Goal: Task Accomplishment & Management: Use online tool/utility

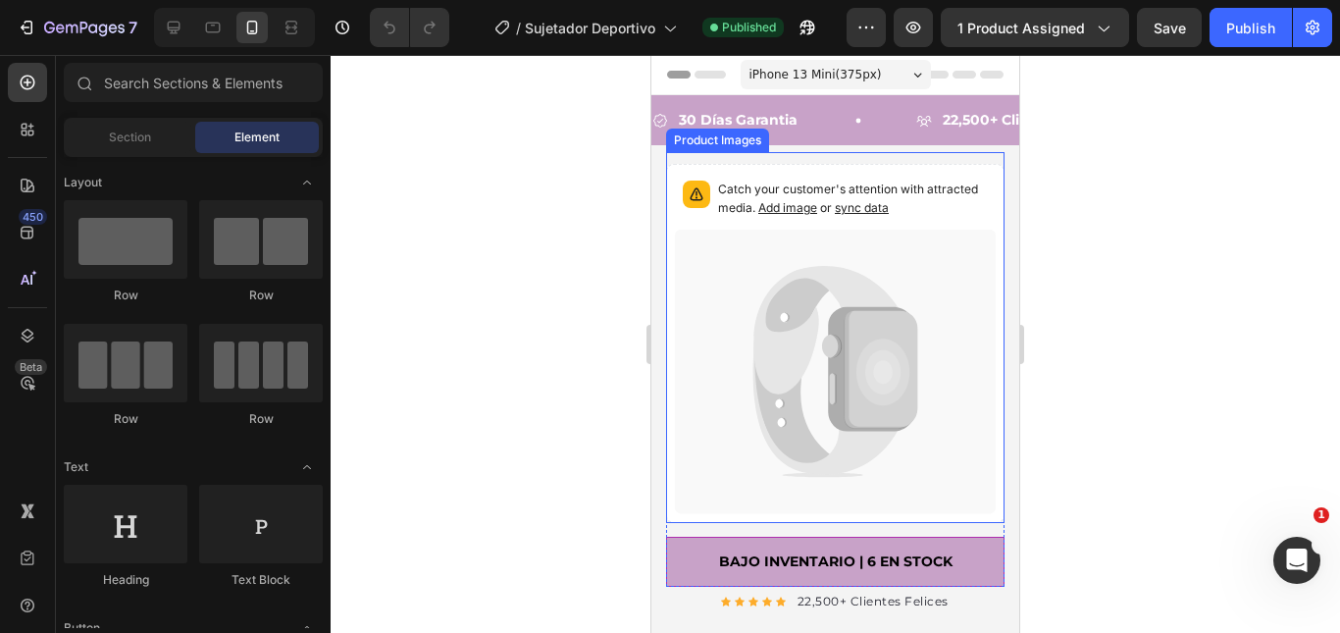
click at [717, 156] on div "Catch your customer's attention with attracted media. Add image or sync data Pr…" at bounding box center [835, 337] width 338 height 370
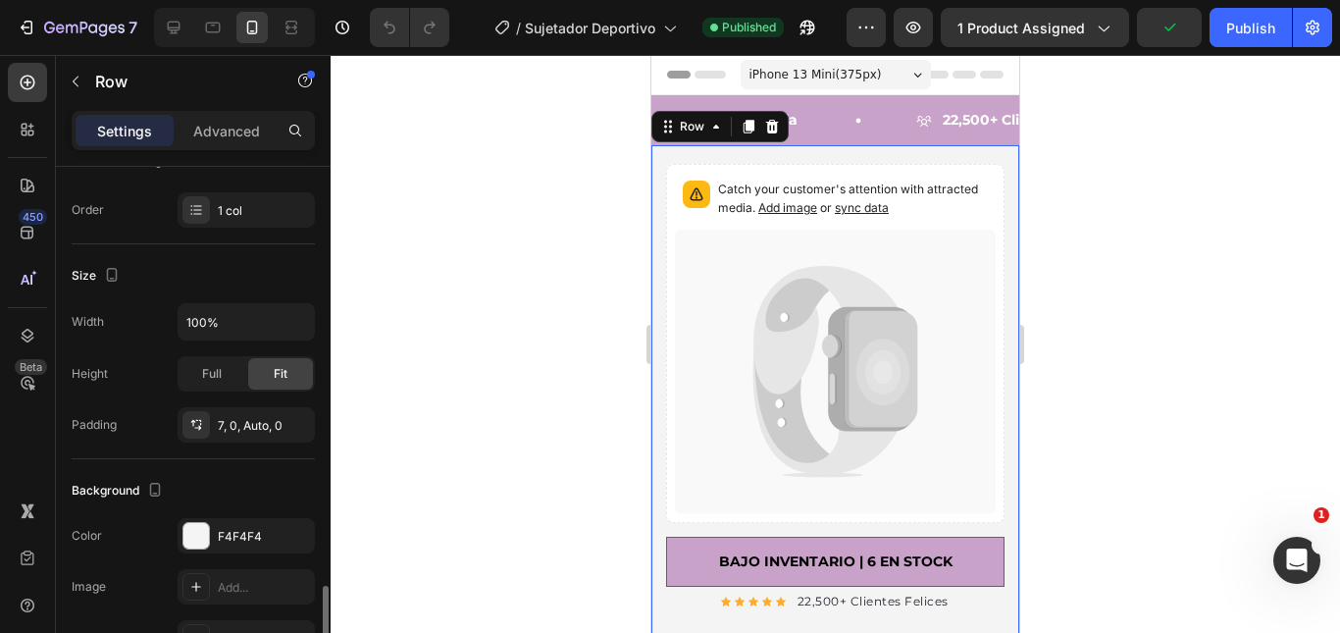
scroll to position [490, 0]
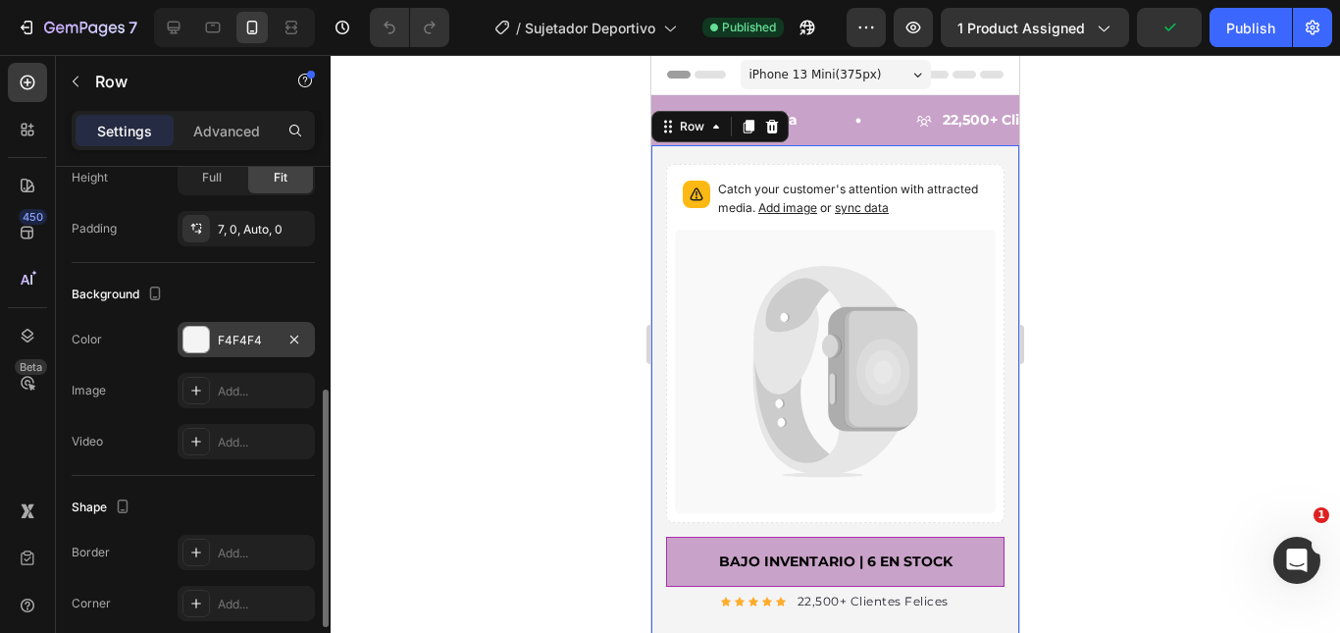
click at [208, 335] on div at bounding box center [196, 340] width 26 height 26
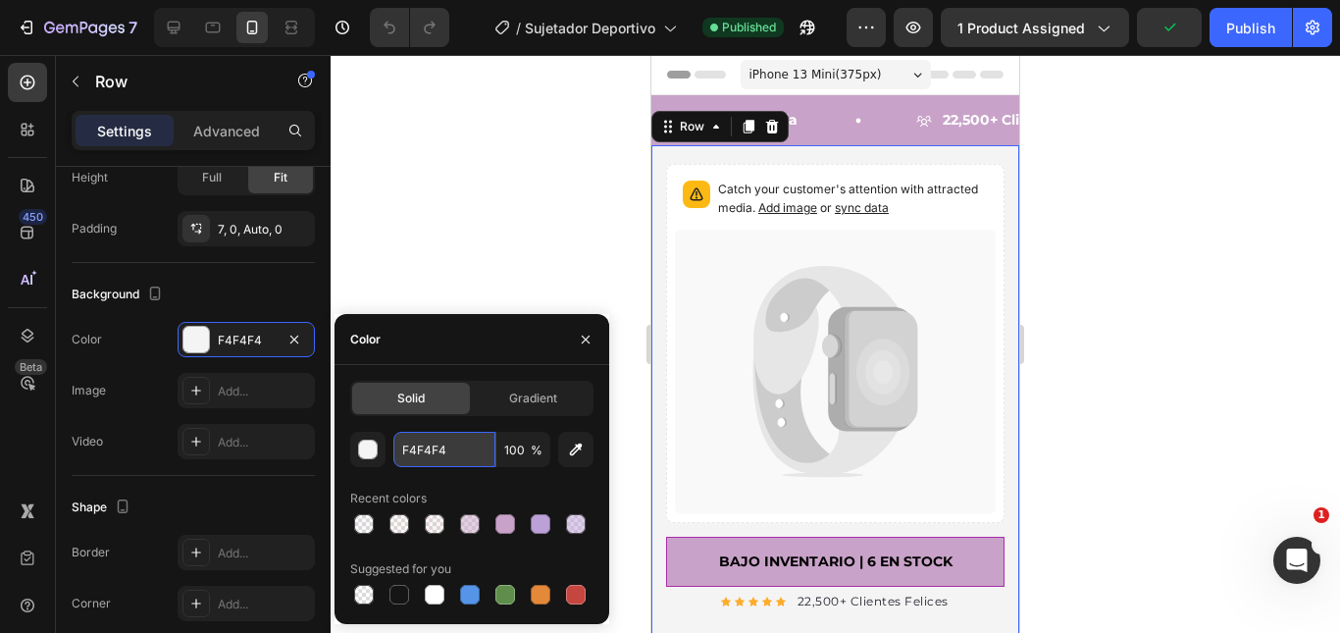
click at [404, 433] on input "F4F4F4" at bounding box center [444, 449] width 102 height 35
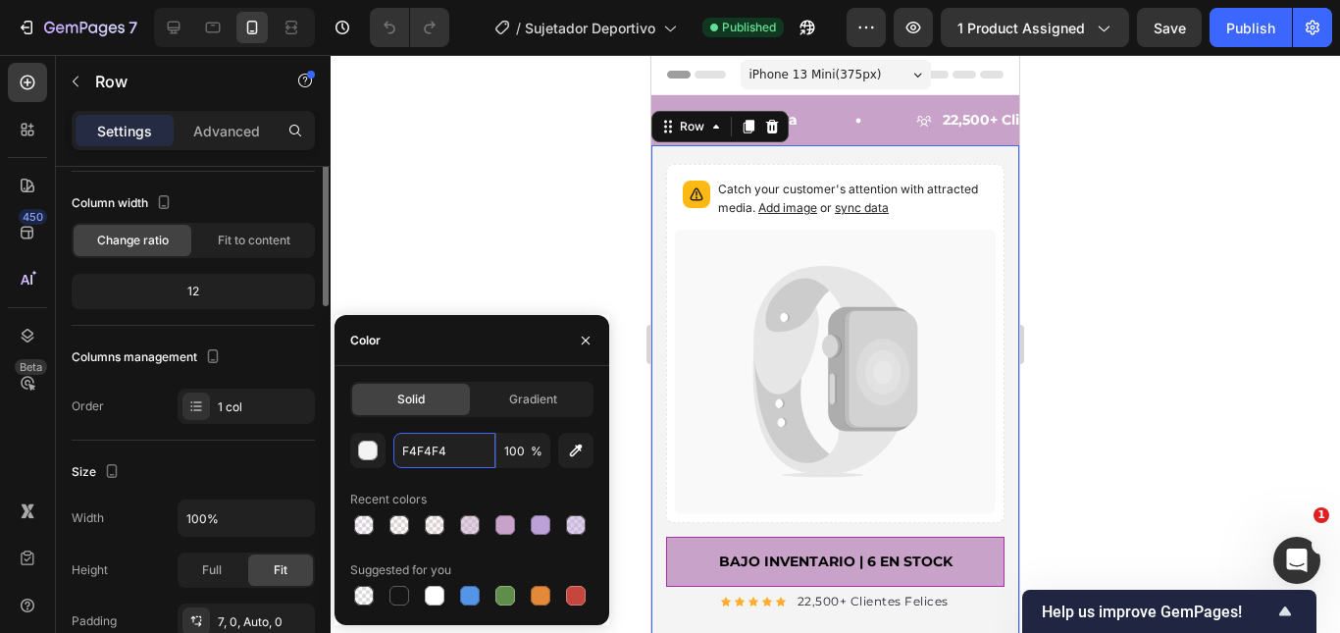
scroll to position [0, 0]
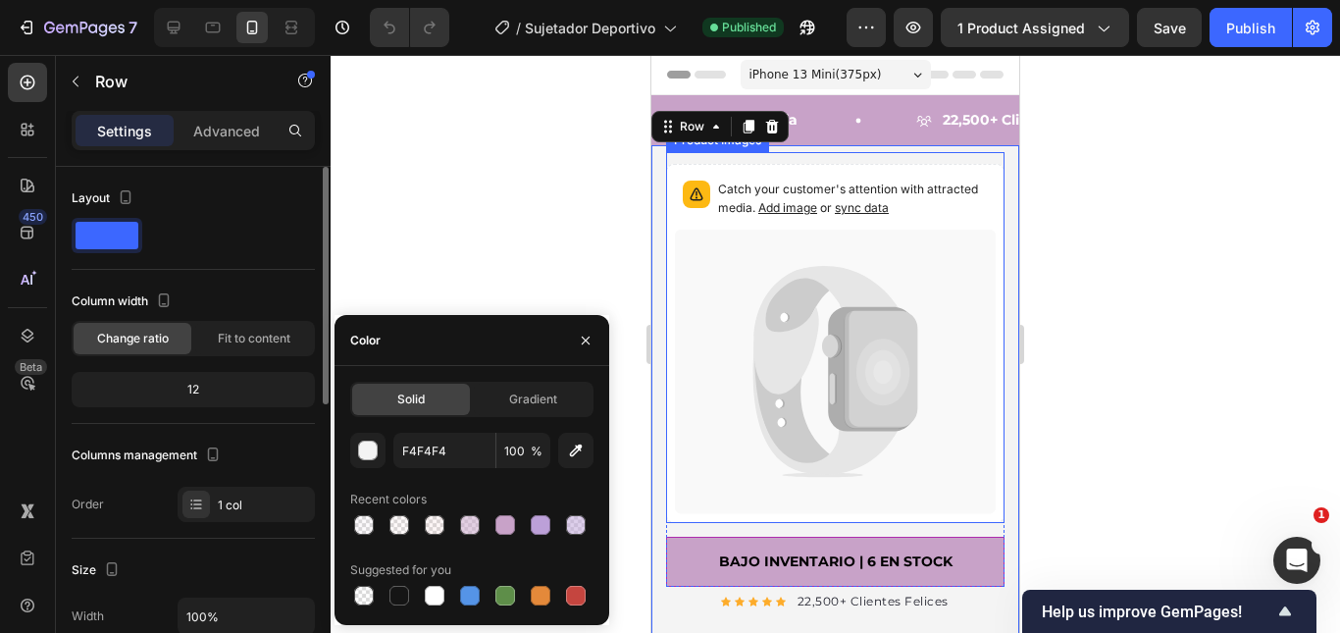
click at [753, 225] on div "Catch your customer's attention with attracted media. Add image or sync data" at bounding box center [835, 201] width 321 height 57
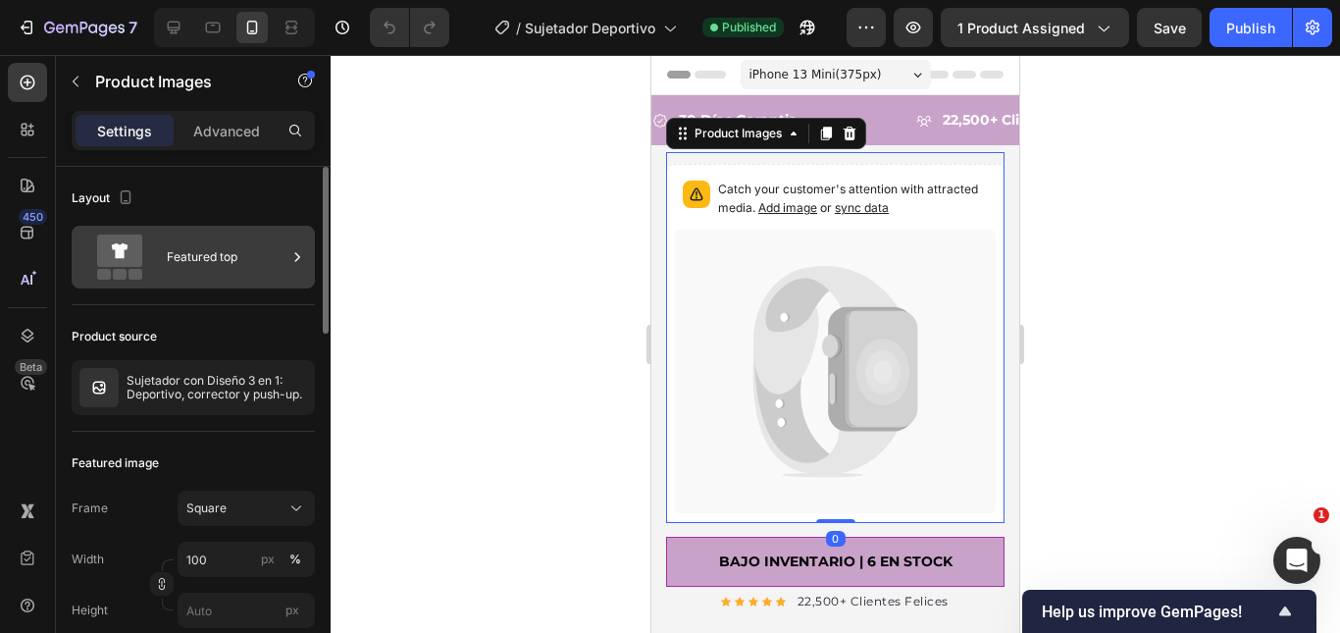
click at [292, 256] on icon at bounding box center [297, 257] width 20 height 20
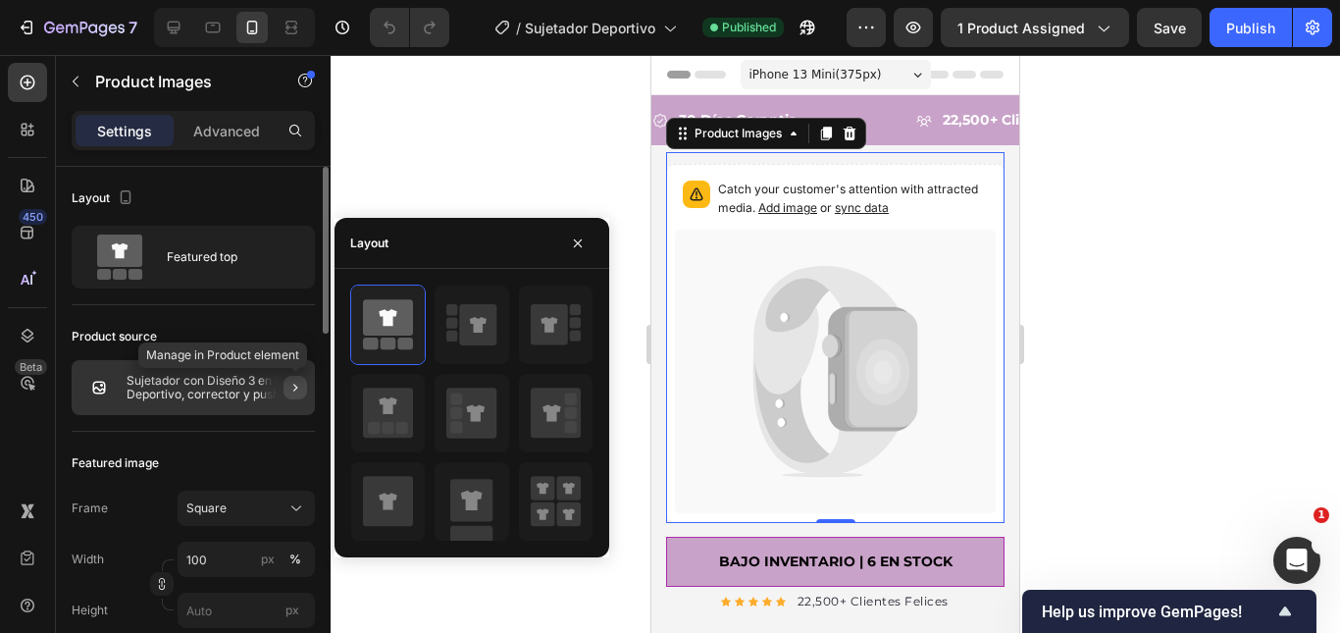
click at [293, 387] on icon "button" at bounding box center [295, 388] width 16 height 16
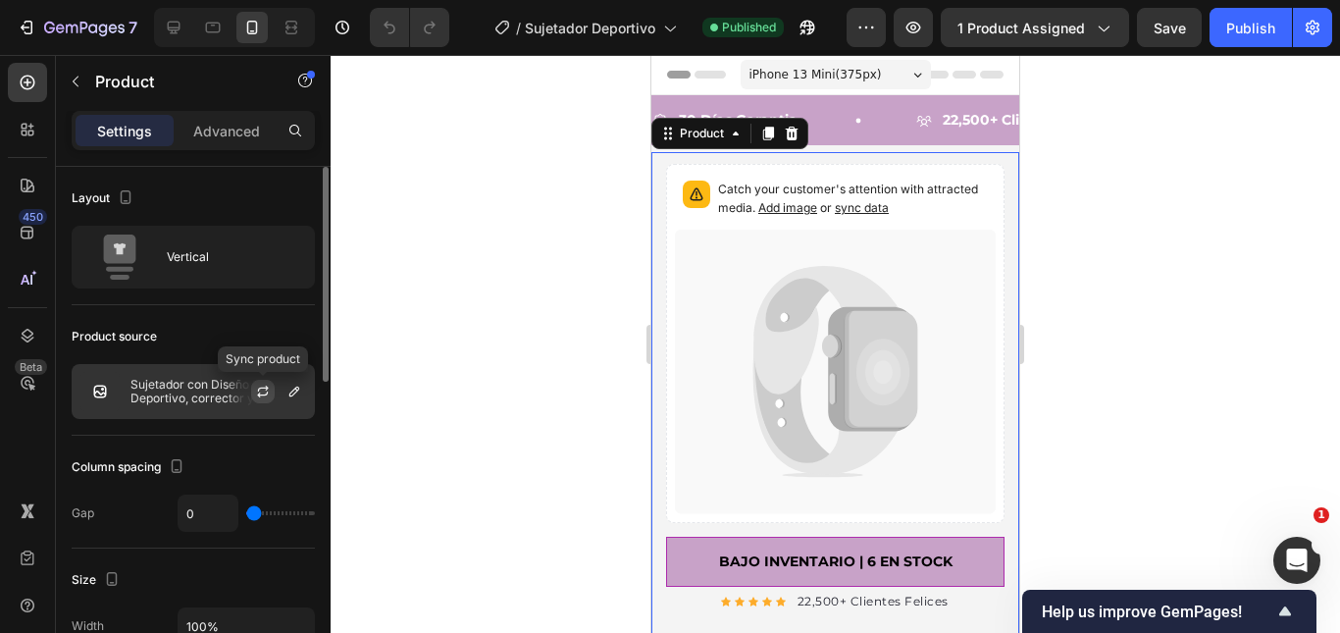
click at [273, 390] on button "button" at bounding box center [263, 392] width 24 height 24
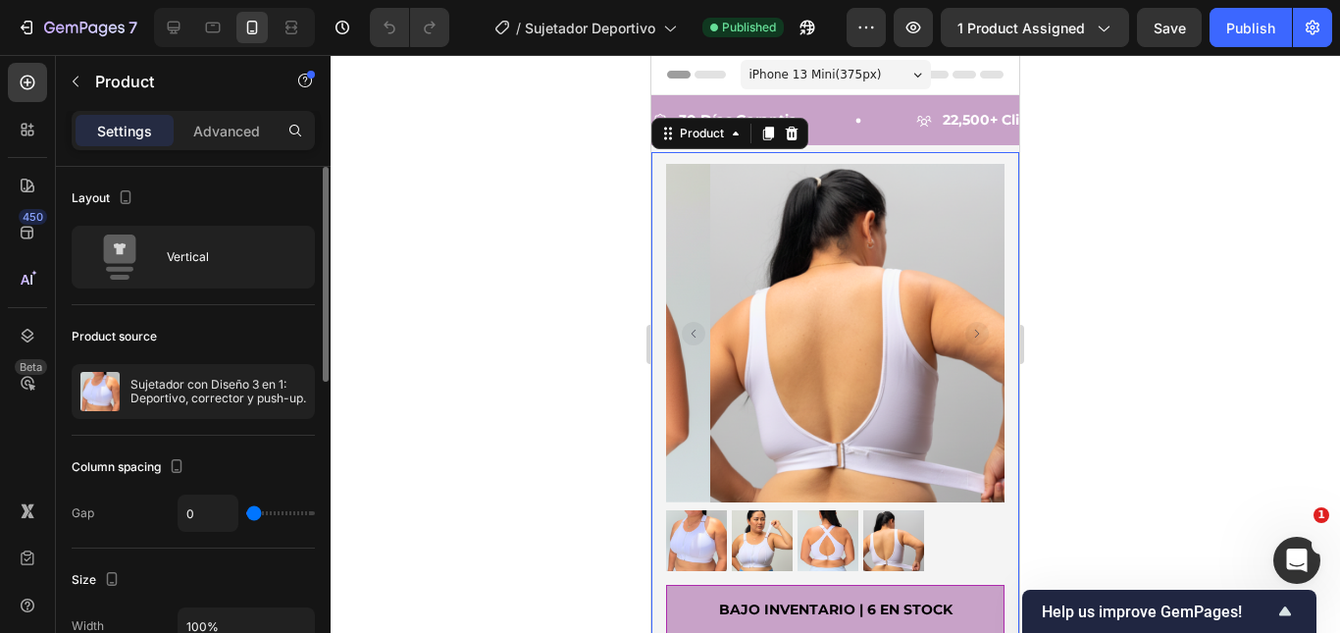
click at [708, 544] on img at bounding box center [696, 540] width 61 height 61
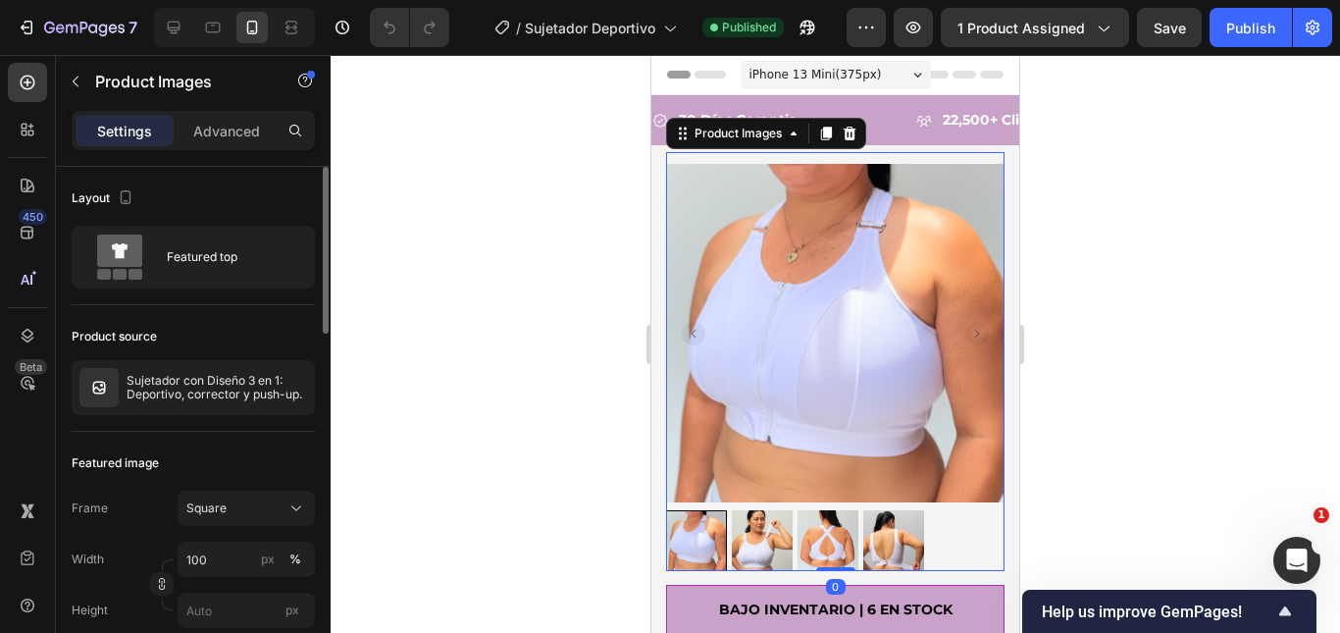
click at [767, 527] on img at bounding box center [762, 540] width 61 height 61
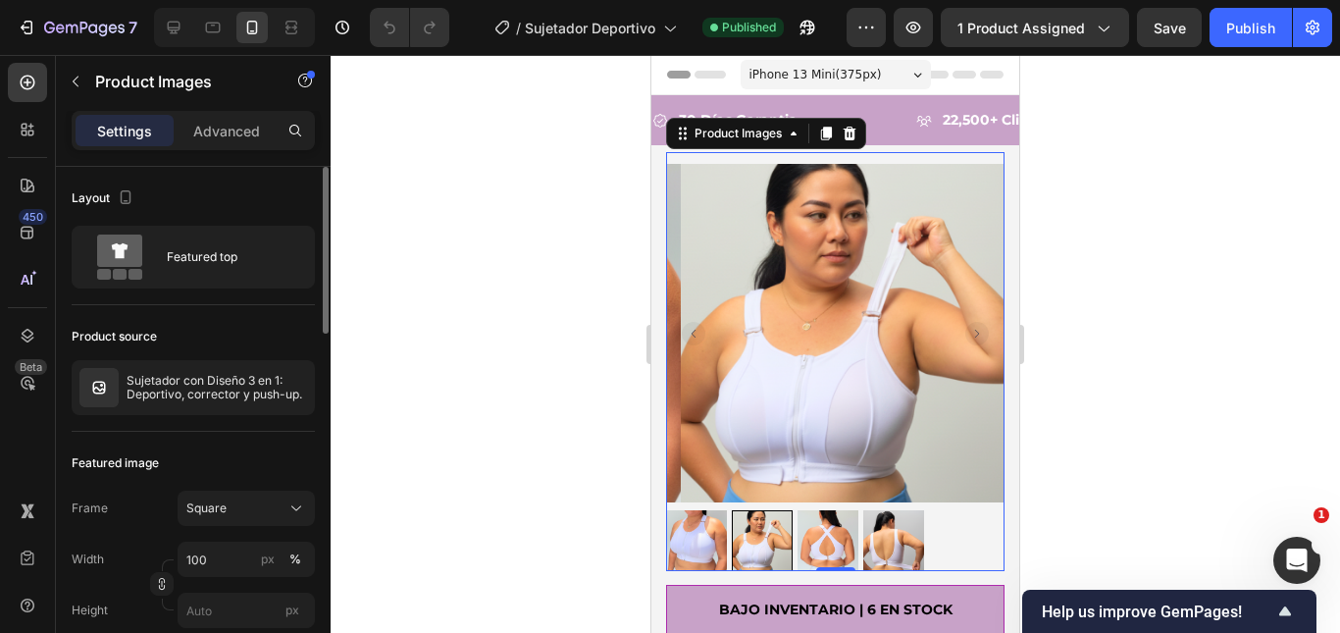
click at [818, 531] on img at bounding box center [827, 540] width 61 height 61
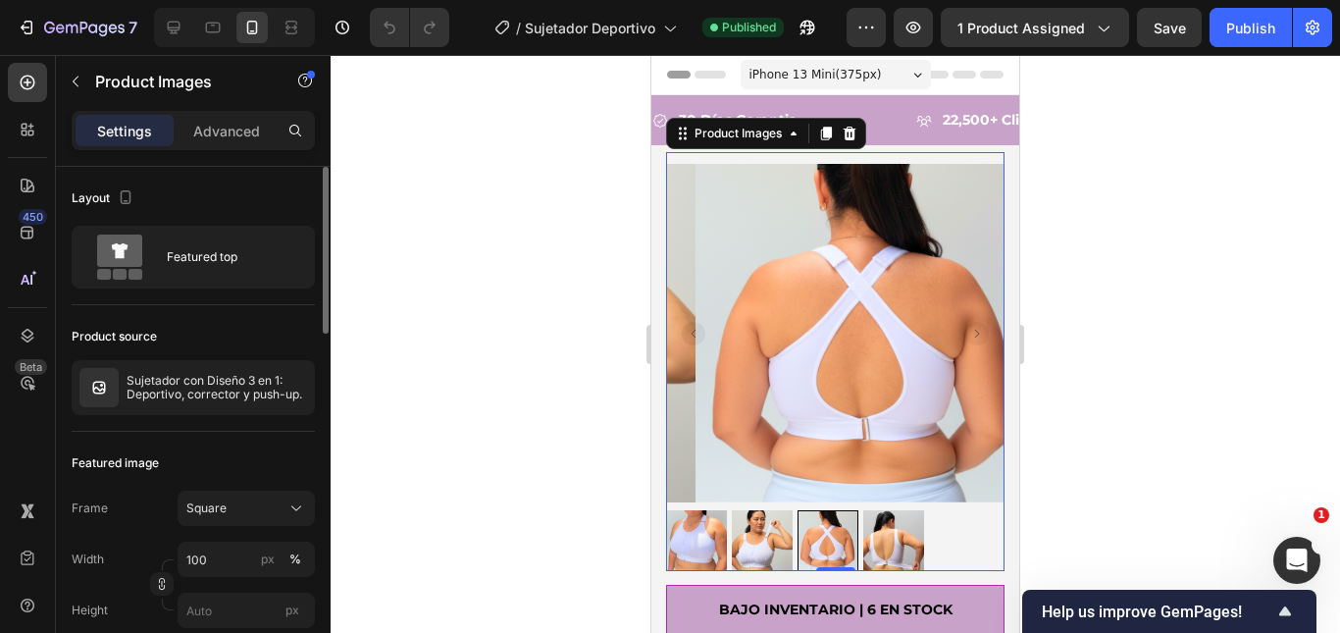
click at [901, 517] on img at bounding box center [893, 540] width 61 height 61
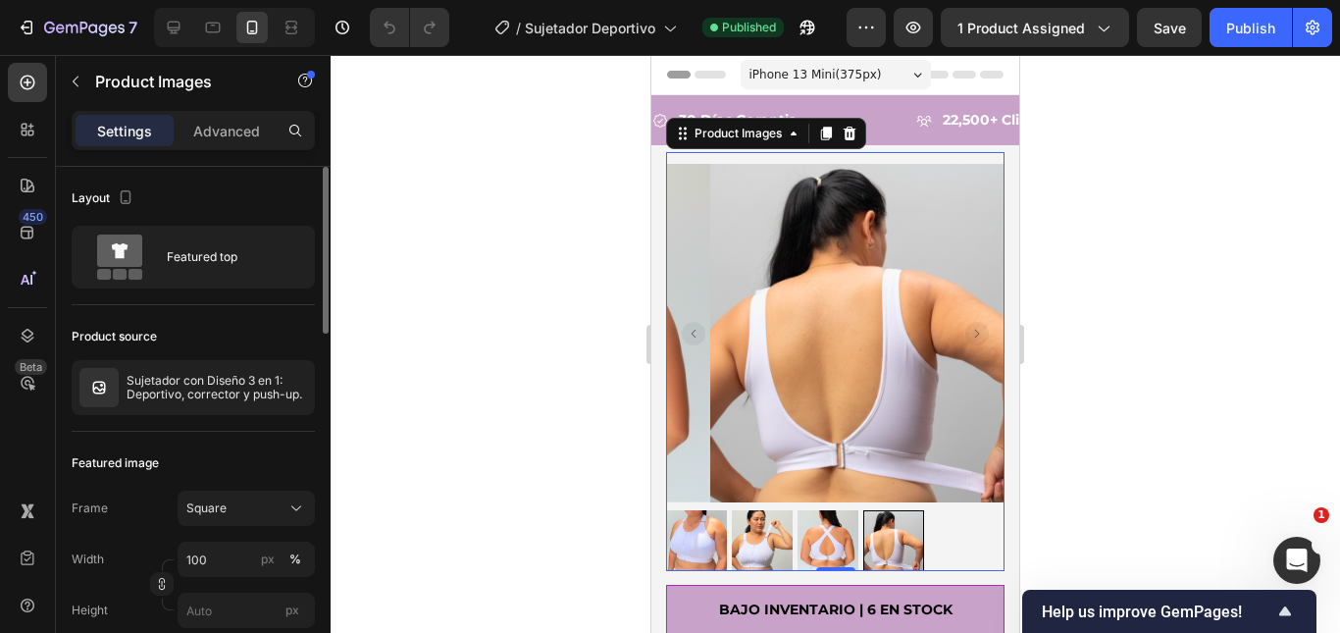
click at [700, 512] on img at bounding box center [696, 540] width 61 height 61
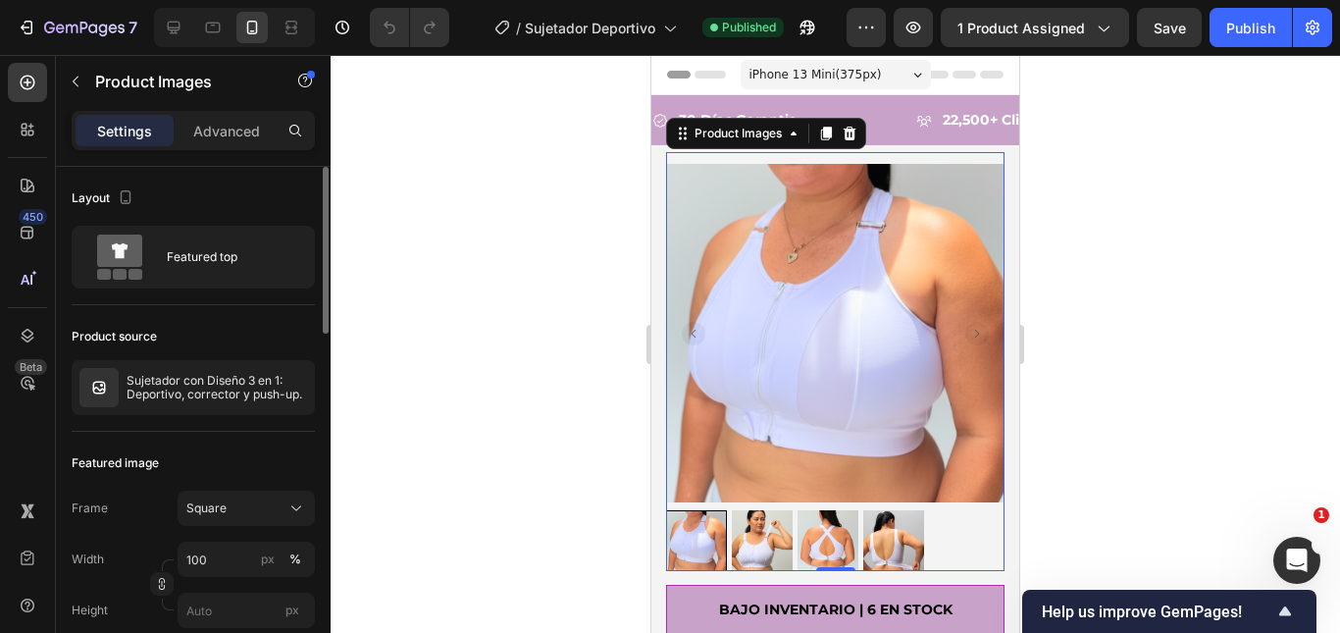
click at [737, 546] on img at bounding box center [762, 540] width 61 height 61
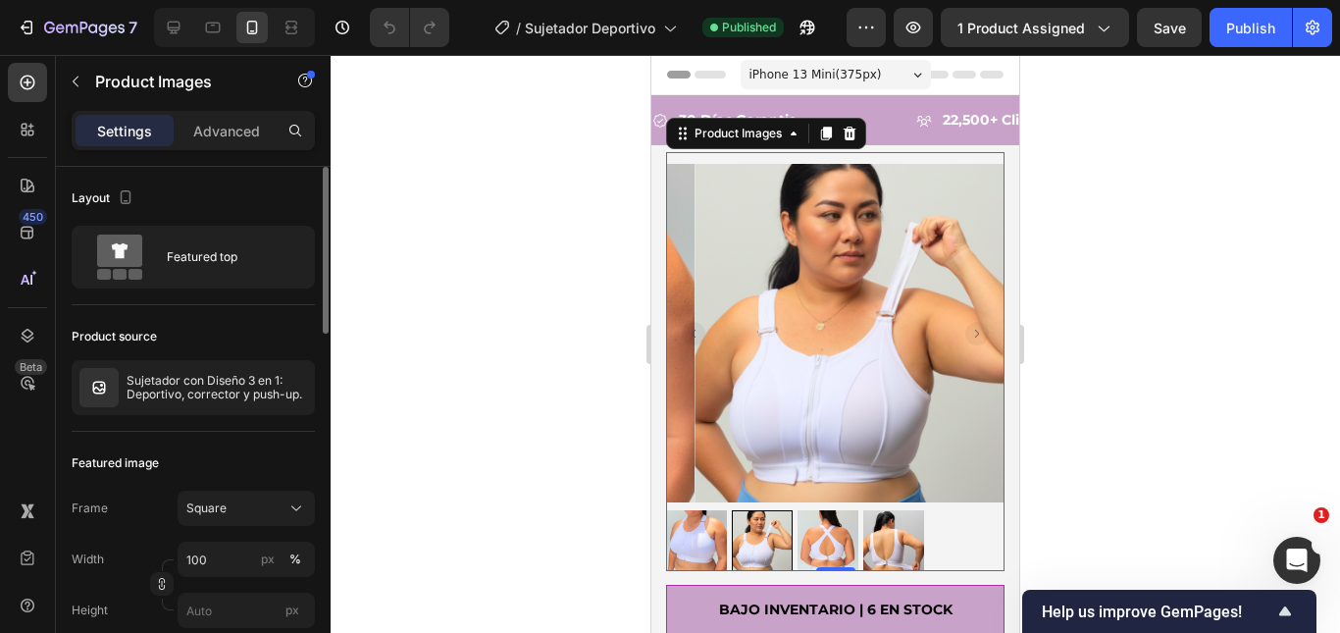
click at [828, 537] on img at bounding box center [827, 540] width 61 height 61
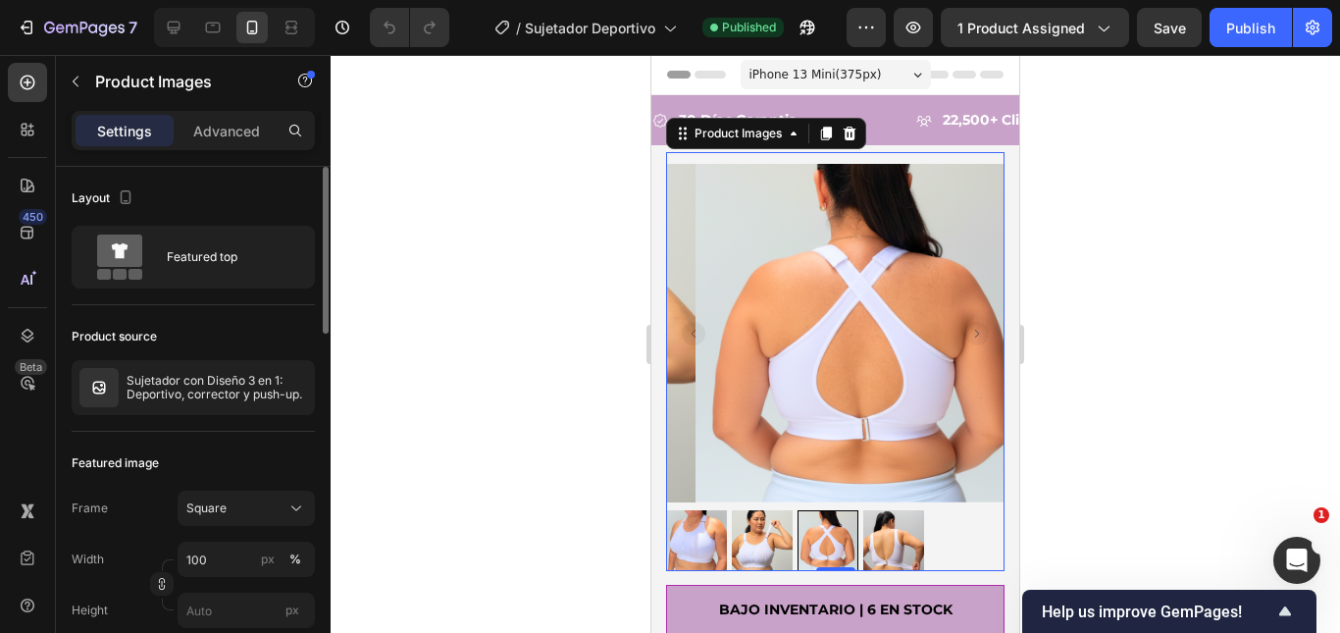
click at [877, 533] on img at bounding box center [893, 540] width 61 height 61
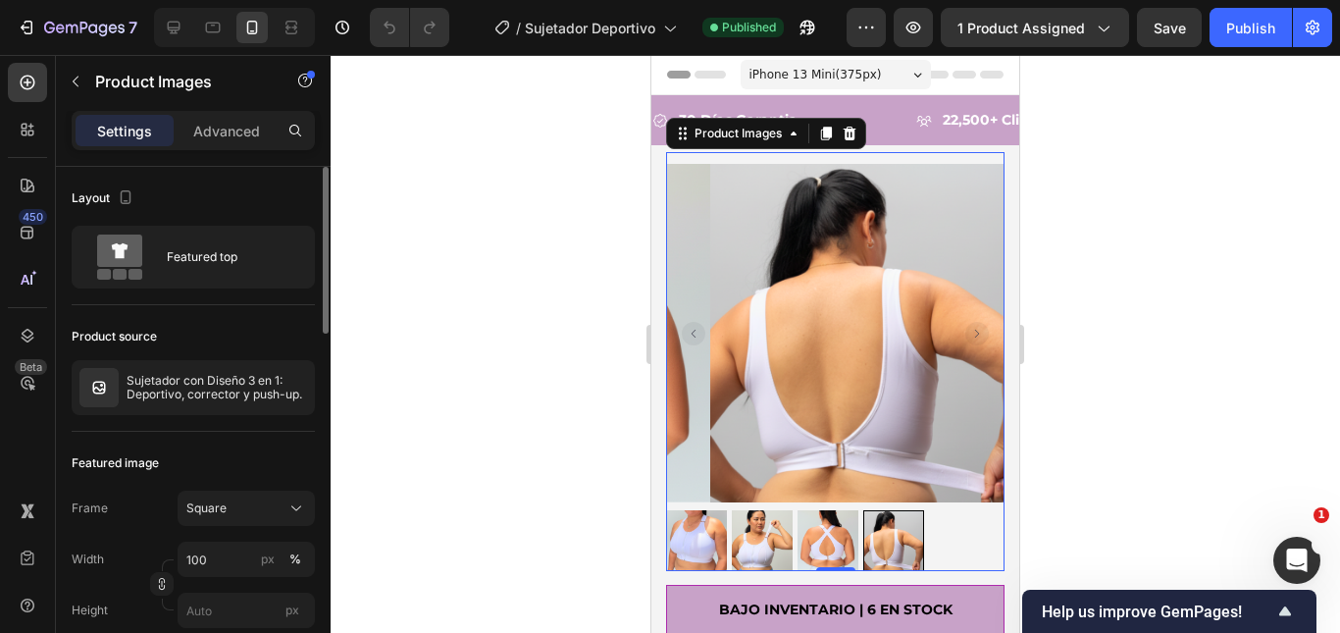
click at [853, 538] on img at bounding box center [827, 540] width 61 height 61
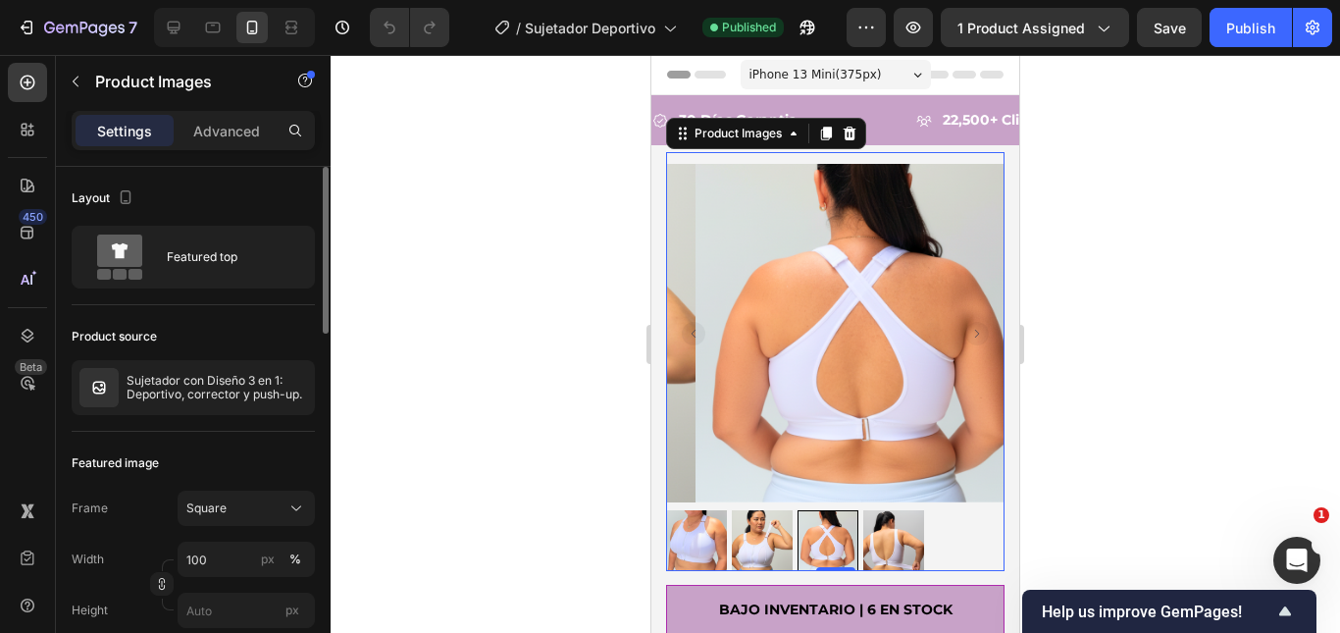
click at [878, 526] on img at bounding box center [893, 540] width 61 height 61
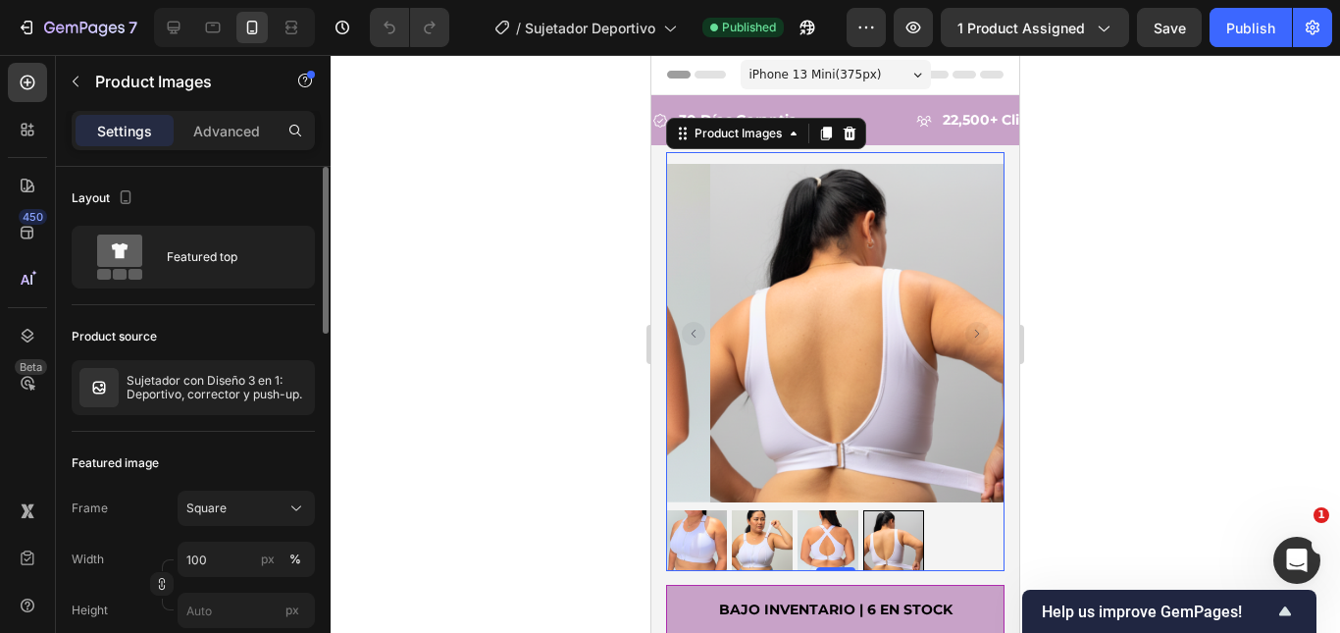
click at [691, 526] on img at bounding box center [696, 540] width 61 height 61
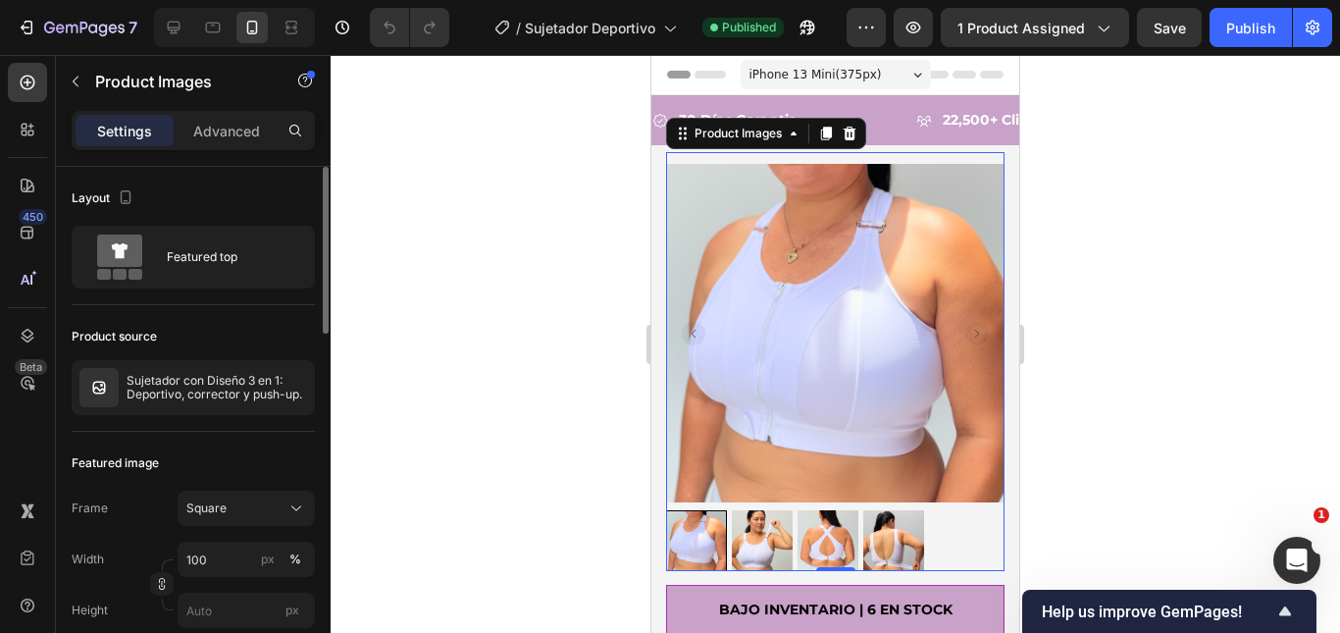
click at [1123, 366] on div at bounding box center [835, 344] width 1009 height 578
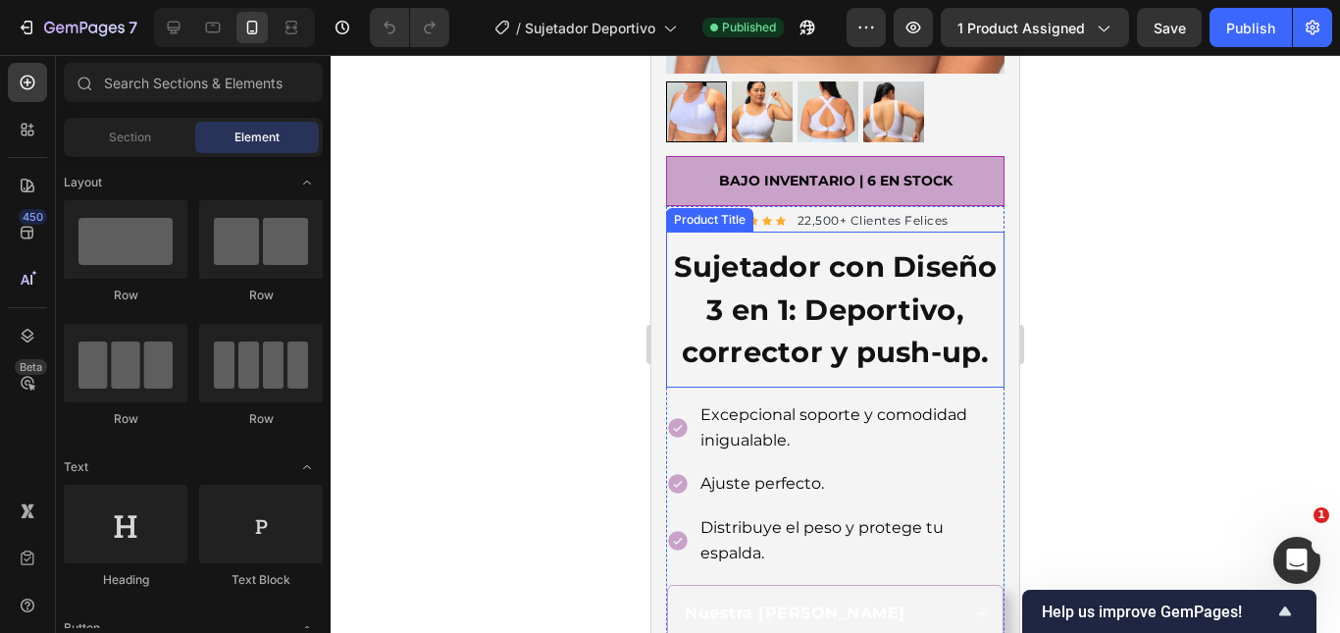
scroll to position [392, 0]
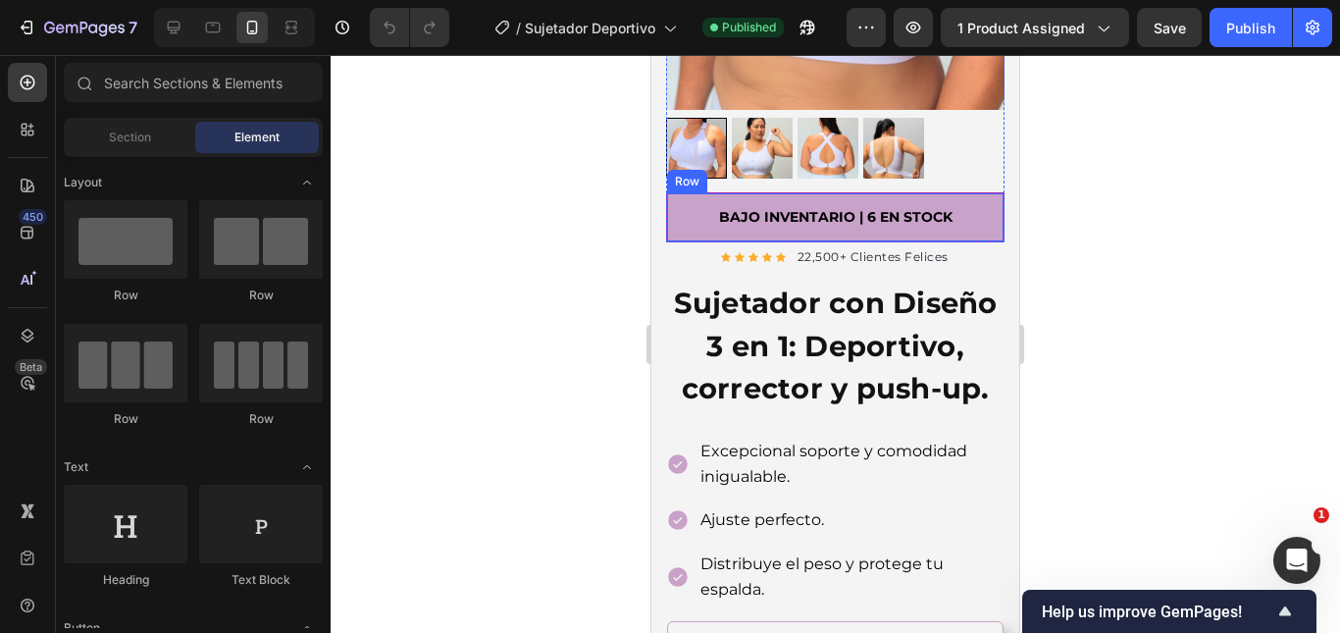
click at [668, 206] on div "BAJO INVENTARIO | 6 EN STOCK Text block Row" at bounding box center [835, 217] width 338 height 50
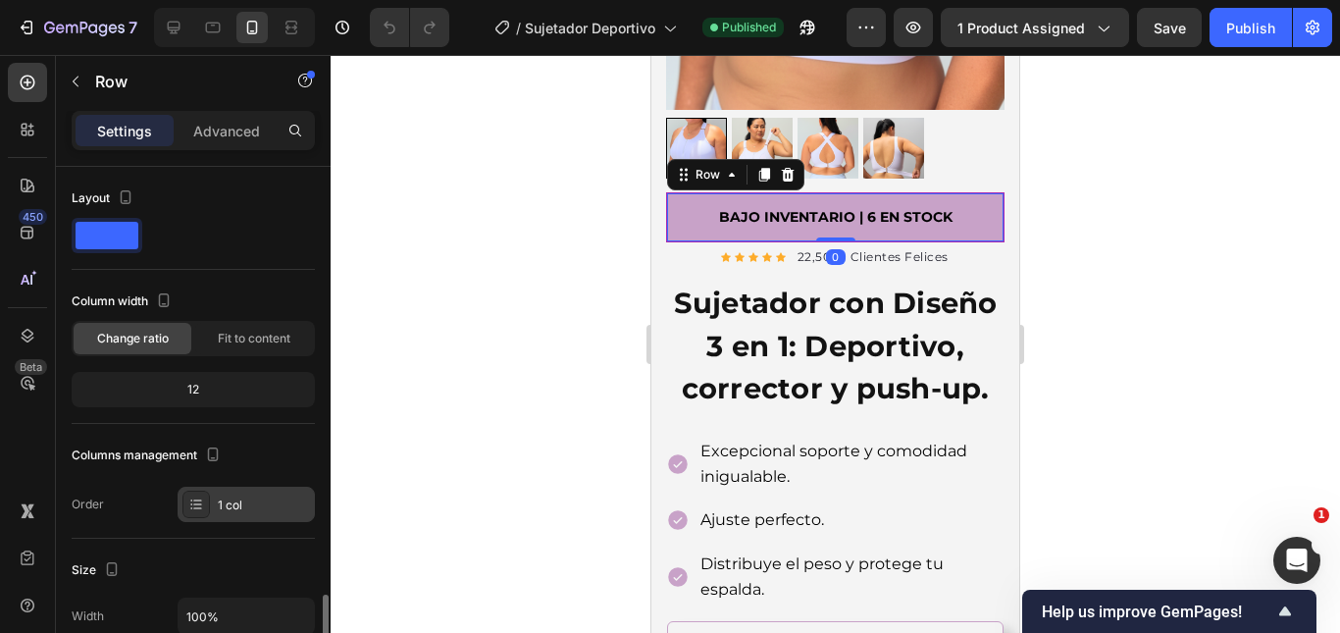
scroll to position [490, 0]
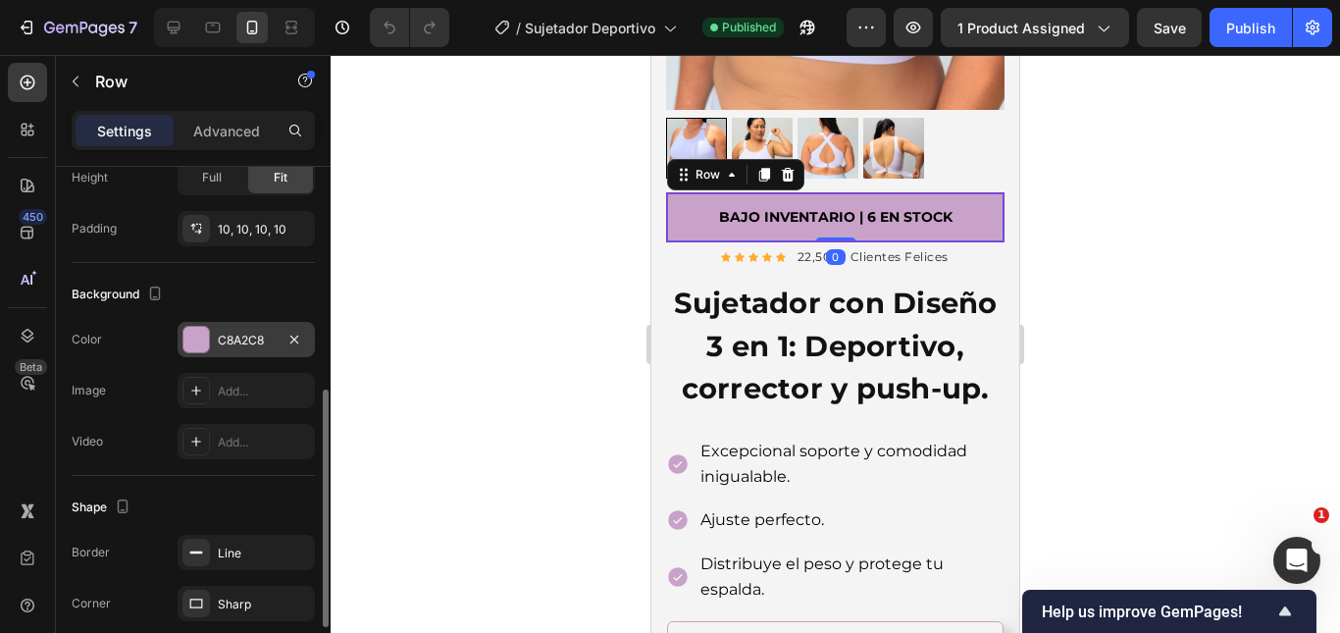
click at [214, 324] on div "C8A2C8" at bounding box center [246, 339] width 137 height 35
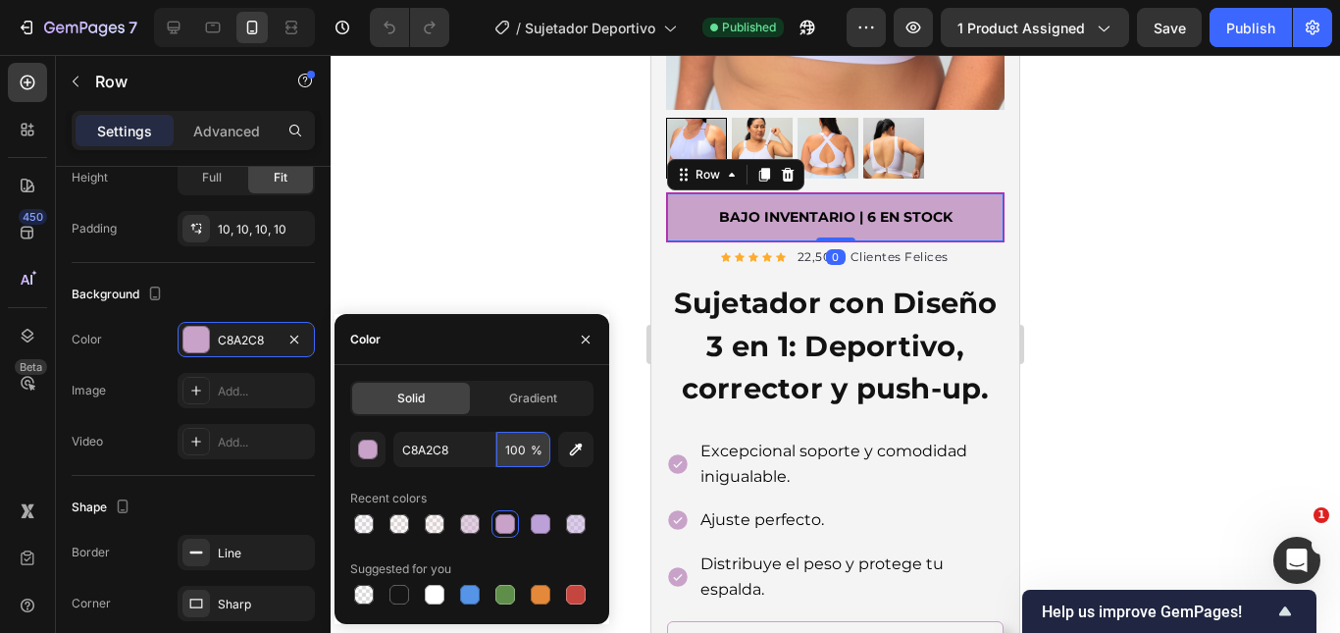
click at [521, 444] on input "100" at bounding box center [523, 449] width 54 height 35
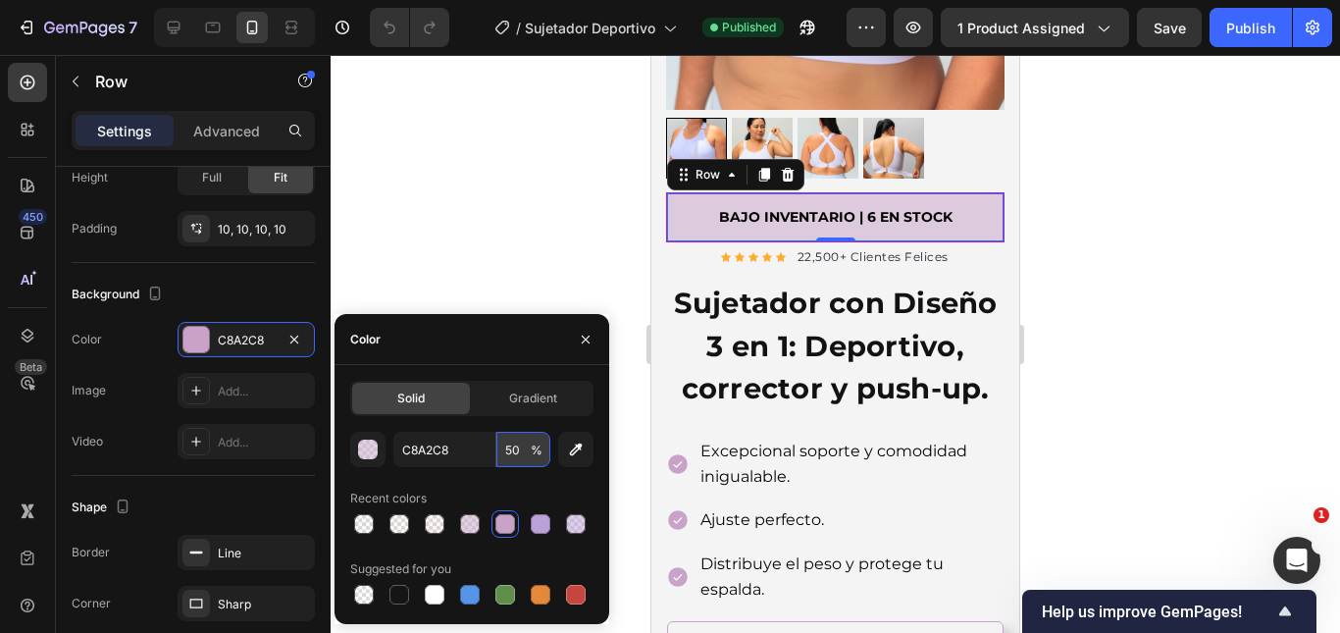
click at [515, 448] on input "50" at bounding box center [523, 449] width 54 height 35
click at [523, 444] on input "50" at bounding box center [523, 449] width 54 height 35
click at [513, 448] on input "50" at bounding box center [523, 449] width 54 height 35
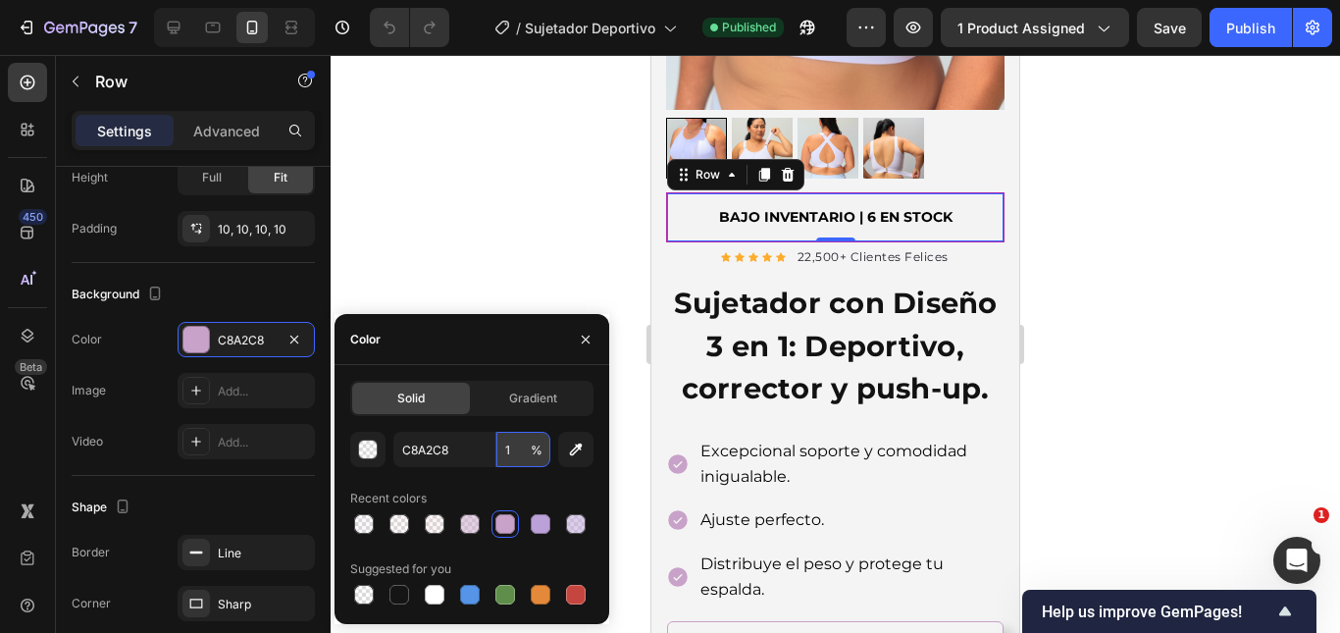
type input "10"
click at [1200, 359] on div at bounding box center [835, 344] width 1009 height 578
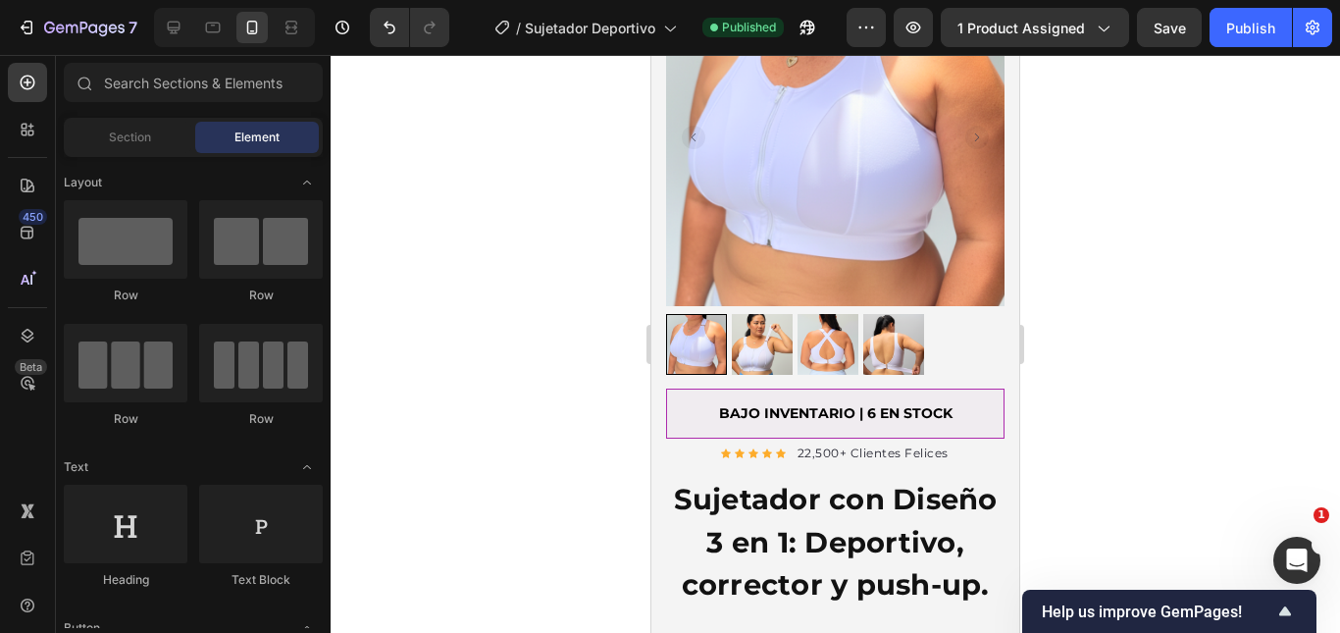
click at [1144, 239] on div at bounding box center [835, 344] width 1009 height 578
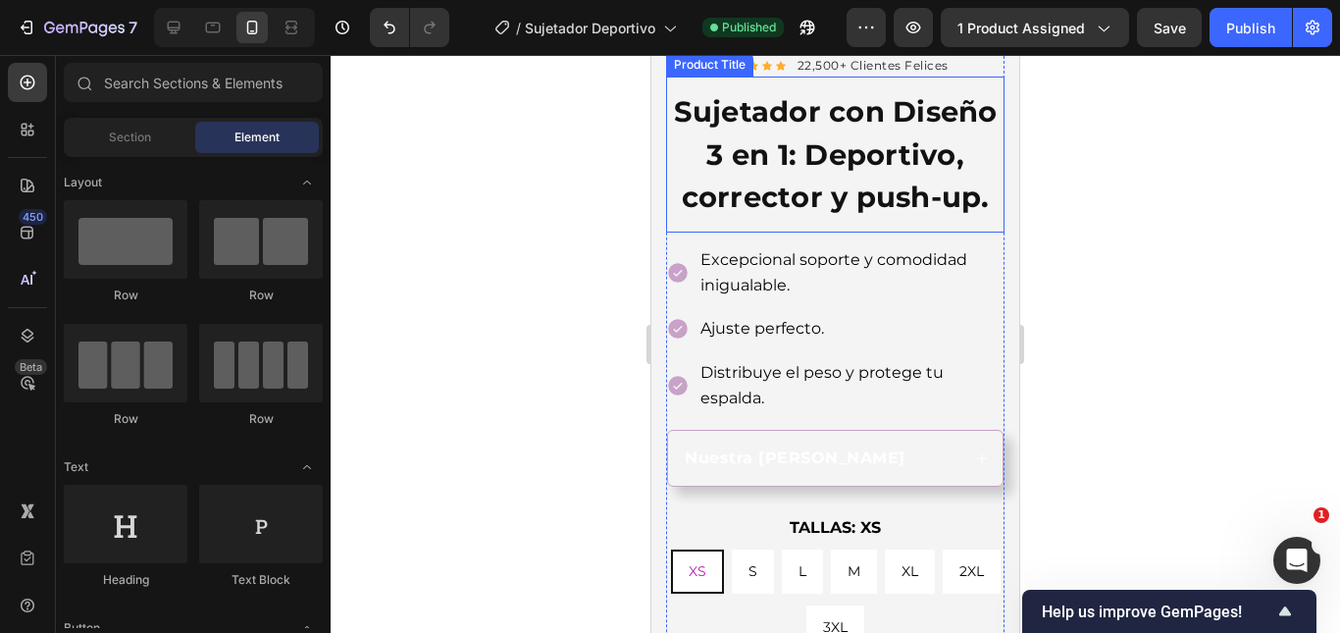
scroll to position [588, 0]
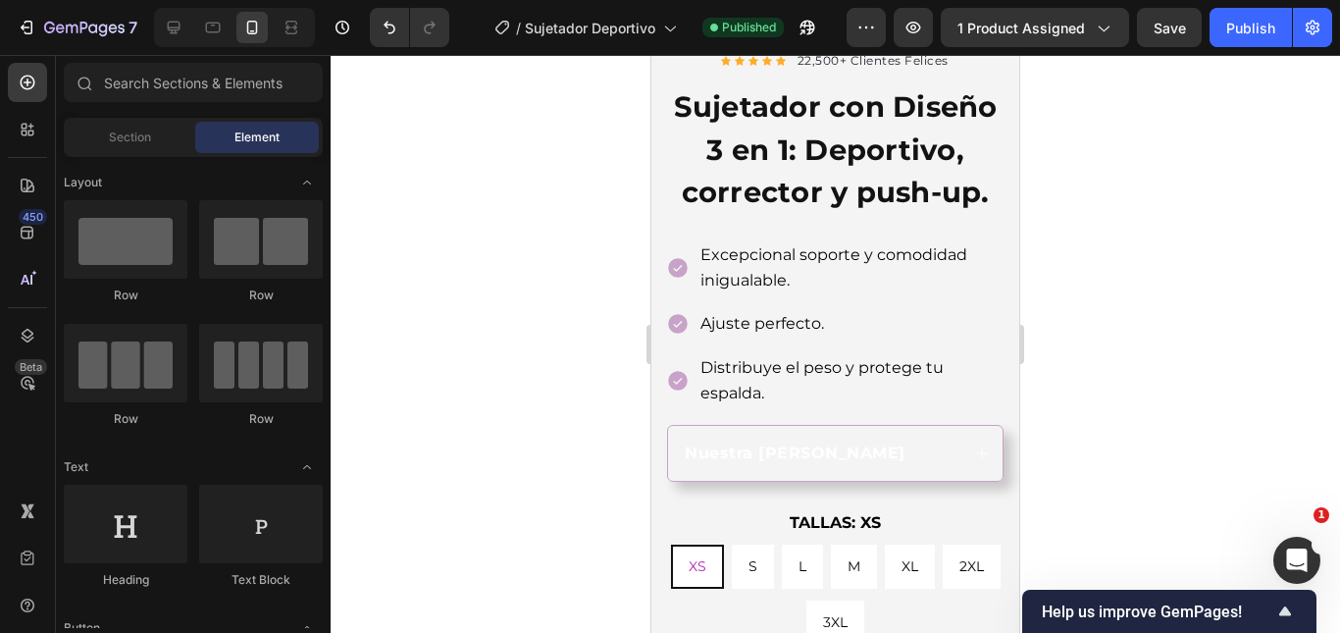
click at [1239, 250] on div at bounding box center [835, 344] width 1009 height 578
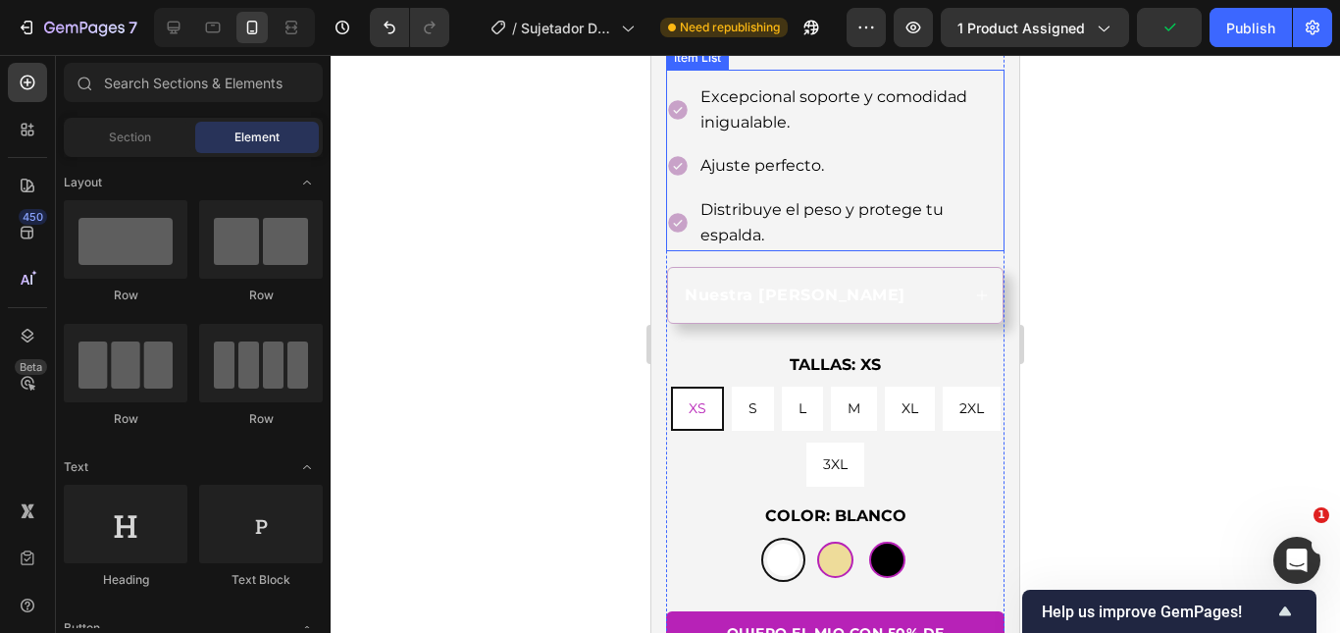
scroll to position [785, 0]
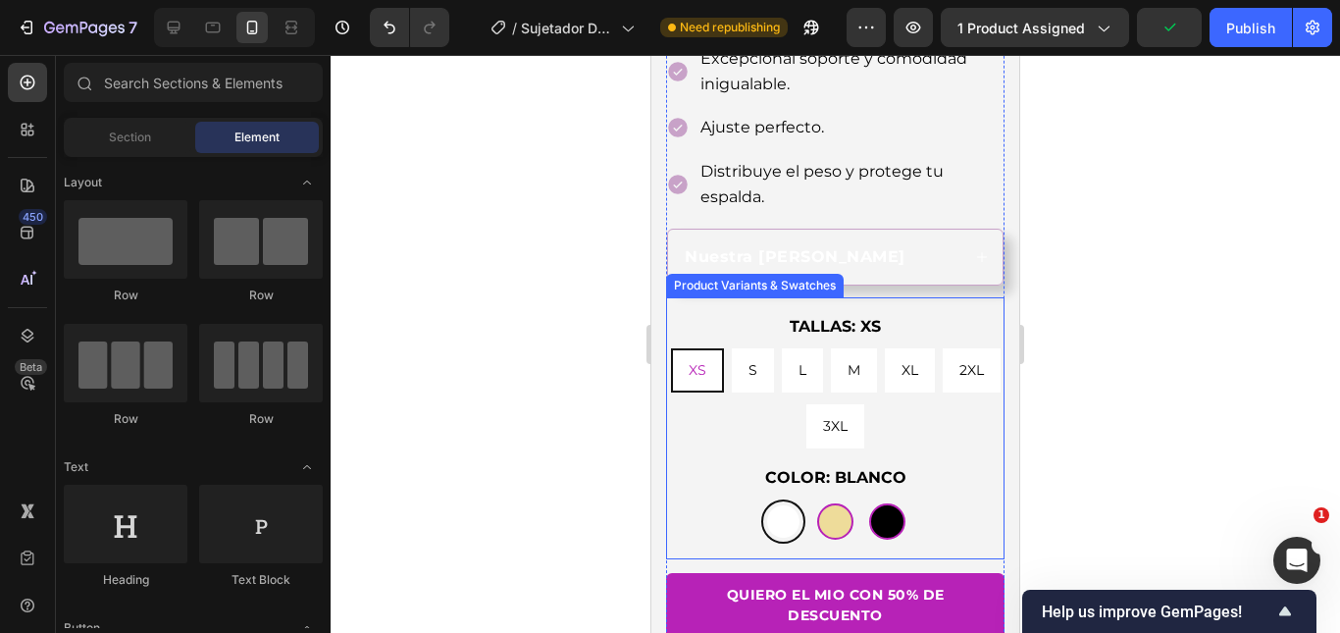
click at [805, 266] on strong "Nuestra guía de tallas" at bounding box center [795, 256] width 221 height 19
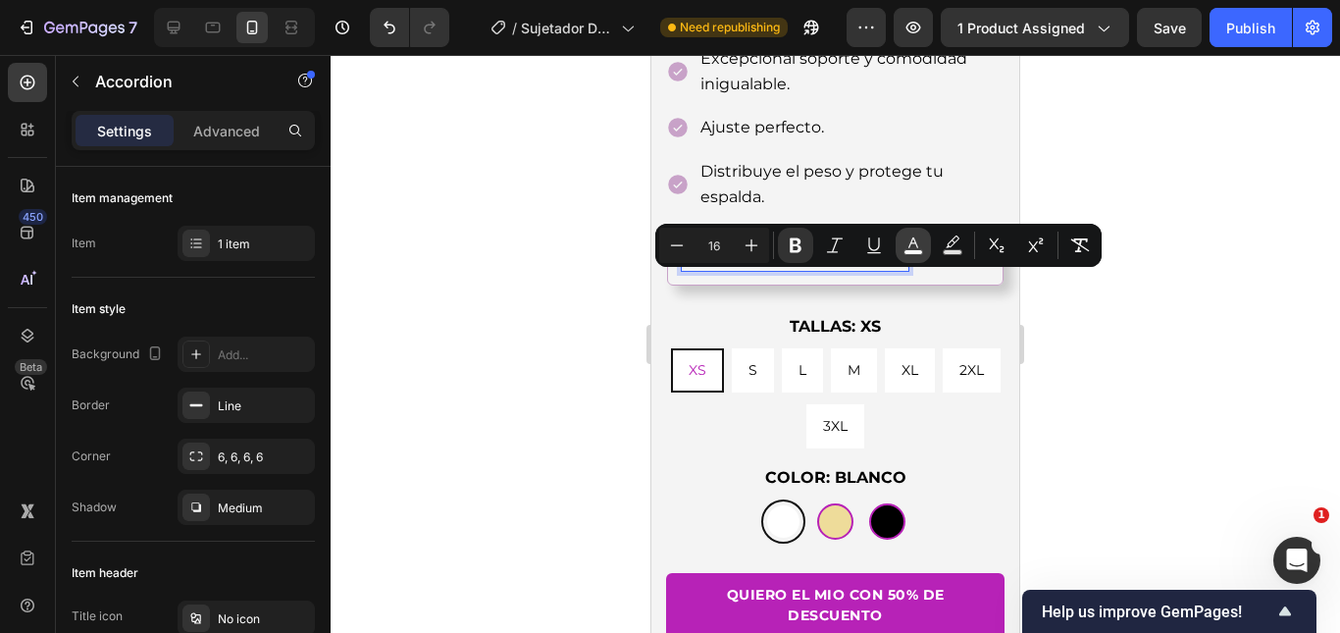
click at [924, 243] on button "color" at bounding box center [912, 245] width 35 height 35
type input "FFFFFF"
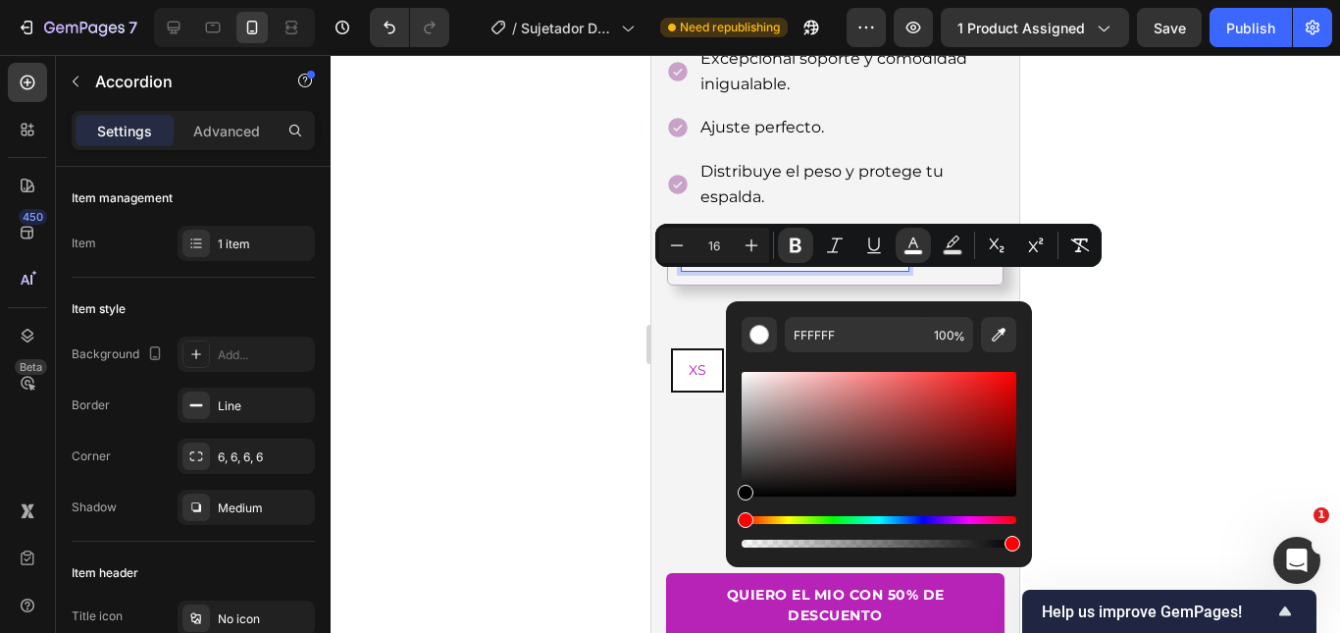
drag, startPoint x: 781, startPoint y: 453, endPoint x: 725, endPoint y: 505, distance: 76.3
click at [726, 505] on div "FFFFFF 100 %" at bounding box center [879, 426] width 306 height 250
click at [563, 385] on div at bounding box center [835, 344] width 1009 height 578
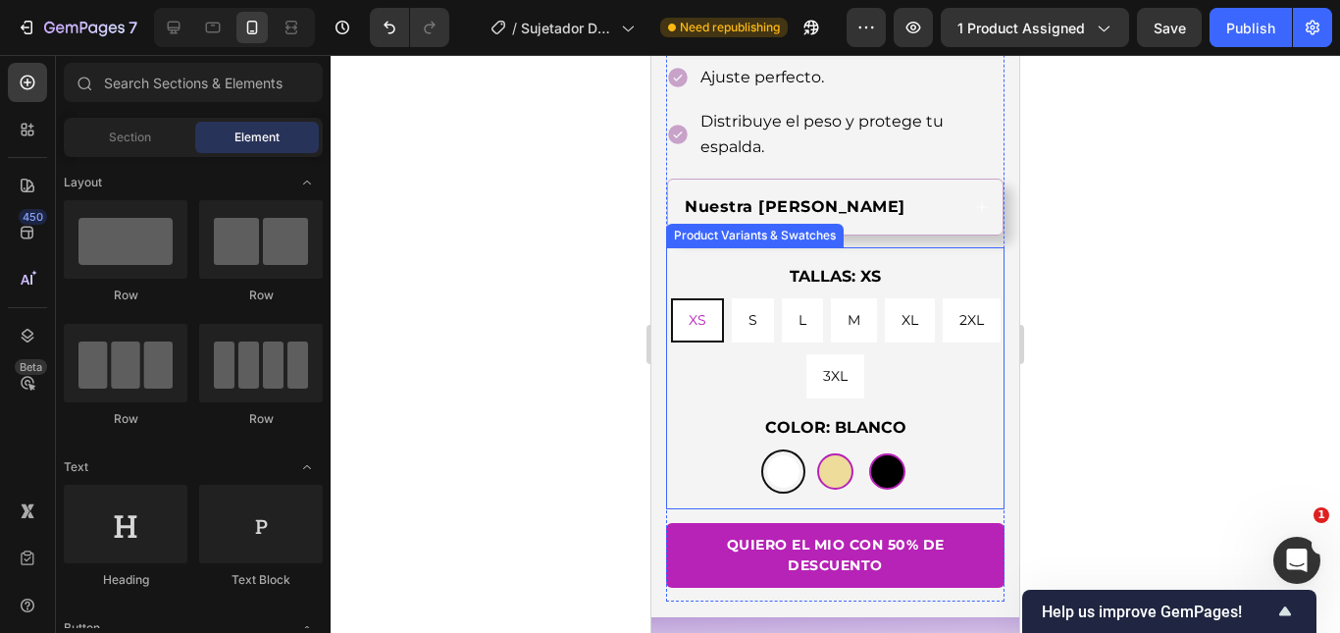
scroll to position [883, 0]
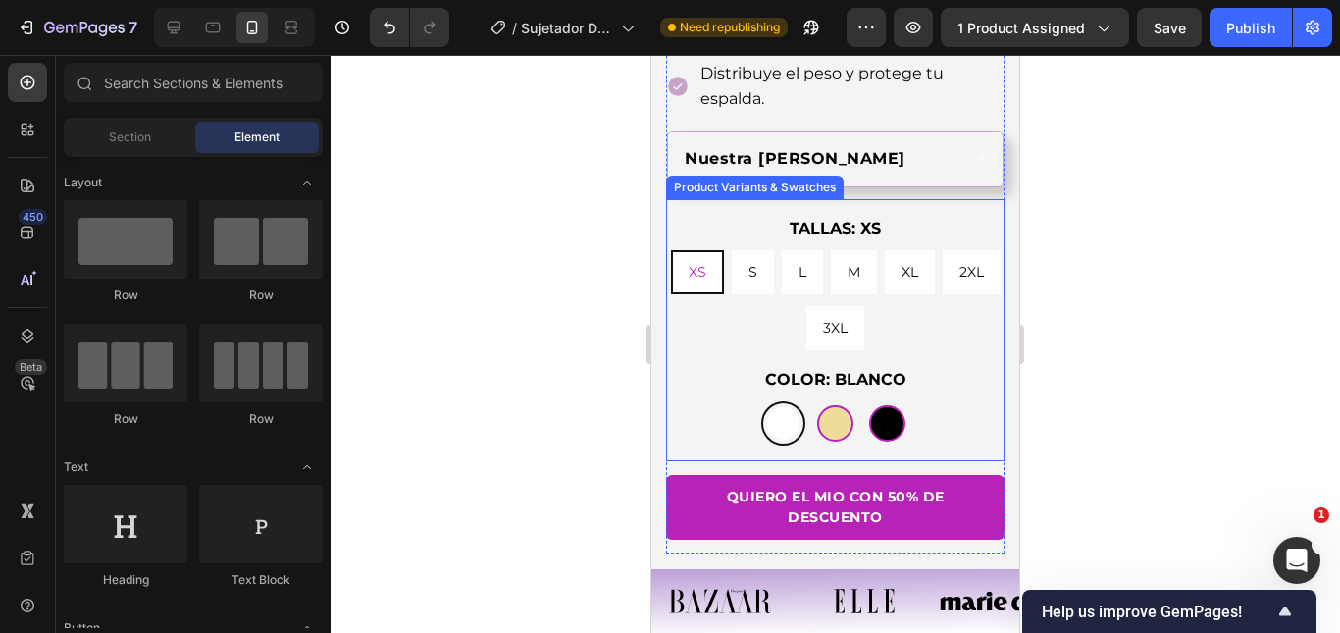
click at [777, 439] on div at bounding box center [783, 423] width 32 height 32
click at [783, 401] on input "BLANCO BLANCO" at bounding box center [783, 400] width 1 height 1
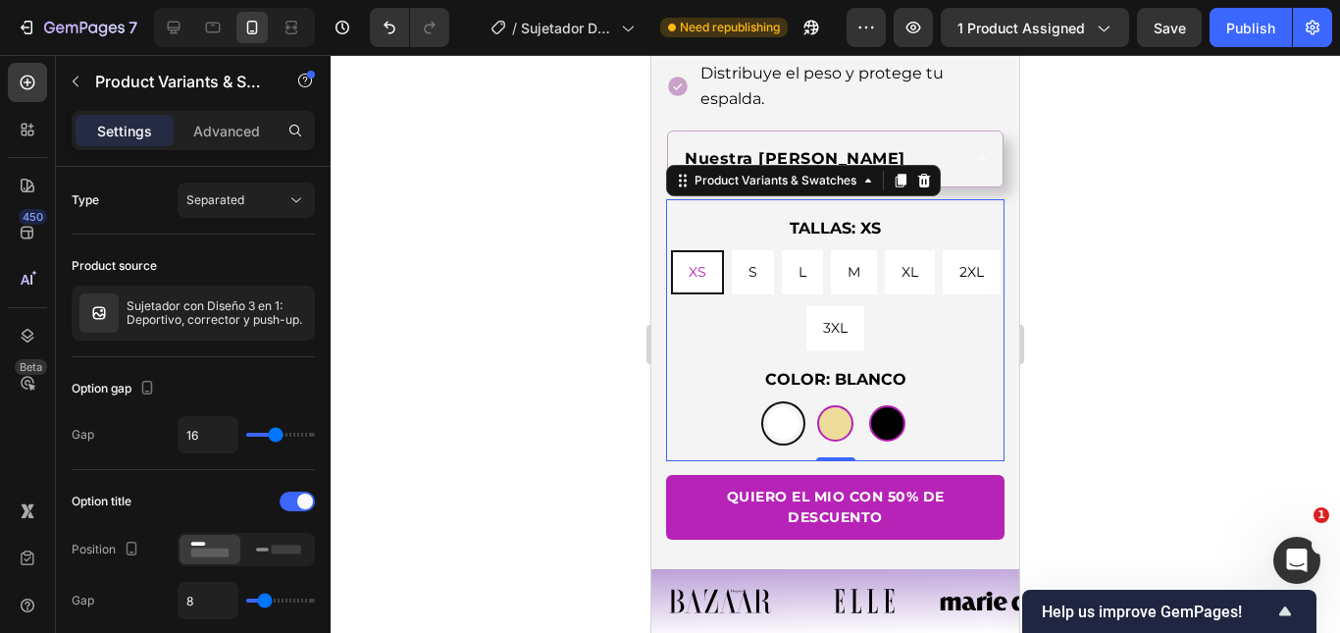
click at [699, 427] on div "COLOR: BLANCO BLANCO BLANCO BEIGE BEIGE NREGRO NREGRO" at bounding box center [835, 405] width 338 height 79
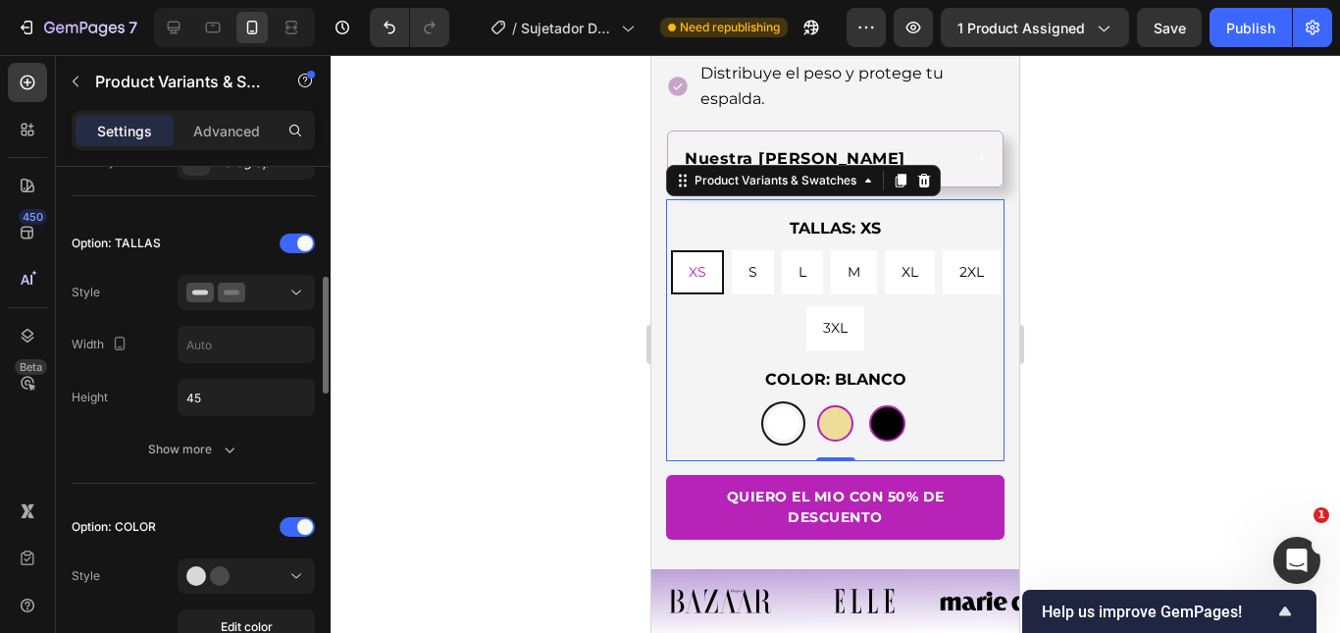
scroll to position [588, 0]
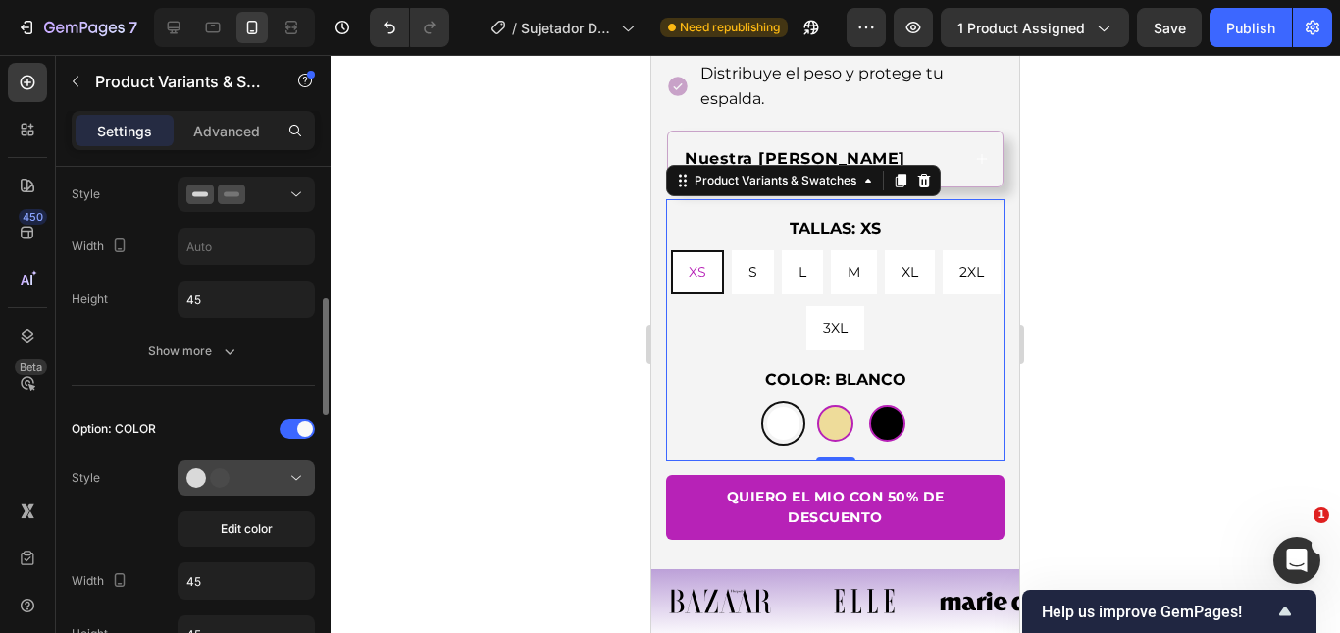
click at [243, 472] on icon at bounding box center [215, 478] width 59 height 20
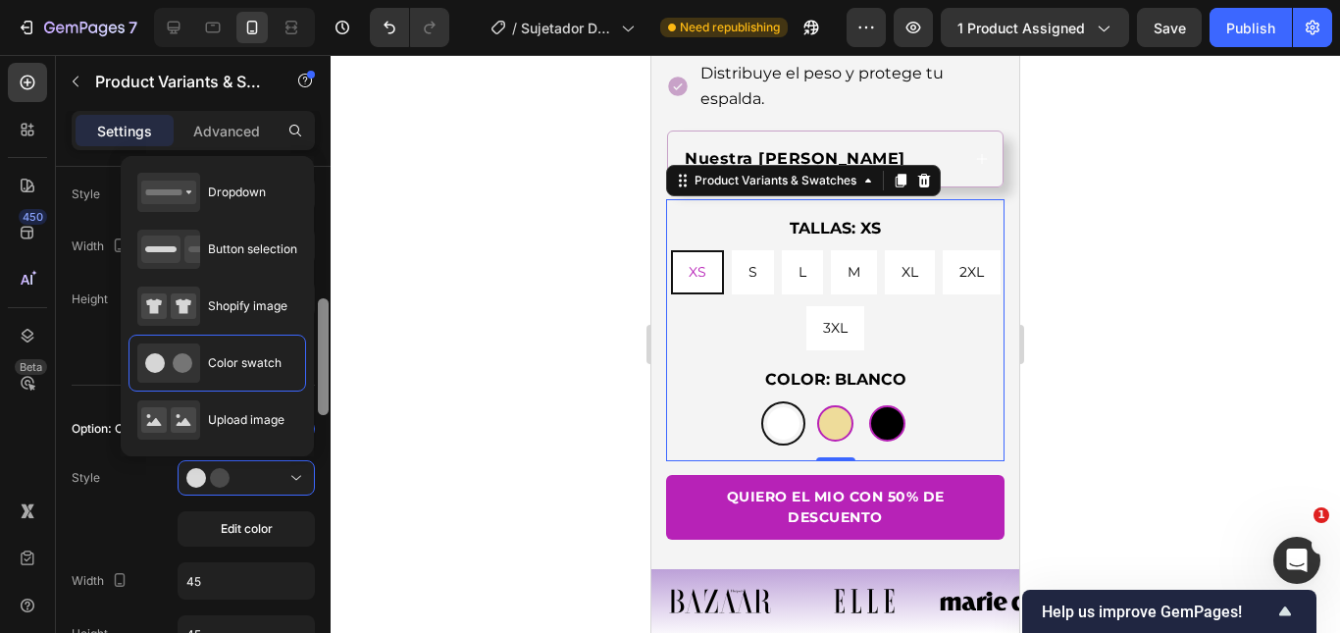
click at [243, 408] on div "Upload image" at bounding box center [210, 419] width 147 height 39
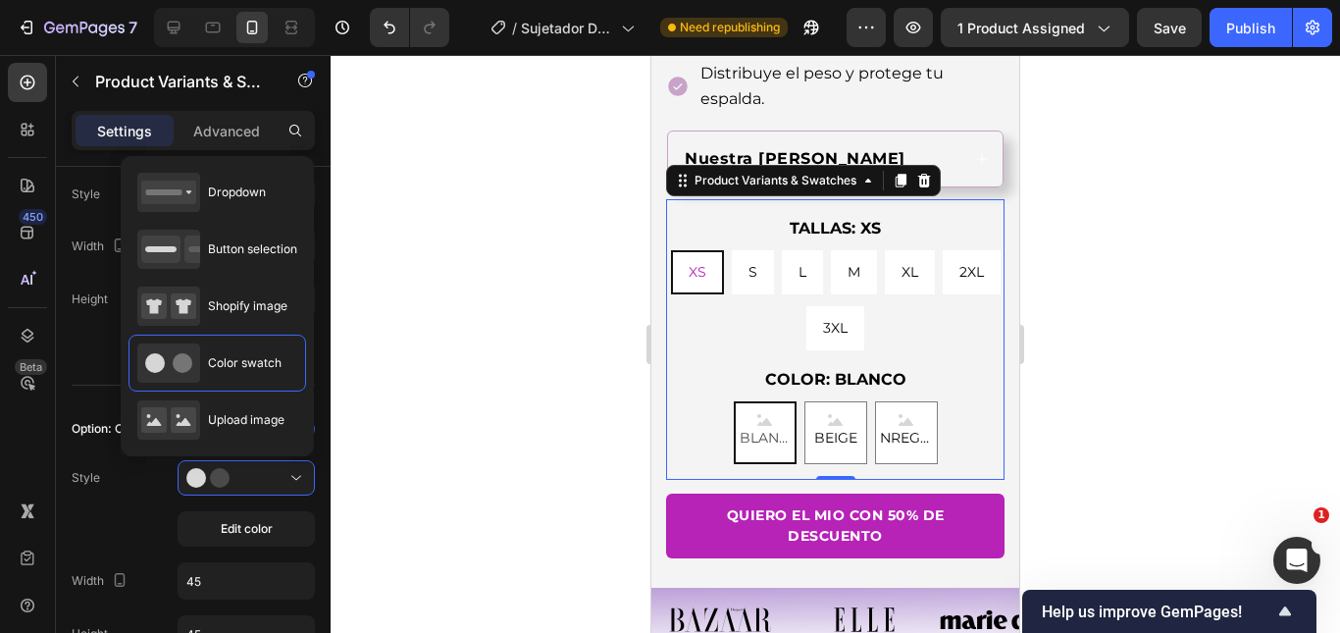
type input "64"
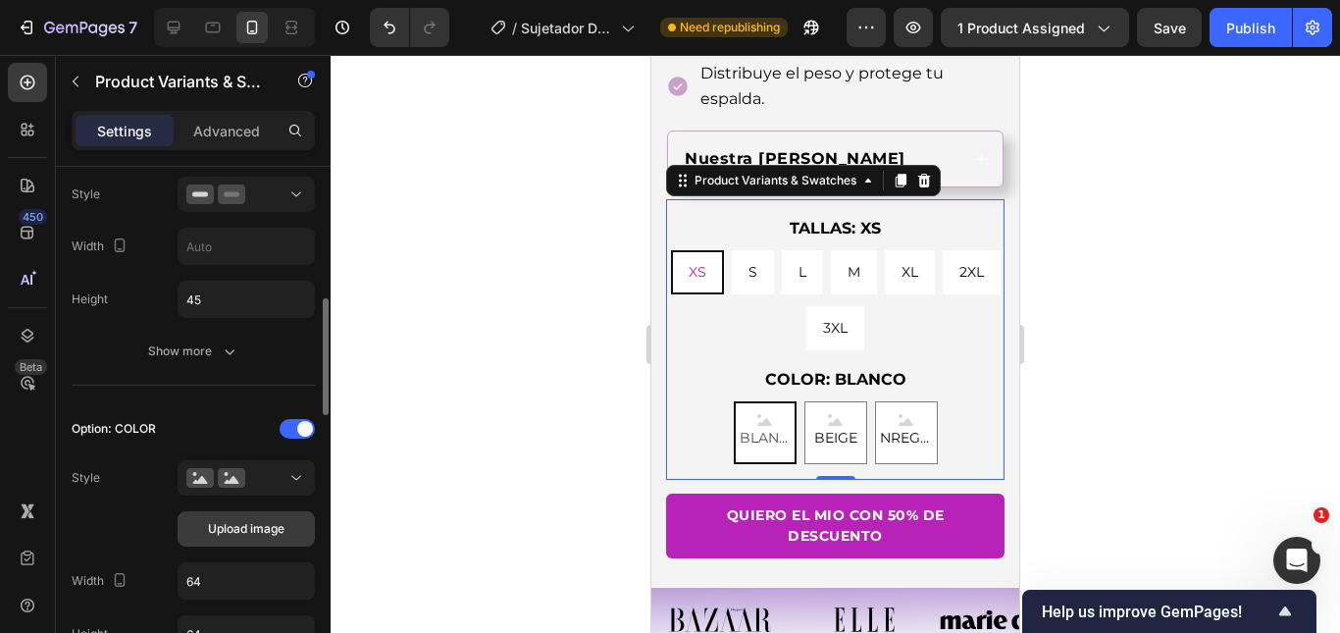
click at [236, 525] on span "Upload image" at bounding box center [246, 529] width 77 height 18
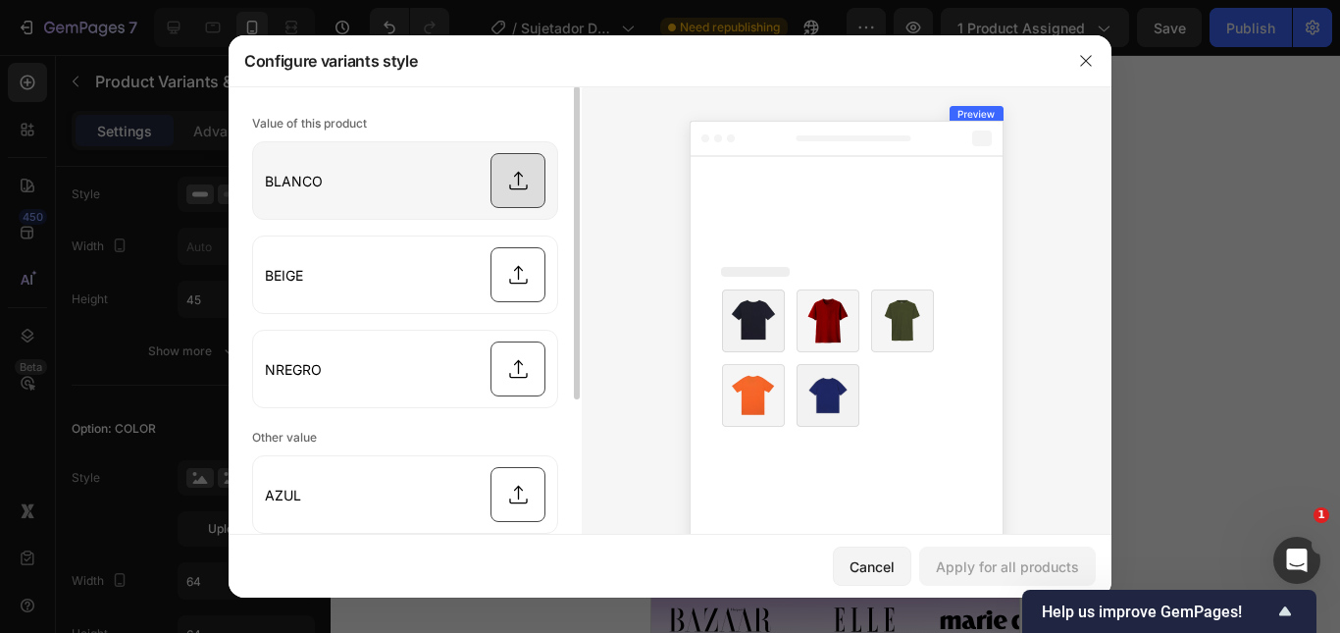
click at [509, 187] on input "file" at bounding box center [405, 180] width 304 height 77
click at [534, 166] on input "file" at bounding box center [405, 180] width 304 height 77
type input "C:\fakepath\5.png"
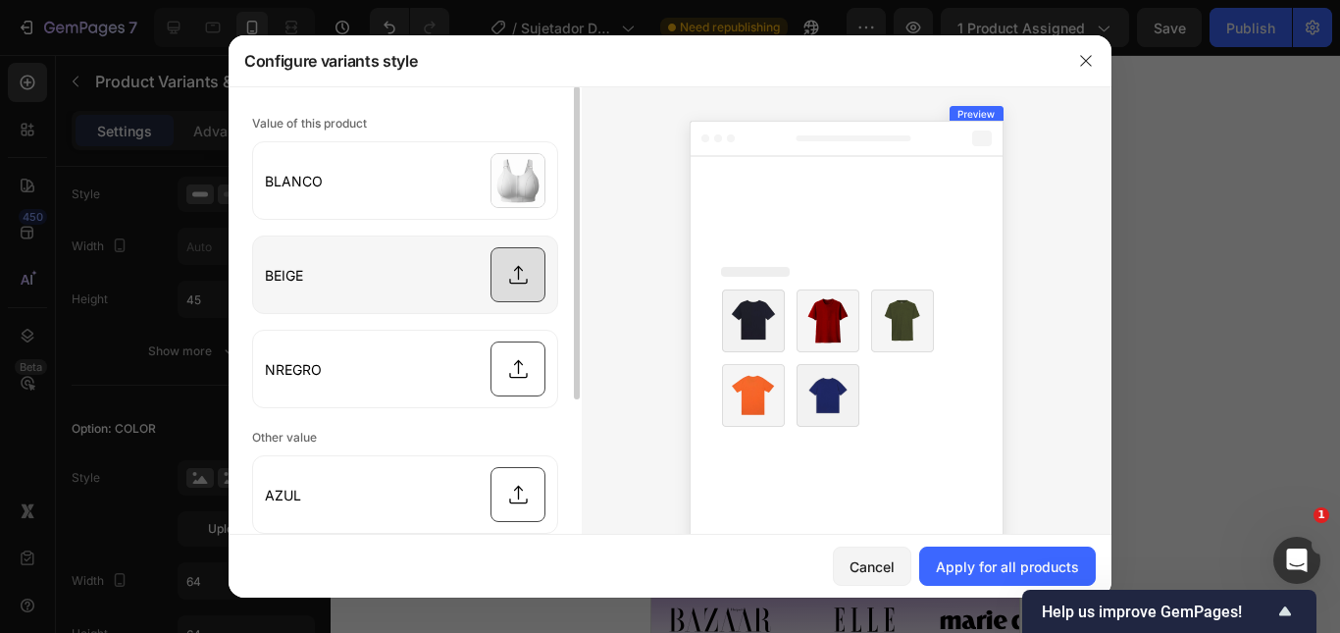
click at [516, 263] on input "file" at bounding box center [405, 274] width 304 height 77
type input "C:\fakepath\7.png"
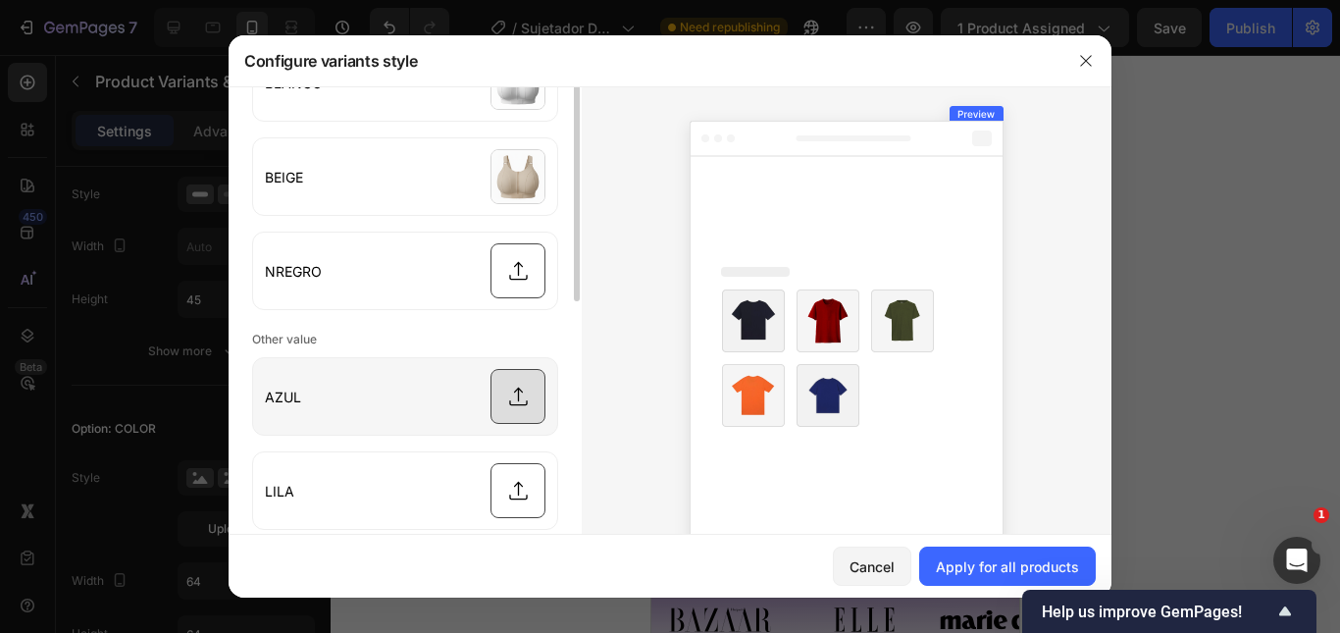
scroll to position [0, 0]
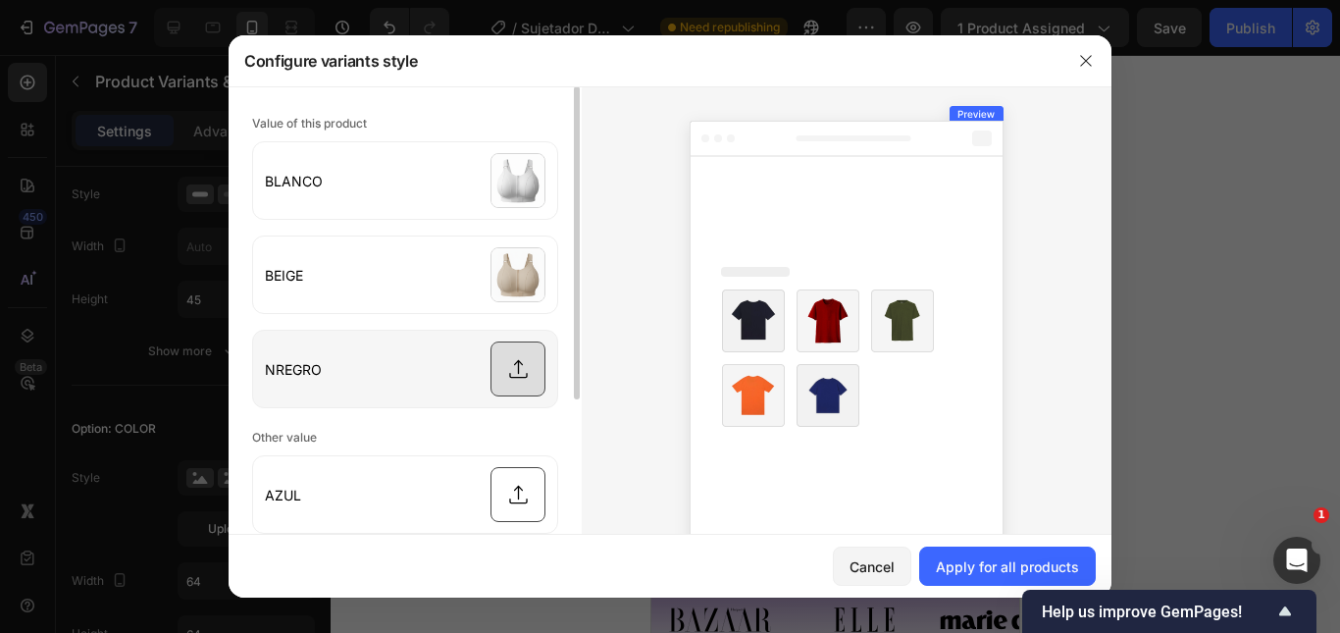
click at [513, 369] on input "file" at bounding box center [405, 369] width 304 height 77
type input "C:\fakepath\6.png"
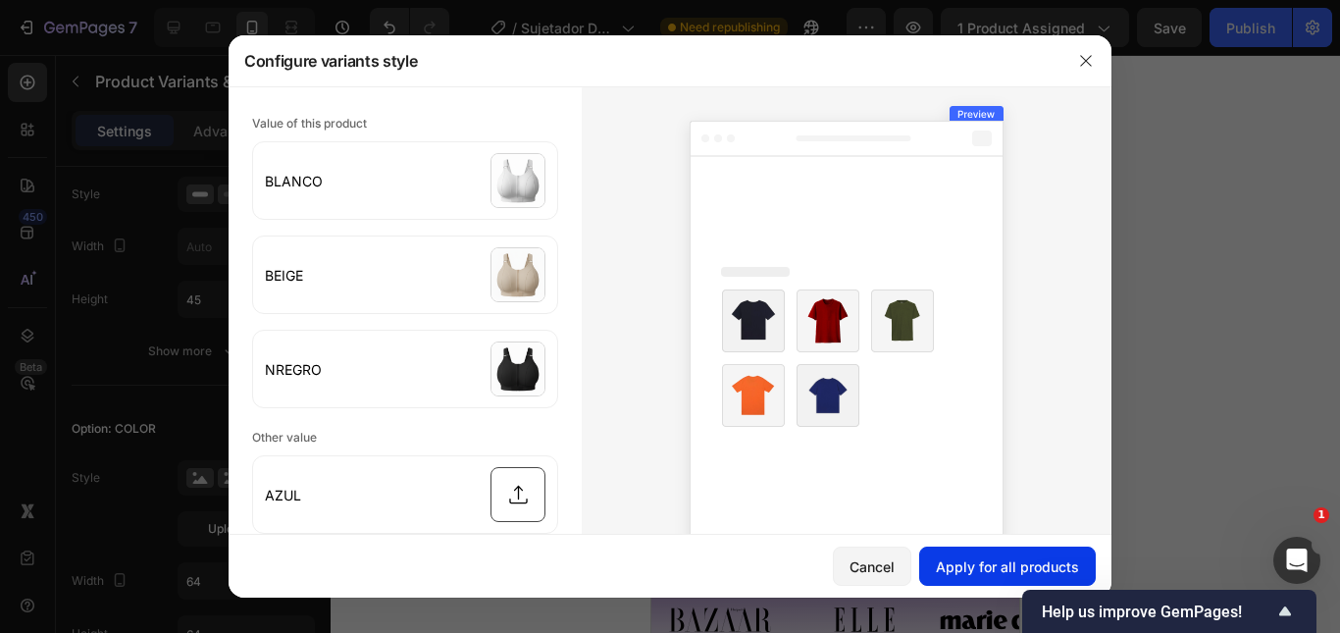
click at [1010, 567] on div "Apply for all products" at bounding box center [1007, 566] width 143 height 21
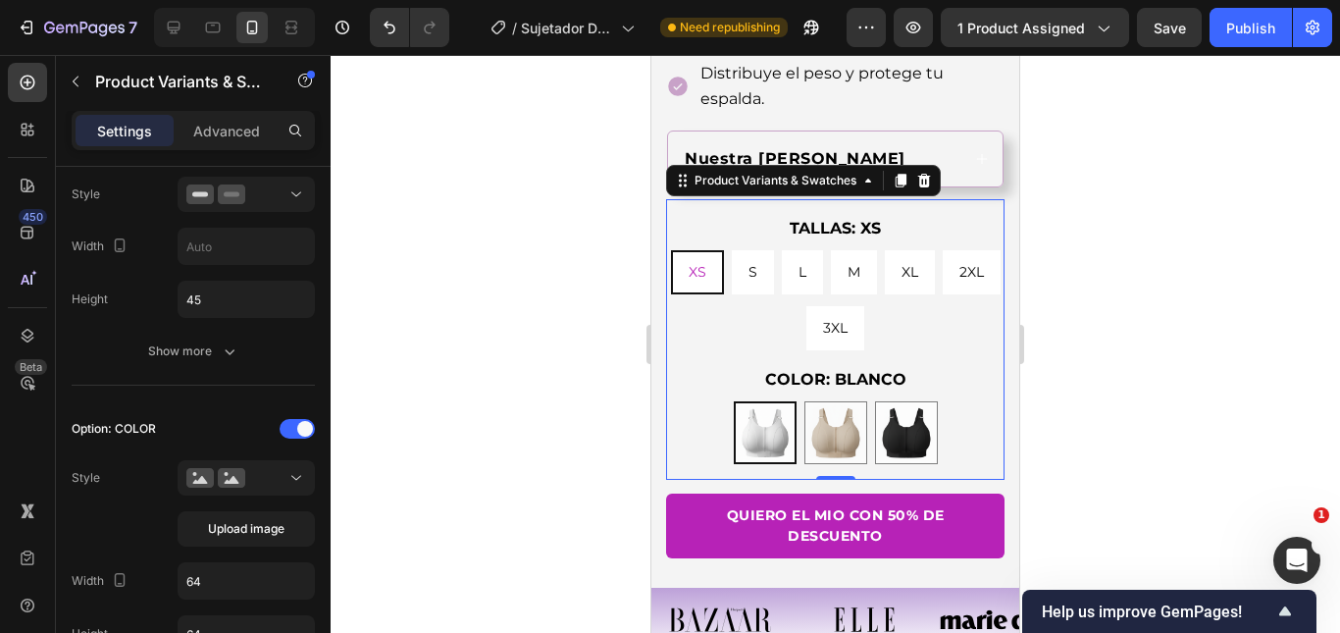
click at [1185, 325] on div at bounding box center [835, 344] width 1009 height 578
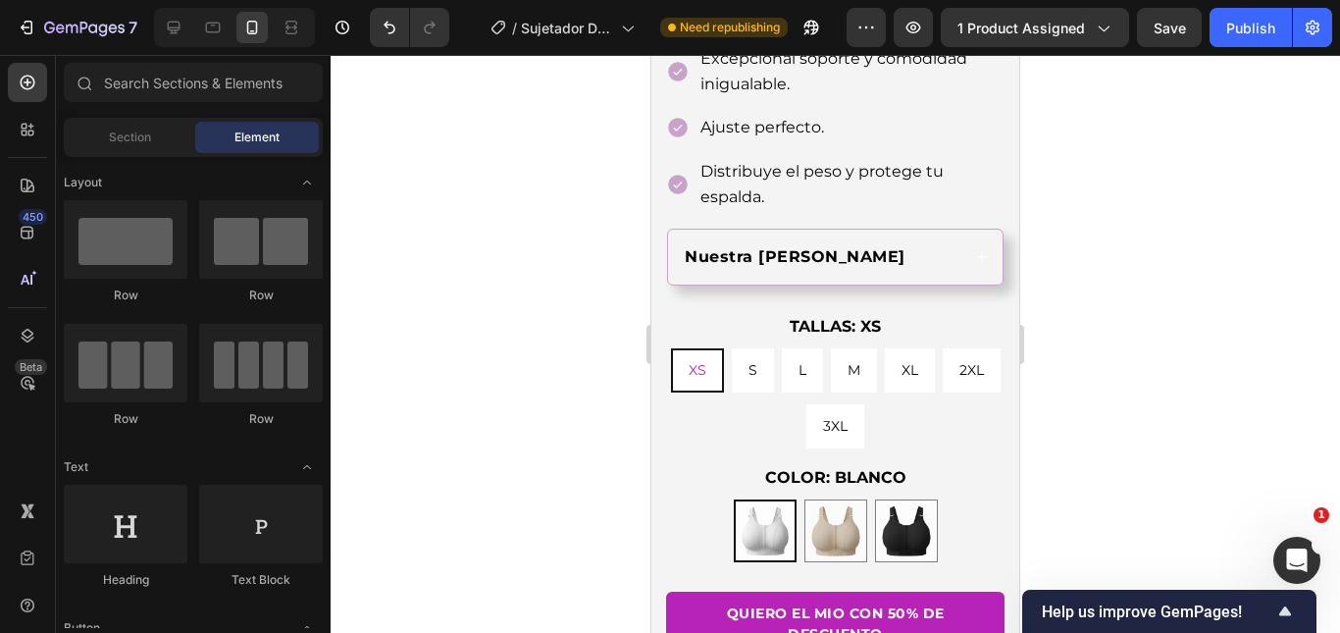
click at [1264, 313] on div at bounding box center [835, 344] width 1009 height 578
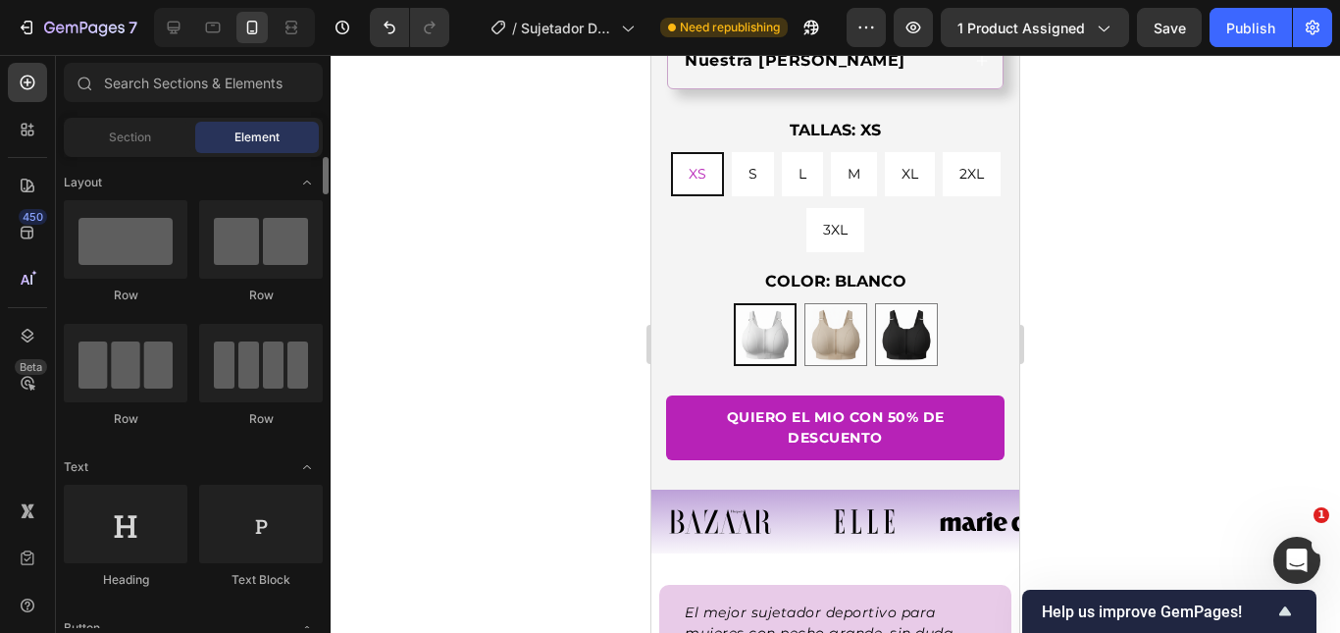
scroll to position [392, 0]
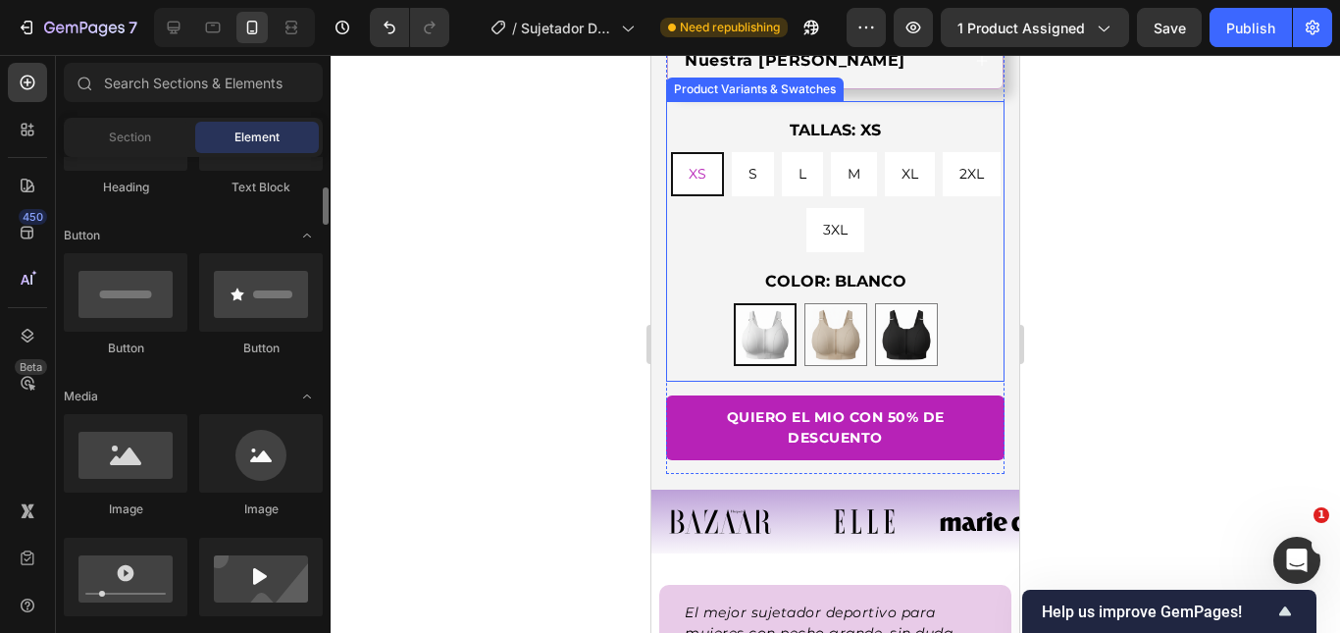
click at [751, 335] on img at bounding box center [765, 334] width 59 height 59
click at [764, 303] on input "BLANCO BLANCO" at bounding box center [764, 302] width 1 height 1
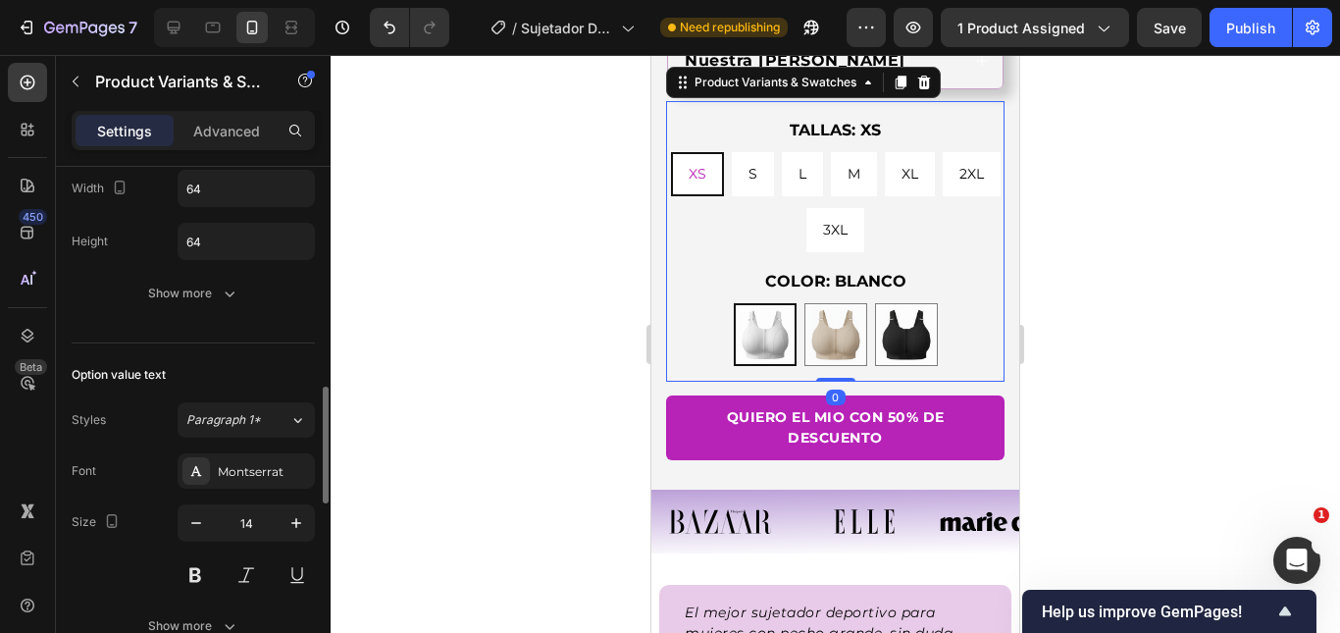
scroll to position [785, 0]
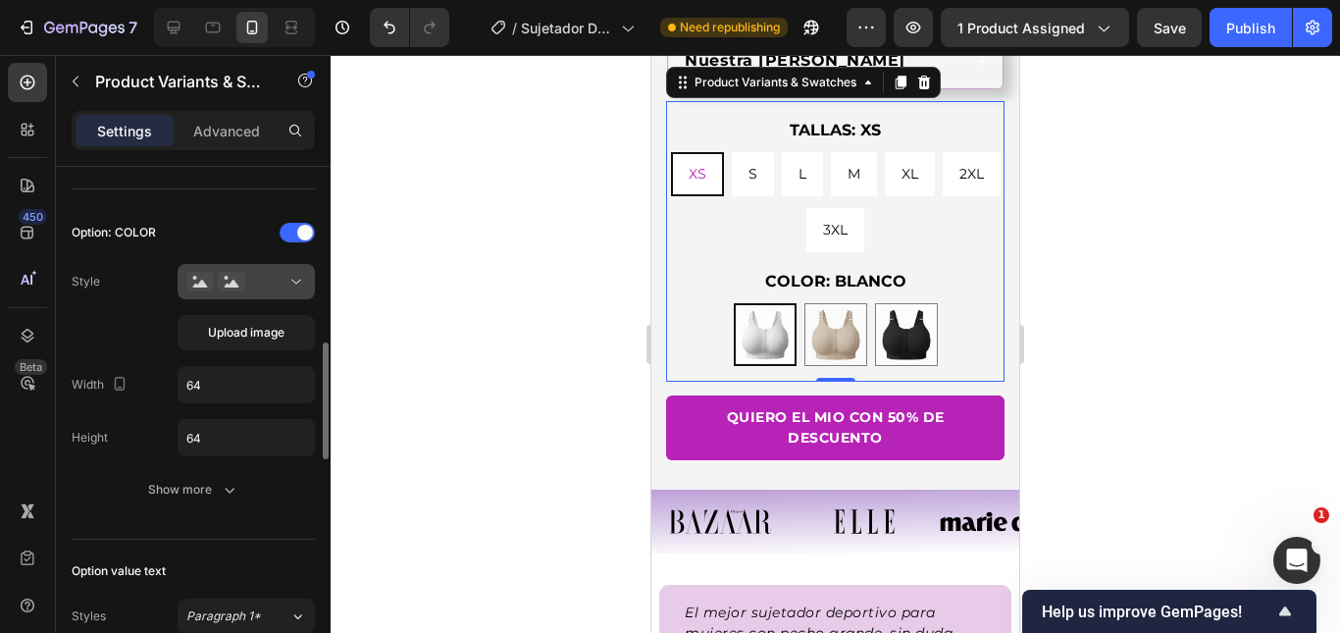
click at [268, 288] on div at bounding box center [246, 282] width 120 height 20
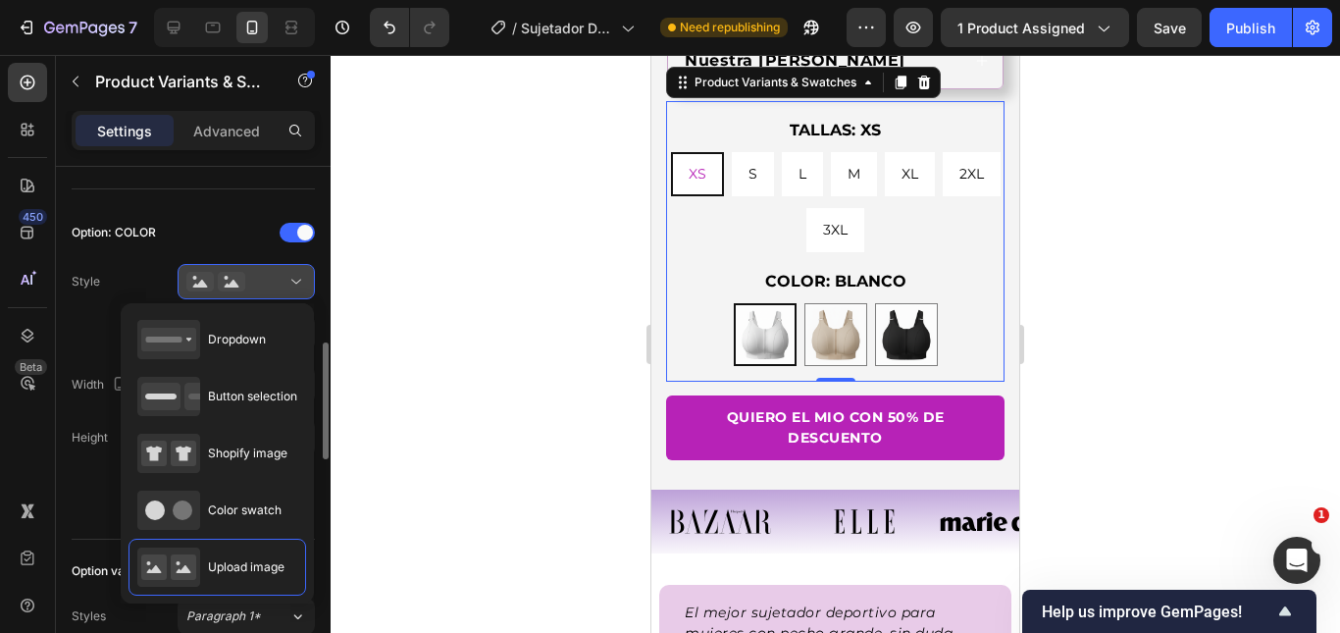
click at [271, 281] on div at bounding box center [246, 282] width 120 height 20
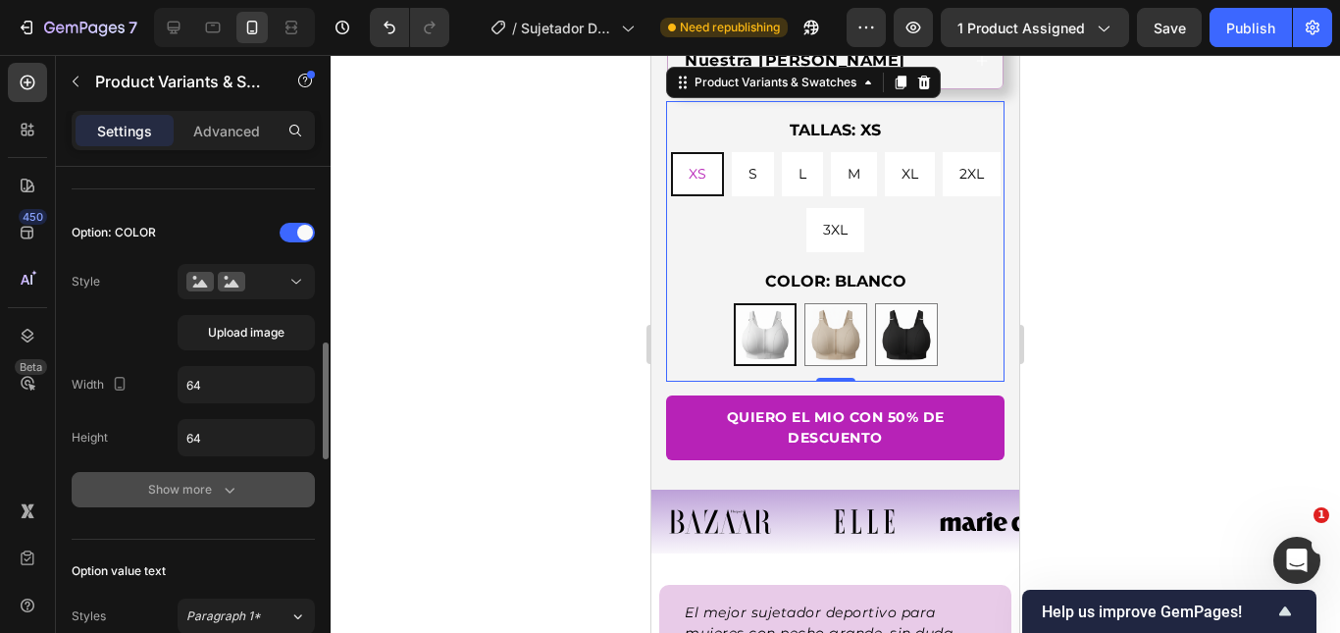
click at [220, 497] on icon "button" at bounding box center [230, 490] width 20 height 20
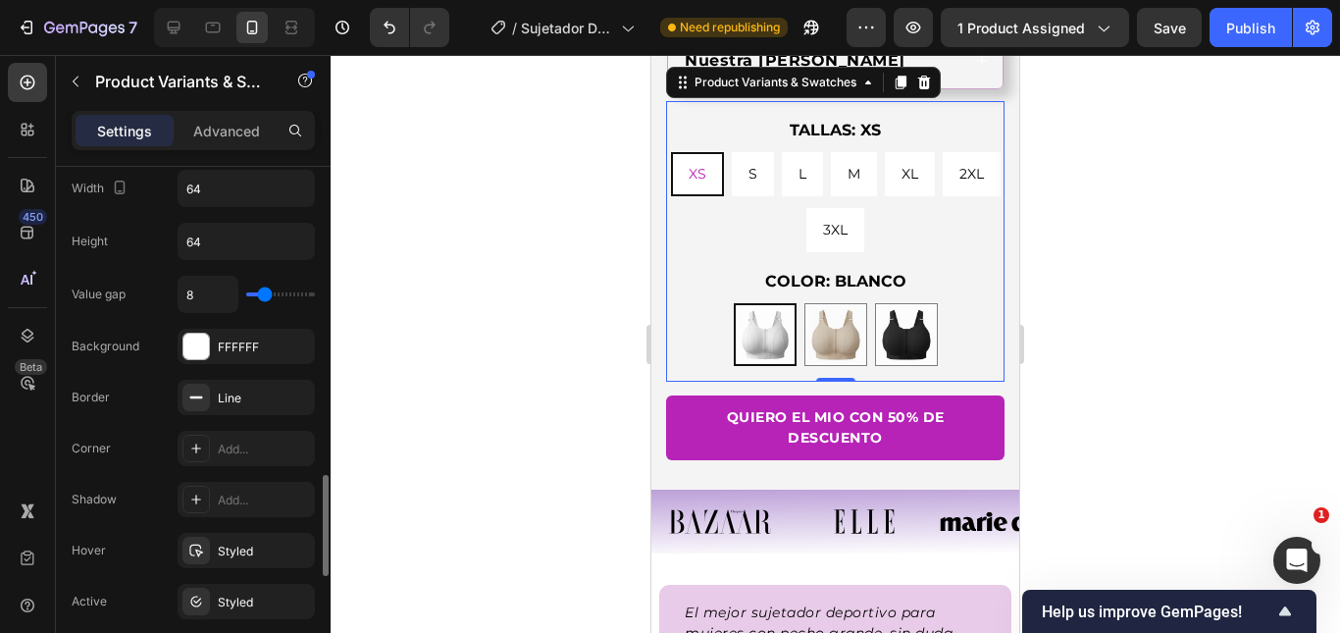
scroll to position [1079, 0]
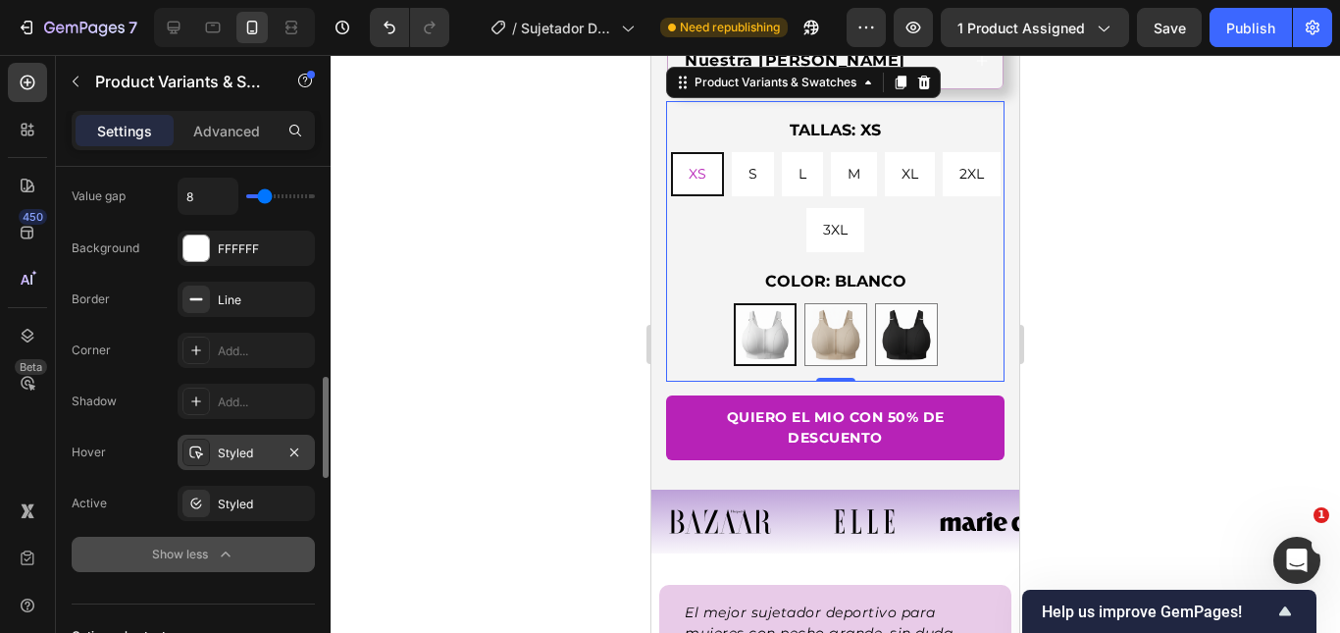
click at [239, 456] on div "Styled" at bounding box center [246, 453] width 57 height 18
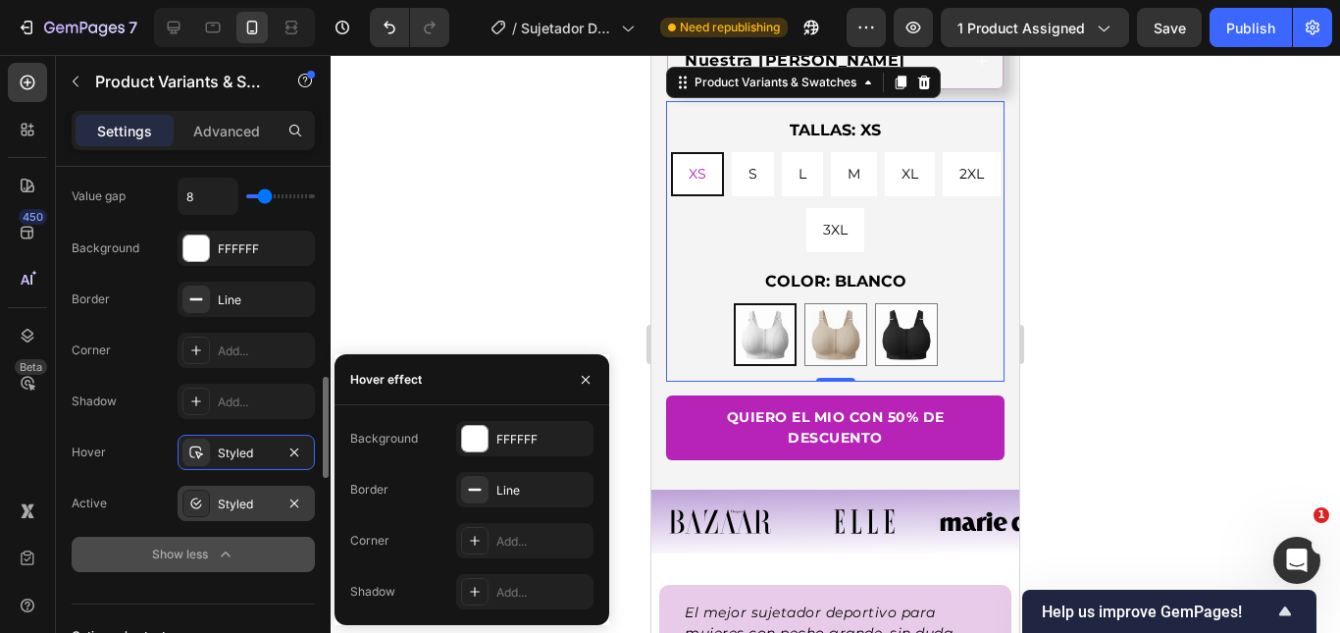
click at [242, 499] on div "Styled" at bounding box center [246, 504] width 57 height 18
click at [234, 450] on div "Styled" at bounding box center [246, 453] width 57 height 18
click at [241, 244] on div "FFFFFF" at bounding box center [246, 249] width 57 height 18
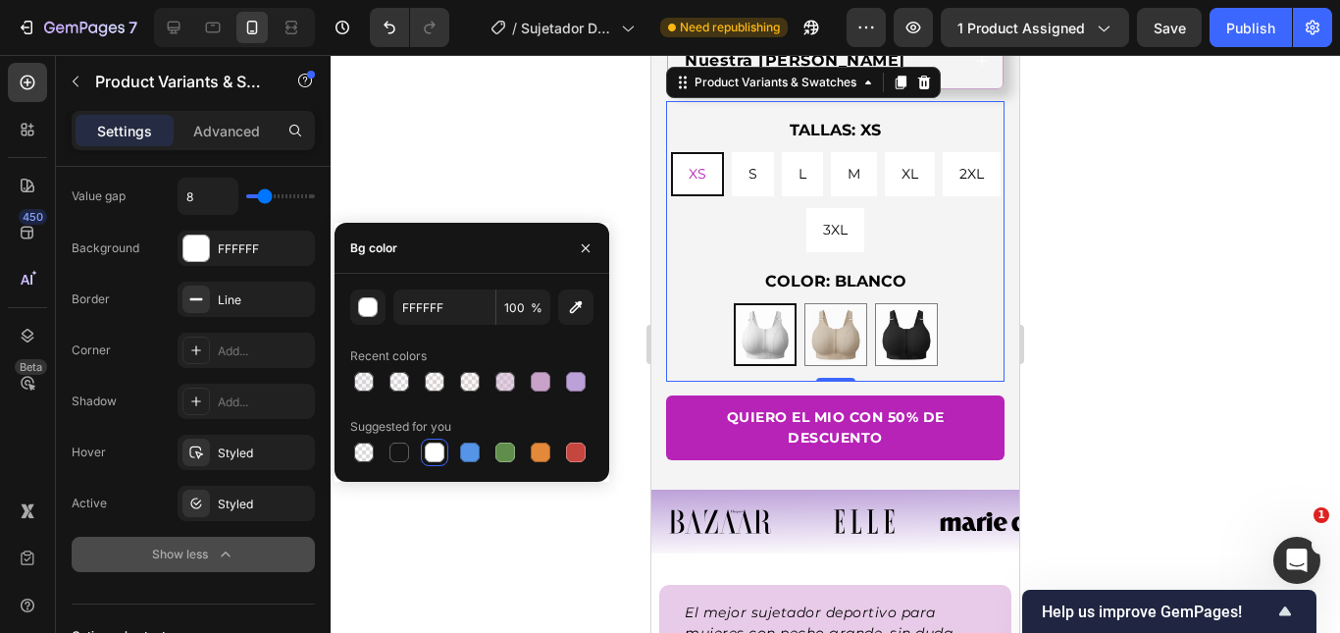
click at [406, 449] on div at bounding box center [399, 452] width 20 height 20
drag, startPoint x: 435, startPoint y: 458, endPoint x: 274, endPoint y: 347, distance: 196.1
click at [434, 458] on div at bounding box center [435, 452] width 20 height 20
type input "FFFFFF"
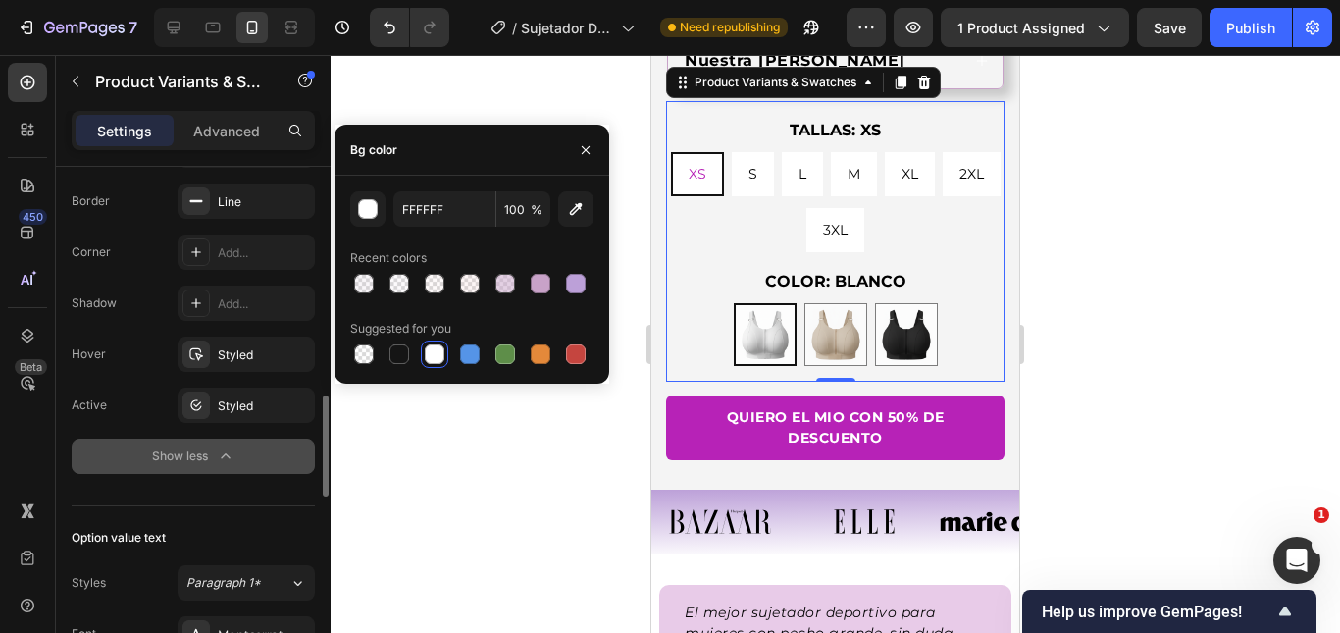
scroll to position [1275, 0]
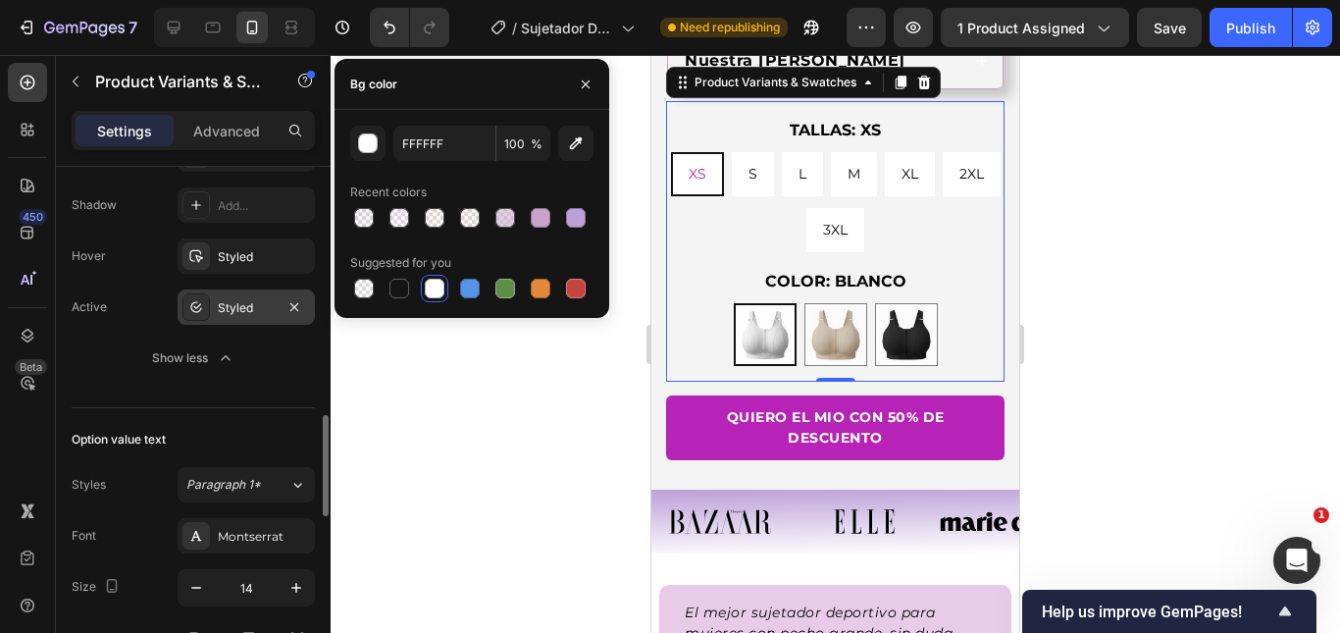
click at [232, 316] on div "Styled" at bounding box center [246, 306] width 137 height 35
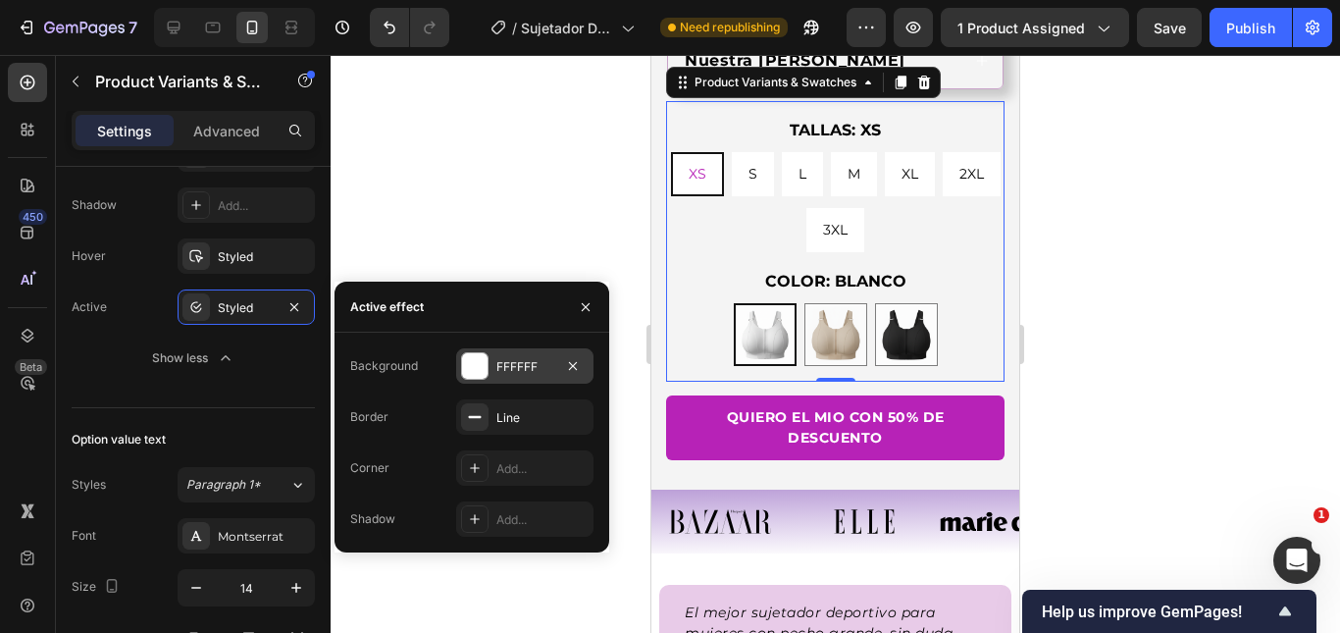
click at [494, 372] on div "FFFFFF" at bounding box center [524, 365] width 137 height 35
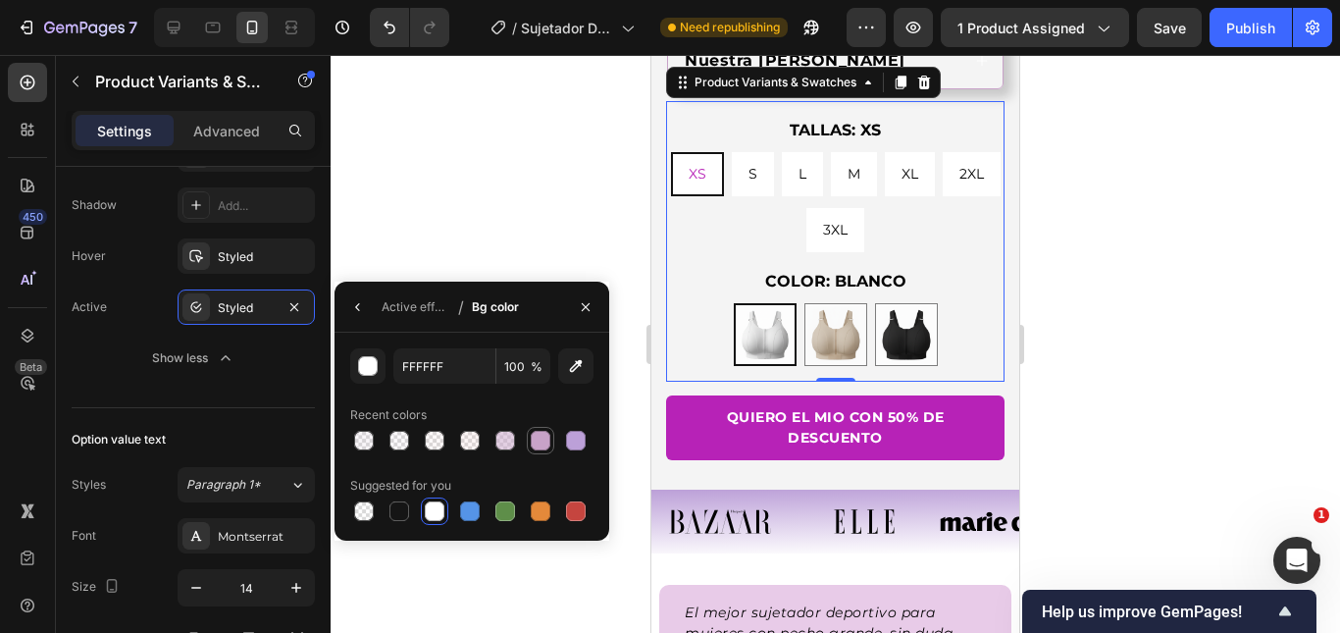
click at [546, 440] on div at bounding box center [541, 441] width 20 height 20
type input "C8A2C8"
click at [242, 265] on div "Styled" at bounding box center [246, 257] width 57 height 18
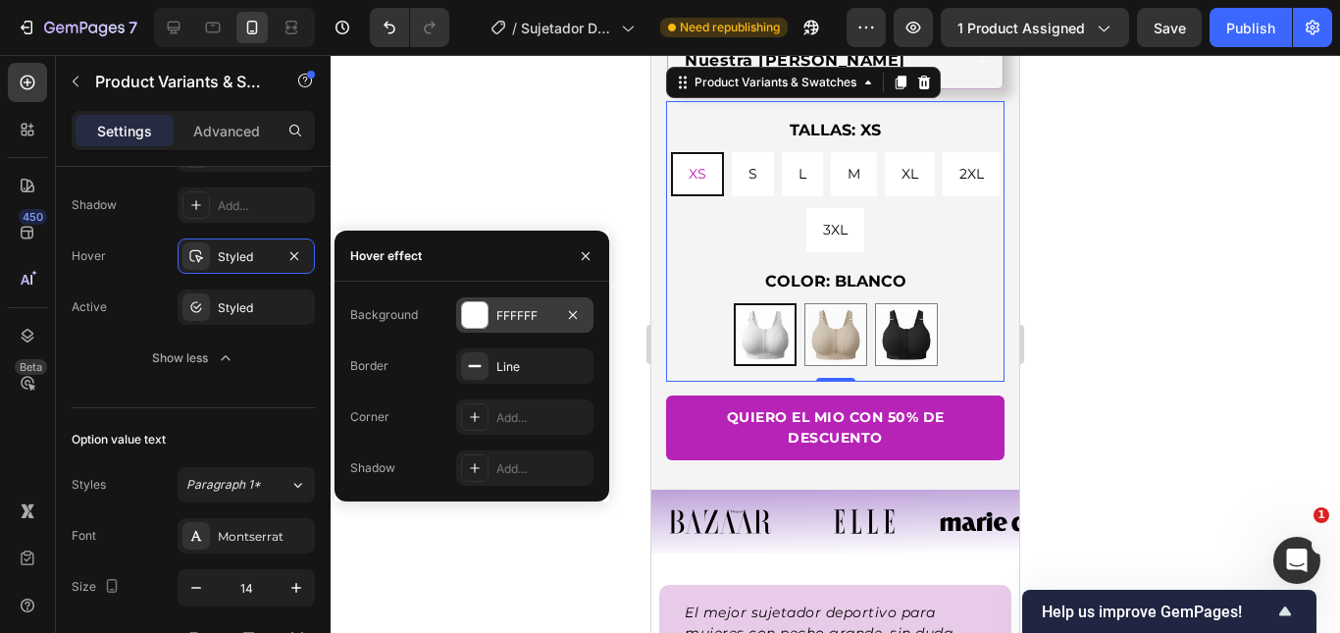
click at [484, 325] on div at bounding box center [475, 315] width 26 height 26
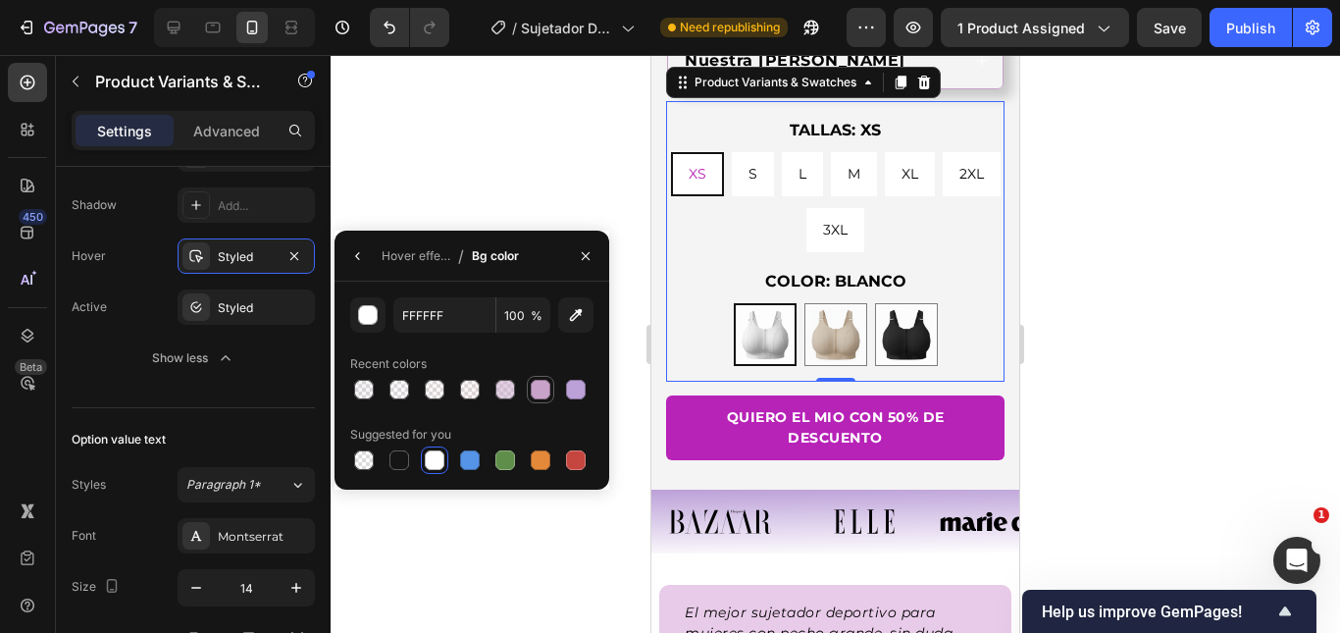
click at [550, 386] on div at bounding box center [541, 390] width 24 height 24
type input "C8A2C8"
click at [367, 257] on button "button" at bounding box center [357, 255] width 31 height 31
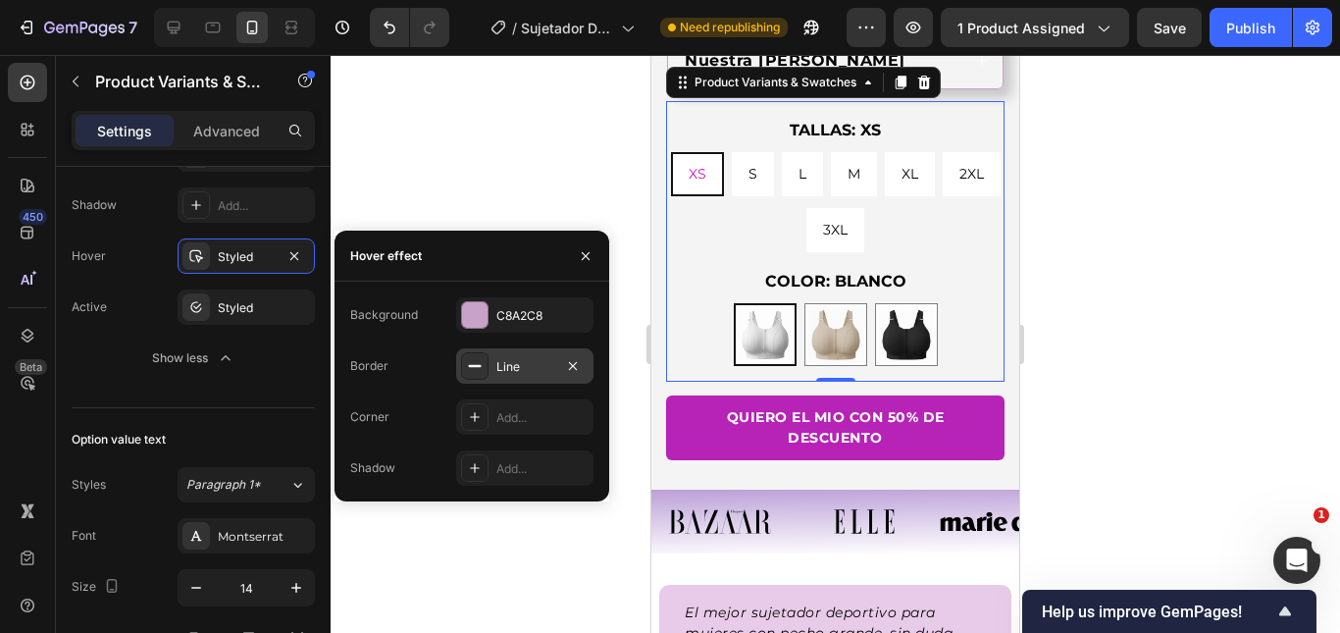
click at [523, 380] on div "Line" at bounding box center [524, 365] width 137 height 35
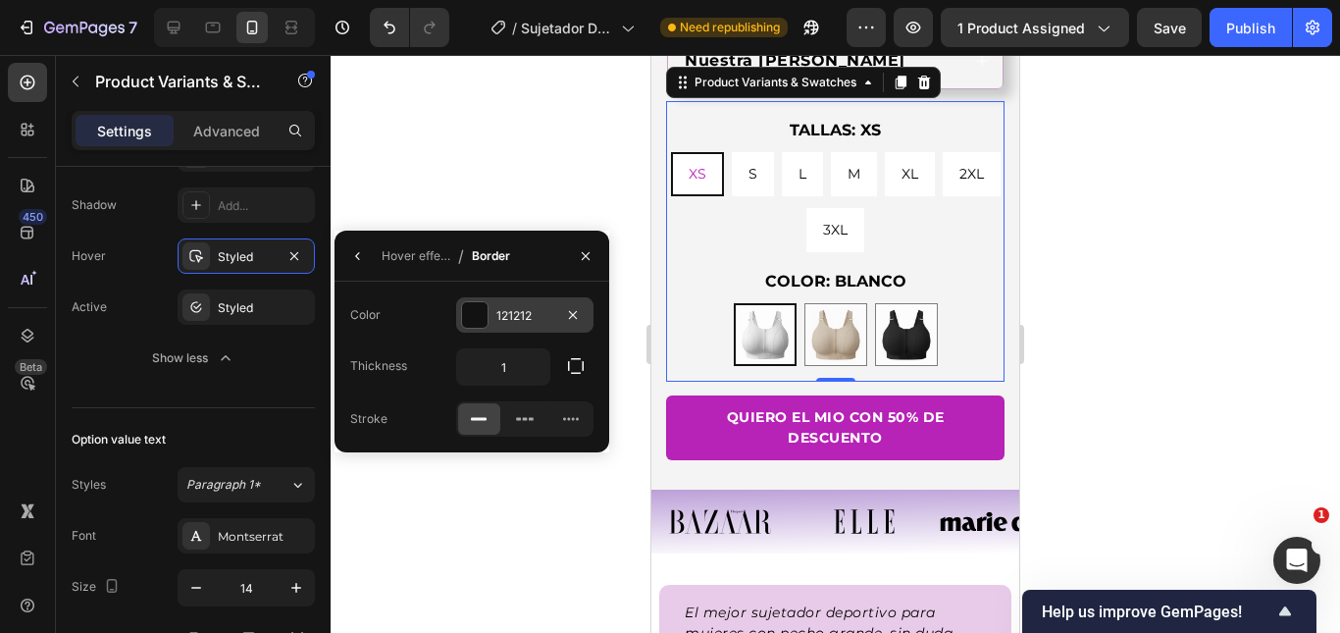
click at [483, 316] on div at bounding box center [475, 315] width 26 height 26
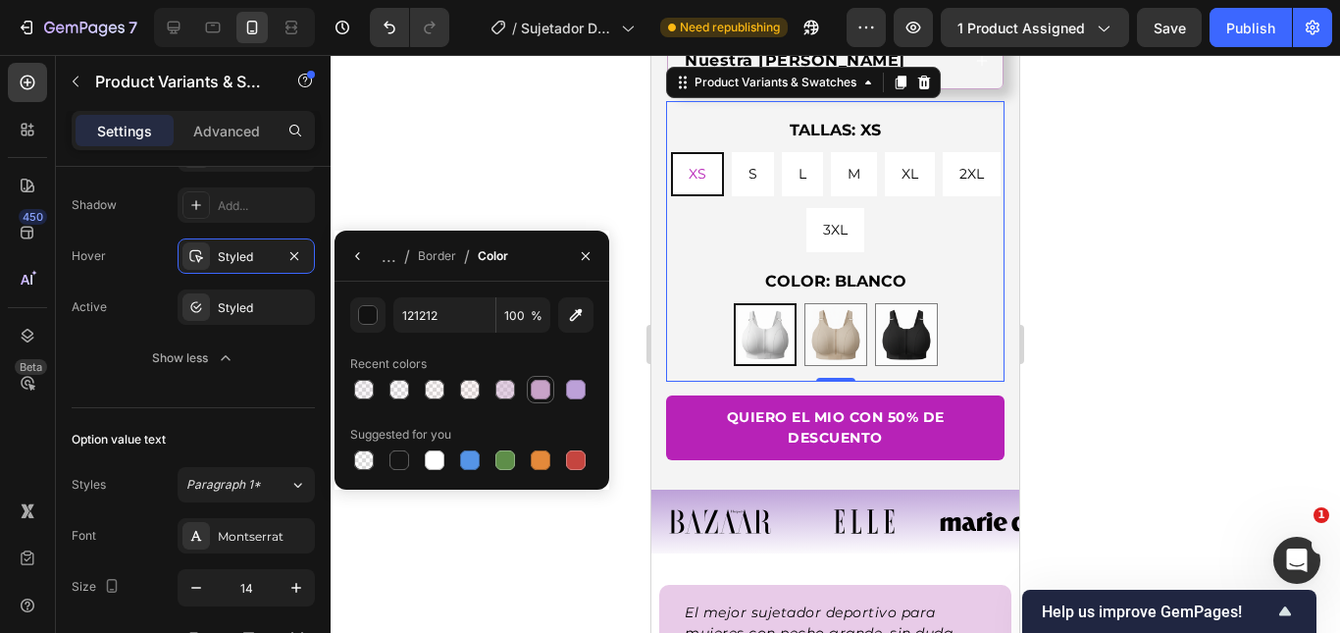
click at [551, 386] on div at bounding box center [541, 390] width 24 height 24
click at [373, 307] on div "button" at bounding box center [369, 316] width 20 height 20
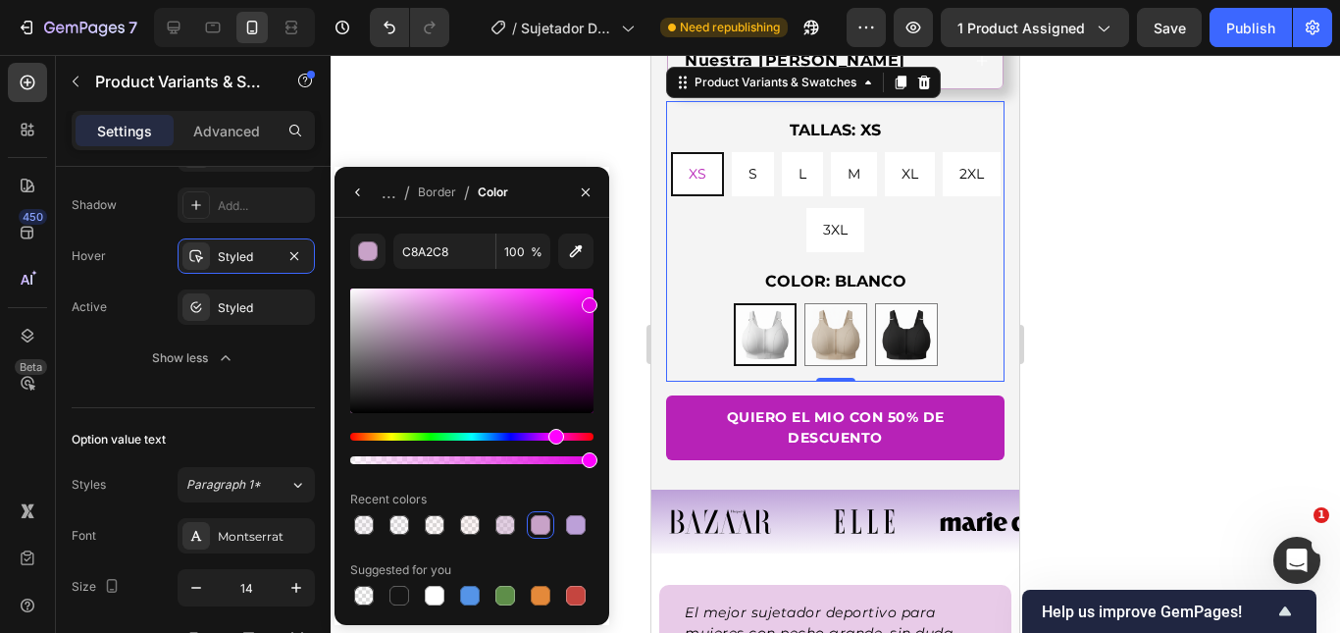
drag, startPoint x: 578, startPoint y: 341, endPoint x: 593, endPoint y: 301, distance: 43.2
click at [593, 301] on div at bounding box center [471, 350] width 243 height 125
type input "E200E2"
click at [243, 309] on div "Styled" at bounding box center [246, 308] width 57 height 18
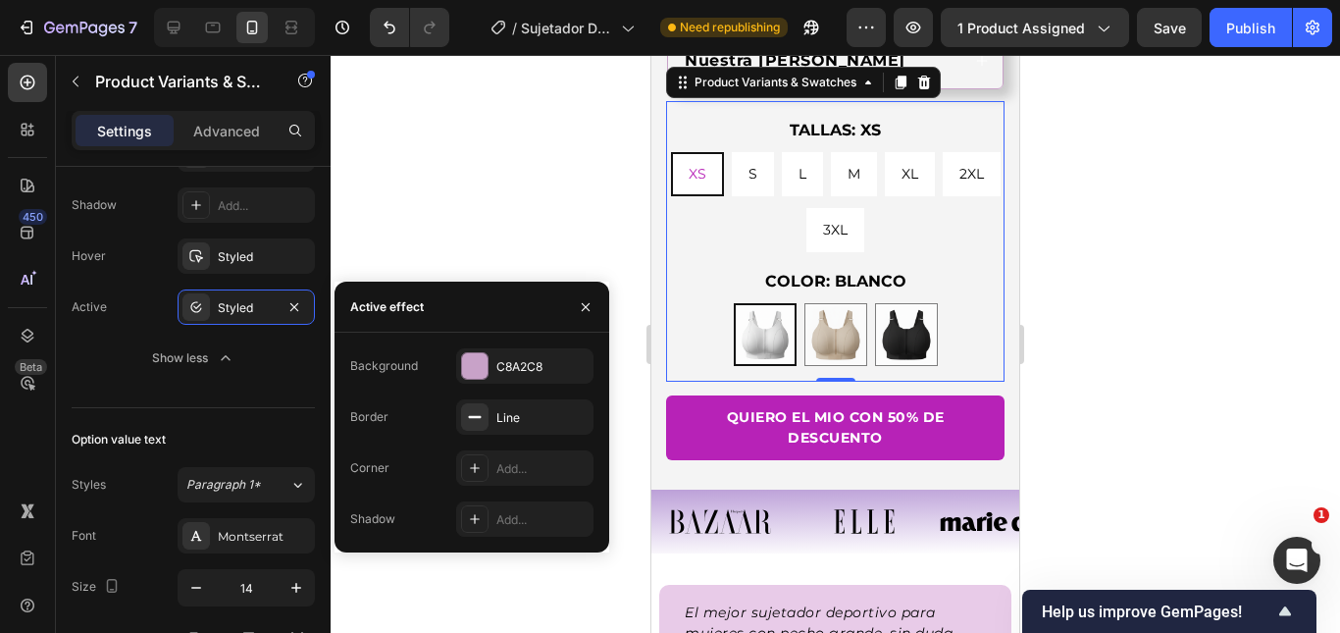
click at [541, 375] on div "C8A2C8" at bounding box center [542, 367] width 92 height 18
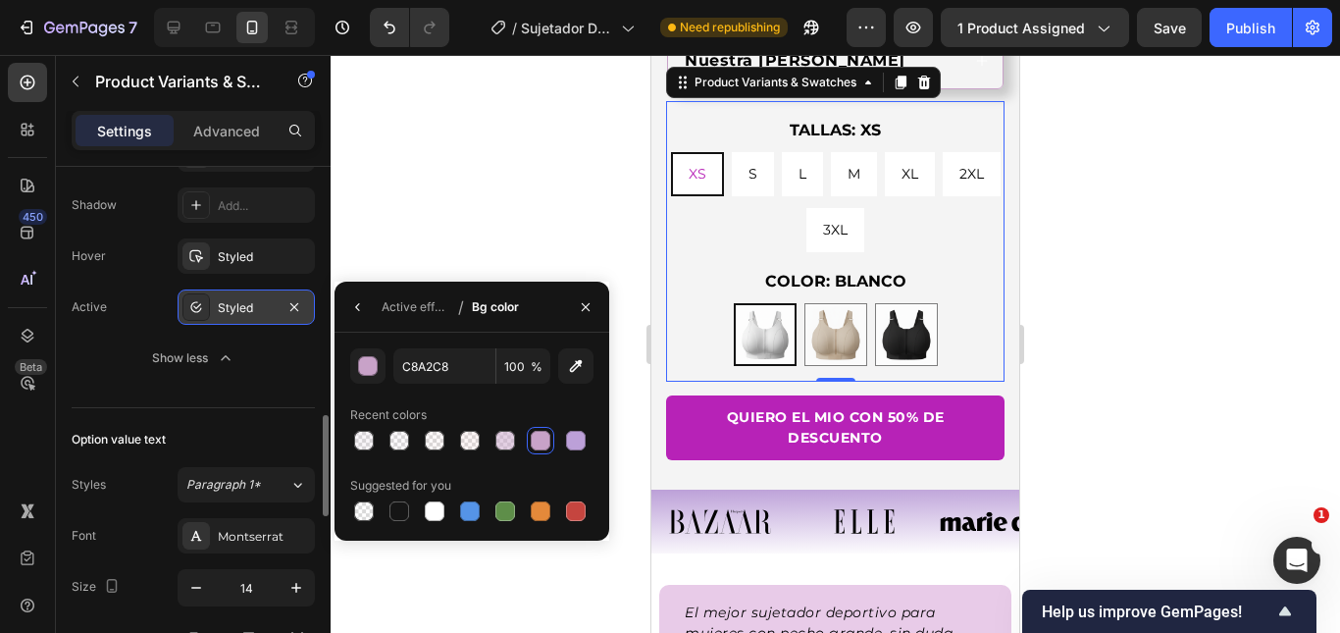
click at [243, 300] on div "Styled" at bounding box center [246, 308] width 57 height 18
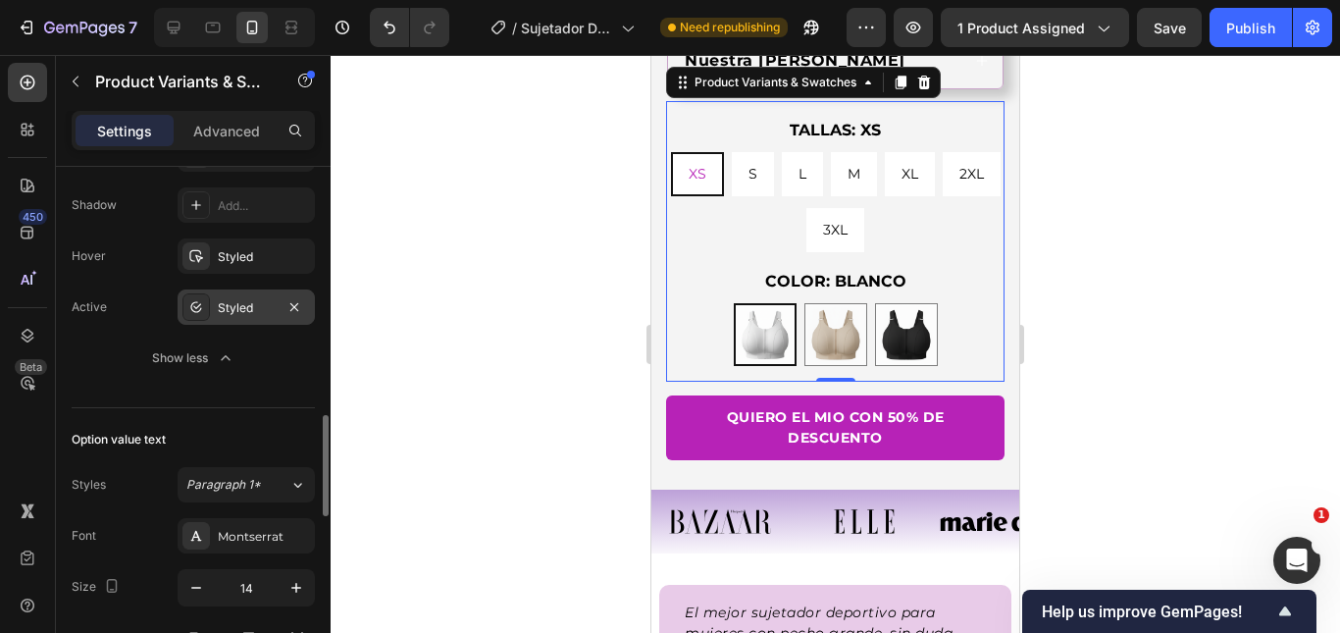
click at [243, 299] on div "Styled" at bounding box center [246, 308] width 57 height 18
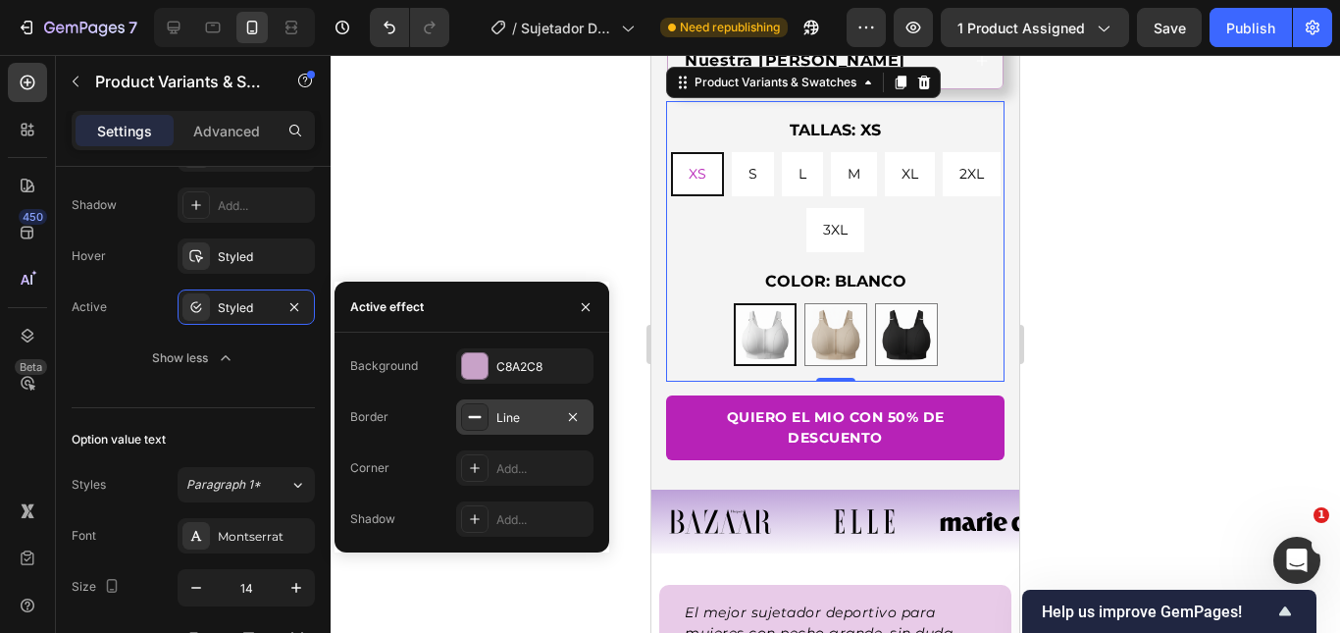
click at [500, 423] on div "Line" at bounding box center [524, 418] width 57 height 18
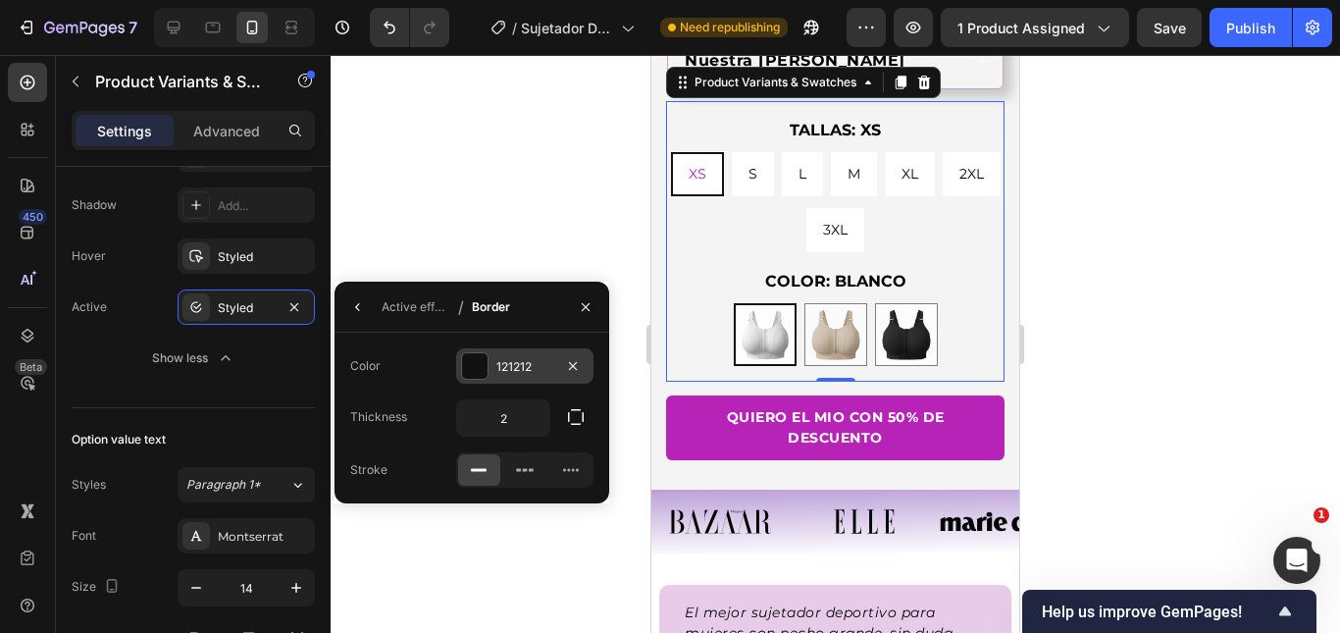
click at [493, 368] on div "121212" at bounding box center [524, 365] width 137 height 35
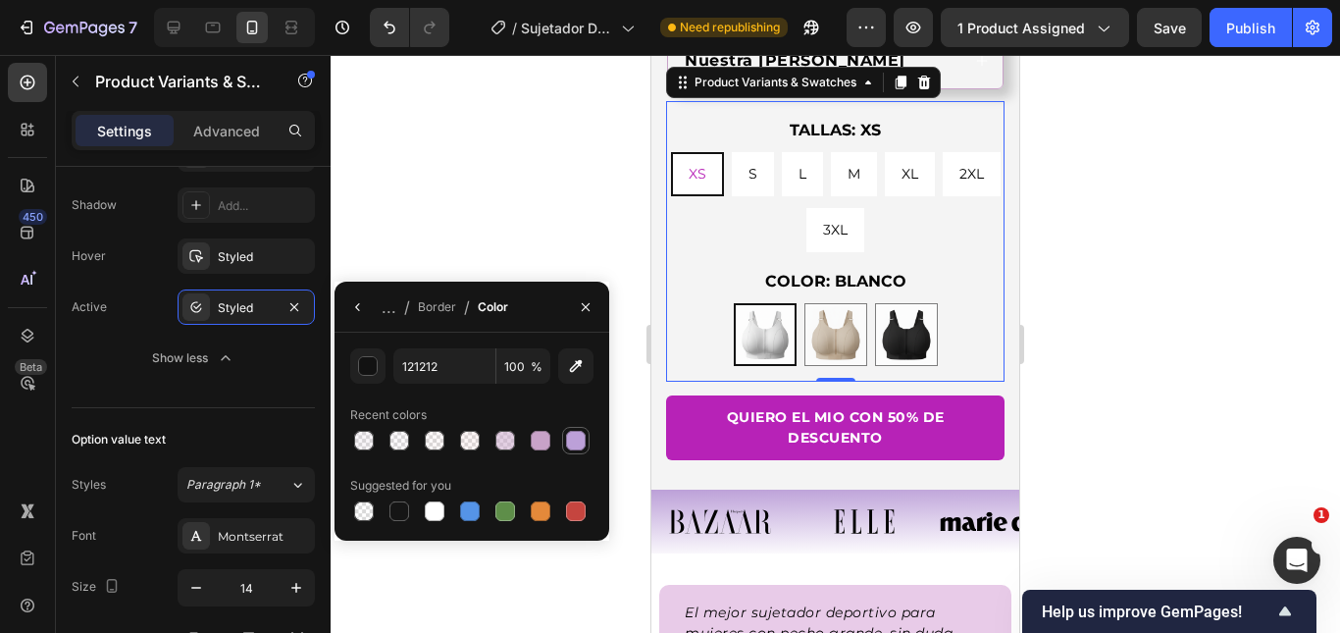
click at [547, 441] on div at bounding box center [541, 441] width 20 height 20
click at [352, 373] on button "button" at bounding box center [367, 365] width 35 height 35
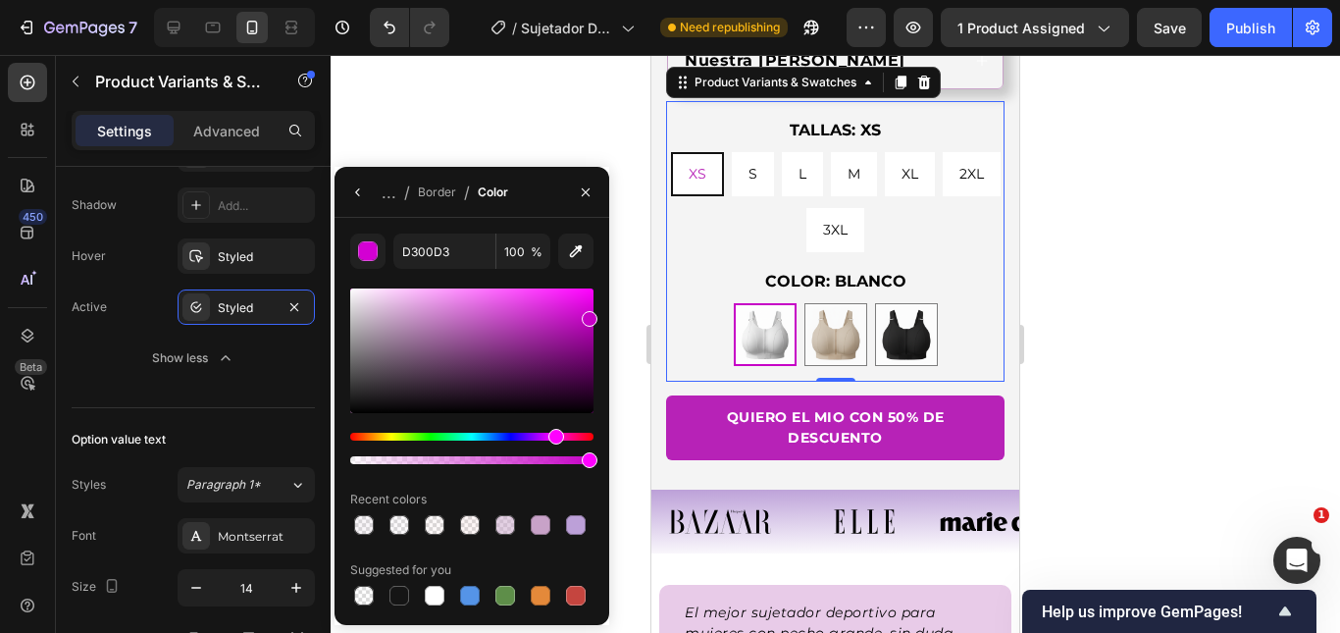
drag, startPoint x: 594, startPoint y: 323, endPoint x: 623, endPoint y: 315, distance: 29.5
click at [623, 0] on div "7 Version history / Sujetador Deportivo Need republishing Preview 1 product ass…" at bounding box center [670, 0] width 1340 height 0
type input "C600C6"
click at [348, 191] on button "button" at bounding box center [357, 192] width 31 height 31
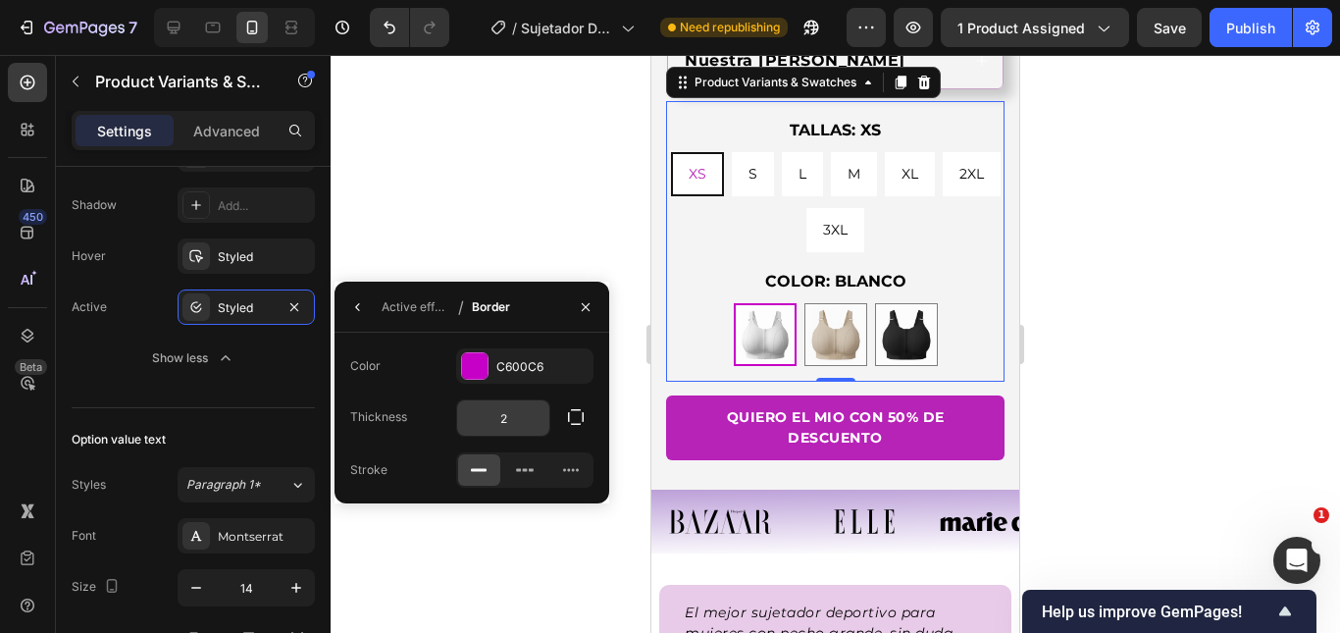
click at [512, 423] on input "2" at bounding box center [503, 417] width 92 height 35
click at [512, 423] on input "1" at bounding box center [503, 417] width 92 height 35
type input "1"
type input "2"
click at [1148, 323] on div at bounding box center [835, 344] width 1009 height 578
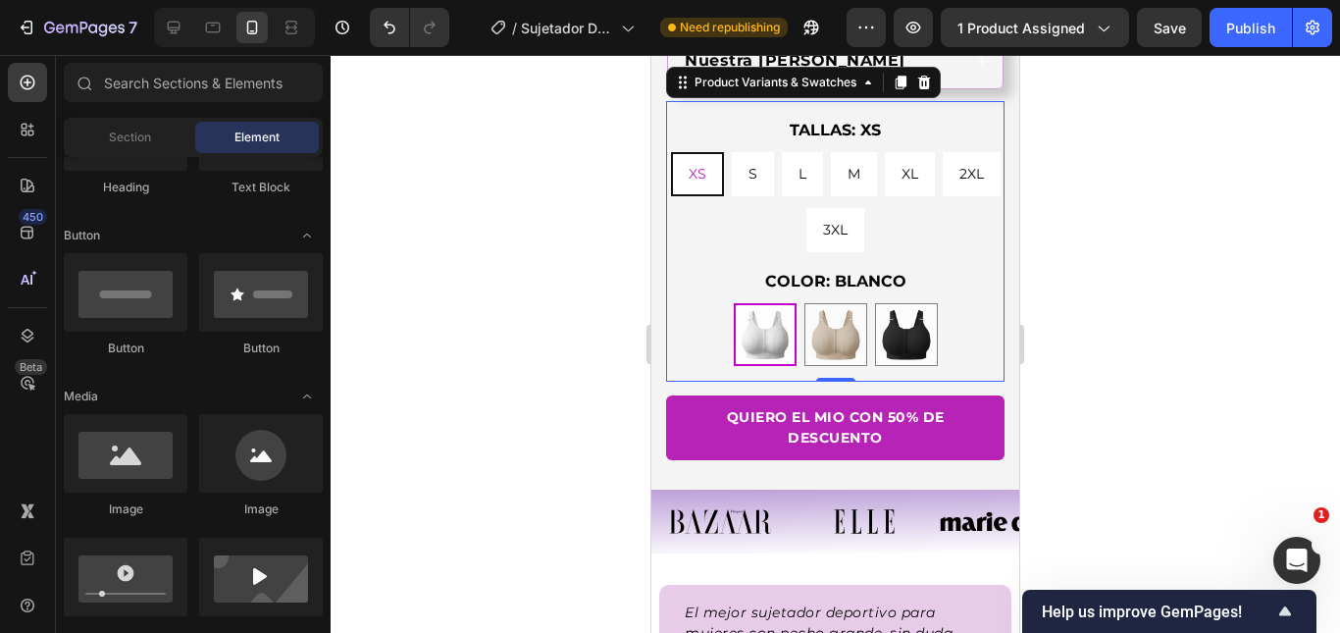
click at [1148, 323] on div at bounding box center [835, 344] width 1009 height 578
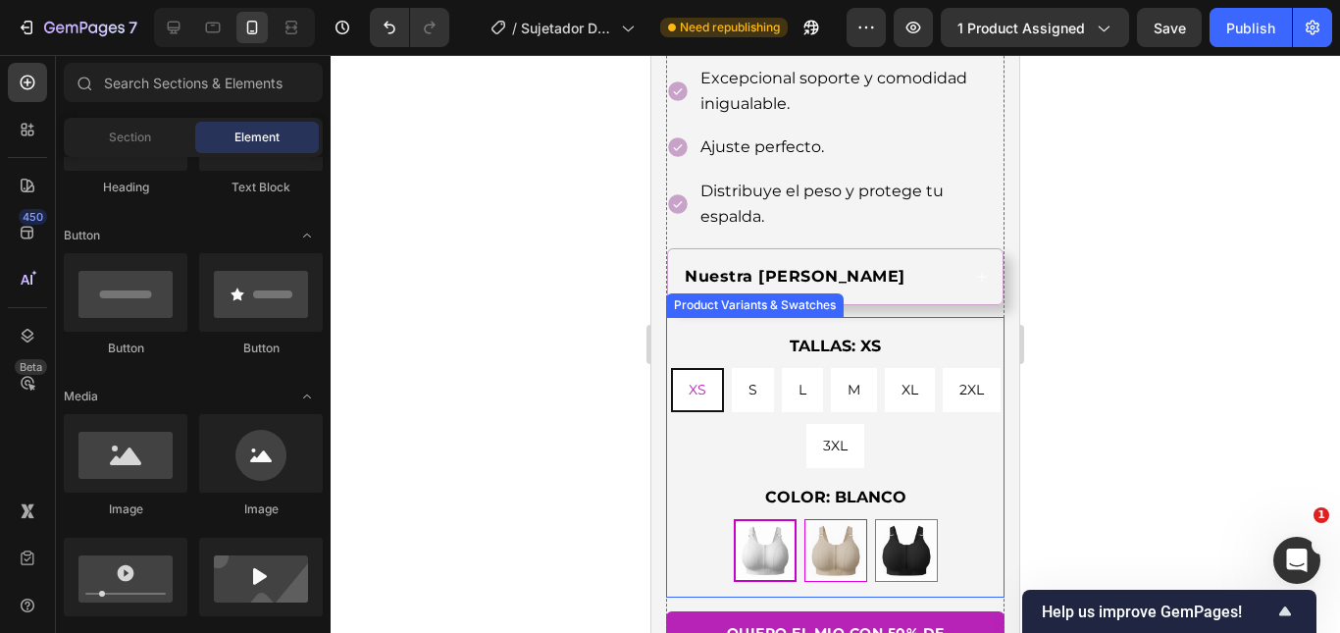
scroll to position [981, 0]
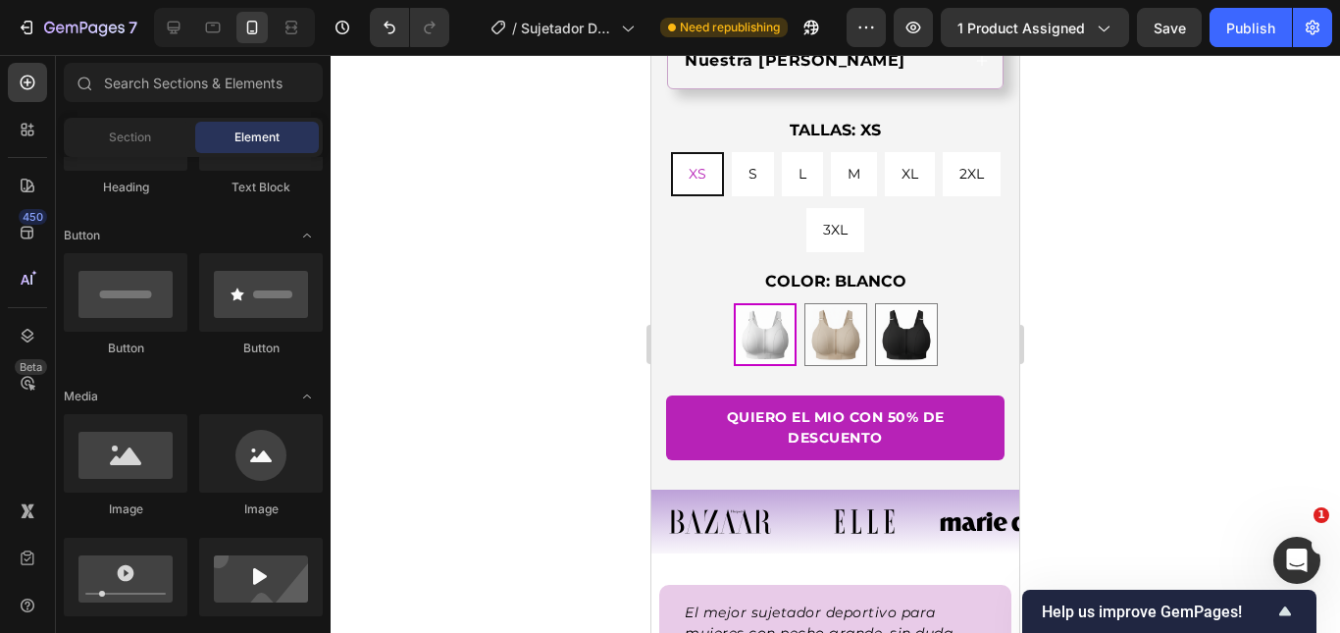
click at [1120, 371] on div at bounding box center [835, 344] width 1009 height 578
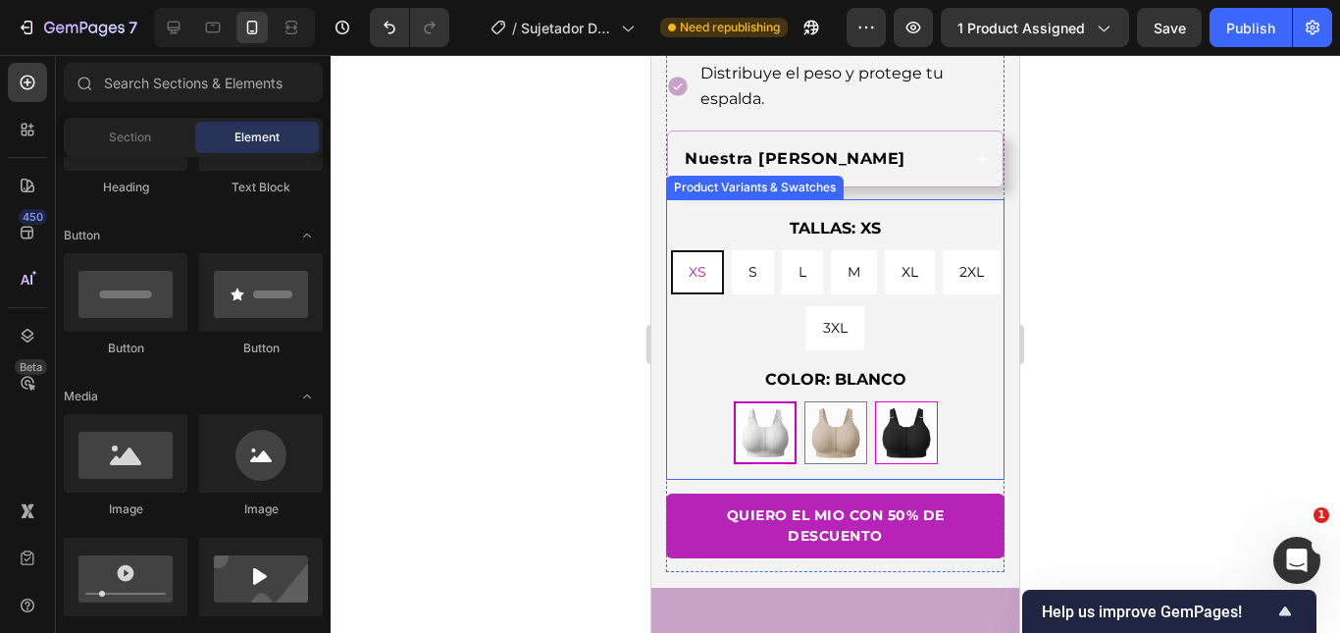
scroll to position [785, 0]
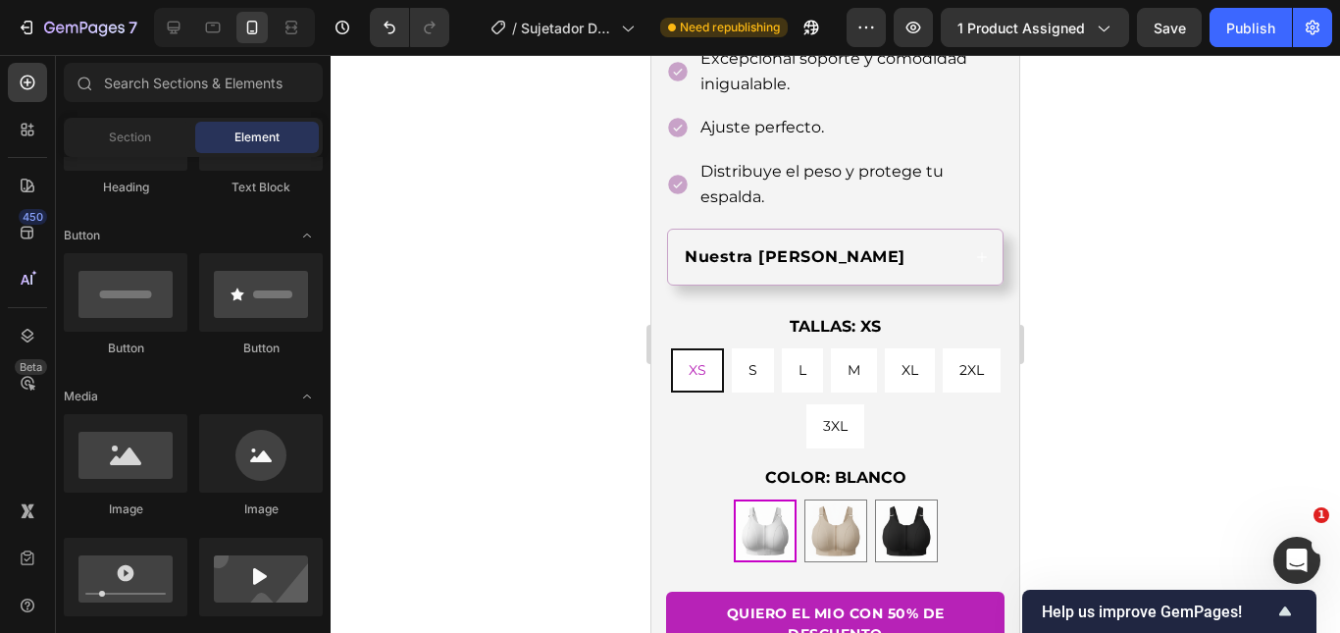
click at [1092, 386] on div at bounding box center [835, 344] width 1009 height 578
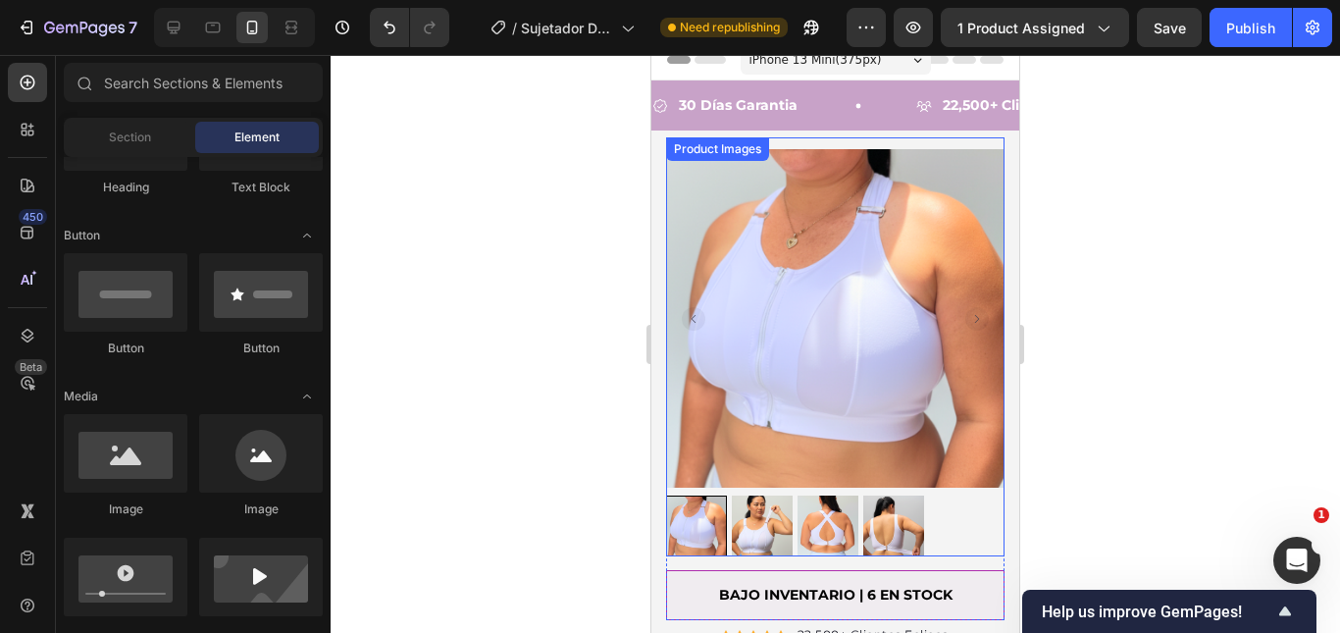
scroll to position [0, 0]
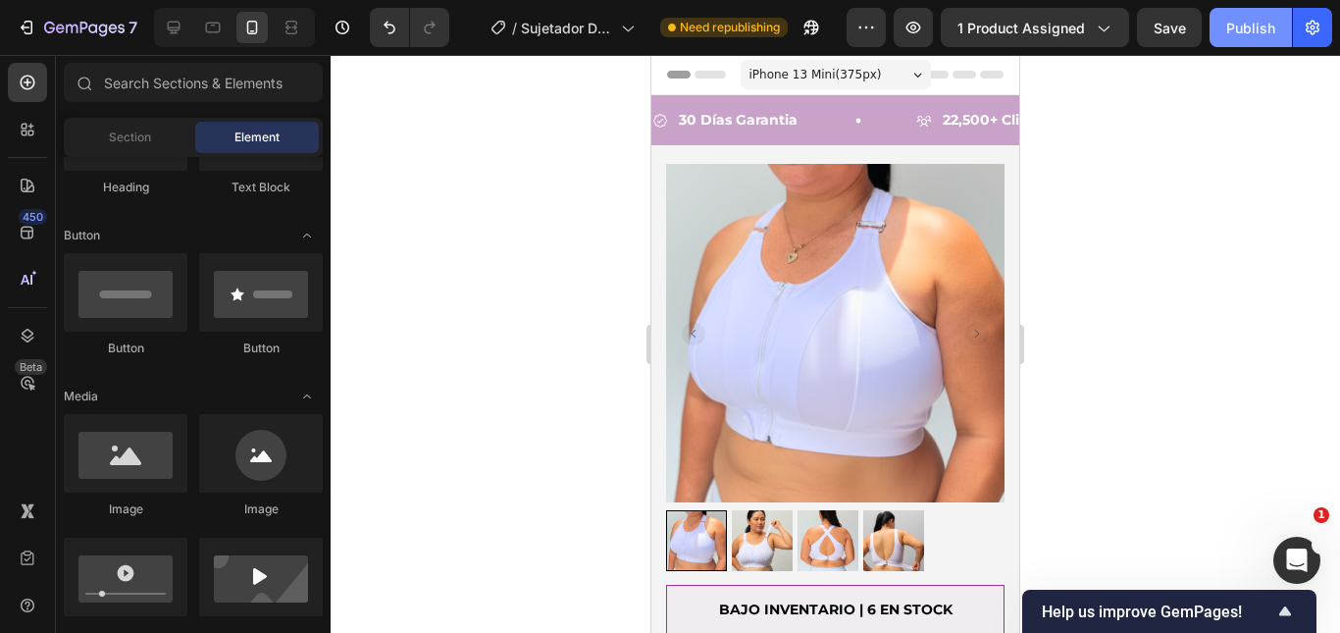
click at [1245, 34] on div "Publish" at bounding box center [1250, 28] width 49 height 21
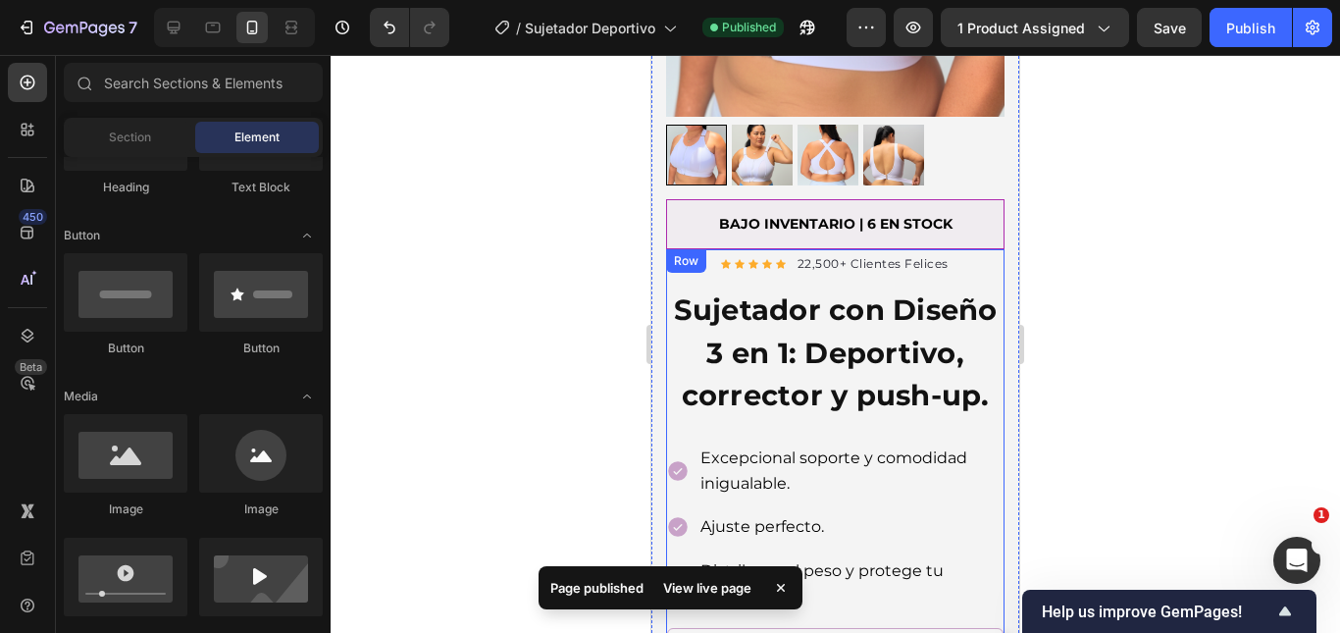
scroll to position [294, 0]
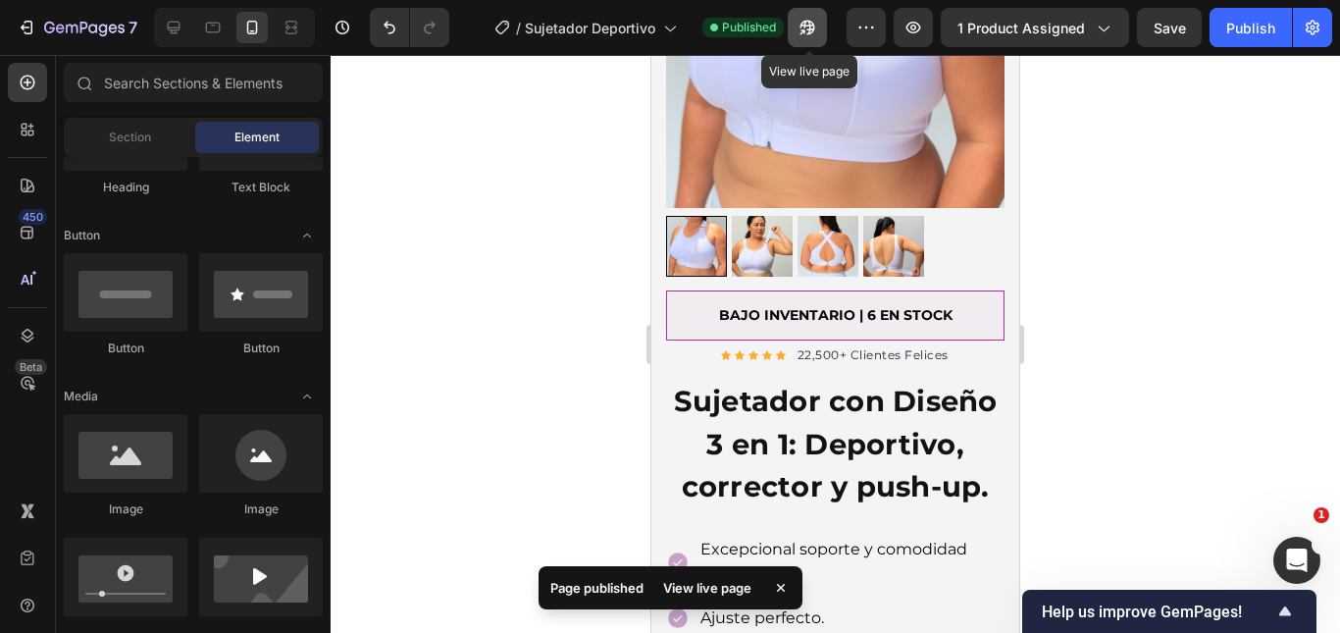
click at [795, 21] on button "button" at bounding box center [807, 27] width 39 height 39
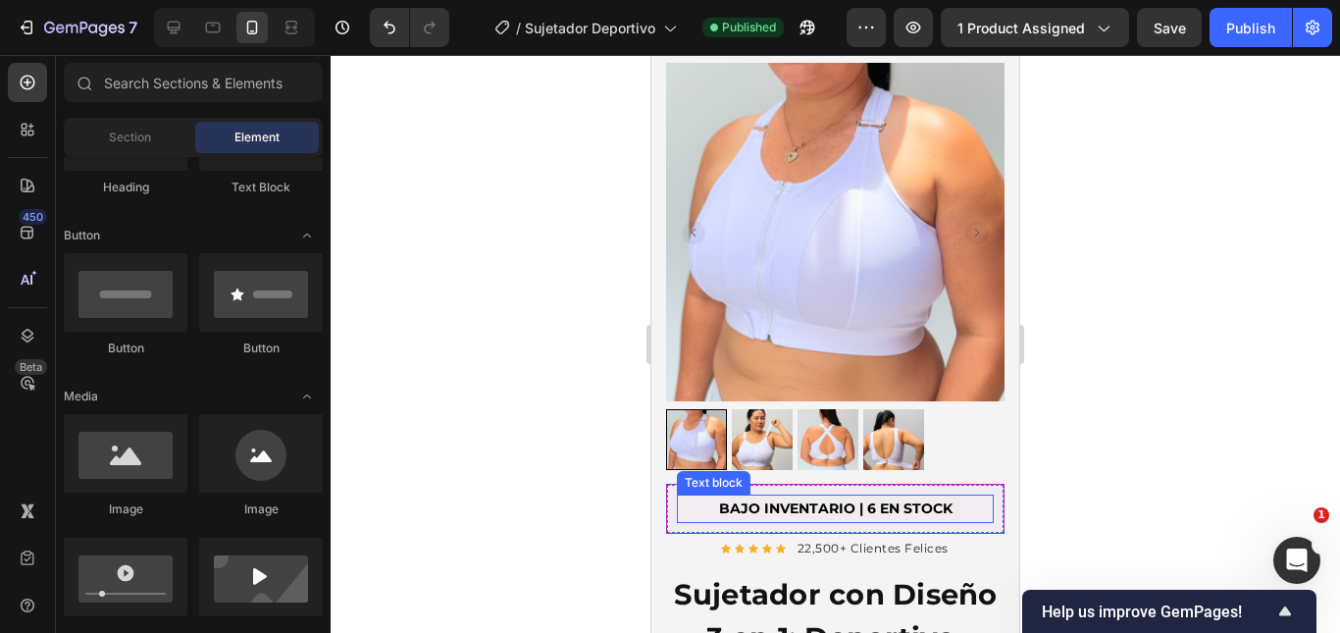
scroll to position [0, 0]
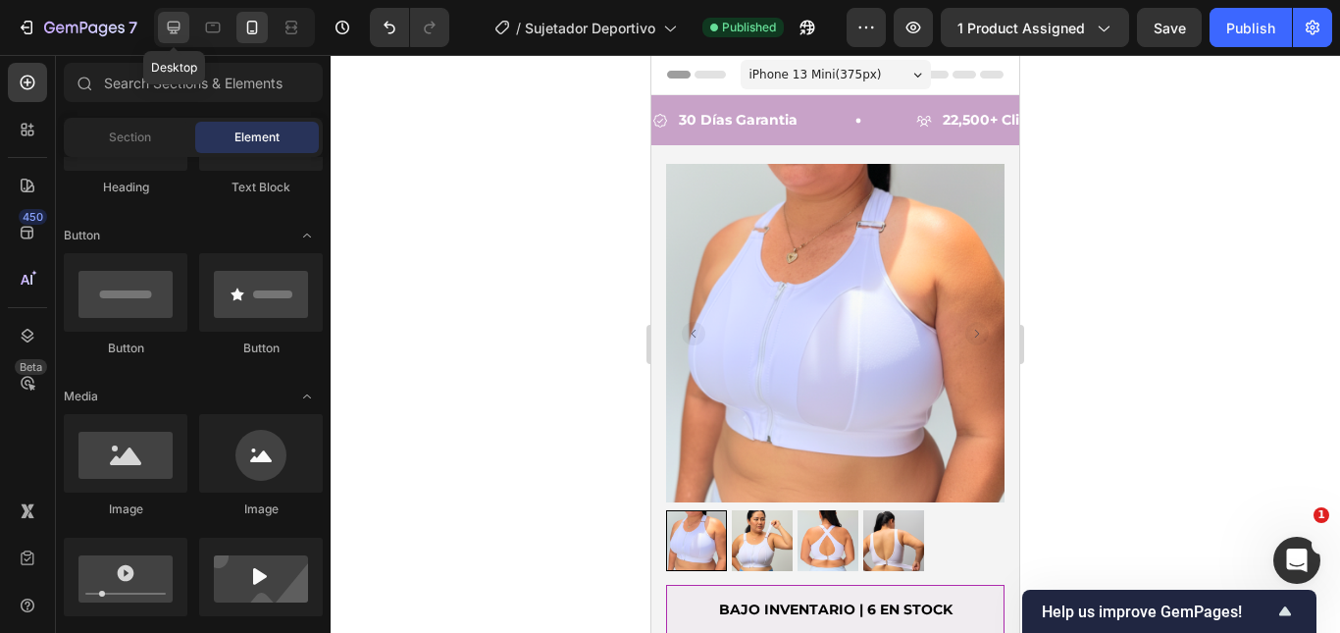
click at [162, 21] on div at bounding box center [173, 27] width 31 height 31
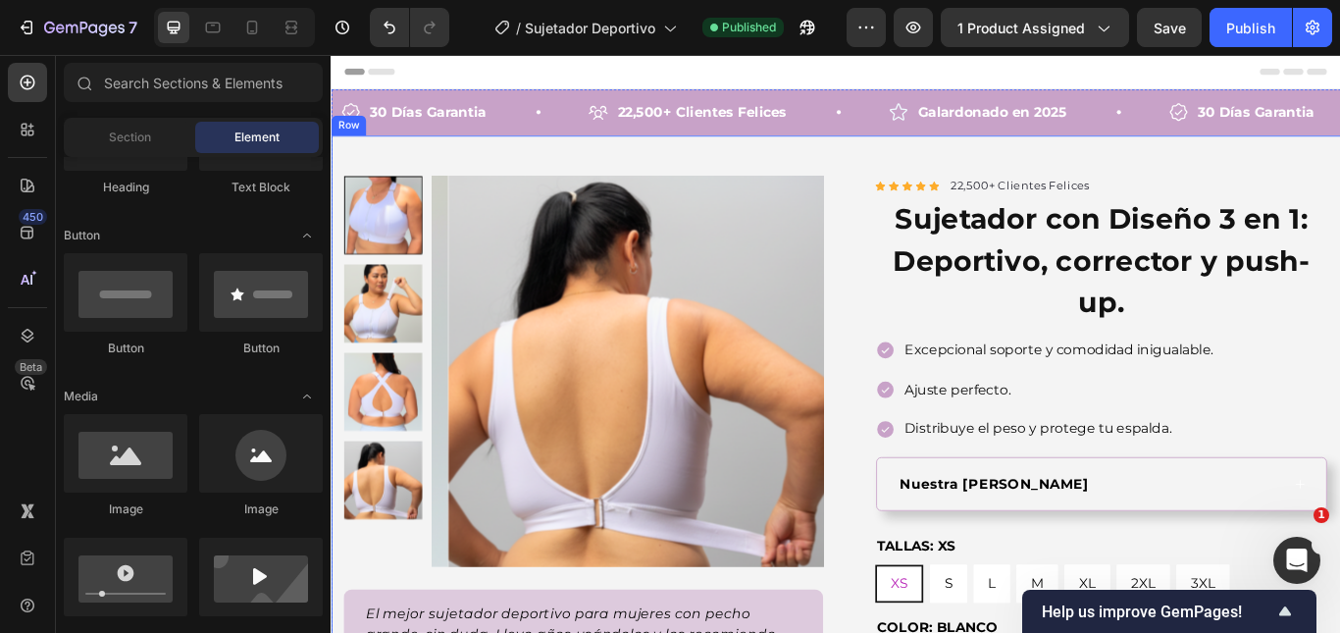
click at [1339, 167] on div "Product Images El mejor sujetador deportivo para mujeres con pecho grande, sin …" at bounding box center [919, 580] width 1177 height 862
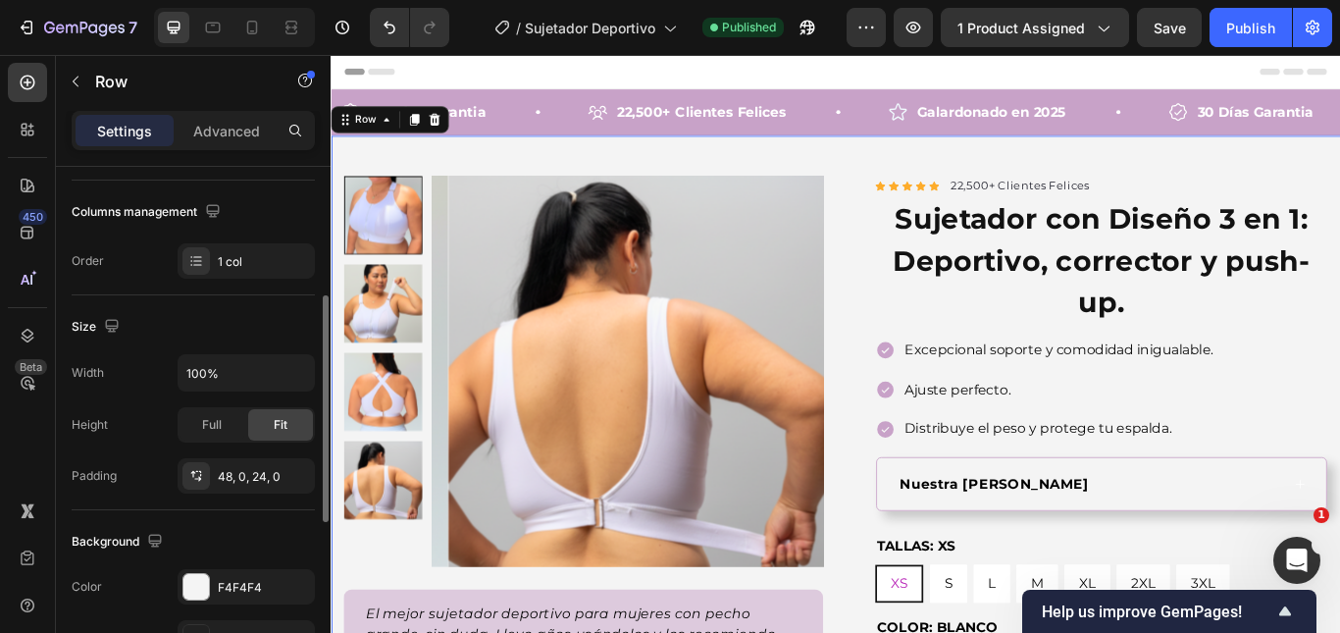
scroll to position [392, 0]
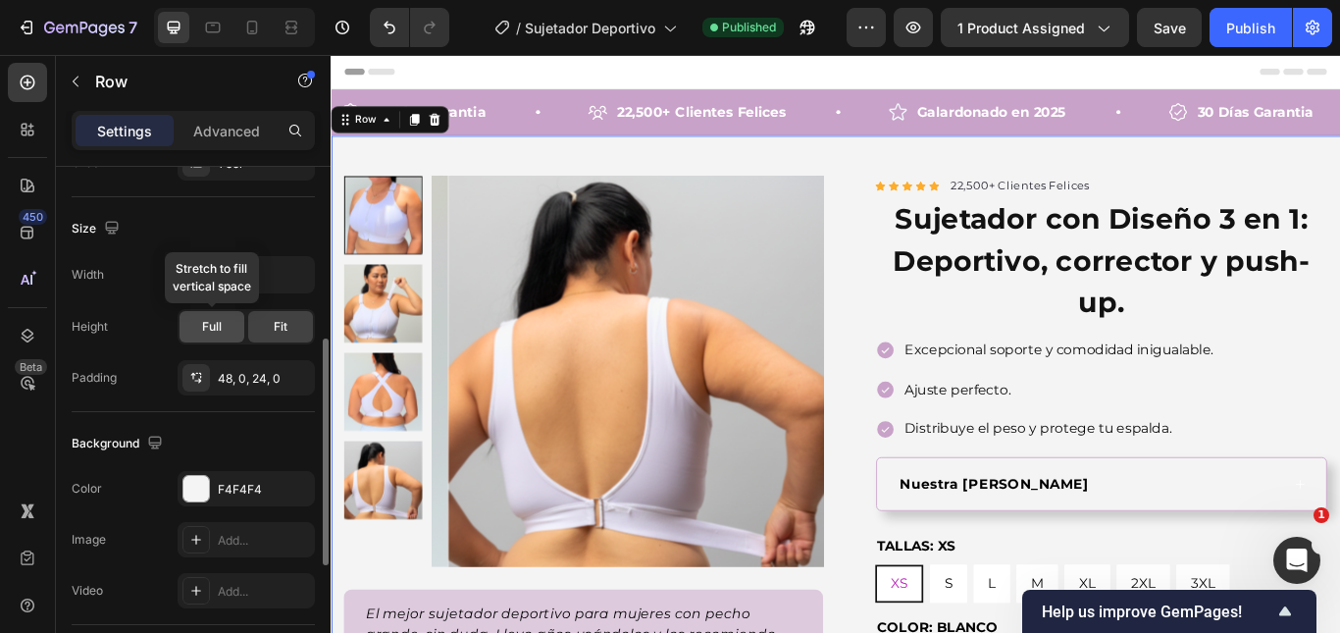
click at [229, 322] on div "Full" at bounding box center [211, 326] width 65 height 31
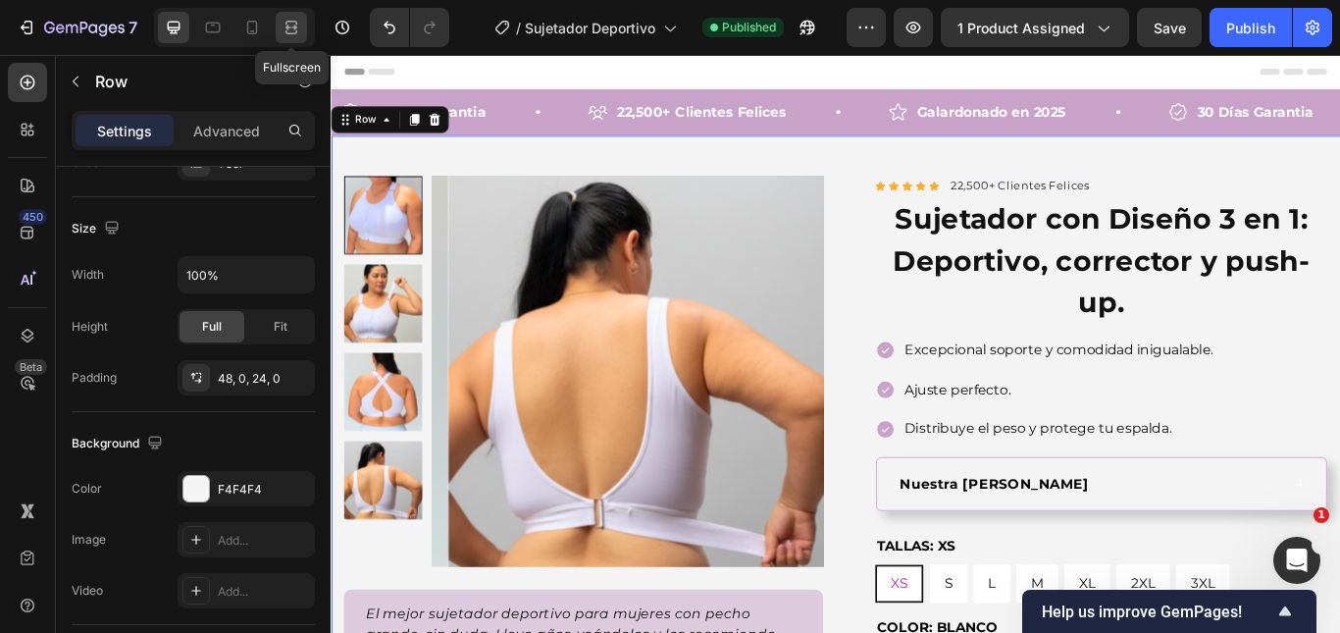
click at [289, 23] on icon at bounding box center [291, 28] width 20 height 20
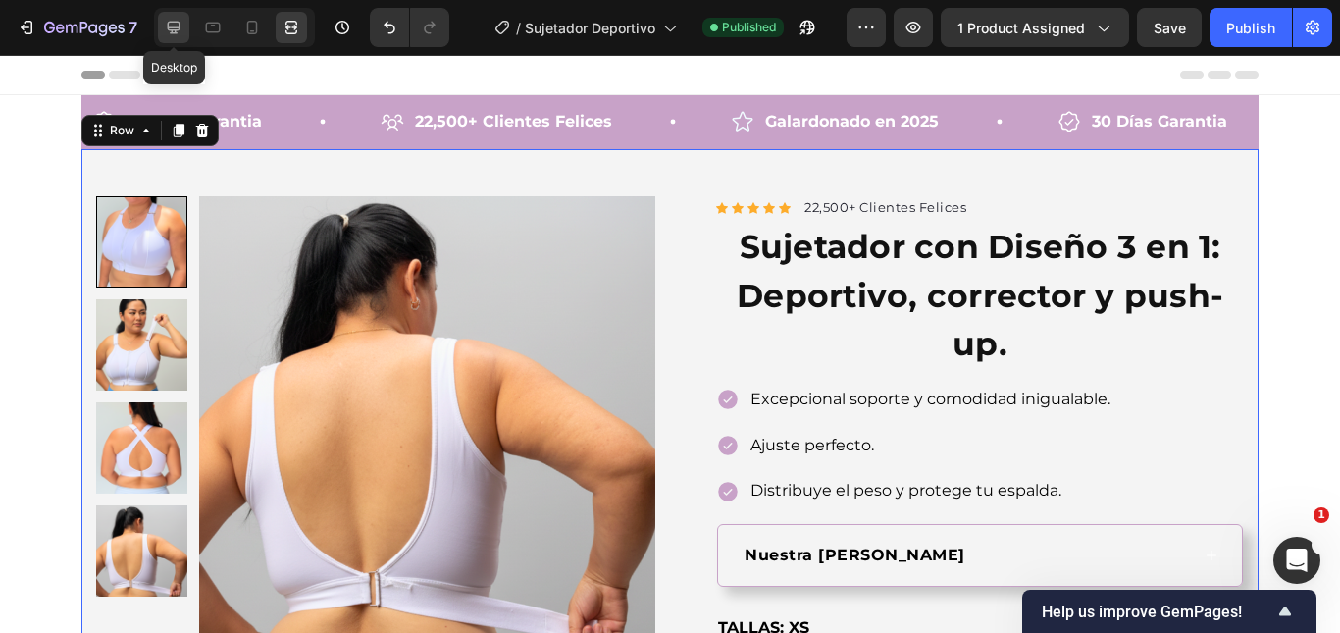
click at [169, 20] on icon at bounding box center [174, 28] width 20 height 20
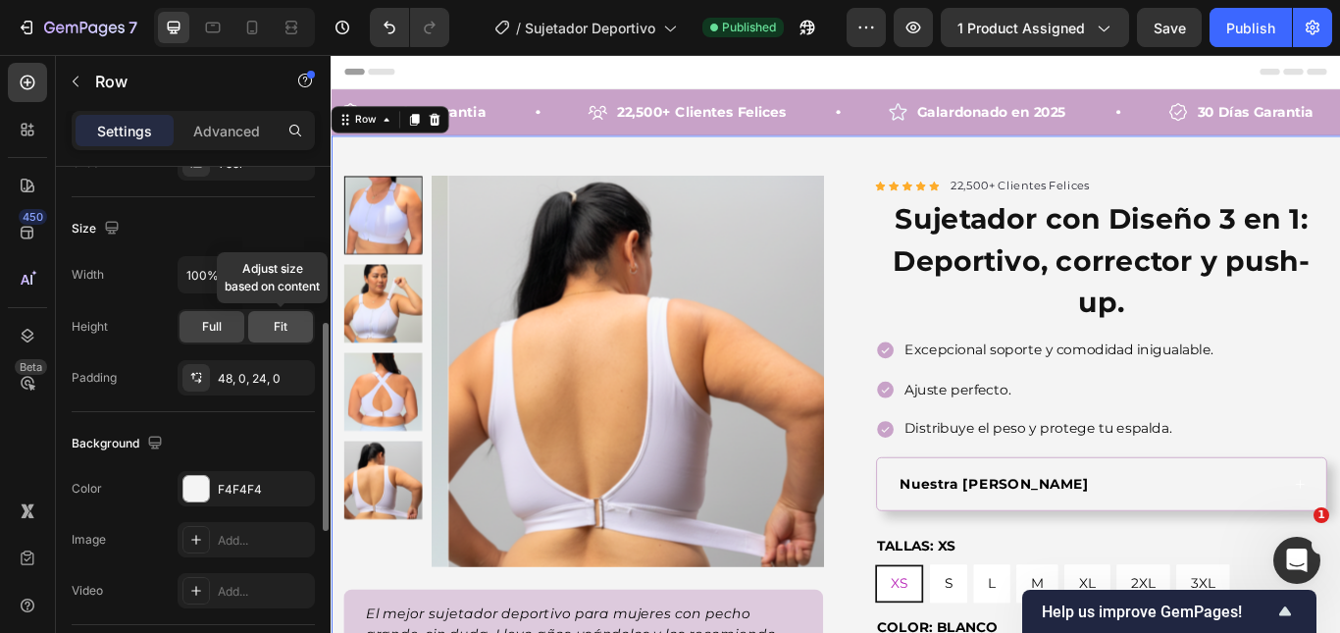
click at [257, 332] on div "Fit" at bounding box center [280, 326] width 65 height 31
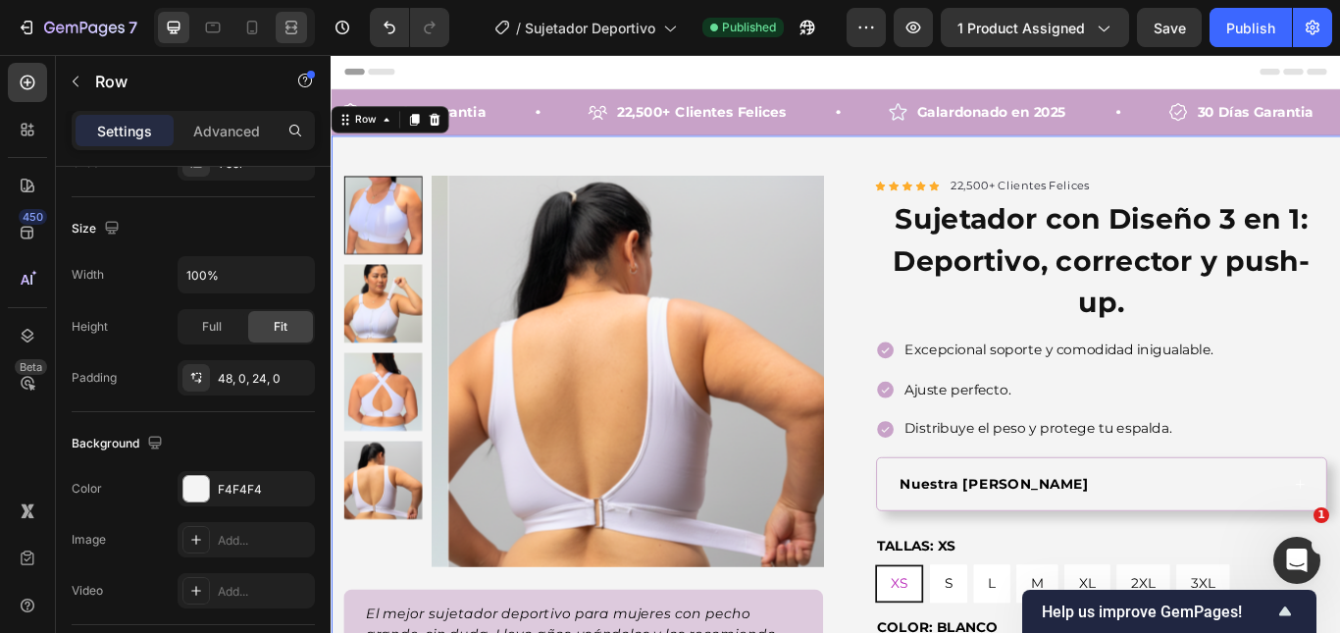
click at [291, 23] on icon at bounding box center [291, 28] width 20 height 20
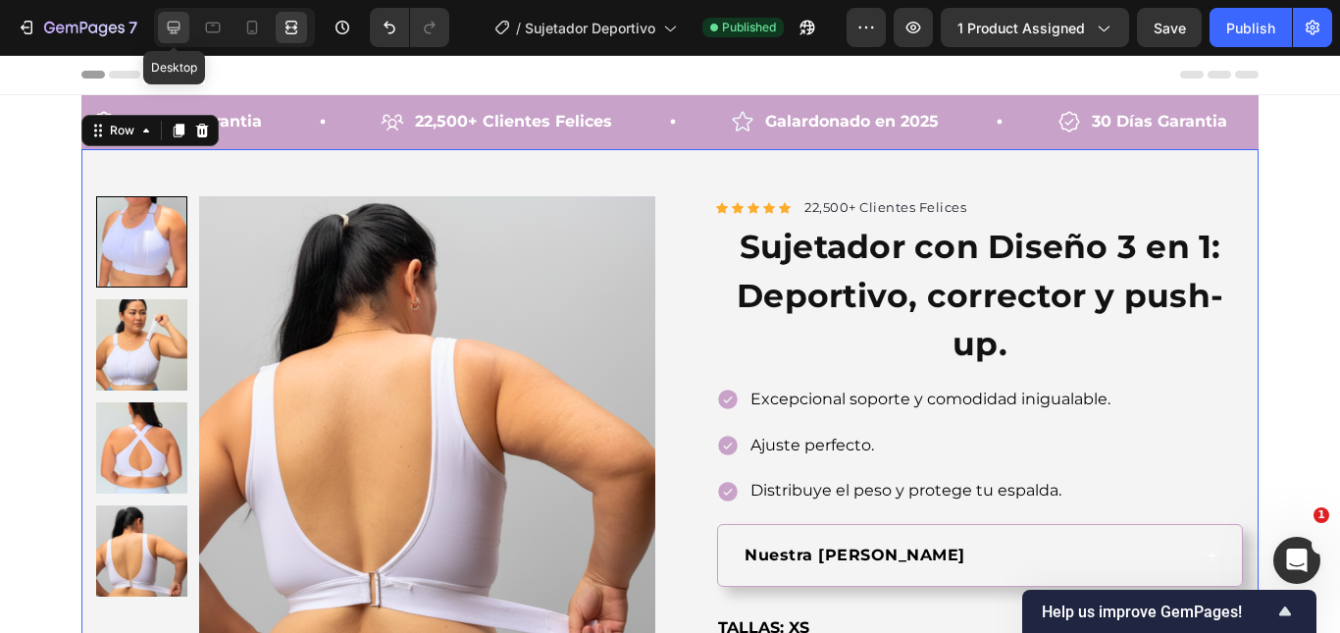
click at [171, 26] on icon at bounding box center [174, 28] width 20 height 20
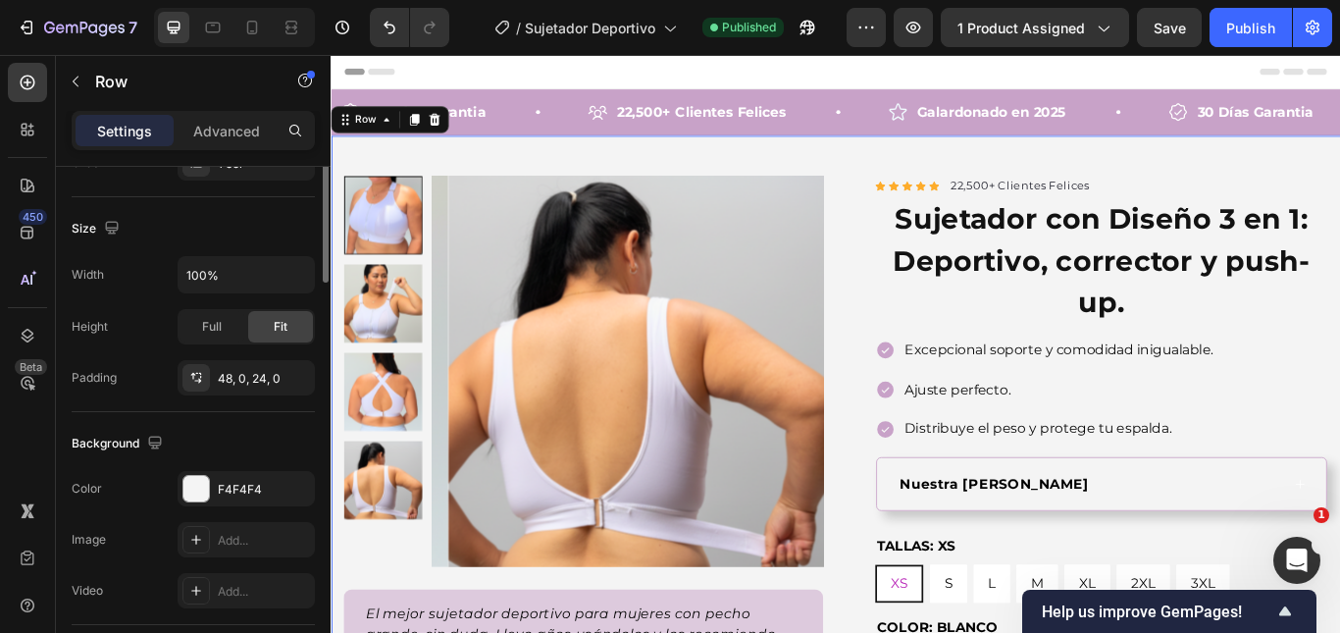
scroll to position [196, 0]
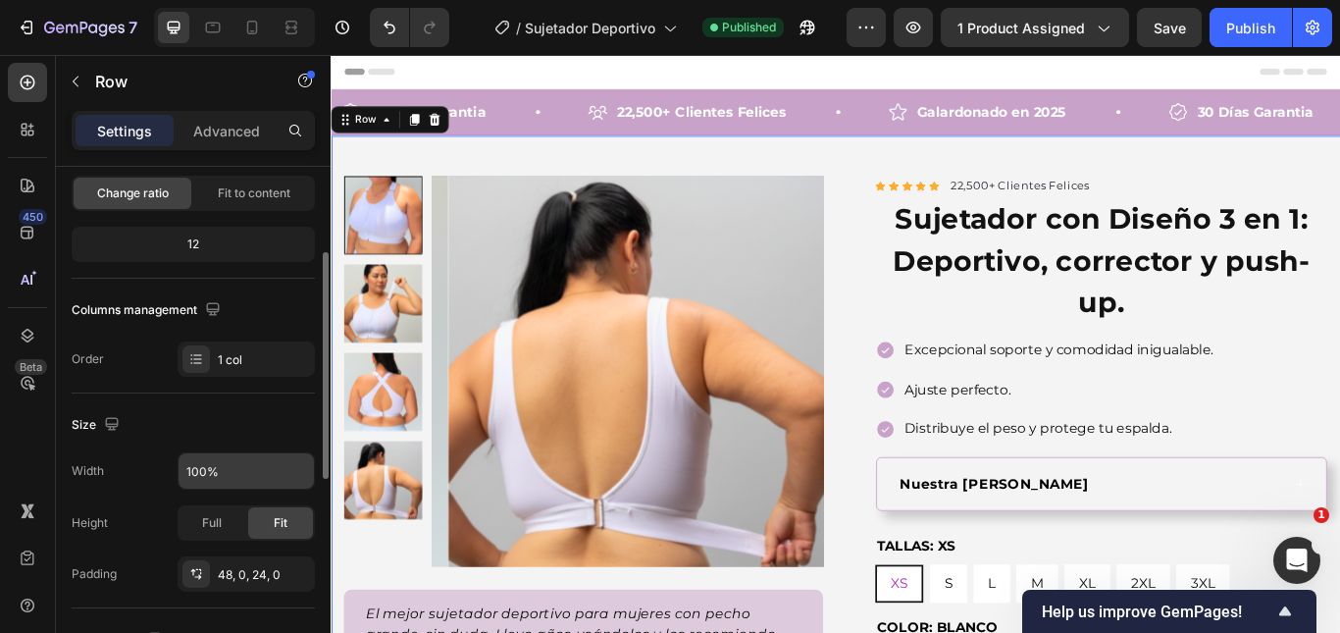
click at [222, 473] on input "100%" at bounding box center [246, 470] width 135 height 35
click at [262, 473] on input "100%" at bounding box center [246, 470] width 135 height 35
click at [283, 472] on button "button" at bounding box center [296, 470] width 35 height 35
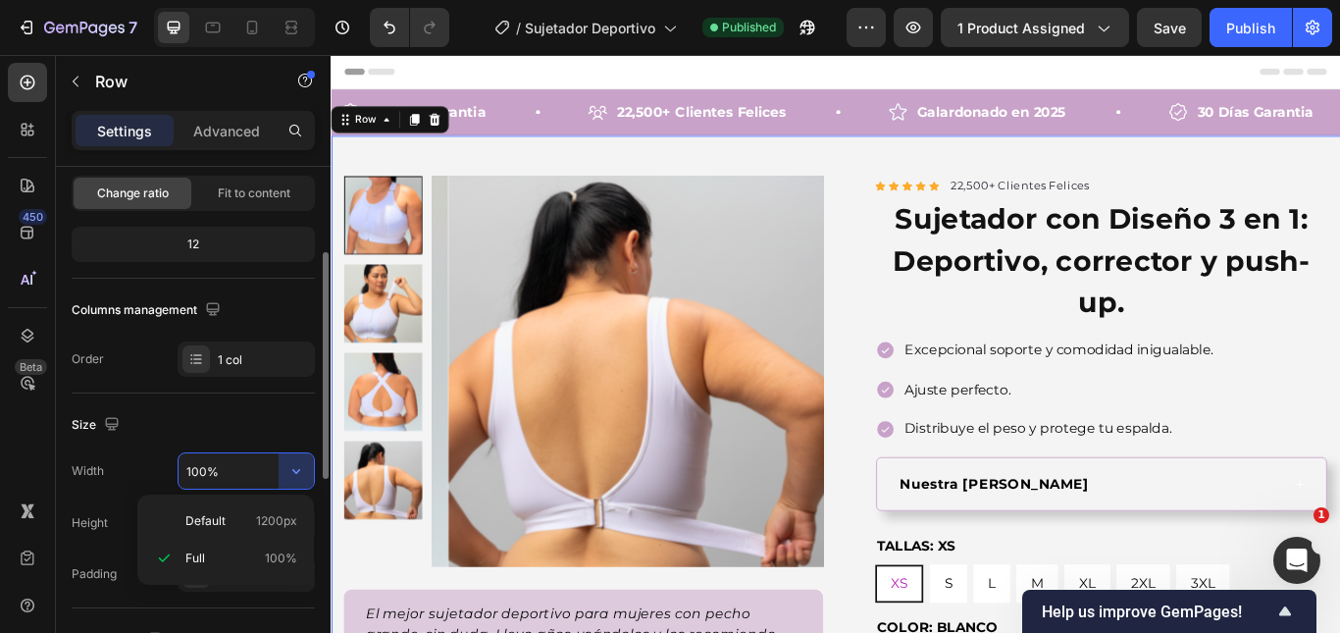
click at [248, 528] on p "Default 1200px" at bounding box center [241, 521] width 112 height 18
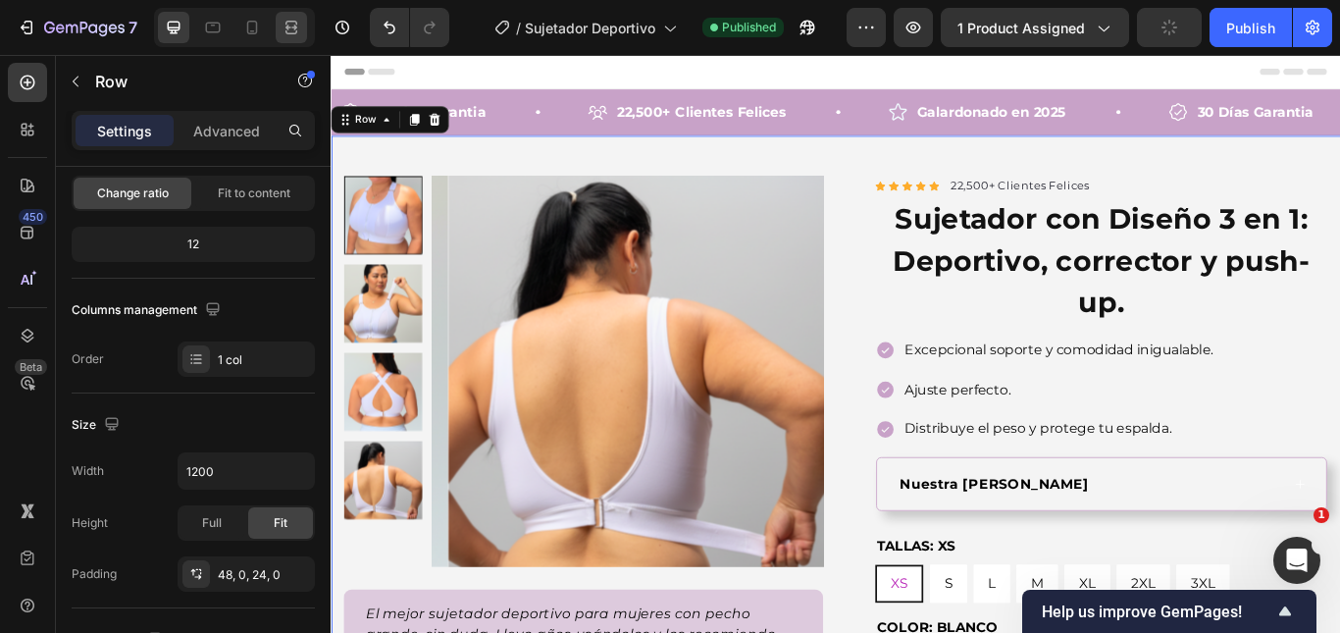
click at [283, 32] on icon at bounding box center [291, 28] width 20 height 20
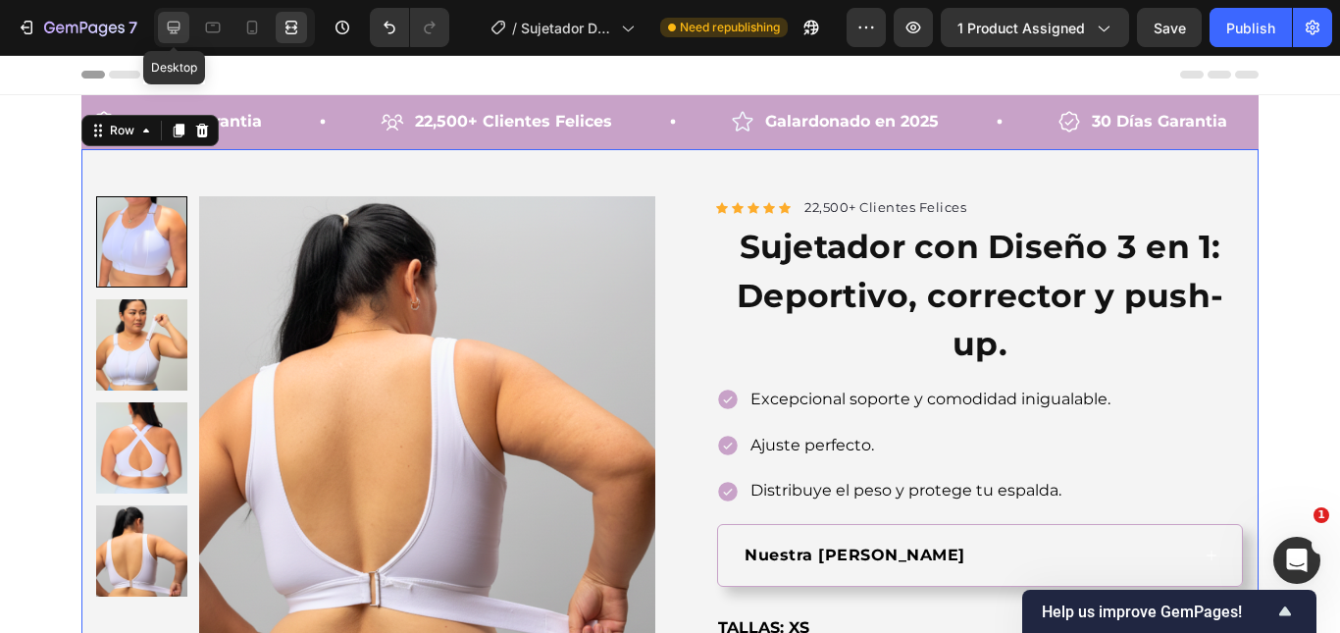
click at [181, 20] on icon at bounding box center [174, 28] width 20 height 20
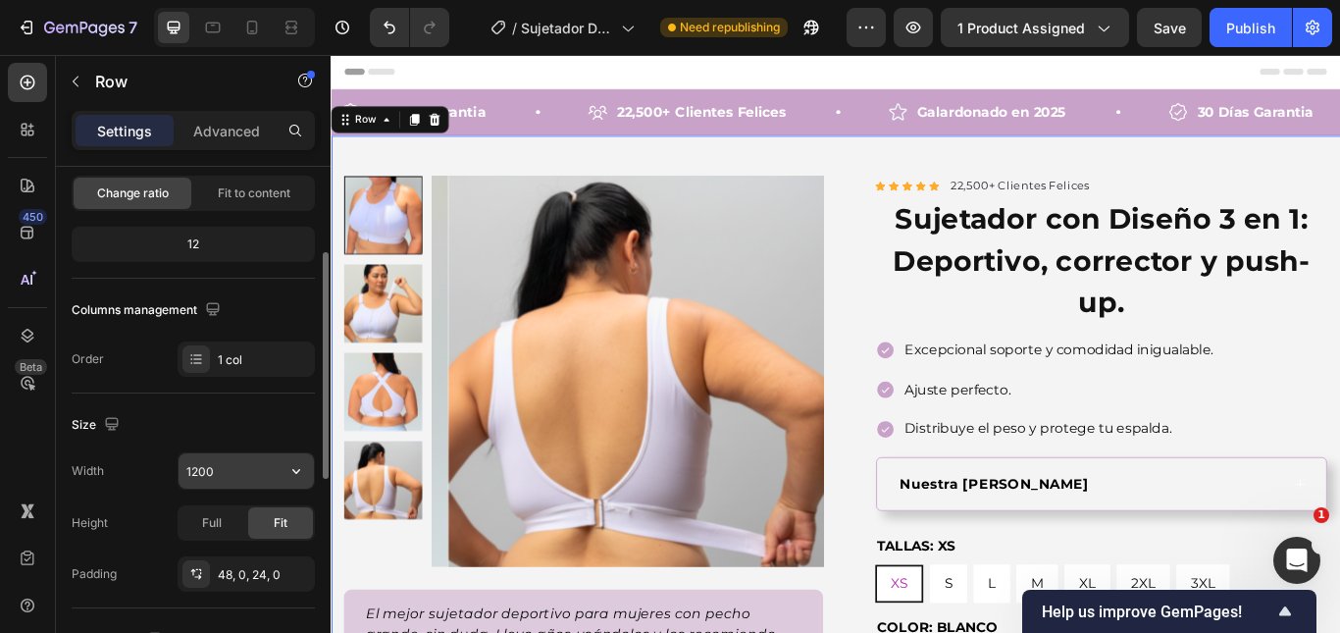
click at [263, 472] on input "1200" at bounding box center [246, 470] width 135 height 35
click at [288, 478] on icon "button" at bounding box center [296, 471] width 20 height 20
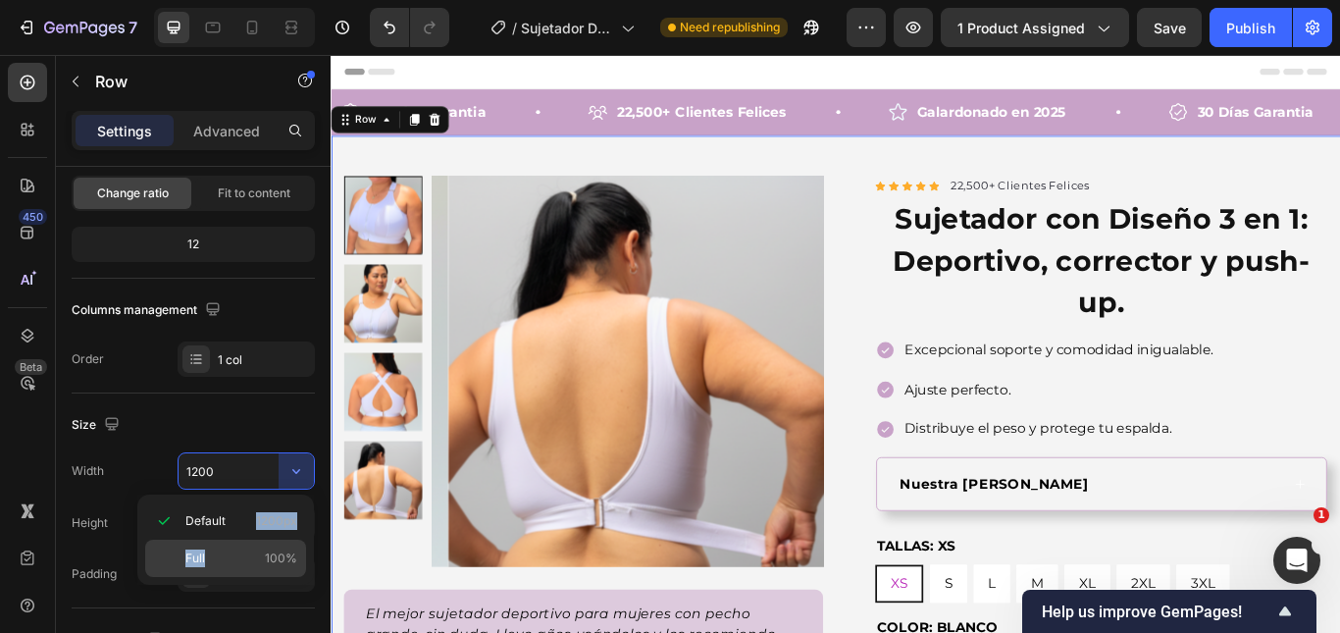
click at [242, 541] on div "Default 1200px Full 100%" at bounding box center [225, 539] width 161 height 75
click at [241, 546] on div "Full 100%" at bounding box center [225, 557] width 161 height 37
type input "100%"
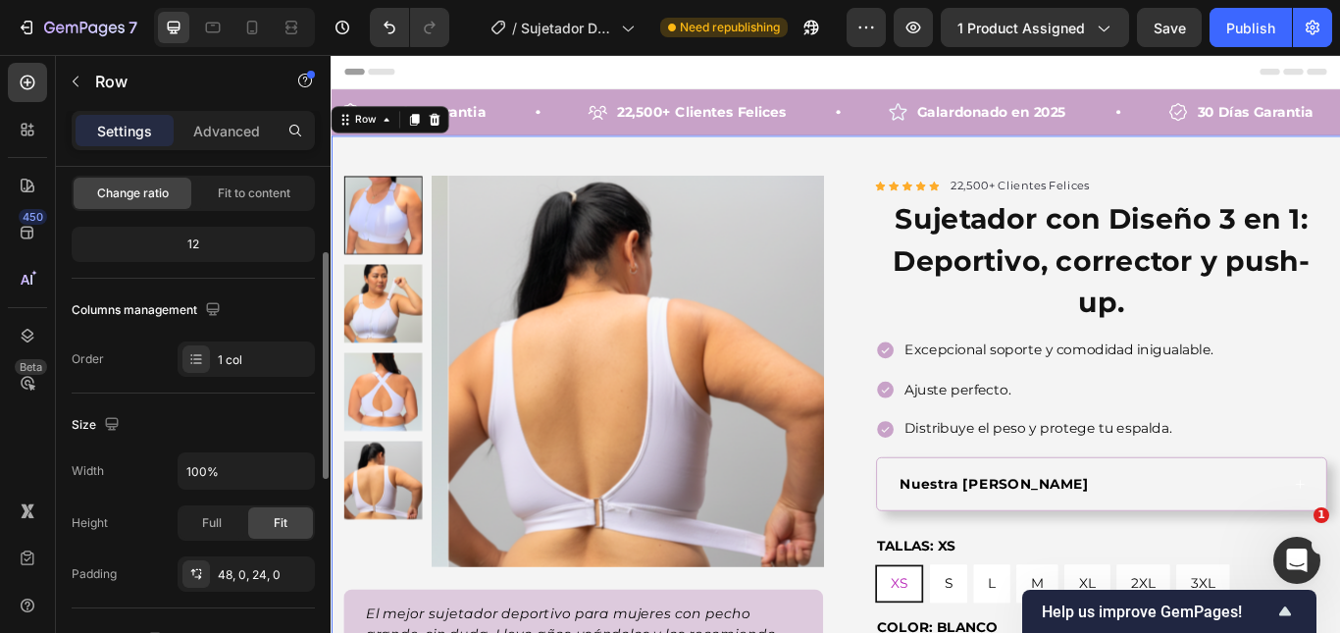
click at [272, 389] on div "Layout Column width Change ratio Fit to content 12 Columns management Order 1 c…" at bounding box center [193, 182] width 243 height 423
click at [284, 32] on icon at bounding box center [291, 28] width 20 height 20
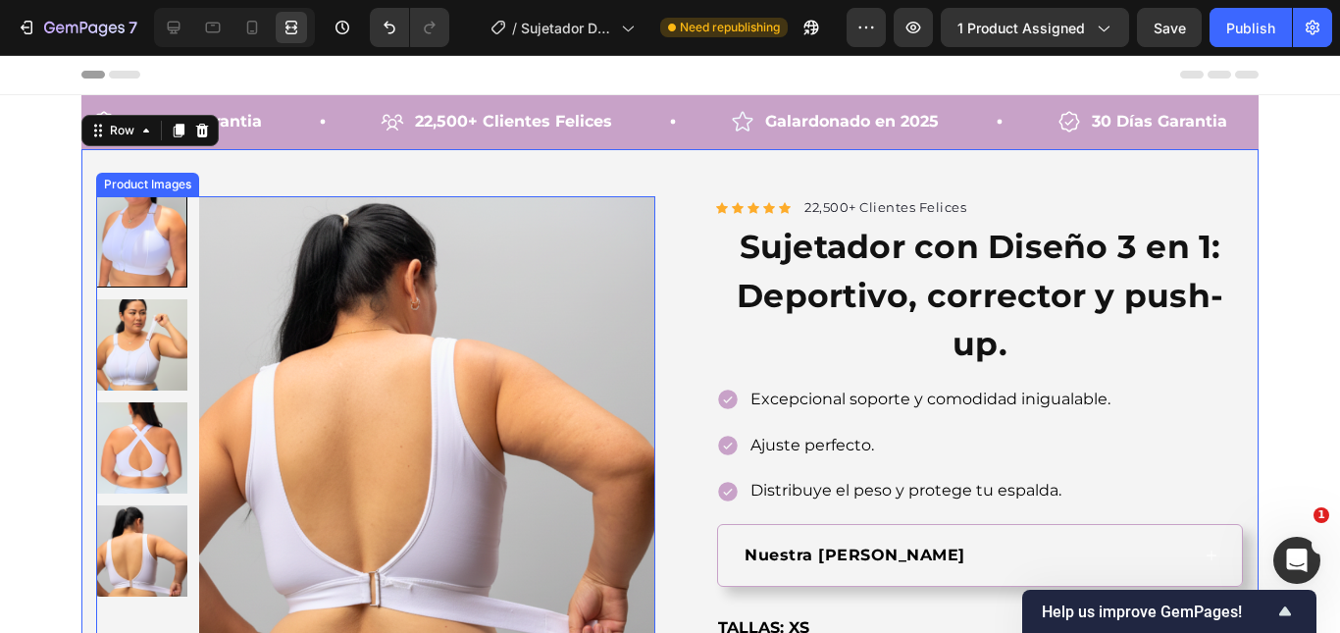
click at [140, 283] on div at bounding box center [141, 241] width 91 height 91
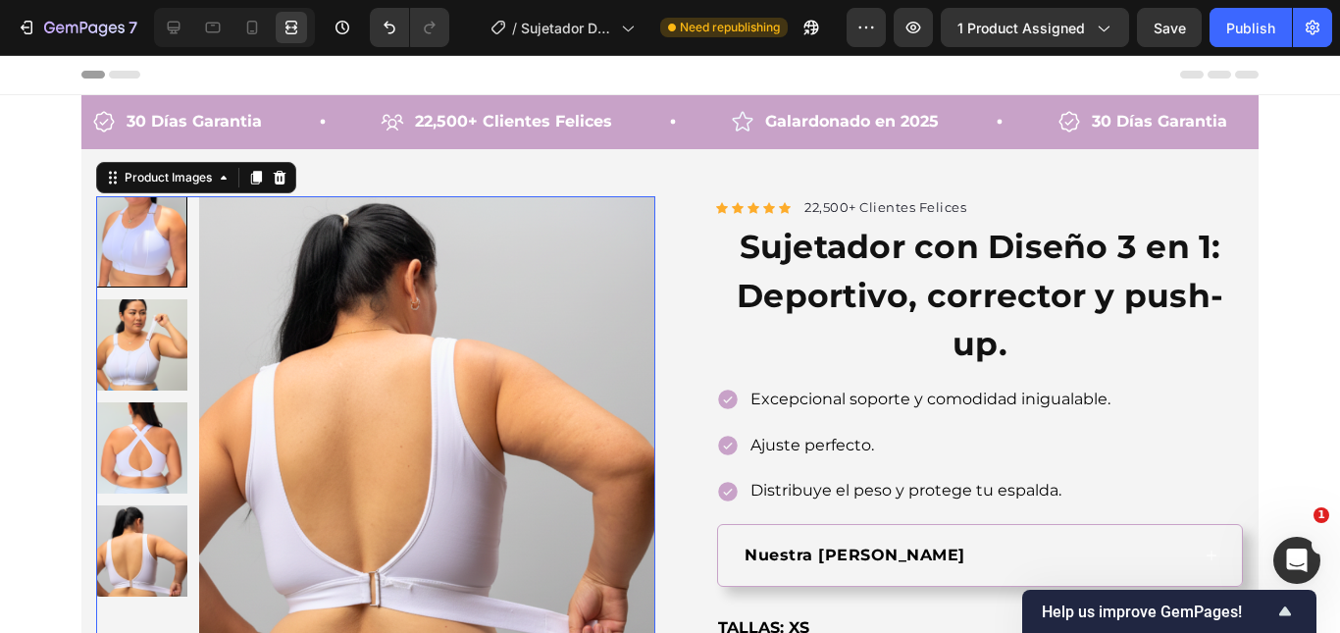
click at [142, 273] on div at bounding box center [141, 241] width 91 height 91
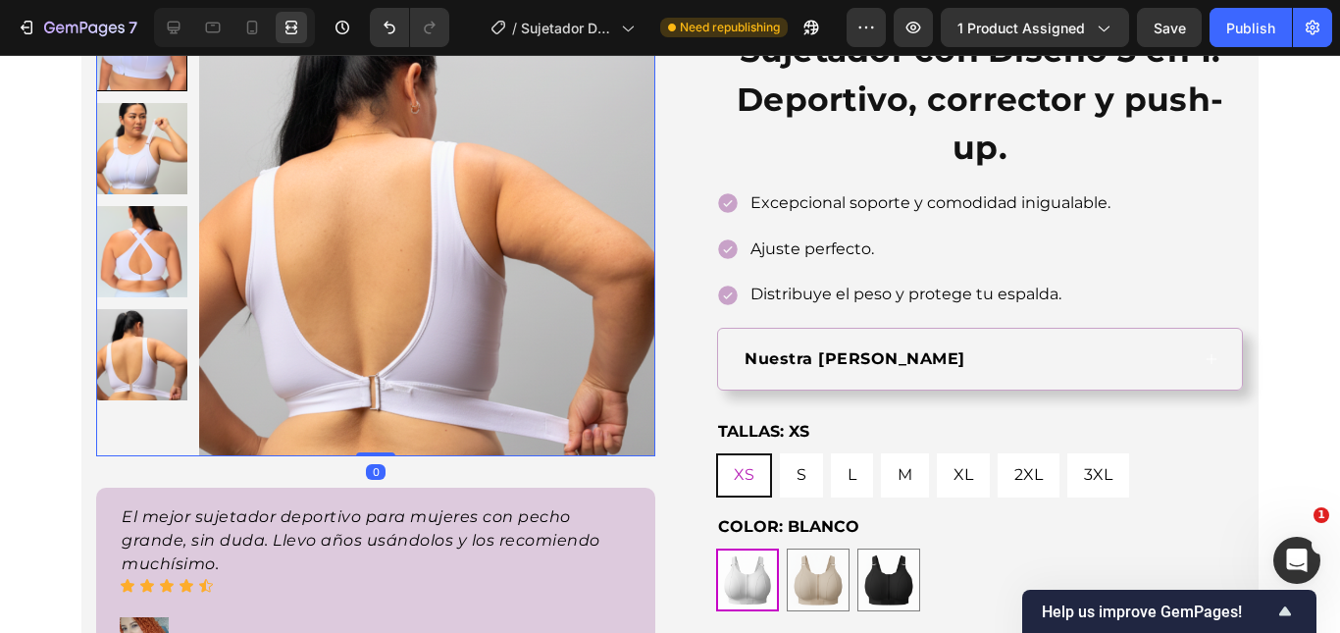
scroll to position [98, 0]
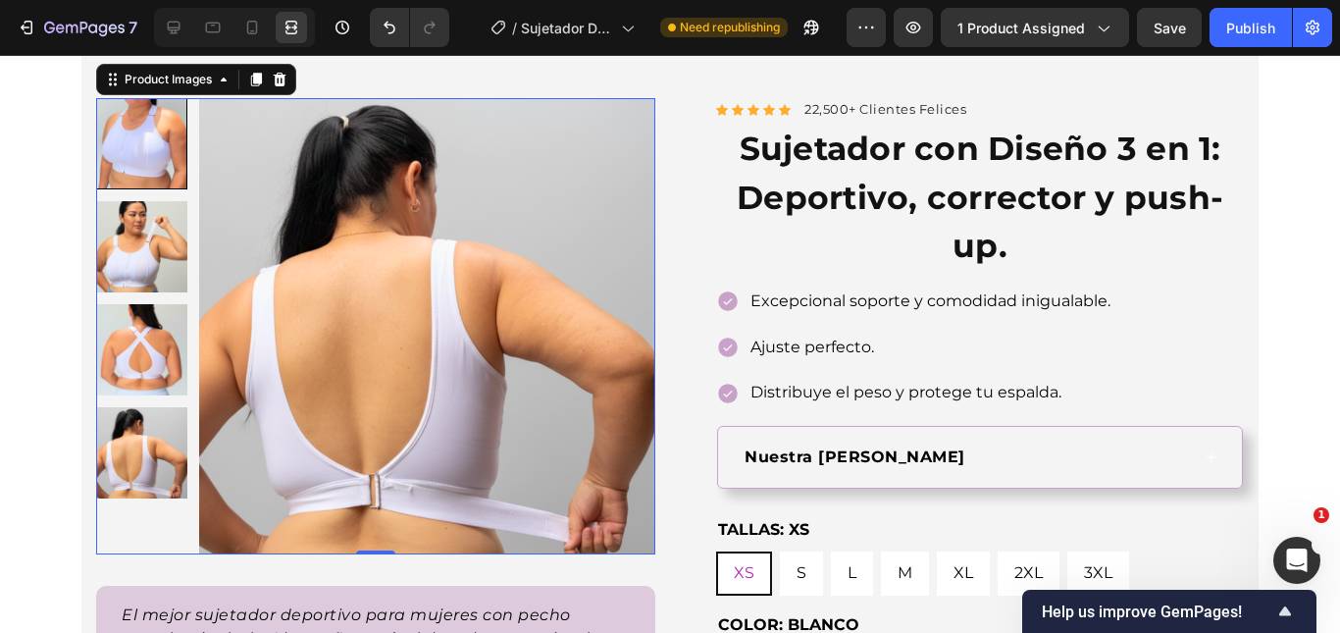
click at [126, 117] on div at bounding box center [141, 143] width 91 height 91
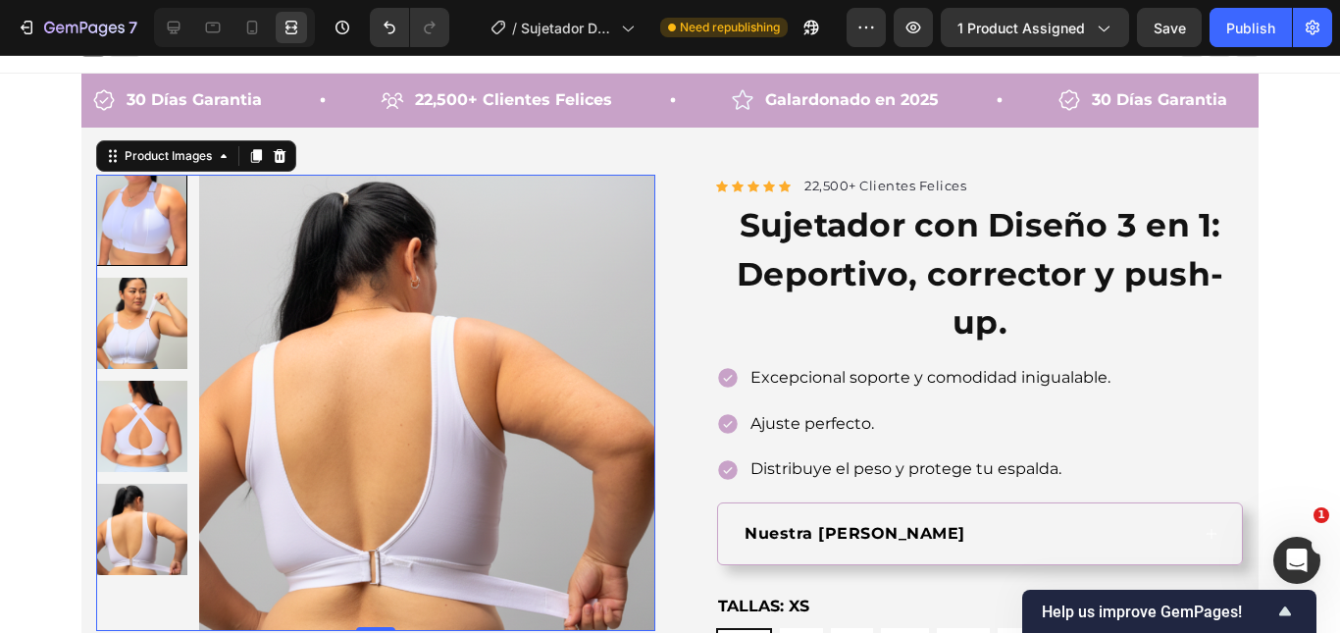
scroll to position [0, 0]
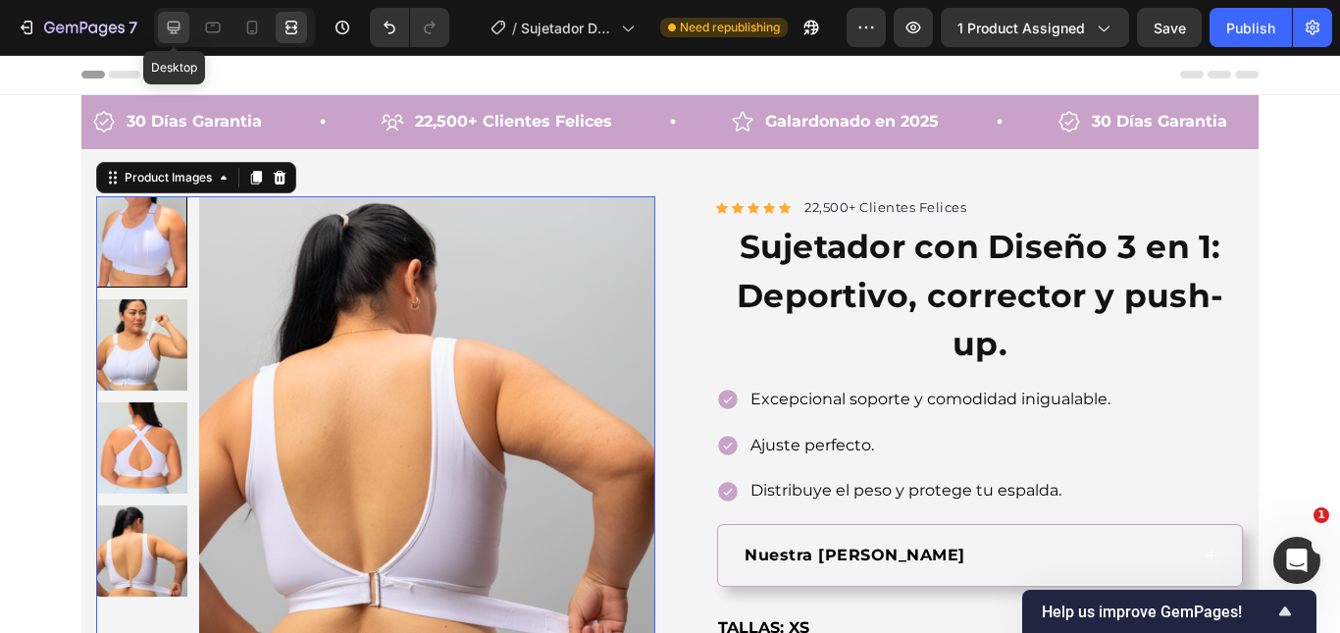
click at [186, 33] on div at bounding box center [173, 27] width 31 height 31
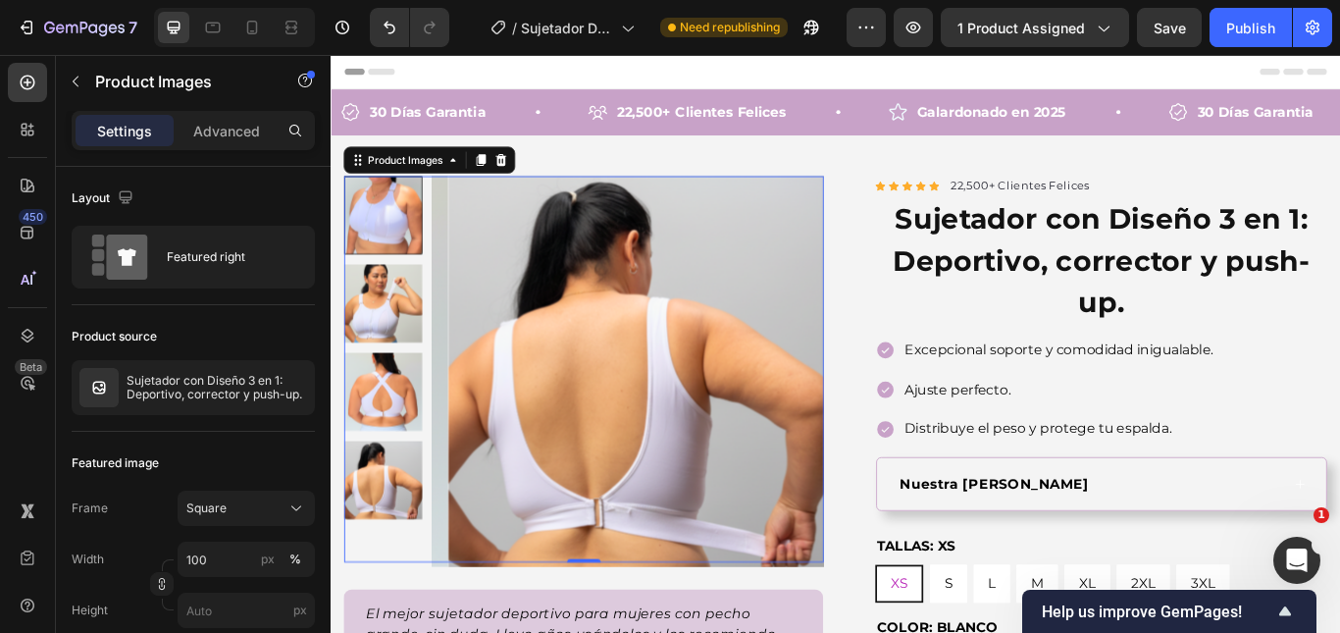
click at [403, 260] on div at bounding box center [390, 241] width 91 height 91
click at [383, 366] on img at bounding box center [390, 344] width 91 height 91
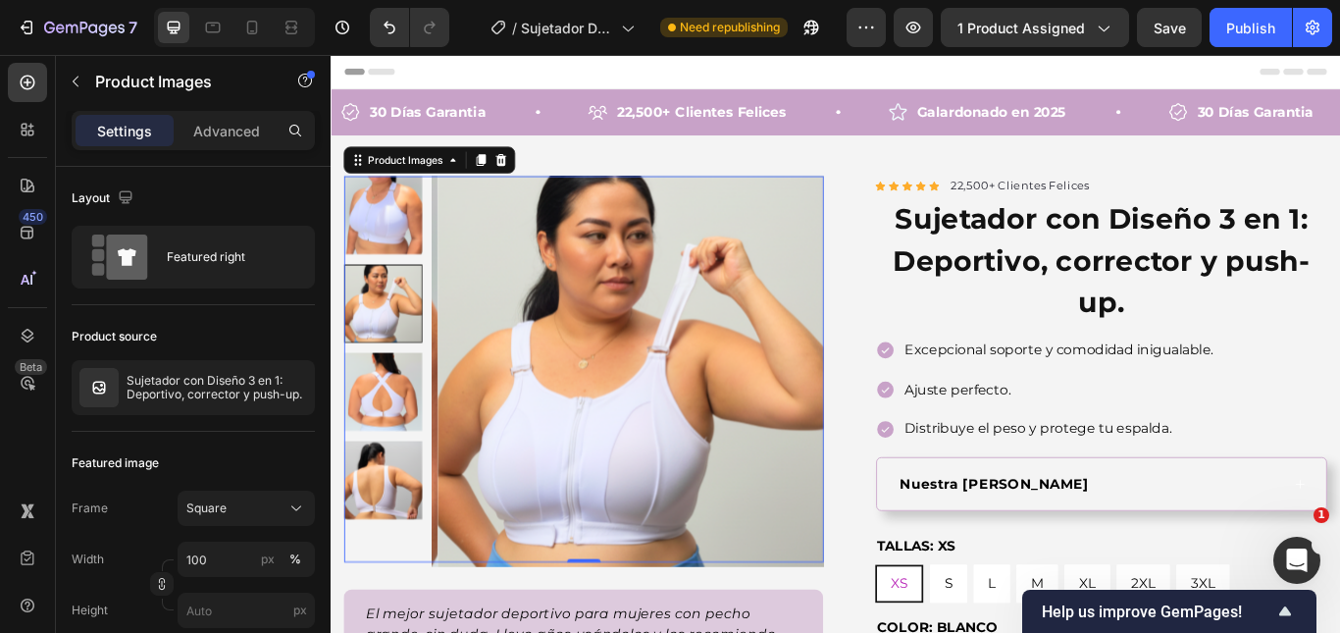
click at [395, 256] on img at bounding box center [390, 241] width 91 height 91
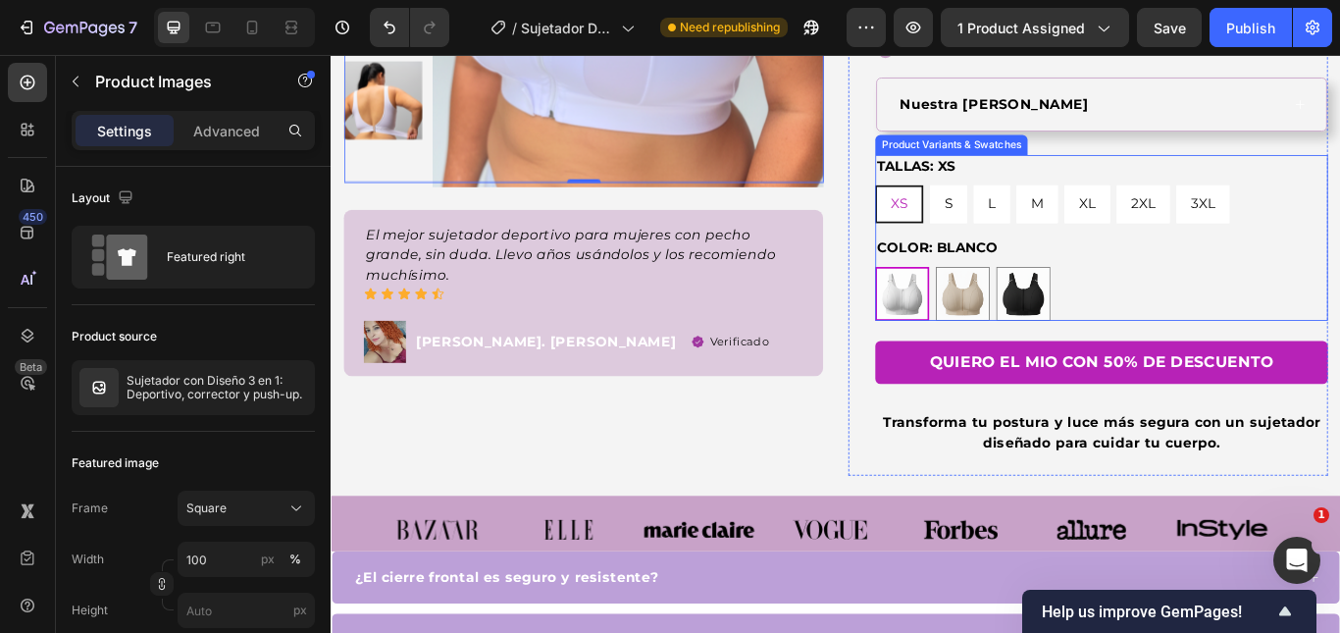
scroll to position [490, 0]
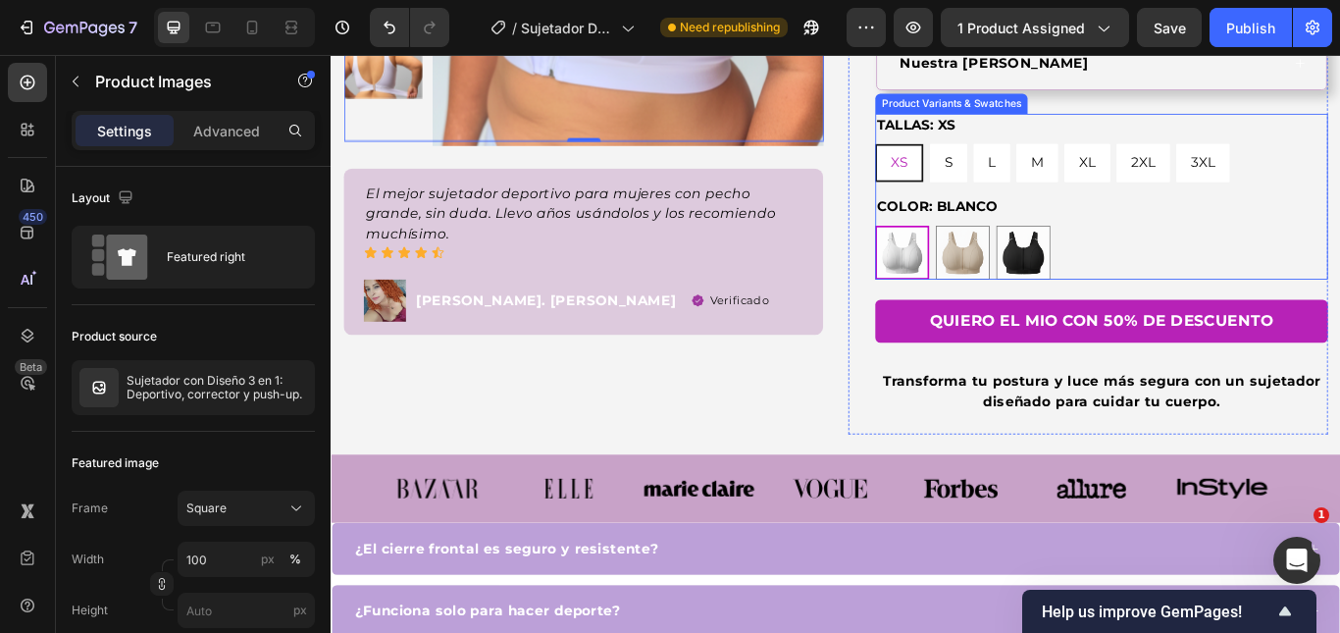
click at [1298, 265] on div "BLANCO BLANCO BEIGE BEIGE NREGRO NREGRO" at bounding box center [1229, 285] width 528 height 63
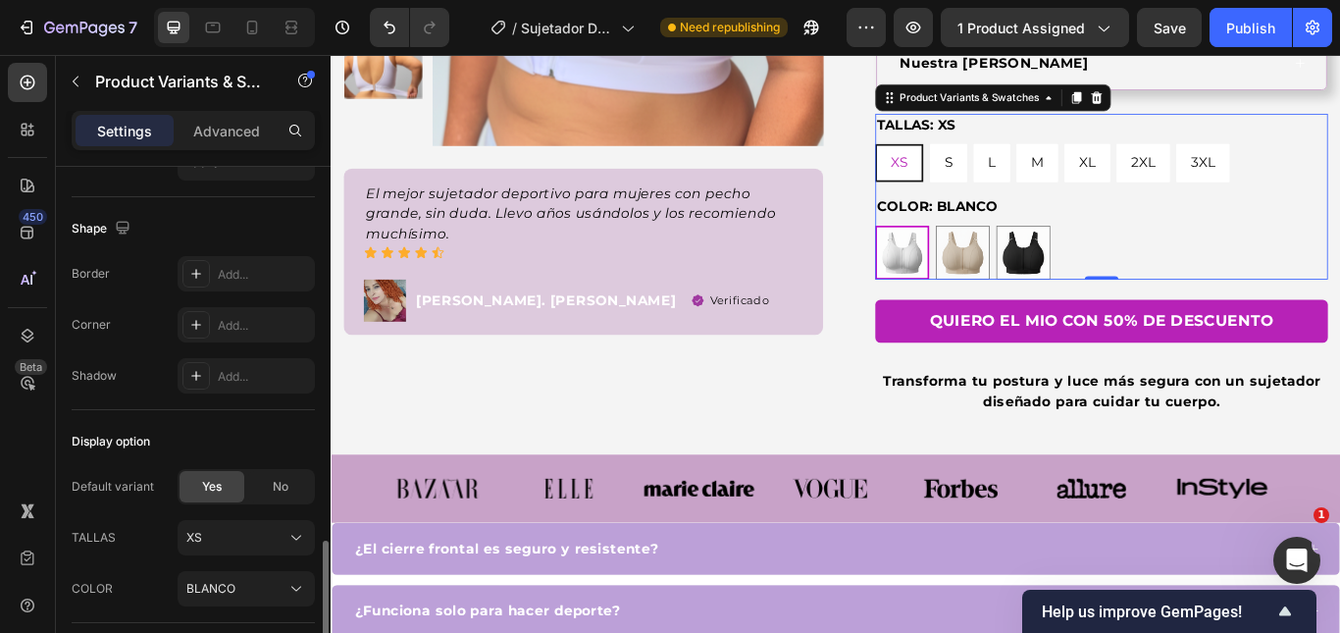
scroll to position [1803, 0]
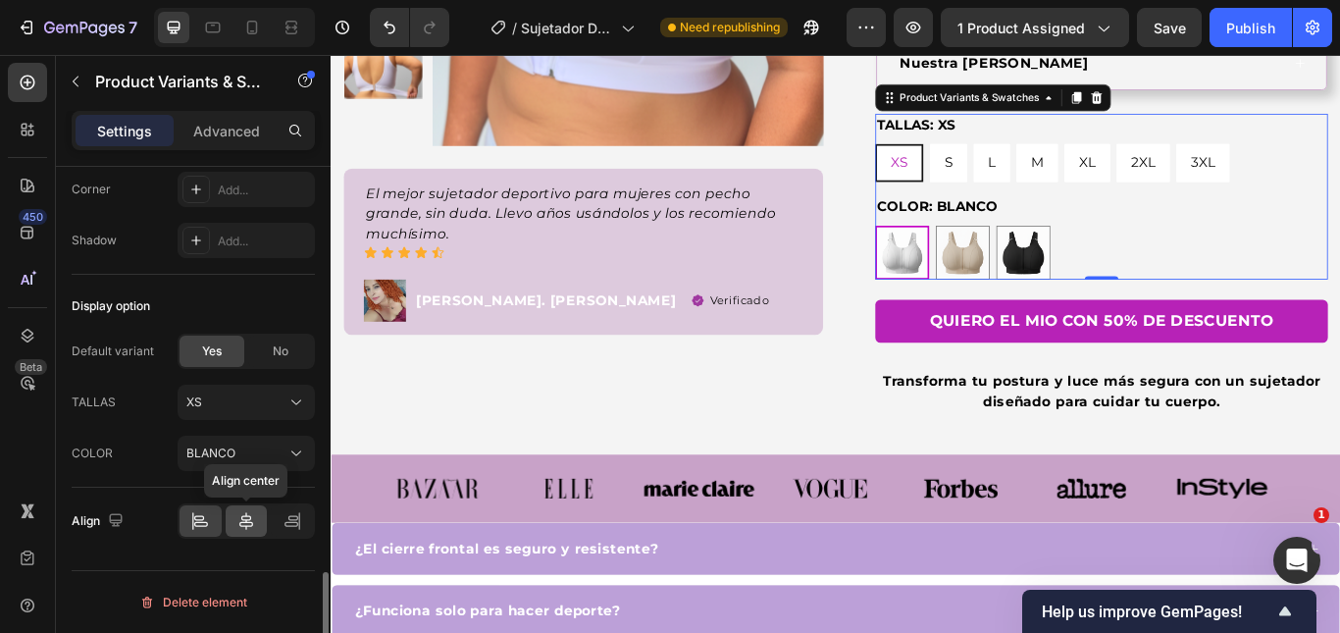
drag, startPoint x: 244, startPoint y: 521, endPoint x: 522, endPoint y: 255, distance: 384.3
click at [244, 521] on icon at bounding box center [246, 521] width 20 height 20
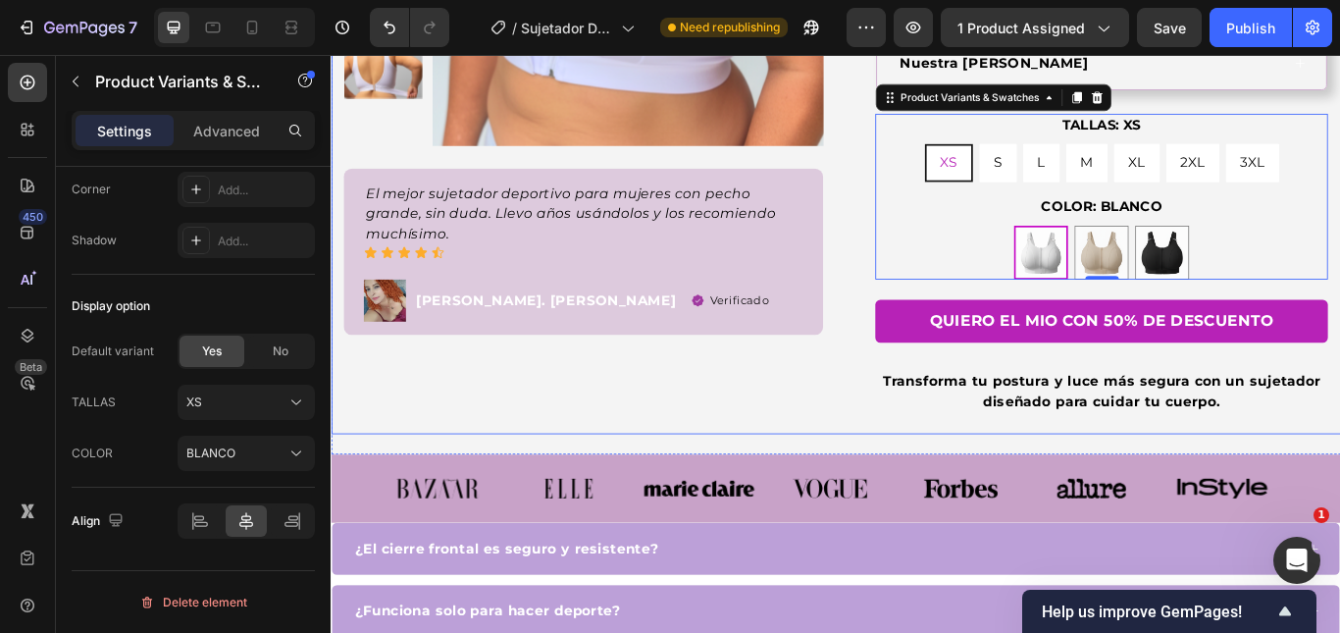
click at [879, 414] on div "Product Images El mejor sujetador deportivo para mujeres con pecho grande, sin …" at bounding box center [624, 101] width 559 height 791
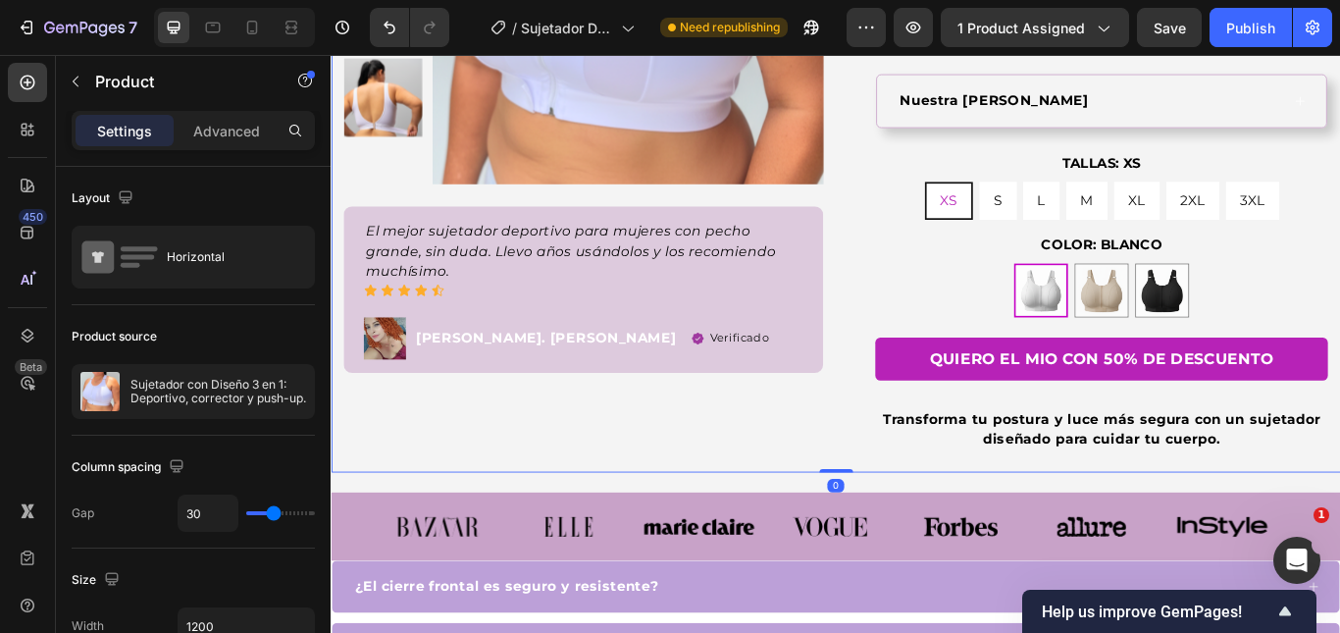
scroll to position [490, 0]
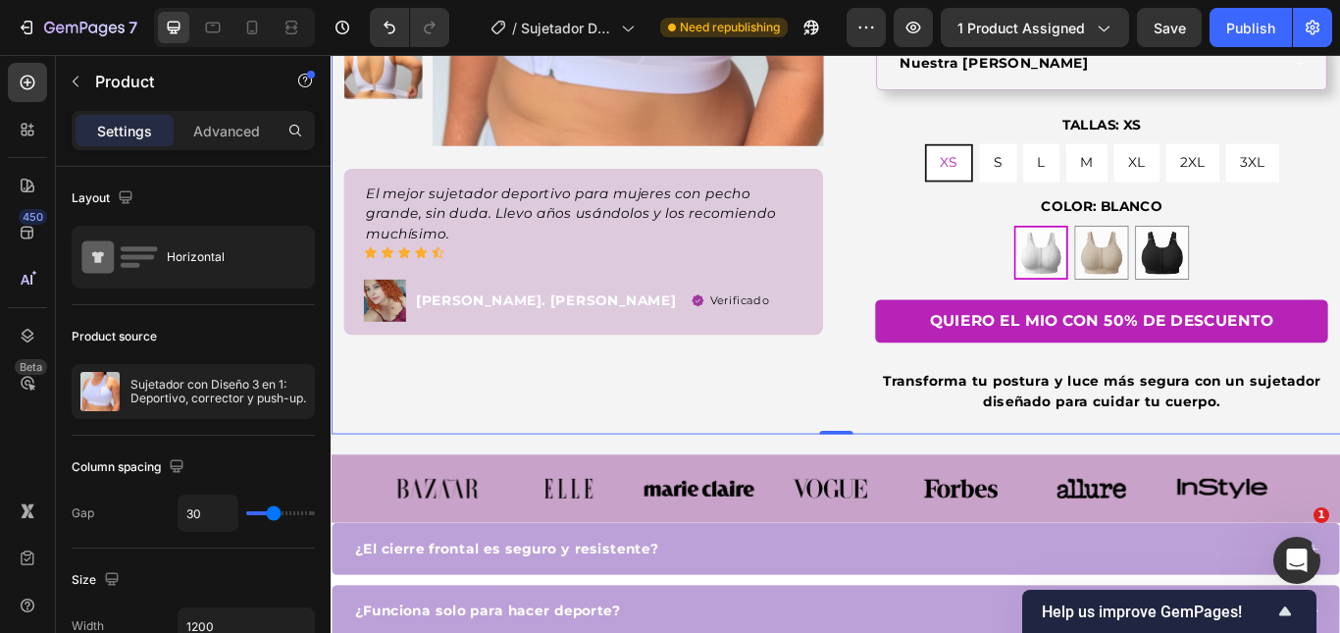
click at [837, 449] on div "Product Images El mejor sujetador deportivo para mujeres con pecho grande, sin …" at bounding box center [624, 101] width 559 height 791
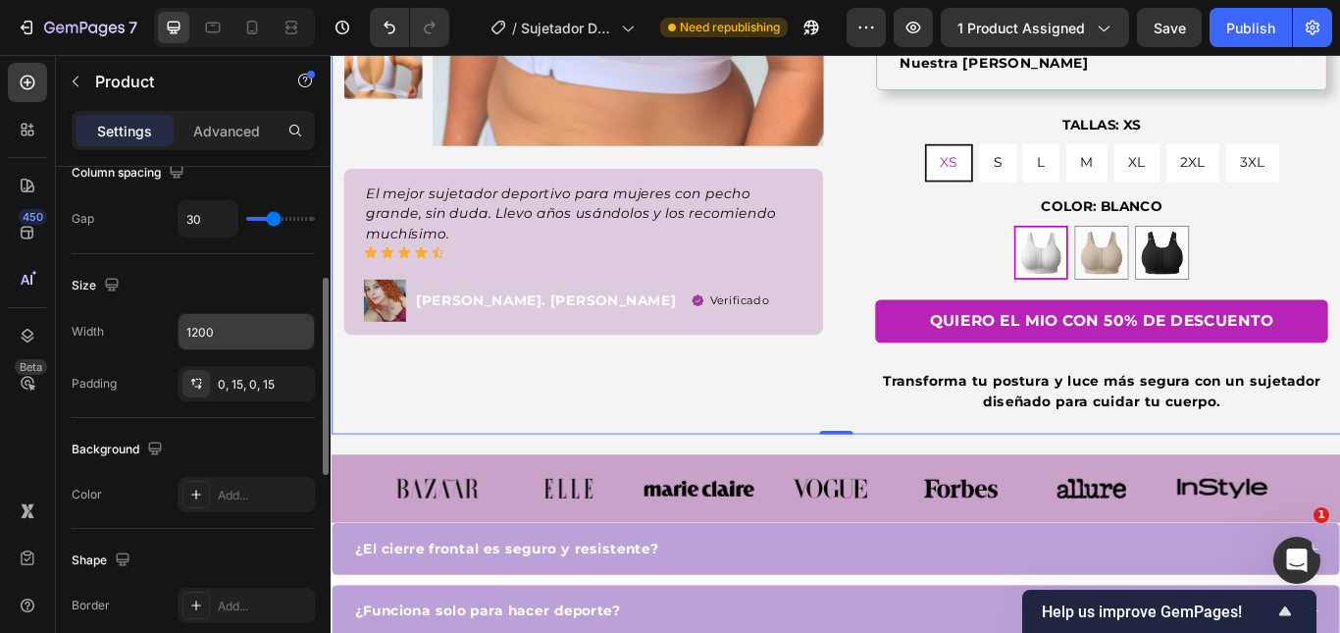
click at [253, 319] on input "1200" at bounding box center [246, 331] width 135 height 35
click at [289, 331] on icon "button" at bounding box center [296, 332] width 20 height 20
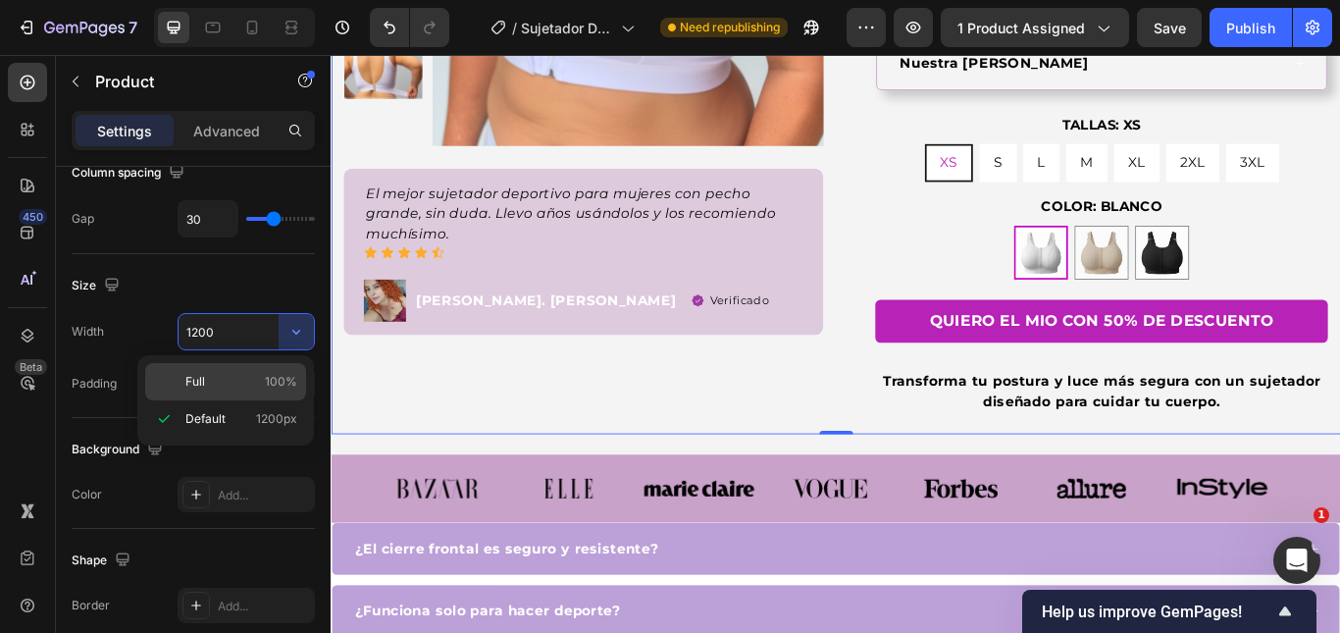
click at [271, 384] on span "100%" at bounding box center [281, 382] width 32 height 18
type input "100%"
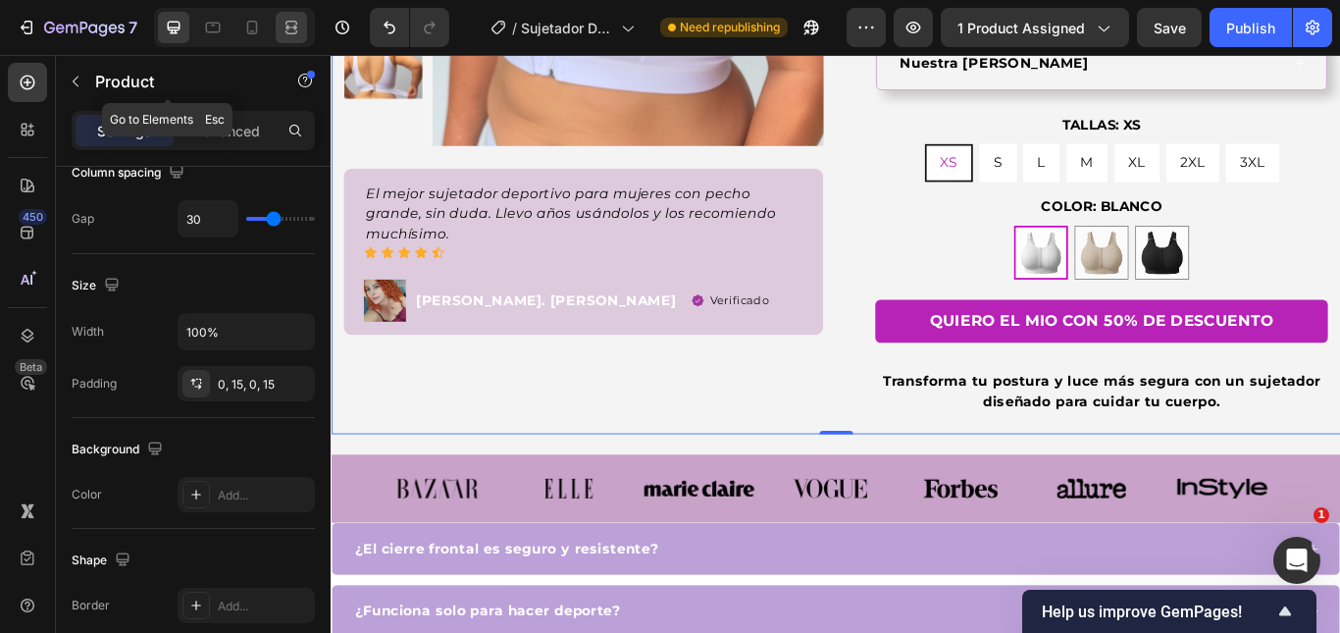
click at [301, 25] on icon at bounding box center [291, 28] width 20 height 20
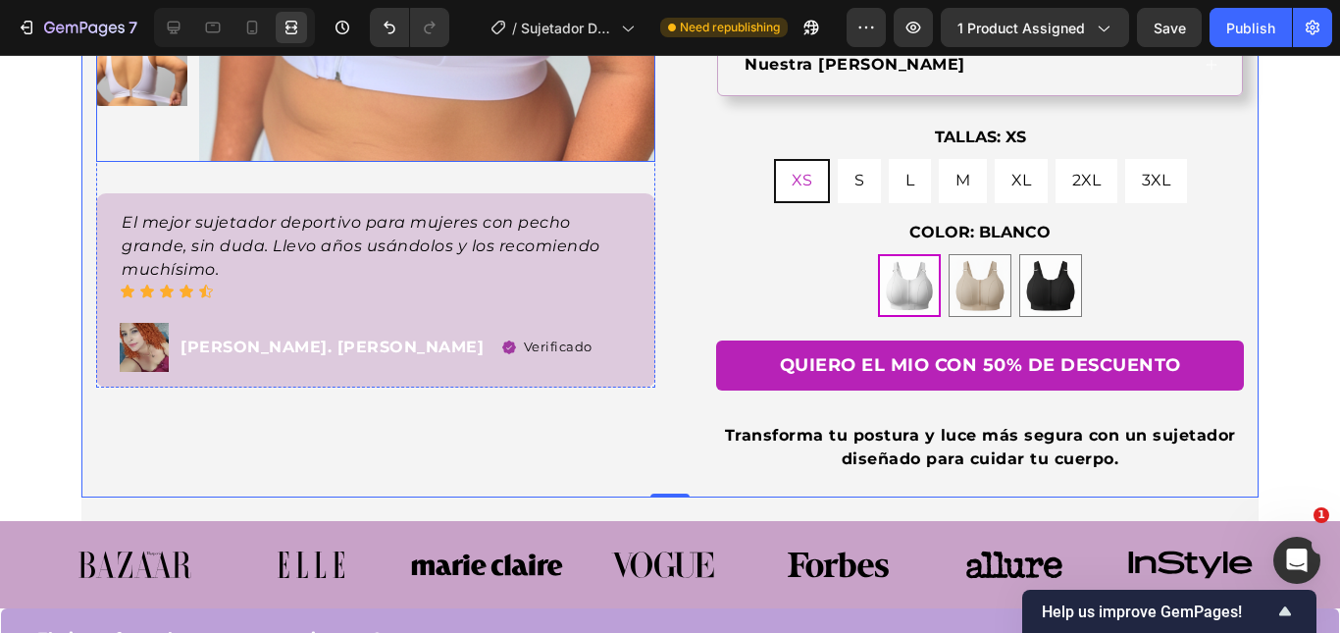
click at [81, 164] on div "Product Images El mejor sujetador deportivo para mujeres con pecho grande, sin …" at bounding box center [669, 101] width 1177 height 791
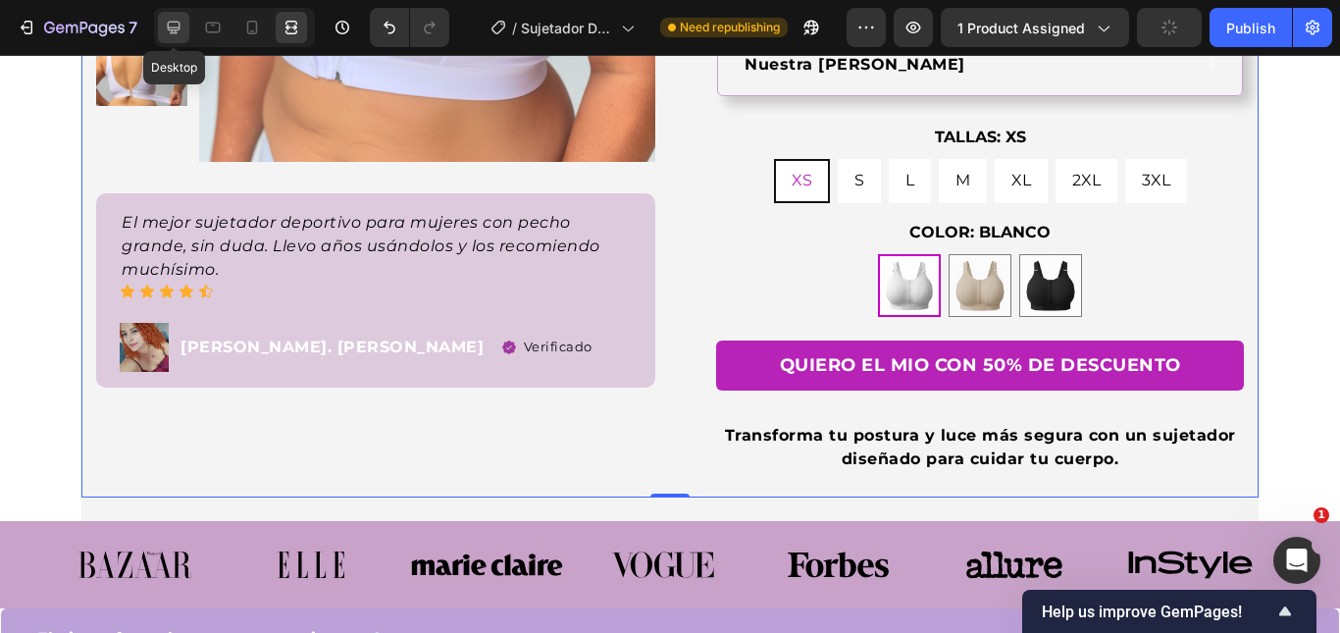
click at [181, 29] on icon at bounding box center [174, 28] width 20 height 20
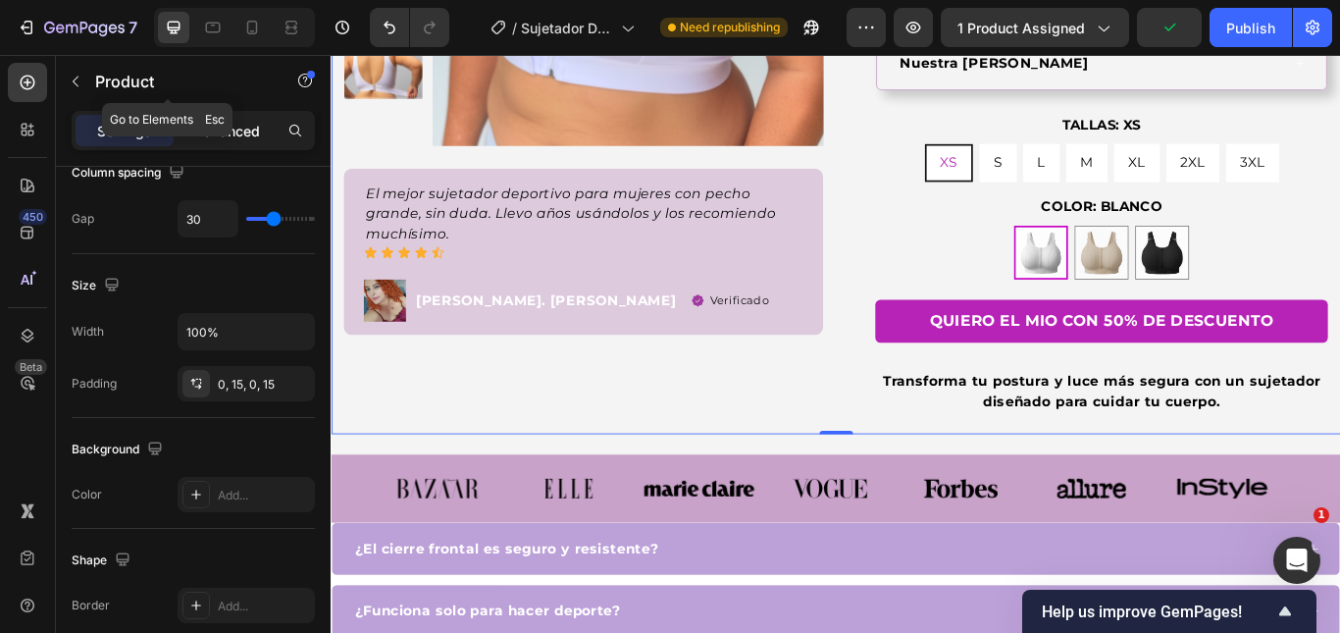
click at [250, 119] on div "Advanced" at bounding box center [227, 130] width 98 height 31
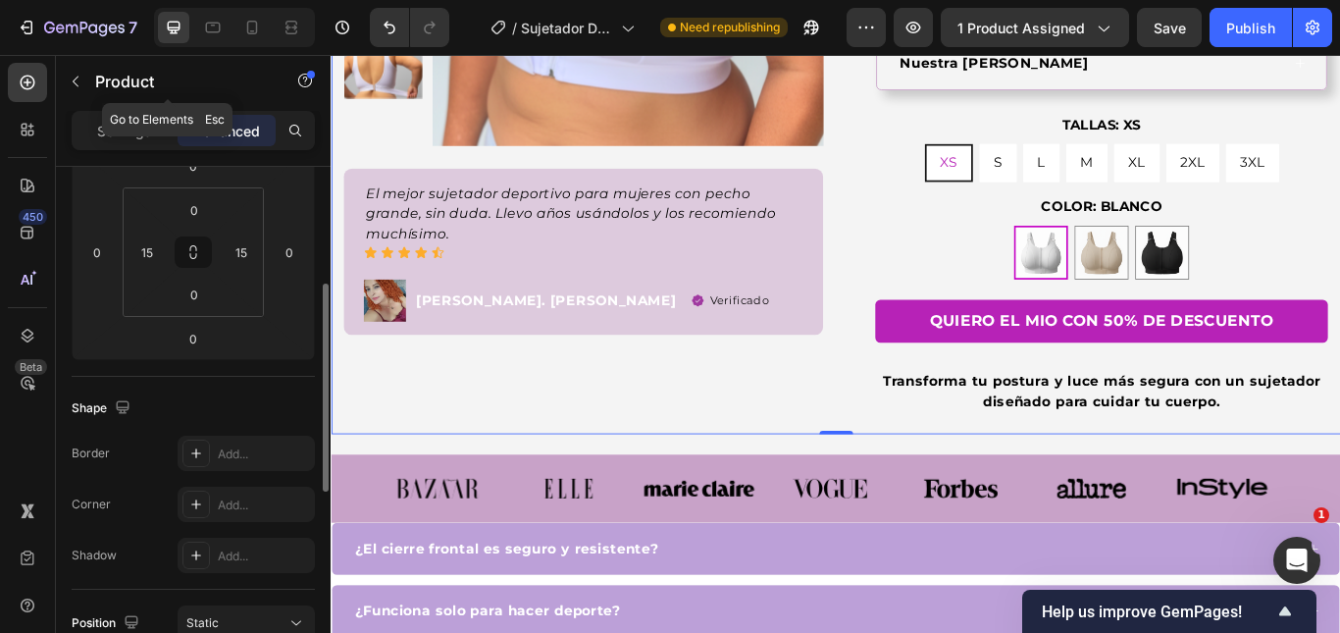
click at [117, 133] on p "Settings" at bounding box center [124, 131] width 55 height 21
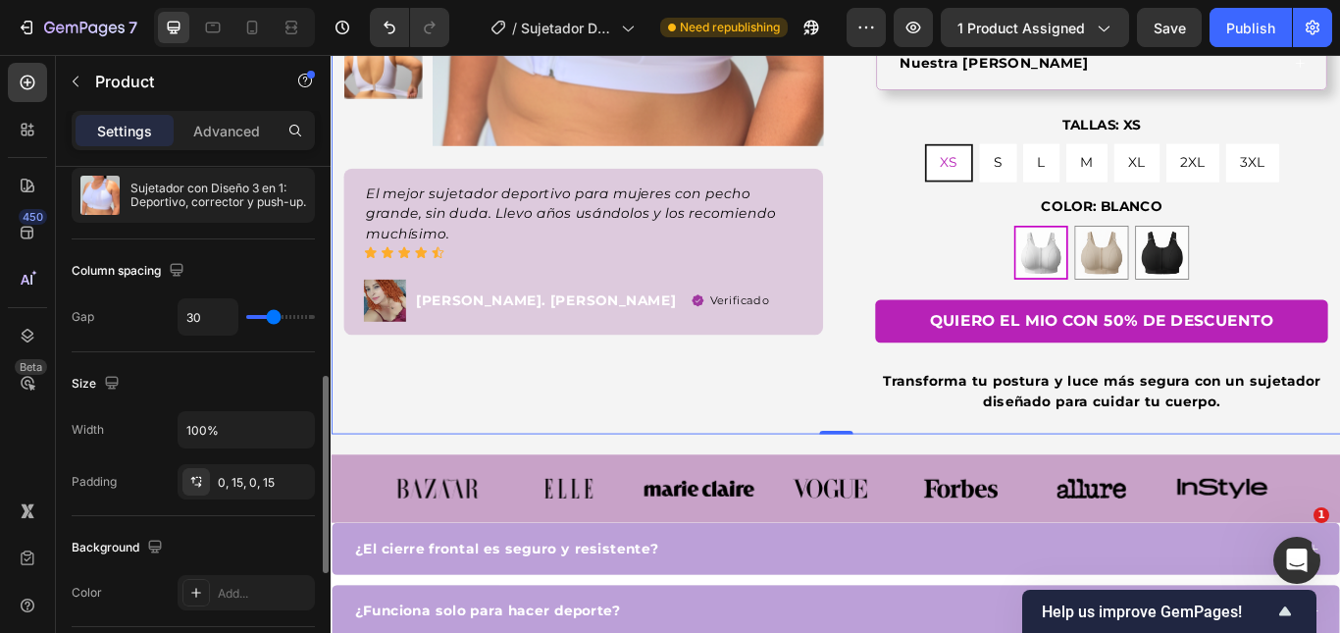
scroll to position [294, 0]
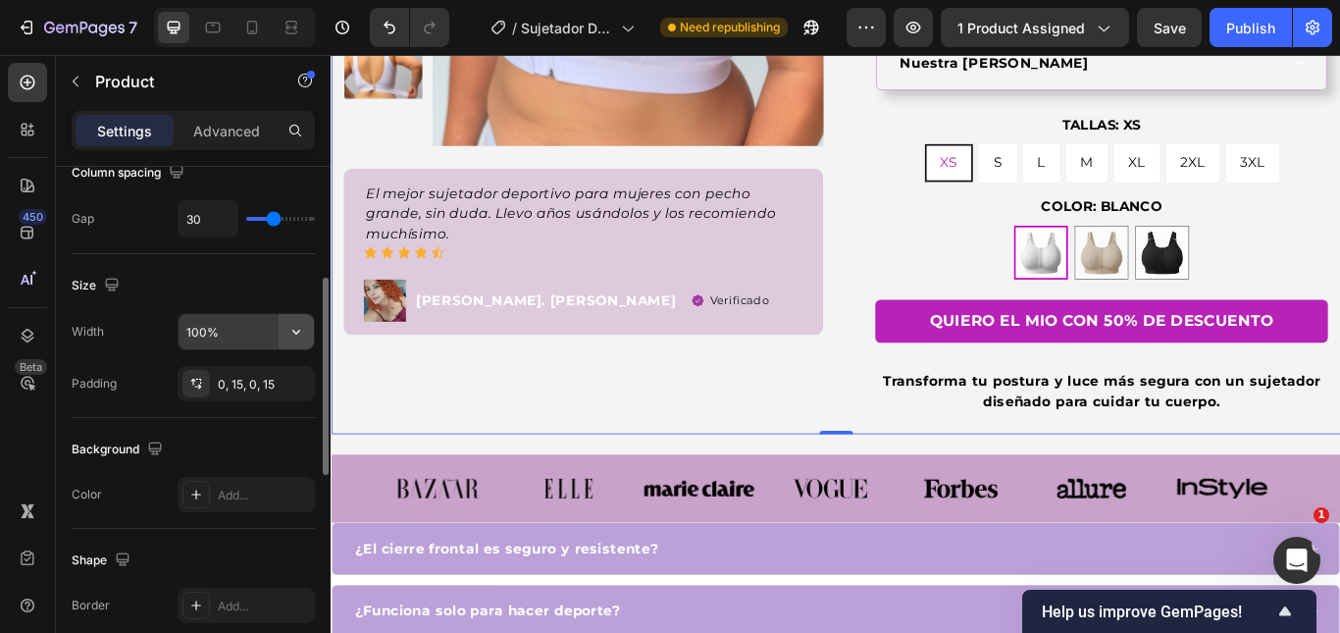
click at [282, 335] on button "button" at bounding box center [296, 331] width 35 height 35
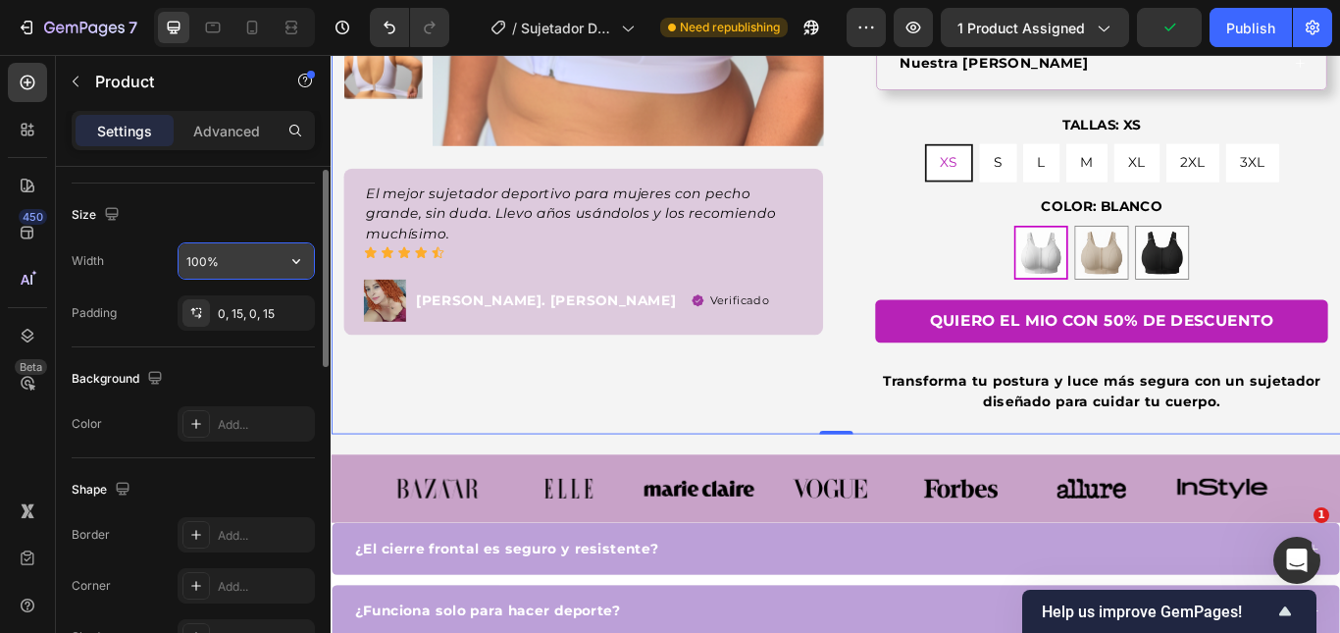
scroll to position [267, 0]
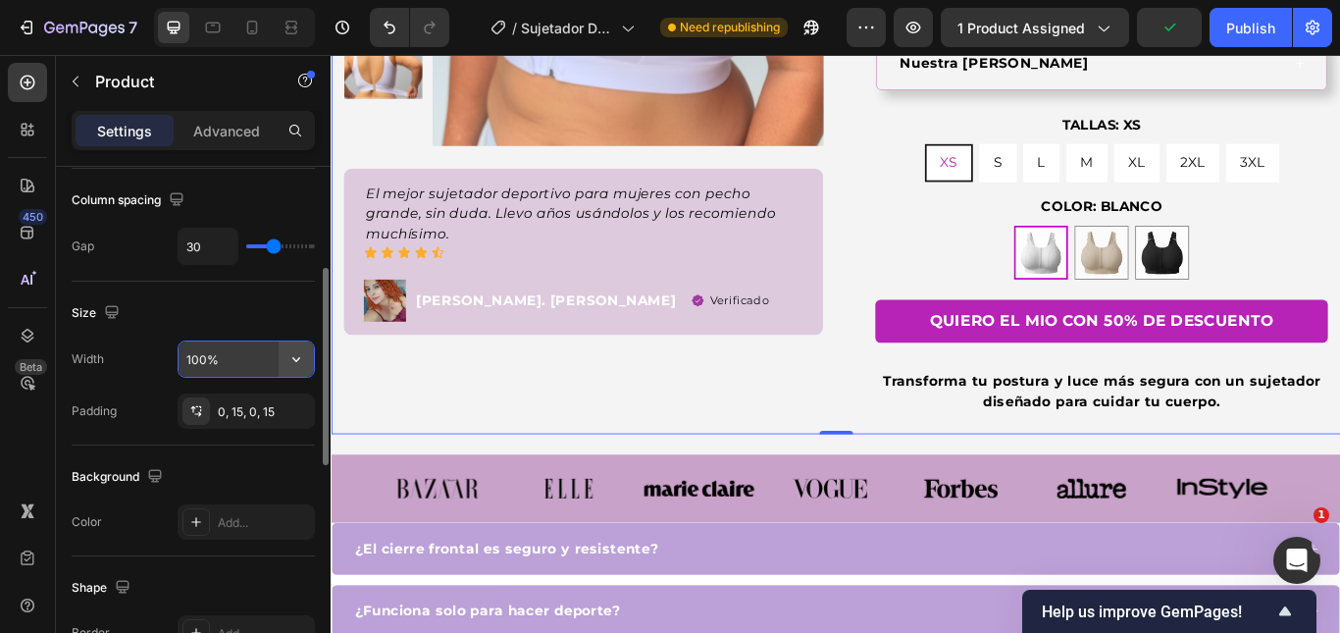
click at [301, 354] on icon "button" at bounding box center [296, 359] width 20 height 20
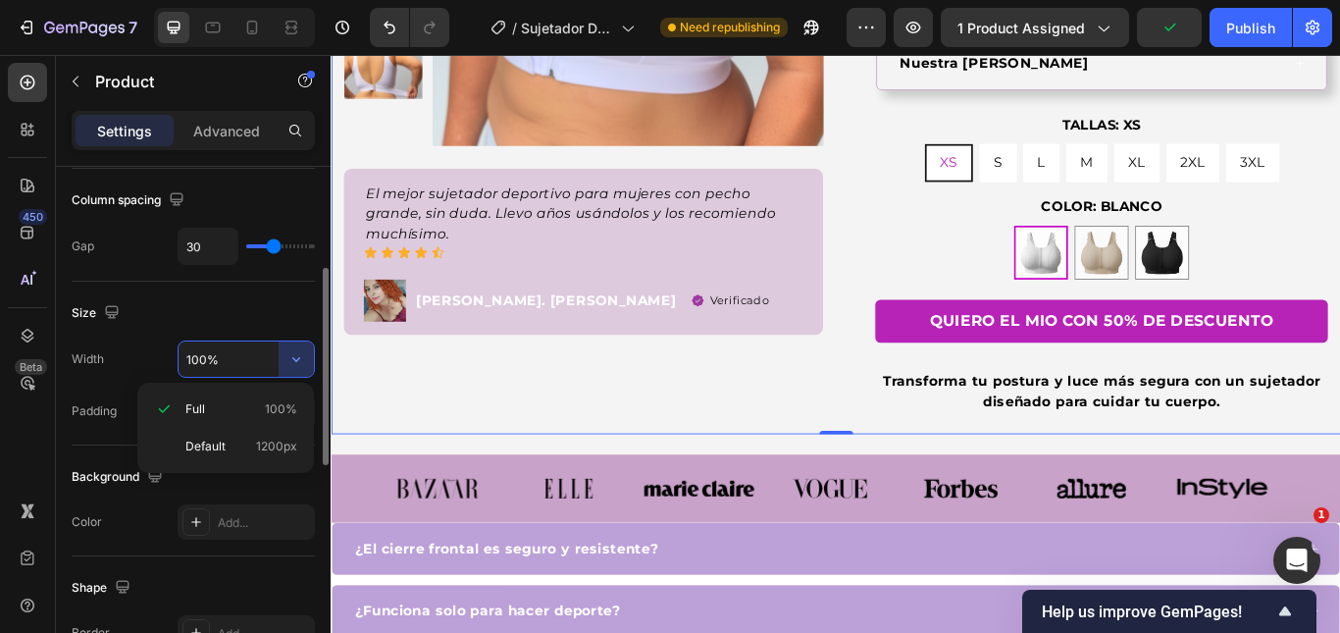
drag, startPoint x: 219, startPoint y: 436, endPoint x: 239, endPoint y: 436, distance: 20.6
click at [218, 436] on div "Default 1200px" at bounding box center [225, 446] width 161 height 37
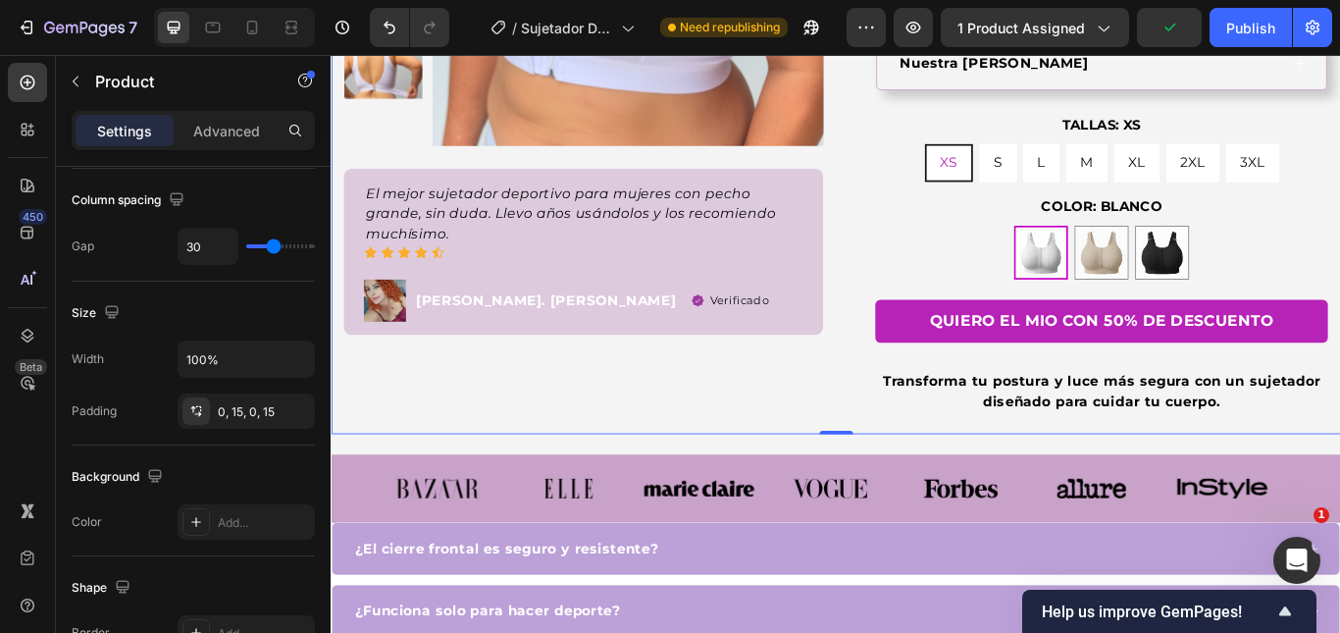
type input "1200"
click at [297, 31] on icon at bounding box center [291, 32] width 12 height 4
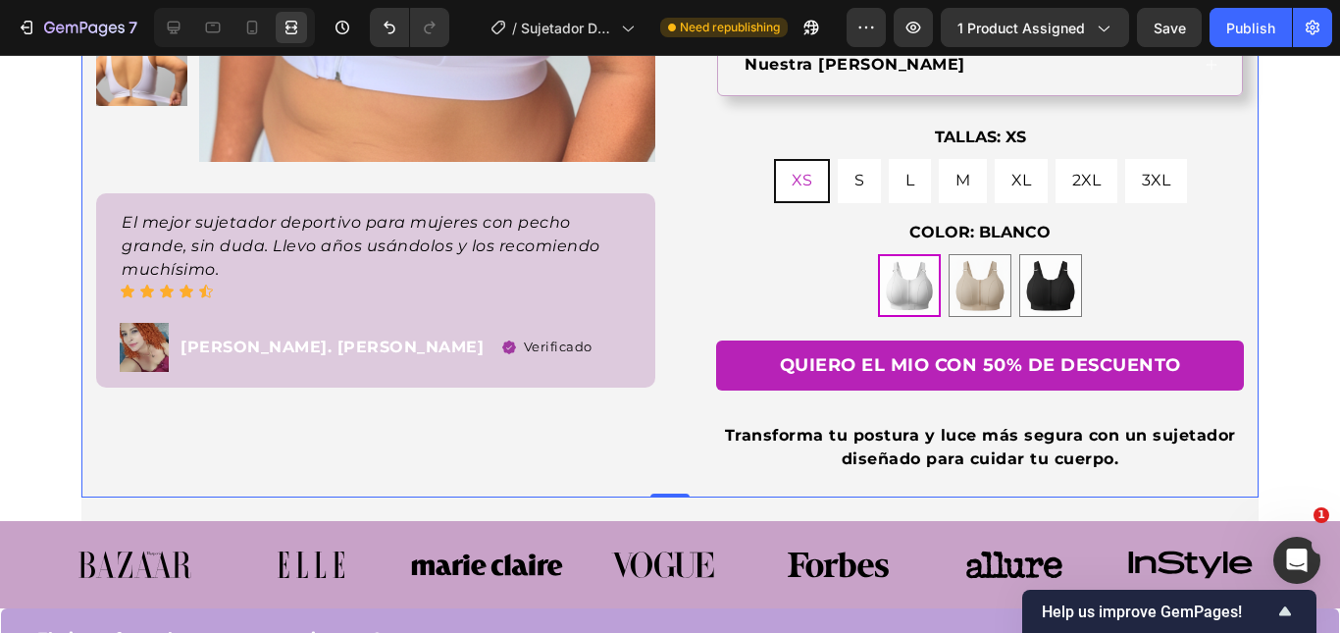
click at [66, 457] on section "30 Días Garantia Item List 22,500+ Clientes Felices Item List Galardonado en 20…" at bounding box center [670, 63] width 1208 height 916
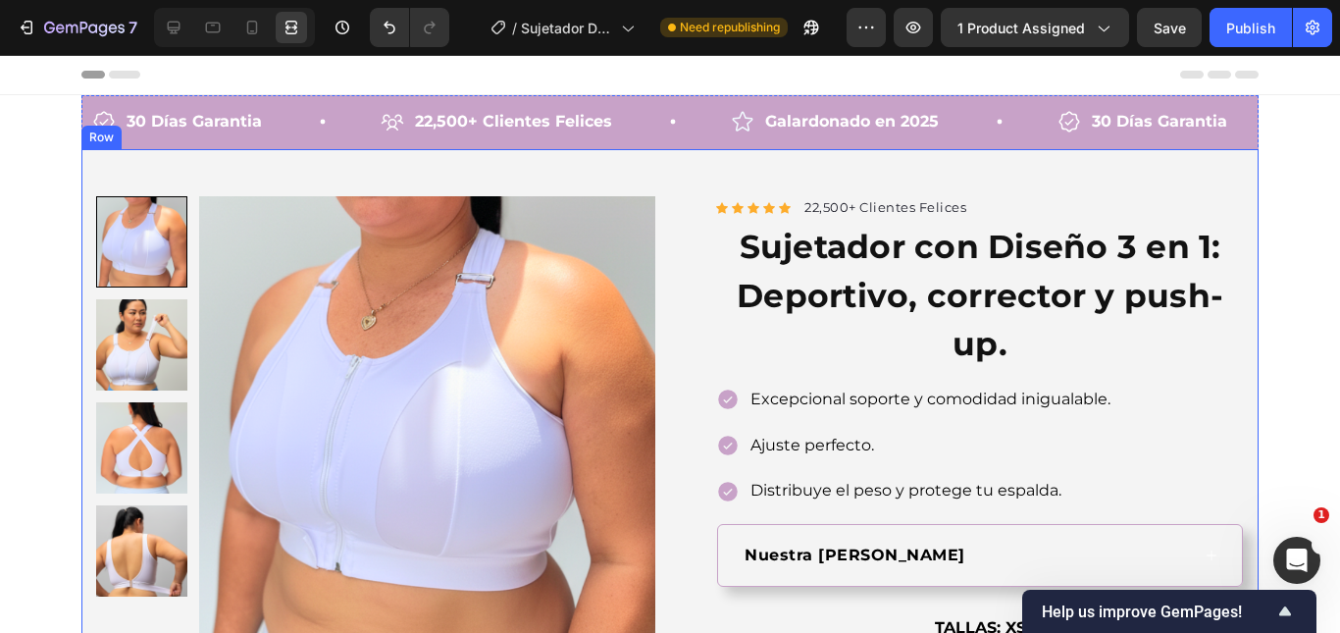
click at [95, 159] on div "Product Images El mejor sujetador deportivo para mujeres con pecho grande, sin …" at bounding box center [669, 580] width 1177 height 862
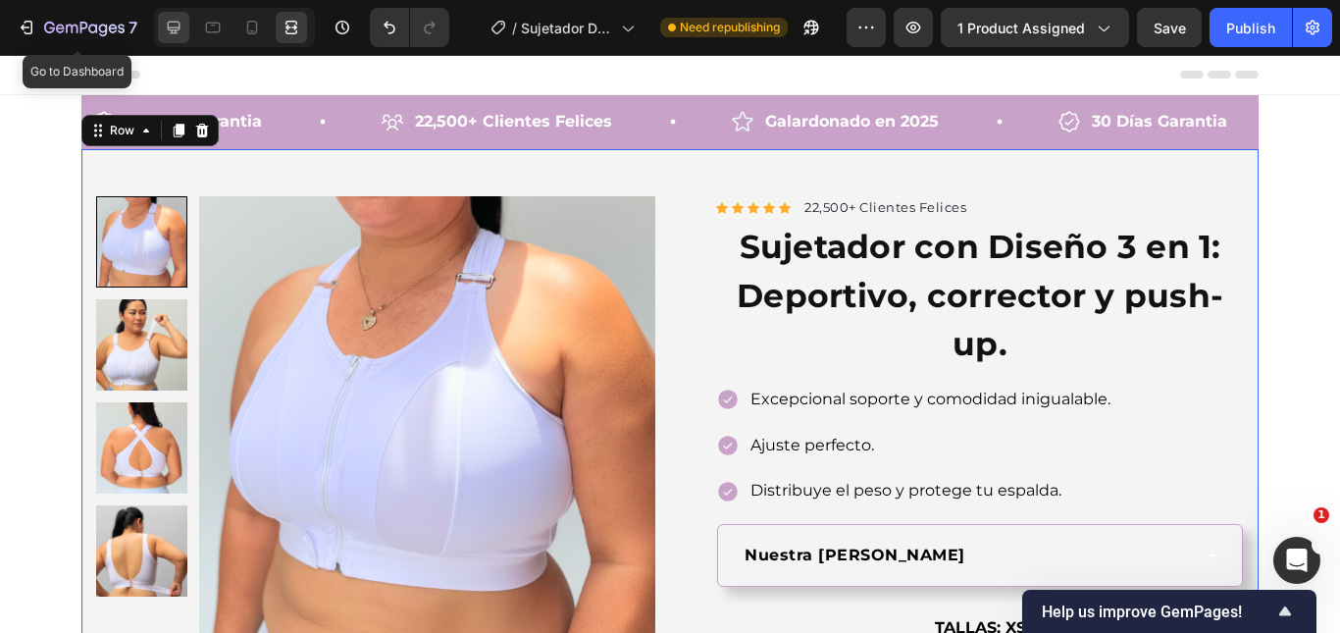
click at [176, 26] on icon at bounding box center [174, 28] width 20 height 20
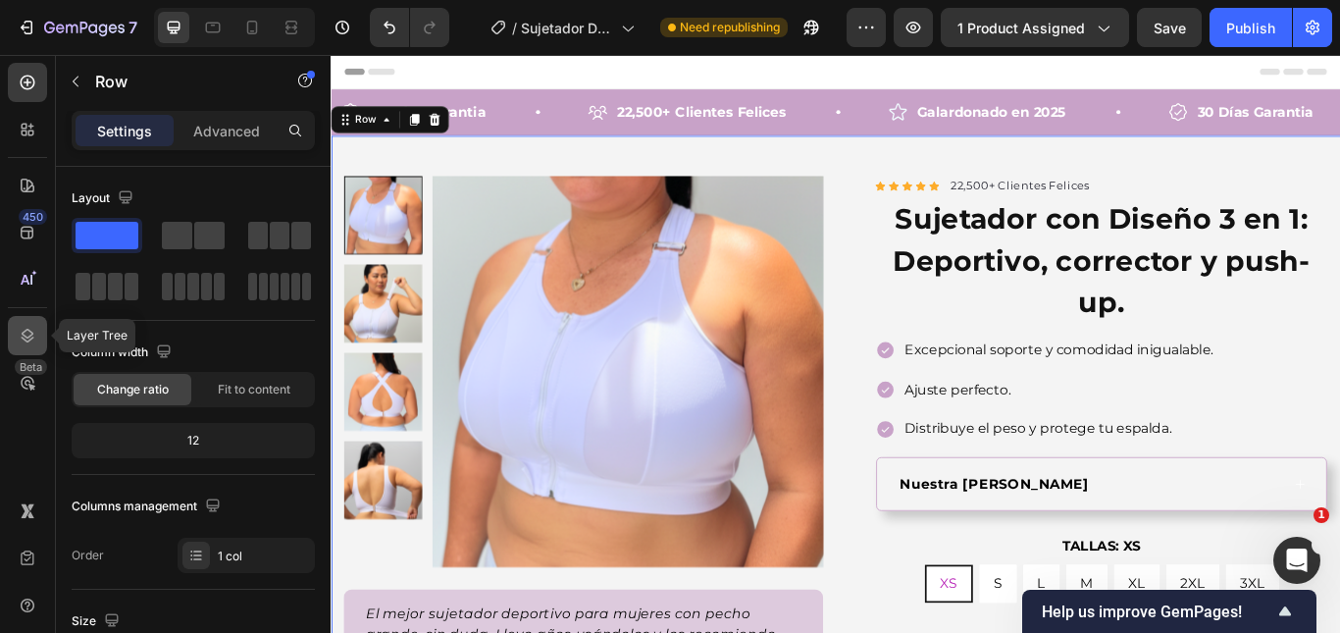
click at [31, 331] on icon at bounding box center [28, 336] width 20 height 20
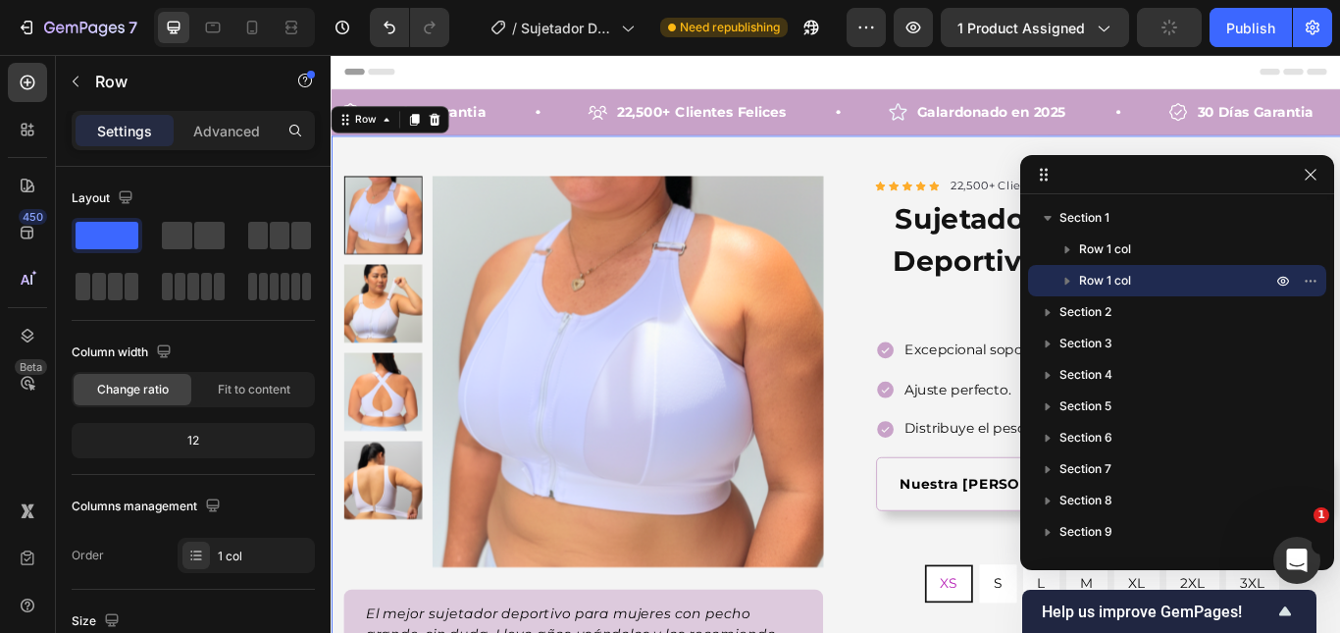
click at [1125, 280] on span "Row 1 col" at bounding box center [1105, 281] width 52 height 20
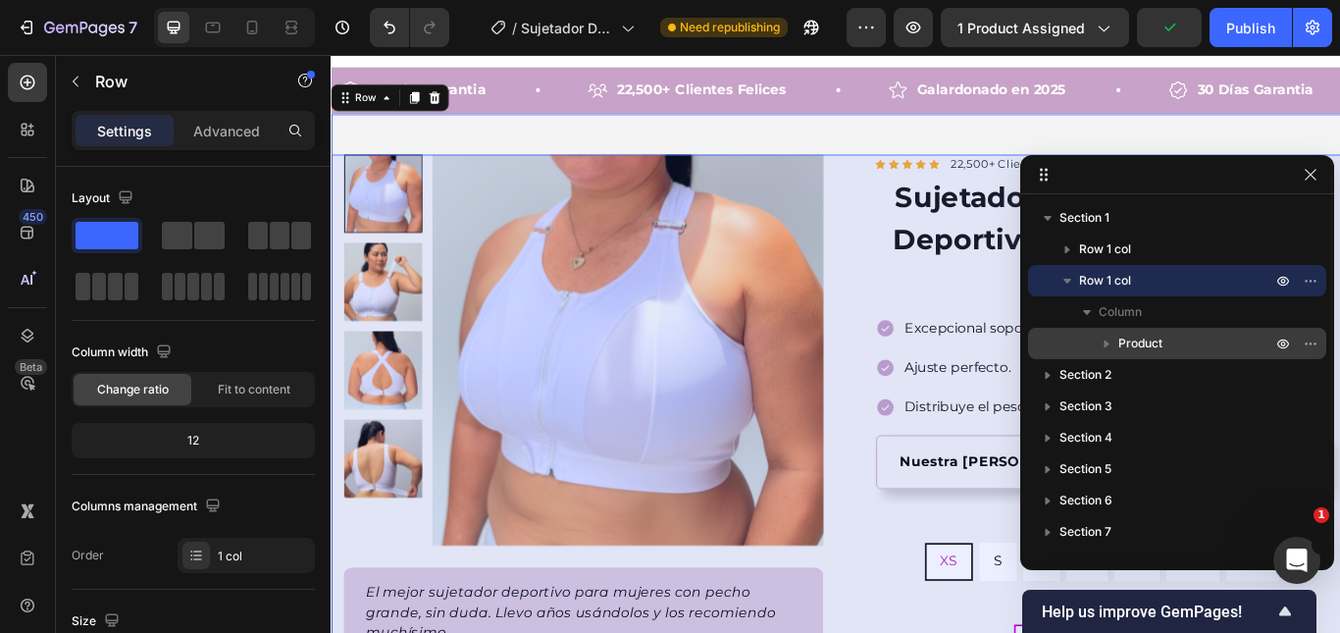
click at [1131, 337] on span "Product" at bounding box center [1140, 343] width 44 height 20
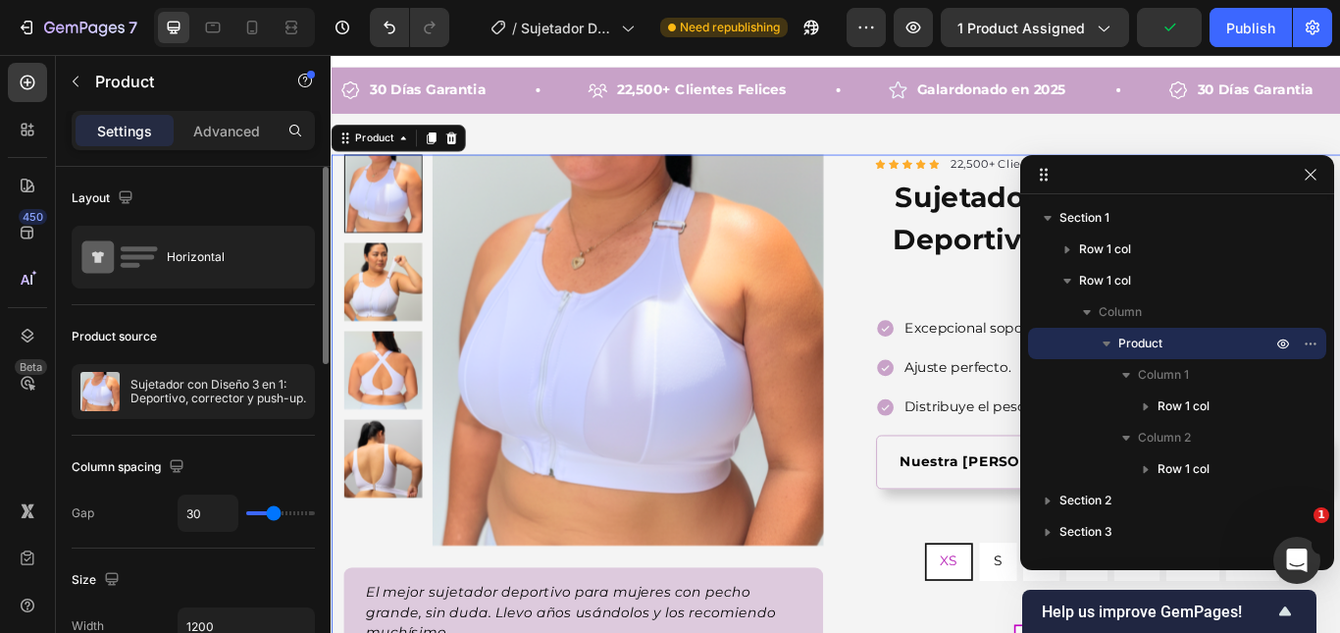
scroll to position [392, 0]
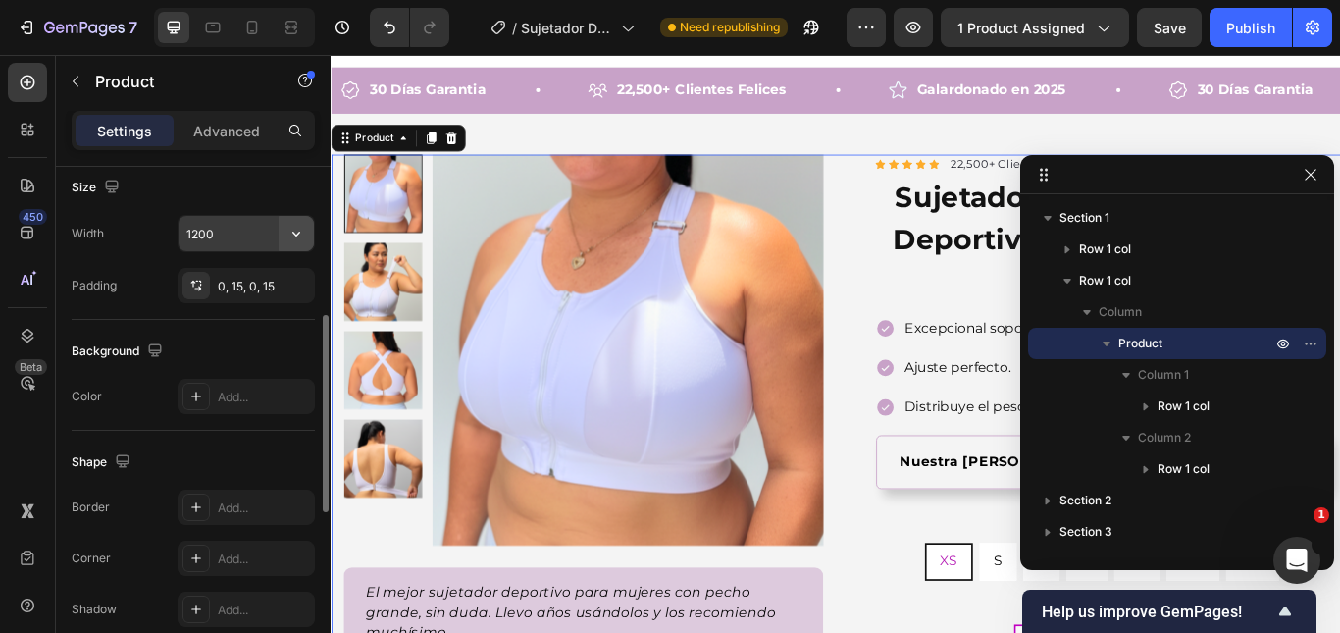
click at [291, 240] on icon "button" at bounding box center [296, 234] width 20 height 20
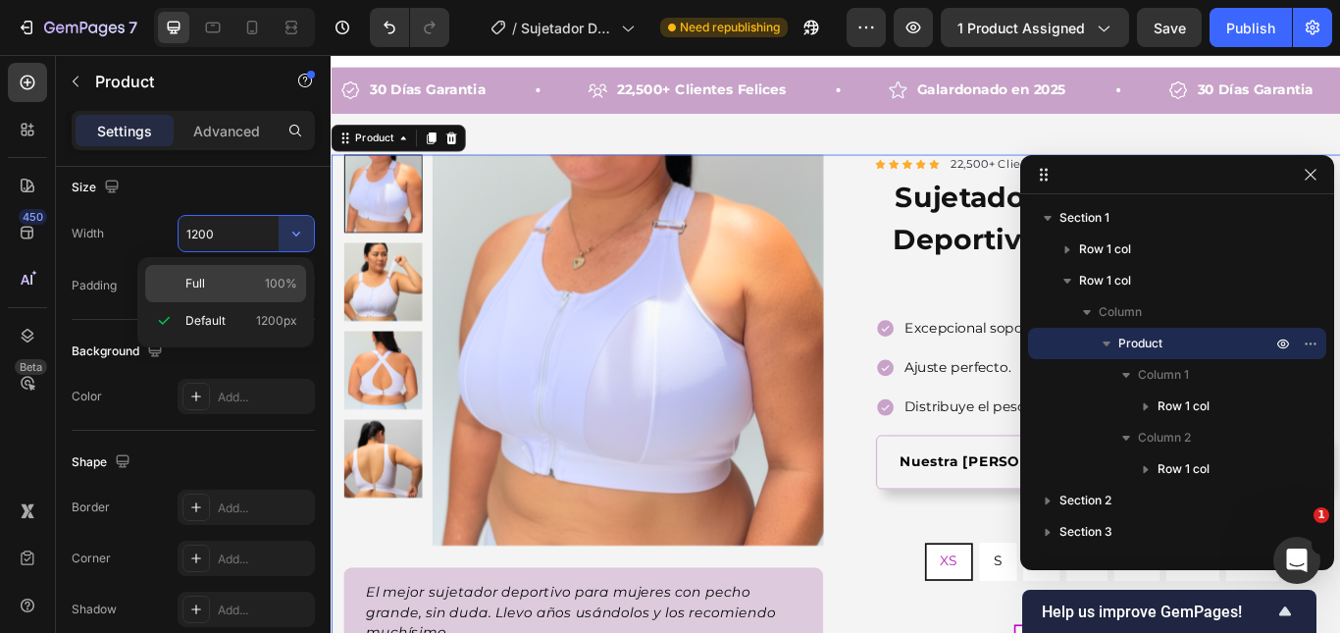
click at [277, 291] on span "100%" at bounding box center [281, 284] width 32 height 18
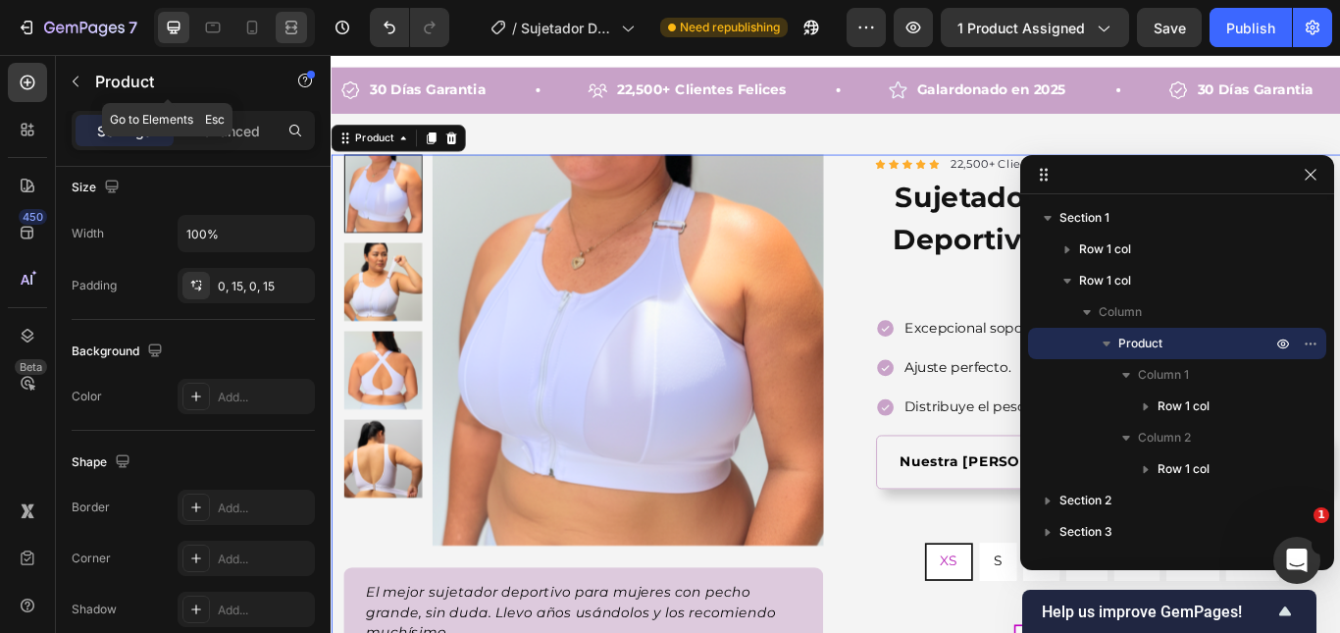
click at [300, 29] on icon at bounding box center [291, 28] width 20 height 20
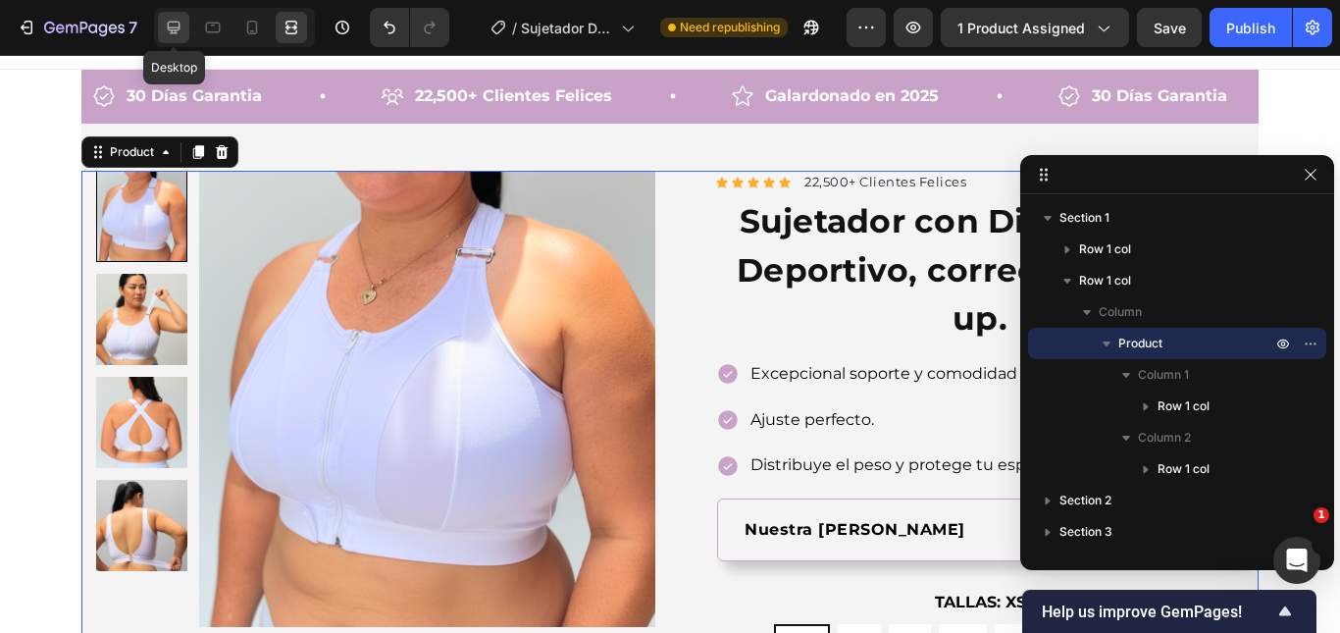
click at [167, 25] on icon at bounding box center [174, 28] width 20 height 20
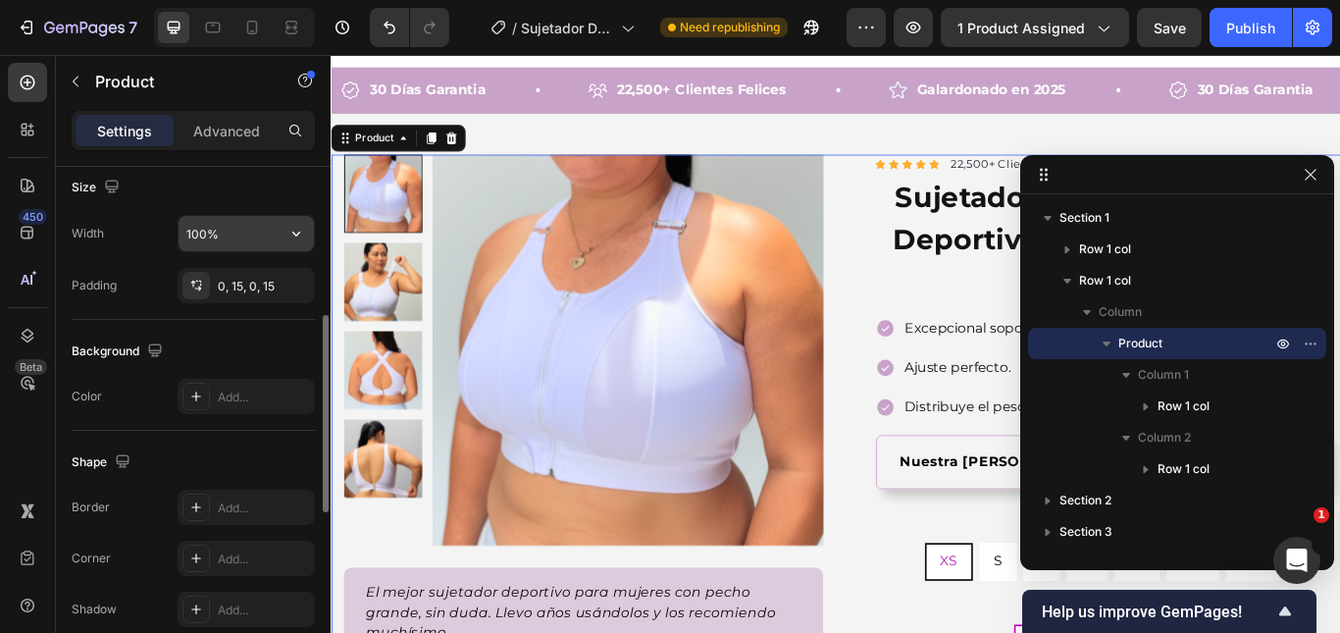
click at [295, 235] on icon "button" at bounding box center [296, 233] width 8 height 5
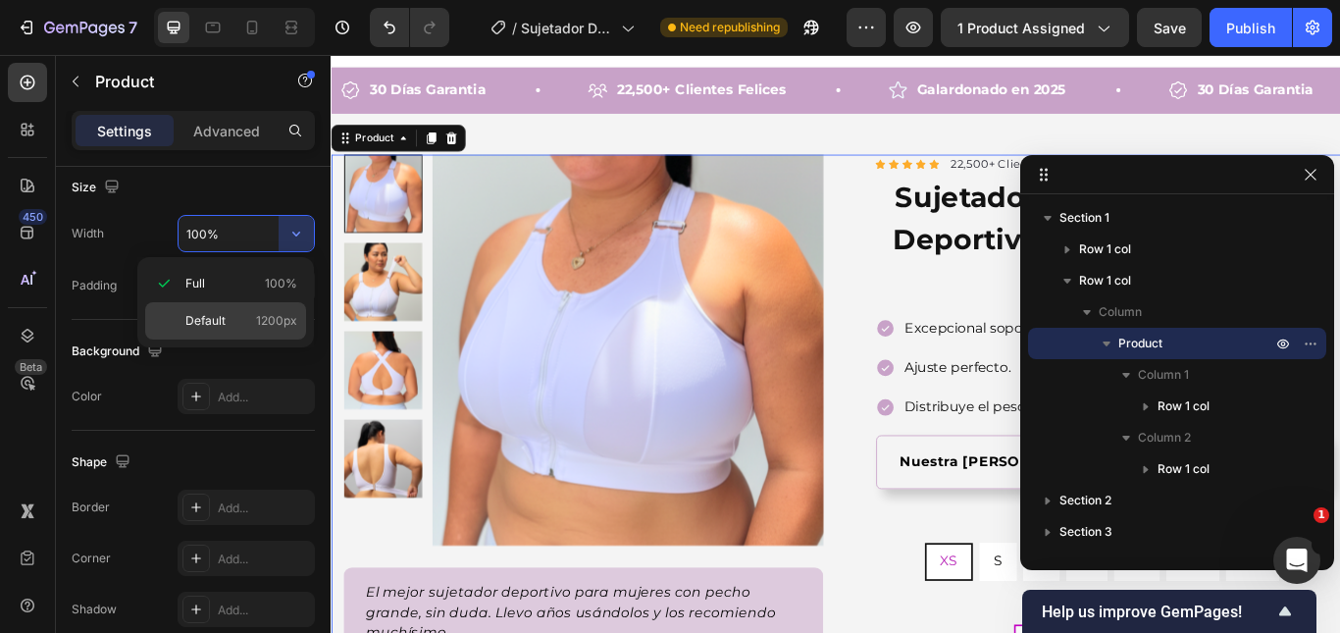
drag, startPoint x: 263, startPoint y: 310, endPoint x: 4, endPoint y: 286, distance: 260.0
click at [263, 310] on div "Default 1200px" at bounding box center [225, 320] width 161 height 37
type input "1200"
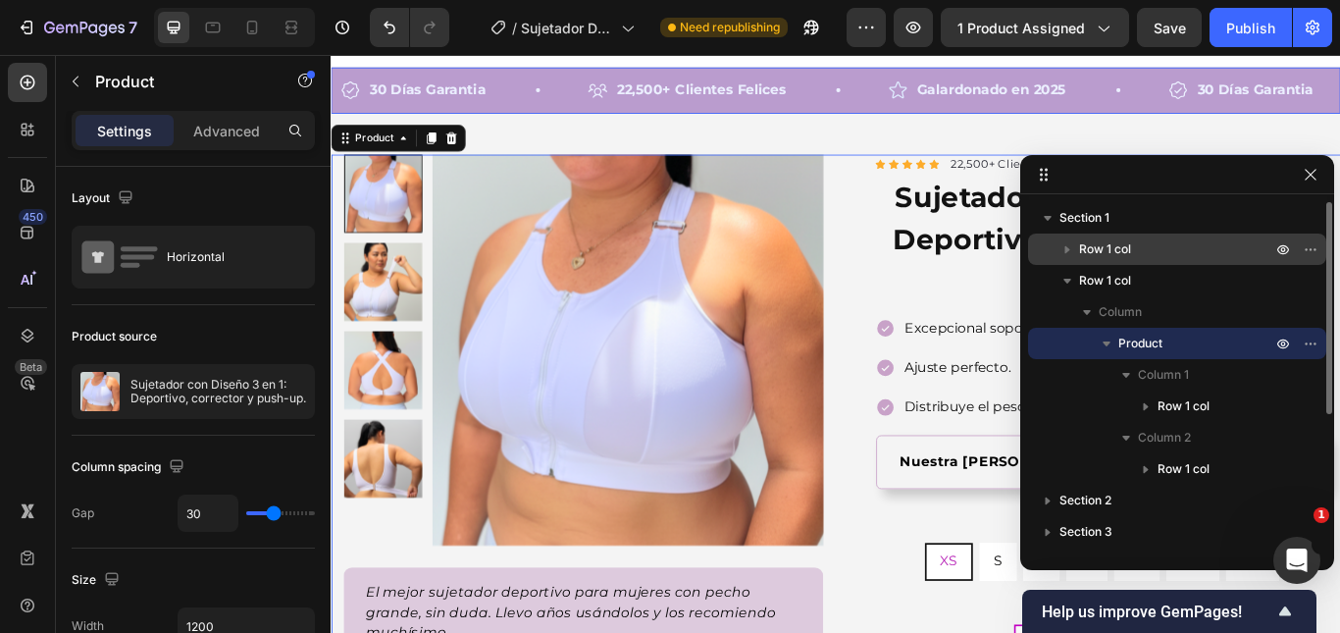
click at [1131, 247] on span "Row 1 col" at bounding box center [1105, 249] width 52 height 20
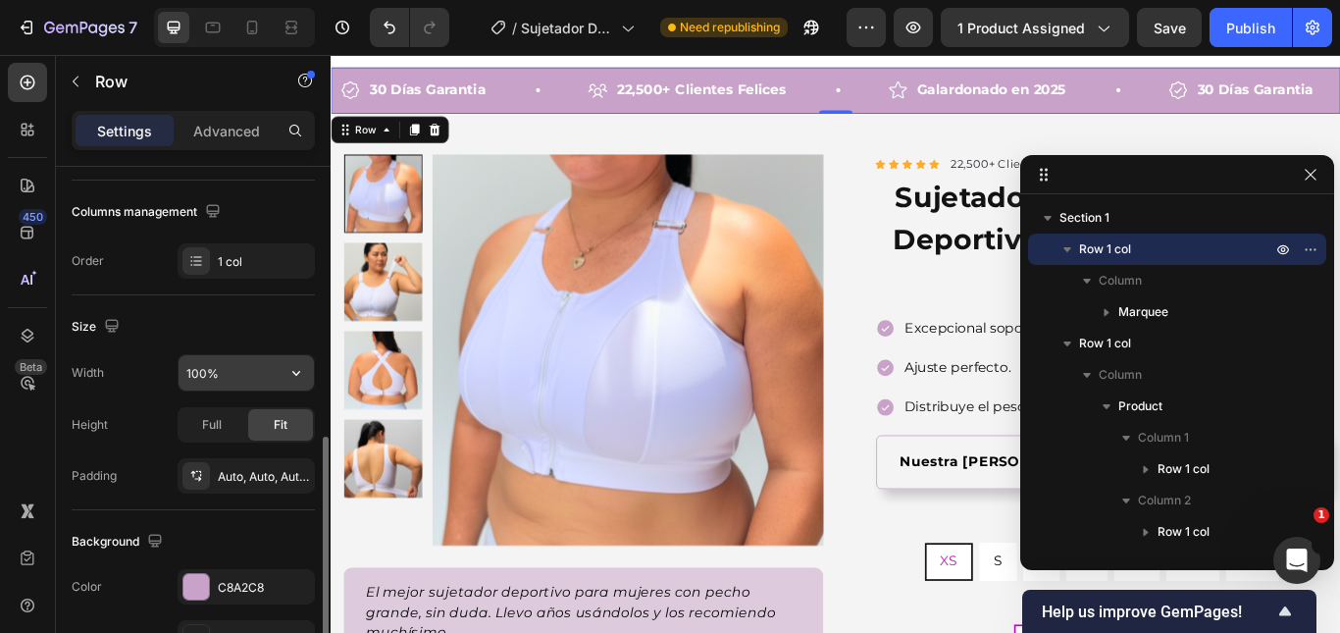
scroll to position [392, 0]
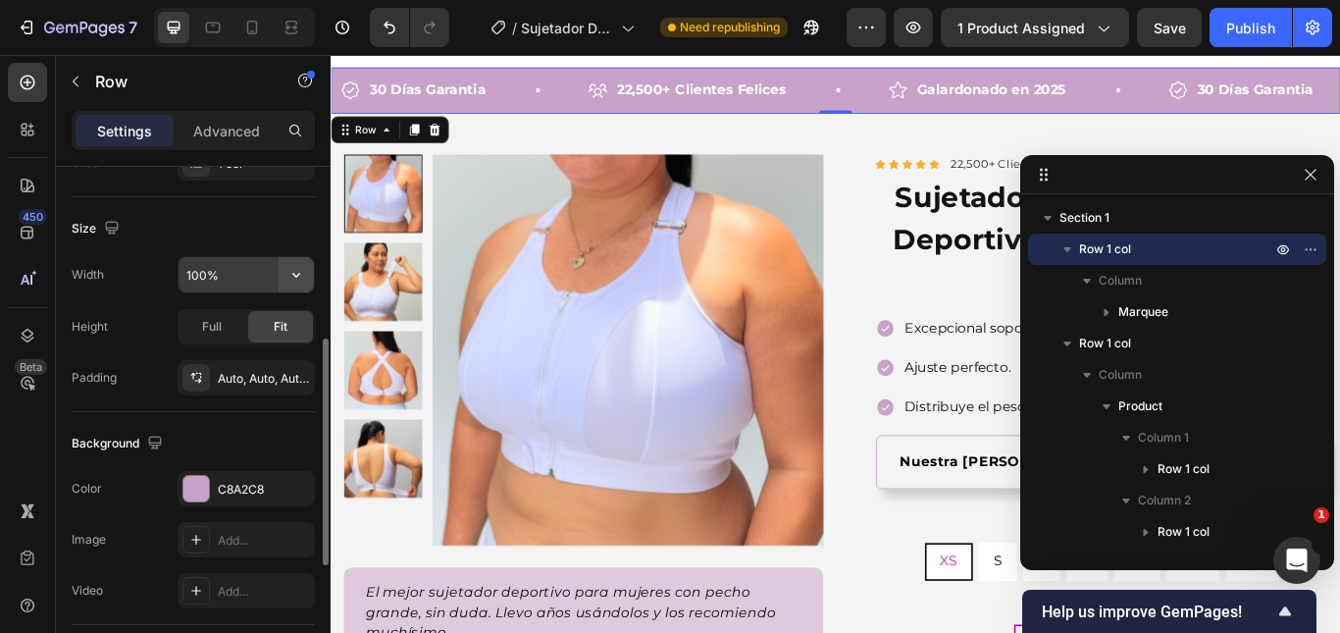
click at [279, 281] on button "button" at bounding box center [296, 274] width 35 height 35
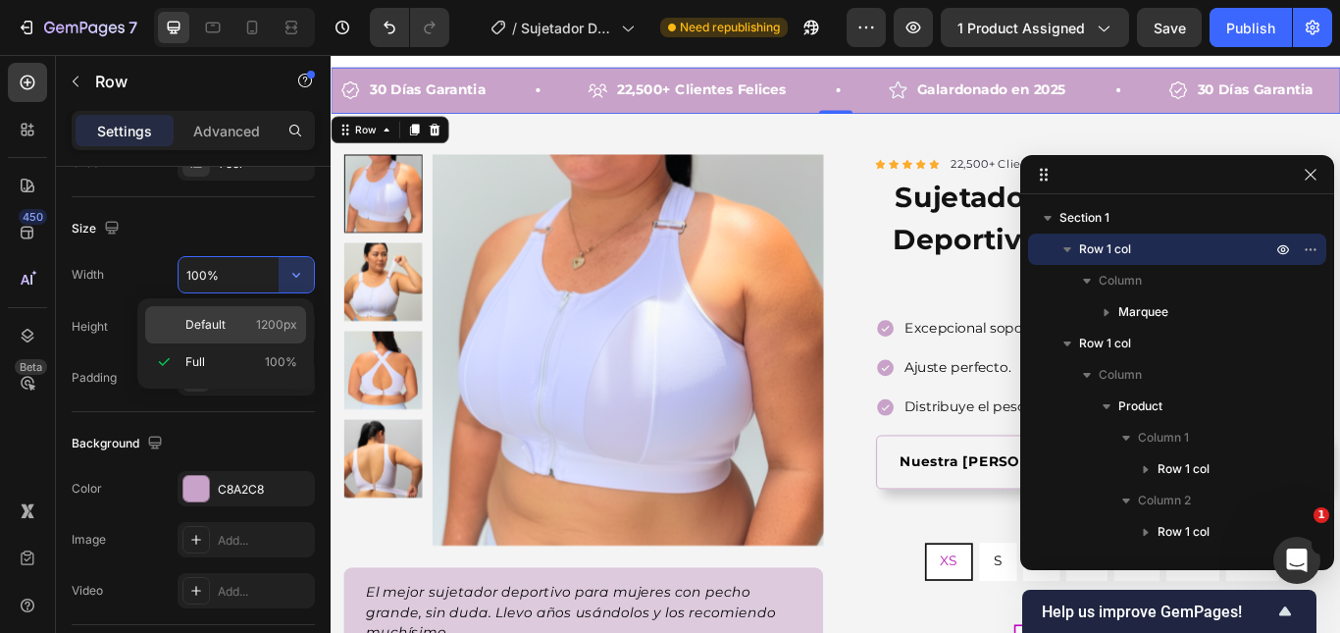
click at [274, 317] on span "1200px" at bounding box center [276, 325] width 41 height 18
type input "1200"
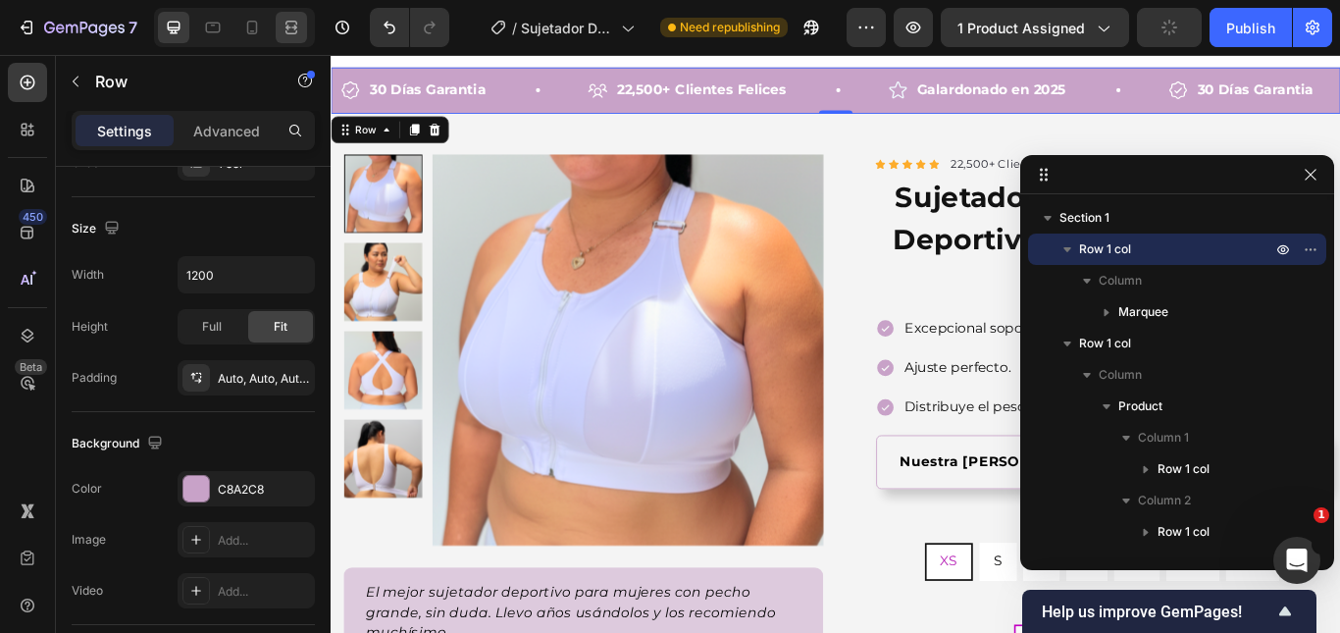
click at [284, 27] on icon at bounding box center [291, 28] width 20 height 20
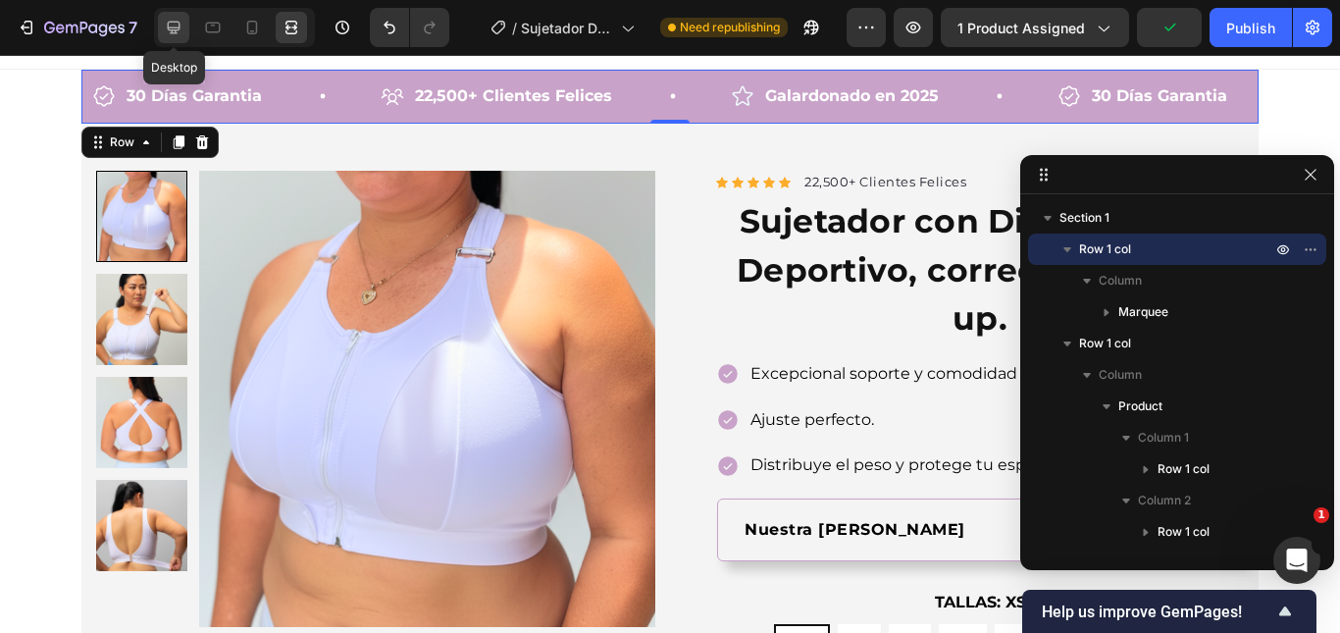
click at [175, 15] on div at bounding box center [173, 27] width 31 height 31
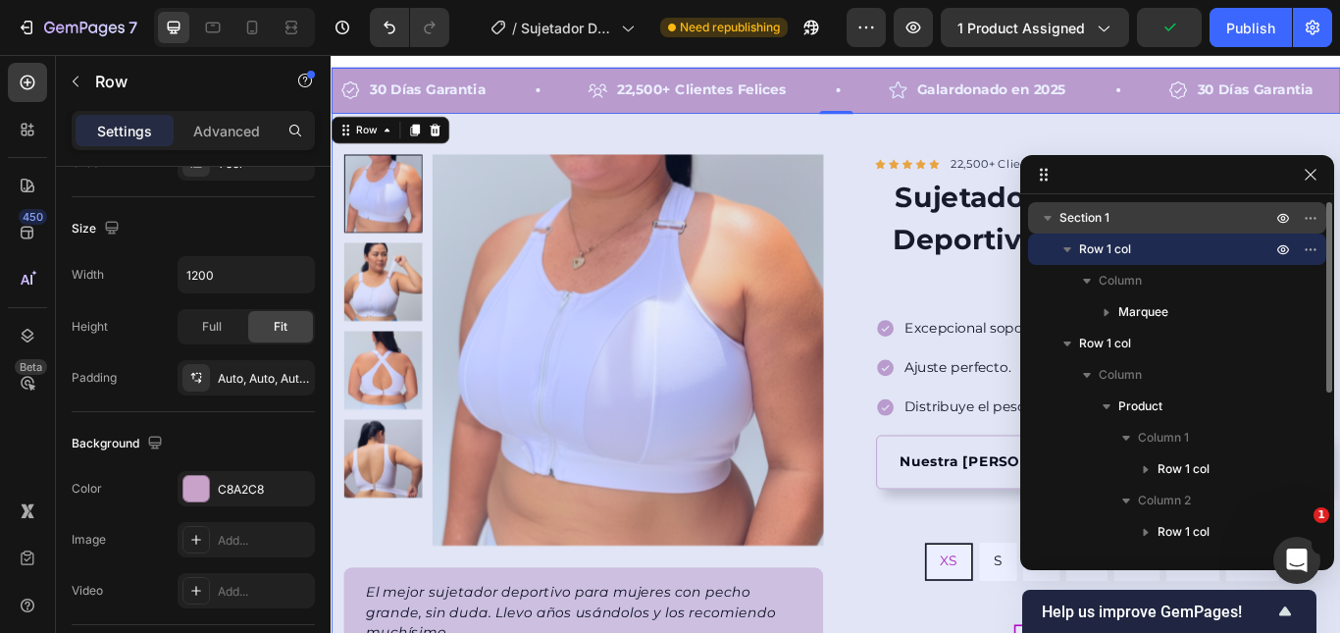
click at [1117, 213] on p "Section 1" at bounding box center [1167, 218] width 216 height 20
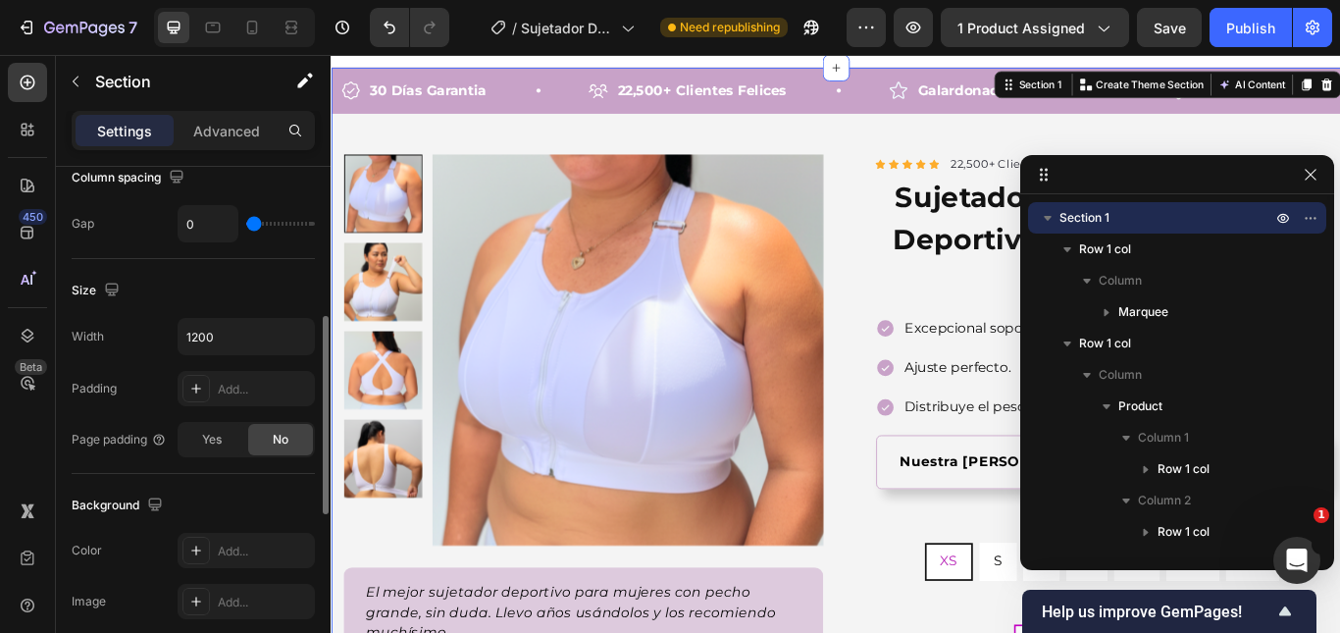
scroll to position [196, 0]
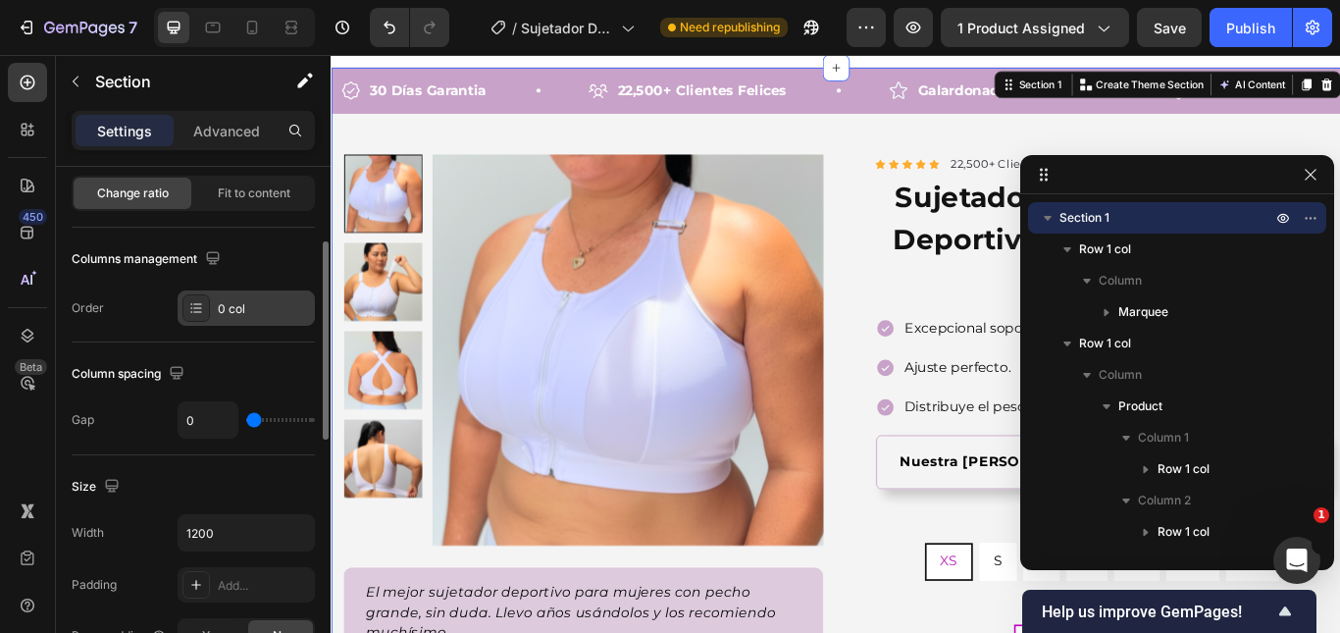
click at [266, 309] on div "0 col" at bounding box center [264, 309] width 92 height 18
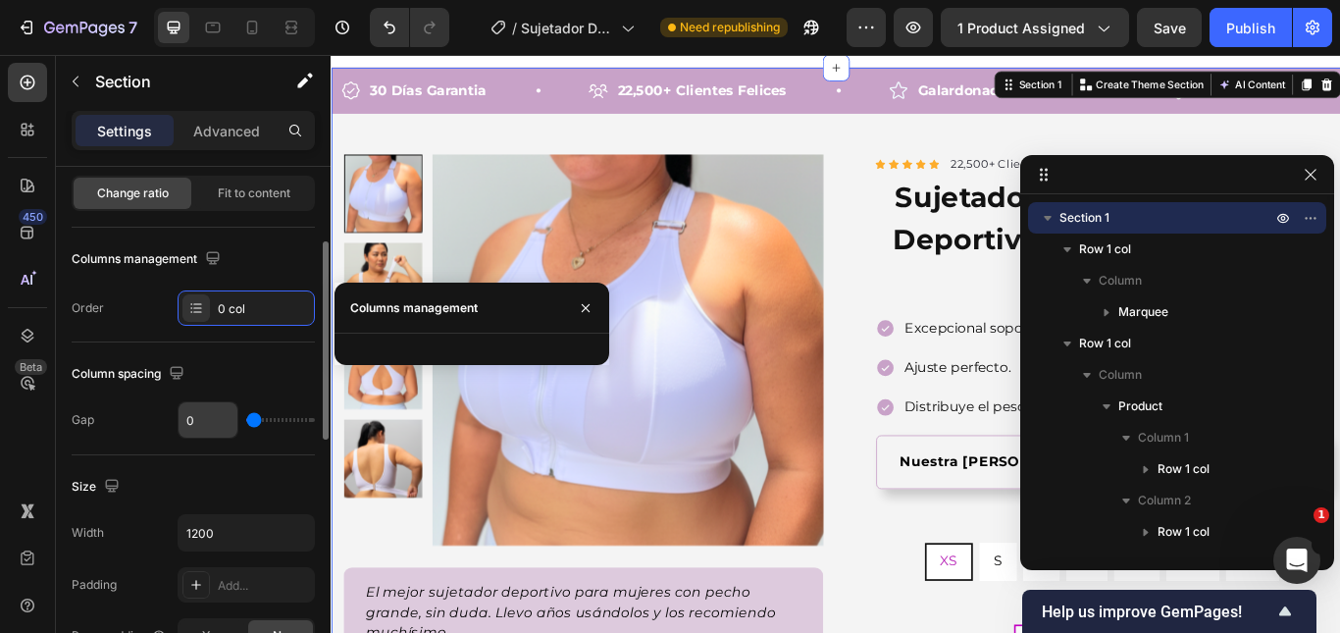
scroll to position [392, 0]
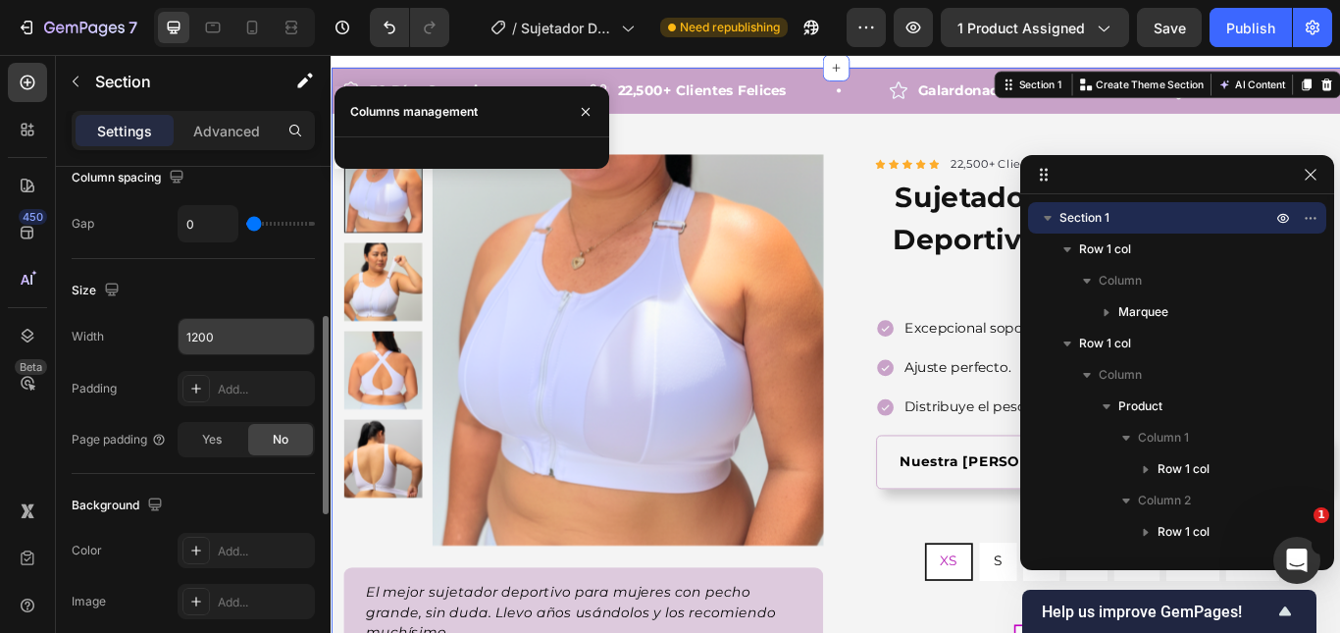
click at [275, 335] on input "1200" at bounding box center [246, 336] width 135 height 35
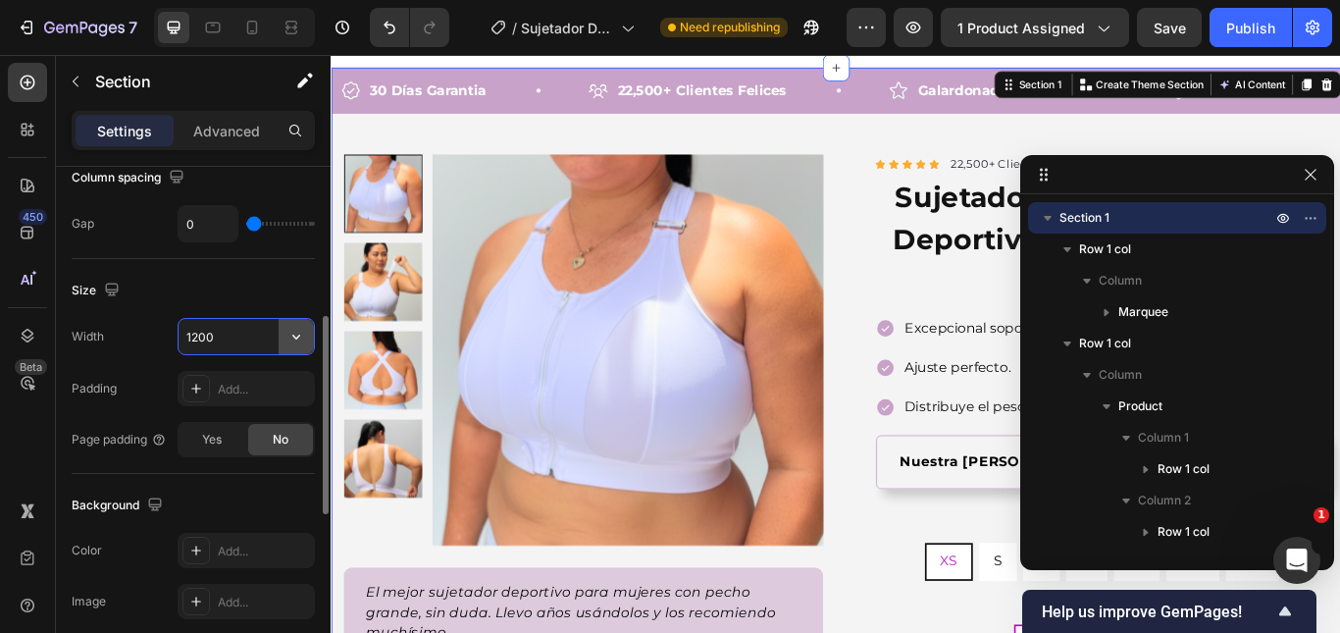
click at [294, 341] on icon "button" at bounding box center [296, 337] width 20 height 20
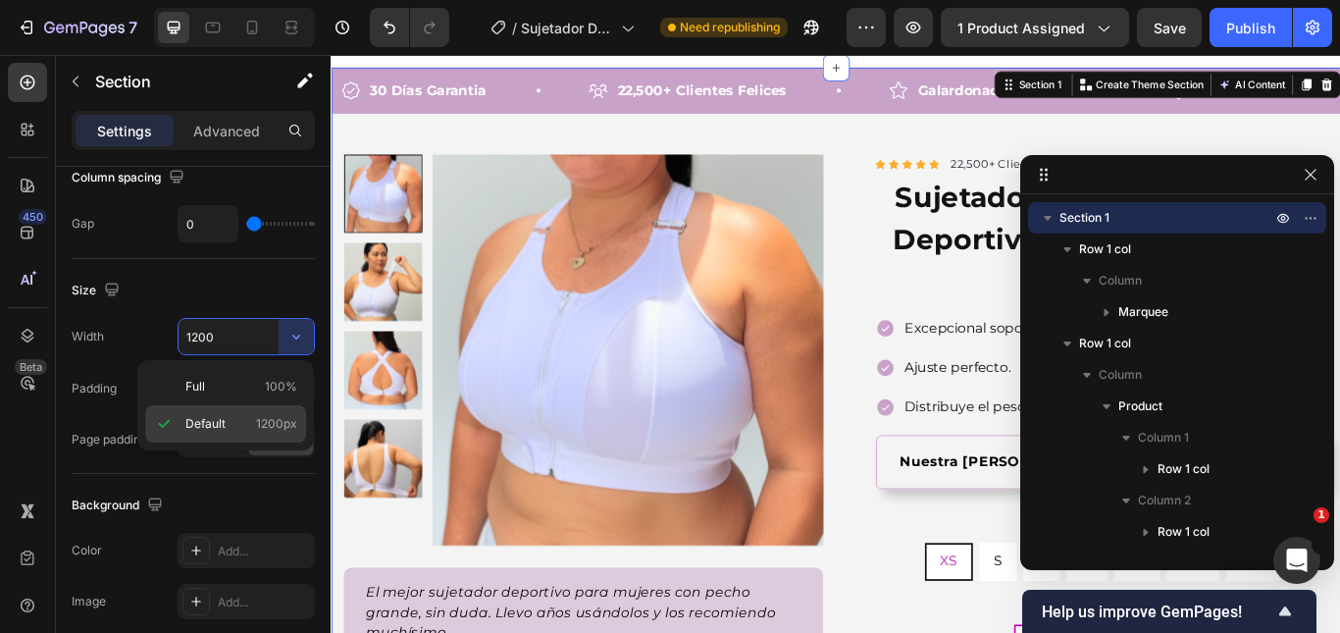
click at [266, 424] on span "1200px" at bounding box center [276, 424] width 41 height 18
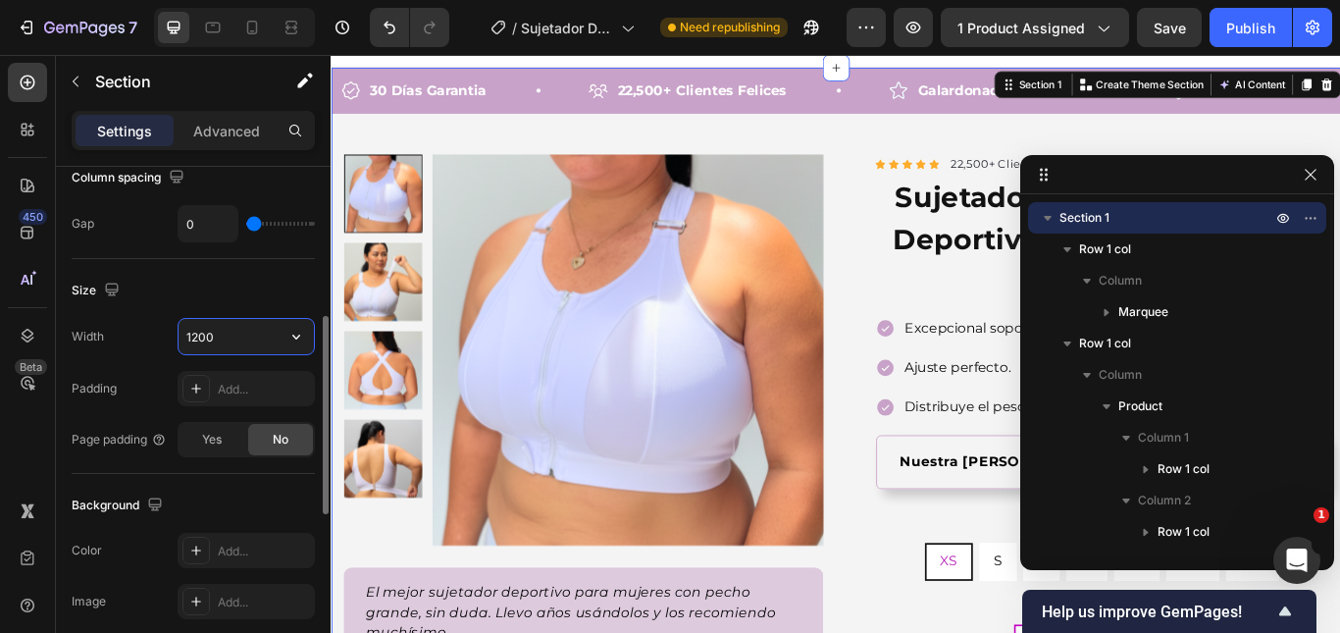
click at [275, 327] on input "1200" at bounding box center [246, 336] width 135 height 35
click at [295, 334] on icon "button" at bounding box center [296, 337] width 20 height 20
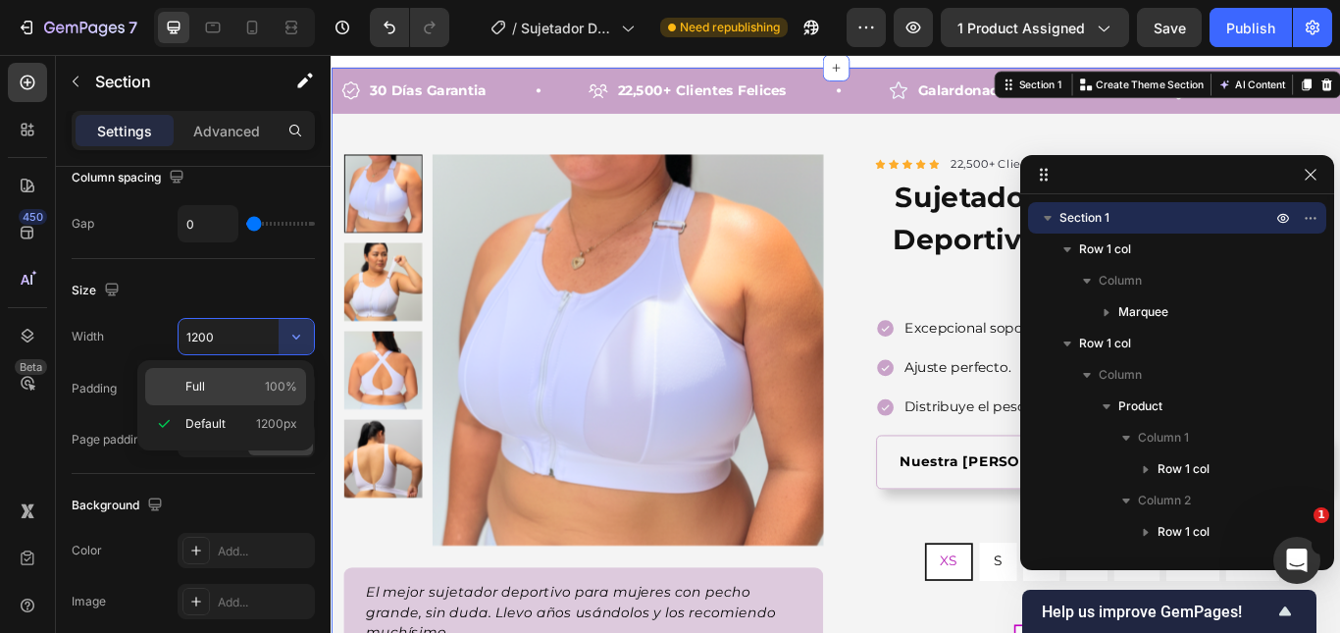
click at [271, 379] on span "100%" at bounding box center [281, 387] width 32 height 18
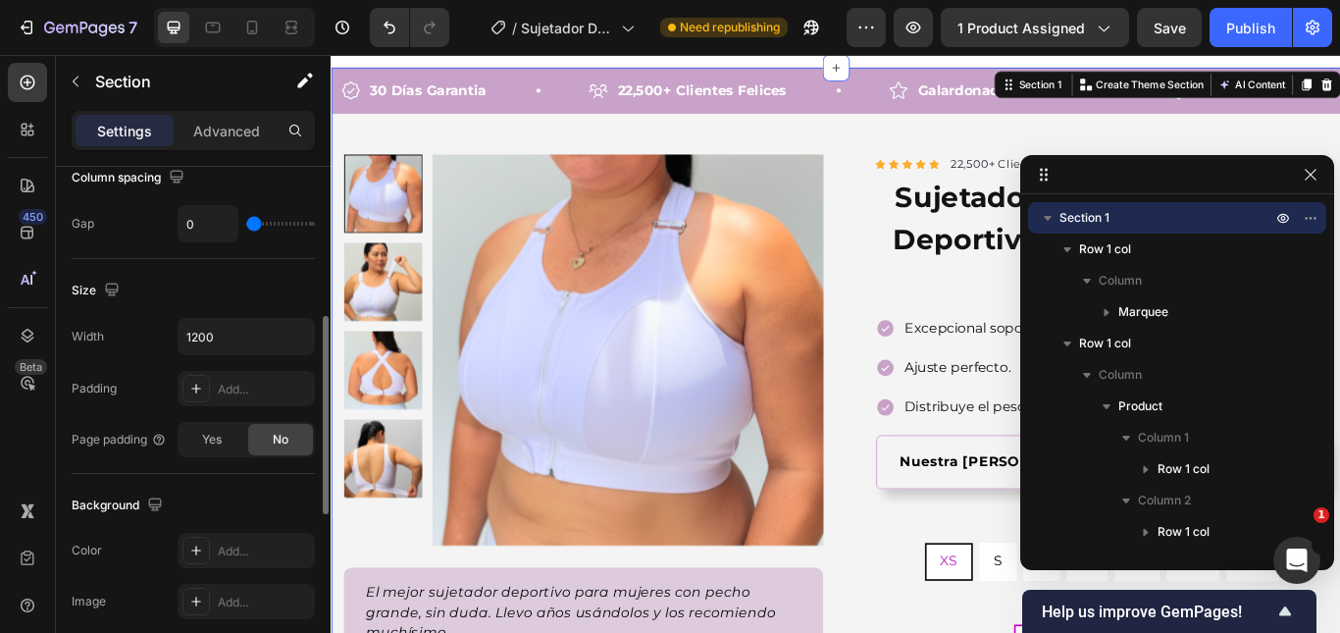
type input "100%"
click at [285, 33] on icon at bounding box center [291, 28] width 20 height 20
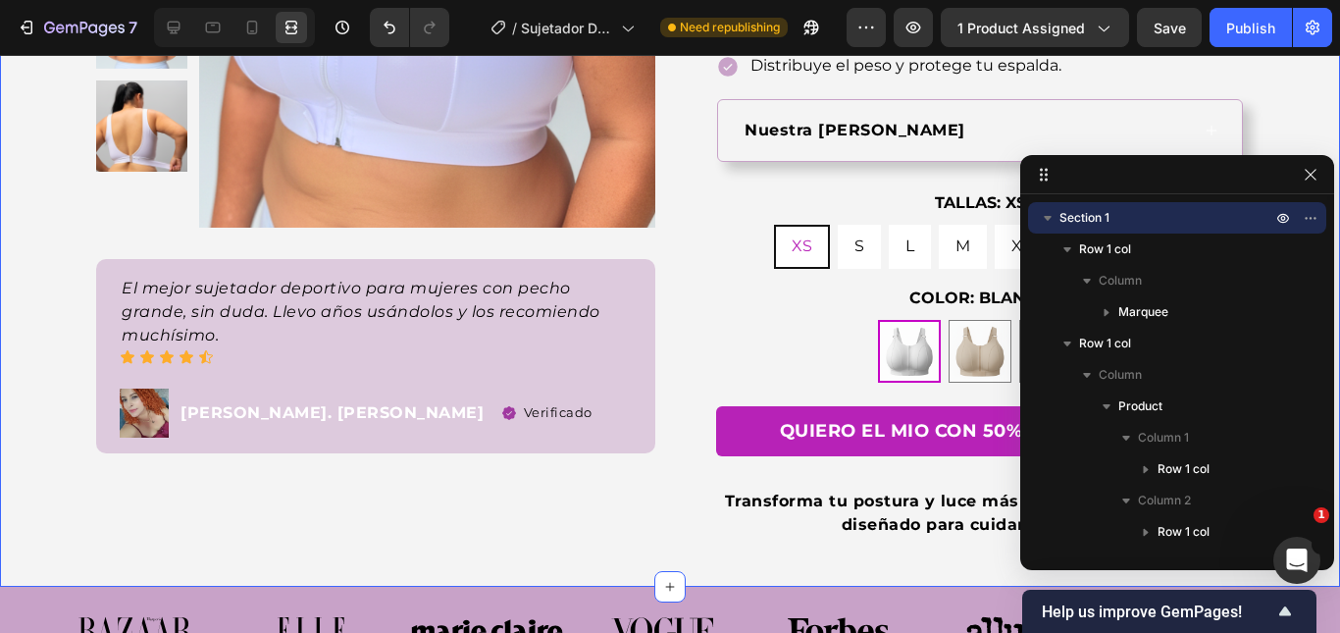
scroll to position [516, 0]
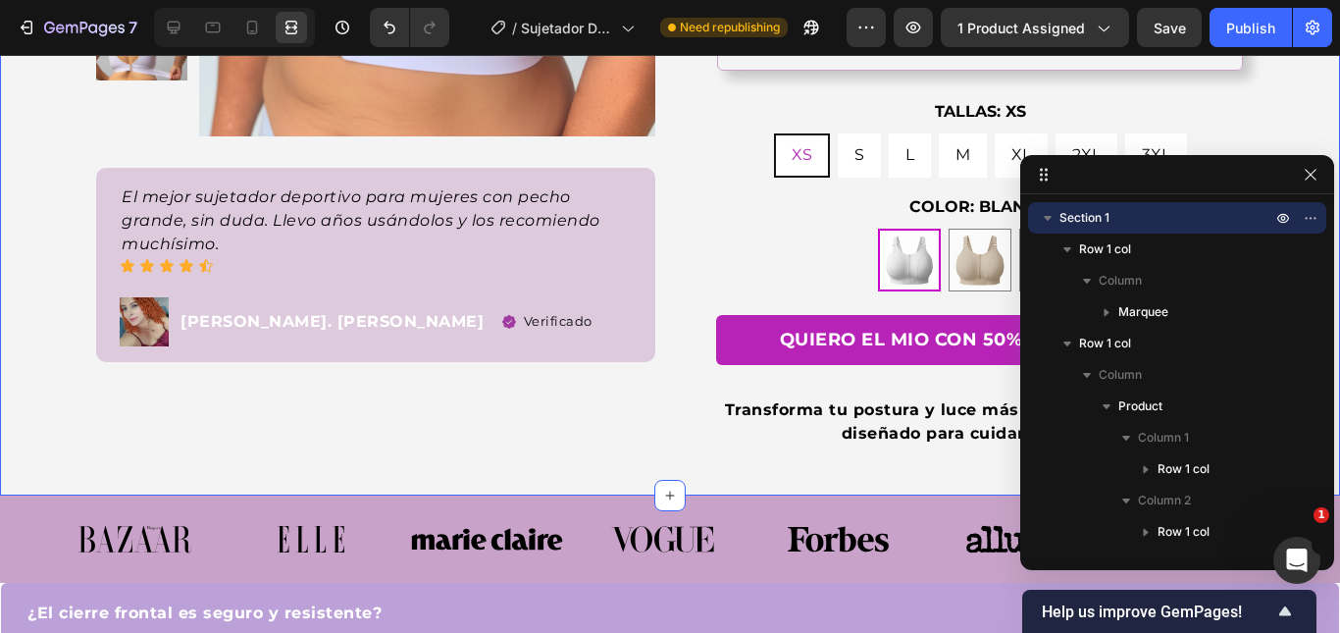
click at [1, 283] on div "Product Images El mejor sujetador deportivo para mujeres con pecho grande, sin …" at bounding box center [670, 75] width 1340 height 791
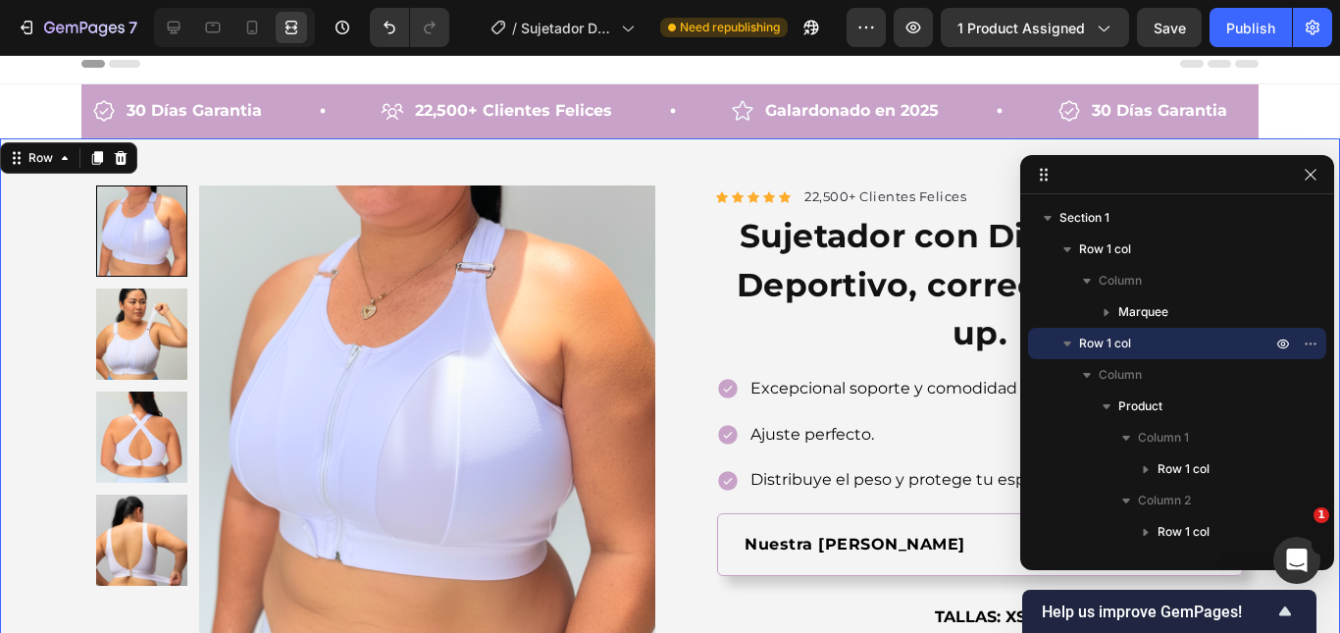
scroll to position [0, 0]
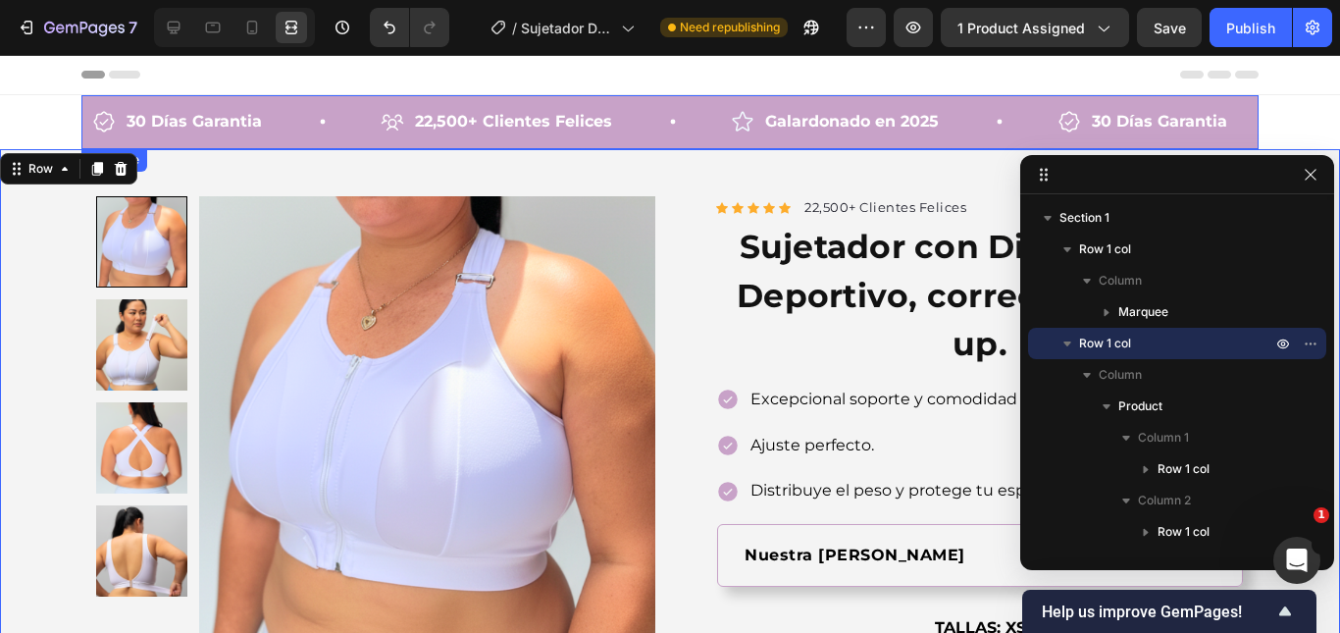
click at [81, 99] on div "30 Días Garantia Item List 22,500+ Clientes Felices Item List Galardonado en 20…" at bounding box center [669, 122] width 1177 height 54
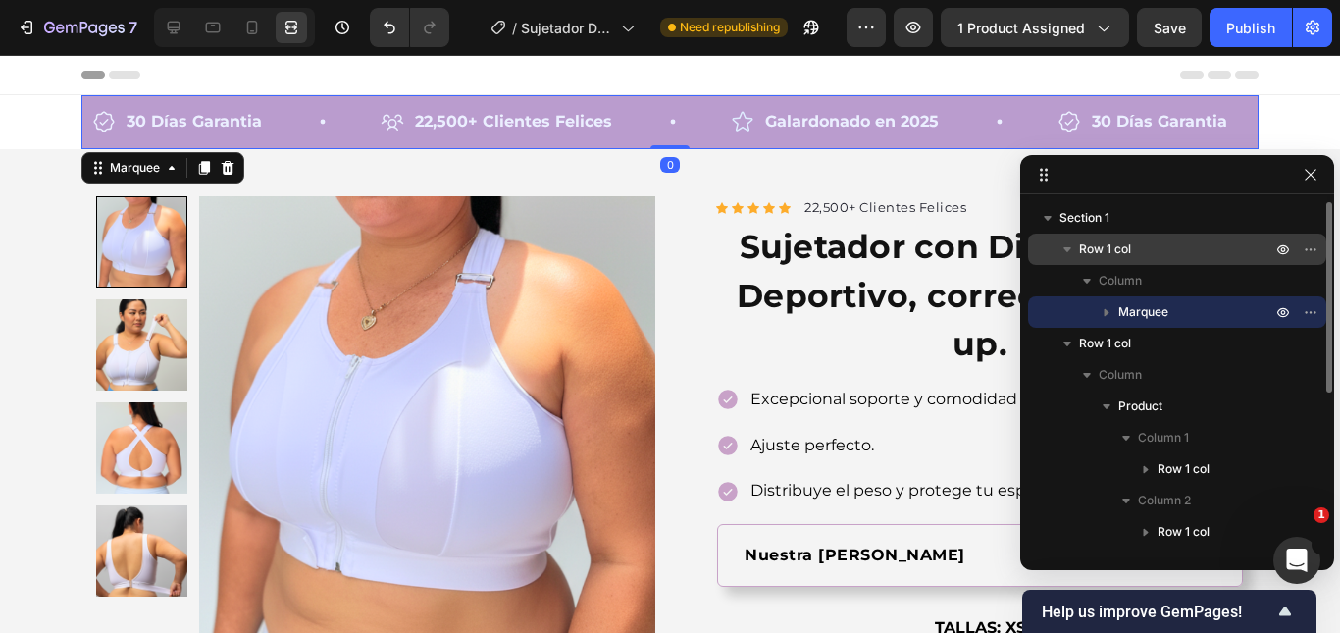
click at [1107, 248] on span "Row 1 col" at bounding box center [1105, 249] width 52 height 20
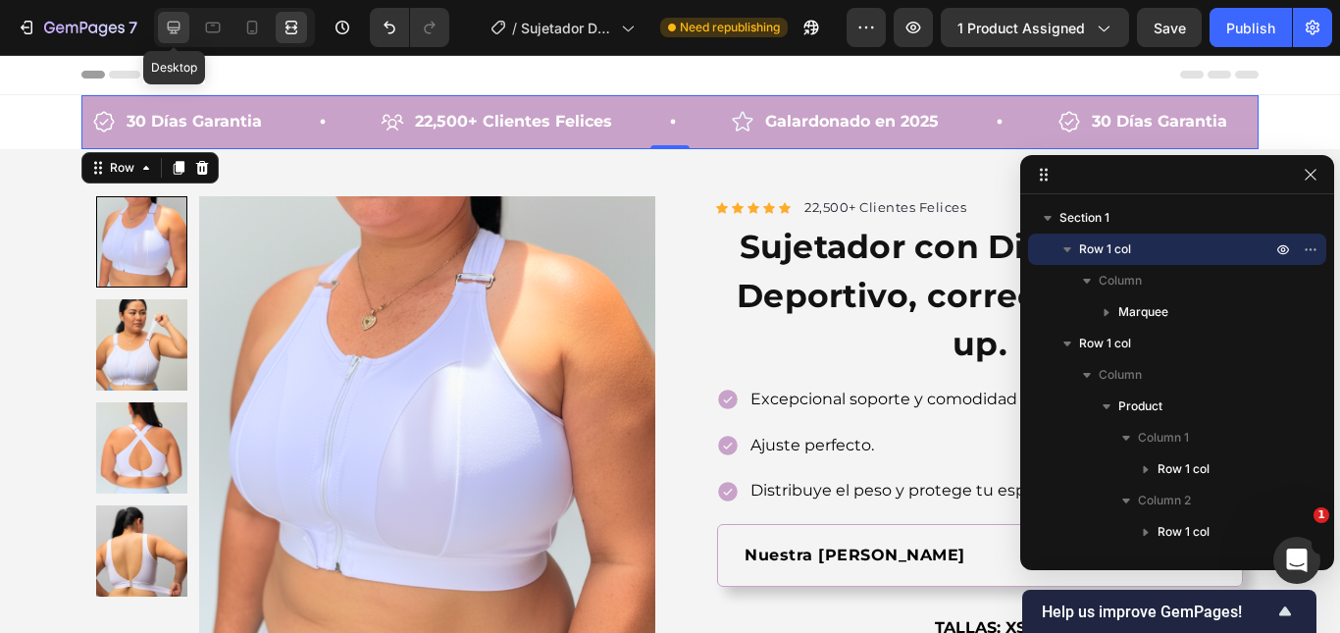
click at [180, 21] on icon at bounding box center [174, 28] width 20 height 20
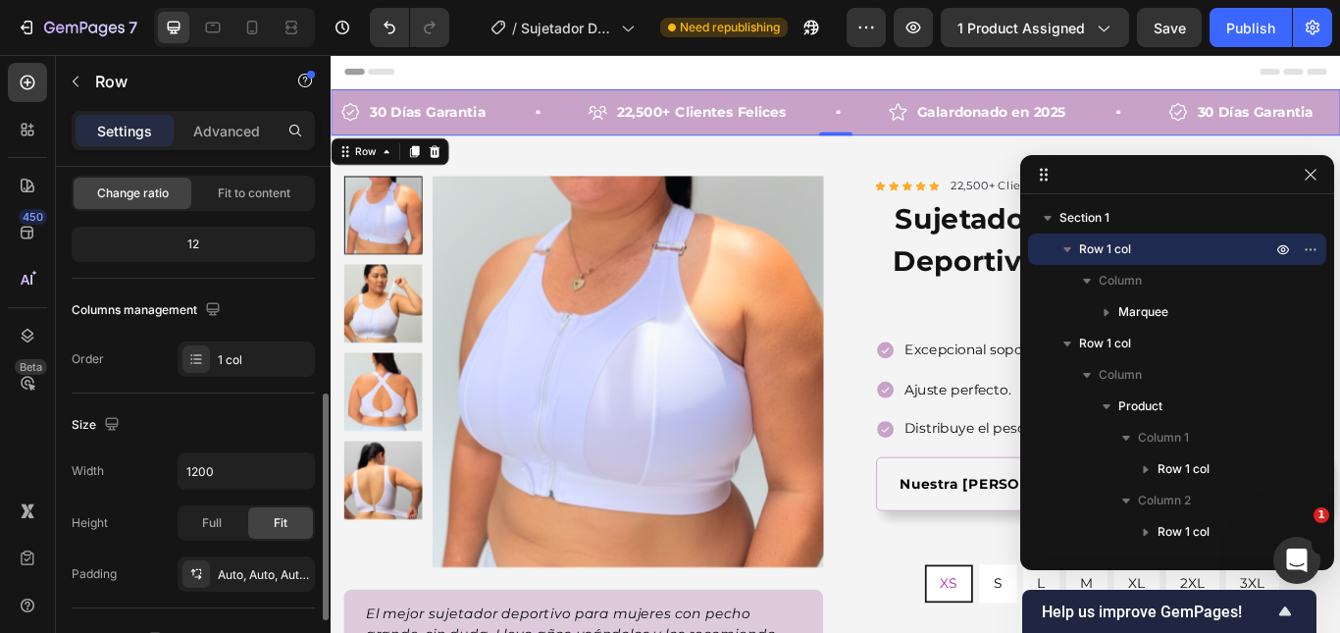
scroll to position [392, 0]
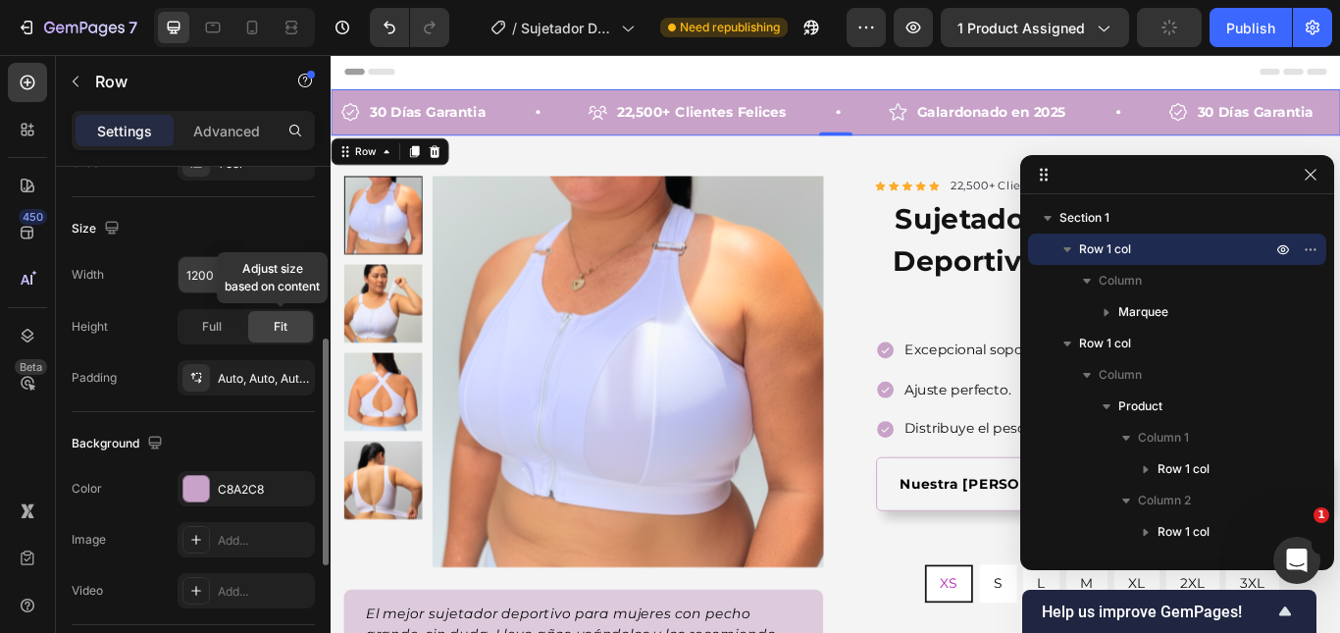
click at [299, 272] on icon "button" at bounding box center [296, 275] width 20 height 20
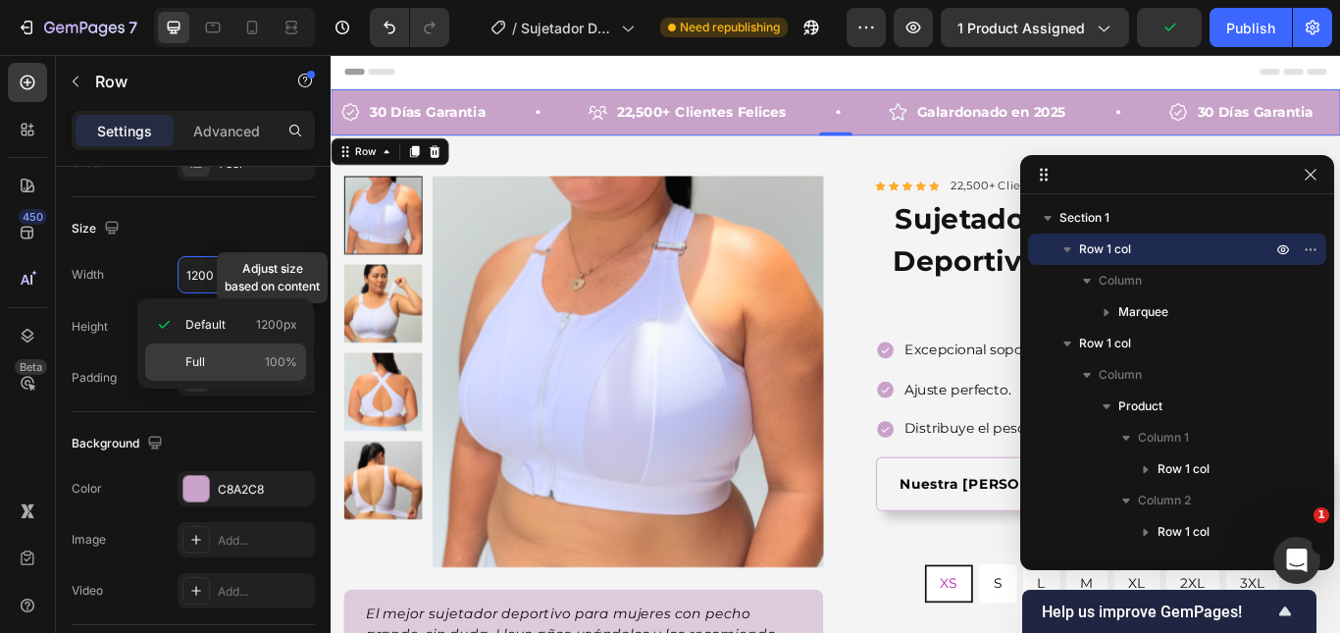
click at [232, 370] on p "Full 100%" at bounding box center [241, 362] width 112 height 18
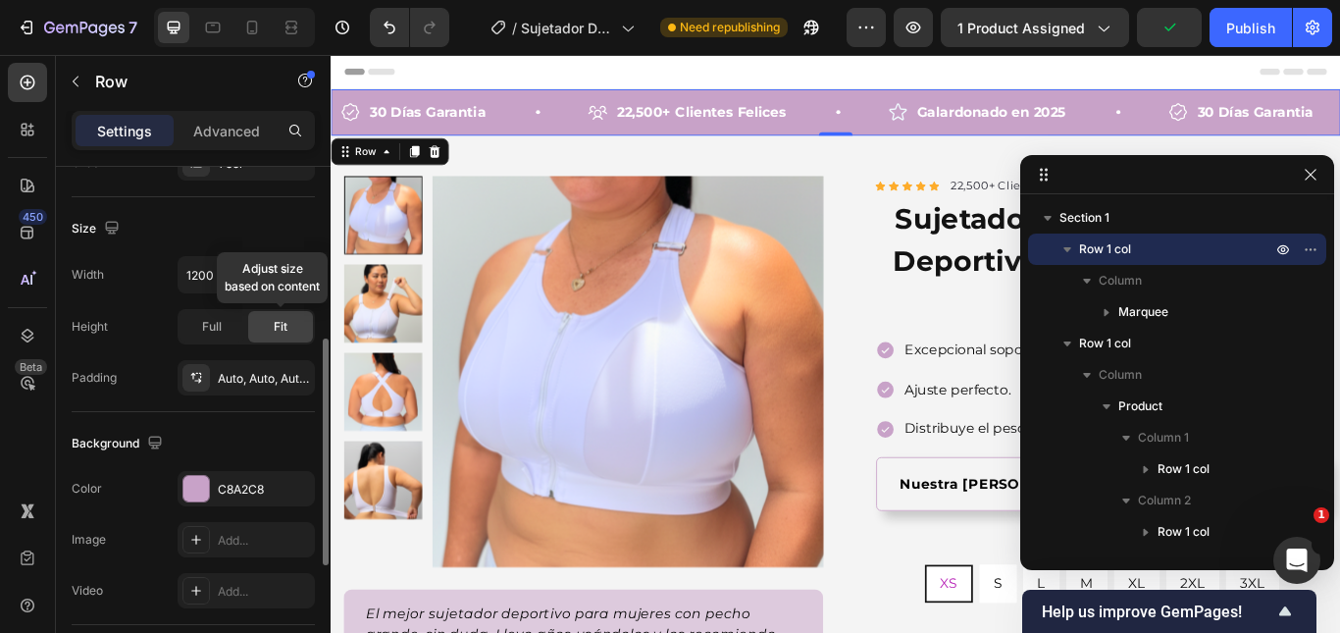
type input "100%"
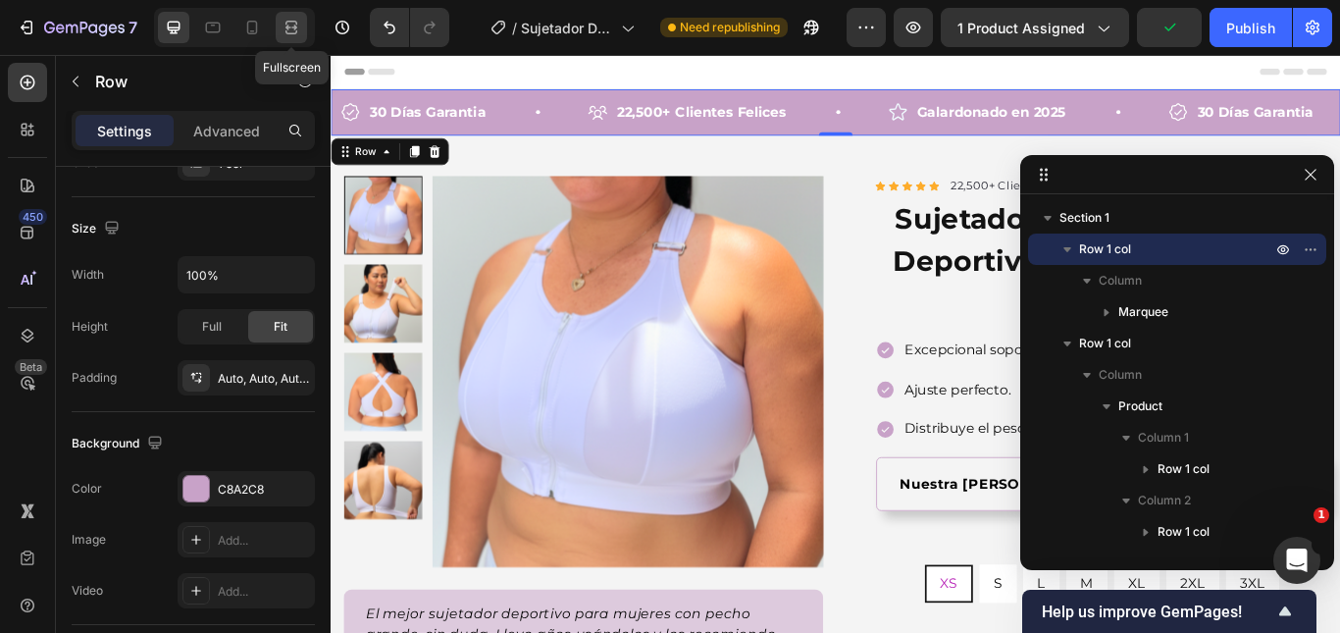
click at [289, 32] on icon at bounding box center [291, 28] width 20 height 20
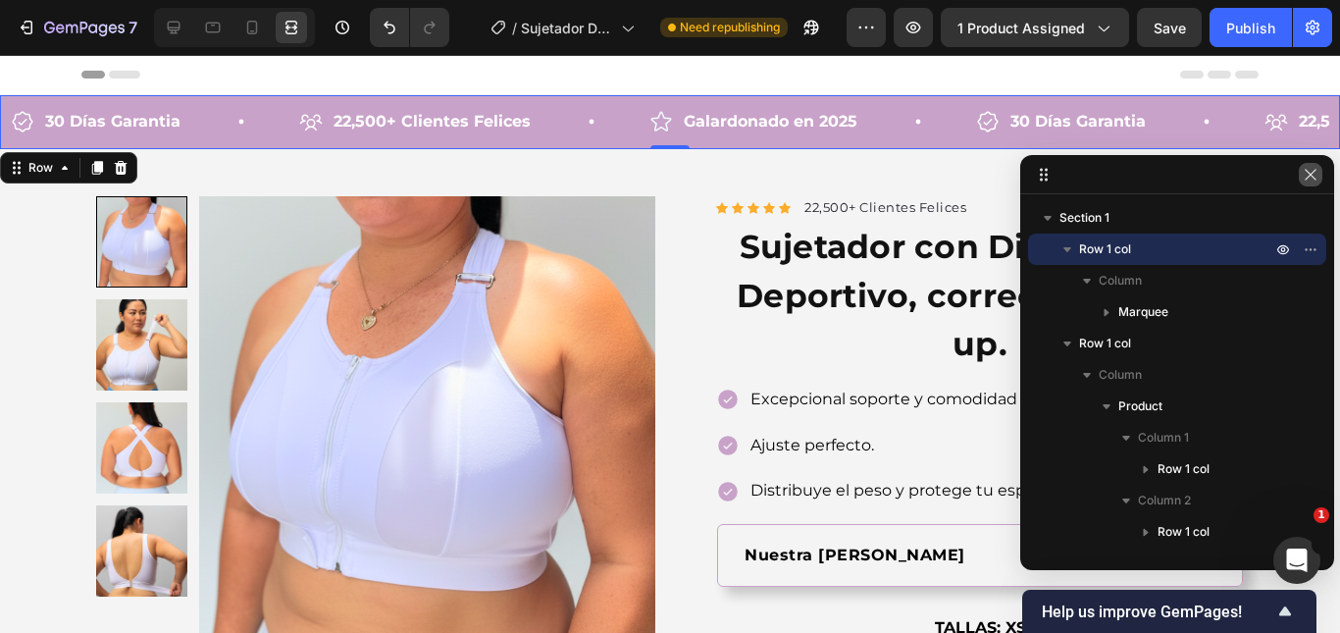
click at [1303, 179] on icon "button" at bounding box center [1310, 175] width 16 height 16
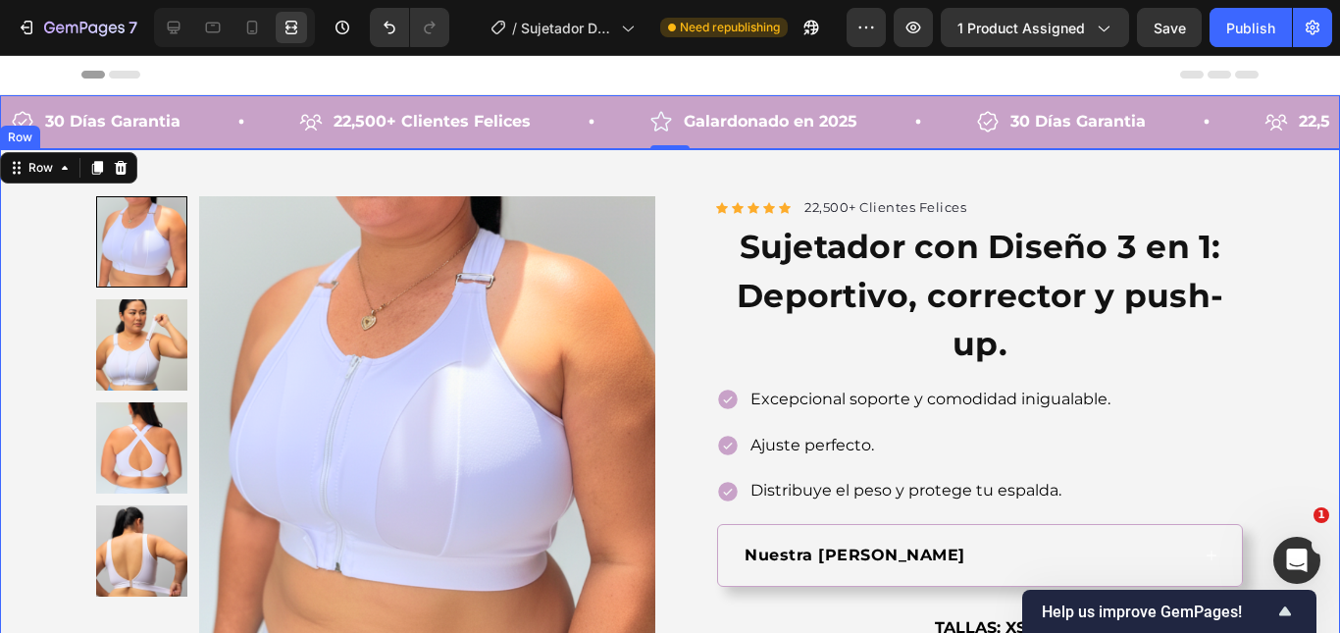
click at [1032, 173] on div "Product Images El mejor sujetador deportivo para mujeres con pecho grande, sin …" at bounding box center [670, 580] width 1340 height 862
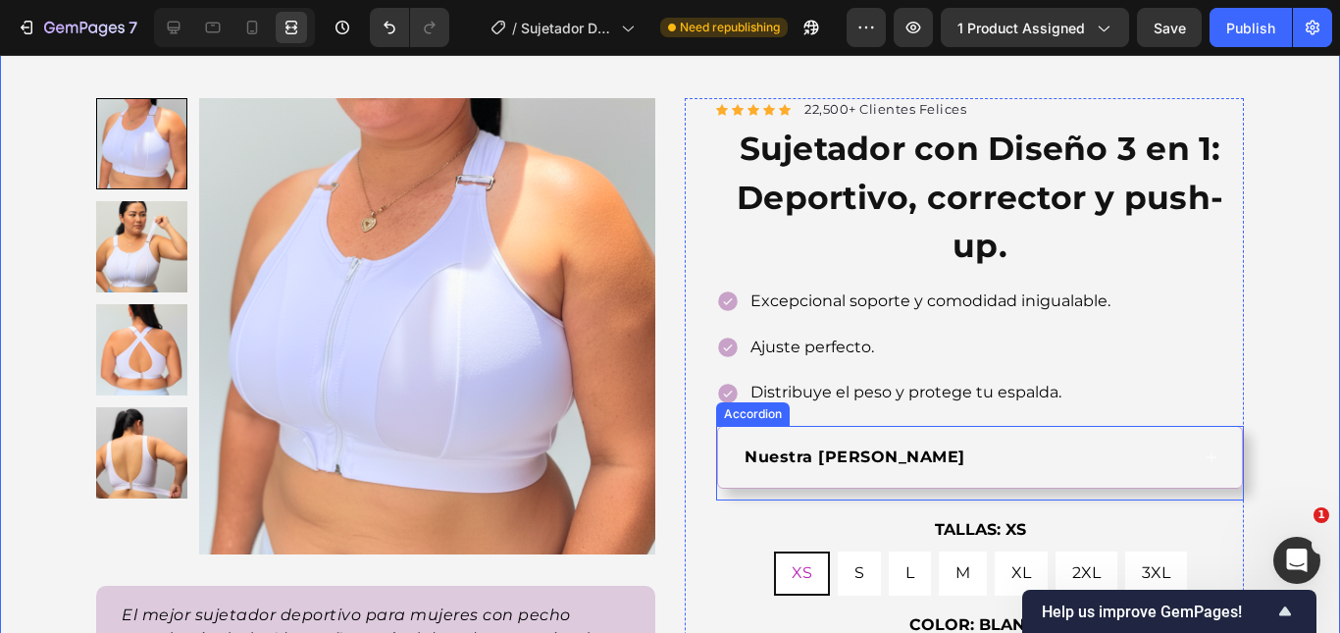
scroll to position [196, 0]
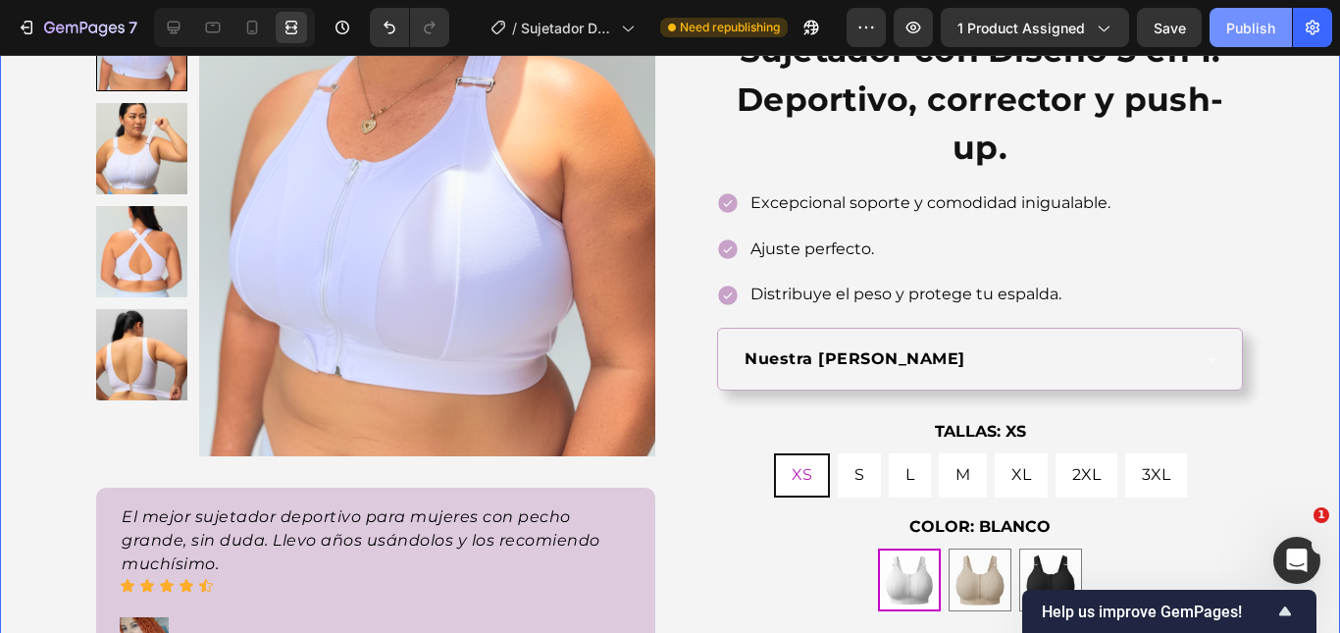
click at [1256, 25] on div "Publish" at bounding box center [1250, 28] width 49 height 21
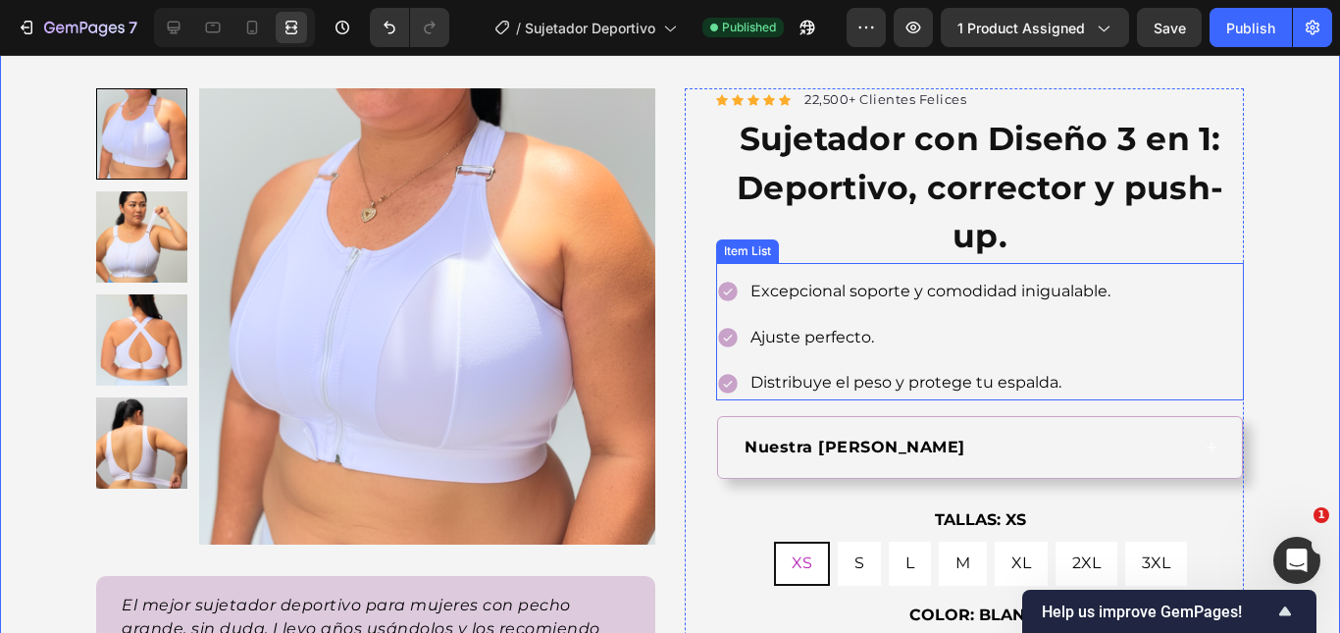
scroll to position [98, 0]
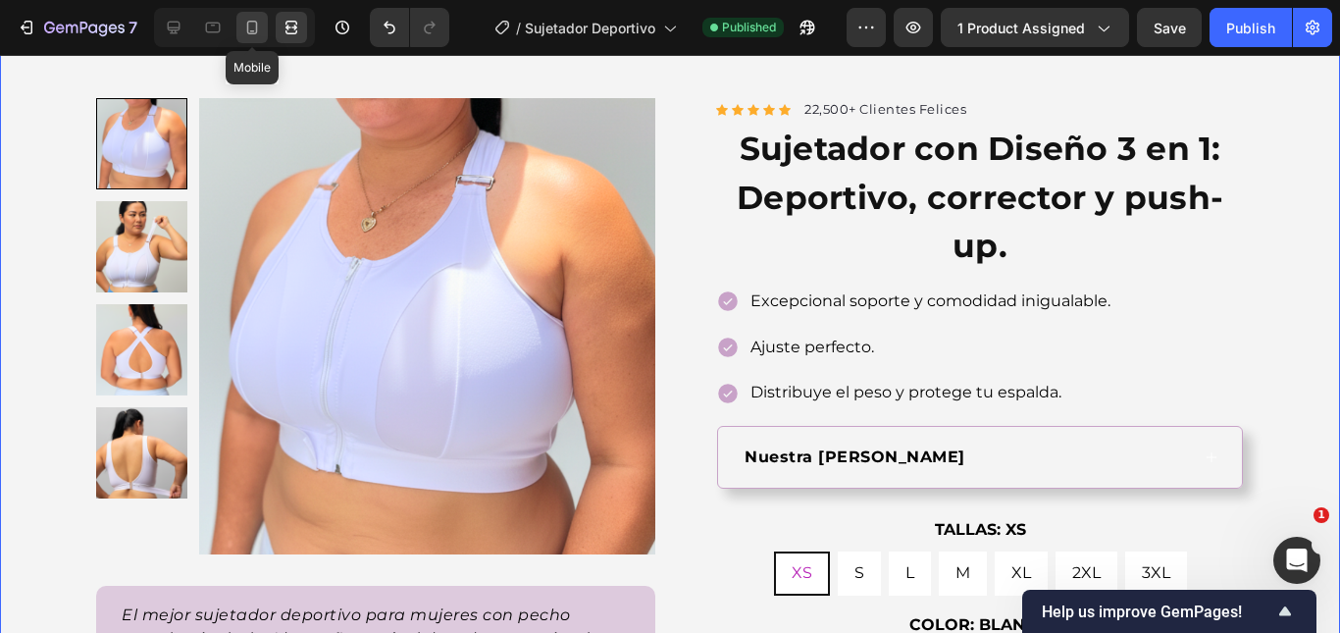
click at [252, 26] on icon at bounding box center [252, 28] width 20 height 20
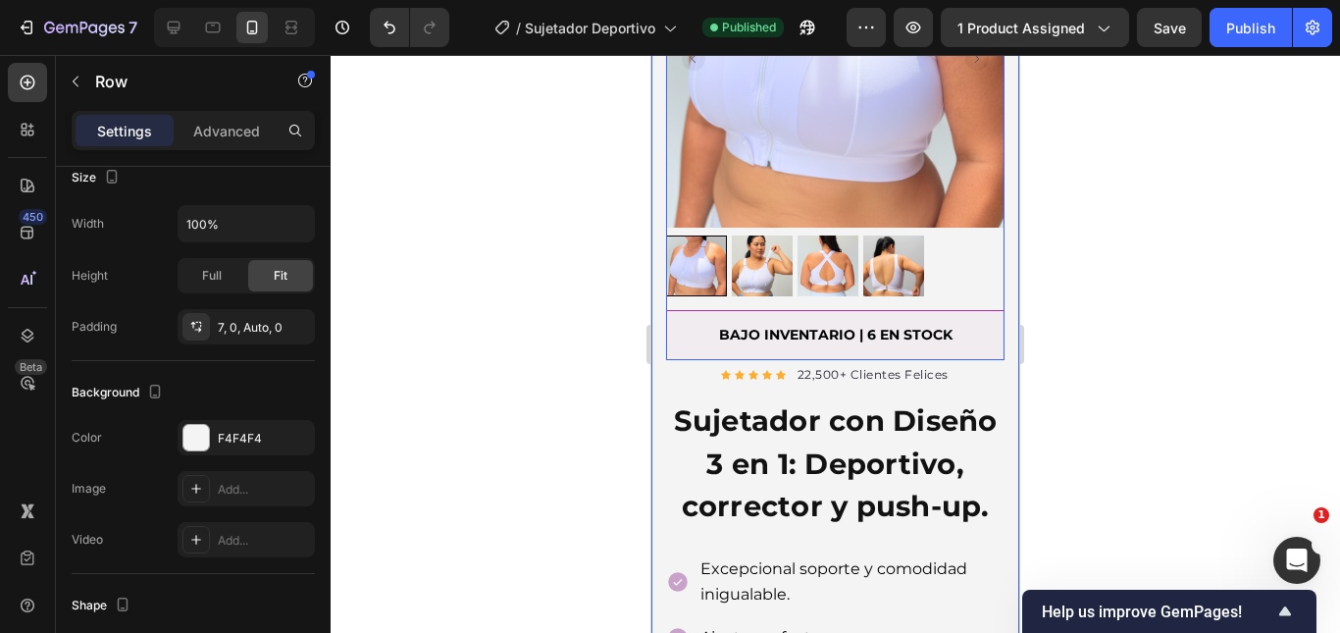
scroll to position [392, 0]
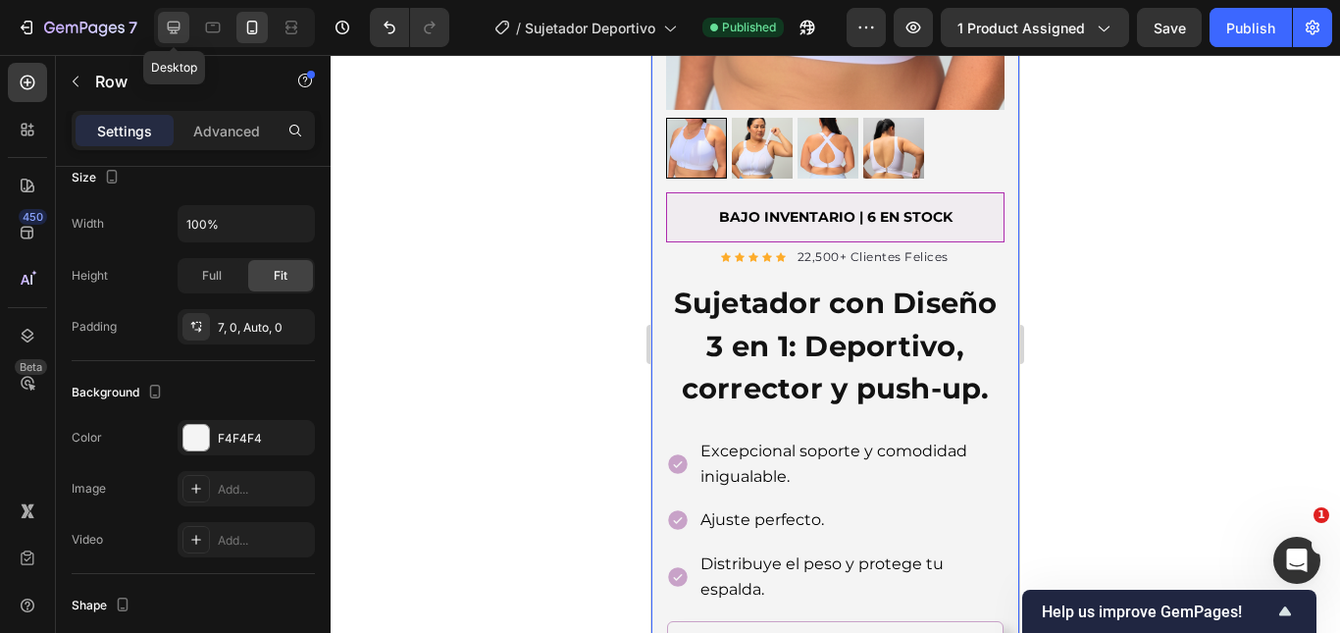
click at [163, 36] on div at bounding box center [173, 27] width 31 height 31
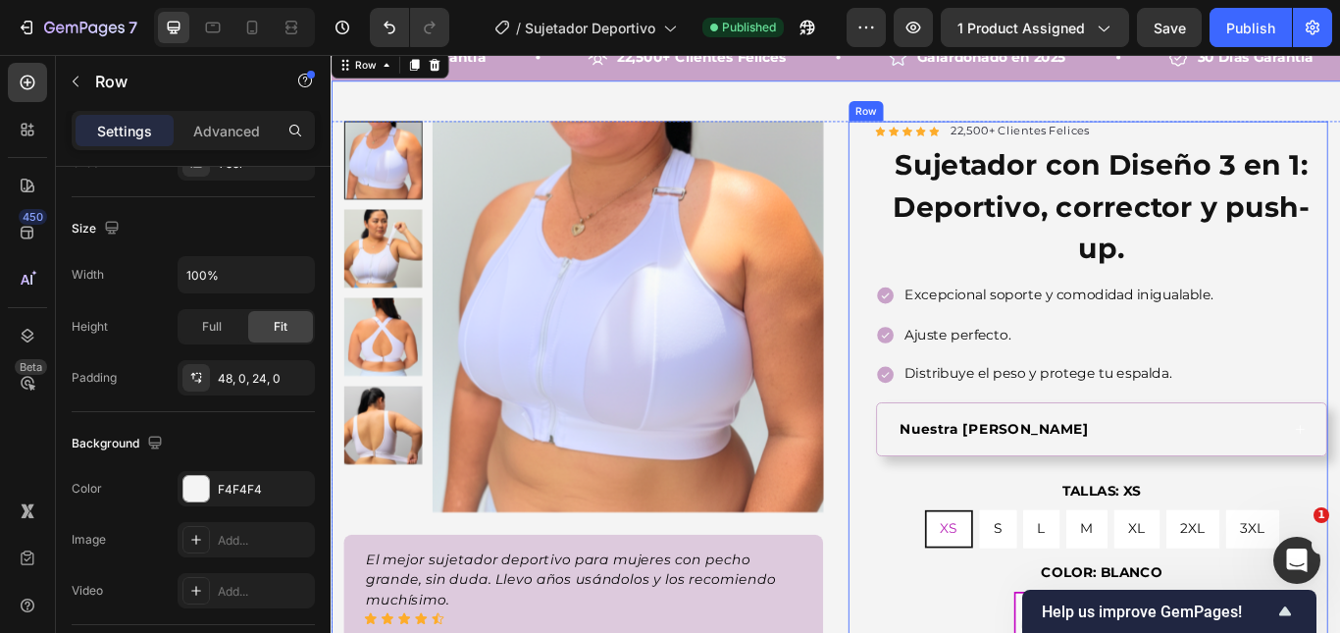
scroll to position [98, 0]
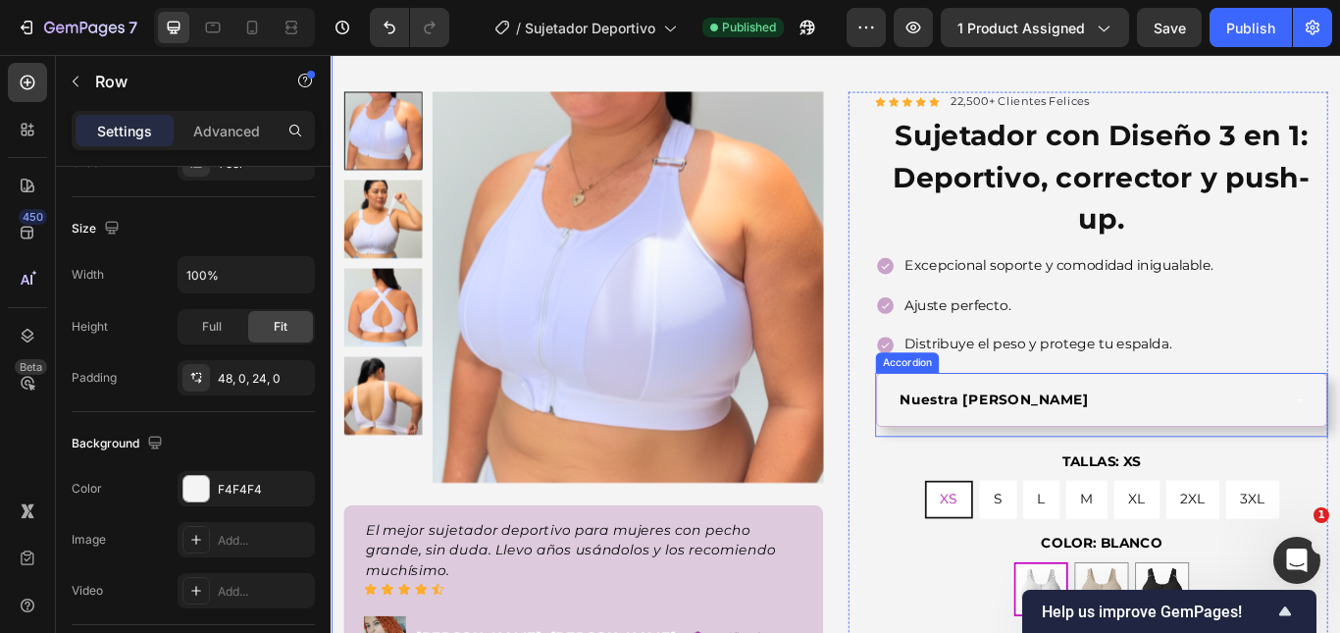
click at [1074, 465] on strong "Nuestra guía de tallas" at bounding box center [1104, 456] width 221 height 19
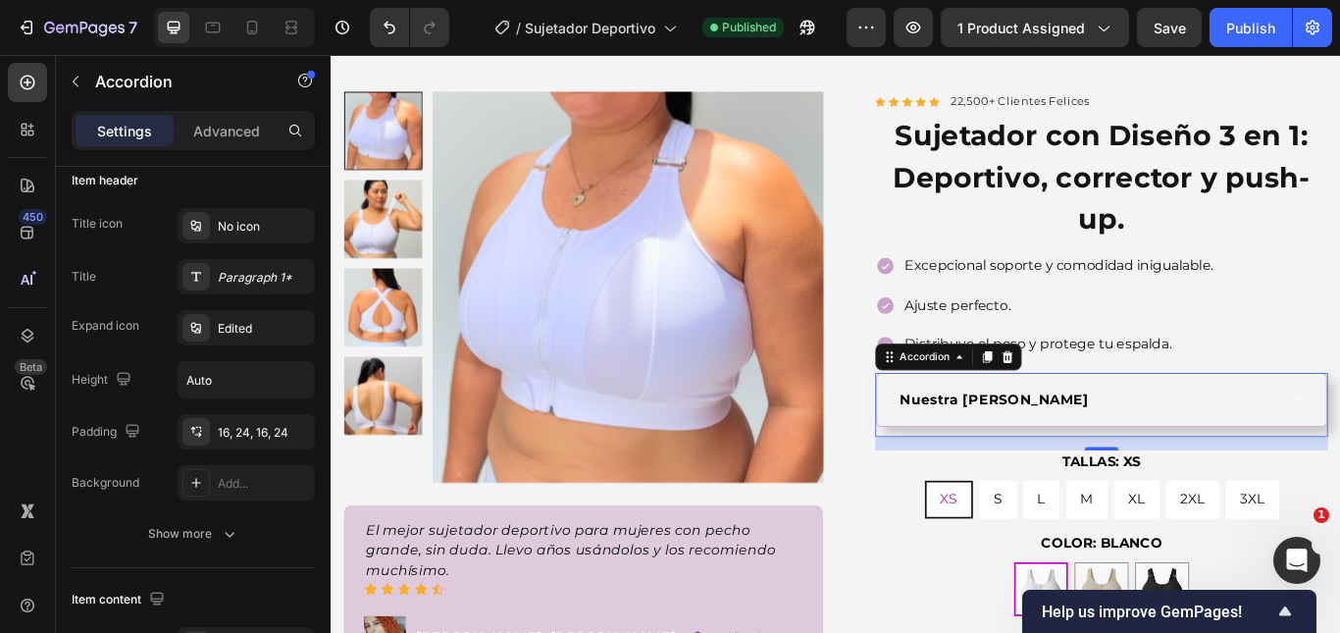
scroll to position [0, 0]
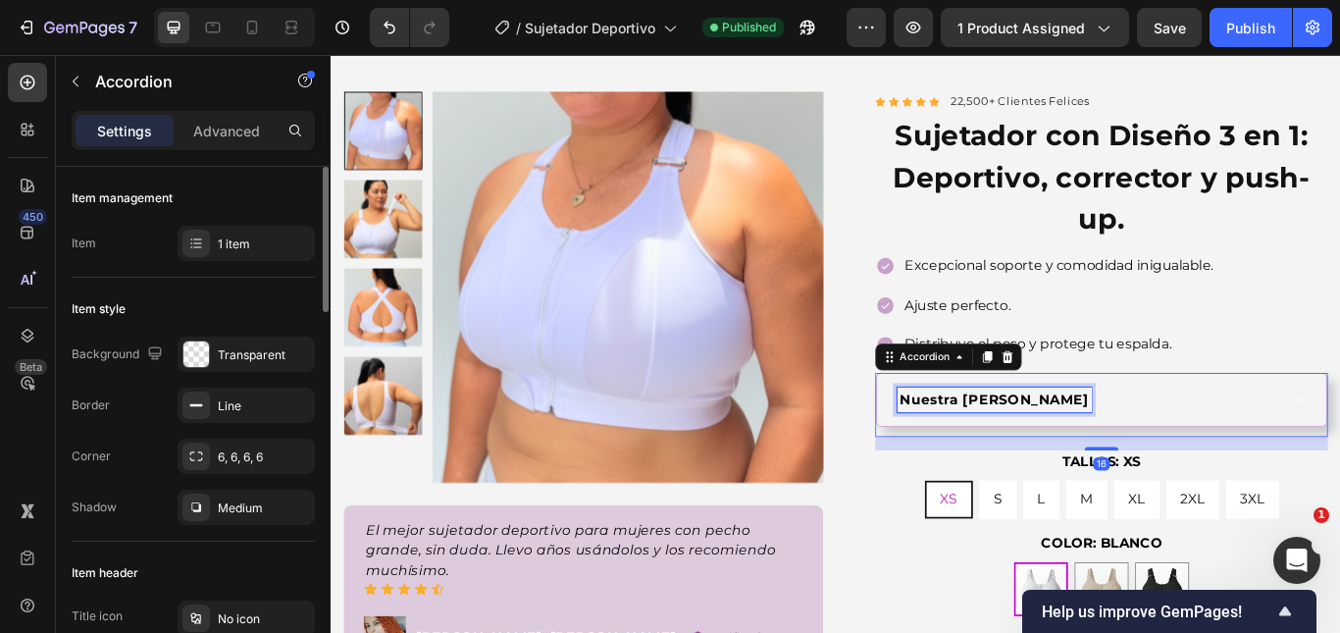
click at [1074, 465] on strong "Nuestra guía de tallas" at bounding box center [1104, 456] width 221 height 19
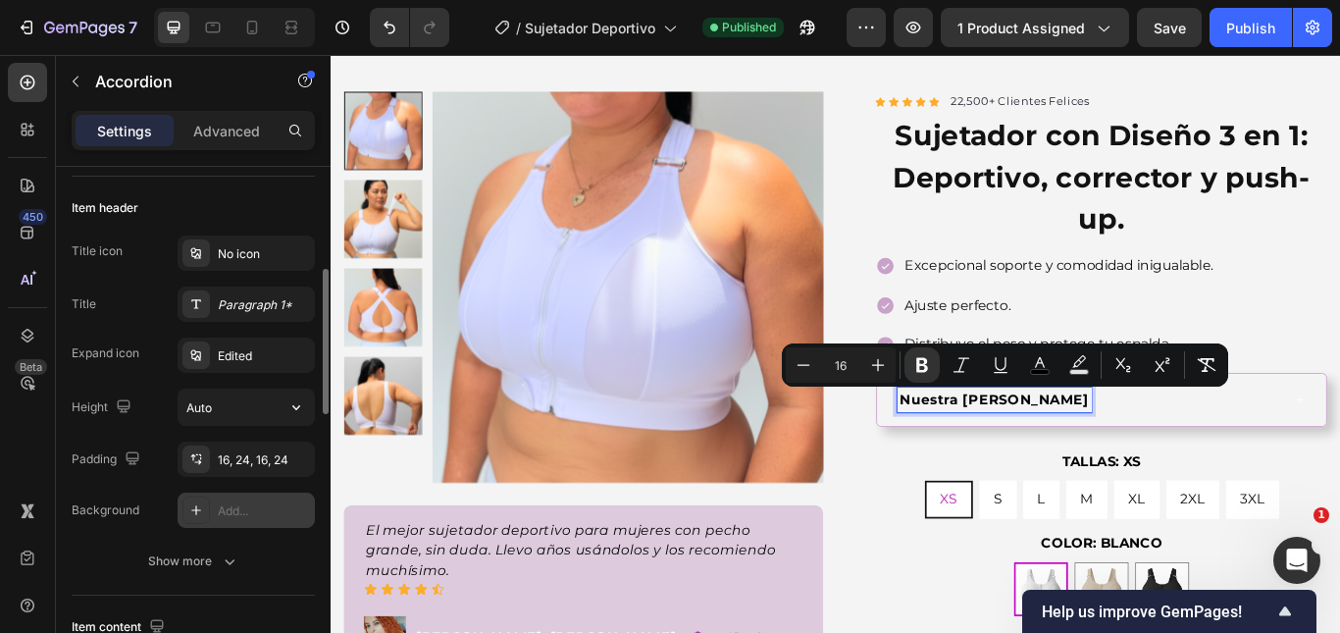
scroll to position [267, 0]
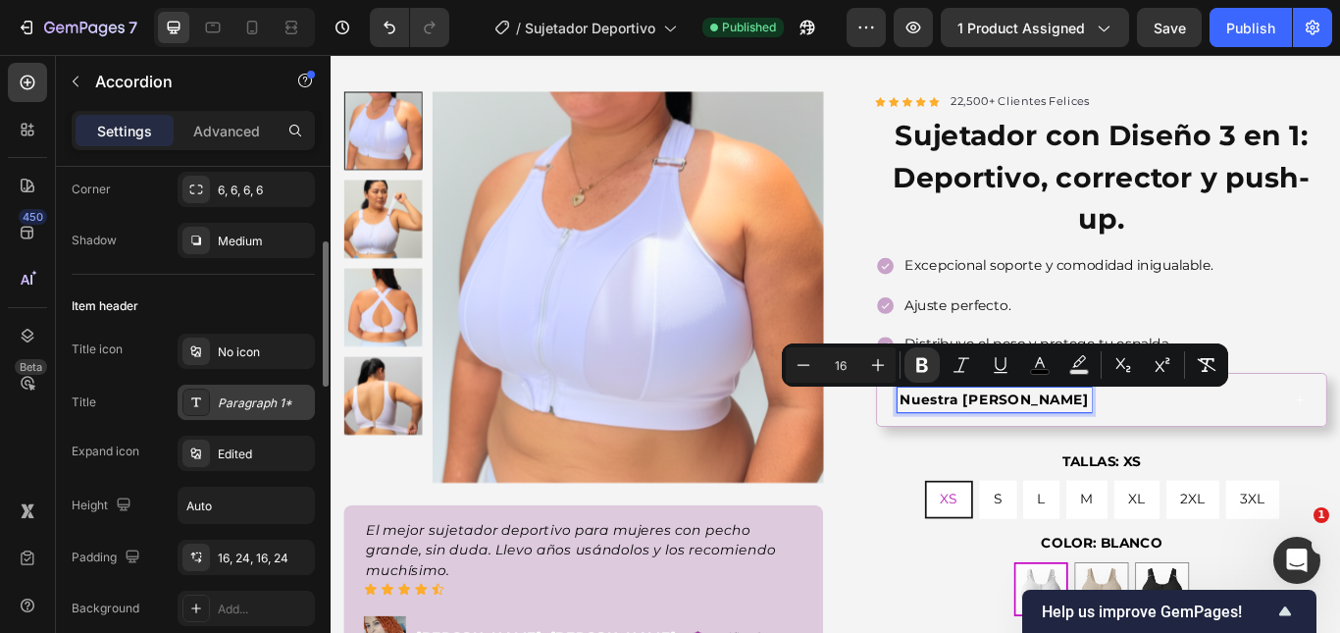
click at [246, 399] on div "Paragraph 1*" at bounding box center [264, 403] width 92 height 18
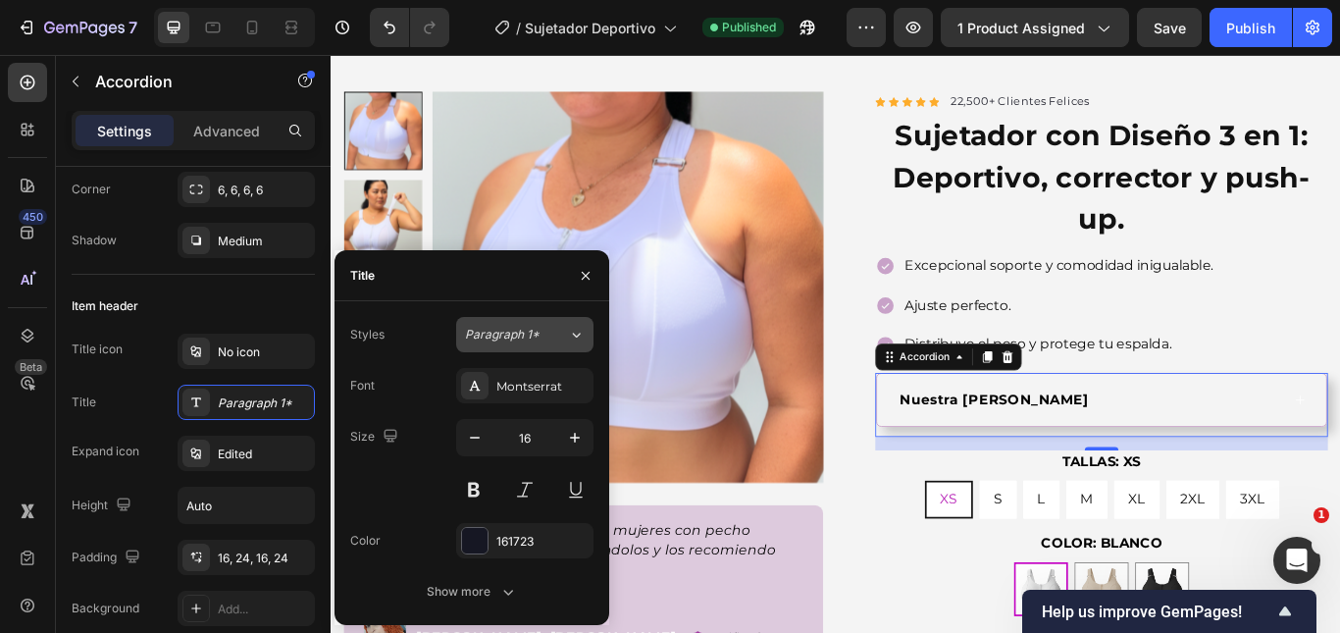
click at [526, 334] on span "Paragraph 1*" at bounding box center [502, 335] width 75 height 18
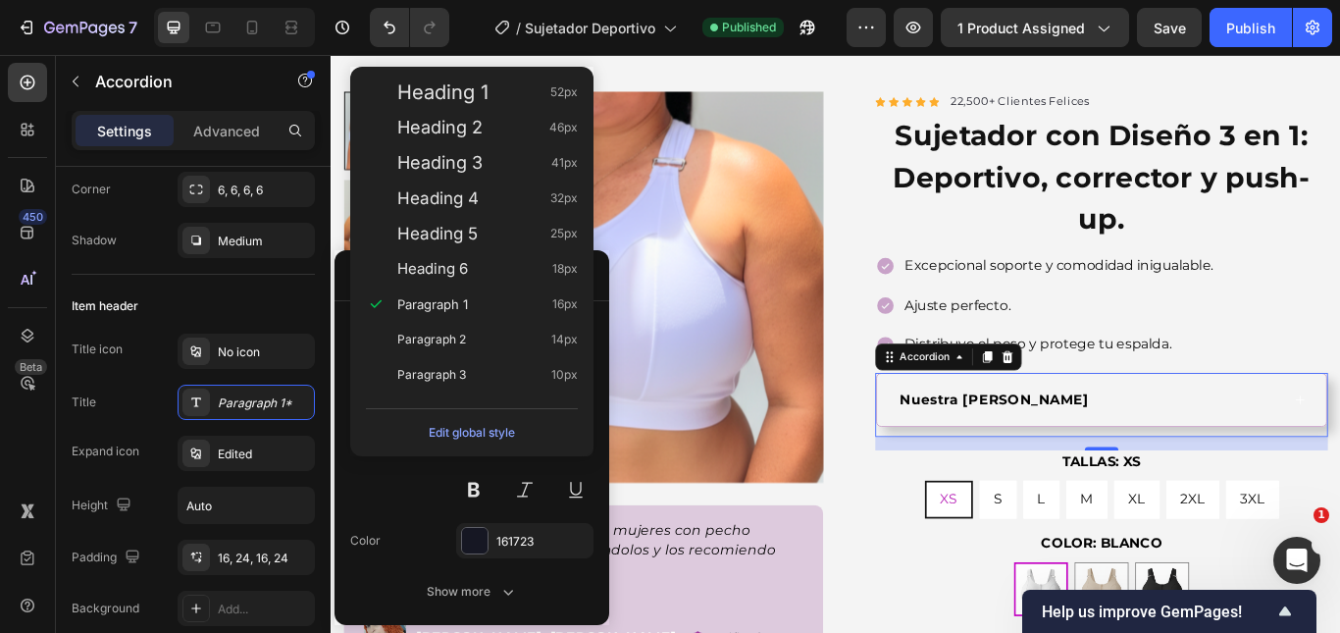
click at [389, 480] on div "Size 16" at bounding box center [471, 463] width 243 height 88
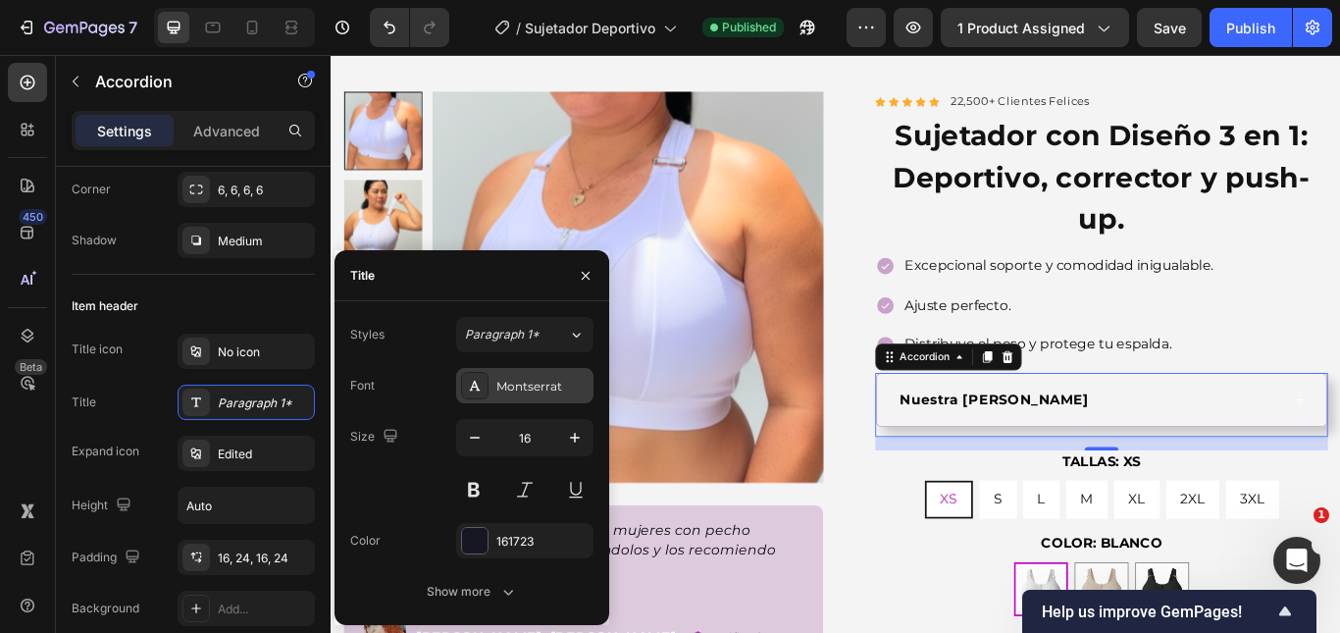
click at [506, 390] on div "Montserrat" at bounding box center [542, 387] width 92 height 18
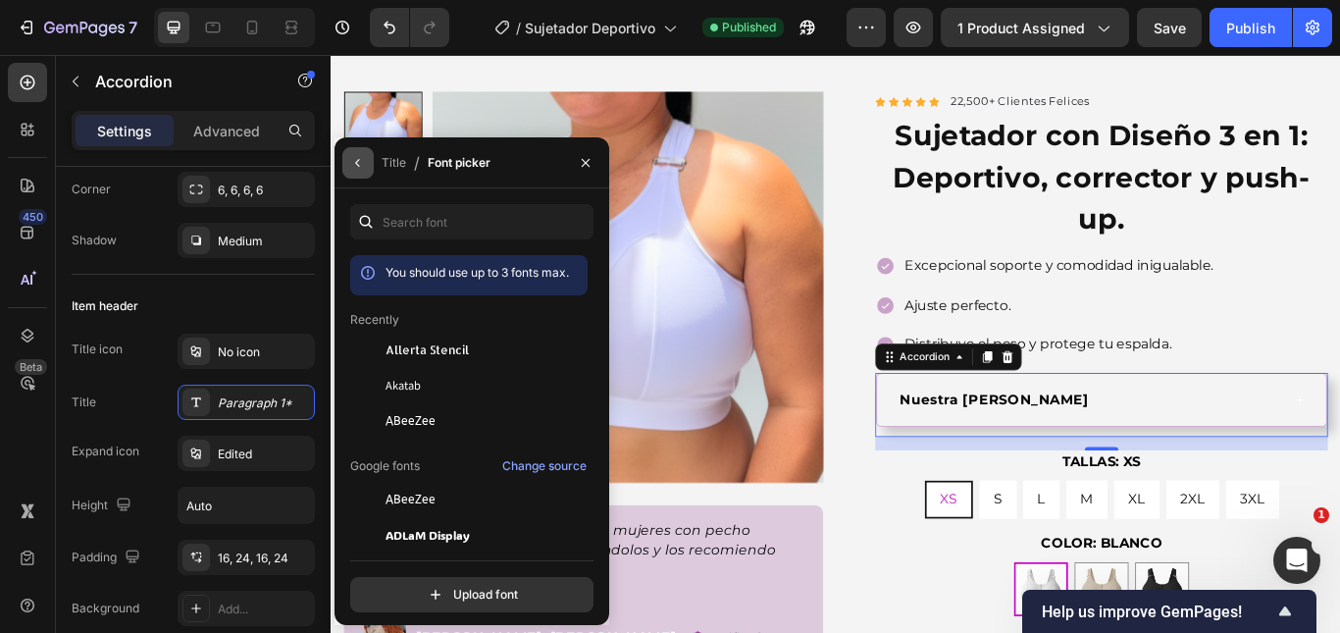
click at [365, 166] on button "button" at bounding box center [357, 162] width 31 height 31
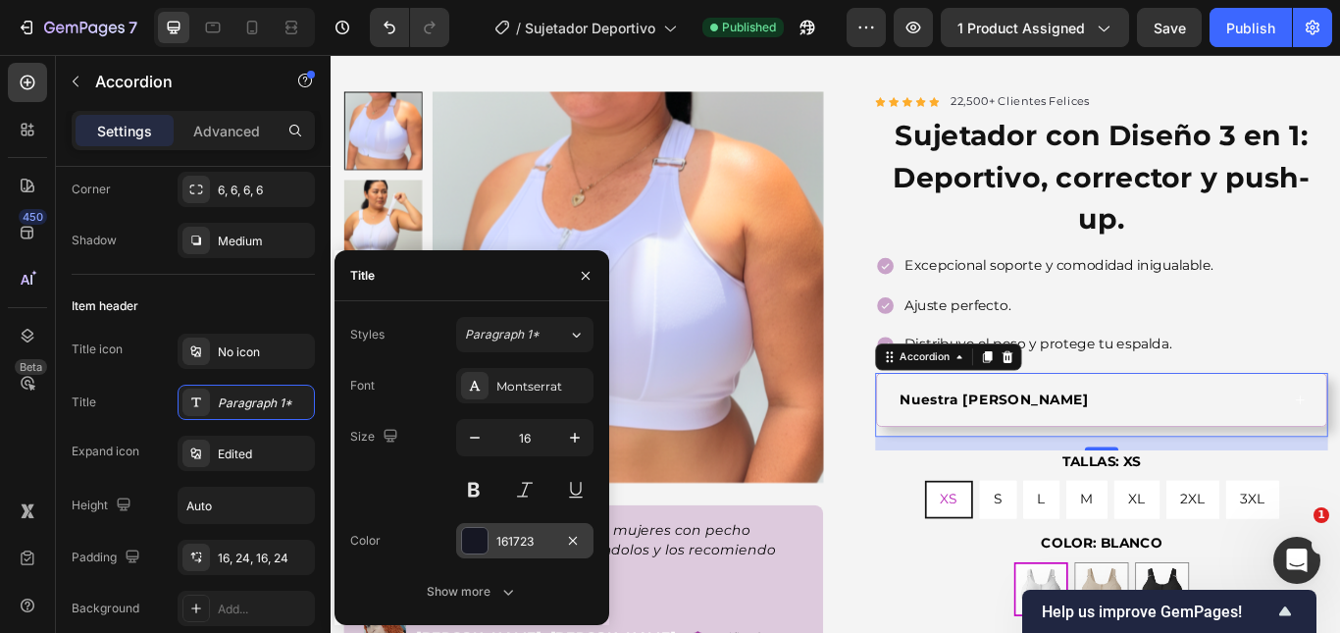
click at [485, 548] on div at bounding box center [475, 541] width 26 height 26
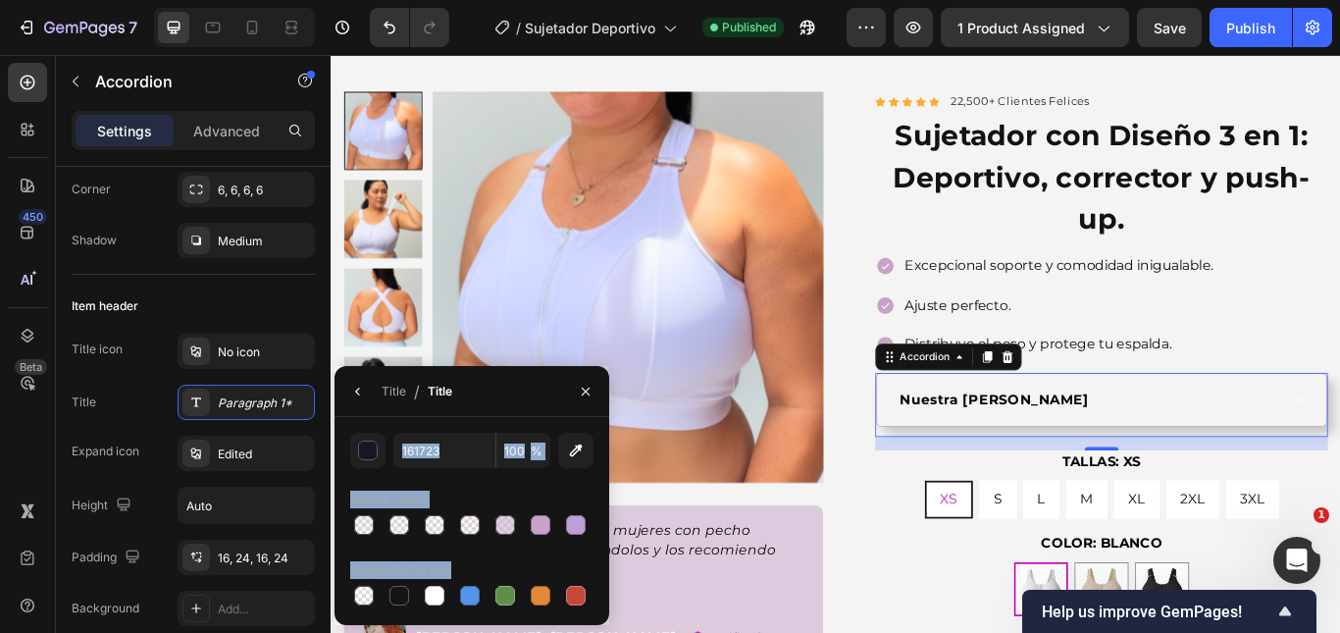
drag, startPoint x: 426, startPoint y: 601, endPoint x: 389, endPoint y: 446, distance: 159.2
click at [389, 446] on div "161723 100 % Recent colors Suggested for you" at bounding box center [471, 521] width 243 height 177
click at [377, 447] on button "button" at bounding box center [367, 450] width 35 height 35
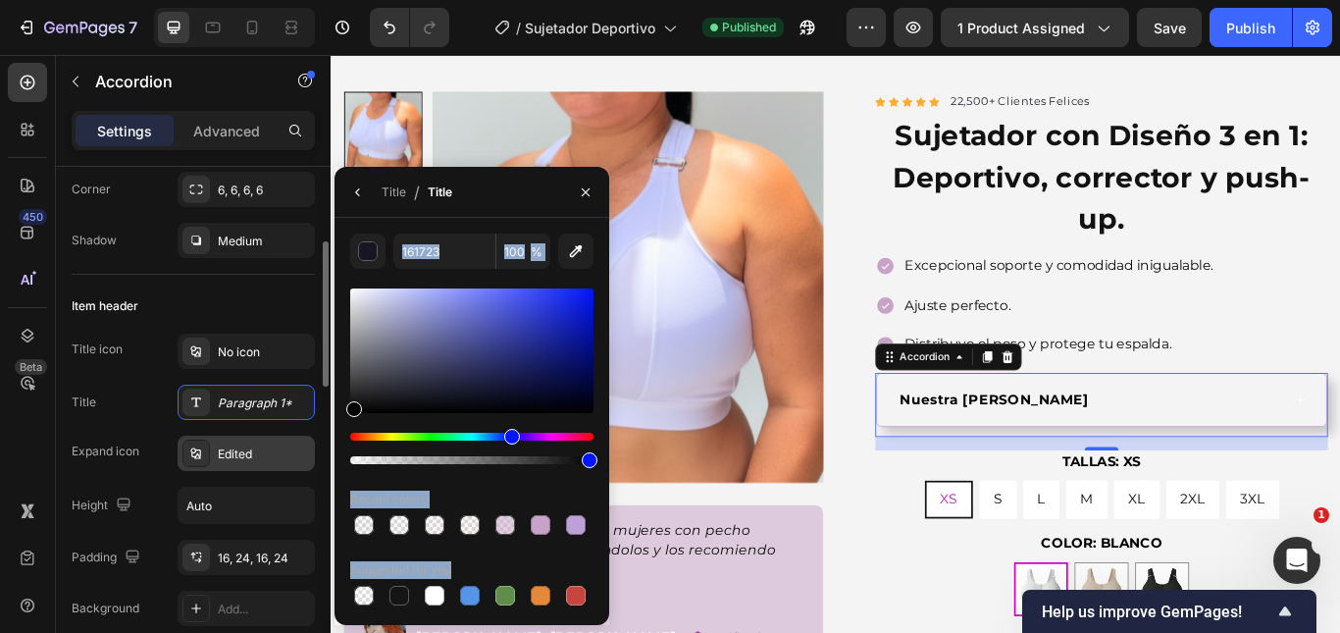
drag, startPoint x: 367, startPoint y: 419, endPoint x: 304, endPoint y: 453, distance: 71.5
click at [304, 451] on div "450 Beta Sections(18) Elements(84) Section Element Hero Section Product Detail …" at bounding box center [165, 344] width 331 height 578
type input "000000"
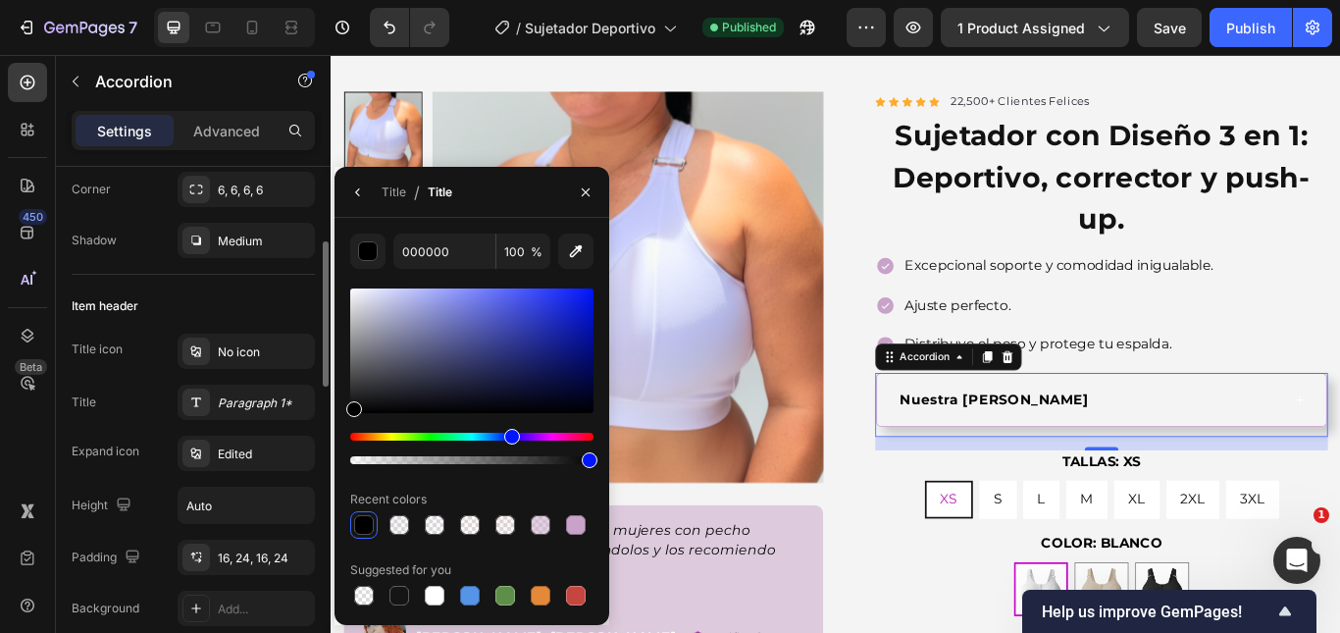
click at [252, 422] on div "Title icon No icon Title Paragraph 1* Expand icon Edited Height Auto Padding 16…" at bounding box center [193, 479] width 243 height 292
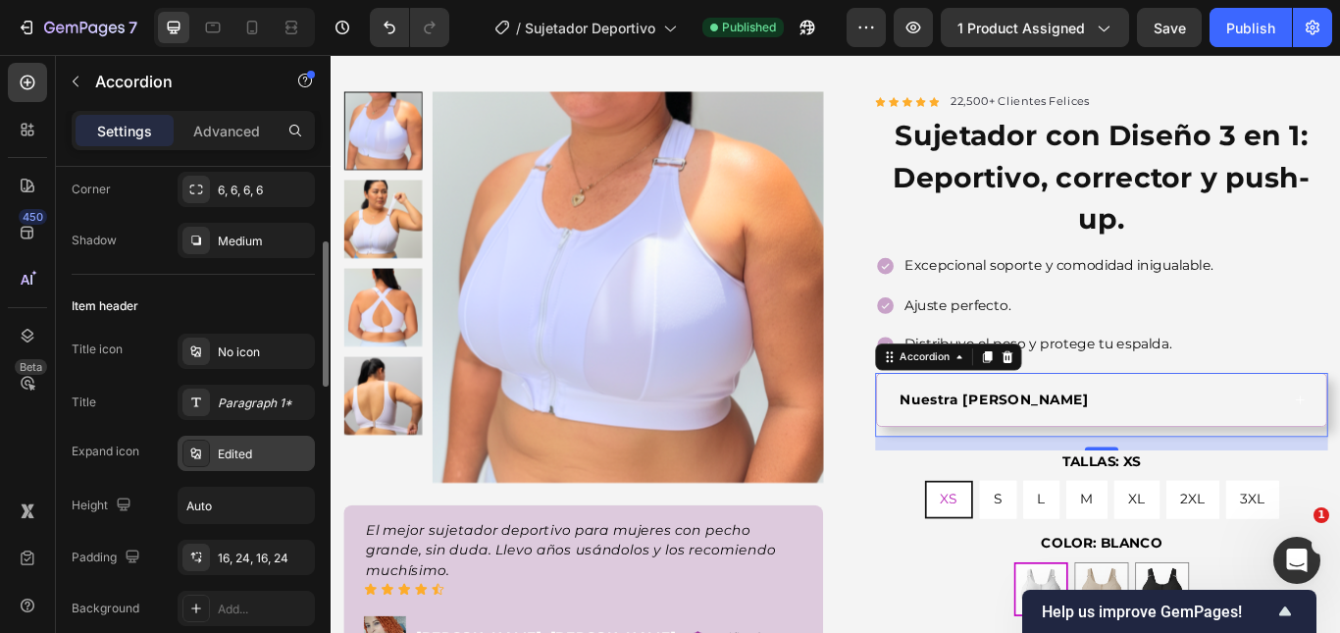
click at [249, 448] on div "Edited" at bounding box center [264, 454] width 92 height 18
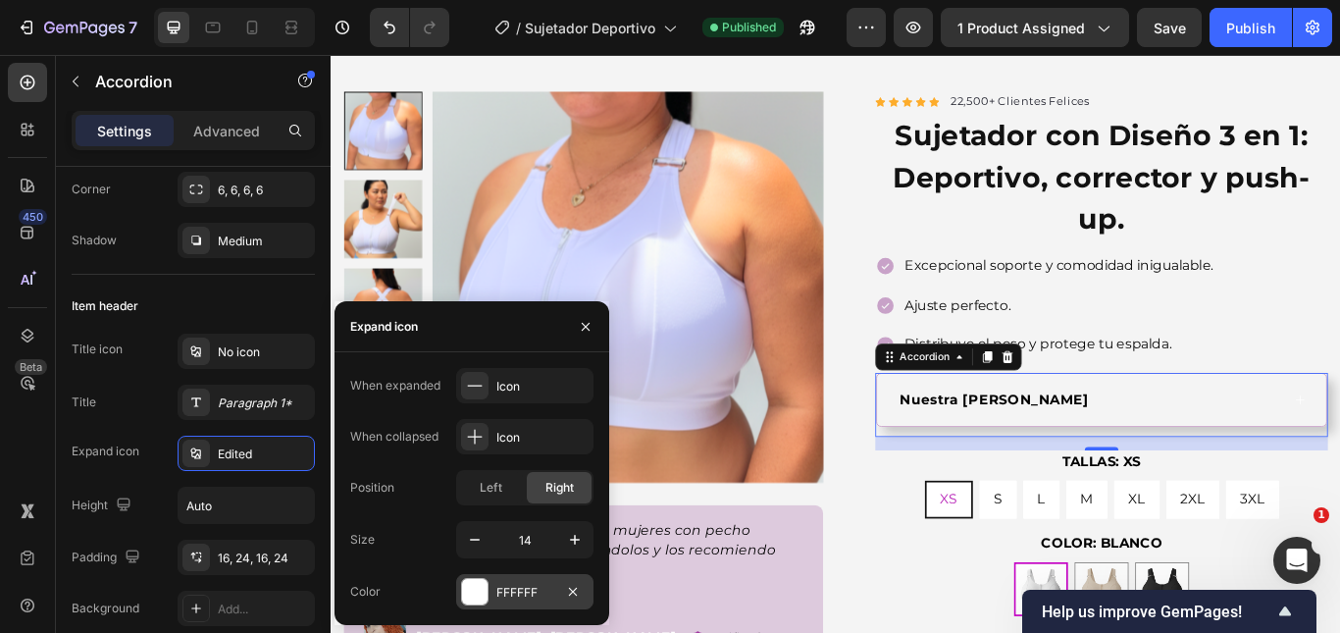
click at [497, 591] on div "FFFFFF" at bounding box center [524, 593] width 57 height 18
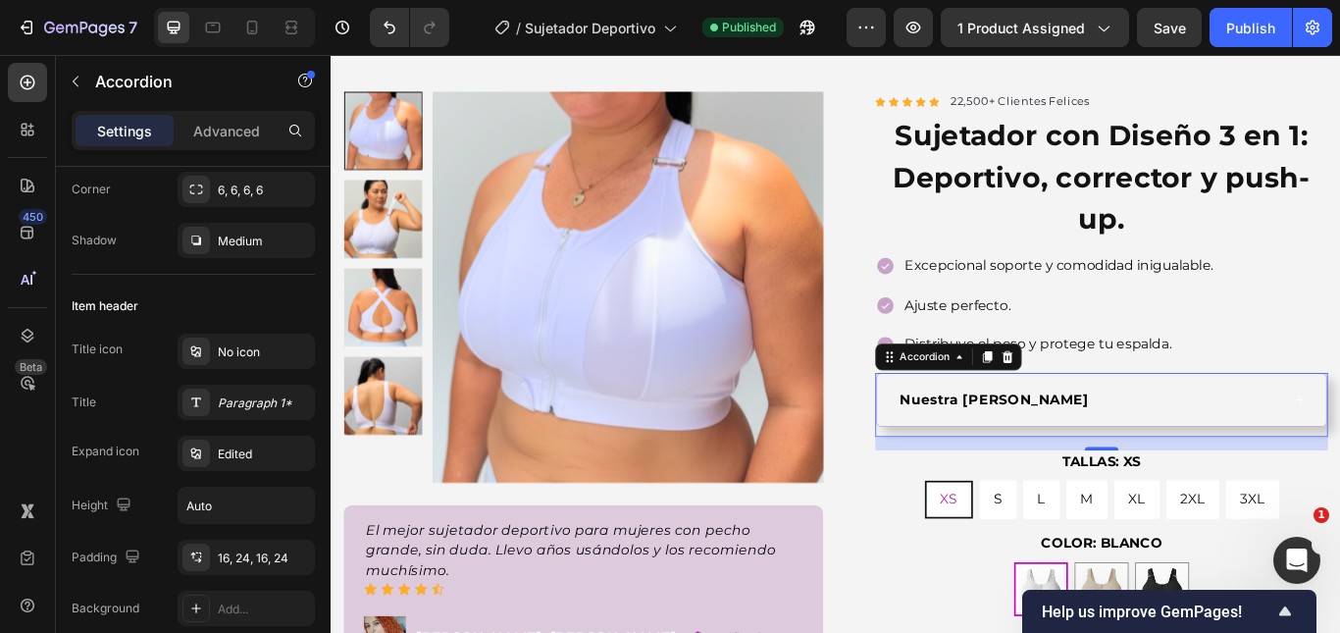
click at [1245, 456] on div "Nuestra guía de tallas" at bounding box center [1214, 456] width 447 height 29
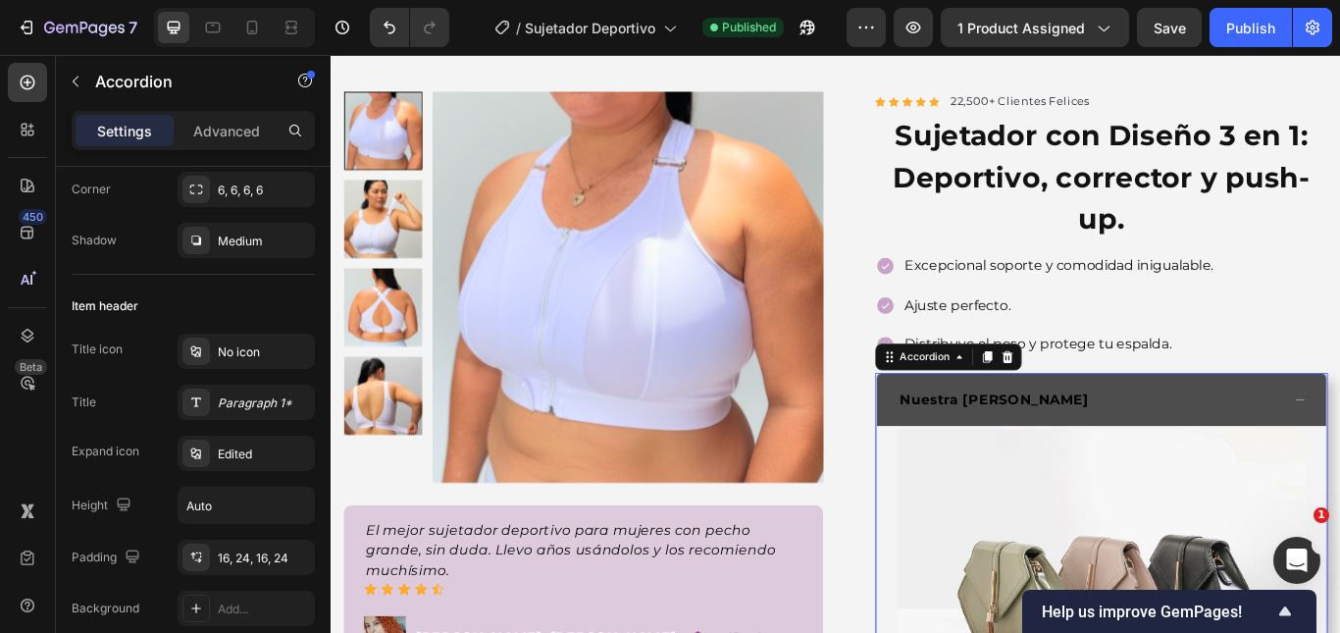
scroll to position [294, 0]
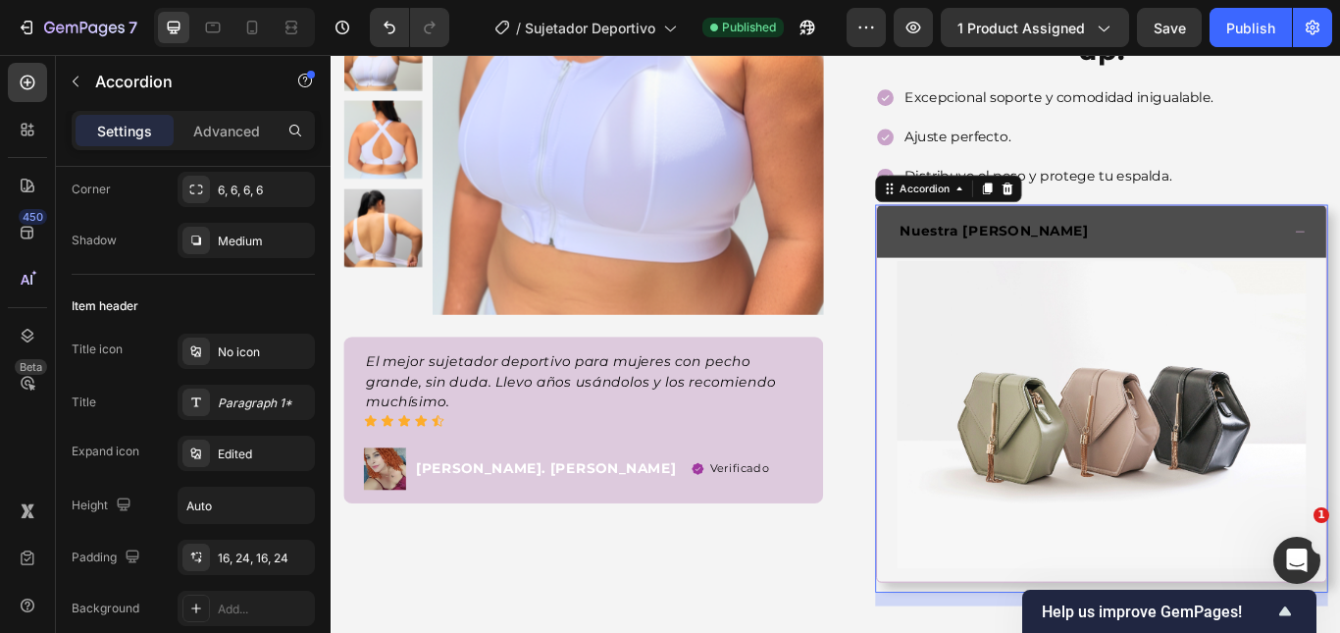
click at [1331, 250] on div "Nuestra guía de tallas" at bounding box center [1214, 260] width 447 height 29
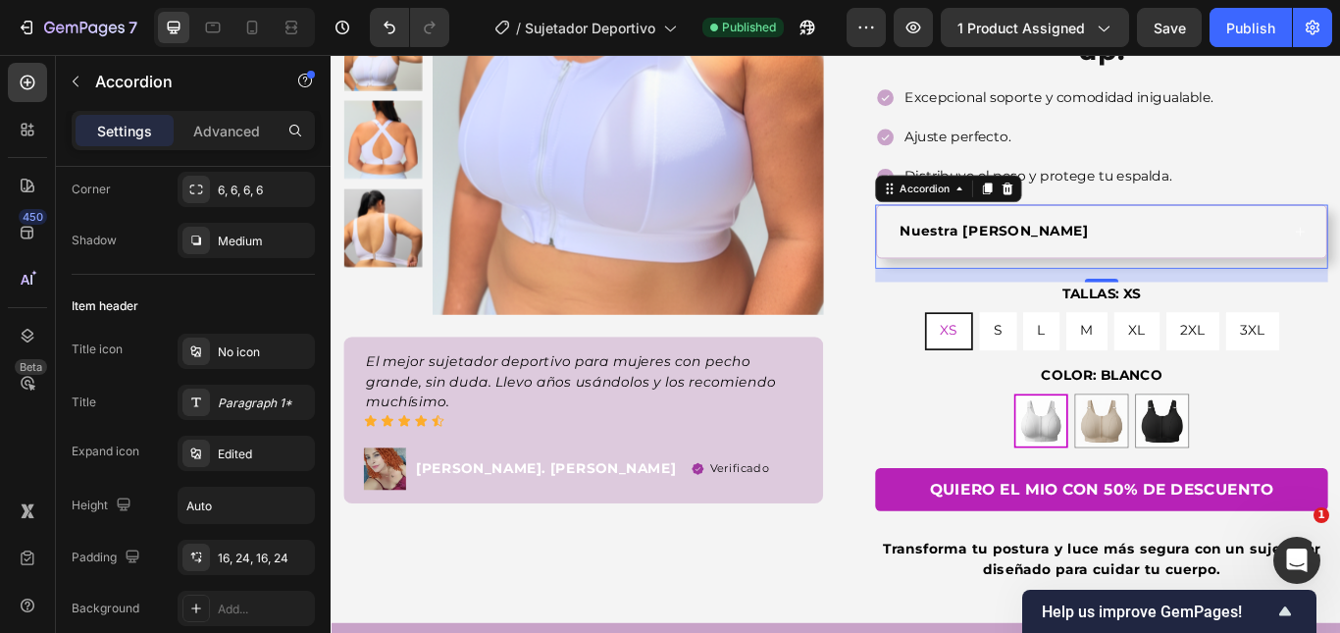
scroll to position [0, 0]
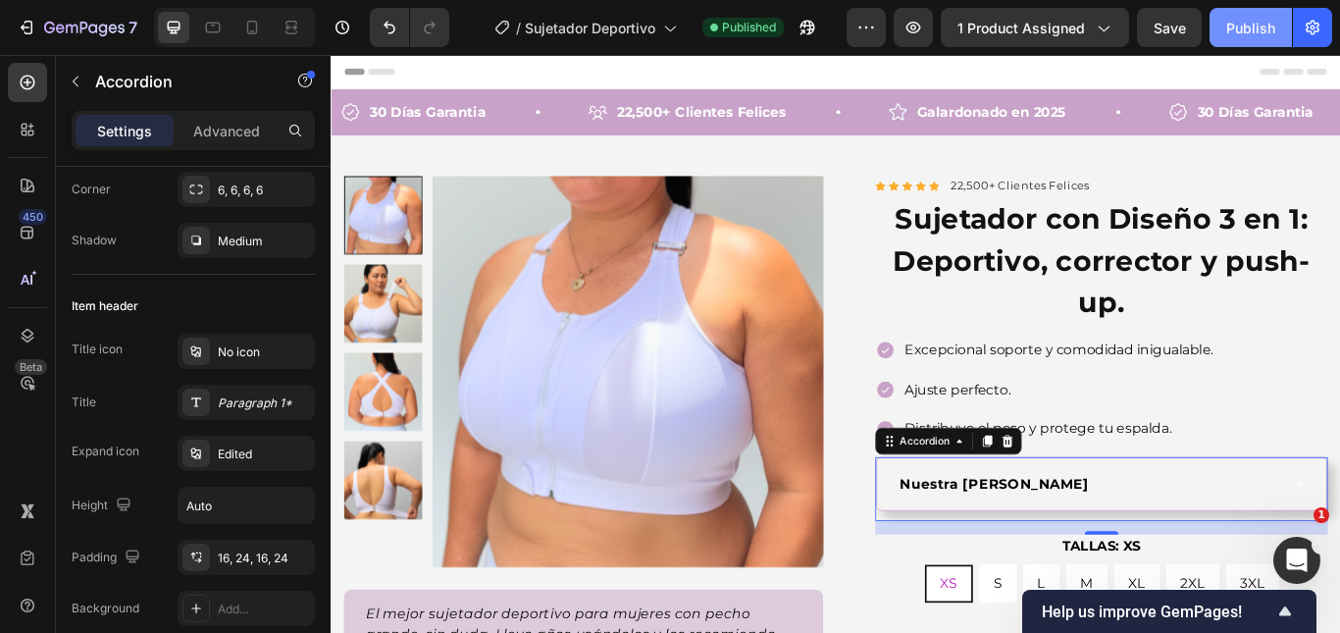
click at [1267, 27] on div "Publish" at bounding box center [1250, 28] width 49 height 21
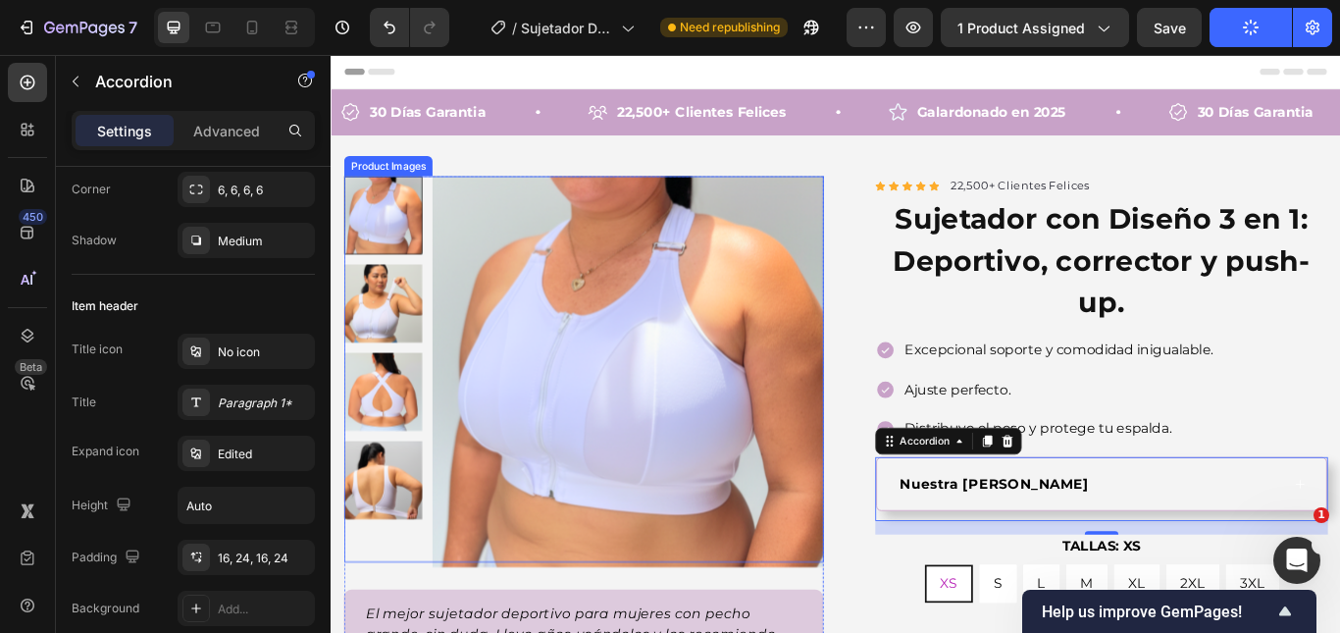
click at [423, 324] on img at bounding box center [390, 344] width 91 height 91
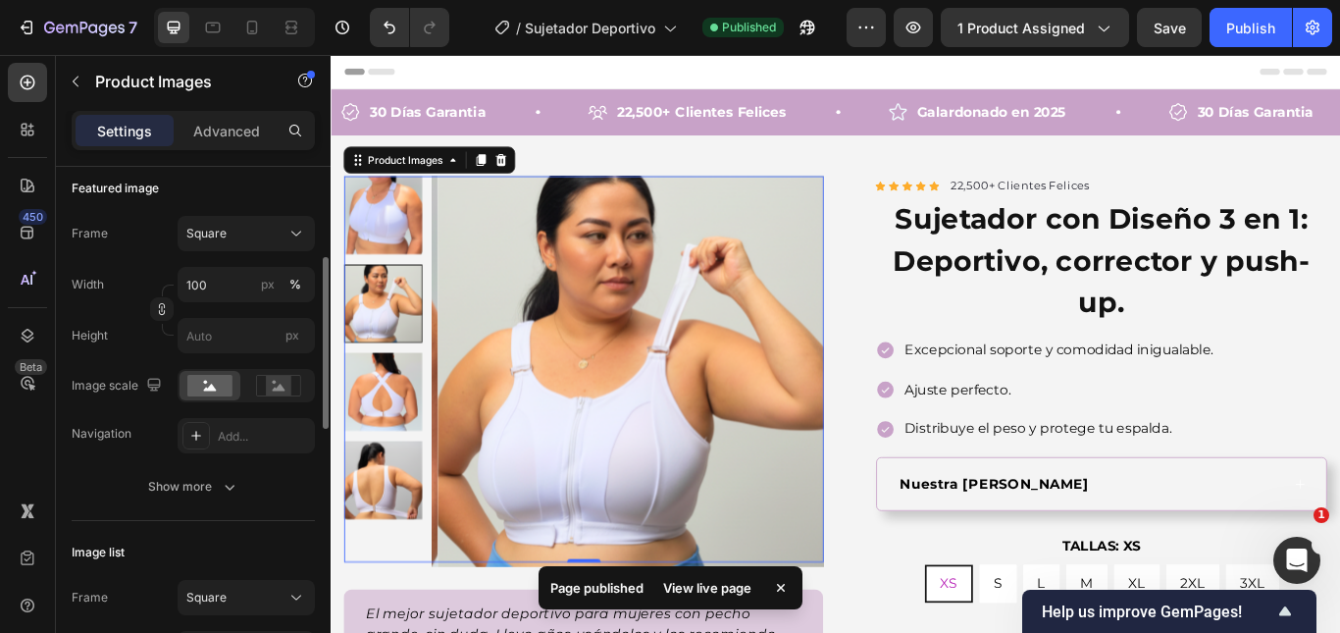
scroll to position [177, 0]
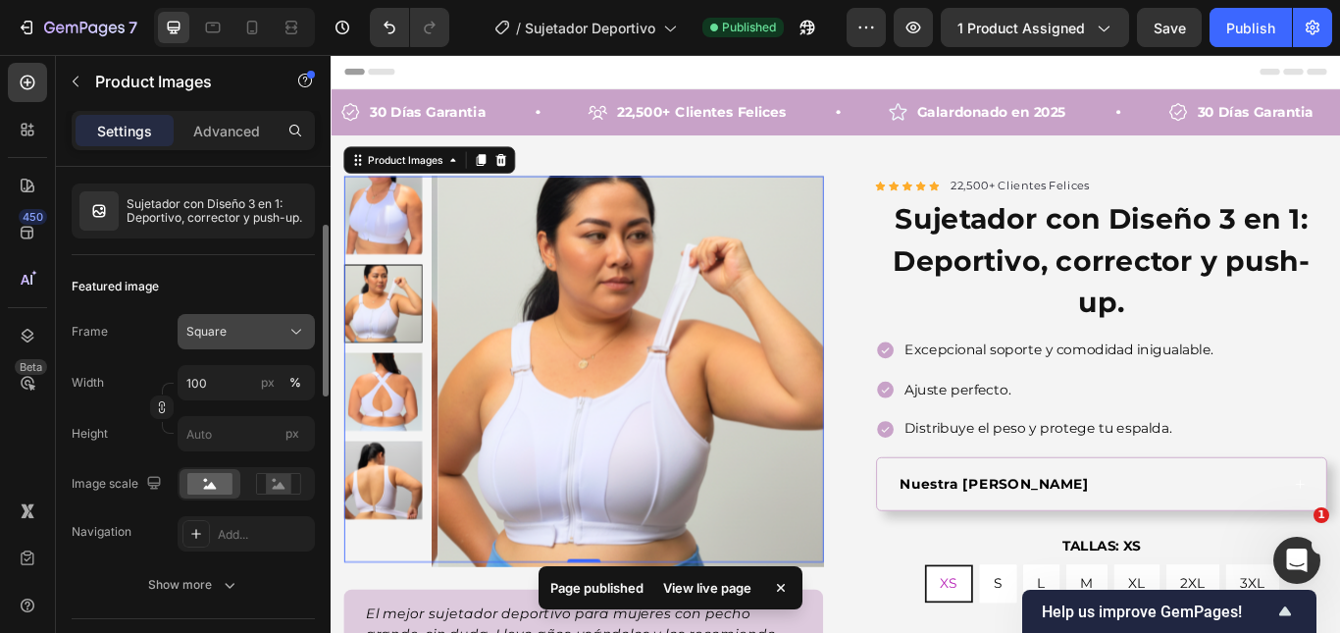
click at [239, 339] on div "Square" at bounding box center [234, 332] width 96 height 18
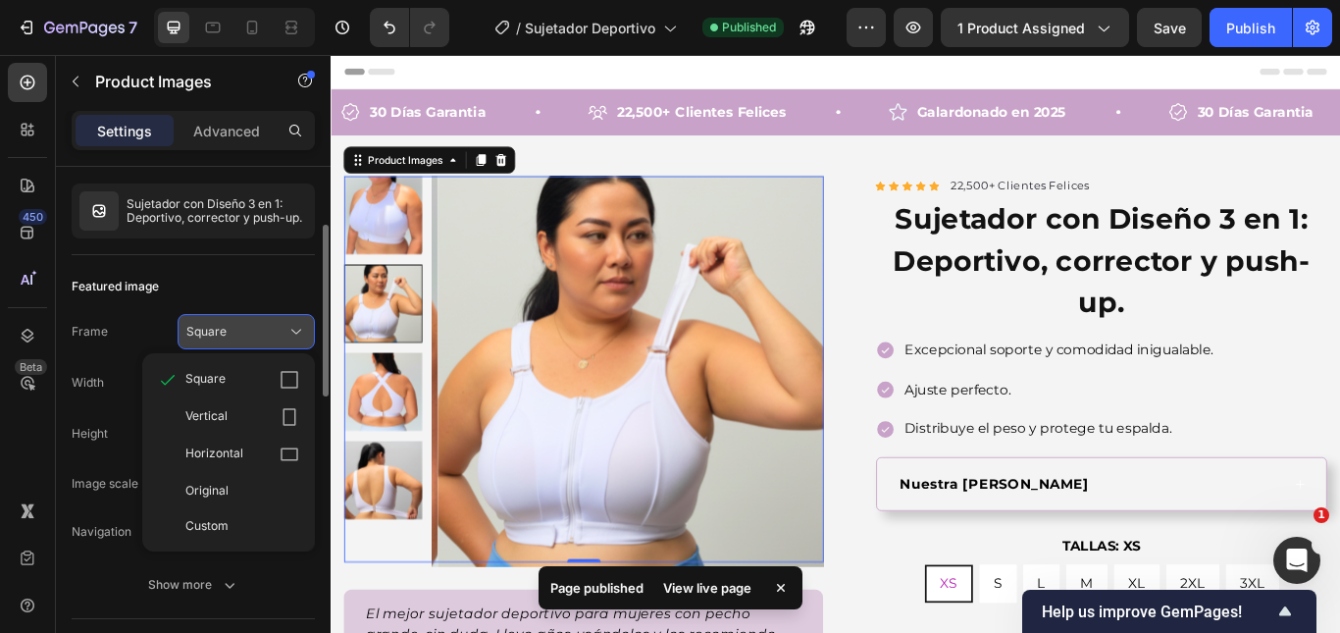
click at [246, 328] on div "Square" at bounding box center [234, 332] width 96 height 18
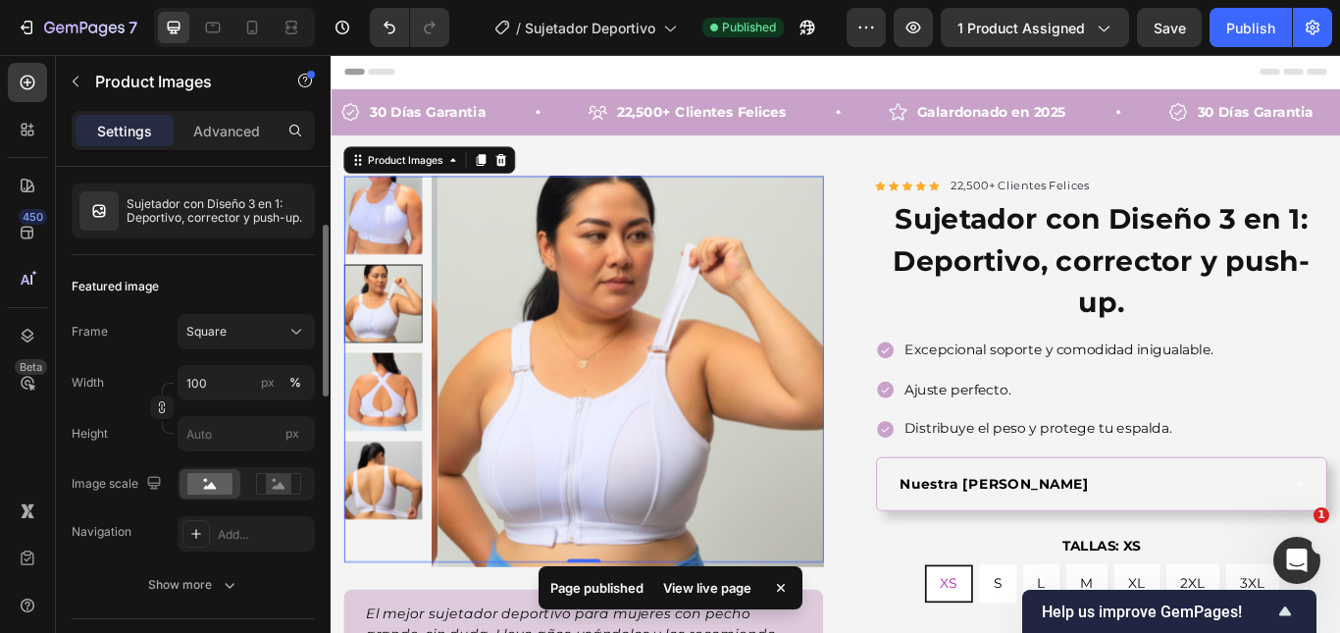
scroll to position [275, 0]
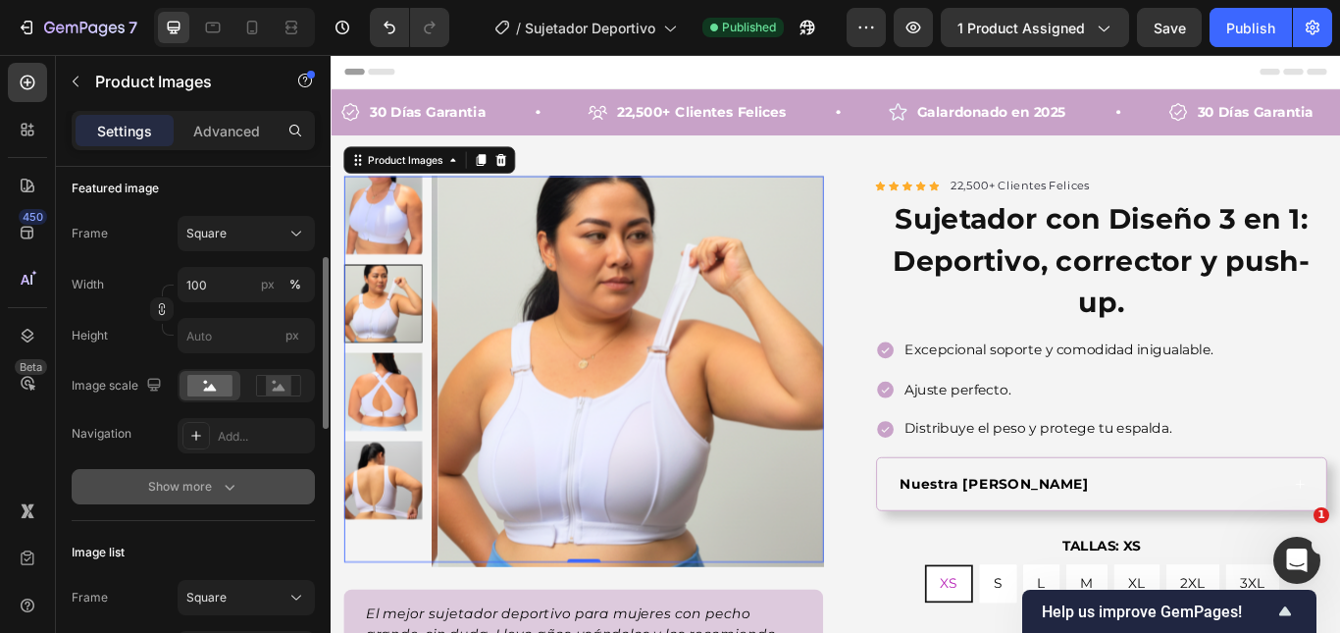
click at [227, 479] on icon "button" at bounding box center [230, 487] width 20 height 20
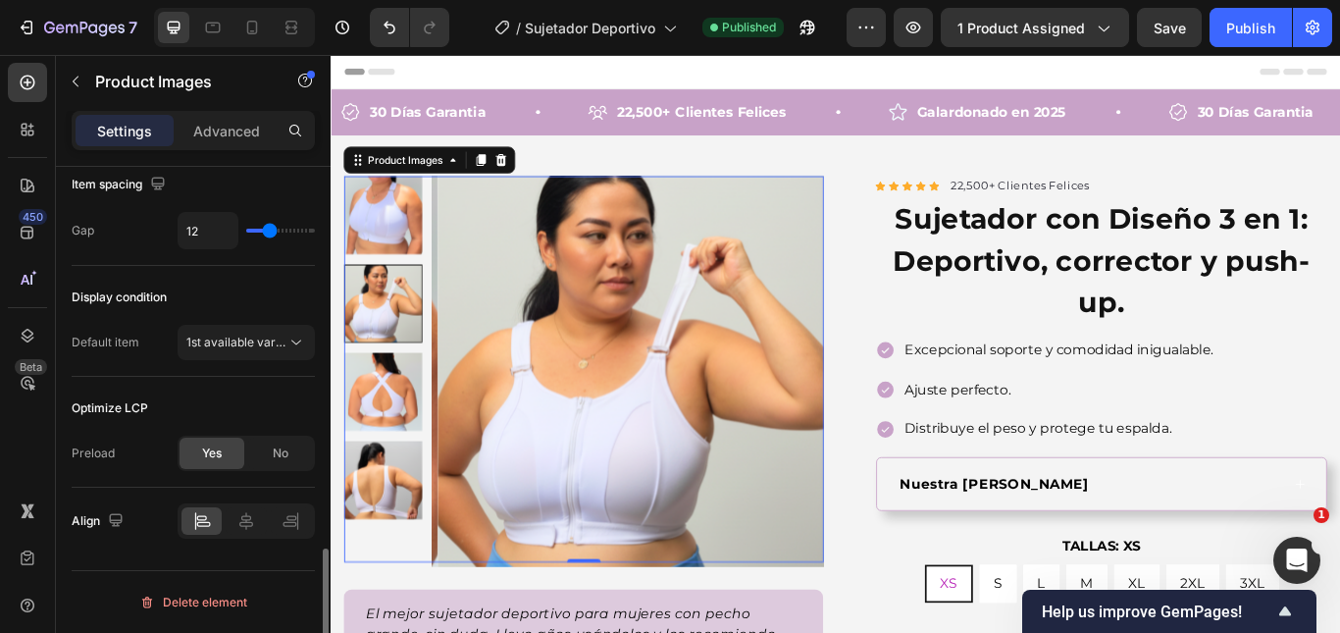
scroll to position [1320, 0]
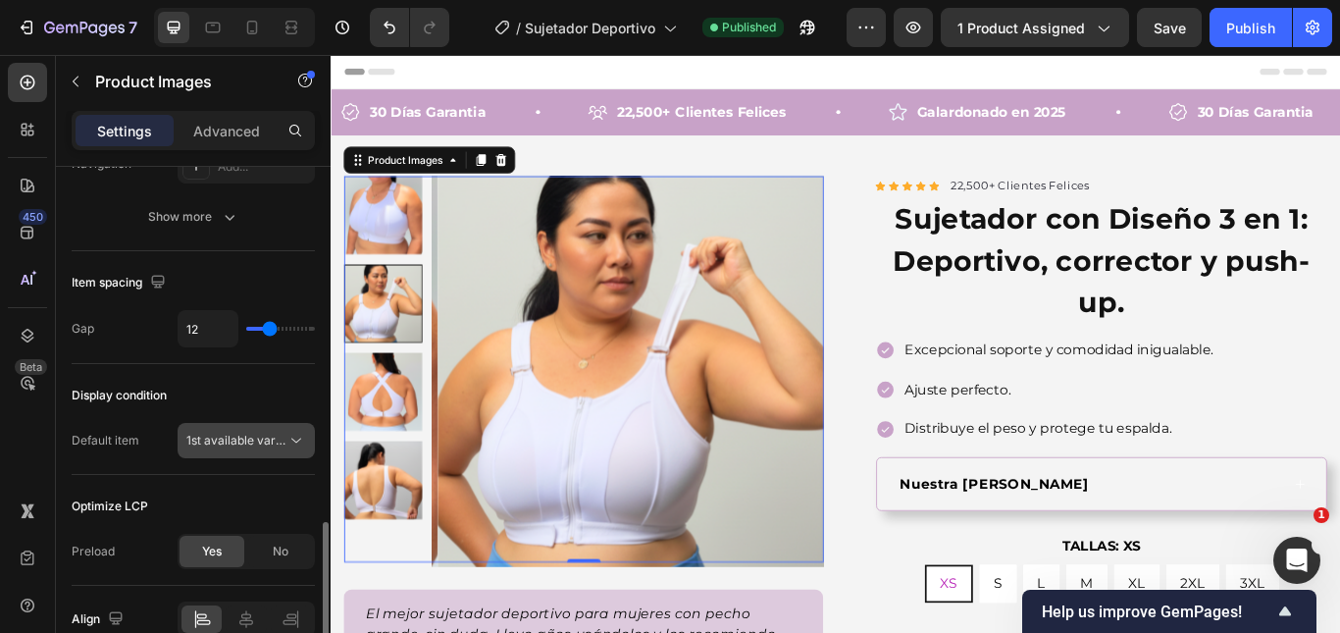
click at [256, 435] on span "1st available variant" at bounding box center [241, 440] width 110 height 15
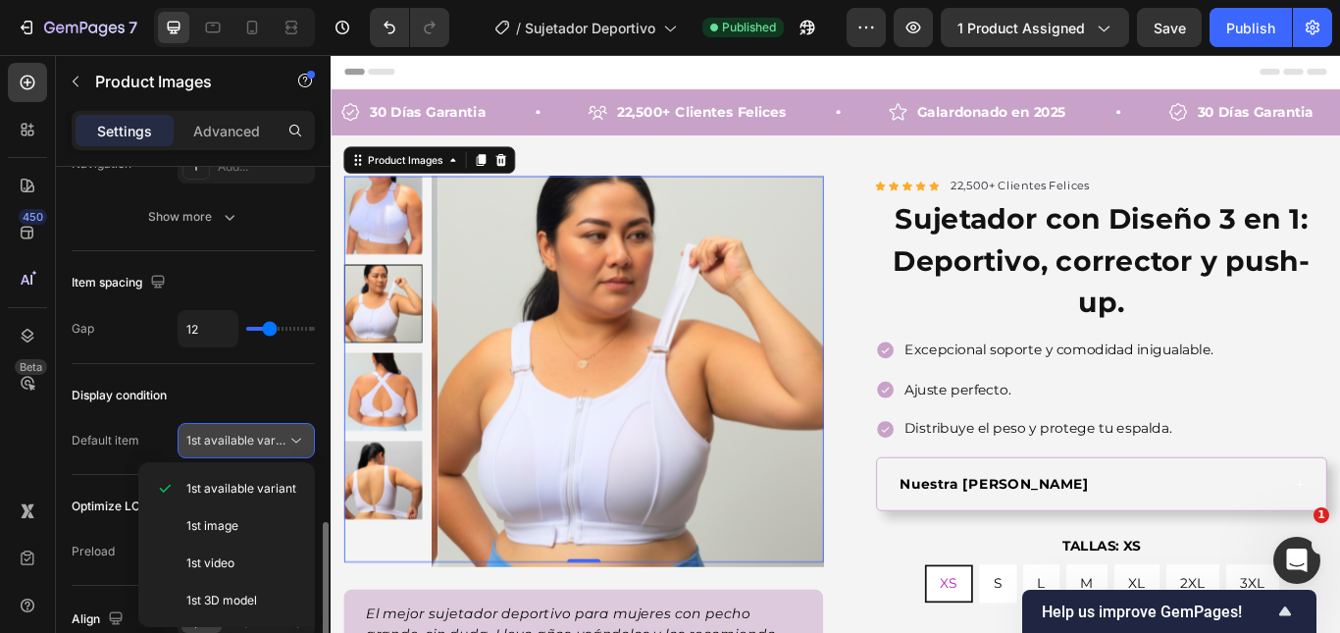
click at [256, 435] on span "1st available variant" at bounding box center [241, 440] width 110 height 15
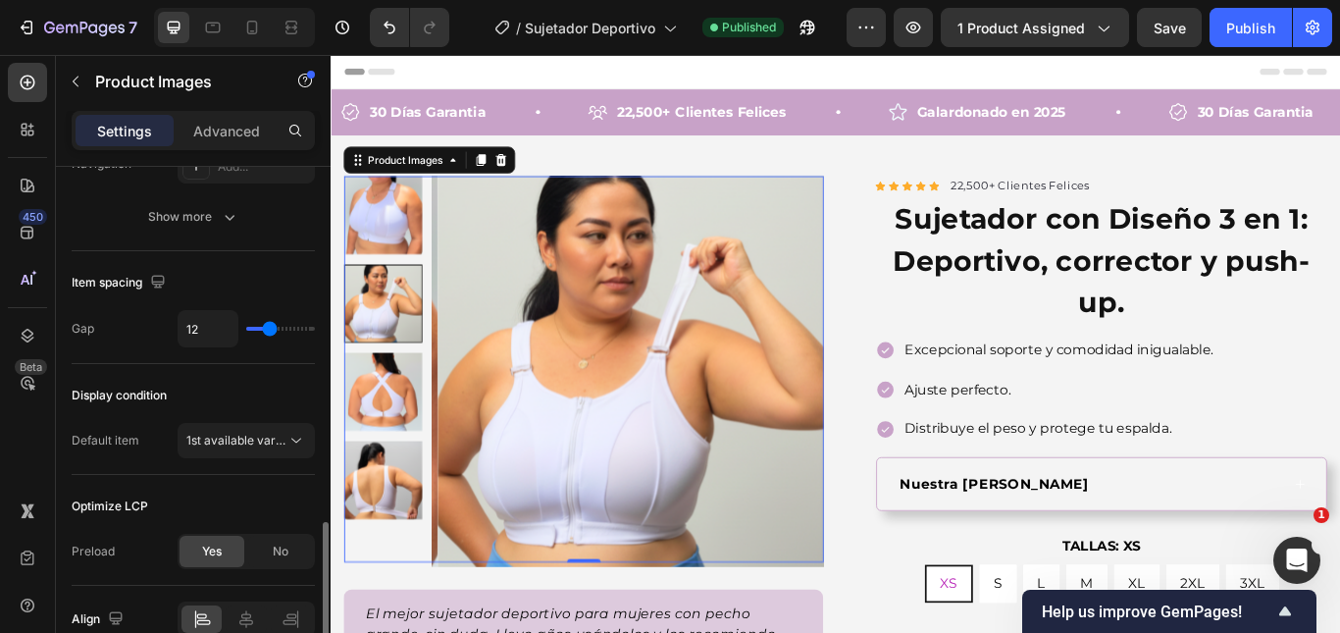
scroll to position [1124, 0]
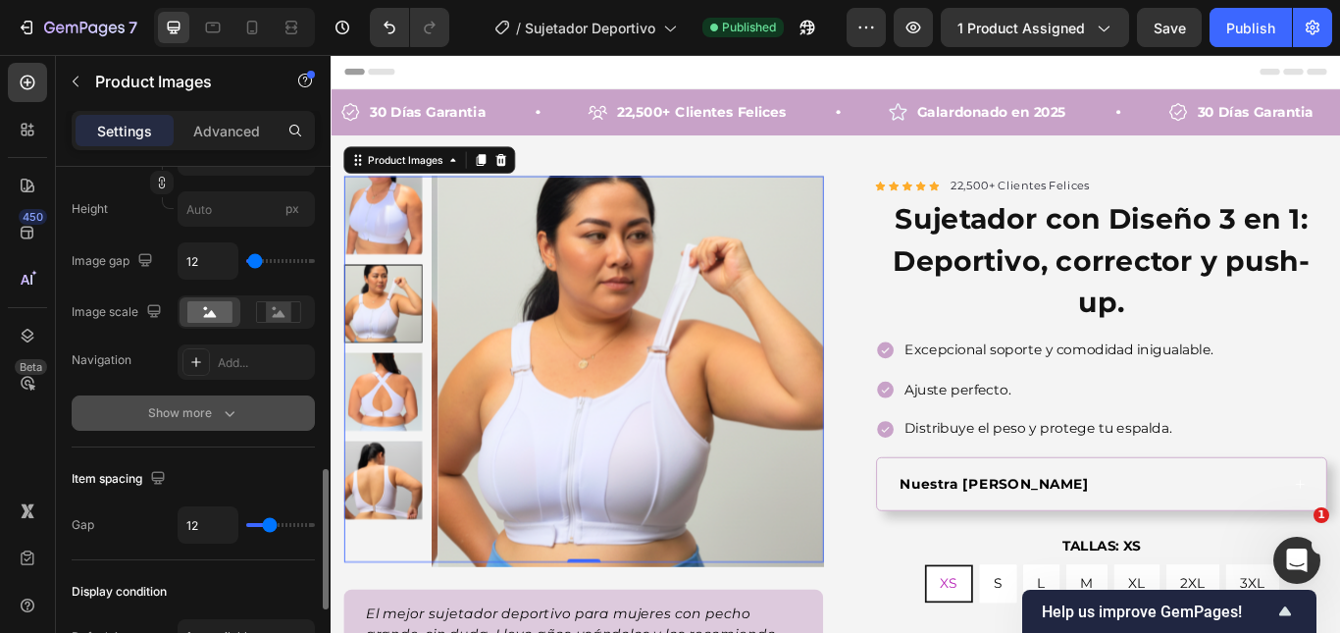
click at [215, 417] on div "Show more" at bounding box center [193, 413] width 91 height 20
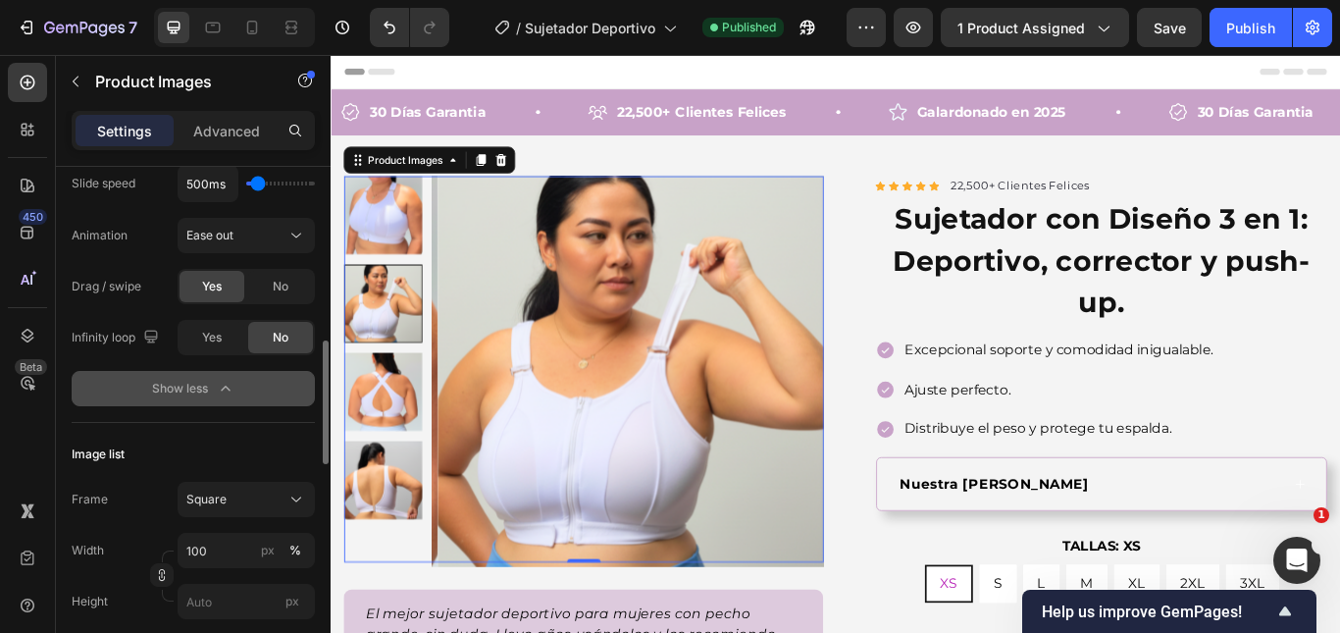
scroll to position [437, 0]
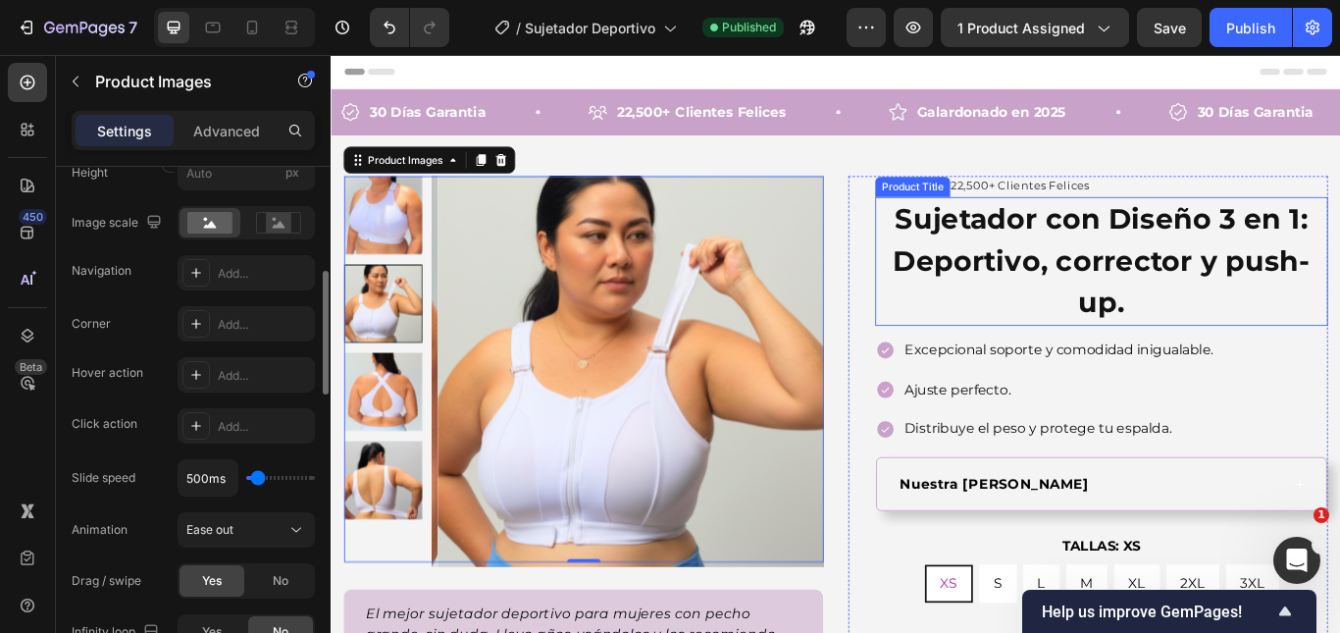
click at [1051, 349] on h1 "Sujetador con Diseño 3 en 1: Deportivo, corrector y push-up." at bounding box center [1229, 296] width 528 height 150
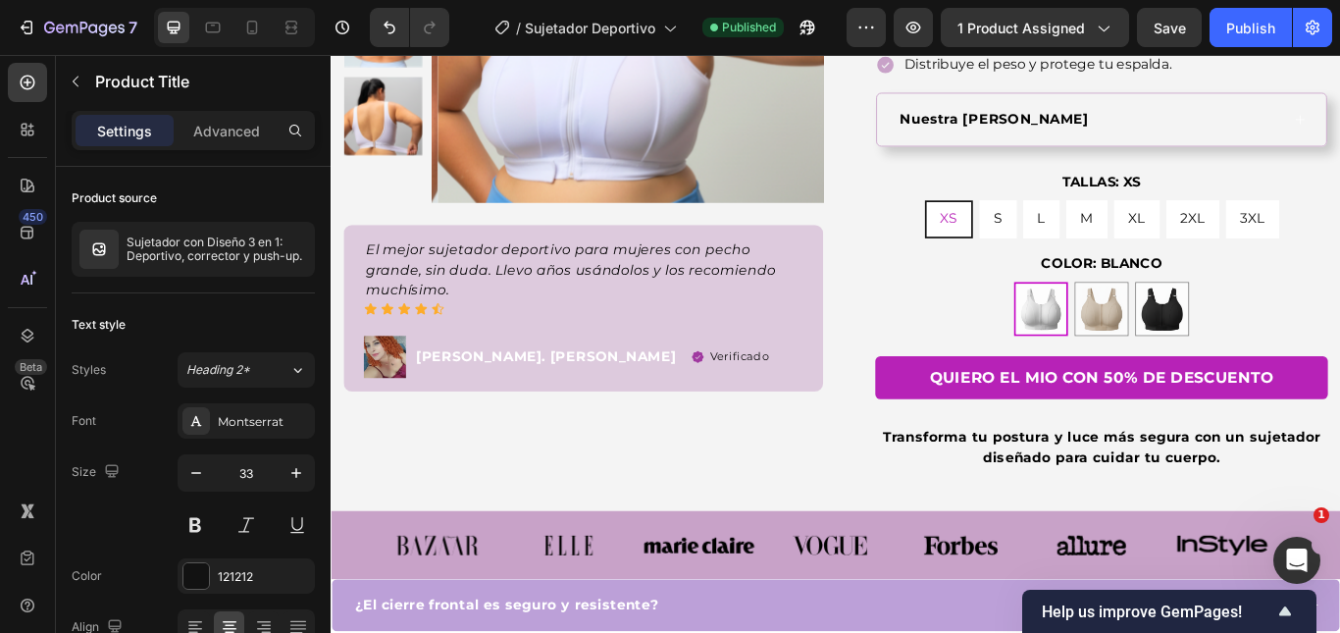
scroll to position [588, 0]
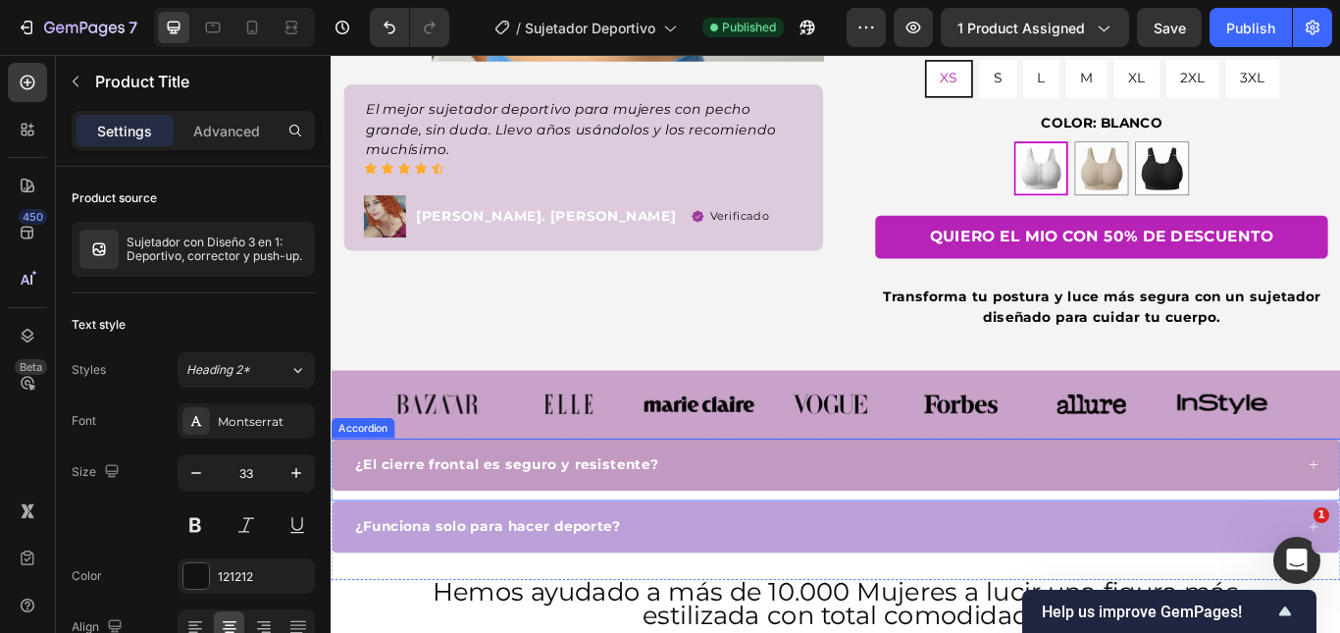
click at [753, 524] on div "¿El cierre frontal es seguro y resistente?" at bounding box center [904, 532] width 1098 height 29
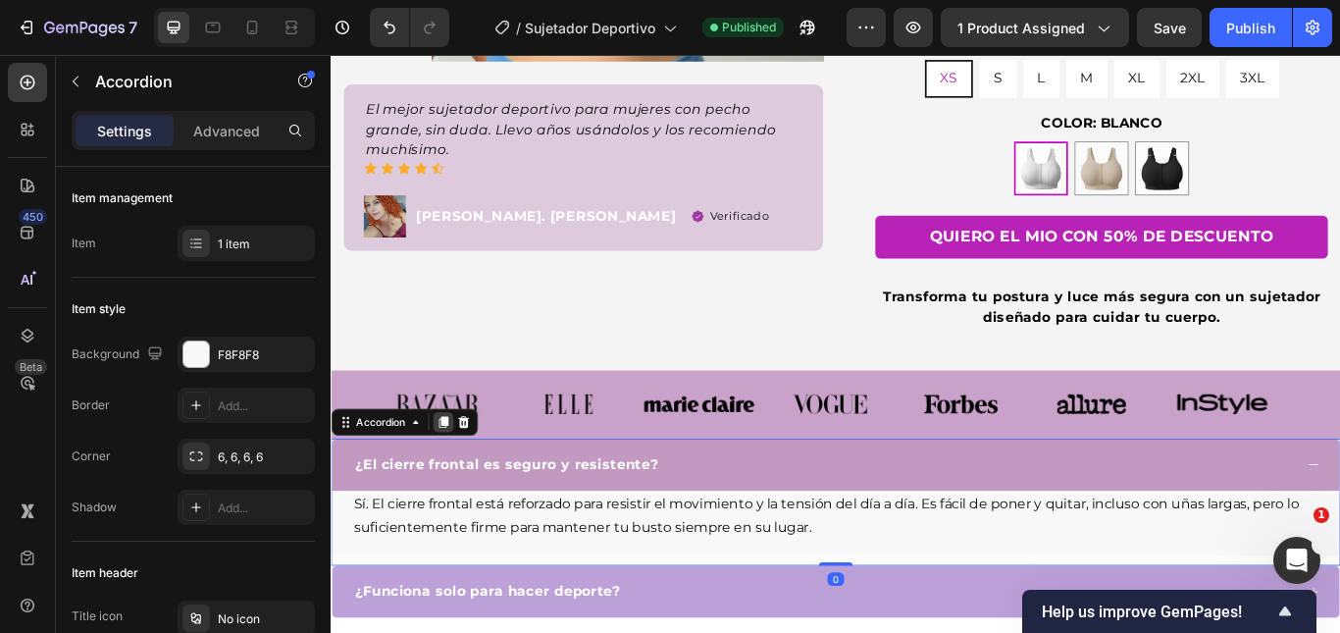
click at [460, 487] on icon at bounding box center [461, 484] width 16 height 16
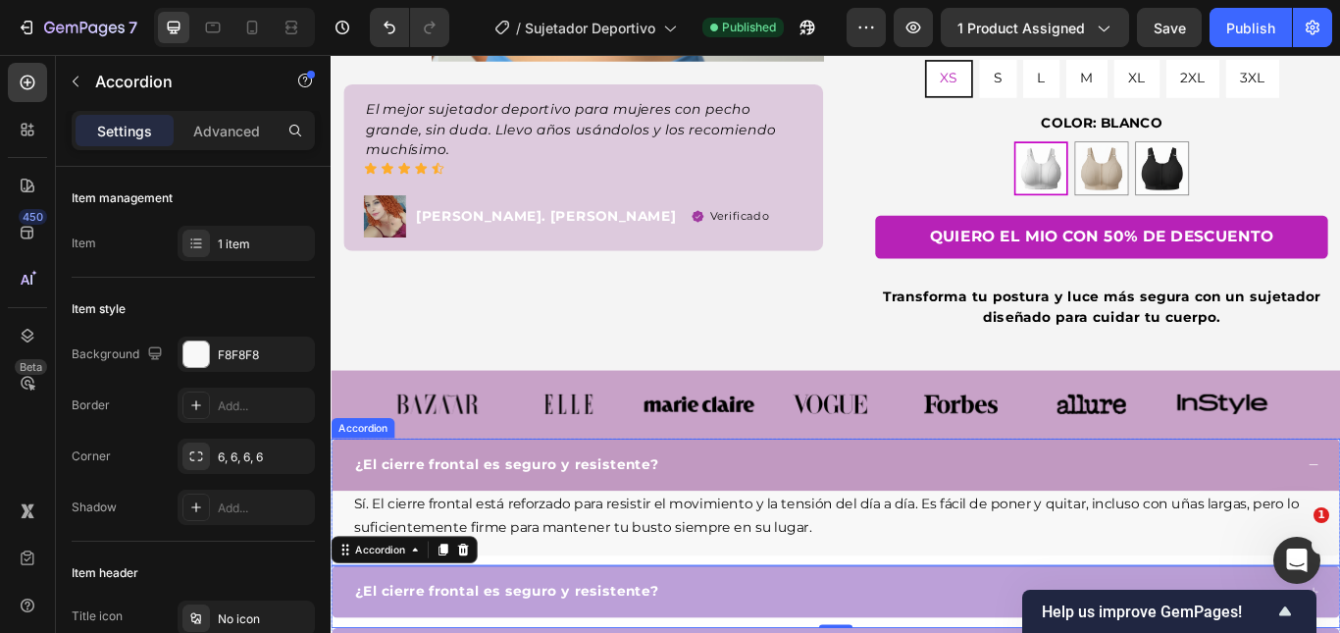
click at [837, 518] on div "¿El cierre frontal es seguro y resistente?" at bounding box center [904, 532] width 1098 height 29
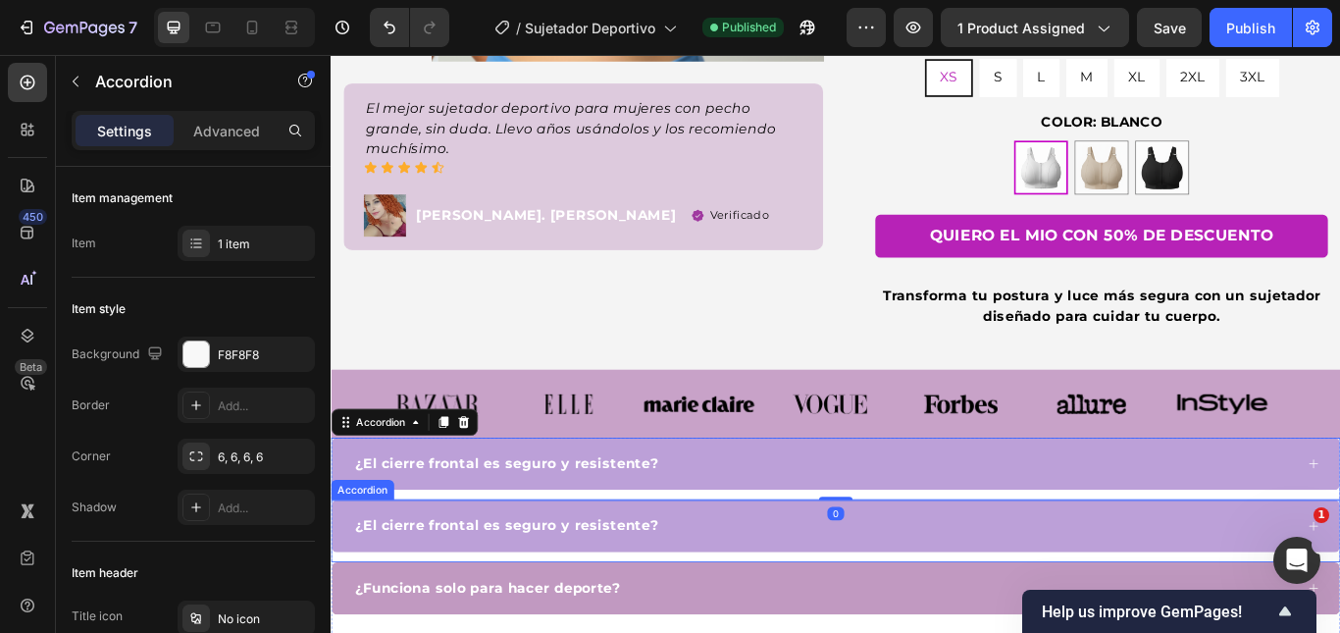
scroll to position [785, 0]
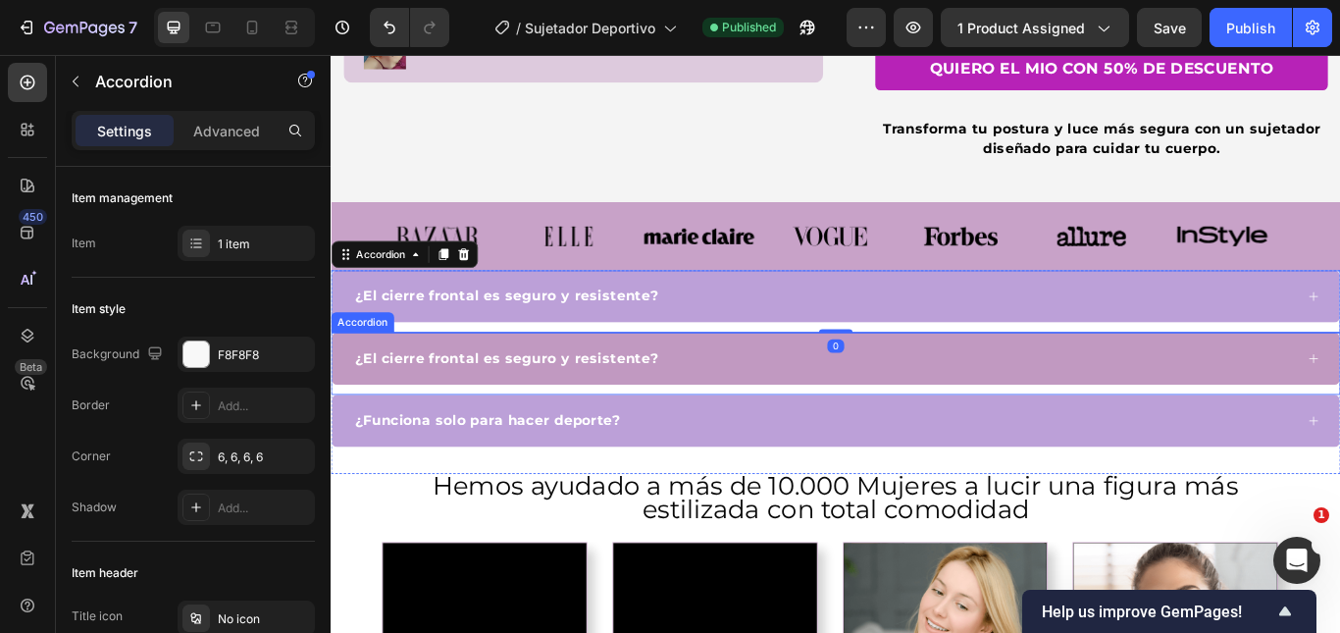
click at [806, 395] on div "¿El cierre frontal es seguro y resistente?" at bounding box center [904, 408] width 1098 height 29
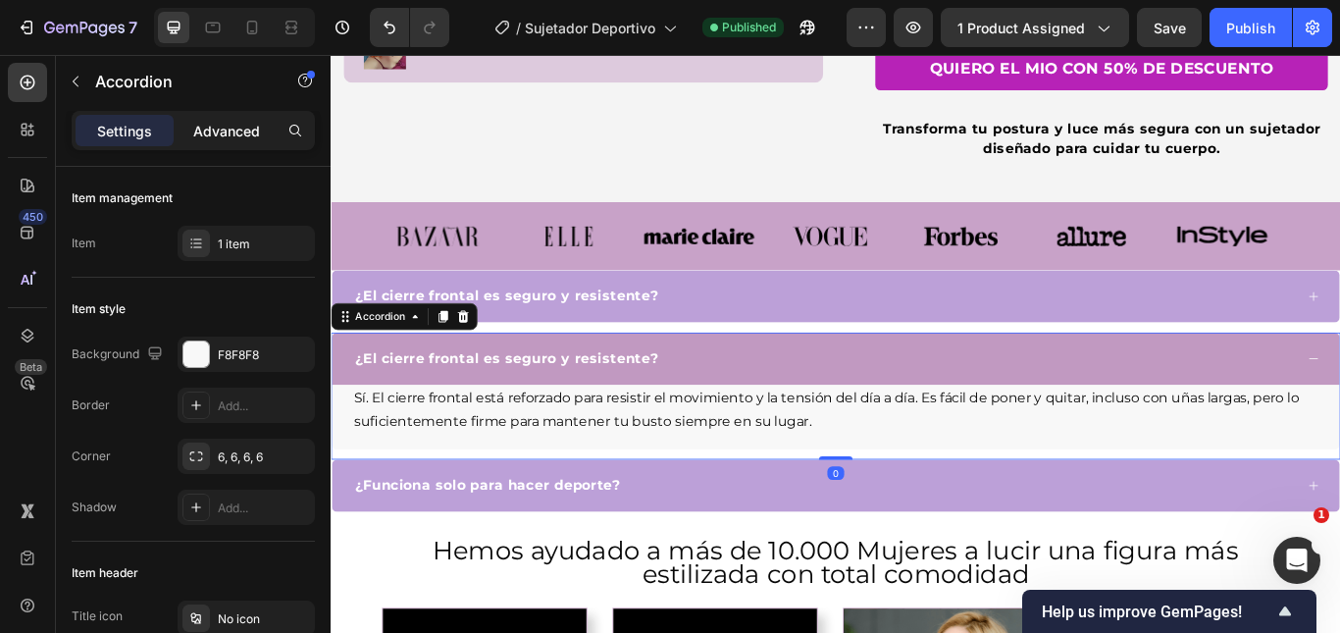
click at [234, 125] on p "Advanced" at bounding box center [226, 131] width 67 height 21
type input "100%"
type input "100"
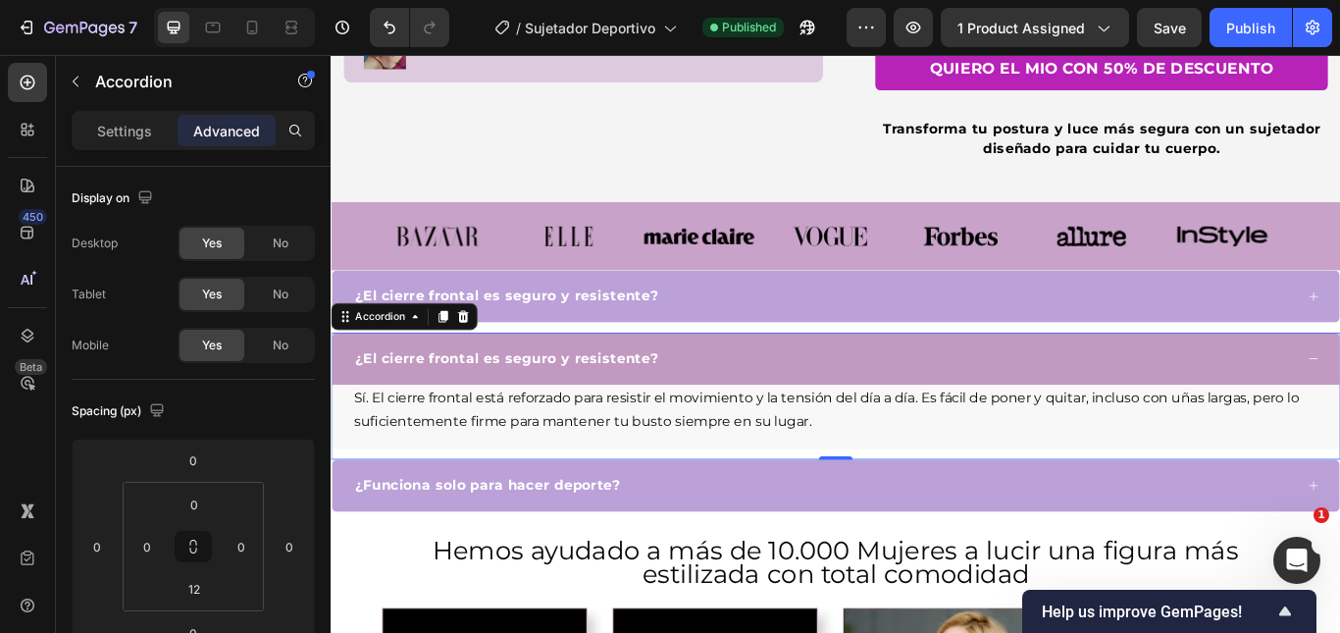
click at [368, 17] on div at bounding box center [405, 27] width 87 height 39
click at [378, 22] on button "Undo/Redo" at bounding box center [389, 27] width 39 height 39
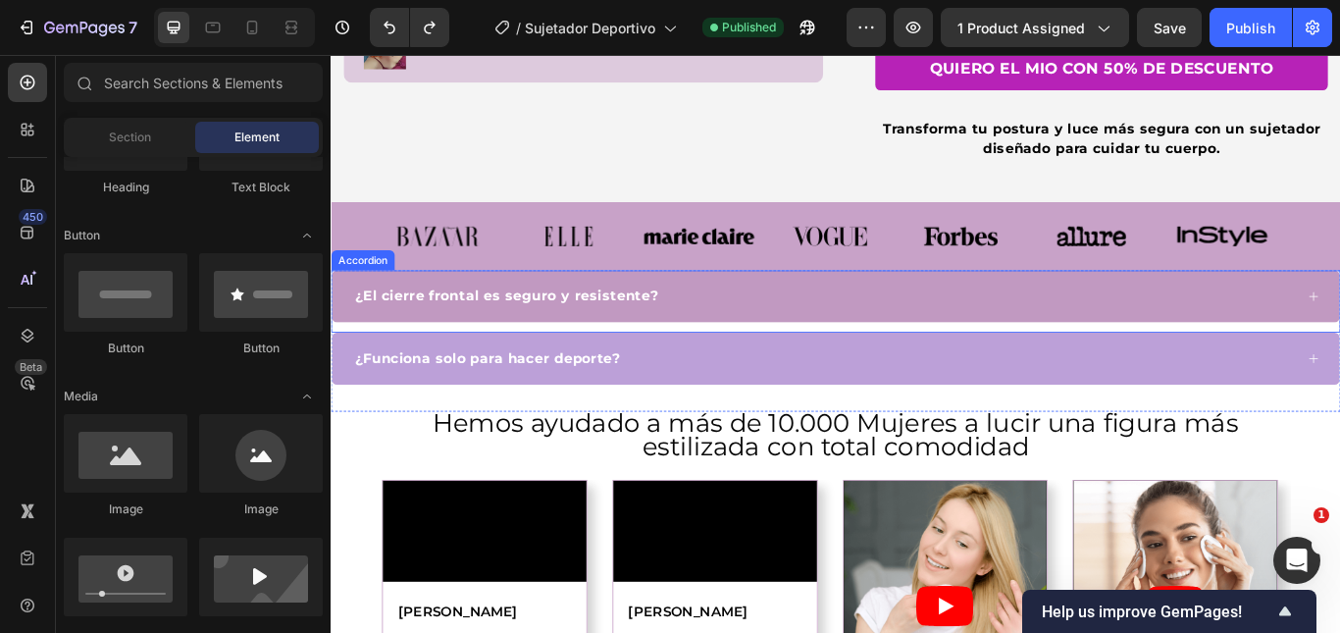
click at [883, 334] on div "¿El cierre frontal es seguro y resistente?" at bounding box center [904, 336] width 1098 height 29
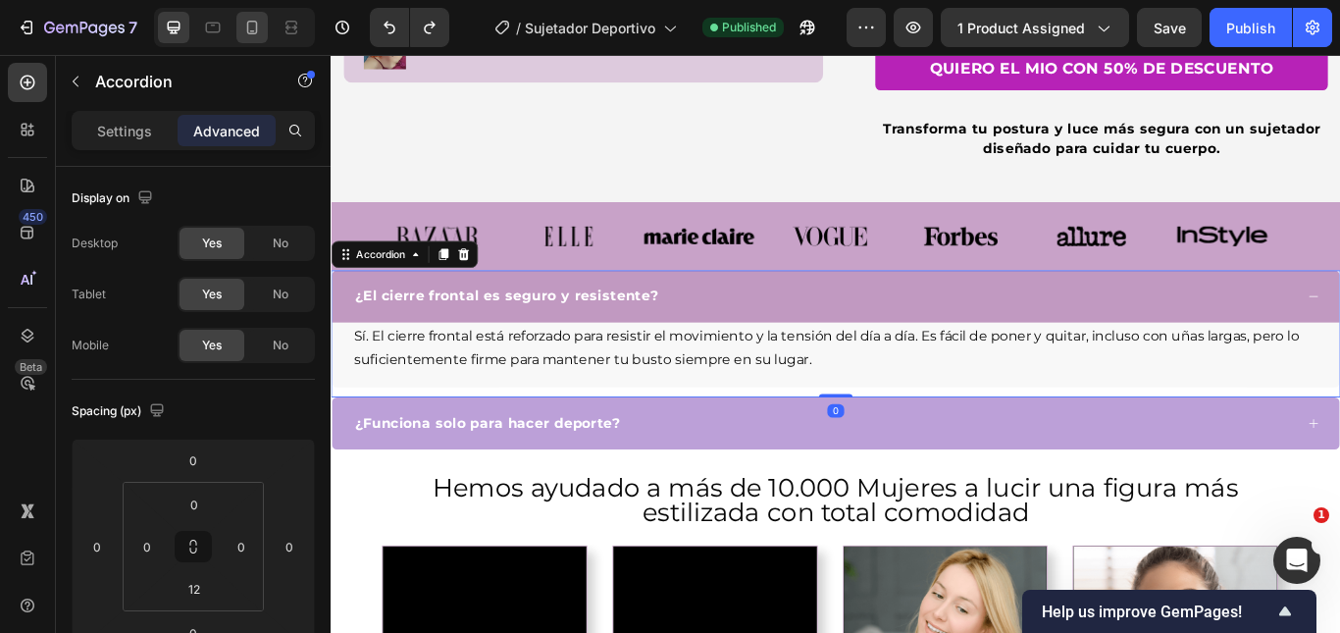
click at [249, 24] on icon at bounding box center [252, 28] width 20 height 20
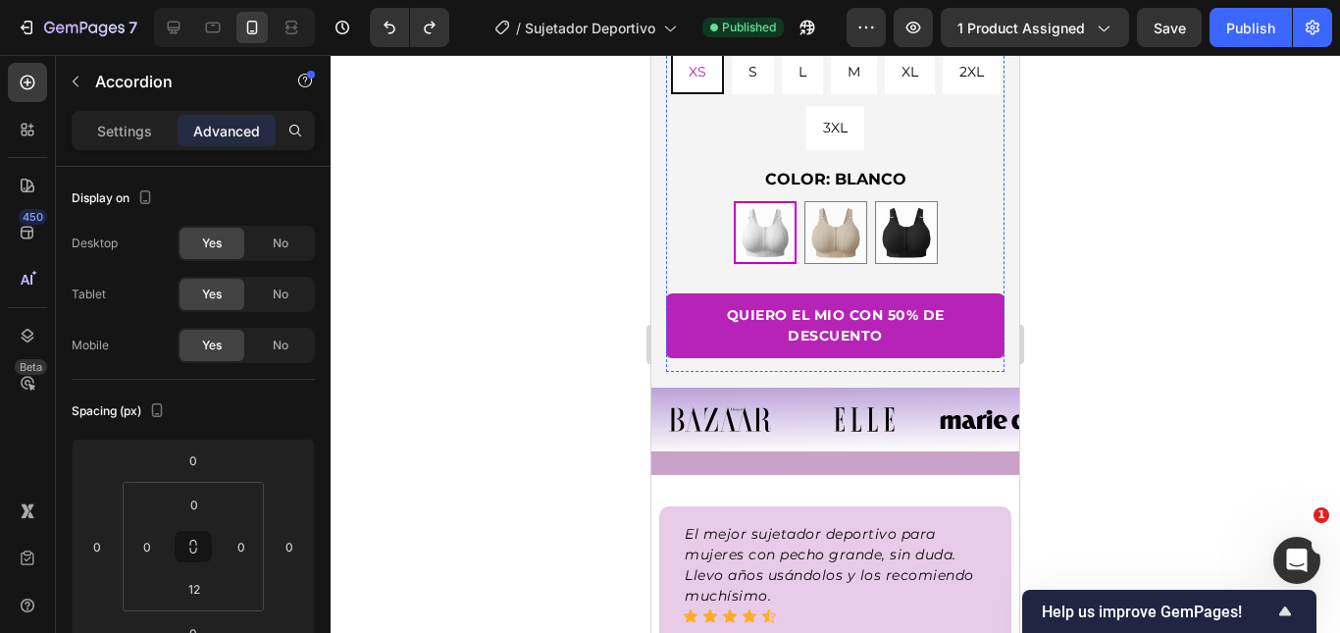
scroll to position [1279, 0]
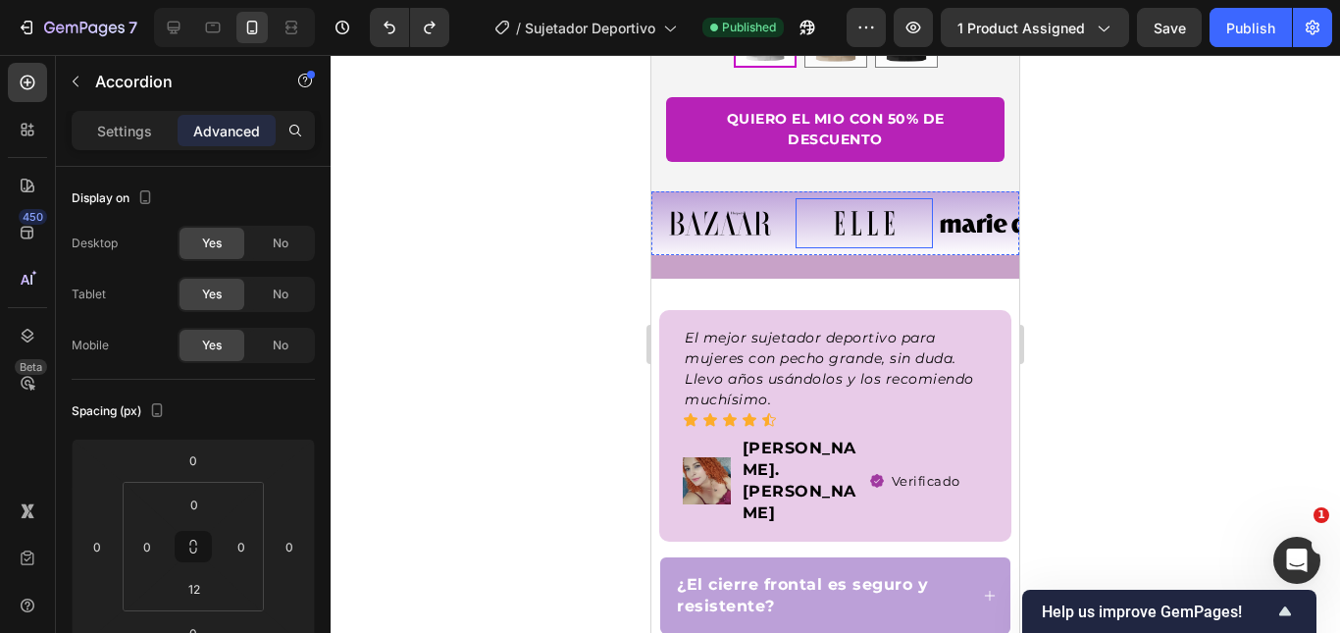
click at [1170, 262] on div at bounding box center [835, 344] width 1009 height 578
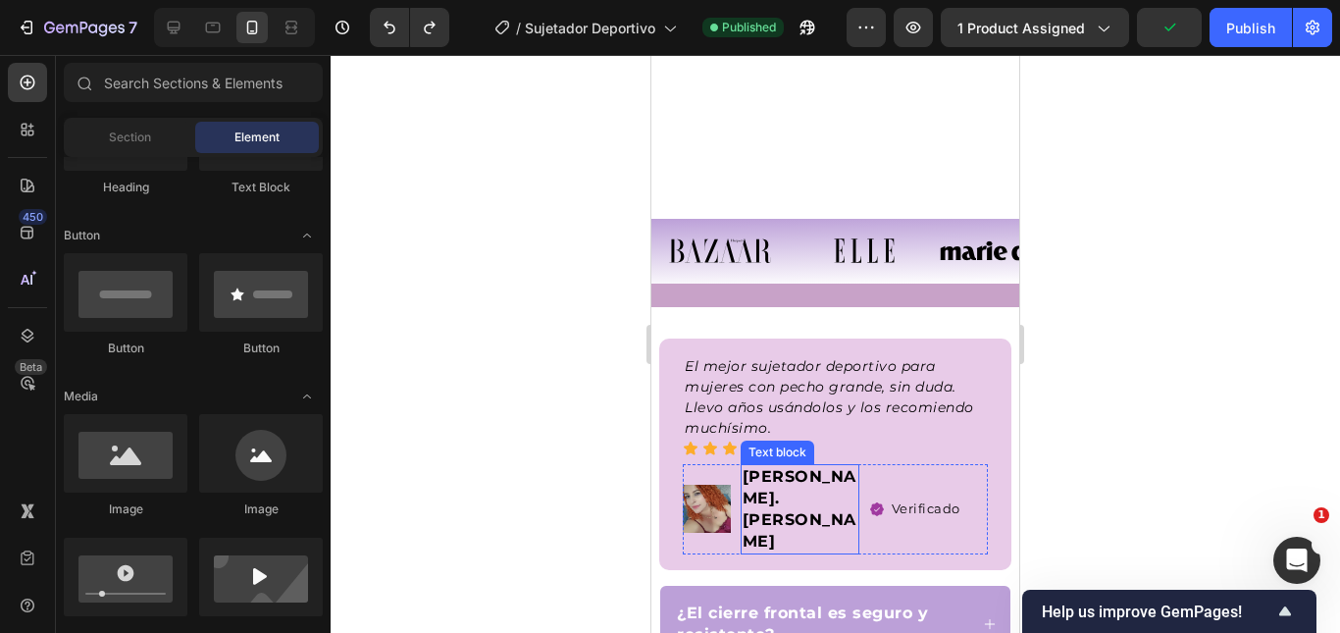
scroll to position [1475, 0]
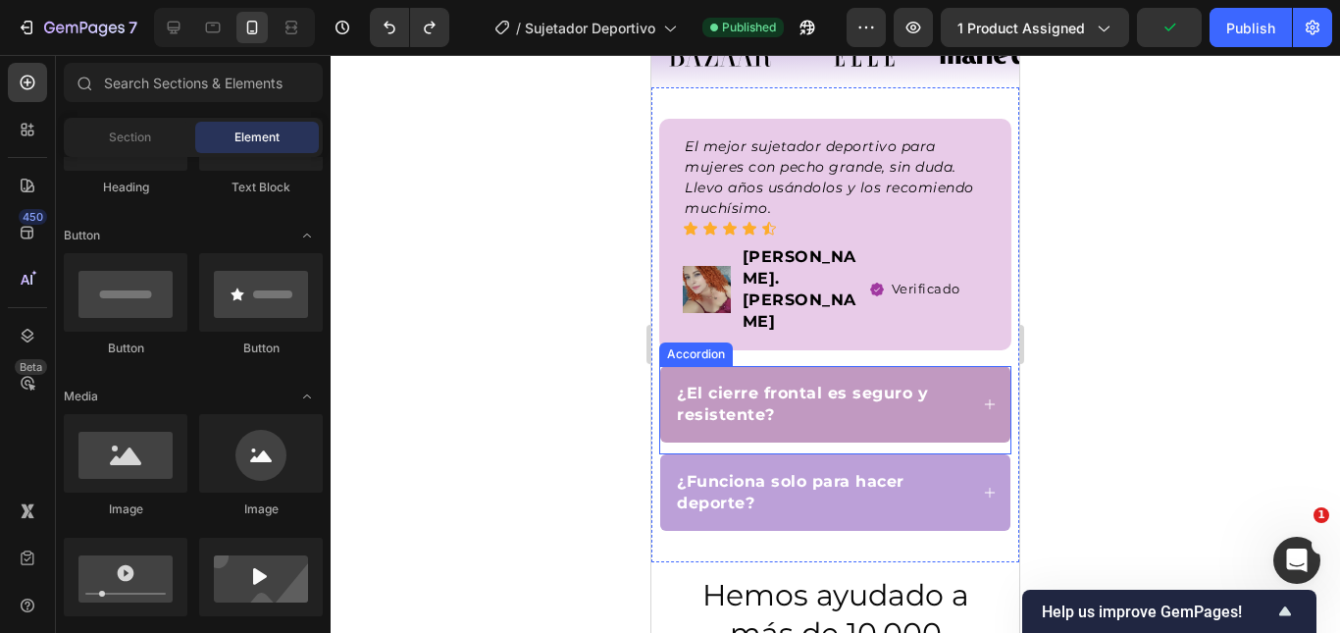
click at [849, 366] on div "¿El cierre frontal es seguro y resistente?" at bounding box center [835, 404] width 350 height 77
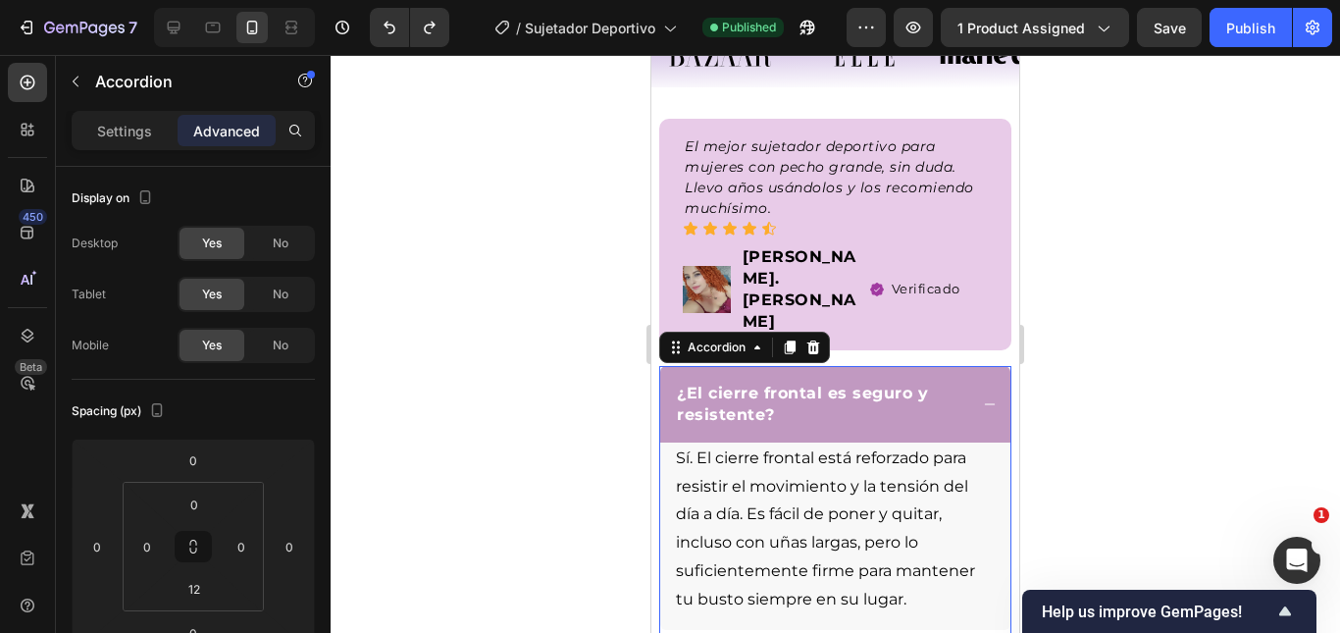
click at [865, 366] on div "¿El cierre frontal es seguro y resistente?" at bounding box center [835, 404] width 350 height 77
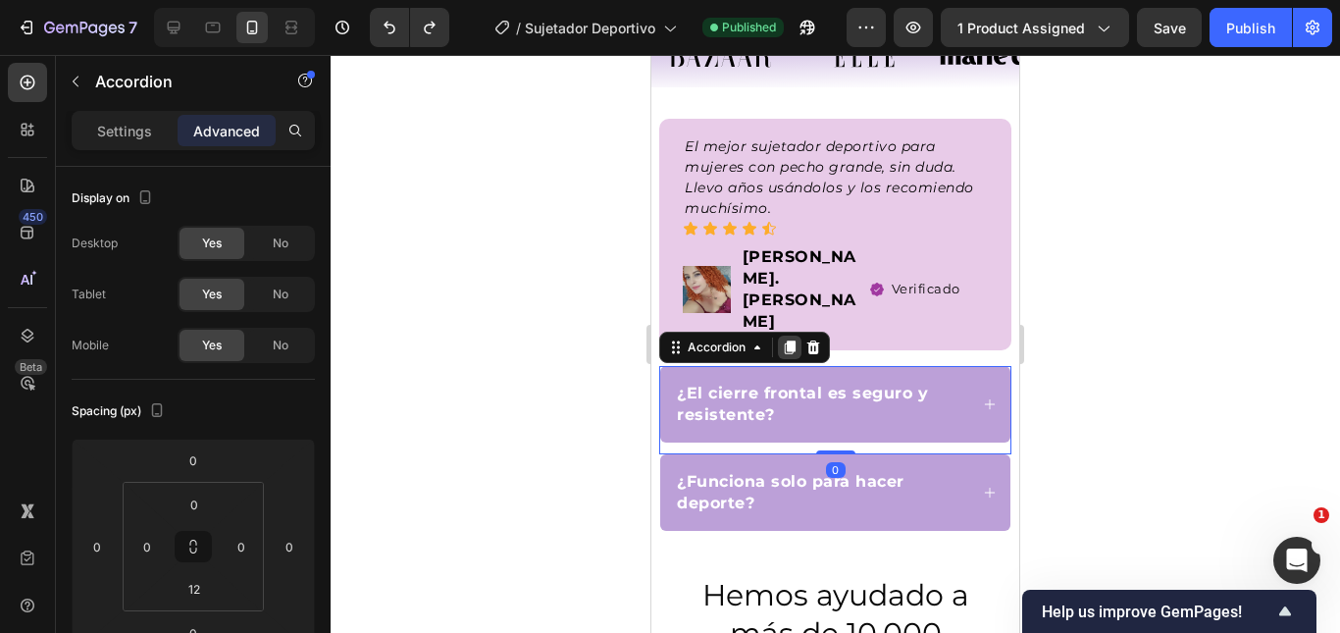
click at [786, 339] on icon at bounding box center [790, 347] width 16 height 16
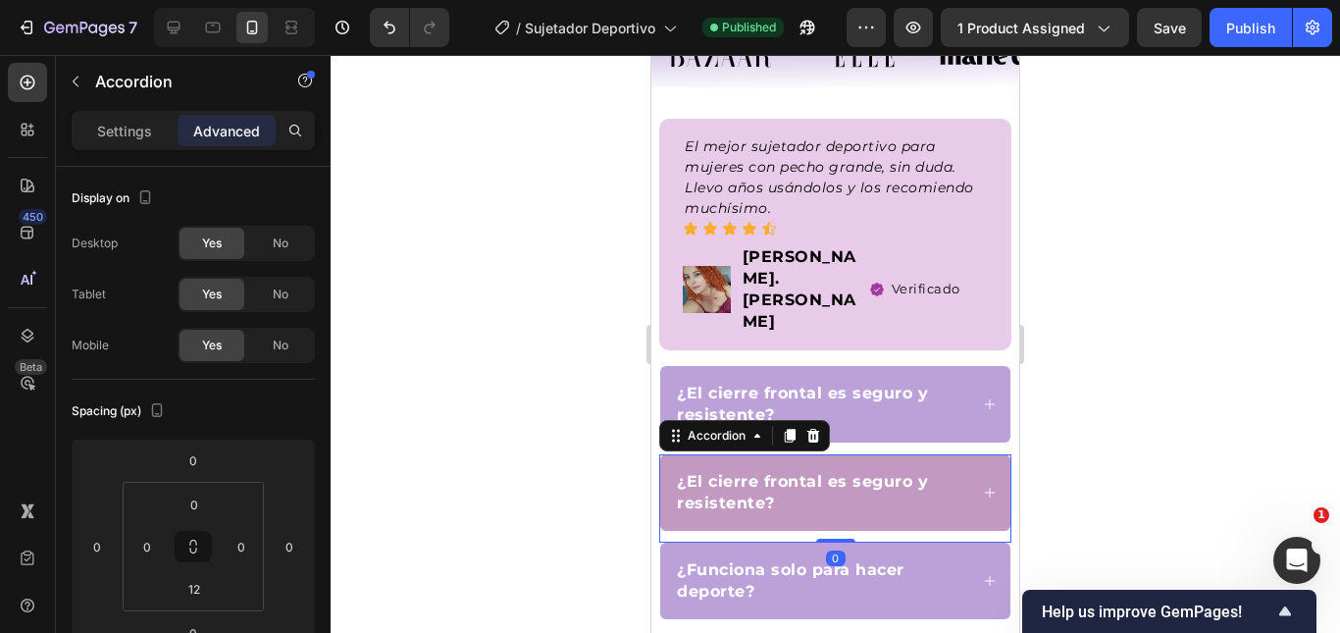
click at [921, 454] on div "¿El cierre frontal es seguro y resistente?" at bounding box center [835, 492] width 350 height 77
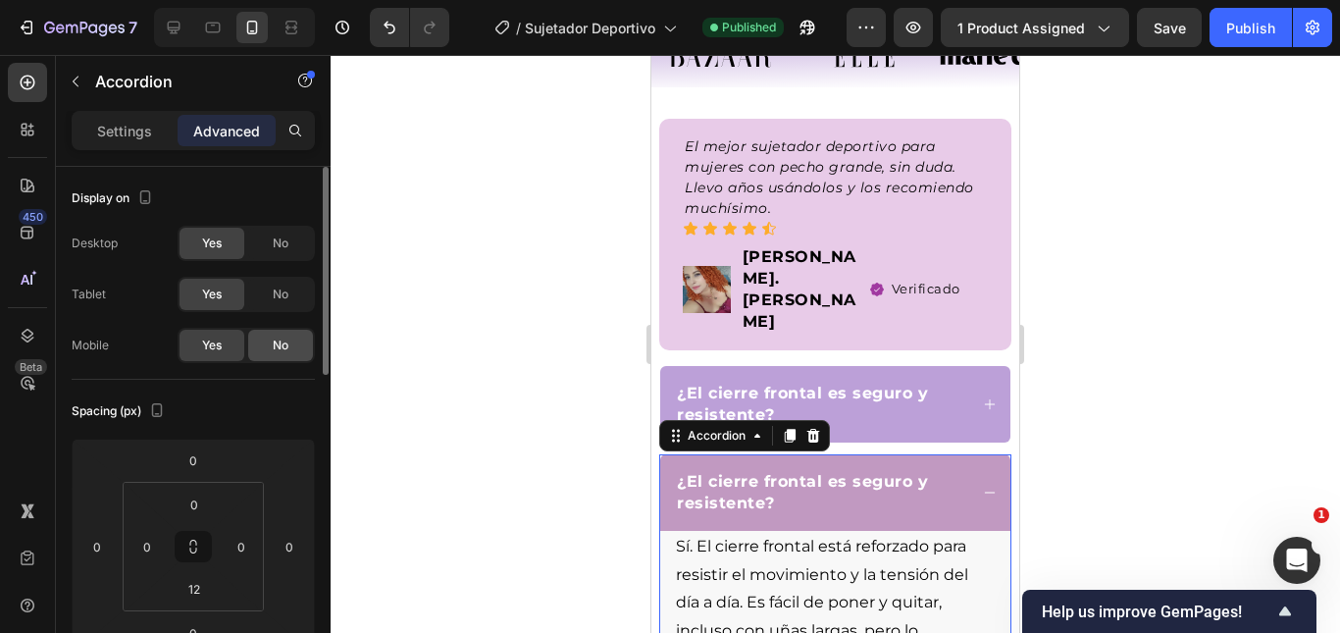
click at [275, 347] on span "No" at bounding box center [281, 345] width 16 height 18
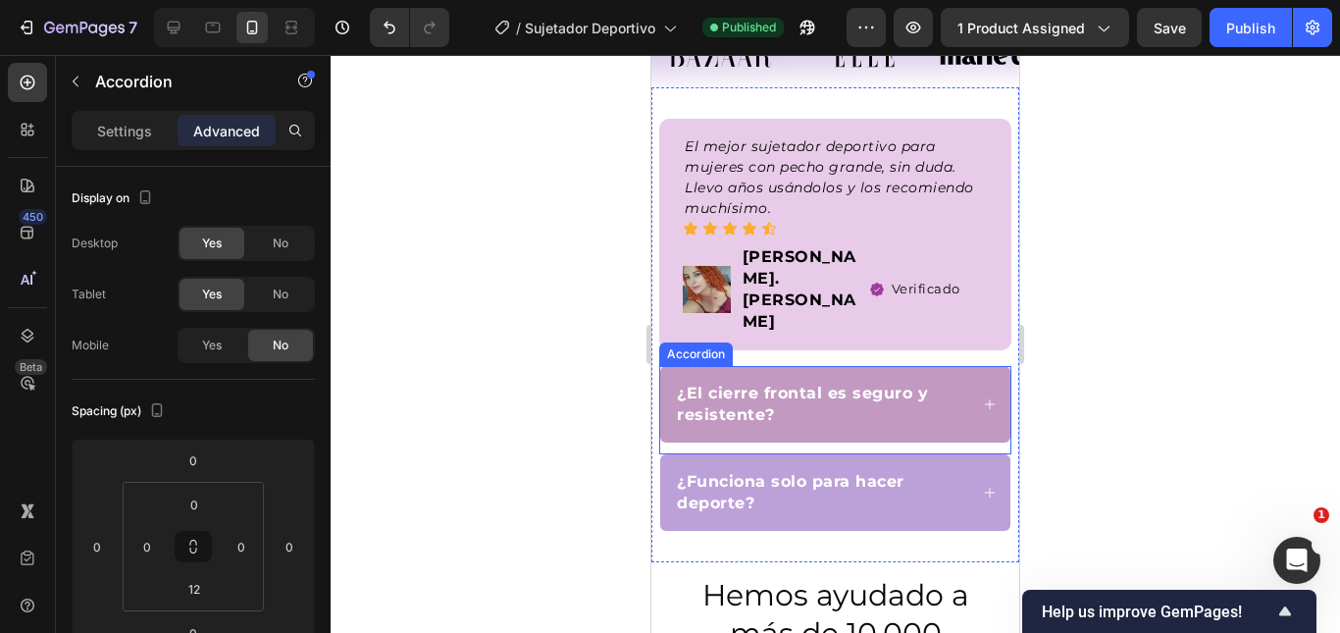
click at [937, 366] on div "¿El cierre frontal es seguro y resistente?" at bounding box center [835, 404] width 350 height 77
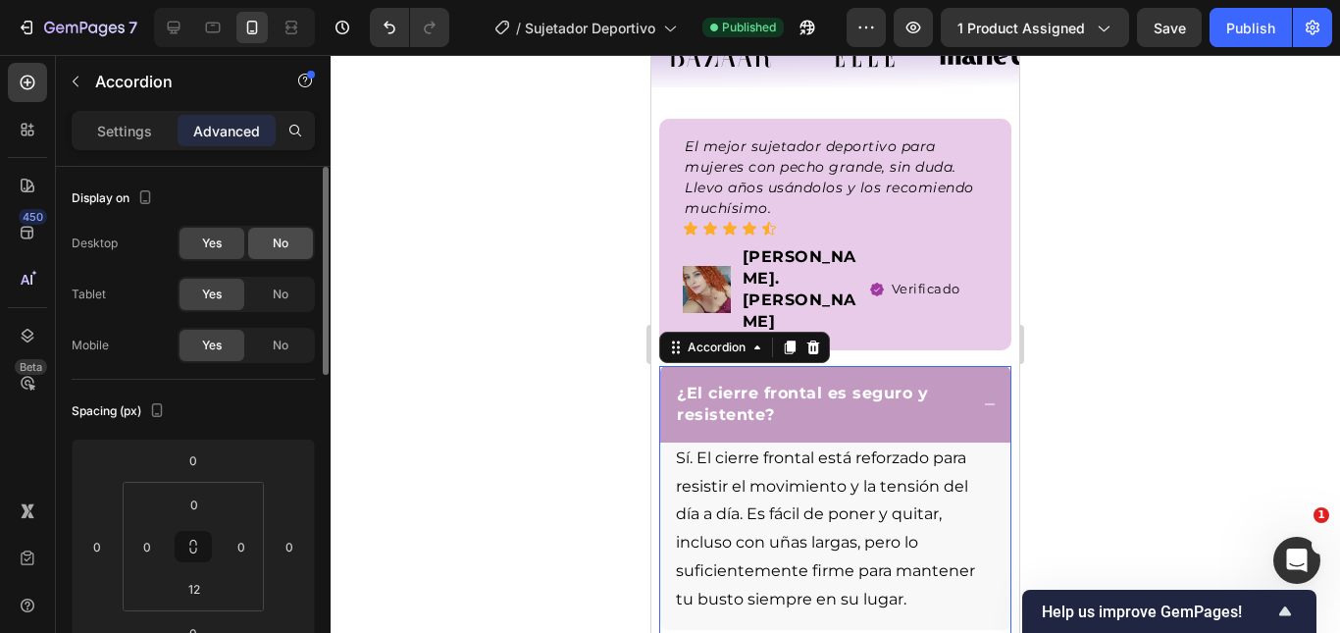
click at [290, 242] on div "No" at bounding box center [280, 243] width 65 height 31
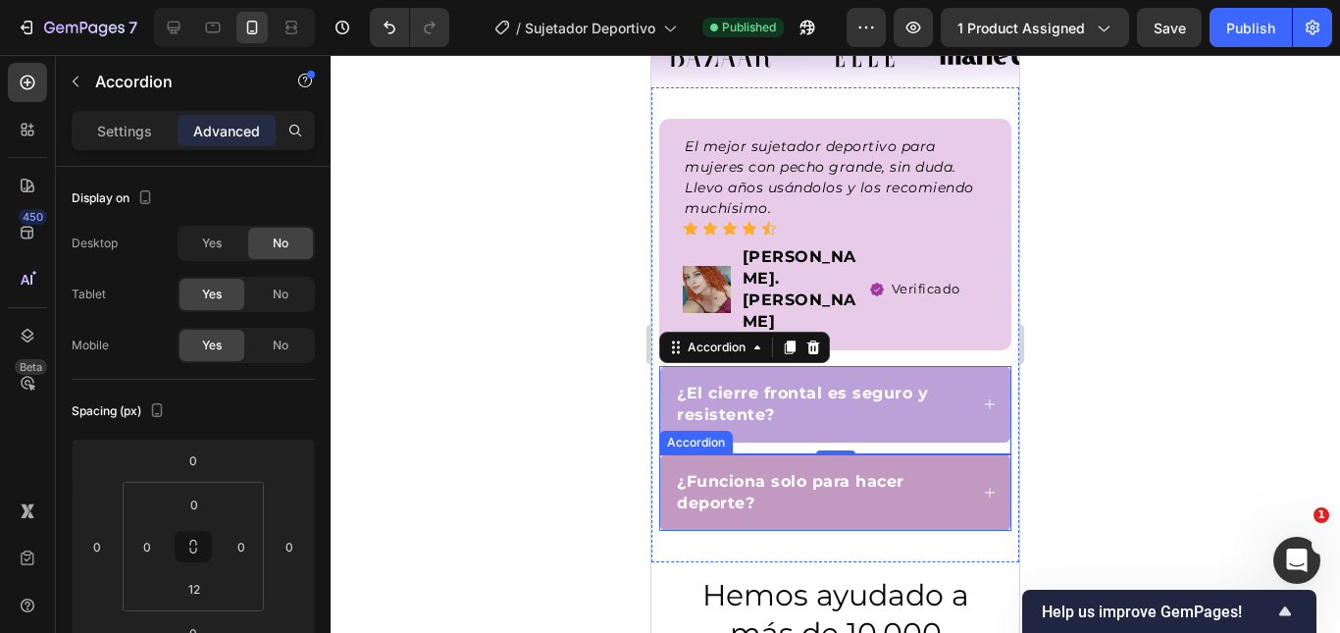
click at [916, 454] on div "¿Funciona solo para hacer deporte?" at bounding box center [835, 492] width 350 height 77
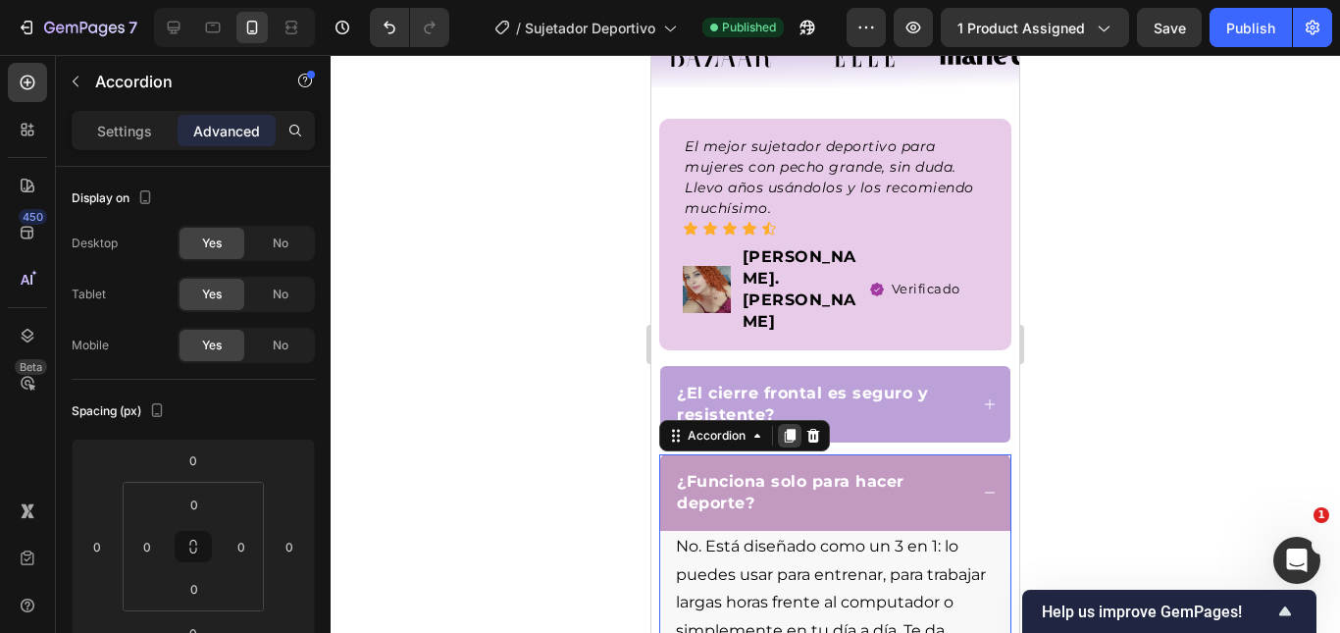
click at [791, 429] on icon at bounding box center [790, 436] width 11 height 14
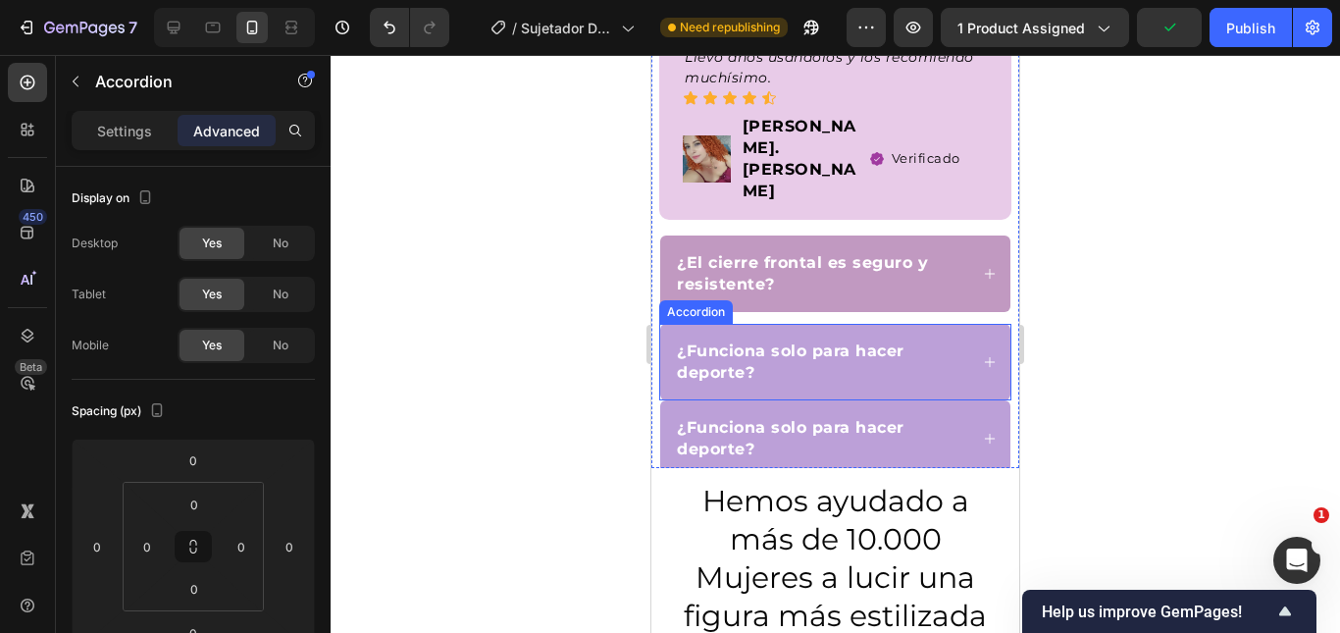
scroll to position [1557, 0]
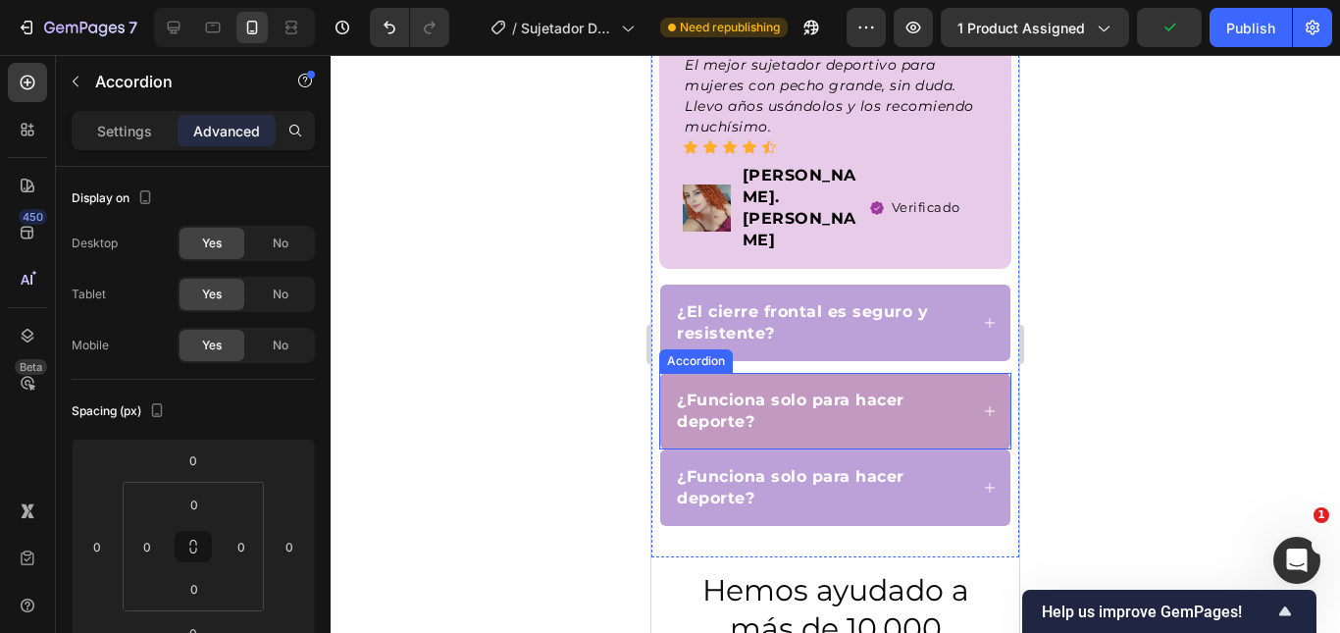
click at [953, 373] on div "¿Funciona solo para hacer deporte?" at bounding box center [835, 411] width 350 height 77
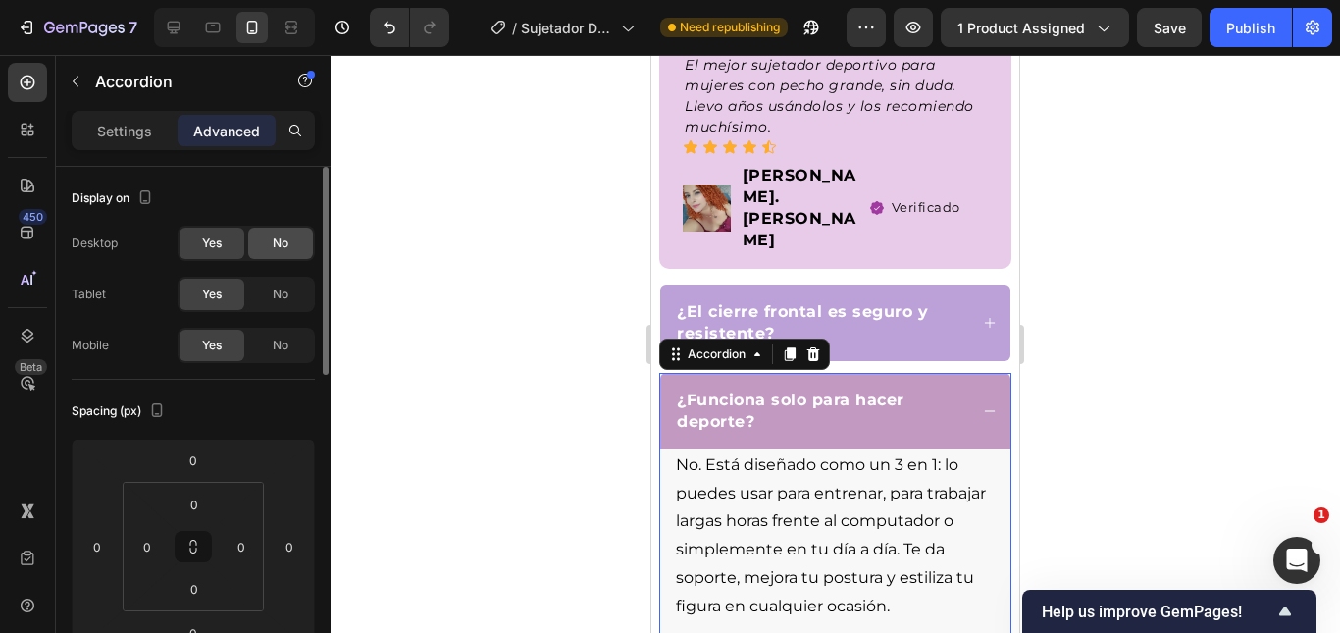
click at [278, 245] on span "No" at bounding box center [281, 243] width 16 height 18
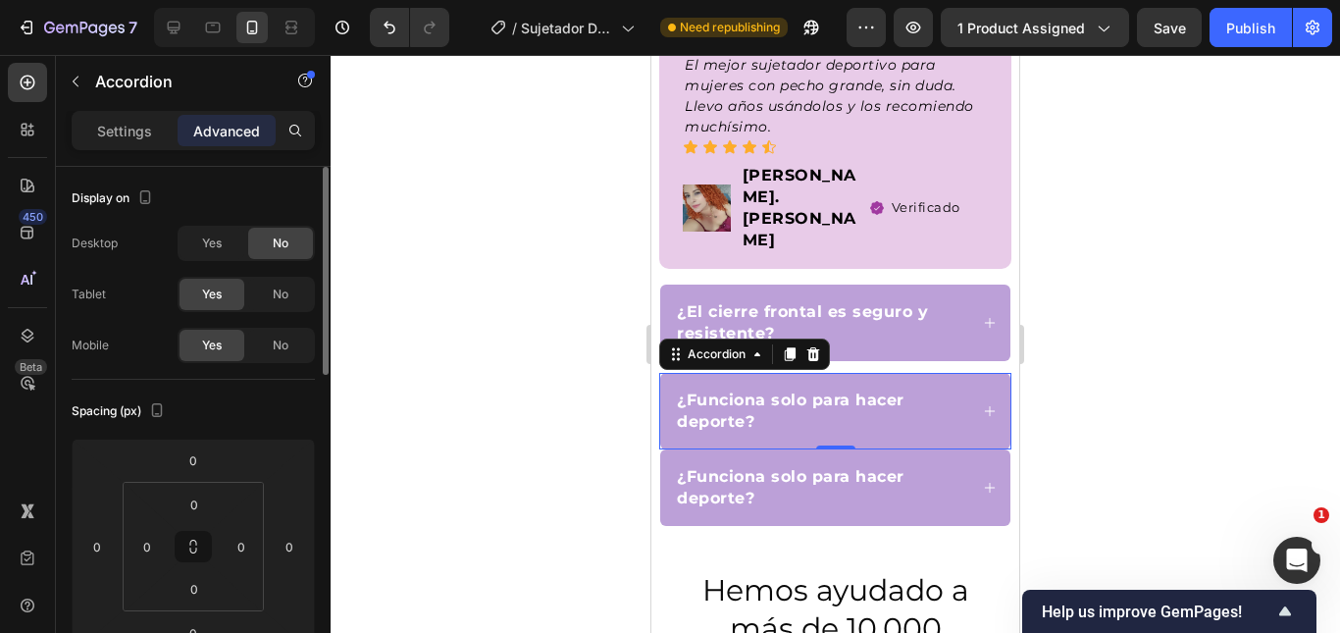
click at [278, 245] on span "No" at bounding box center [281, 243] width 16 height 18
click at [232, 243] on div "Yes" at bounding box center [211, 243] width 65 height 31
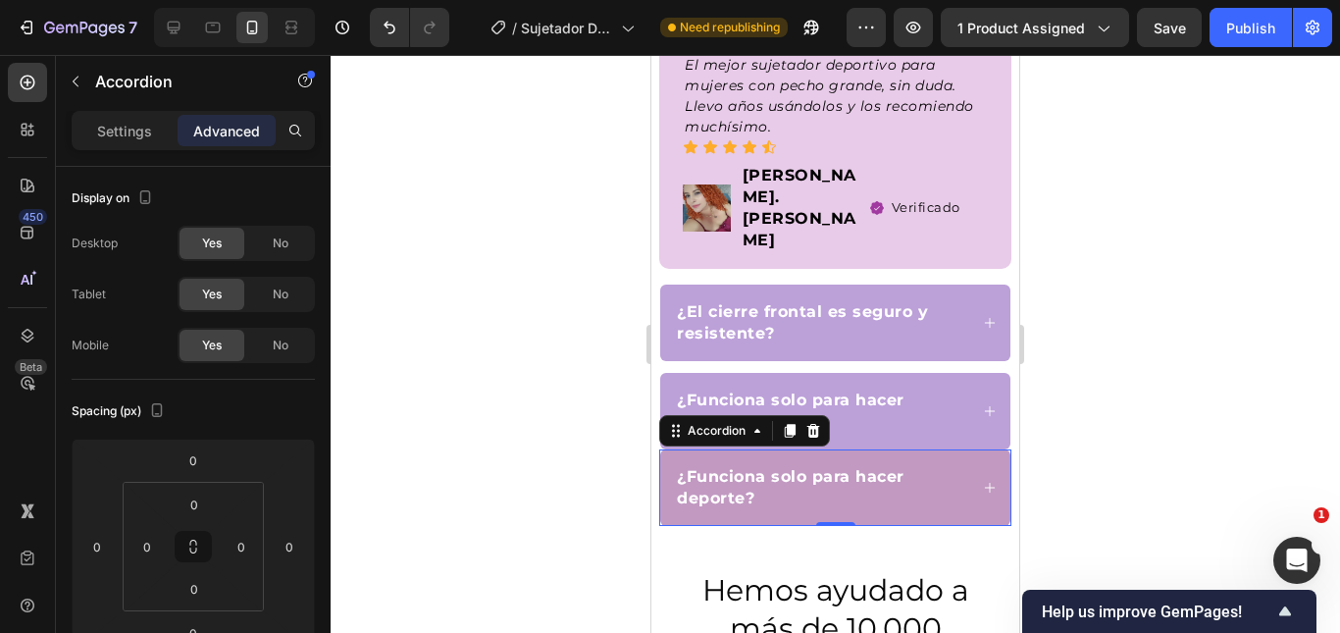
click at [931, 463] on div "¿Funciona solo para hacer deporte?" at bounding box center [820, 487] width 293 height 49
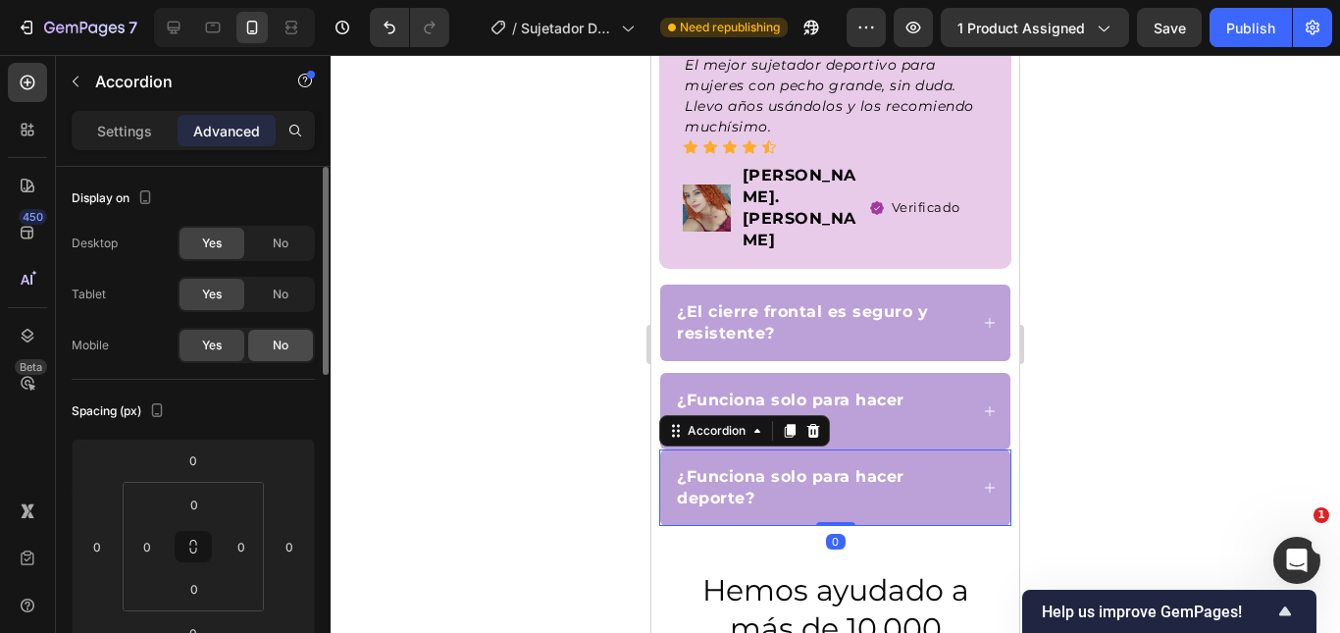
click at [282, 342] on span "No" at bounding box center [281, 345] width 16 height 18
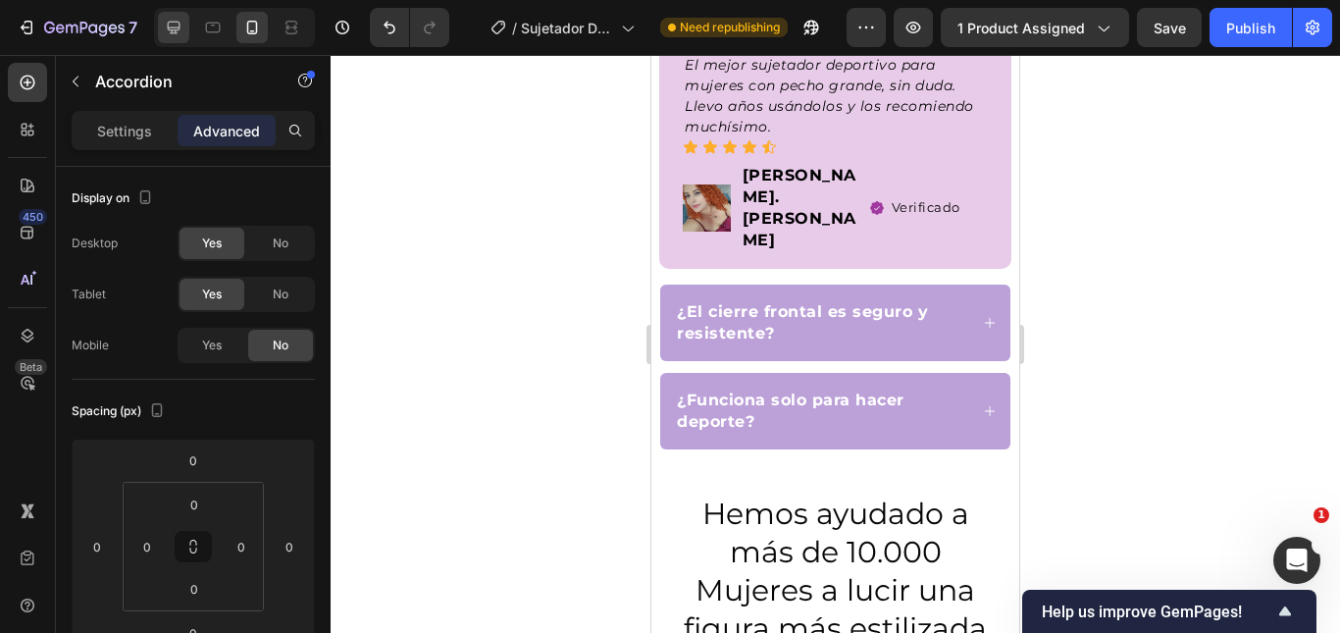
click at [163, 23] on div at bounding box center [173, 27] width 31 height 31
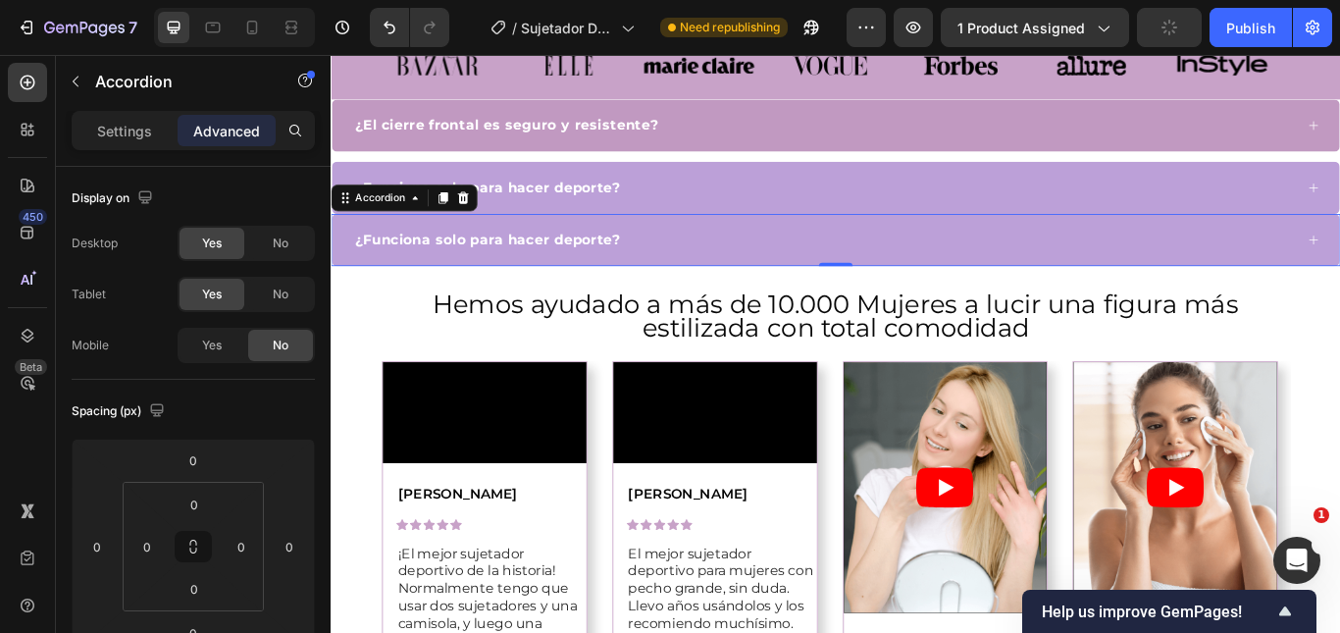
scroll to position [788, 0]
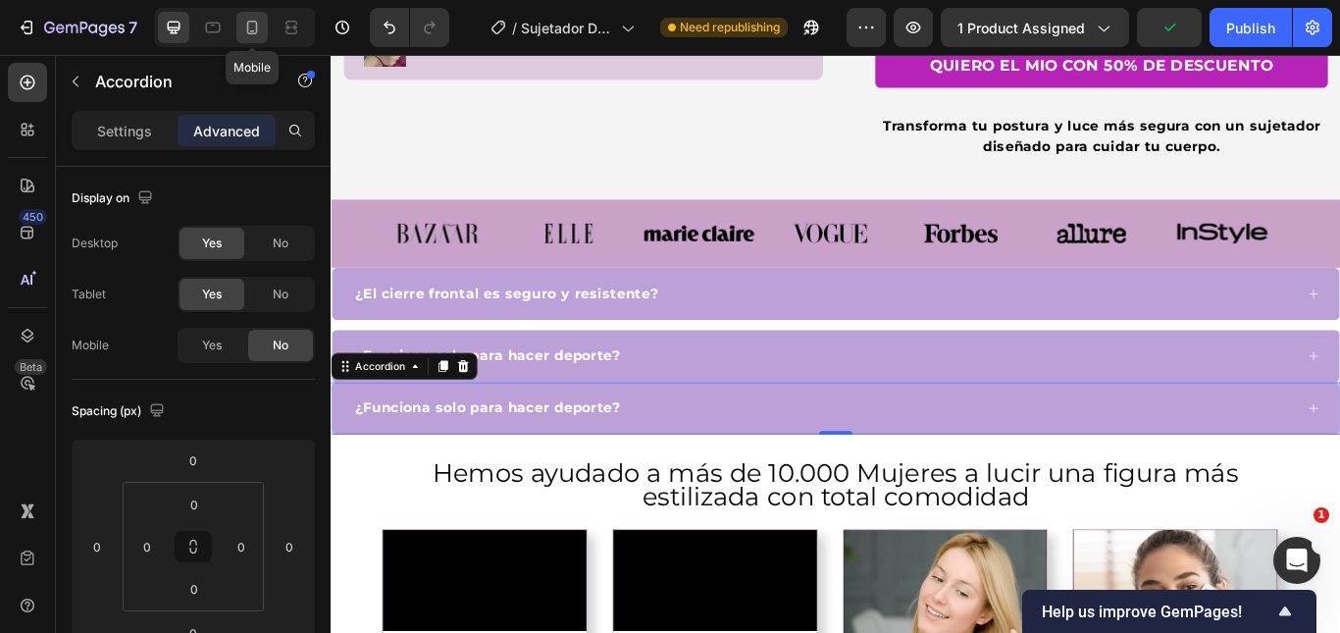
drag, startPoint x: 248, startPoint y: 31, endPoint x: 173, endPoint y: 262, distance: 242.5
click at [250, 31] on icon at bounding box center [252, 28] width 20 height 20
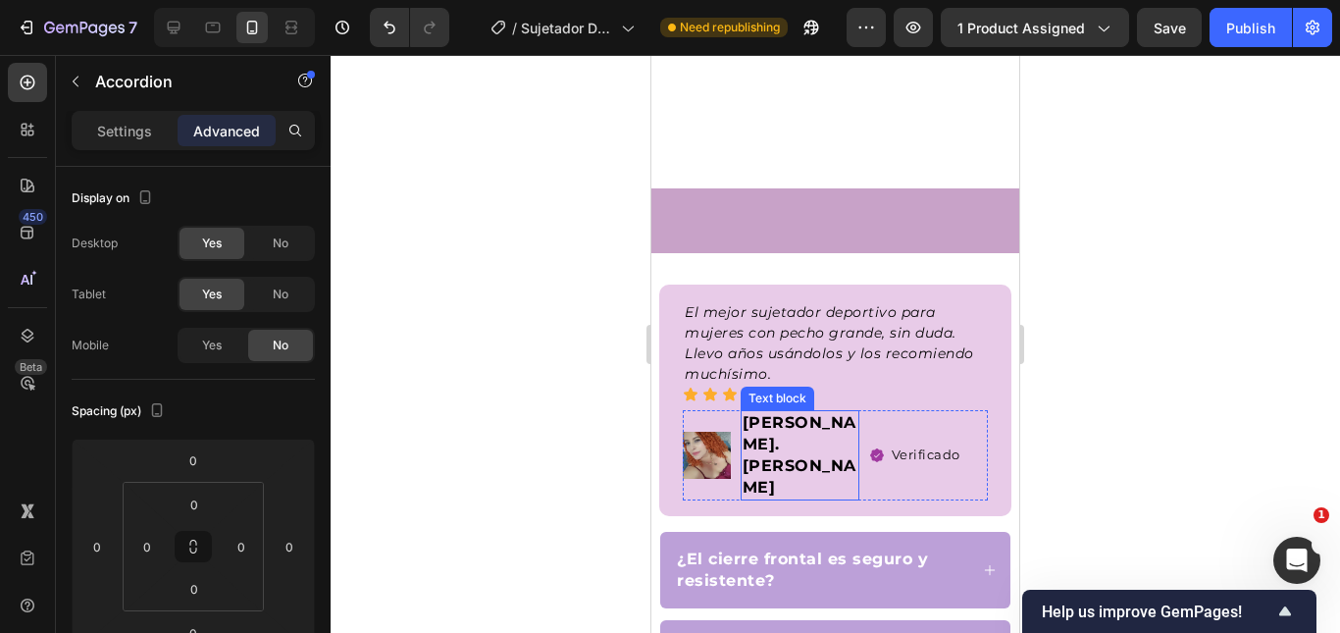
scroll to position [1523, 0]
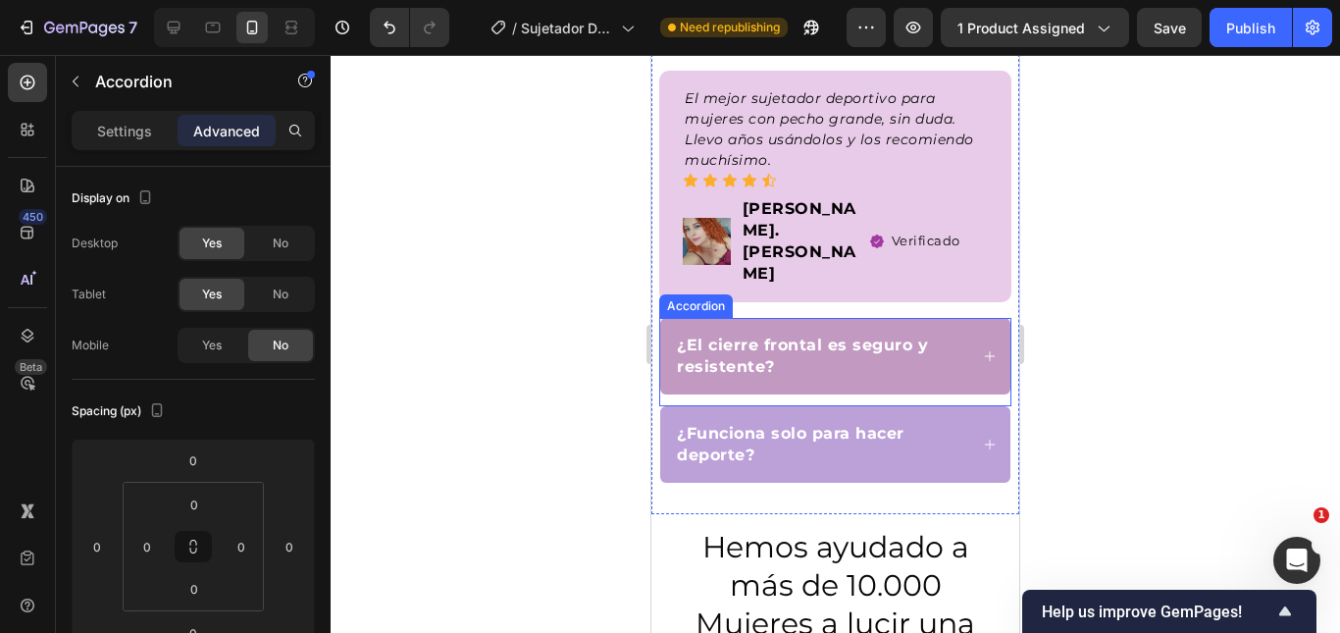
click at [956, 318] on div "¿El cierre frontal es seguro y resistente?" at bounding box center [835, 356] width 350 height 77
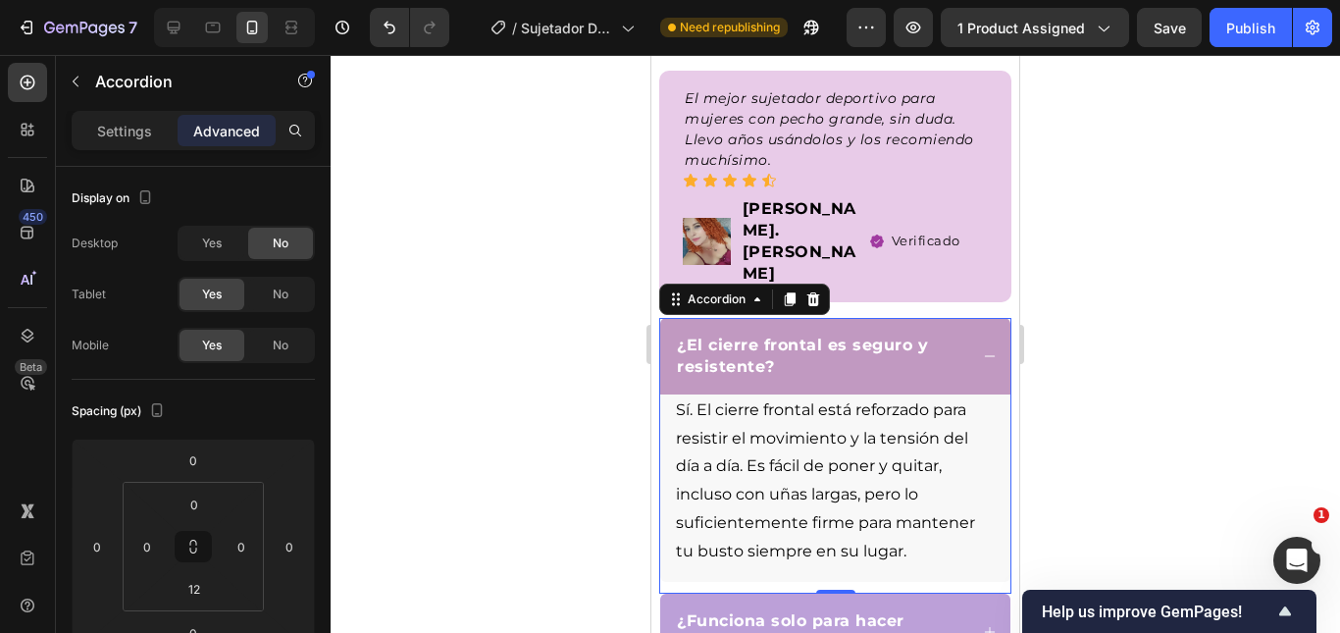
click at [980, 318] on div "¿El cierre frontal es seguro y resistente?" at bounding box center [835, 356] width 350 height 77
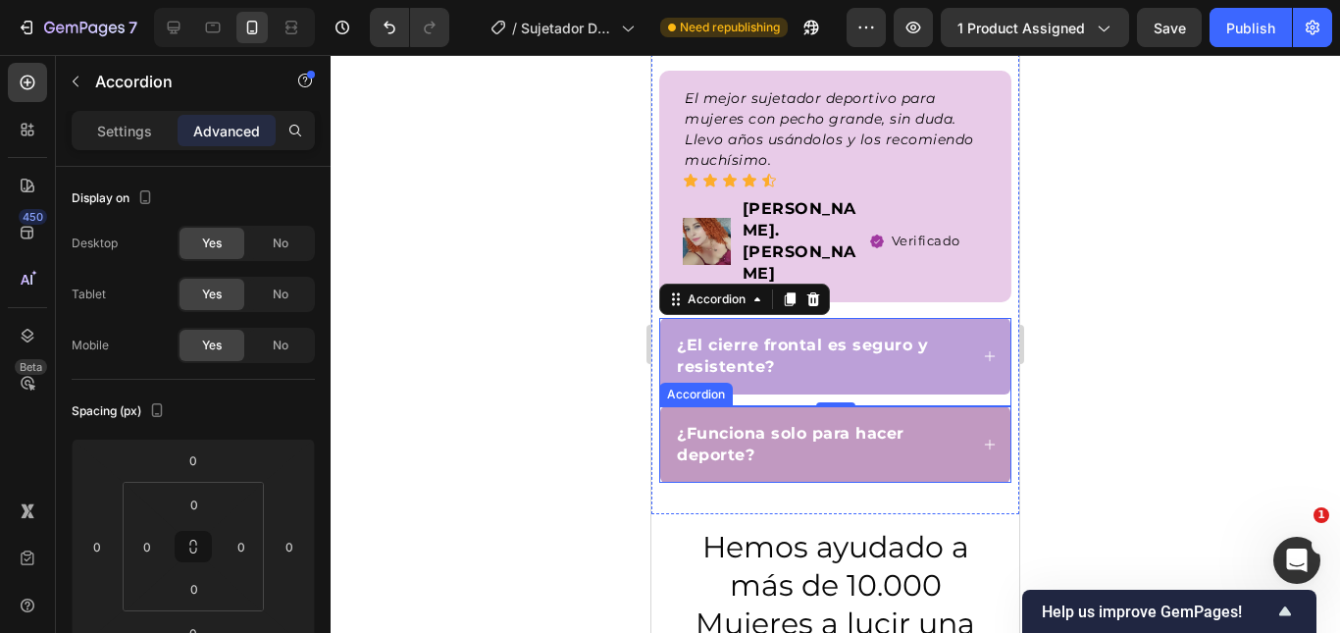
click at [964, 406] on div "¿Funciona solo para hacer deporte?" at bounding box center [835, 444] width 350 height 77
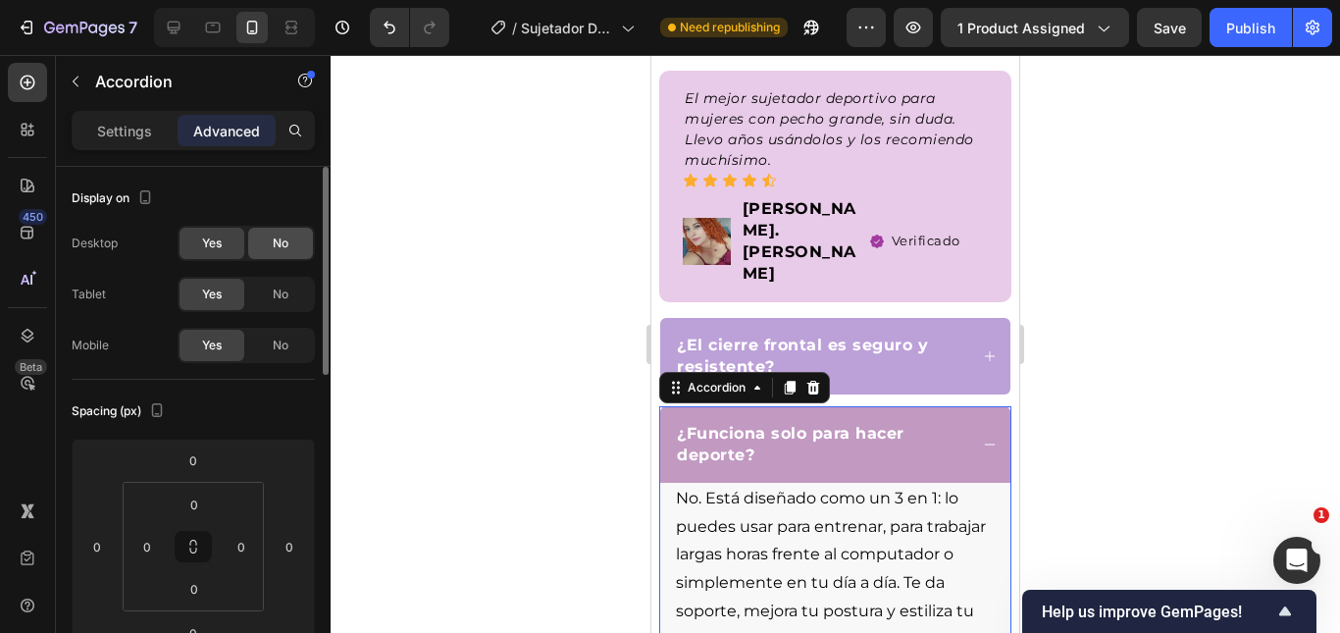
click at [280, 230] on div "No" at bounding box center [280, 243] width 65 height 31
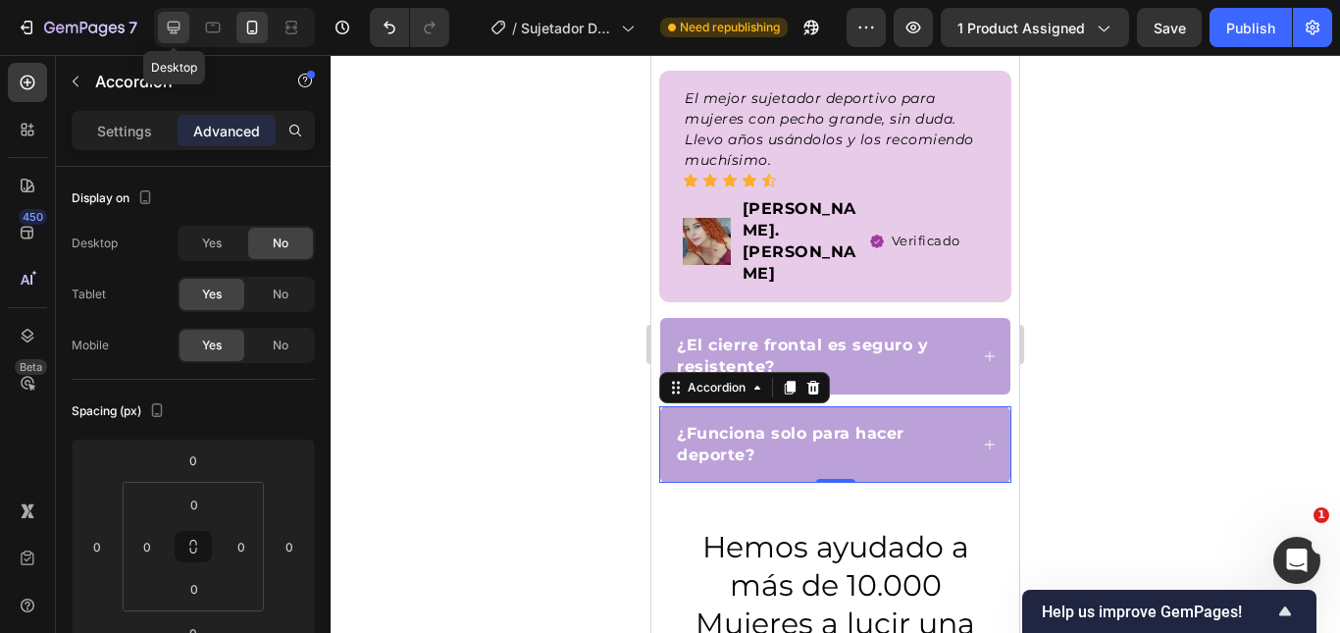
click at [179, 33] on icon at bounding box center [174, 28] width 20 height 20
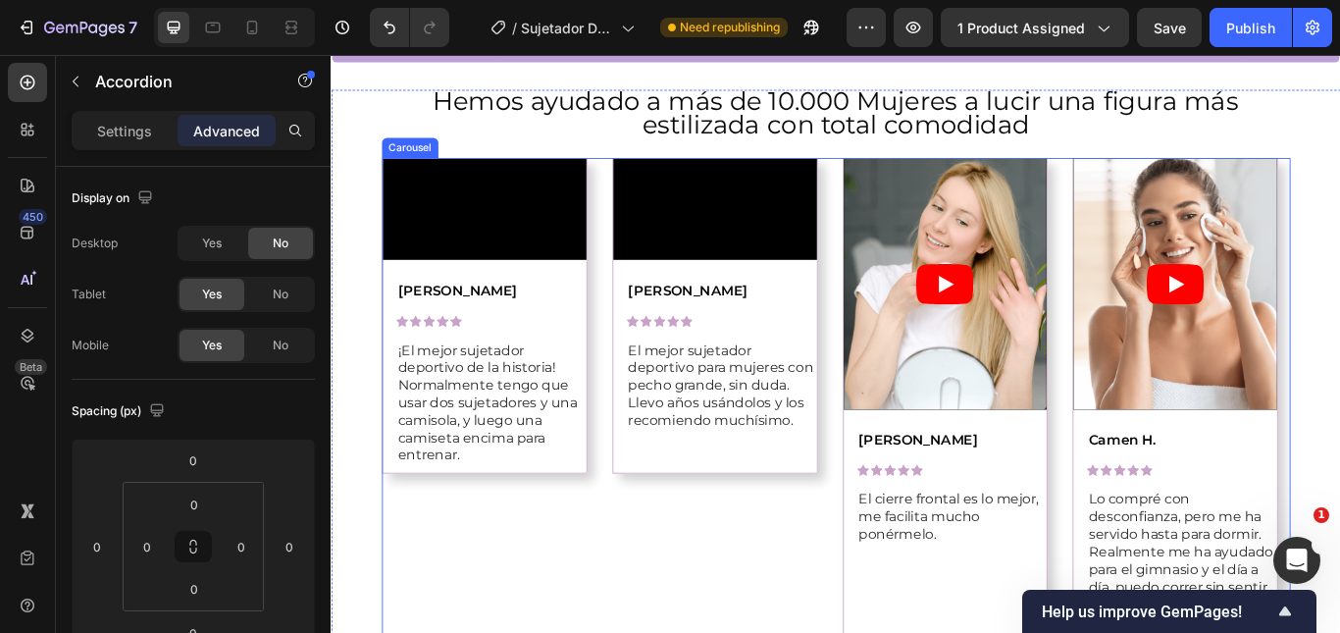
scroll to position [670, 0]
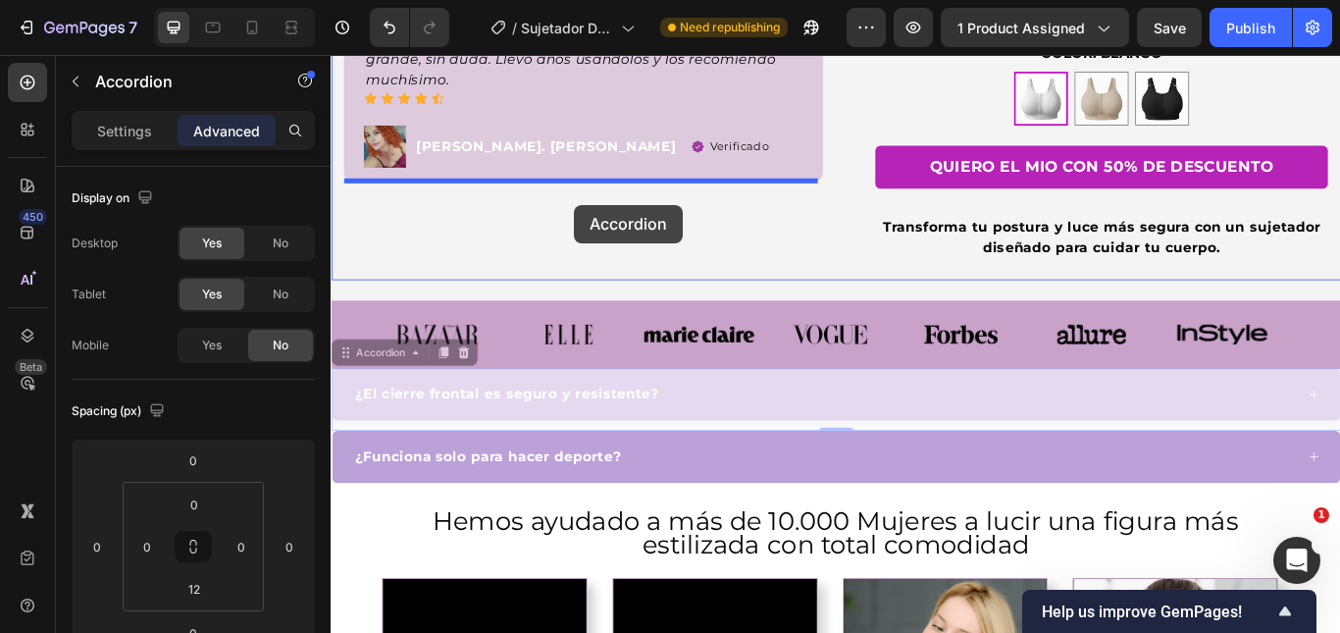
scroll to position [670, 0]
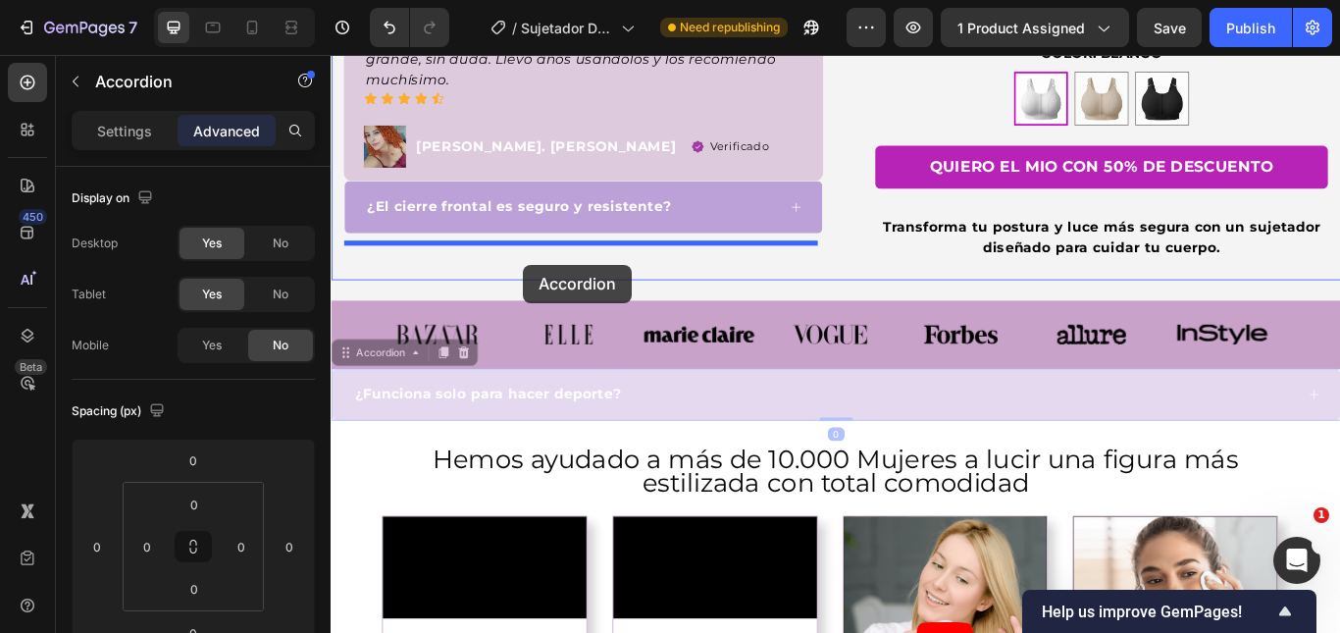
drag, startPoint x: 566, startPoint y: 430, endPoint x: 554, endPoint y: 297, distance: 132.9
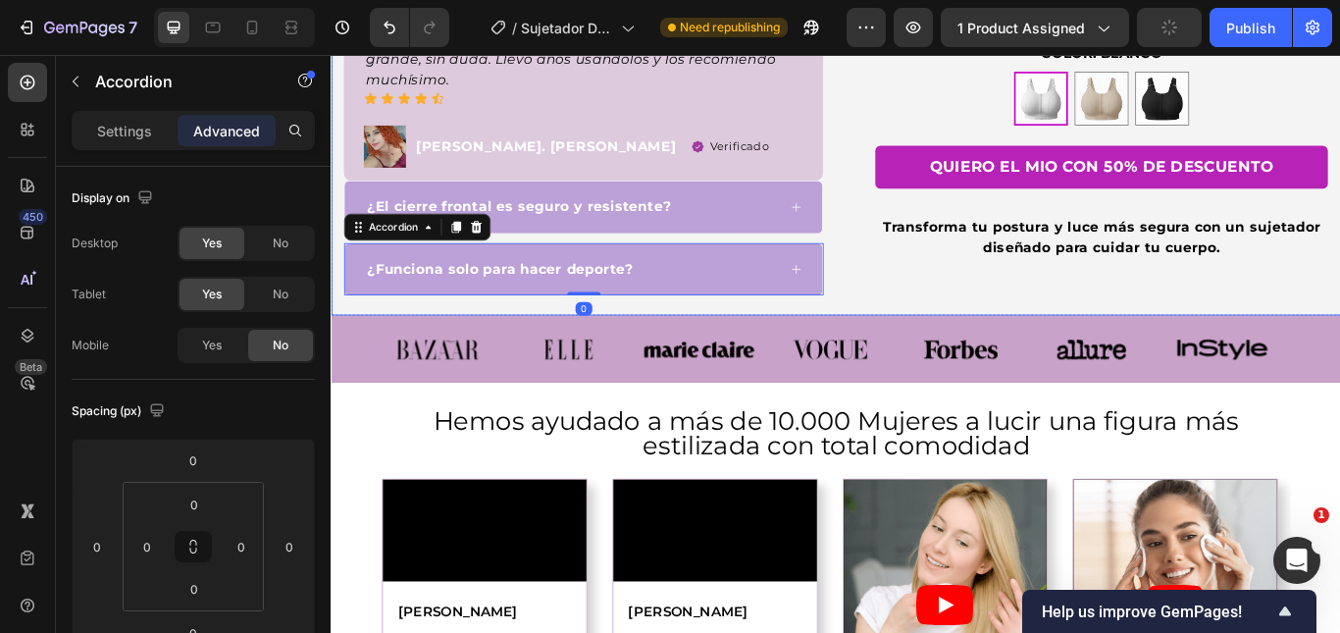
scroll to position [572, 0]
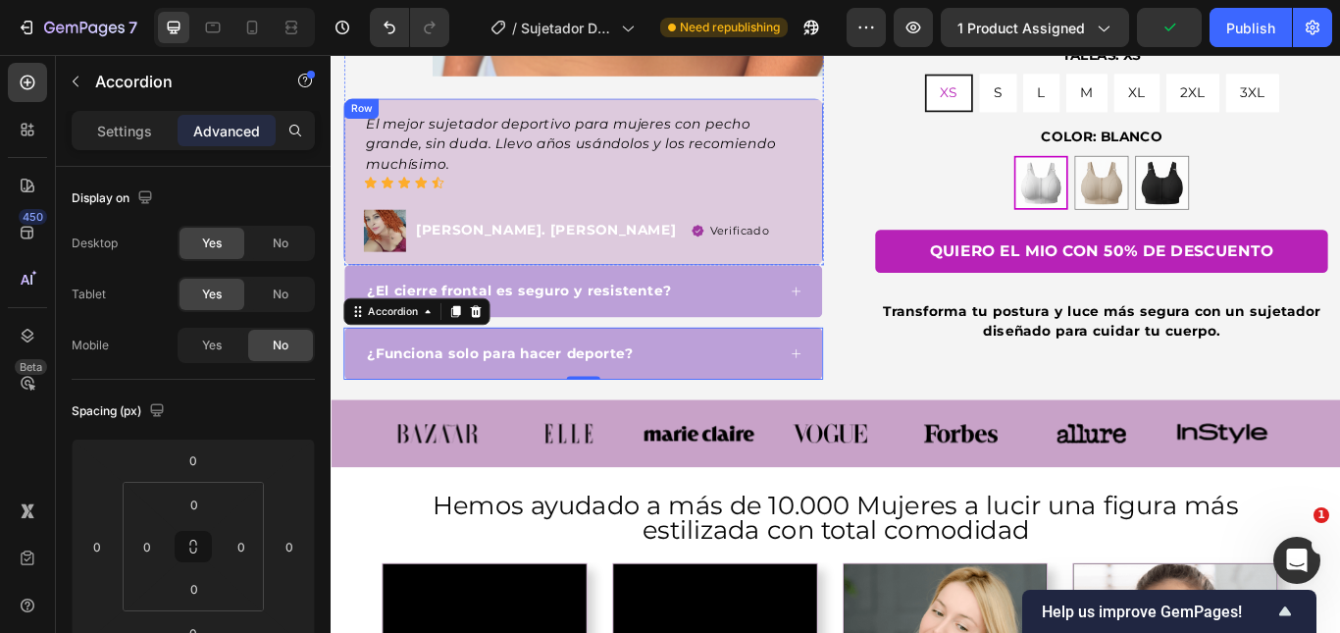
click at [751, 286] on div "El mejor sujetador deportivo para mujeres con pecho grande, sin duda. Llevo año…" at bounding box center [624, 203] width 559 height 194
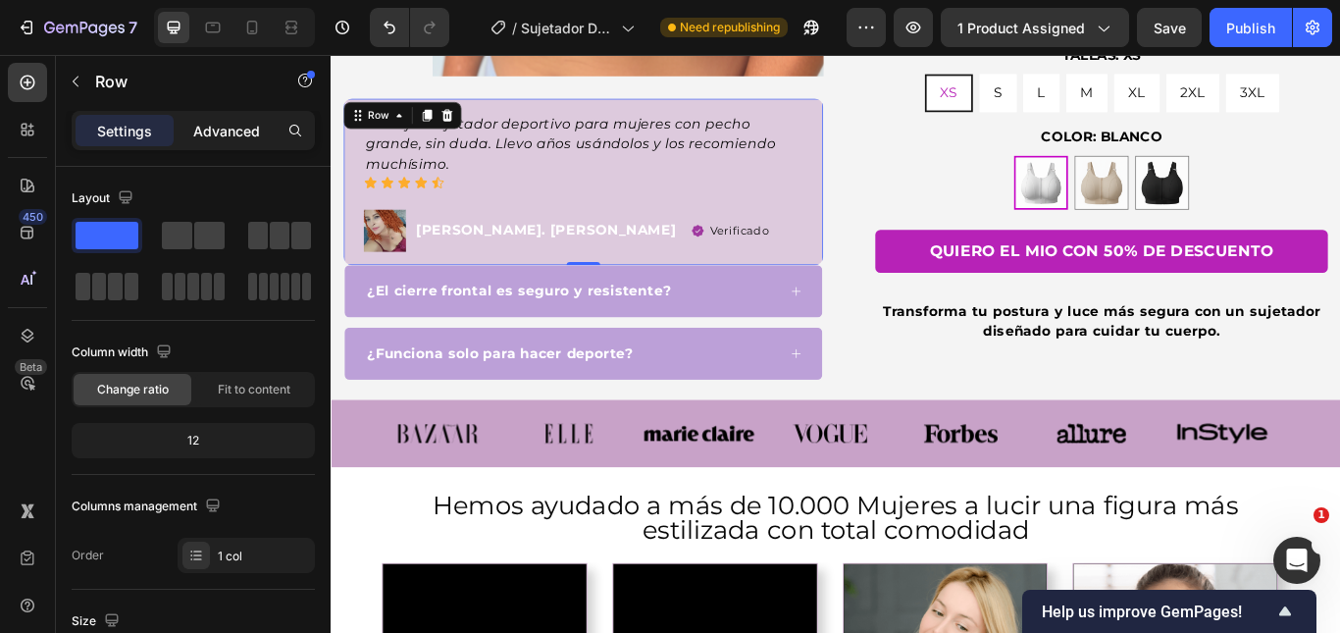
click at [213, 141] on div "Advanced" at bounding box center [227, 130] width 98 height 31
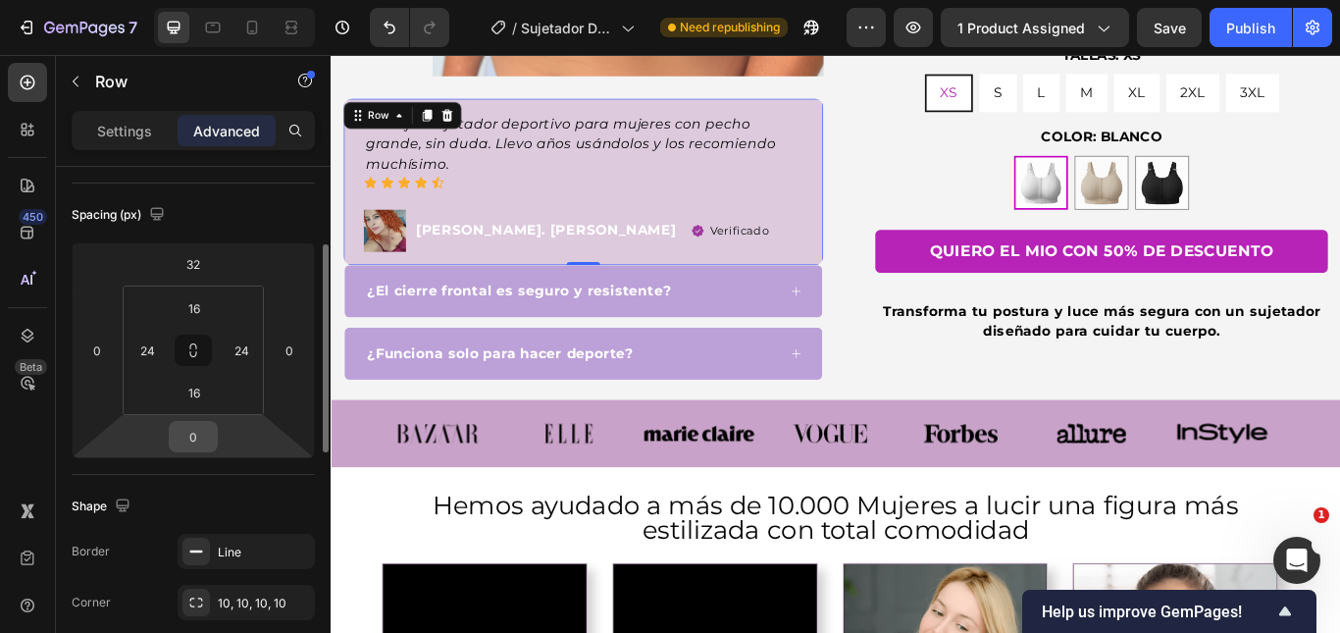
click at [196, 443] on input "0" at bounding box center [193, 436] width 39 height 29
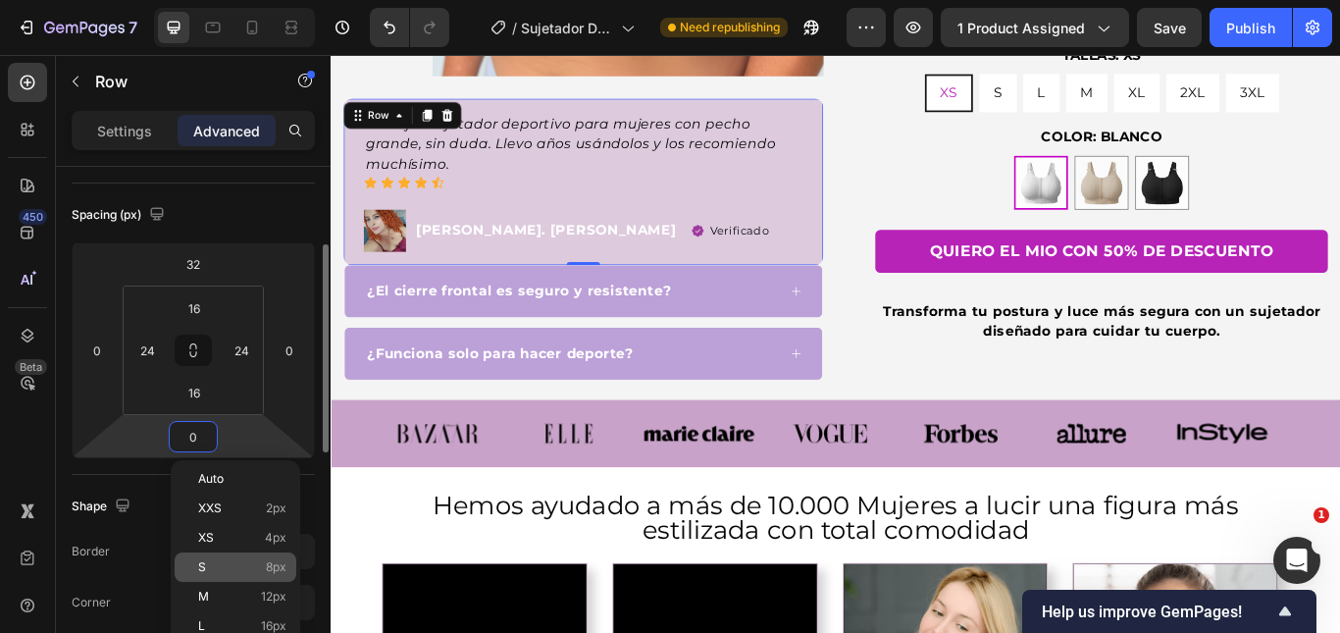
scroll to position [392, 0]
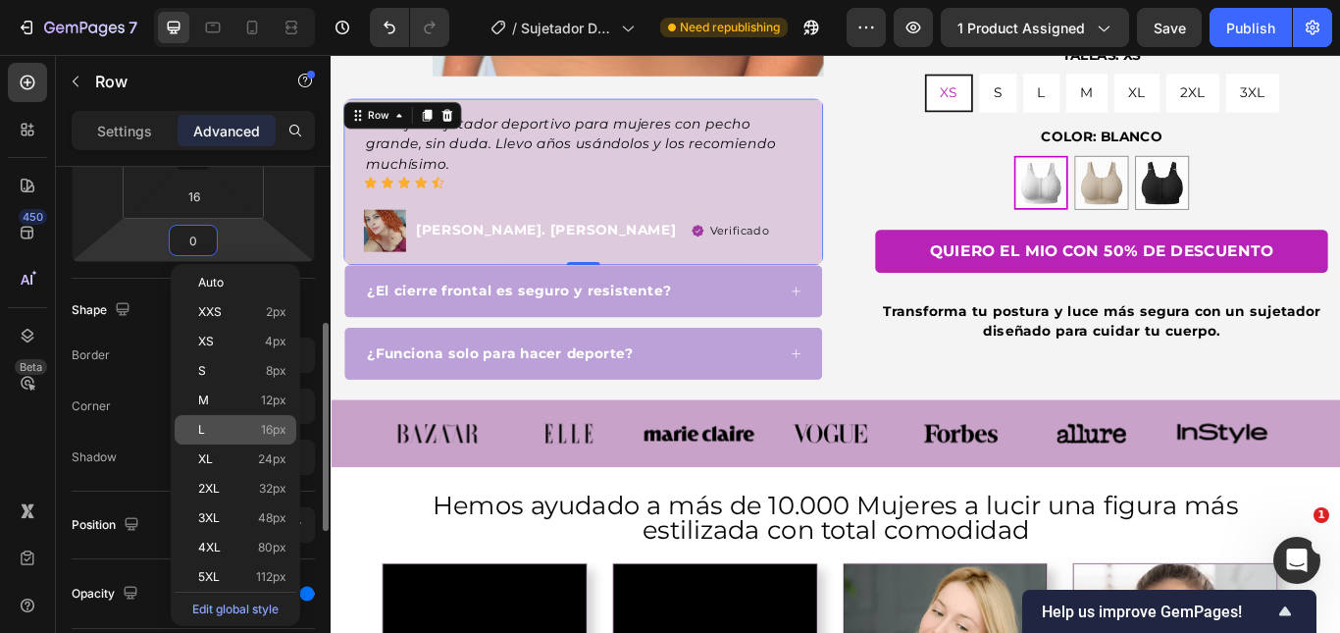
click at [223, 423] on p "L 16px" at bounding box center [242, 430] width 88 height 14
type input "16"
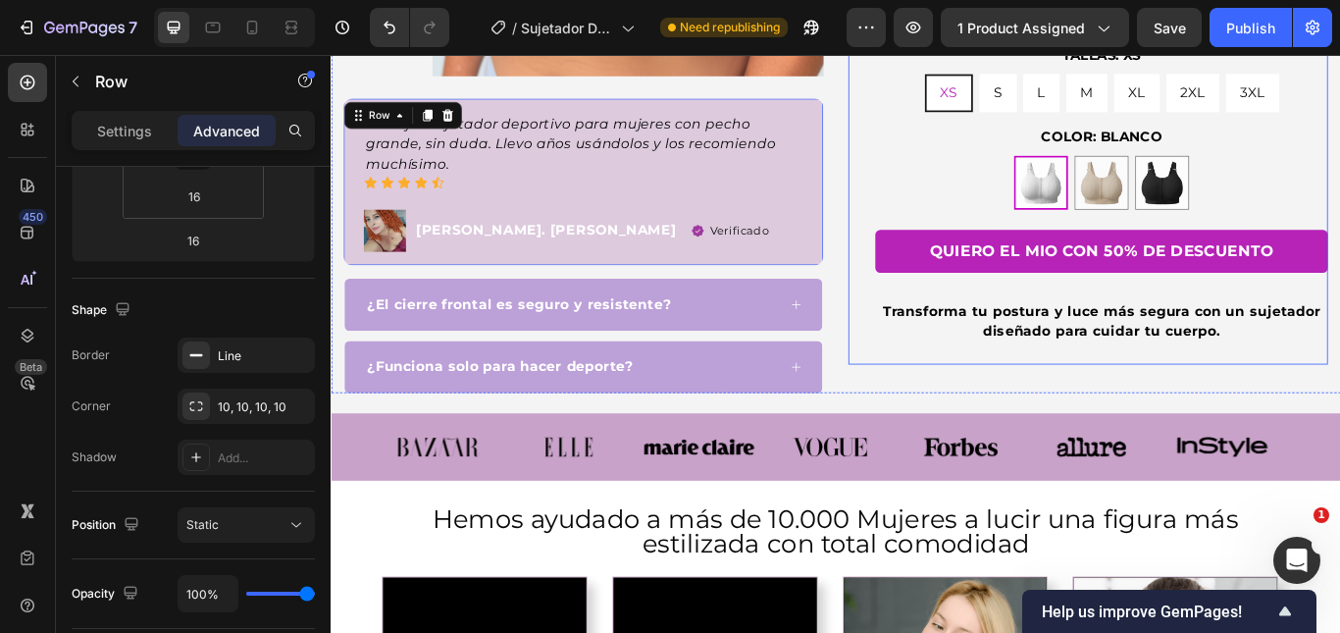
click at [1008, 436] on div "Icon Icon Icon Icon Icon Icon List Hoz 22,500+ Clientes Felices Text block Row …" at bounding box center [1213, 36] width 559 height 825
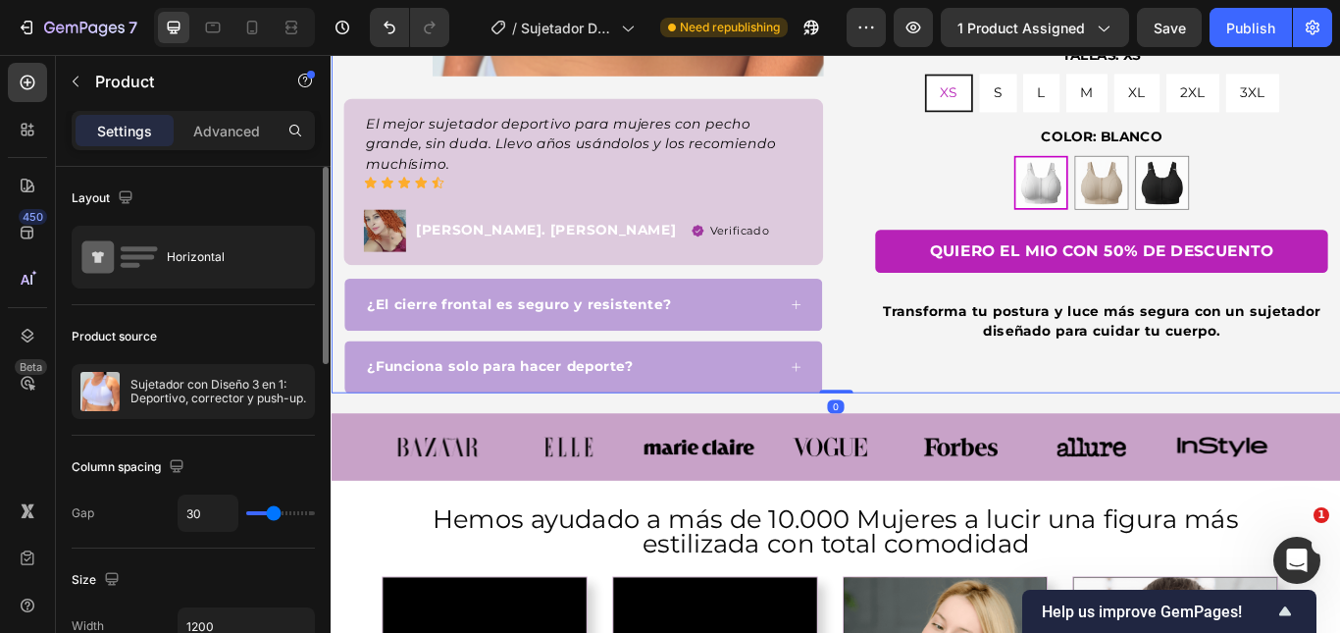
scroll to position [474, 0]
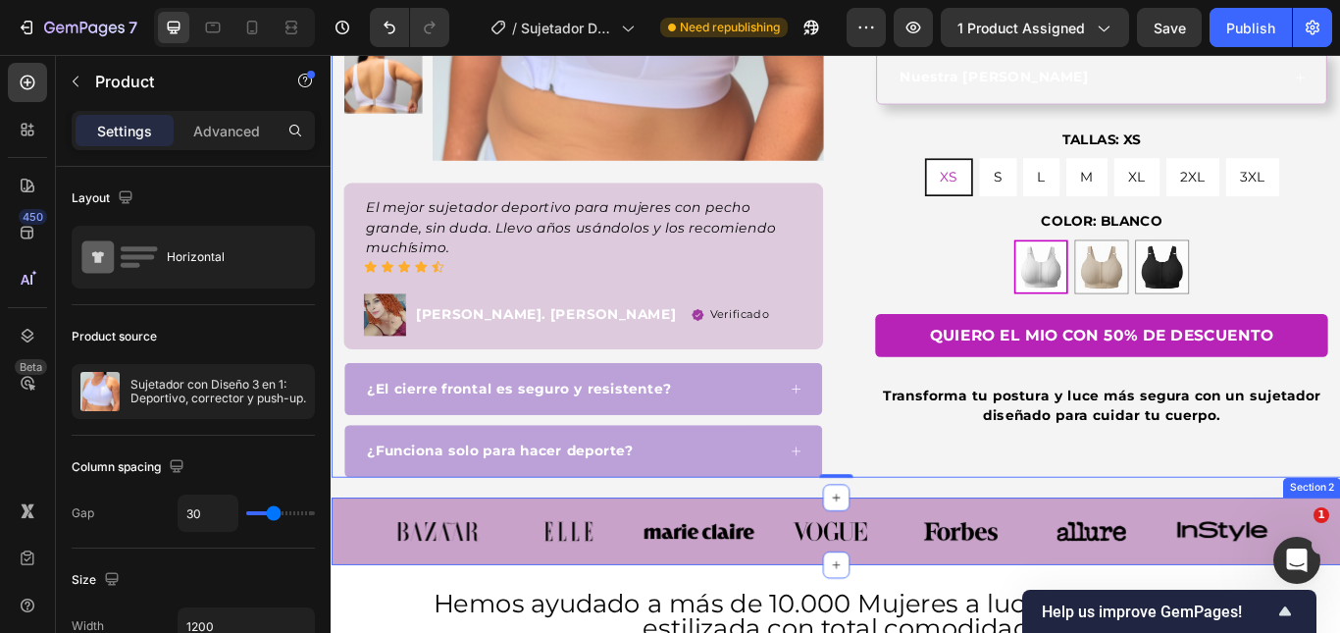
click at [377, 579] on div "Image Image Image Image Image Image Image Carousel Row Section 2" at bounding box center [919, 610] width 1177 height 78
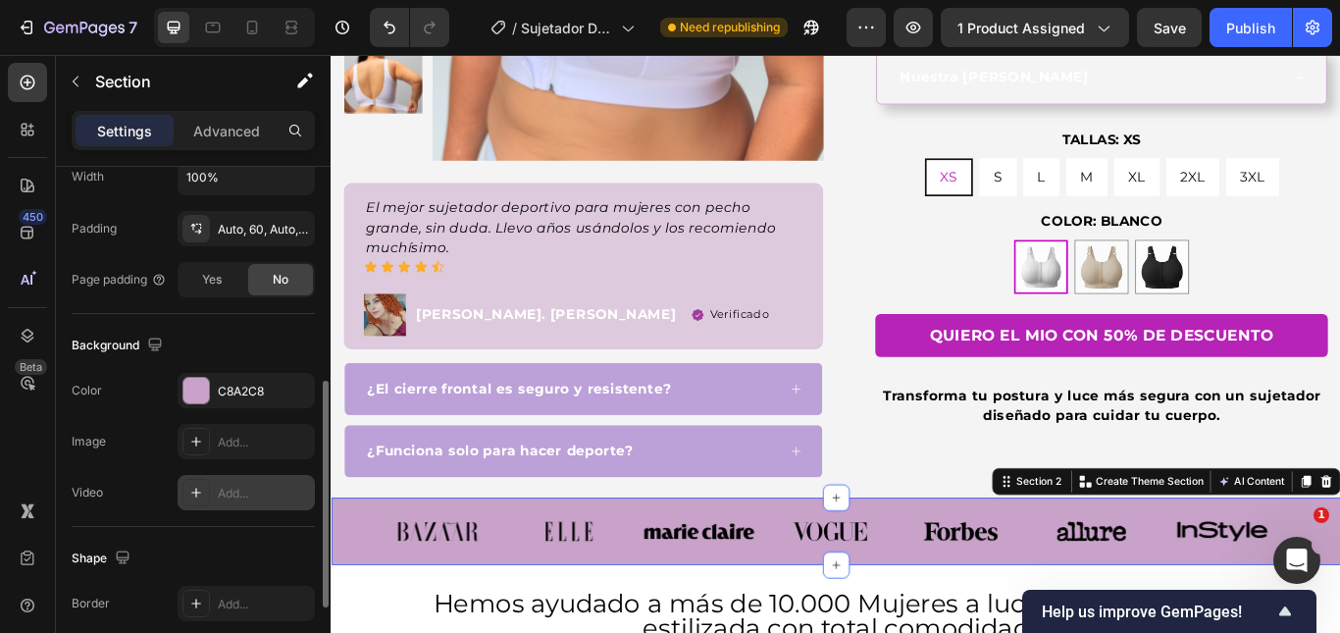
scroll to position [588, 0]
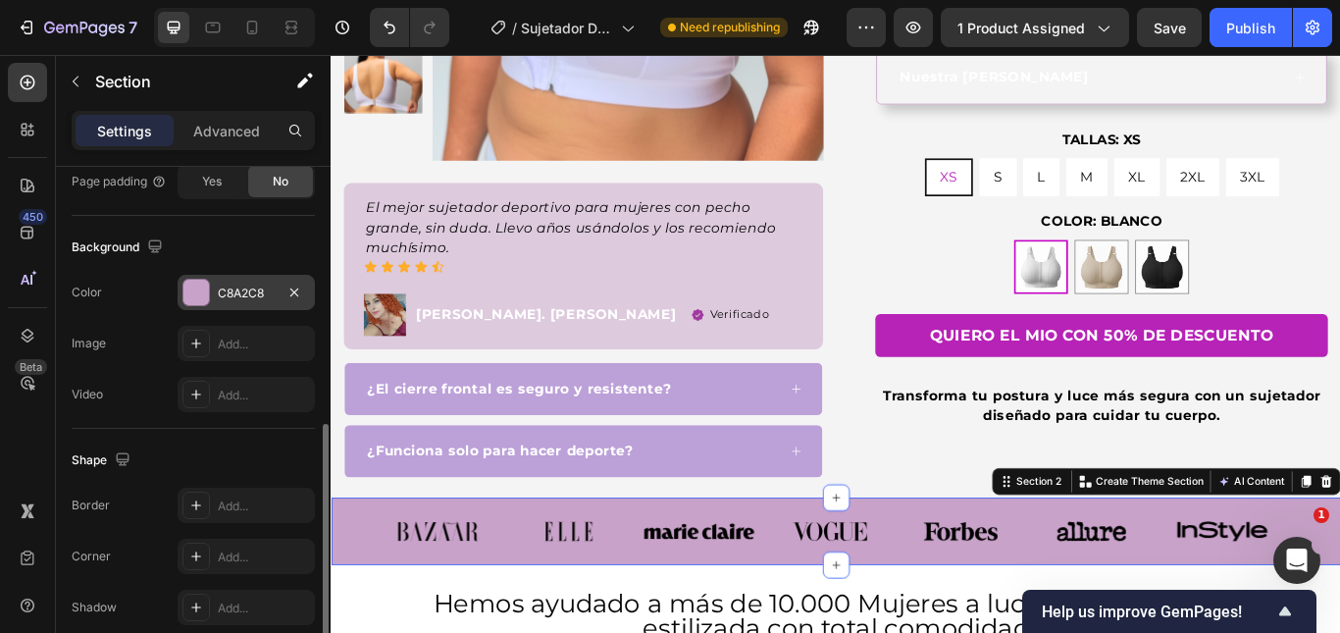
click at [226, 295] on div "C8A2C8" at bounding box center [246, 293] width 57 height 18
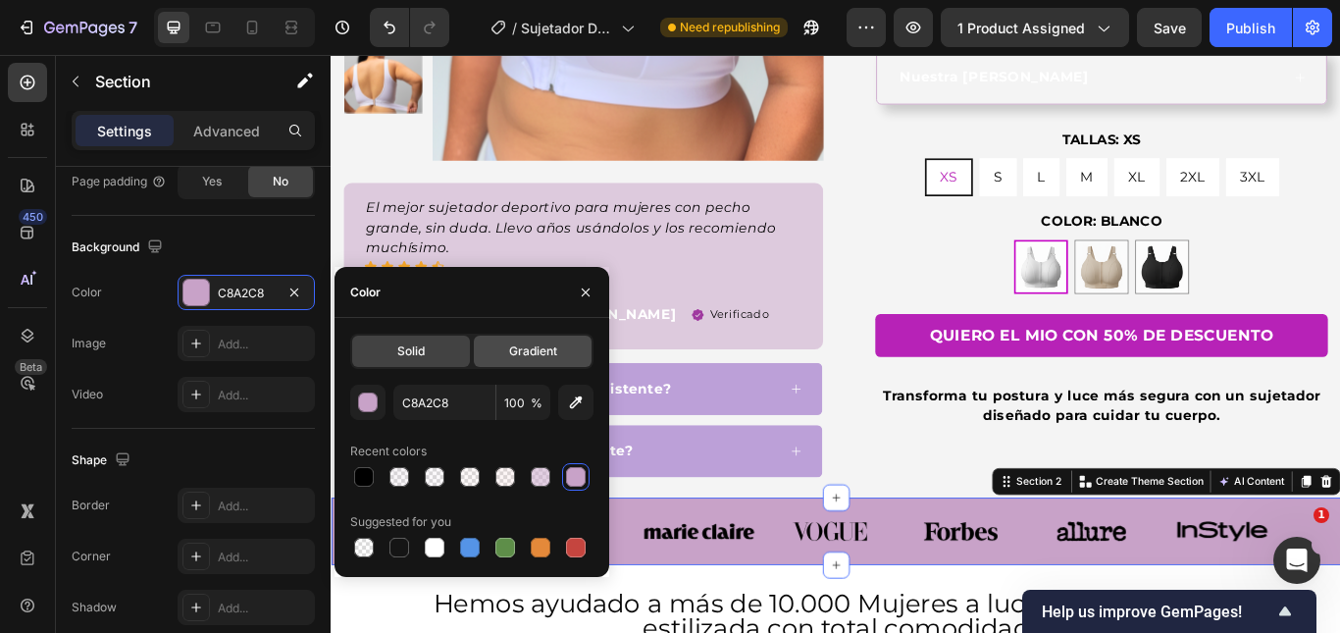
click at [531, 361] on div "Gradient" at bounding box center [533, 350] width 118 height 31
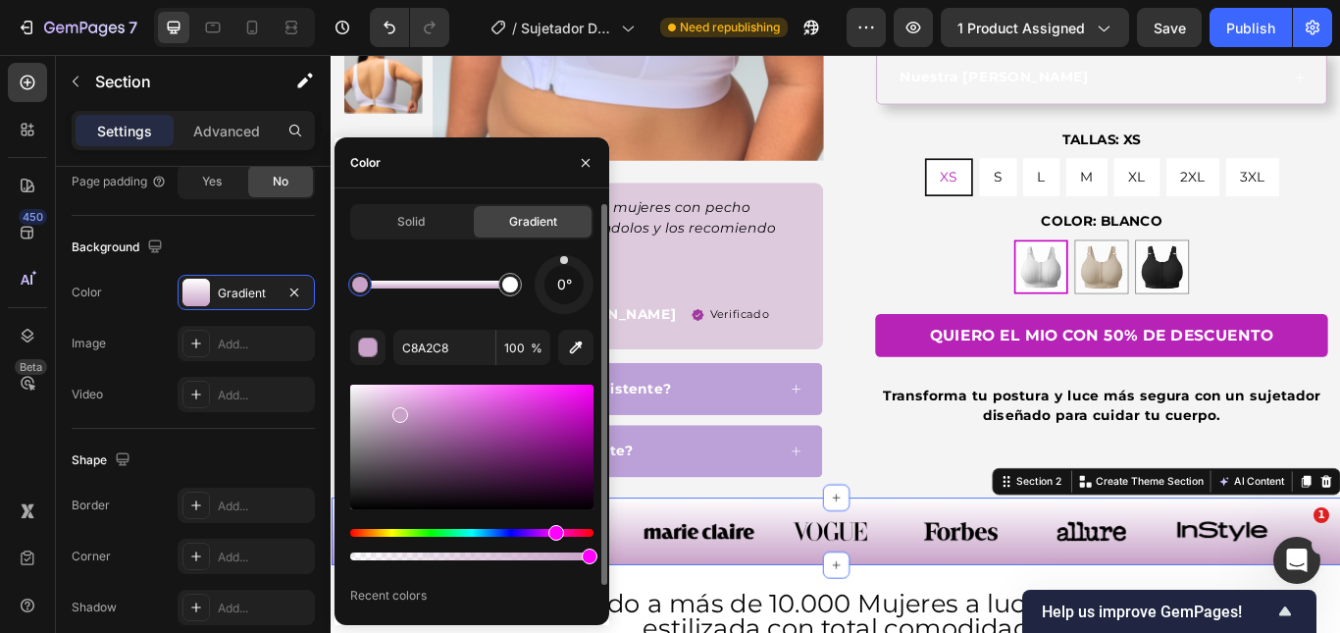
drag, startPoint x: 582, startPoint y: 297, endPoint x: 564, endPoint y: 243, distance: 56.8
click at [564, 243] on div "Solid Gradient 0° C8A2C8 100 % Recent colors" at bounding box center [471, 419] width 243 height 431
click at [250, 15] on div at bounding box center [251, 27] width 31 height 31
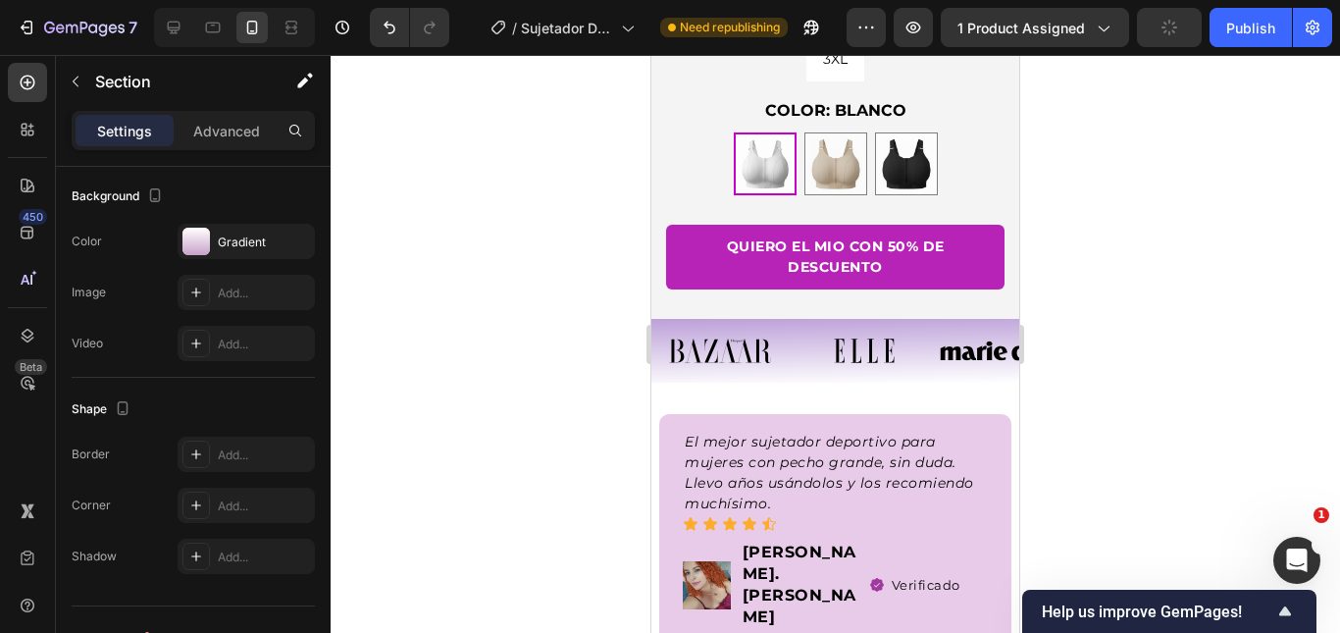
click at [1135, 296] on div at bounding box center [835, 344] width 1009 height 578
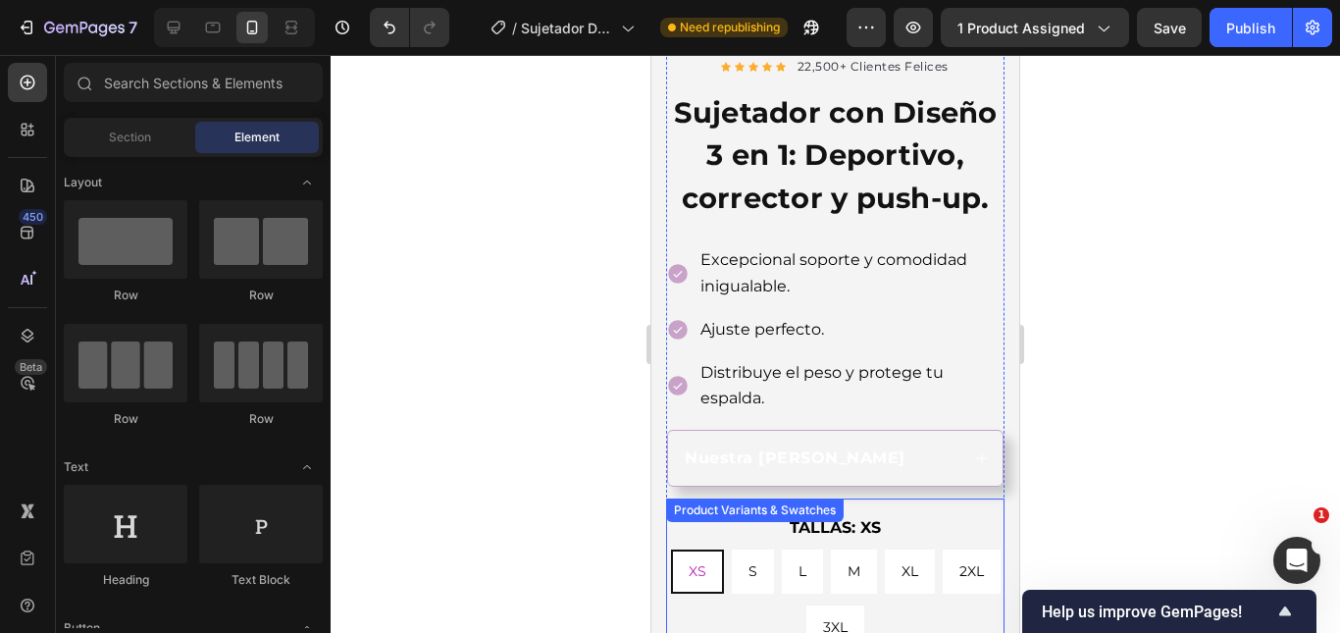
scroll to position [367, 0]
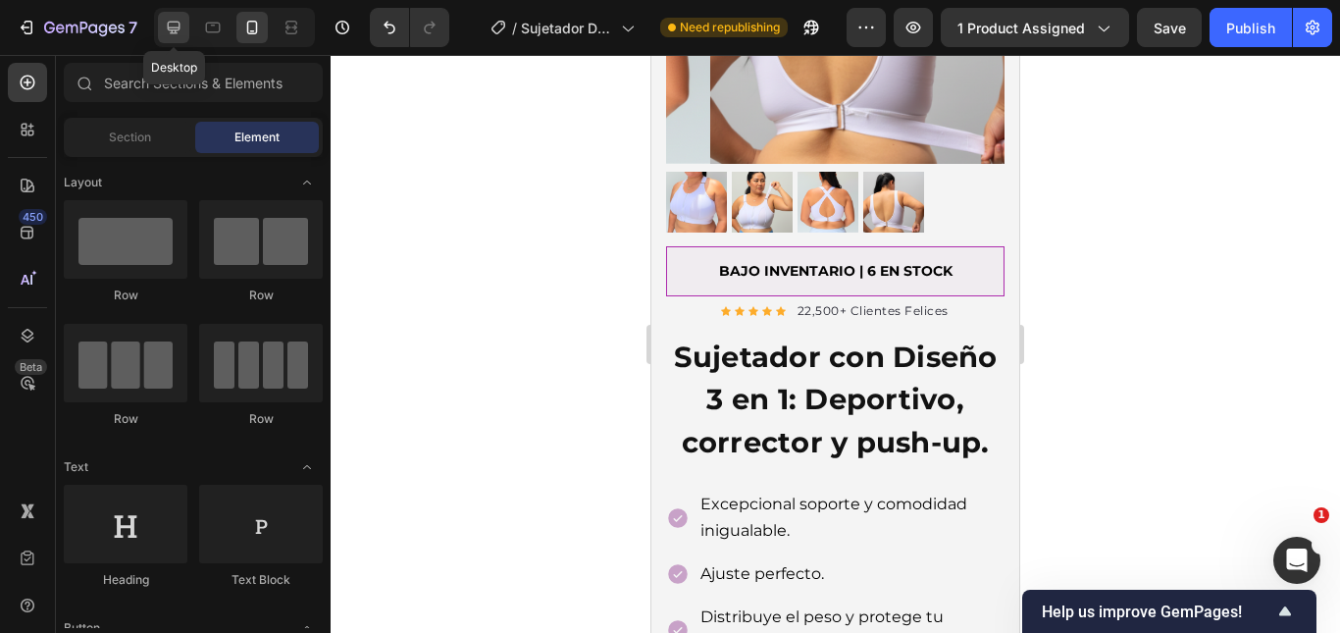
click at [188, 23] on div at bounding box center [173, 27] width 31 height 31
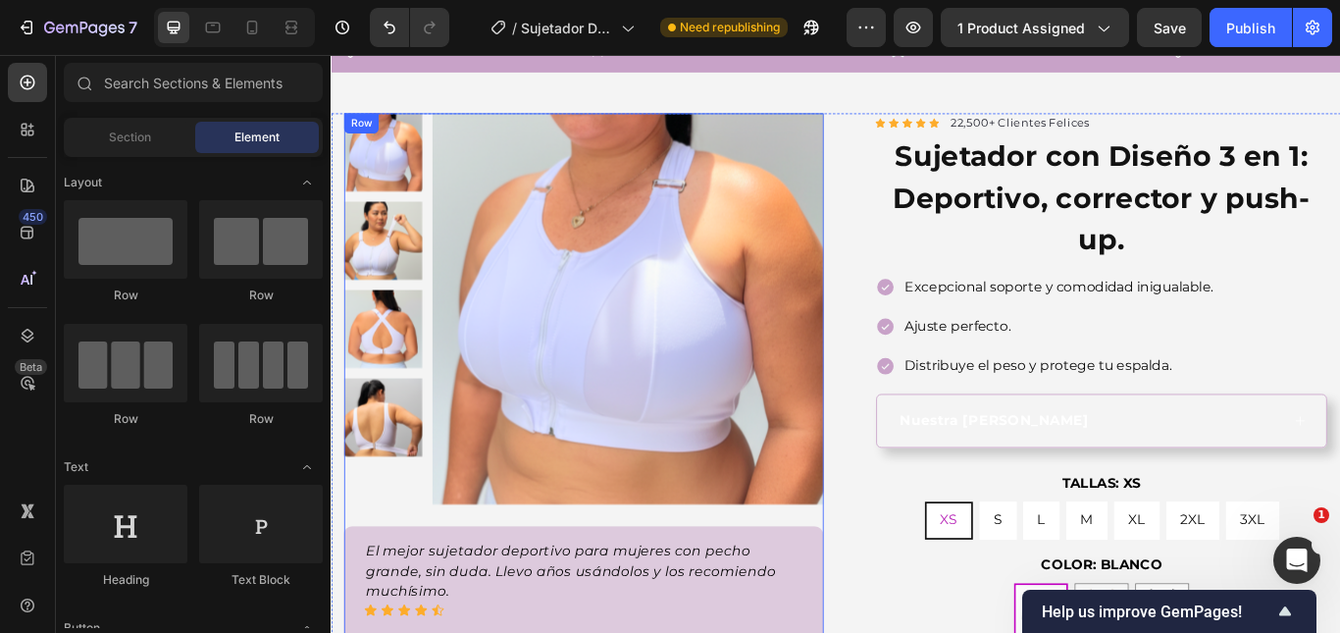
scroll to position [73, 0]
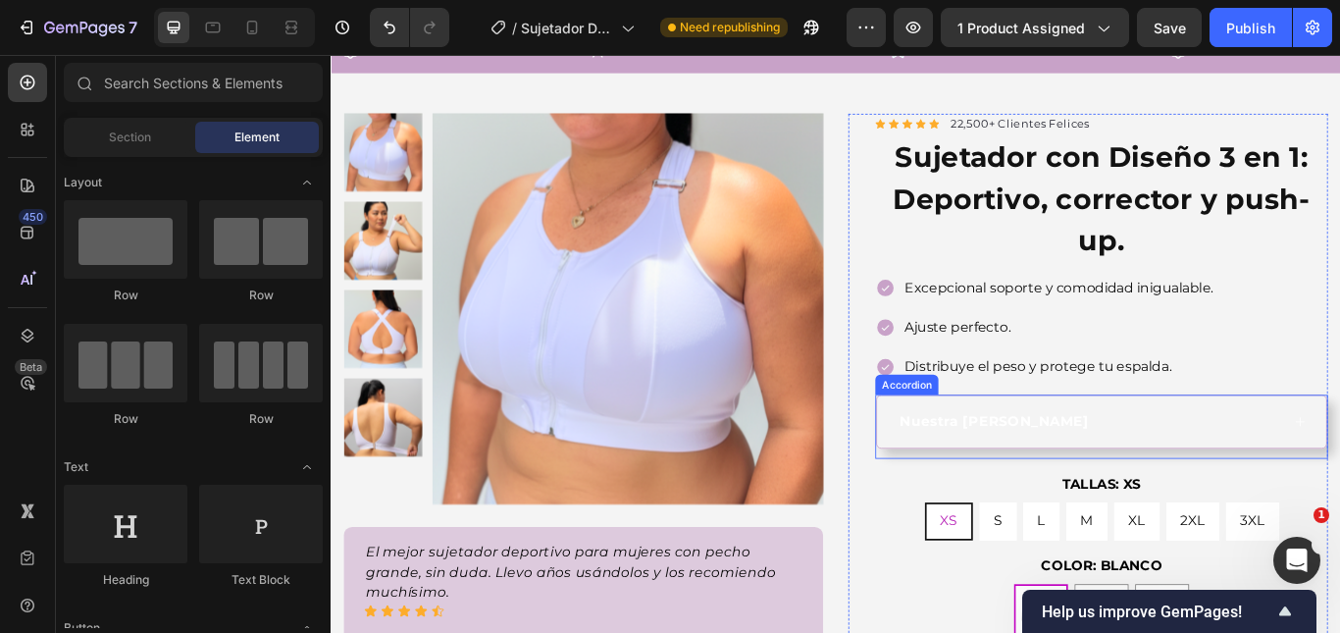
click at [1083, 484] on strong "Nuestra guía de tallas" at bounding box center [1104, 482] width 221 height 19
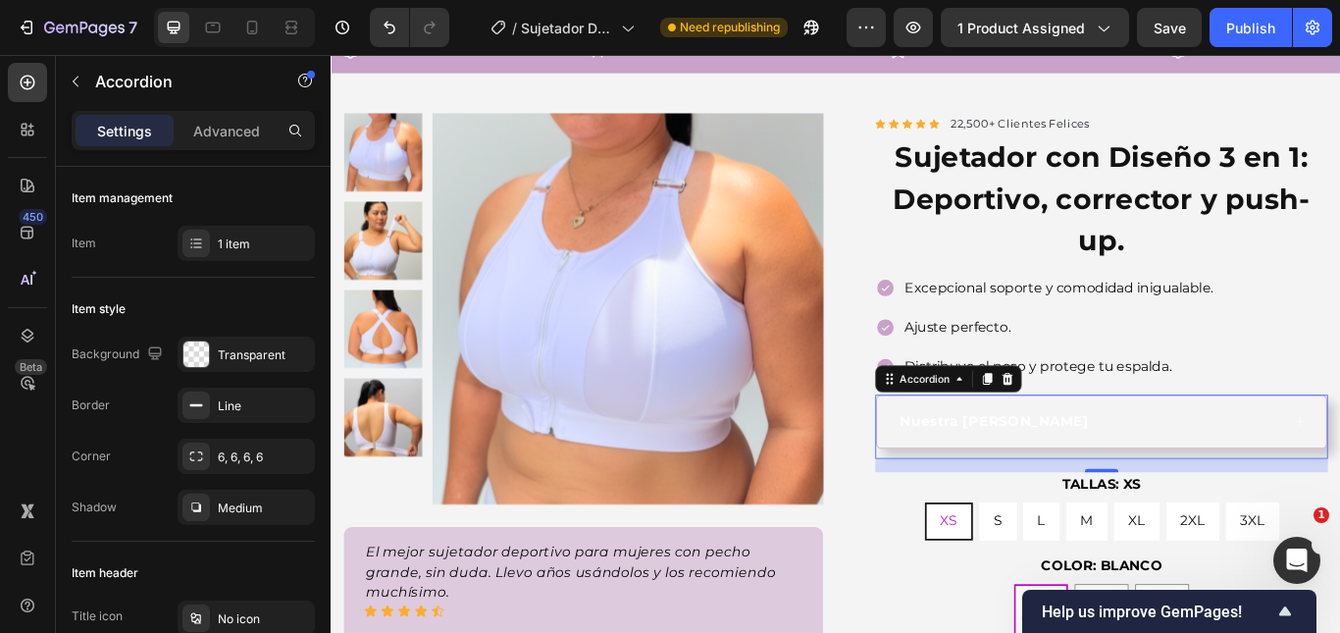
click at [1083, 484] on strong "Nuestra guía de tallas" at bounding box center [1104, 482] width 221 height 19
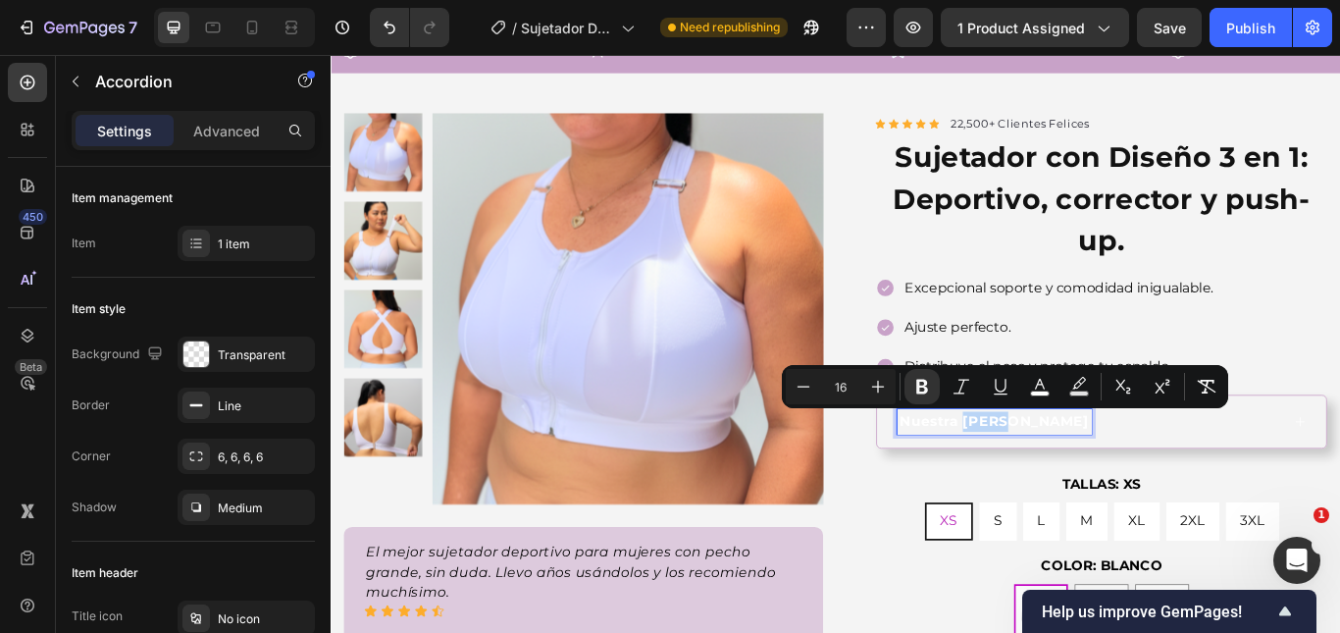
click at [1291, 487] on div "Nuestra guía de tallas" at bounding box center [1214, 482] width 447 height 29
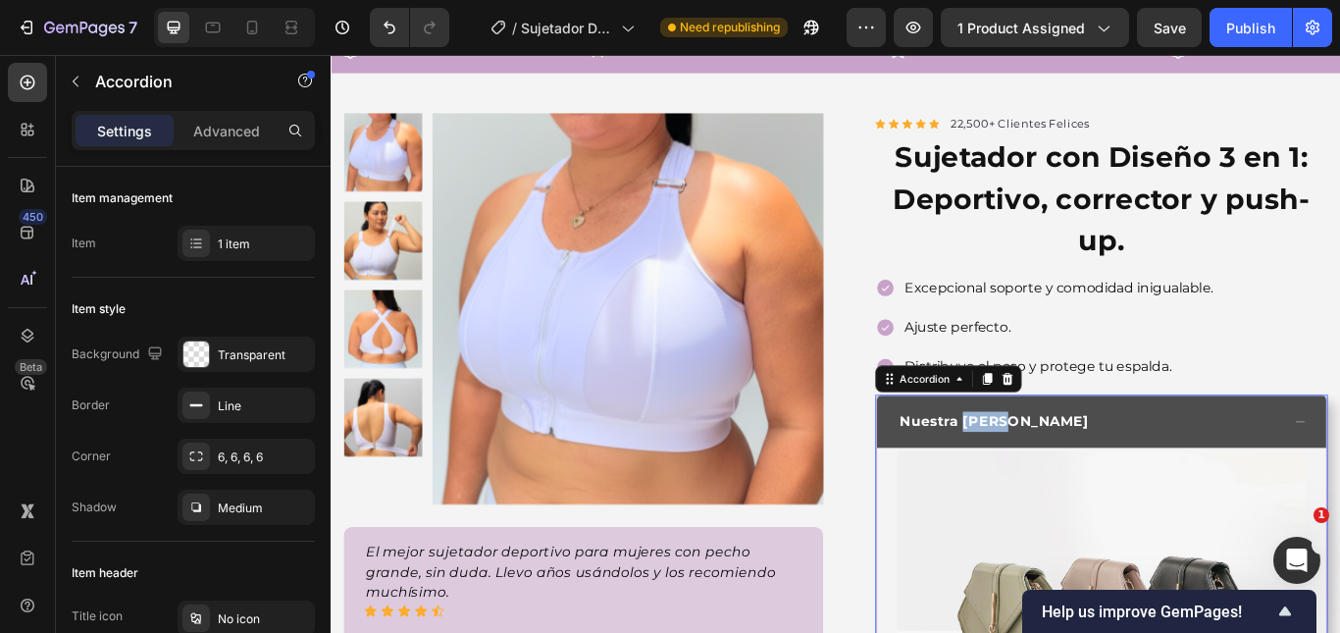
click at [1292, 487] on div "Nuestra guía de tallas" at bounding box center [1214, 482] width 447 height 29
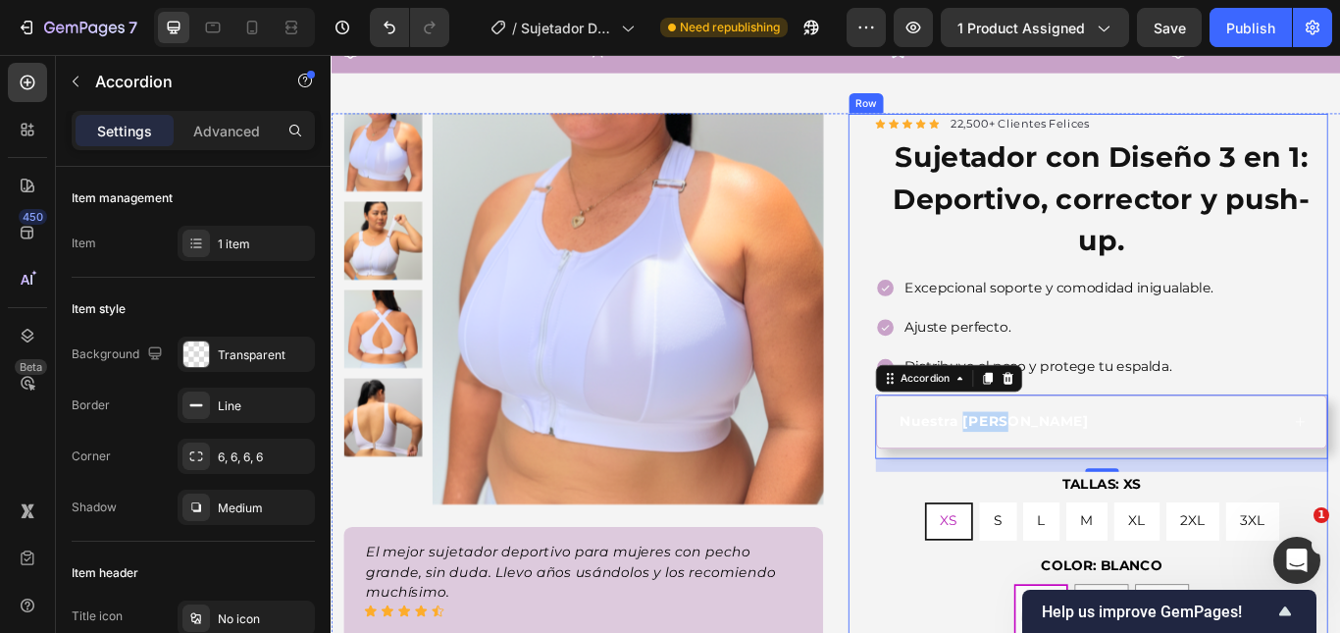
click at [951, 491] on div "Icon Icon Icon Icon Icon Icon List Hoz 22,500+ Clientes Felices Text block Row …" at bounding box center [1213, 519] width 559 height 791
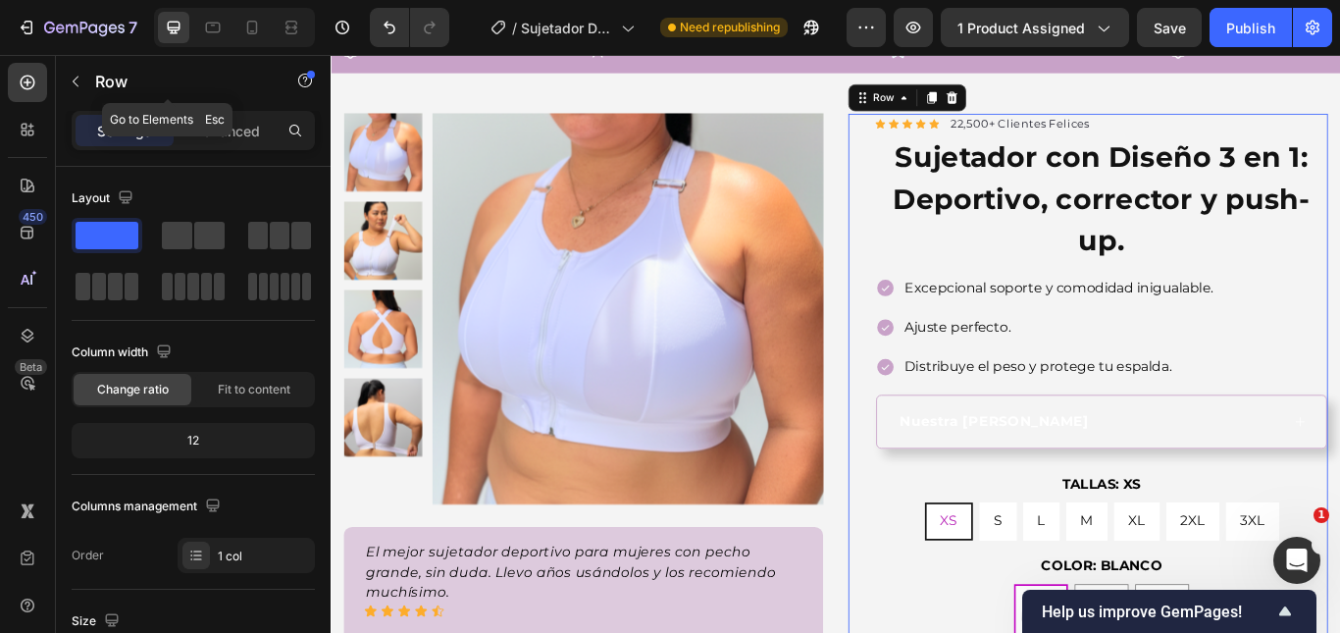
click at [92, 86] on div "Row" at bounding box center [168, 81] width 224 height 51
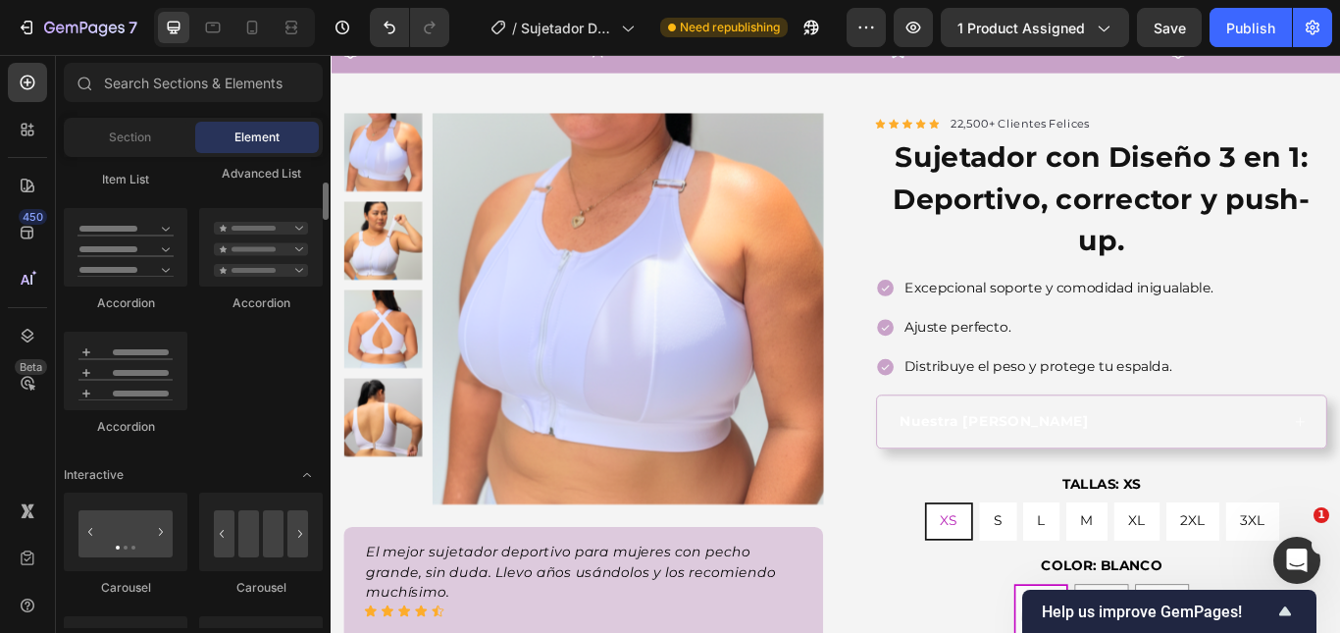
scroll to position [1569, 0]
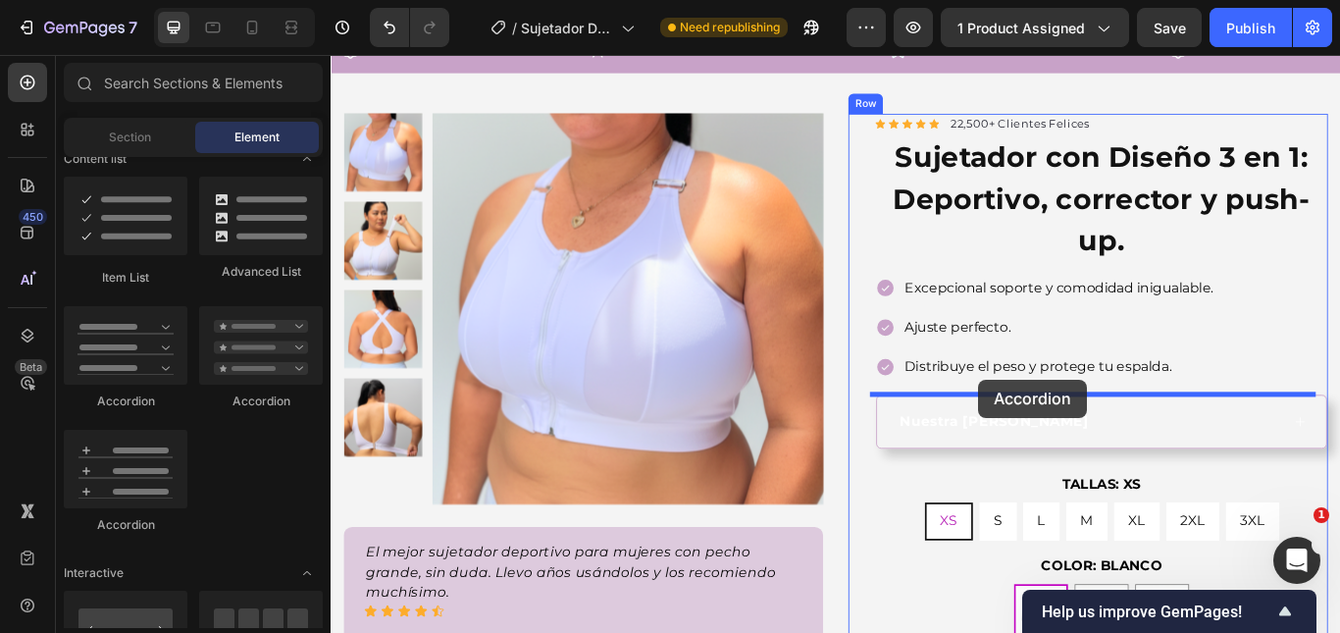
drag, startPoint x: 593, startPoint y: 415, endPoint x: 1086, endPoint y: 434, distance: 492.7
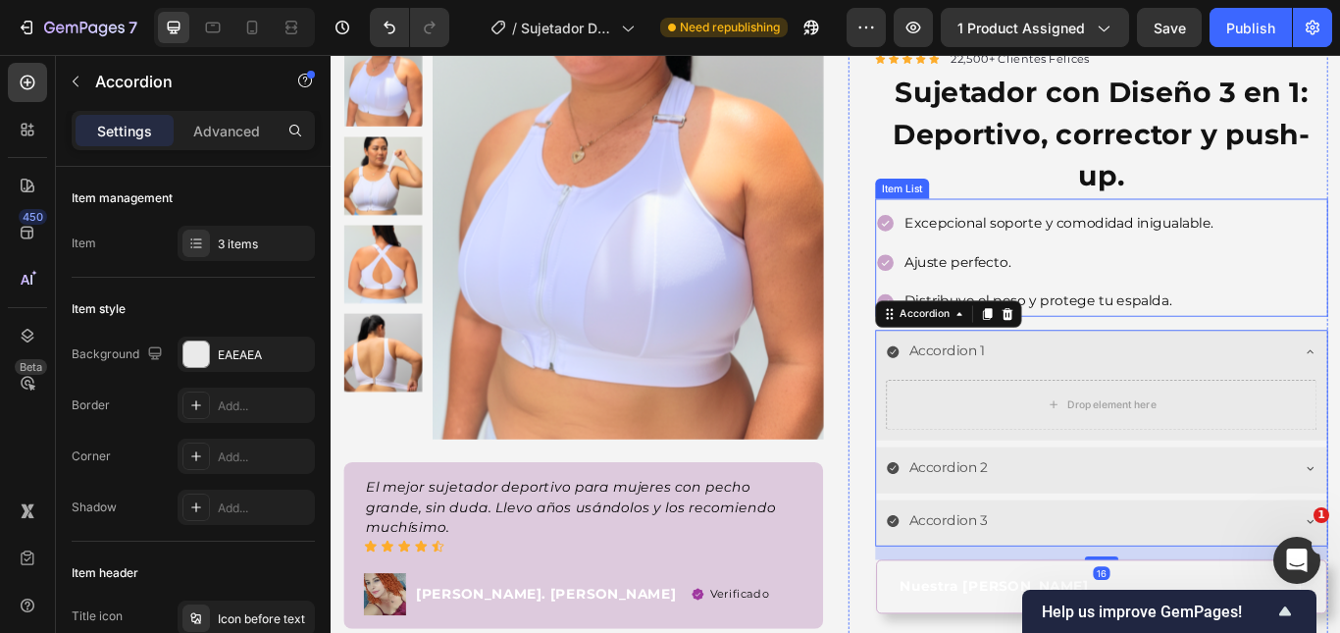
scroll to position [171, 0]
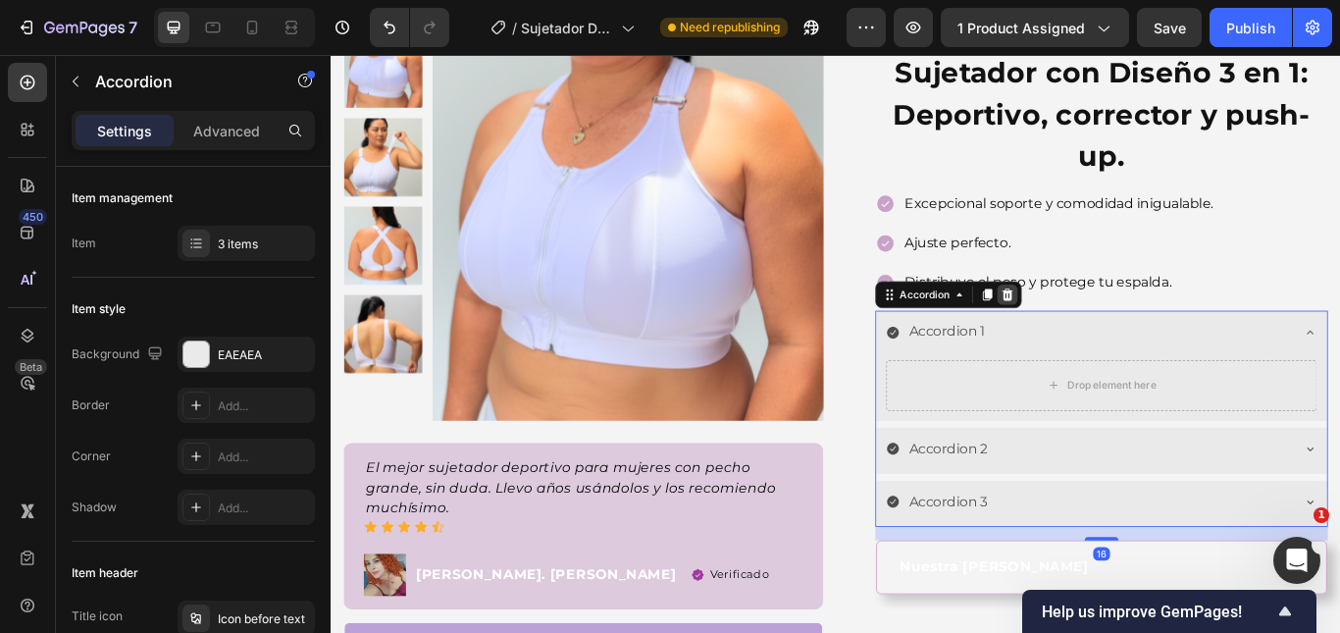
click at [1118, 328] on icon at bounding box center [1119, 335] width 16 height 16
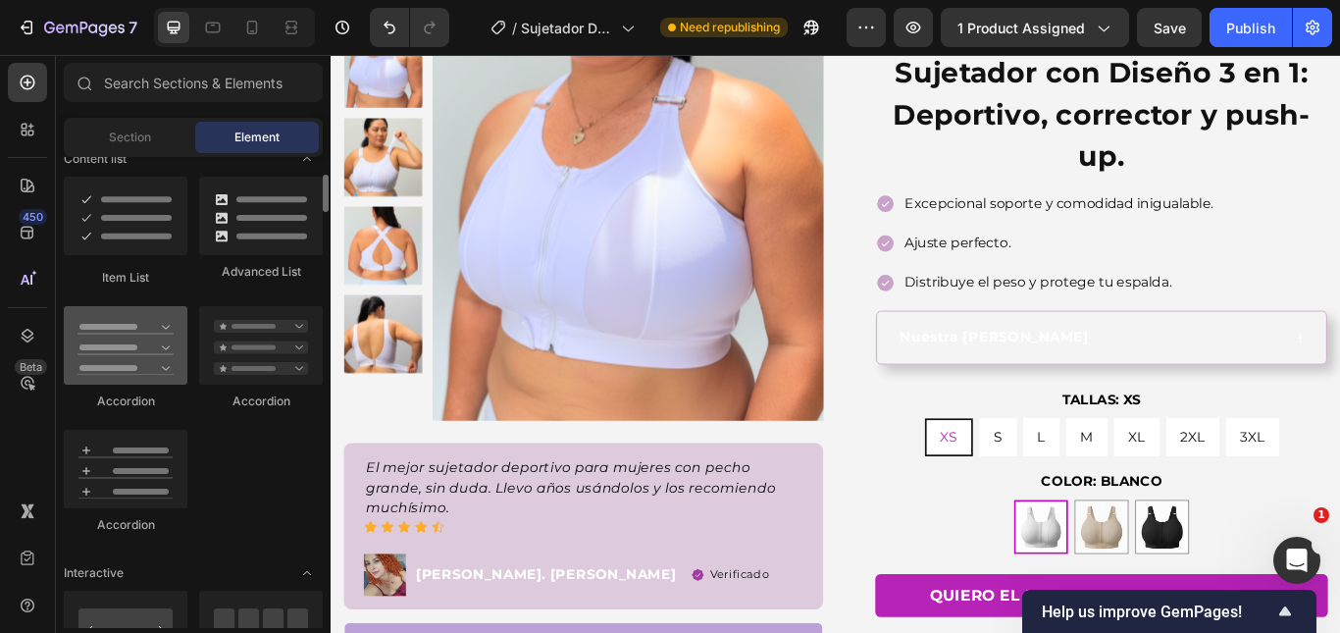
scroll to position [1471, 0]
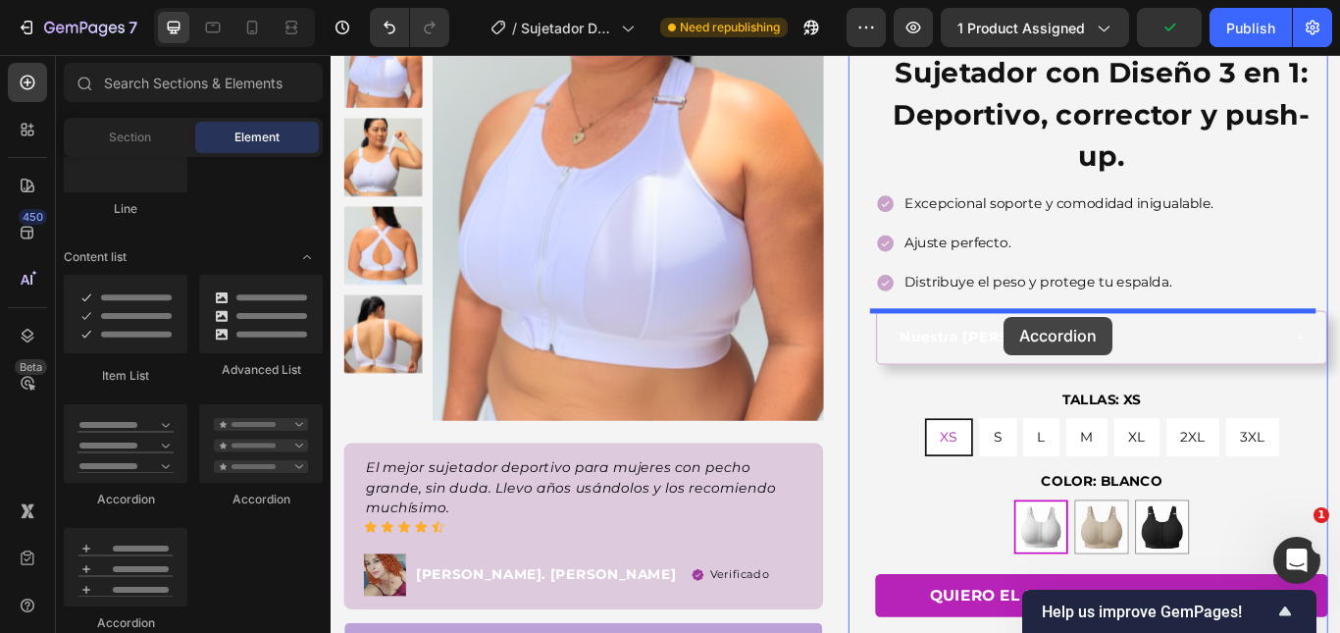
drag, startPoint x: 476, startPoint y: 505, endPoint x: 1115, endPoint y: 360, distance: 655.7
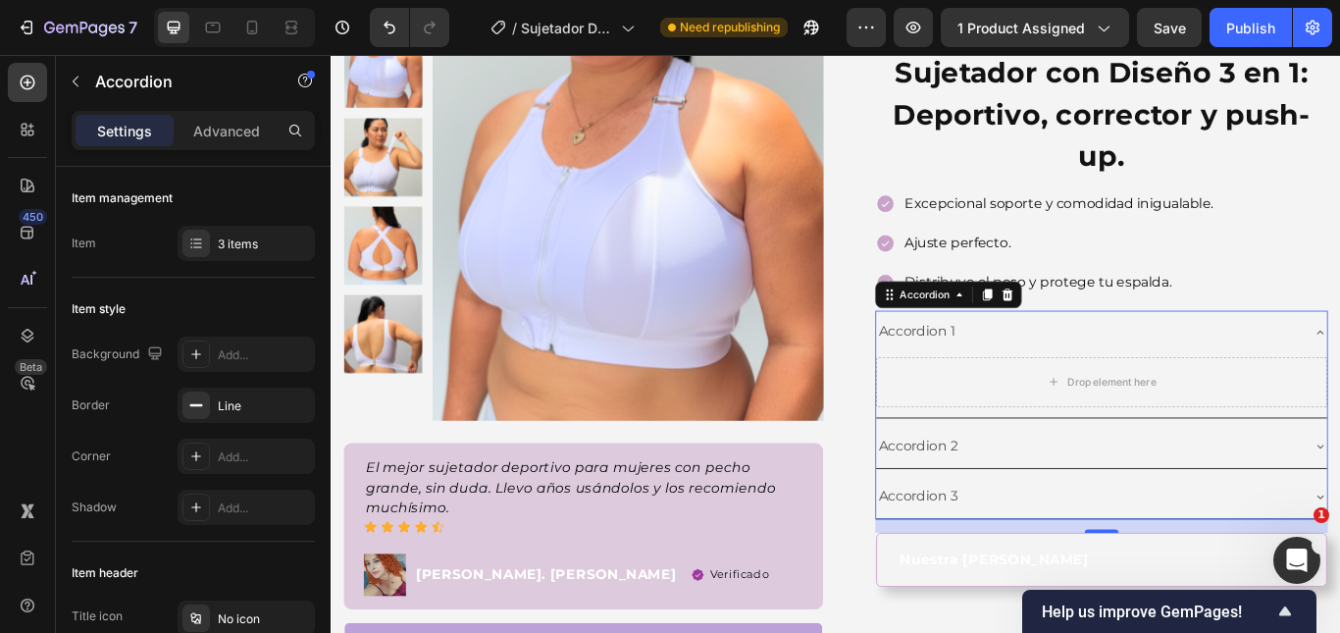
click at [1339, 369] on div "Accordion 1" at bounding box center [1213, 378] width 494 height 34
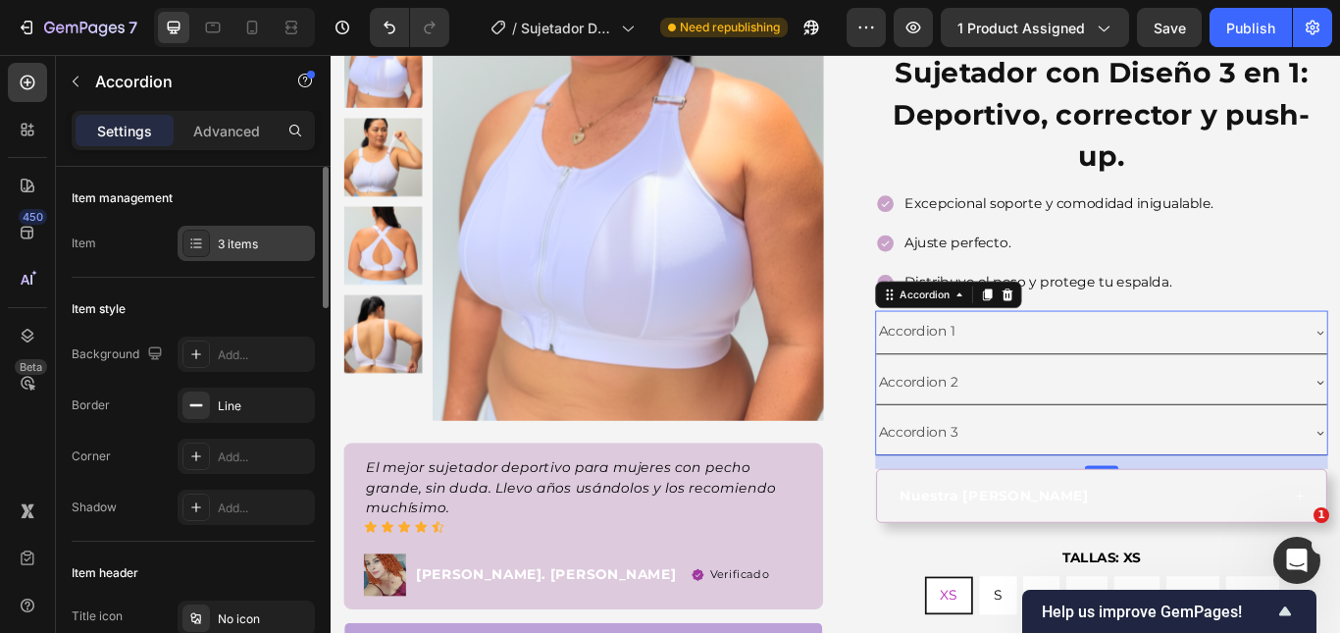
click at [223, 232] on div "3 items" at bounding box center [246, 243] width 137 height 35
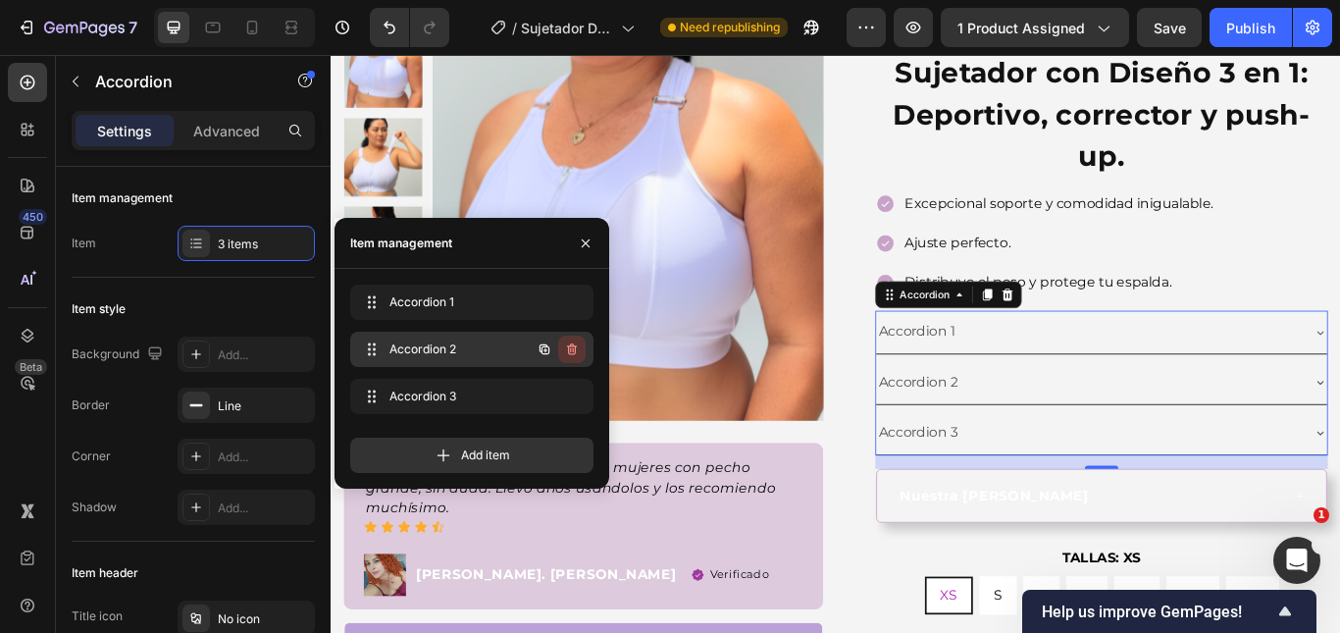
click at [577, 351] on icon "button" at bounding box center [572, 349] width 16 height 16
click at [573, 351] on div "Delete" at bounding box center [558, 349] width 36 height 18
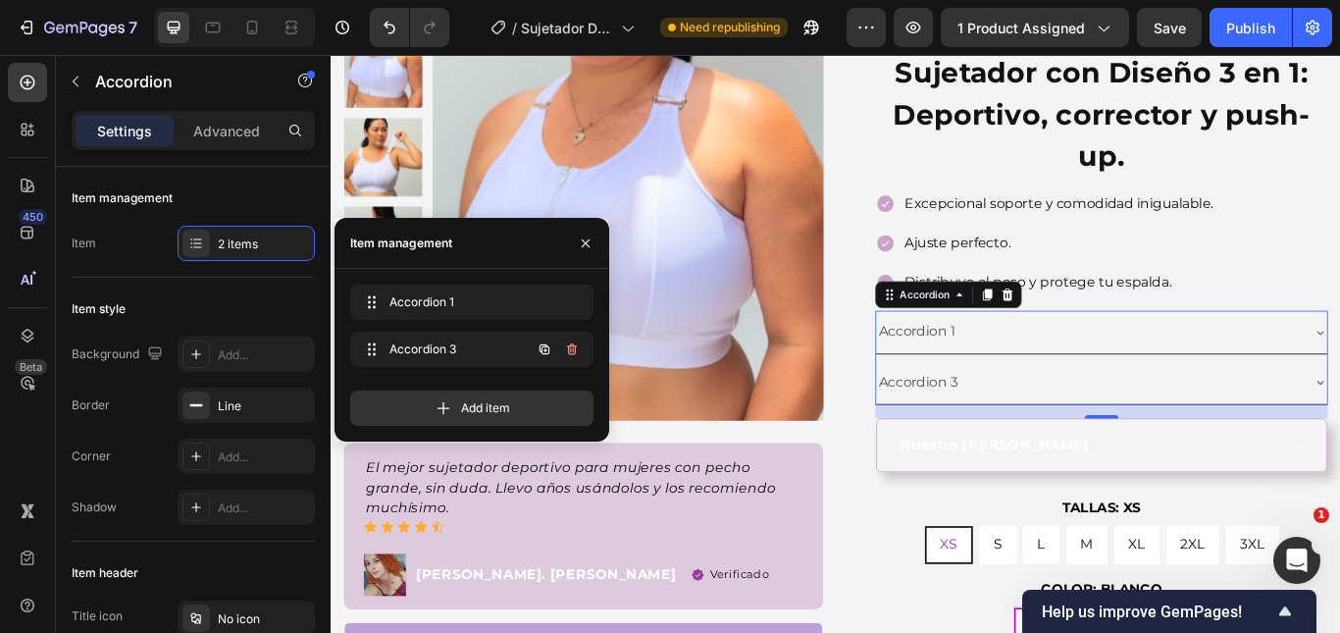
click at [573, 350] on icon "button" at bounding box center [573, 350] width 1 height 5
click at [573, 350] on div "Delete" at bounding box center [558, 349] width 36 height 18
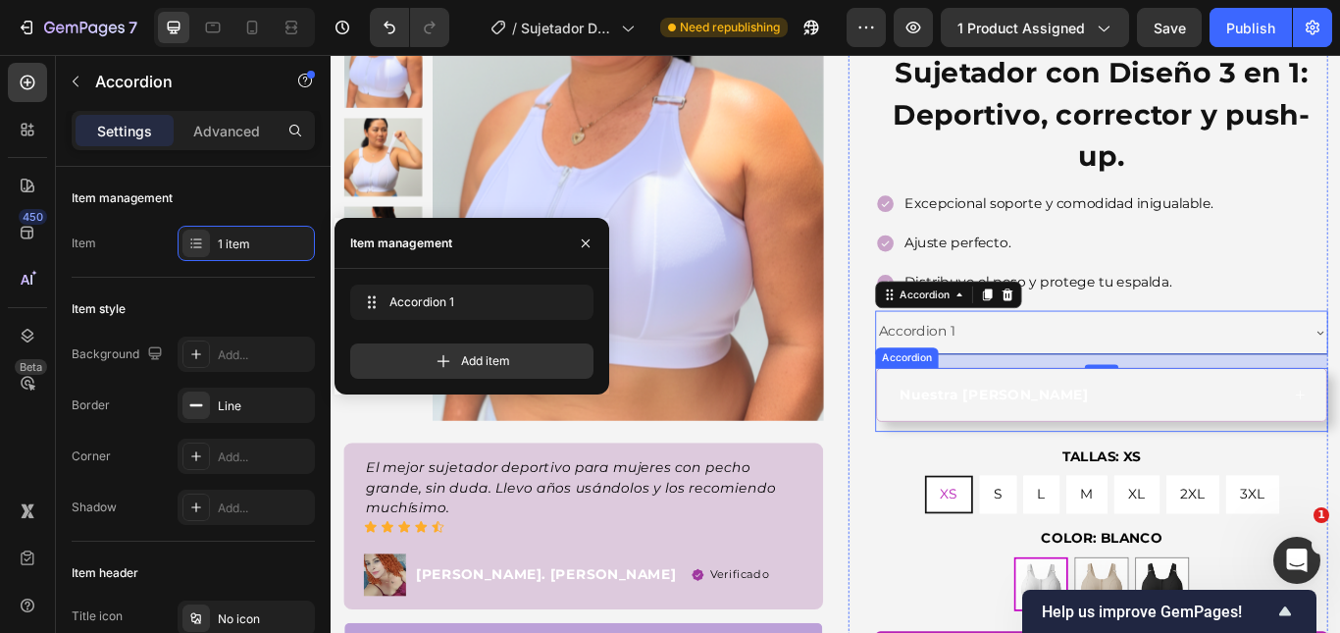
click at [1105, 456] on strong "Nuestra guía de tallas" at bounding box center [1104, 450] width 221 height 19
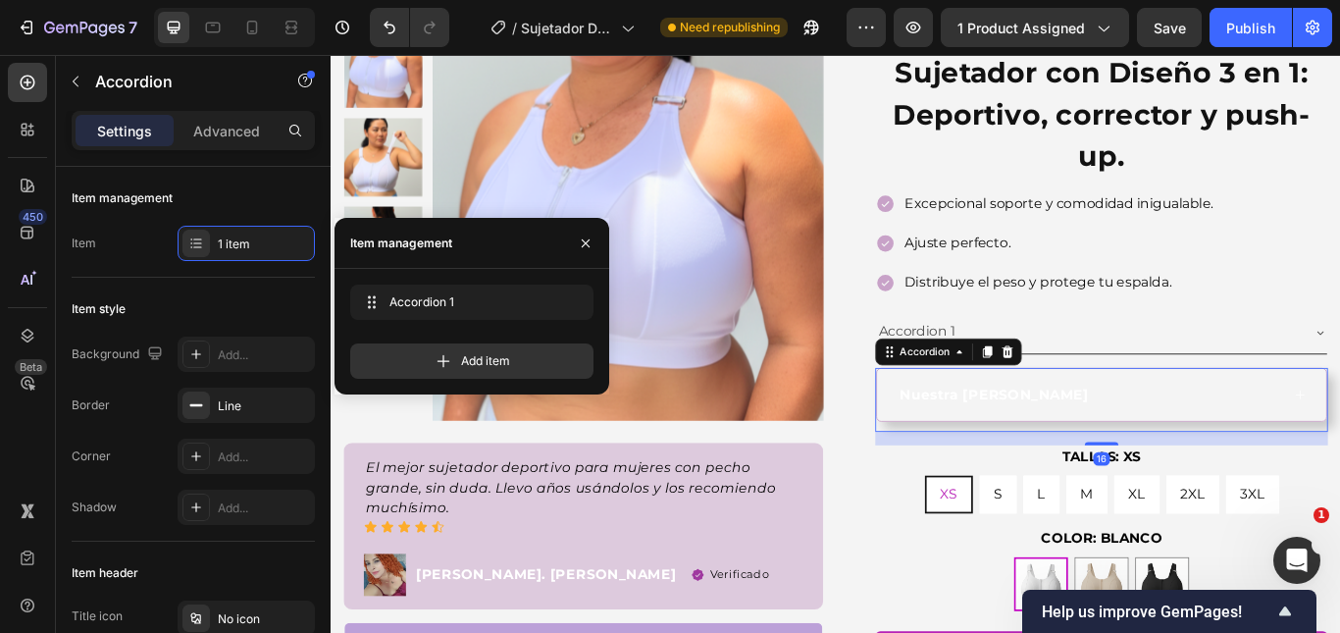
scroll to position [588, 0]
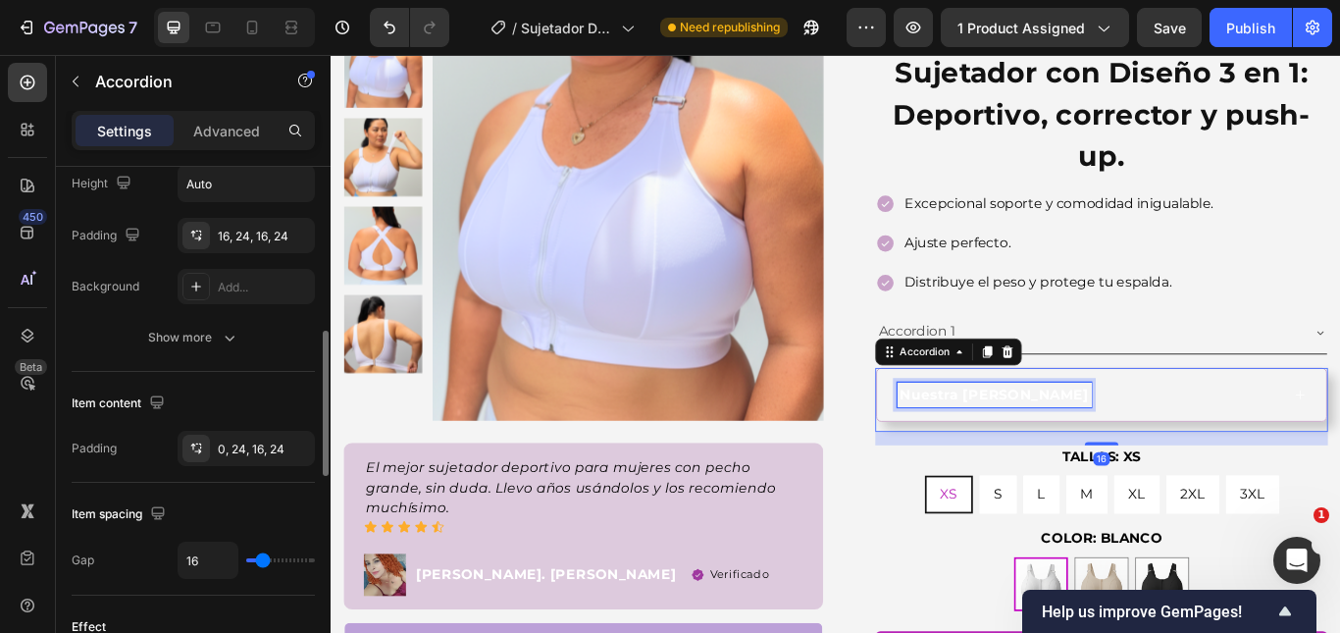
click at [1105, 456] on strong "Nuestra guía de tallas" at bounding box center [1104, 450] width 221 height 19
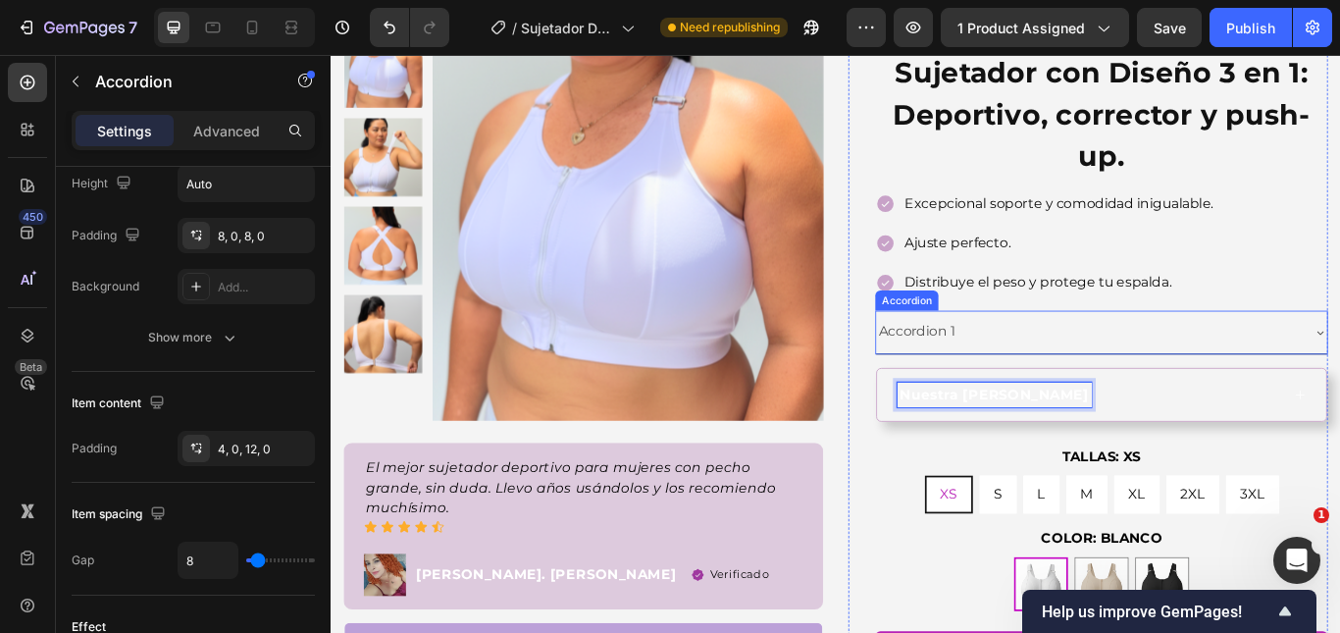
click at [1020, 366] on div "Accordion 1" at bounding box center [1013, 378] width 95 height 34
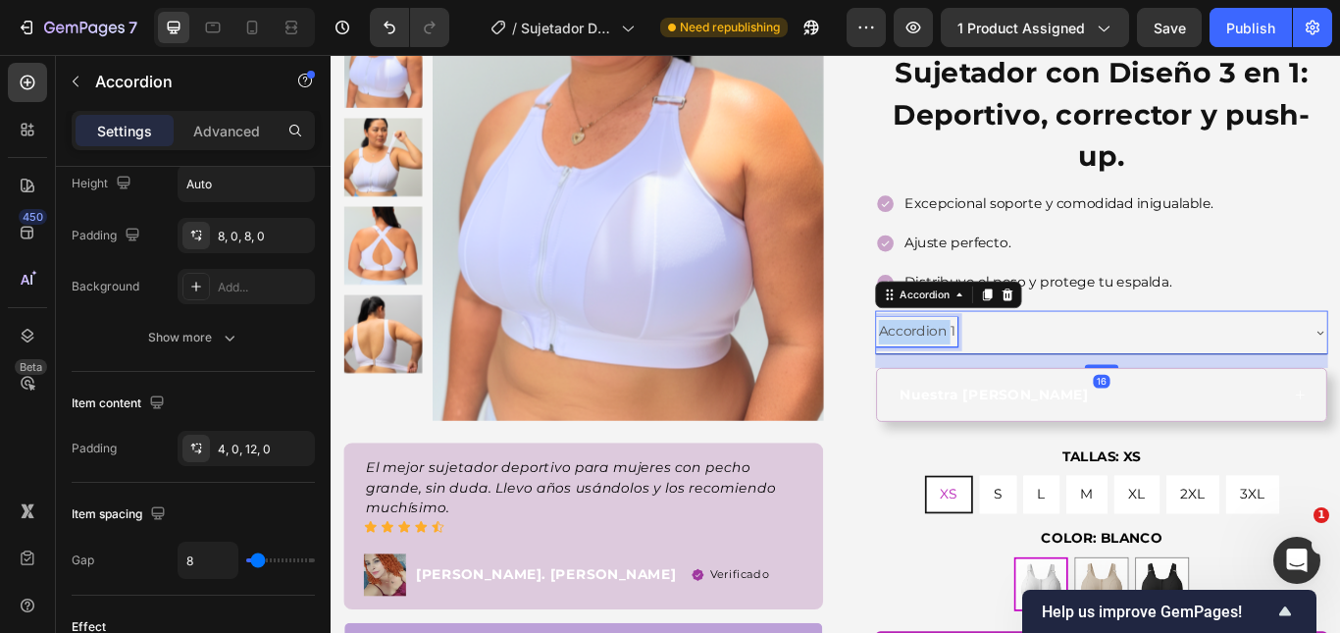
click at [1020, 366] on div "Accordion 1" at bounding box center [1013, 378] width 95 height 34
click at [1021, 366] on p "Accordion 1" at bounding box center [1013, 378] width 89 height 28
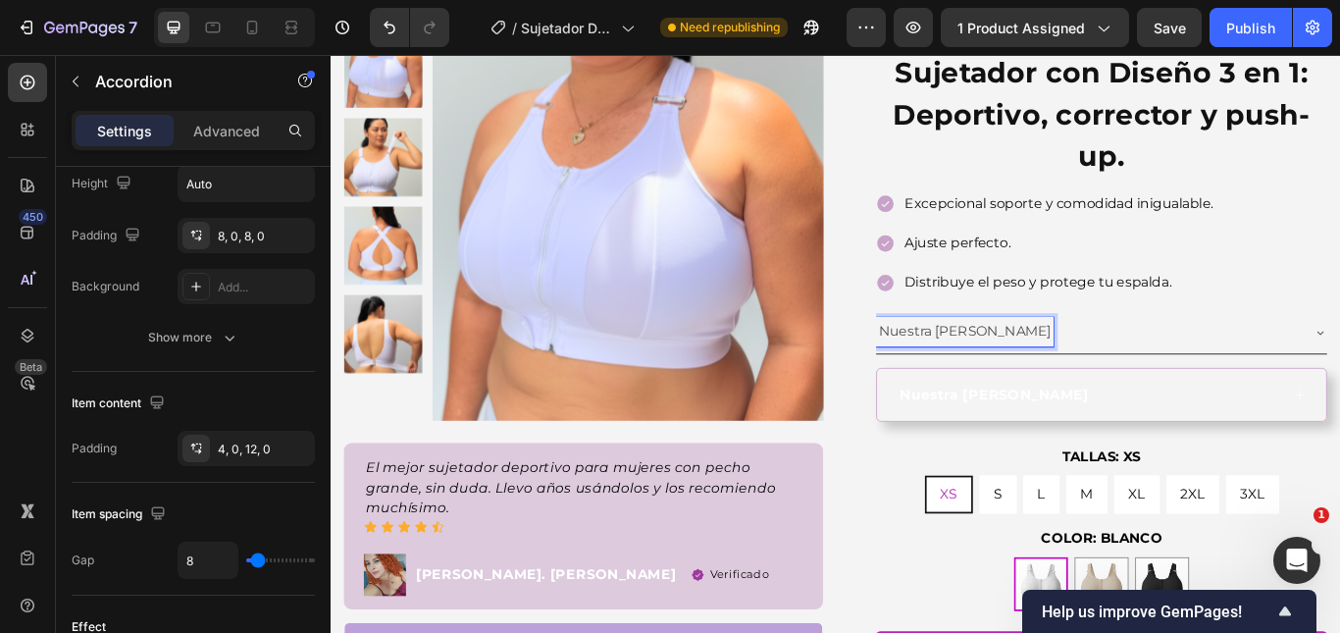
click at [1021, 366] on p "Nuestra [PERSON_NAME]" at bounding box center [1069, 378] width 201 height 28
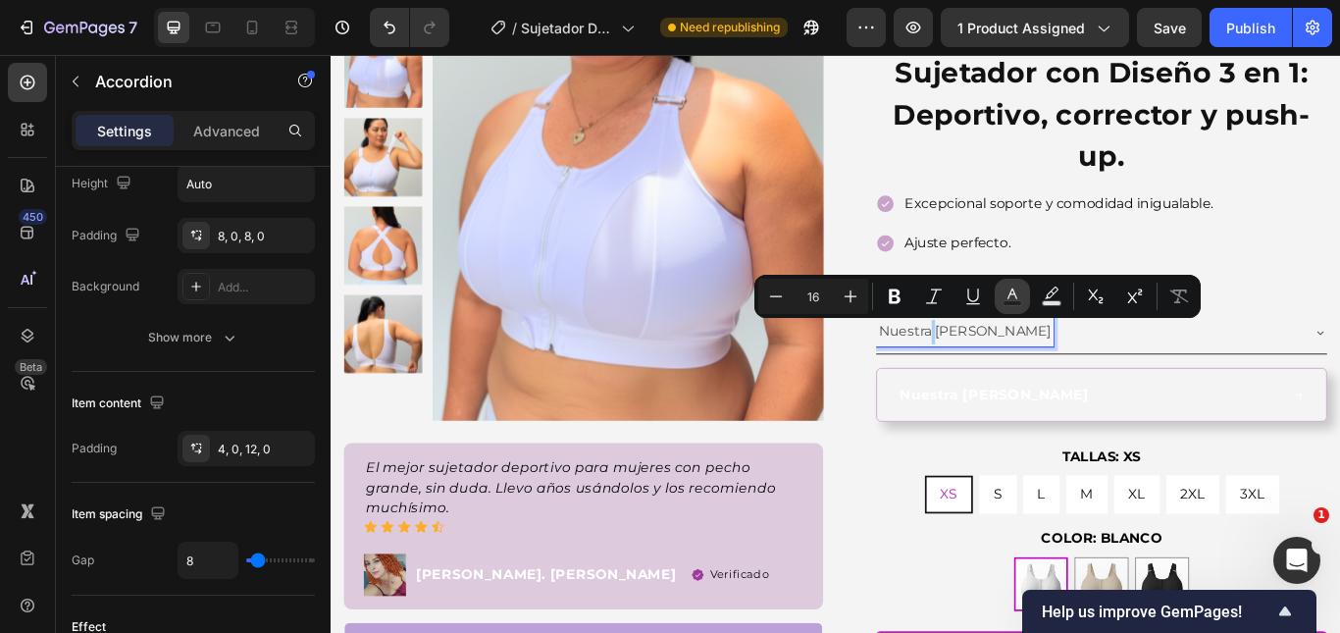
click at [1013, 306] on button "Text Color" at bounding box center [1012, 296] width 35 height 35
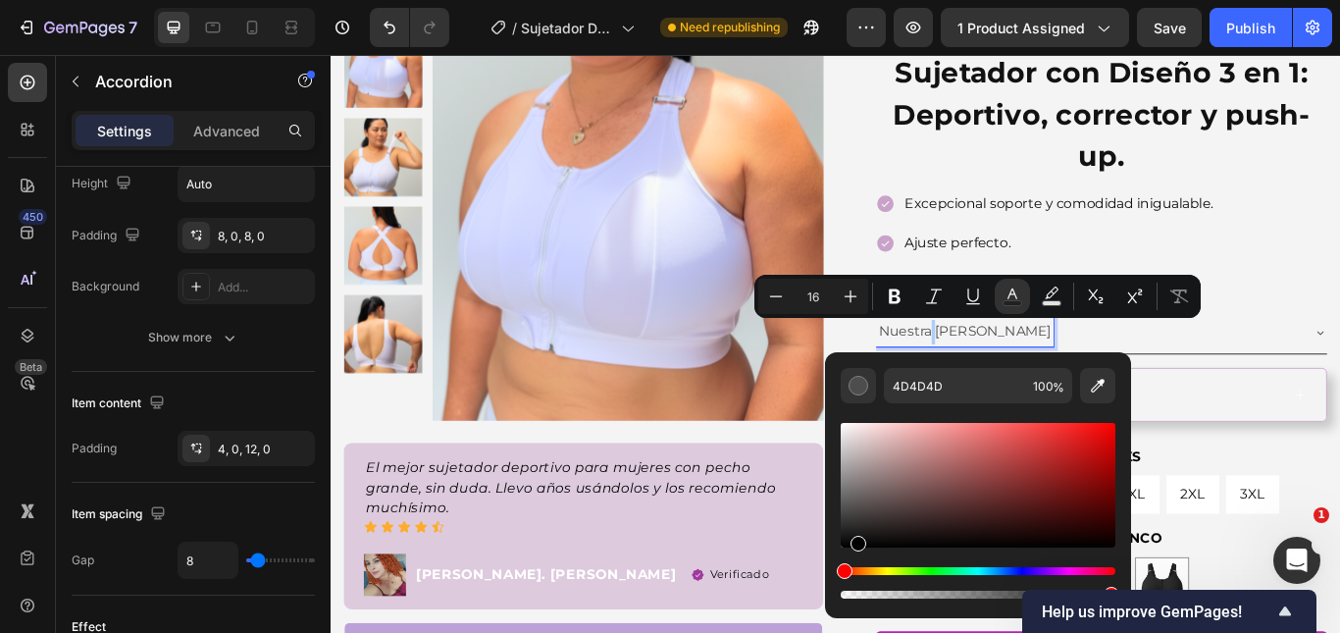
drag, startPoint x: 919, startPoint y: 488, endPoint x: 827, endPoint y: 557, distance: 114.9
click at [828, 557] on div "4D4D4D 100 %" at bounding box center [978, 477] width 306 height 250
type input "000000"
click at [889, 301] on icon "Editor contextual toolbar" at bounding box center [895, 296] width 20 height 20
click at [1326, 380] on div "Nuestra [PERSON_NAME]" at bounding box center [1213, 378] width 494 height 34
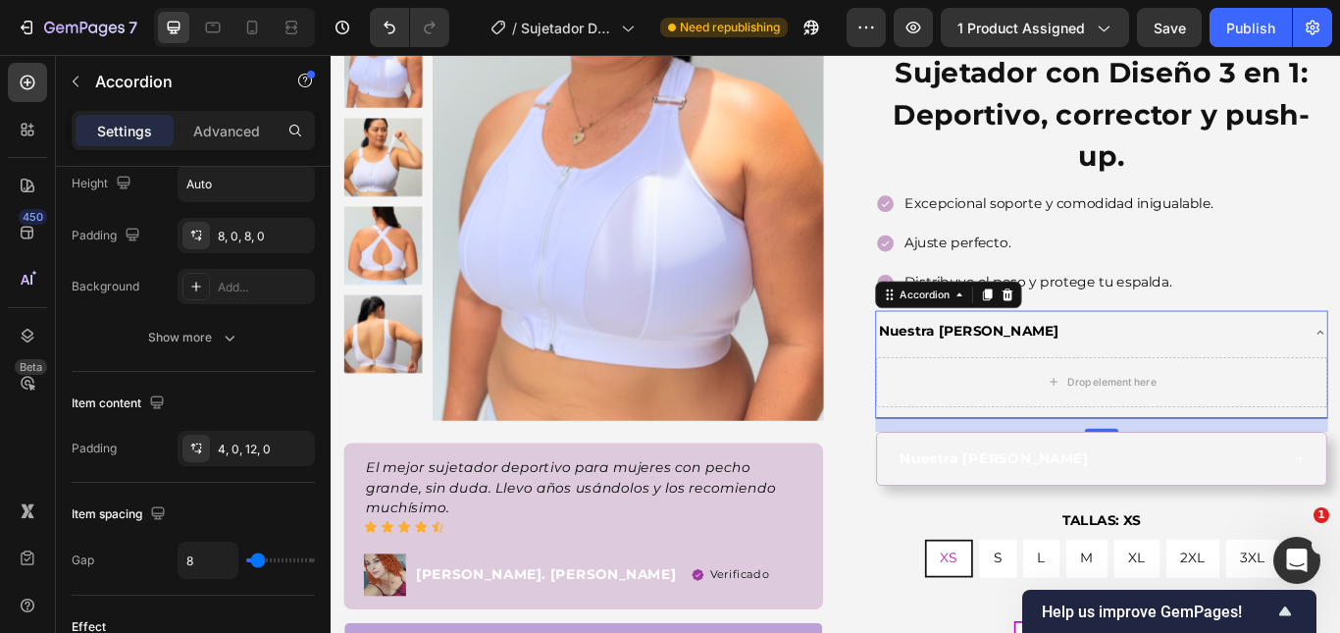
click at [1339, 380] on div "Nuestra [PERSON_NAME]" at bounding box center [1213, 378] width 494 height 34
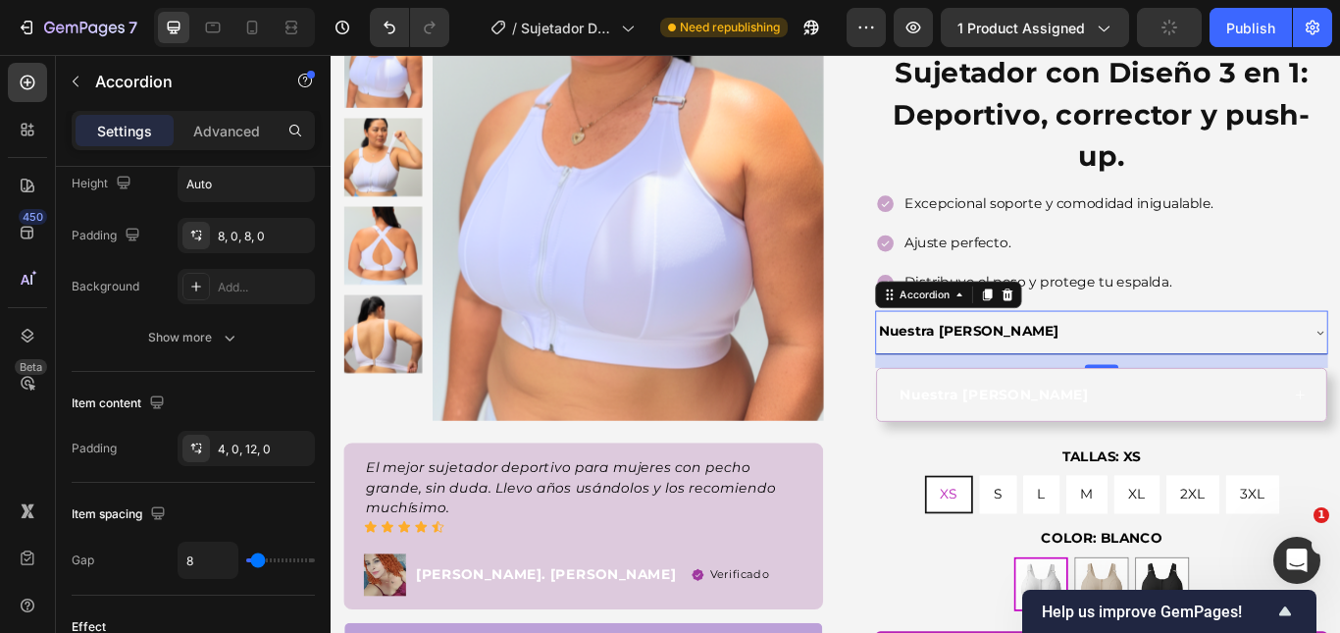
click at [1311, 383] on div "Nuestra [PERSON_NAME]" at bounding box center [1213, 378] width 494 height 34
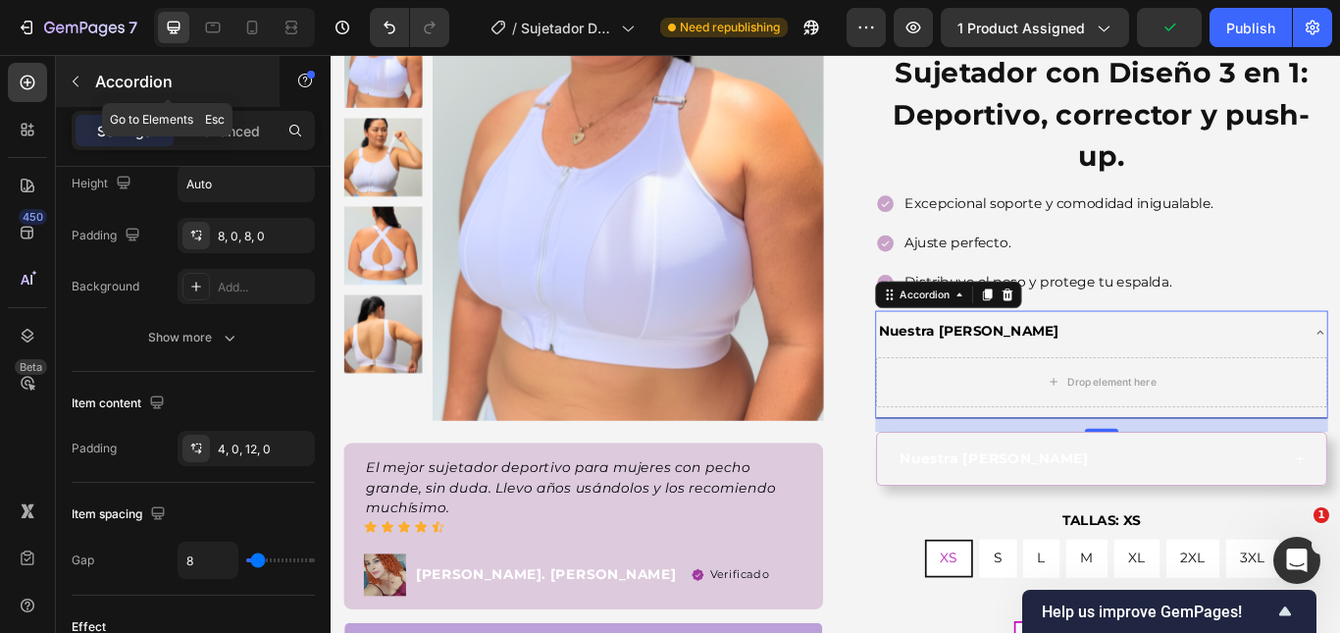
click at [81, 81] on icon "button" at bounding box center [76, 82] width 16 height 16
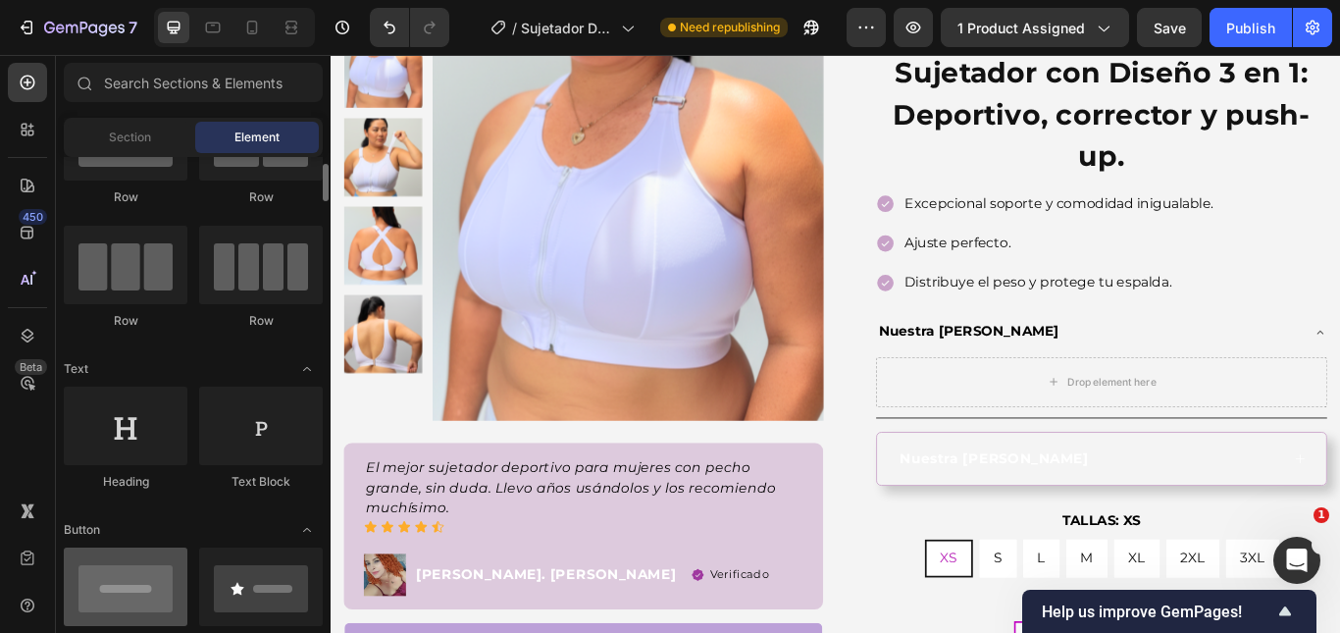
scroll to position [294, 0]
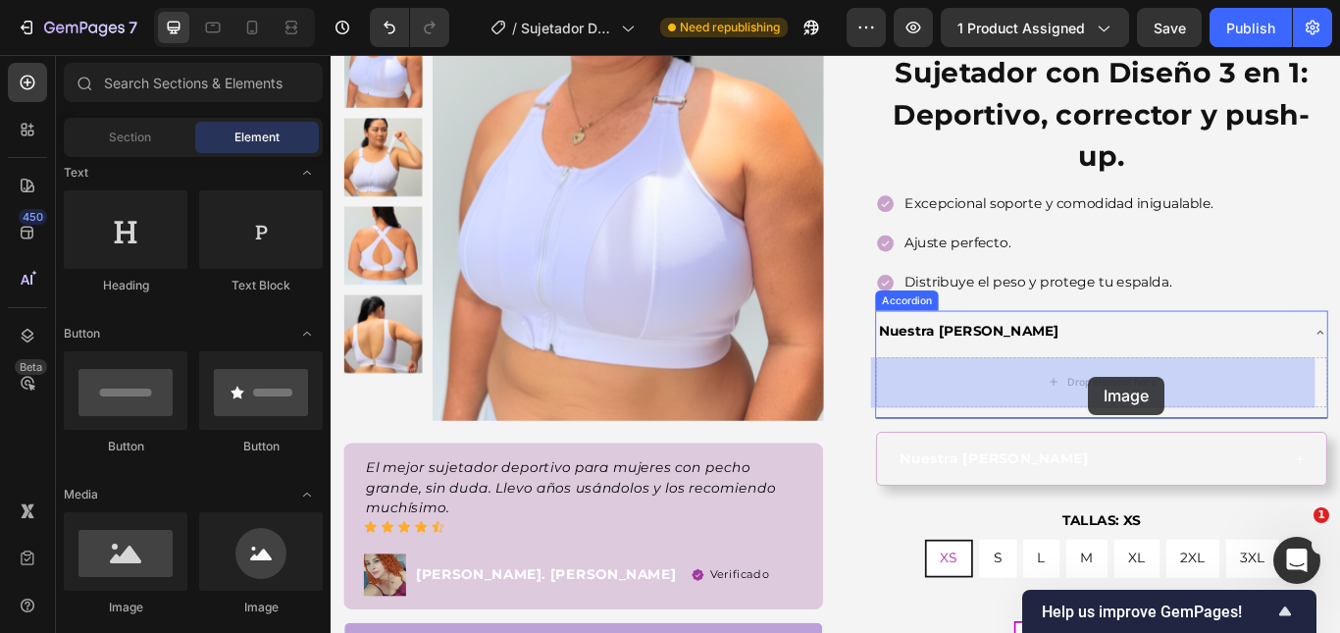
drag, startPoint x: 537, startPoint y: 604, endPoint x: 1213, endPoint y: 430, distance: 697.9
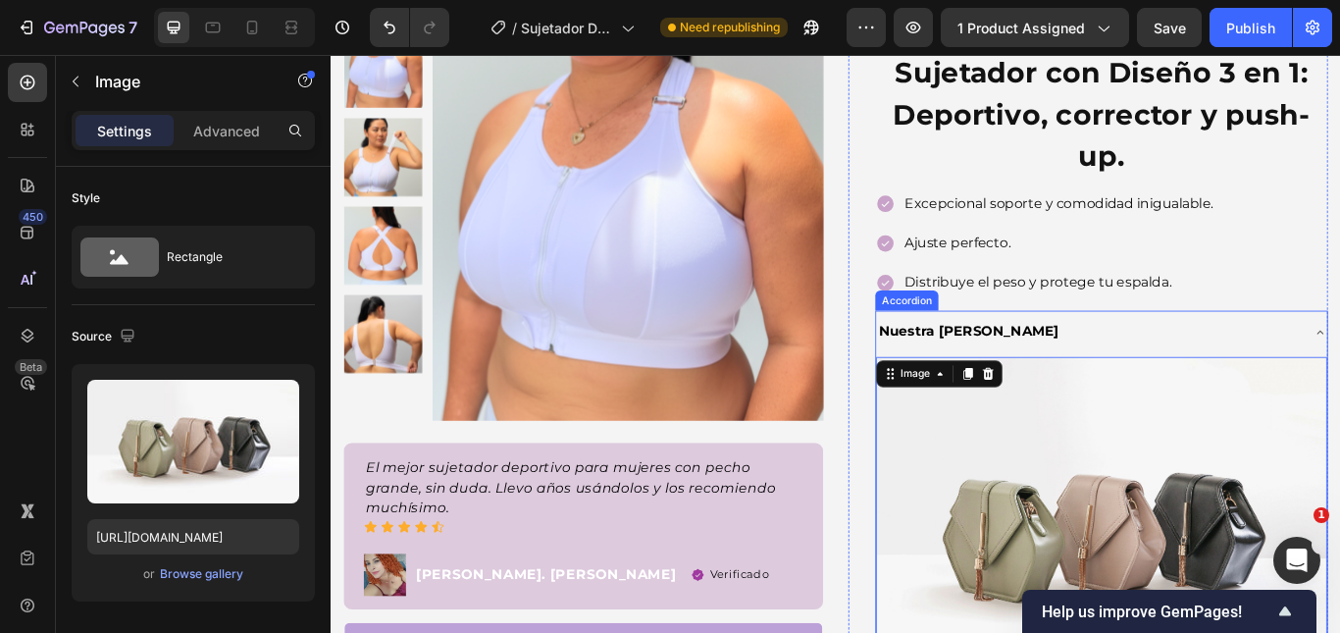
click at [1302, 383] on div "Nuestra [PERSON_NAME]" at bounding box center [1213, 378] width 494 height 34
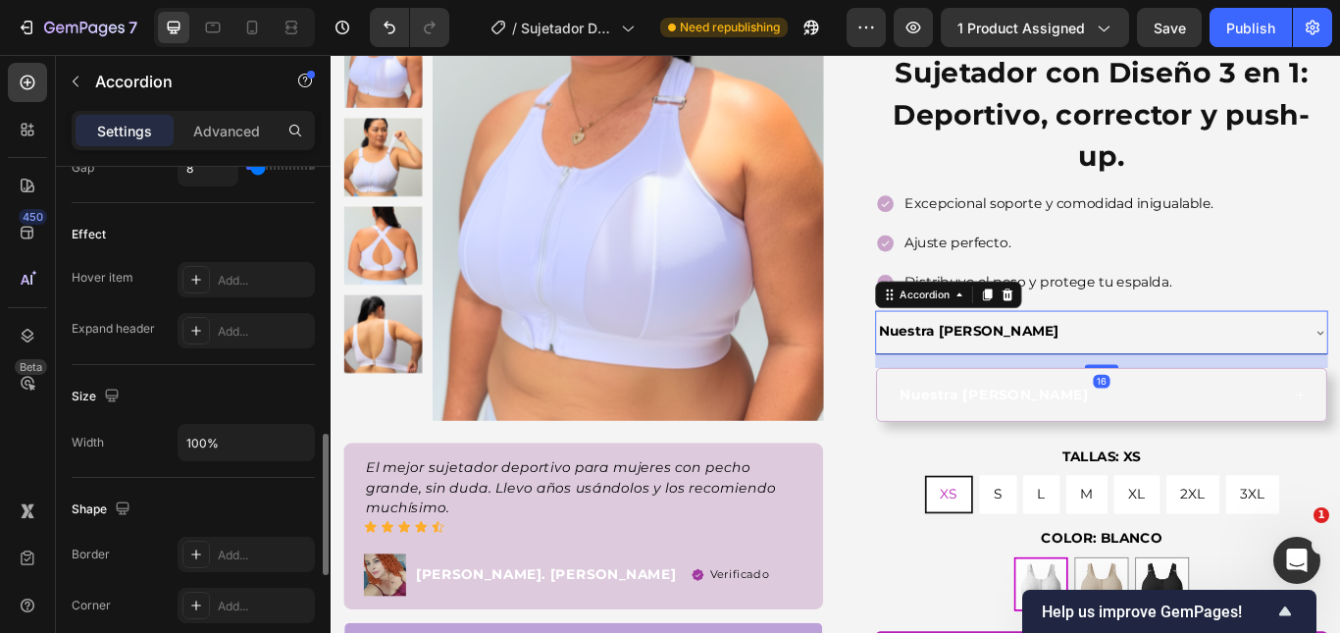
scroll to position [1275, 0]
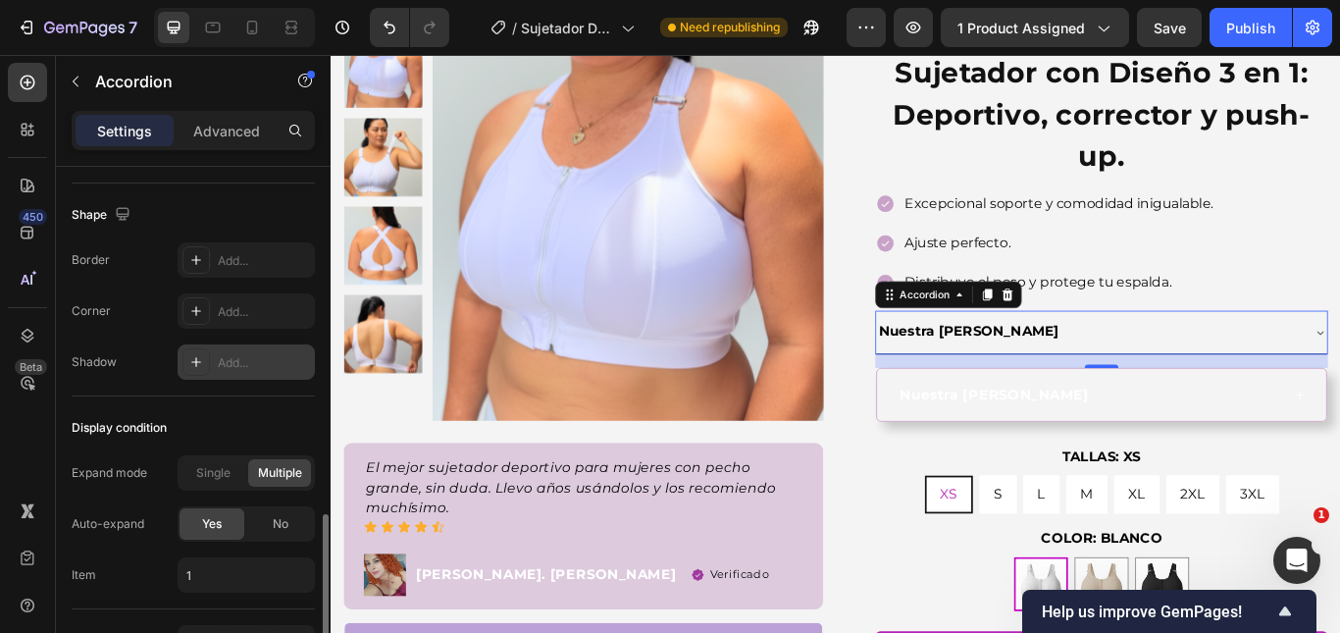
click at [233, 355] on div "Add..." at bounding box center [264, 363] width 92 height 18
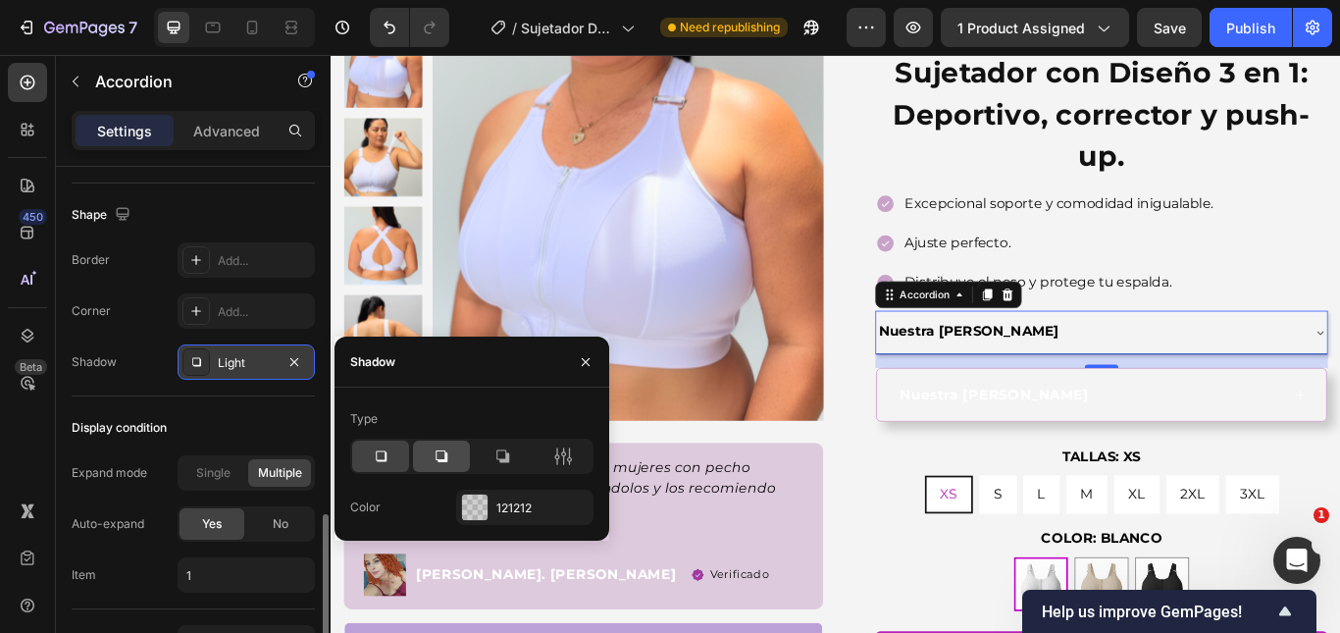
click at [441, 451] on icon at bounding box center [442, 456] width 20 height 20
click at [386, 454] on icon at bounding box center [381, 456] width 11 height 11
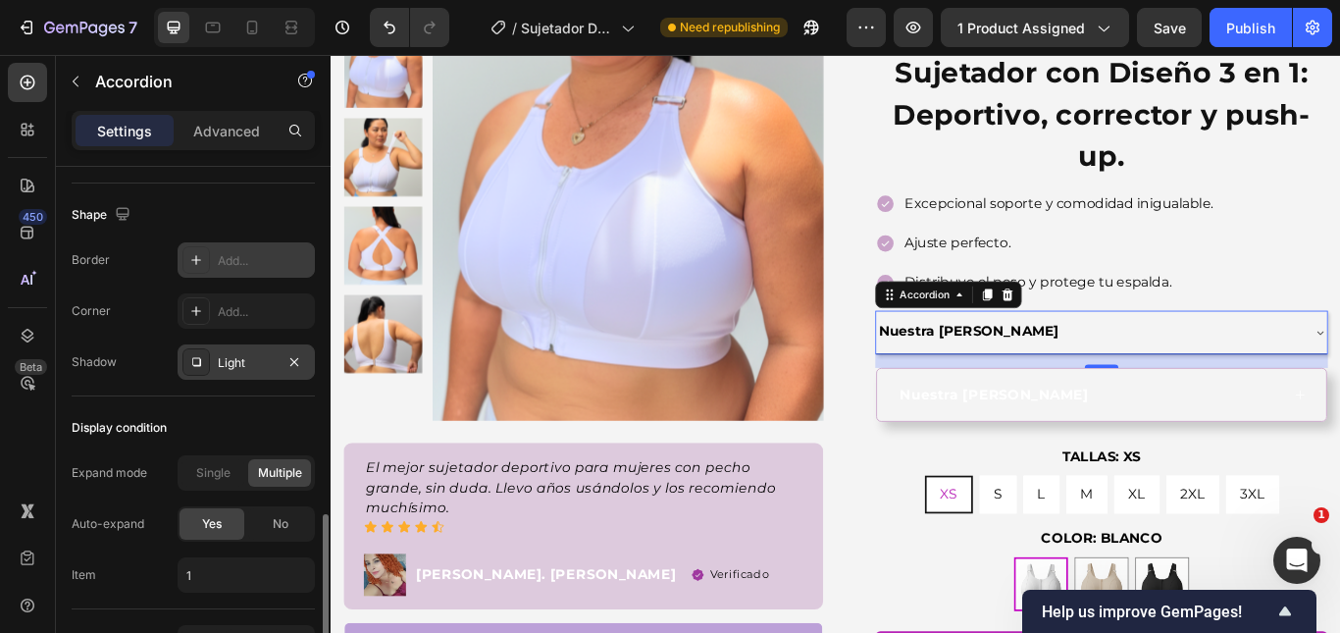
click at [231, 266] on div "Add..." at bounding box center [264, 261] width 92 height 18
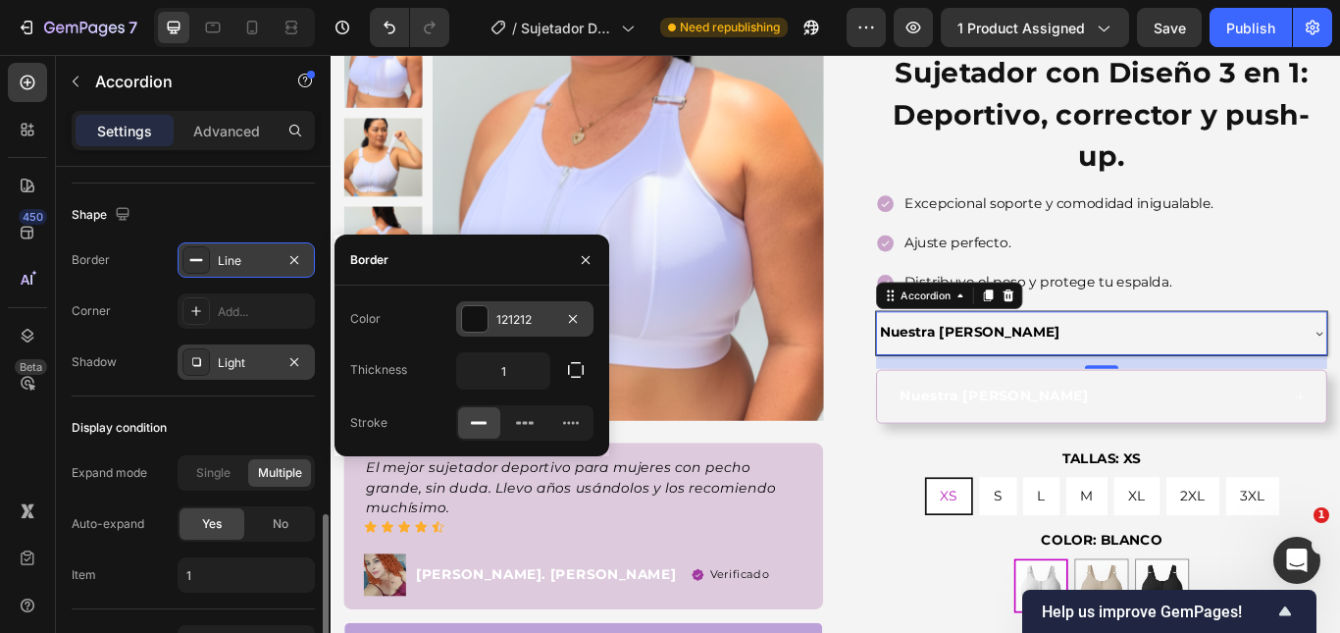
click at [501, 323] on div "121212" at bounding box center [524, 320] width 57 height 18
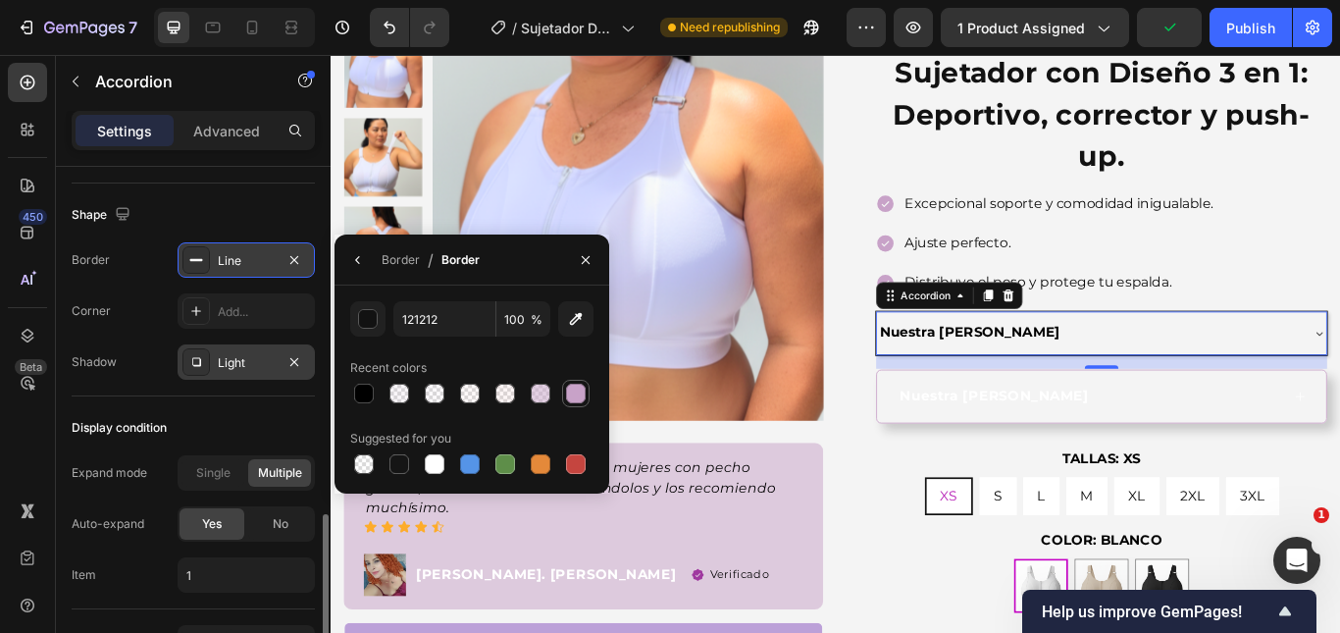
click at [570, 399] on div at bounding box center [576, 393] width 20 height 20
type input "C8A2C8"
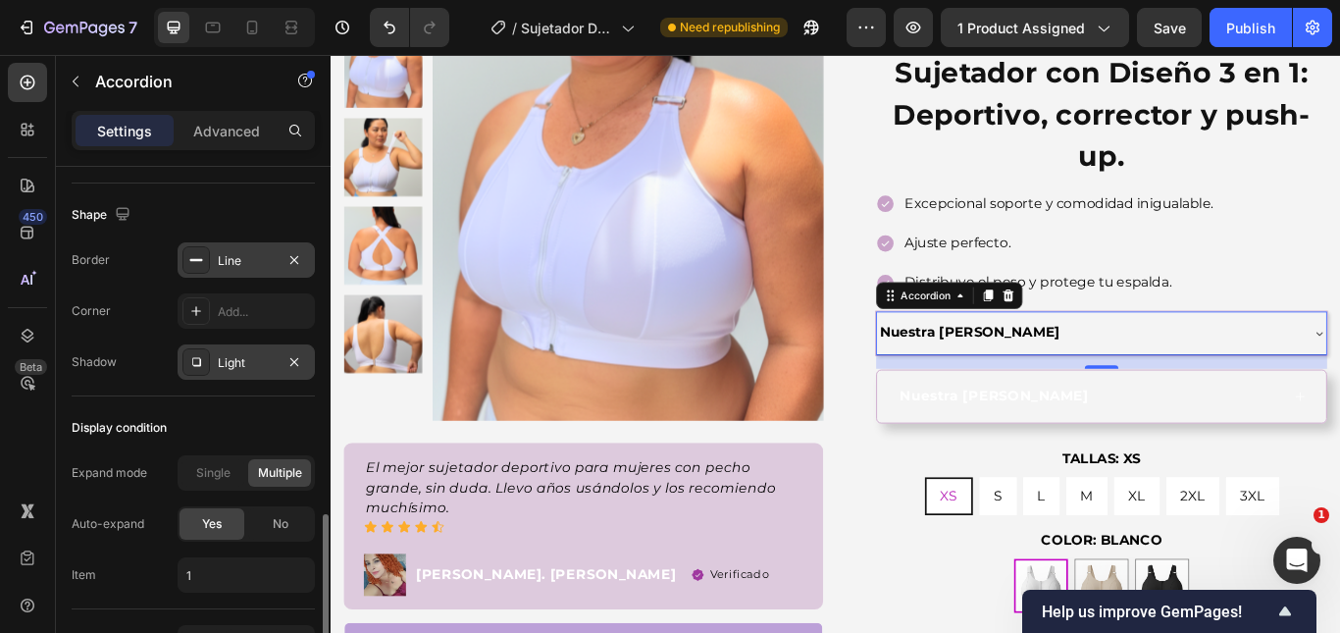
click at [1339, 374] on div "Nuestra [PERSON_NAME]" at bounding box center [1213, 379] width 492 height 34
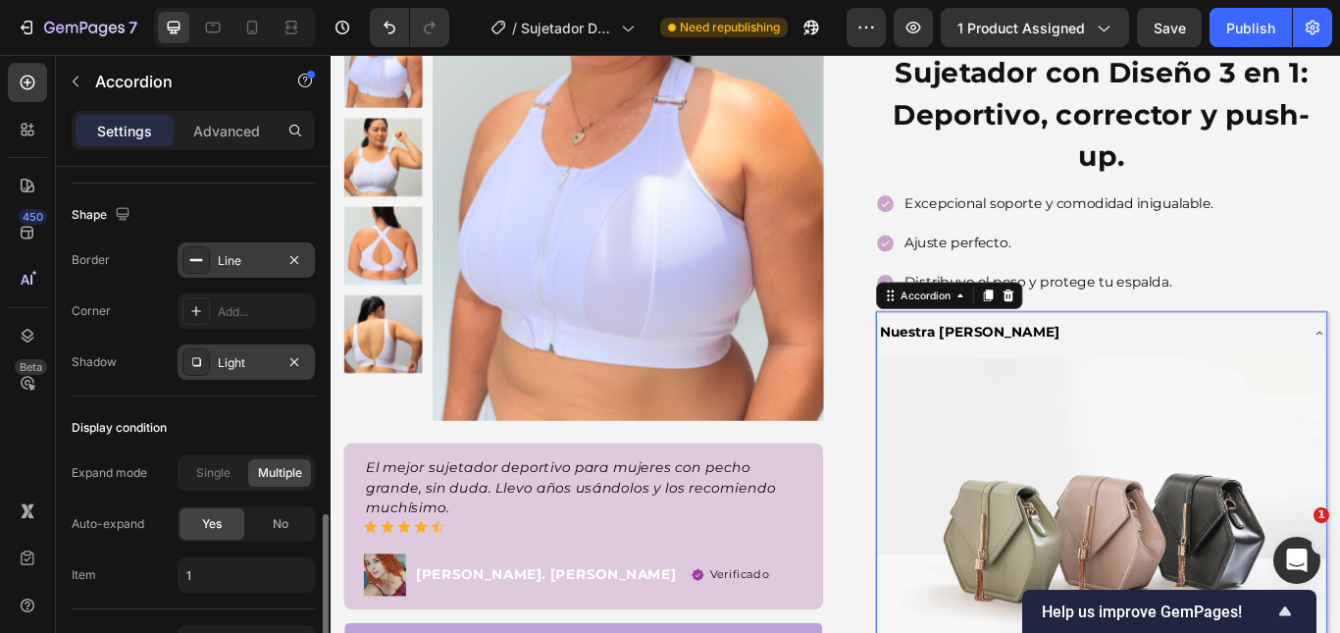
click at [1339, 373] on div "Nuestra [PERSON_NAME]" at bounding box center [1213, 379] width 492 height 34
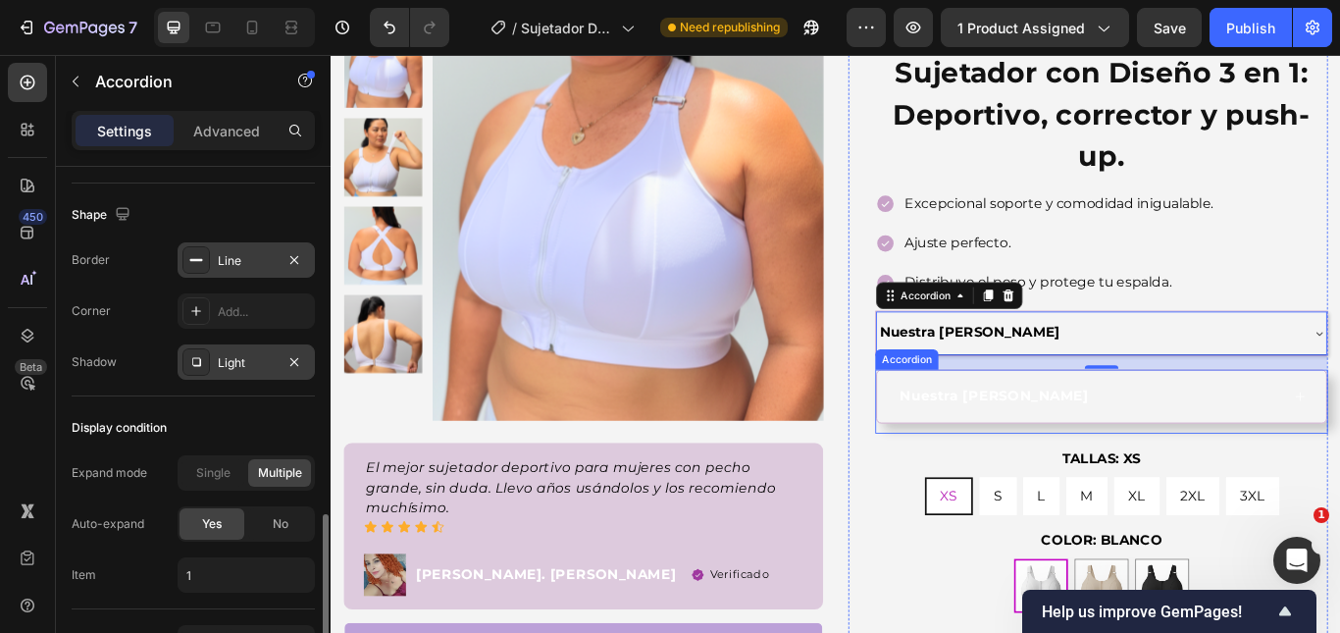
click at [1339, 442] on div "Nuestra guía de tallas" at bounding box center [1214, 452] width 447 height 29
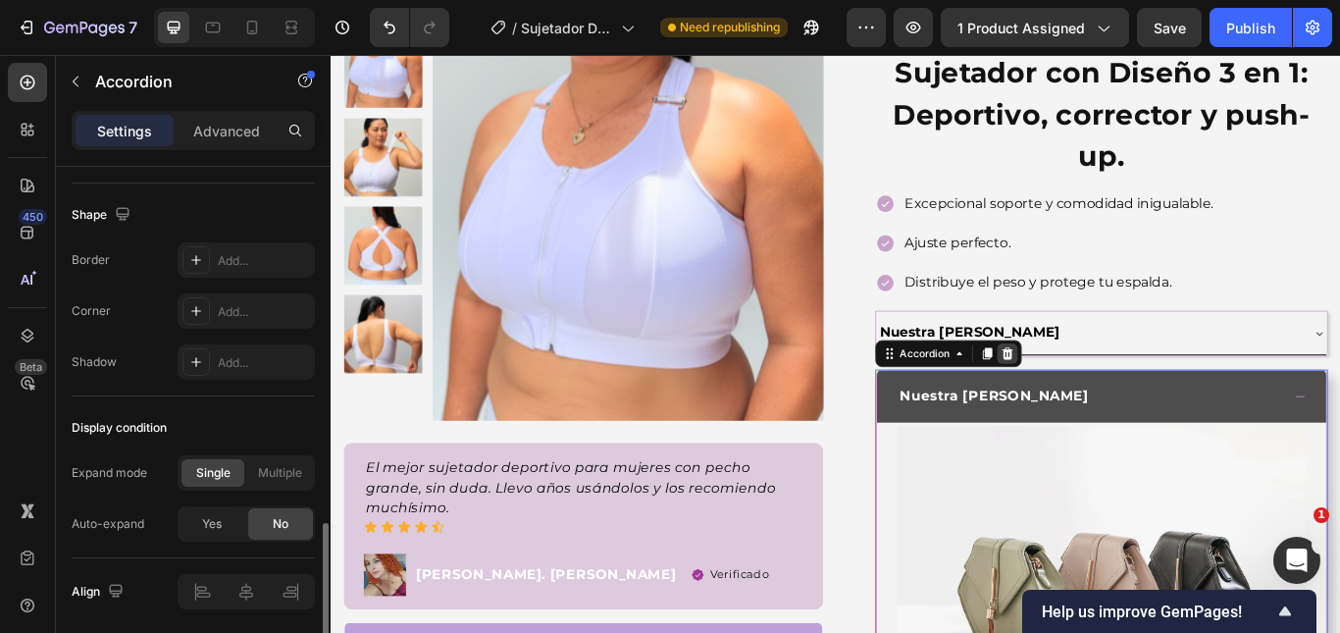
click at [1113, 408] on icon at bounding box center [1119, 403] width 13 height 14
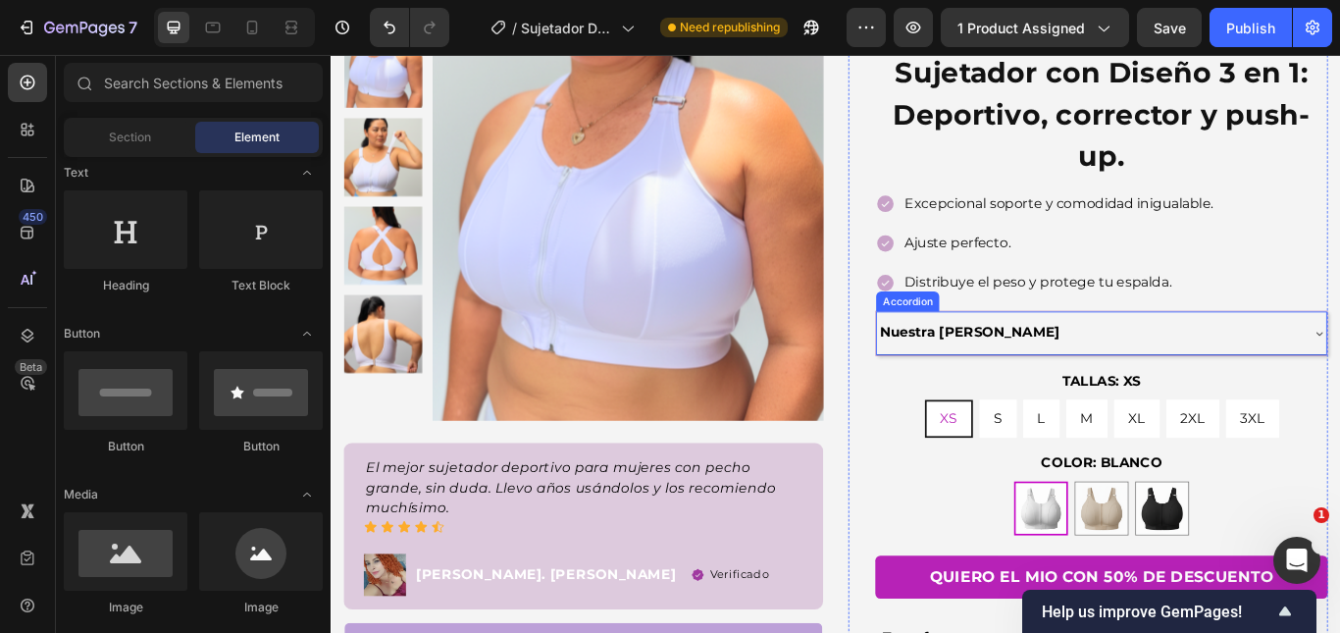
click at [1339, 370] on div "Nuestra [PERSON_NAME]" at bounding box center [1213, 379] width 492 height 34
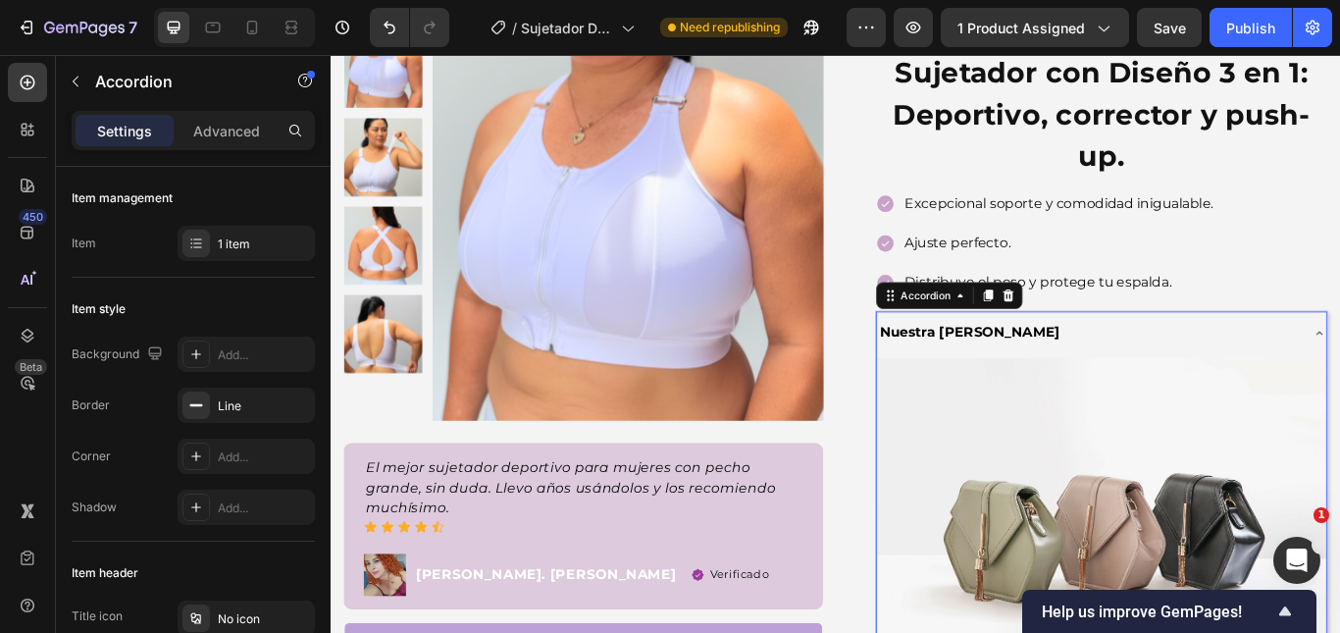
click at [1339, 379] on div "Nuestra [PERSON_NAME]" at bounding box center [1213, 379] width 492 height 34
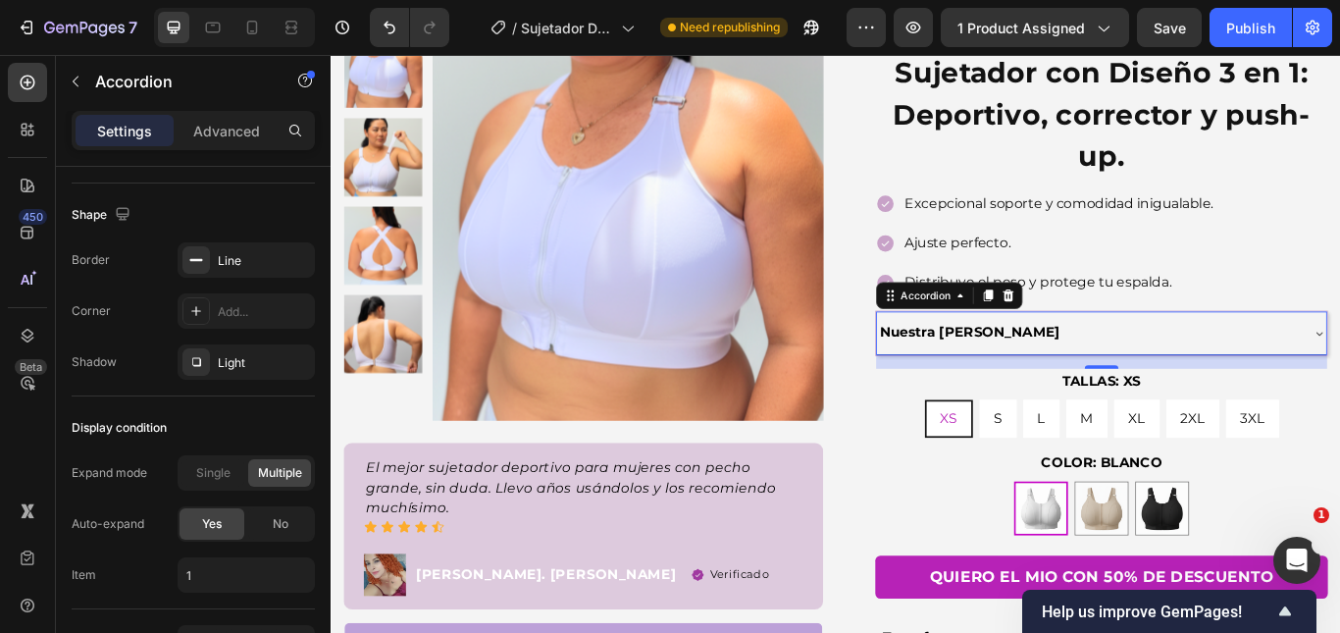
scroll to position [1373, 0]
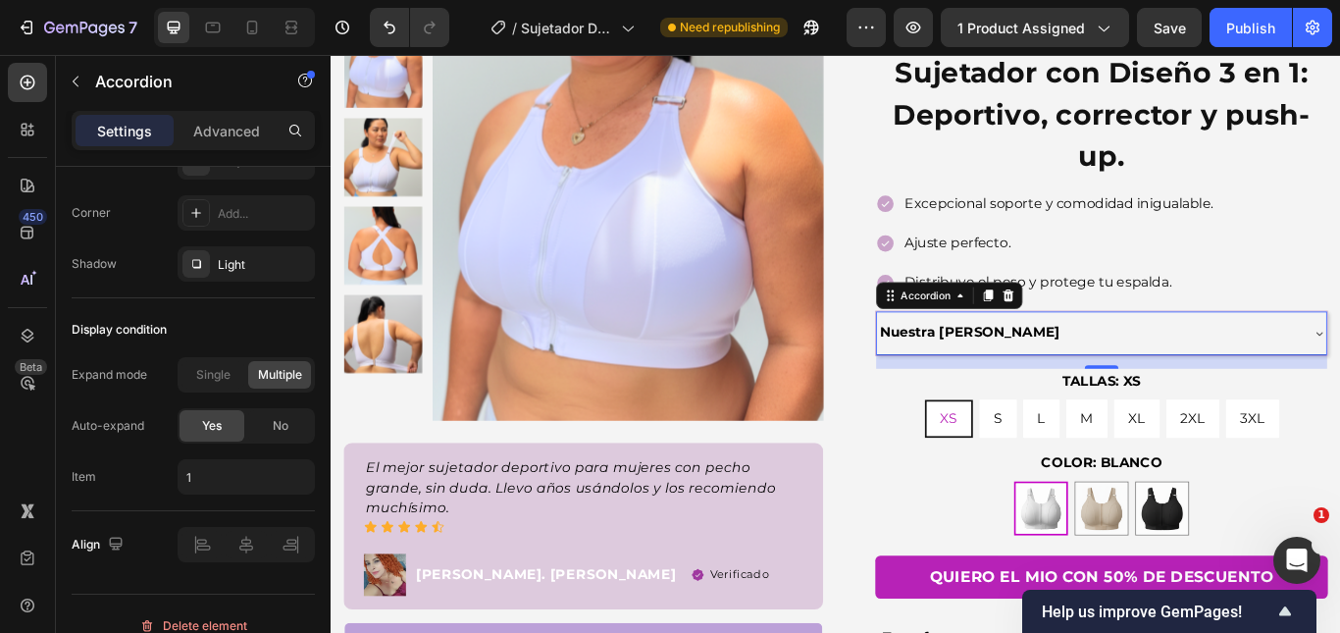
click at [1279, 376] on div "Nuestra [PERSON_NAME]" at bounding box center [1213, 379] width 492 height 34
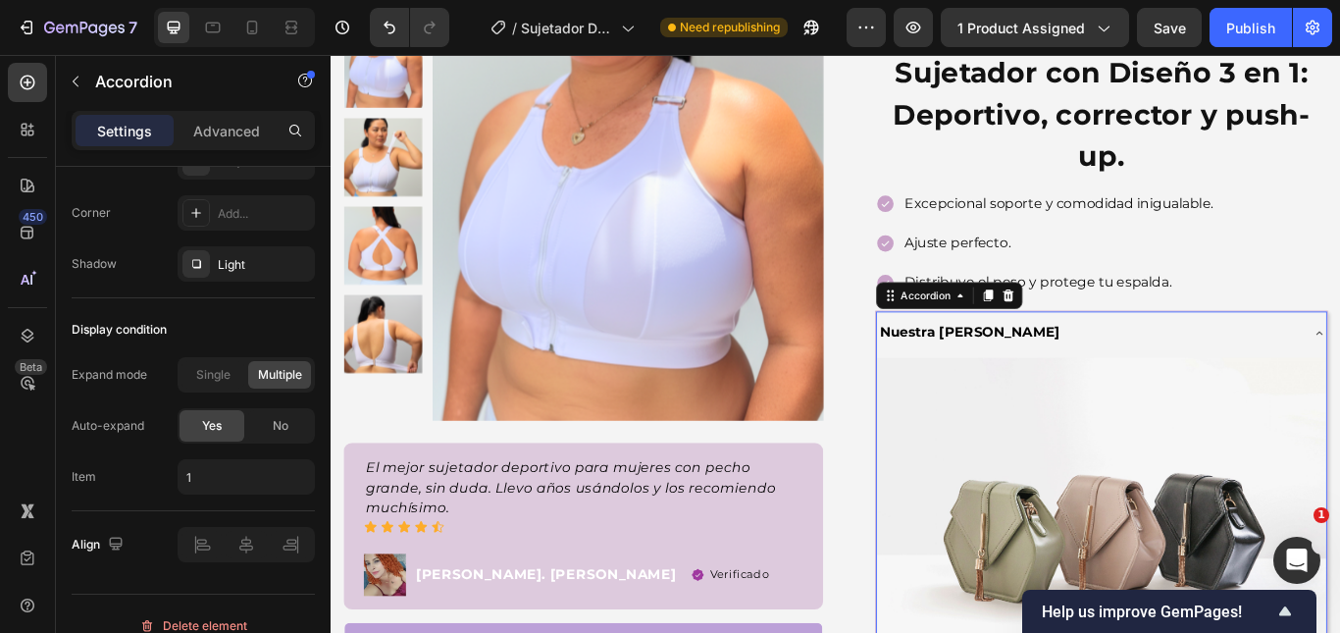
click at [1281, 376] on div "Nuestra [PERSON_NAME]" at bounding box center [1213, 379] width 492 height 34
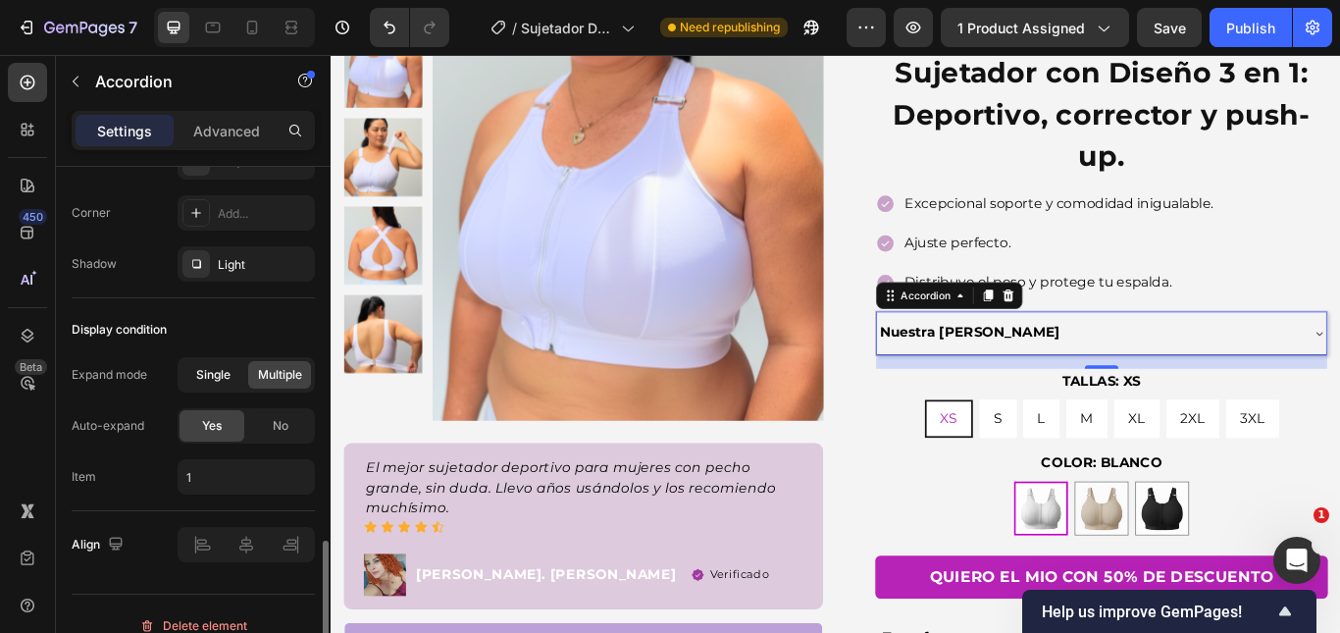
click at [217, 375] on span "Single" at bounding box center [213, 375] width 34 height 18
click at [270, 420] on div "No" at bounding box center [280, 425] width 65 height 31
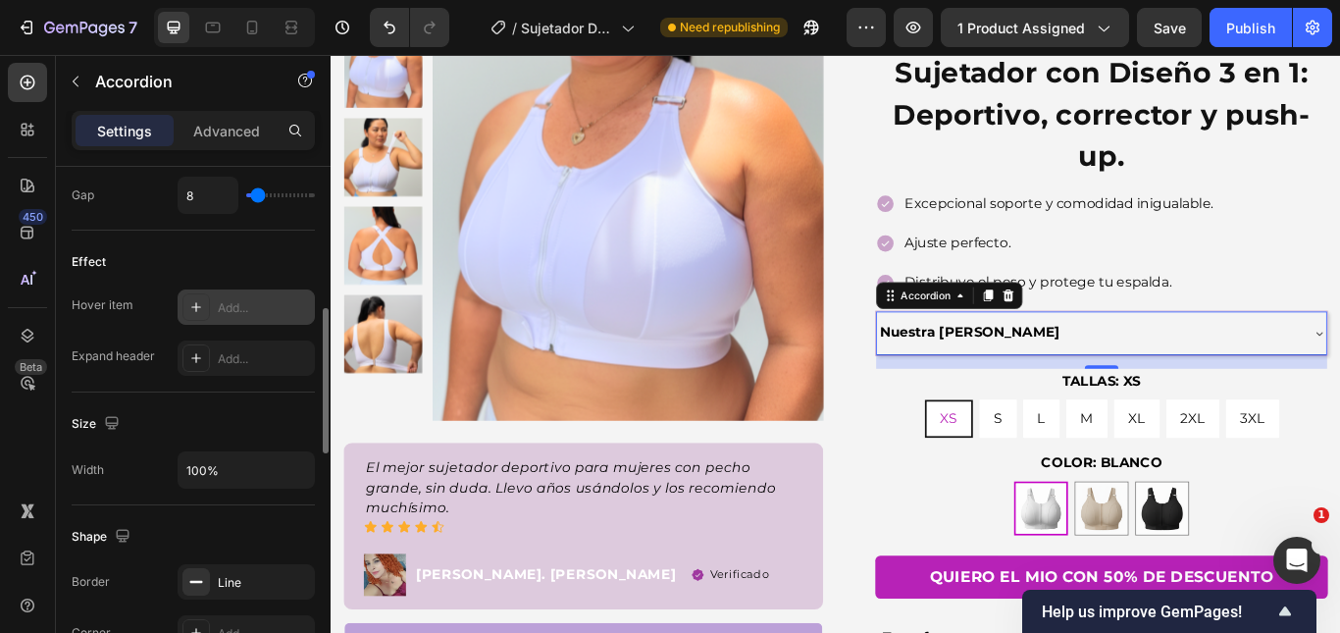
scroll to position [855, 0]
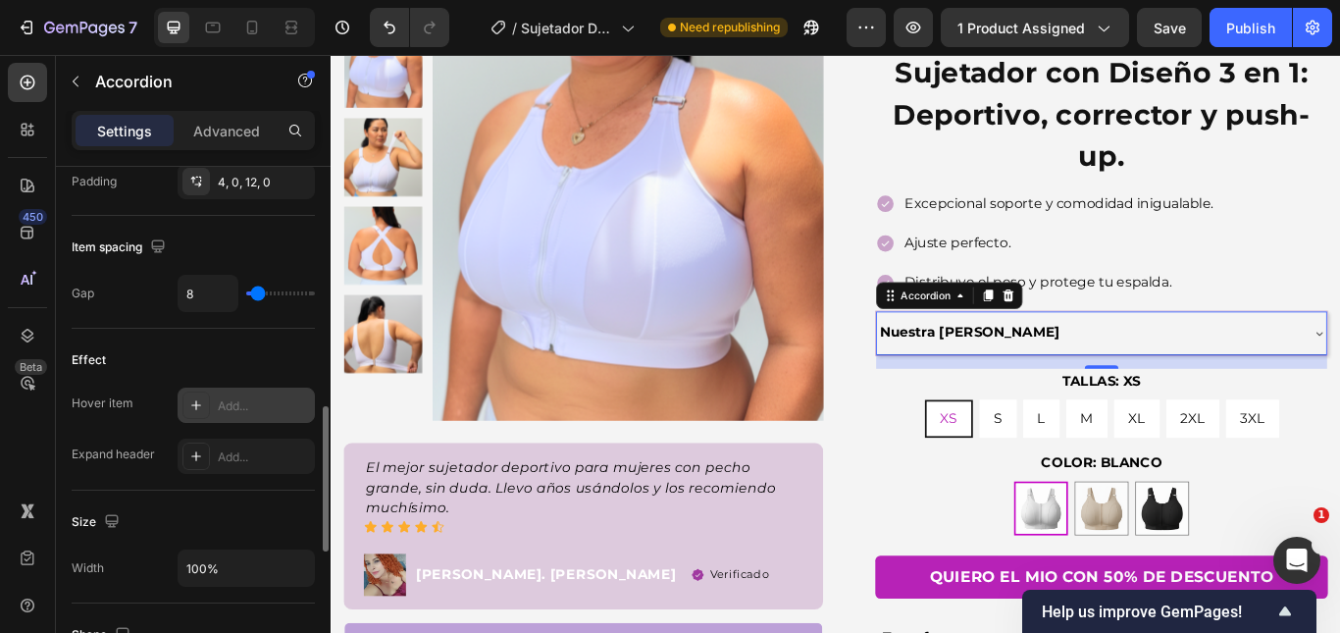
click at [238, 399] on div "Add..." at bounding box center [264, 406] width 92 height 18
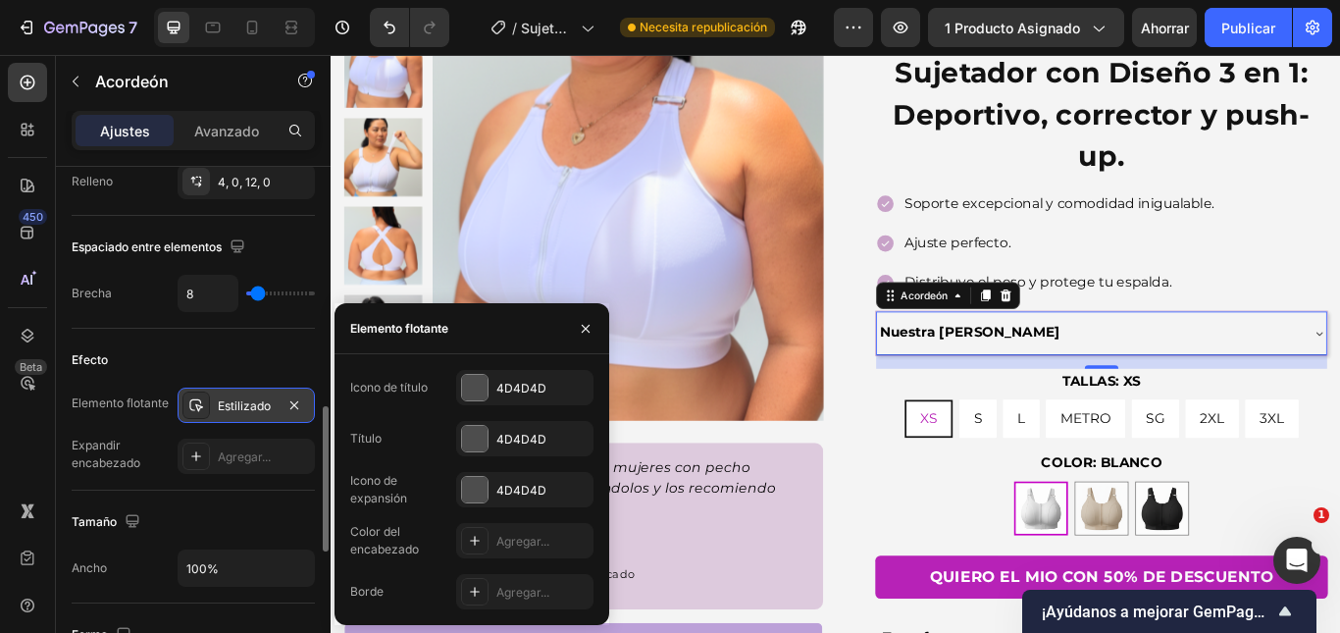
click at [269, 350] on div "Efecto" at bounding box center [193, 359] width 243 height 31
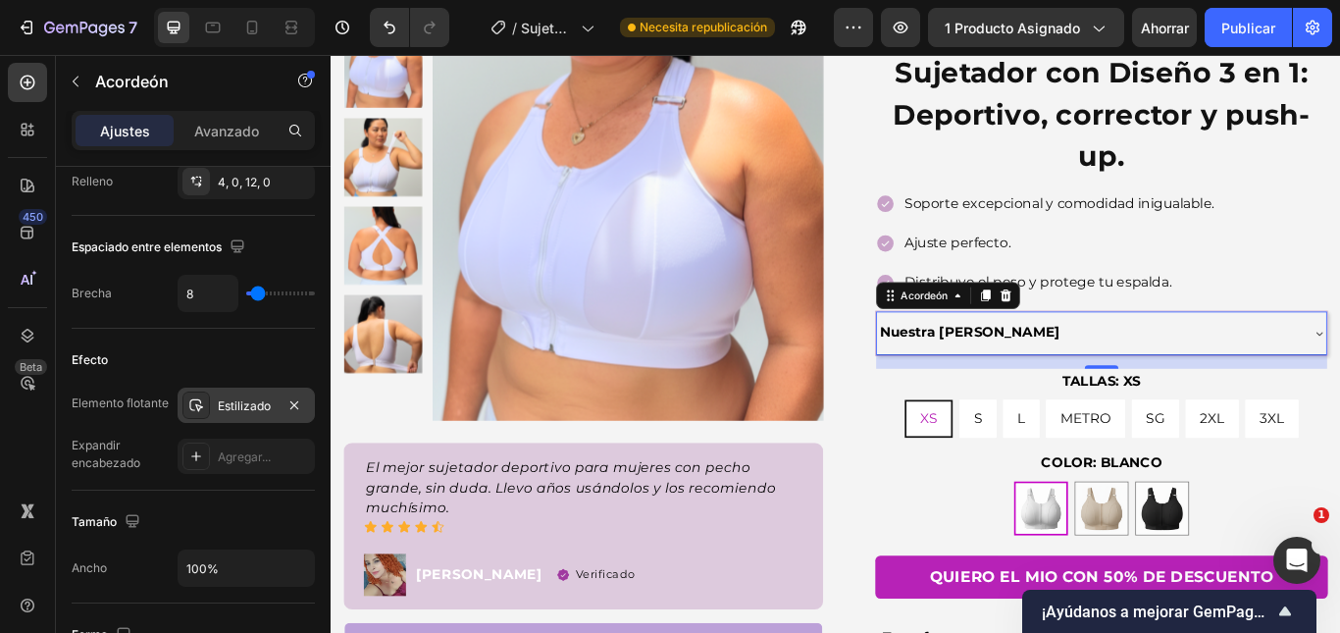
click at [238, 403] on font "Estilizado" at bounding box center [244, 405] width 53 height 15
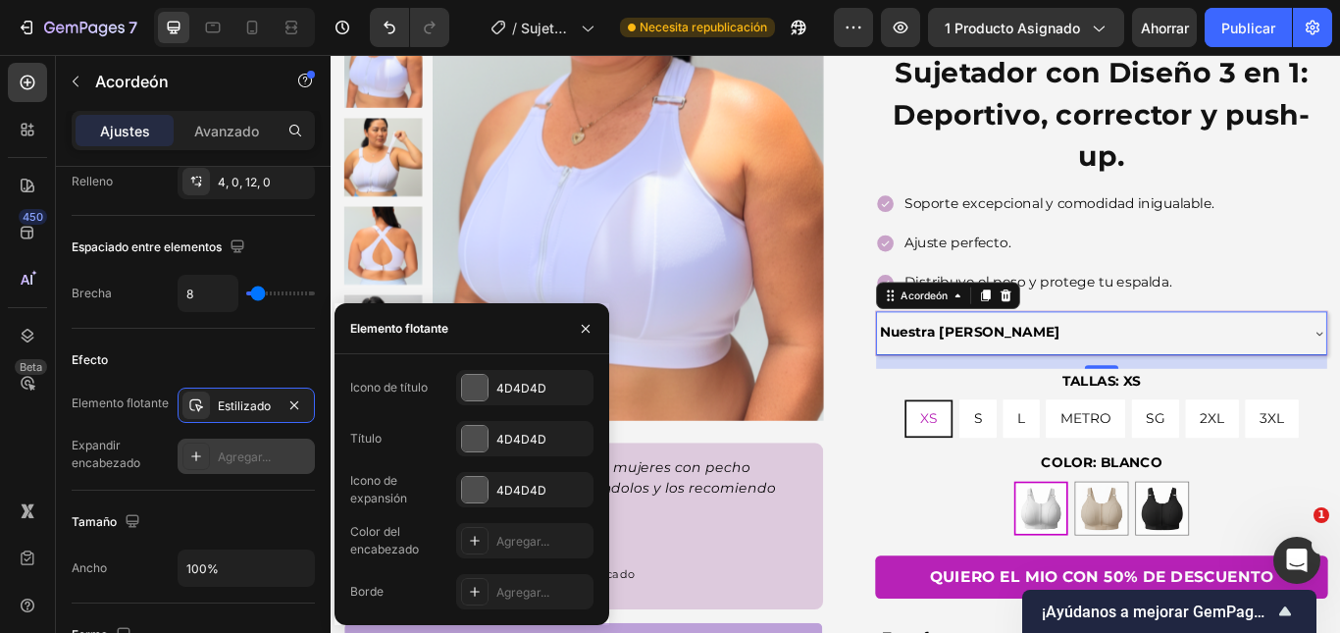
click at [224, 455] on font "Agregar..." at bounding box center [244, 456] width 53 height 15
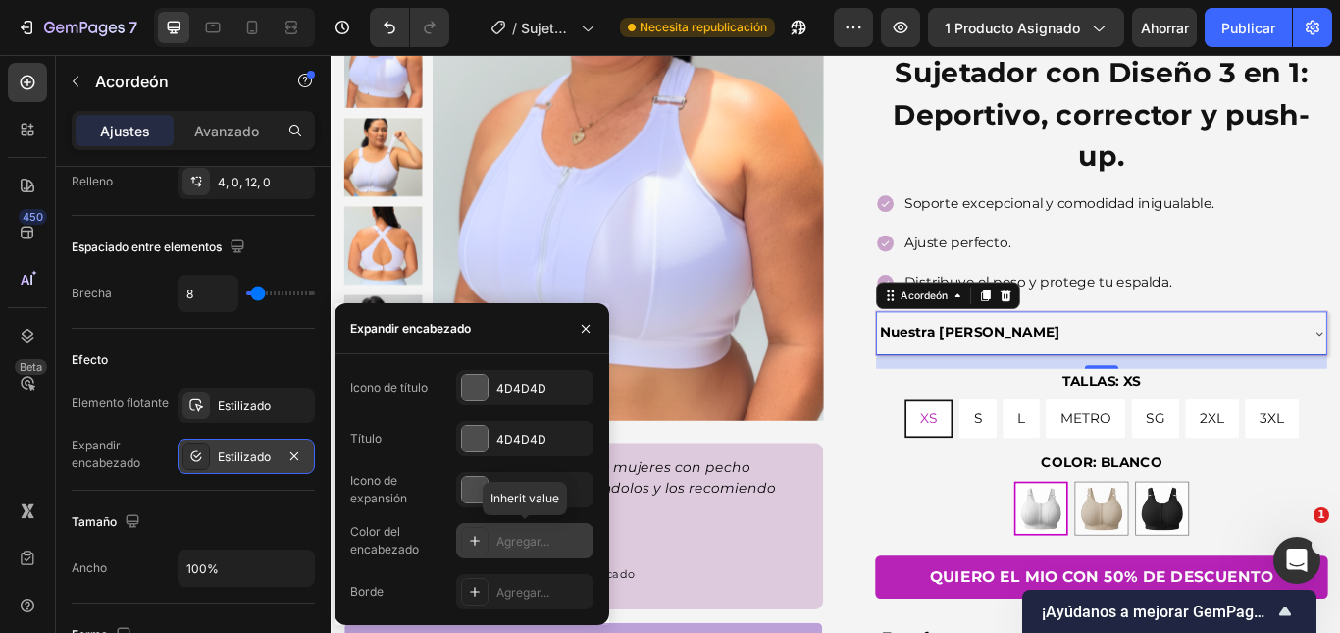
click at [514, 538] on font "Agregar..." at bounding box center [522, 541] width 53 height 15
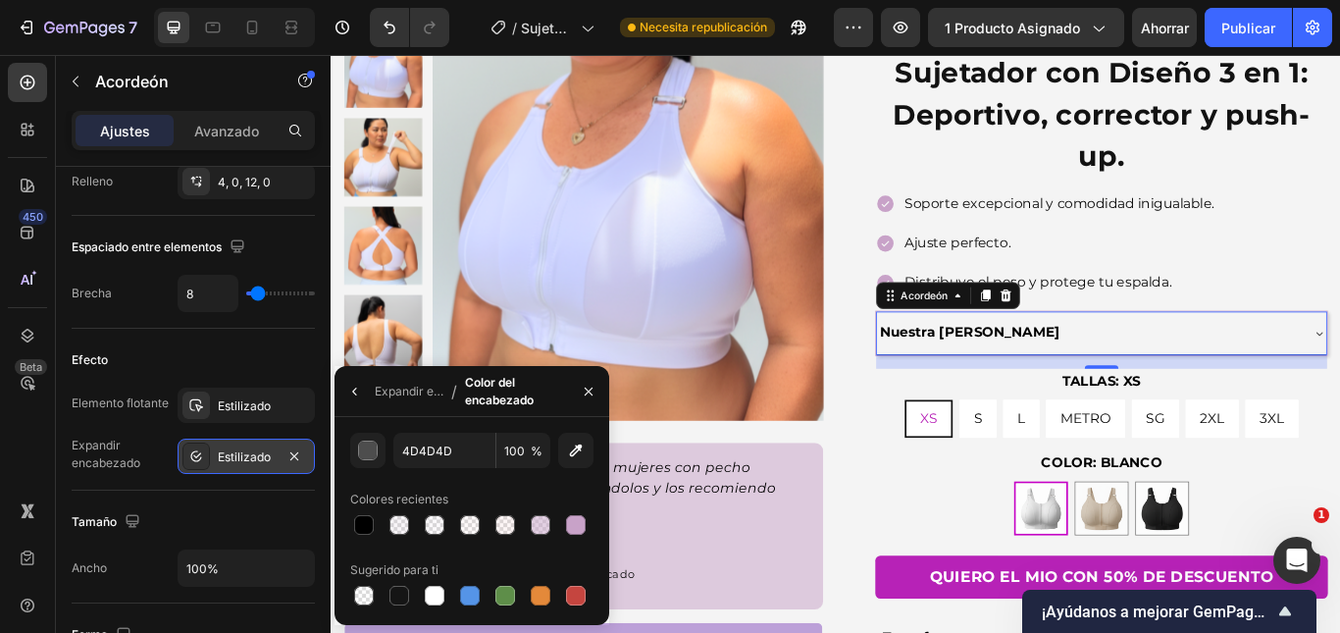
click at [592, 524] on div at bounding box center [471, 524] width 243 height 27
click at [573, 528] on div at bounding box center [576, 525] width 20 height 20
type input "C8A2C8"
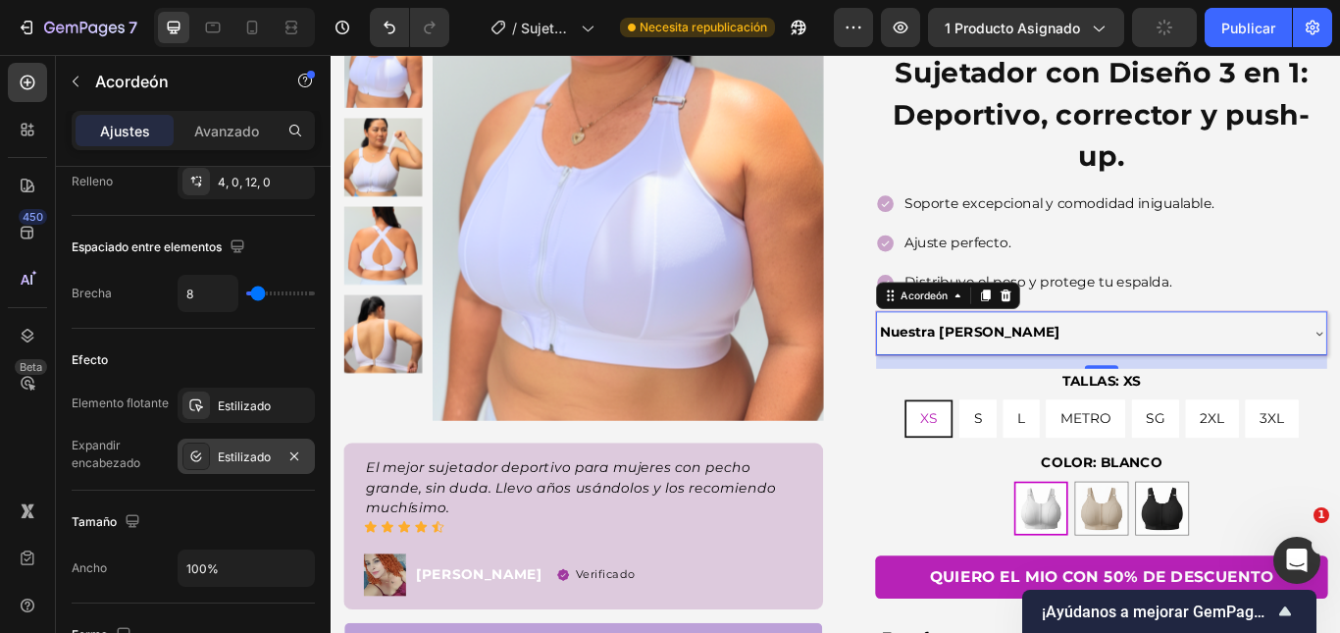
click at [1262, 374] on div "Nuestra [PERSON_NAME]" at bounding box center [1213, 379] width 492 height 34
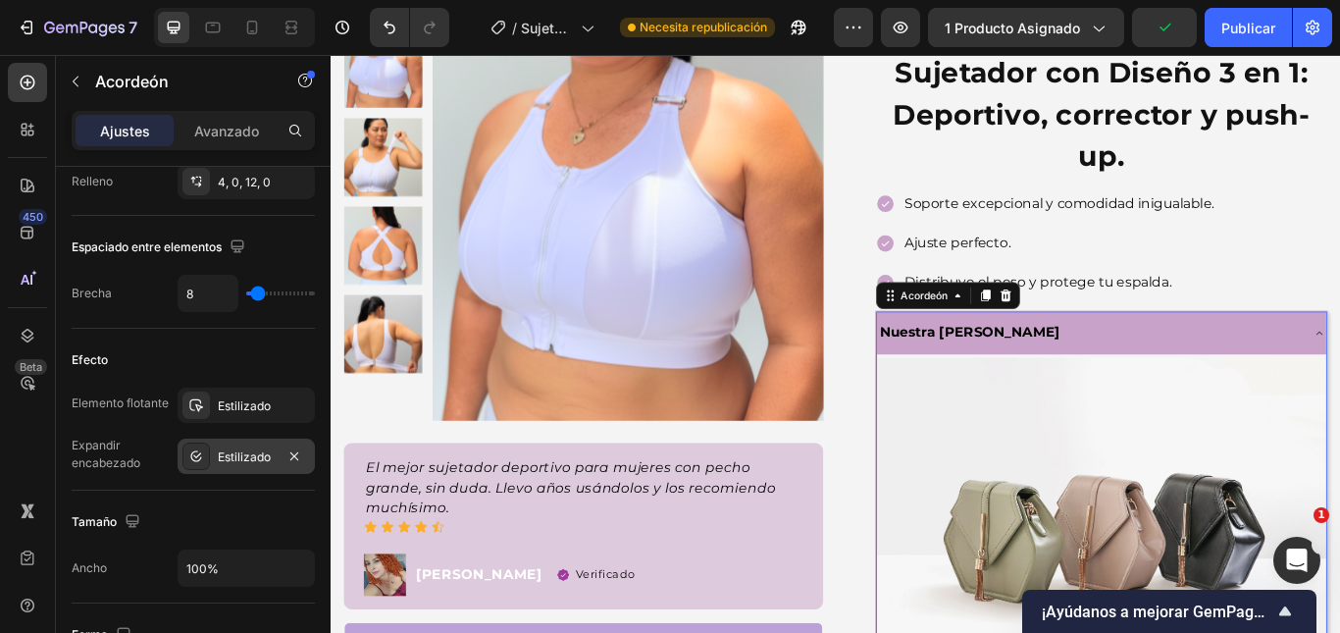
click at [1293, 380] on div "Nuestra [PERSON_NAME]" at bounding box center [1213, 379] width 492 height 34
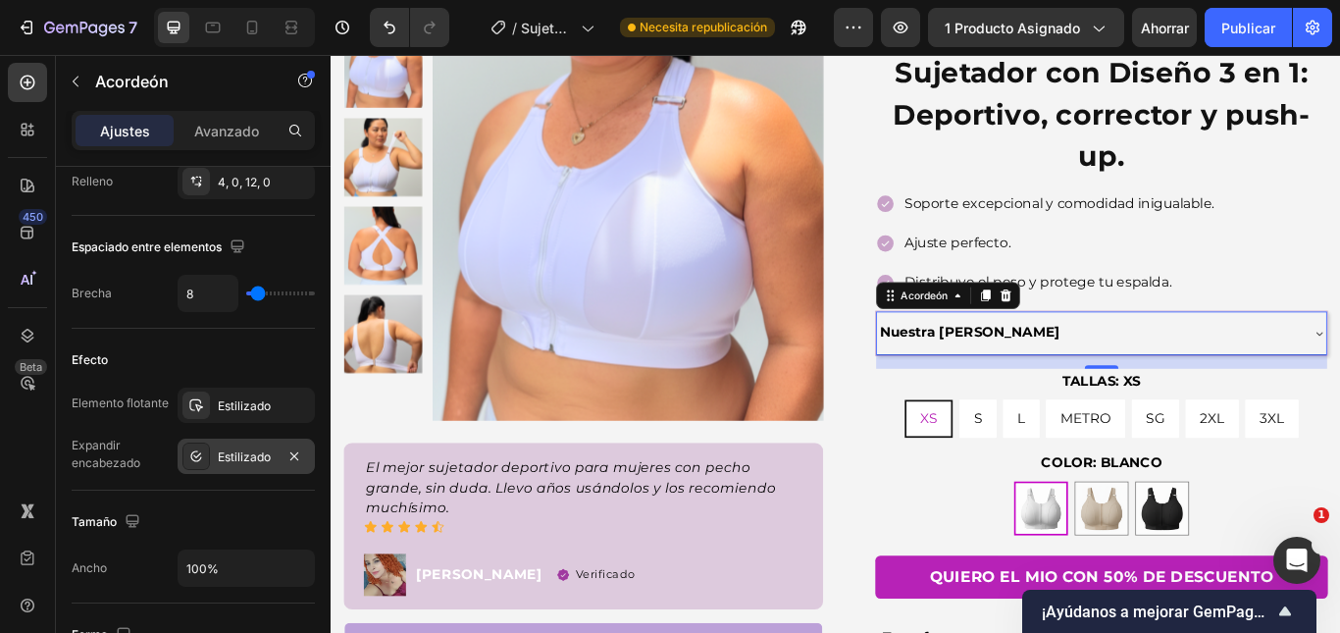
click at [935, 374] on div "Icono Icono Icono Icono Icono Lista de iconos Hoz 22,500+ Clientes Felices Bloq…" at bounding box center [1213, 411] width 559 height 770
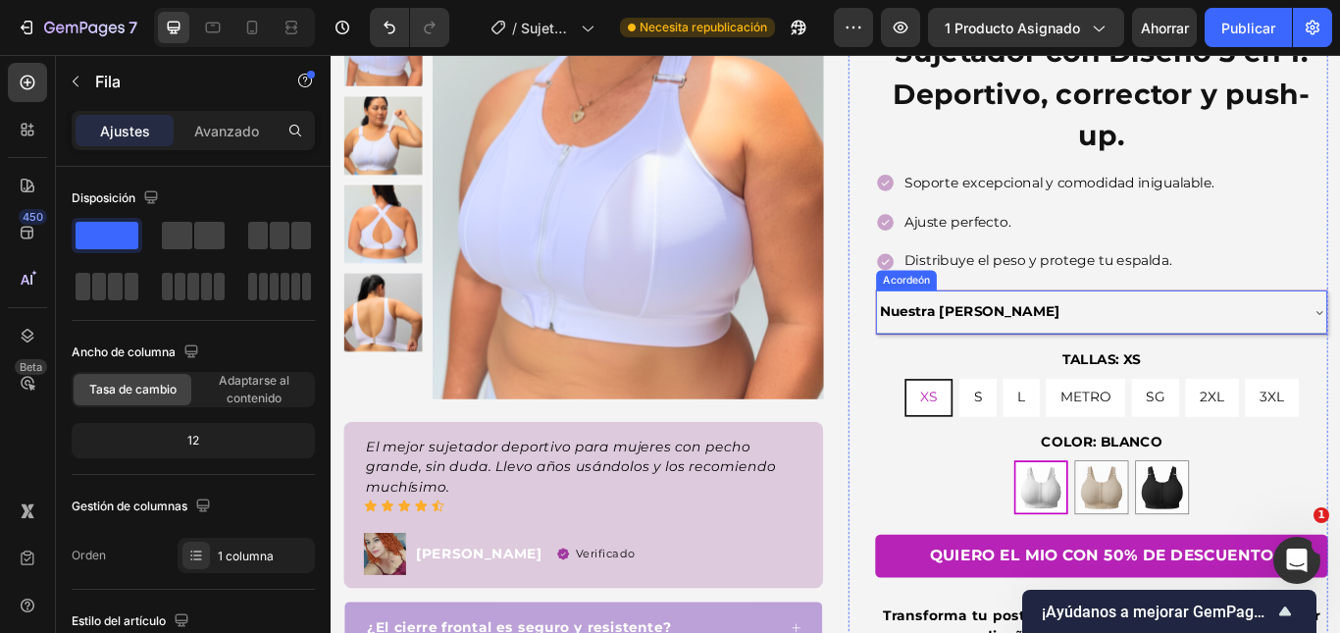
scroll to position [196, 0]
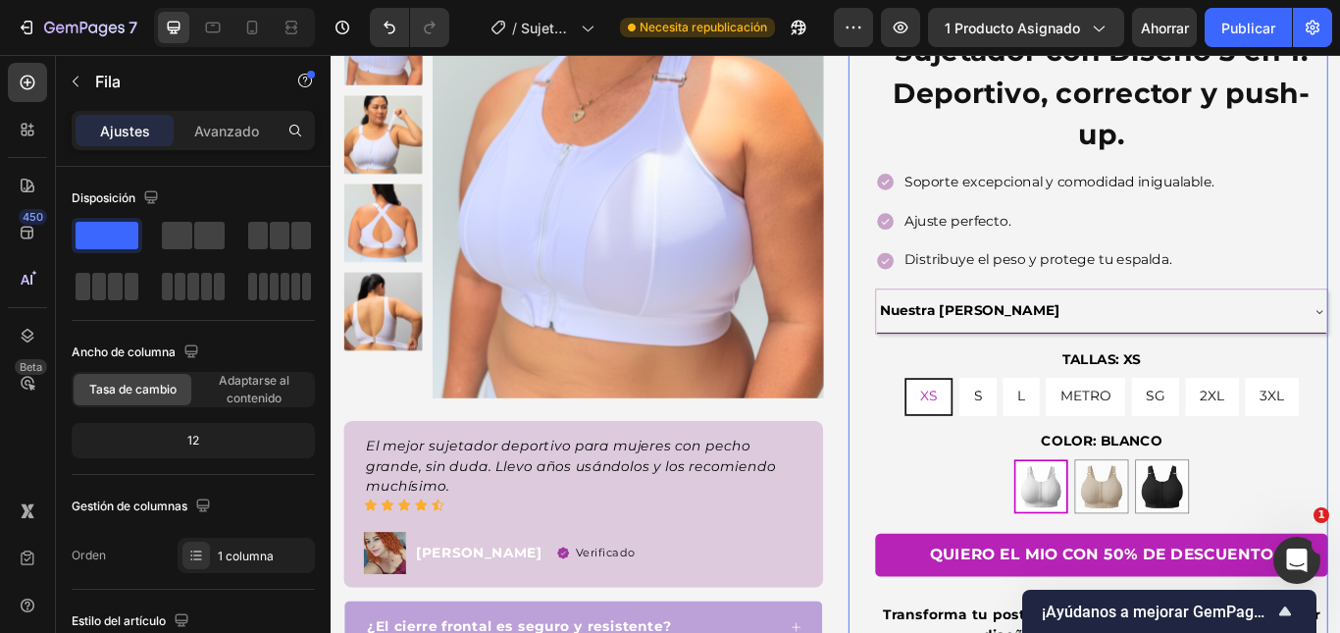
click at [1339, 321] on div "Icono Icono Icono Icono Icono Lista de iconos Hoz 22,500+ Clientes Felices Bloq…" at bounding box center [1229, 385] width 528 height 770
click at [248, 136] on font "Avanzado" at bounding box center [226, 131] width 65 height 17
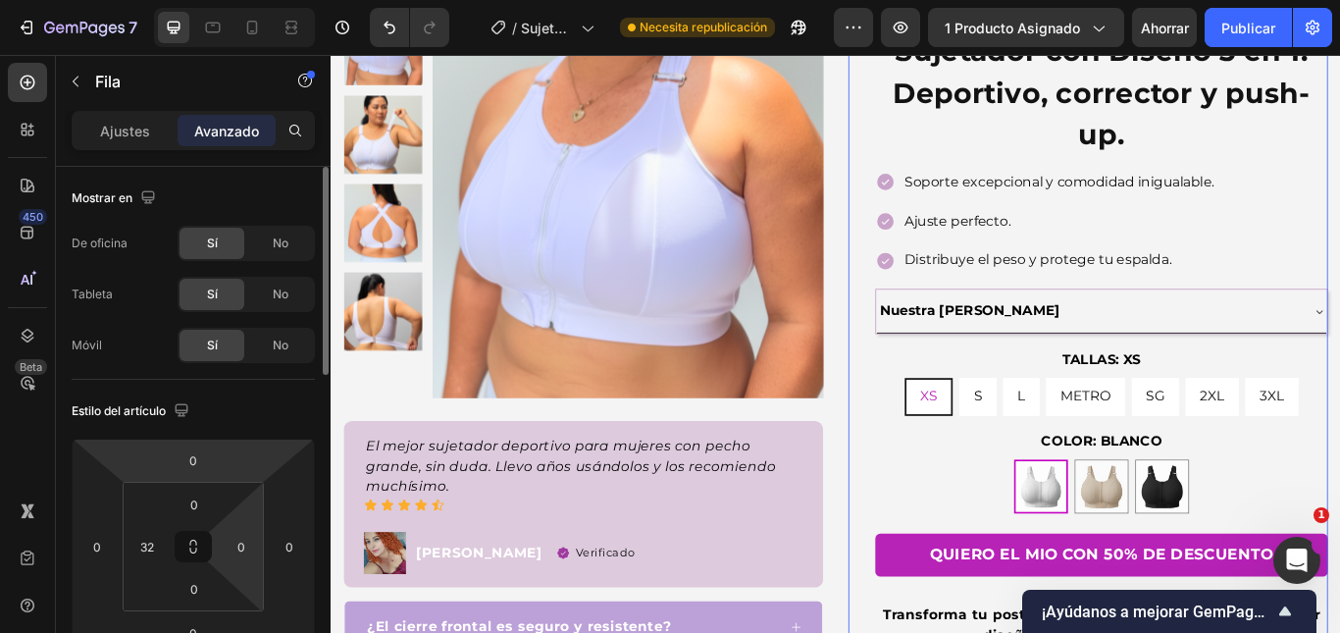
click at [241, 147] on html "7 Historial de versiones / Sujetador Deportivo Necesita republicación Avance 1 …" at bounding box center [670, 73] width 1340 height 147
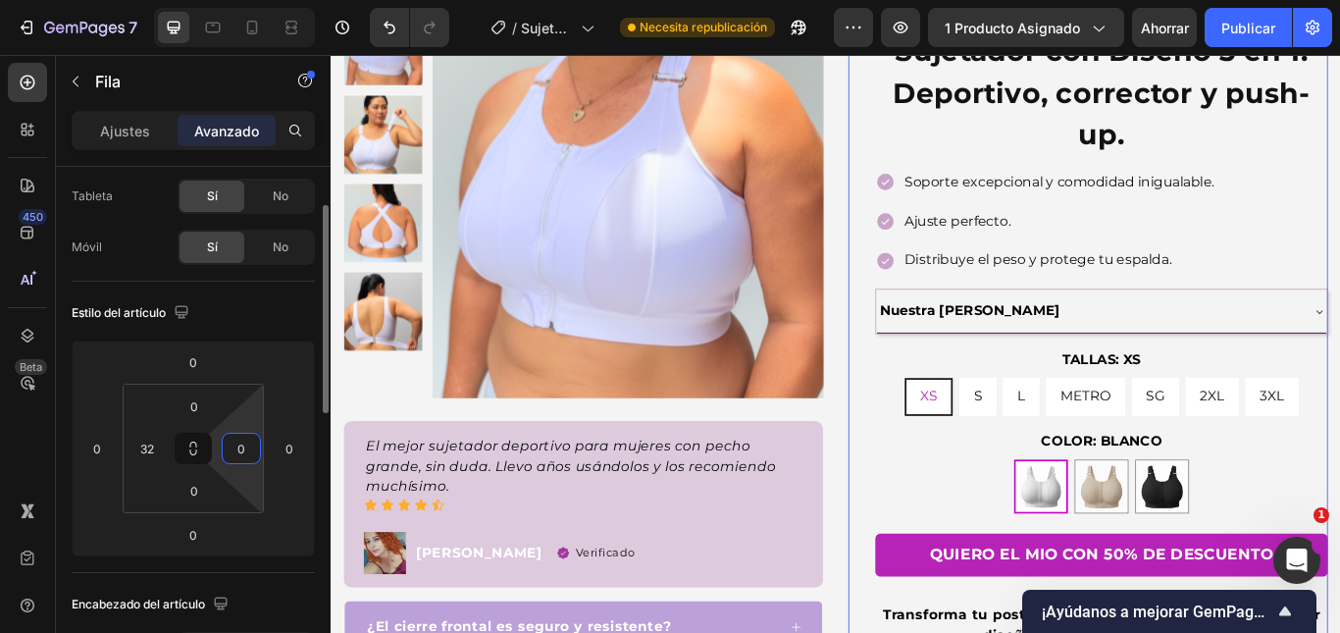
click at [244, 446] on input "0" at bounding box center [241, 448] width 29 height 29
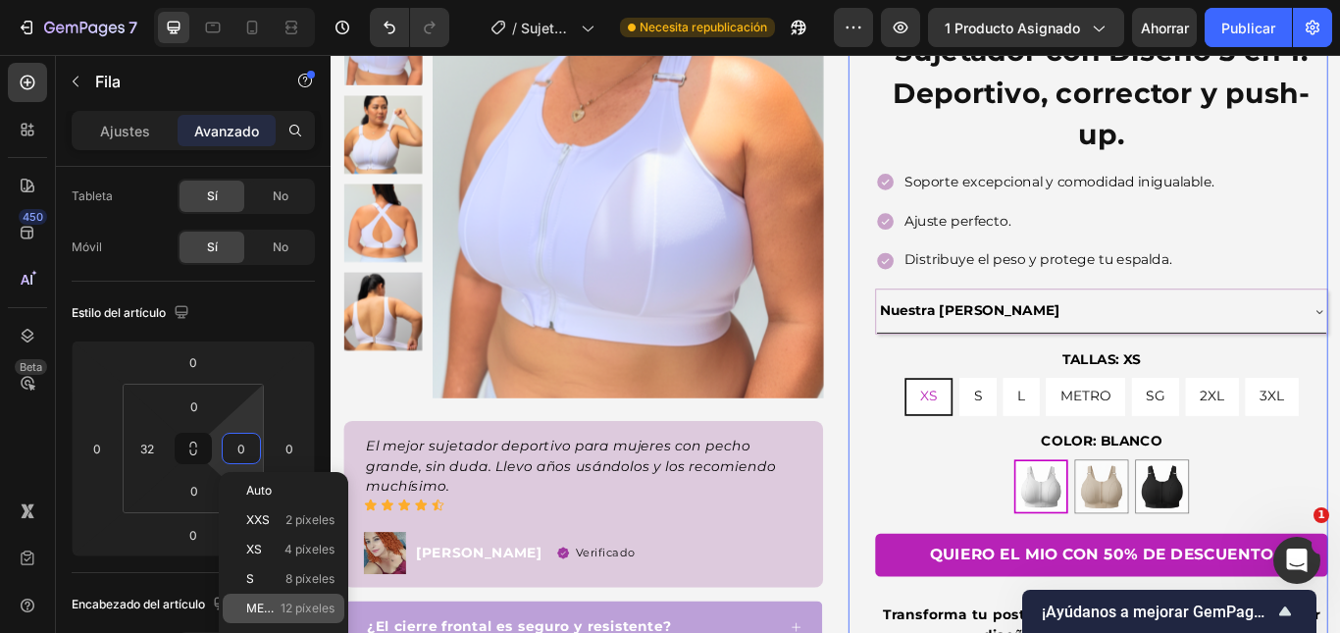
click at [305, 599] on div "METRO 12 píxeles" at bounding box center [284, 607] width 122 height 29
type input "12"
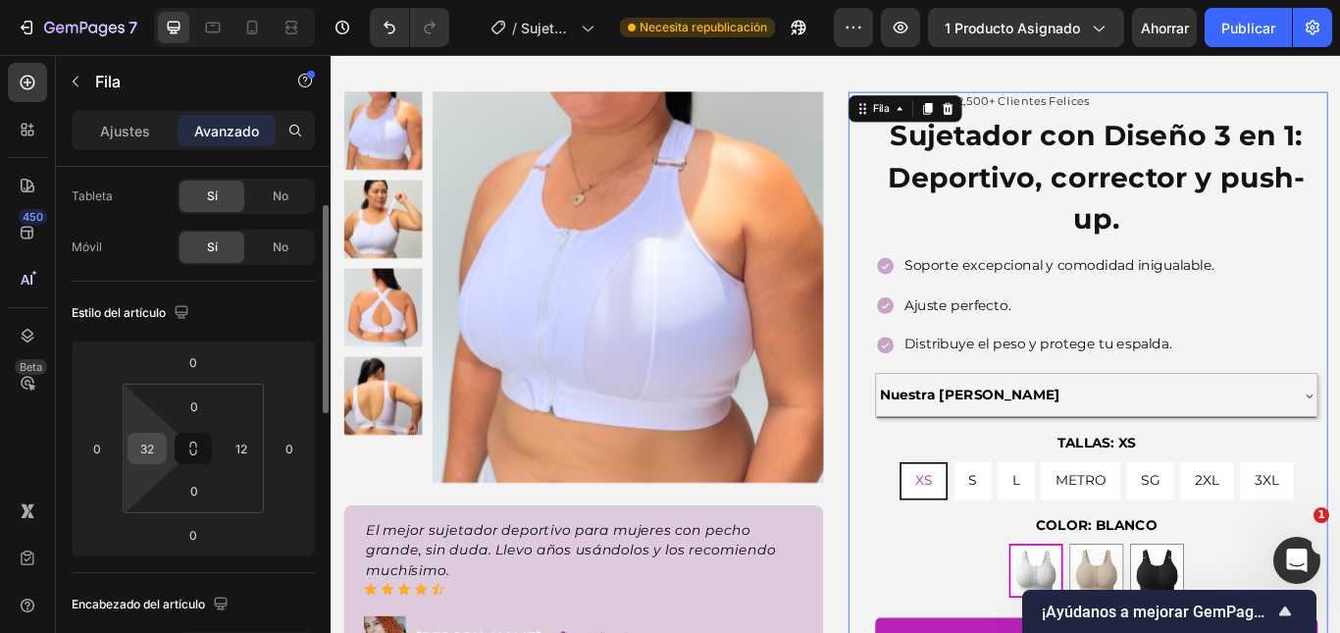
click at [139, 447] on input "32" at bounding box center [146, 448] width 29 height 29
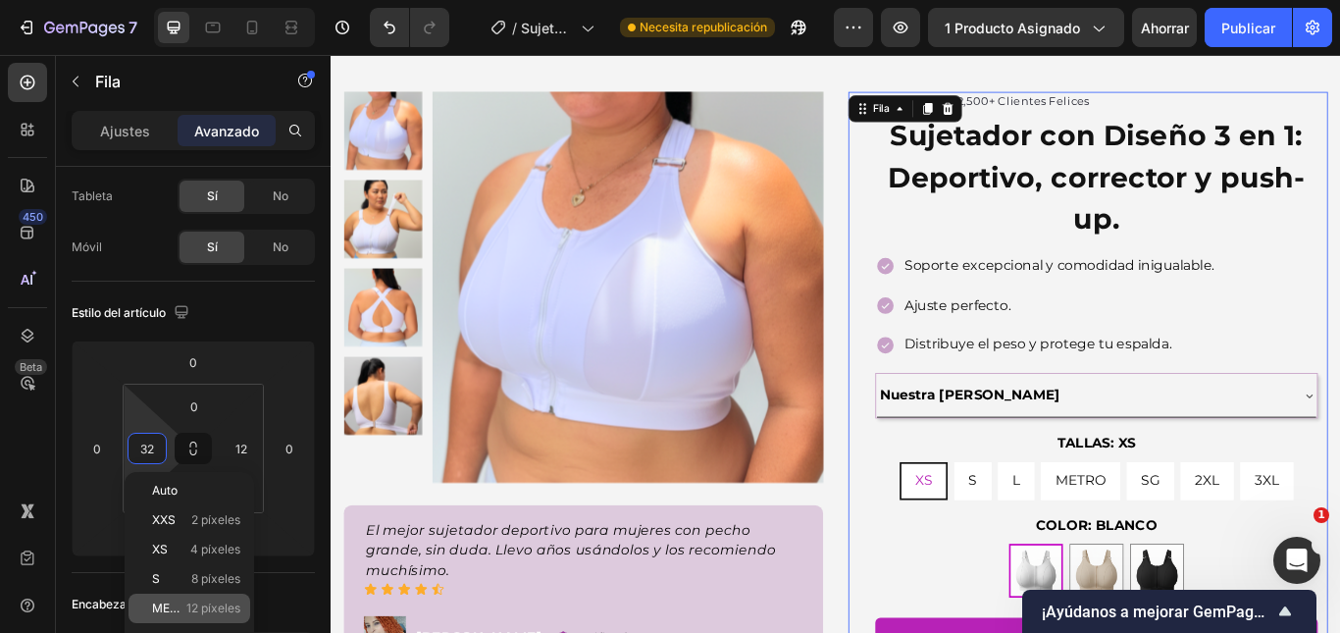
click at [202, 600] on div "METRO 12 píxeles" at bounding box center [189, 607] width 122 height 29
type input "12"
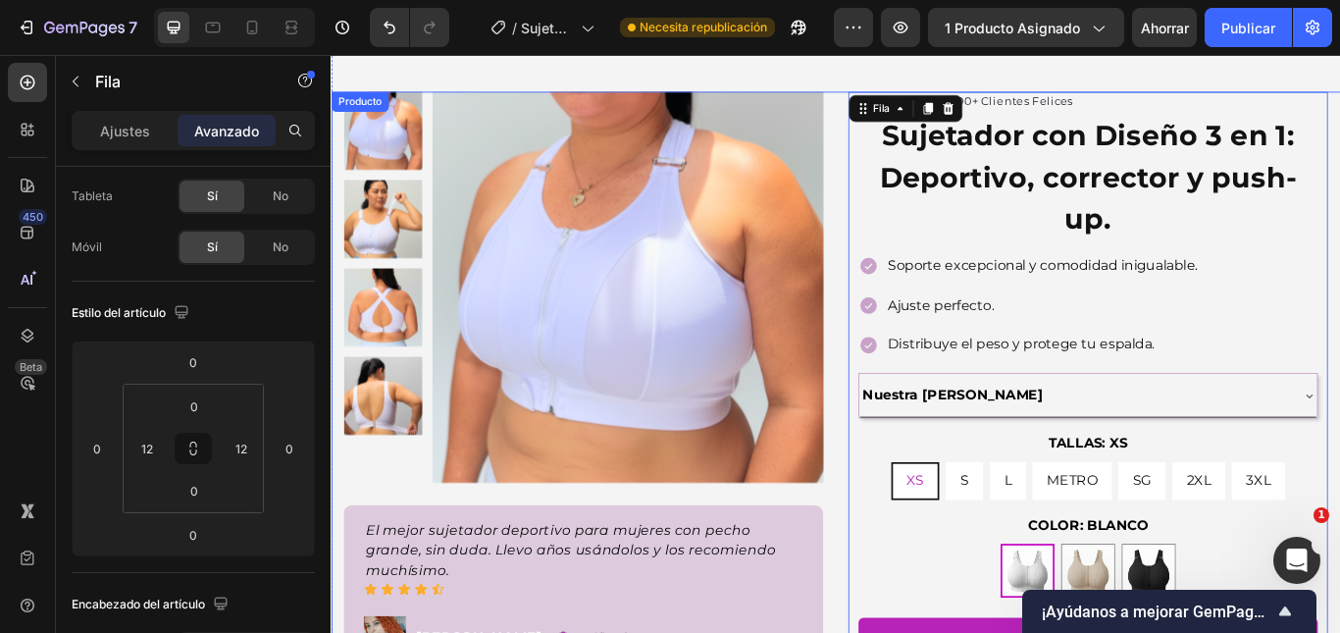
click at [1339, 313] on div "Imágenes del producto El mejor sujetador deportivo para mujeres con pecho grand…" at bounding box center [919, 510] width 1177 height 825
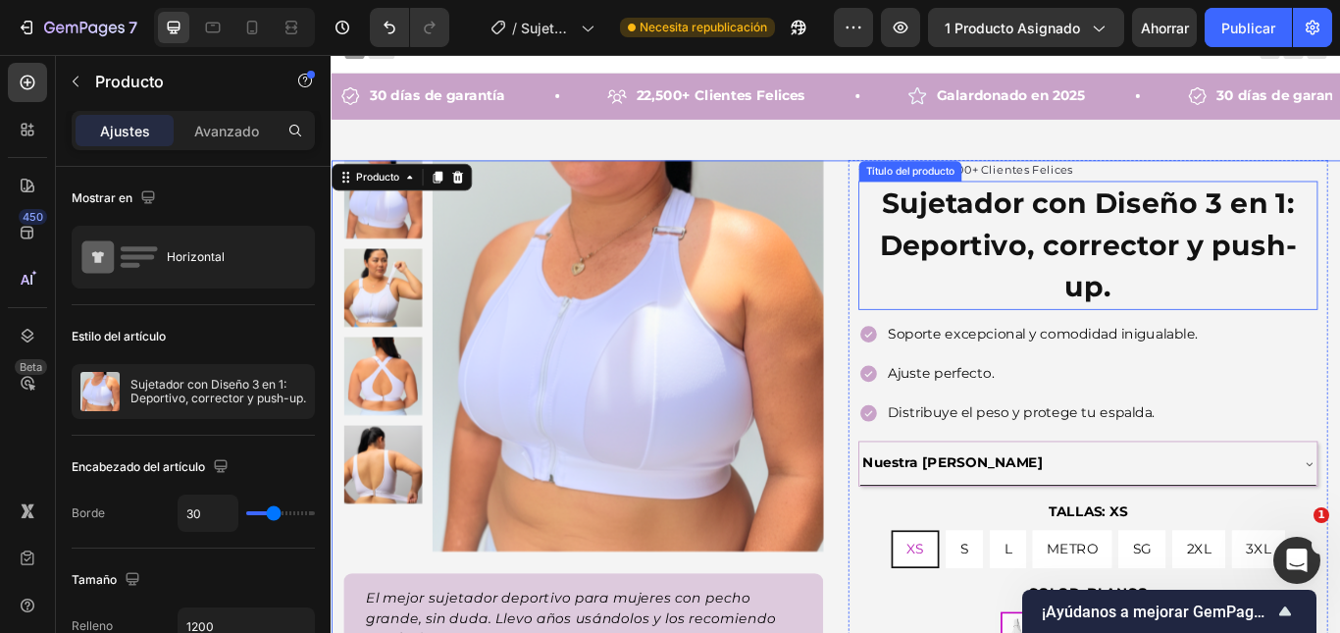
scroll to position [0, 0]
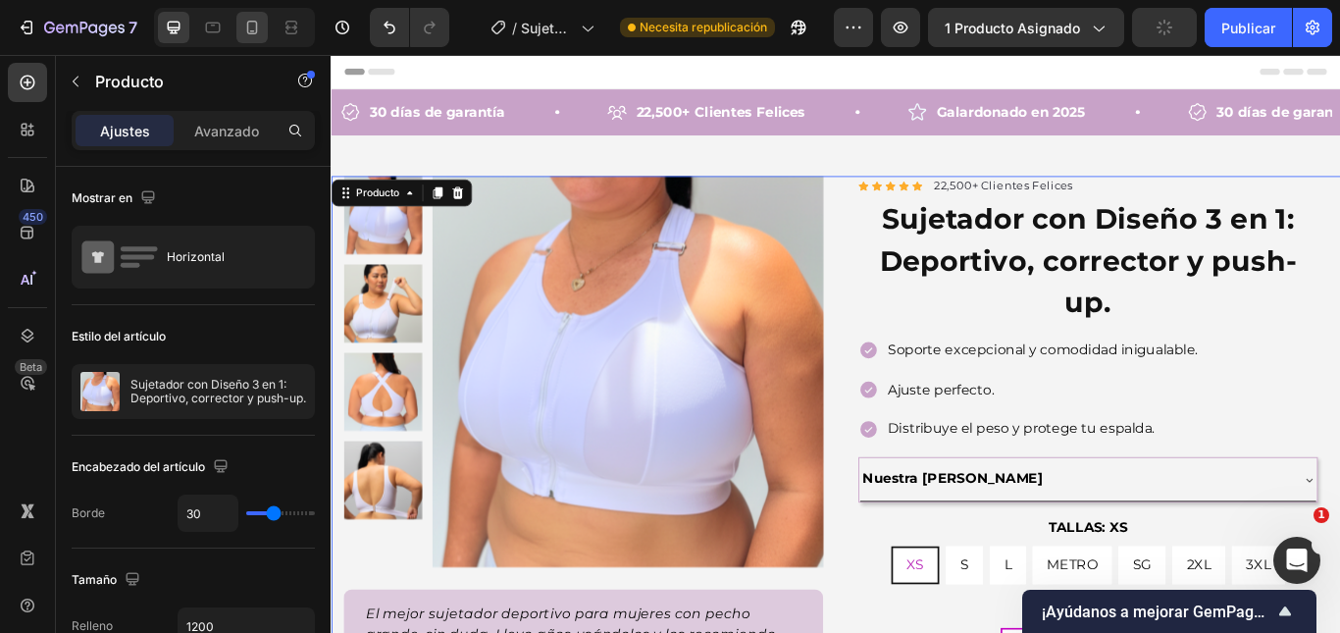
click at [251, 30] on icon at bounding box center [252, 31] width 5 height 2
type input "100%"
type input "0"
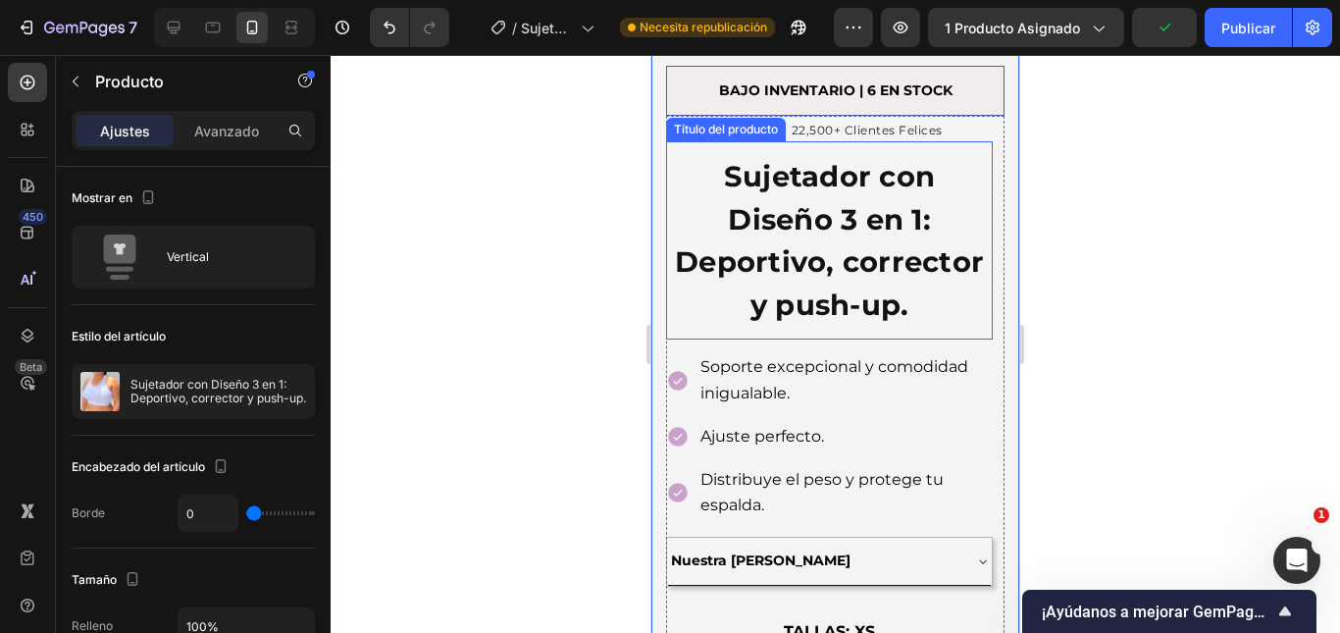
scroll to position [715, 0]
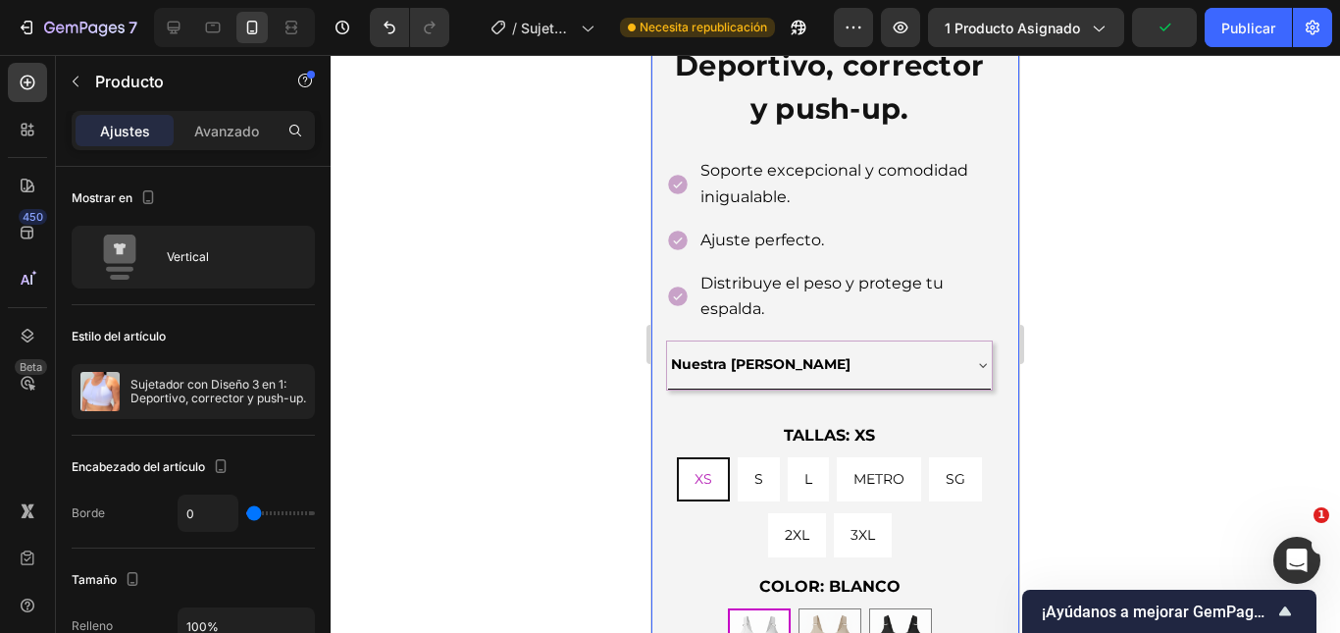
click at [1152, 272] on div at bounding box center [835, 344] width 1009 height 578
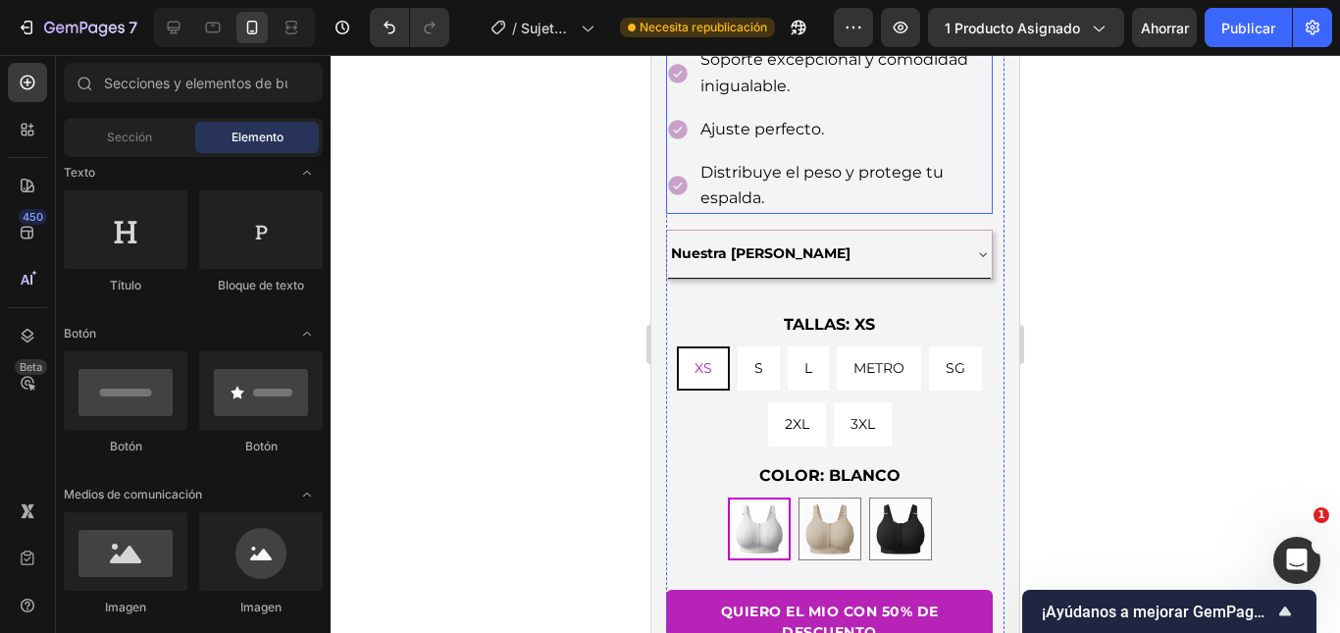
scroll to position [911, 0]
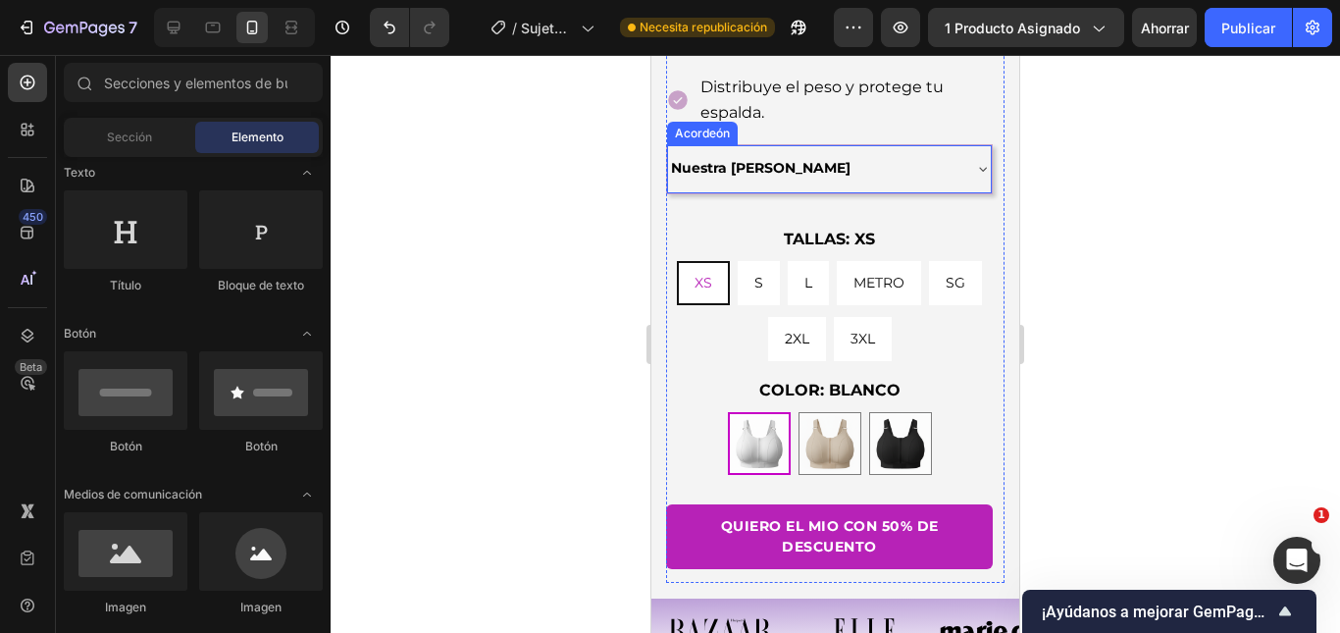
click at [902, 153] on div "Nuestra [PERSON_NAME]" at bounding box center [813, 168] width 291 height 30
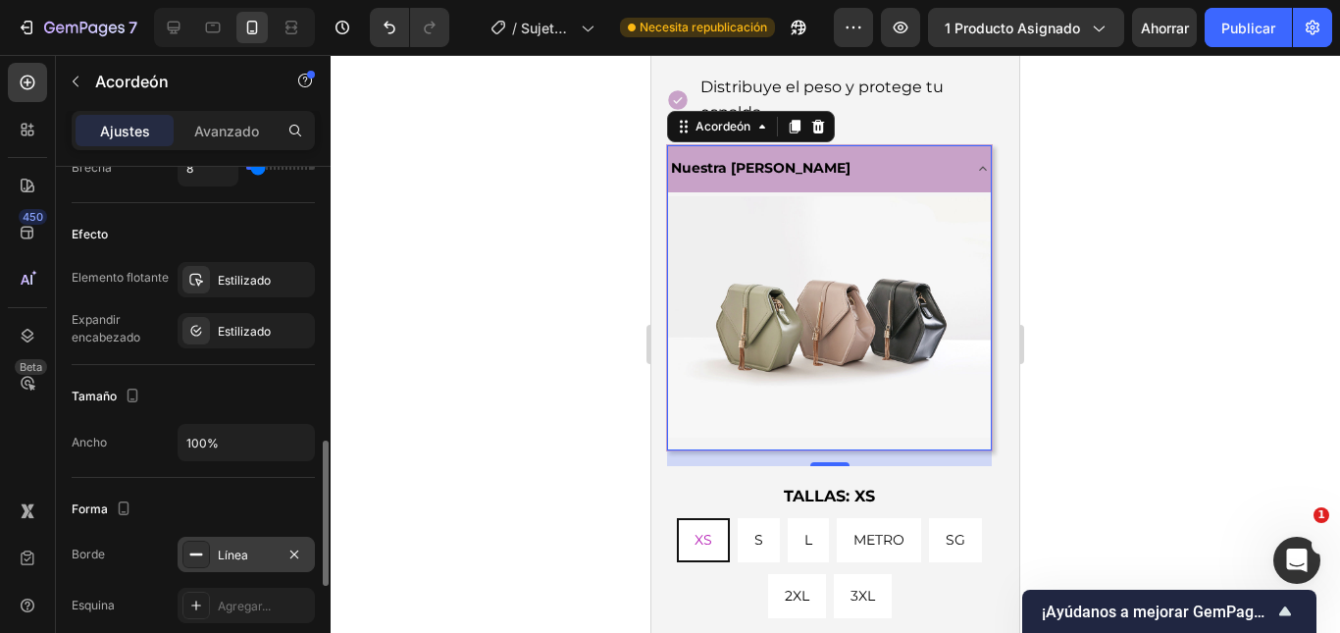
scroll to position [1177, 0]
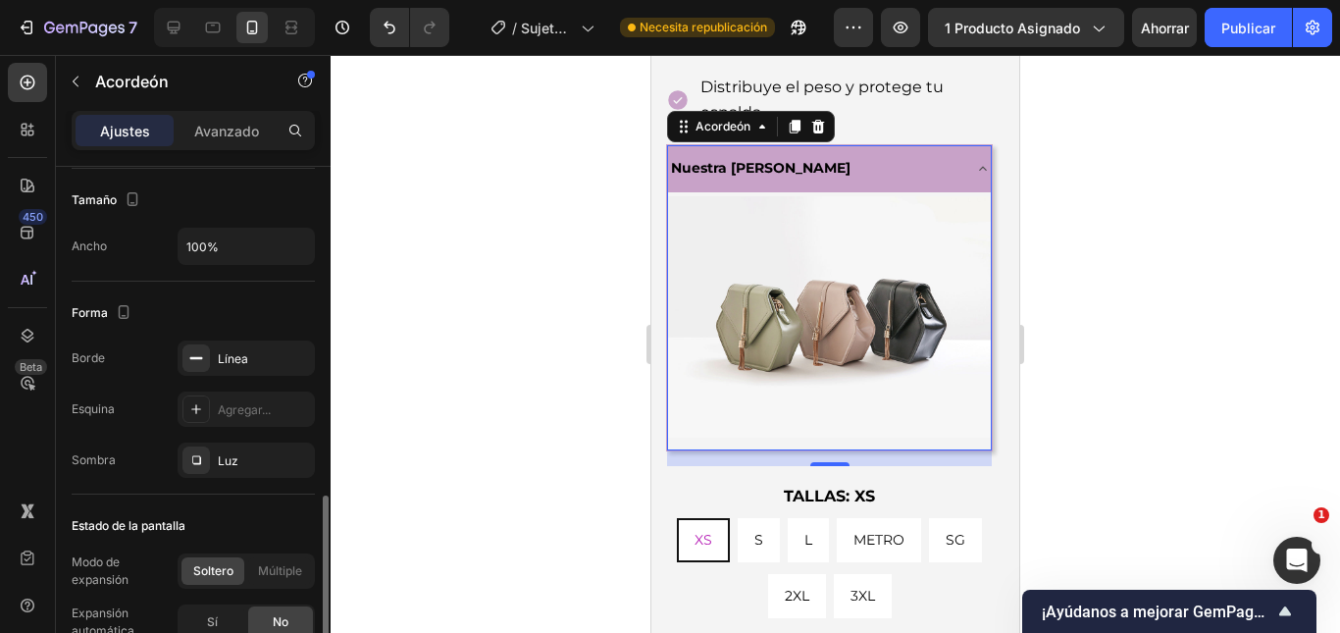
click at [232, 379] on div "Borde Línea Esquina Agregar... Sombra Luz" at bounding box center [193, 408] width 243 height 137
click at [234, 361] on font "Línea" at bounding box center [233, 358] width 30 height 15
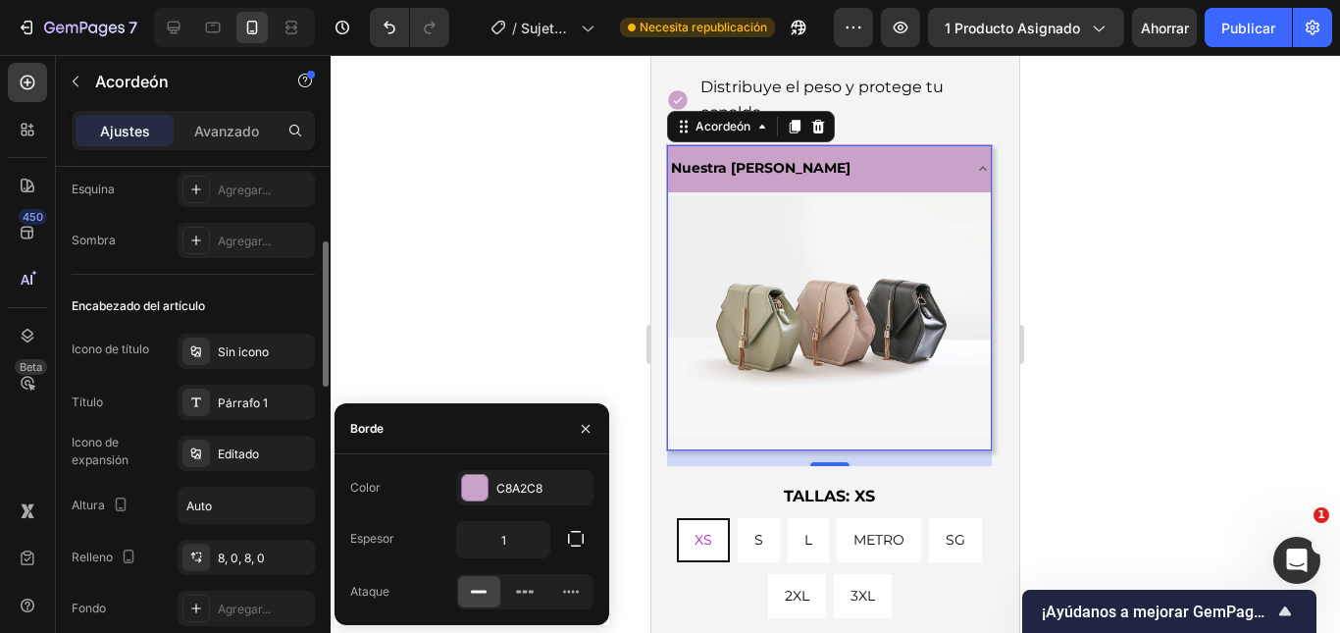
scroll to position [71, 0]
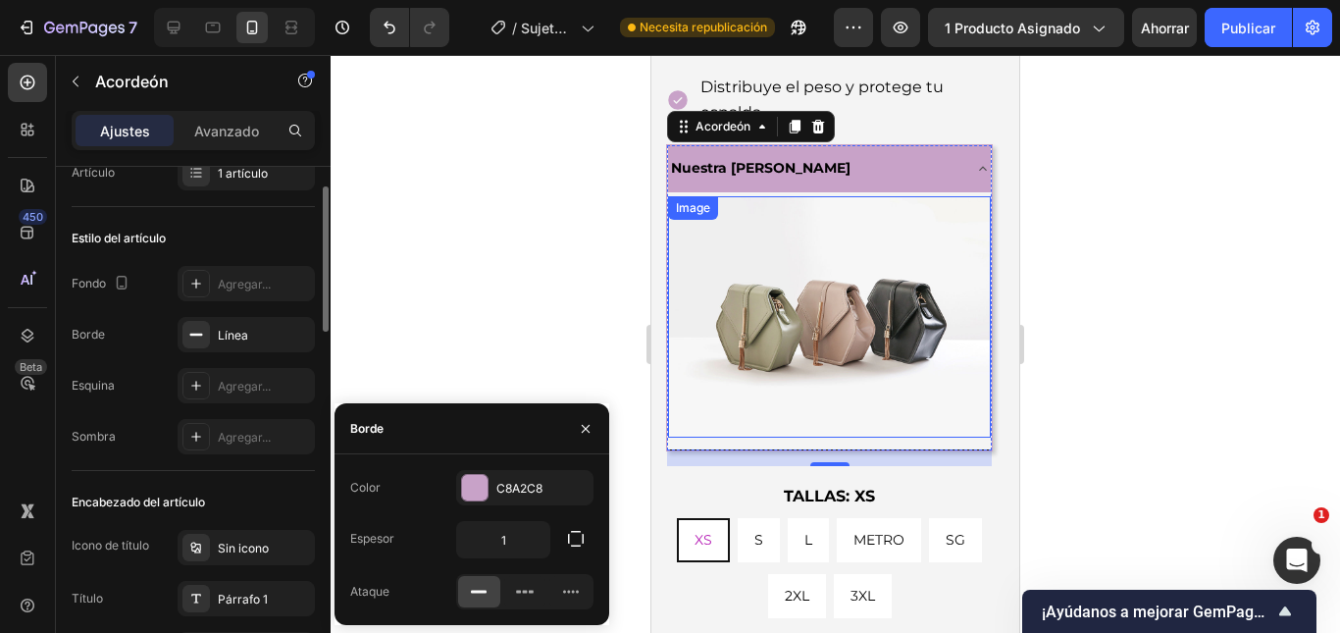
click at [1208, 253] on div at bounding box center [835, 344] width 1009 height 578
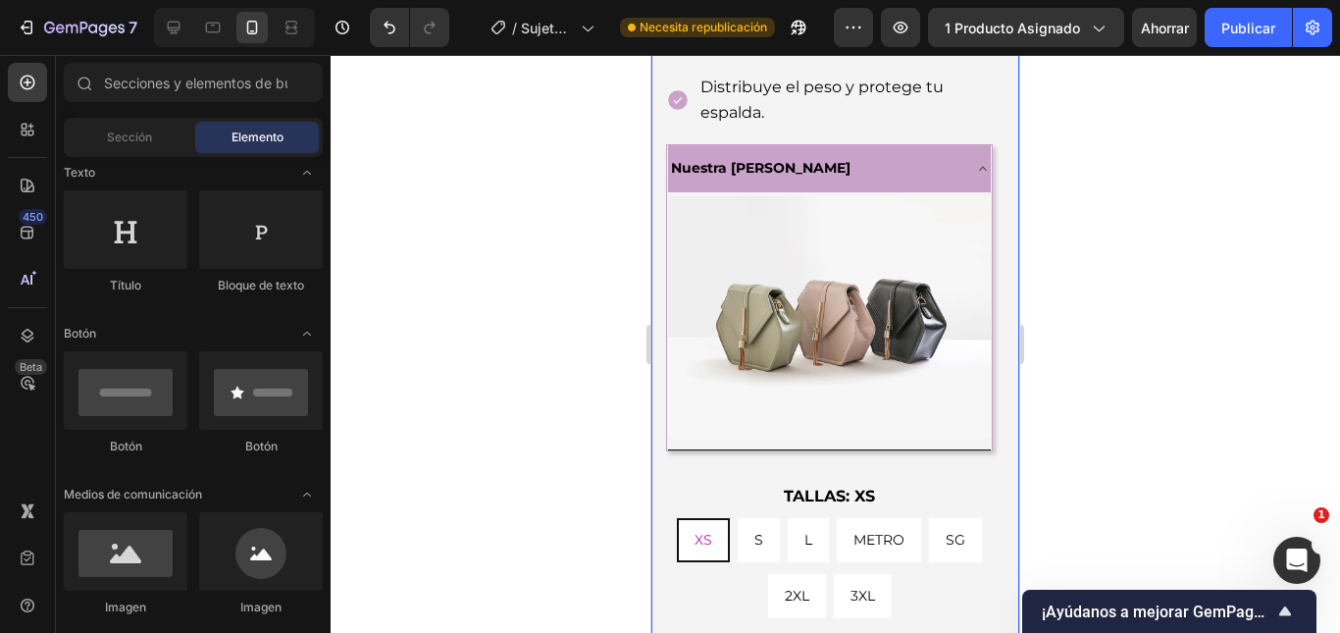
click at [975, 161] on icon at bounding box center [983, 169] width 16 height 16
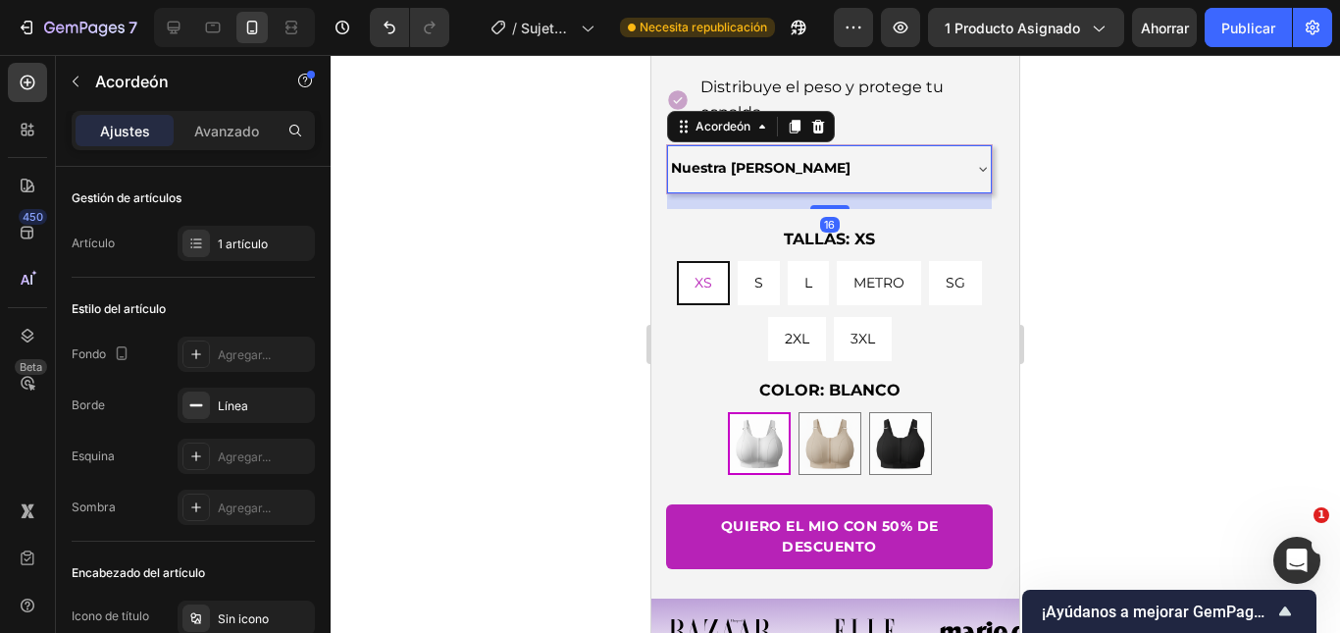
click at [1253, 233] on div at bounding box center [835, 344] width 1009 height 578
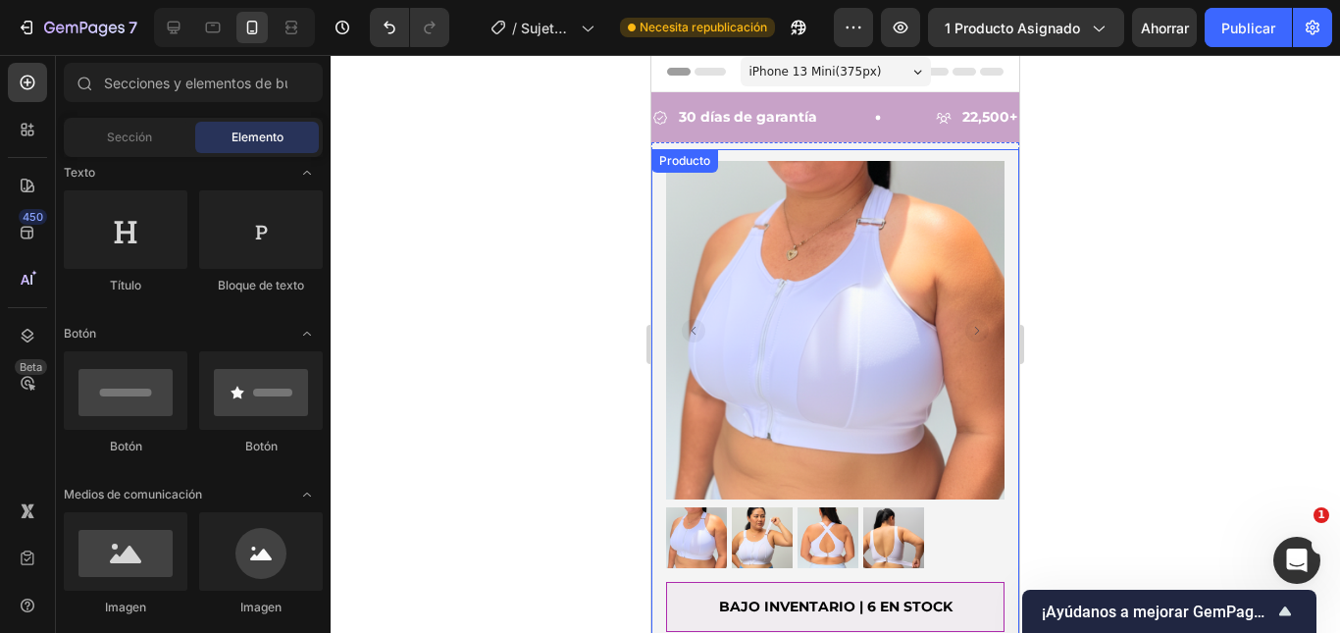
scroll to position [0, 0]
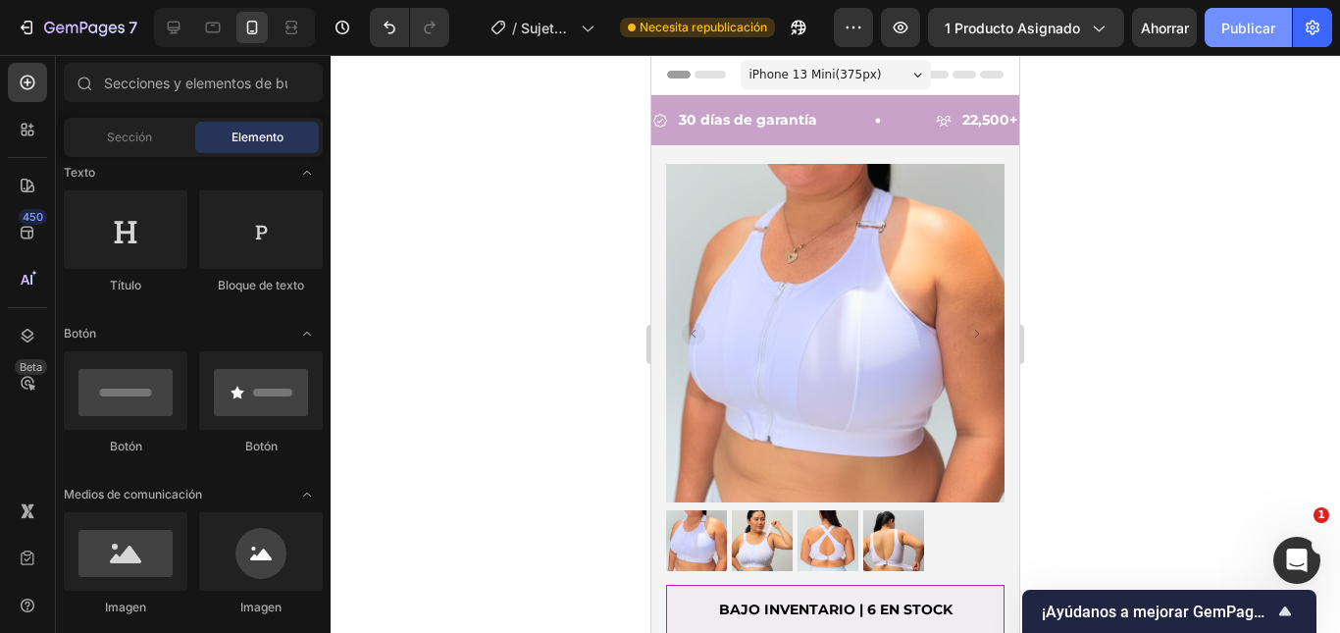
click at [1283, 11] on button "Publicar" at bounding box center [1247, 27] width 87 height 39
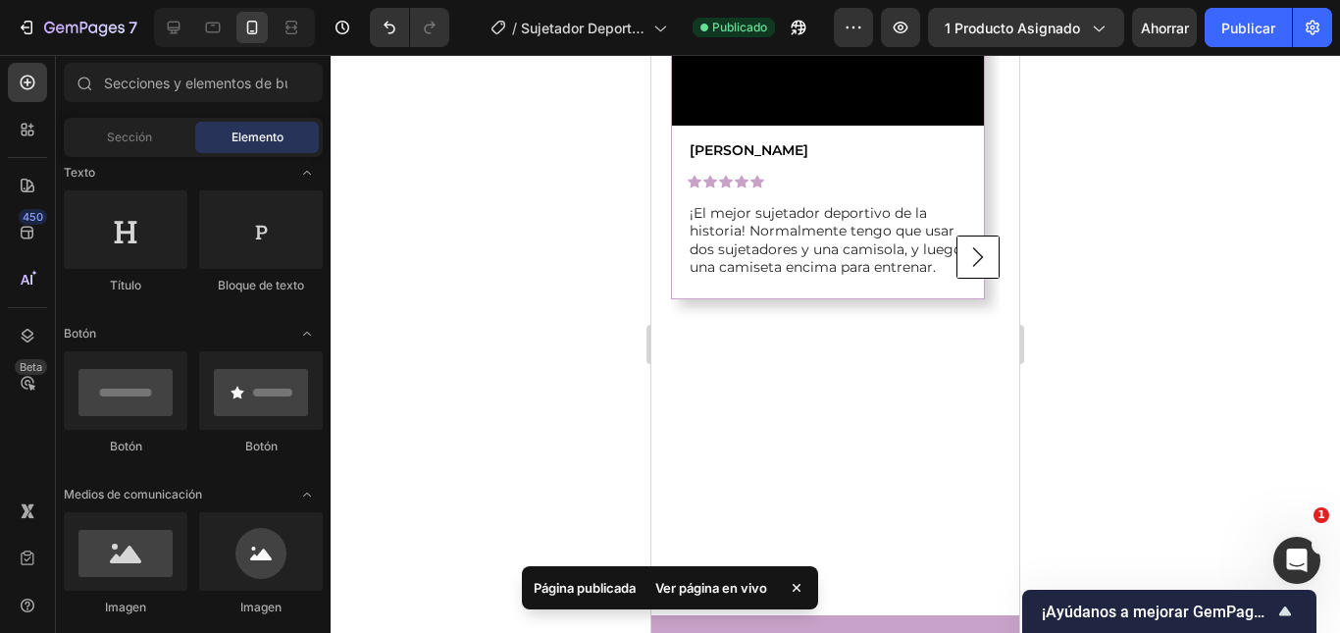
scroll to position [2158, 0]
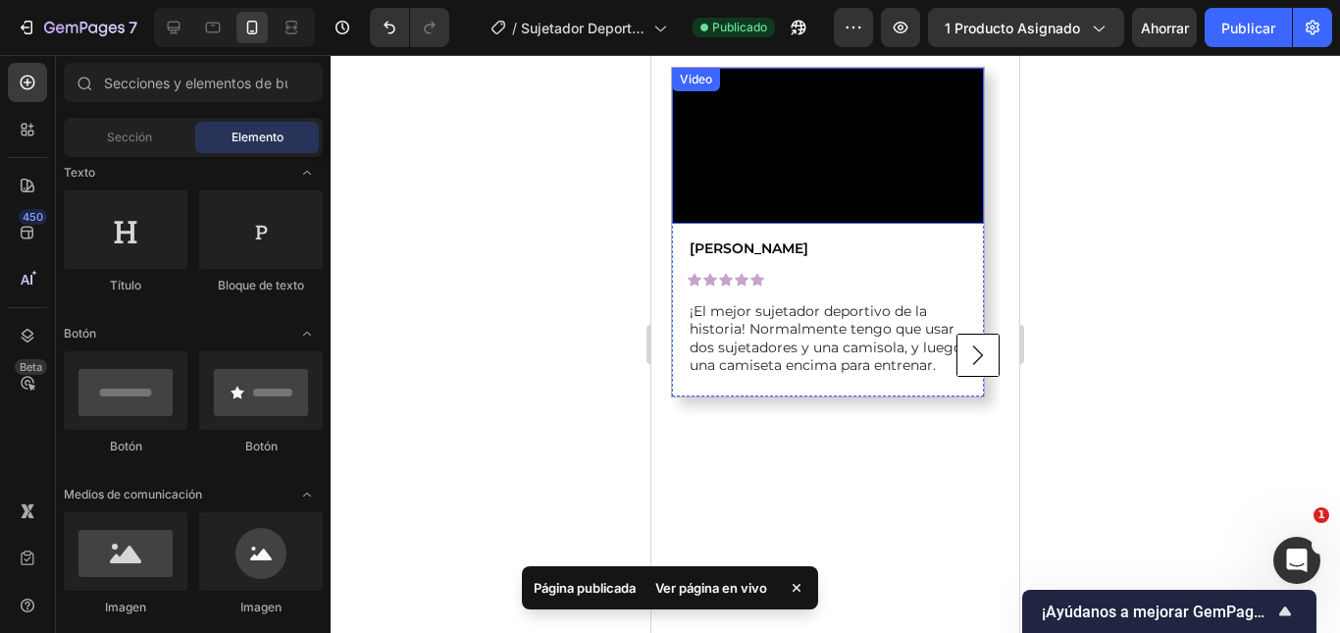
click at [957, 377] on rect "Carousel Next Arrow" at bounding box center [978, 355] width 42 height 42
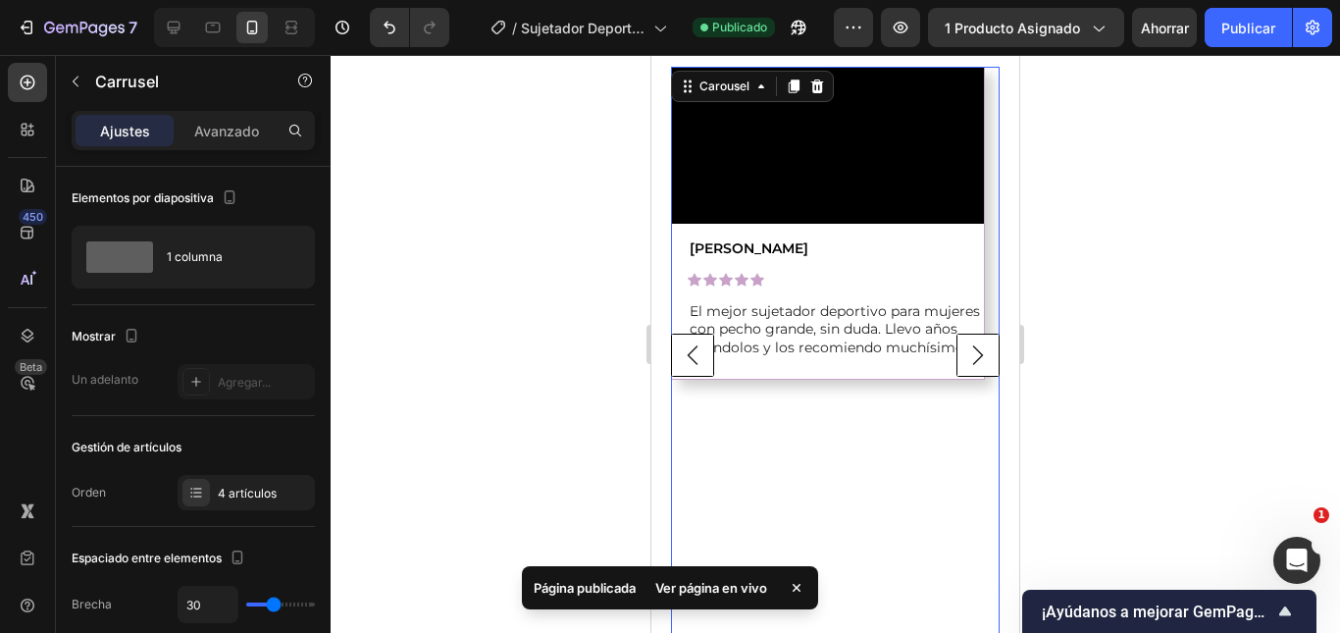
click at [957, 377] on rect "Carousel Next Arrow" at bounding box center [978, 355] width 42 height 42
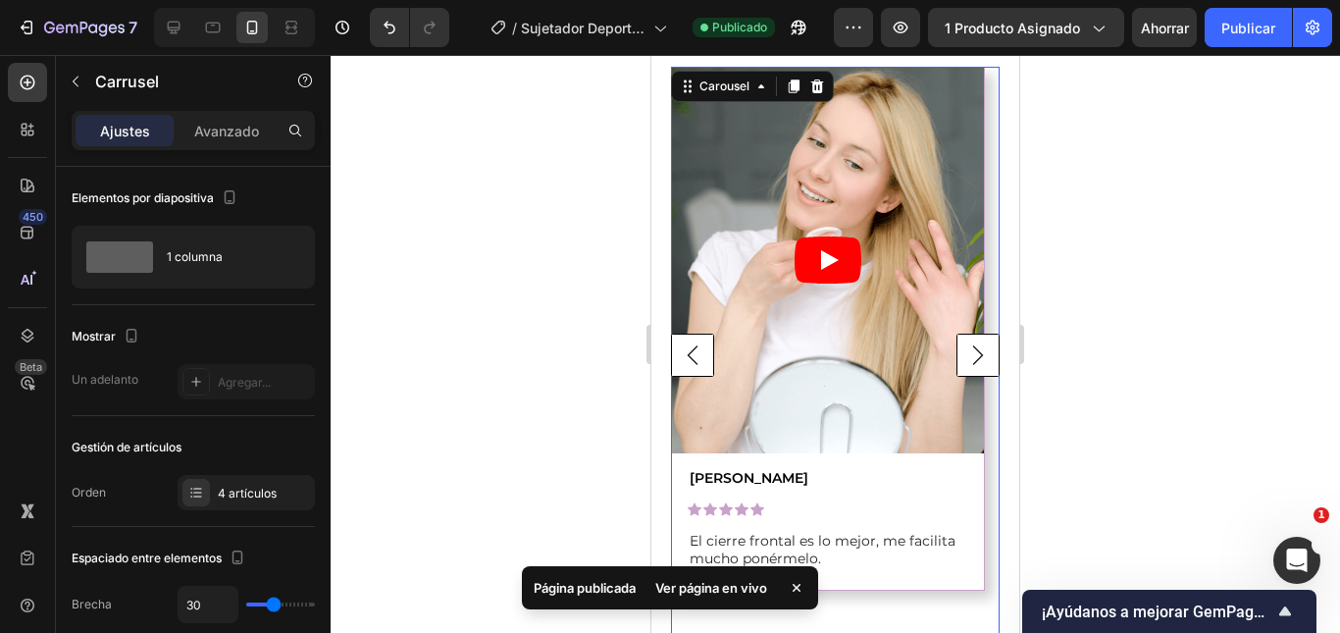
click at [686, 377] on rect "Carousel Back Arrow" at bounding box center [693, 355] width 42 height 42
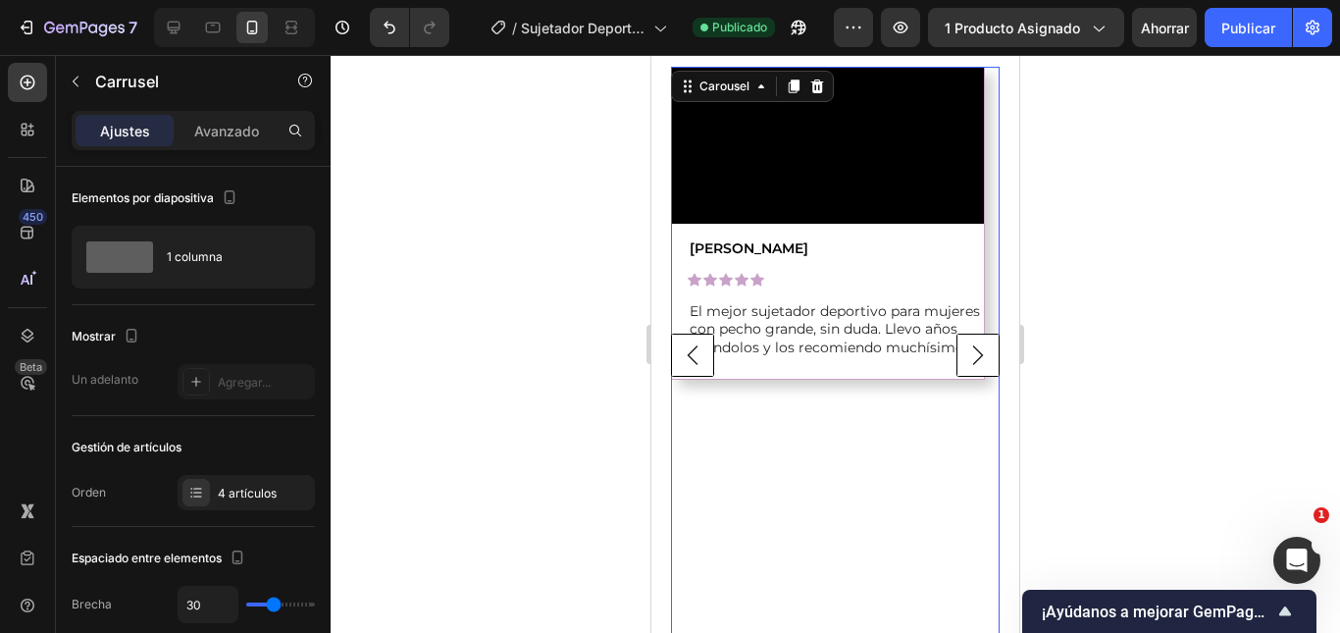
click at [689, 377] on rect "Carousel Back Arrow" at bounding box center [693, 355] width 42 height 42
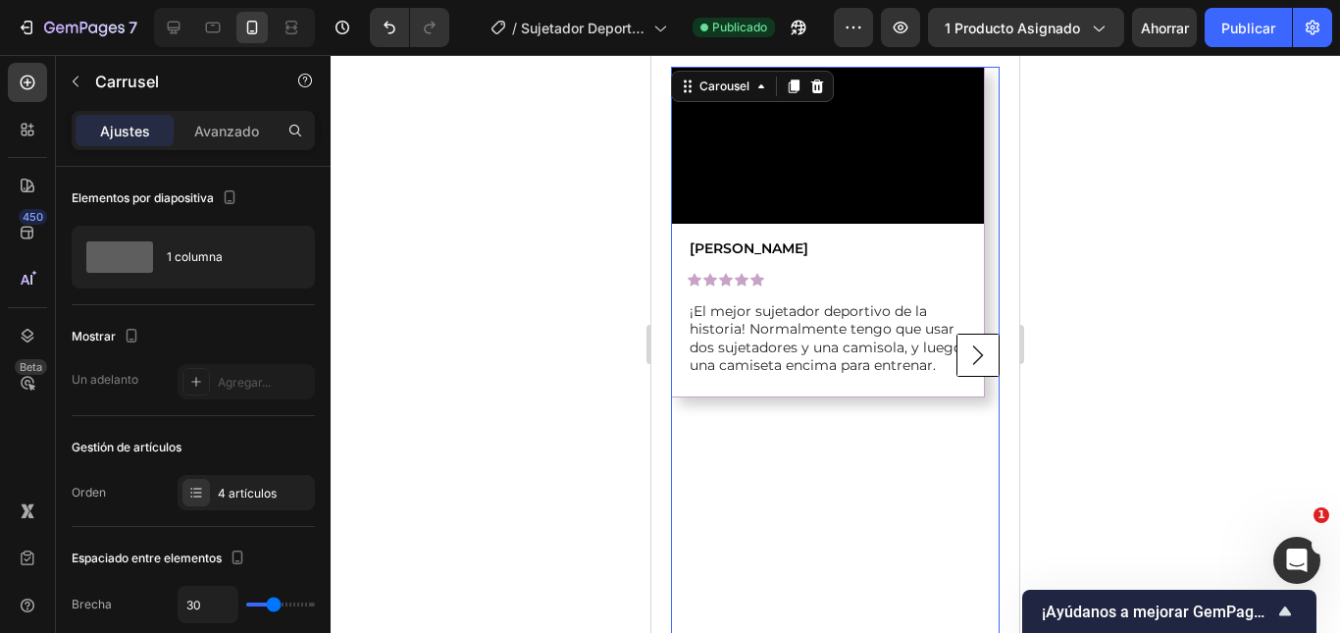
click at [958, 377] on rect "Carousel Next Arrow" at bounding box center [978, 355] width 42 height 42
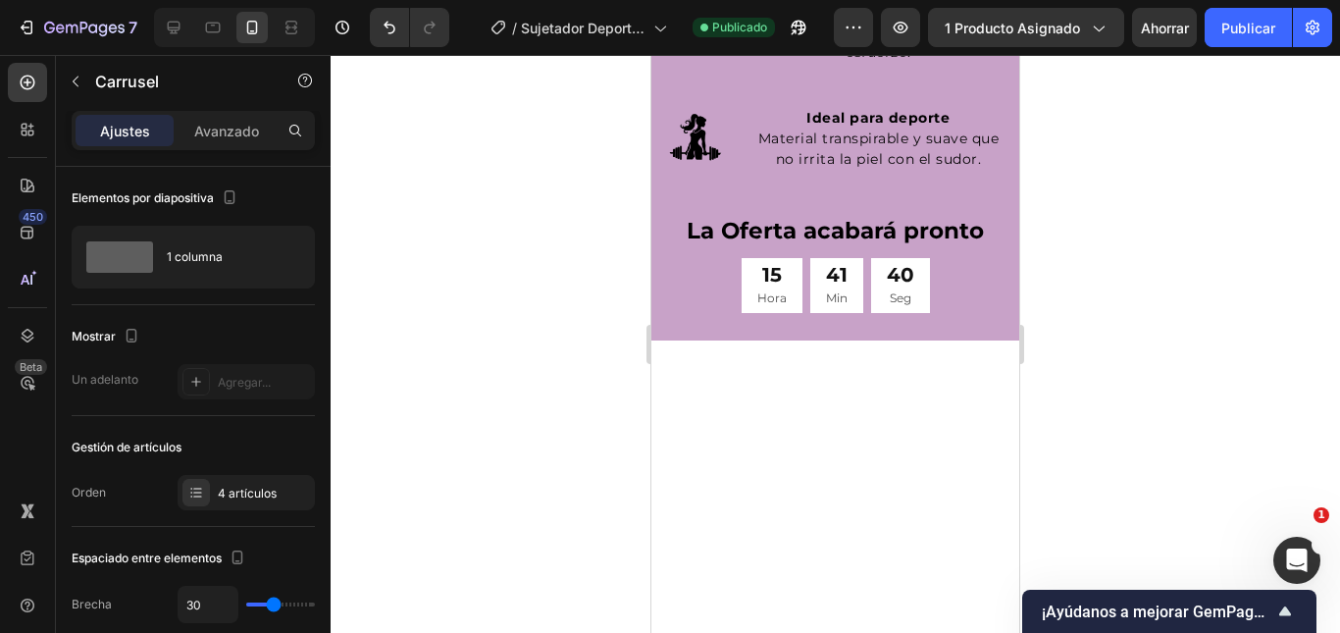
click at [1155, 215] on div at bounding box center [835, 344] width 1009 height 578
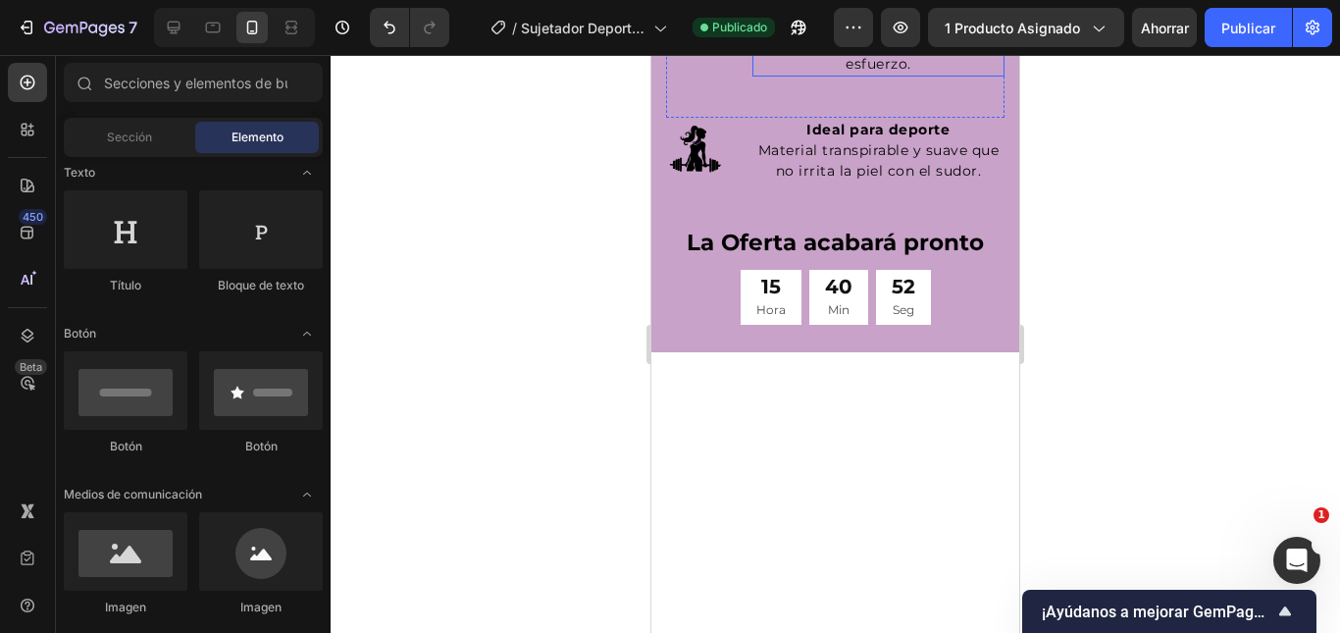
scroll to position [3335, 0]
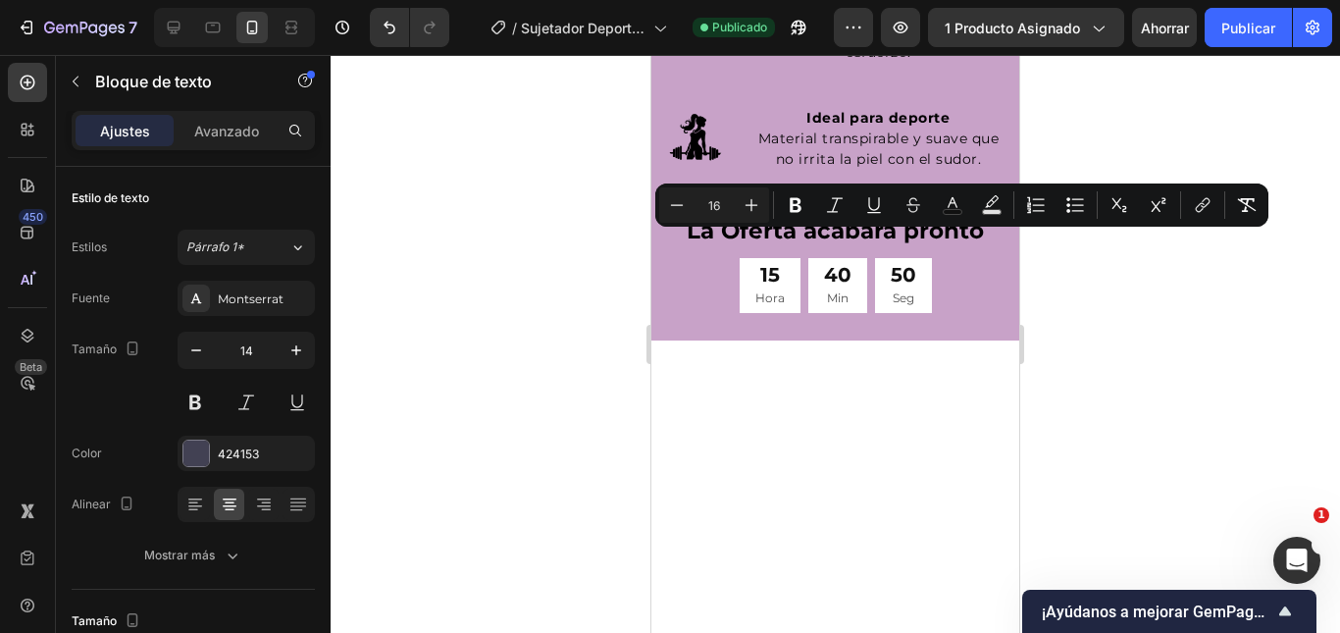
click at [1134, 307] on div at bounding box center [835, 344] width 1009 height 578
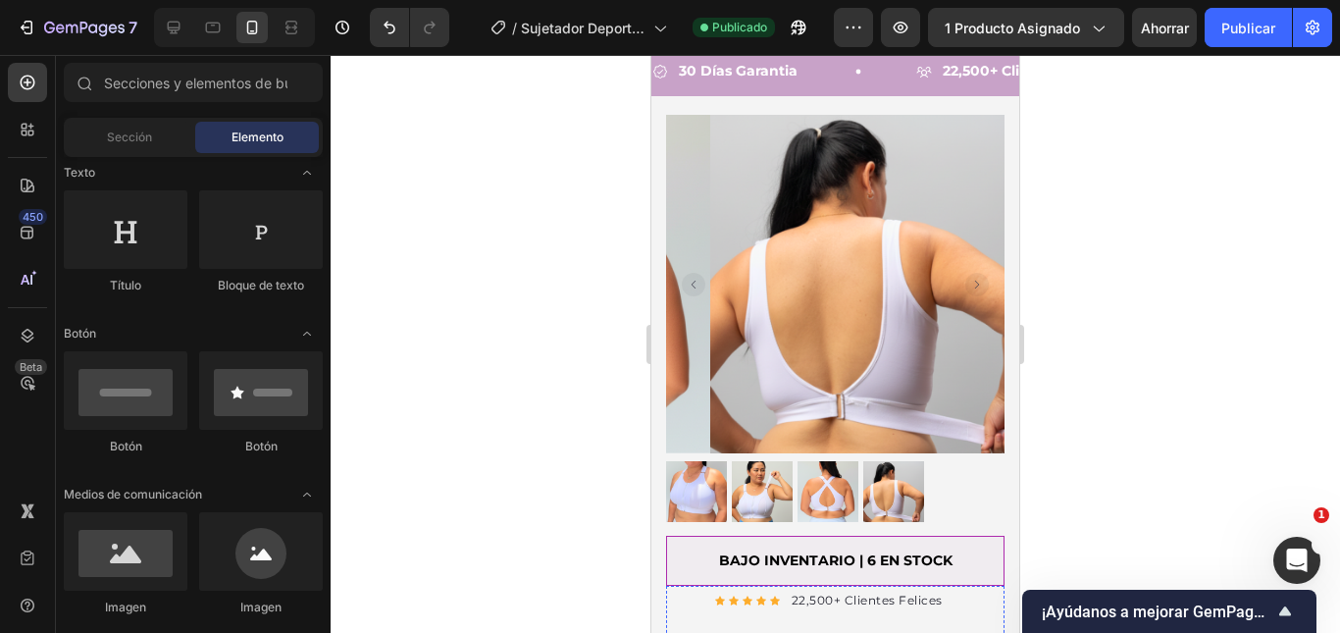
scroll to position [0, 0]
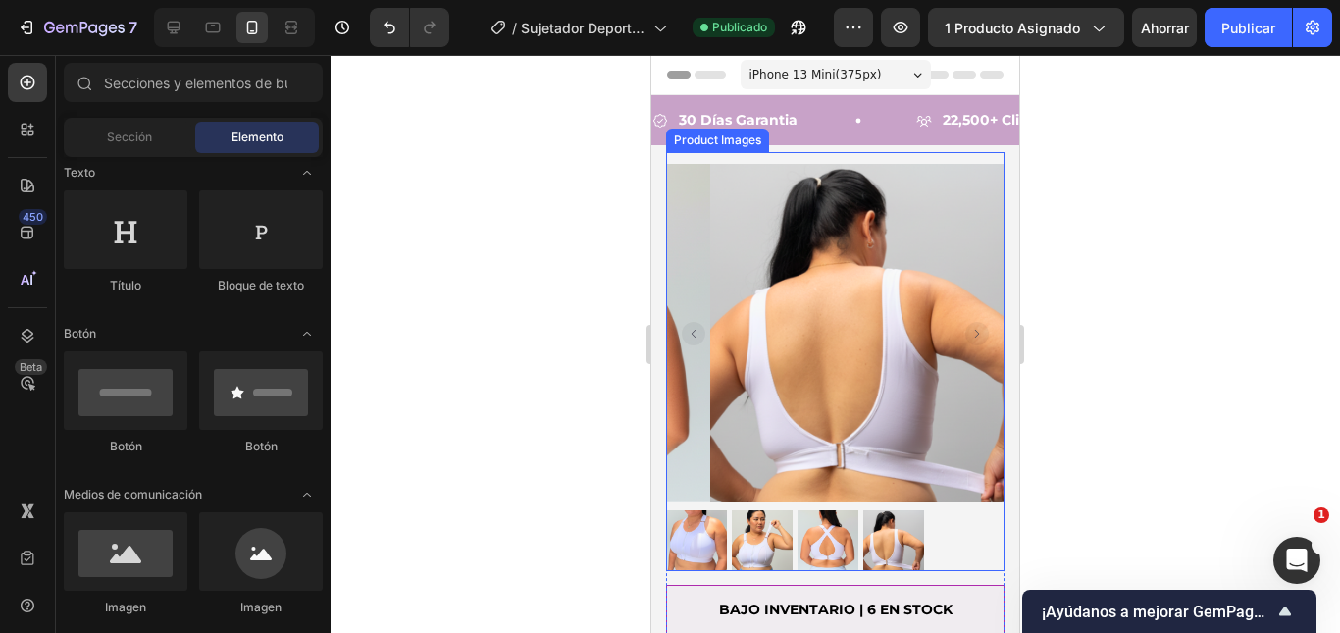
click at [683, 332] on icon "Carousel Back Arrow" at bounding box center [694, 334] width 24 height 24
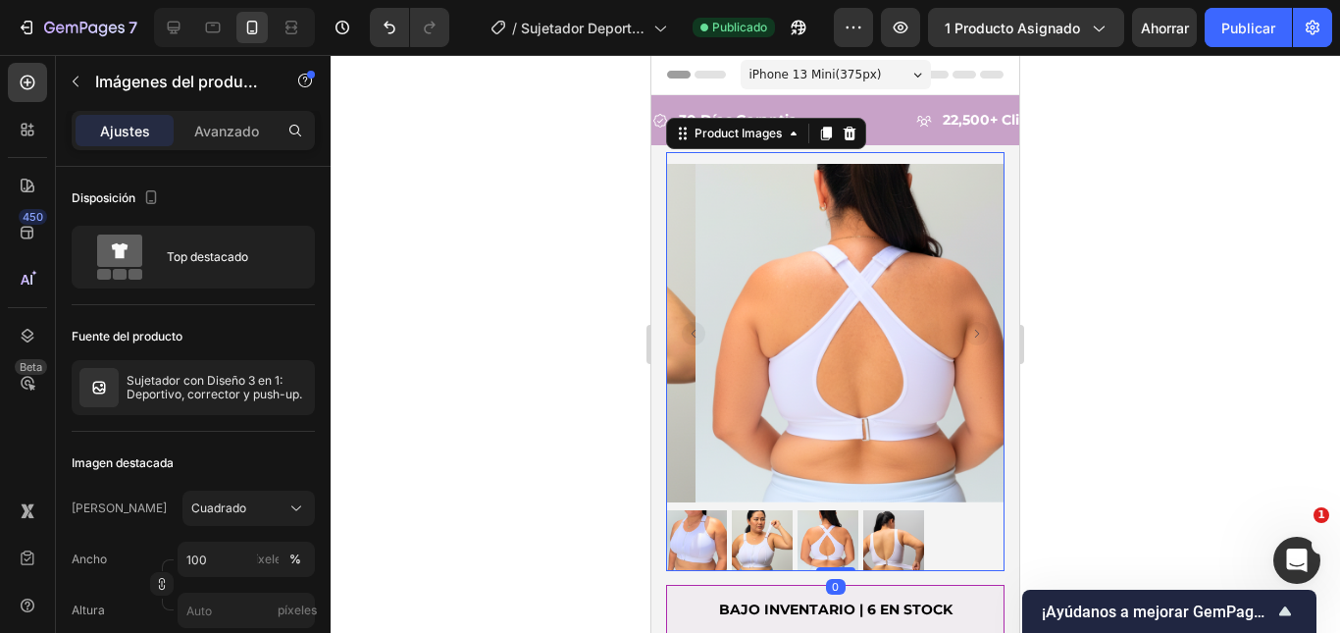
click at [698, 327] on rect "Carousel Back Arrow" at bounding box center [694, 334] width 24 height 24
click at [693, 327] on rect "Carousel Back Arrow" at bounding box center [694, 334] width 24 height 24
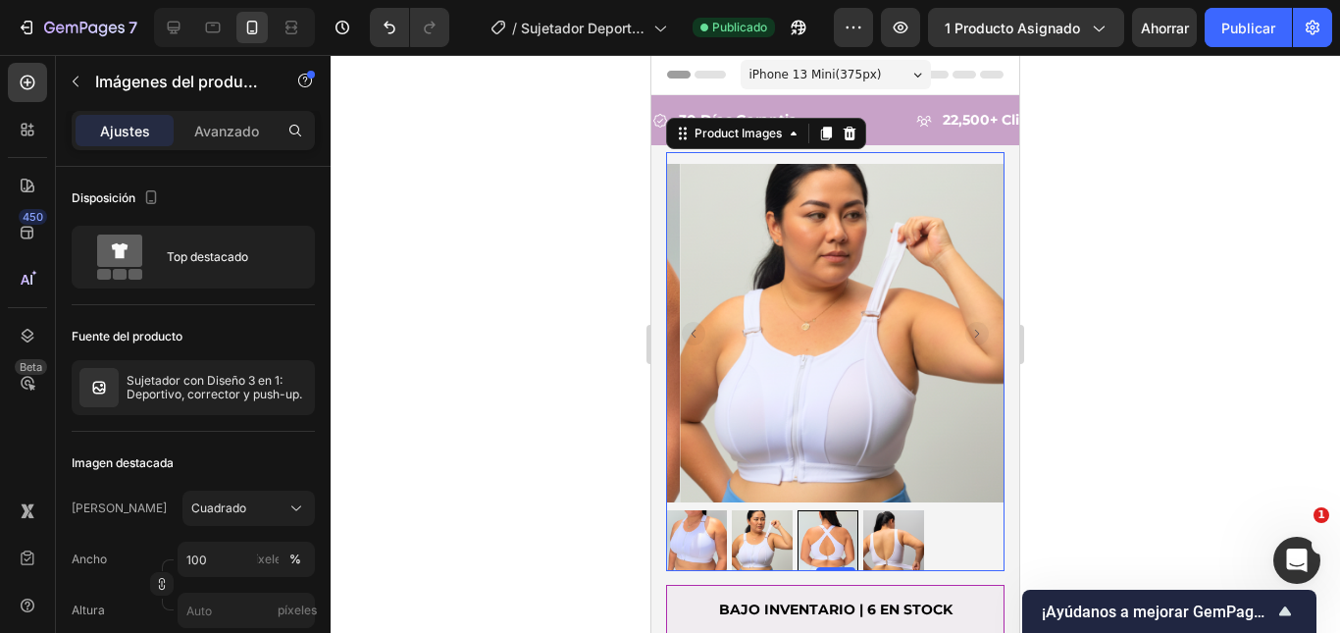
click at [689, 323] on rect "Carousel Back Arrow" at bounding box center [694, 334] width 24 height 24
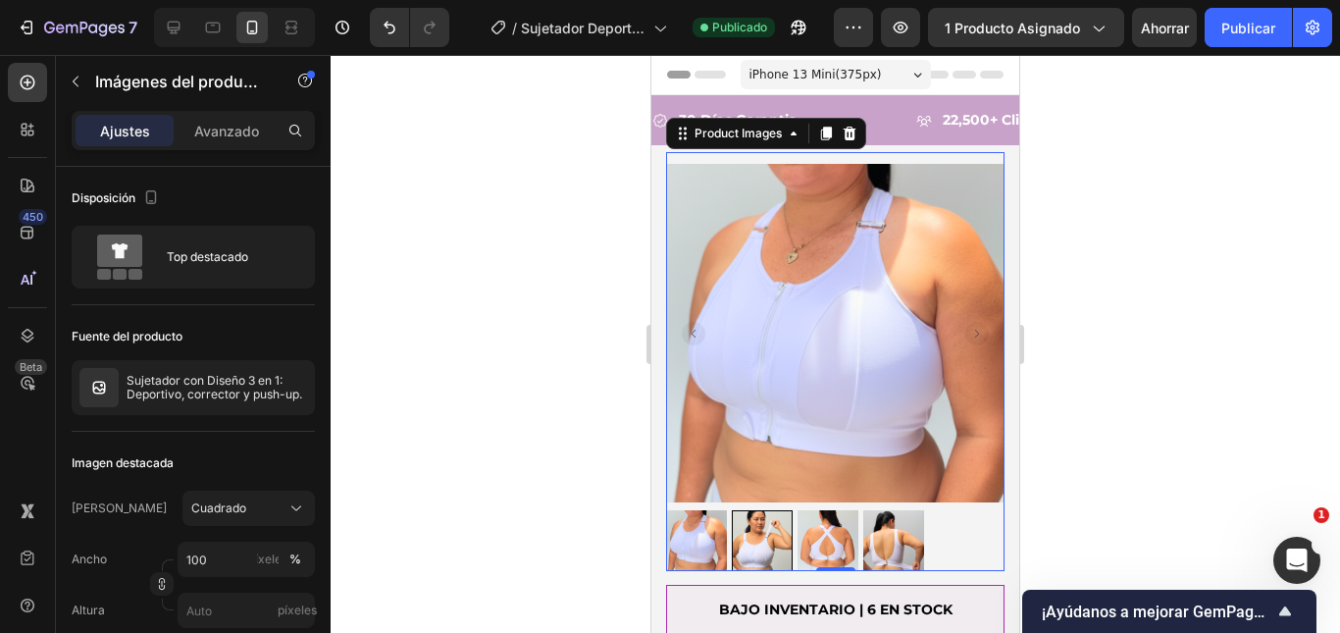
click at [689, 323] on rect "Carousel Back Arrow" at bounding box center [694, 334] width 24 height 24
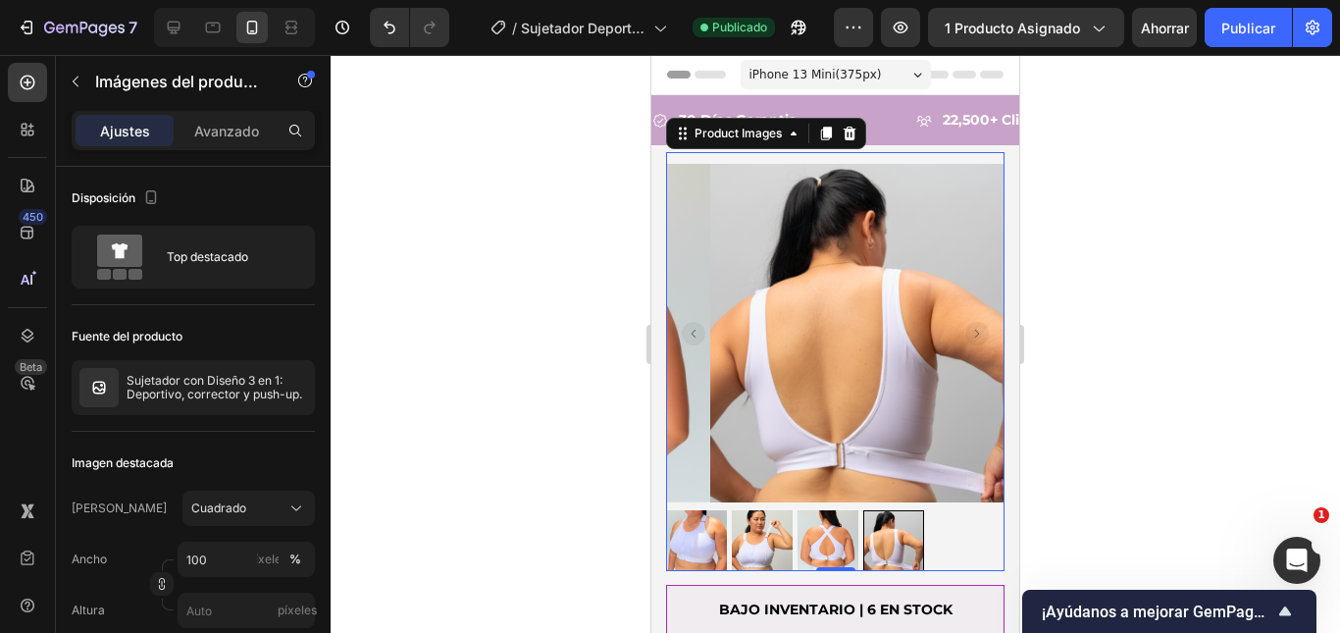
click at [689, 322] on rect "Carousel Back Arrow" at bounding box center [694, 334] width 24 height 24
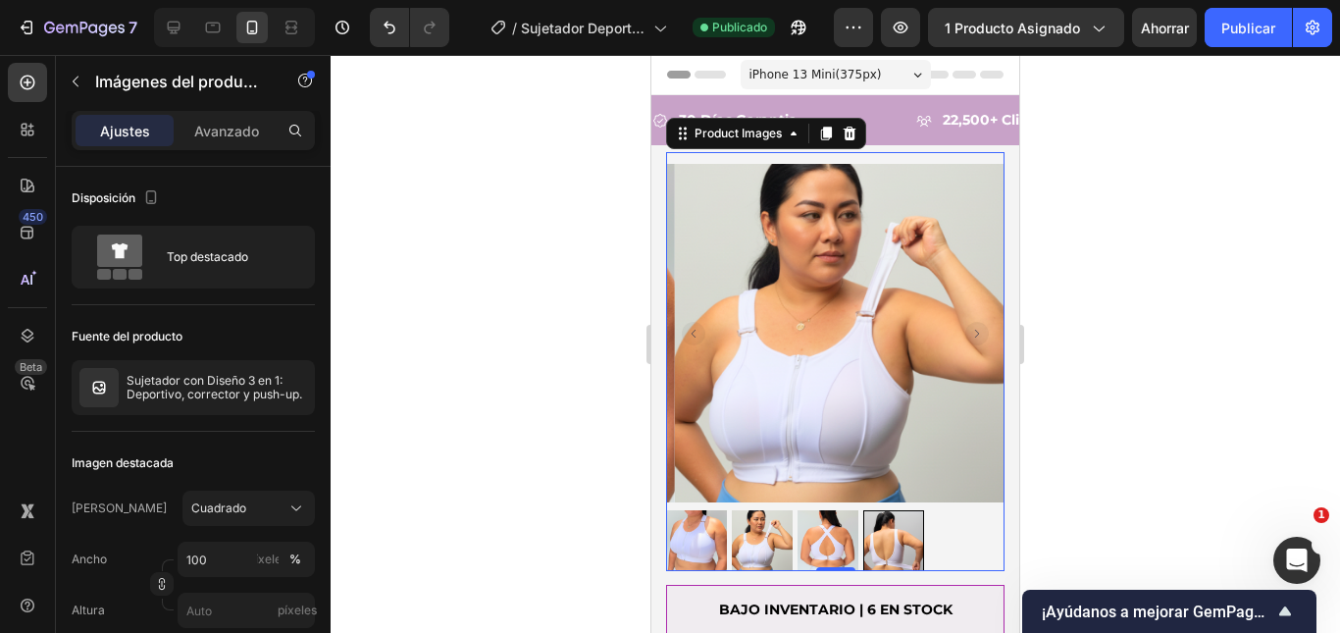
click at [689, 322] on rect "Carousel Back Arrow" at bounding box center [694, 334] width 24 height 24
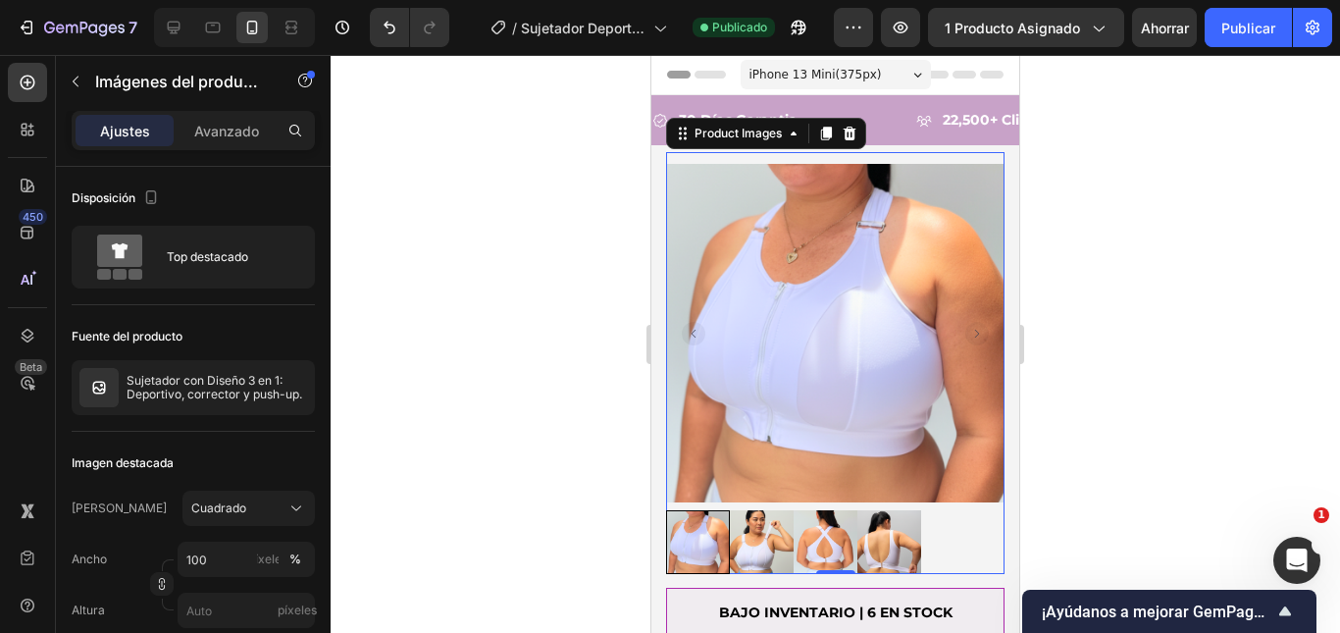
click at [1214, 331] on div at bounding box center [835, 344] width 1009 height 578
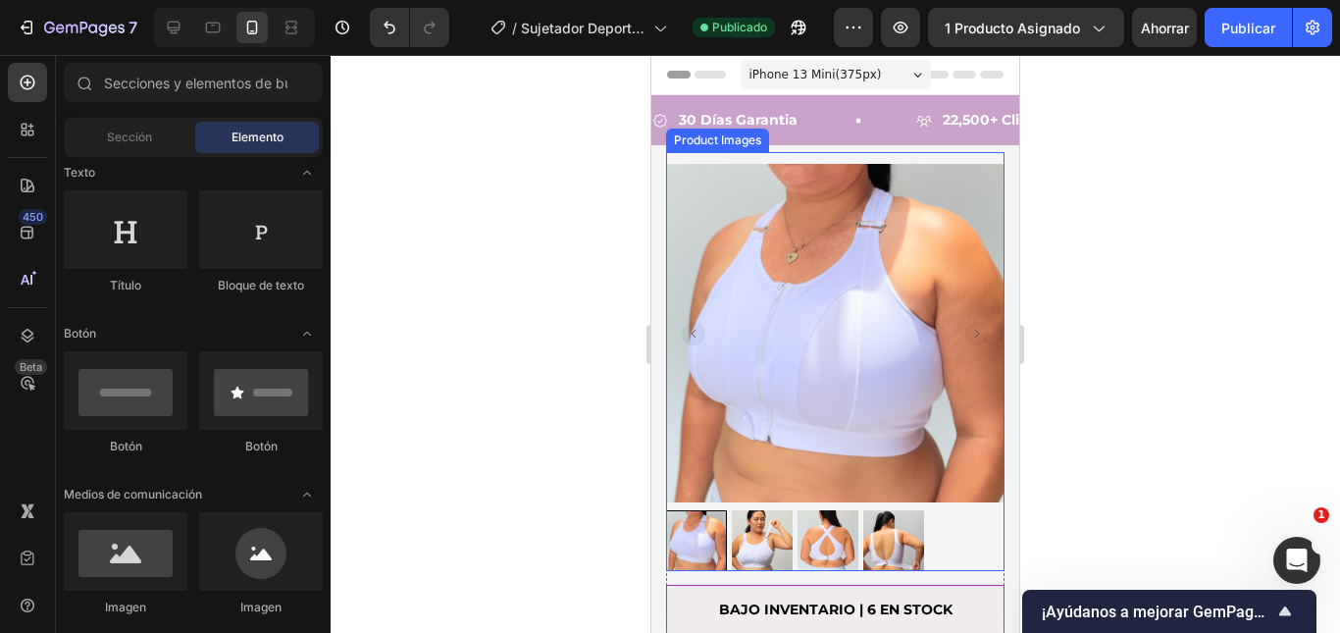
click at [875, 230] on img at bounding box center [835, 333] width 338 height 338
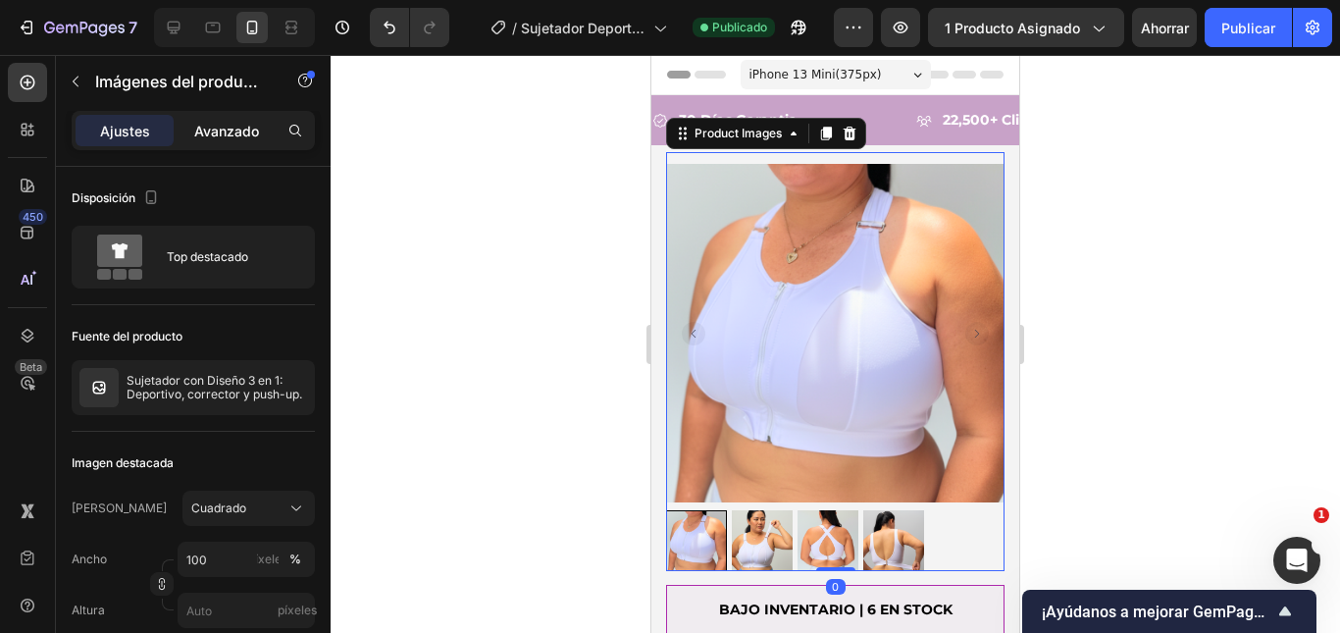
click at [205, 116] on div "Avanzado" at bounding box center [227, 130] width 98 height 31
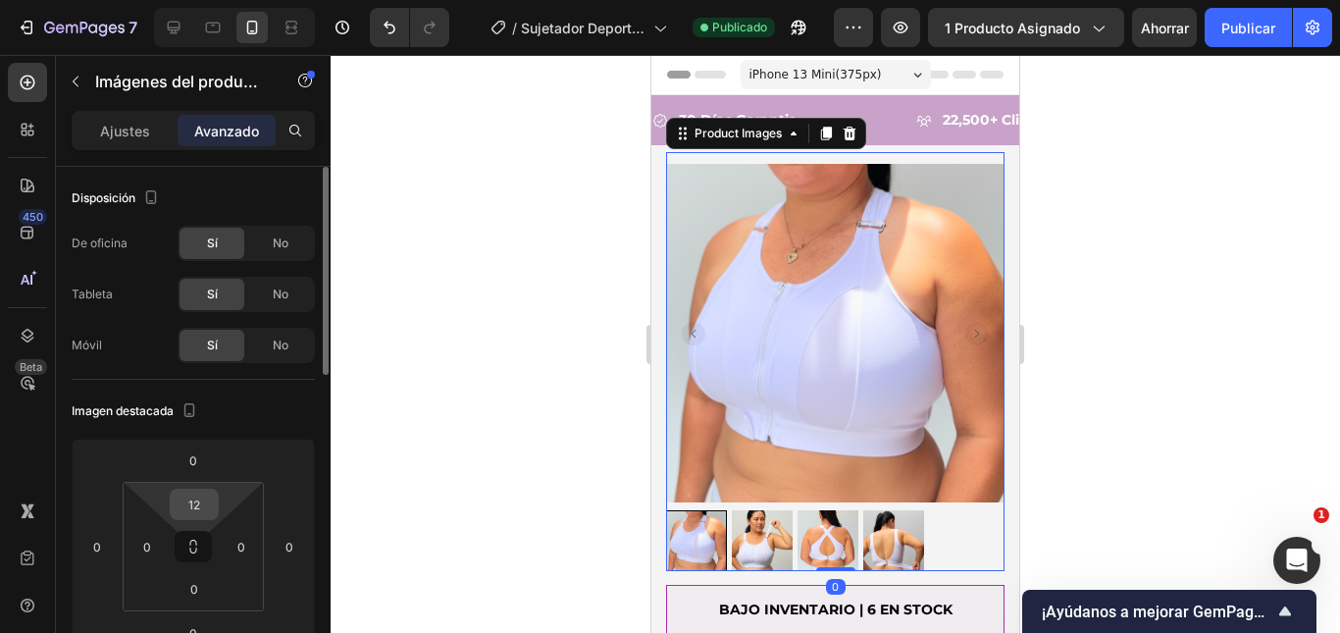
click at [189, 491] on input "12" at bounding box center [194, 503] width 39 height 29
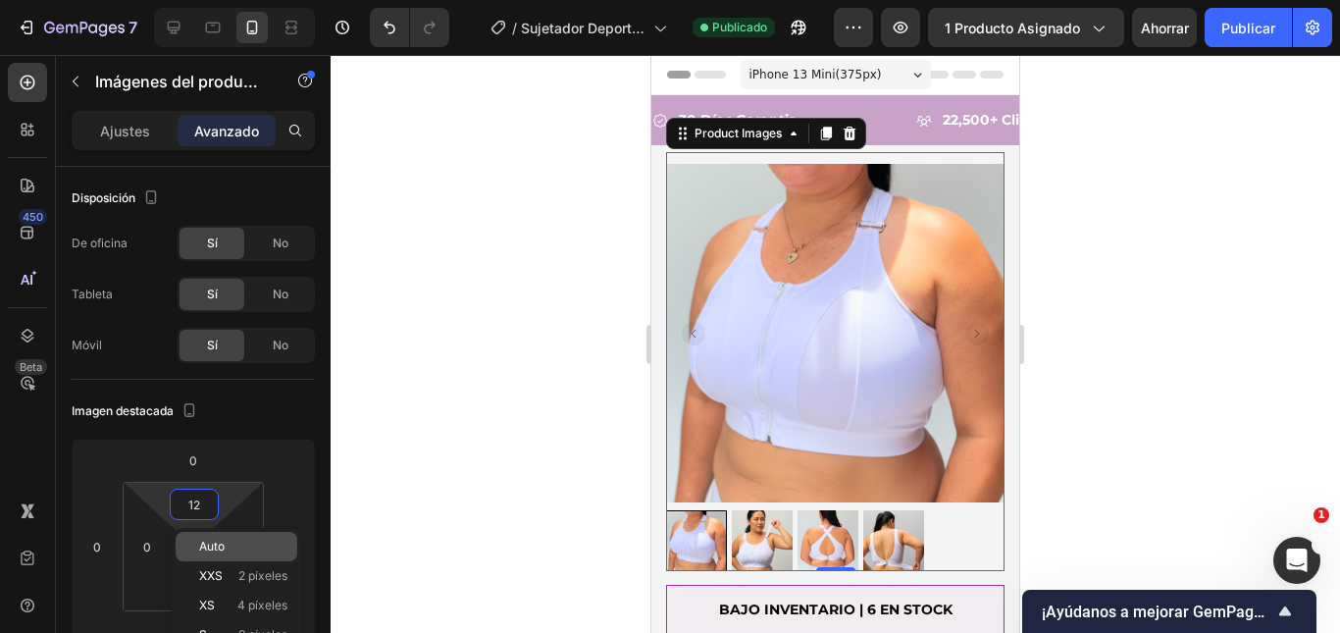
click at [210, 543] on font "Auto" at bounding box center [212, 545] width 26 height 15
type input "Auto"
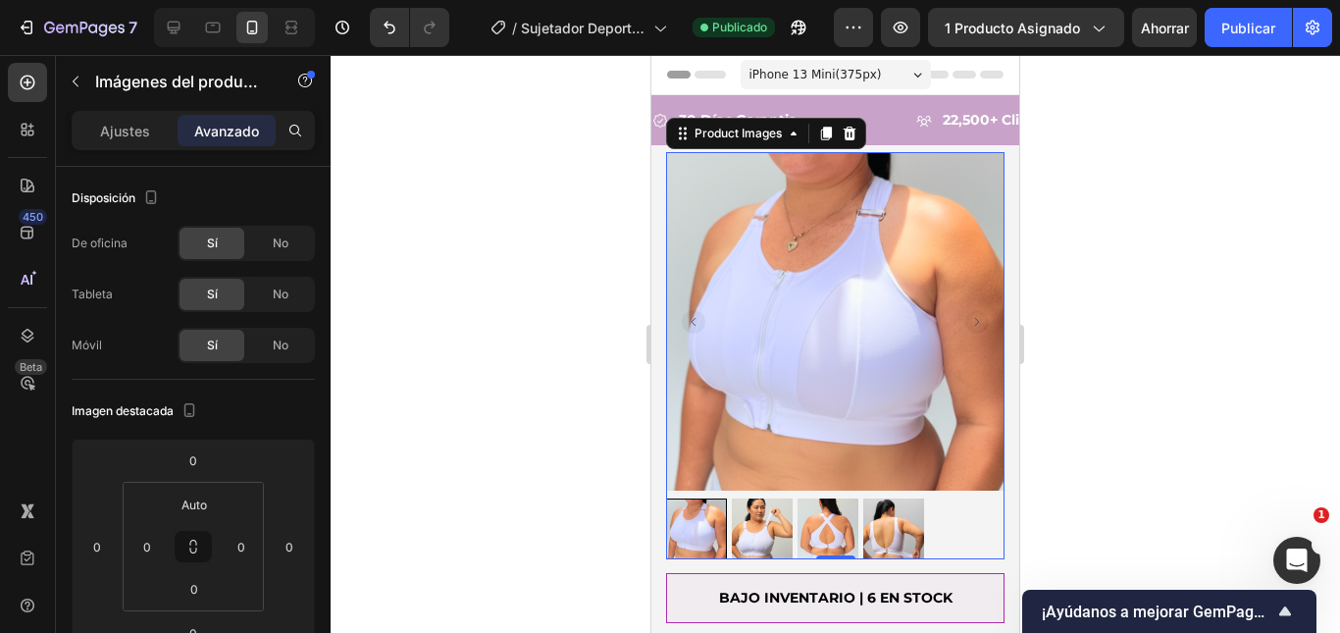
click at [1193, 280] on div at bounding box center [835, 344] width 1009 height 578
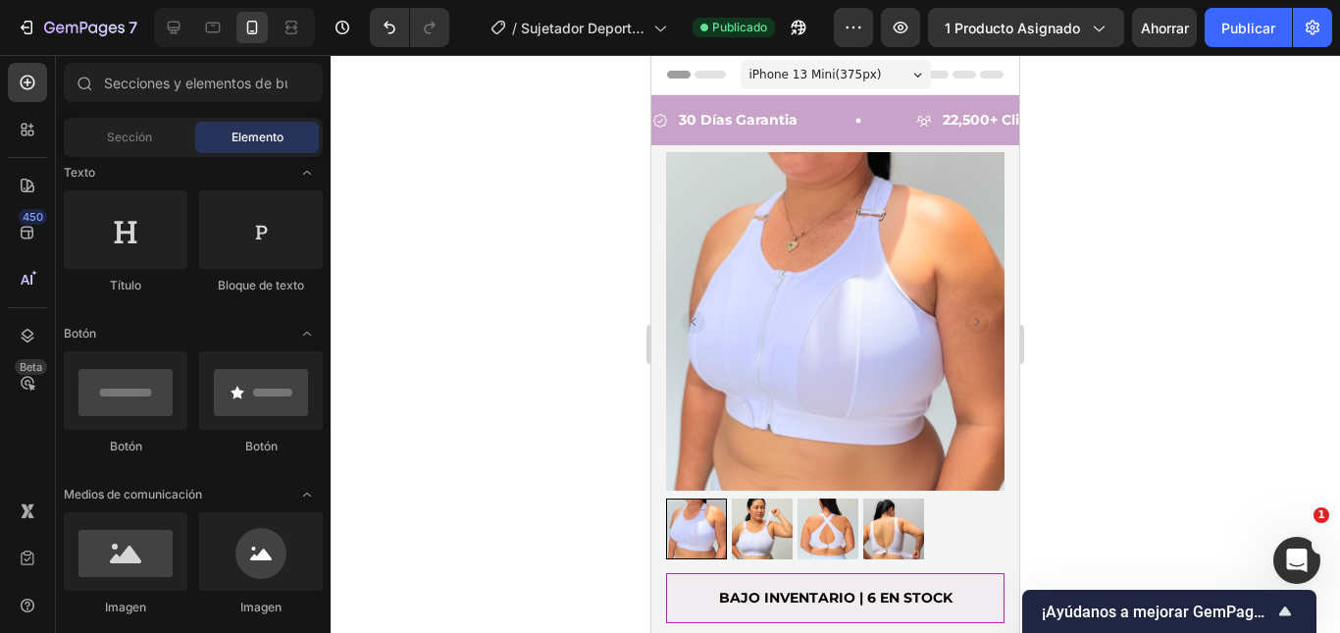
click at [1255, 217] on div at bounding box center [835, 344] width 1009 height 578
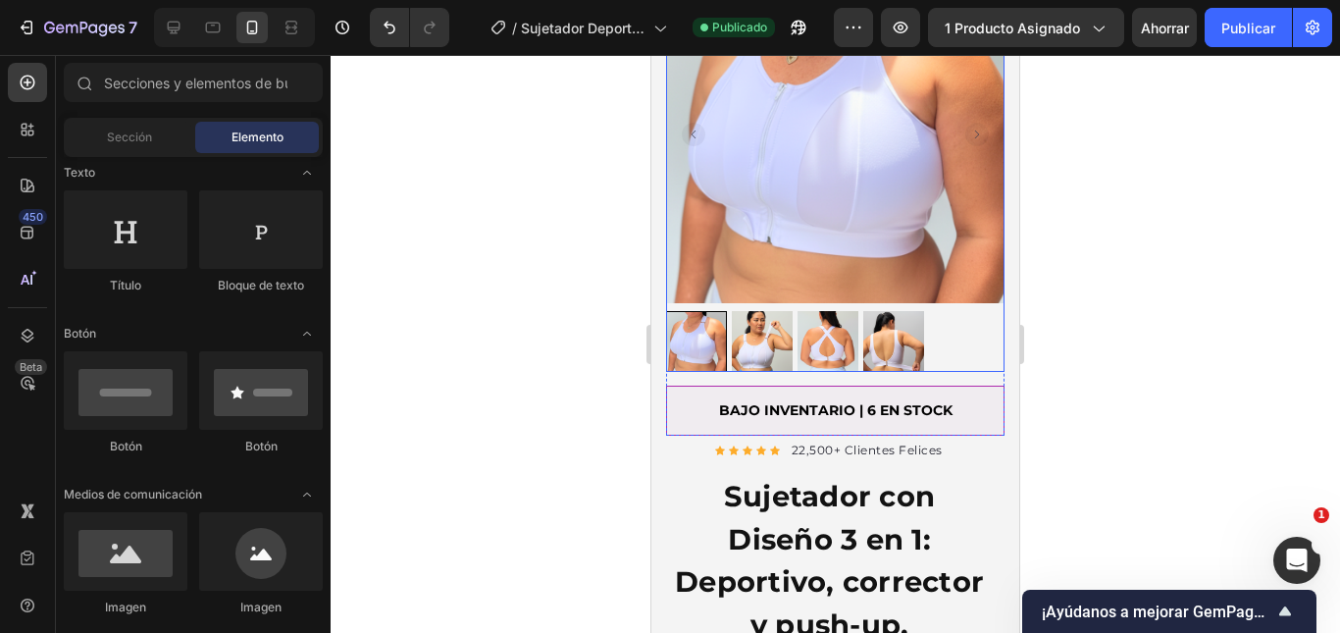
scroll to position [196, 0]
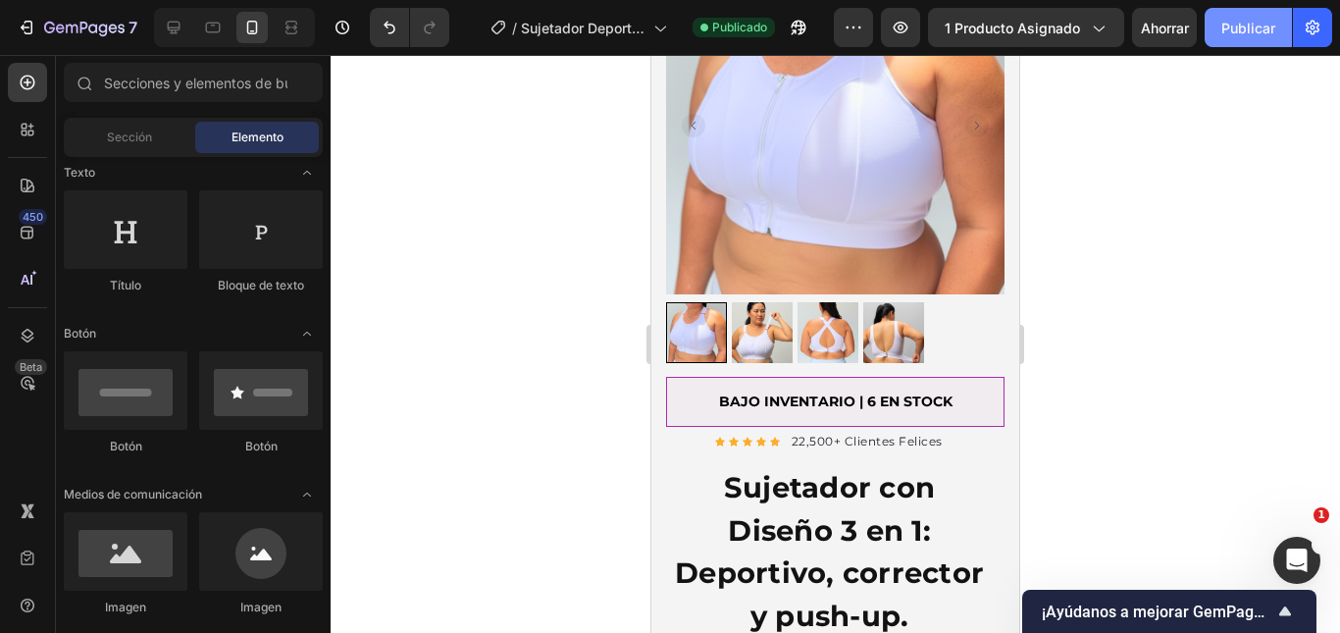
drag, startPoint x: 1247, startPoint y: 27, endPoint x: 45, endPoint y: 257, distance: 1223.2
click at [1247, 27] on font "Publicar" at bounding box center [1248, 28] width 54 height 17
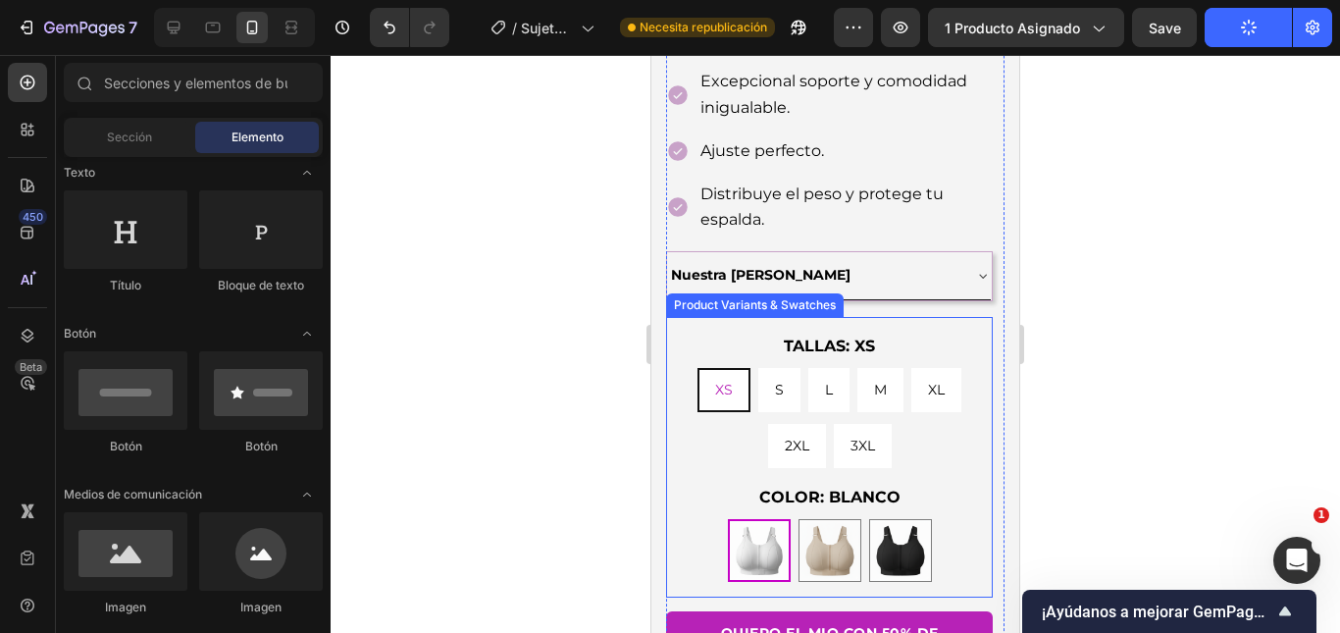
scroll to position [883, 0]
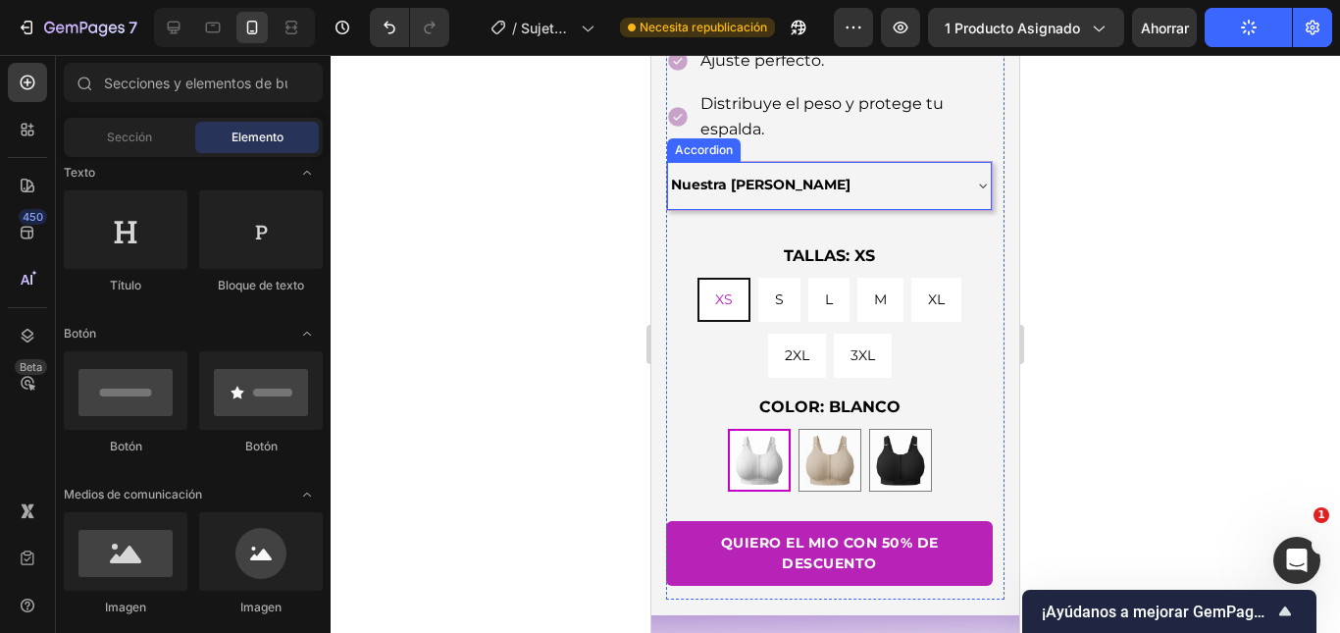
click at [882, 189] on div "Nuestra [PERSON_NAME]" at bounding box center [829, 185] width 323 height 46
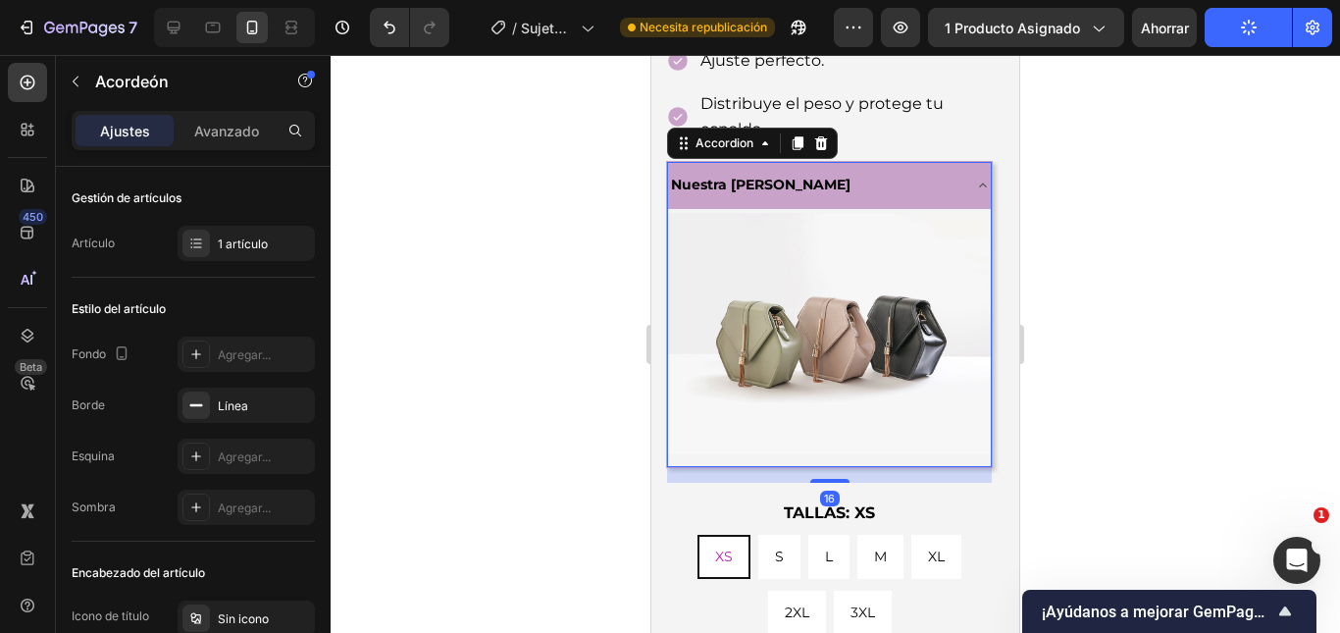
click at [941, 171] on div "Nuestra [PERSON_NAME]" at bounding box center [813, 185] width 291 height 30
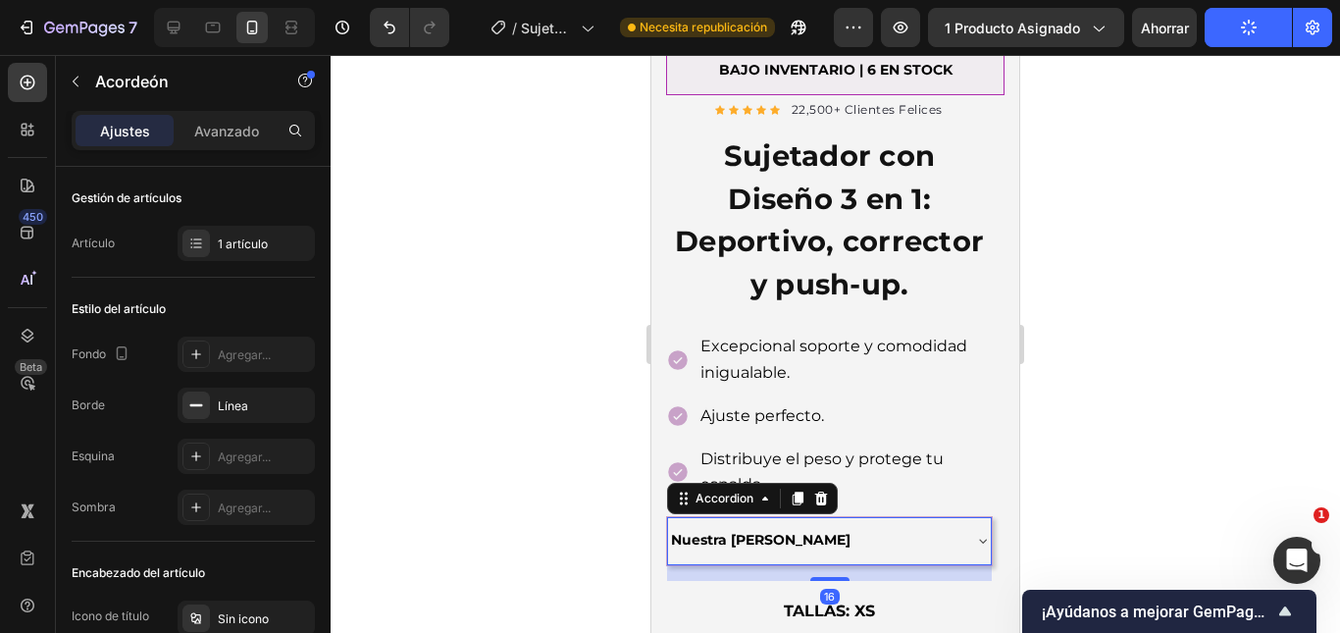
scroll to position [490, 0]
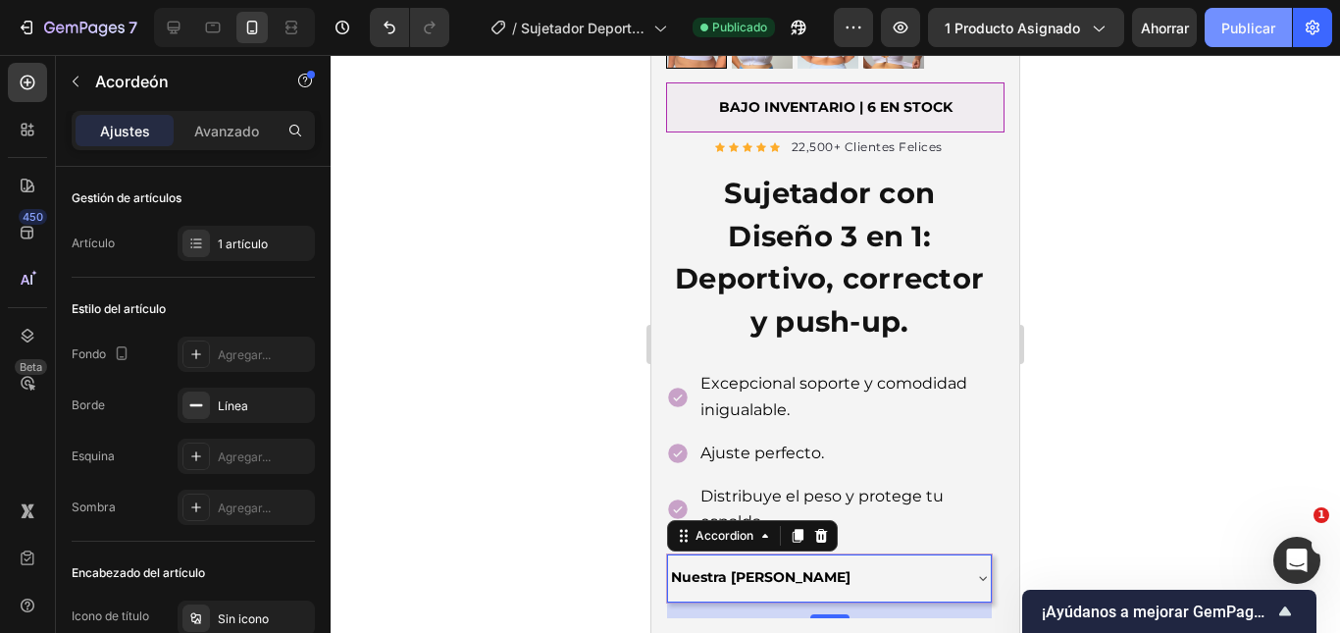
click at [1249, 34] on font "Publicar" at bounding box center [1248, 28] width 54 height 17
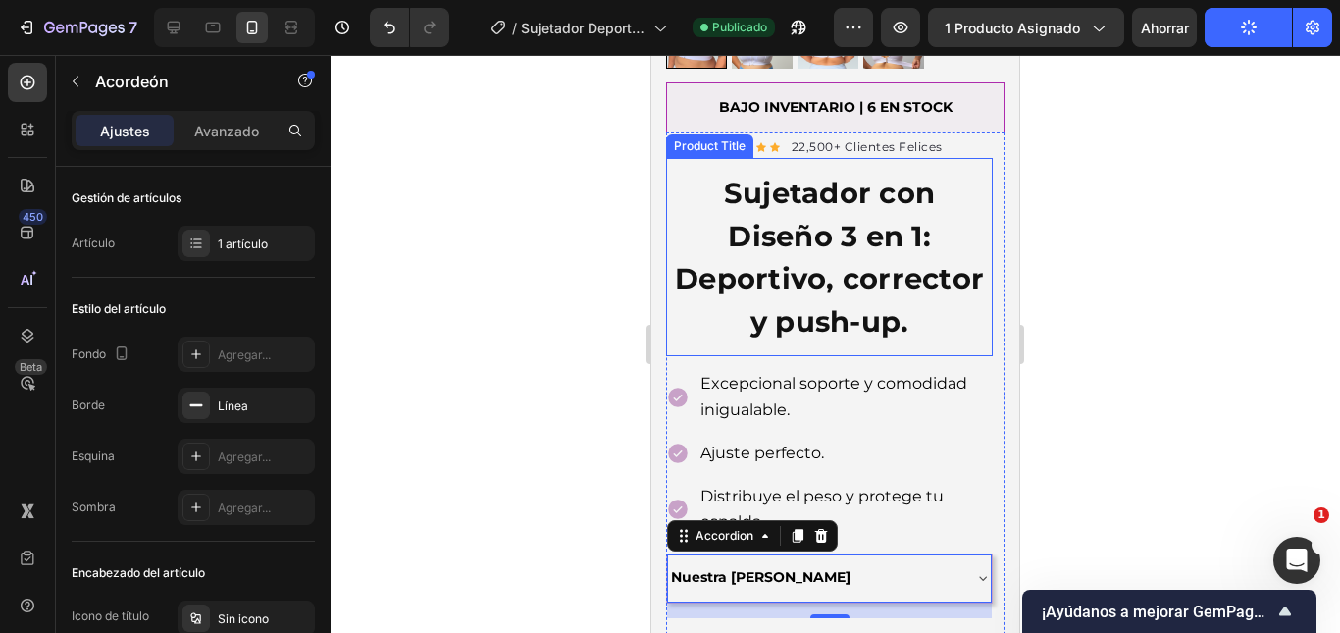
scroll to position [0, 0]
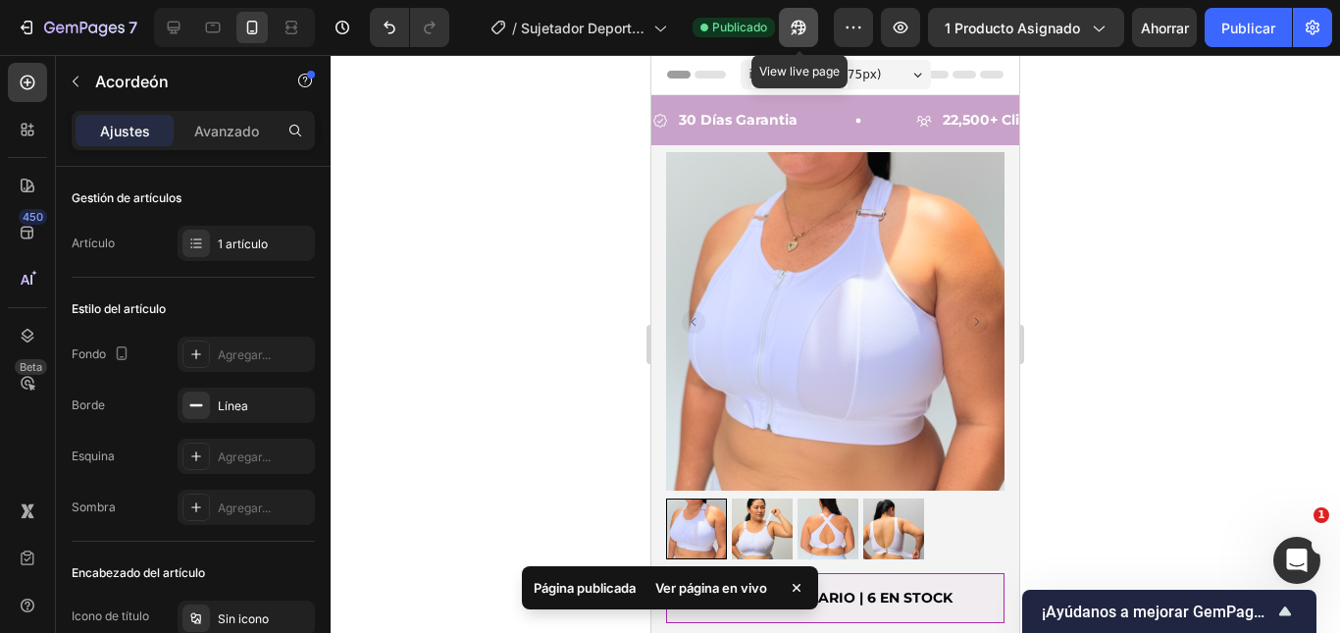
click at [799, 26] on icon "button" at bounding box center [798, 28] width 15 height 15
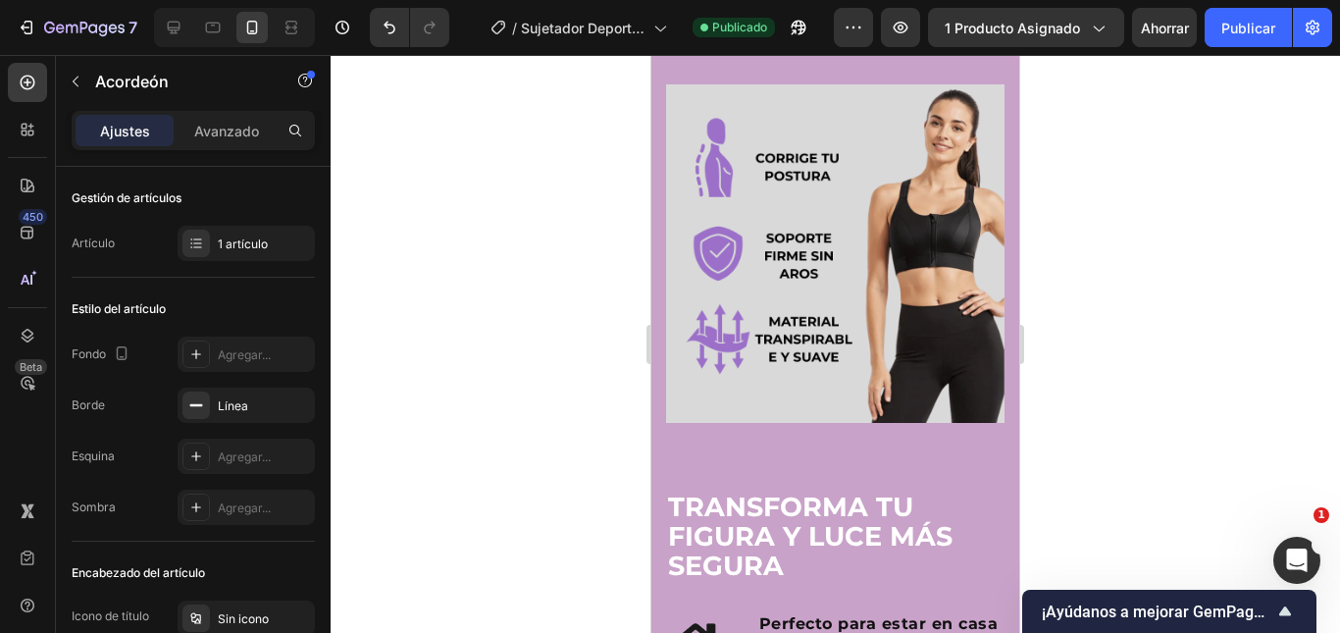
scroll to position [2823, 0]
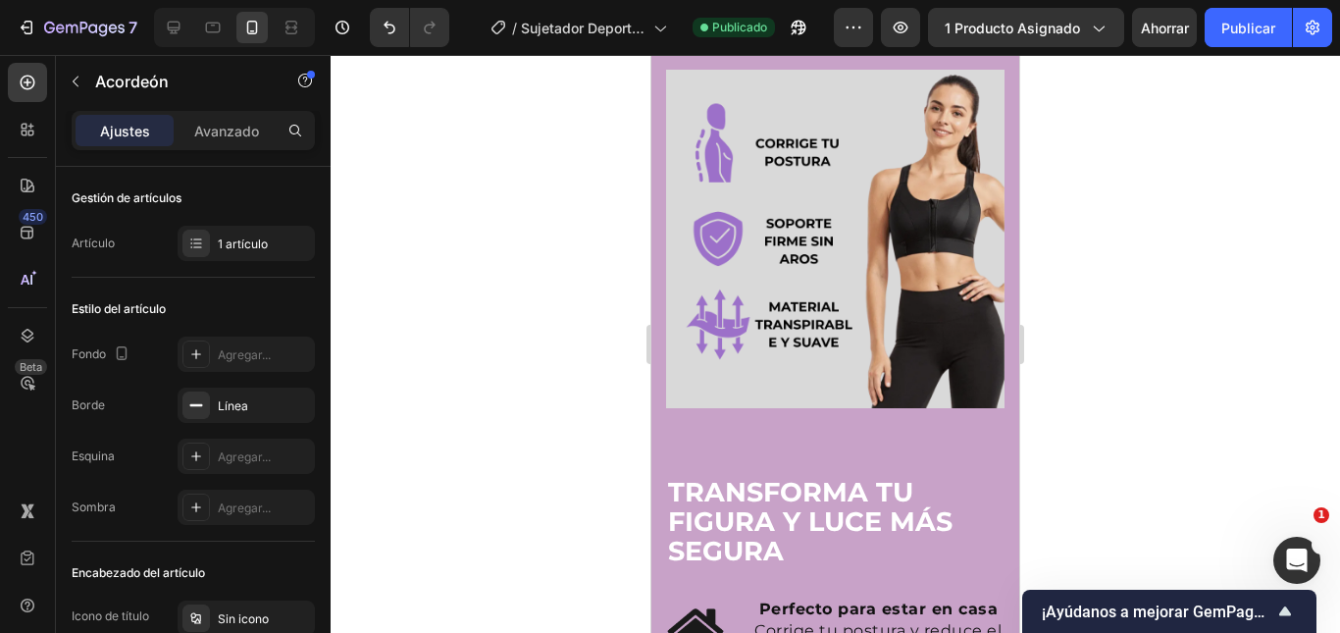
click at [842, 336] on img at bounding box center [835, 239] width 338 height 338
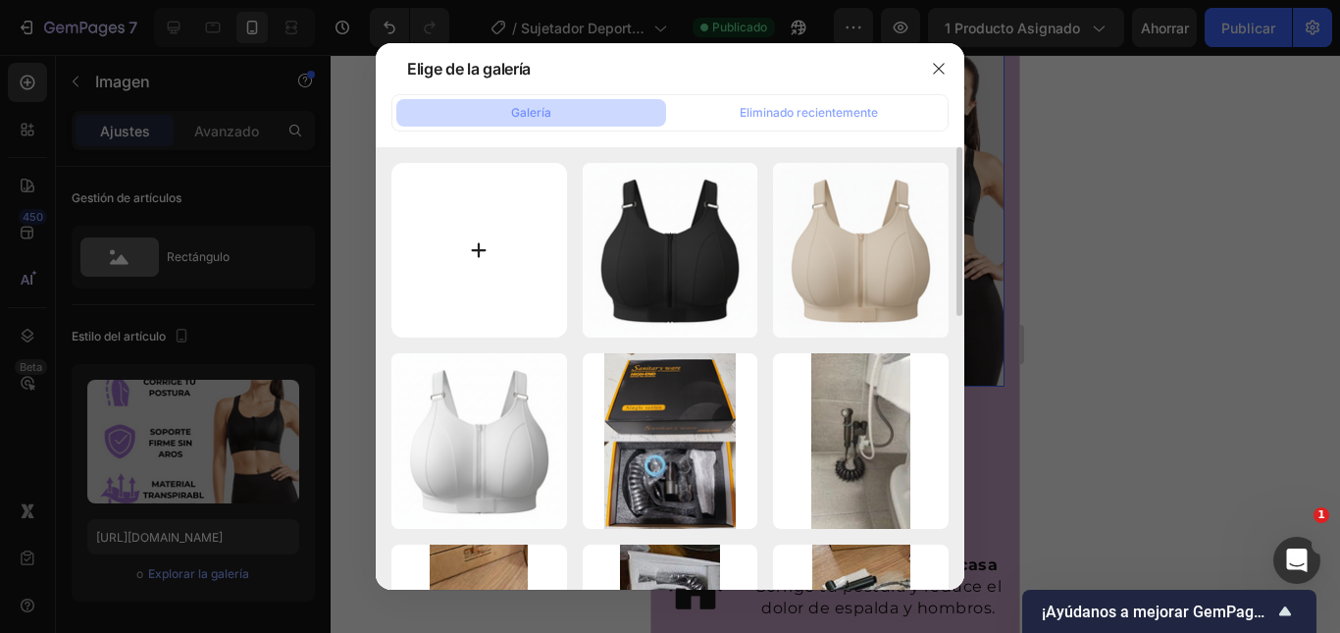
click at [506, 223] on input "file" at bounding box center [479, 251] width 176 height 176
type input "C:\fakepath\vdfdgf.png"
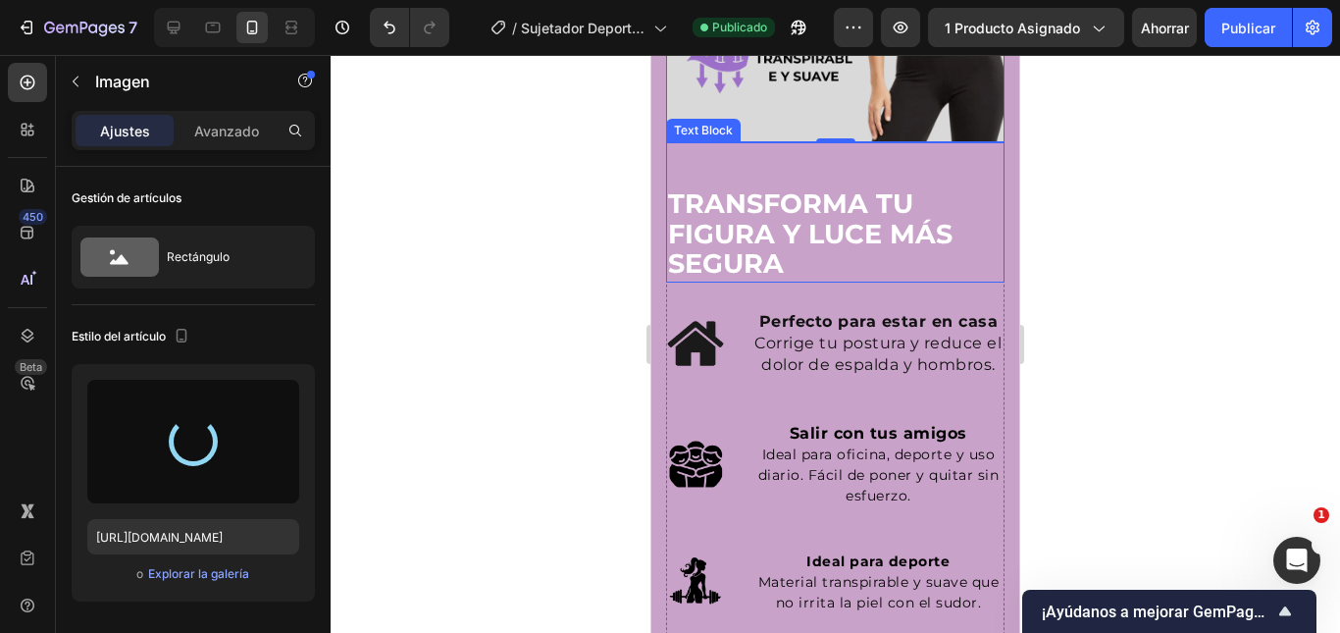
scroll to position [3313, 0]
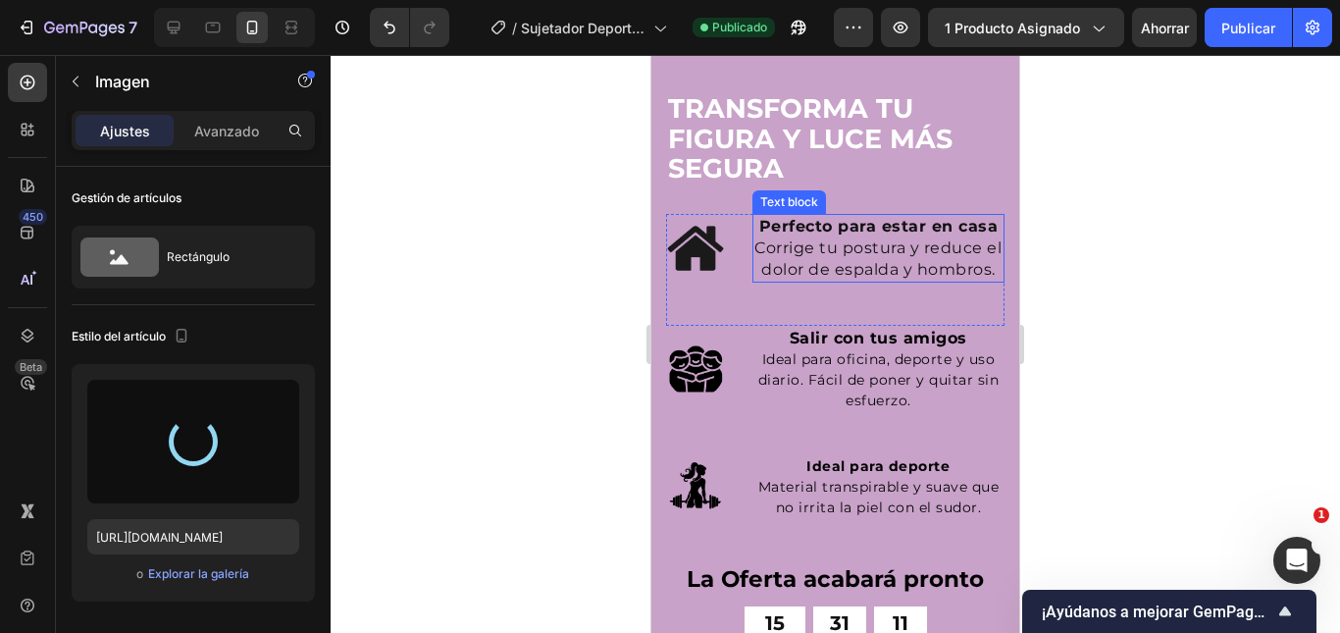
type input "https://cdn.shopify.com/s/files/1/0692/9462/0827/files/gempages_569373329325032…"
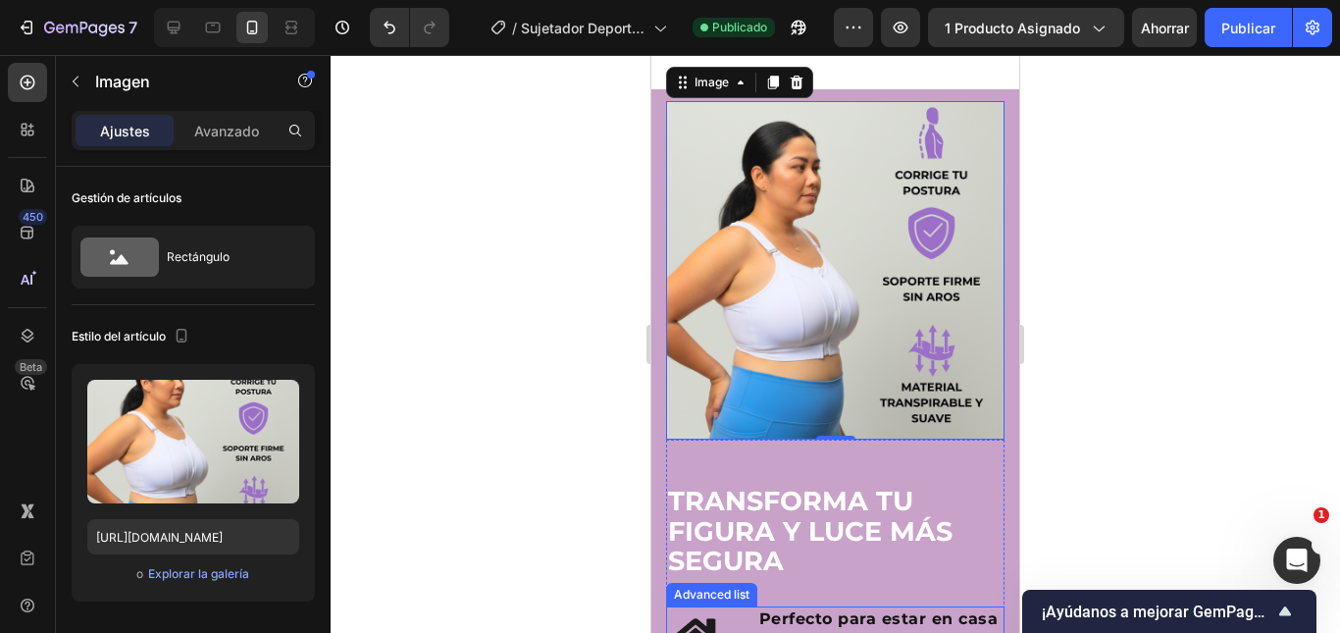
click at [1199, 266] on div at bounding box center [835, 344] width 1009 height 578
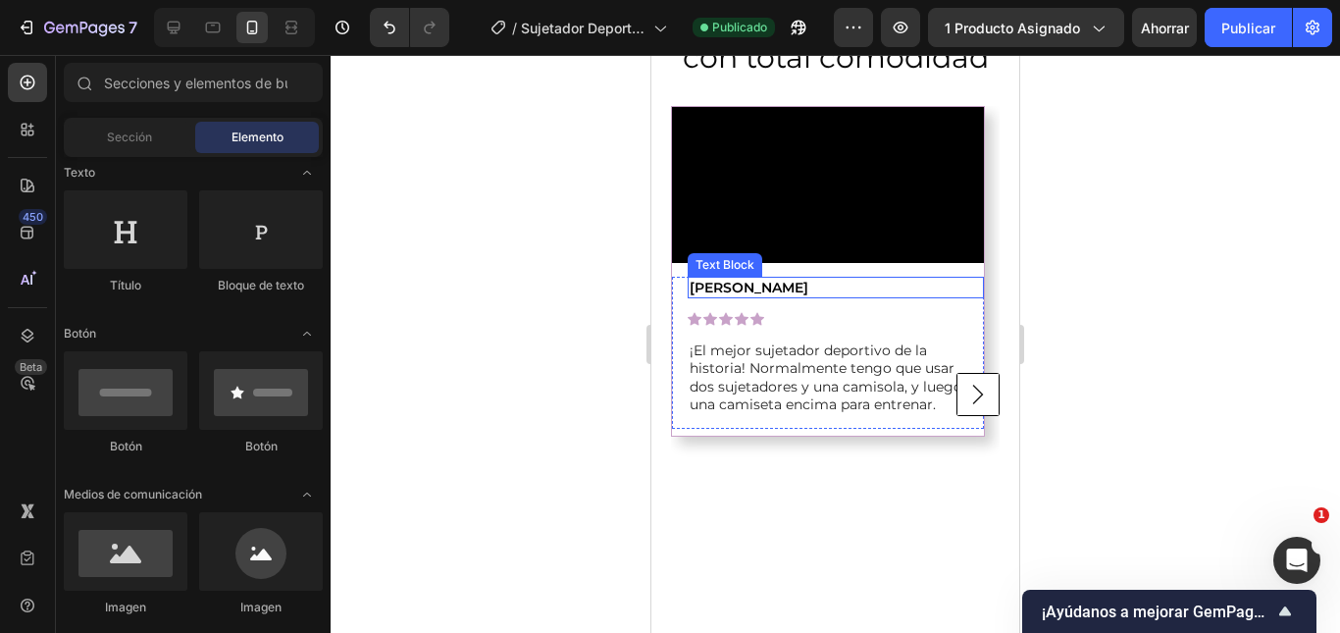
scroll to position [2038, 0]
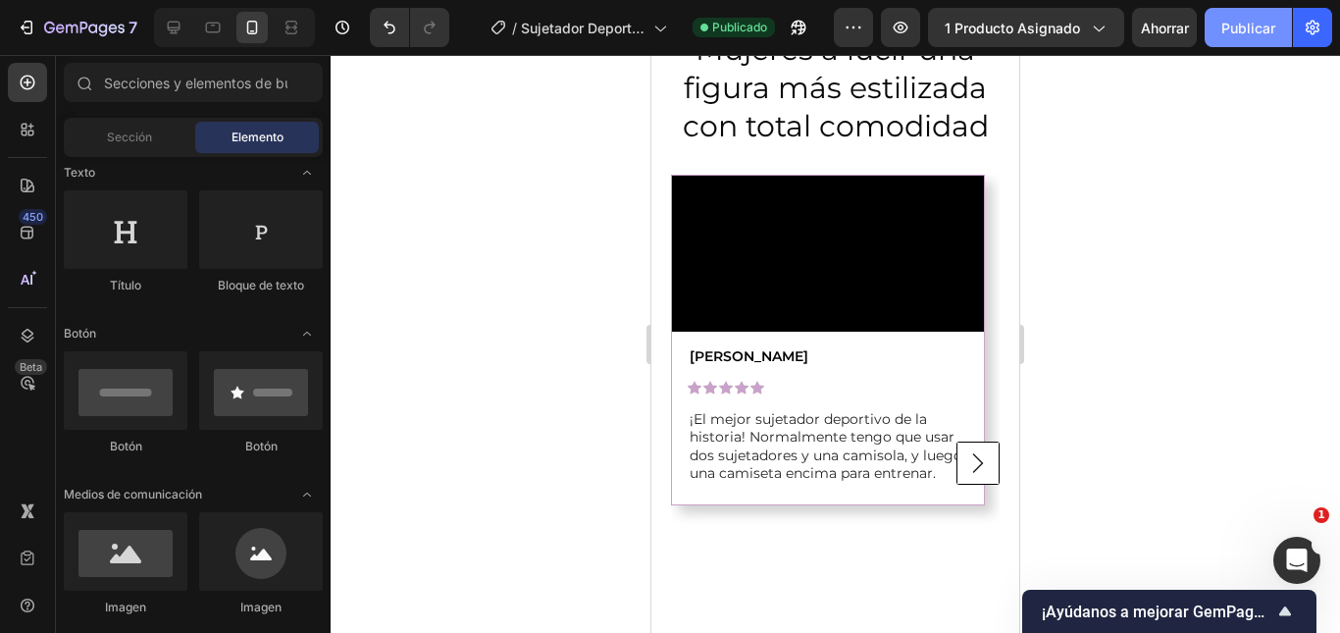
drag, startPoint x: 1246, startPoint y: 23, endPoint x: 1226, endPoint y: 33, distance: 22.4
click at [1247, 23] on font "Publicar" at bounding box center [1248, 28] width 54 height 17
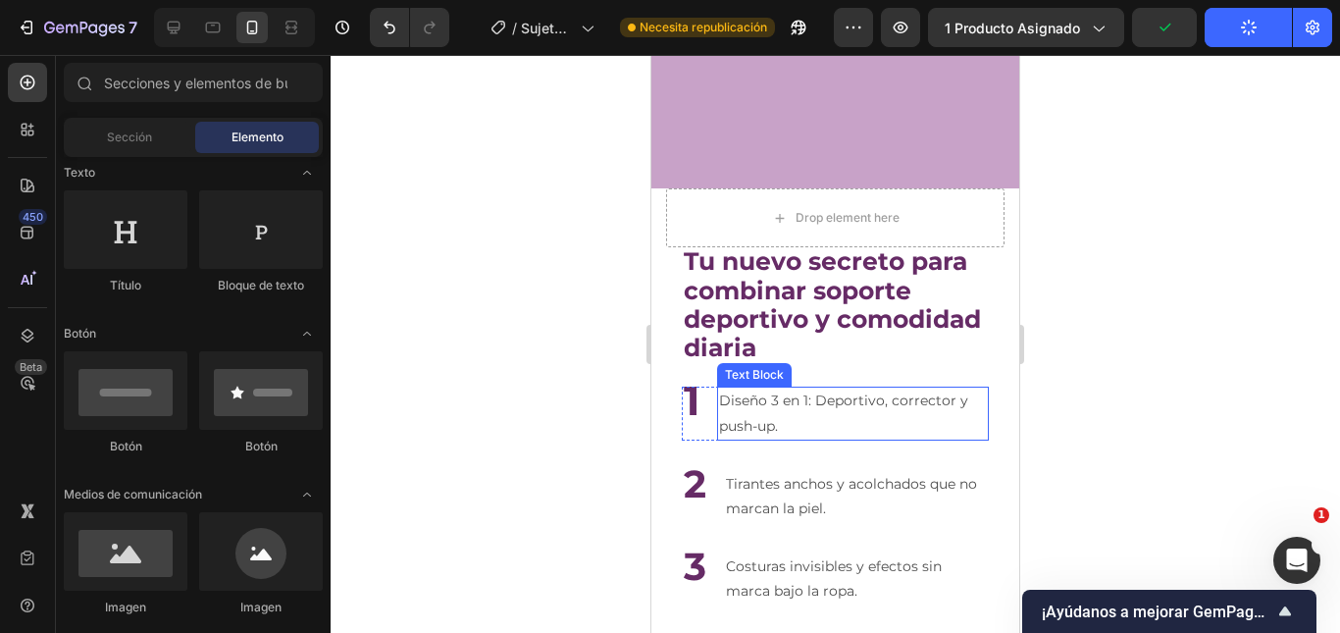
scroll to position [4000, 0]
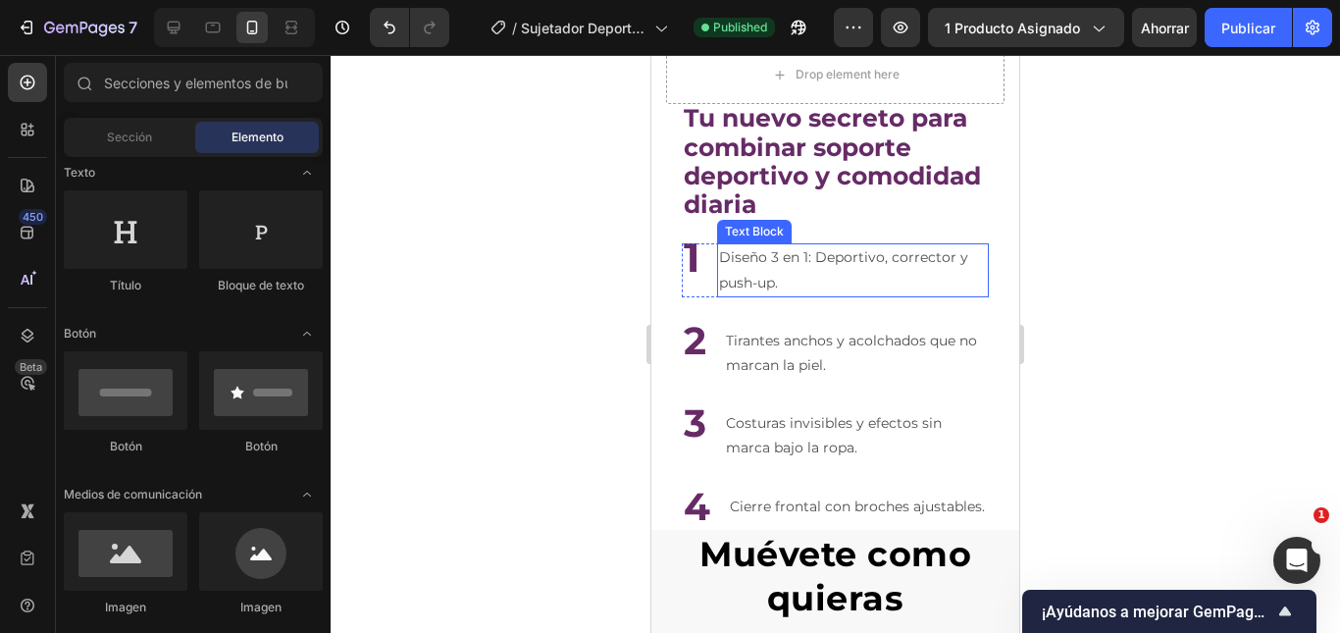
click at [1103, 230] on div at bounding box center [835, 344] width 1009 height 578
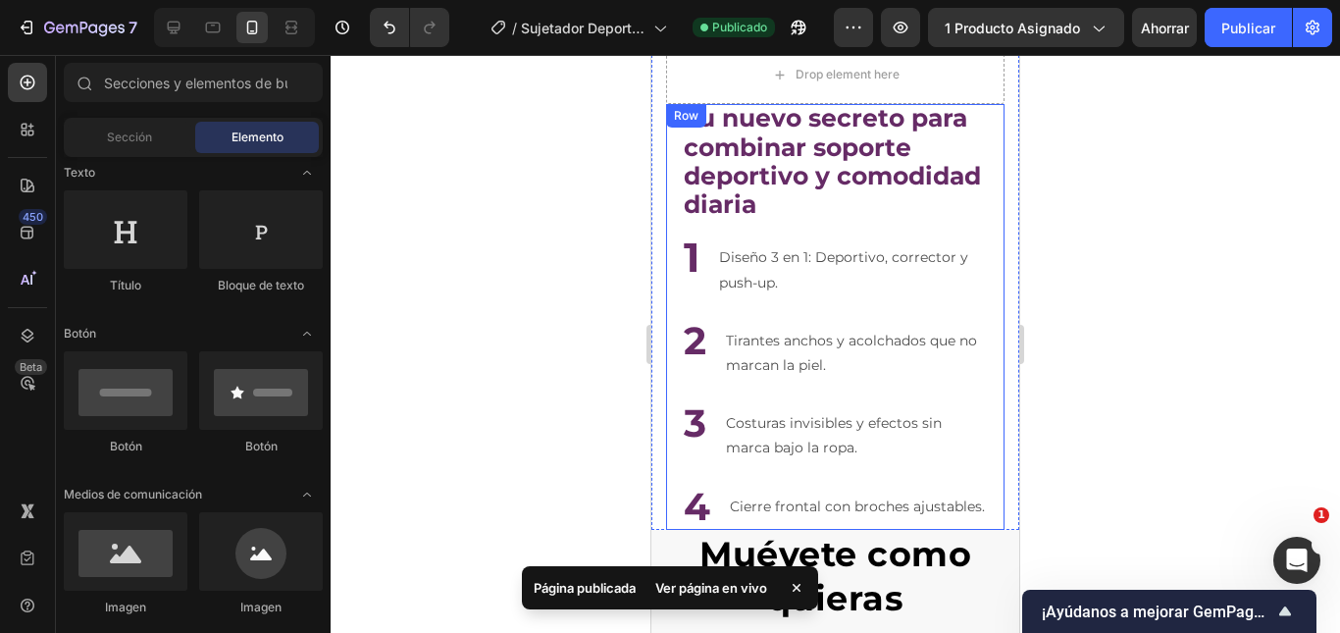
scroll to position [3803, 0]
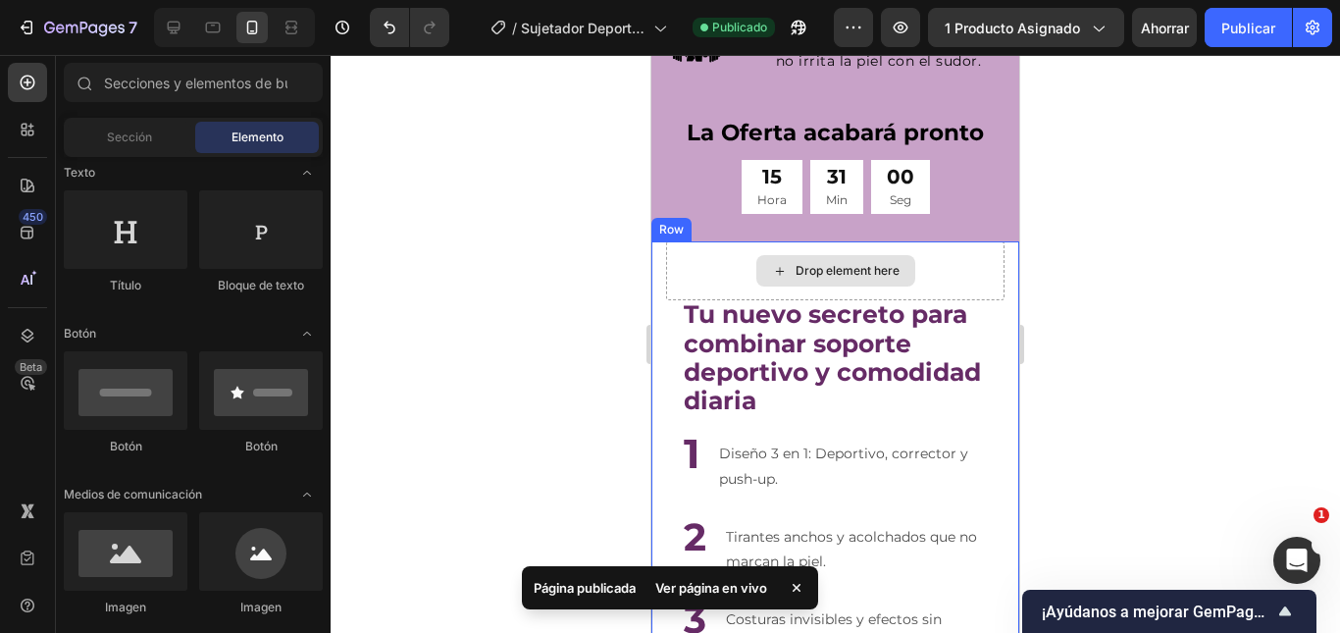
click at [909, 279] on div "Drop element here" at bounding box center [835, 270] width 338 height 59
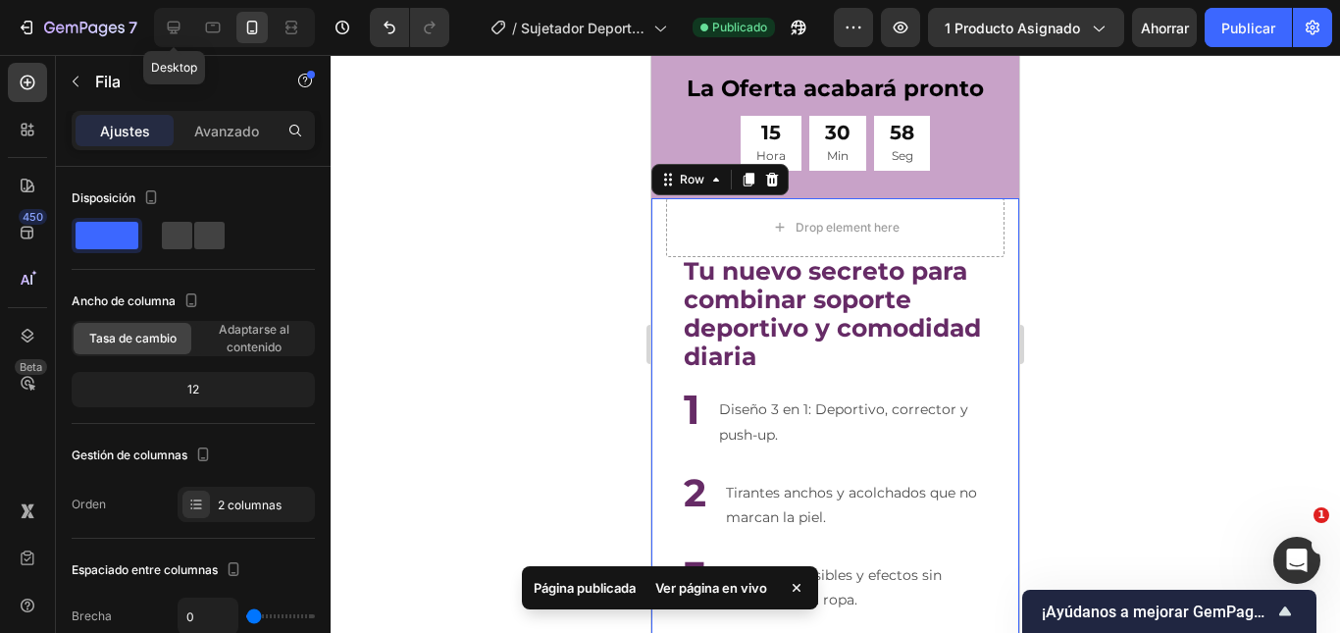
click at [158, 21] on div at bounding box center [173, 27] width 31 height 31
type input "30"
type input "1200"
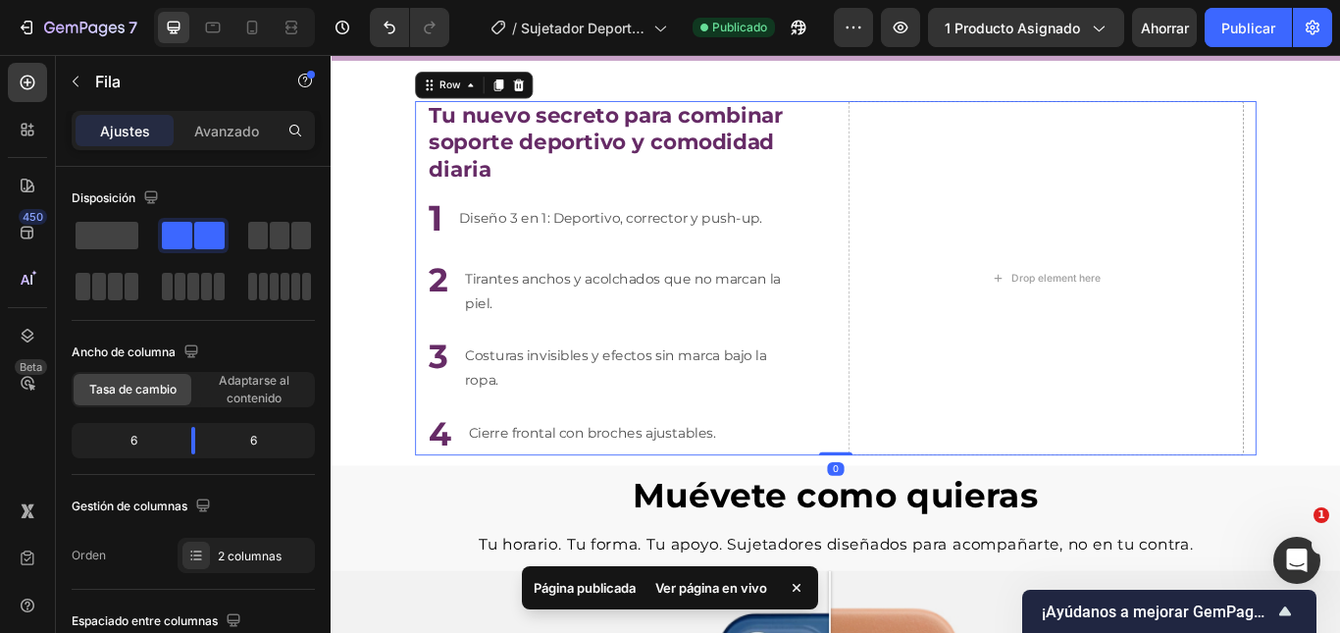
scroll to position [3624, 0]
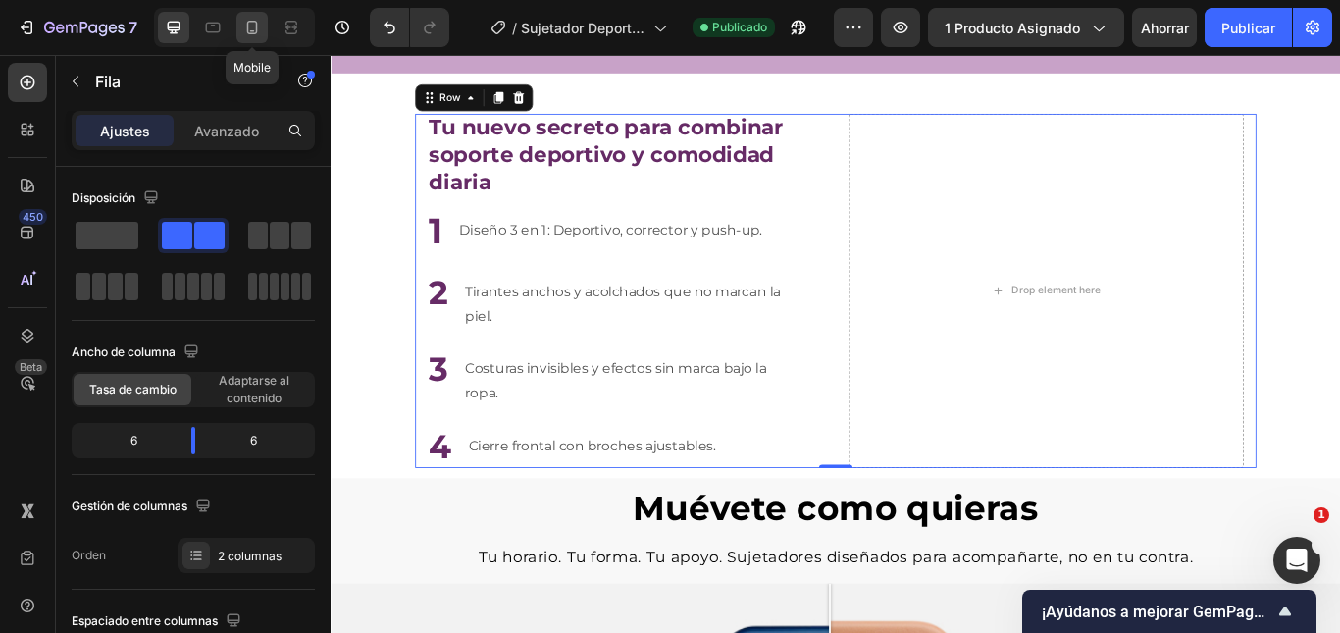
click at [248, 24] on icon at bounding box center [252, 28] width 11 height 14
type input "0"
type input "100%"
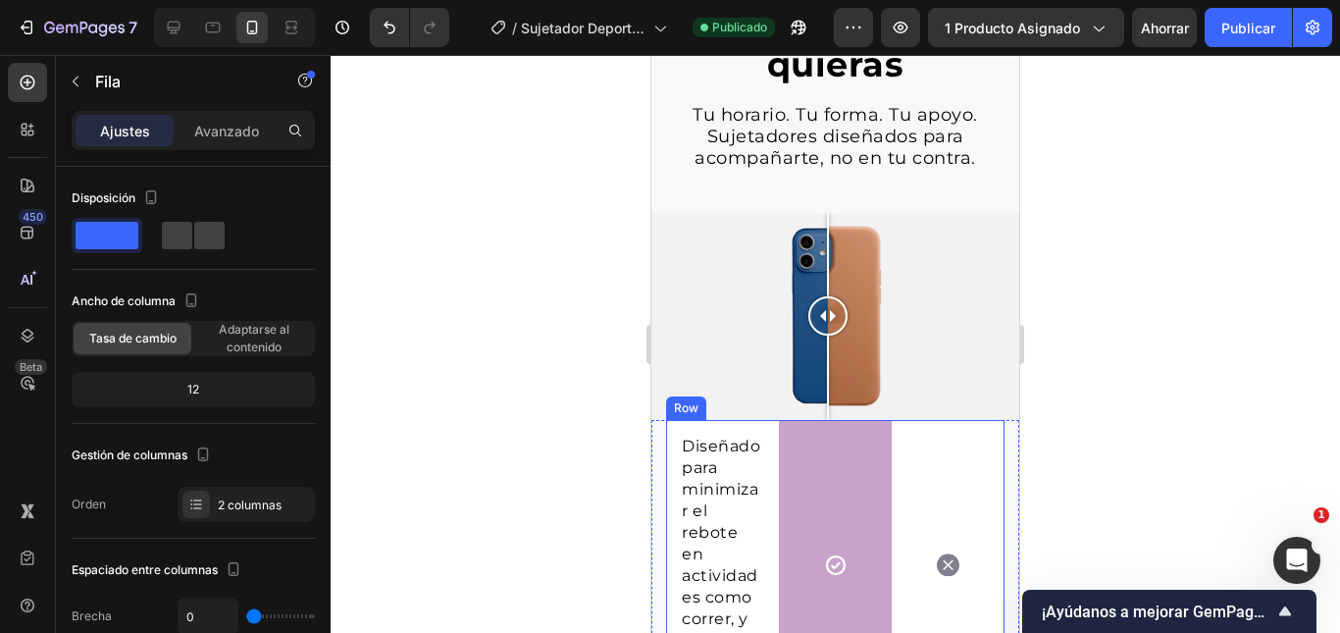
scroll to position [4413, 0]
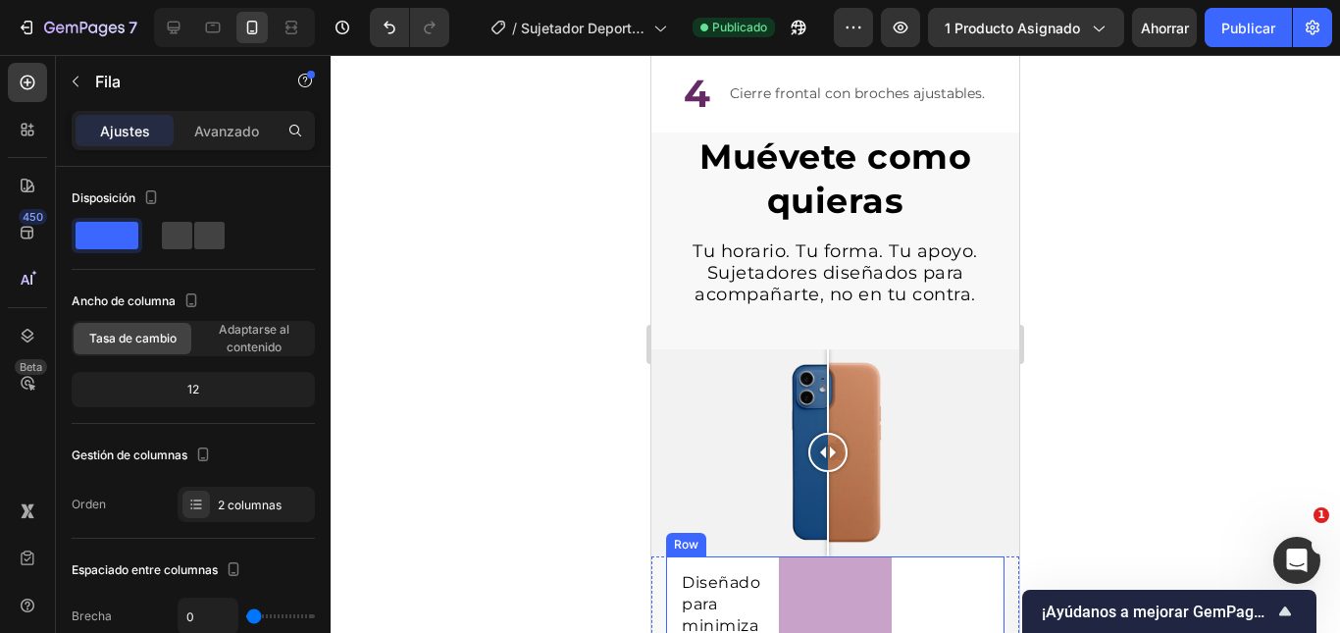
click at [908, 357] on div at bounding box center [835, 452] width 368 height 207
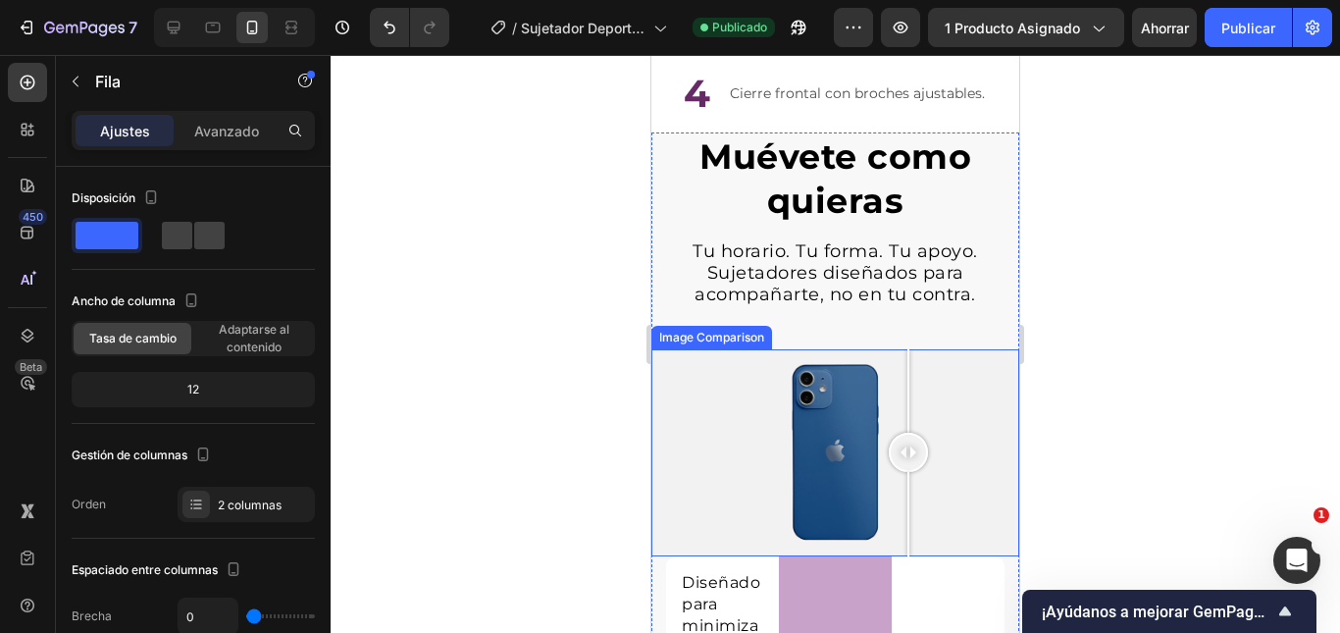
drag, startPoint x: 864, startPoint y: 386, endPoint x: 842, endPoint y: 388, distance: 21.7
click at [853, 387] on div at bounding box center [835, 452] width 368 height 207
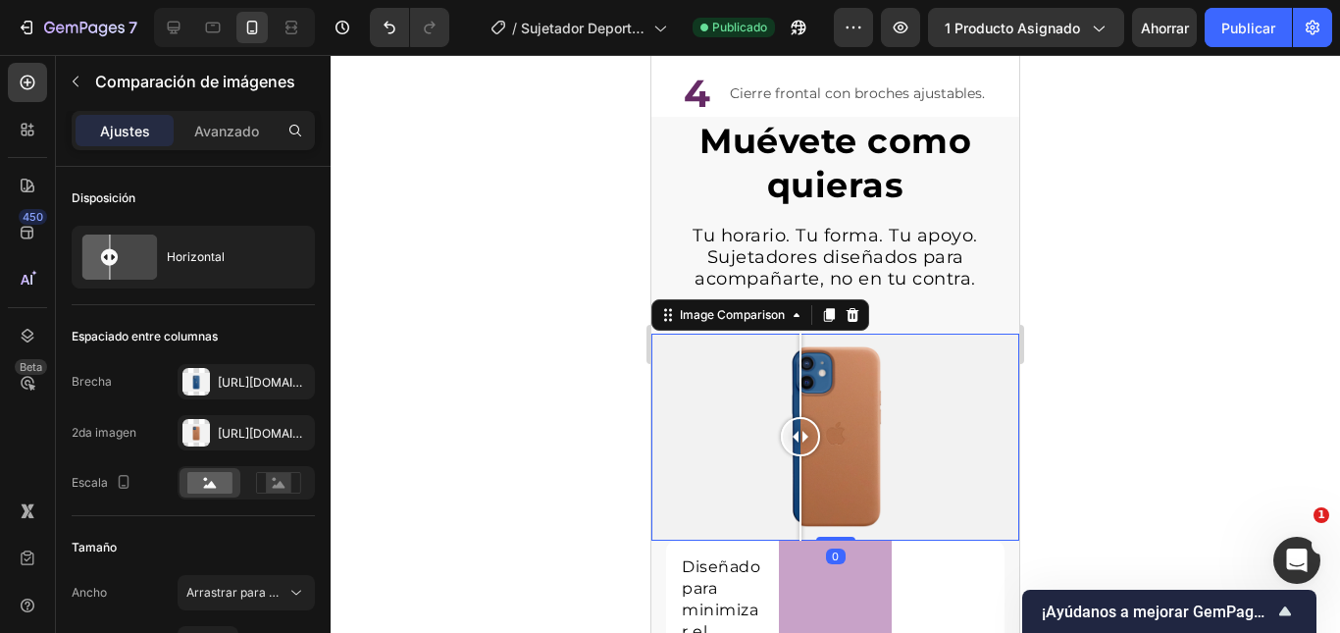
drag, startPoint x: 828, startPoint y: 424, endPoint x: 789, endPoint y: 412, distance: 41.0
click at [788, 424] on div at bounding box center [800, 436] width 39 height 207
click at [855, 322] on icon at bounding box center [852, 315] width 13 height 14
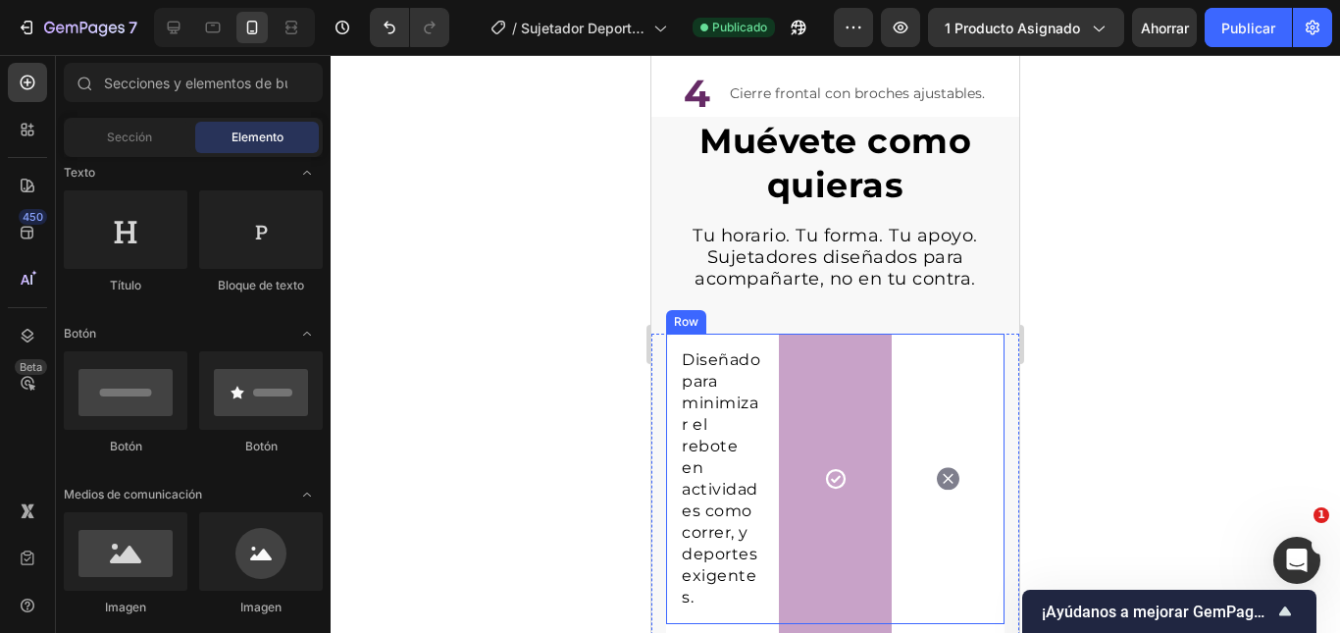
click at [1120, 305] on div at bounding box center [835, 344] width 1009 height 578
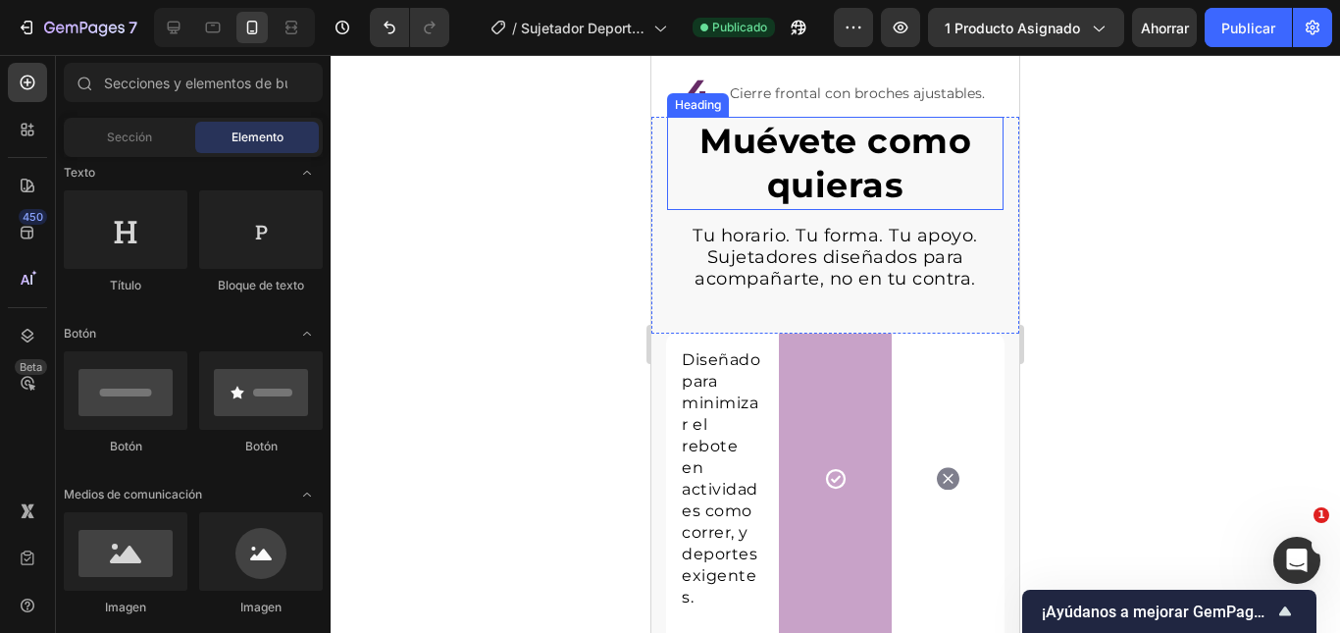
scroll to position [4314, 0]
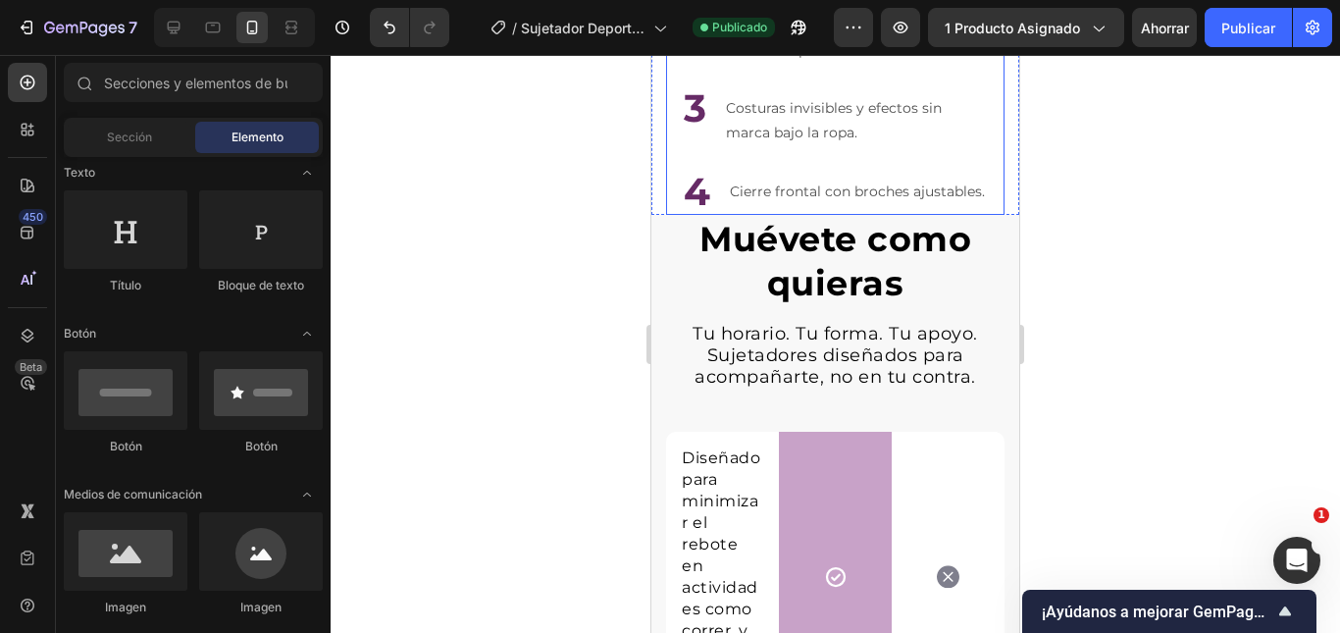
click at [983, 213] on div "Tu nuevo secreto para combinar soporte deportivo y comodidad diaria Text Block …" at bounding box center [835, 1] width 338 height 425
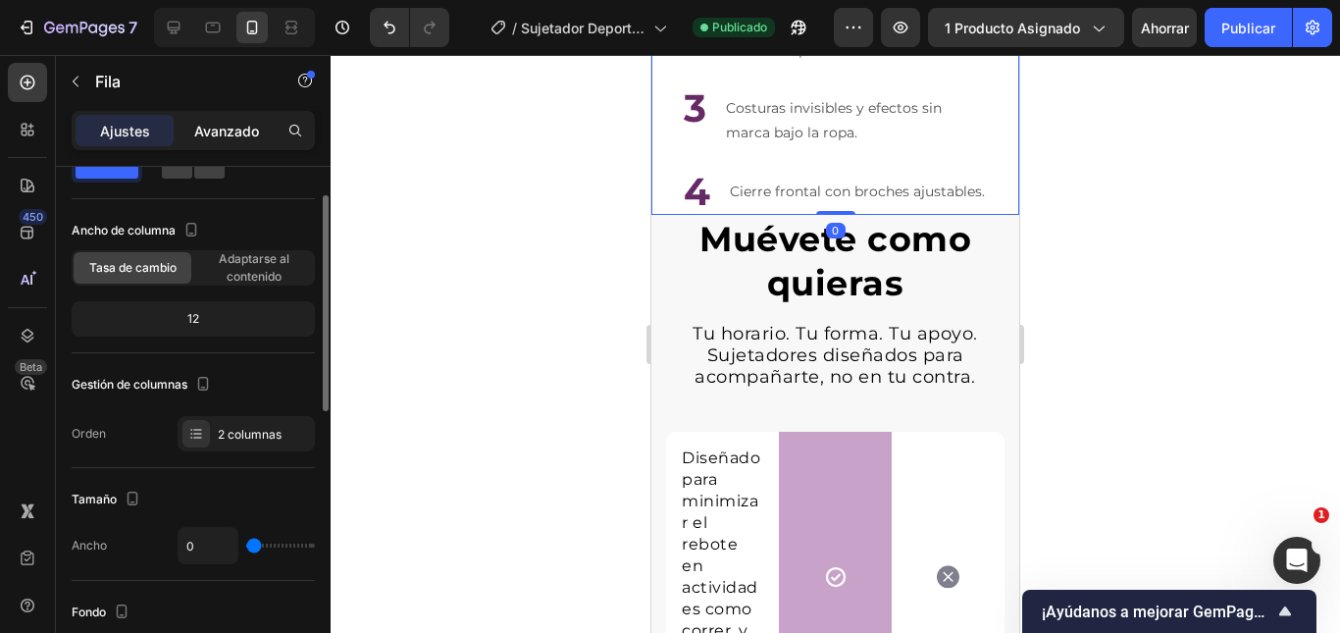
click at [243, 134] on font "Avanzado" at bounding box center [226, 131] width 65 height 17
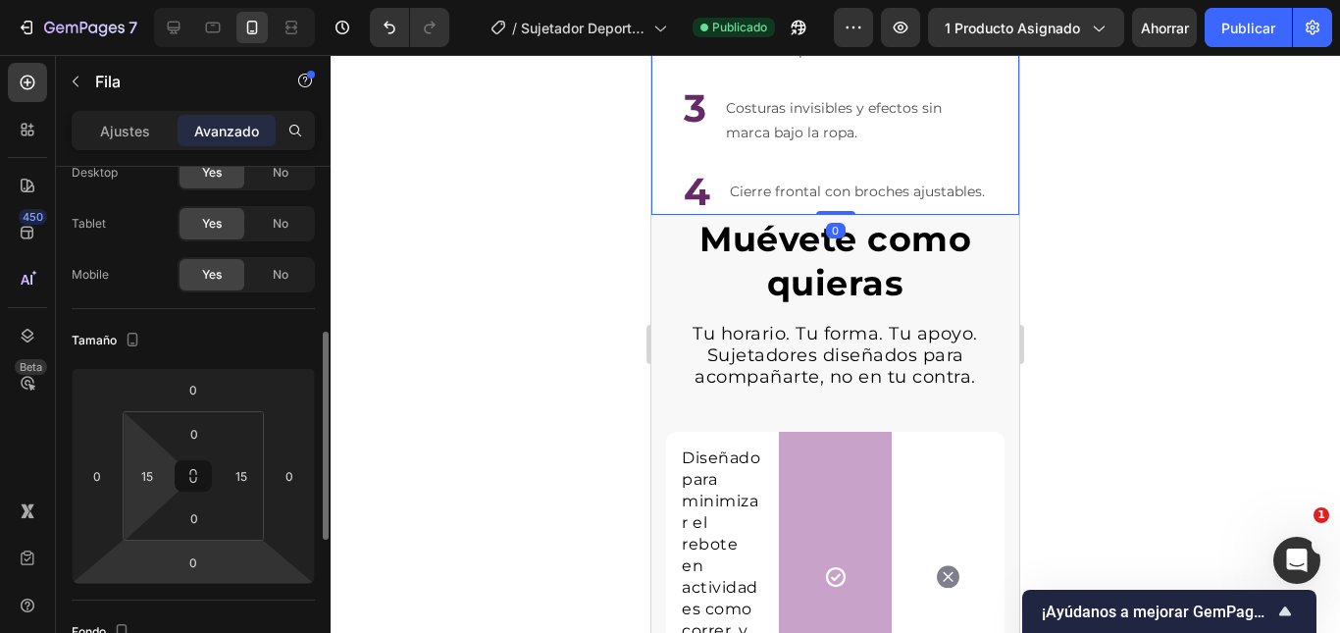
scroll to position [267, 0]
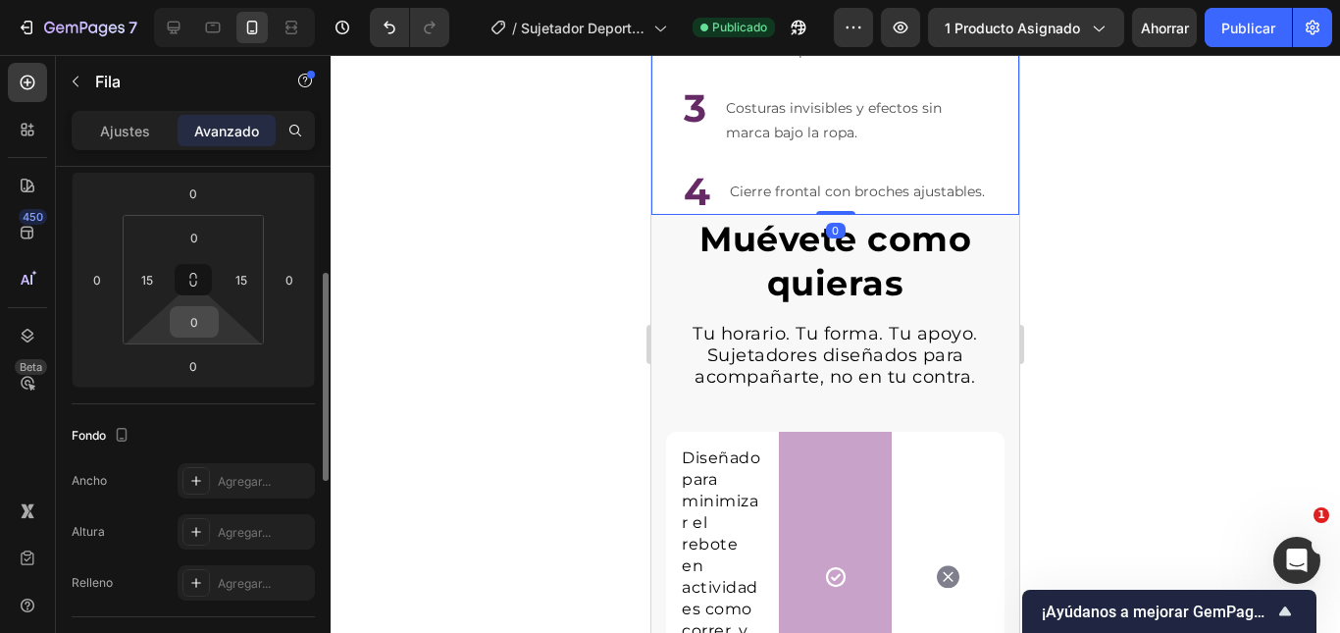
click at [197, 315] on input "0" at bounding box center [194, 321] width 39 height 29
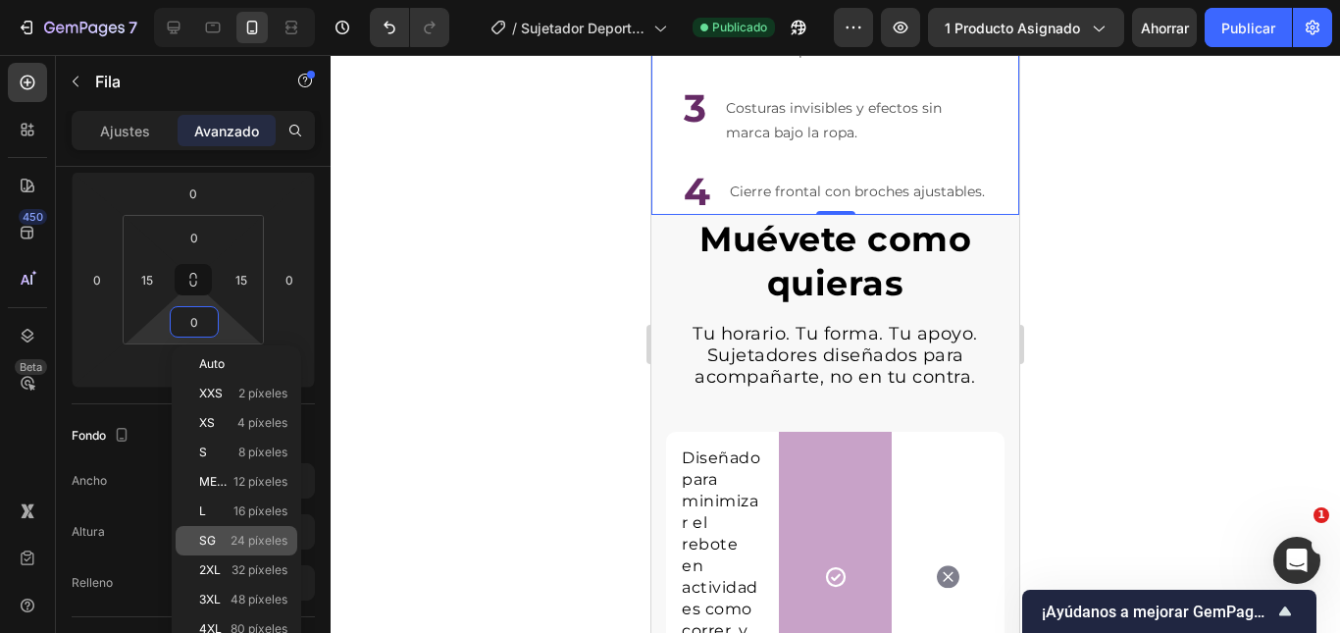
click at [251, 537] on font "24 píxeles" at bounding box center [258, 540] width 57 height 15
type input "24"
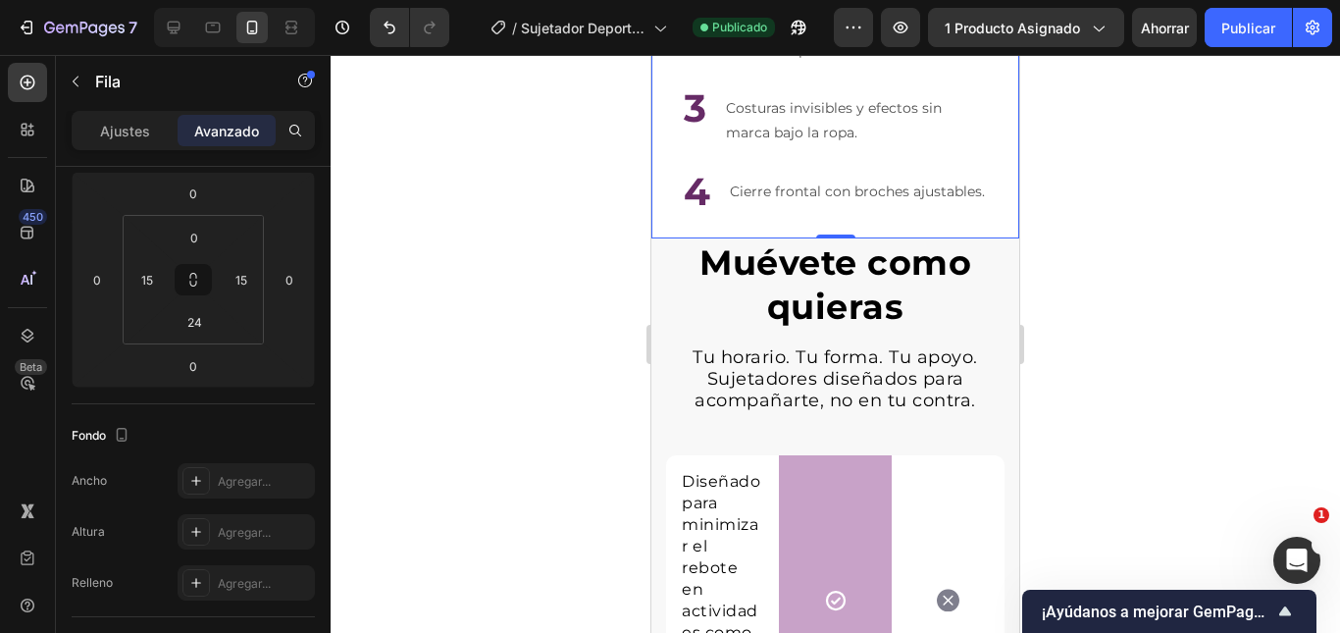
click at [1159, 299] on div at bounding box center [835, 344] width 1009 height 578
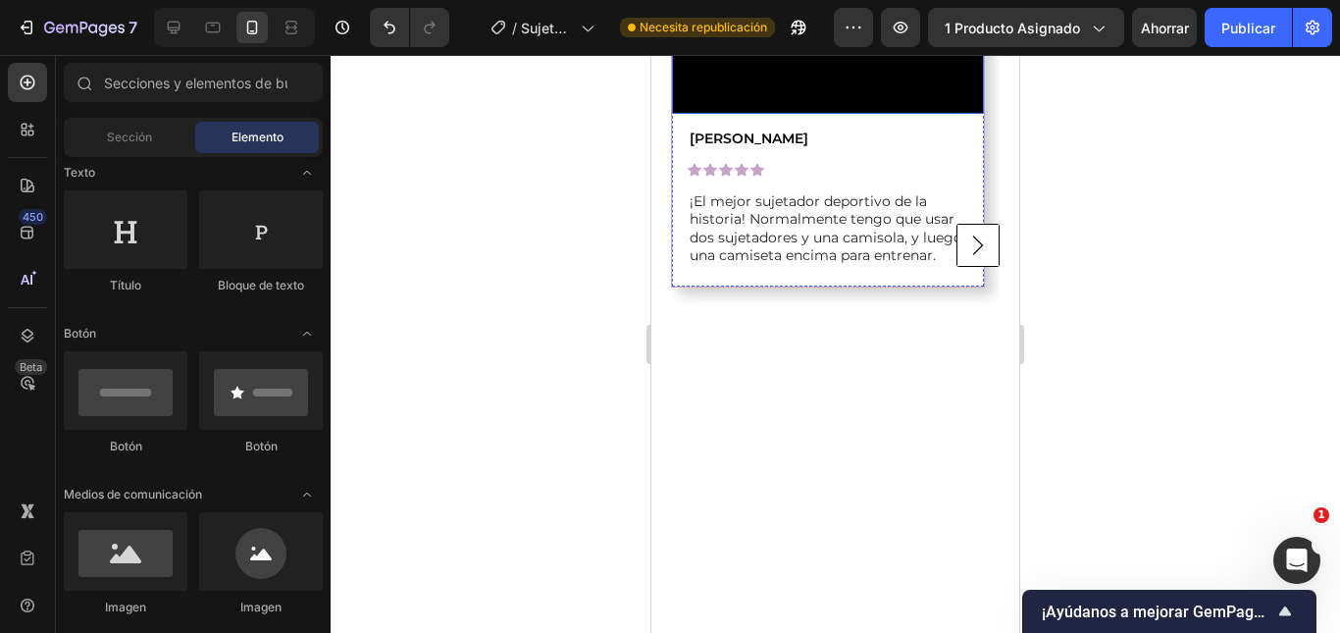
scroll to position [2158, 0]
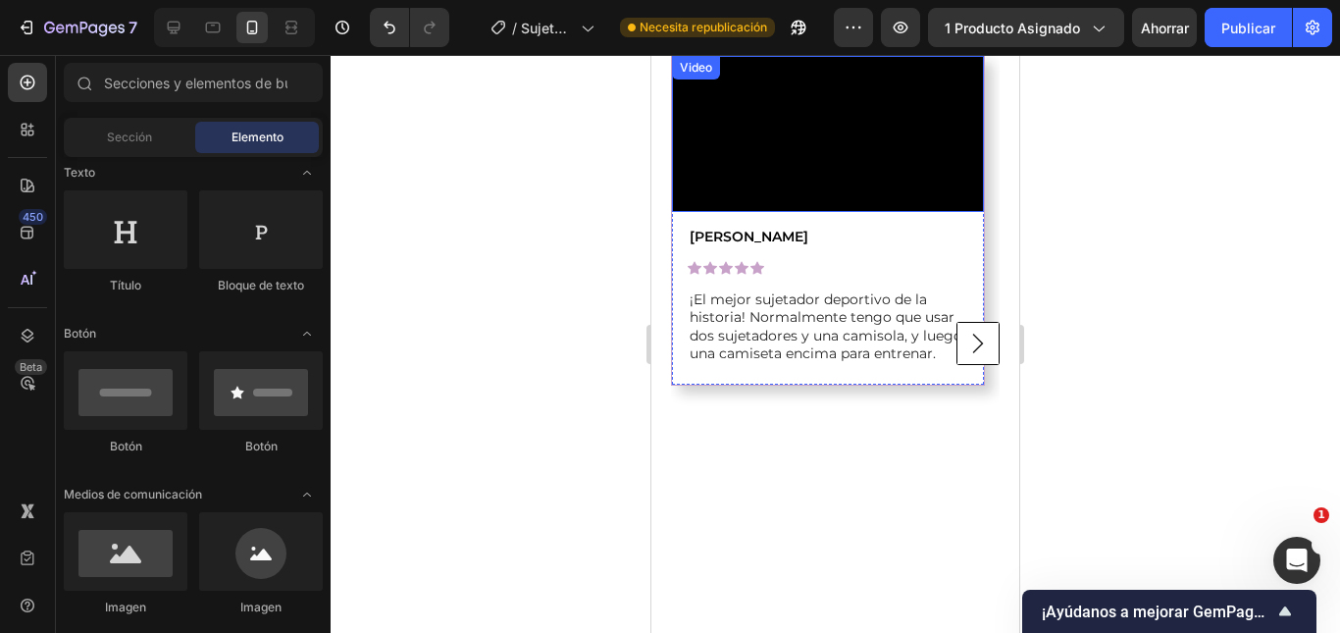
click at [824, 212] on video at bounding box center [828, 134] width 312 height 156
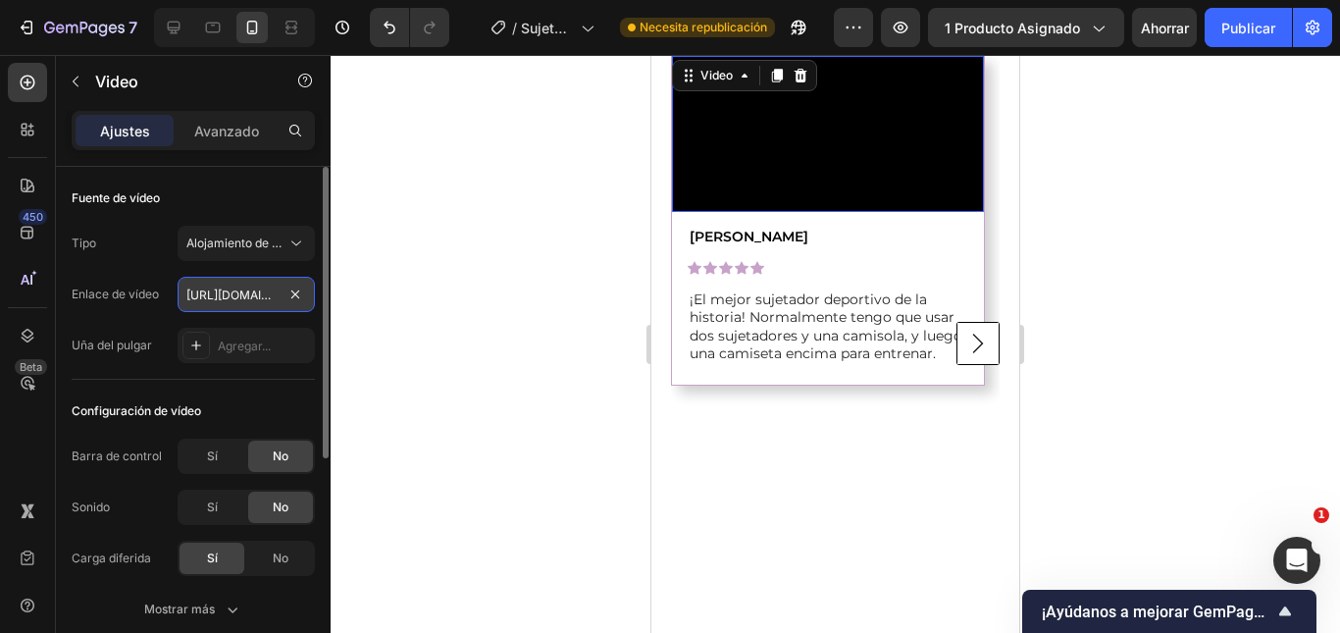
click at [237, 299] on input "https://cdn.shopify.com/videos/c/o/v/7a78131f8abc4e839cd2be79457d9691.mp4" at bounding box center [246, 294] width 137 height 35
paste input "cb9462caa608407ba32ba128e3ffedf7"
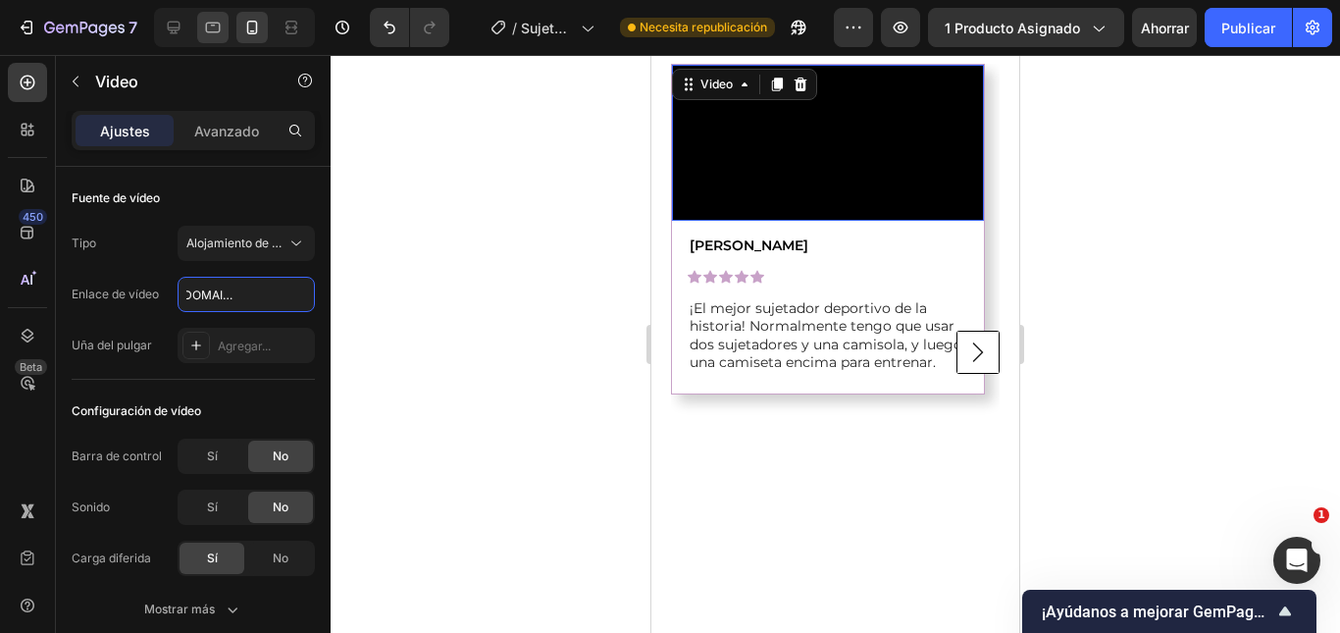
scroll to position [0, 0]
type input "https://cdn.shopify.com/videos/c/o/v/7a78131f8abc4e839cd2be79457d9691.mp4"
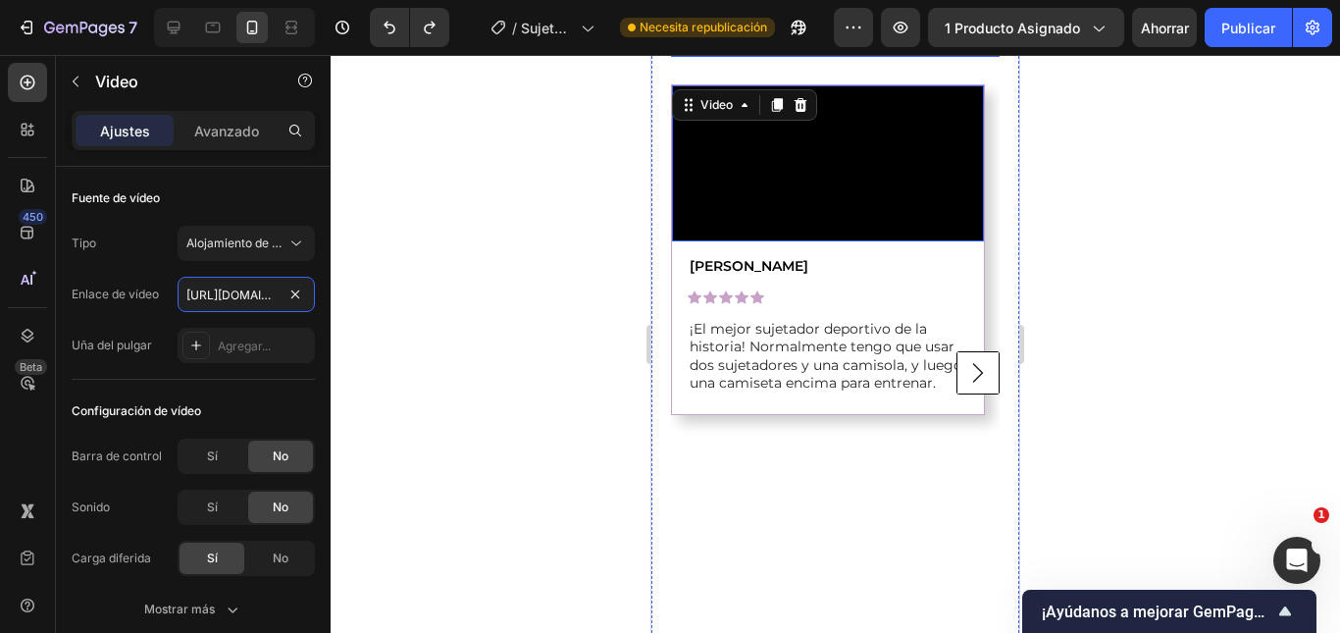
scroll to position [2158, 0]
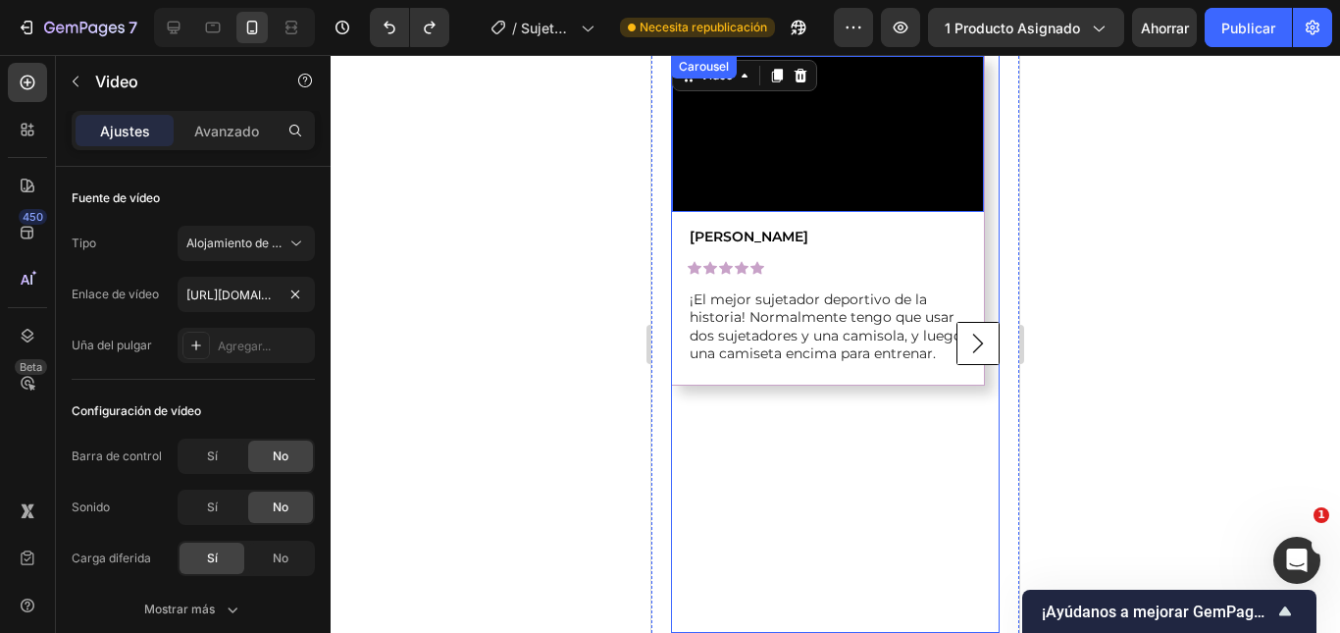
click at [969, 365] on rect "Carousel Next Arrow" at bounding box center [978, 344] width 42 height 42
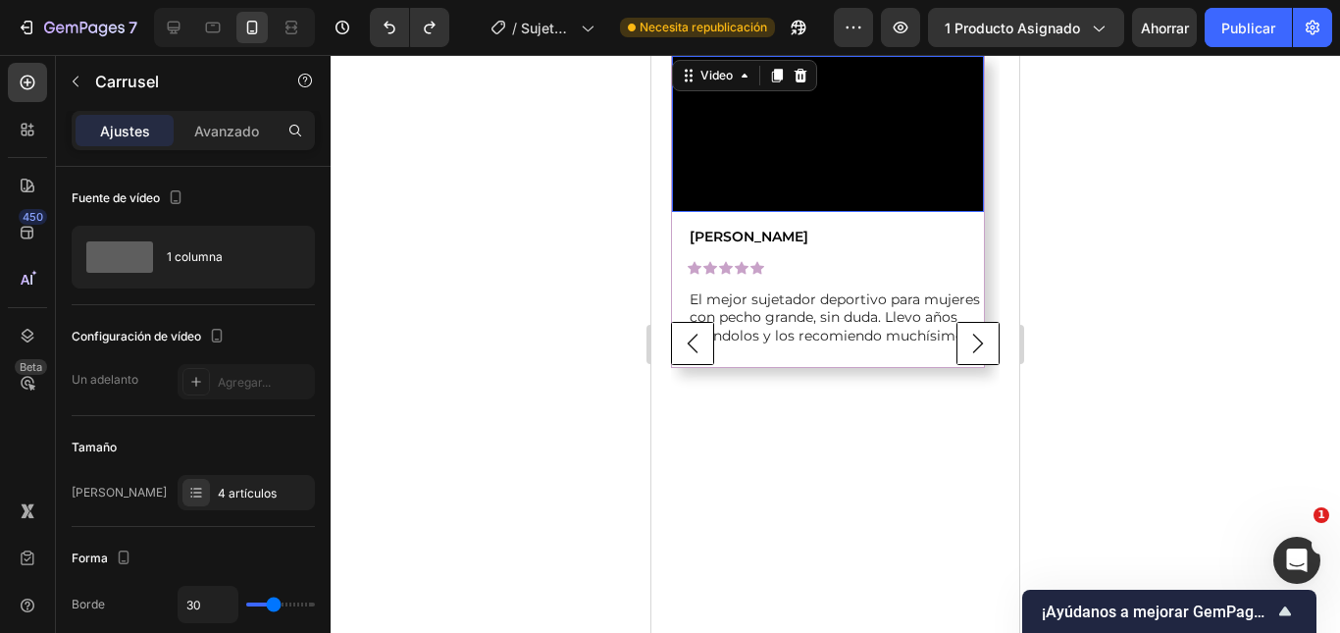
click at [831, 212] on video at bounding box center [828, 134] width 312 height 156
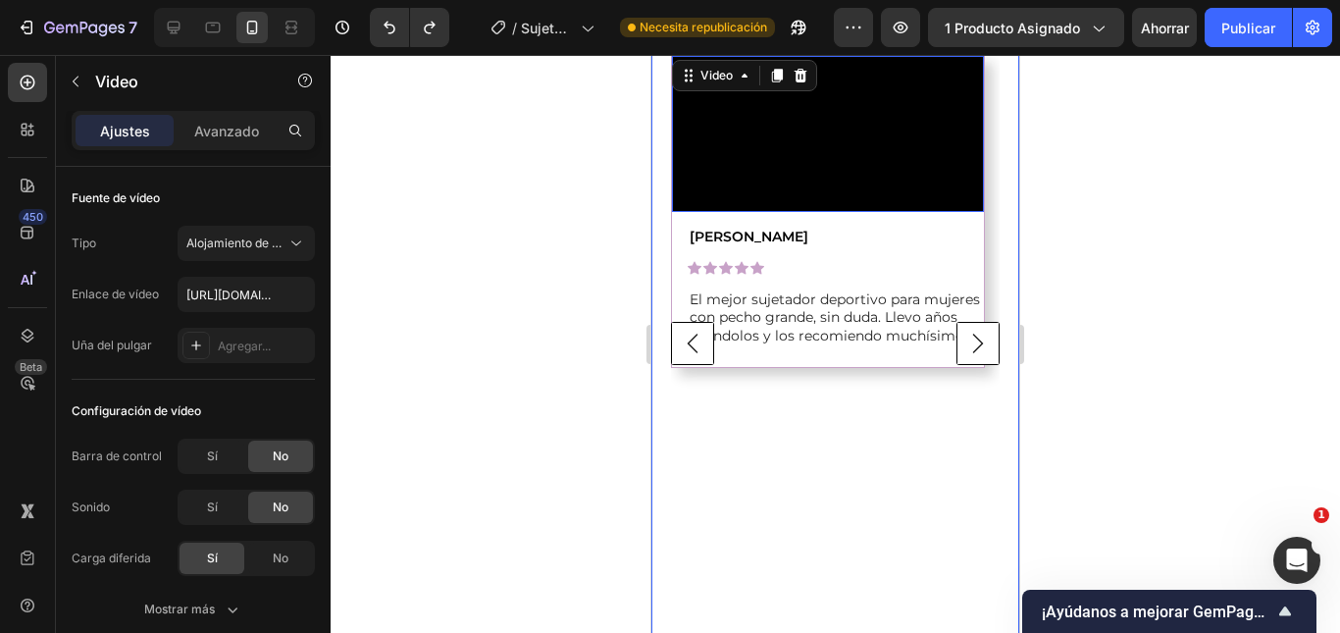
click at [677, 365] on rect "Carousel Back Arrow" at bounding box center [693, 344] width 42 height 42
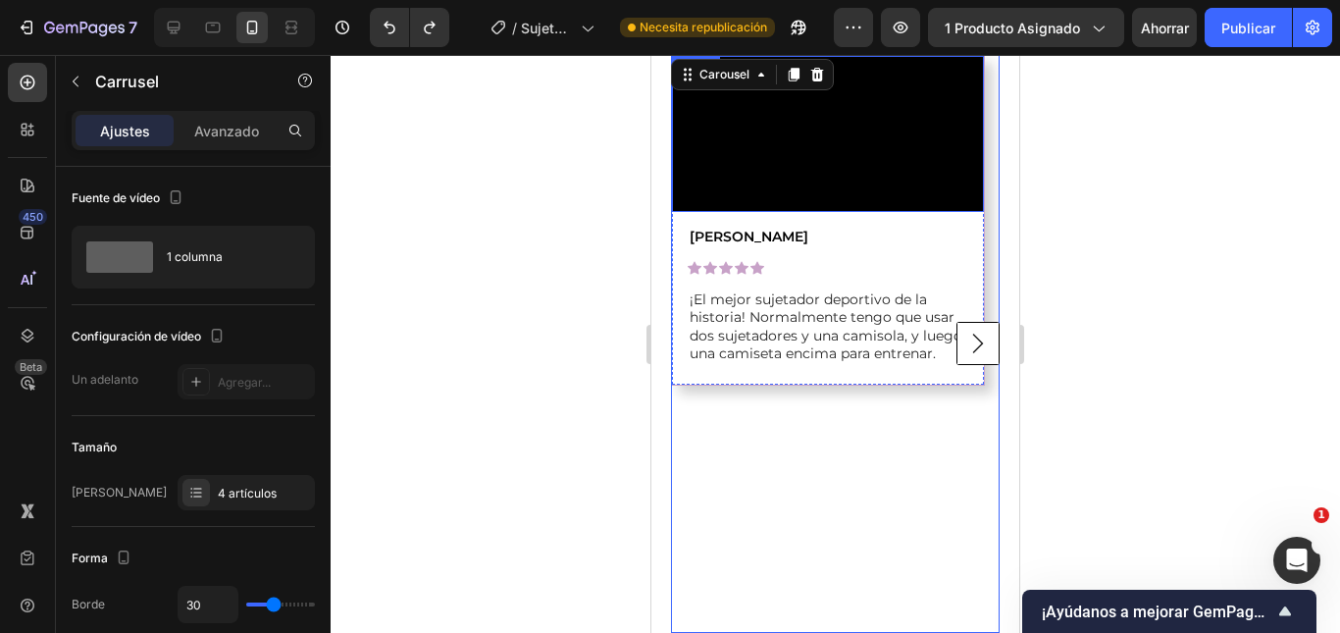
click at [815, 212] on video at bounding box center [828, 134] width 312 height 156
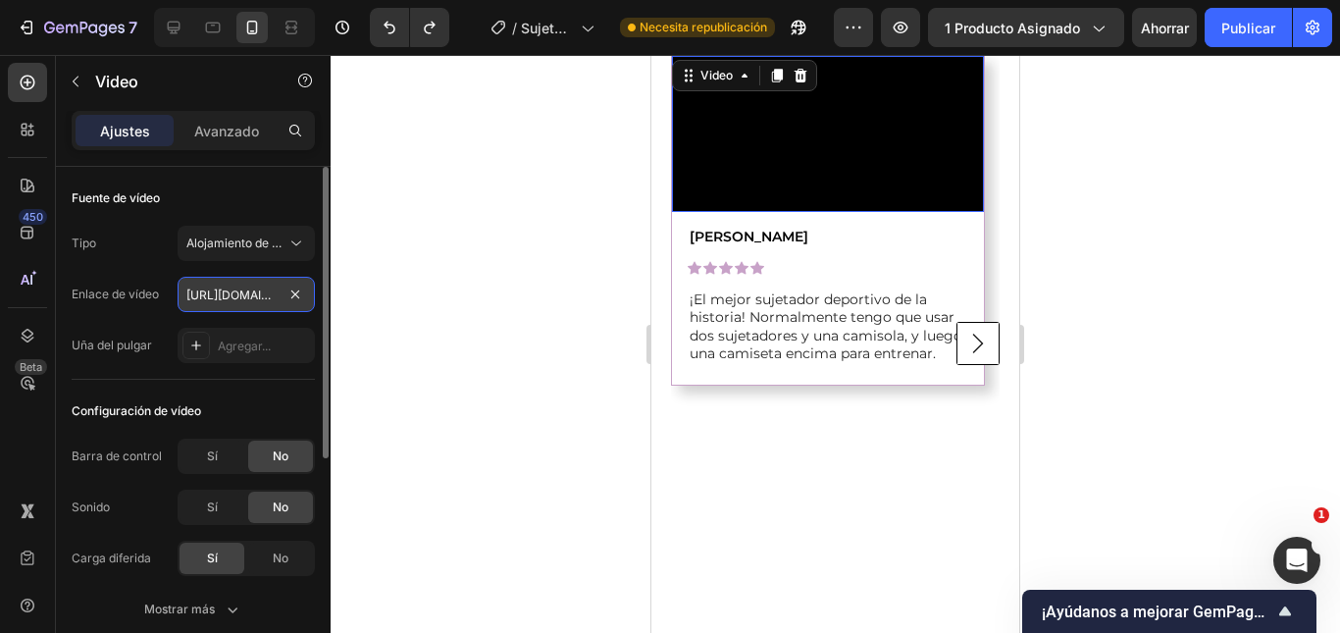
click at [231, 294] on input "https://cdn.shopify.com/videos/c/o/v/7a78131f8abc4e839cd2be79457d9691.mp4" at bounding box center [246, 294] width 137 height 35
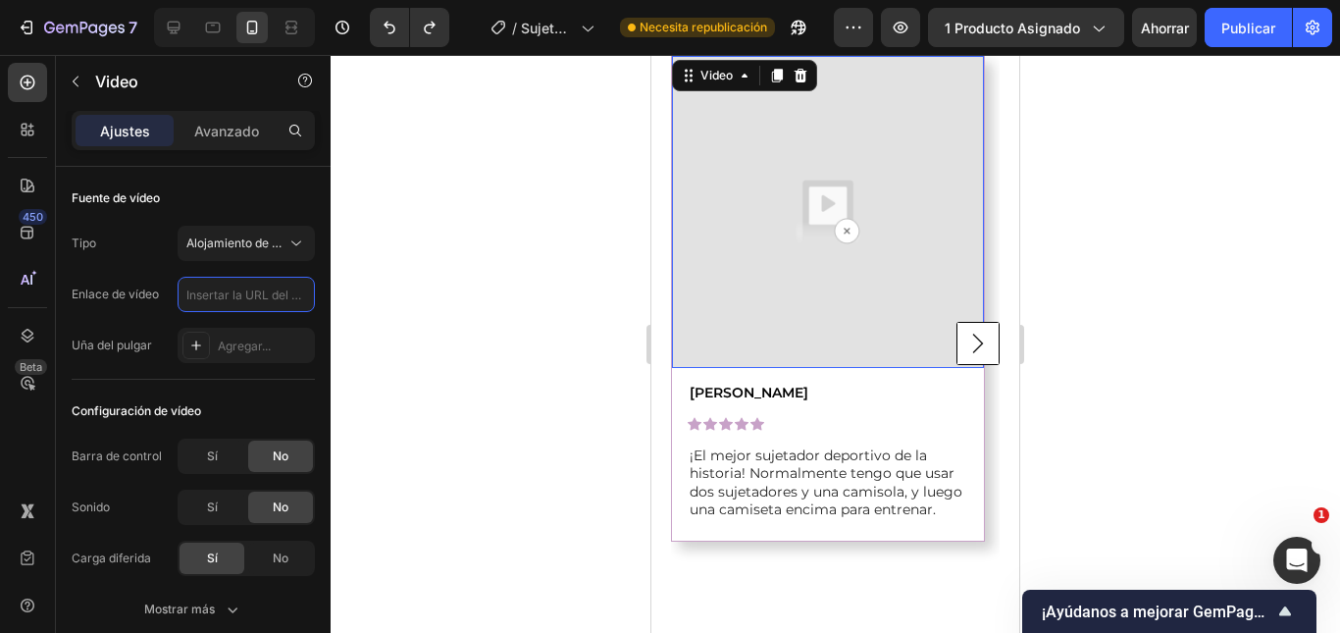
scroll to position [2149, 0]
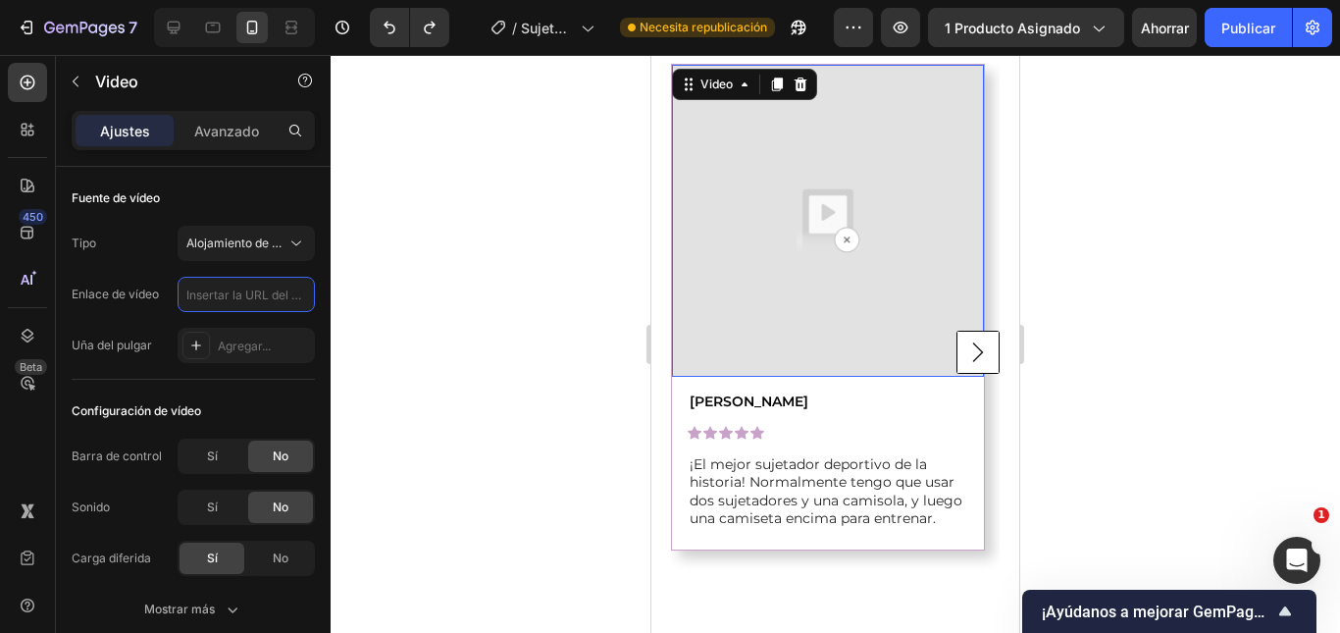
type input "https://cdn.shopify.com/videos/c/o/v/7a78131f8abc4e839cd2be79457d9691.mp4"
click at [1067, 278] on div at bounding box center [835, 344] width 1009 height 578
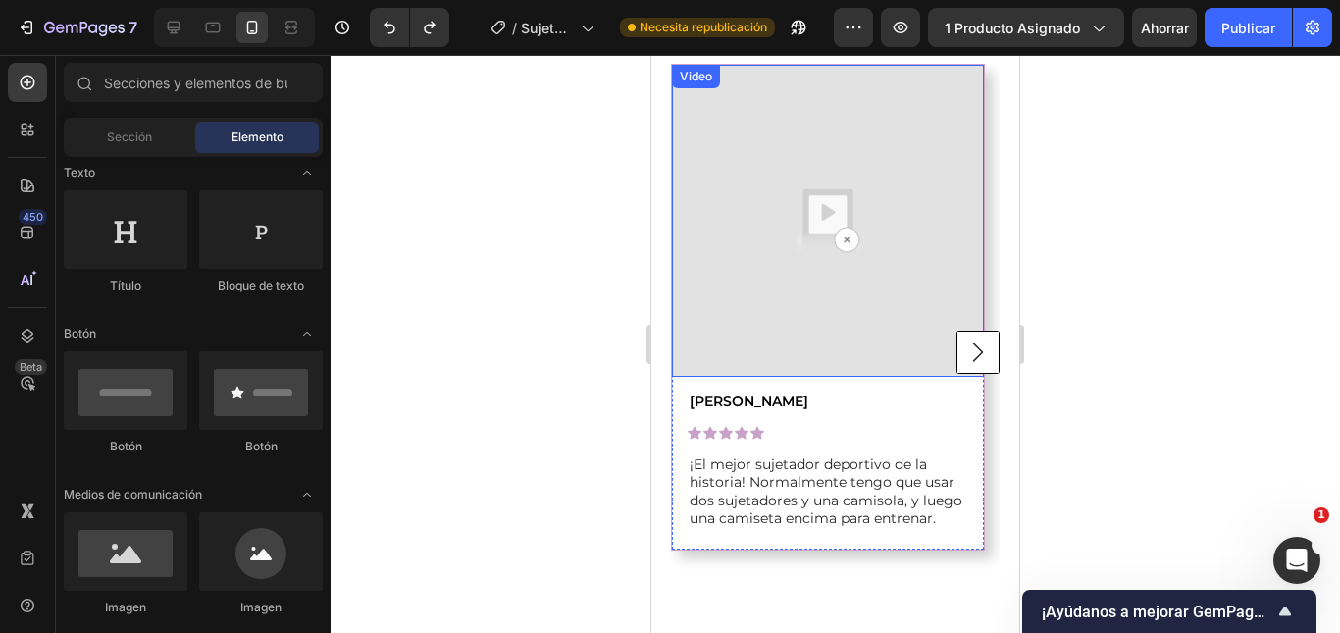
click at [871, 293] on img at bounding box center [828, 221] width 312 height 312
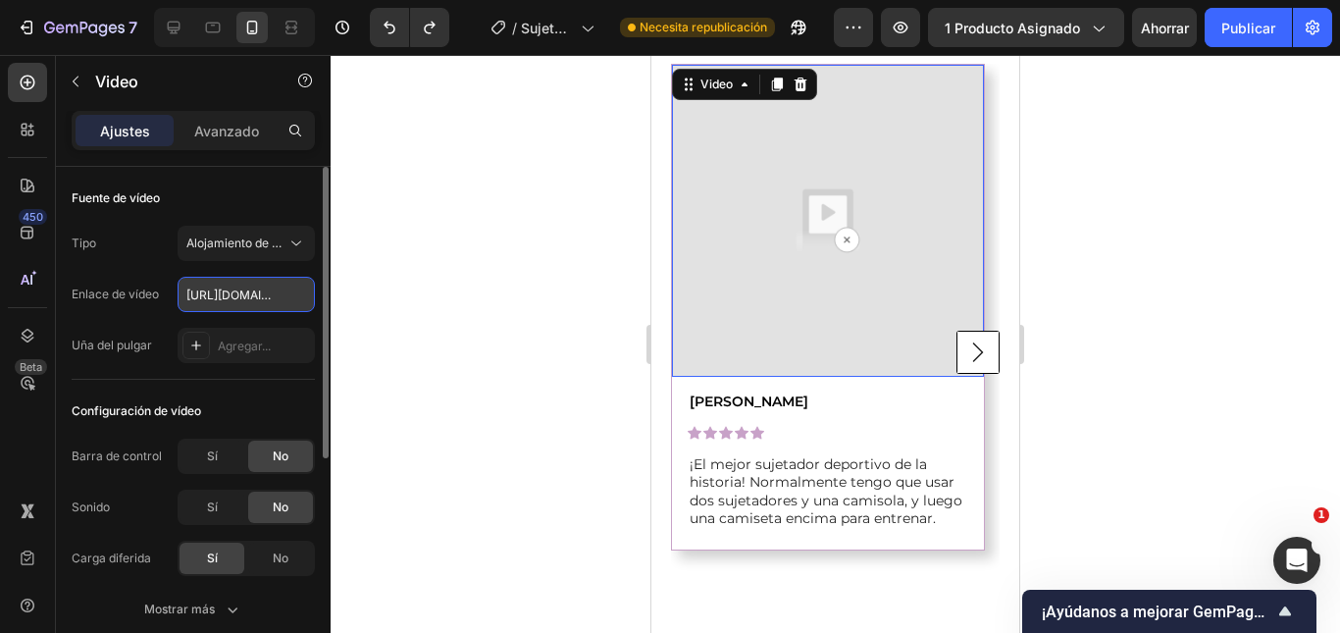
click at [225, 308] on input "https://cdn.shopify.com/videos/c/o/v/7a78131f8abc4e839cd2be79457d9691.mp4" at bounding box center [246, 294] width 137 height 35
click at [225, 306] on input "https://cdn.shopify.com/videos/c/o/v/7a78131f8abc4e839cd2be79457d9691.mp4" at bounding box center [246, 294] width 137 height 35
click at [841, 265] on img at bounding box center [828, 221] width 312 height 312
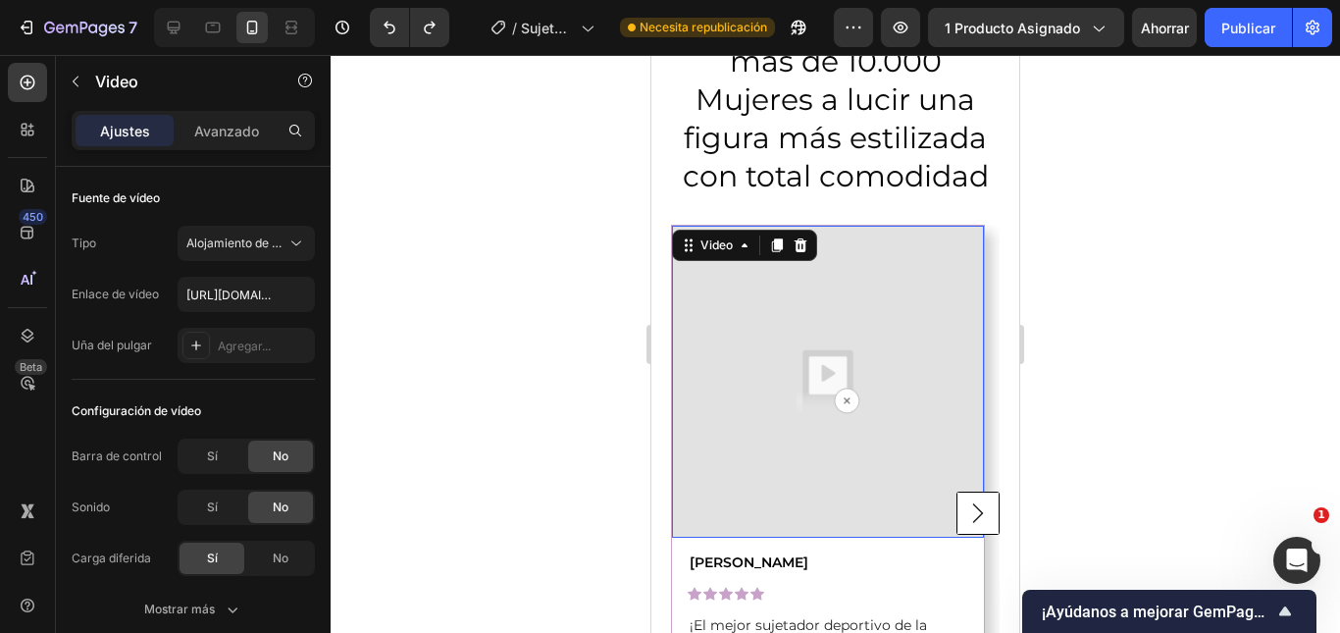
scroll to position [2051, 0]
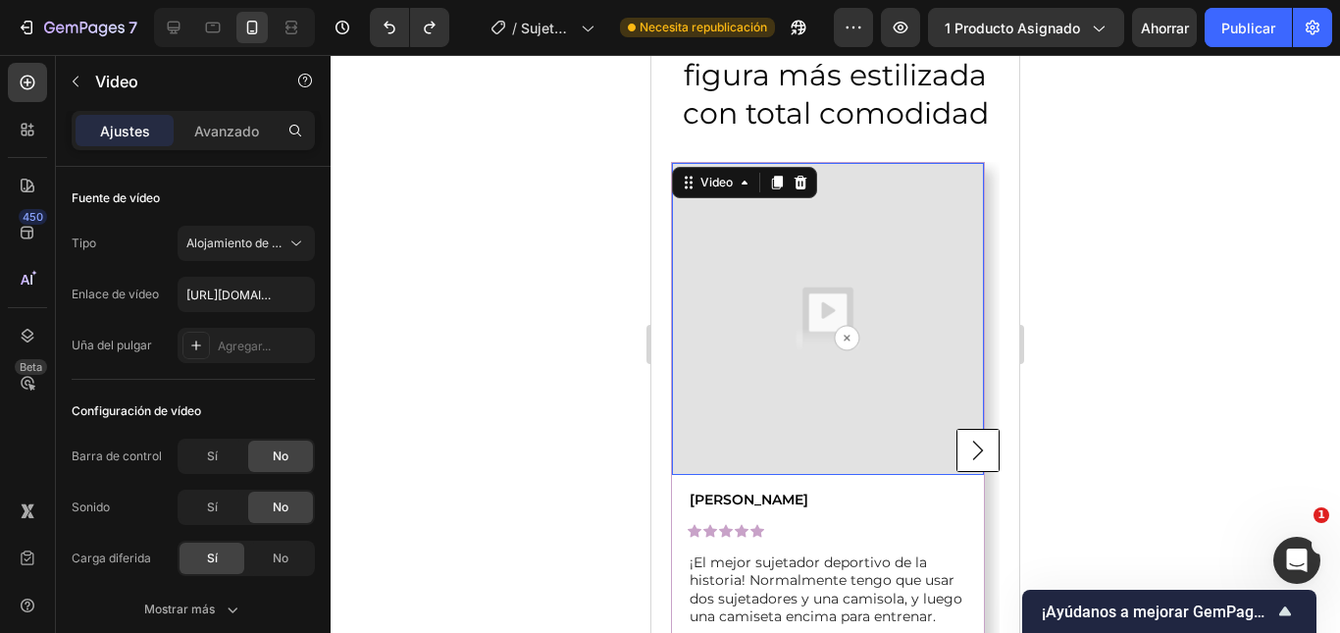
click at [584, 233] on div at bounding box center [835, 344] width 1009 height 578
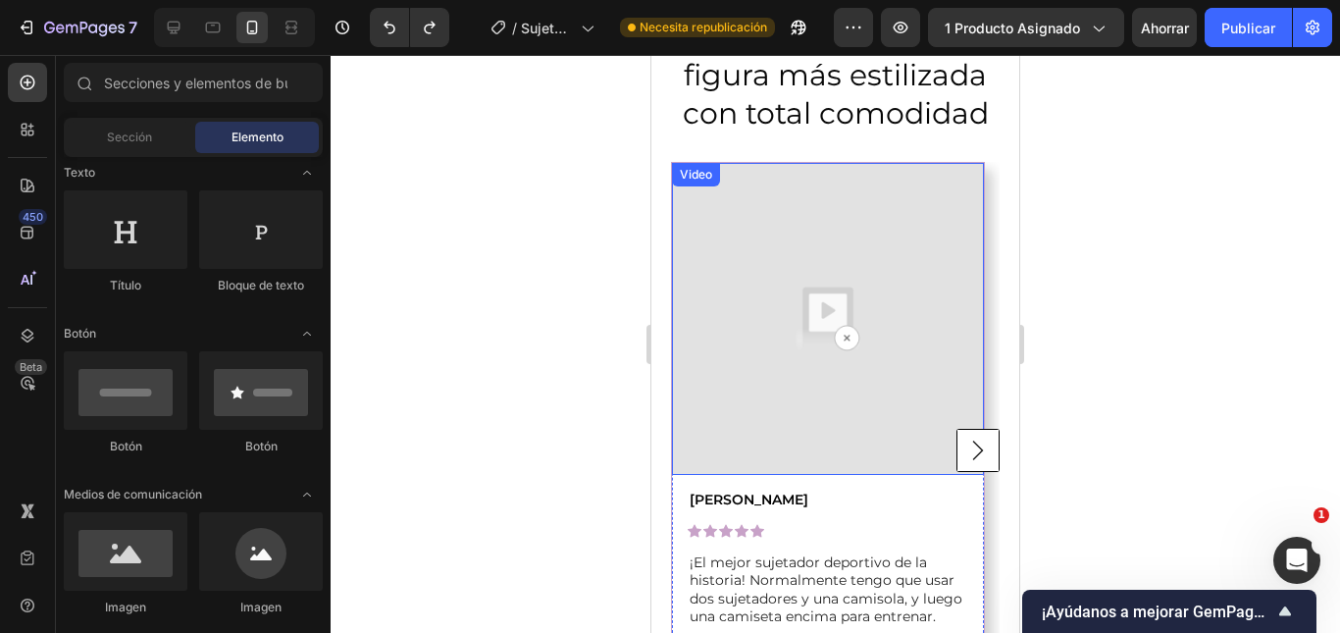
click at [791, 276] on img at bounding box center [828, 319] width 312 height 312
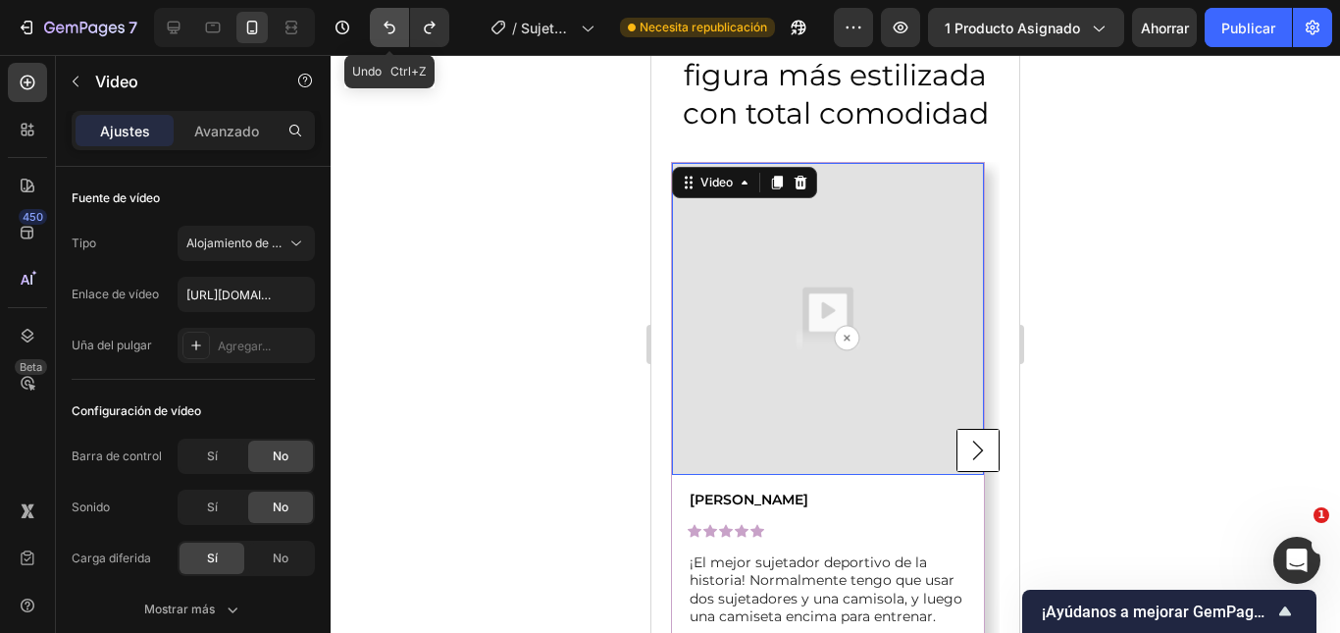
click at [387, 27] on icon "Deshacer/Rehacer" at bounding box center [389, 28] width 12 height 13
click at [396, 38] on button "Deshacer/Rehacer" at bounding box center [389, 27] width 39 height 39
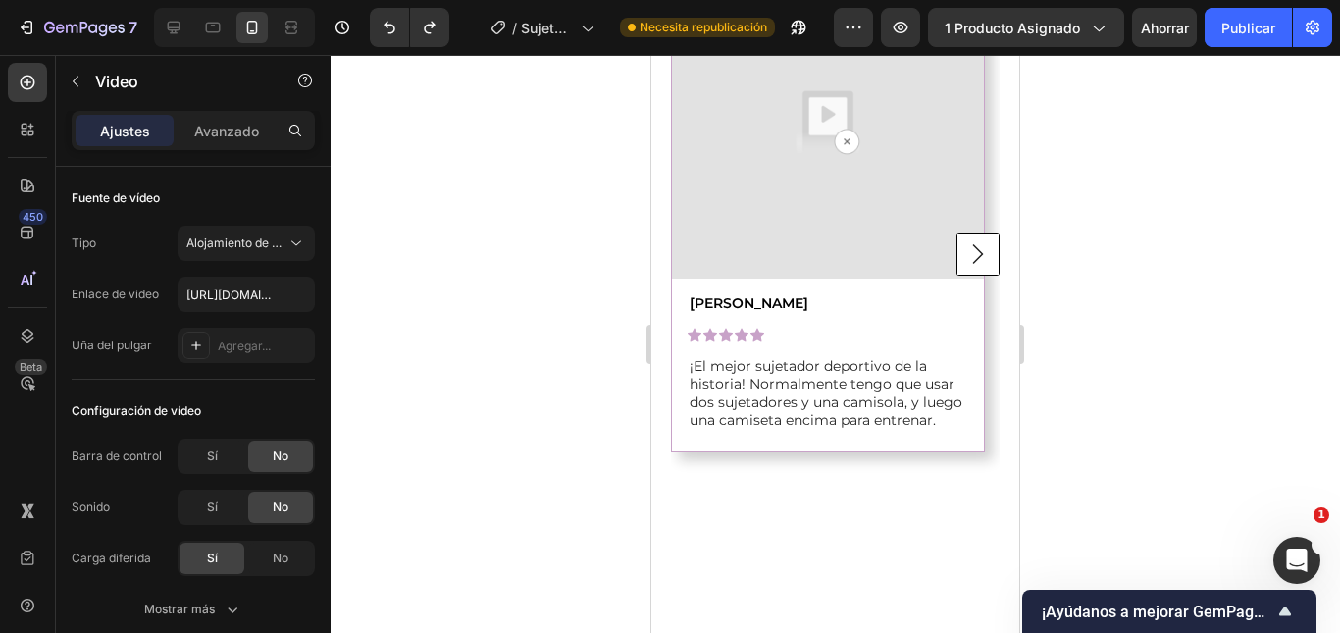
scroll to position [2149, 0]
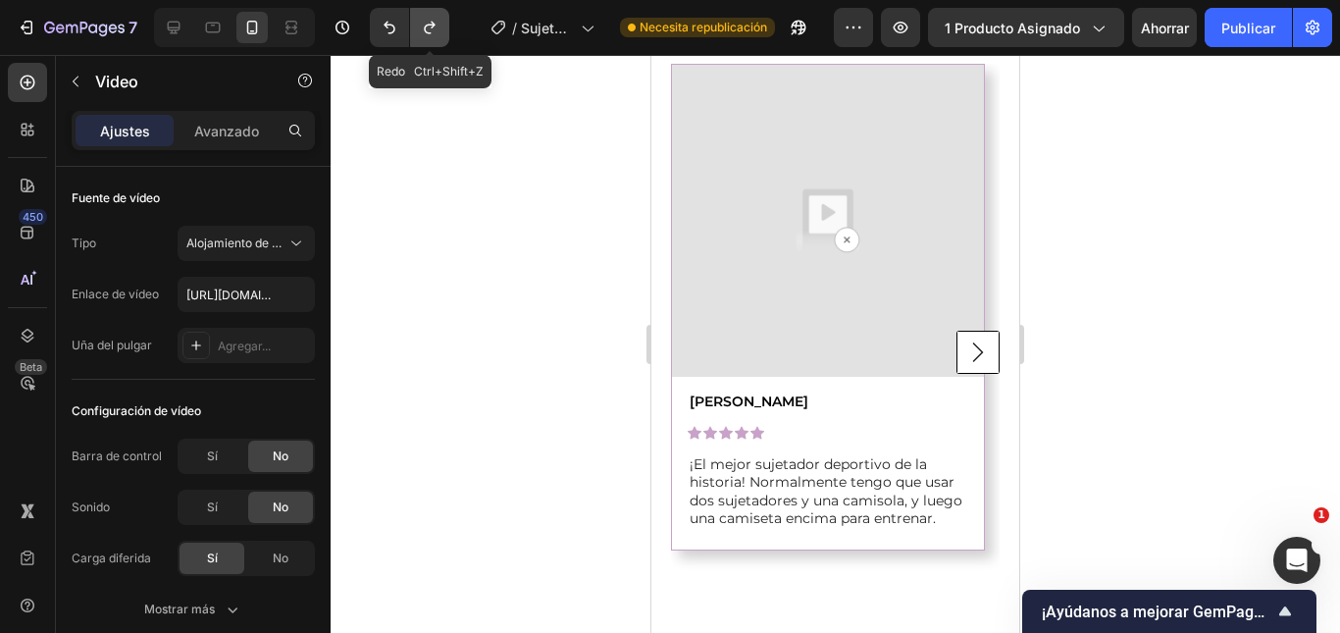
click at [422, 31] on icon "Deshacer/Rehacer" at bounding box center [430, 28] width 20 height 20
type input "https://cdn.shopify.com/videos/c/o/v/cb9462caa608407ba32ba128e3ffedf7.mp4"
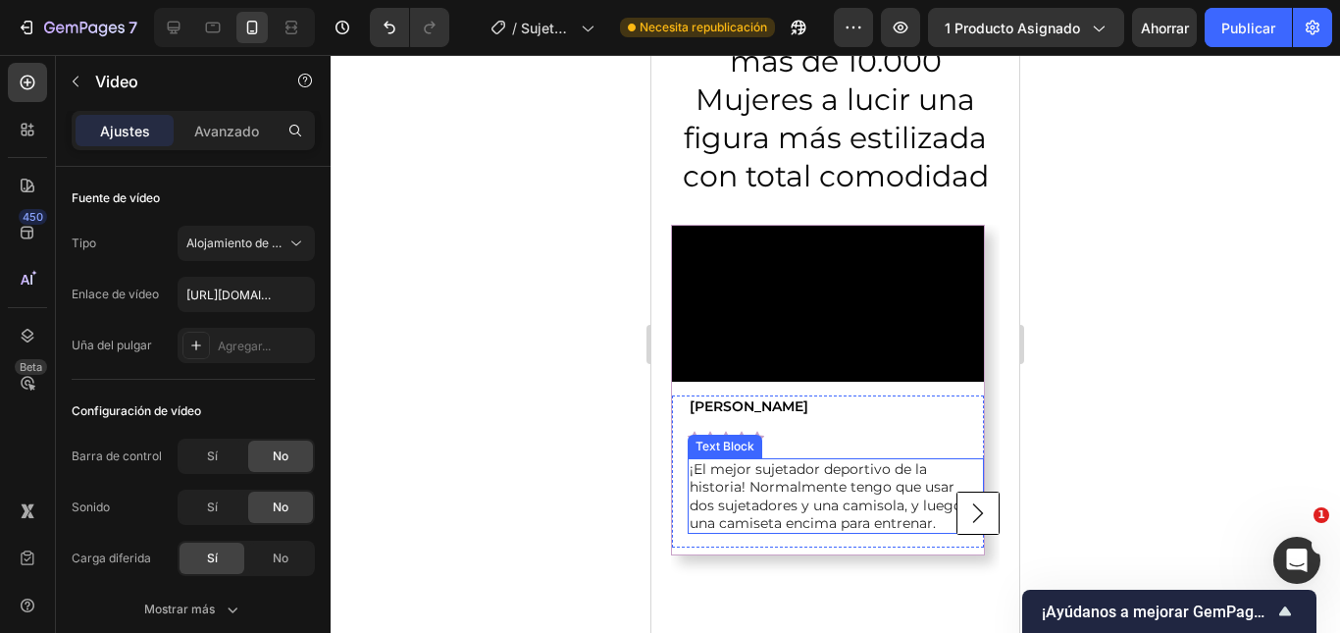
scroll to position [1953, 0]
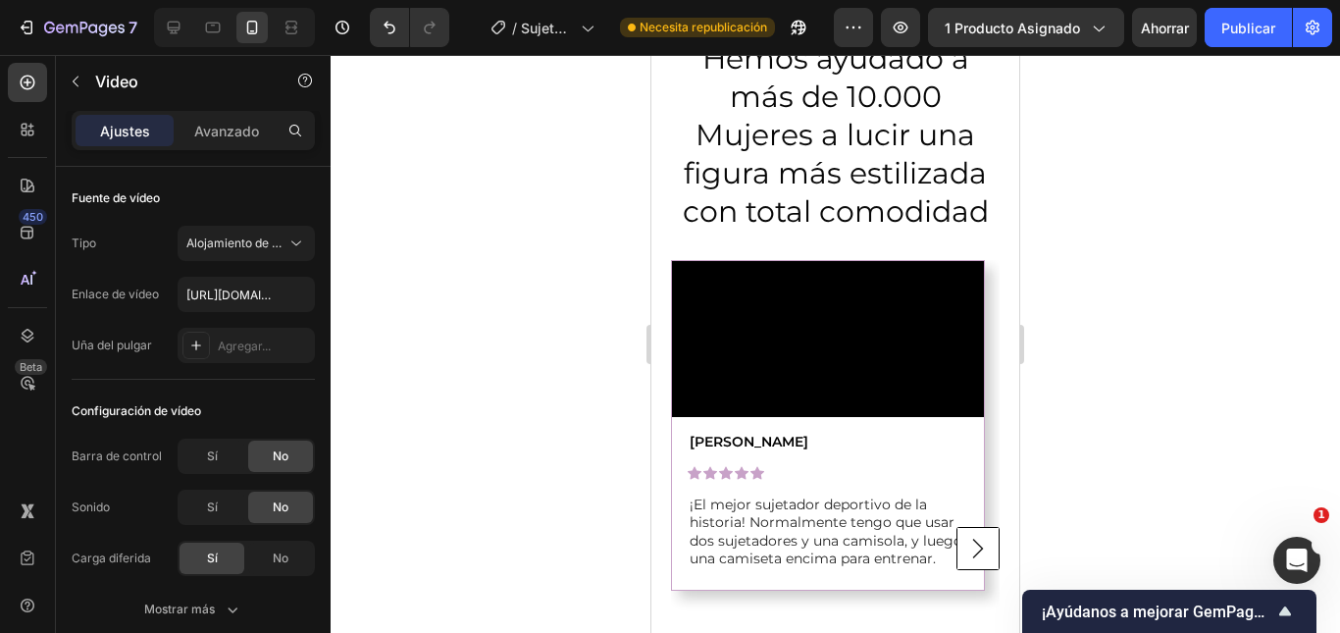
click at [808, 341] on video at bounding box center [828, 339] width 312 height 156
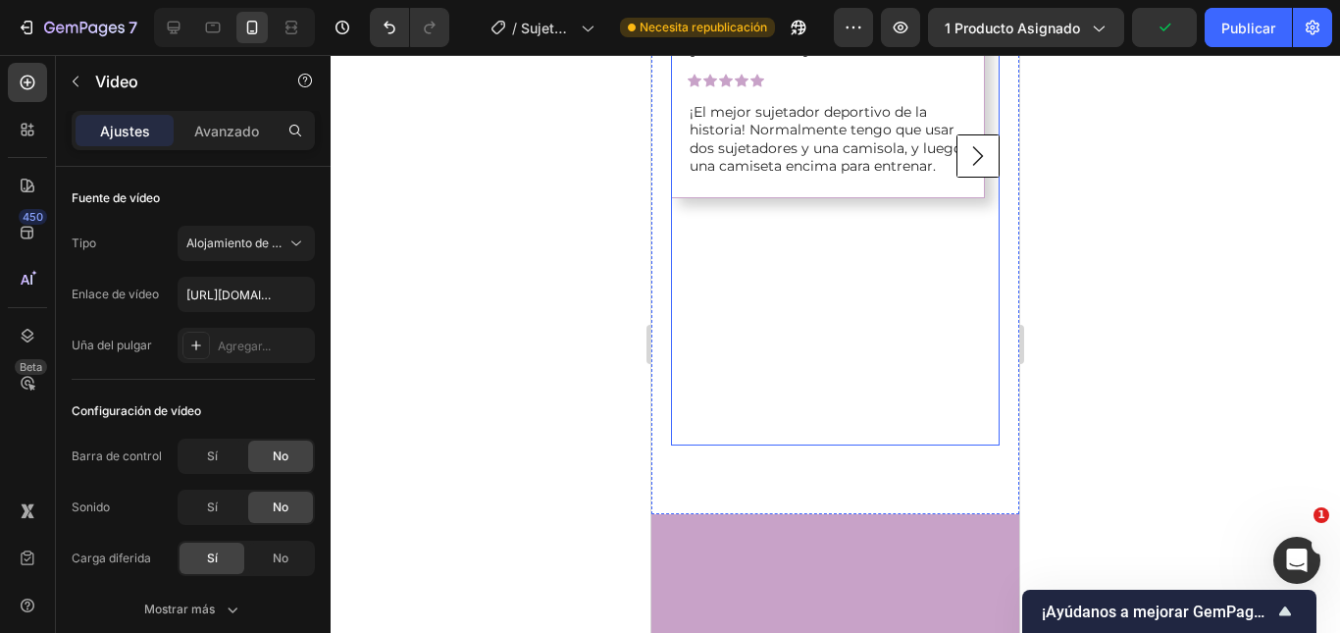
scroll to position [2149, 0]
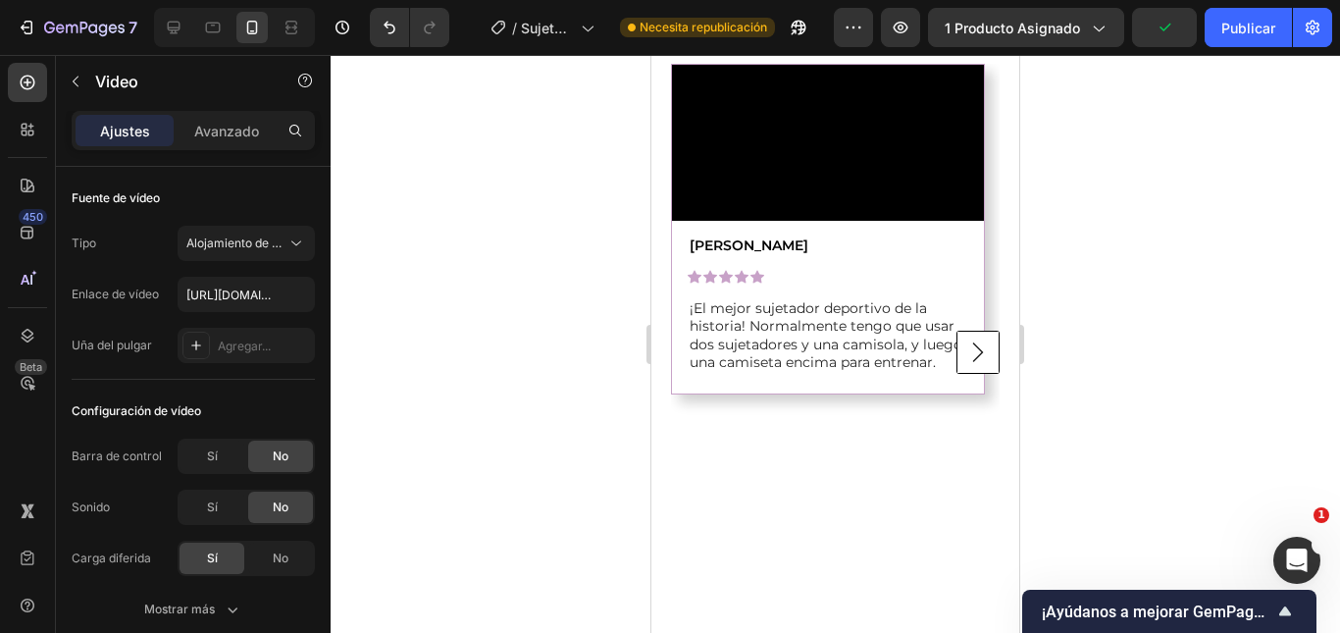
click at [808, 182] on video at bounding box center [828, 143] width 312 height 156
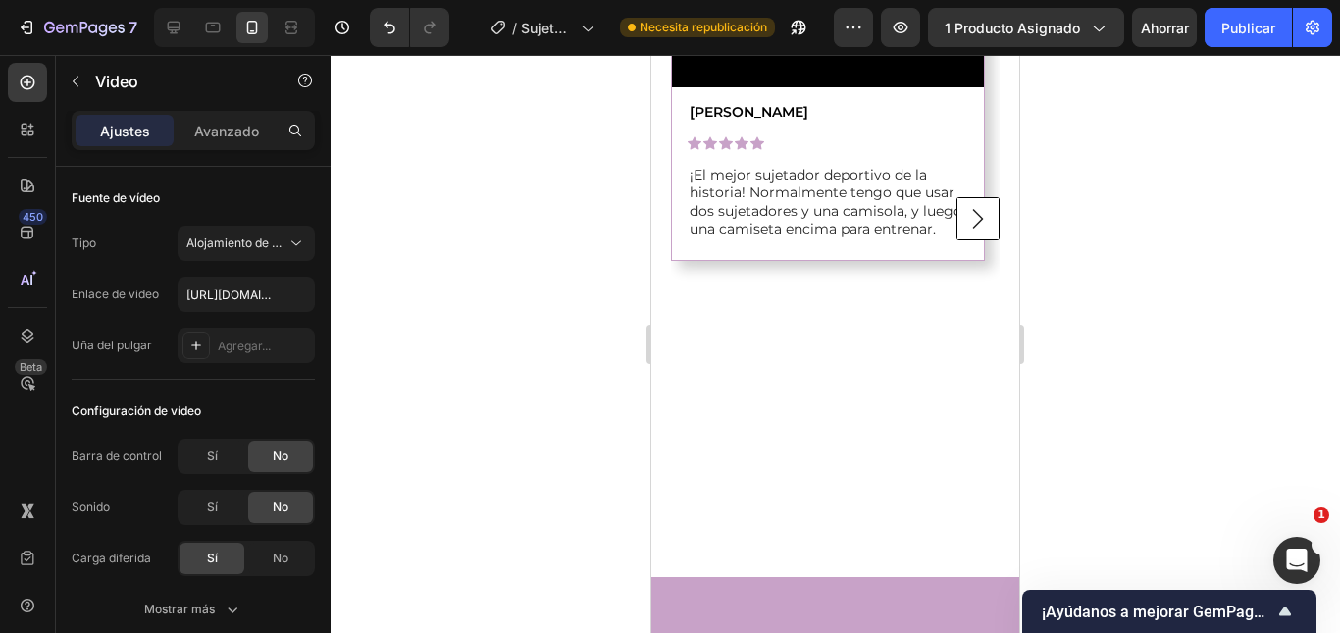
scroll to position [2265, 0]
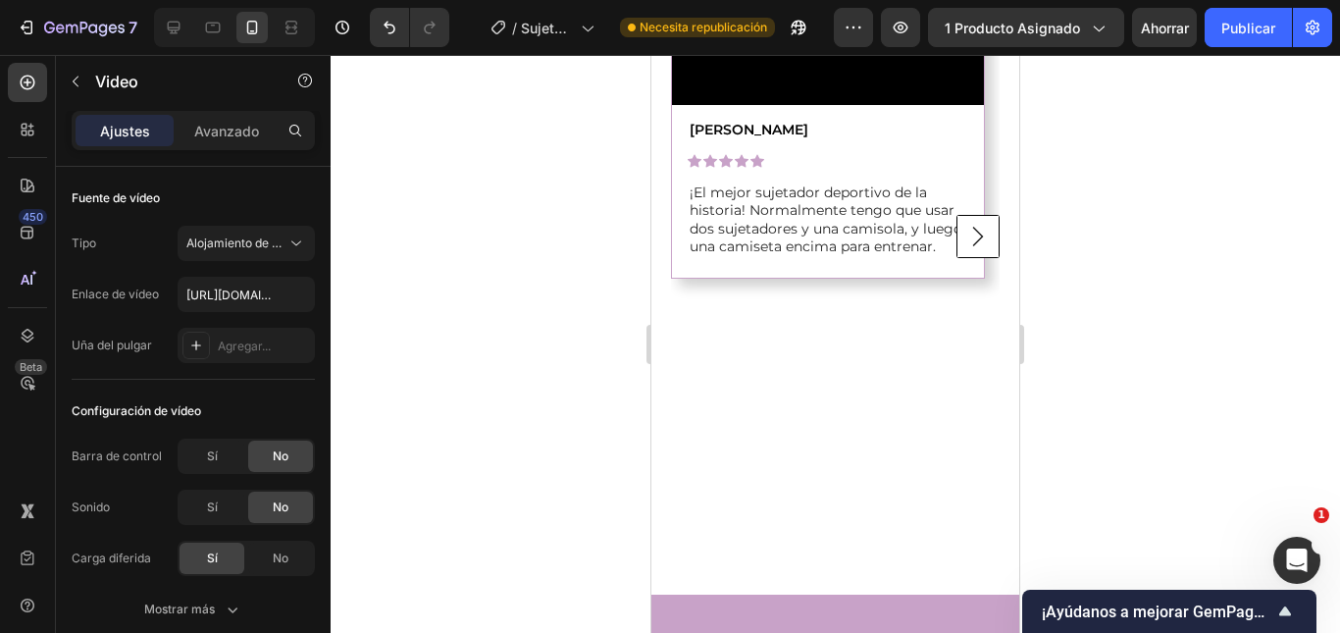
click at [962, 258] on rect "Carousel Next Arrow" at bounding box center [978, 237] width 42 height 42
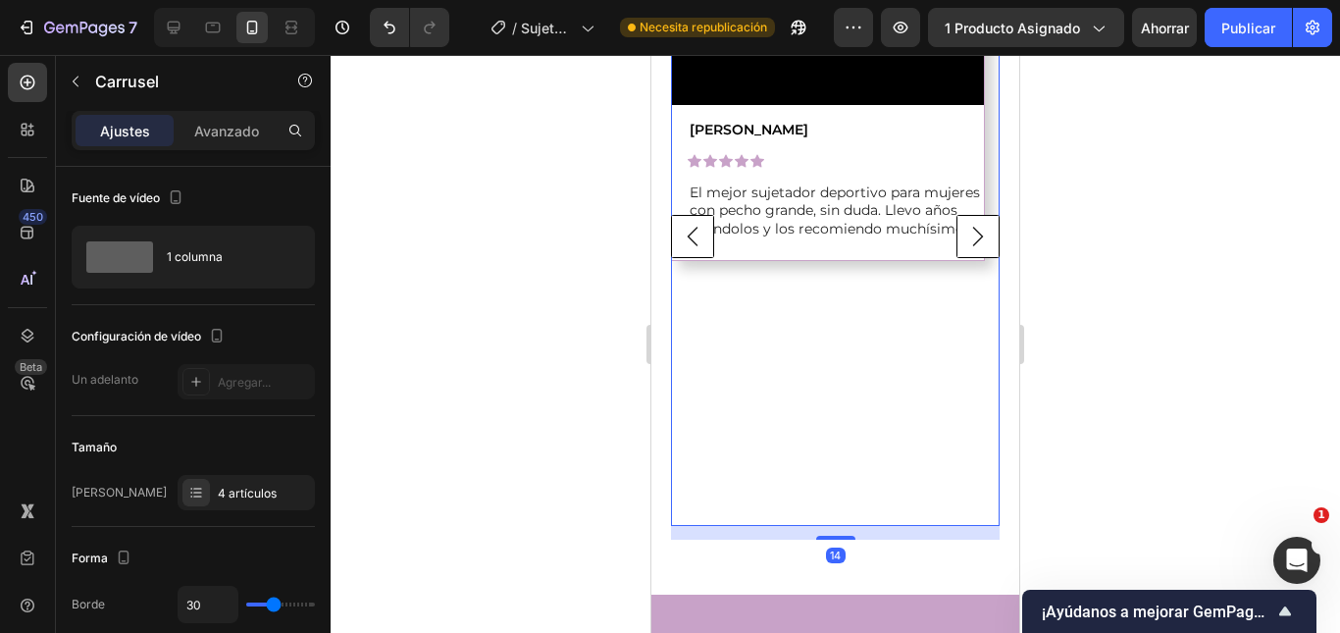
click at [962, 258] on rect "Carousel Next Arrow" at bounding box center [978, 237] width 42 height 42
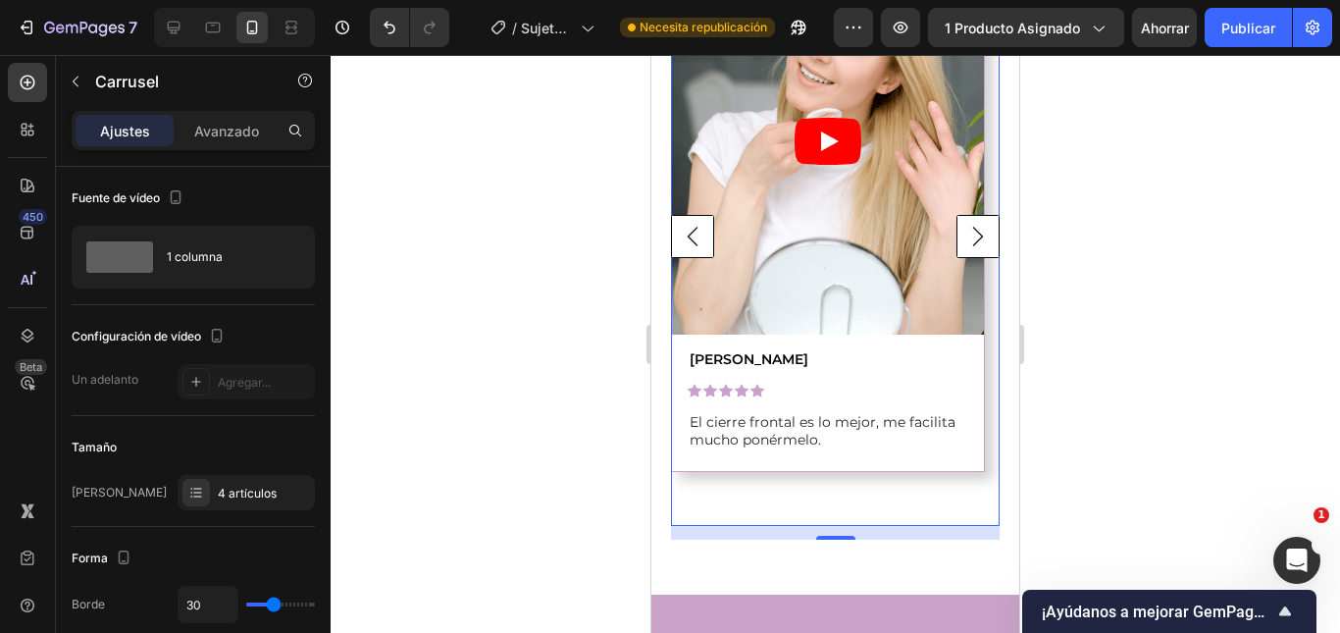
click at [693, 258] on icon "Carousel Back Arrow" at bounding box center [692, 236] width 43 height 43
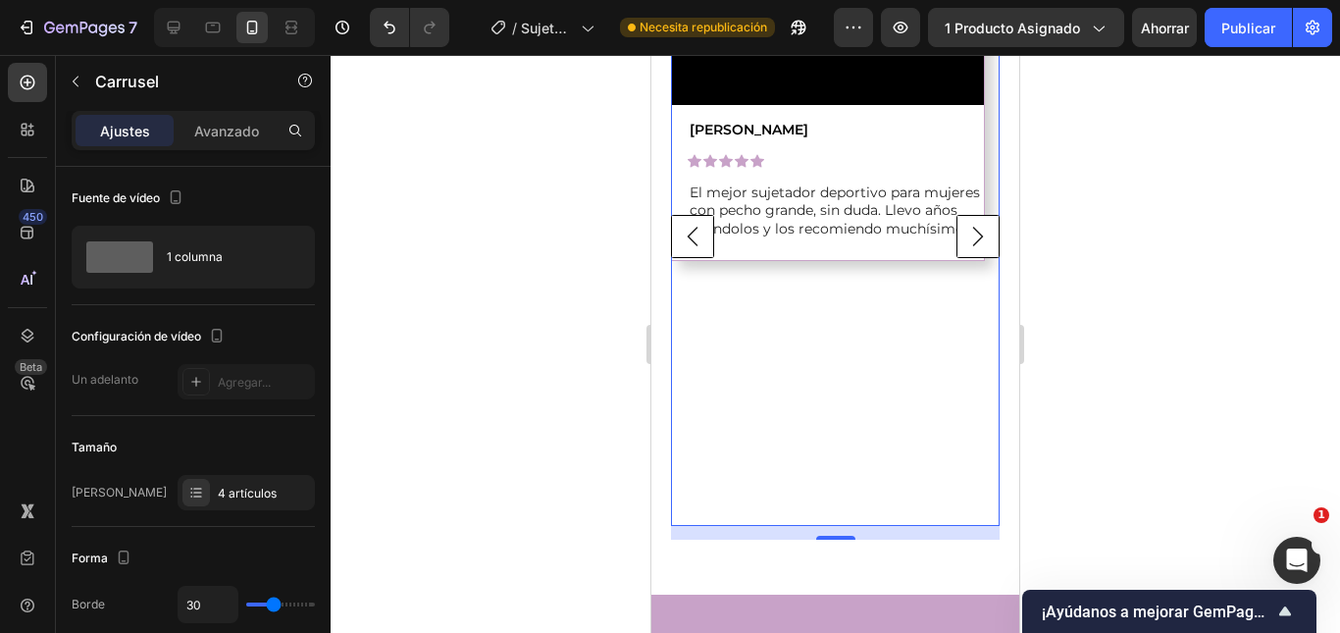
click at [693, 247] on icon "Carousel Back Arrow" at bounding box center [693, 238] width 11 height 20
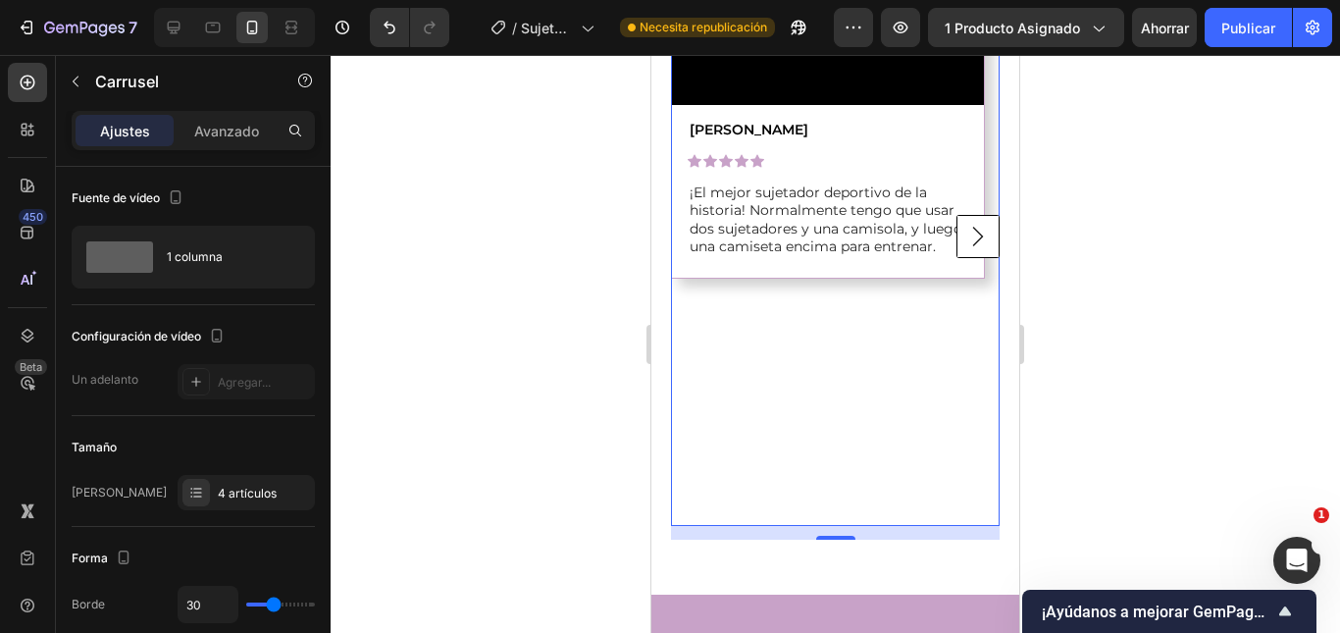
click at [1079, 214] on div at bounding box center [835, 344] width 1009 height 578
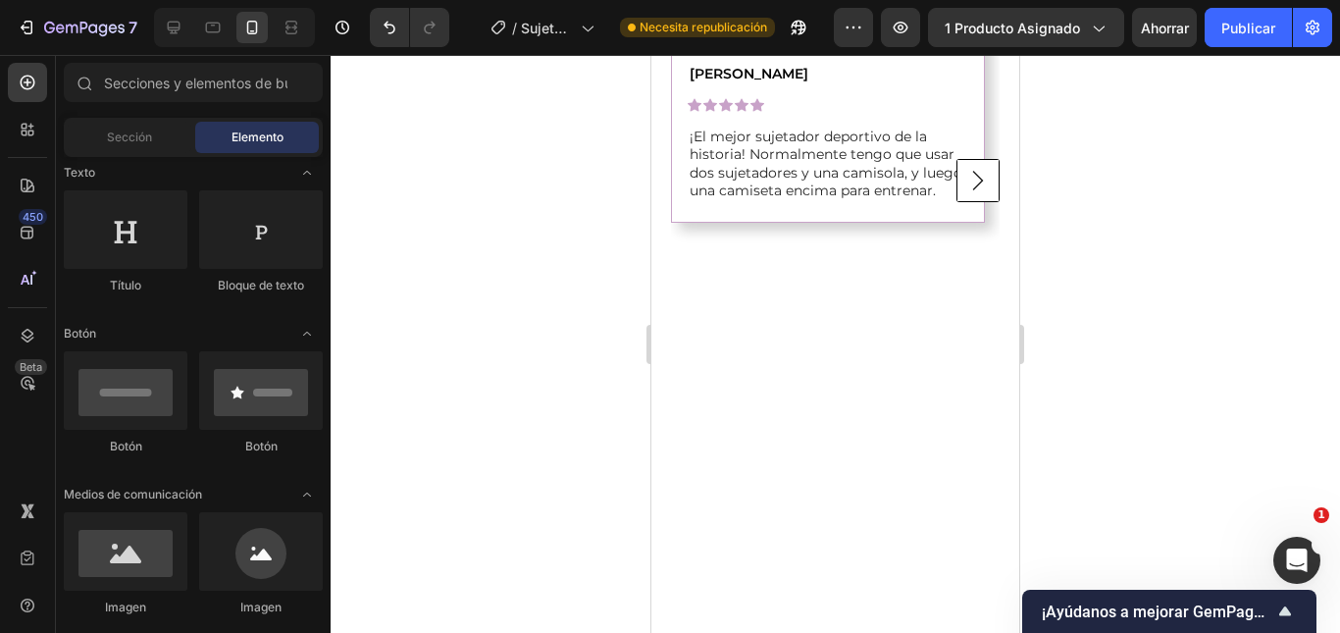
scroll to position [2167, 0]
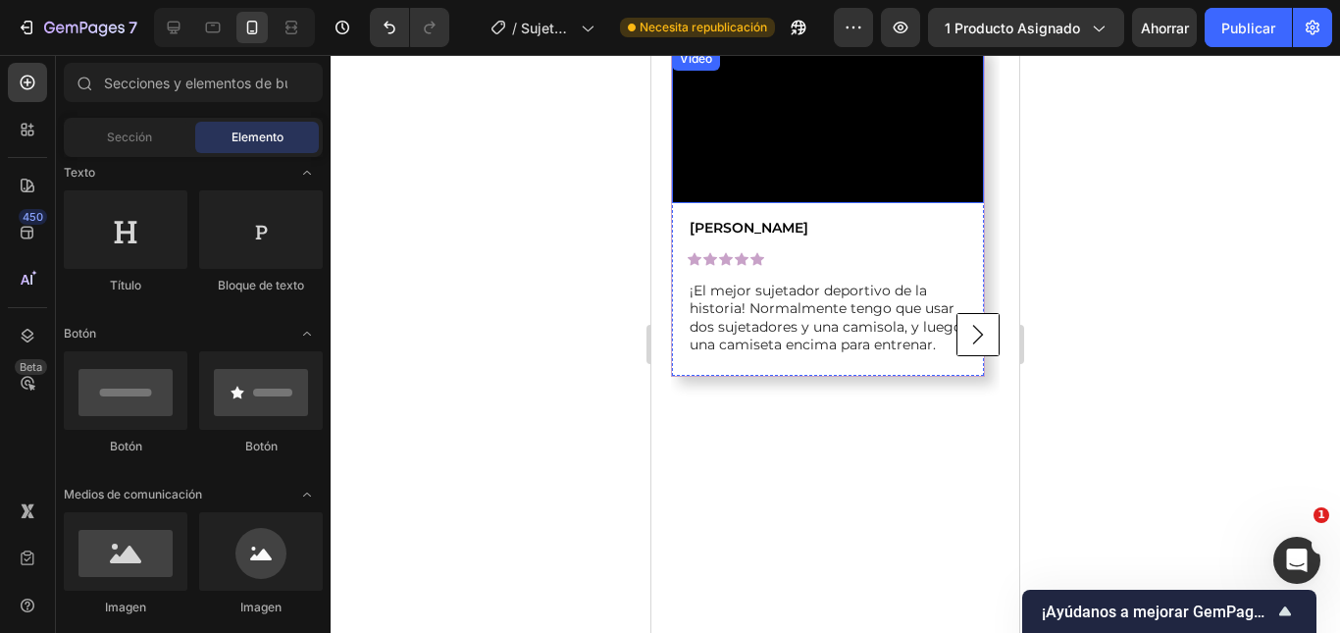
click at [960, 356] on rect "Carousel Next Arrow" at bounding box center [978, 335] width 42 height 42
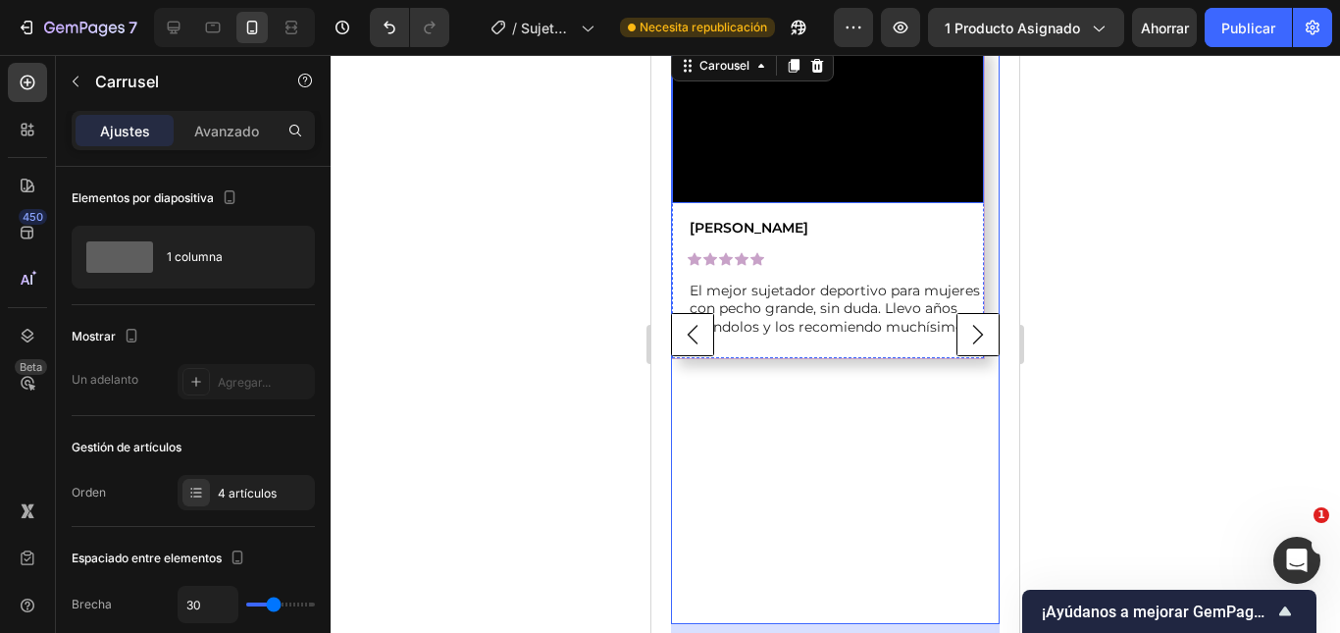
click at [851, 203] on video at bounding box center [828, 125] width 312 height 156
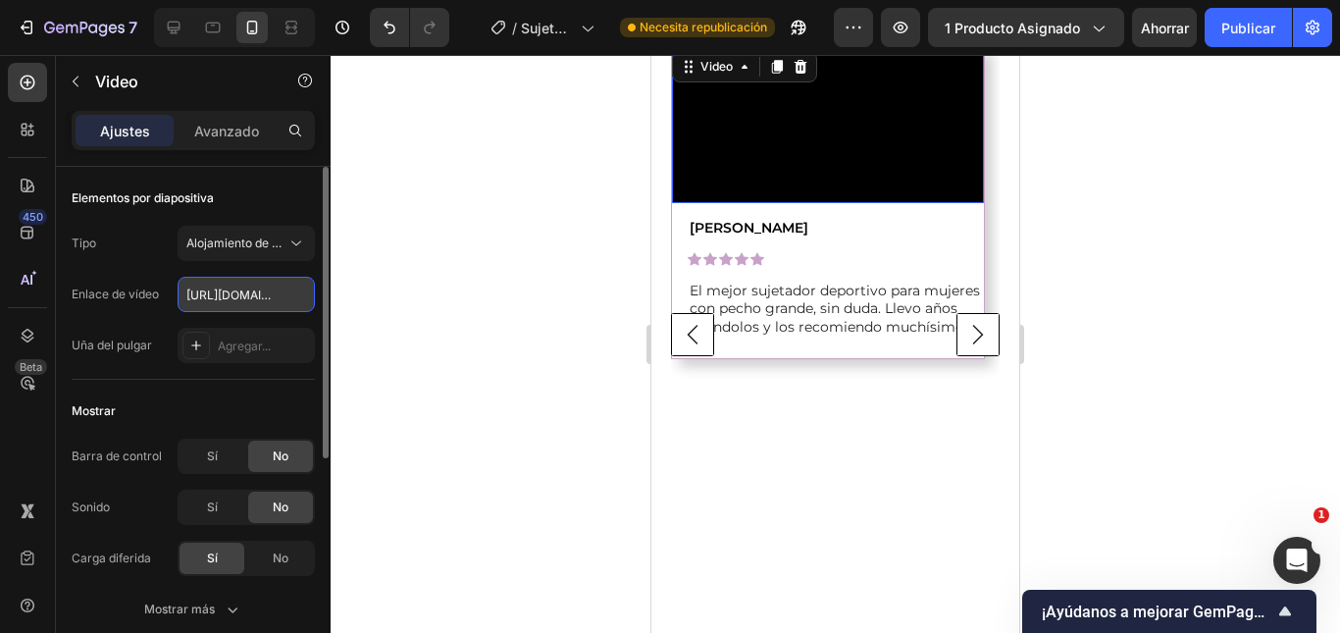
click at [236, 290] on input "https://cdn.shopify.com/videos/c/o/v/49cad432f9bf4e7f8addce54025ee6dc.mp4" at bounding box center [246, 294] width 137 height 35
paste input "7a78131f8abc4e839cd2be79457d9691"
type input "https://cdn.shopify.com/videos/c/o/v/7a78131f8abc4e839cd2be79457d9691.mp4"
click at [1265, 289] on div at bounding box center [835, 344] width 1009 height 578
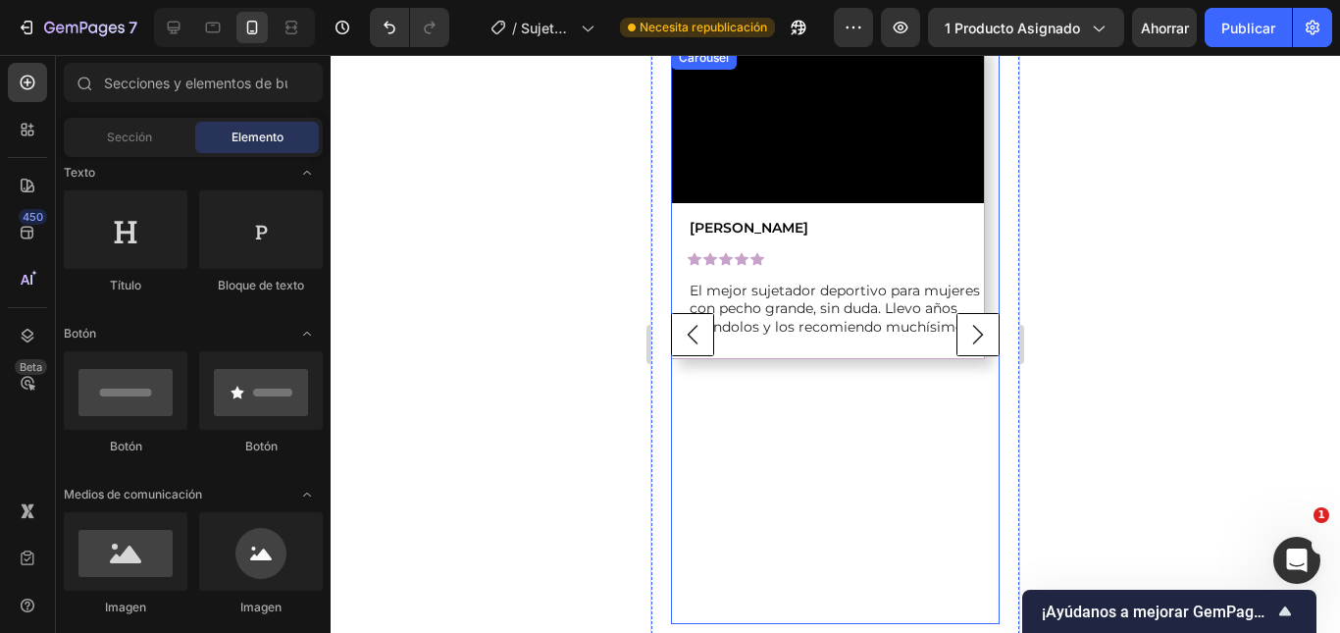
click at [973, 345] on icon "Carousel Next Arrow" at bounding box center [978, 336] width 11 height 20
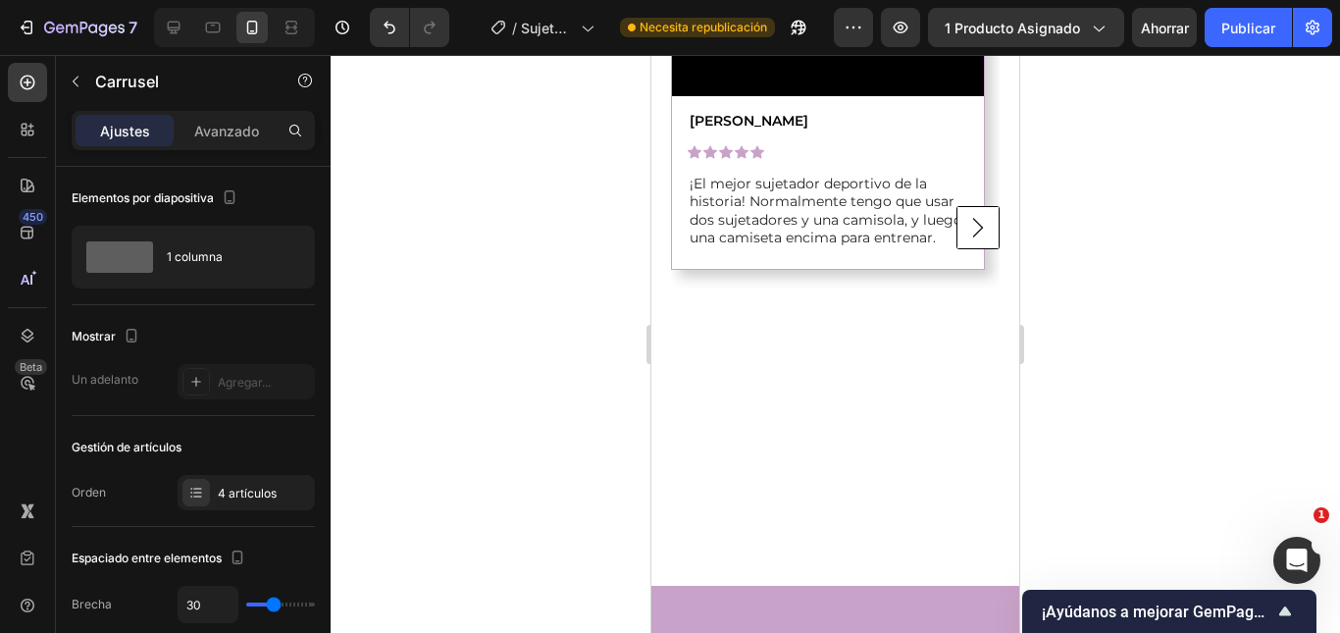
scroll to position [2175, 0]
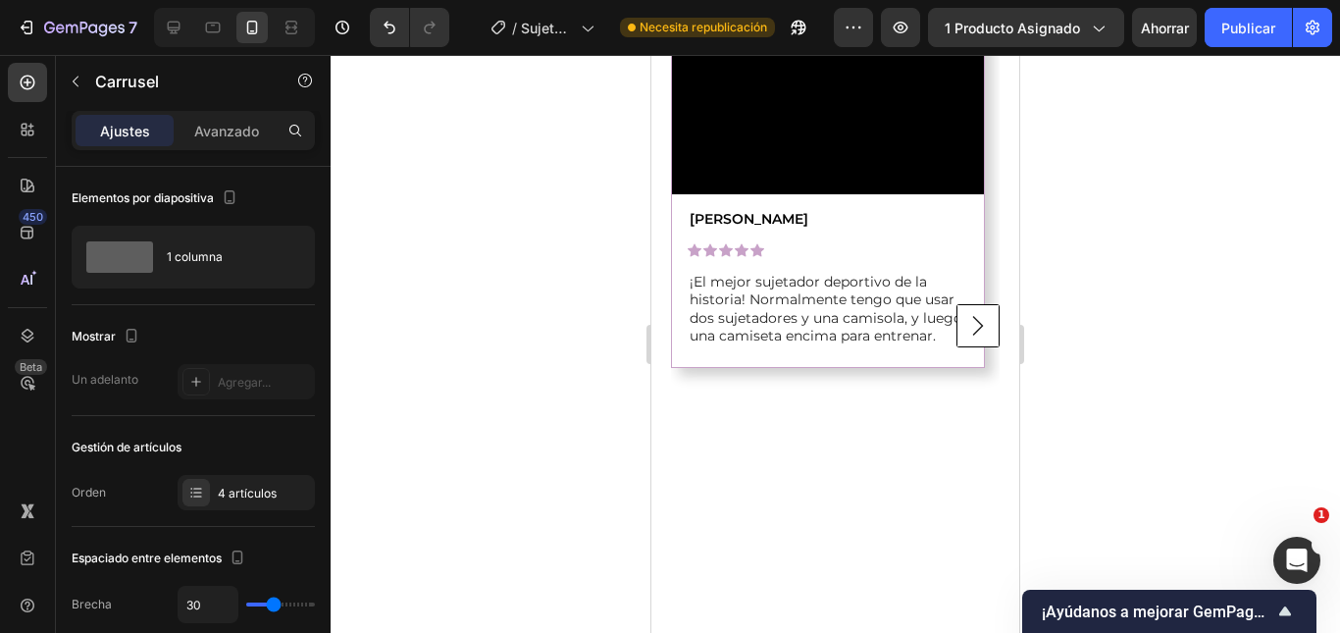
click at [957, 347] on rect "Carousel Next Arrow" at bounding box center [978, 326] width 42 height 42
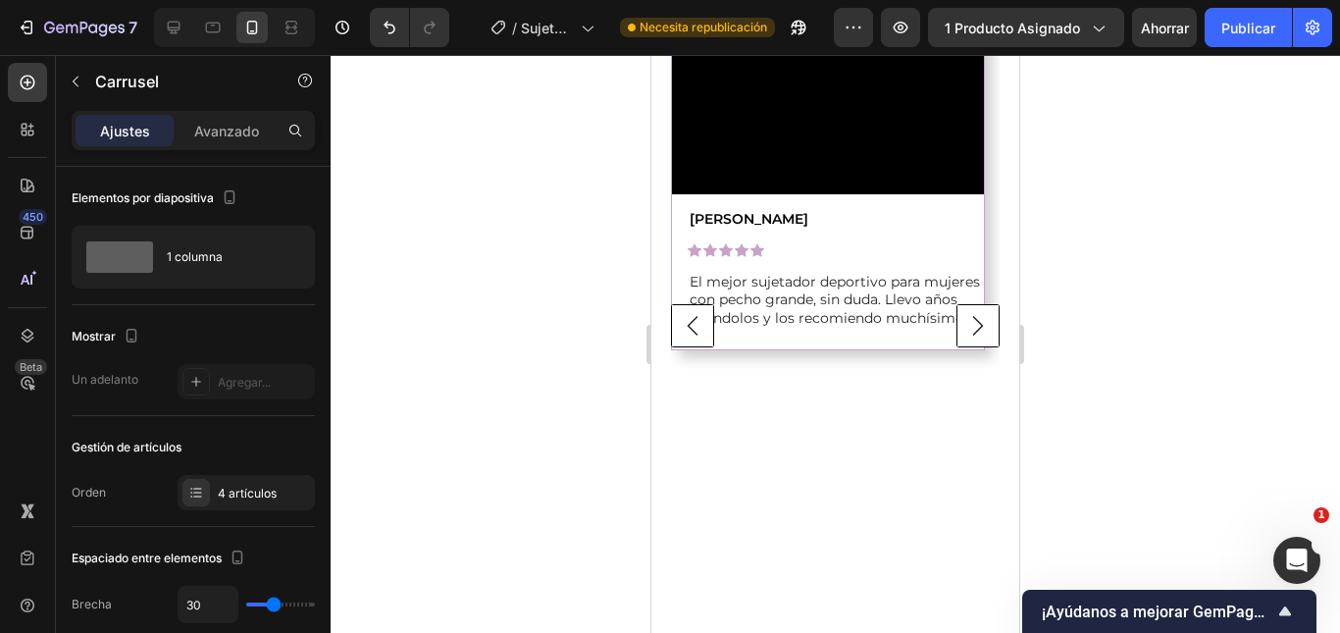
click at [957, 347] on rect "Carousel Next Arrow" at bounding box center [978, 326] width 42 height 42
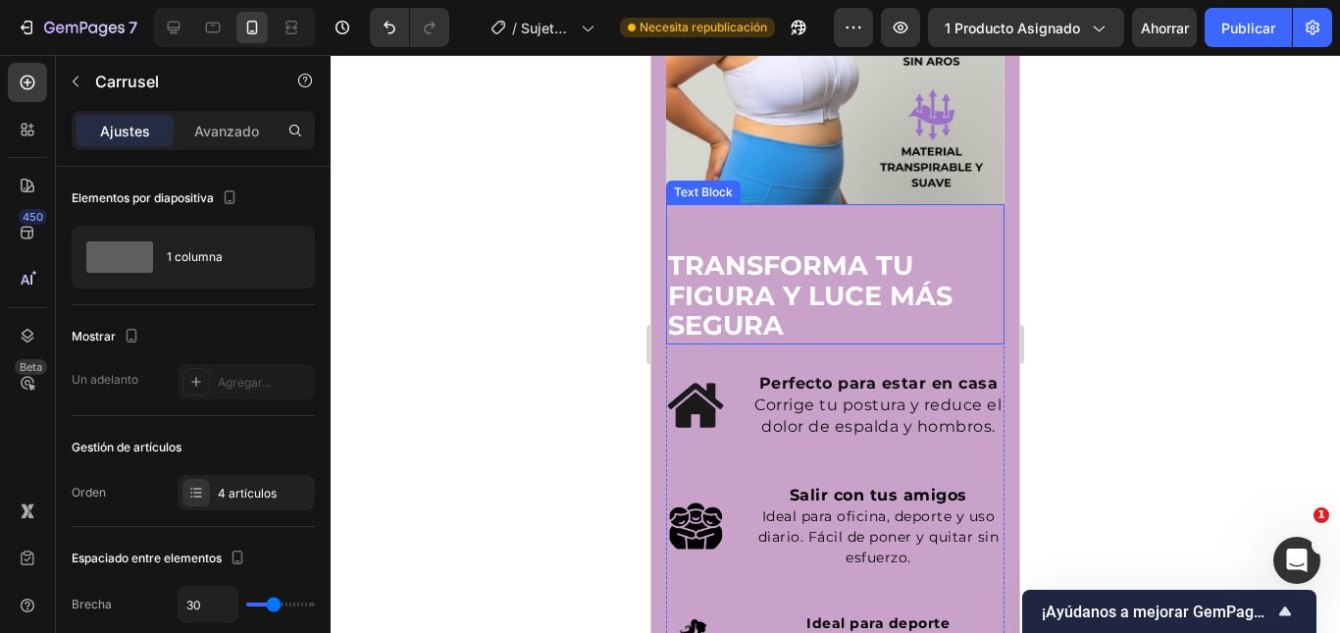
scroll to position [2862, 0]
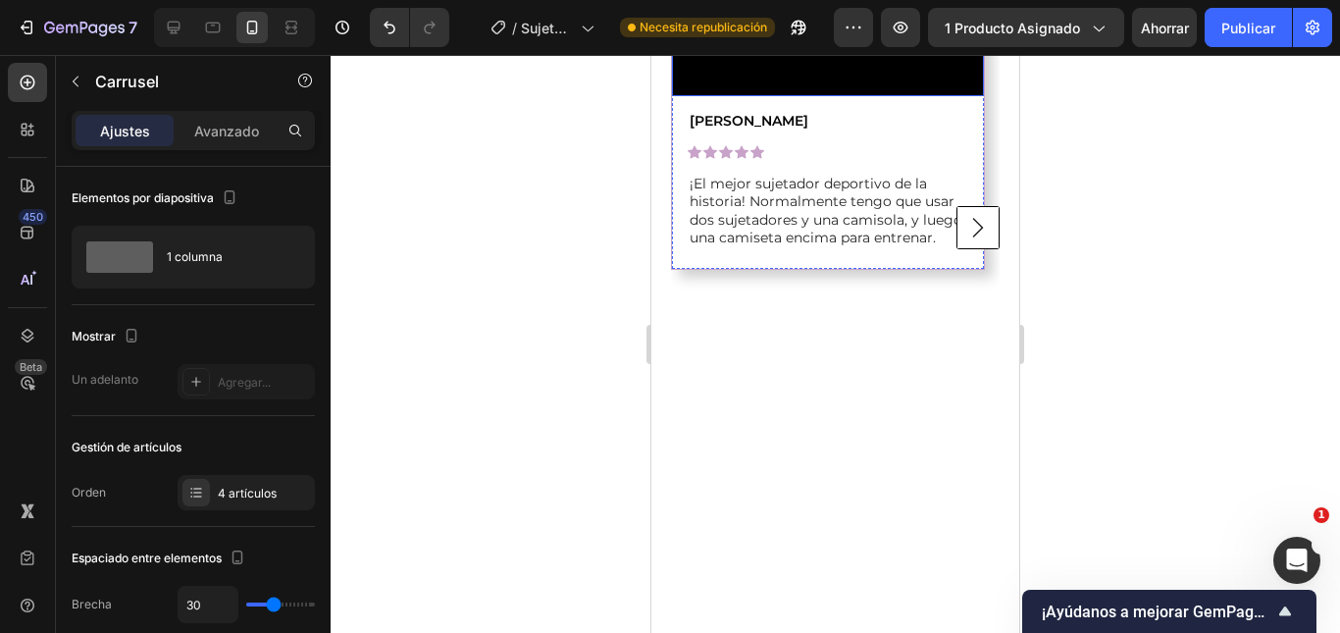
scroll to position [2077, 0]
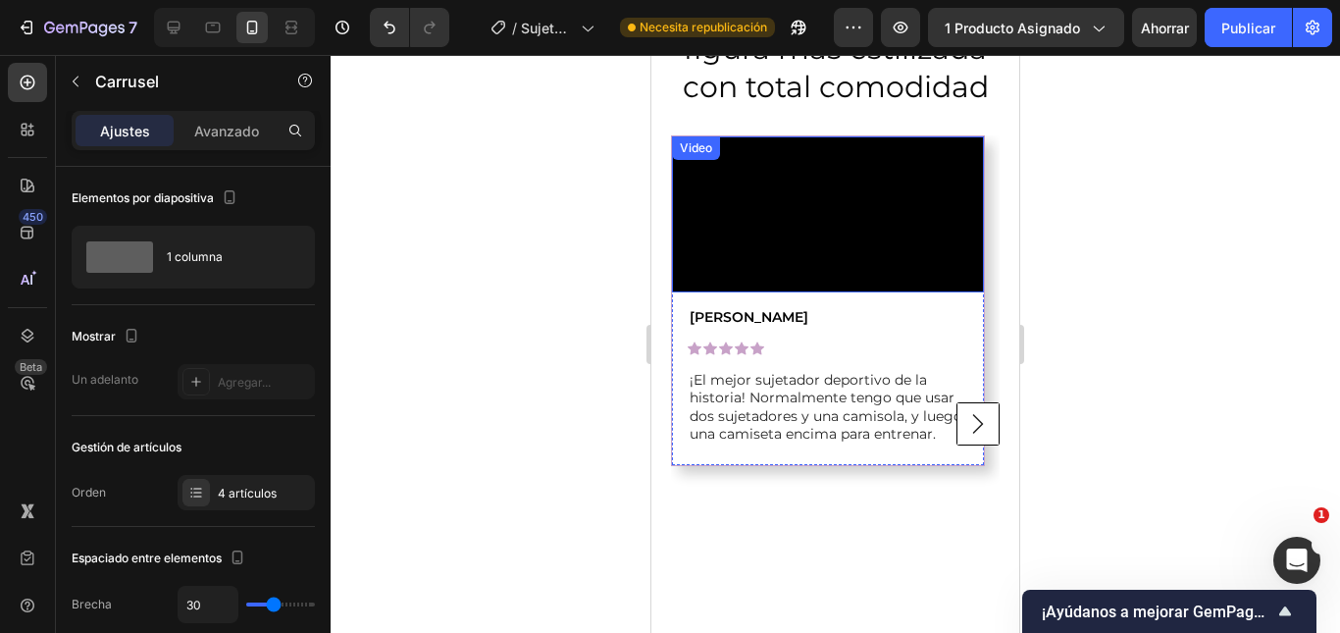
click at [835, 287] on video at bounding box center [828, 214] width 312 height 156
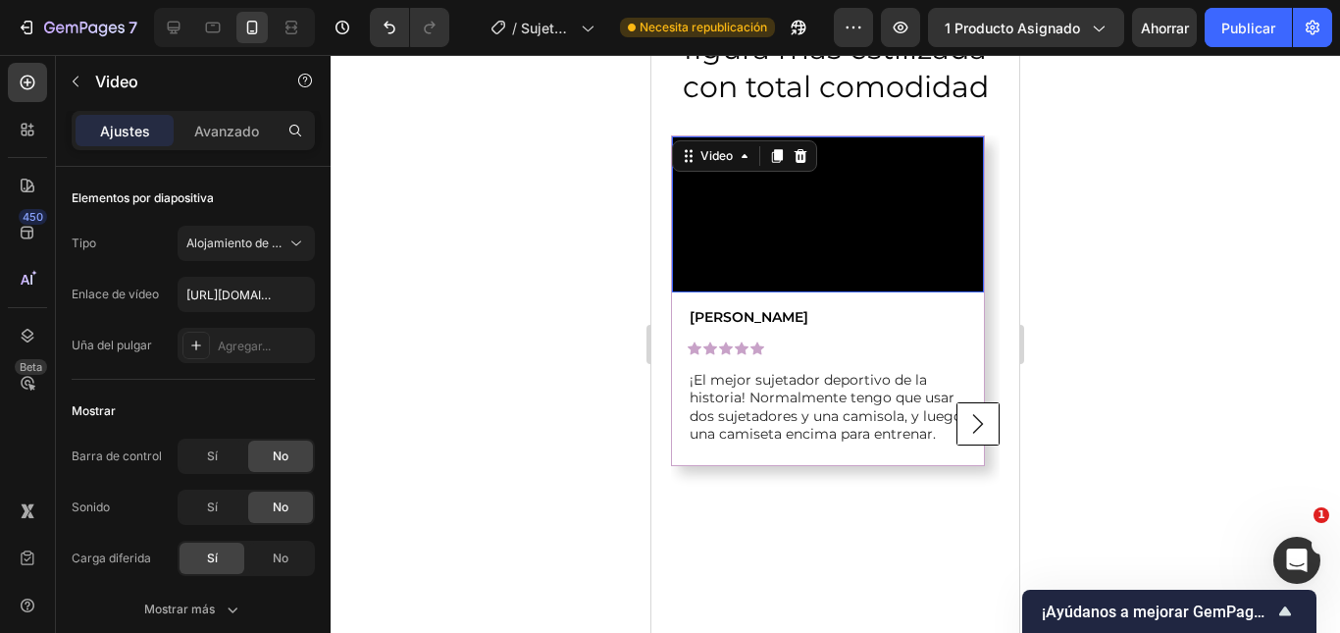
click at [773, 159] on icon at bounding box center [777, 156] width 11 height 14
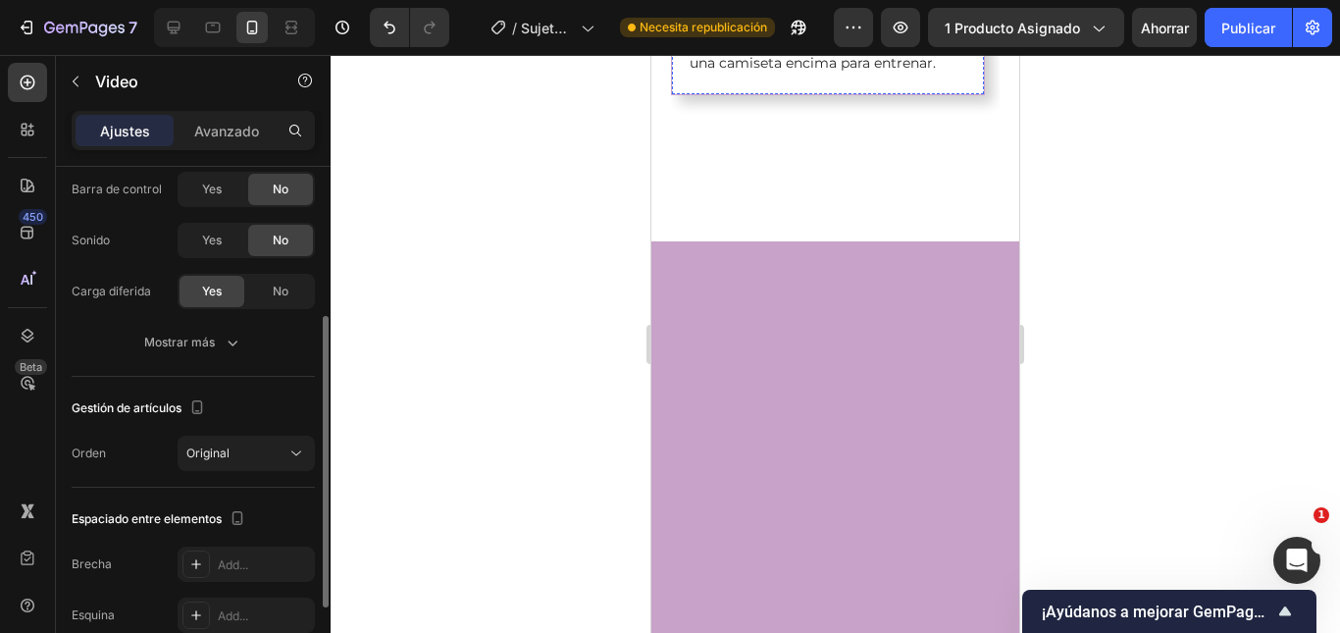
scroll to position [2658, 0]
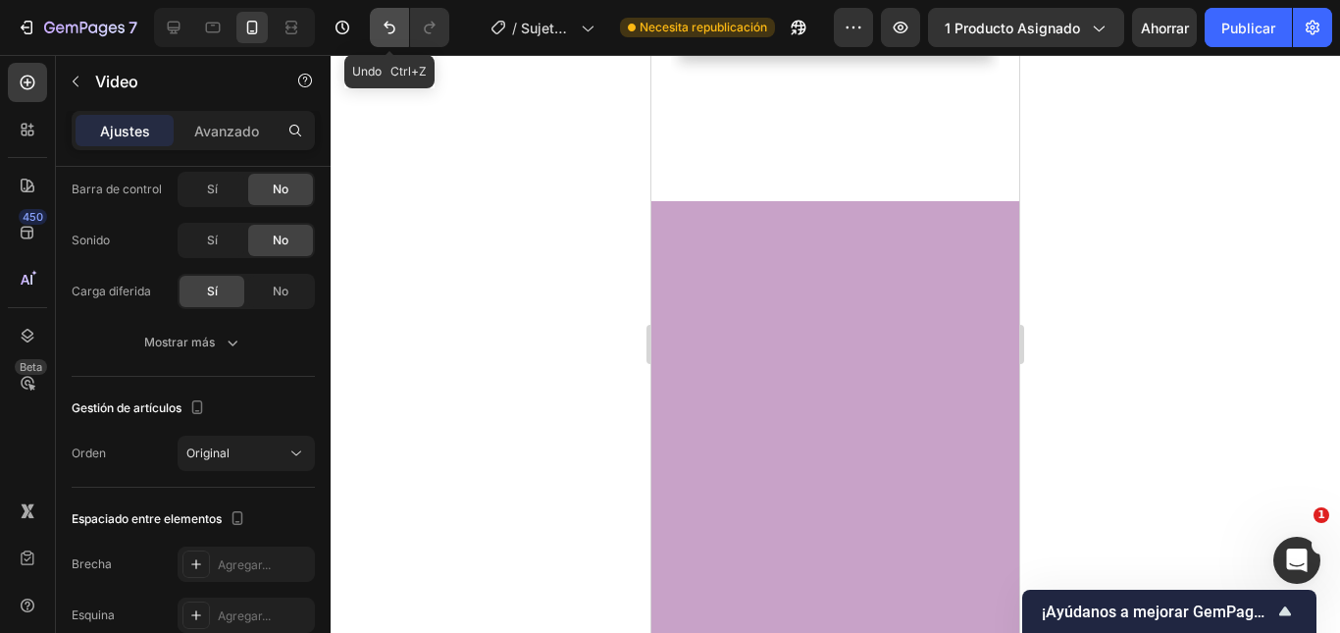
click at [391, 32] on icon "Deshacer/Rehacer" at bounding box center [389, 28] width 12 height 13
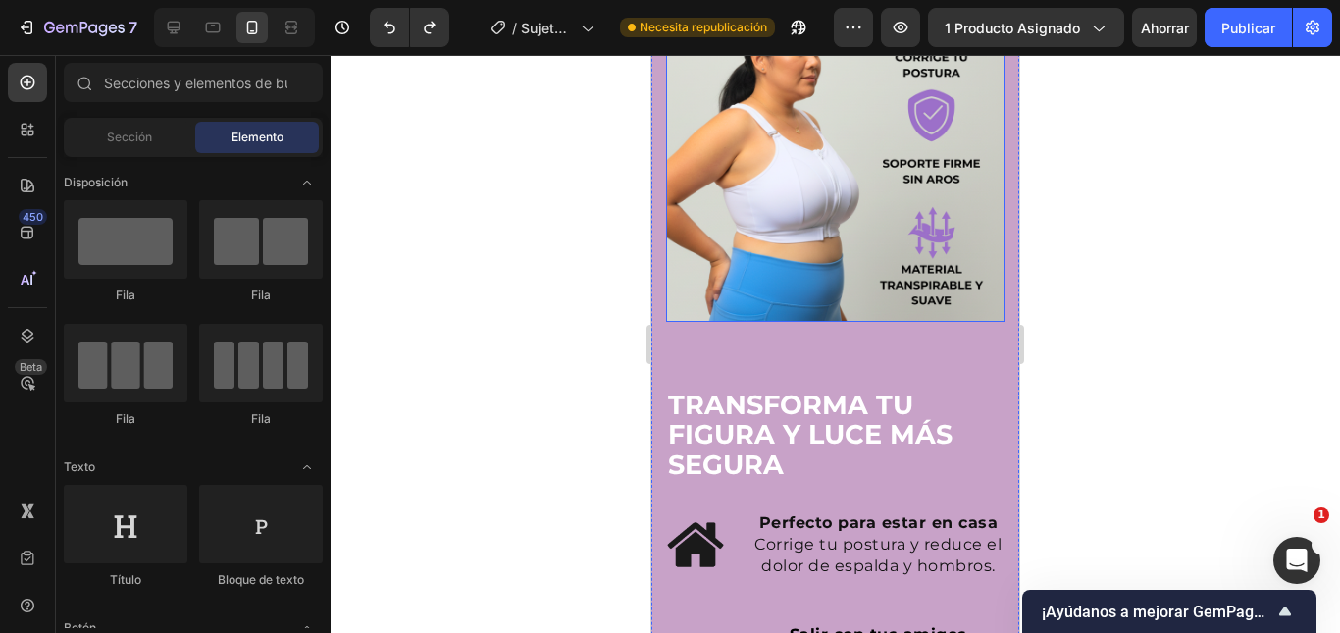
click at [847, 232] on img at bounding box center [835, 152] width 338 height 338
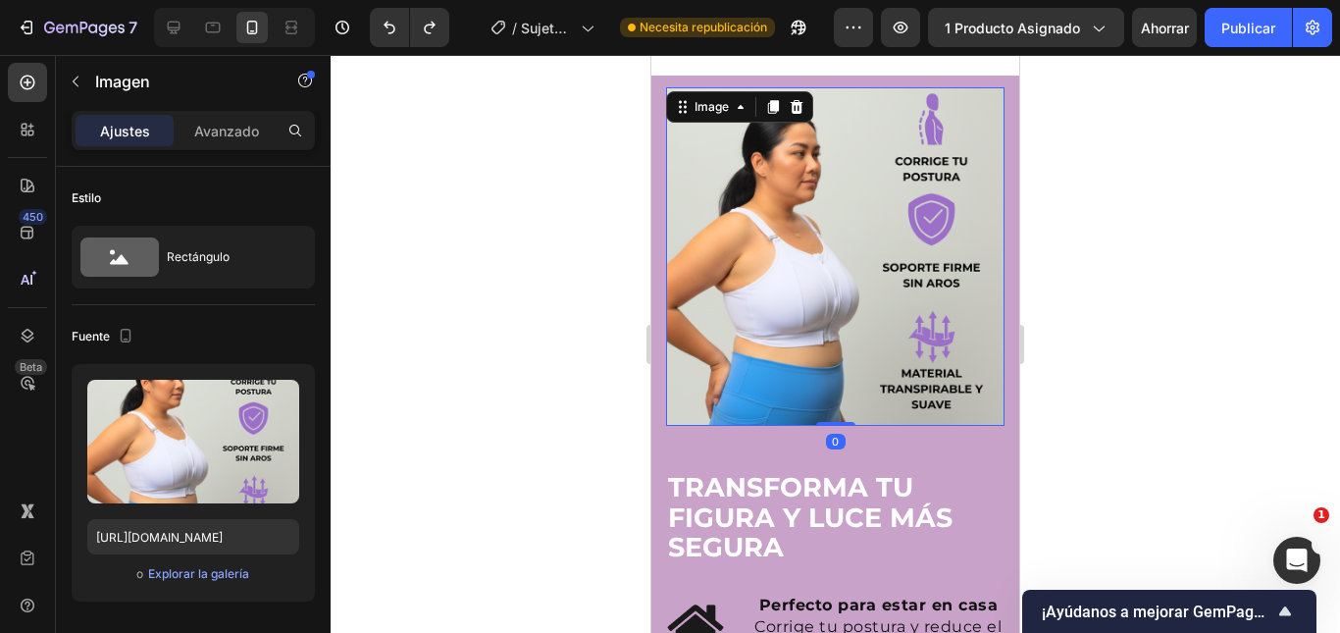
scroll to position [2865, 0]
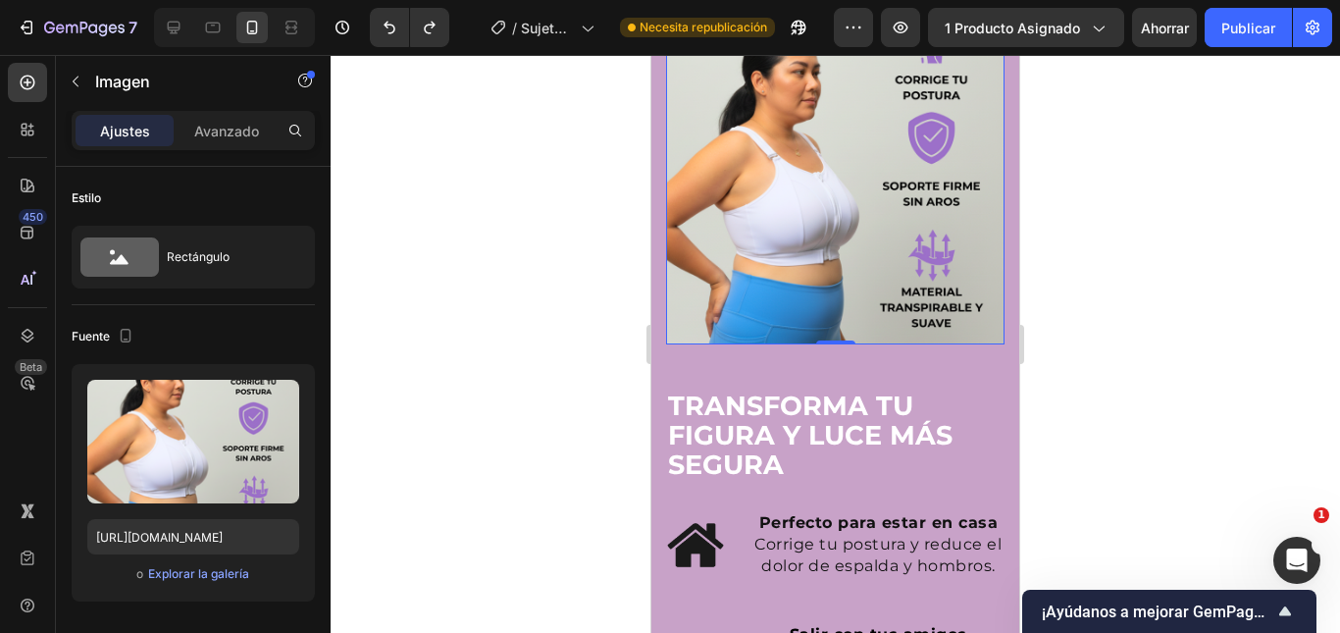
drag, startPoint x: 294, startPoint y: 0, endPoint x: 1097, endPoint y: 259, distance: 843.0
click at [1097, 259] on div at bounding box center [835, 344] width 1009 height 578
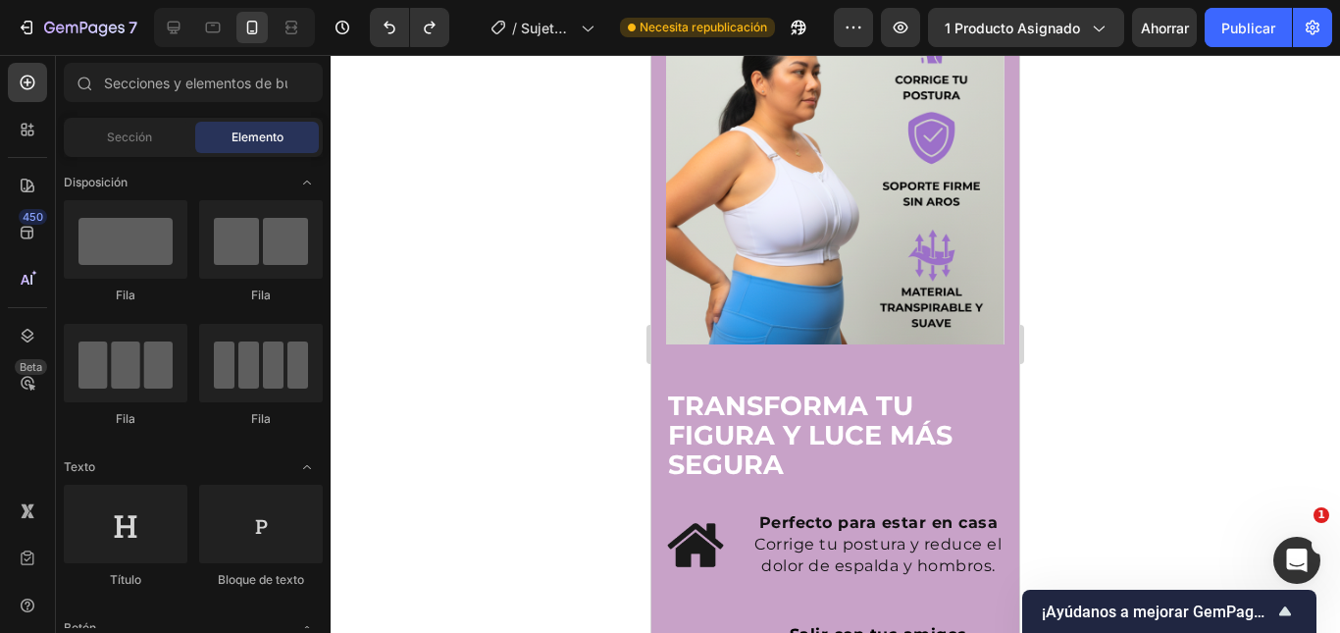
click at [910, 276] on img at bounding box center [835, 175] width 338 height 338
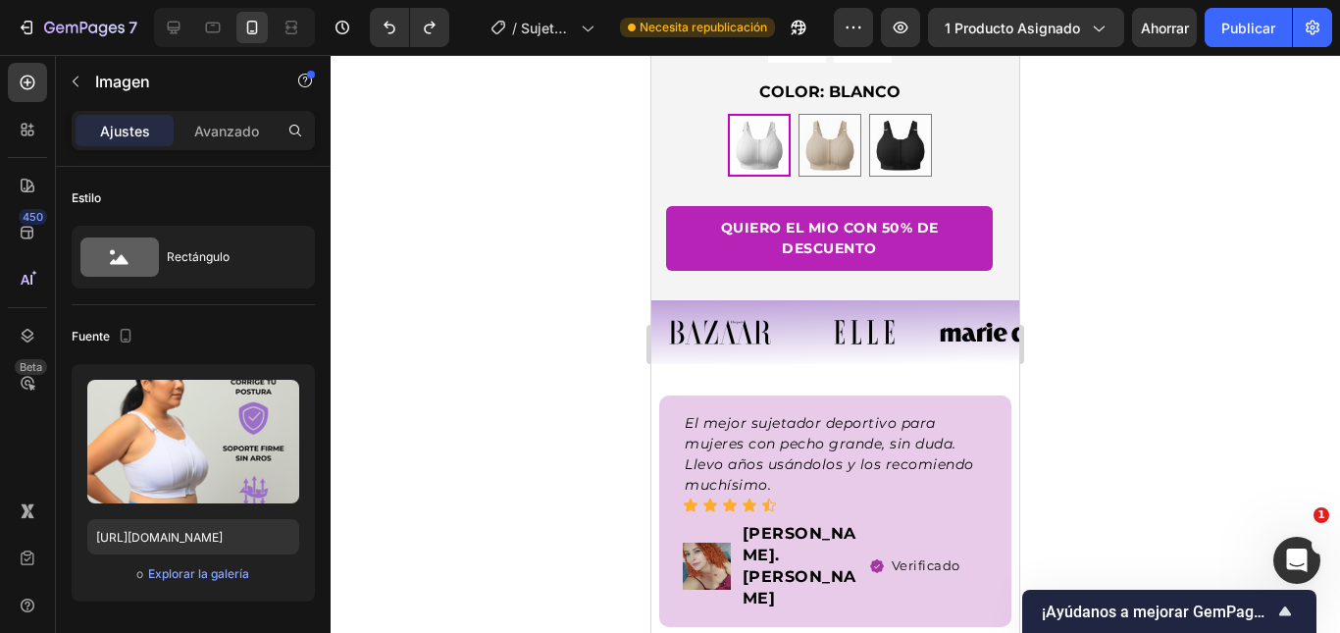
click at [1097, 269] on div at bounding box center [835, 344] width 1009 height 578
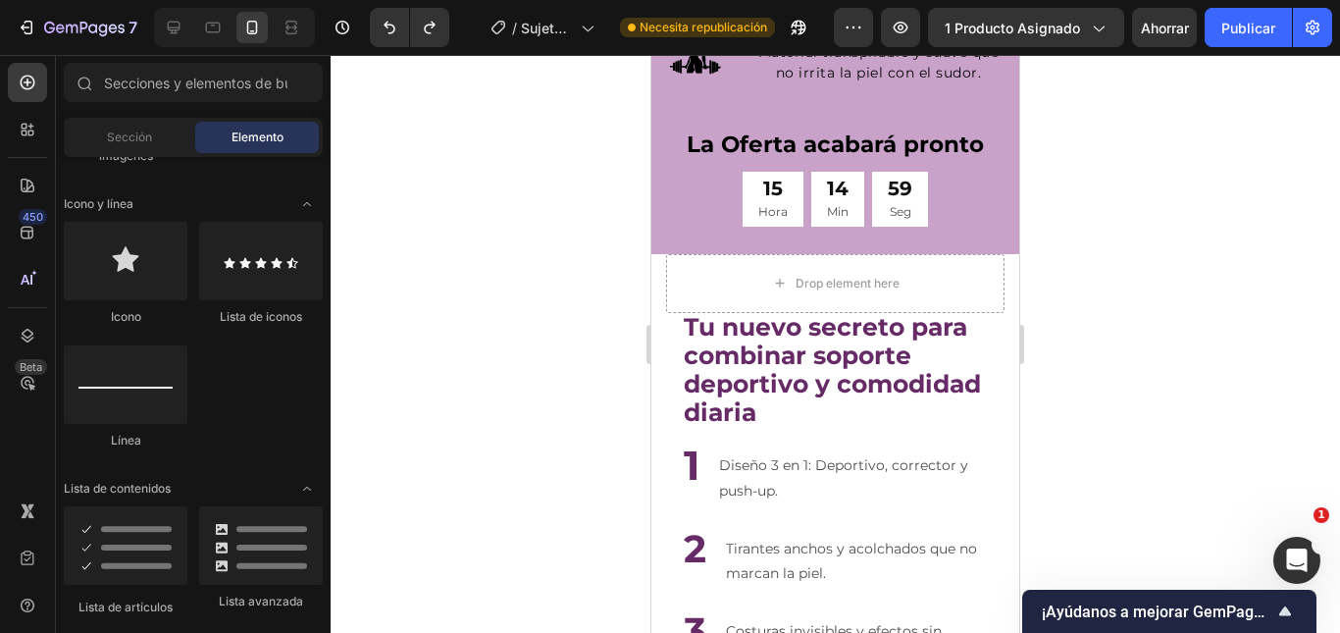
scroll to position [687, 0]
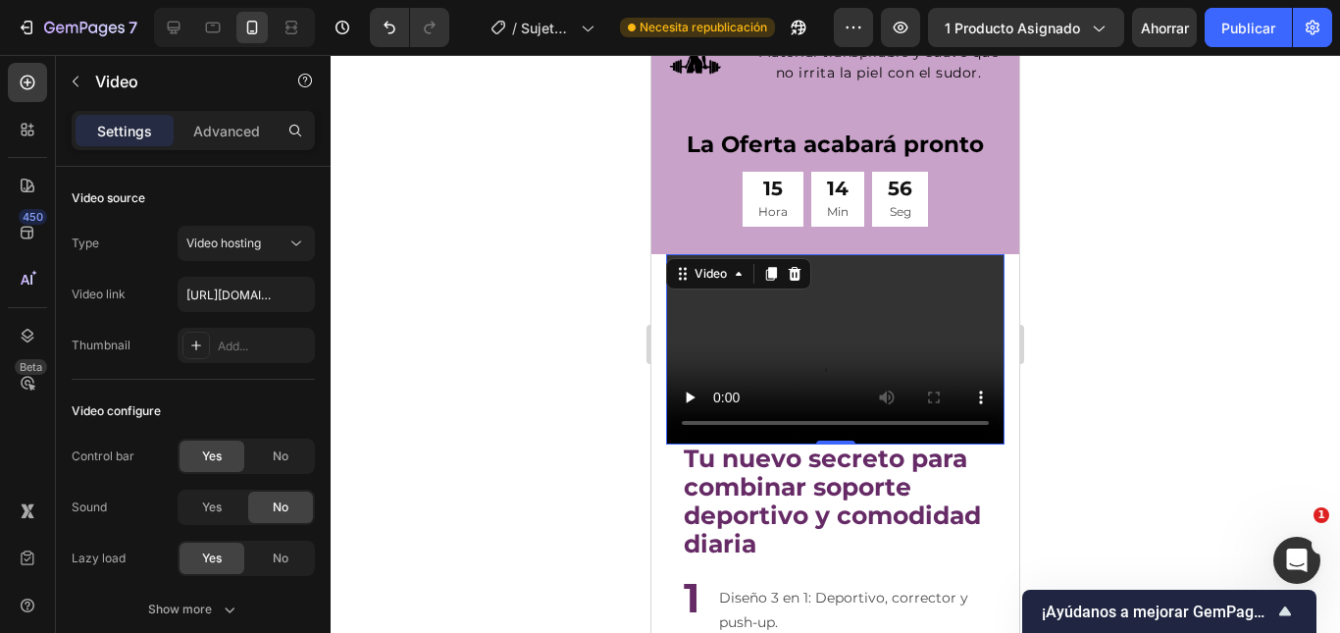
click at [1174, 259] on div at bounding box center [835, 344] width 1009 height 578
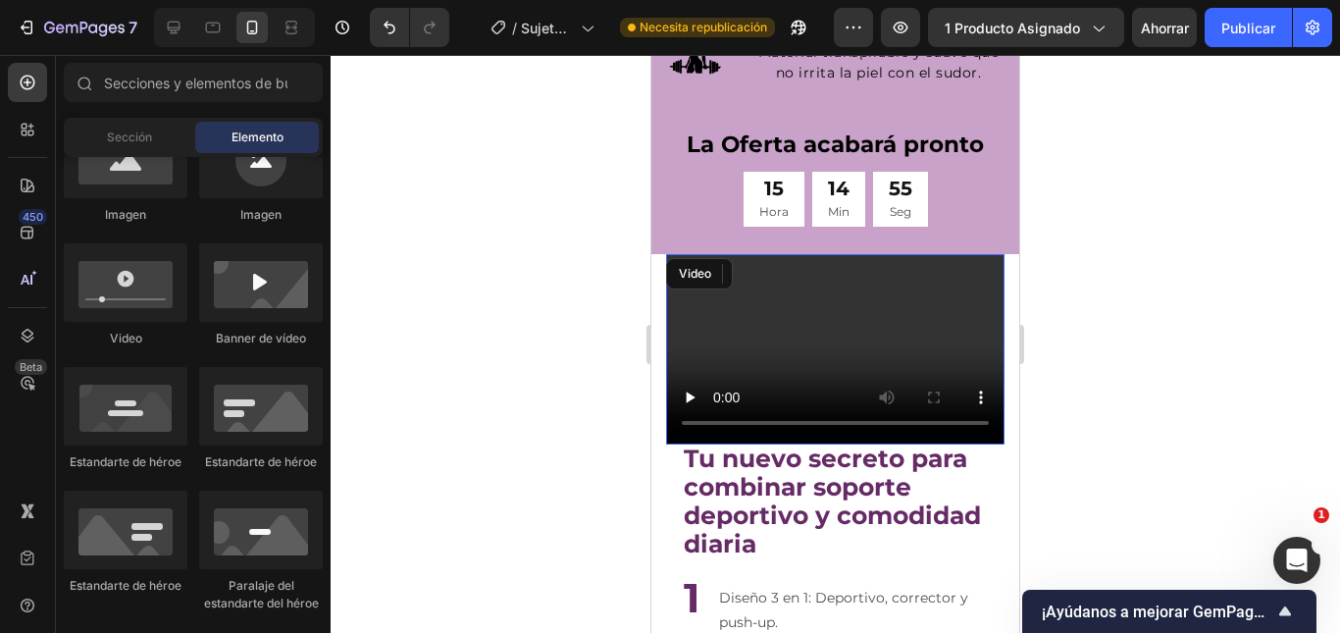
click at [880, 352] on video at bounding box center [835, 349] width 338 height 190
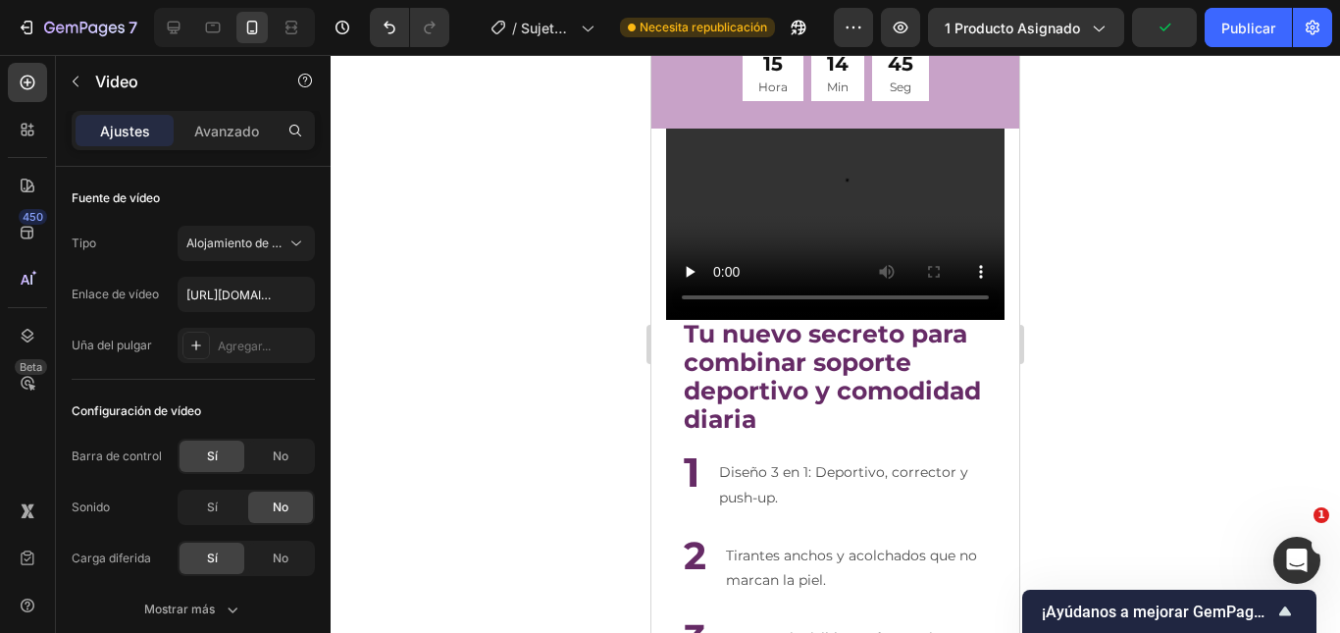
scroll to position [3944, 0]
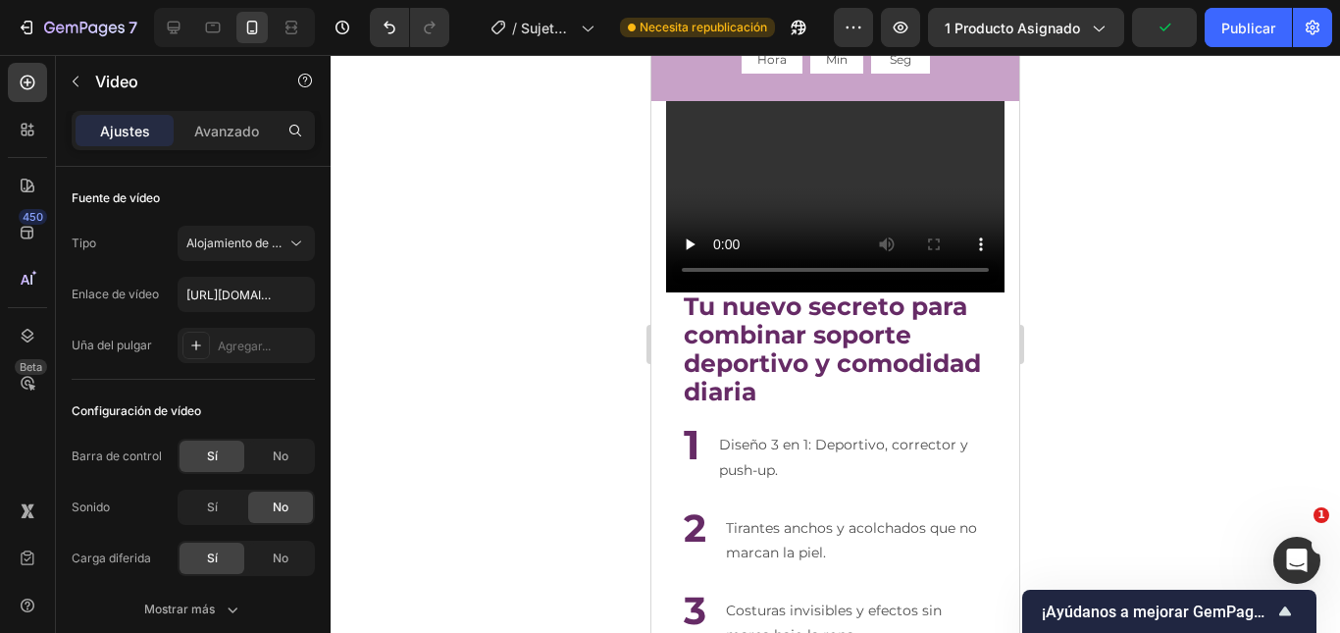
click at [862, 182] on video at bounding box center [835, 196] width 338 height 190
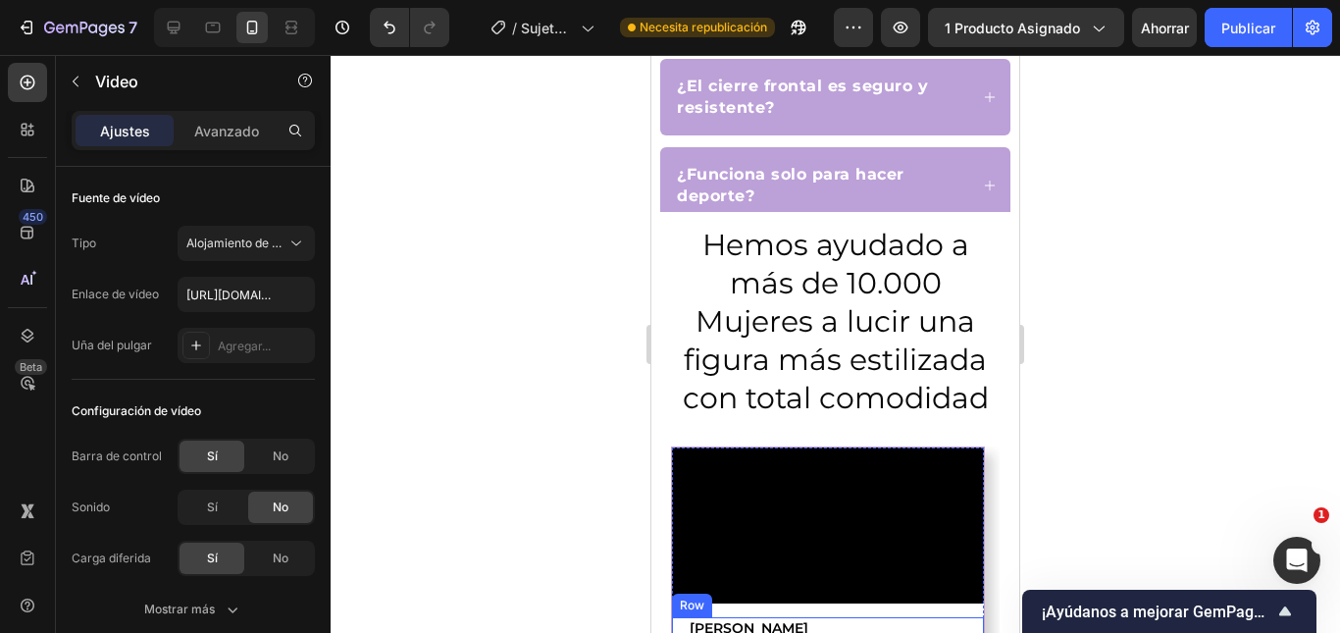
scroll to position [1688, 0]
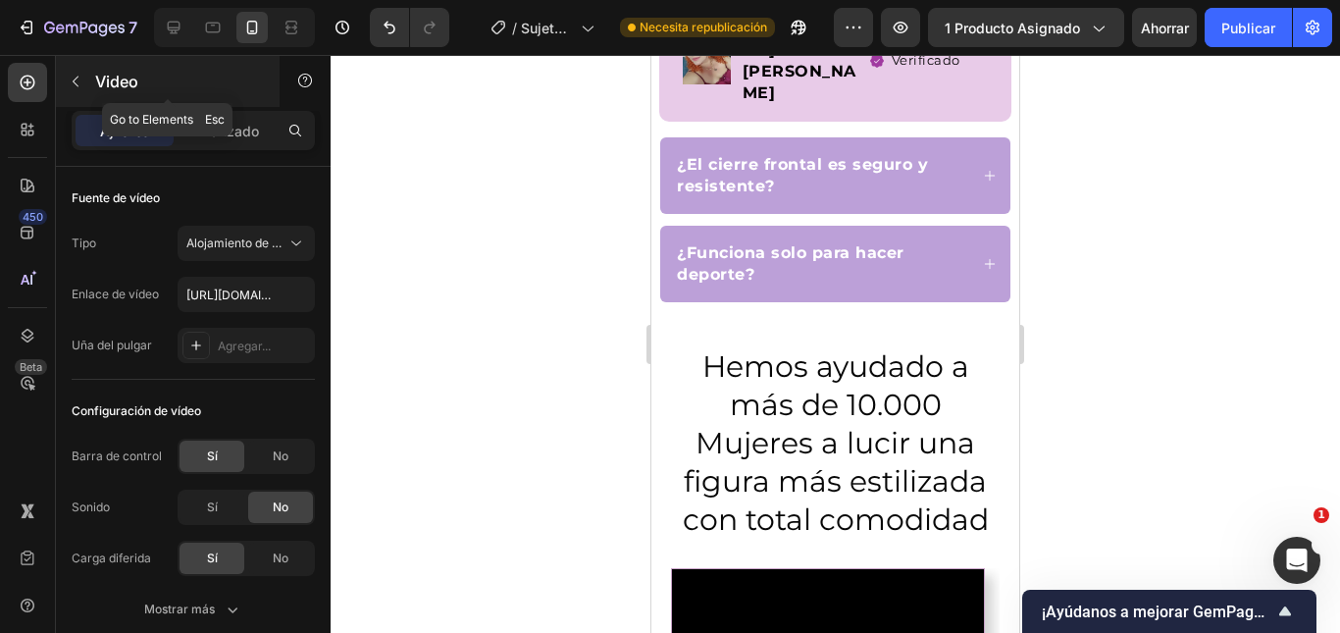
click at [63, 74] on button "button" at bounding box center [75, 81] width 31 height 31
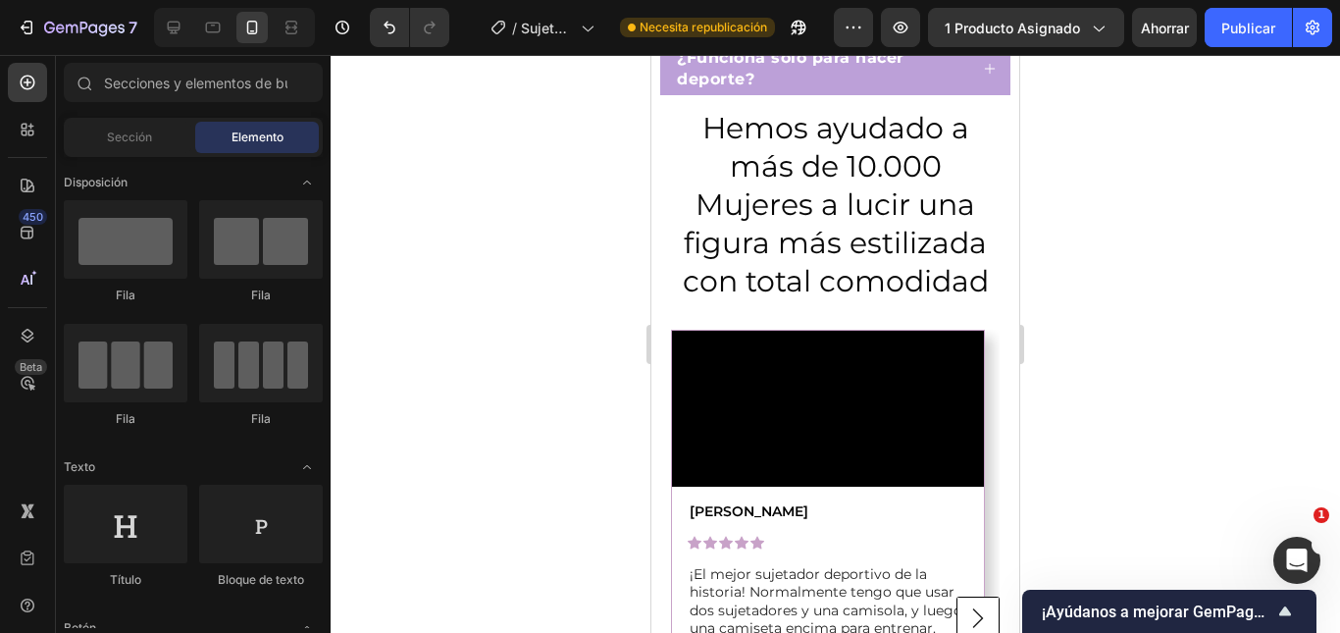
scroll to position [1786, 0]
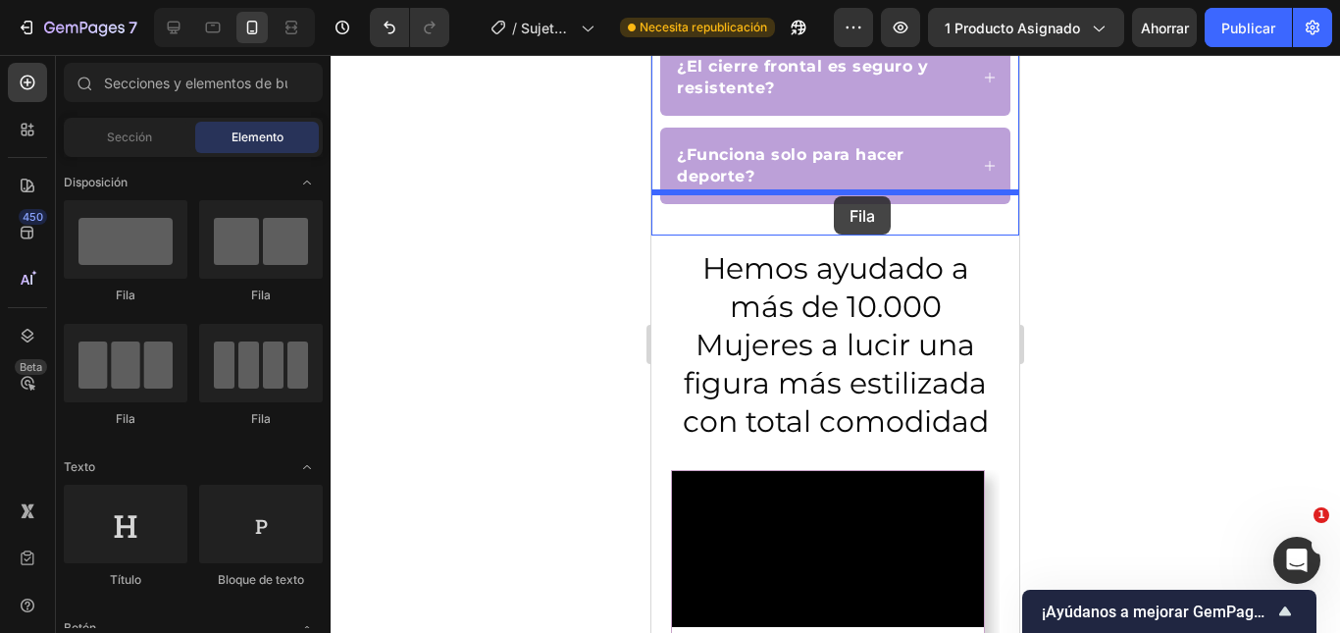
drag, startPoint x: 788, startPoint y: 322, endPoint x: 834, endPoint y: 196, distance: 133.7
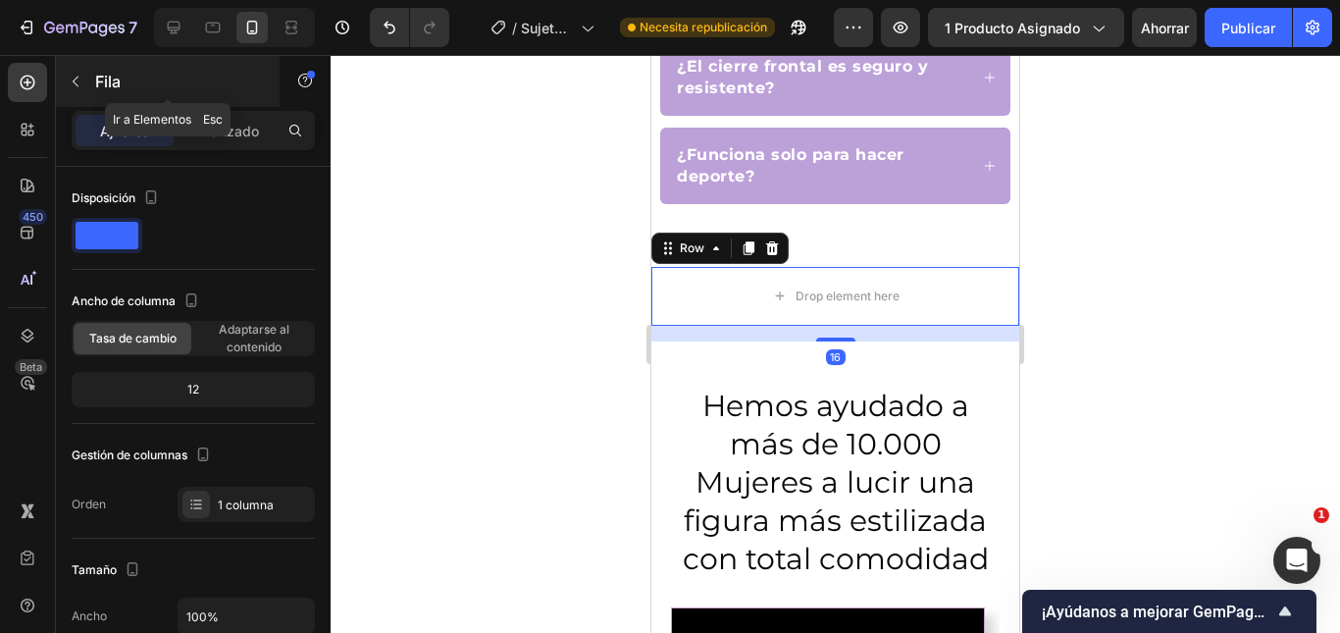
click at [87, 79] on button "button" at bounding box center [75, 81] width 31 height 31
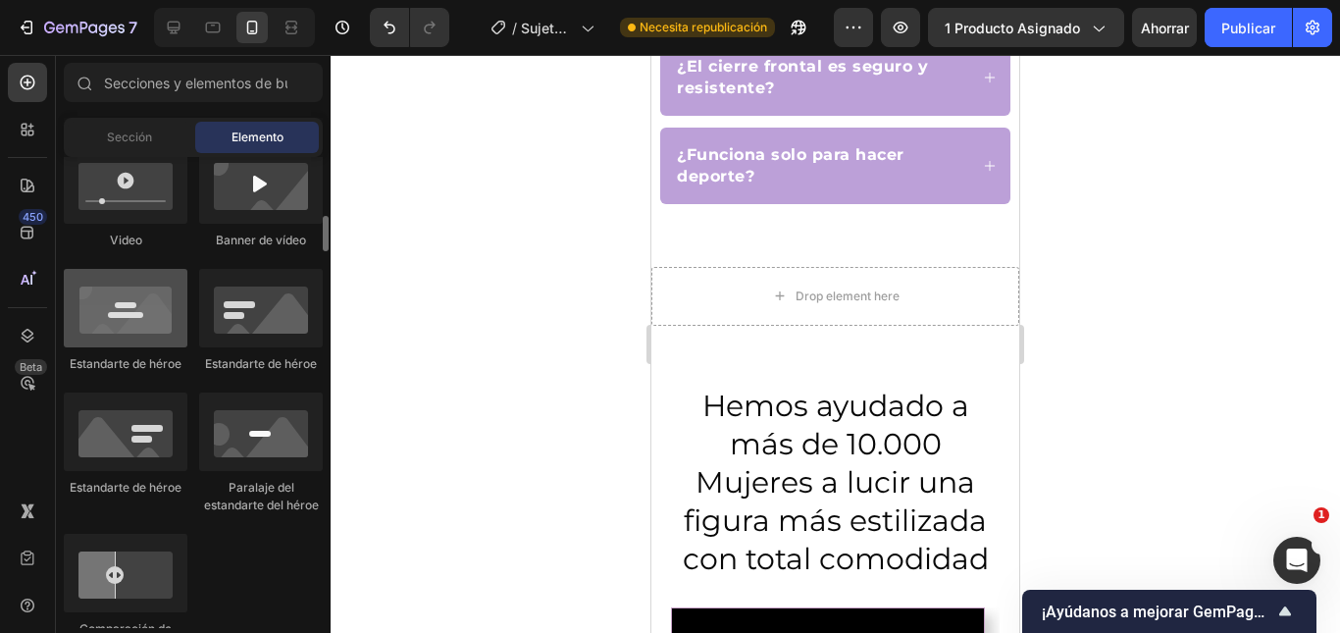
scroll to position [687, 0]
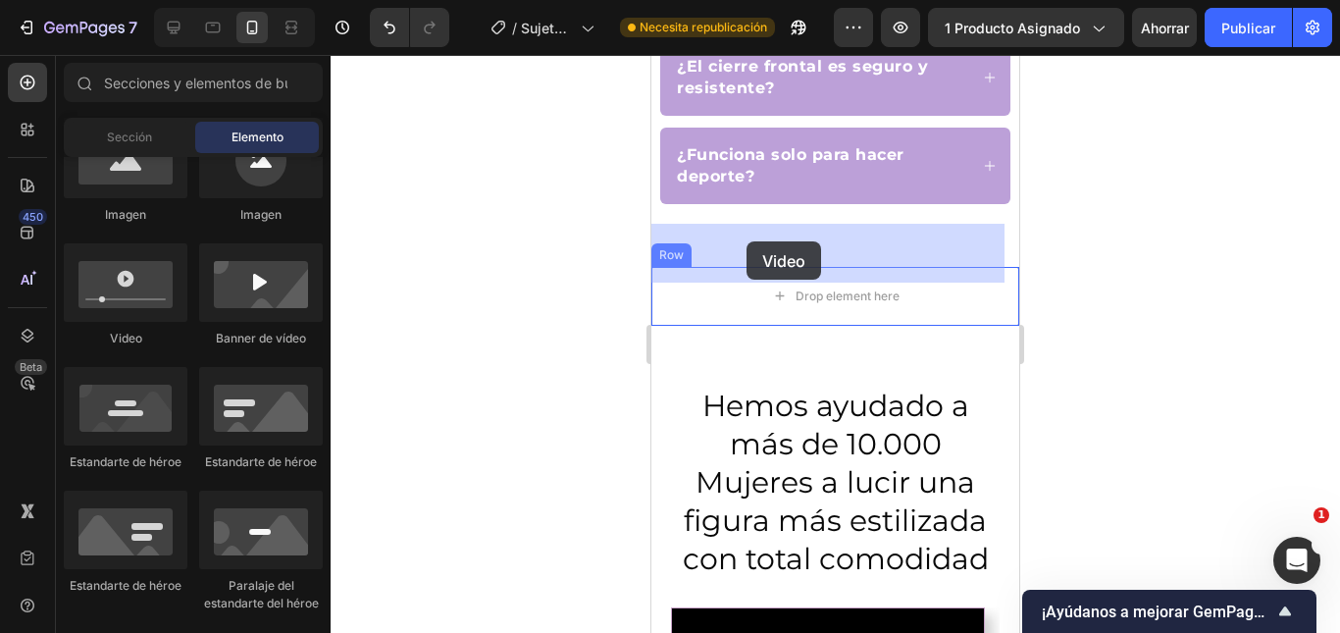
drag, startPoint x: 1229, startPoint y: 328, endPoint x: 741, endPoint y: 242, distance: 494.9
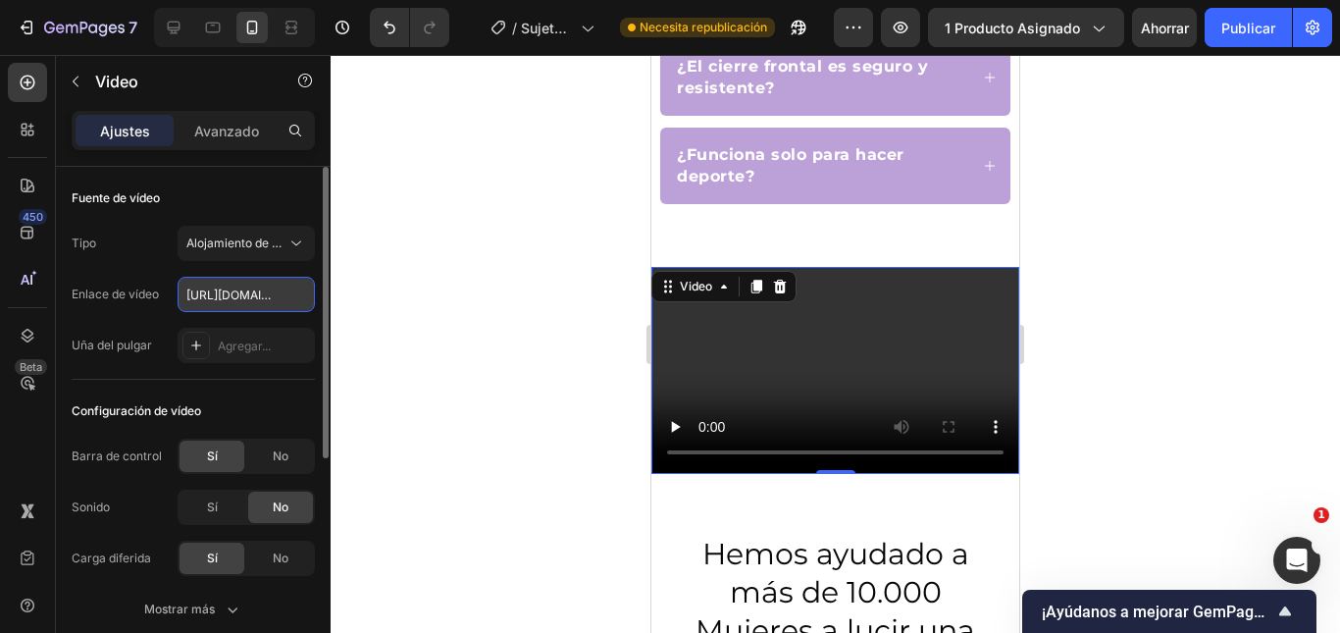
click at [239, 296] on input "https://cdn.shopify.com/videos/c/o/v/2cd3deb506b54b009063f7270ab5cf2e.mp4" at bounding box center [246, 294] width 137 height 35
click at [239, 295] on input "https://cdn.shopify.com/videos/c/o/v/2cd3deb506b54b009063f7270ab5cf2e.mp4" at bounding box center [246, 294] width 137 height 35
paste input "f44694206f843fabd4db0b0ed36a36b"
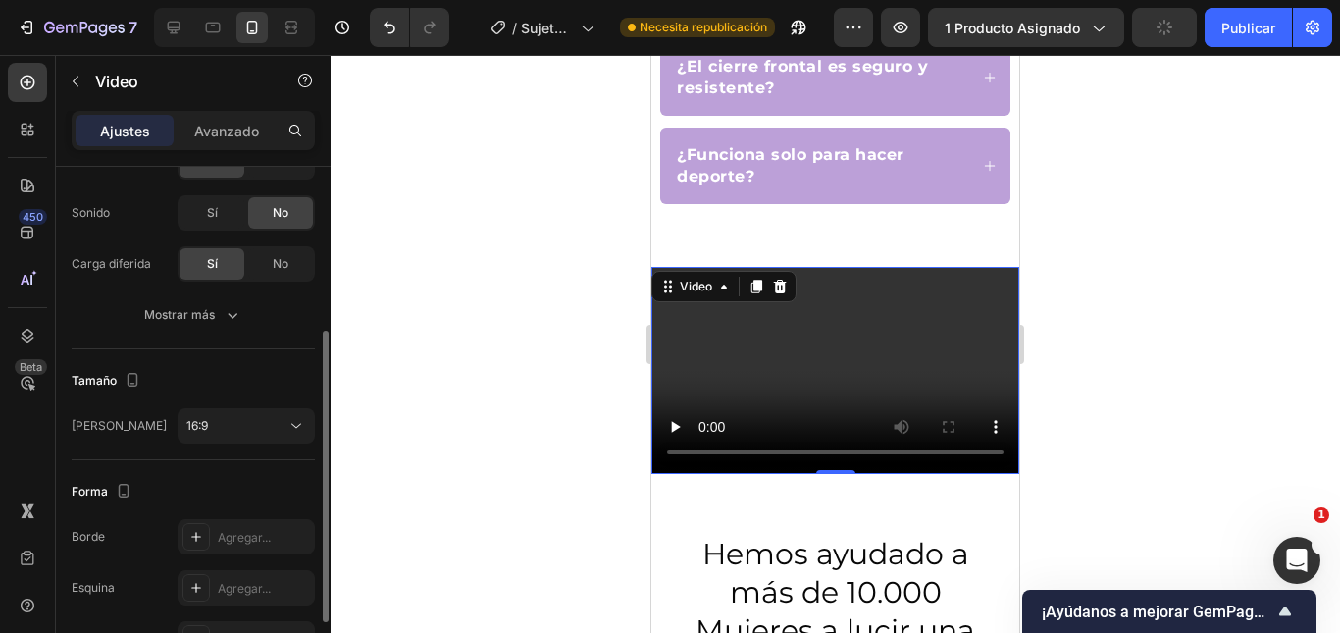
scroll to position [392, 0]
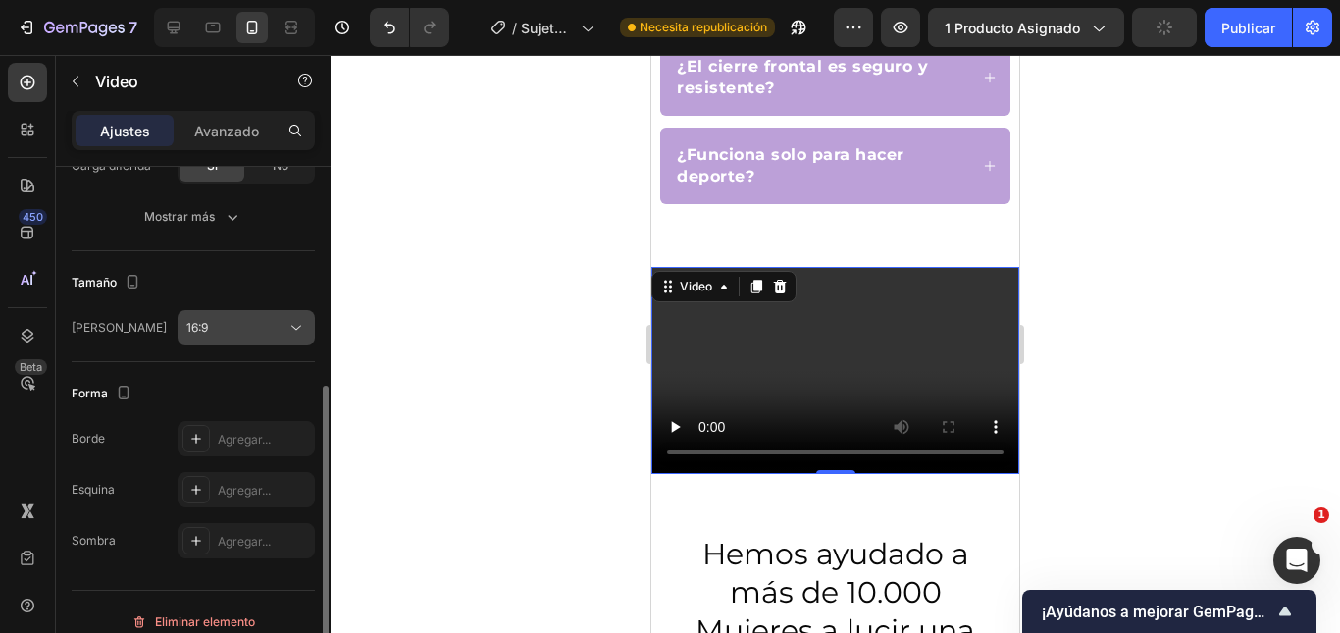
type input "[URL][DOMAIN_NAME]"
click at [266, 341] on button "16:9" at bounding box center [246, 327] width 137 height 35
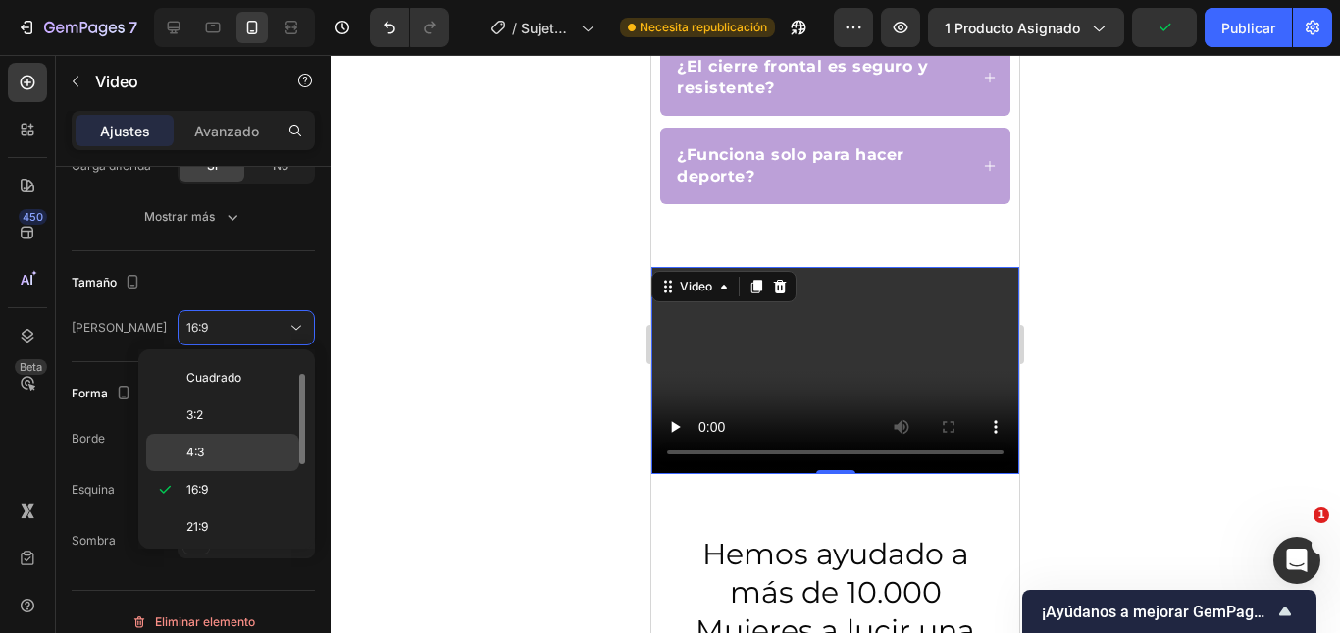
scroll to position [189, 0]
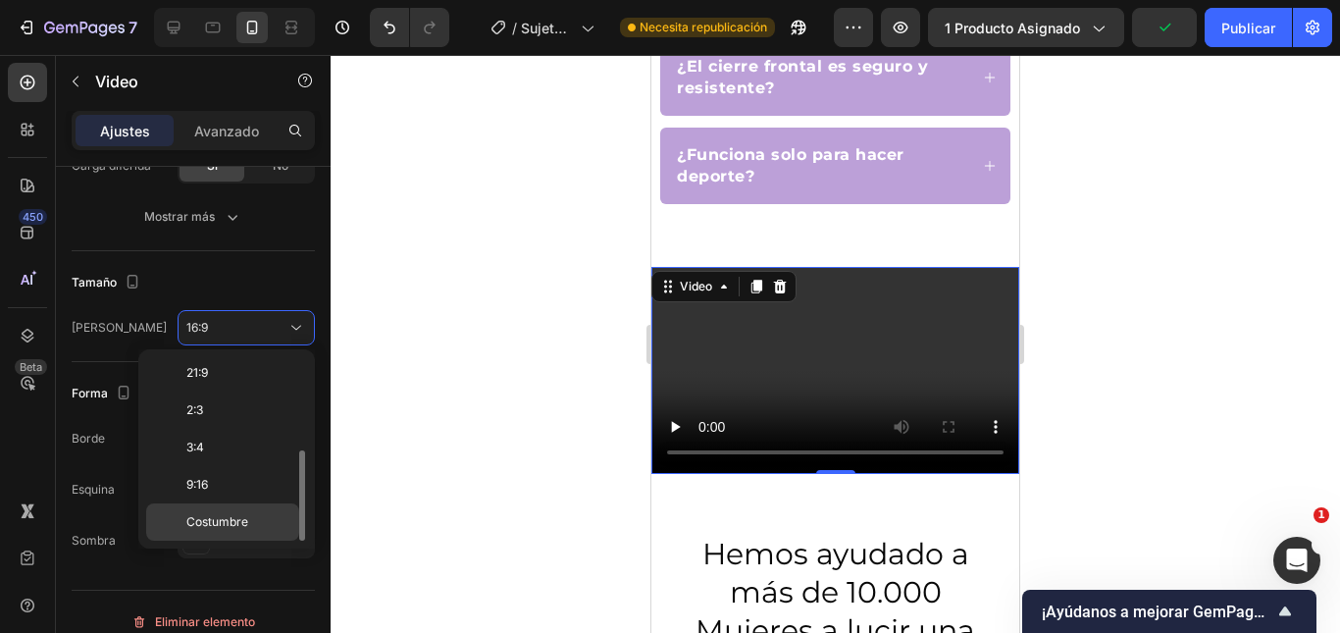
click at [247, 517] on font "Costumbre" at bounding box center [217, 521] width 62 height 15
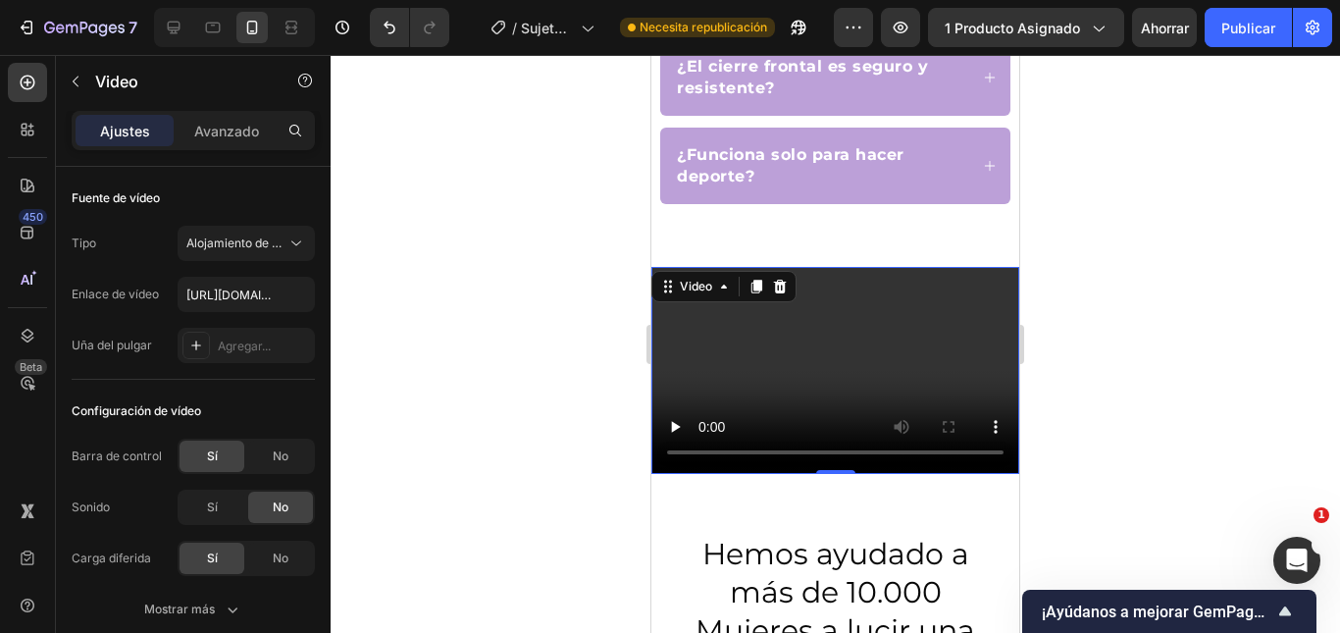
scroll to position [392, 0]
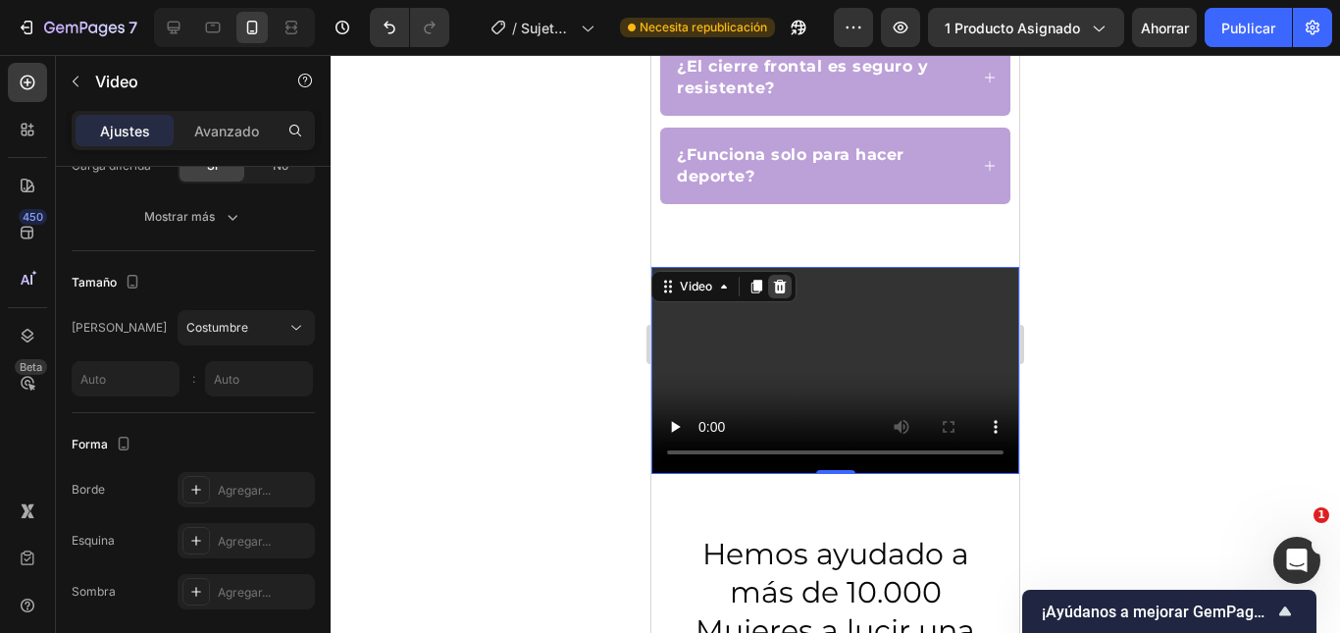
click at [782, 279] on icon at bounding box center [780, 287] width 16 height 16
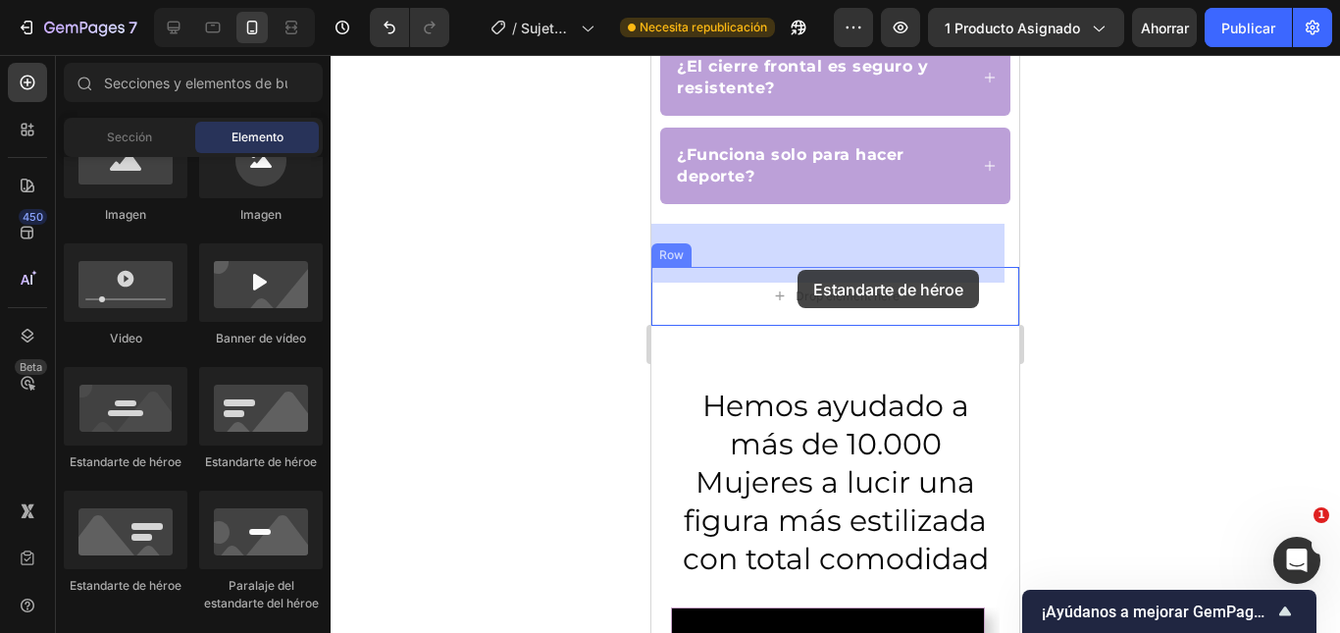
drag, startPoint x: 814, startPoint y: 473, endPoint x: 797, endPoint y: 270, distance: 203.7
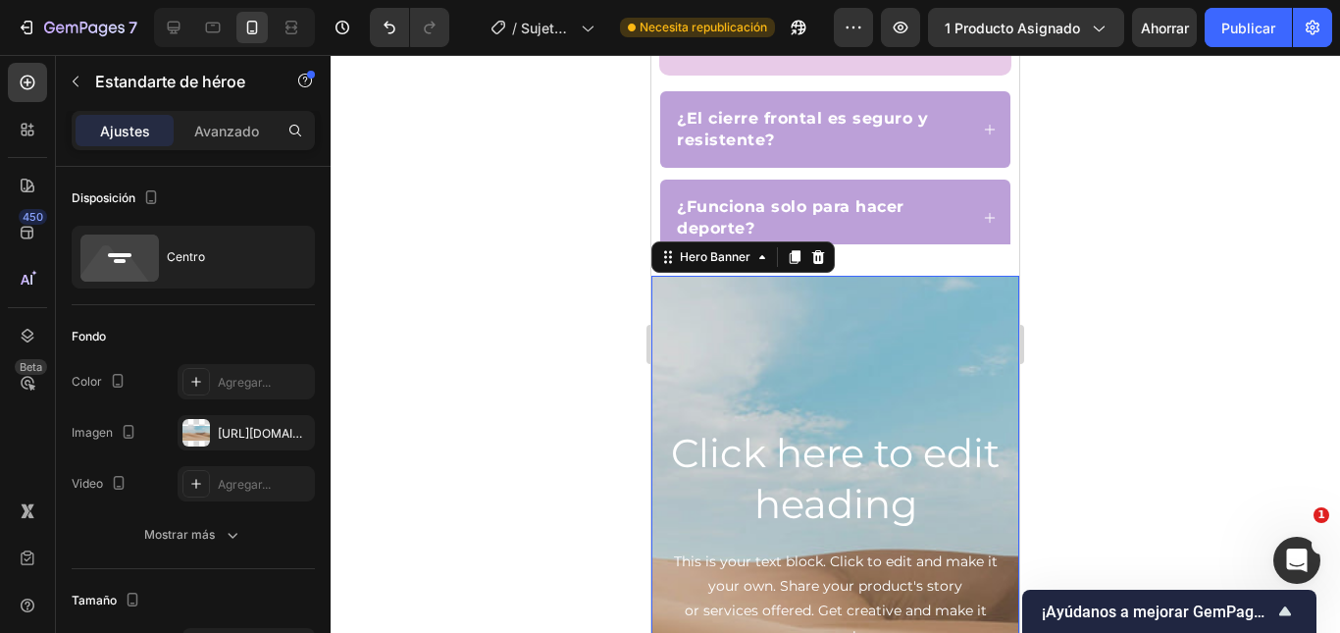
scroll to position [1688, 0]
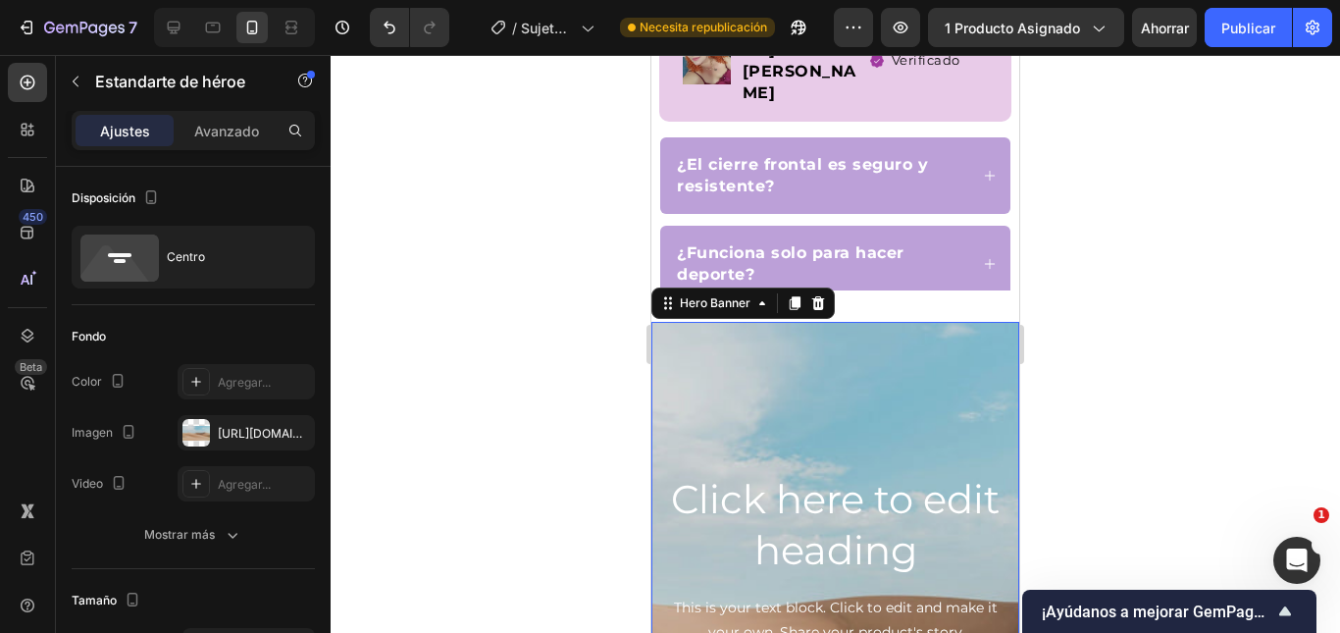
click at [816, 299] on icon at bounding box center [818, 303] width 13 height 14
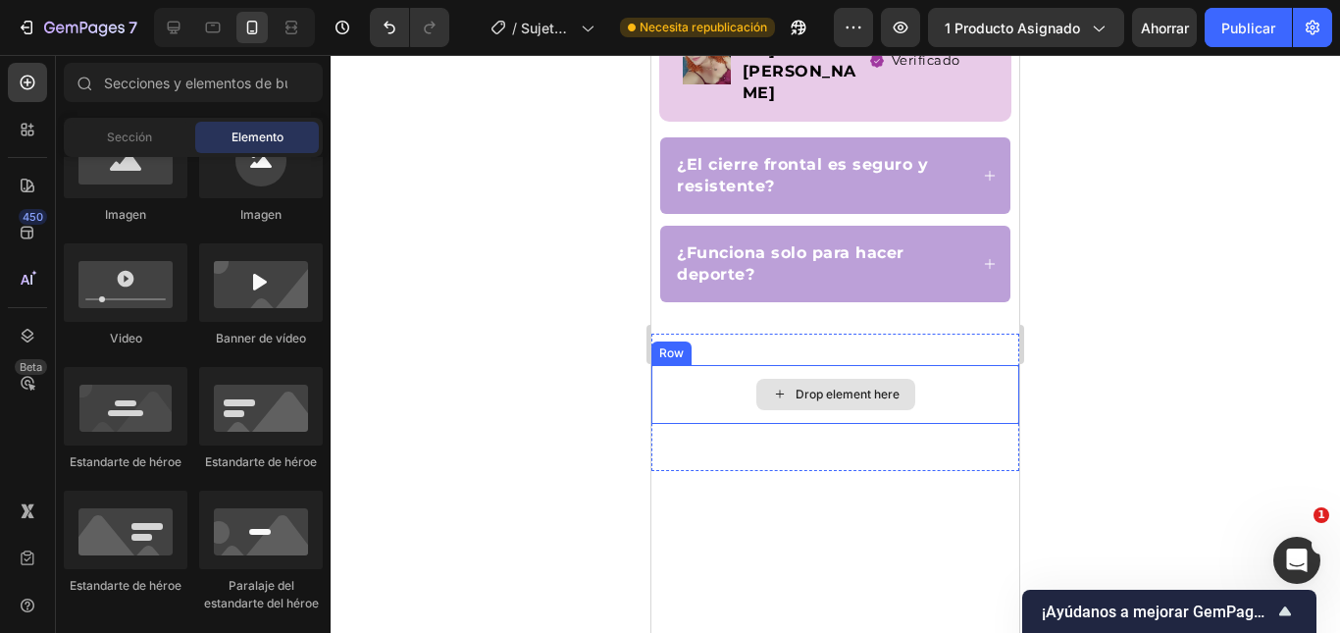
drag, startPoint x: 787, startPoint y: 334, endPoint x: 724, endPoint y: 340, distance: 63.0
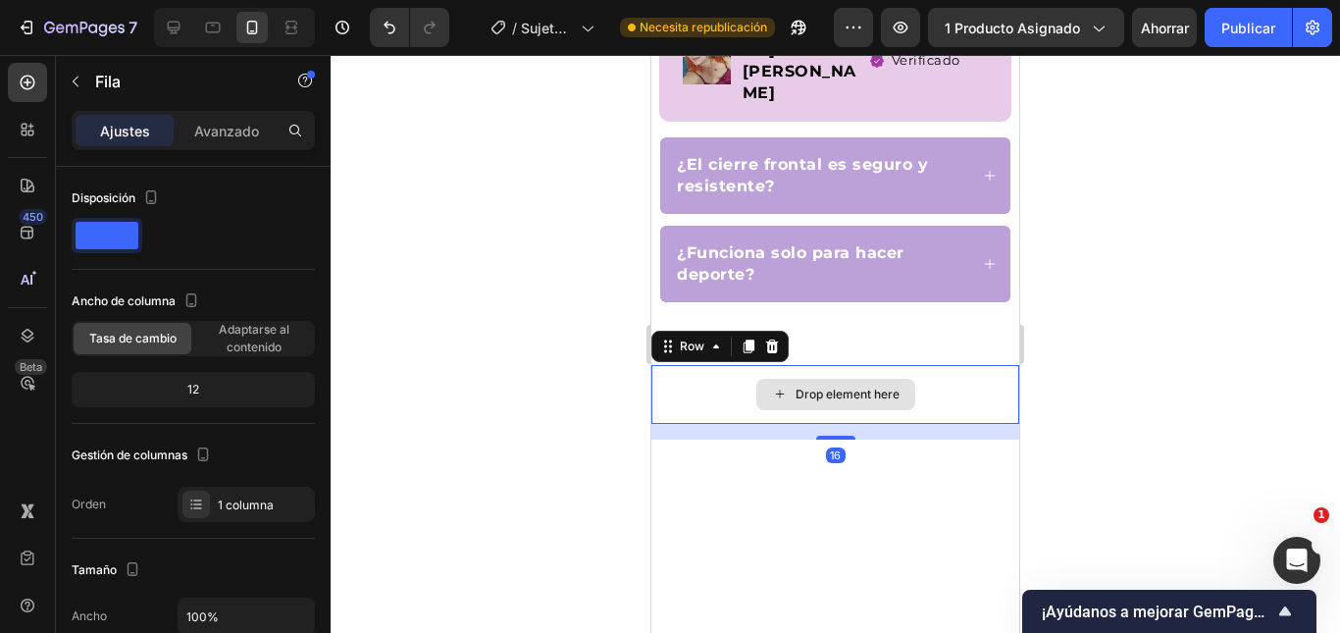
drag, startPoint x: 724, startPoint y: 340, endPoint x: 696, endPoint y: 350, distance: 29.2
click at [696, 365] on div "Drop element here" at bounding box center [835, 394] width 368 height 59
drag, startPoint x: 696, startPoint y: 350, endPoint x: 660, endPoint y: 363, distance: 38.5
drag, startPoint x: 9, startPoint y: 308, endPoint x: 520, endPoint y: 384, distance: 516.7
click at [520, 384] on div at bounding box center [835, 344] width 1009 height 578
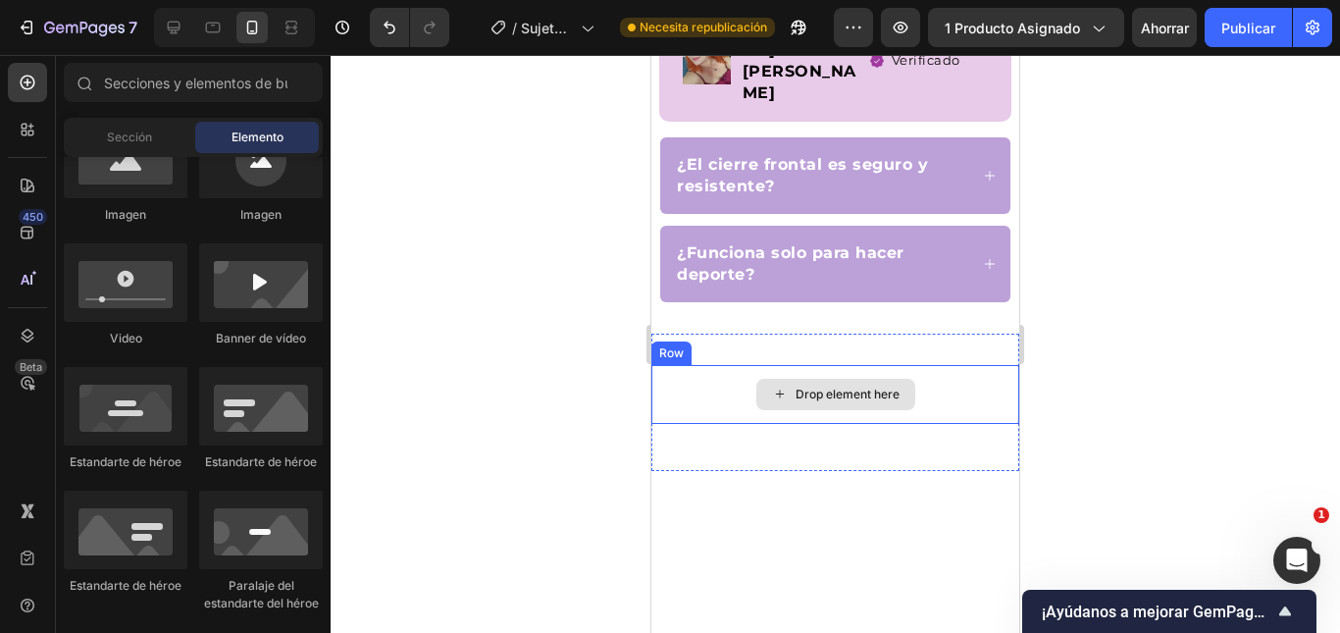
click at [772, 385] on icon at bounding box center [780, 393] width 16 height 17
click at [689, 365] on div "Drop element here" at bounding box center [835, 394] width 368 height 59
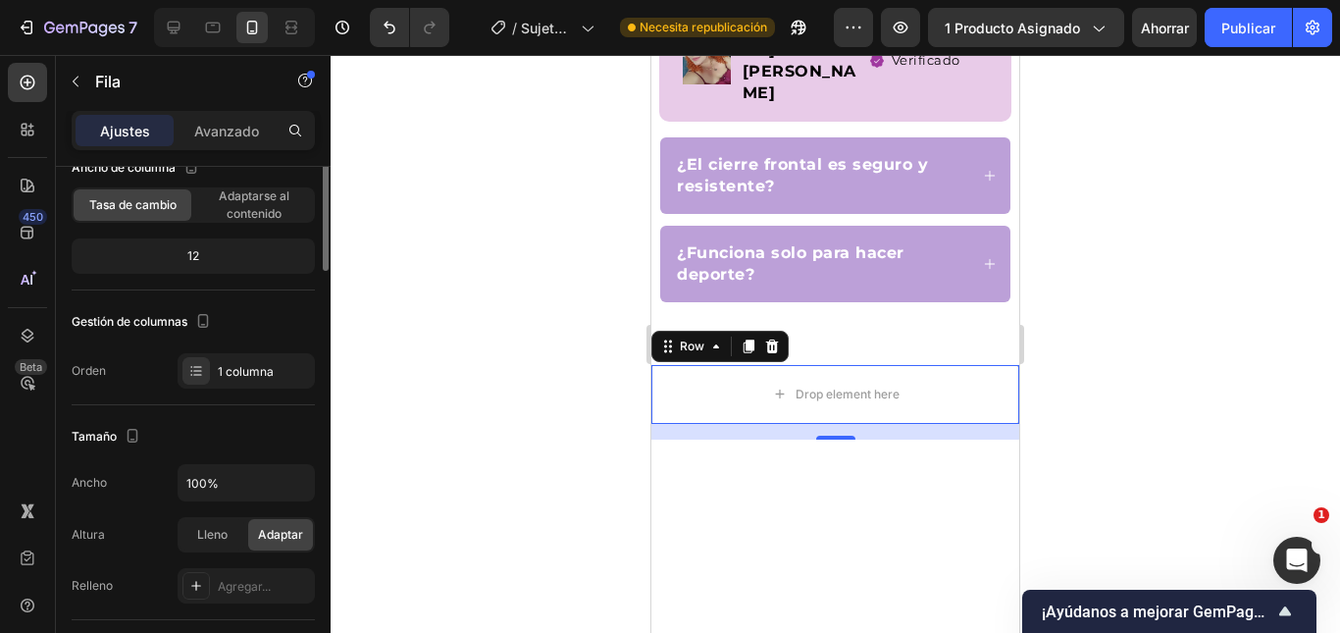
scroll to position [0, 0]
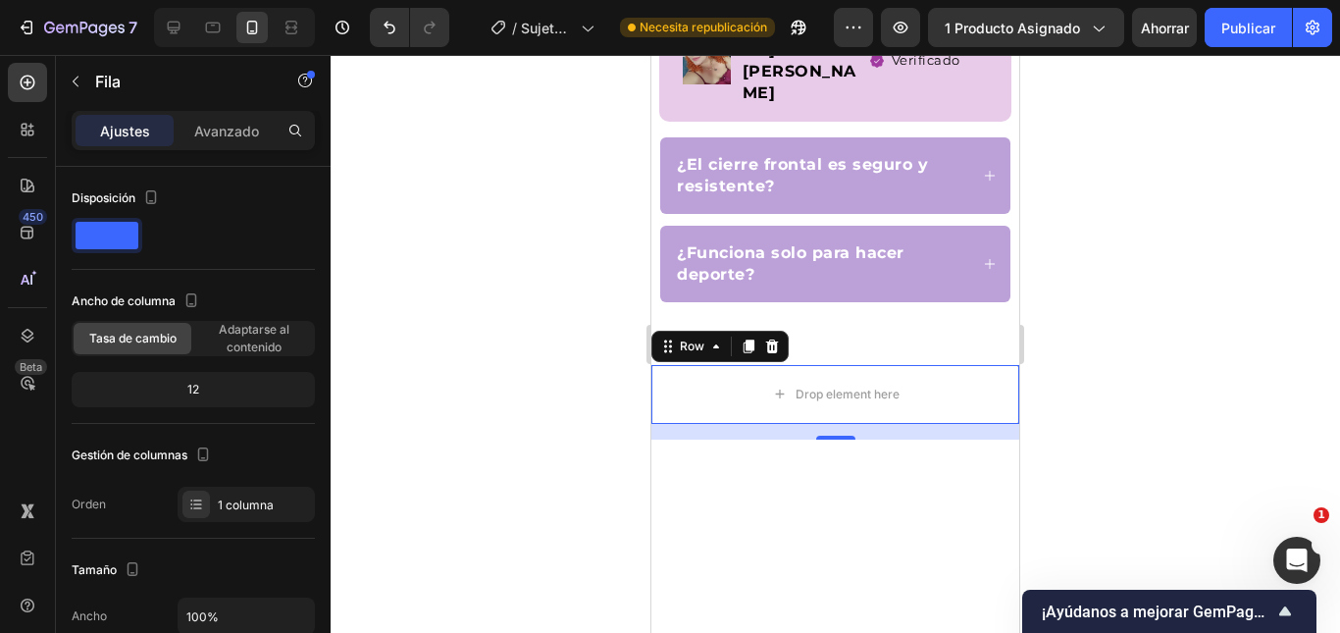
drag, startPoint x: 320, startPoint y: 282, endPoint x: 1187, endPoint y: 336, distance: 868.7
click at [1213, 336] on div at bounding box center [835, 344] width 1009 height 578
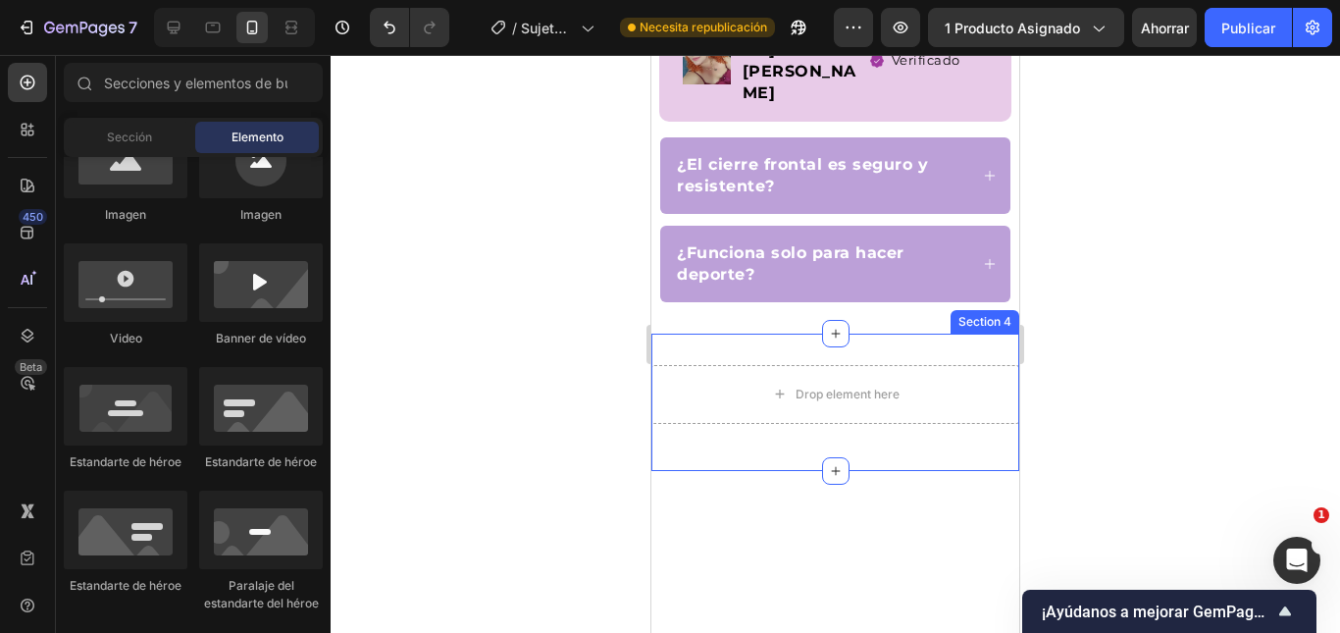
click at [723, 333] on div "Drop element here Row Section 4" at bounding box center [835, 401] width 368 height 137
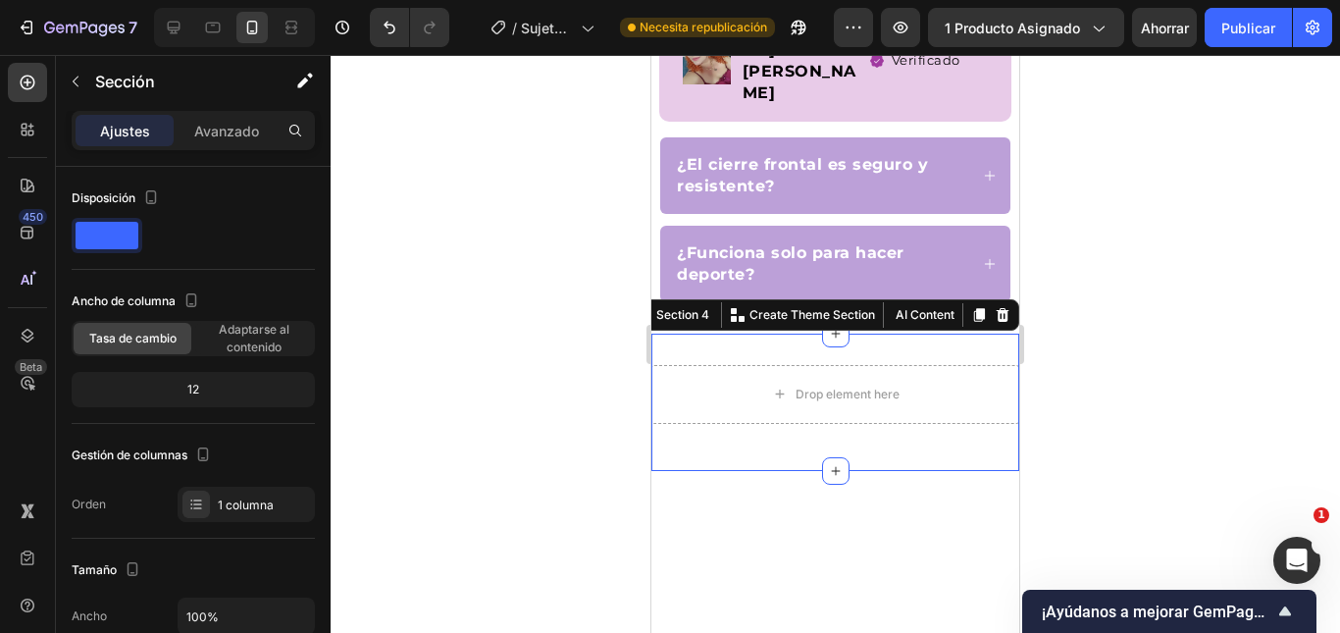
drag, startPoint x: 723, startPoint y: 313, endPoint x: 696, endPoint y: 306, distance: 27.4
click at [696, 333] on div "Drop element here Row Section 4 You can create reusable sections Create Theme S…" at bounding box center [835, 401] width 368 height 137
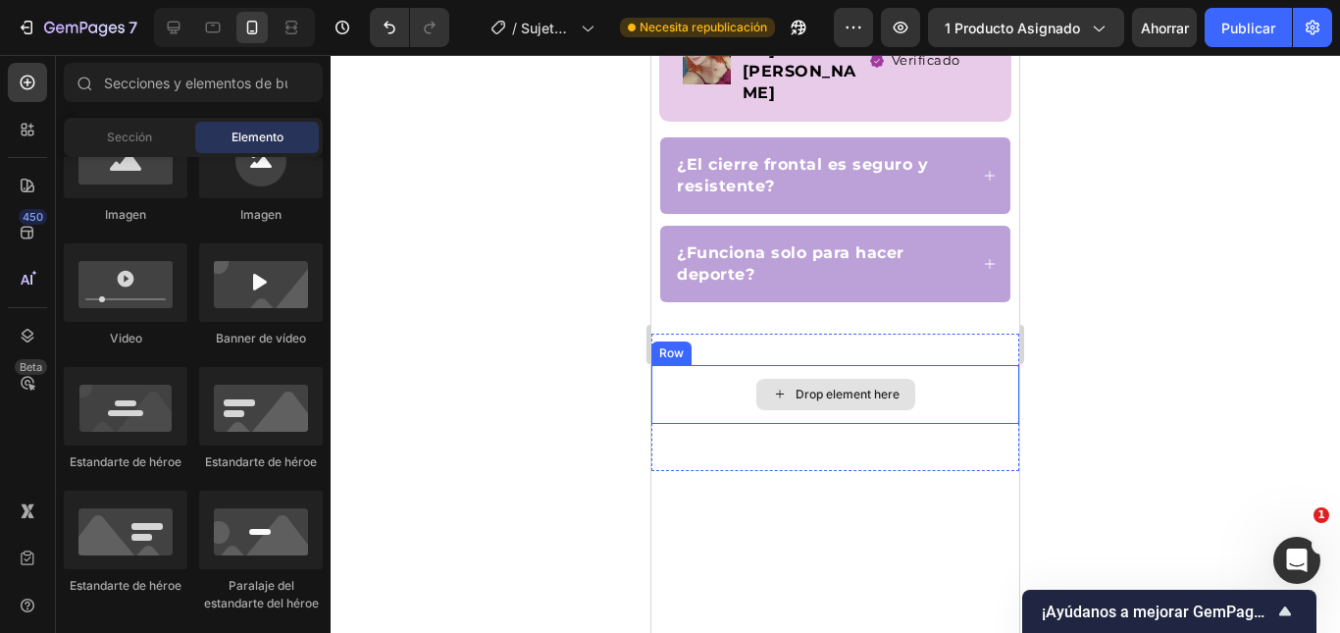
drag, startPoint x: 752, startPoint y: 343, endPoint x: 686, endPoint y: 343, distance: 66.7
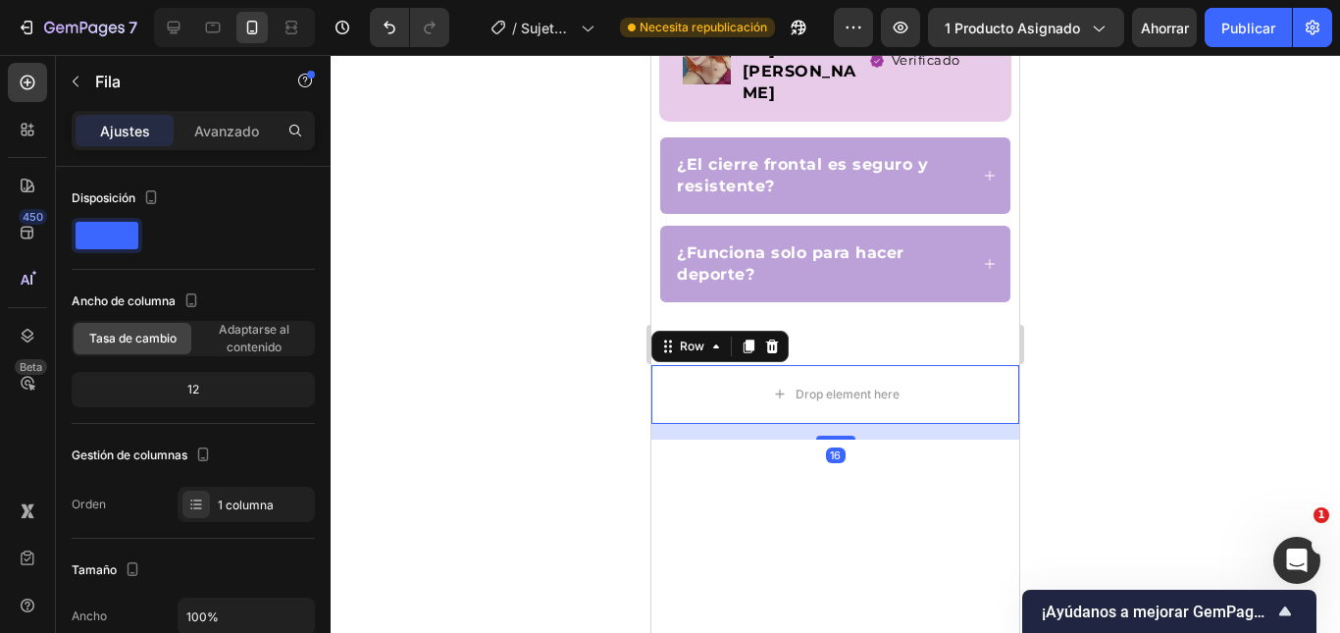
drag, startPoint x: 34, startPoint y: 288, endPoint x: 550, endPoint y: 387, distance: 525.3
click at [549, 388] on div at bounding box center [835, 344] width 1009 height 578
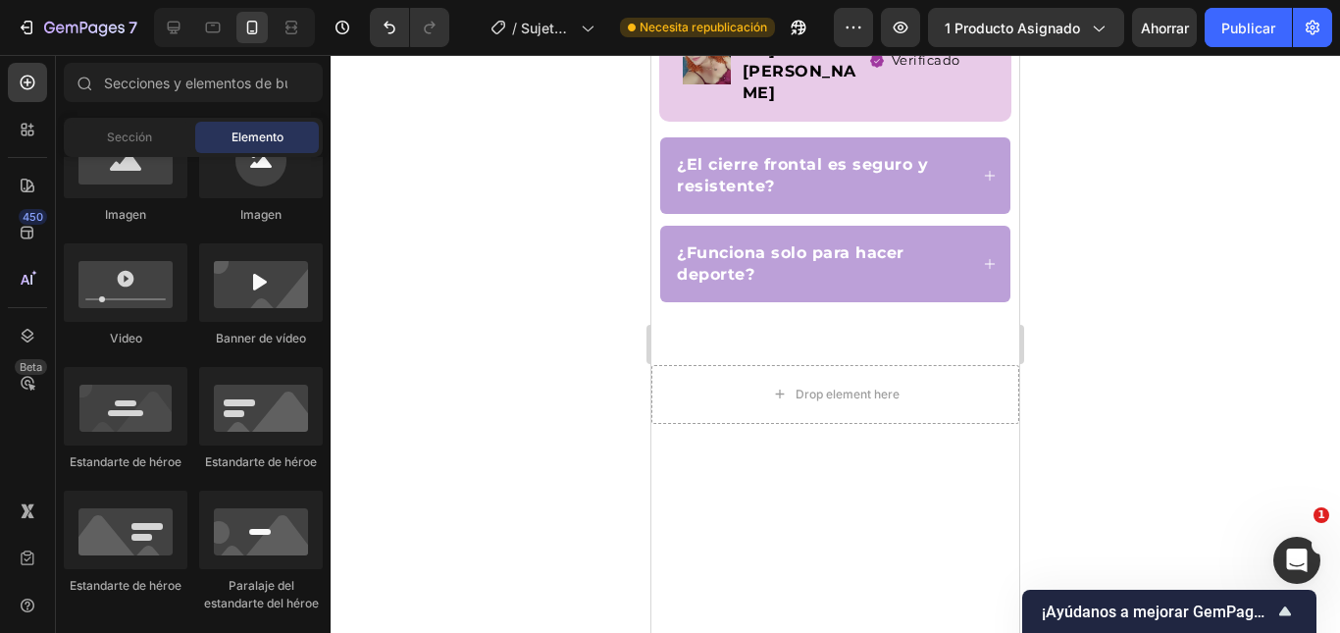
click at [464, 345] on div at bounding box center [835, 344] width 1009 height 578
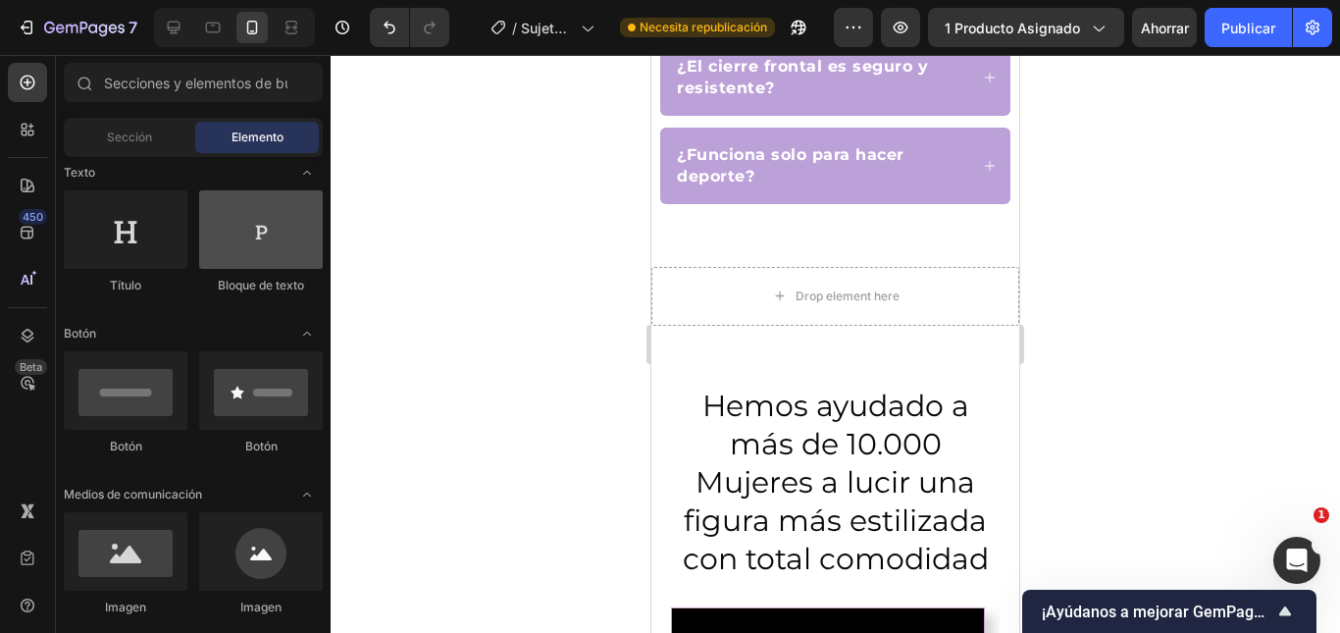
scroll to position [0, 0]
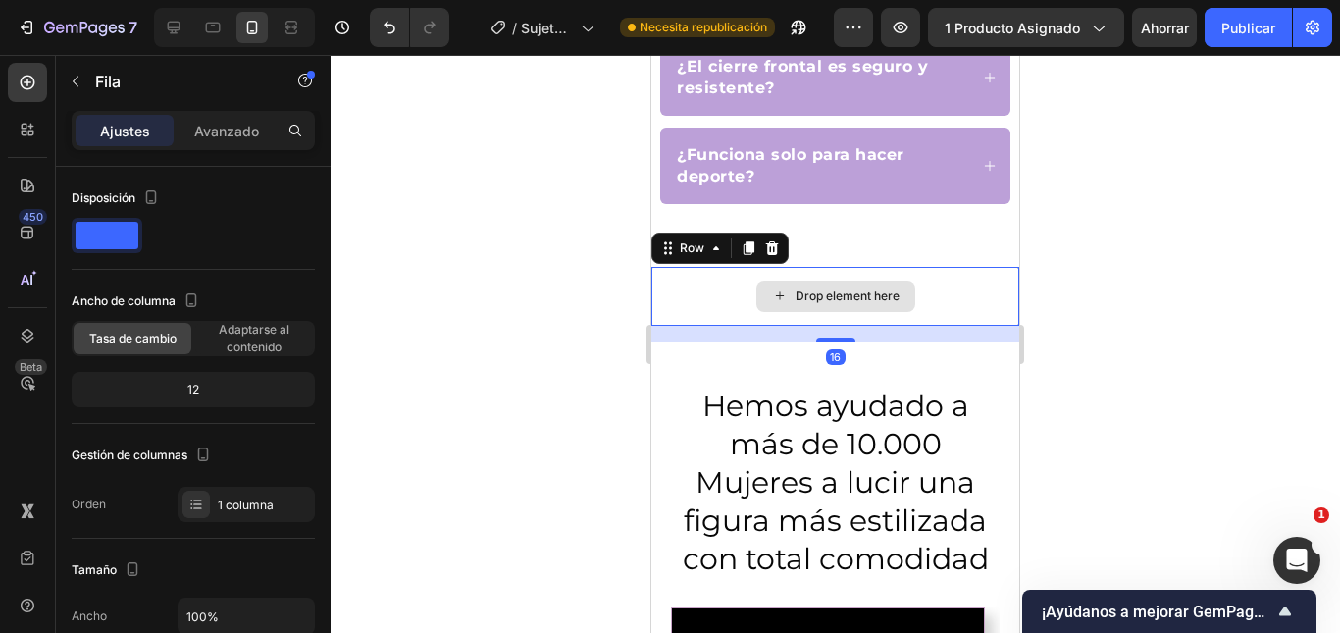
drag, startPoint x: 65, startPoint y: 182, endPoint x: 562, endPoint y: 284, distance: 507.6
click at [562, 284] on div at bounding box center [835, 344] width 1009 height 578
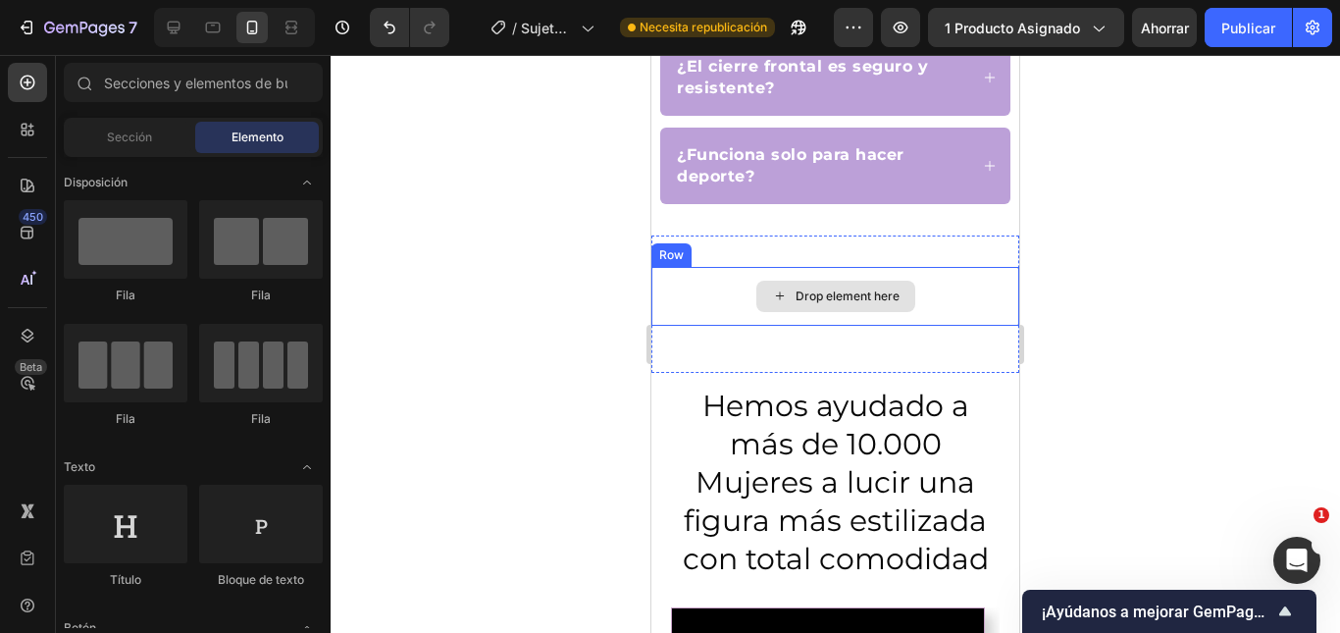
click at [795, 288] on div "Drop element here" at bounding box center [847, 296] width 104 height 16
drag, startPoint x: 789, startPoint y: 251, endPoint x: 710, endPoint y: 252, distance: 78.5
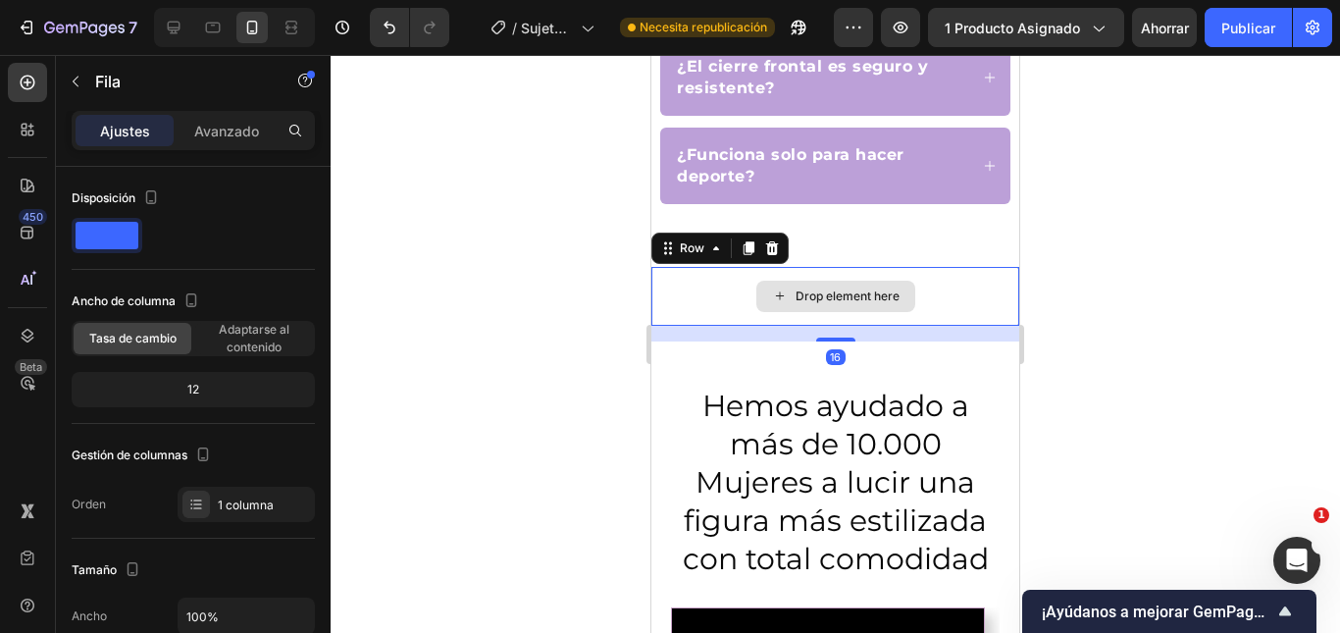
drag, startPoint x: 710, startPoint y: 252, endPoint x: 674, endPoint y: 266, distance: 38.8
drag, startPoint x: 674, startPoint y: 266, endPoint x: 652, endPoint y: 295, distance: 36.5
drag, startPoint x: 1, startPoint y: 240, endPoint x: 569, endPoint y: 288, distance: 569.9
click at [569, 288] on div at bounding box center [835, 344] width 1009 height 578
drag, startPoint x: 31, startPoint y: 196, endPoint x: 601, endPoint y: 244, distance: 571.9
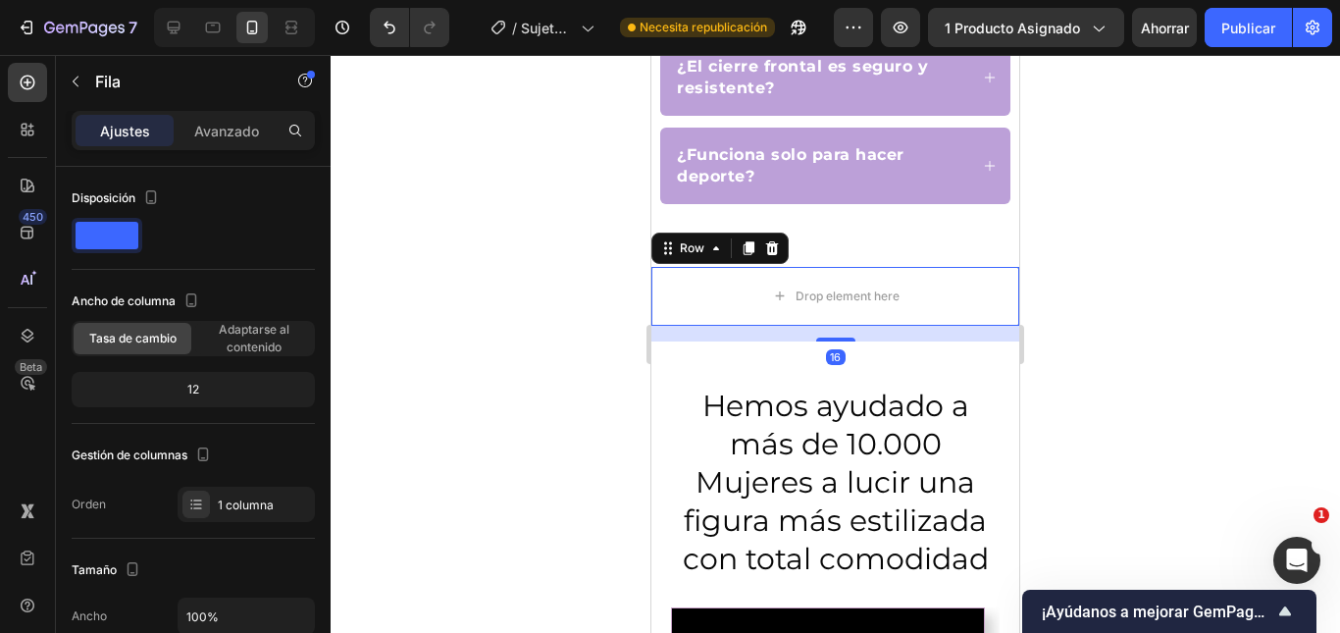
click at [601, 244] on div at bounding box center [835, 344] width 1009 height 578
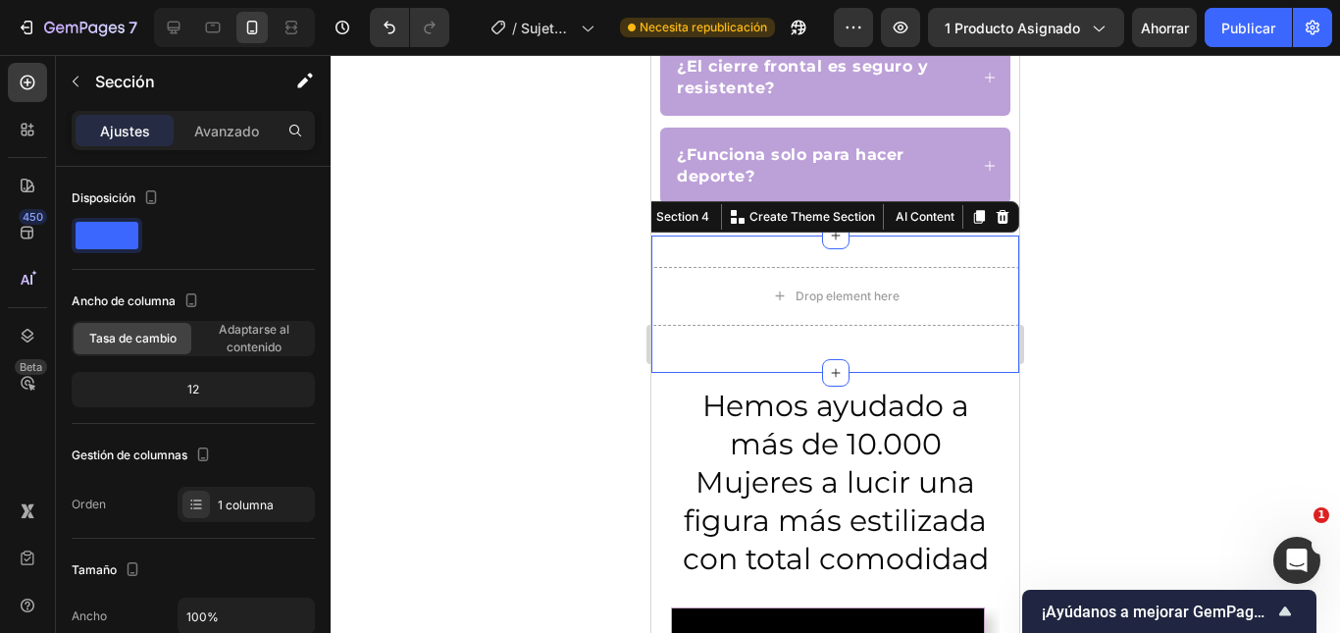
drag, startPoint x: 141, startPoint y: 147, endPoint x: 615, endPoint y: 262, distance: 487.4
click at [549, 269] on div at bounding box center [835, 344] width 1009 height 578
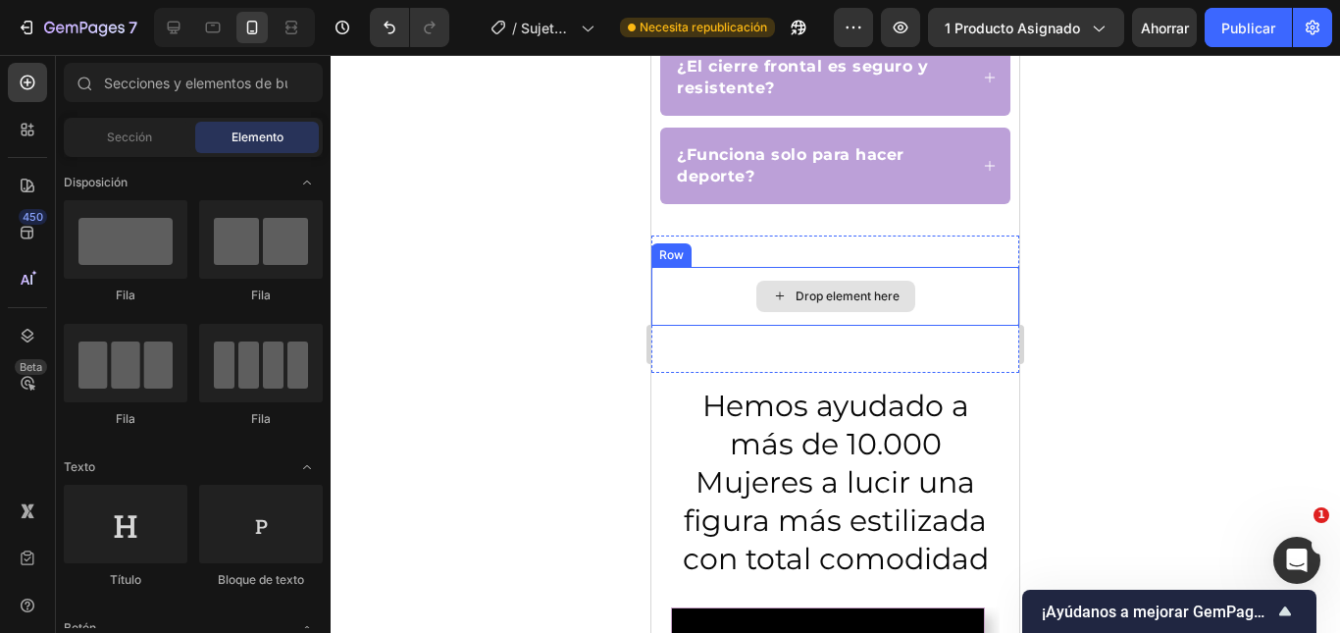
click at [692, 267] on div "Drop element here" at bounding box center [835, 296] width 368 height 59
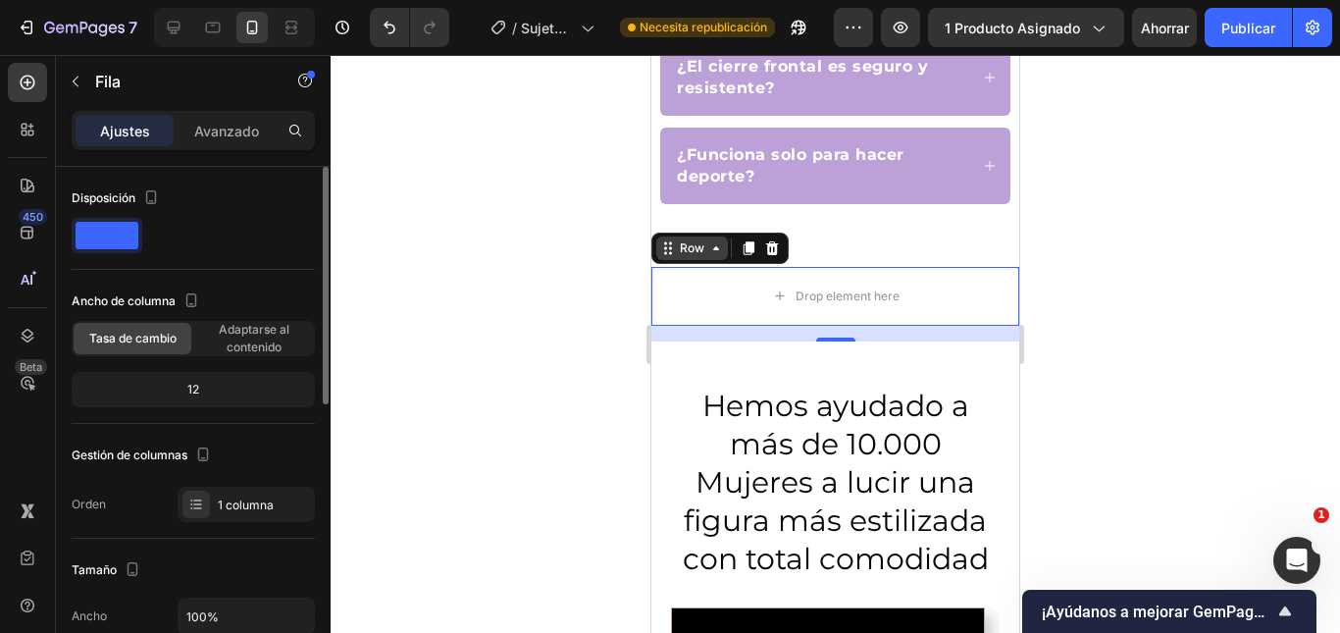
click at [715, 240] on icon at bounding box center [716, 248] width 16 height 16
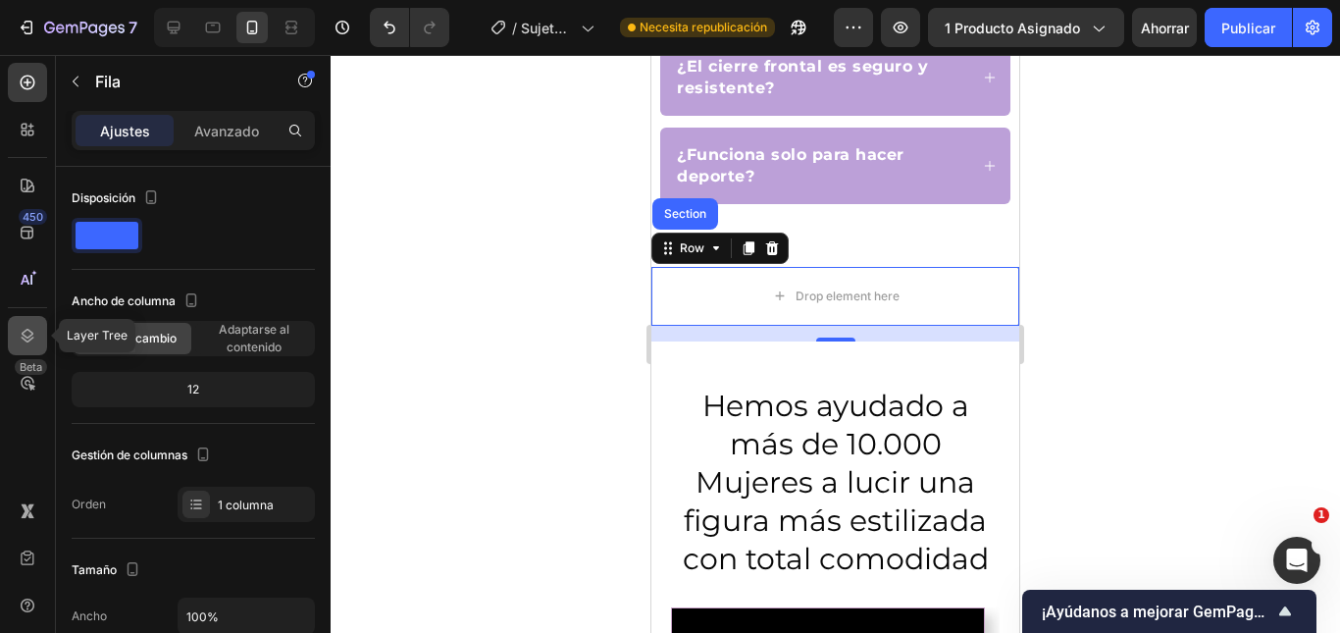
click at [32, 325] on div at bounding box center [27, 335] width 39 height 39
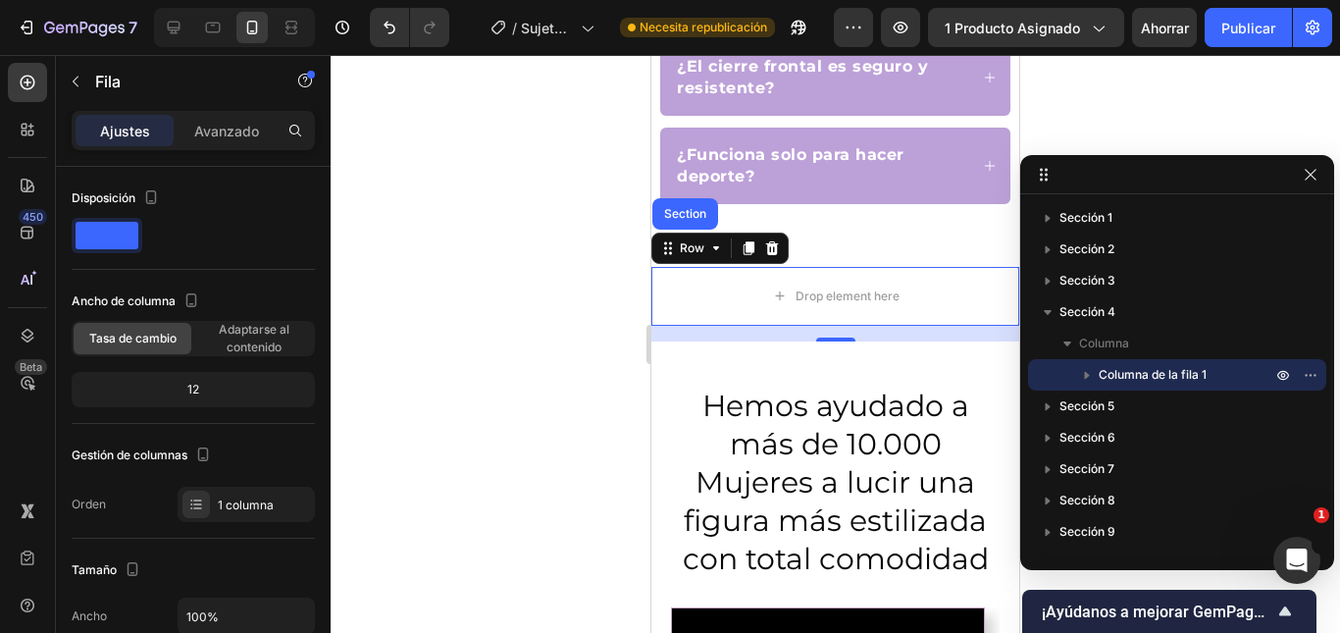
click at [1149, 371] on font "Columna de la fila 1" at bounding box center [1152, 374] width 108 height 15
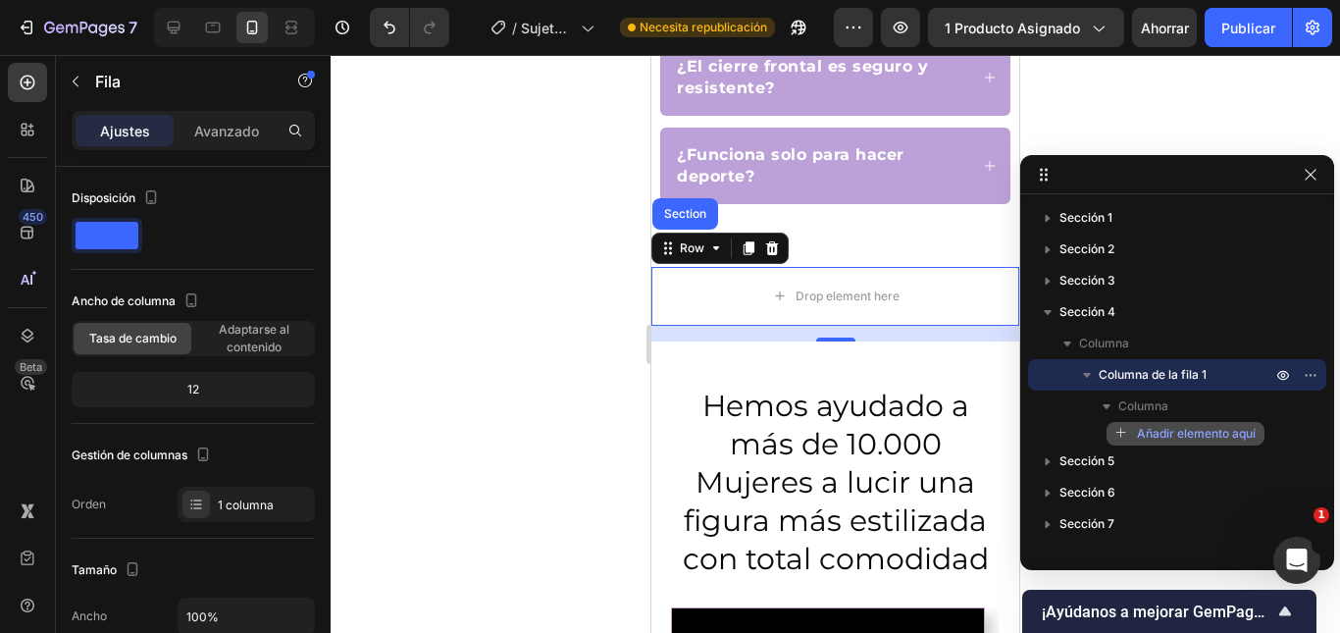
drag, startPoint x: 1148, startPoint y: 403, endPoint x: 1198, endPoint y: 424, distance: 53.2
click at [1198, 424] on button "Añadir elemento aquí" at bounding box center [1185, 434] width 158 height 24
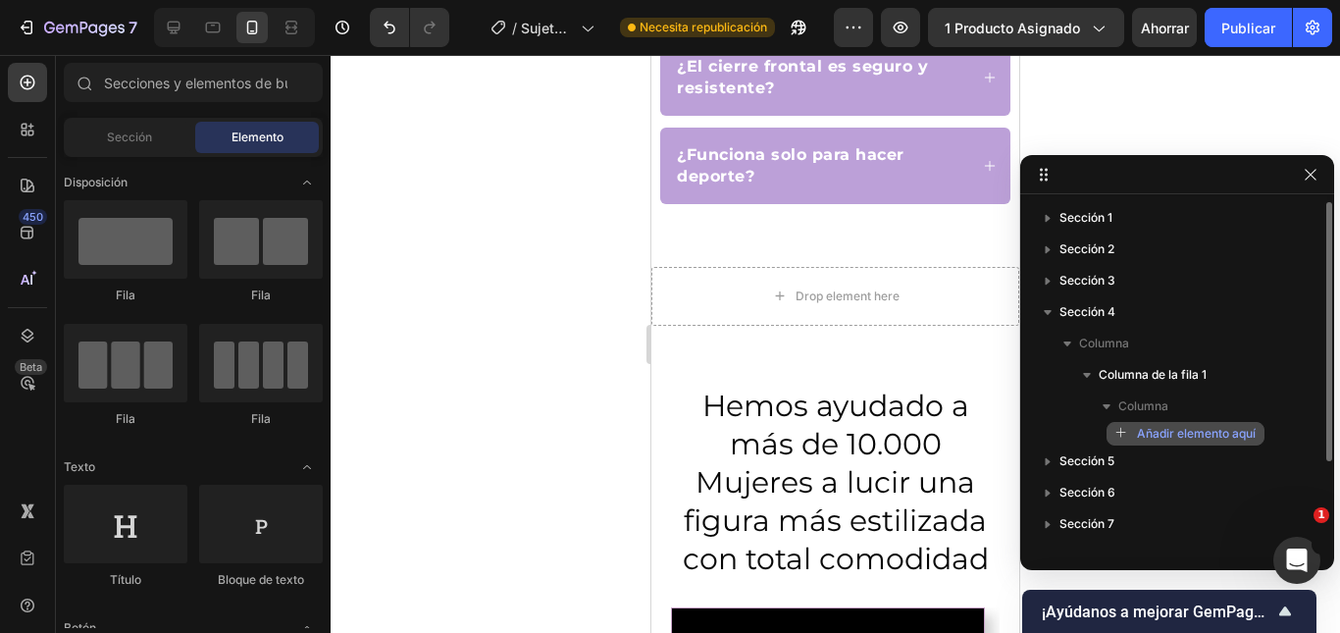
click at [1198, 424] on button "Añadir elemento aquí" at bounding box center [1185, 434] width 158 height 24
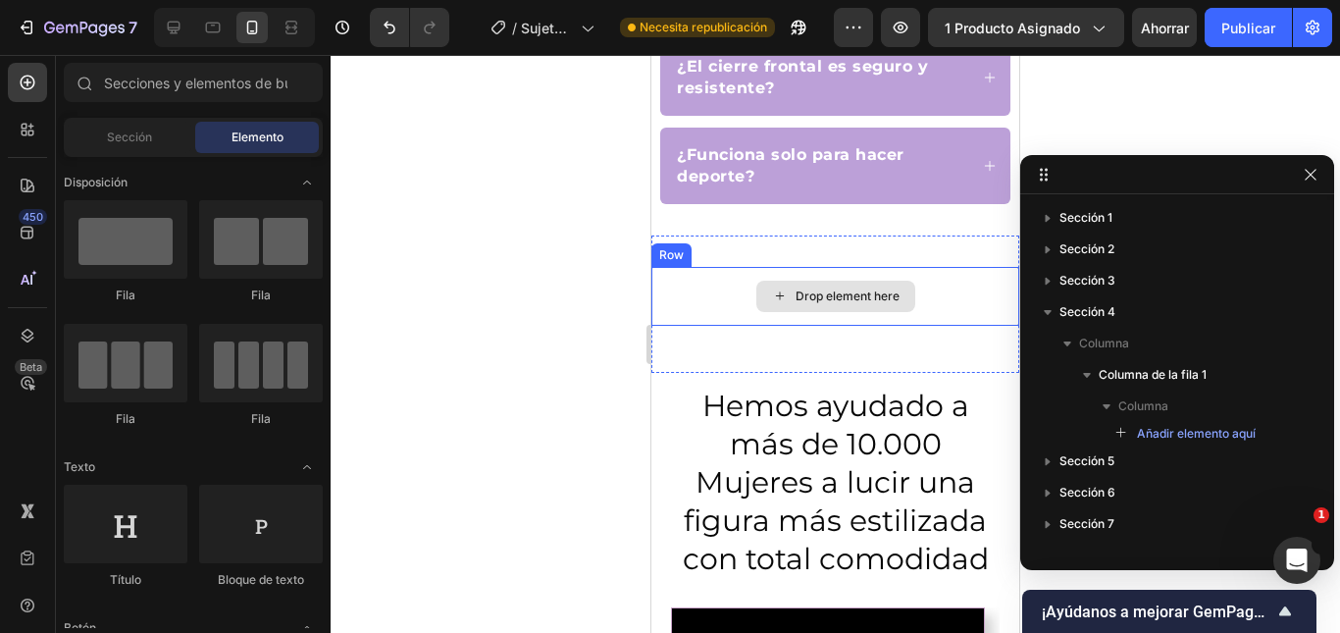
drag, startPoint x: 184, startPoint y: 200, endPoint x: 543, endPoint y: 272, distance: 366.0
click at [543, 272] on div at bounding box center [835, 344] width 1009 height 578
click at [544, 314] on div at bounding box center [835, 344] width 1009 height 578
click at [1312, 170] on icon "button" at bounding box center [1310, 175] width 16 height 16
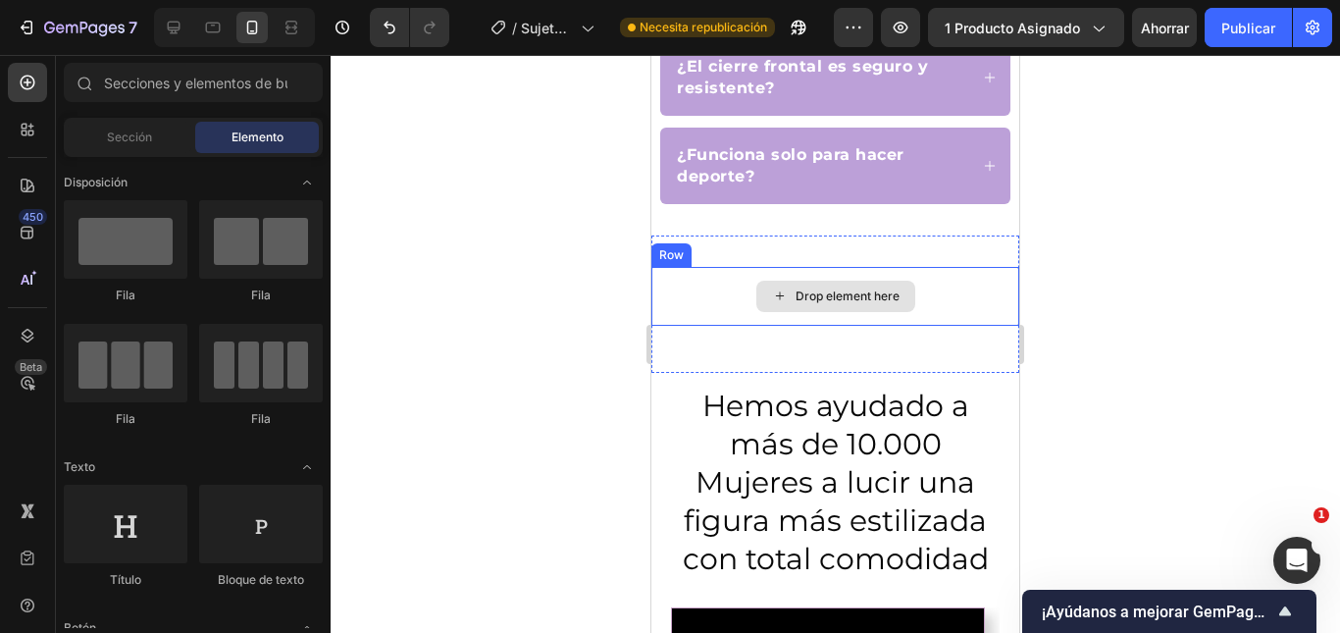
click at [877, 235] on div "Drop element here Row Section 4" at bounding box center [835, 303] width 368 height 137
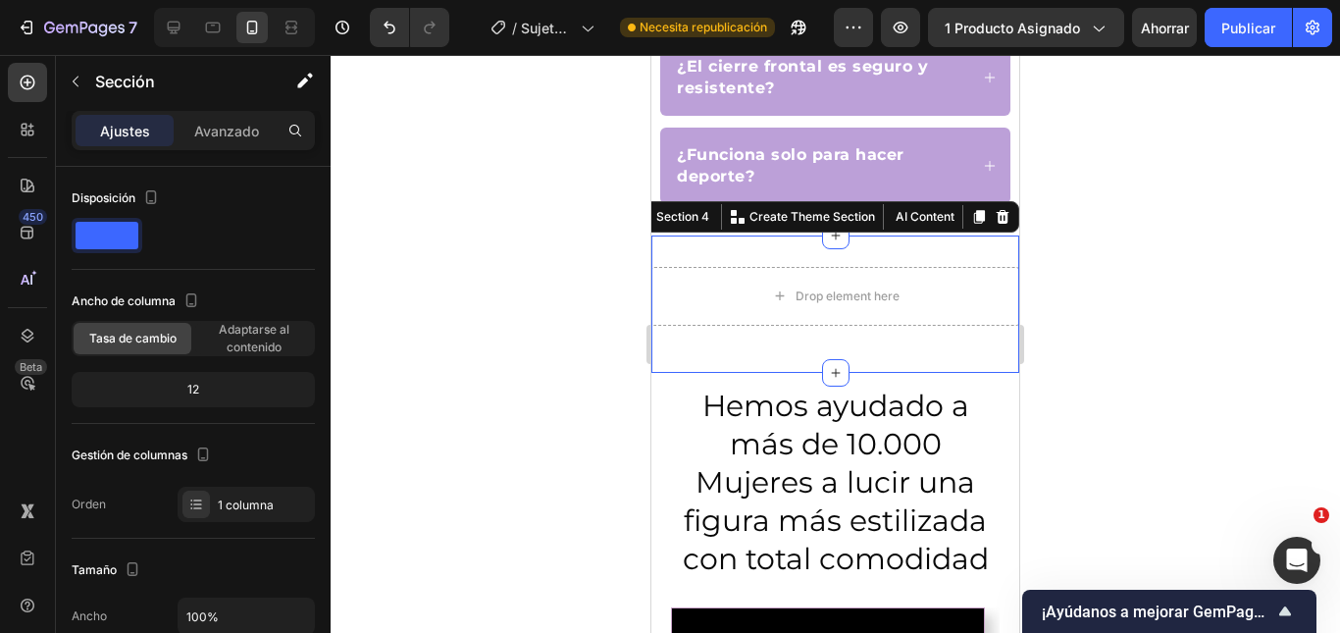
drag, startPoint x: 913, startPoint y: 211, endPoint x: 891, endPoint y: 212, distance: 22.6
click at [891, 235] on div "Drop element here Row Section 4 You can create reusable sections Create Theme S…" at bounding box center [835, 303] width 368 height 137
click at [903, 205] on button "AI Content" at bounding box center [923, 217] width 71 height 24
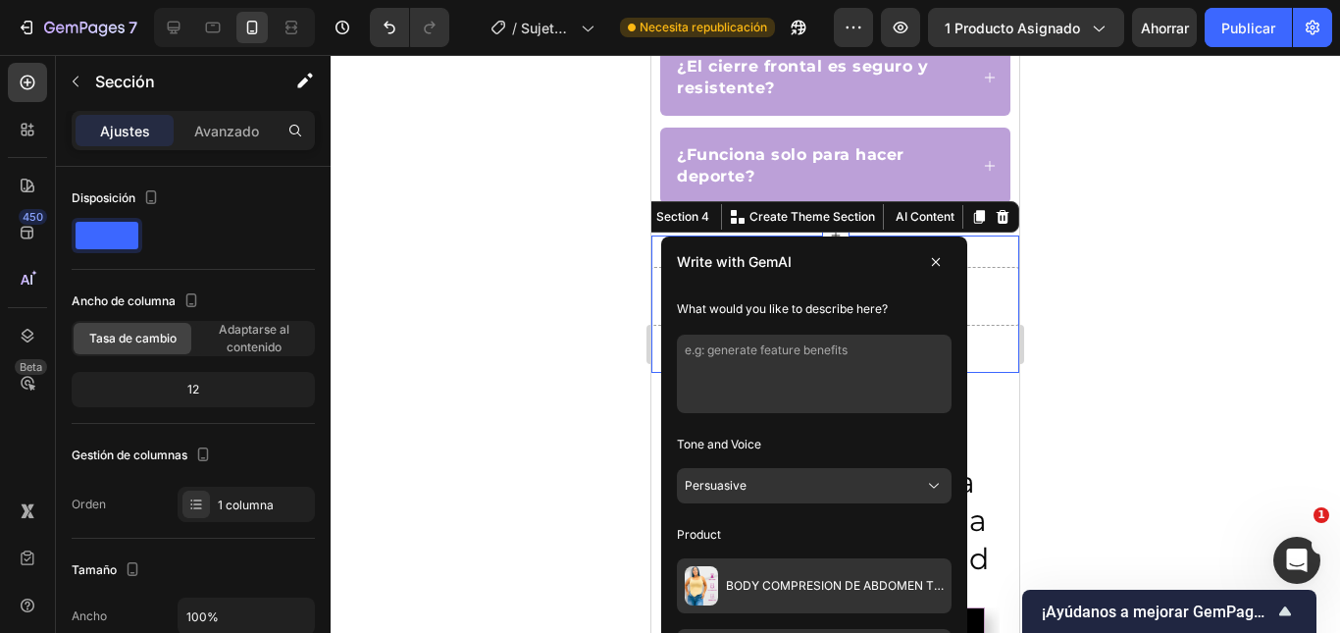
click at [1194, 230] on div at bounding box center [835, 344] width 1009 height 578
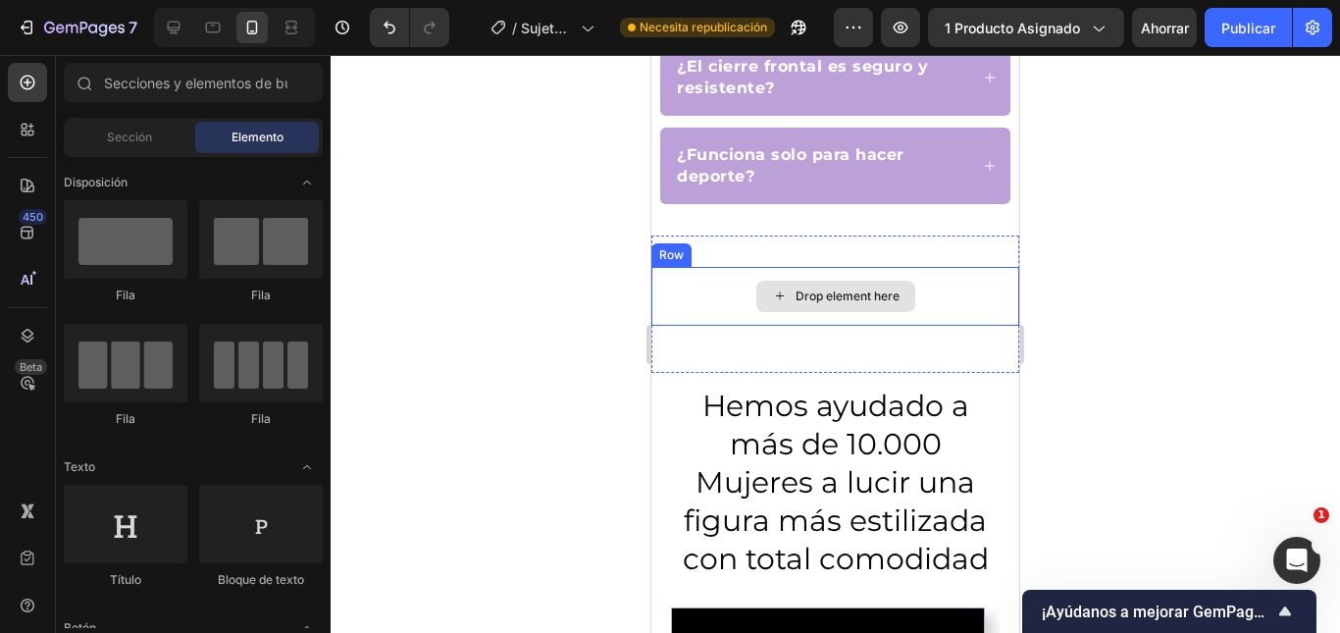
click at [939, 267] on div "Drop element here" at bounding box center [835, 296] width 368 height 59
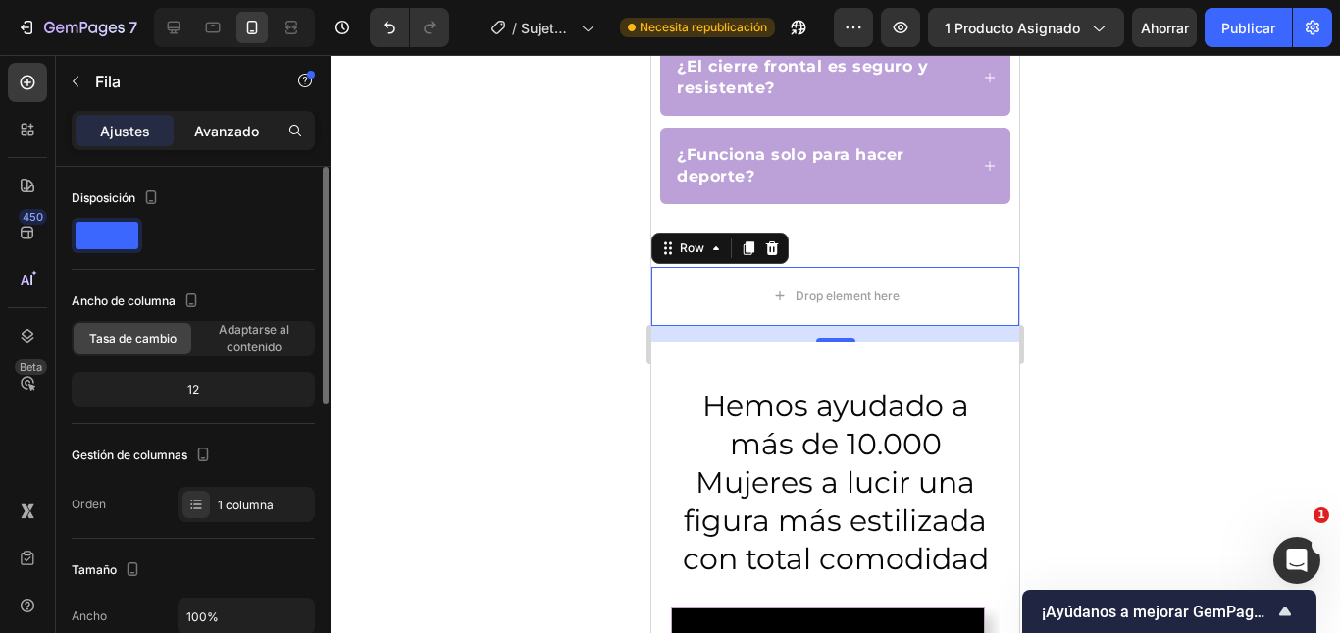
click at [250, 135] on font "Avanzado" at bounding box center [226, 131] width 65 height 17
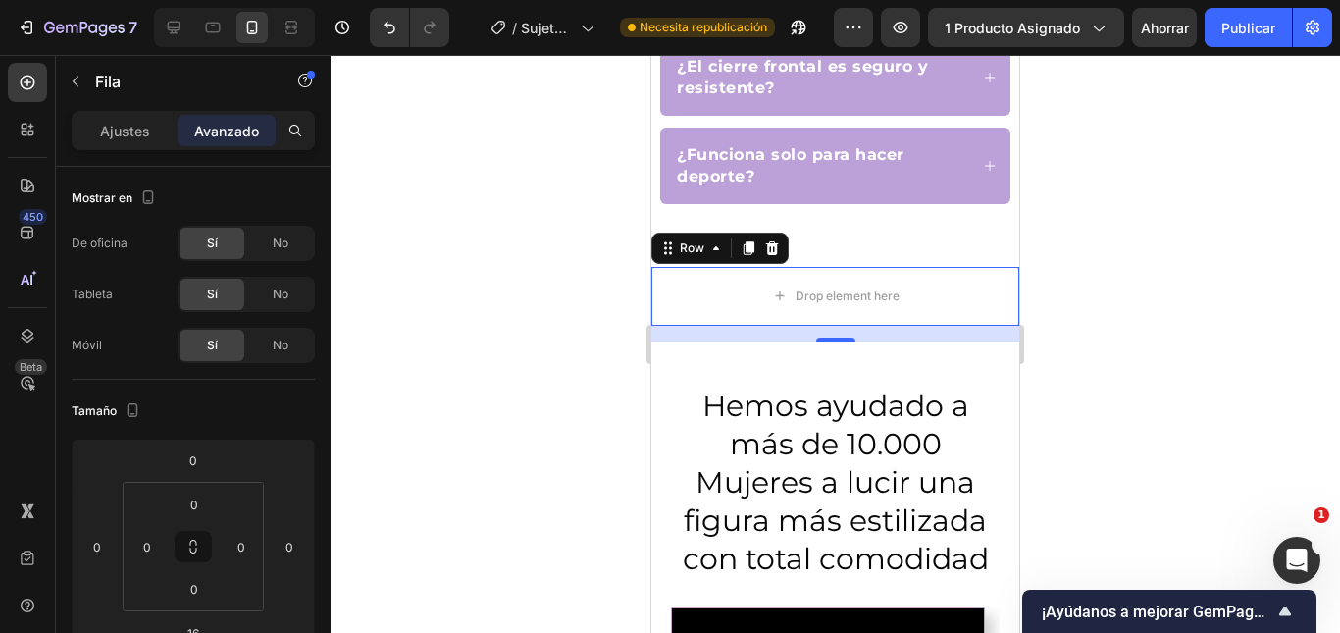
scroll to position [588, 0]
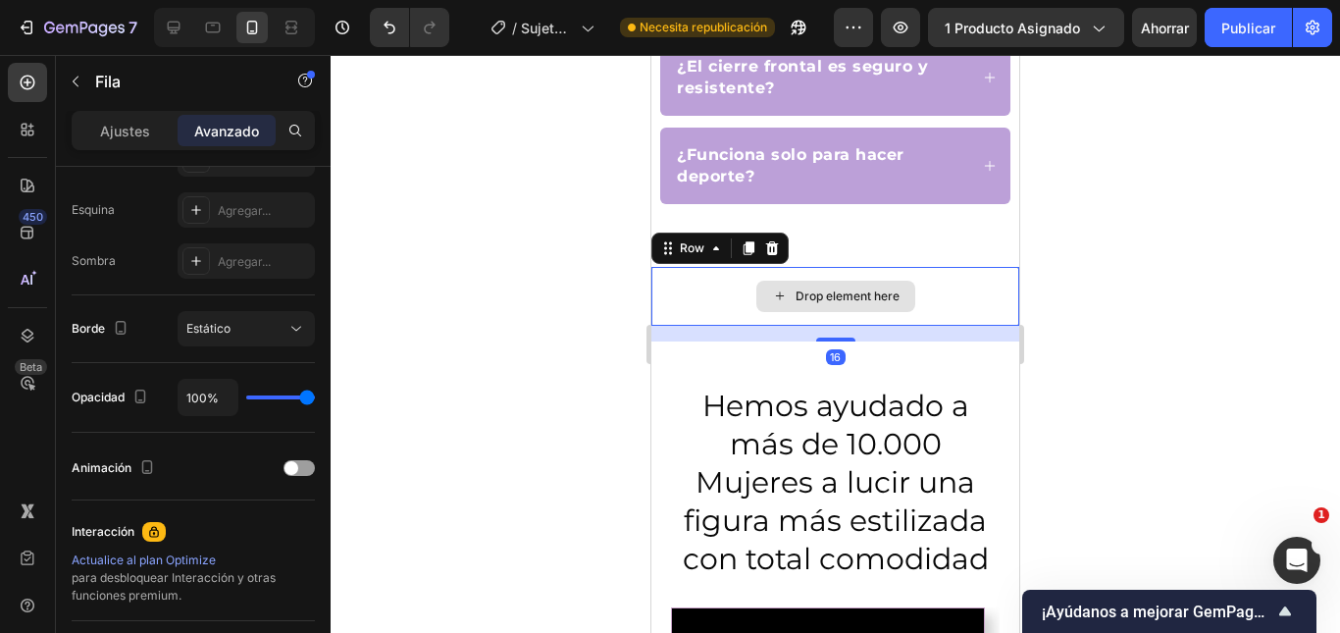
drag, startPoint x: 743, startPoint y: 258, endPoint x: 765, endPoint y: 262, distance: 21.9
click at [703, 267] on div "Drop element here" at bounding box center [835, 296] width 368 height 59
click at [827, 281] on div "Drop element here" at bounding box center [835, 296] width 159 height 31
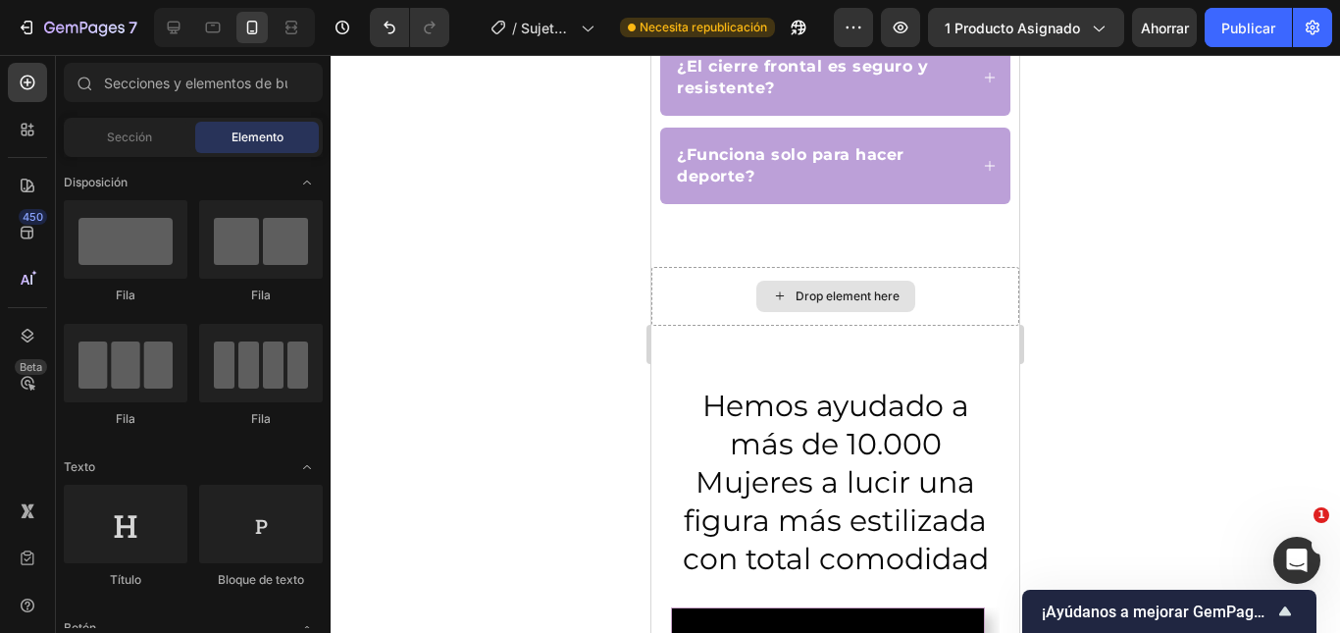
click at [827, 281] on div "Drop element here" at bounding box center [835, 296] width 159 height 31
click at [734, 267] on div "Drop element here" at bounding box center [835, 296] width 368 height 59
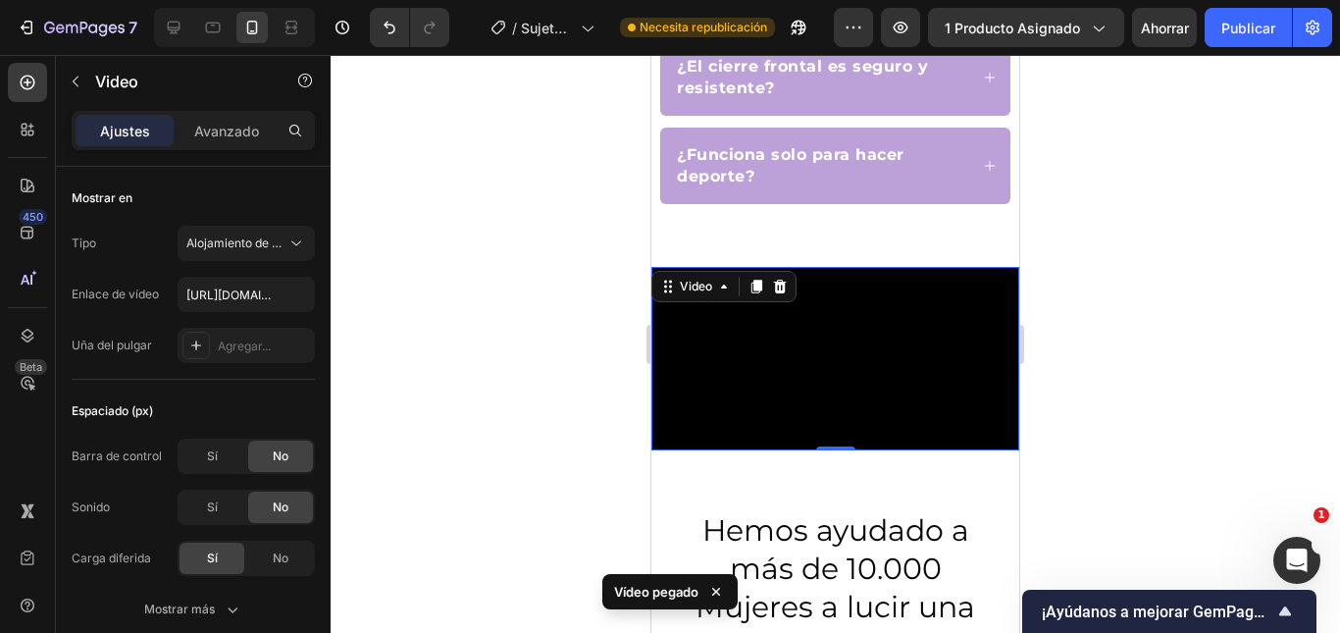
click at [1160, 311] on div at bounding box center [835, 344] width 1009 height 578
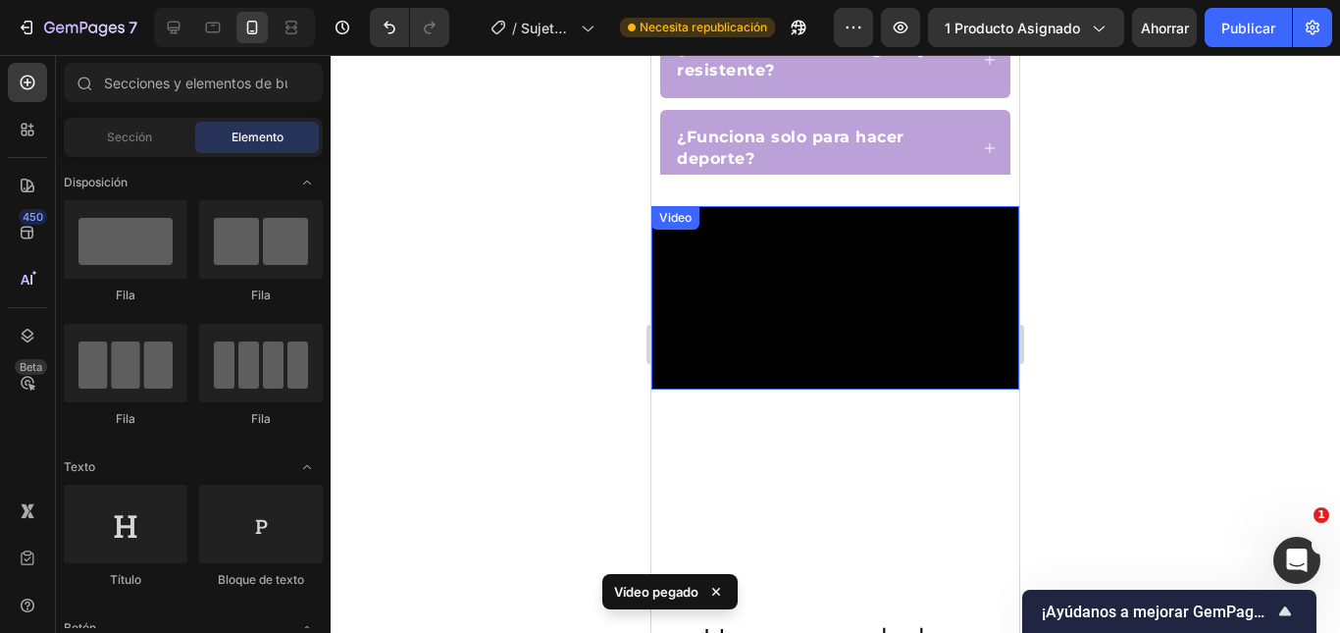
scroll to position [1786, 0]
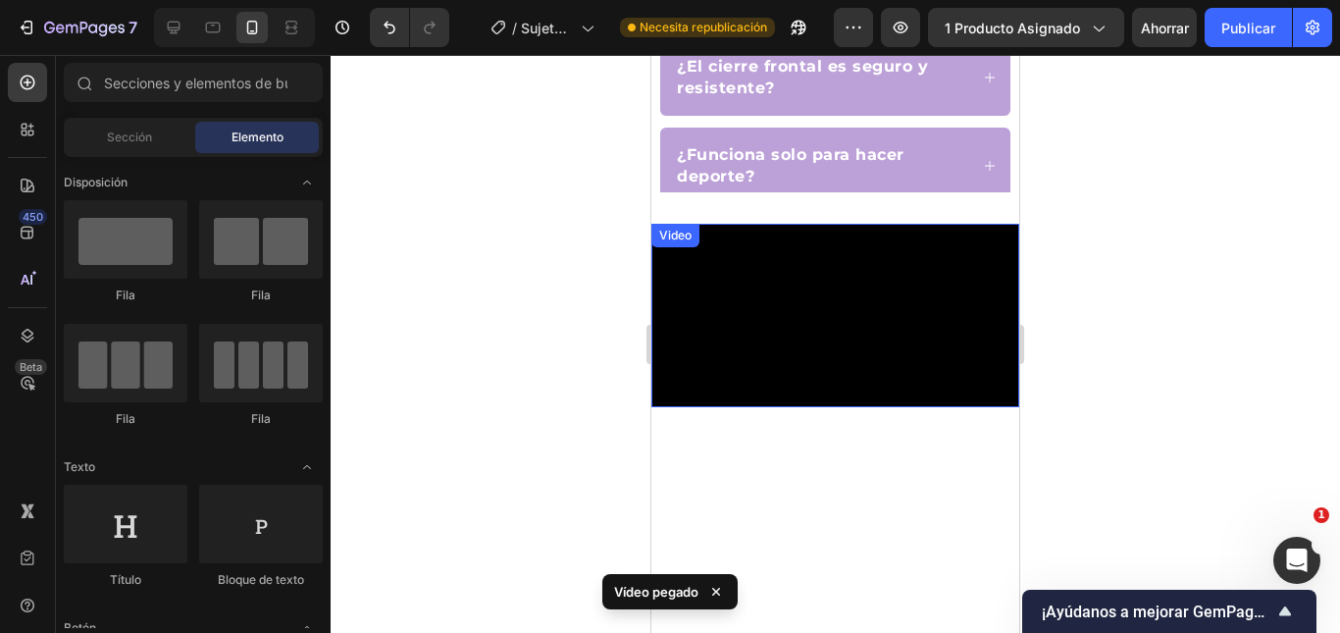
click at [919, 243] on video at bounding box center [835, 316] width 368 height 184
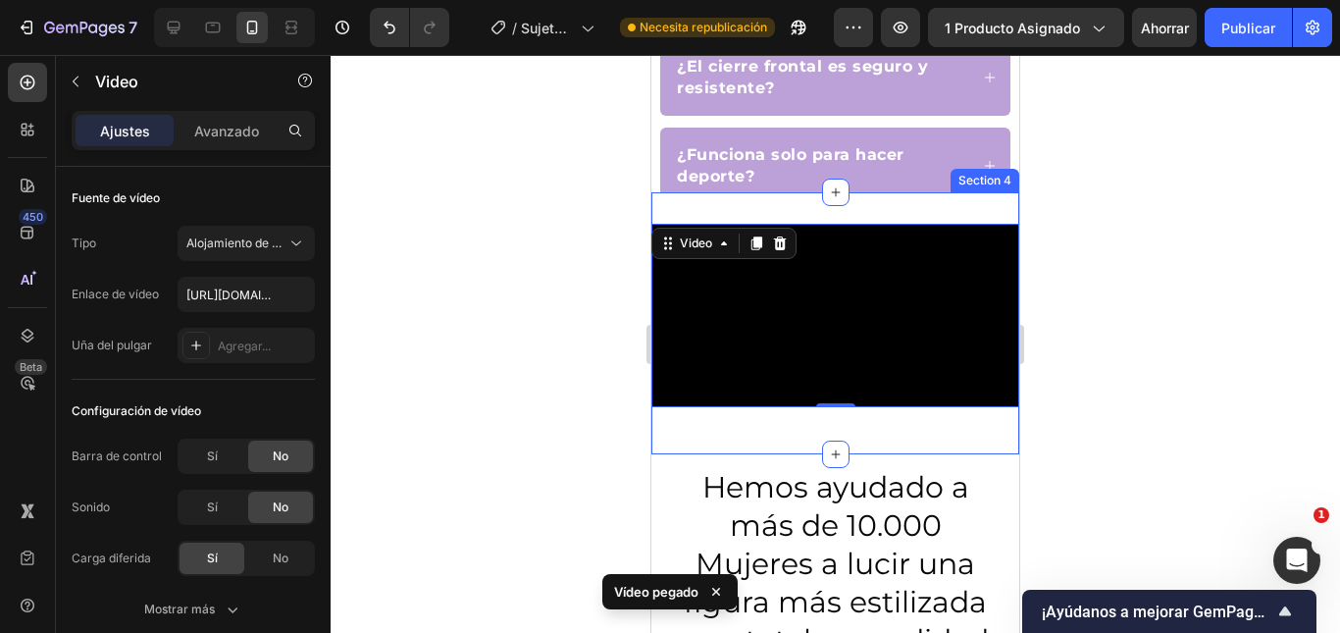
click at [910, 204] on div "Video 0 Row Section 4" at bounding box center [835, 323] width 368 height 263
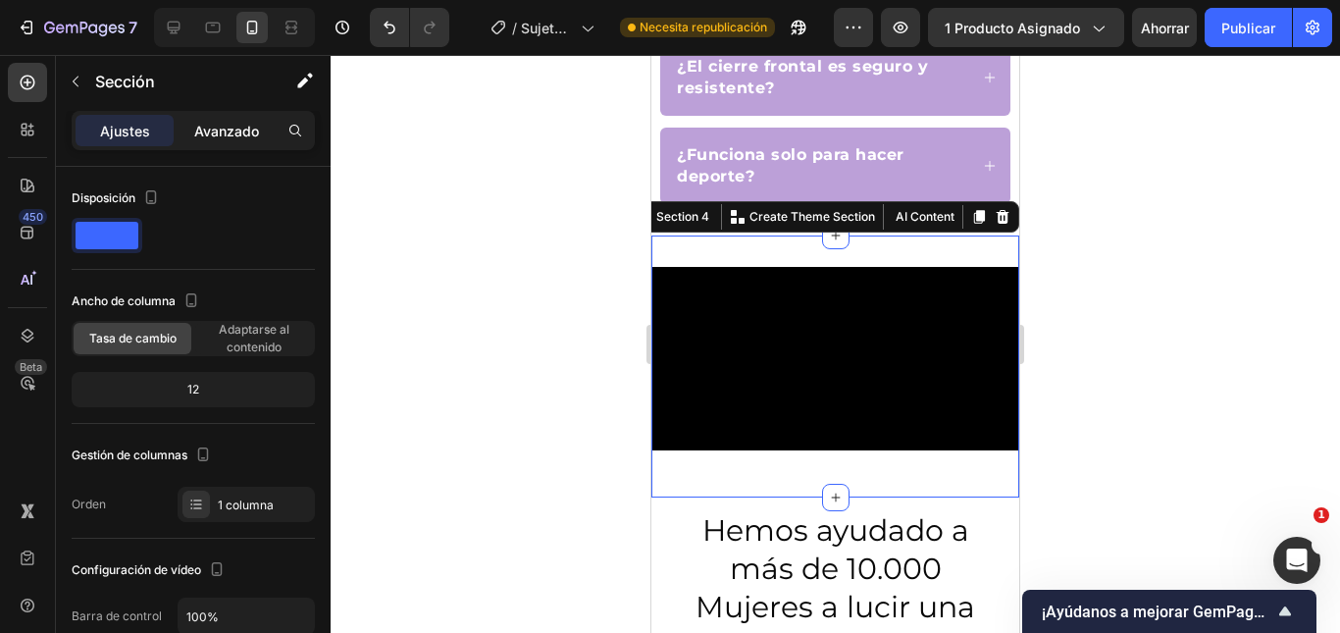
click at [210, 124] on font "Avanzado" at bounding box center [226, 131] width 65 height 17
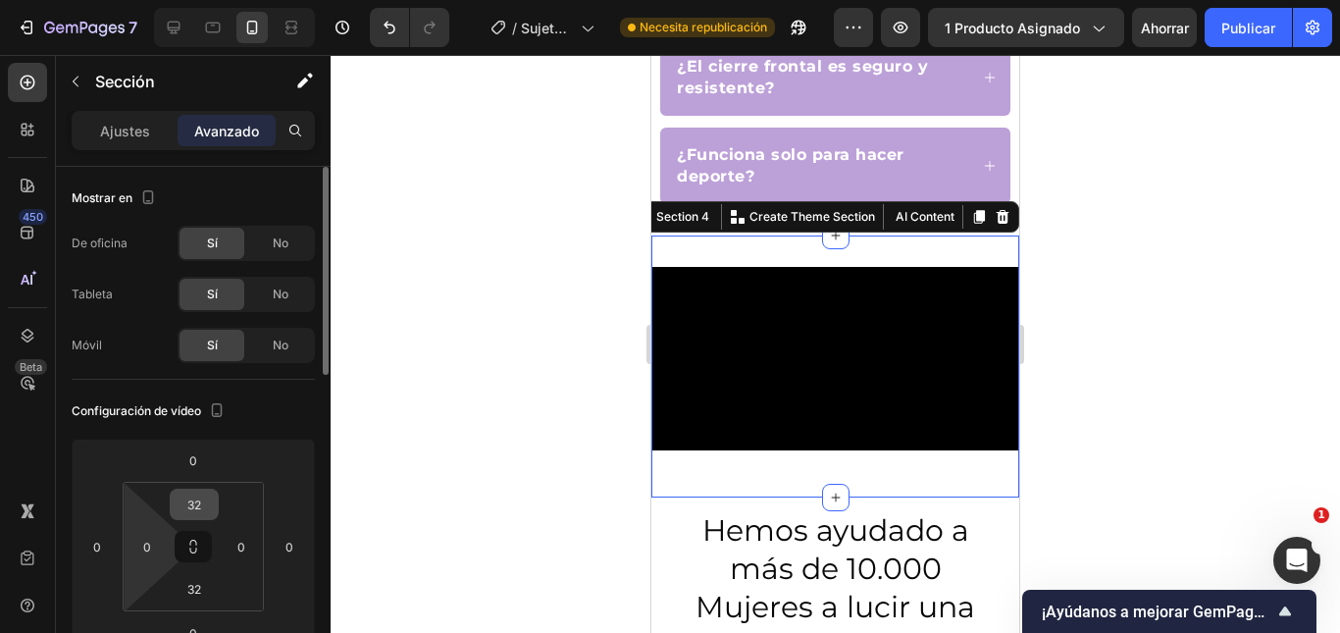
click at [193, 507] on input "32" at bounding box center [194, 503] width 39 height 29
click at [210, 540] on font "Auto" at bounding box center [212, 545] width 26 height 15
type input "Auto"
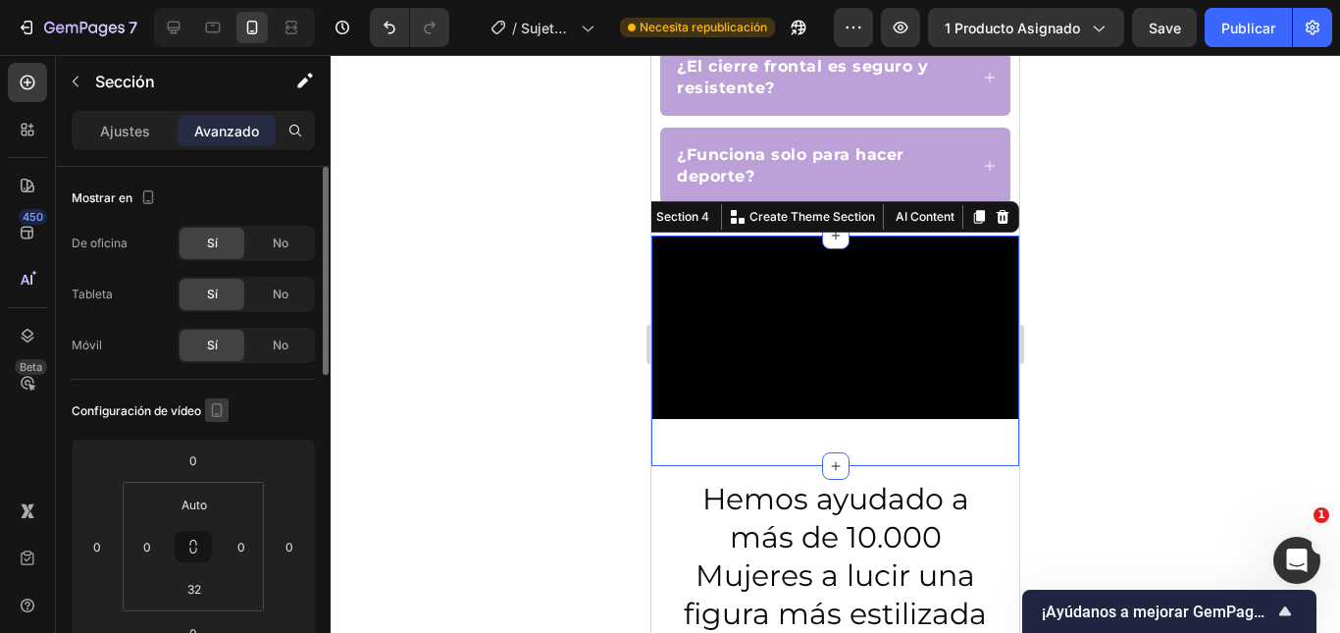
scroll to position [196, 0]
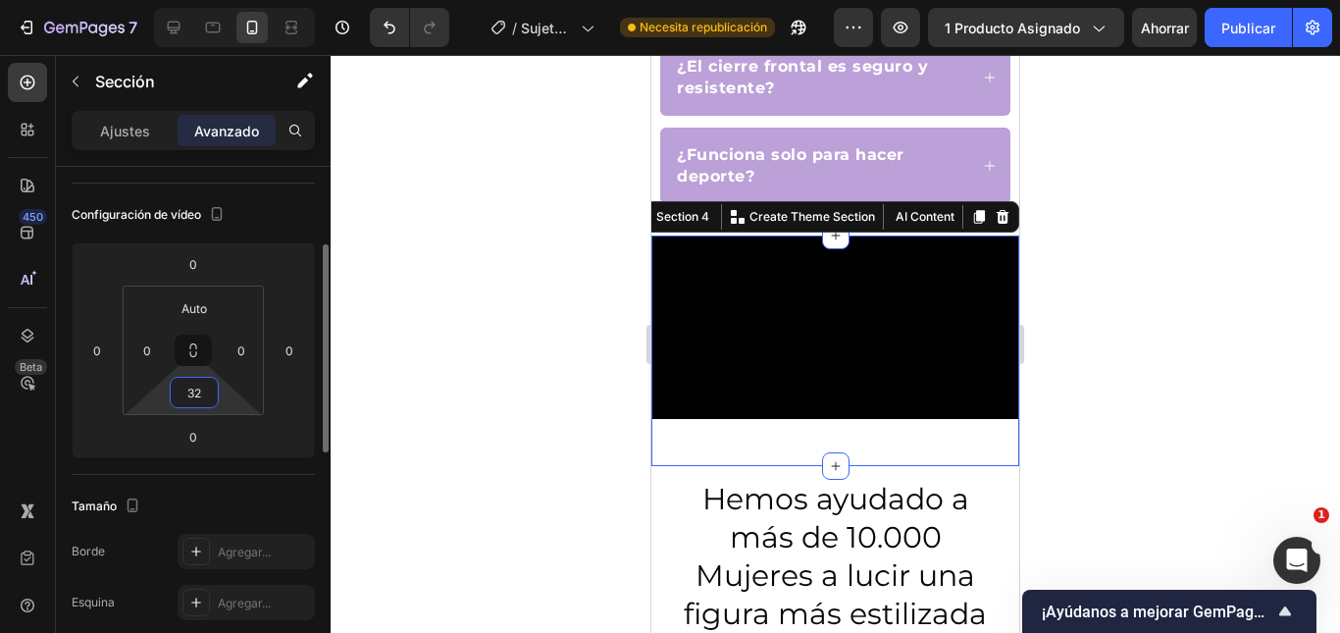
click at [196, 393] on input "32" at bounding box center [194, 392] width 39 height 29
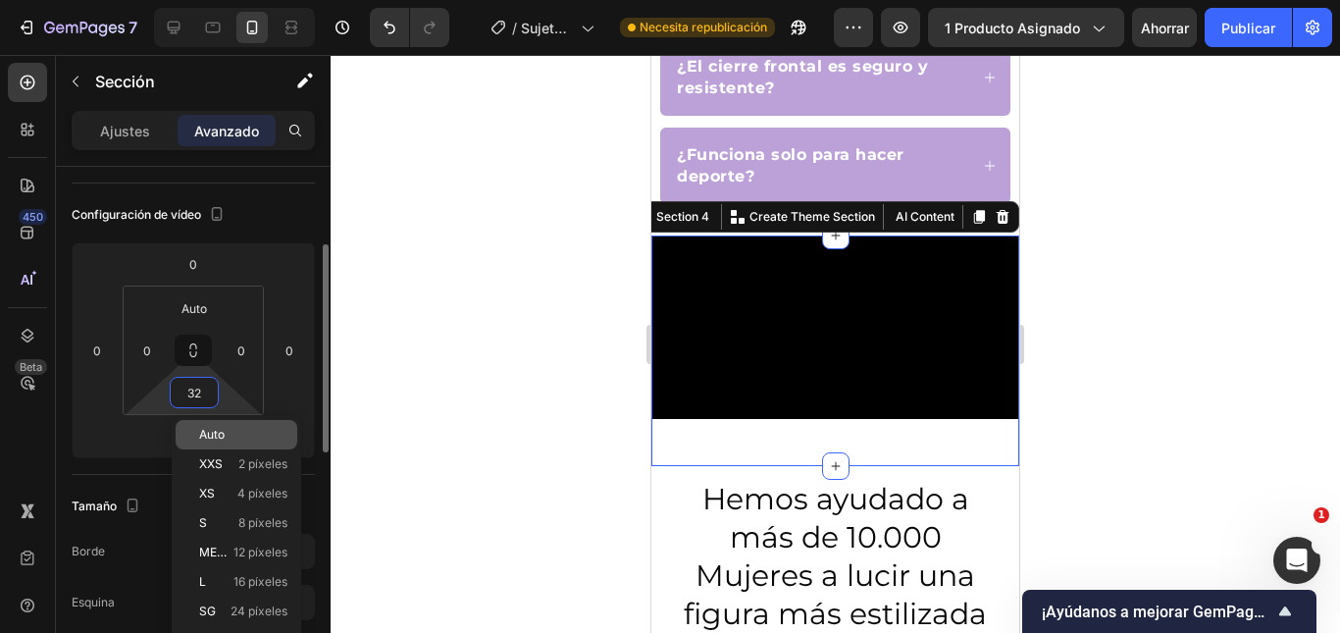
click at [213, 434] on font "Auto" at bounding box center [212, 434] width 26 height 15
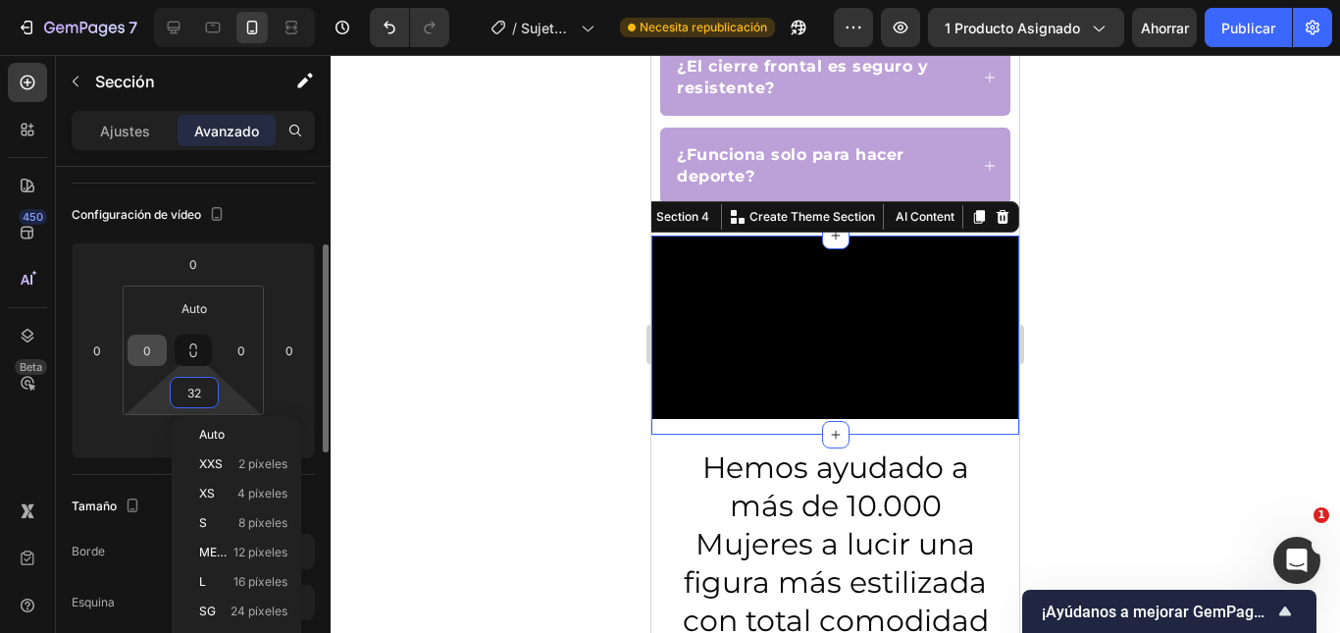
type input "Auto"
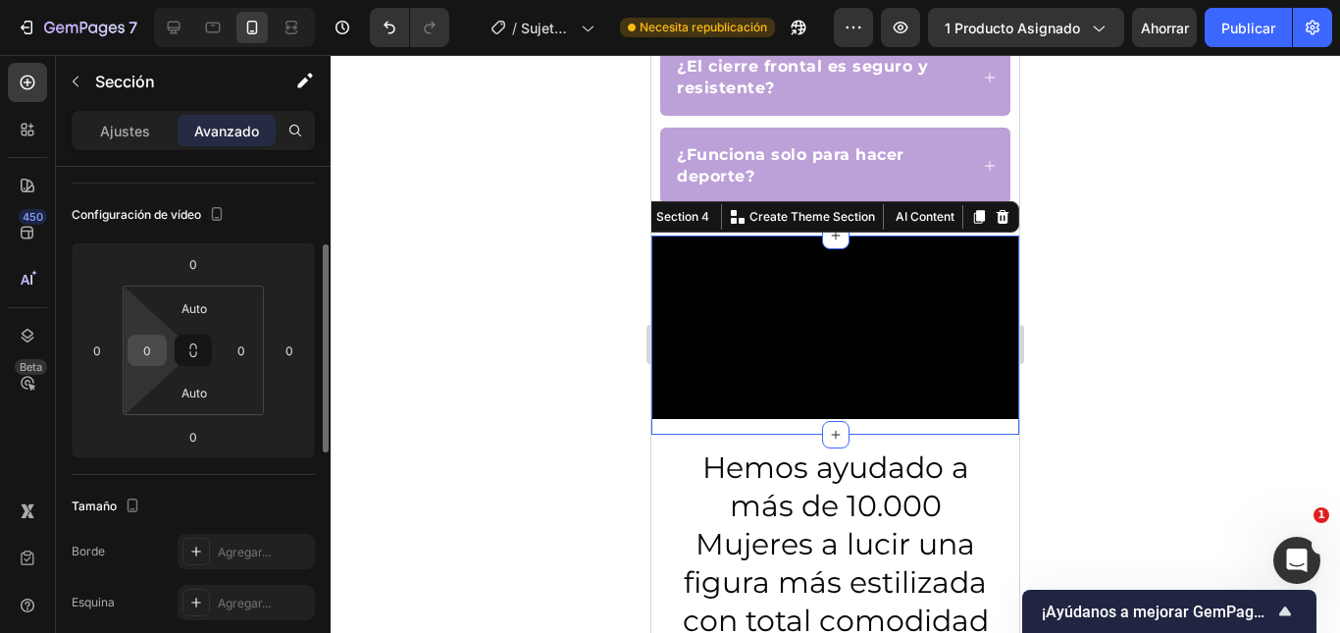
click at [152, 355] on input "0" at bounding box center [146, 349] width 29 height 29
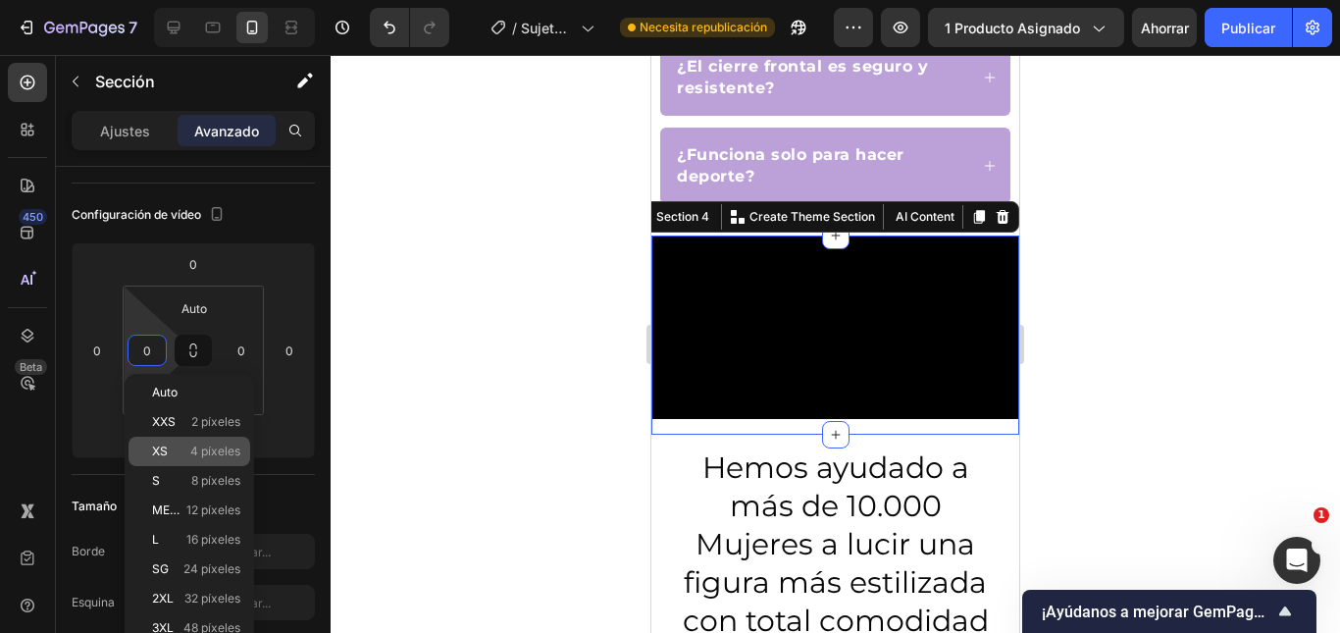
click at [177, 446] on p "XS 4 píxeles" at bounding box center [196, 451] width 88 height 14
type input "4"
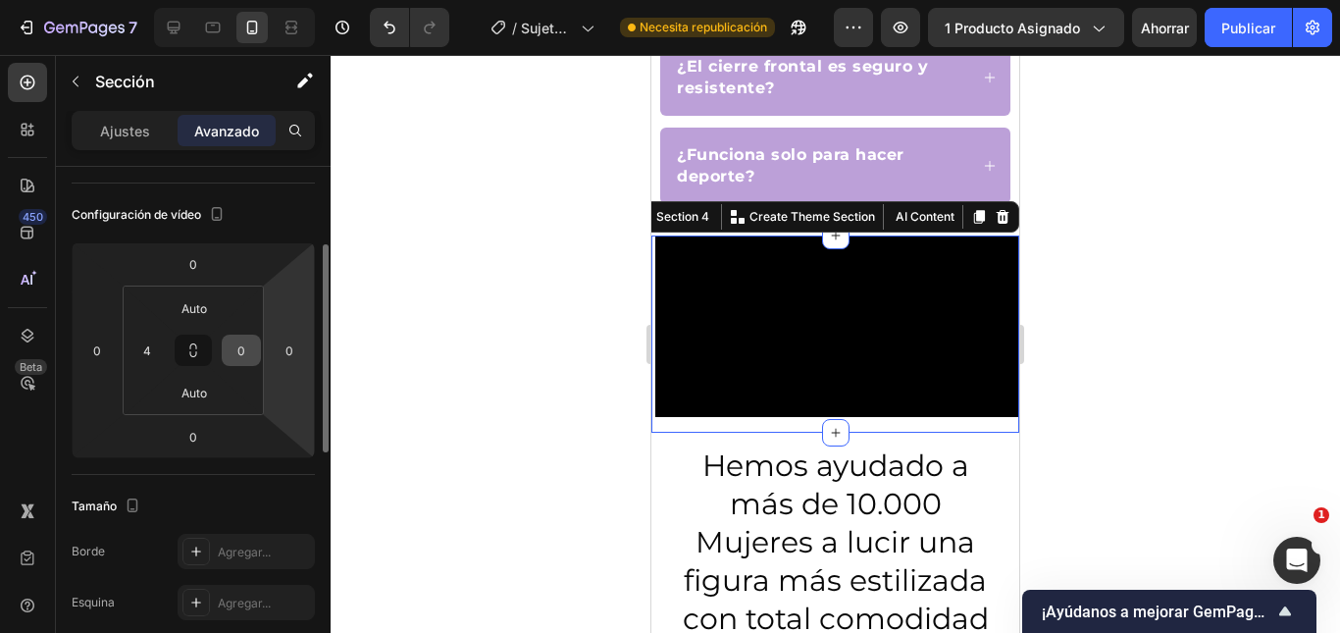
click at [230, 348] on input "0" at bounding box center [241, 349] width 29 height 29
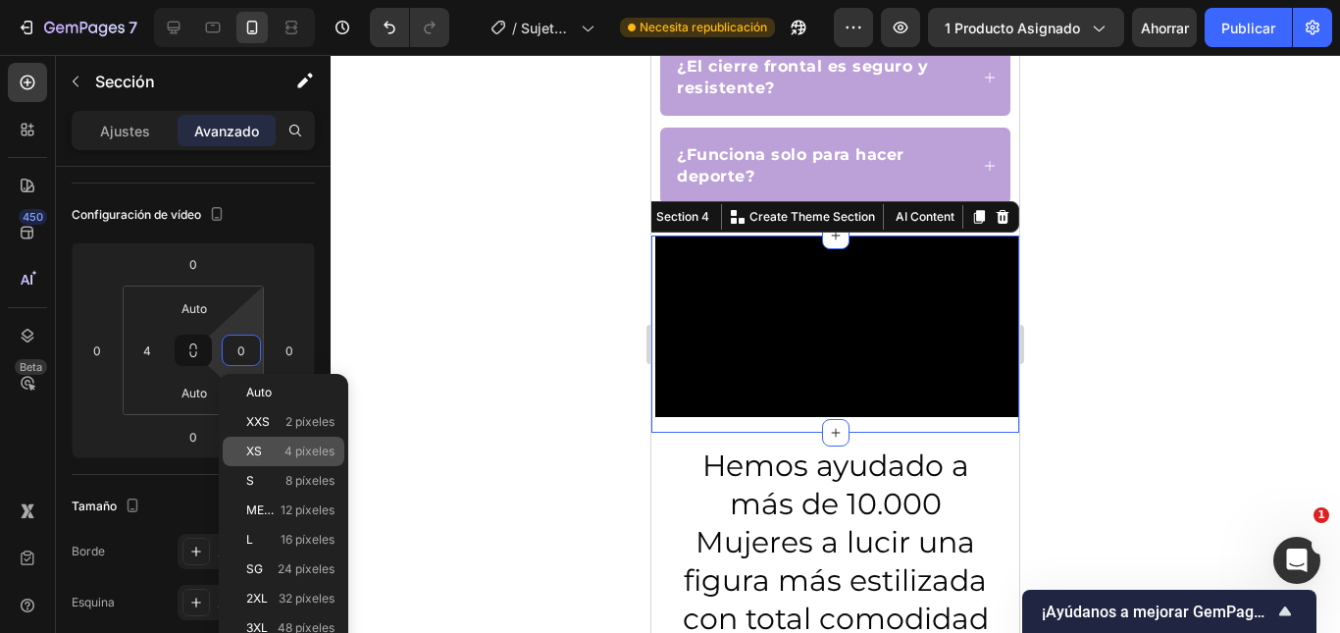
click at [260, 453] on font "XS" at bounding box center [254, 450] width 16 height 15
type input "4"
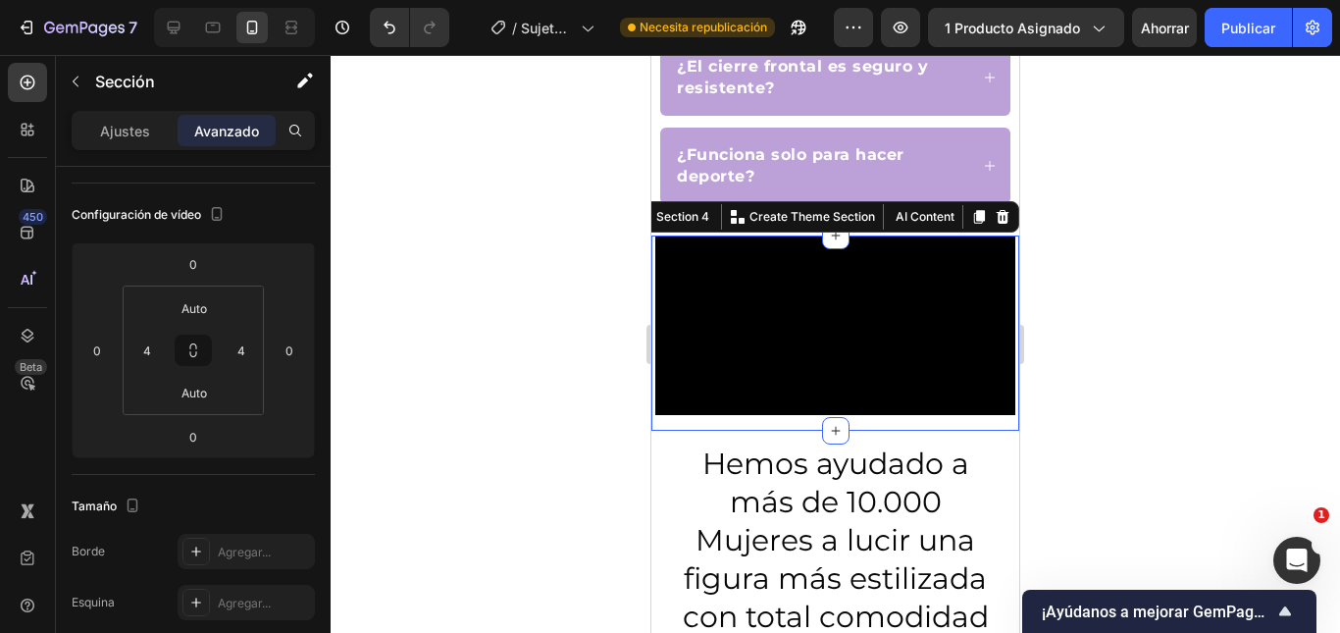
click at [1113, 306] on div at bounding box center [835, 344] width 1009 height 578
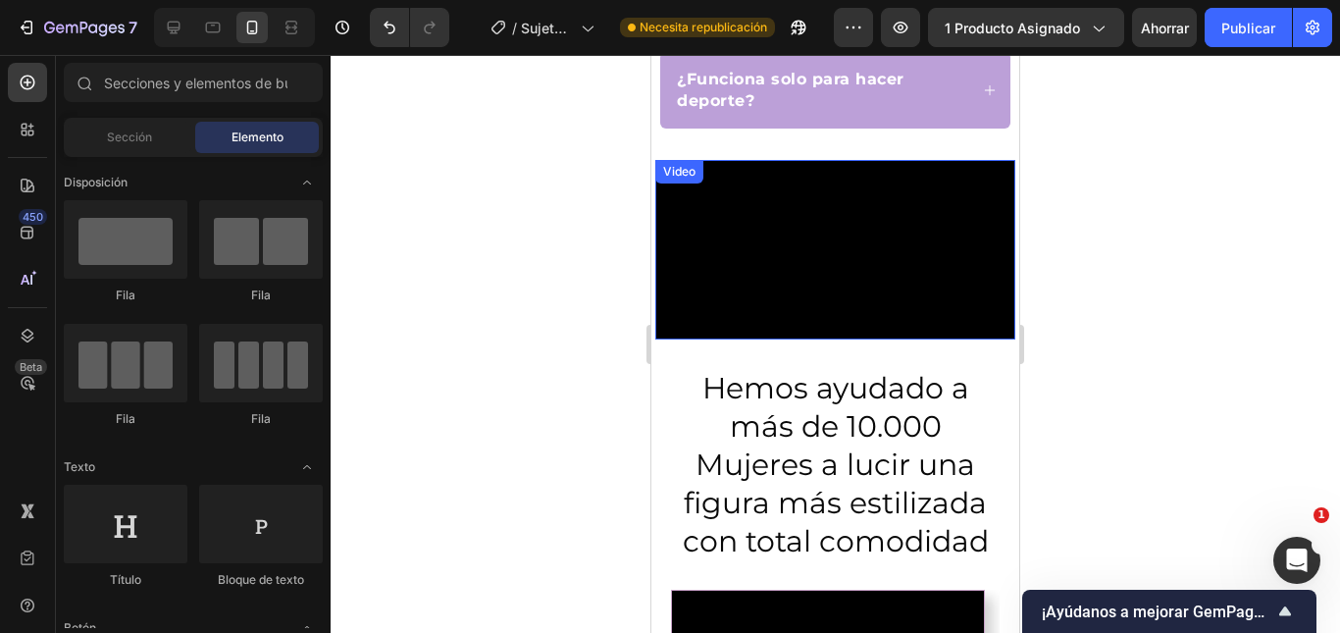
scroll to position [1884, 0]
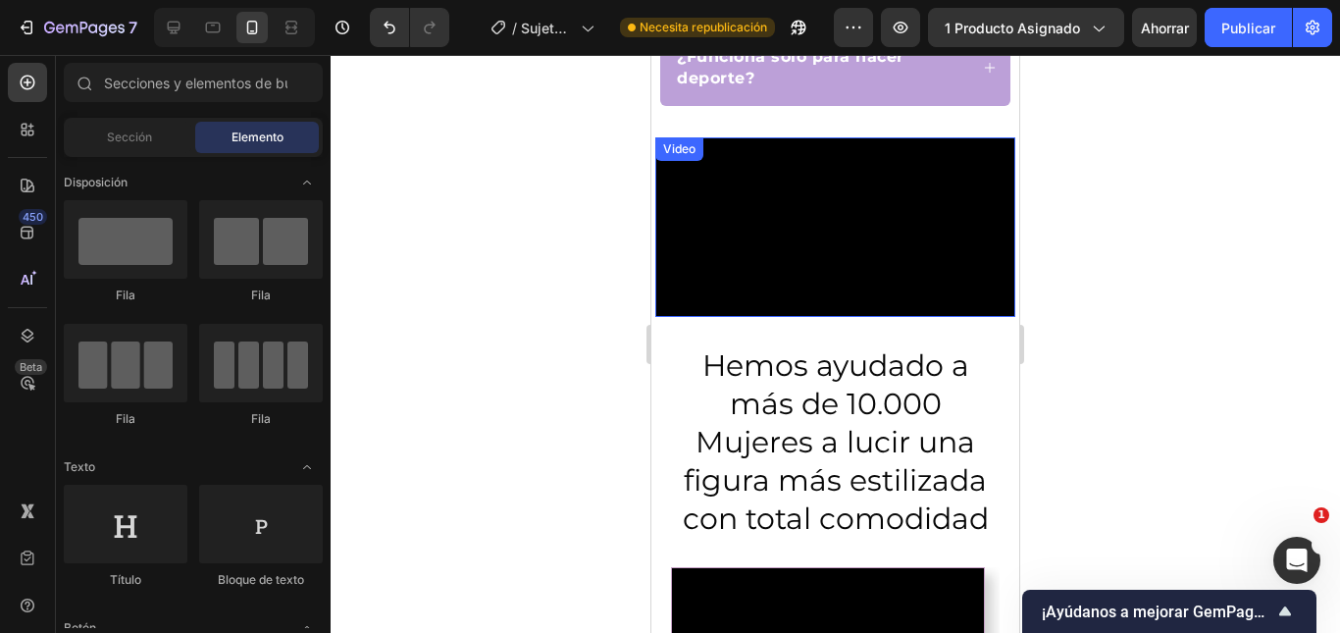
click at [872, 213] on video at bounding box center [835, 227] width 360 height 180
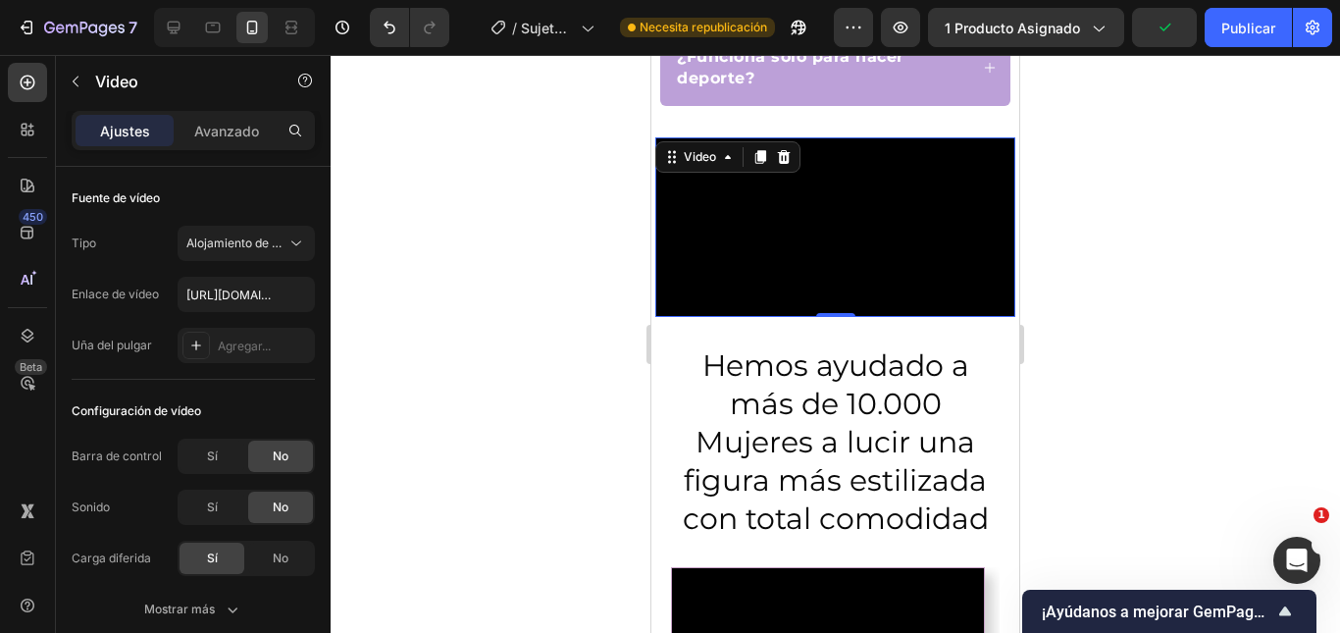
click at [816, 272] on video at bounding box center [835, 227] width 360 height 180
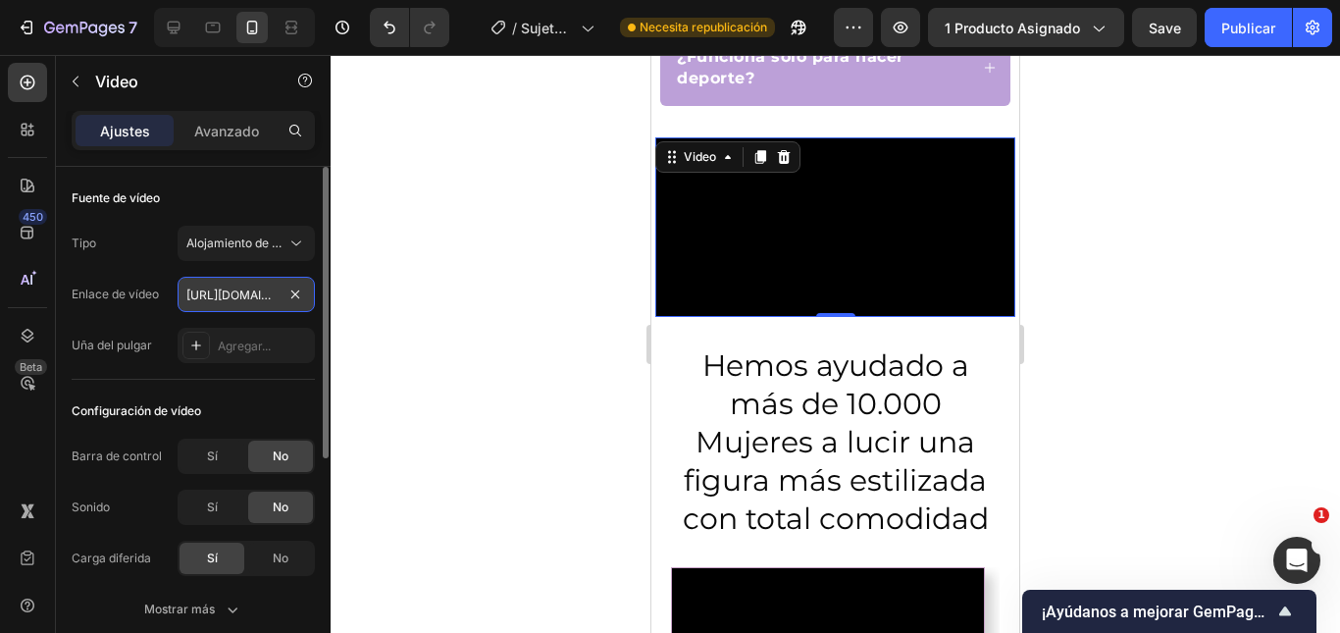
click at [224, 282] on input "https://cdn.shopify.com/videos/c/o/v/c0c16cac78c14225a6f0f4058037cfc2.mp4" at bounding box center [246, 294] width 137 height 35
paste input "2f44694206f843fabd4db0b0ed36a36b"
type input "[URL][DOMAIN_NAME]"
click at [1114, 278] on div at bounding box center [835, 344] width 1009 height 578
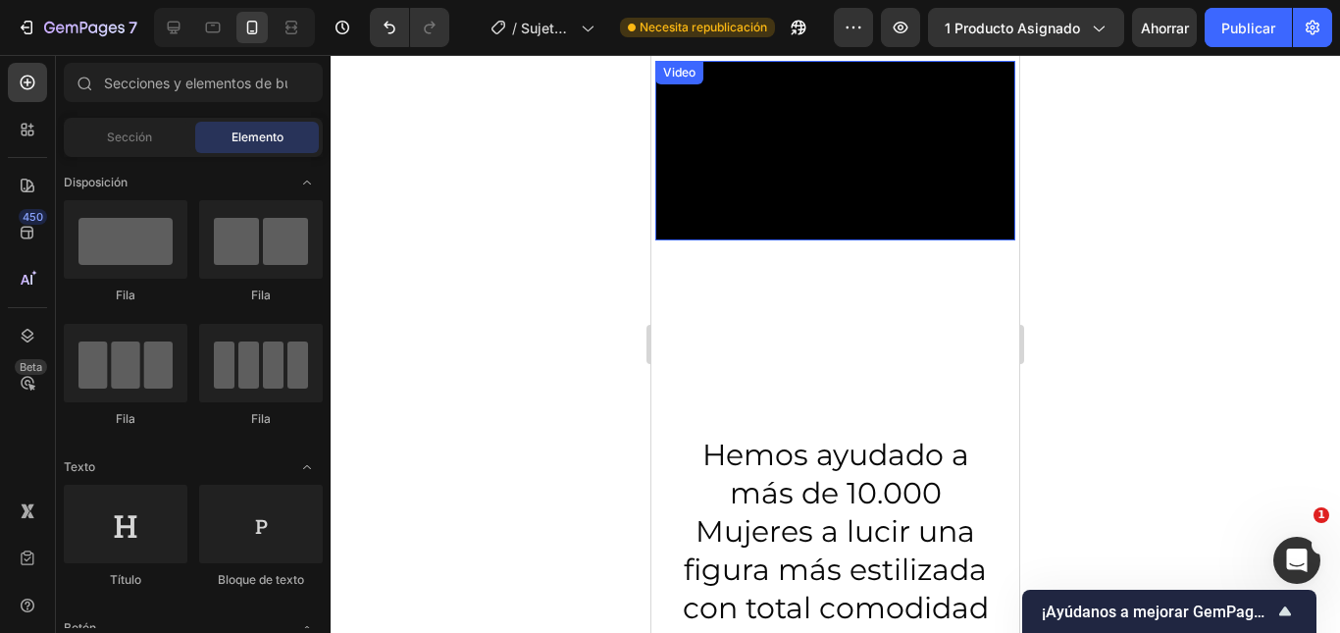
scroll to position [2080, 0]
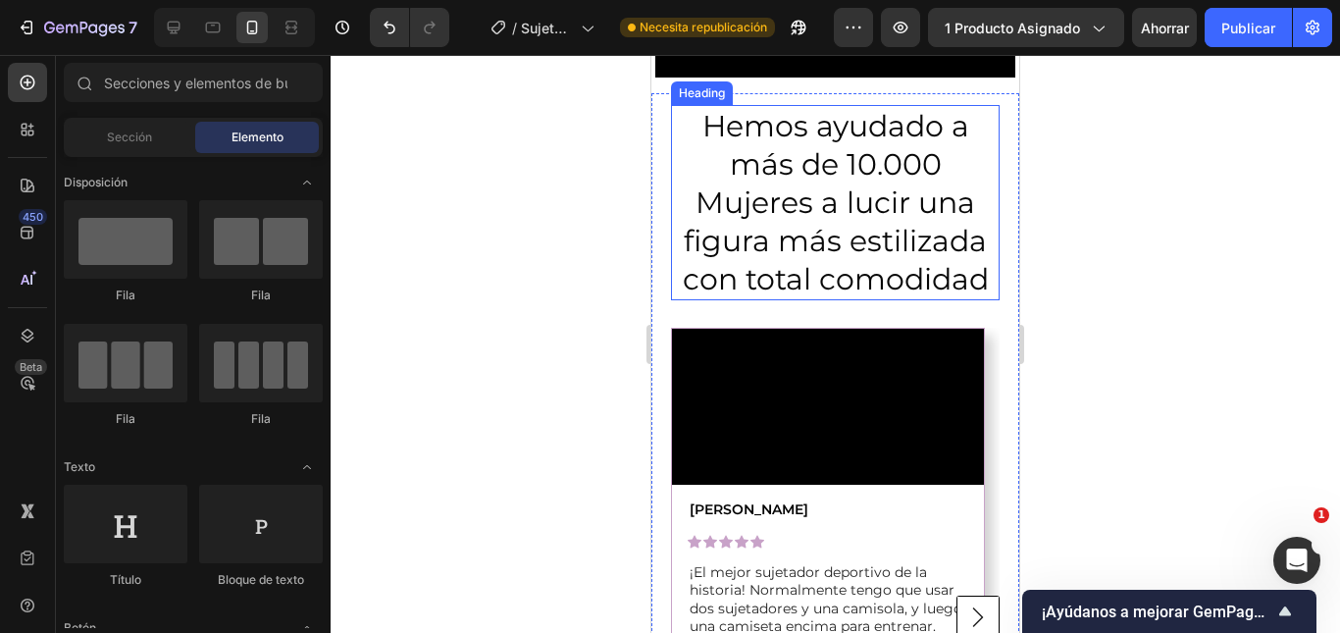
click at [905, 297] on span "Hemos ayudado a más de 10.000 Mujeres a lucir una figura más estilizada con tot…" at bounding box center [836, 202] width 306 height 189
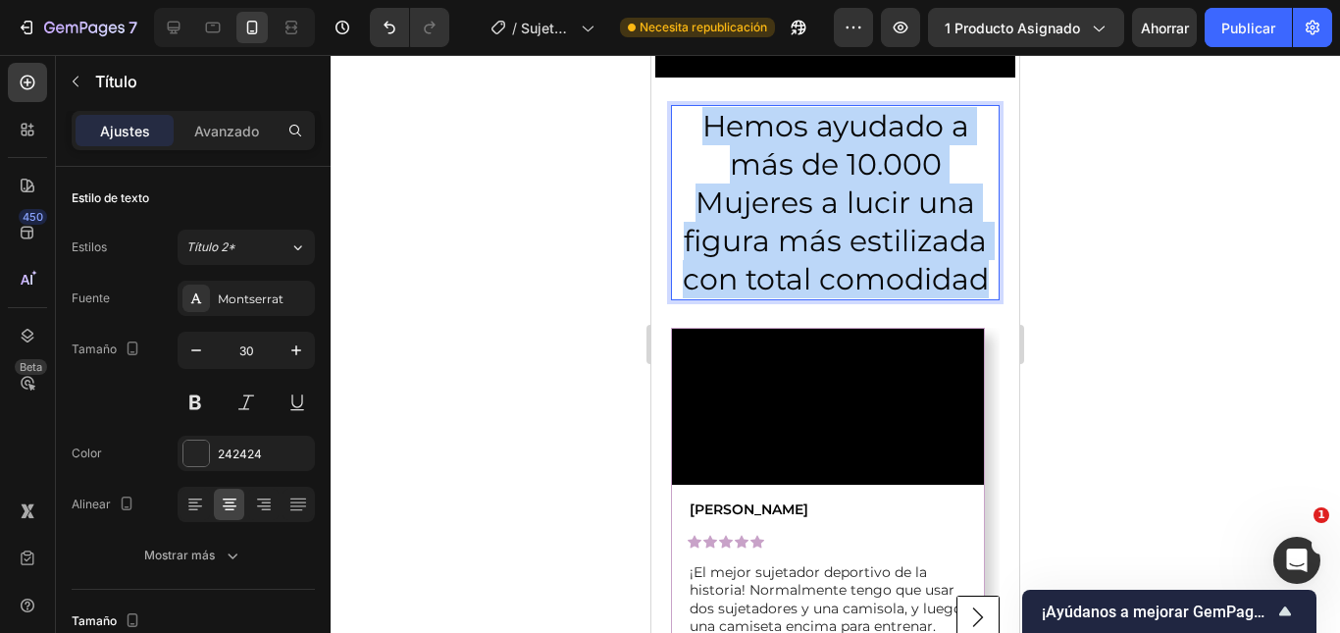
click at [905, 297] on span "Hemos ayudado a más de 10.000 Mujeres a lucir una figura más estilizada con tot…" at bounding box center [836, 202] width 306 height 189
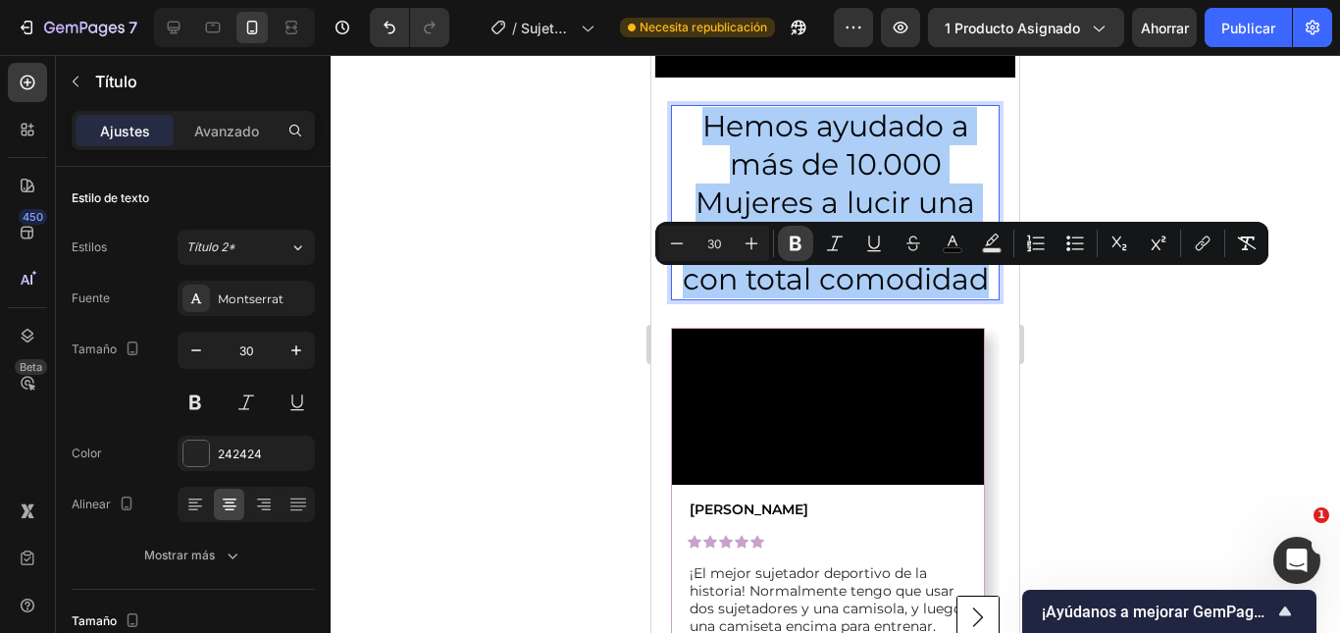
click at [790, 246] on icon "Editor contextual toolbar" at bounding box center [796, 243] width 20 height 20
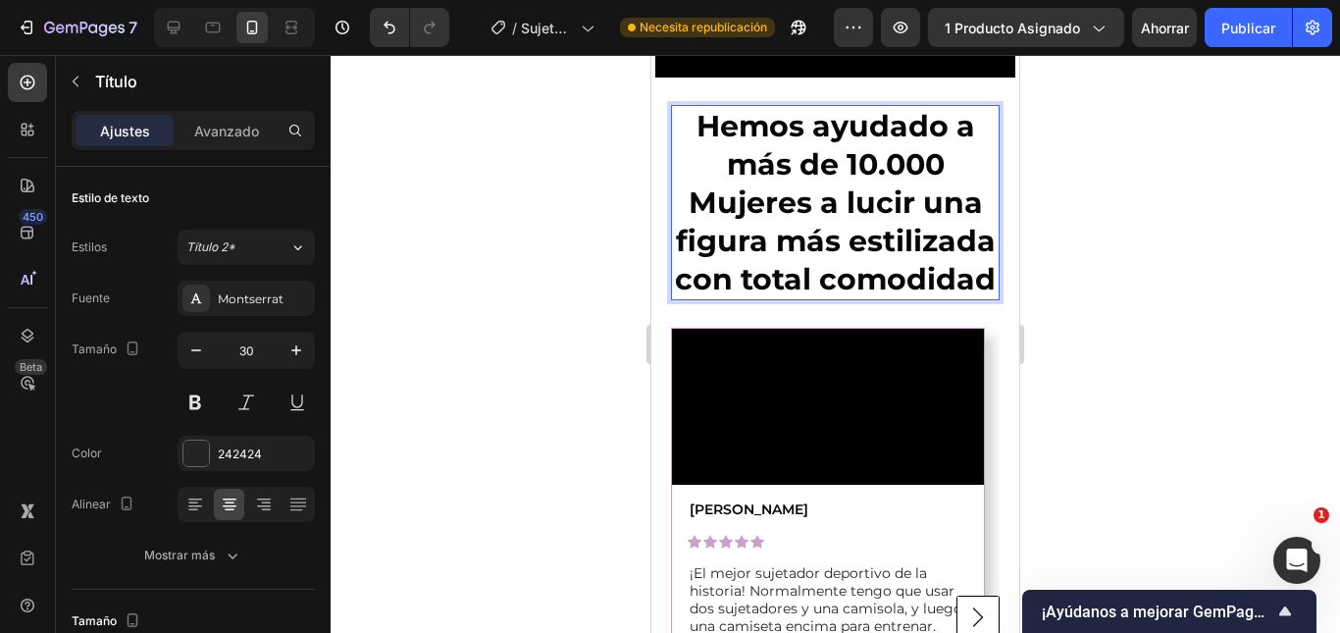
click at [1170, 358] on div at bounding box center [835, 344] width 1009 height 578
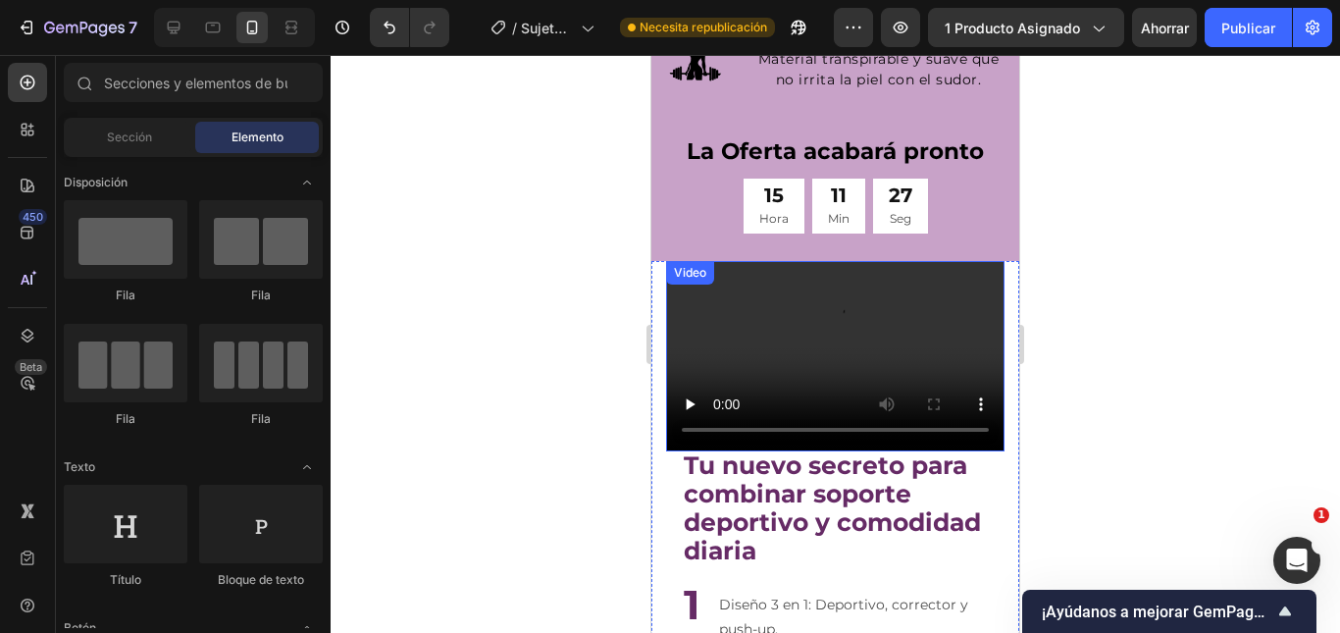
scroll to position [4238, 0]
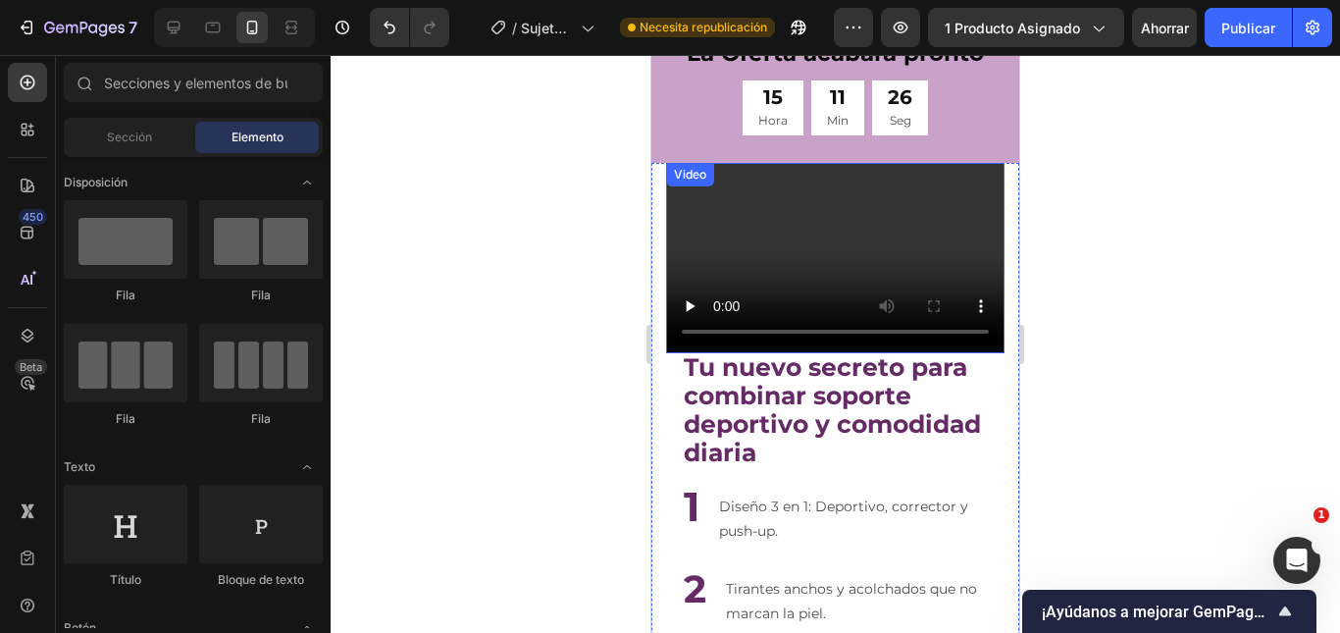
click at [871, 281] on video at bounding box center [835, 258] width 338 height 190
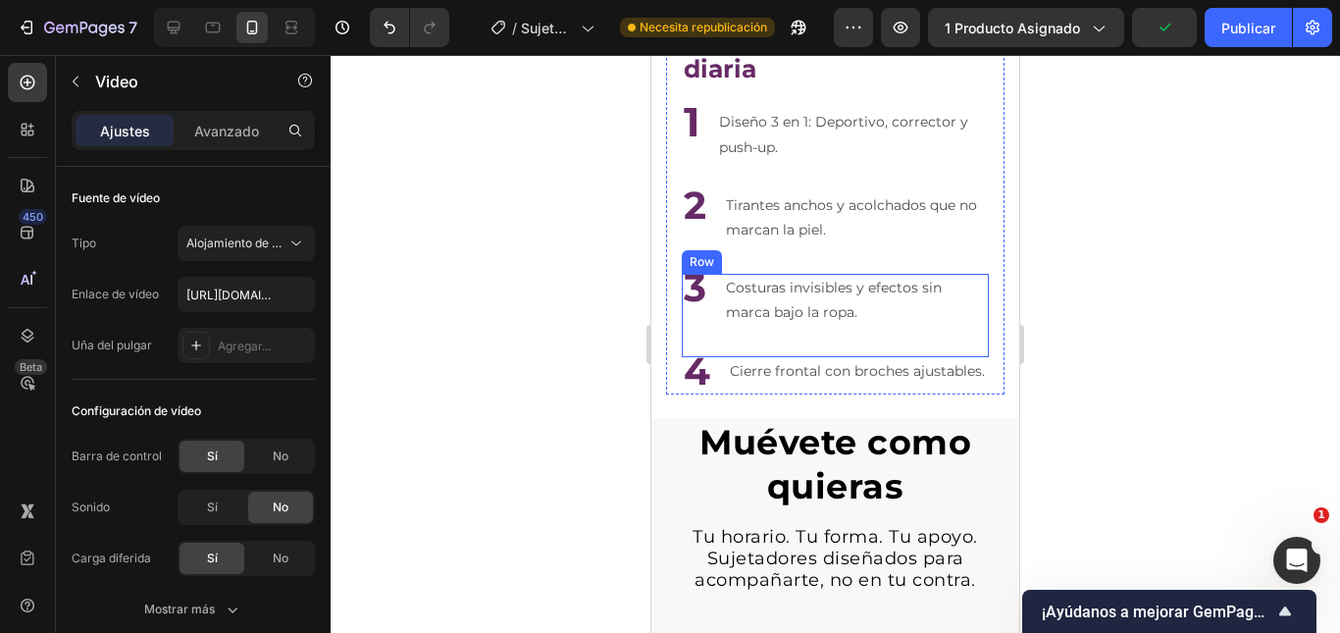
scroll to position [4434, 0]
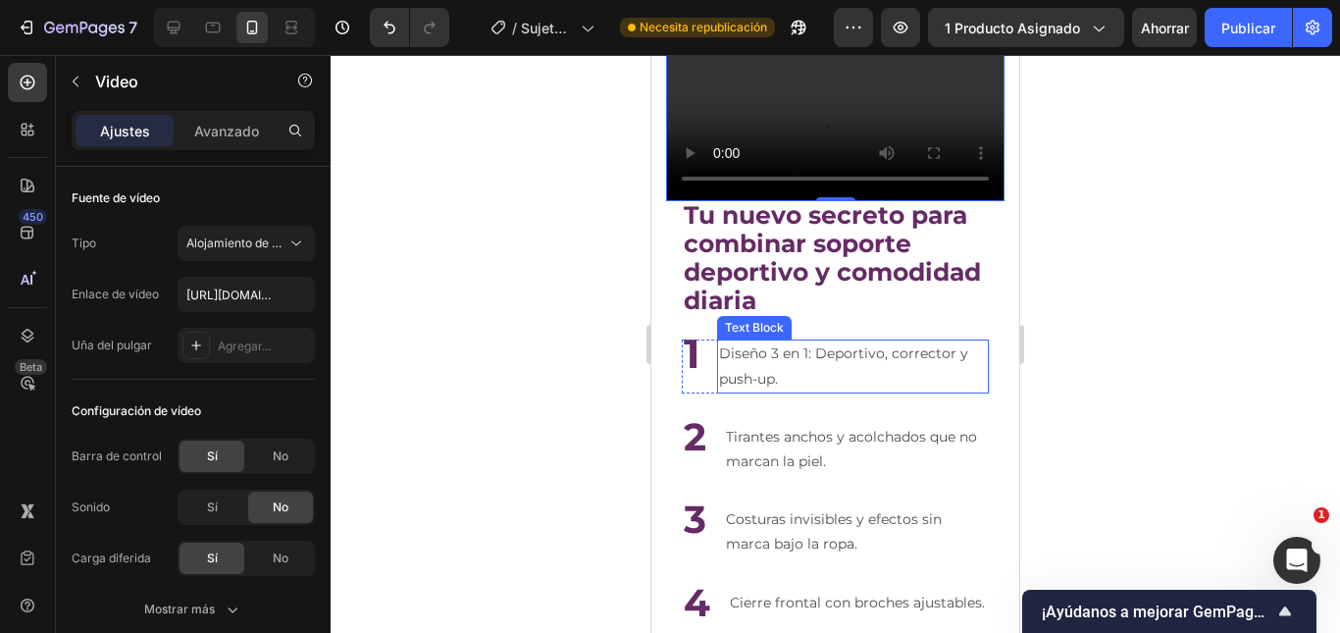
click at [826, 343] on p "Diseño 3 en 1: Deportivo, corrector y push-up." at bounding box center [853, 365] width 268 height 49
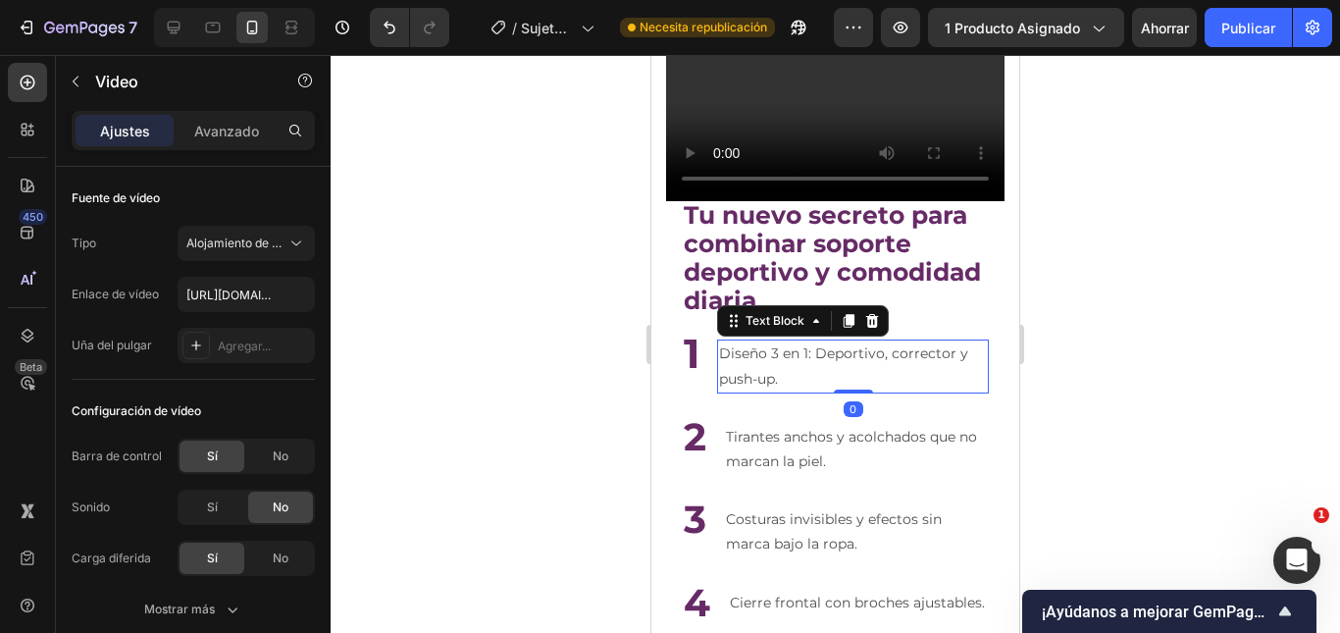
click at [826, 343] on p "Diseño 3 en 1: Deportivo, corrector y push-up." at bounding box center [853, 365] width 268 height 49
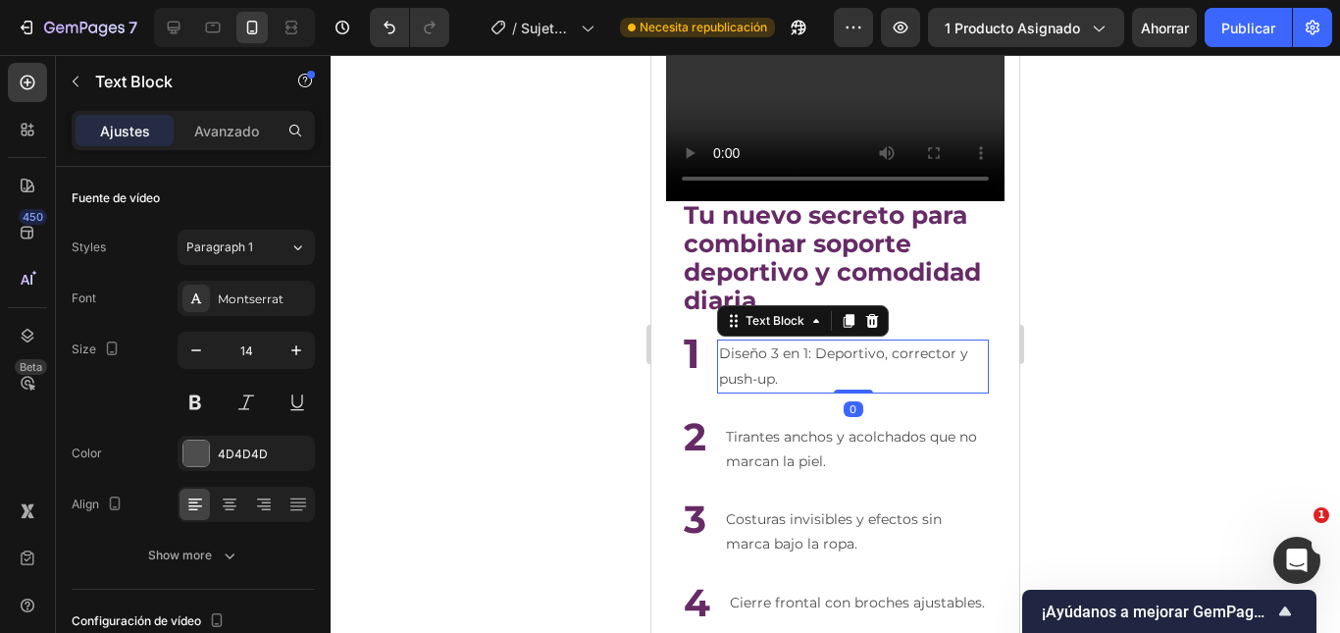
click at [826, 343] on p "Diseño 3 en 1: Deportivo, corrector y push-up." at bounding box center [853, 365] width 268 height 49
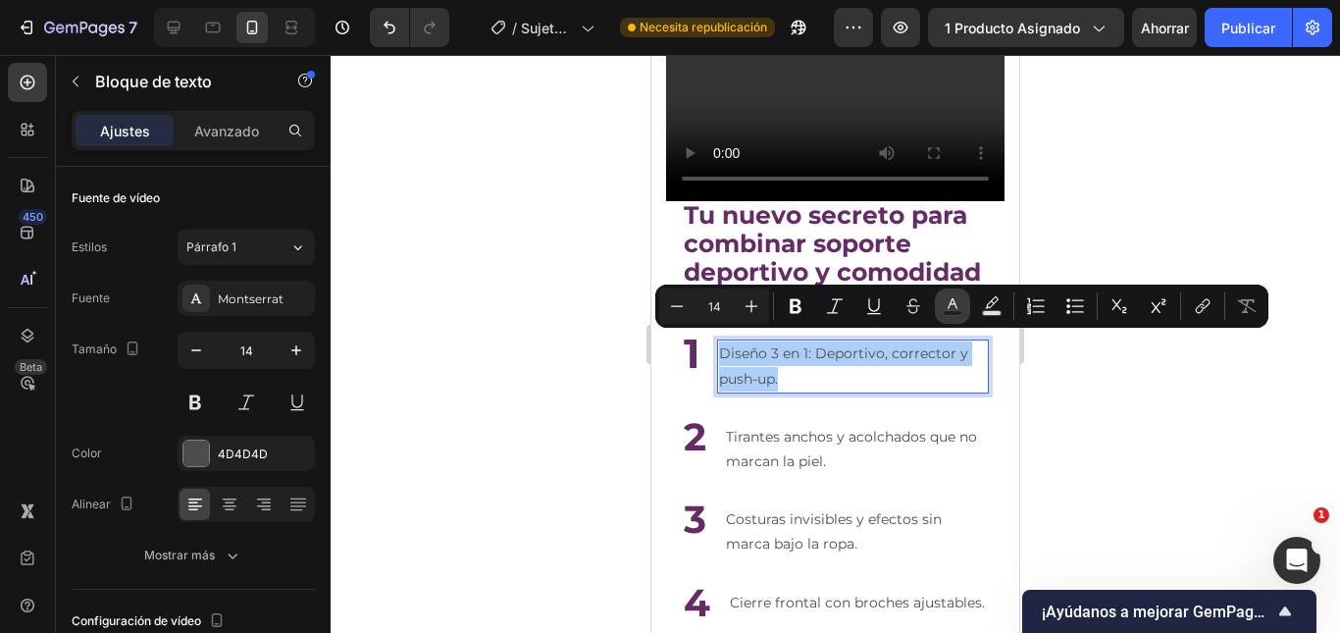
click at [957, 308] on icon "Editor contextual toolbar" at bounding box center [953, 306] width 20 height 20
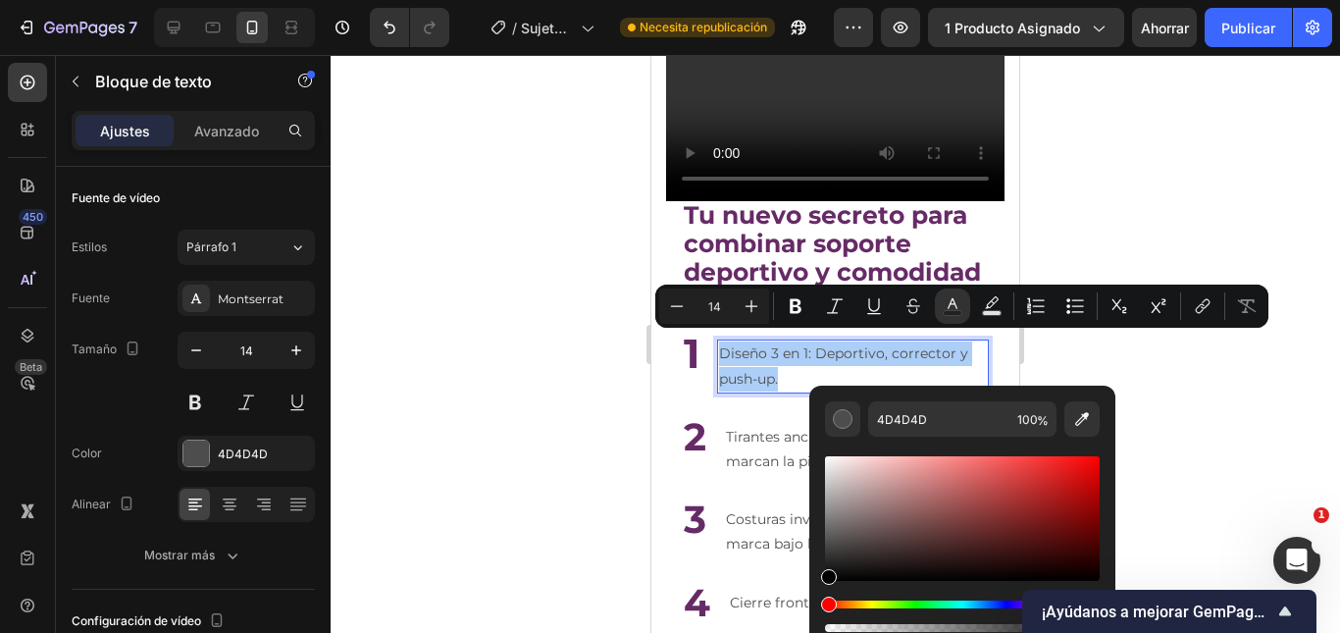
drag, startPoint x: 817, startPoint y: 582, endPoint x: 809, endPoint y: 604, distance: 23.9
click at [809, 604] on div "4D4D4D 100 %" at bounding box center [962, 510] width 306 height 250
type input "000000"
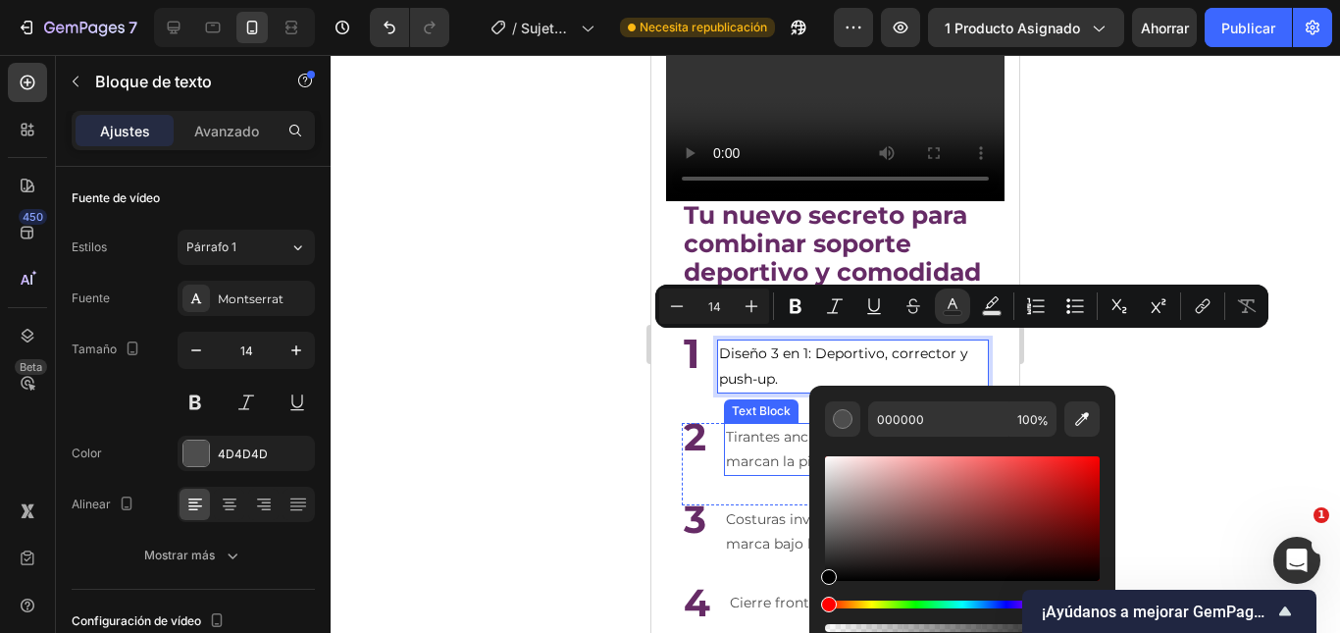
click at [777, 446] on p "Tirantes anchos y acolchados que no marcan la piel." at bounding box center [856, 449] width 261 height 49
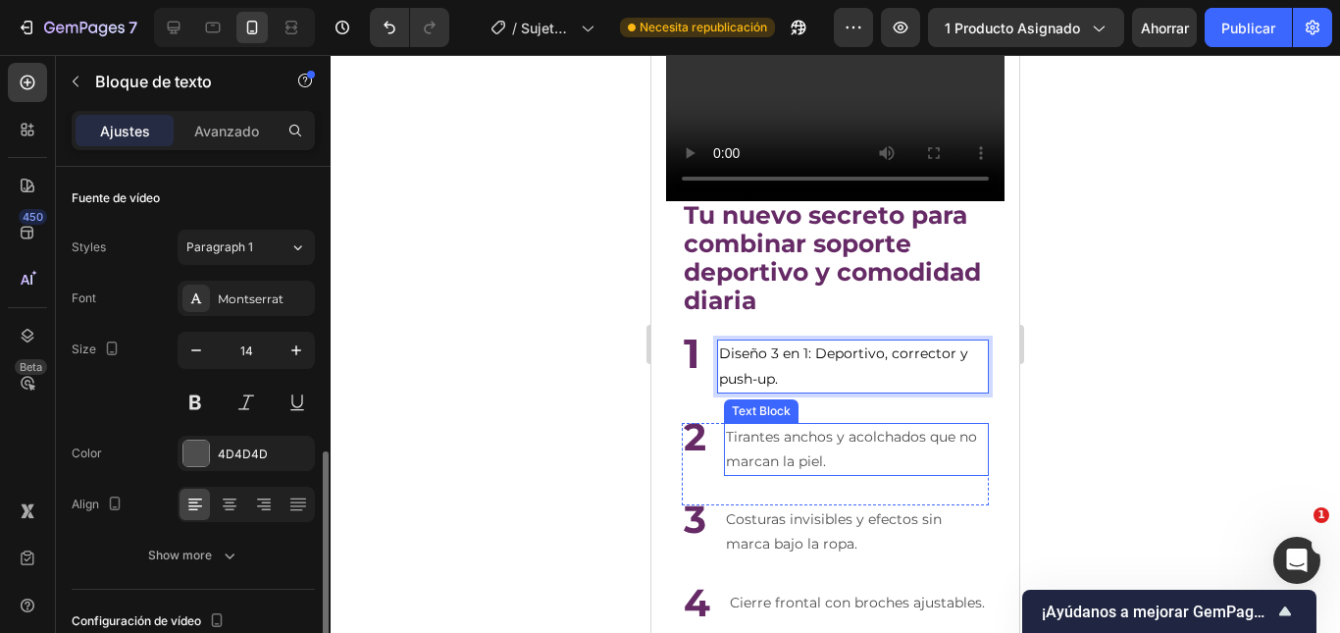
click at [777, 446] on p "Tirantes anchos y acolchados que no marcan la piel." at bounding box center [856, 449] width 261 height 49
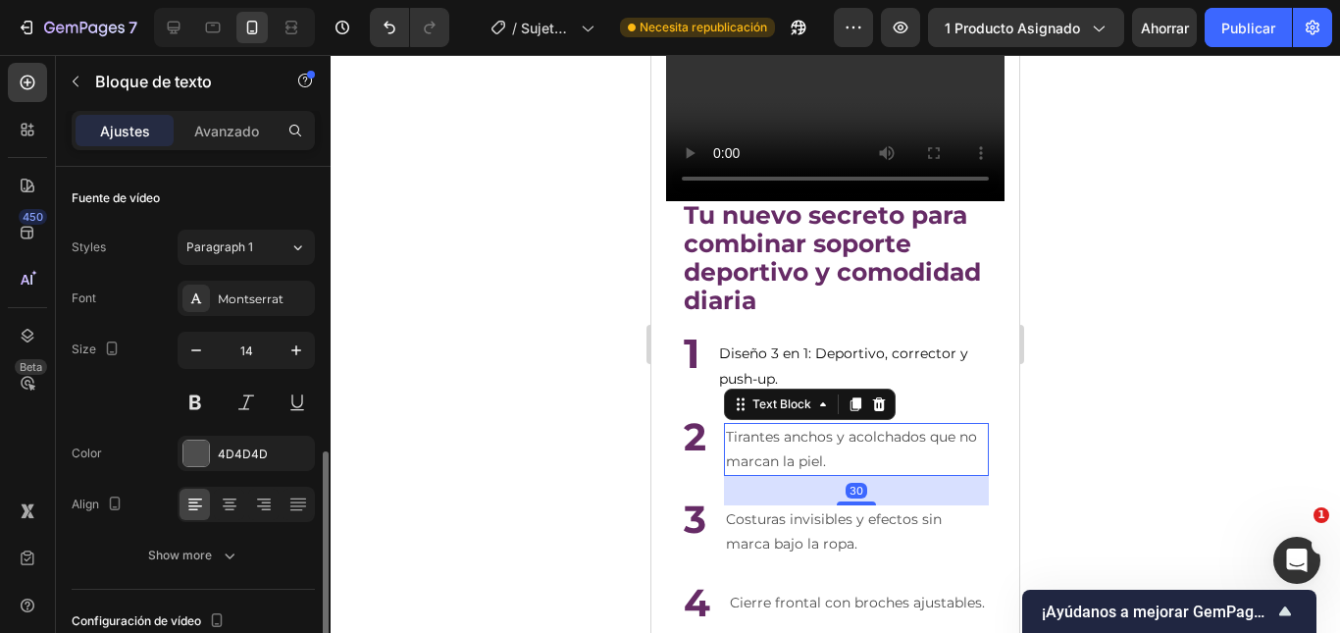
scroll to position [196, 0]
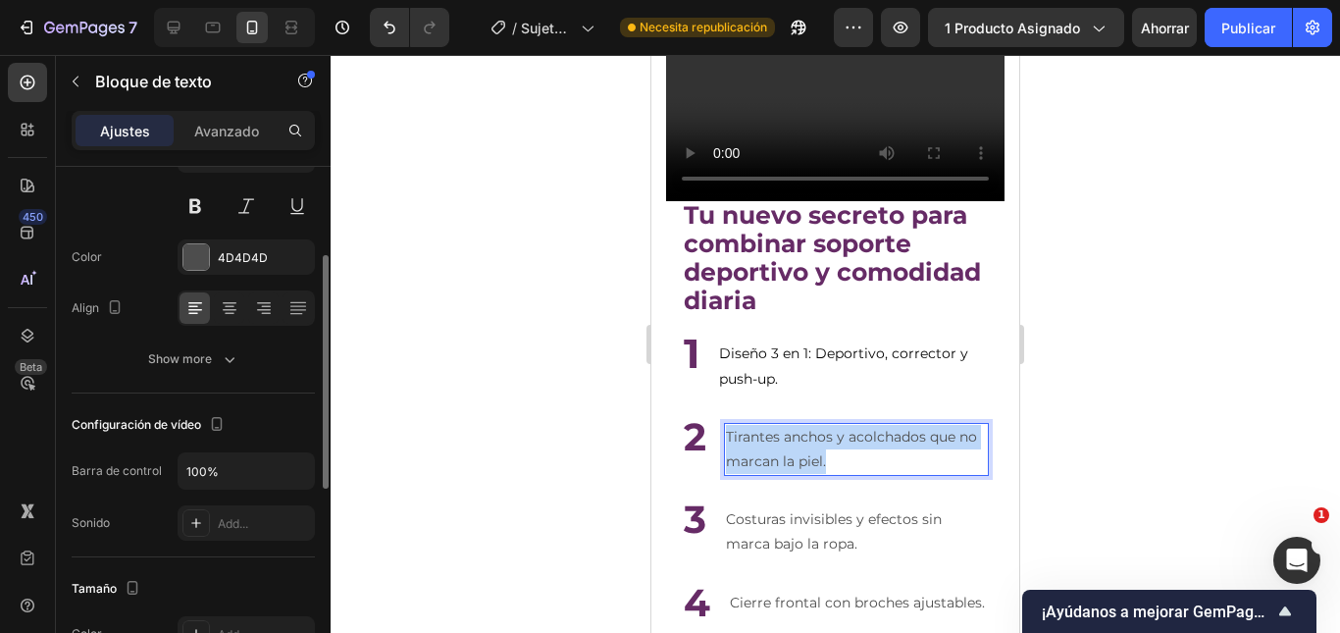
click at [777, 446] on p "Tirantes anchos y acolchados que no marcan la piel." at bounding box center [856, 449] width 261 height 49
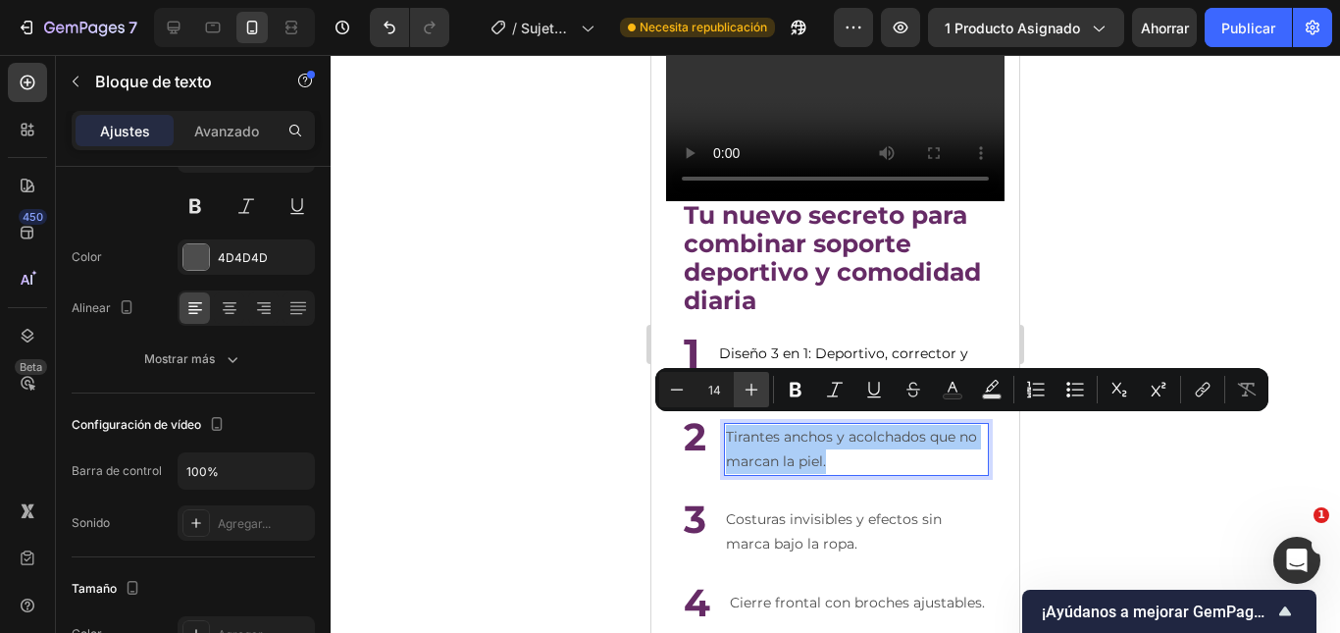
click at [758, 397] on icon "Editor contextual toolbar" at bounding box center [751, 390] width 20 height 20
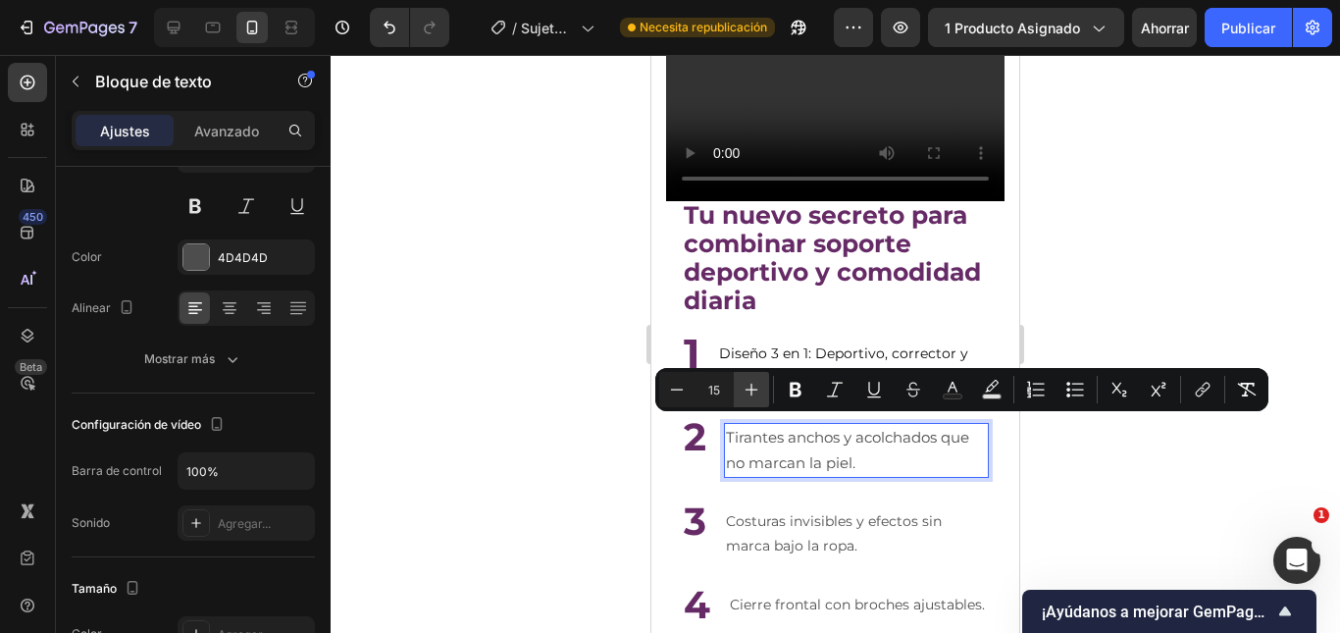
click at [758, 397] on icon "Editor contextual toolbar" at bounding box center [751, 390] width 20 height 20
type input "16"
click at [758, 344] on span "Diseño 3 en 1: Deportivo, corrector y push-up." at bounding box center [843, 365] width 249 height 42
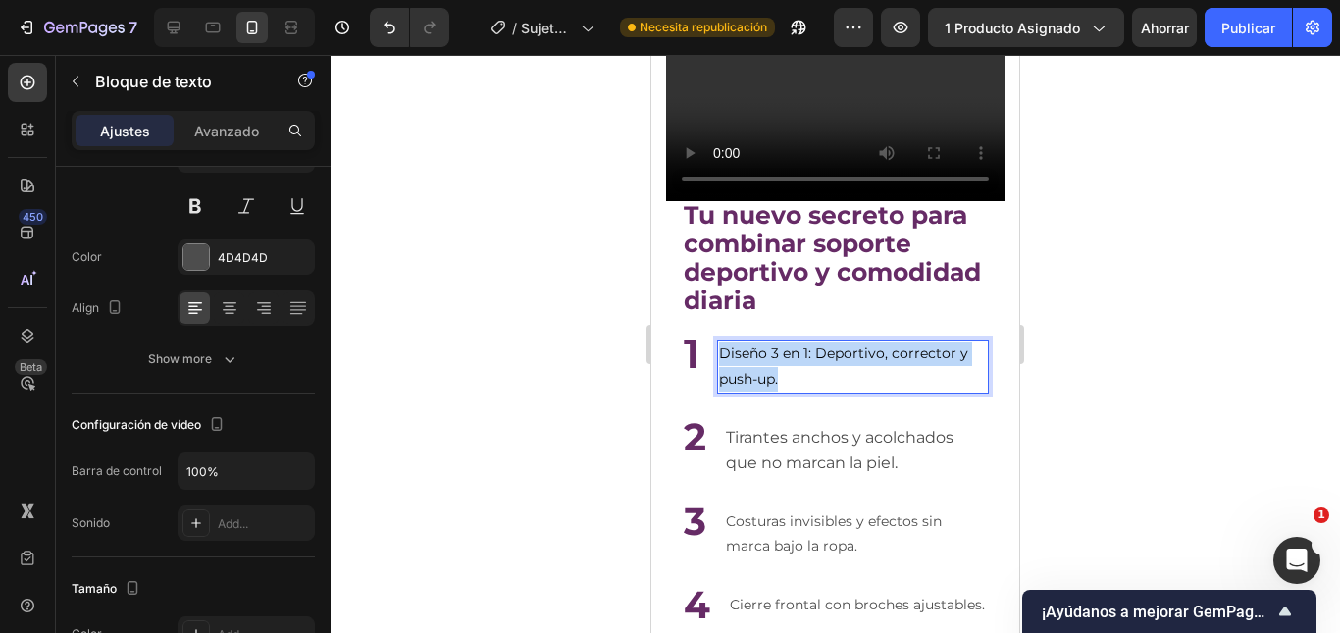
click at [758, 344] on span "Diseño 3 en 1: Deportivo, corrector y push-up." at bounding box center [843, 365] width 249 height 42
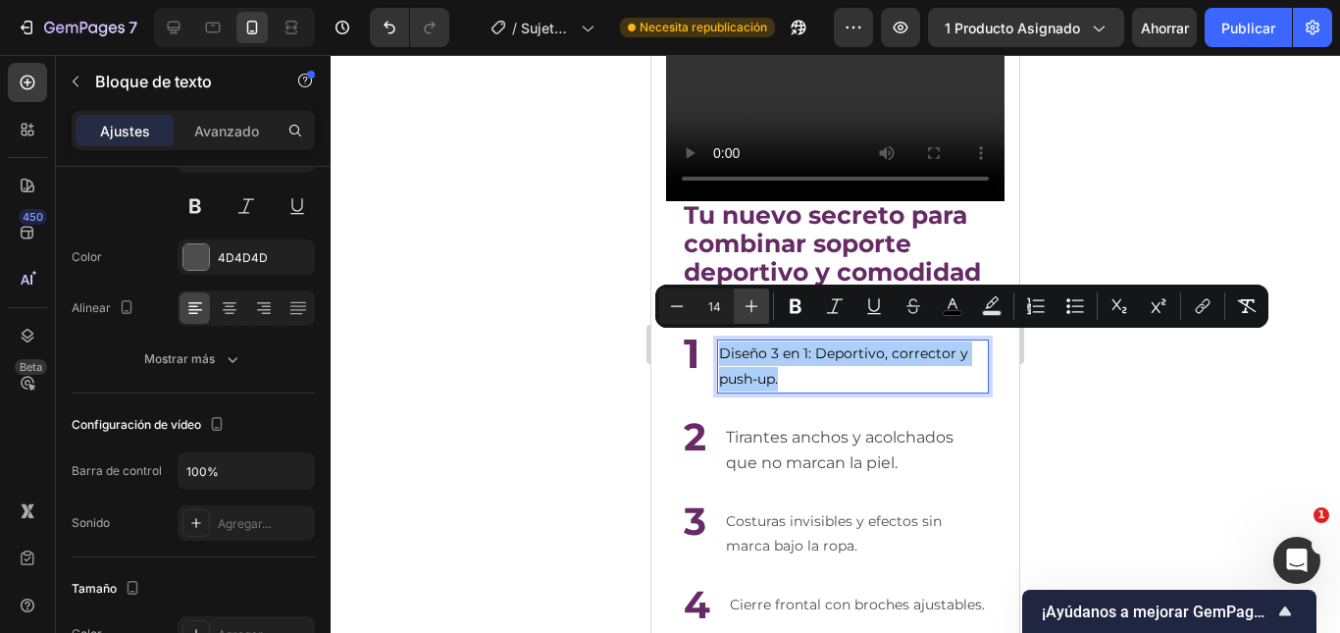
click at [757, 312] on icon "Editor contextual toolbar" at bounding box center [751, 306] width 20 height 20
type input "16"
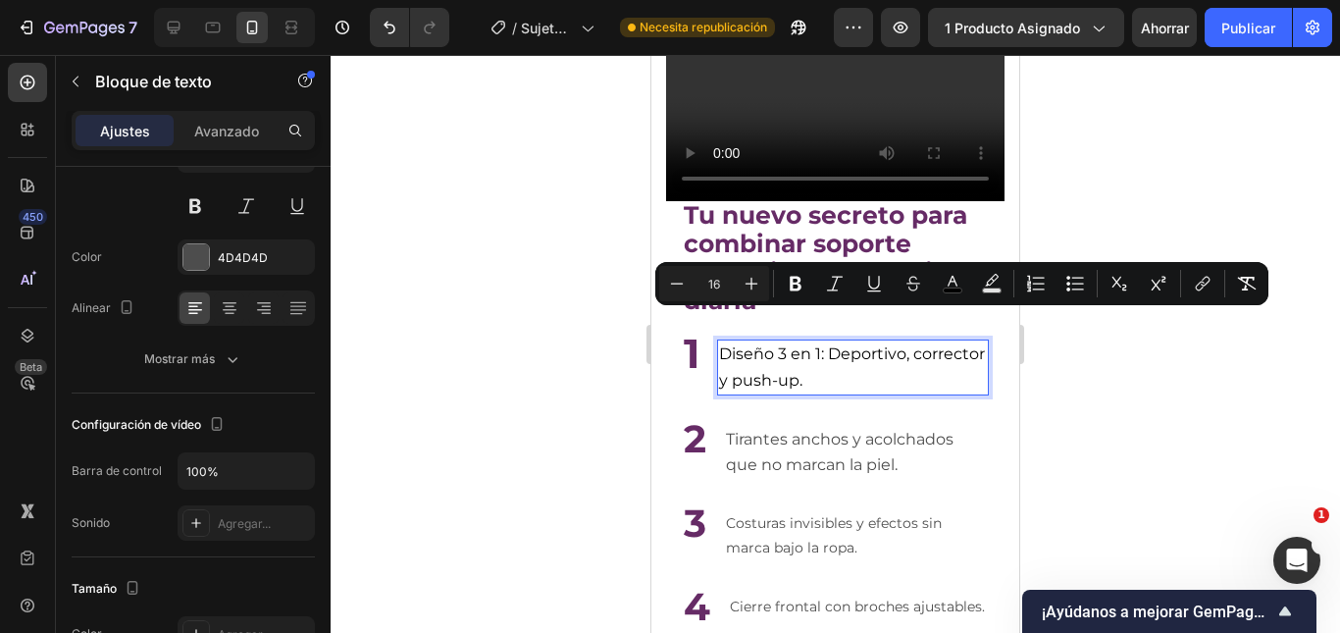
scroll to position [4532, 0]
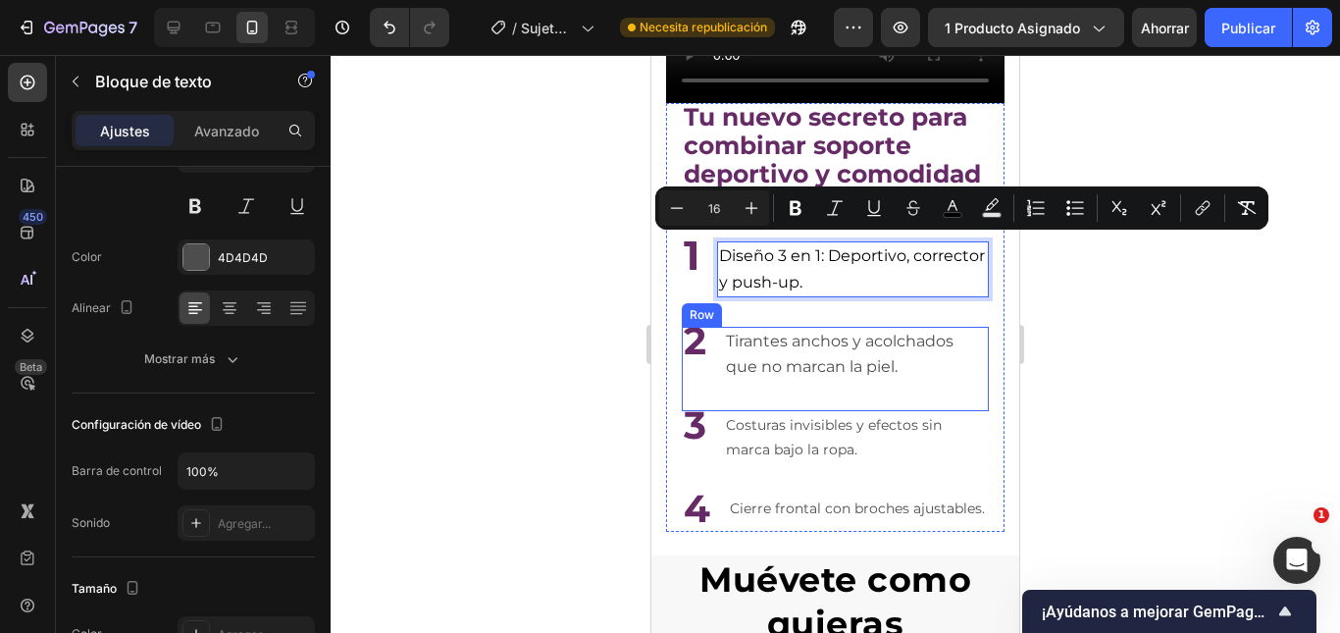
click at [783, 434] on p "Costuras invisibles y efectos sin marca bajo la ropa." at bounding box center [856, 437] width 261 height 49
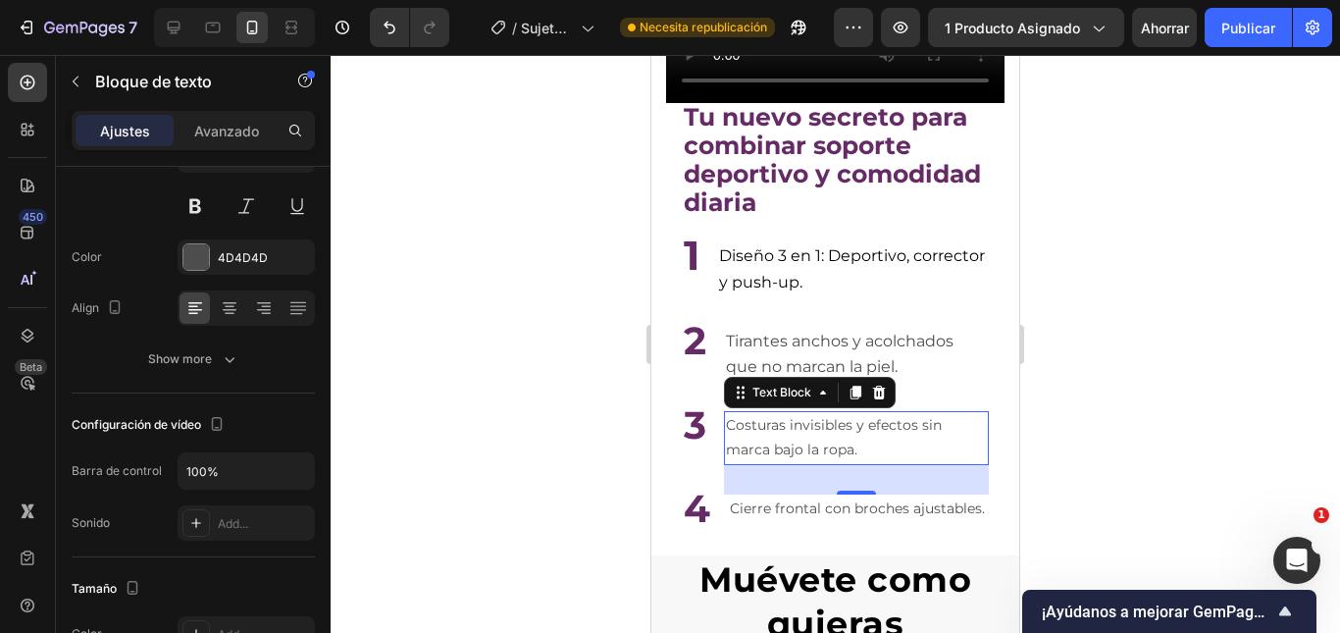
click at [783, 434] on p "Costuras invisibles y efectos sin marca bajo la ropa." at bounding box center [856, 437] width 261 height 49
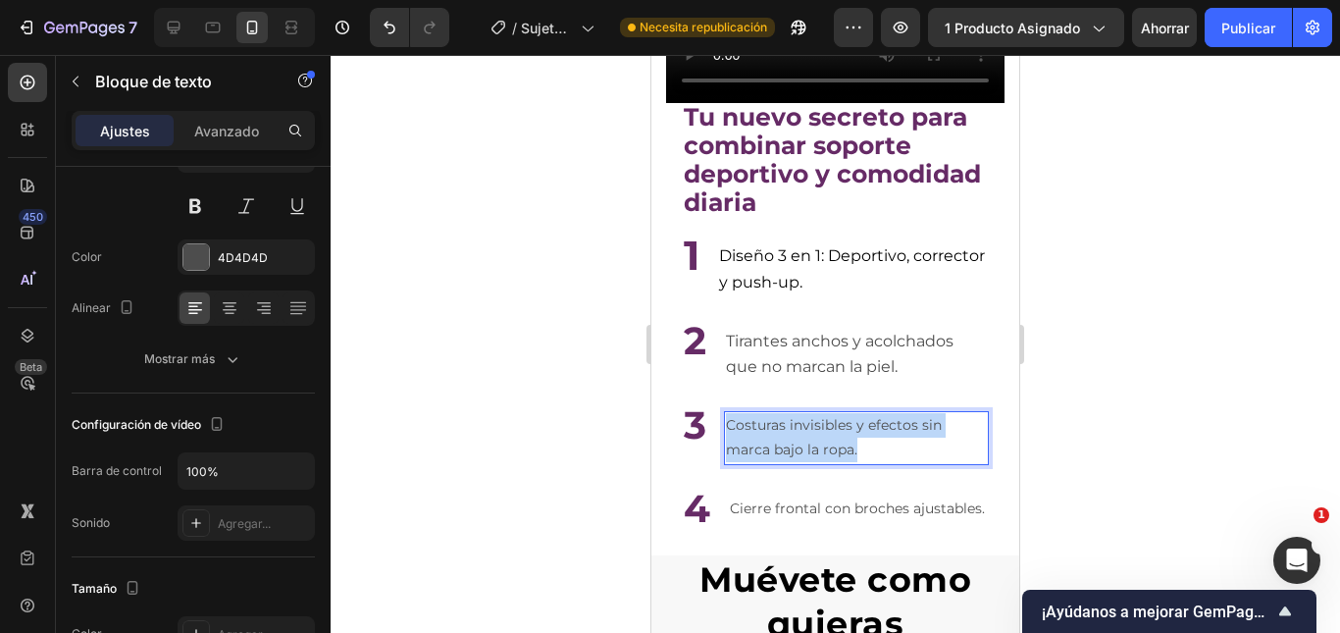
click at [783, 434] on p "Costuras invisibles y efectos sin marca bajo la ropa." at bounding box center [856, 437] width 261 height 49
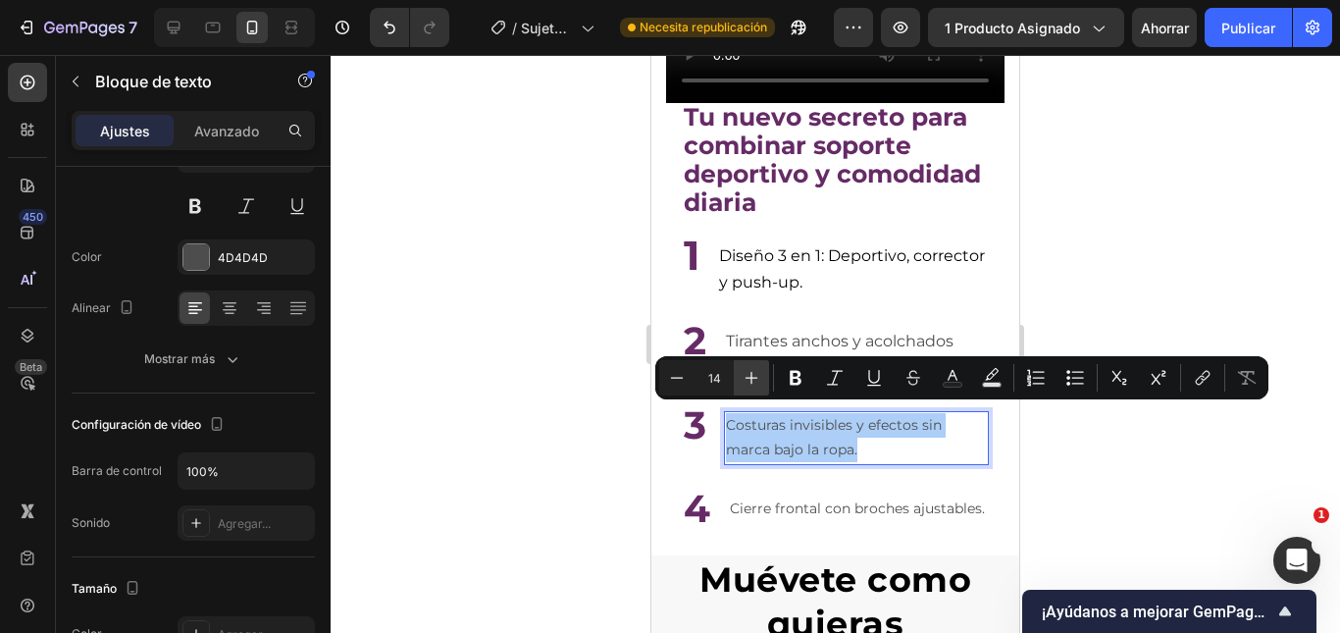
click at [749, 385] on icon "Editor contextual toolbar" at bounding box center [751, 378] width 20 height 20
type input "16"
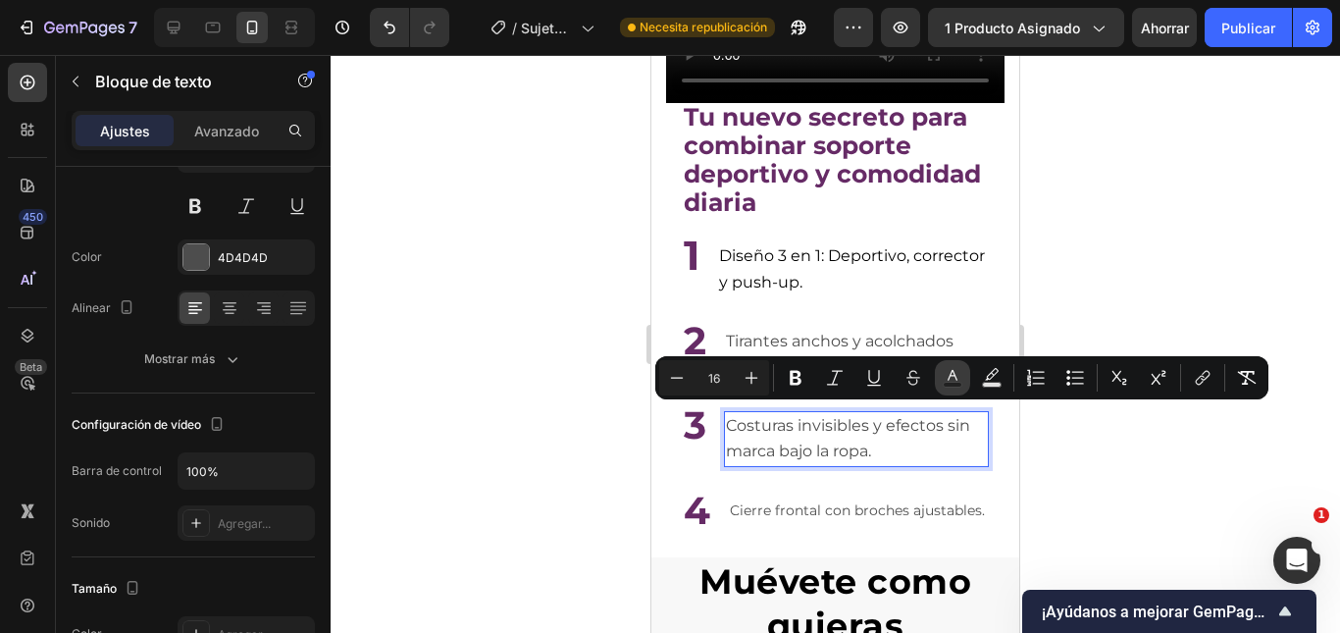
click at [947, 373] on icon "Editor contextual toolbar" at bounding box center [953, 378] width 20 height 20
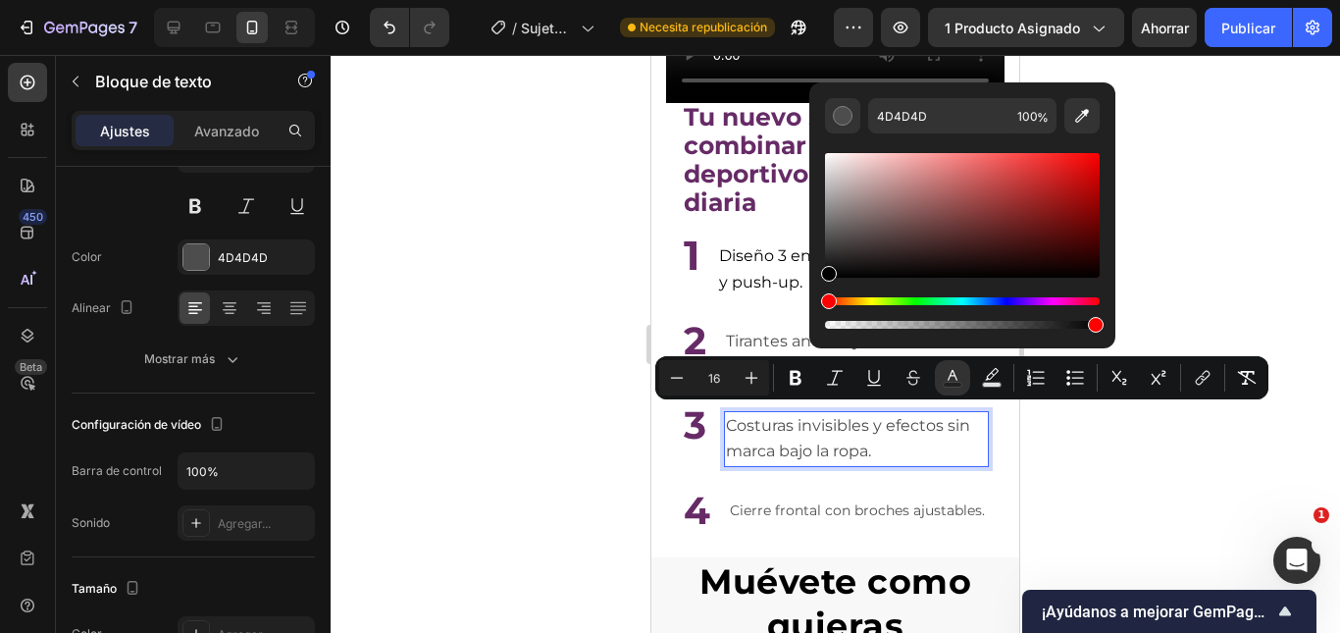
drag, startPoint x: 1487, startPoint y: 341, endPoint x: 789, endPoint y: 313, distance: 698.9
type input "000000"
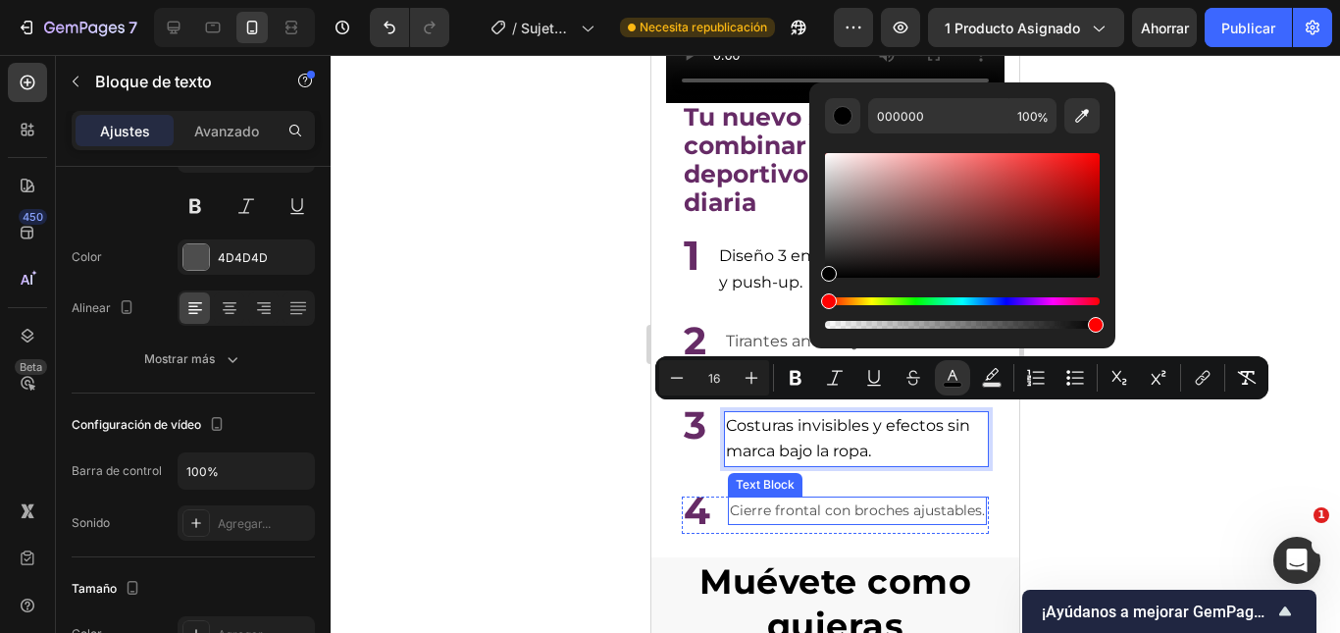
click at [748, 513] on p "Cierre frontal con broches ajustables." at bounding box center [857, 510] width 255 height 25
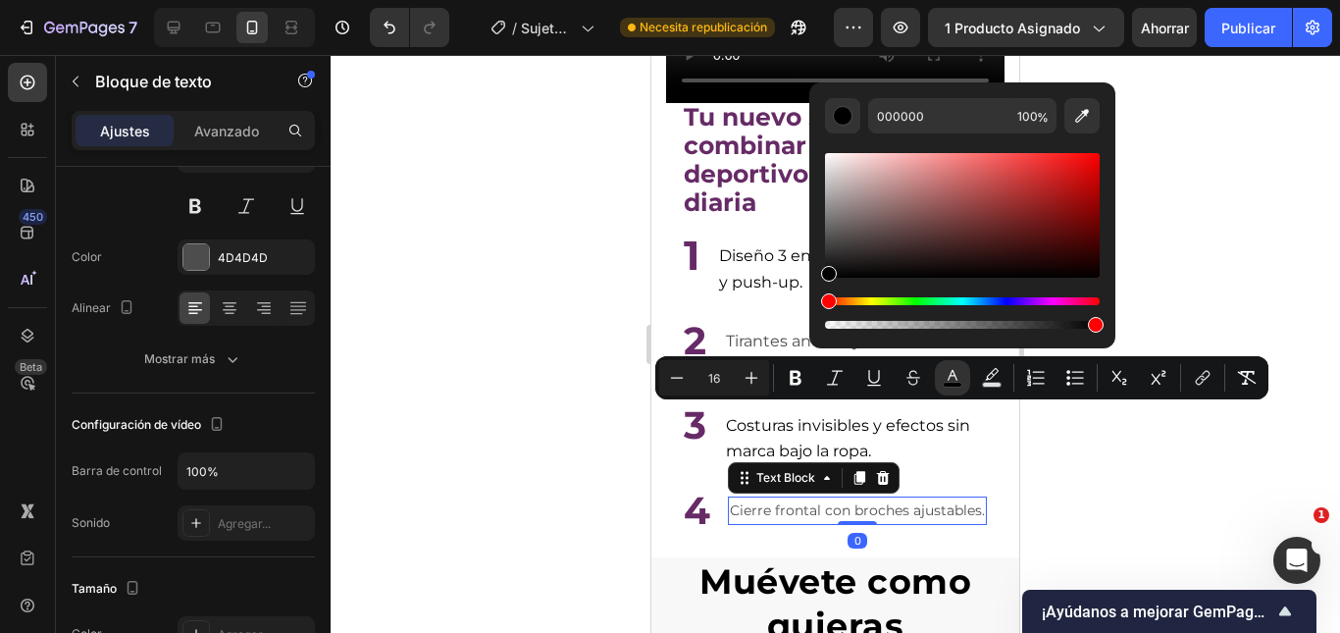
click at [748, 513] on p "Cierre frontal con broches ajustables." at bounding box center [857, 510] width 255 height 25
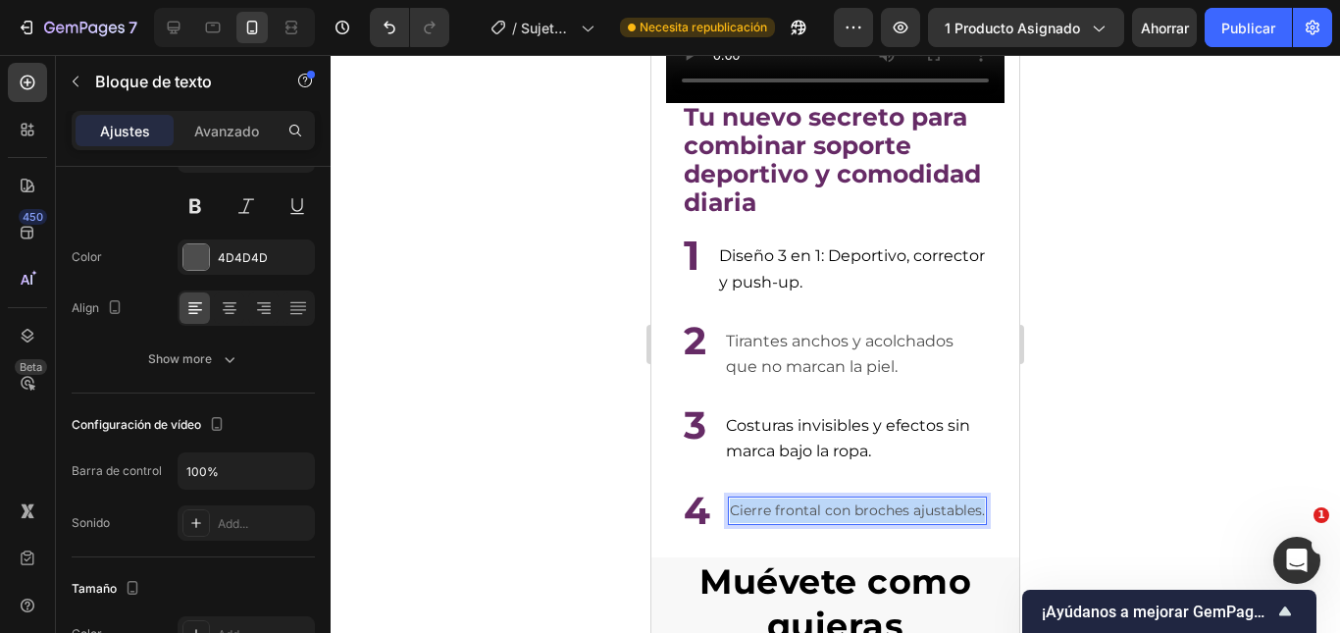
click at [749, 513] on p "Cierre frontal con broches ajustables." at bounding box center [857, 510] width 255 height 25
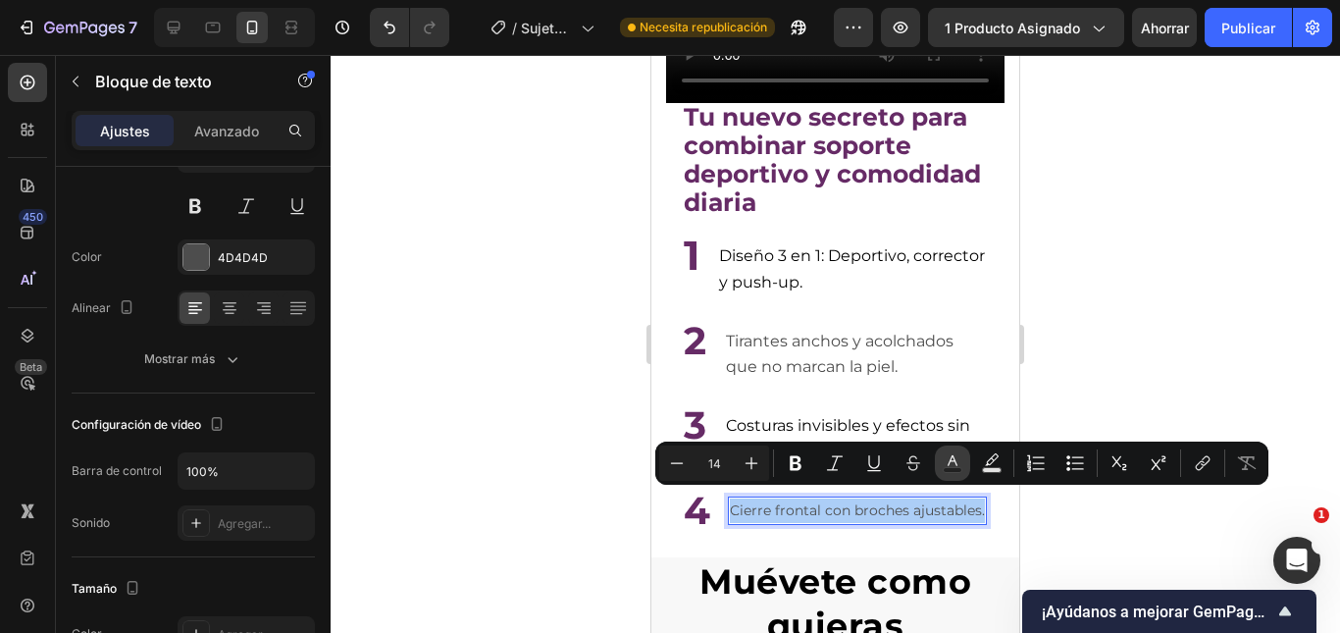
click at [942, 467] on button "Text Color" at bounding box center [952, 462] width 35 height 35
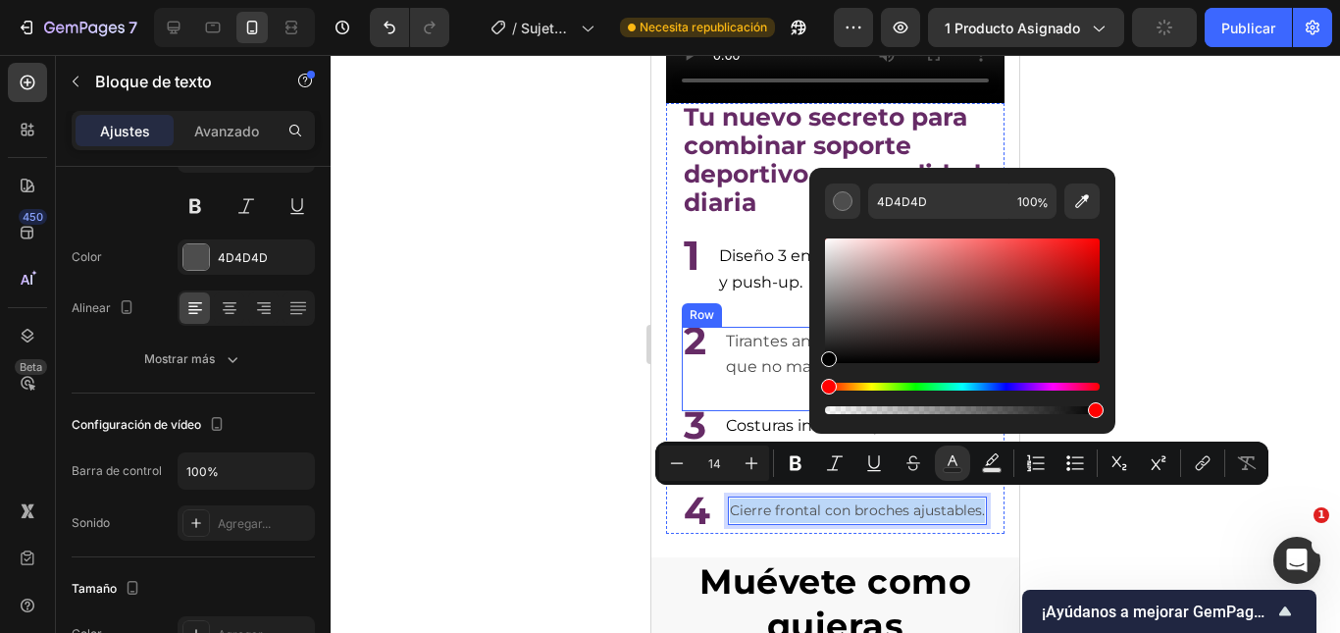
type input "000000"
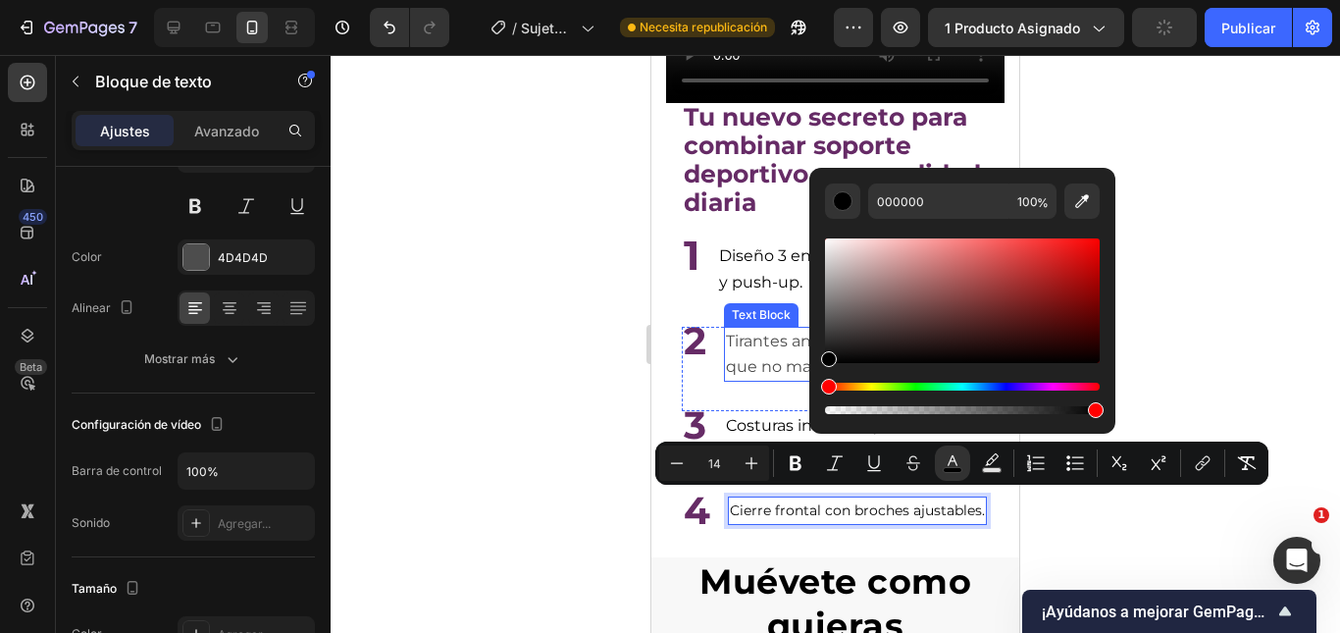
click at [769, 174] on strong "Tu nuevo secreto para combinar soporte deportivo y comodidad diaria" at bounding box center [832, 160] width 297 height 116
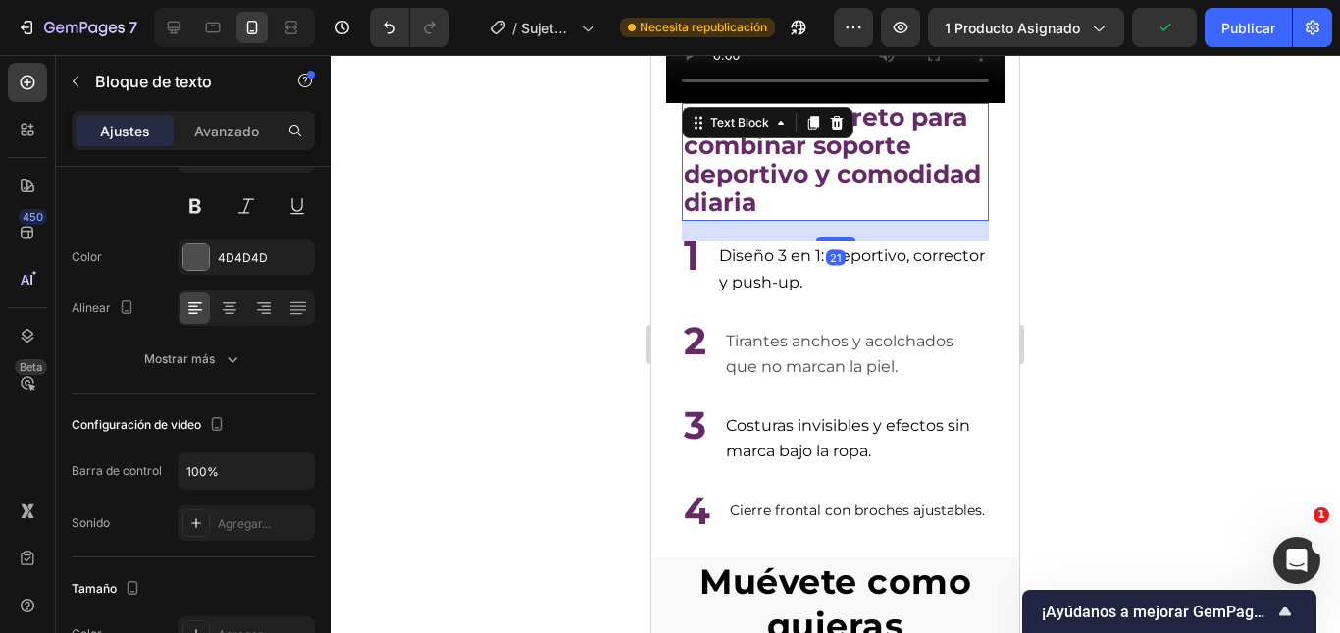
click at [1165, 266] on div at bounding box center [835, 344] width 1009 height 578
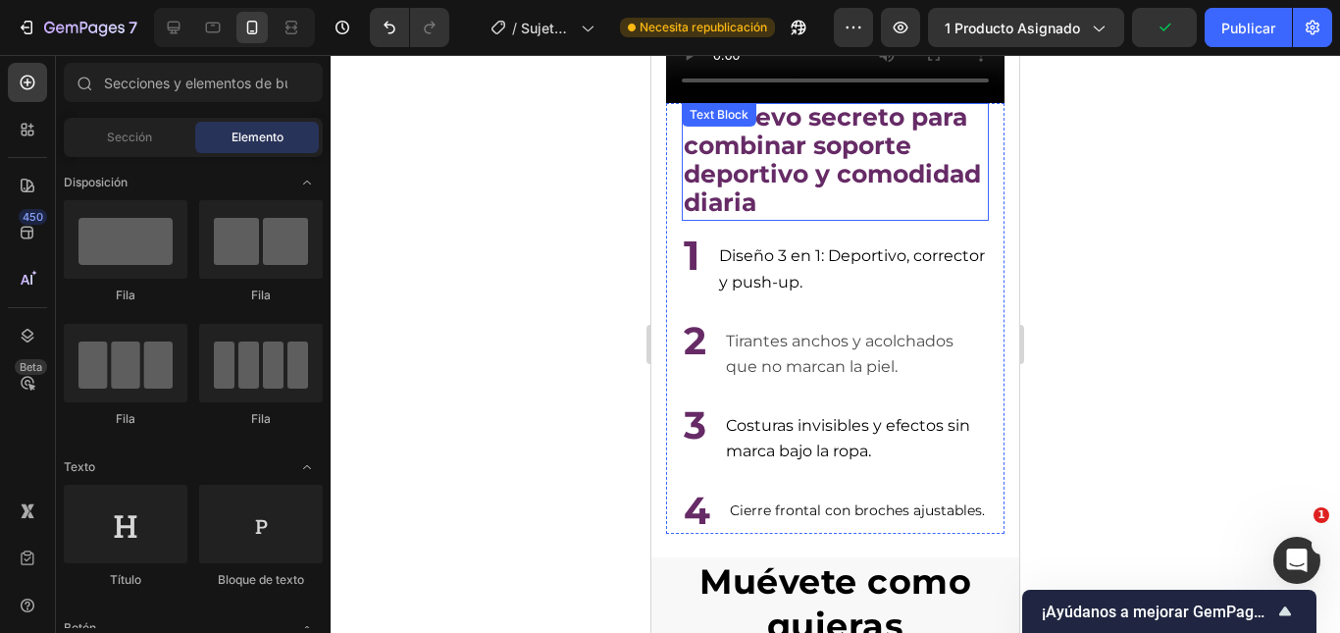
click at [923, 132] on p "Tu nuevo secreto para combinar soporte deportivo y comodidad diaria" at bounding box center [835, 162] width 303 height 115
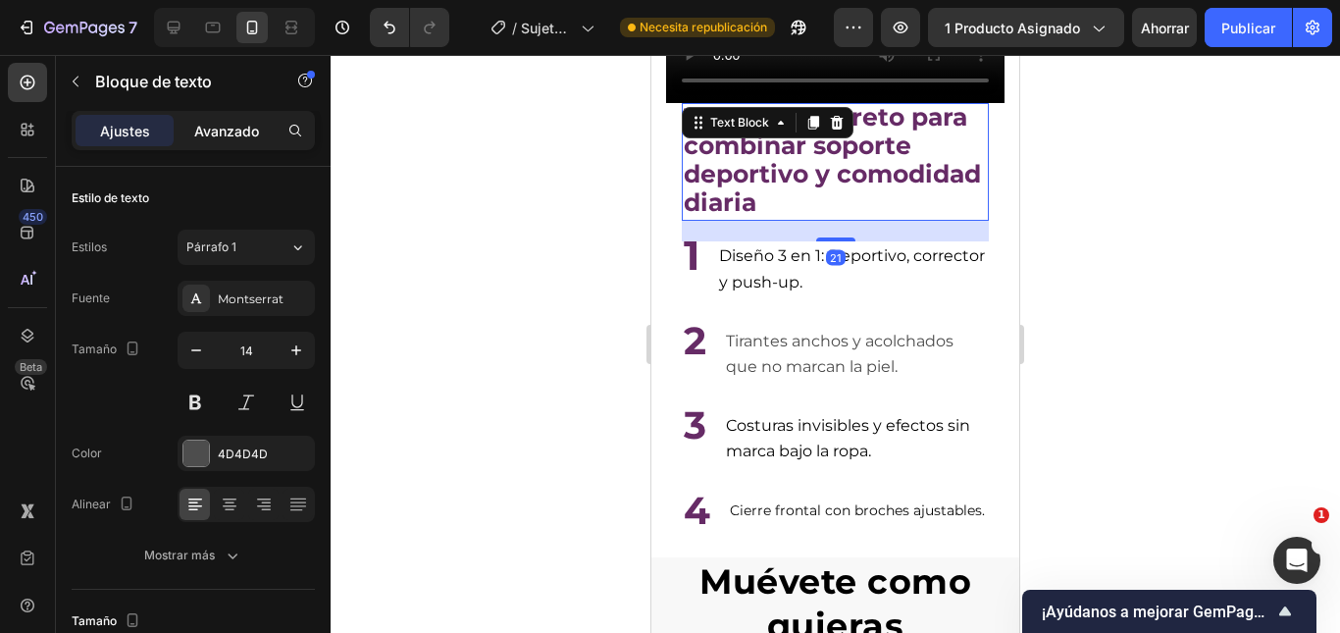
click at [257, 128] on font "Avanzado" at bounding box center [226, 131] width 65 height 17
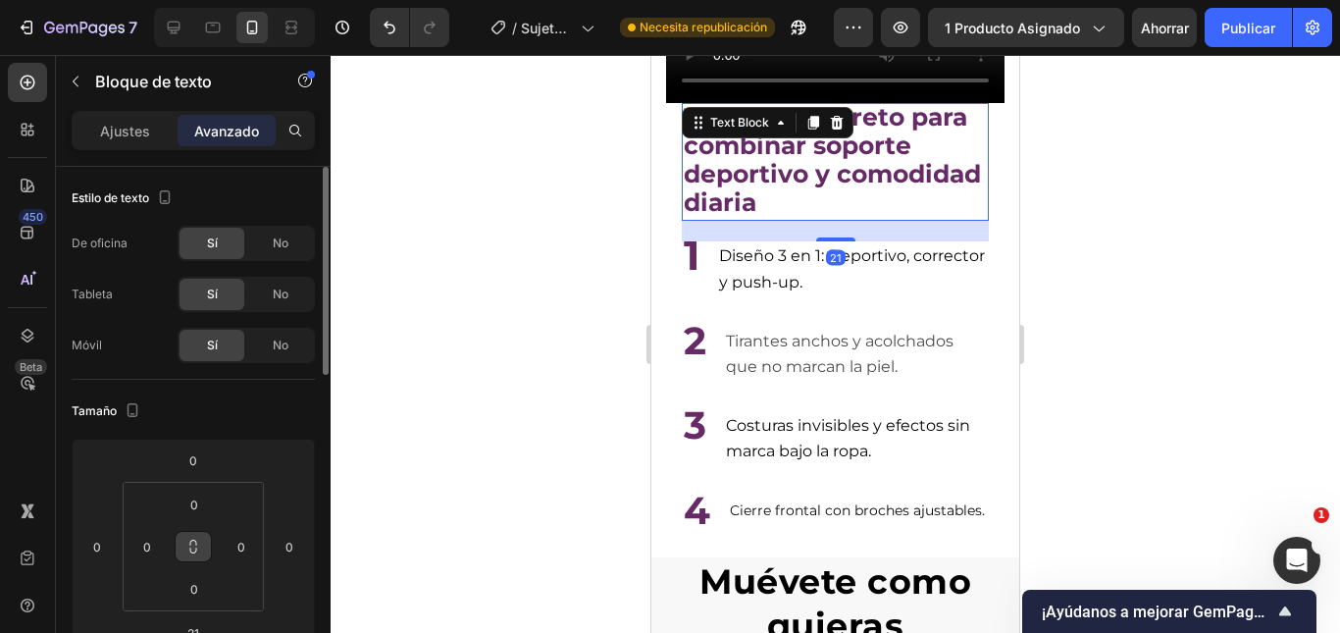
scroll to position [196, 0]
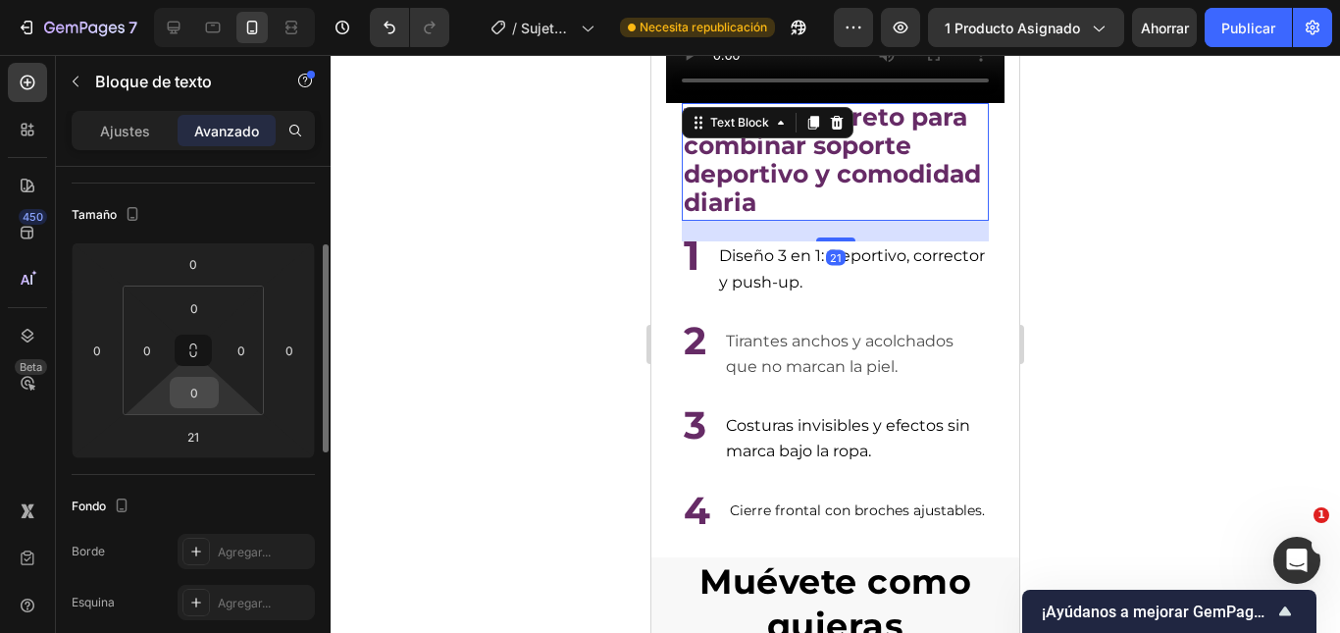
click at [200, 383] on input "0" at bounding box center [194, 392] width 39 height 29
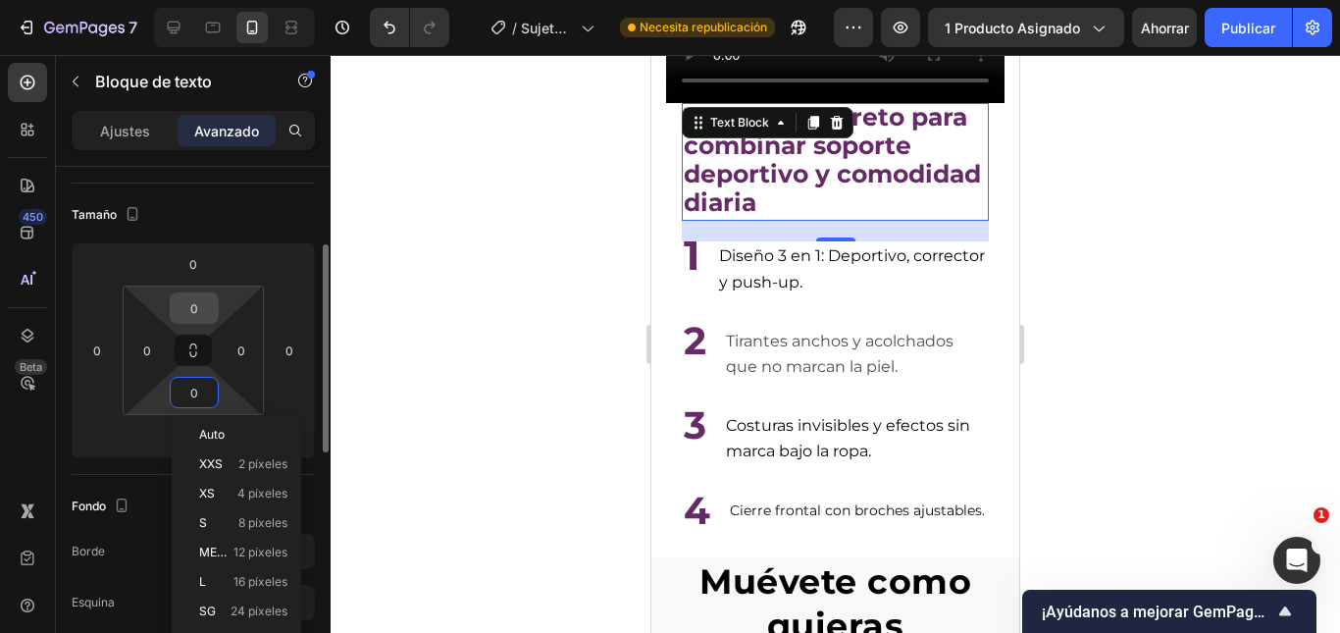
click at [203, 322] on div "0" at bounding box center [194, 307] width 49 height 31
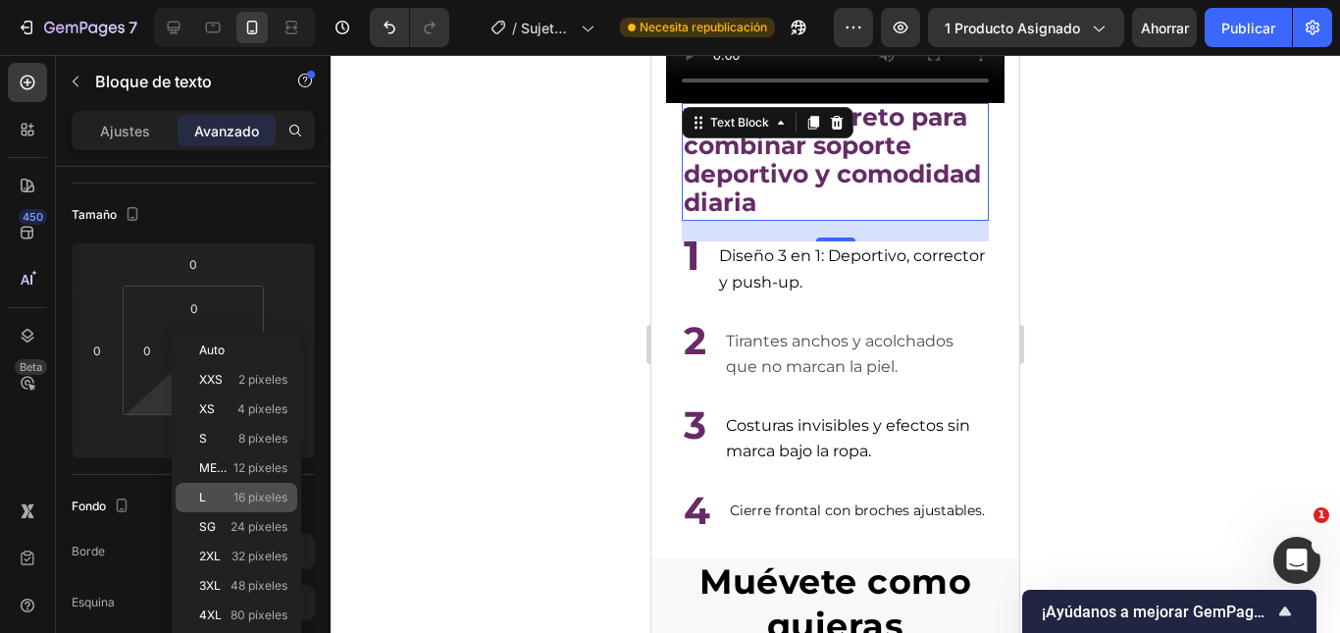
click at [252, 488] on div "L 16 píxeles" at bounding box center [237, 497] width 122 height 29
type input "16"
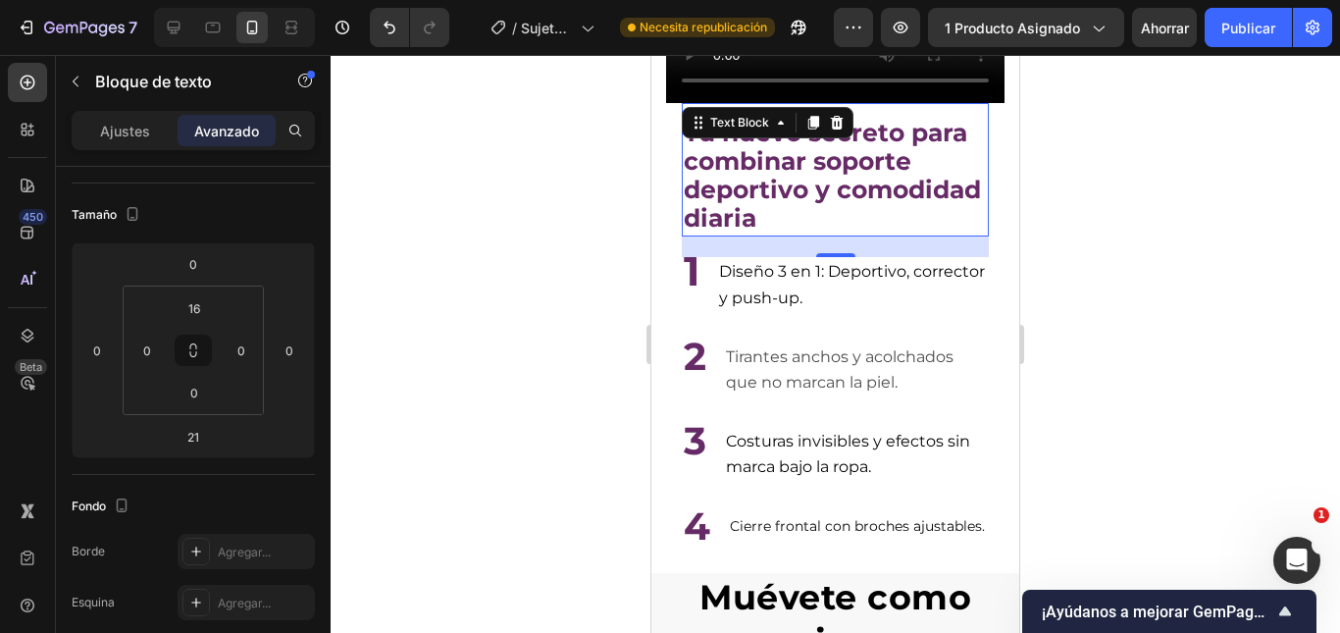
click at [1172, 298] on div at bounding box center [835, 344] width 1009 height 578
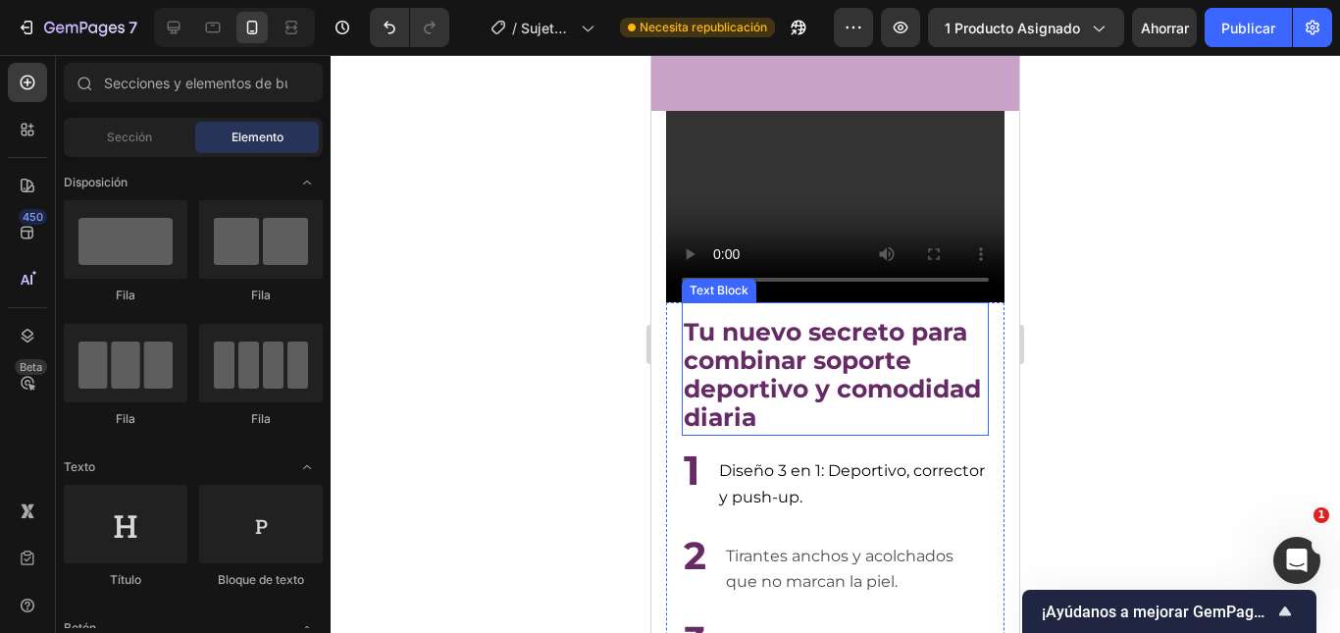
scroll to position [4434, 0]
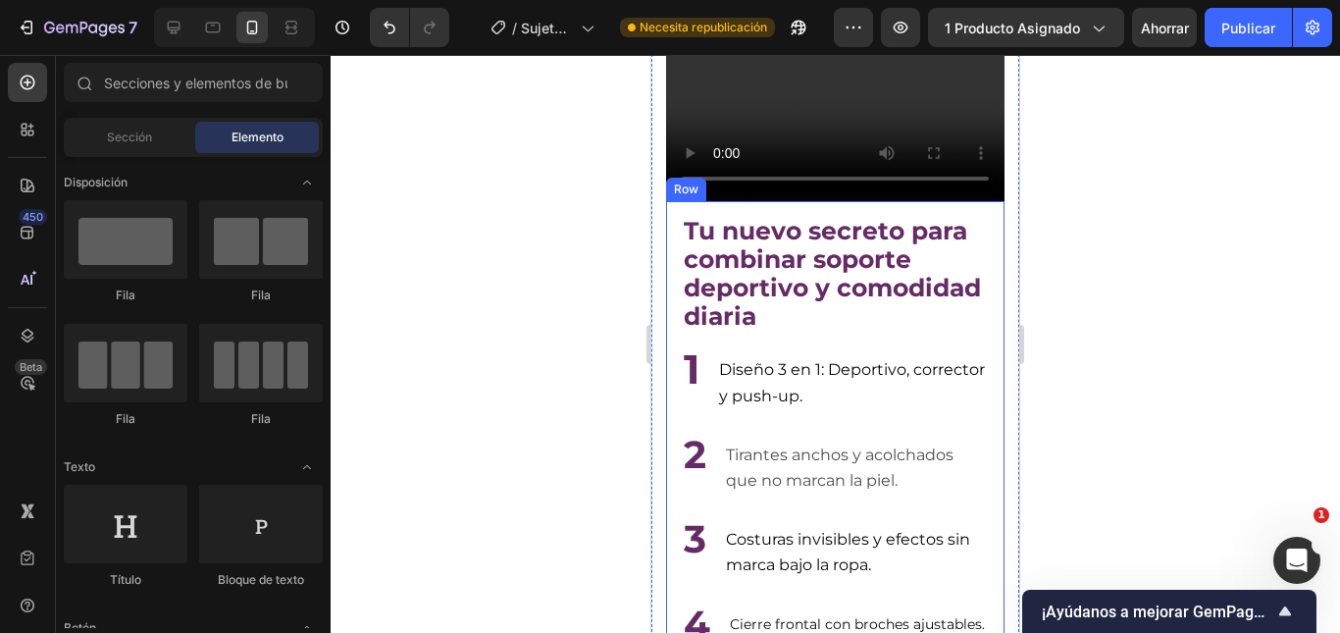
click at [839, 333] on div "Tu nuevo secreto para combinar soporte deportivo y comodidad diaria Text Block …" at bounding box center [835, 424] width 307 height 446
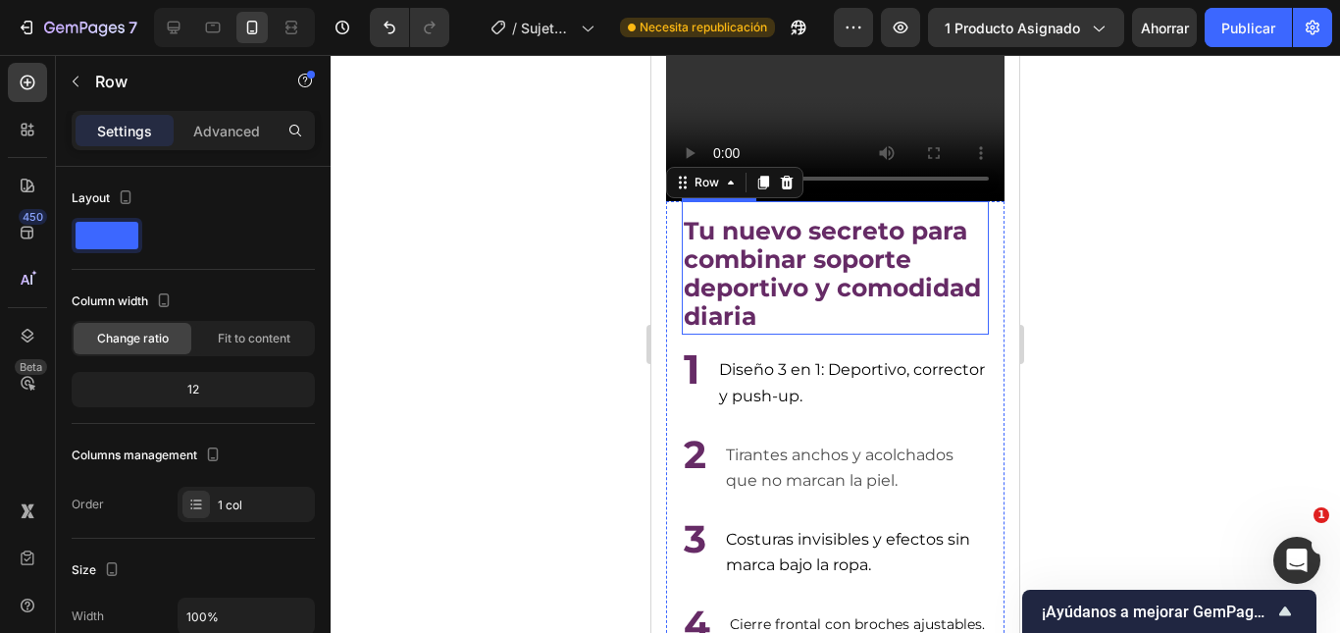
click at [838, 300] on strong "Tu nuevo secreto para combinar soporte deportivo y comodidad diaria" at bounding box center [832, 274] width 297 height 116
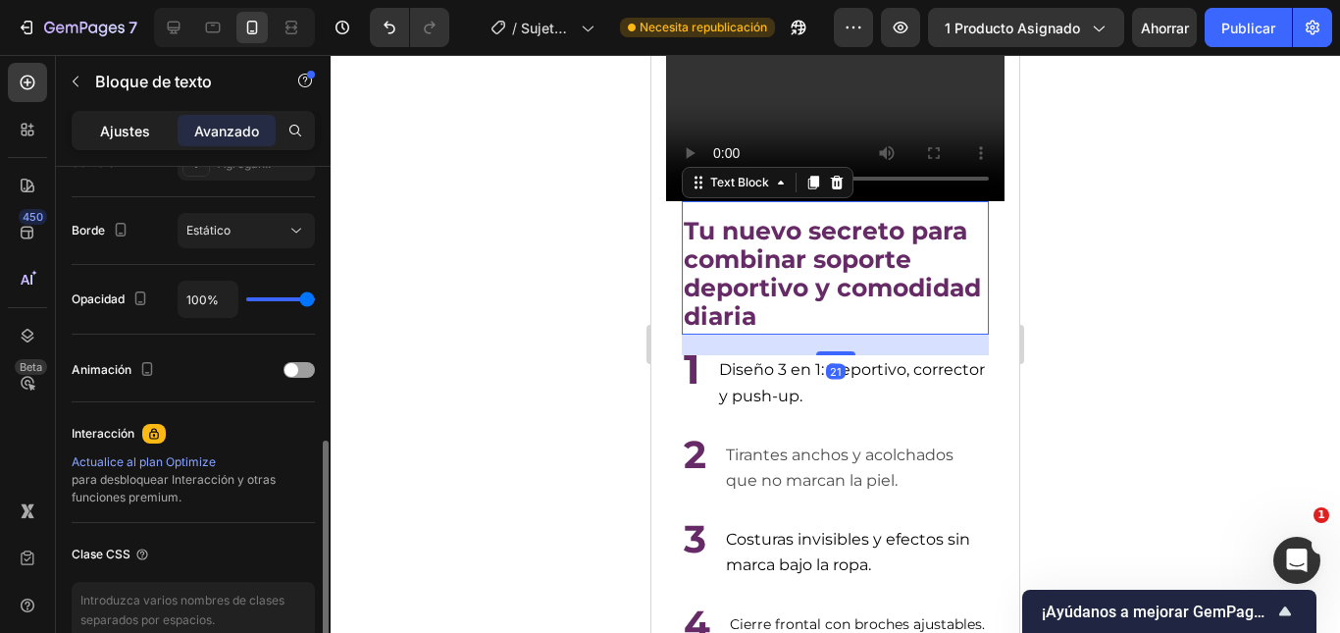
click at [109, 128] on font "Ajustes" at bounding box center [125, 131] width 50 height 17
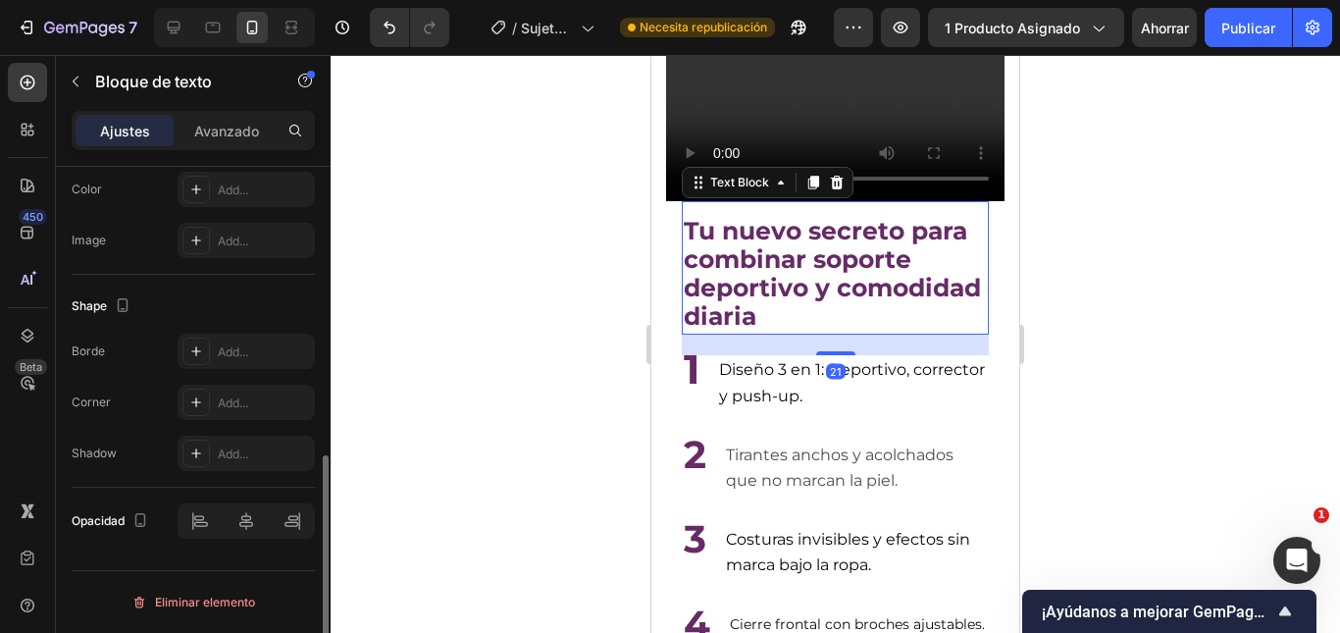
scroll to position [640, 0]
click at [236, 538] on div "Opacidad" at bounding box center [193, 520] width 243 height 67
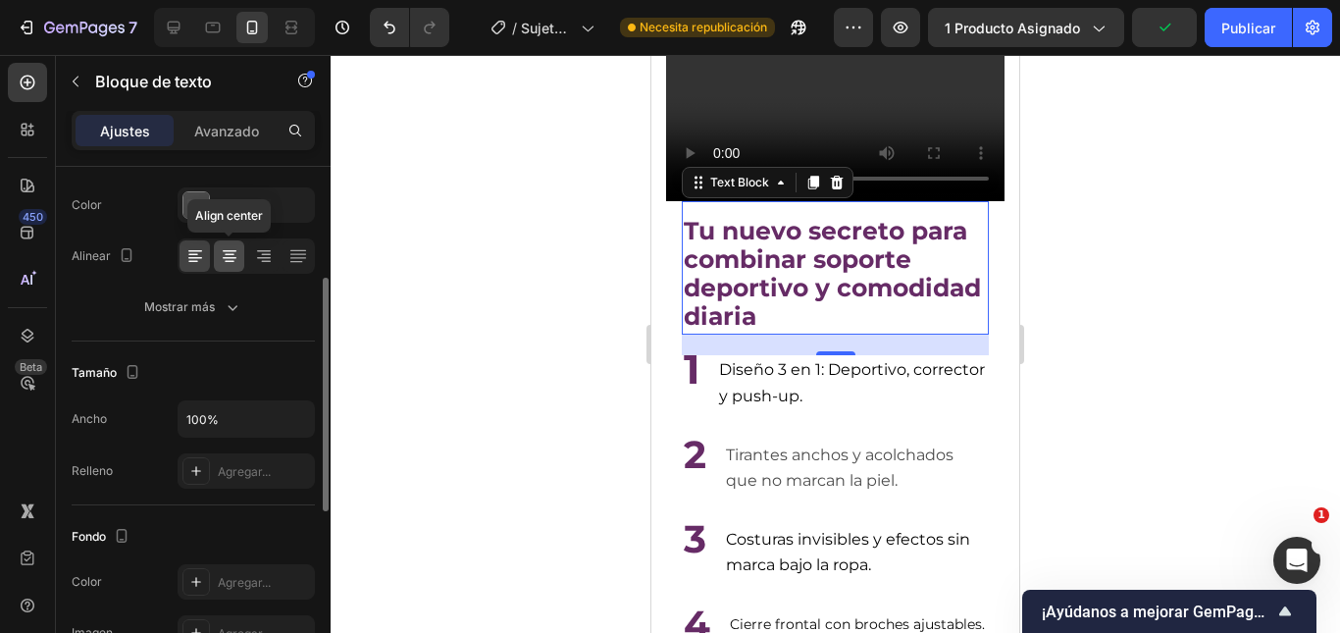
click at [227, 260] on icon at bounding box center [230, 256] width 20 height 20
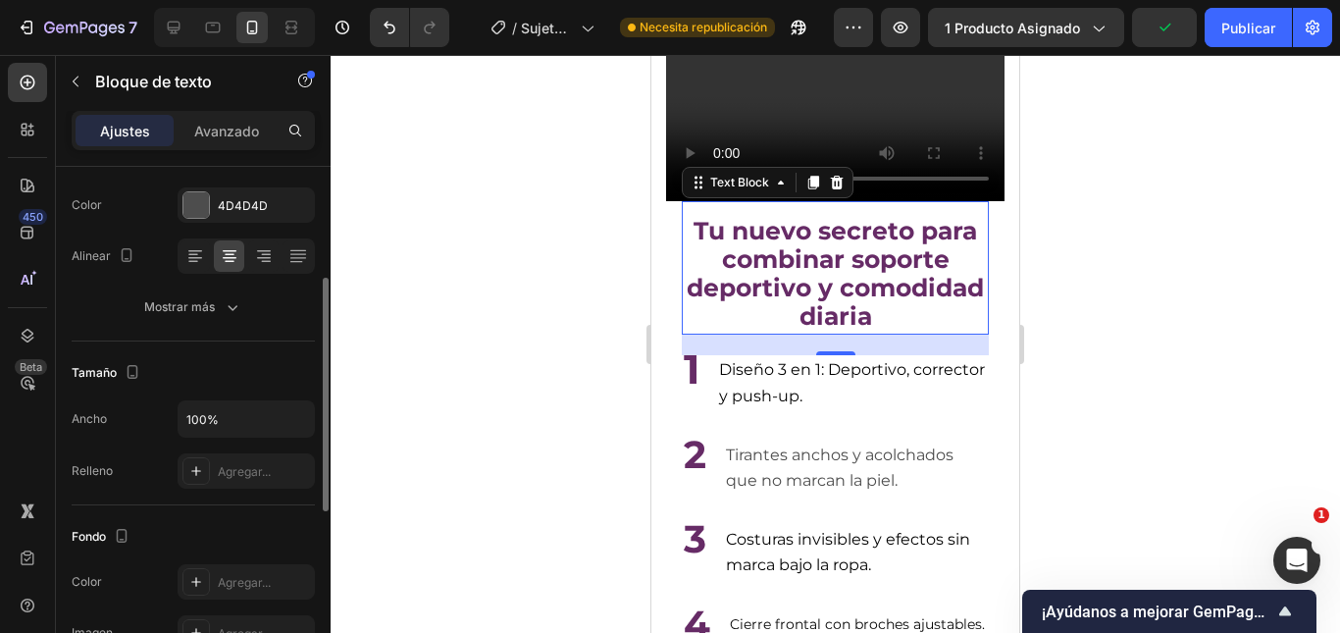
drag, startPoint x: 1205, startPoint y: 280, endPoint x: 1185, endPoint y: 277, distance: 20.8
click at [1204, 280] on div at bounding box center [835, 344] width 1009 height 578
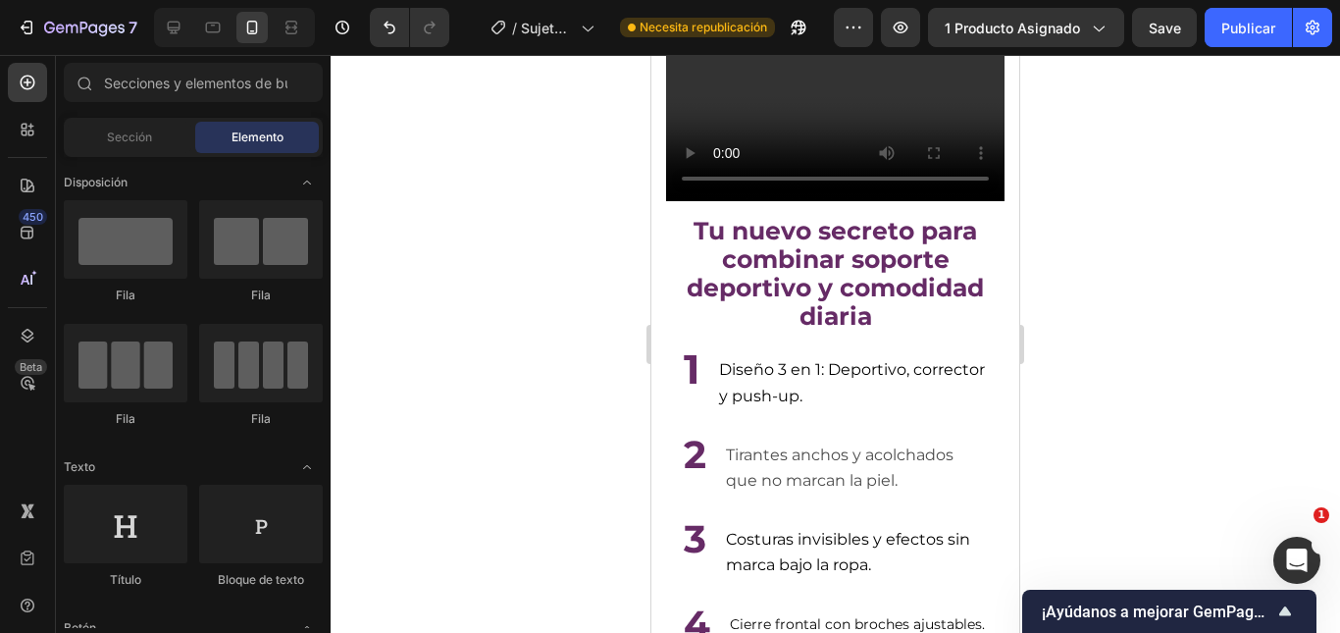
click at [1185, 276] on div at bounding box center [835, 344] width 1009 height 578
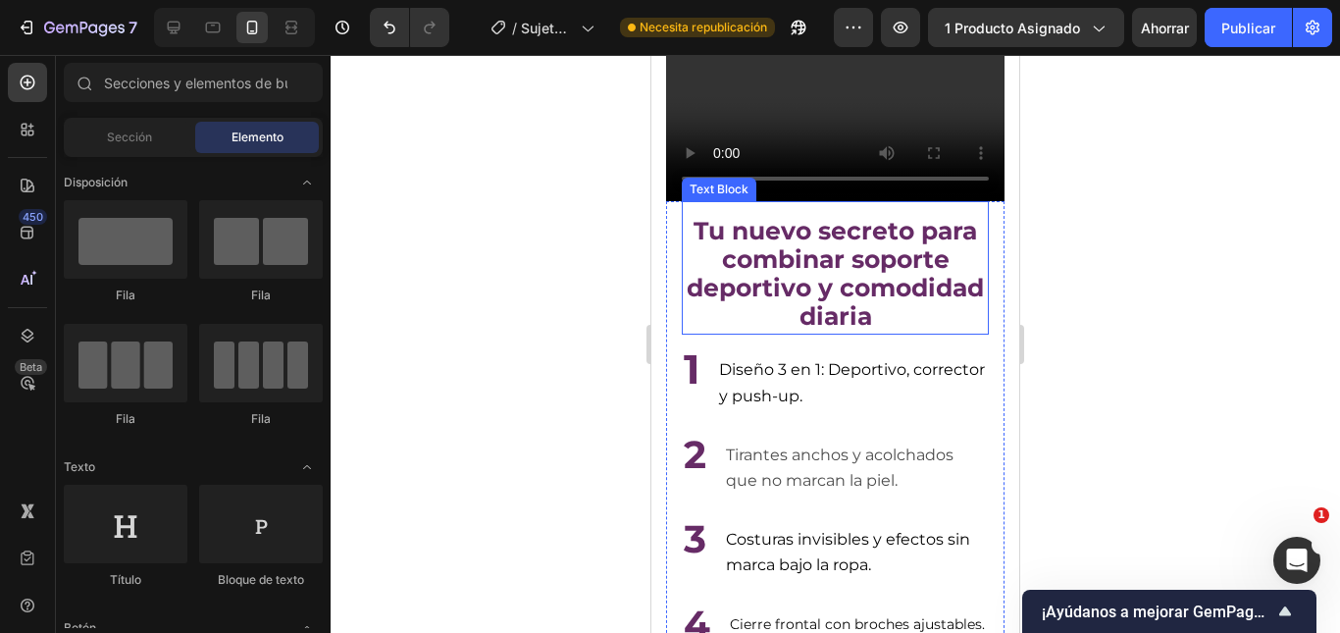
drag, startPoint x: 1736, startPoint y: 331, endPoint x: 808, endPoint y: 276, distance: 929.4
click at [808, 276] on strong "Tu nuevo secreto para combinar soporte deportivo y comodidad diaria" at bounding box center [835, 274] width 297 height 116
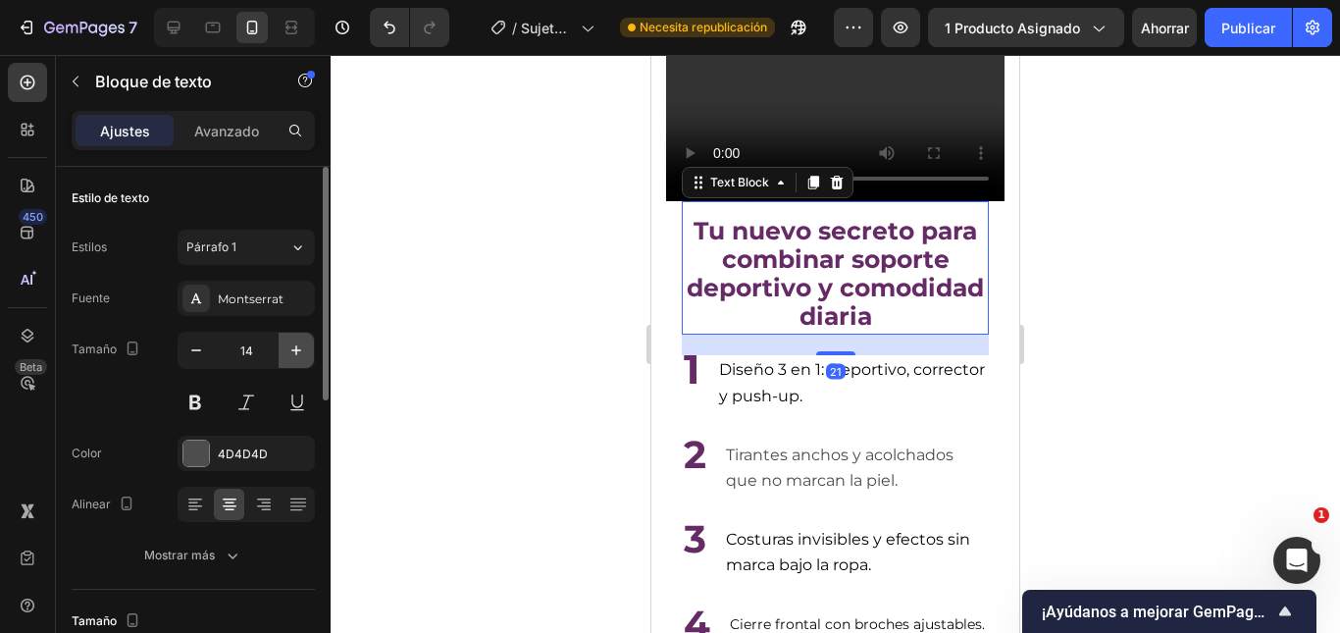
click at [295, 354] on icon "button" at bounding box center [296, 350] width 20 height 20
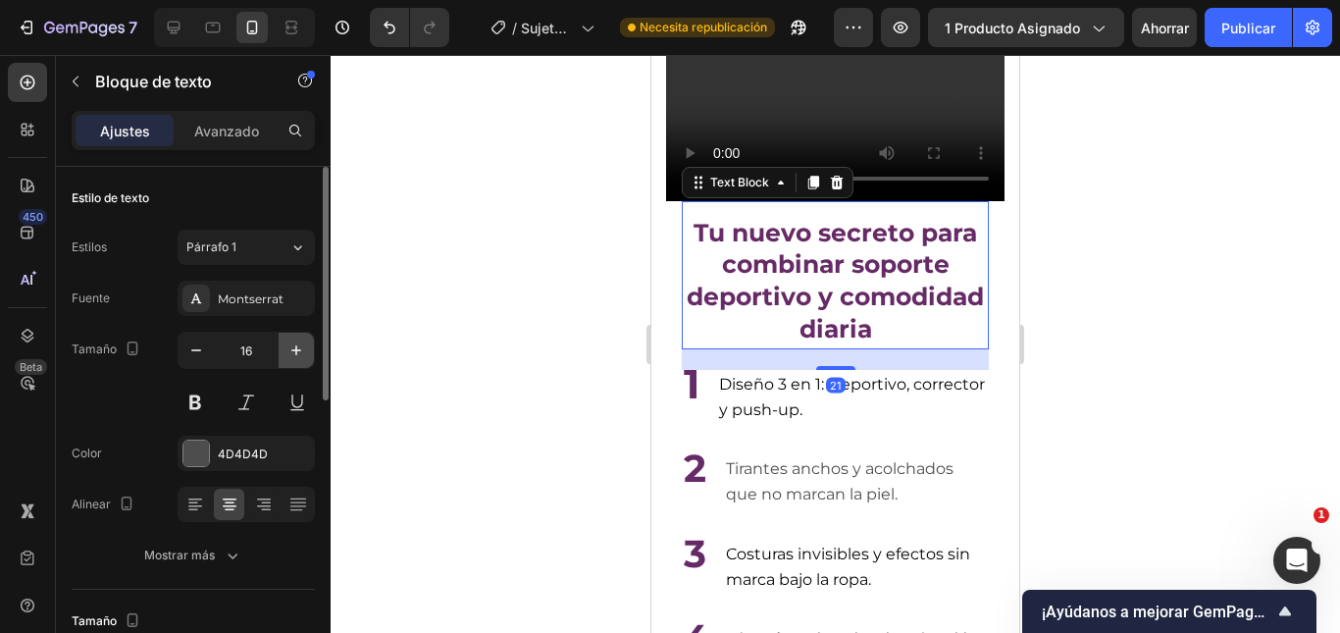
click at [295, 354] on icon "button" at bounding box center [296, 350] width 20 height 20
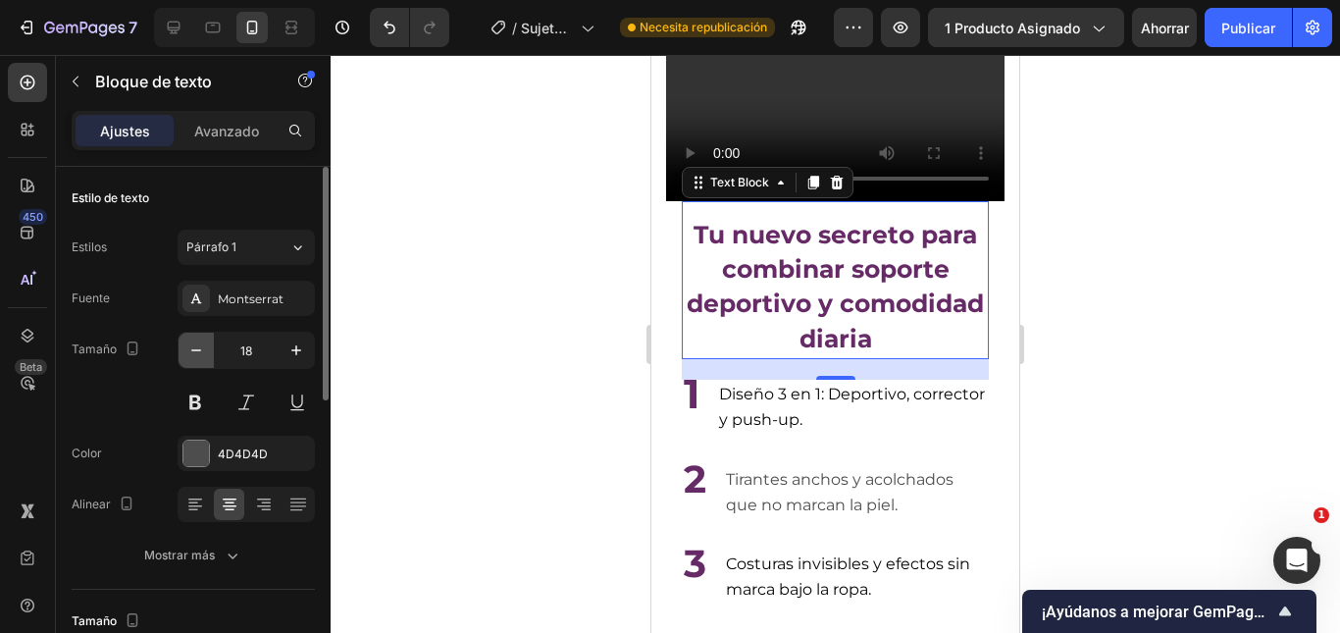
click at [199, 347] on icon "button" at bounding box center [196, 350] width 20 height 20
click at [197, 347] on icon "button" at bounding box center [196, 350] width 20 height 20
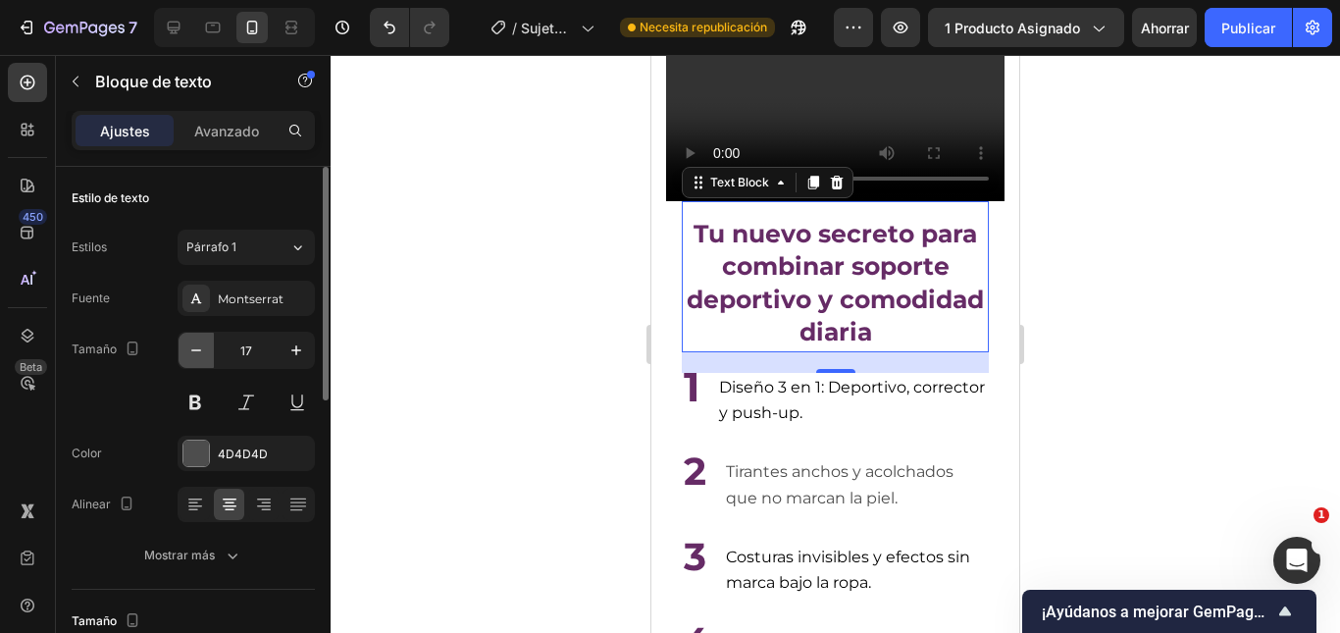
type input "16"
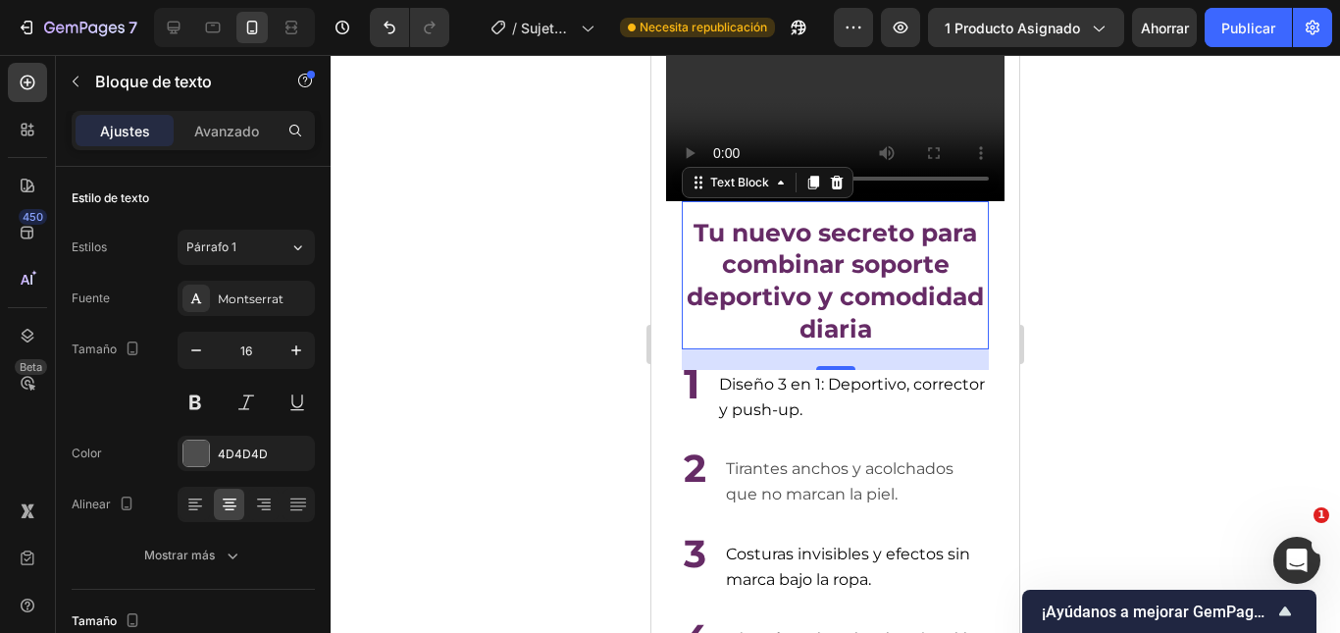
click at [1078, 351] on div at bounding box center [835, 344] width 1009 height 578
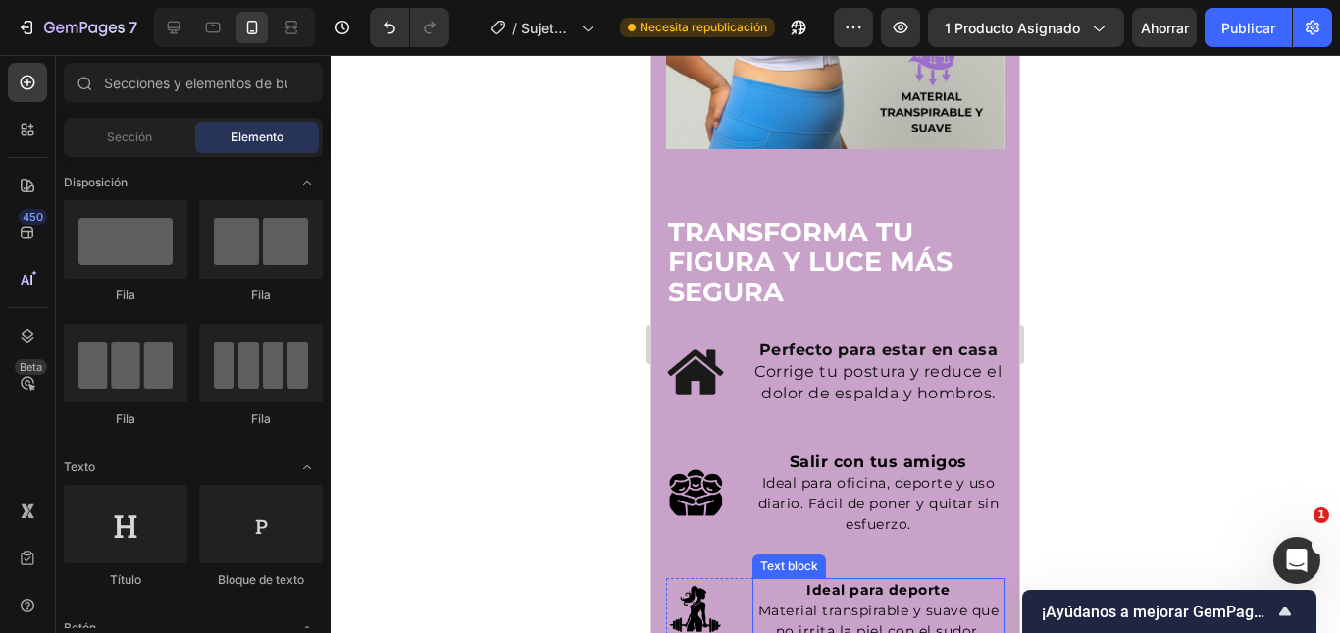
scroll to position [3551, 0]
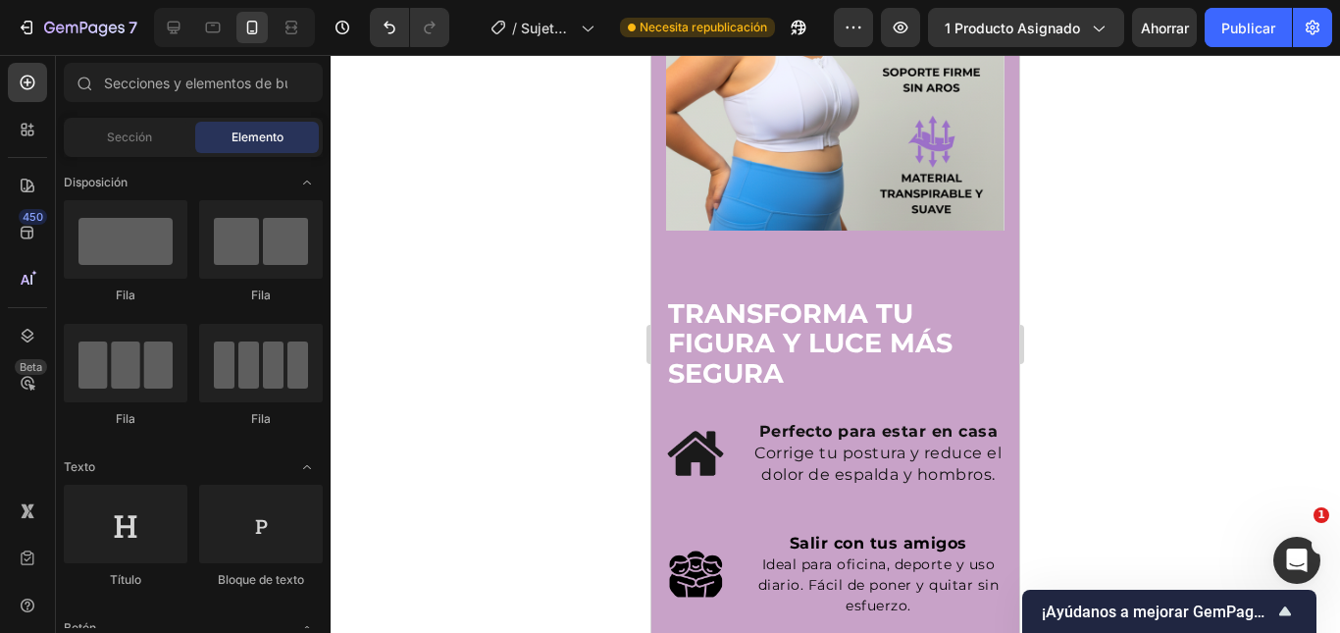
click at [828, 297] on strong "TRANSFORMA TU FIGURA Y LUCE MÁS SEGURA" at bounding box center [810, 342] width 284 height 91
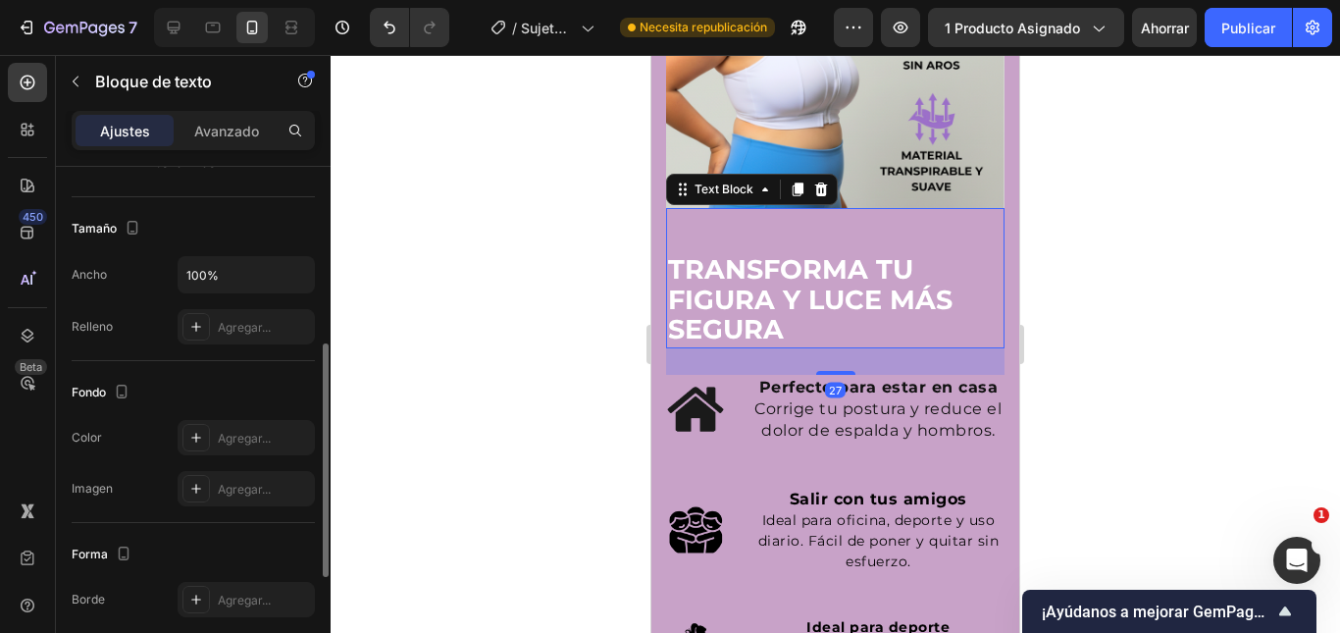
scroll to position [196, 0]
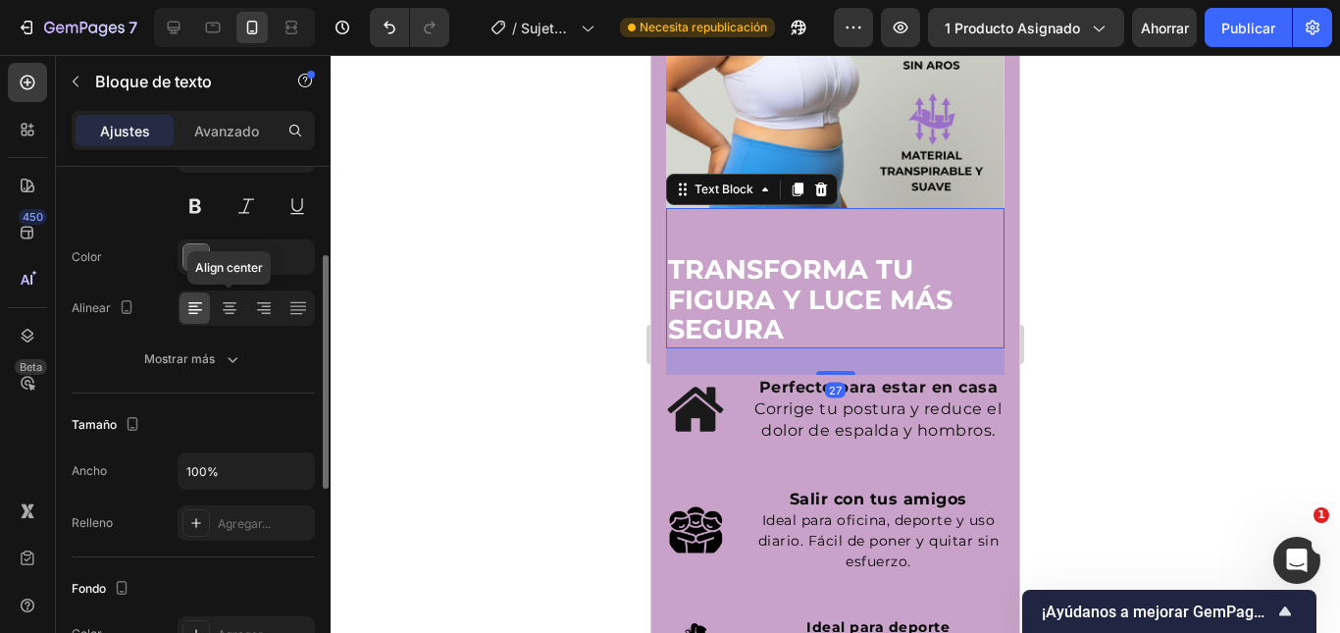
drag, startPoint x: 237, startPoint y: 305, endPoint x: 448, endPoint y: 316, distance: 211.1
click at [233, 306] on icon at bounding box center [230, 308] width 20 height 20
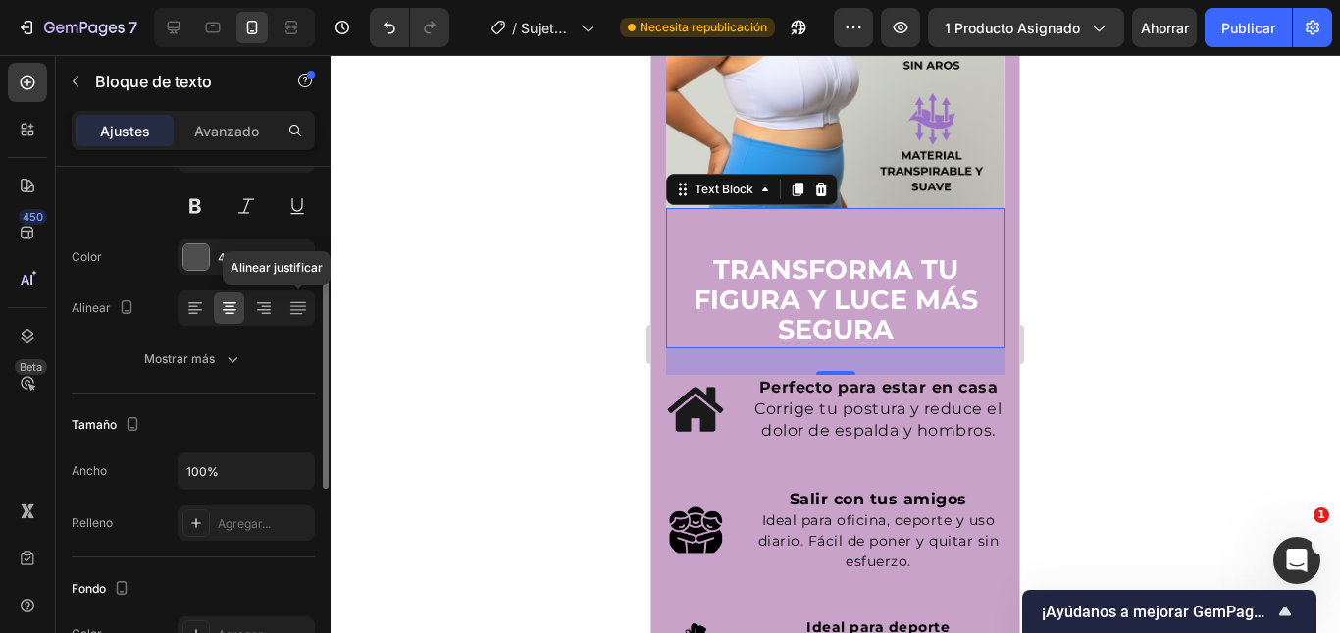
scroll to position [0, 0]
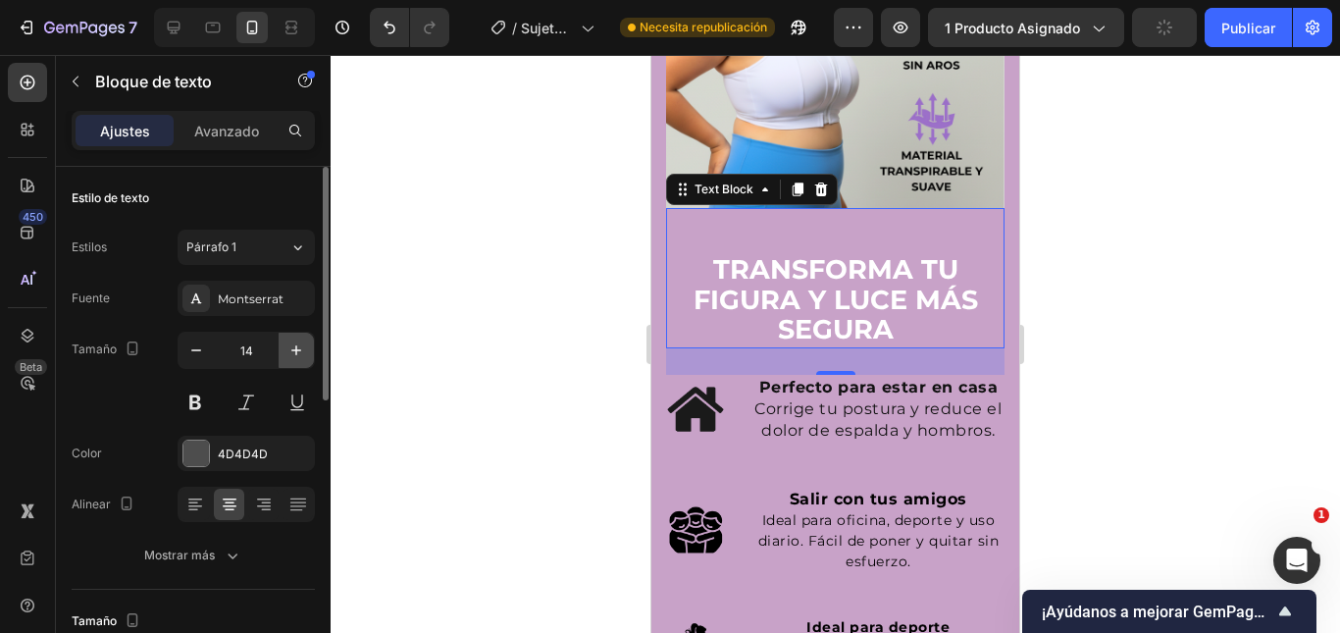
click at [288, 353] on icon "button" at bounding box center [296, 350] width 20 height 20
click at [291, 356] on icon "button" at bounding box center [296, 350] width 20 height 20
type input "16"
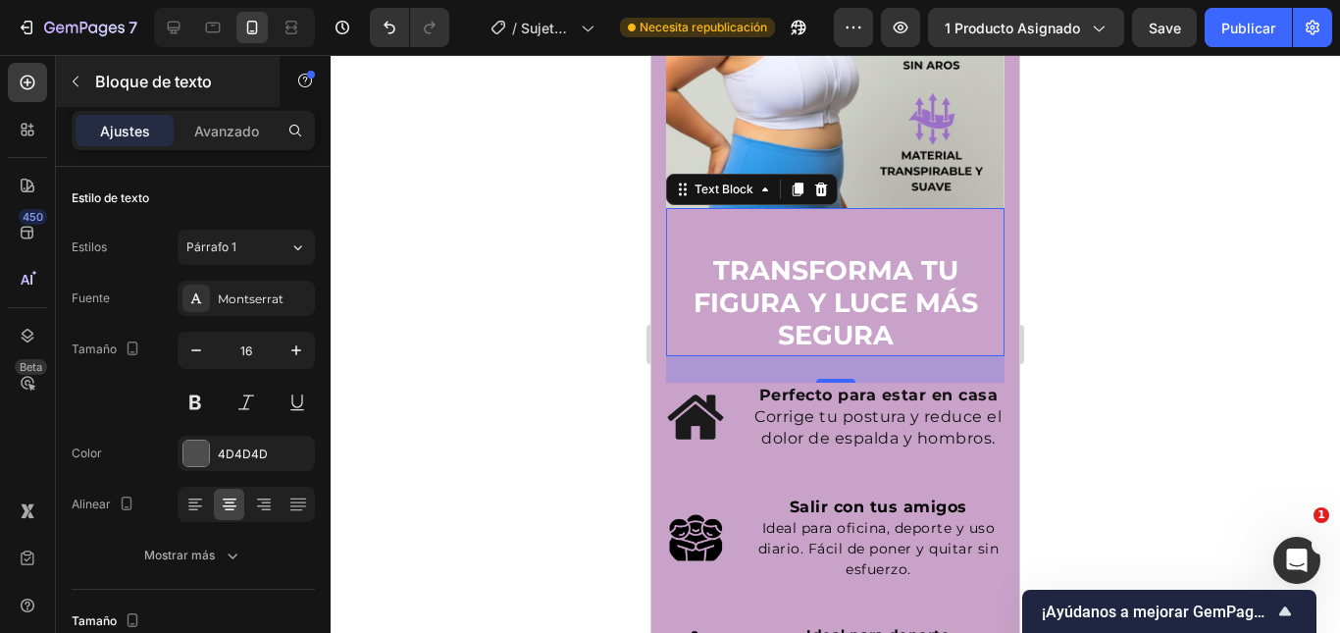
click at [230, 105] on div "Bloque de texto" at bounding box center [168, 81] width 224 height 51
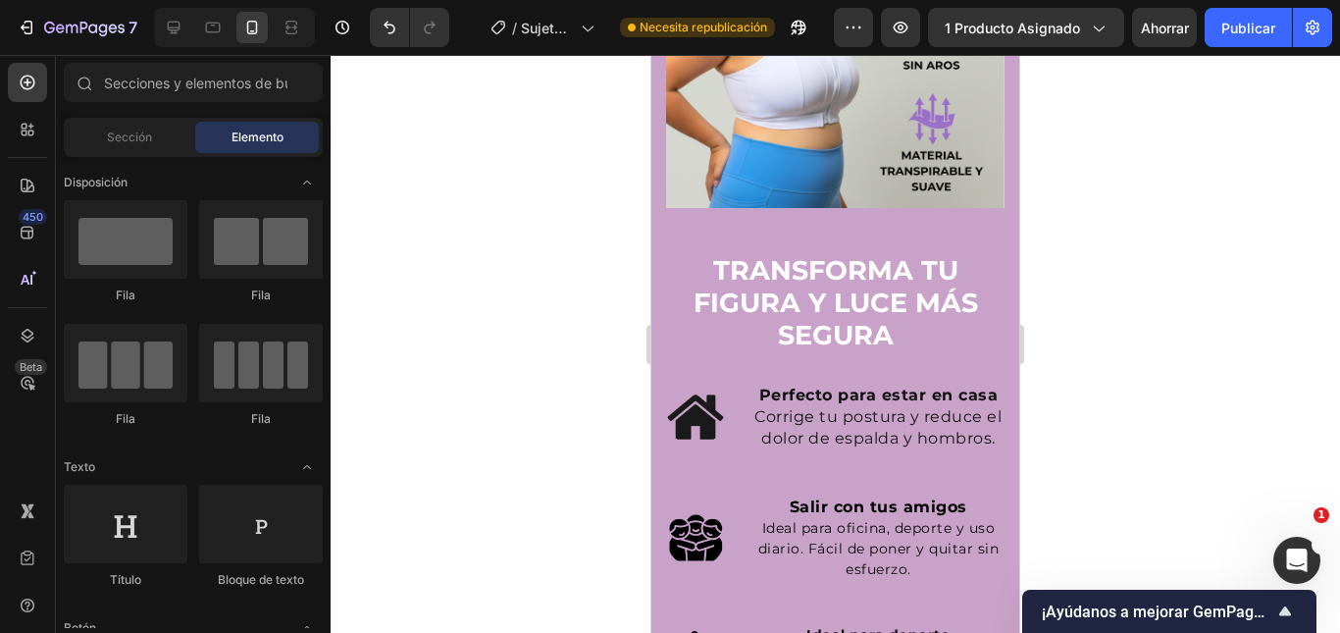
click at [232, 143] on font "Elemento" at bounding box center [257, 136] width 52 height 15
click at [754, 254] on strong "TRANSFORMA TU FIGURA Y LUCE MÁS SEGURA" at bounding box center [835, 302] width 284 height 97
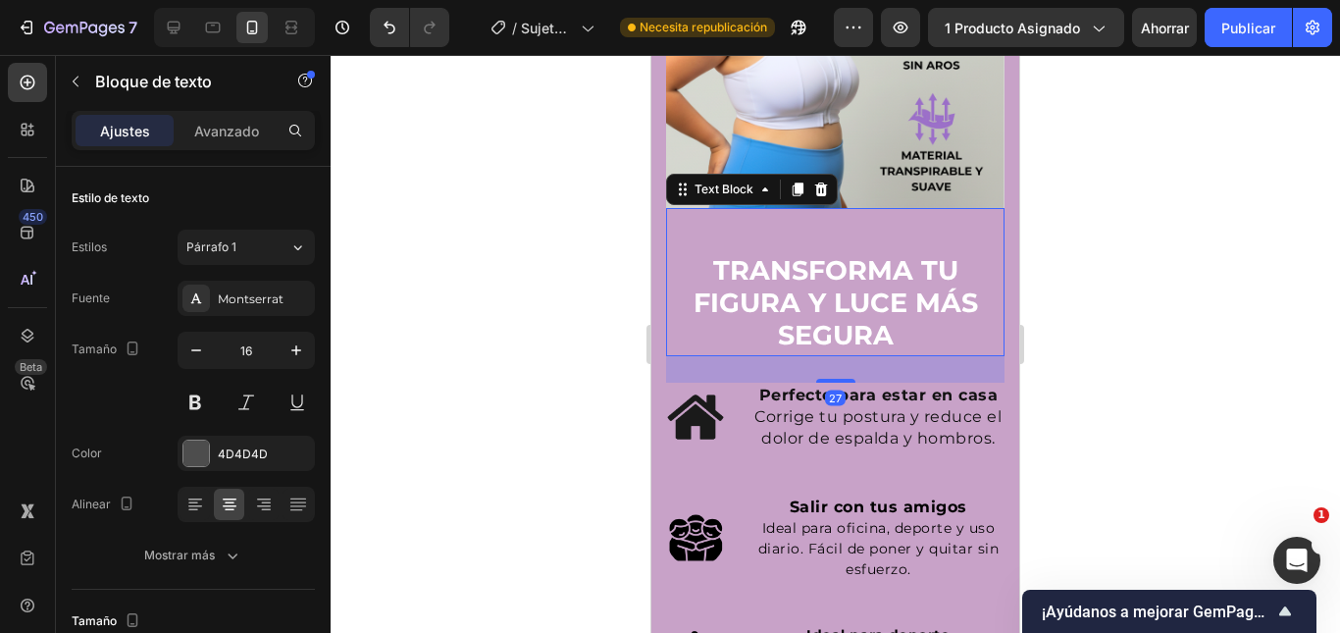
click at [250, 155] on div "Ajustes Avanzado" at bounding box center [193, 139] width 275 height 56
click at [249, 145] on div "Avanzado" at bounding box center [227, 130] width 98 height 31
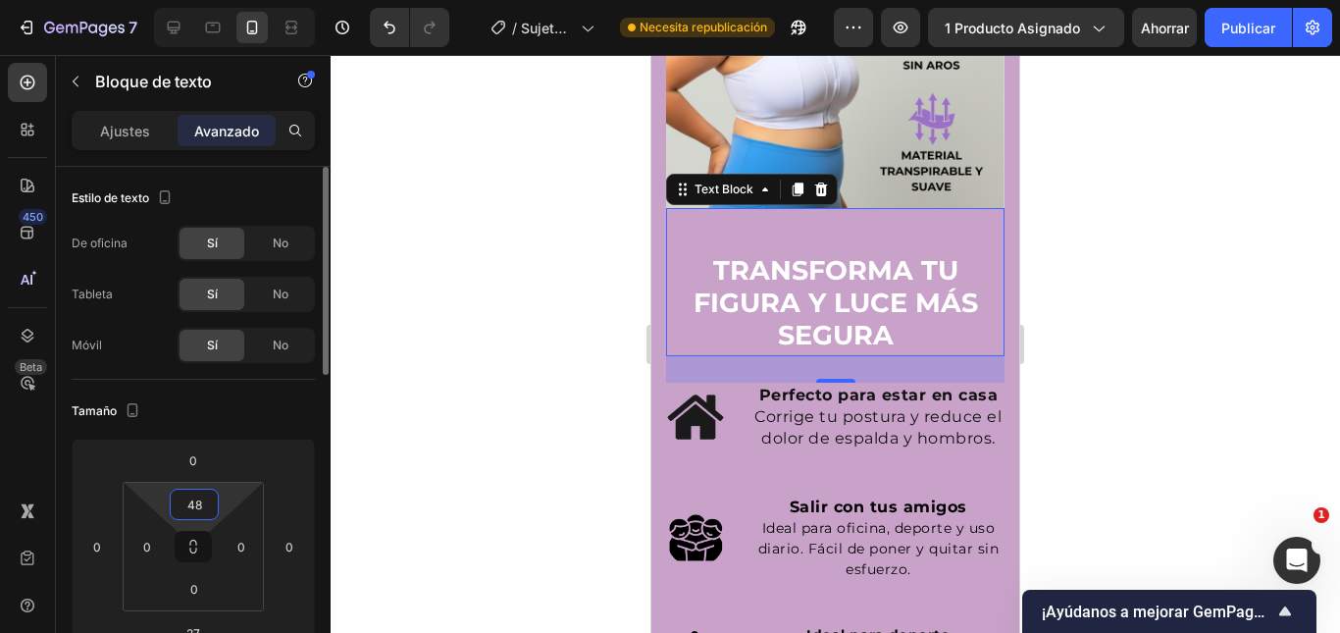
click at [198, 502] on input "48" at bounding box center [194, 503] width 39 height 29
click at [233, 551] on p "Auto" at bounding box center [243, 546] width 88 height 14
type input "Auto"
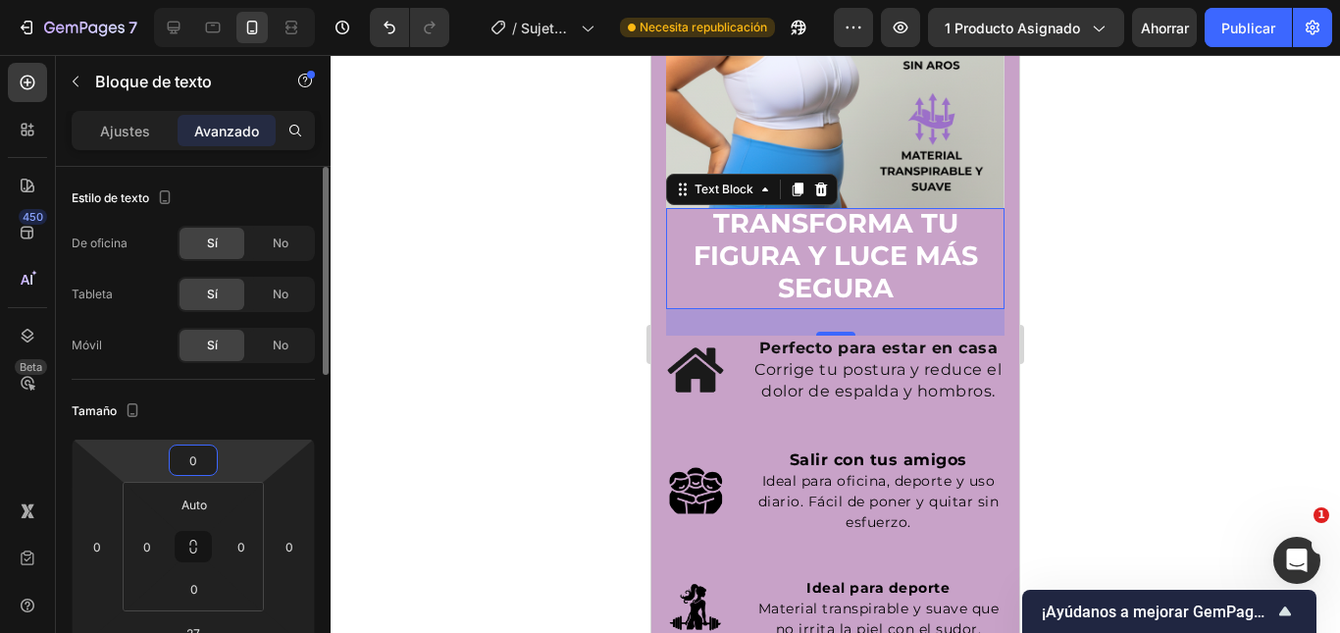
click at [195, 452] on input "0" at bounding box center [193, 459] width 39 height 29
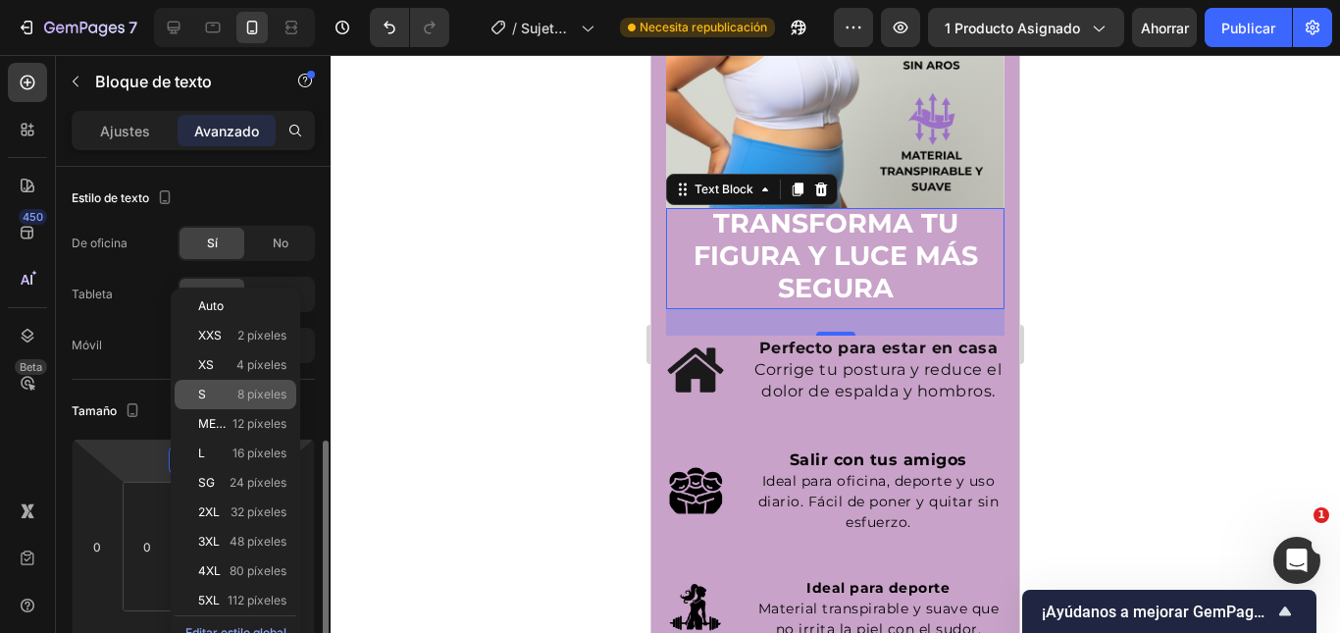
scroll to position [196, 0]
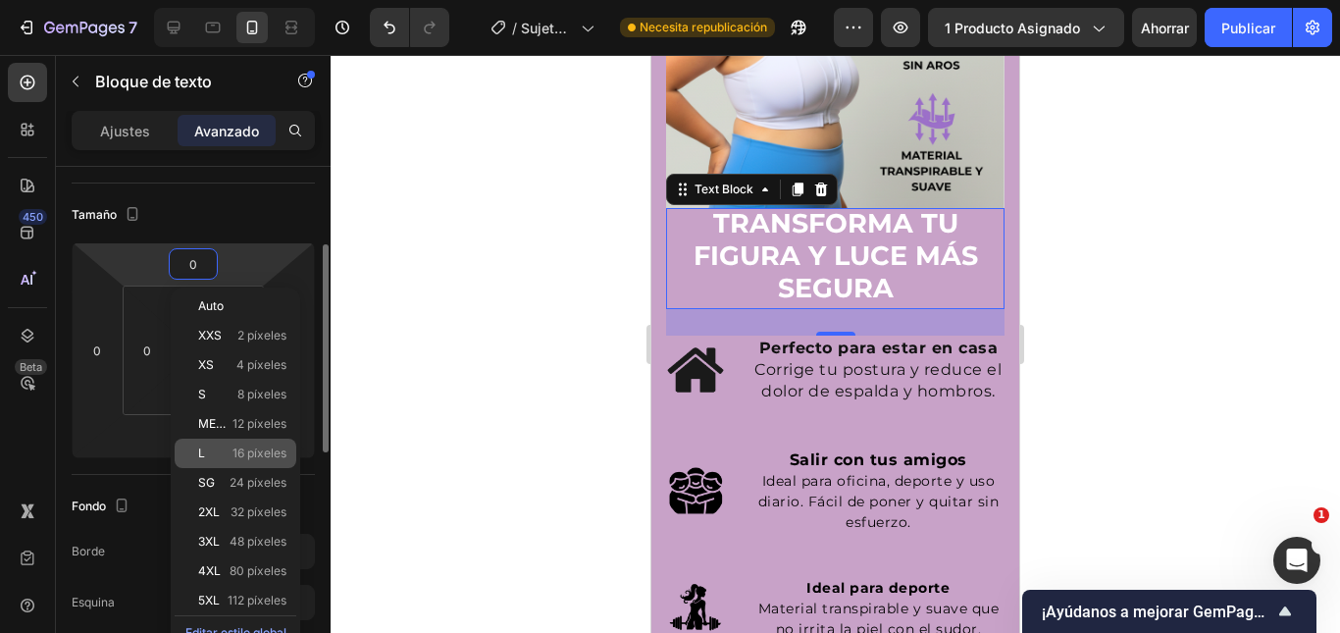
click at [216, 451] on p "L 16 píxeles" at bounding box center [242, 453] width 88 height 14
type input "16"
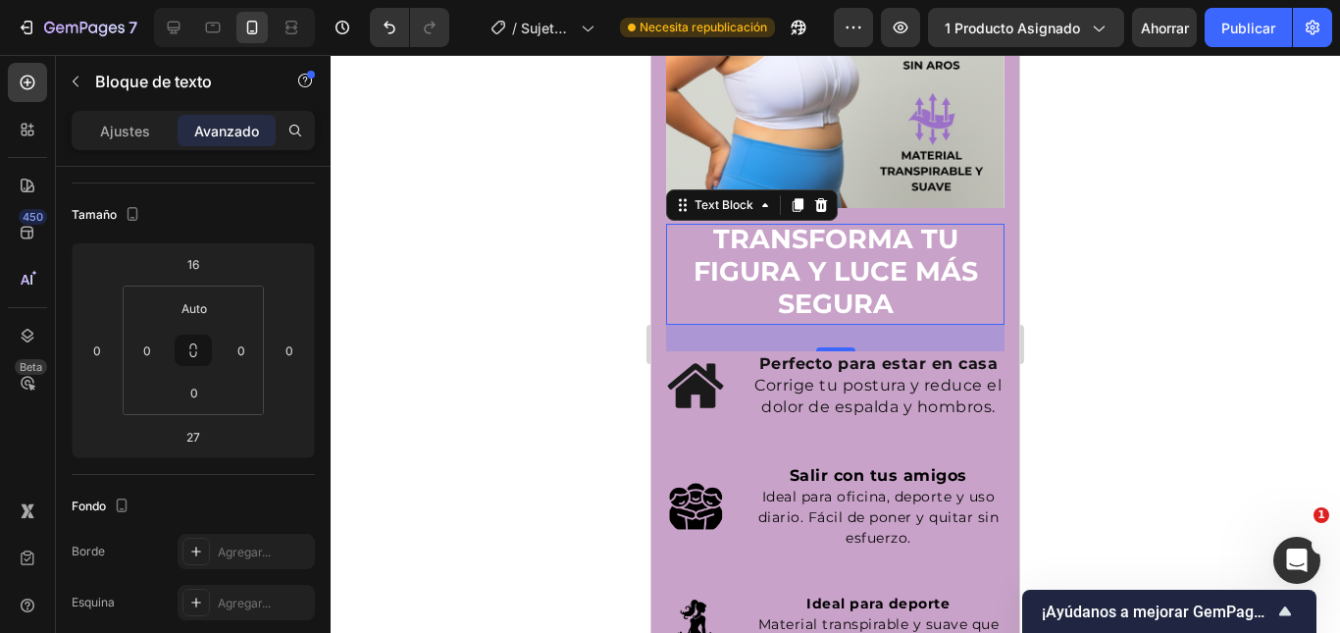
click at [1069, 322] on div at bounding box center [835, 344] width 1009 height 578
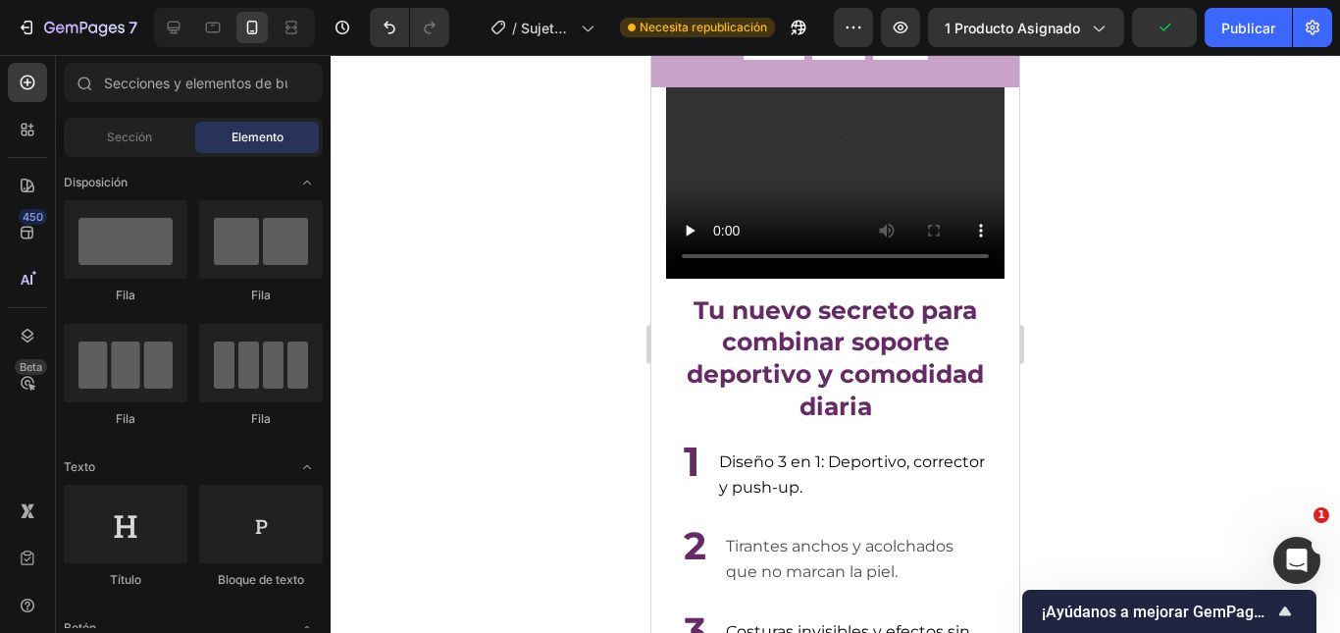
scroll to position [4336, 0]
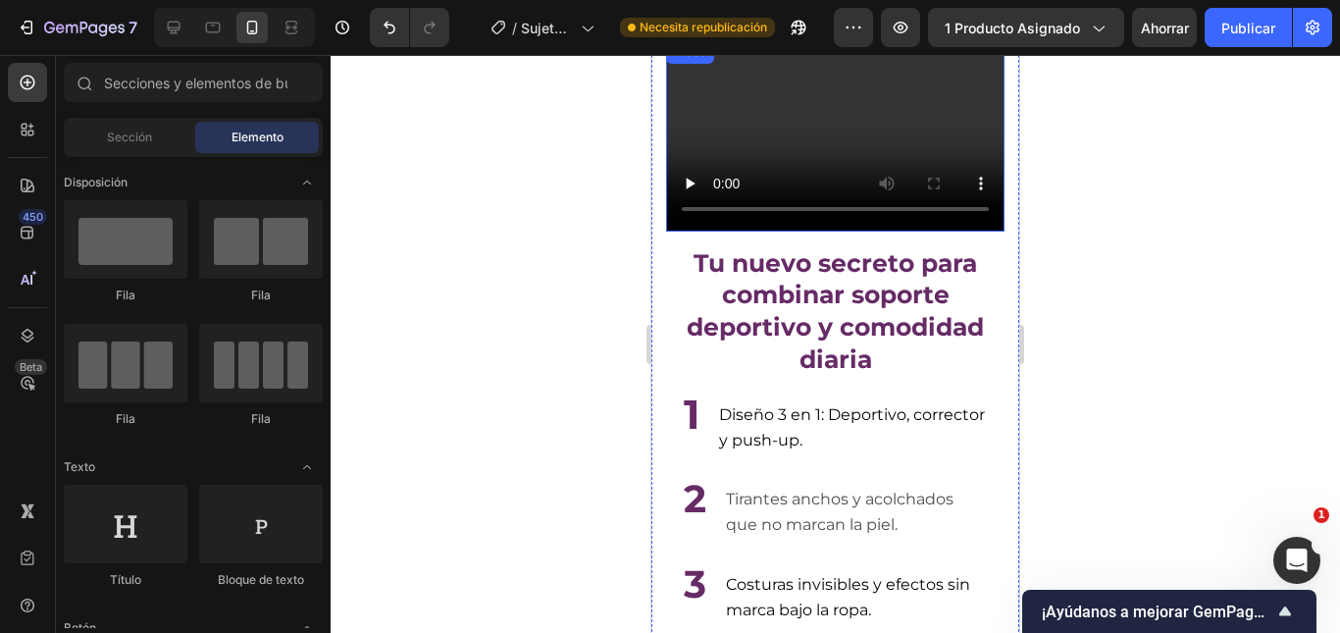
click at [892, 125] on video at bounding box center [835, 135] width 338 height 190
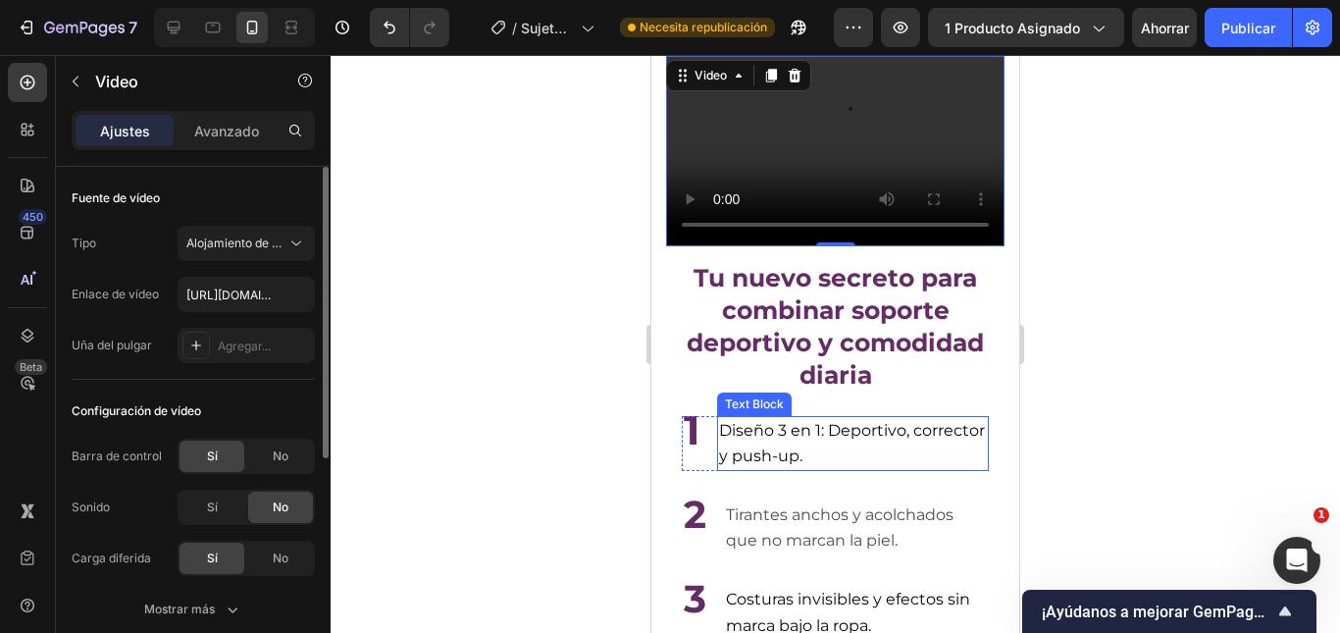
scroll to position [4238, 0]
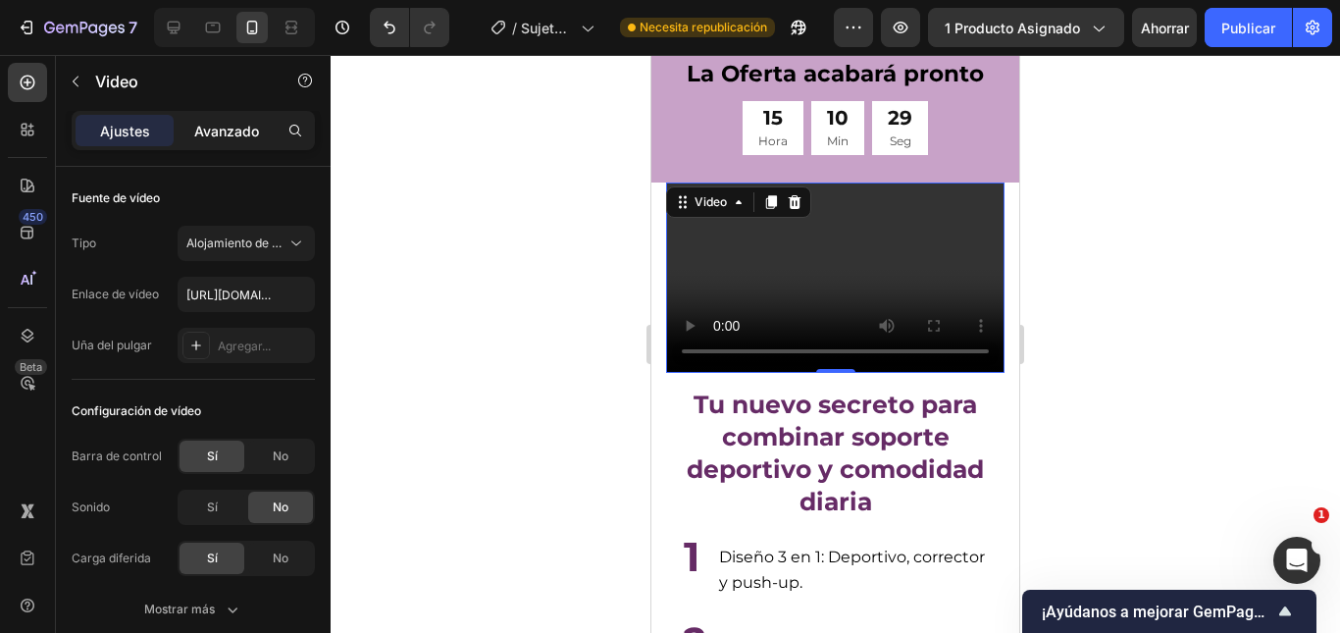
click at [228, 130] on font "Avanzado" at bounding box center [226, 131] width 65 height 17
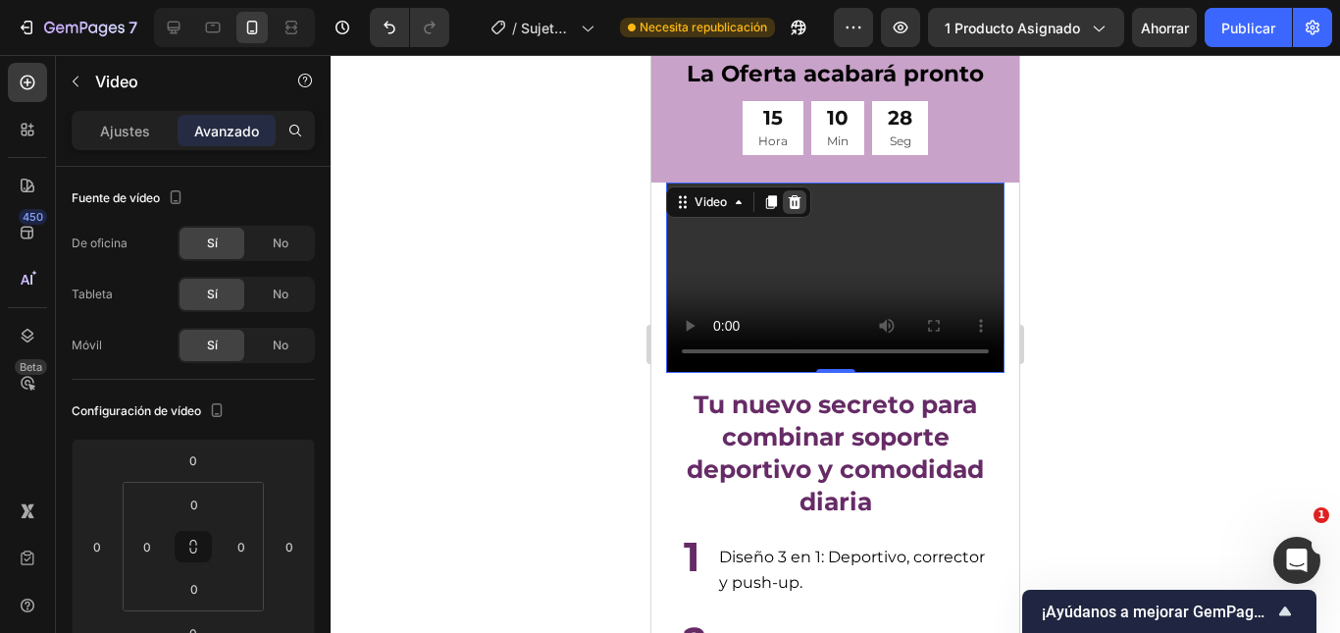
click at [796, 203] on icon at bounding box center [795, 202] width 16 height 16
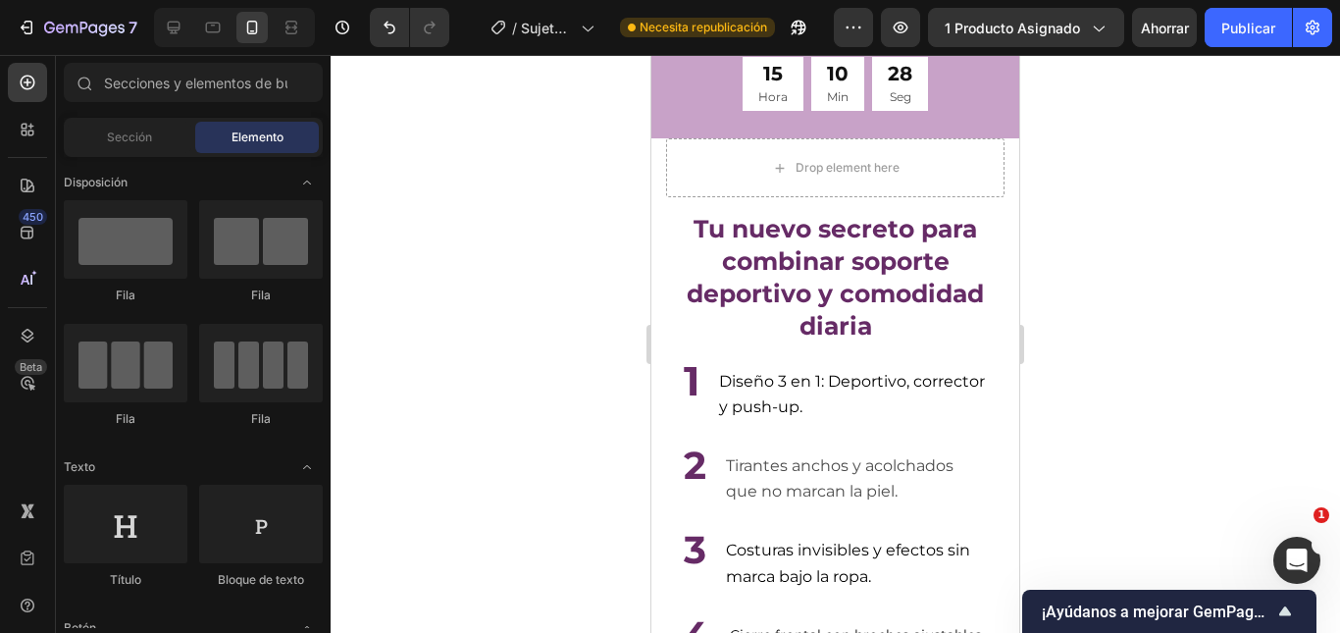
click at [1184, 204] on div at bounding box center [835, 344] width 1009 height 578
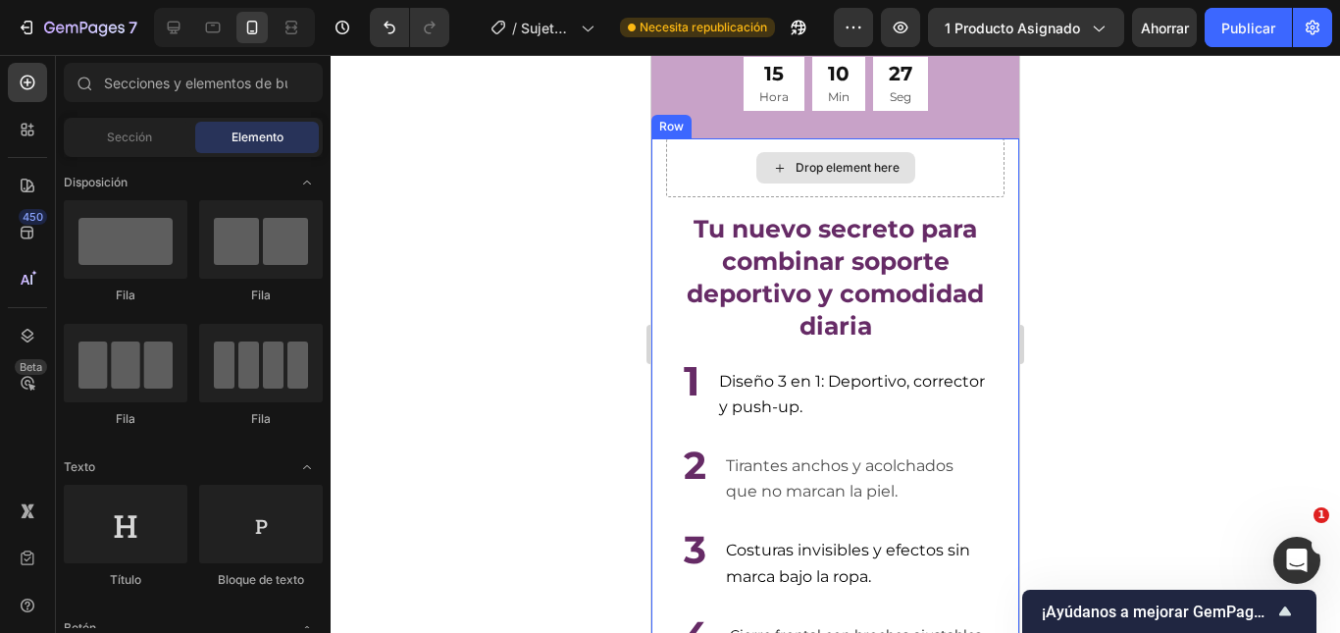
click at [946, 197] on div "Drop element here" at bounding box center [835, 167] width 338 height 59
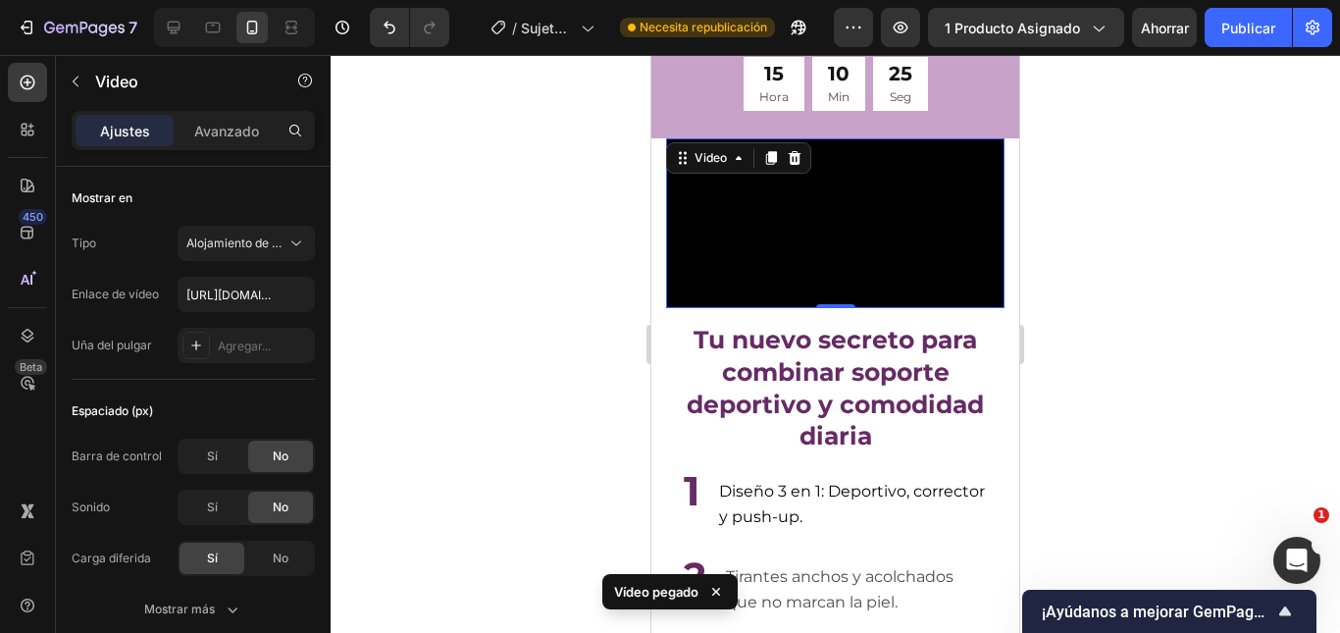
click at [878, 213] on video at bounding box center [835, 223] width 338 height 170
click at [230, 132] on font "Avanzado" at bounding box center [226, 131] width 65 height 17
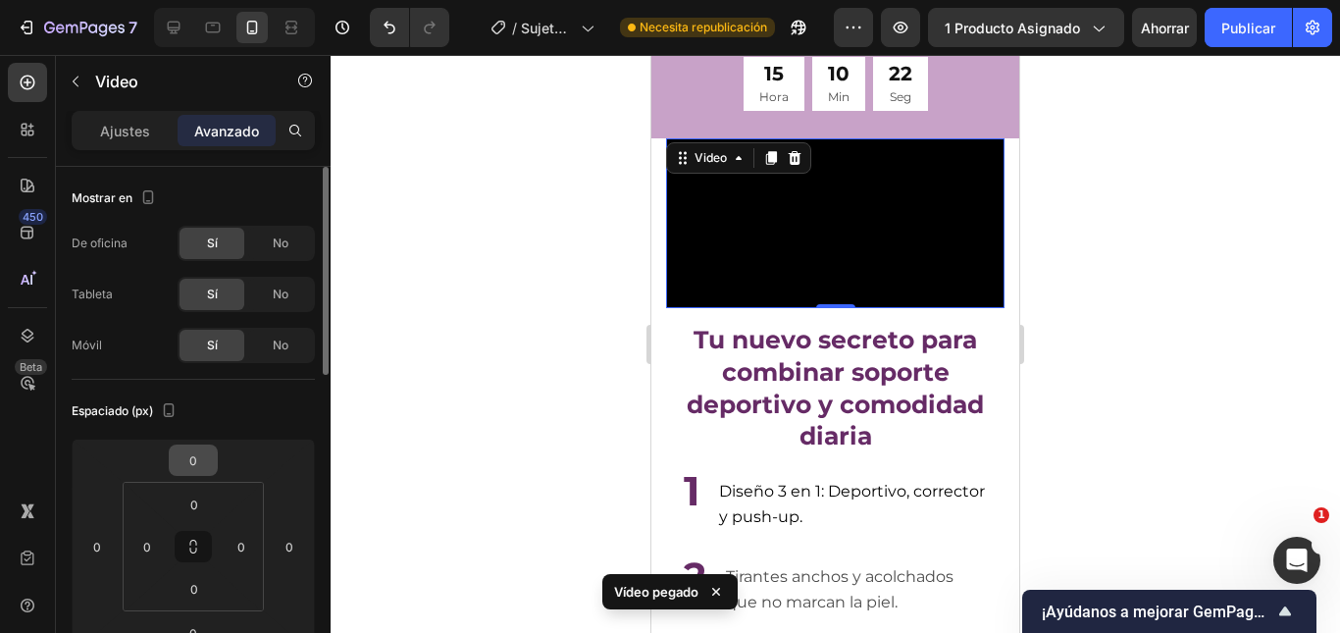
click at [201, 462] on input "0" at bounding box center [193, 459] width 39 height 29
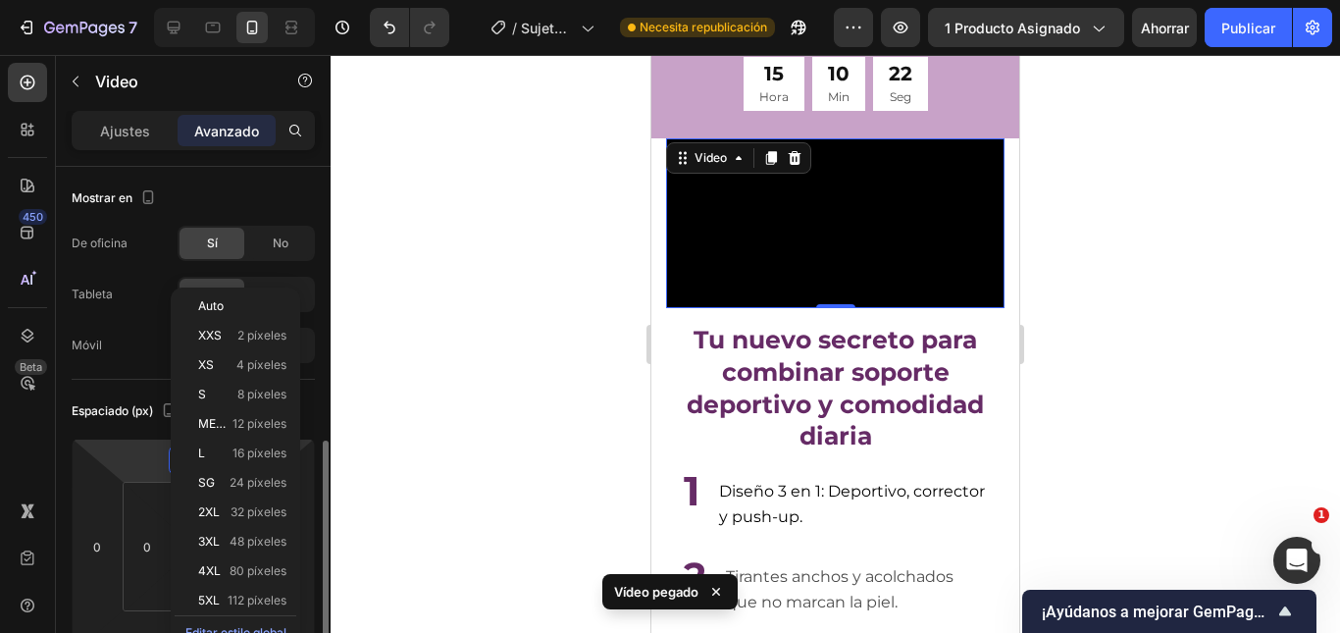
scroll to position [196, 0]
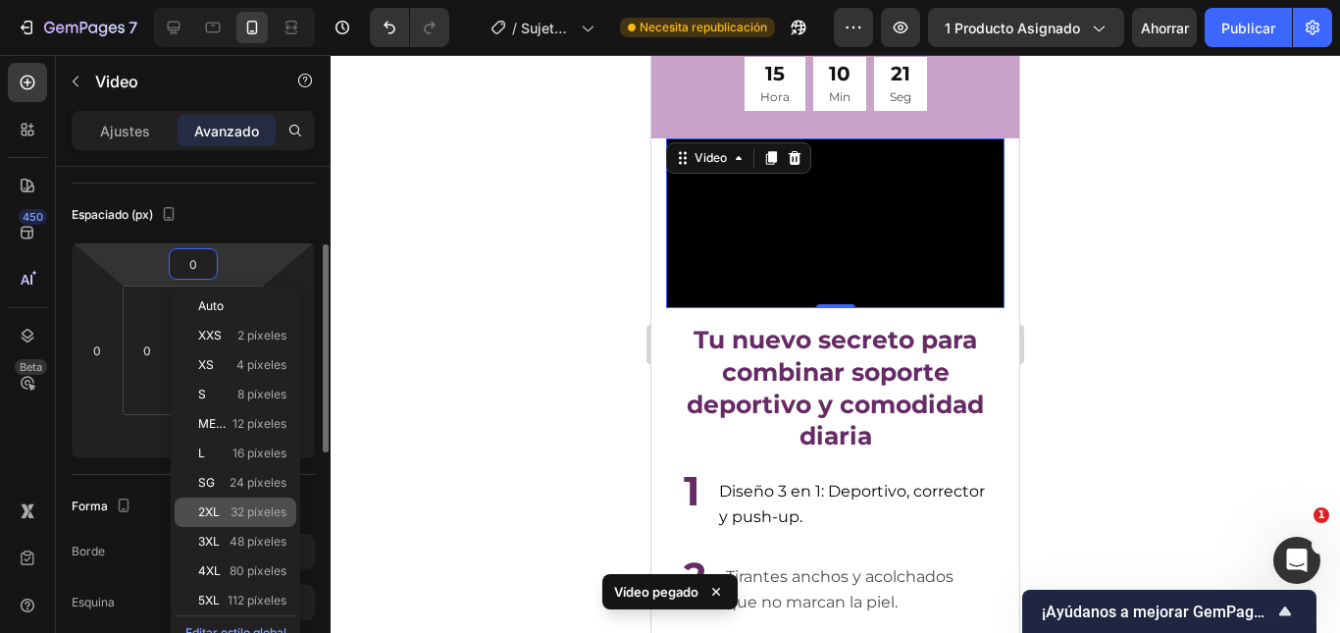
click at [254, 505] on font "32 píxeles" at bounding box center [258, 511] width 56 height 15
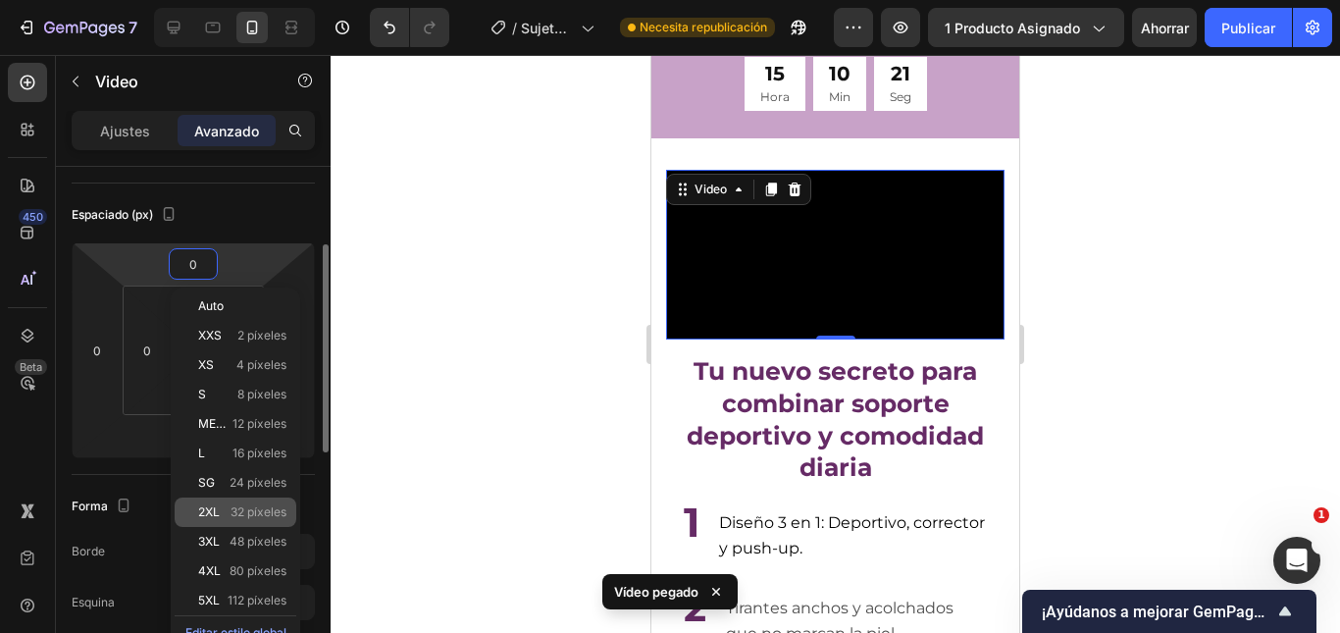
type input "32"
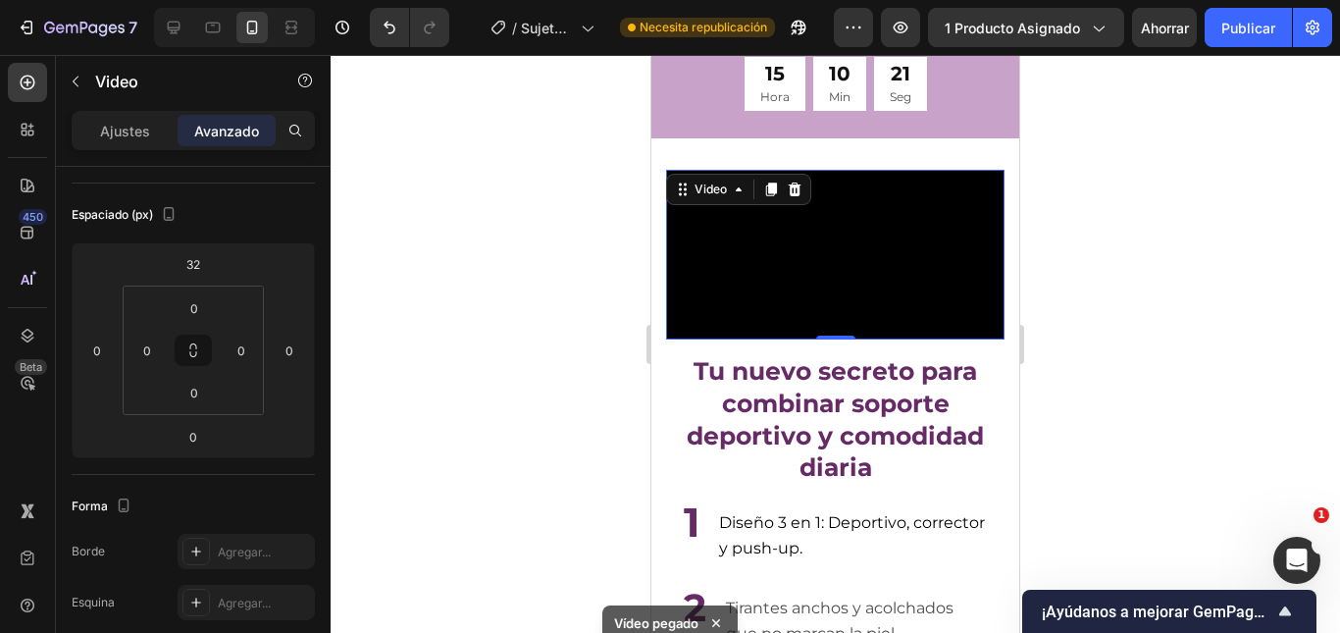
click at [1232, 332] on div at bounding box center [835, 344] width 1009 height 578
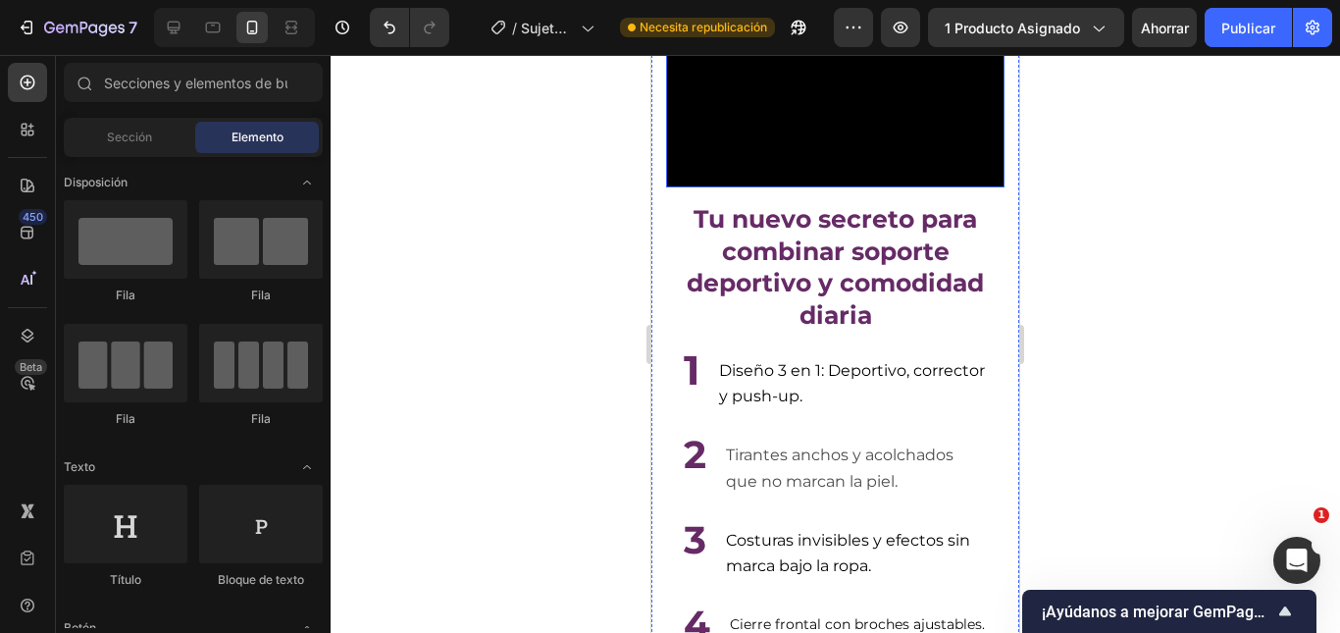
drag, startPoint x: 1197, startPoint y: 253, endPoint x: 1125, endPoint y: 251, distance: 71.6
click at [1197, 252] on div at bounding box center [835, 344] width 1009 height 578
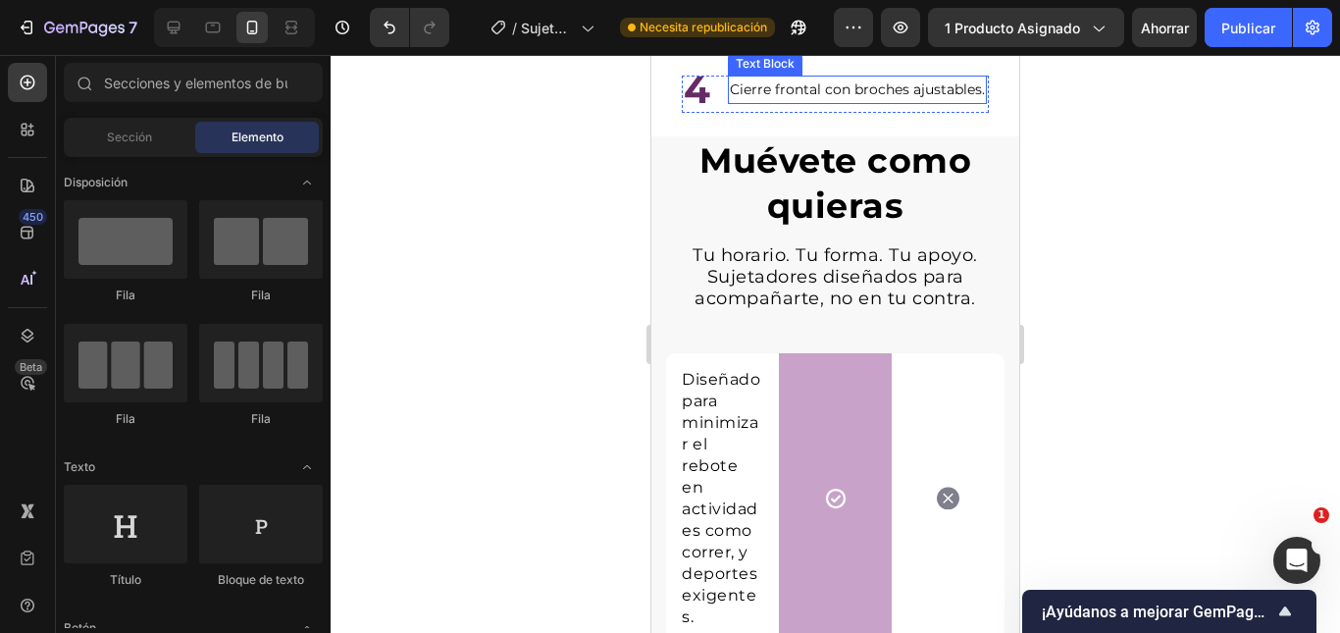
scroll to position [5023, 0]
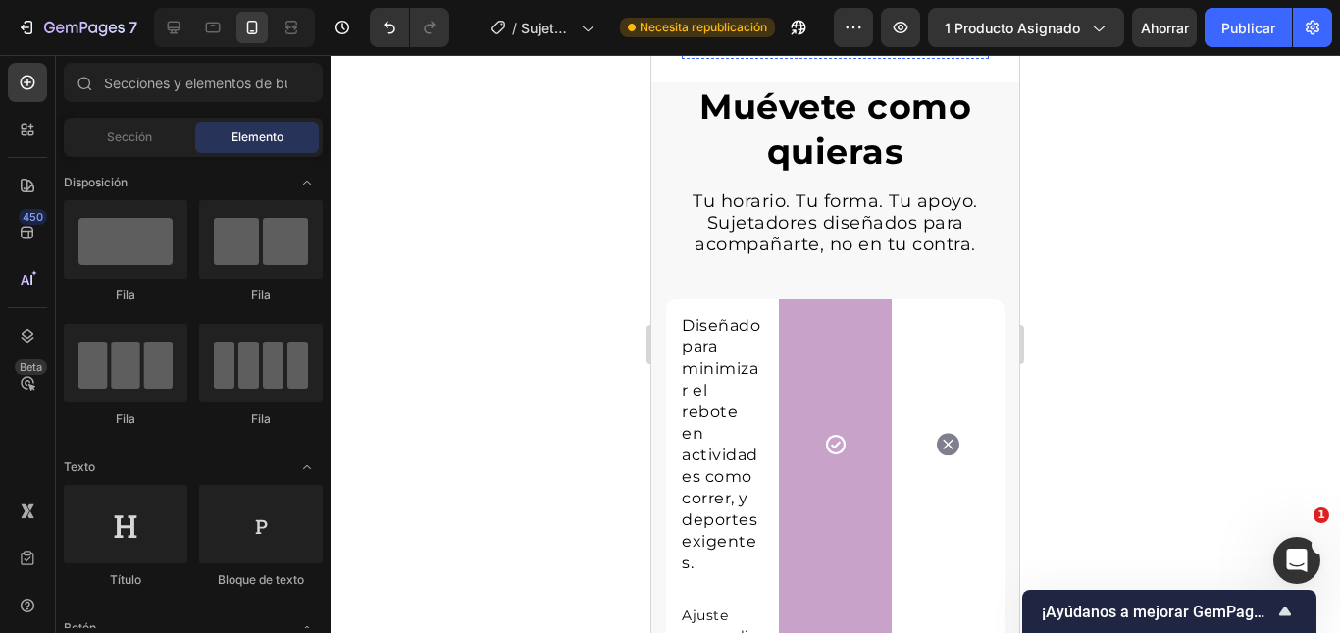
click at [854, 48] on p "Cierre frontal con broches ajustables." at bounding box center [857, 36] width 255 height 25
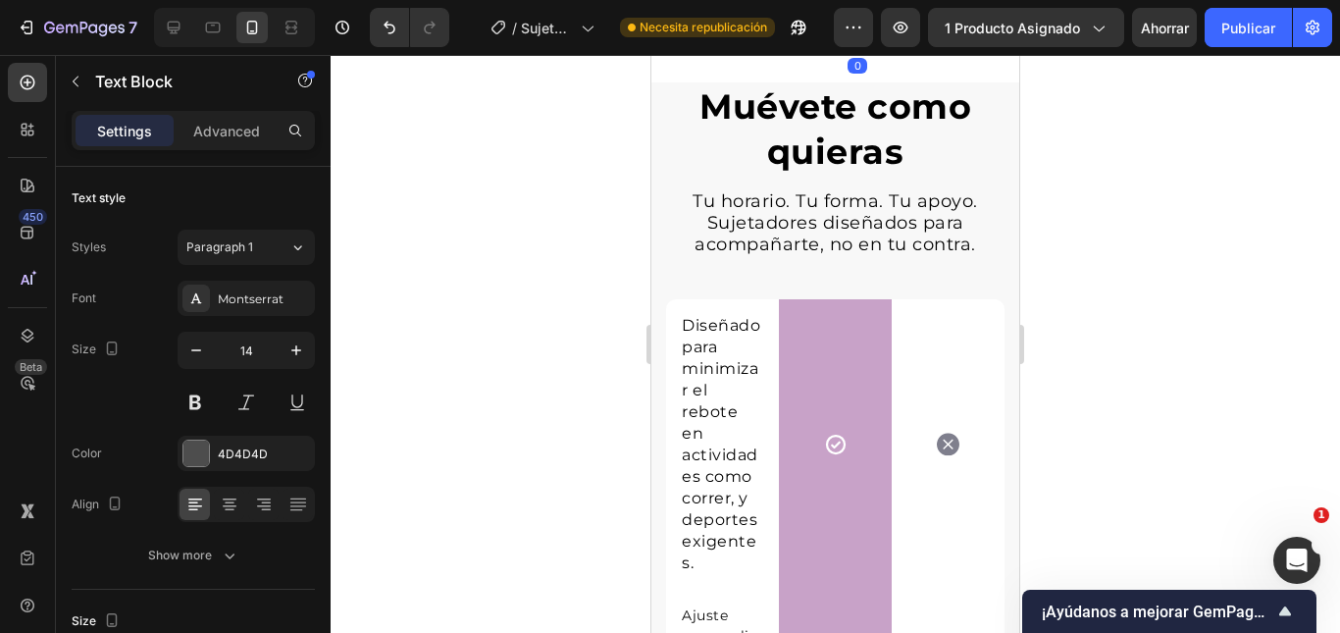
click at [854, 48] on p "Cierre frontal con broches ajustables." at bounding box center [857, 36] width 255 height 25
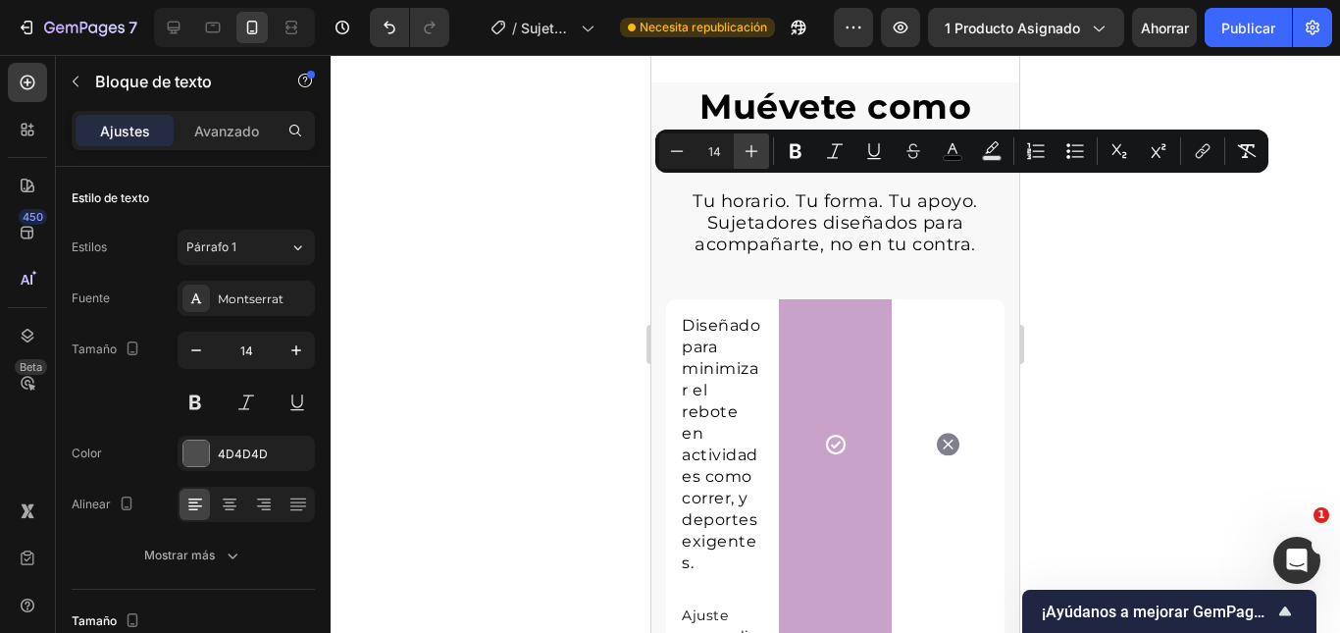
click at [755, 160] on icon "Editor contextual toolbar" at bounding box center [751, 151] width 20 height 20
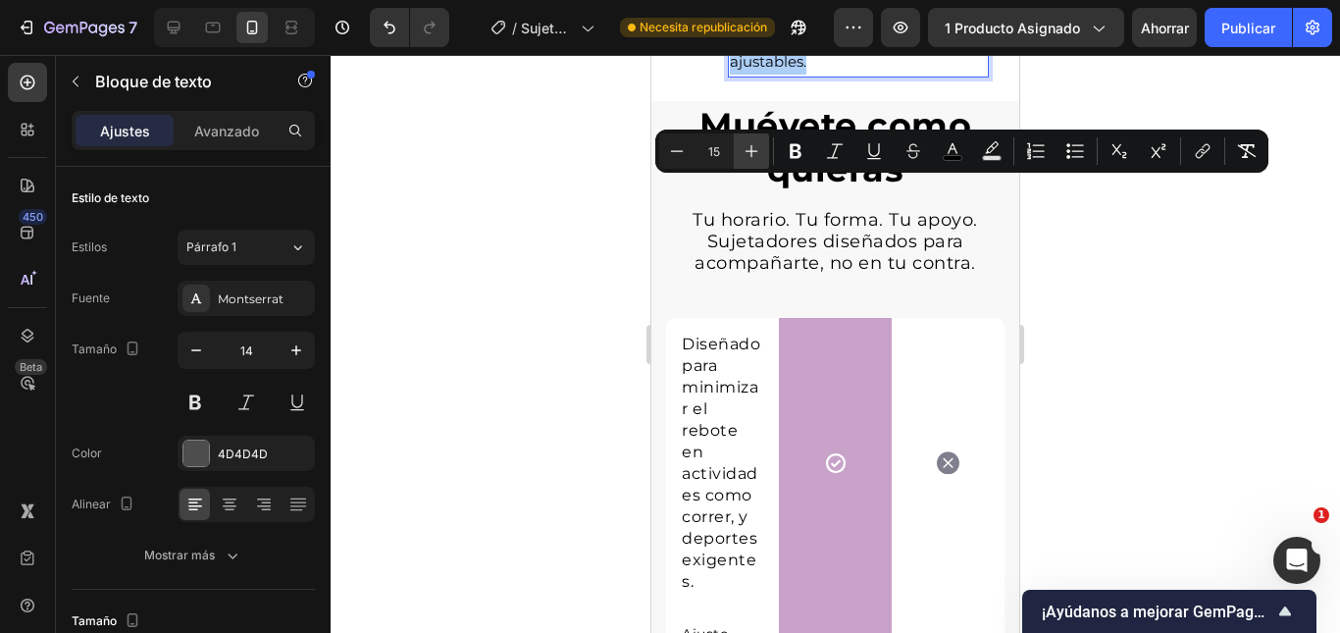
click at [755, 160] on icon "Editor contextual toolbar" at bounding box center [751, 151] width 20 height 20
type input "16"
click at [1119, 263] on div at bounding box center [835, 344] width 1009 height 578
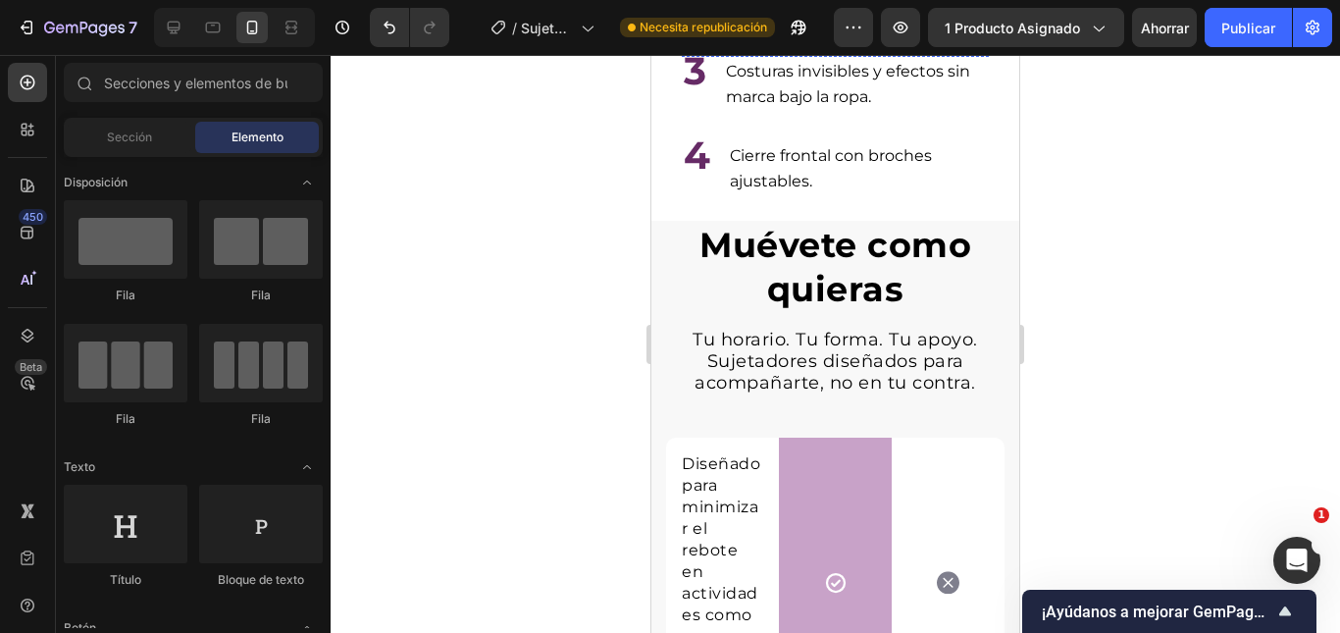
scroll to position [4826, 0]
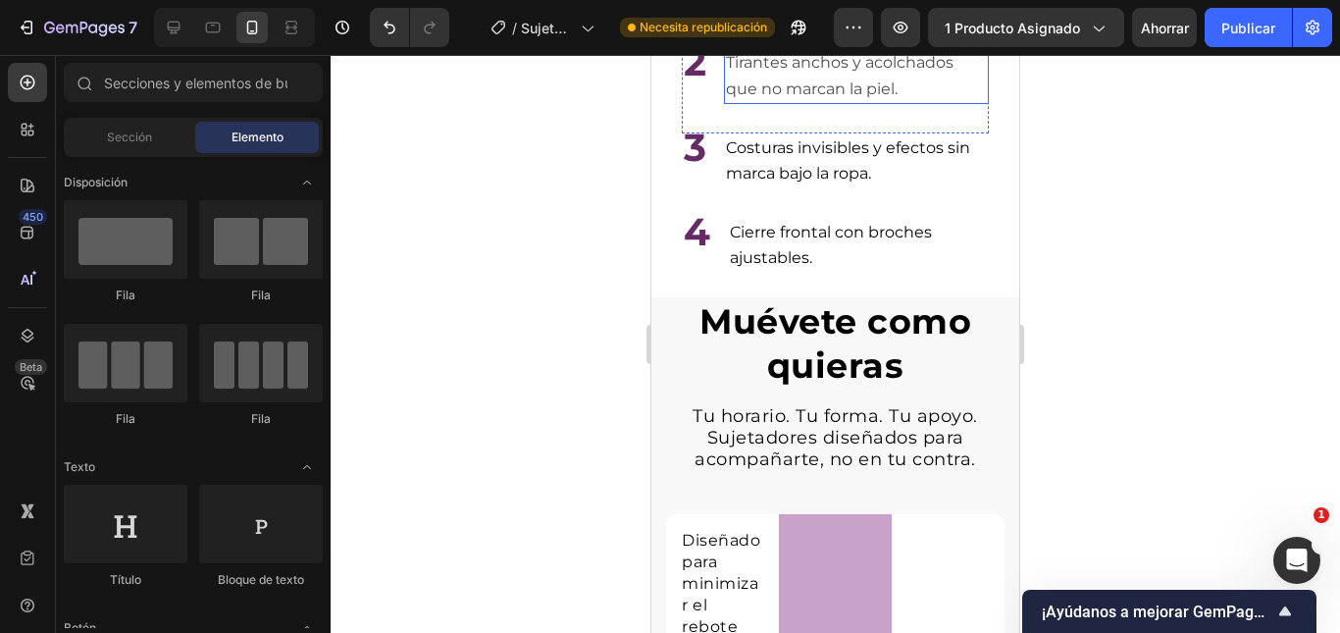
click at [849, 97] on span "Tirantes anchos y acolchados que no marcan la piel." at bounding box center [840, 75] width 228 height 44
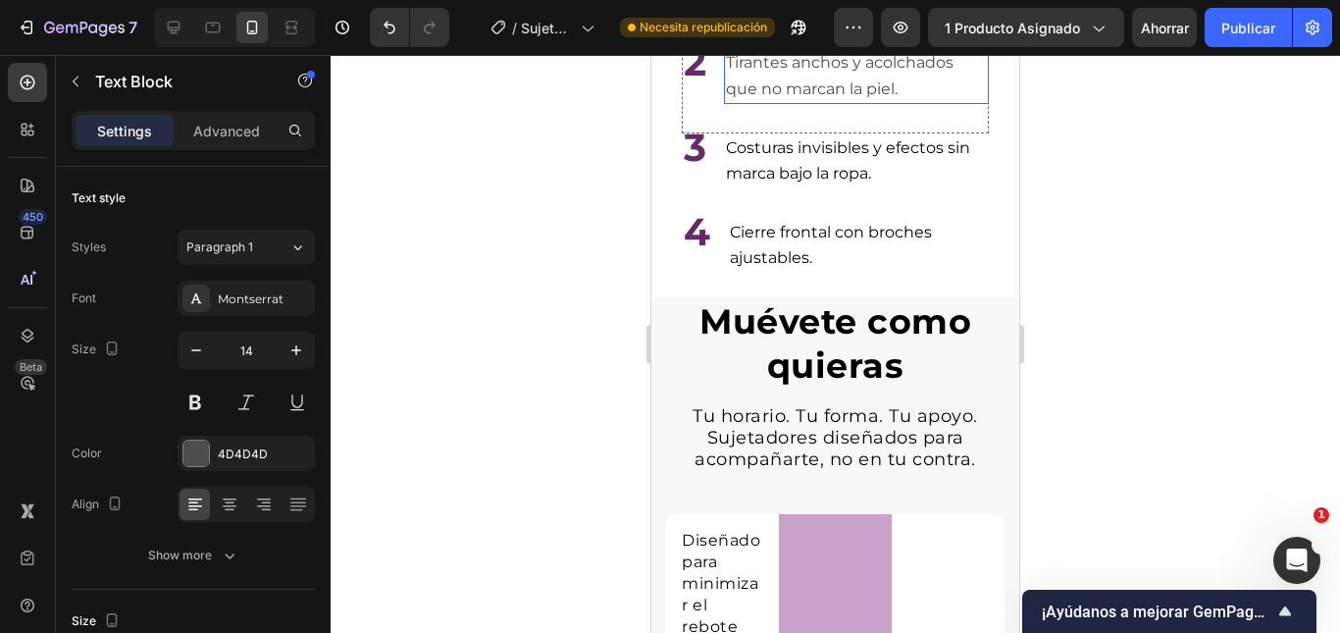
click at [849, 97] on span "Tirantes anchos y acolchados que no marcan la piel." at bounding box center [840, 75] width 228 height 44
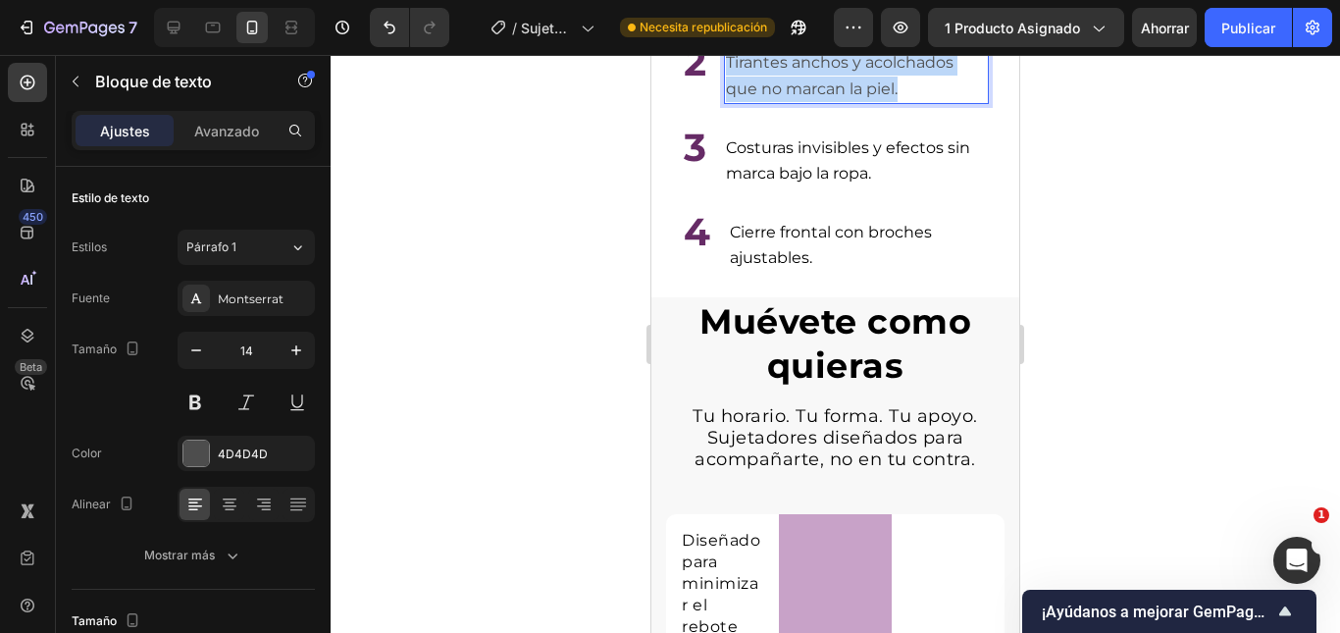
click at [849, 97] on span "Tirantes anchos y acolchados que no marcan la piel." at bounding box center [840, 75] width 228 height 44
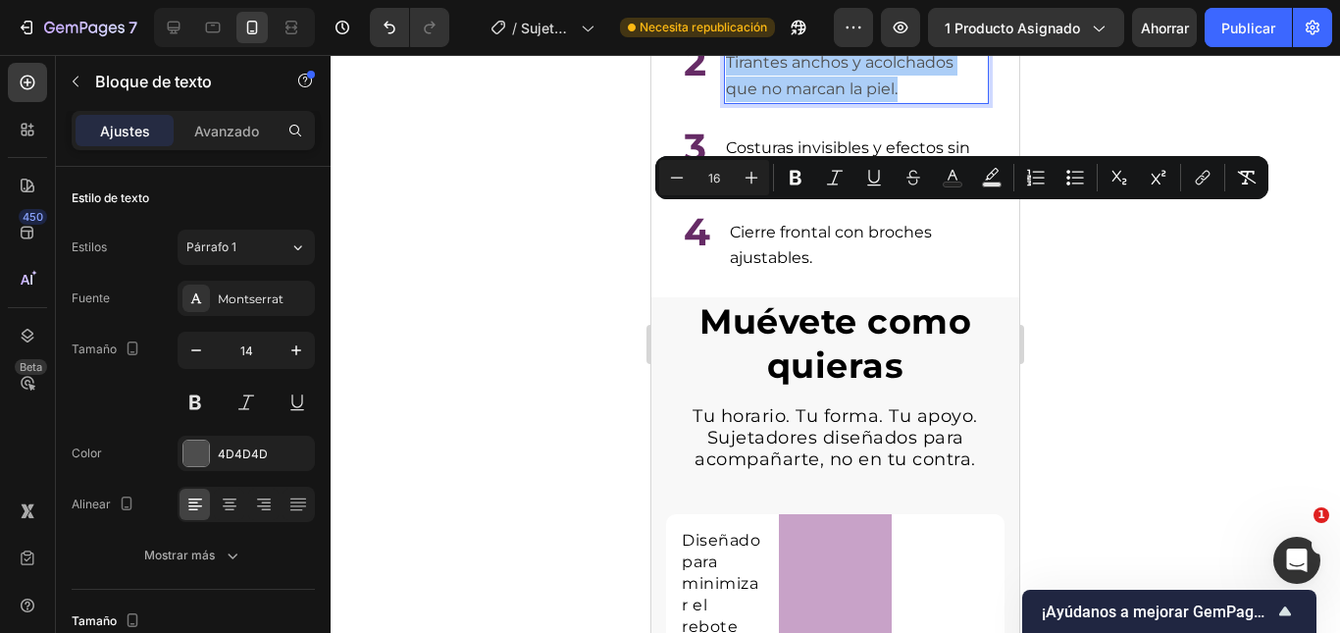
drag, startPoint x: 957, startPoint y: 177, endPoint x: 938, endPoint y: 194, distance: 26.4
click at [956, 177] on icon "Editor contextual toolbar" at bounding box center [953, 178] width 20 height 20
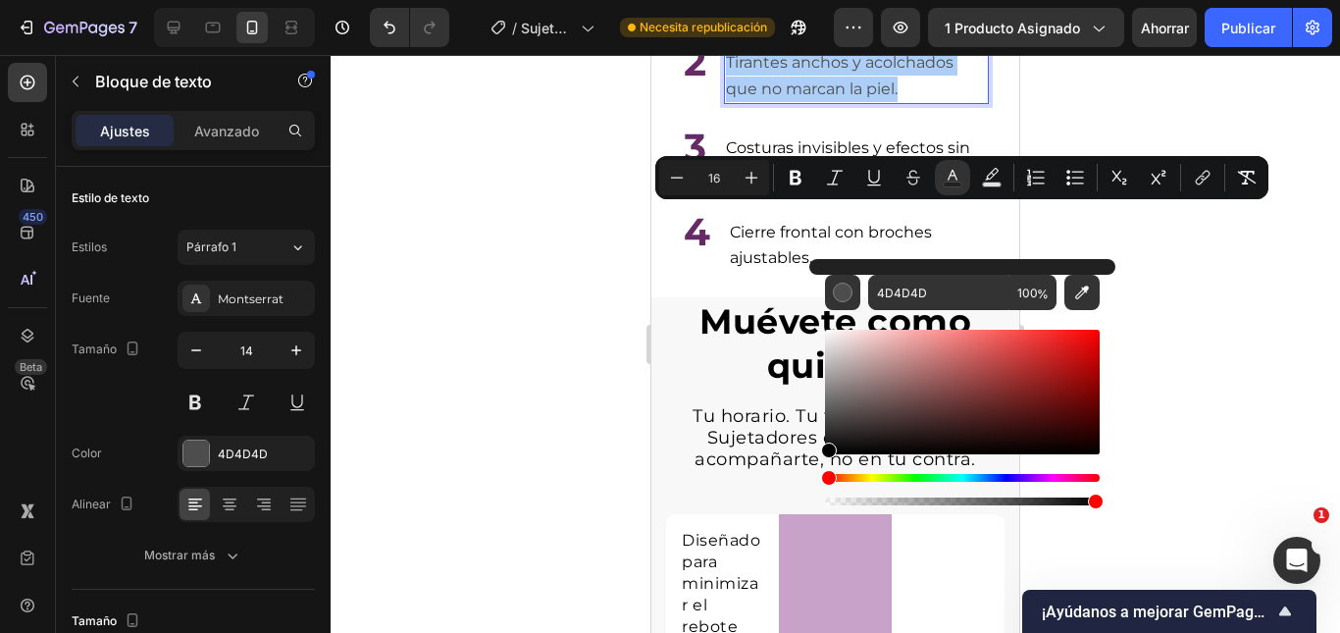
drag, startPoint x: 856, startPoint y: 406, endPoint x: 820, endPoint y: 463, distance: 67.5
click at [820, 463] on div "4D4D4D 100 %" at bounding box center [962, 384] width 306 height 250
type input "000000"
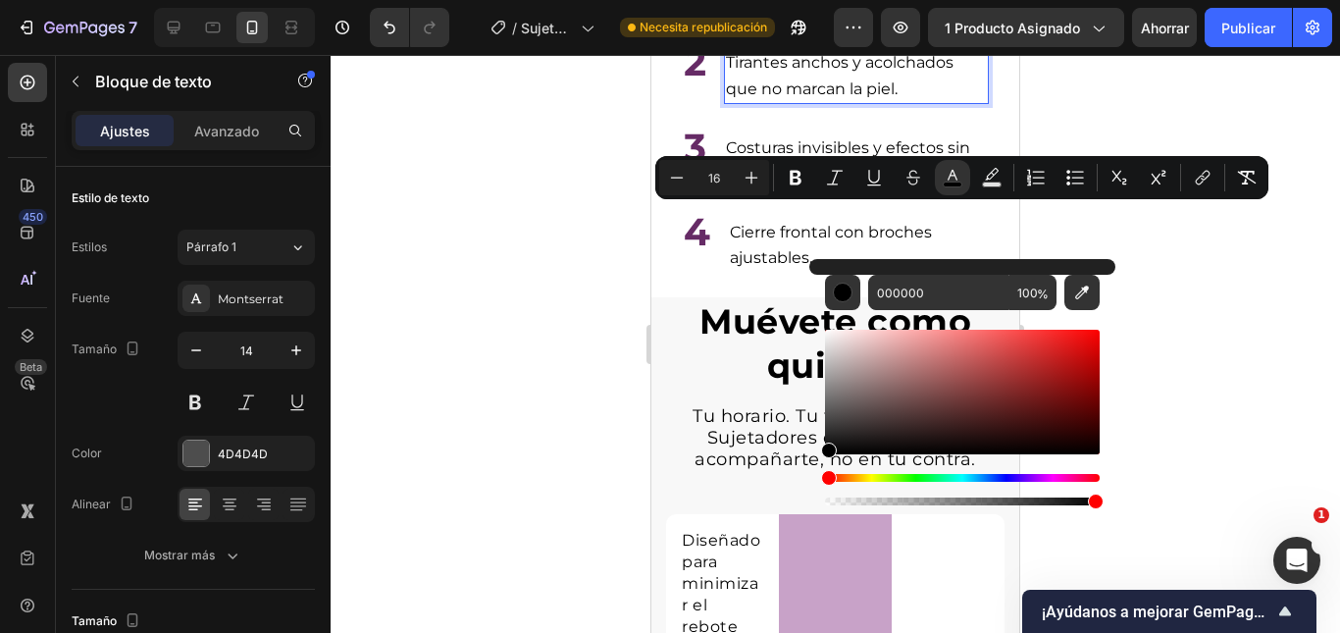
click at [1260, 332] on div at bounding box center [835, 344] width 1009 height 578
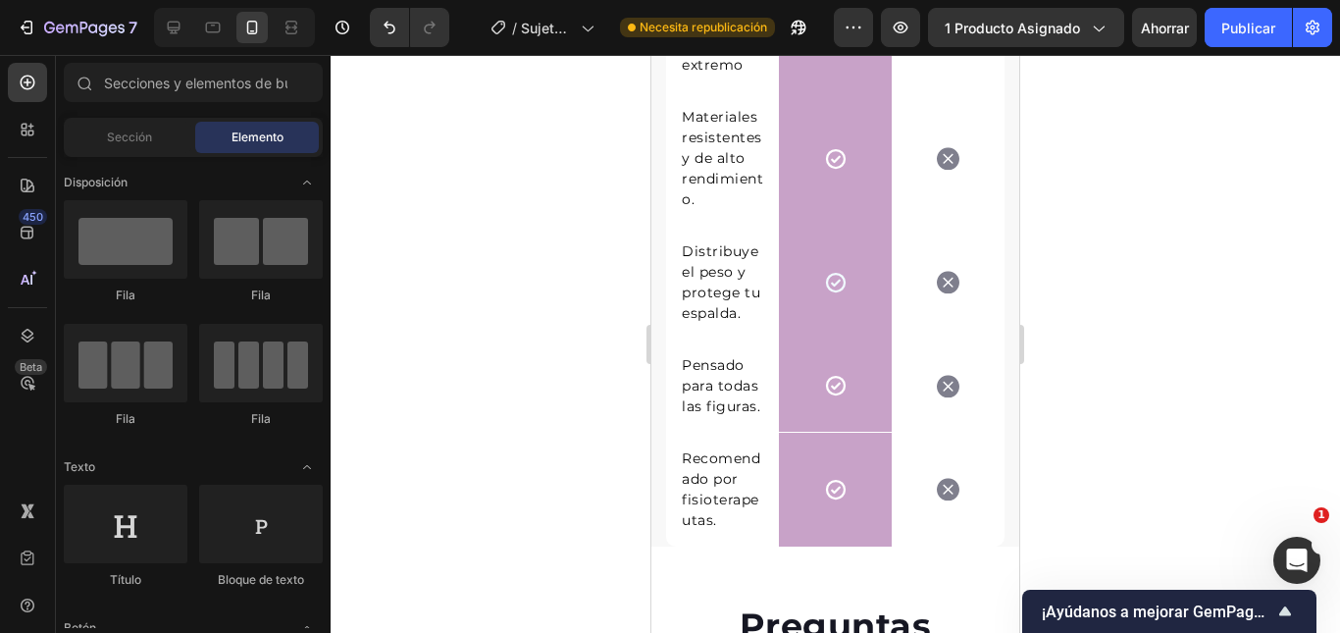
click at [1239, 20] on font "Publicar" at bounding box center [1248, 28] width 54 height 17
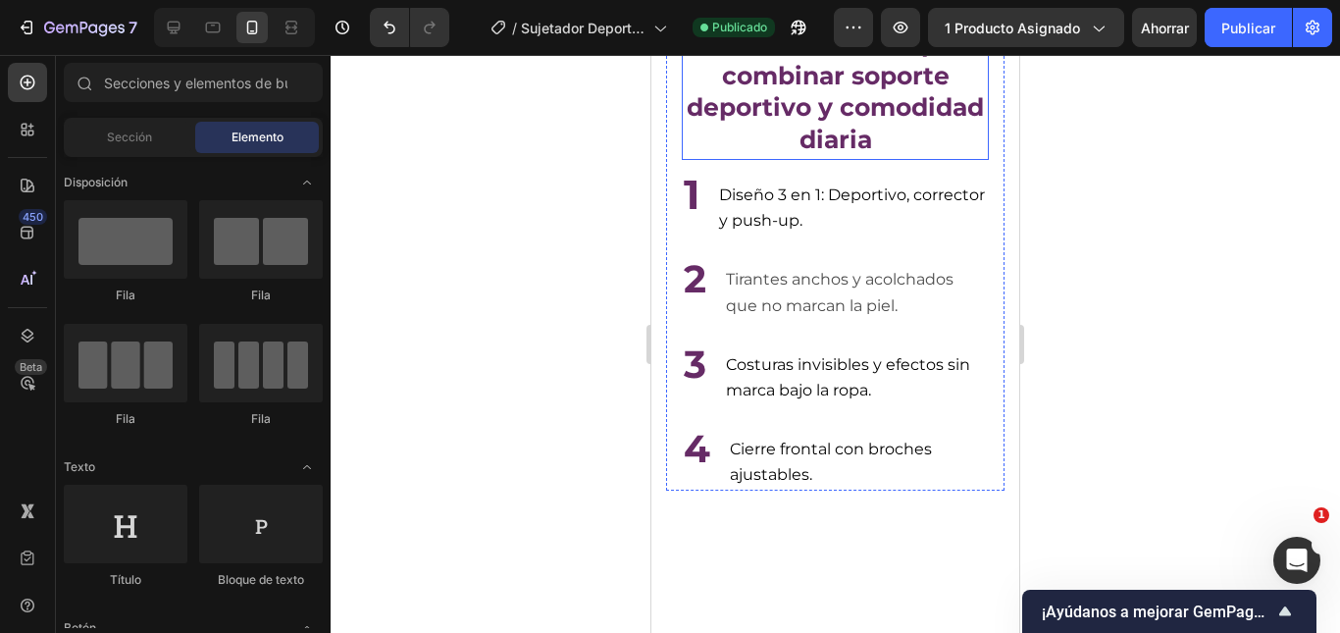
scroll to position [4316, 0]
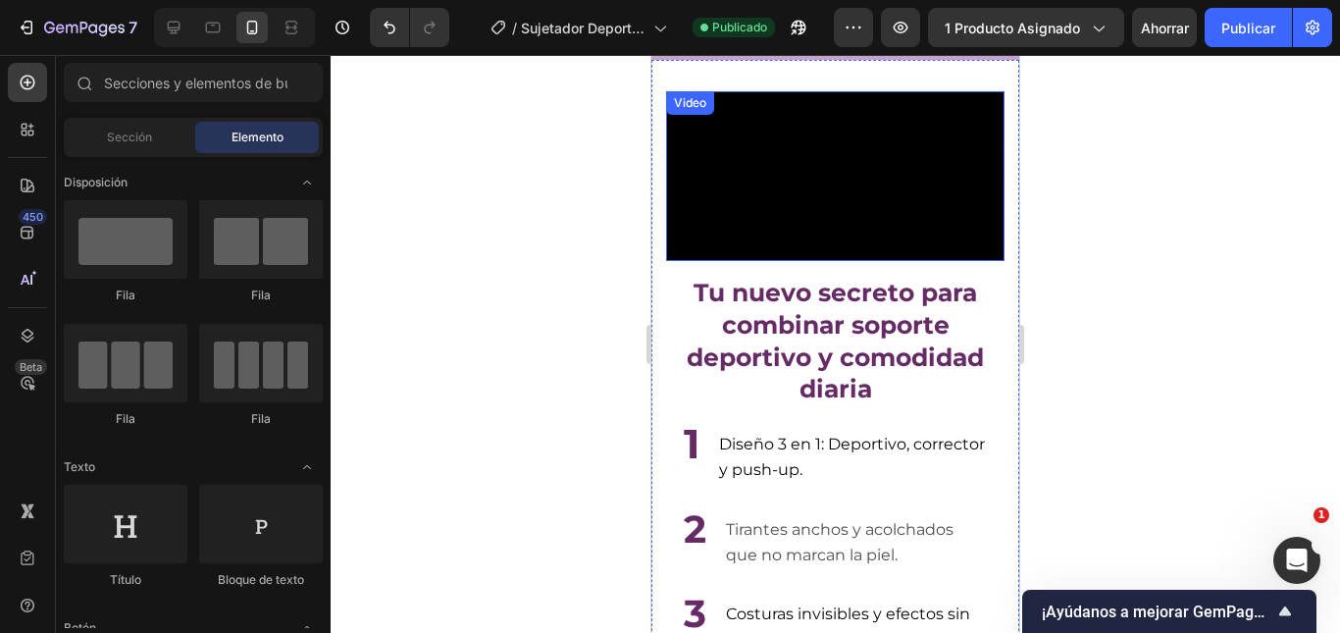
click at [777, 261] on video at bounding box center [835, 176] width 338 height 170
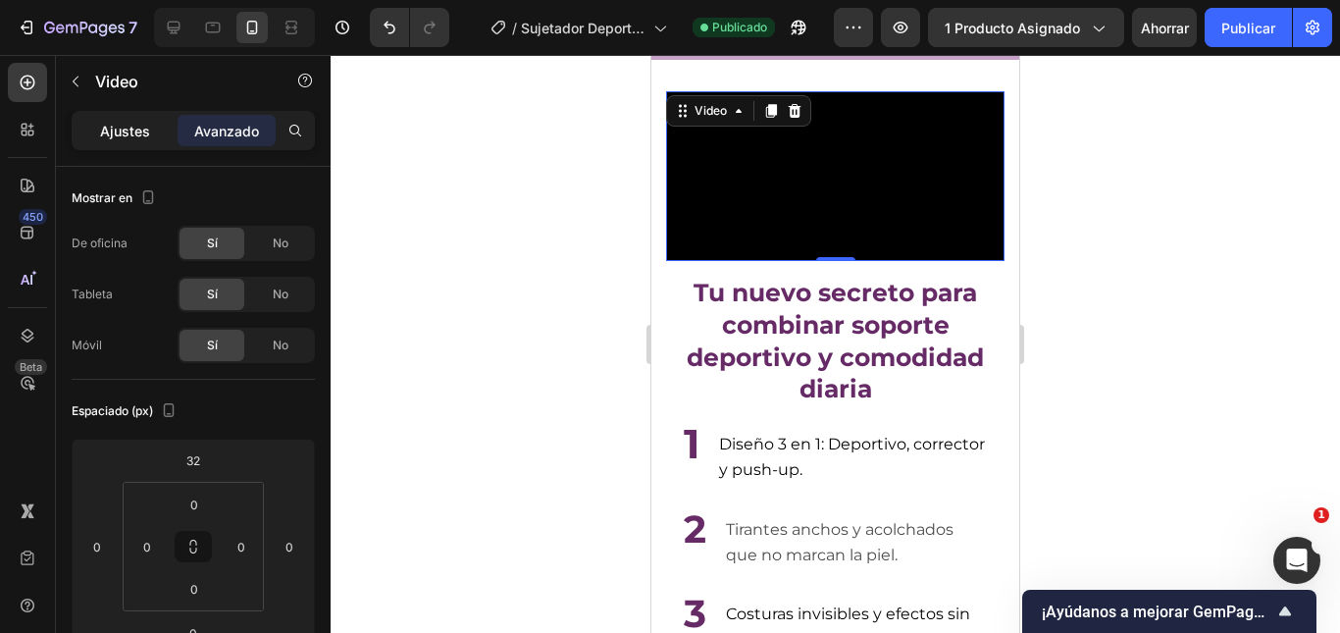
click at [146, 138] on font "Ajustes" at bounding box center [125, 131] width 50 height 17
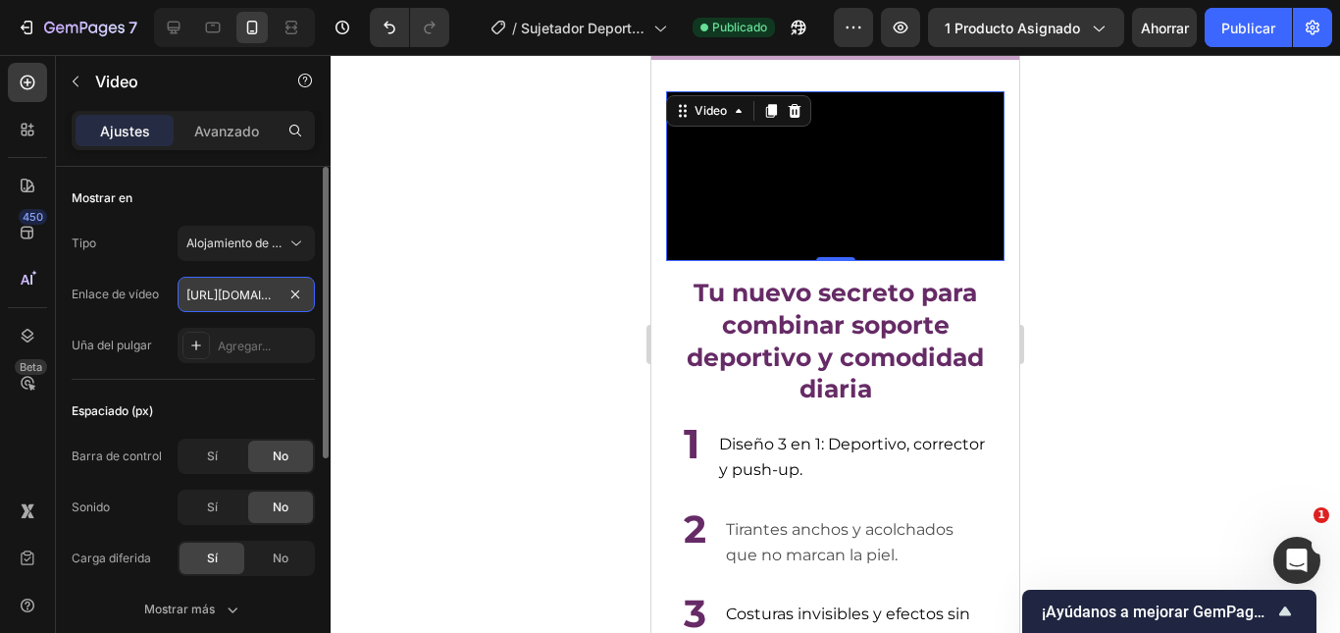
click at [244, 288] on input "https://cdn.shopify.com/videos/c/o/v/c0c16cac78c14225a6f0f4058037cfc2.mp4" at bounding box center [246, 294] width 137 height 35
paste input "a6b020c0ef184a118f91f08b1b3efd07"
type input "https://cdn.shopify.com/videos/c/o/v/a6b020c0ef184a118f91f08b1b3efd07.mp4"
click at [554, 264] on div at bounding box center [835, 344] width 1009 height 578
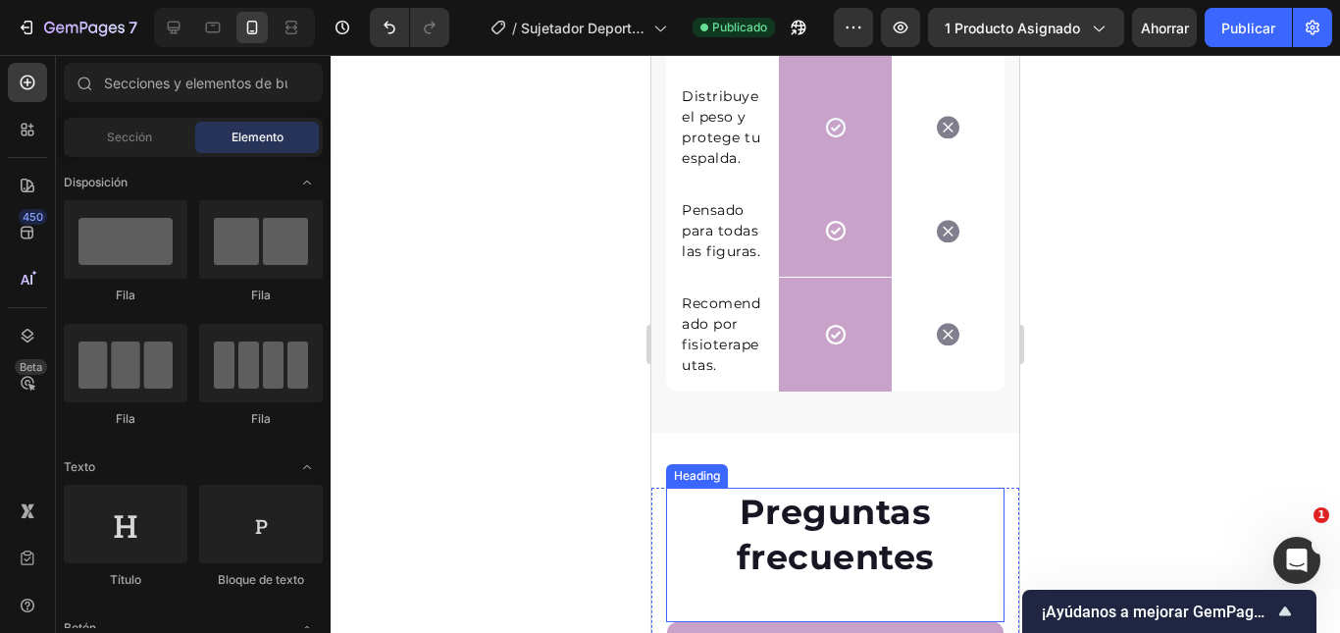
scroll to position [5766, 0]
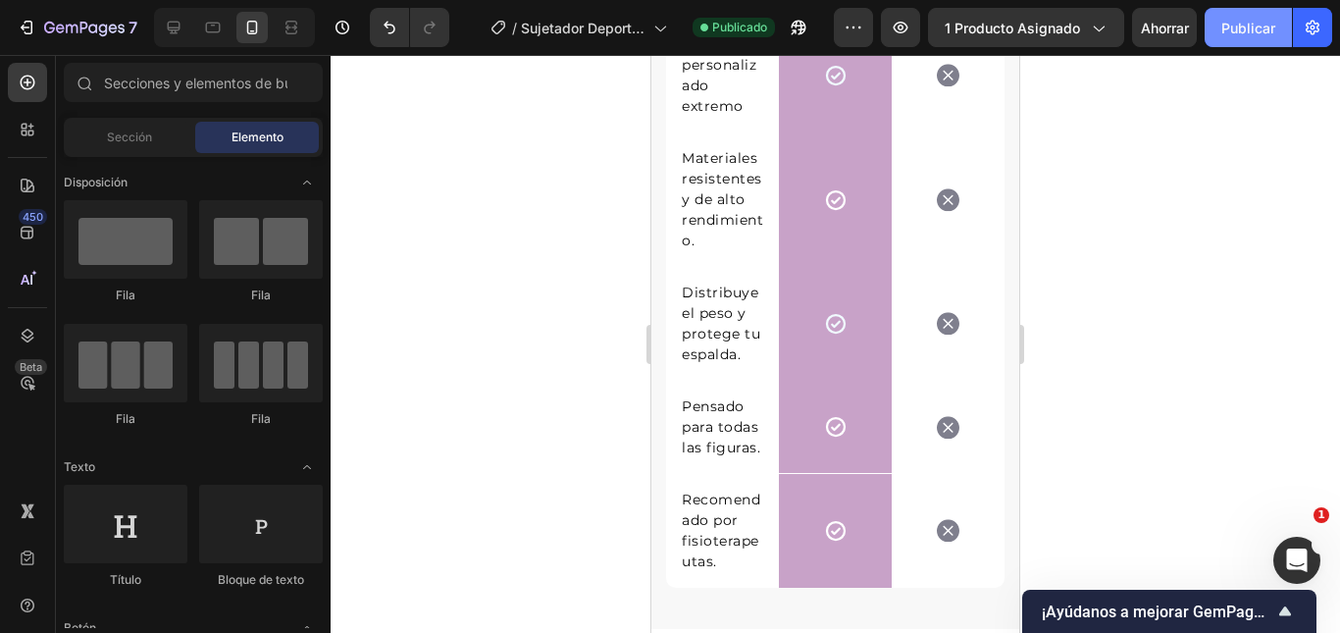
click at [1258, 35] on font "Publicar" at bounding box center [1248, 28] width 54 height 17
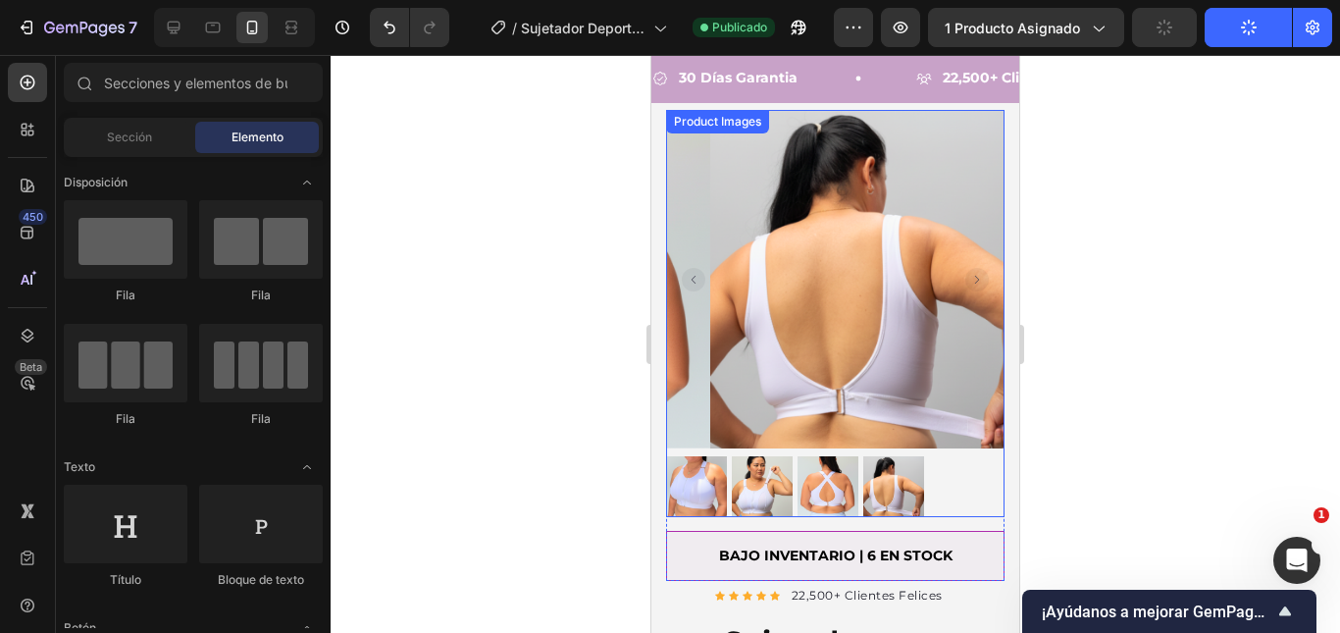
scroll to position [0, 0]
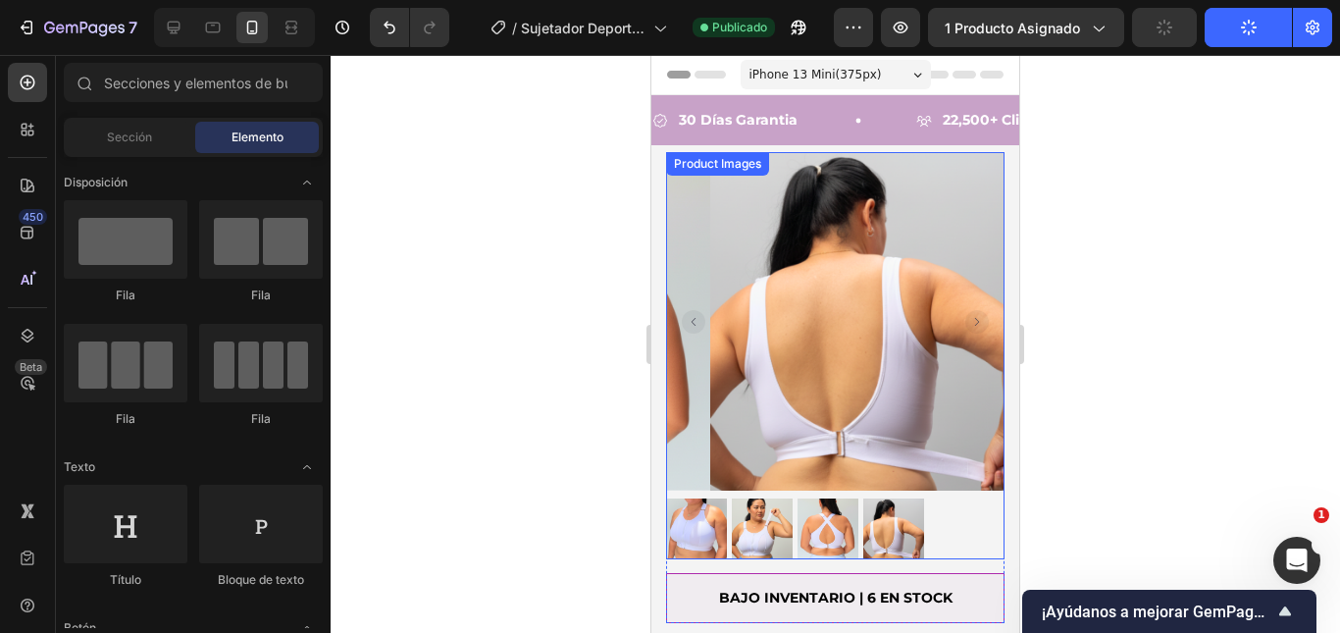
click at [718, 518] on img at bounding box center [696, 528] width 61 height 61
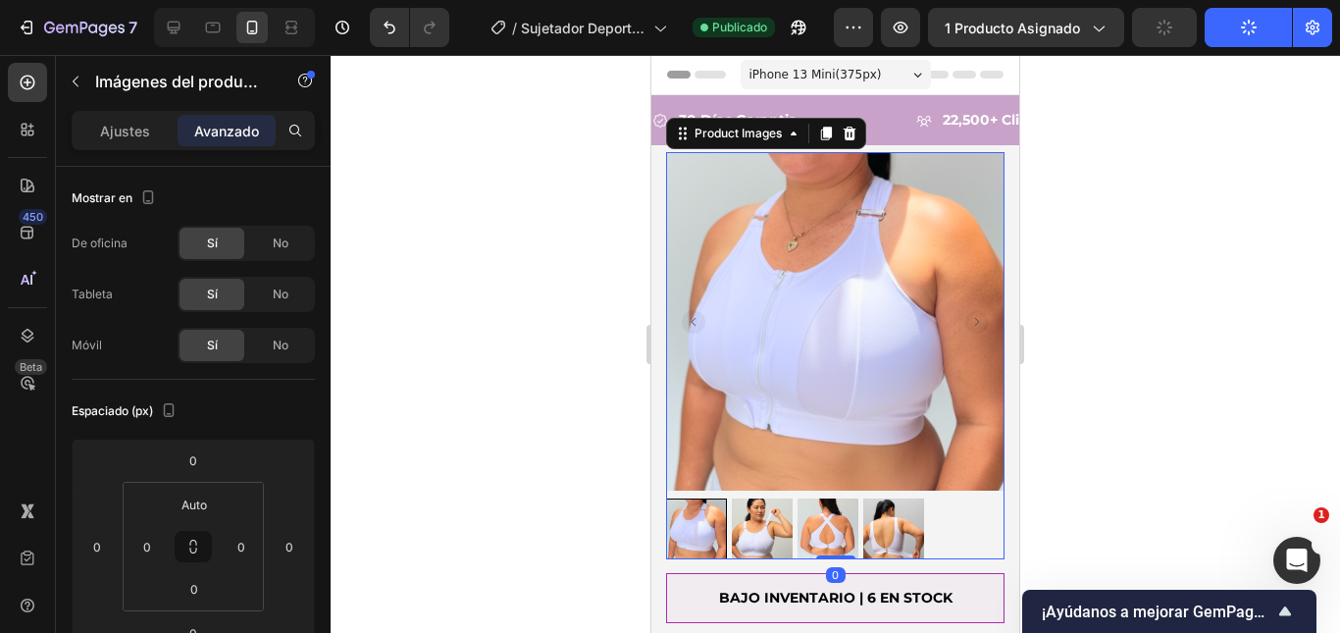
click at [782, 511] on img at bounding box center [762, 528] width 61 height 61
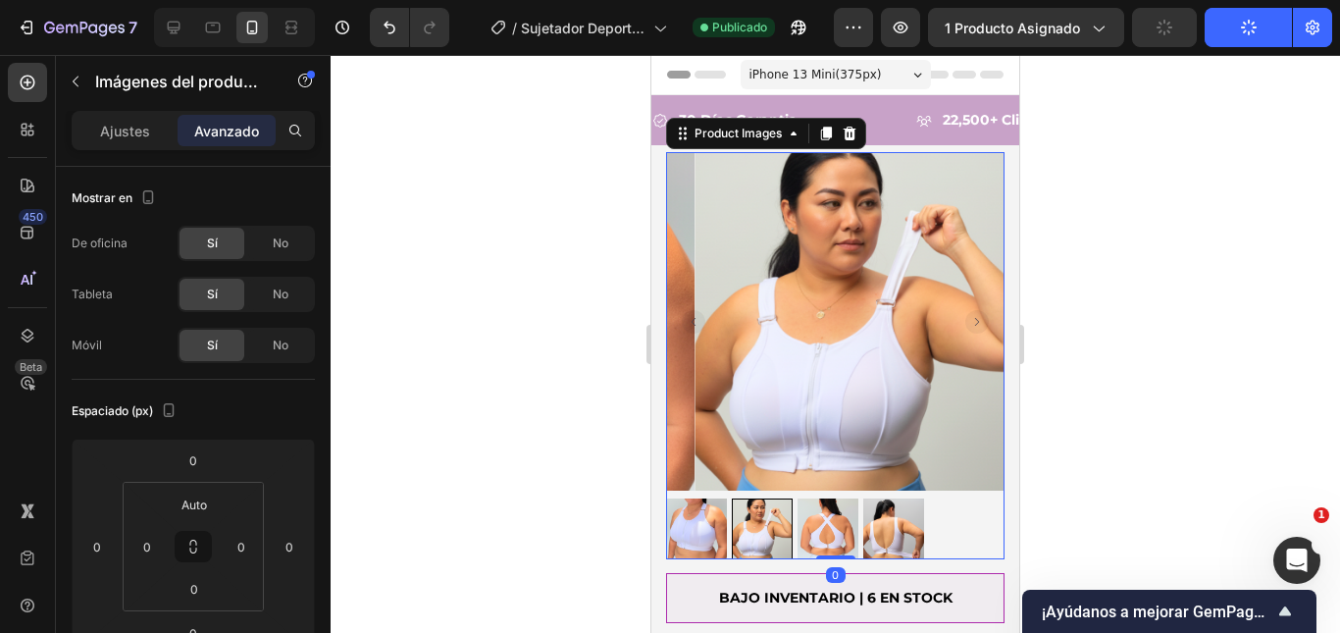
click at [831, 510] on img at bounding box center [827, 528] width 61 height 61
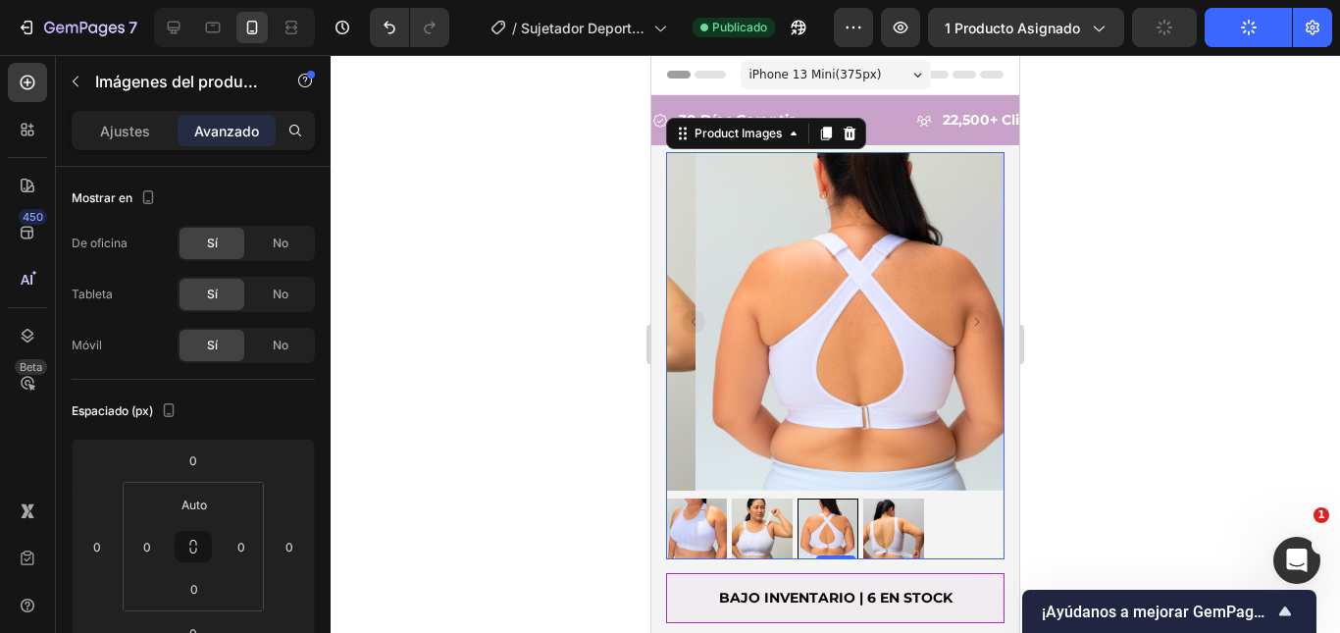
click at [859, 508] on div at bounding box center [835, 528] width 338 height 61
click at [870, 509] on img at bounding box center [893, 528] width 61 height 61
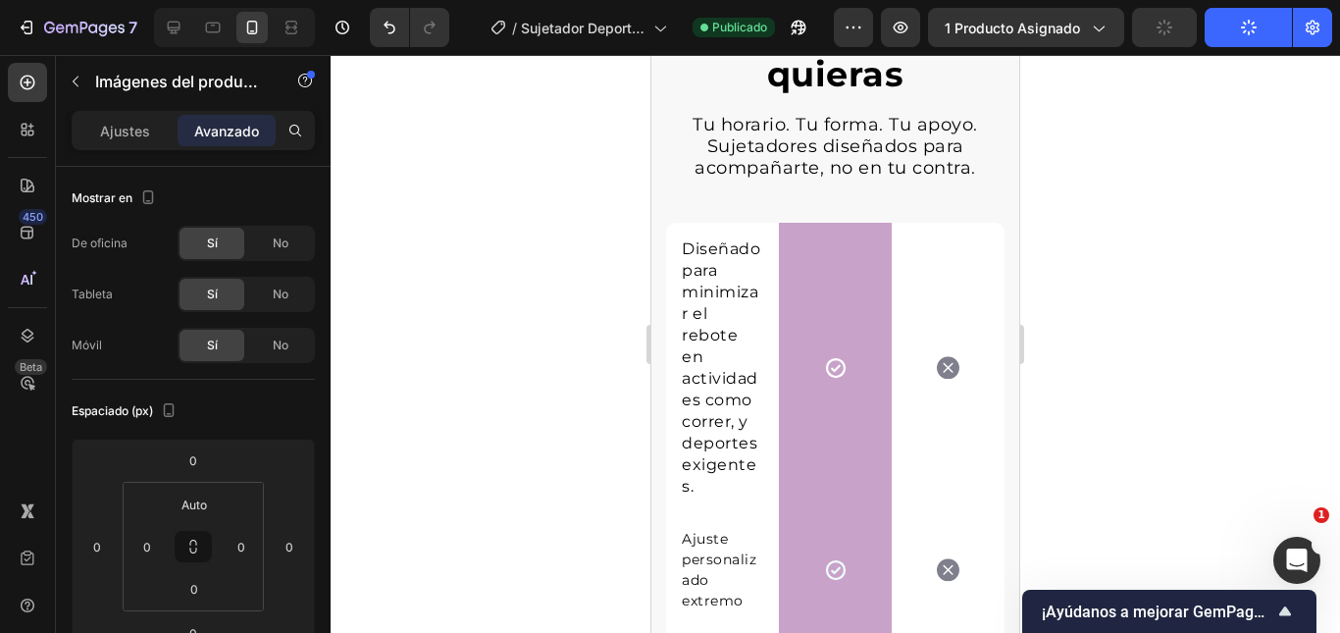
scroll to position [5296, 0]
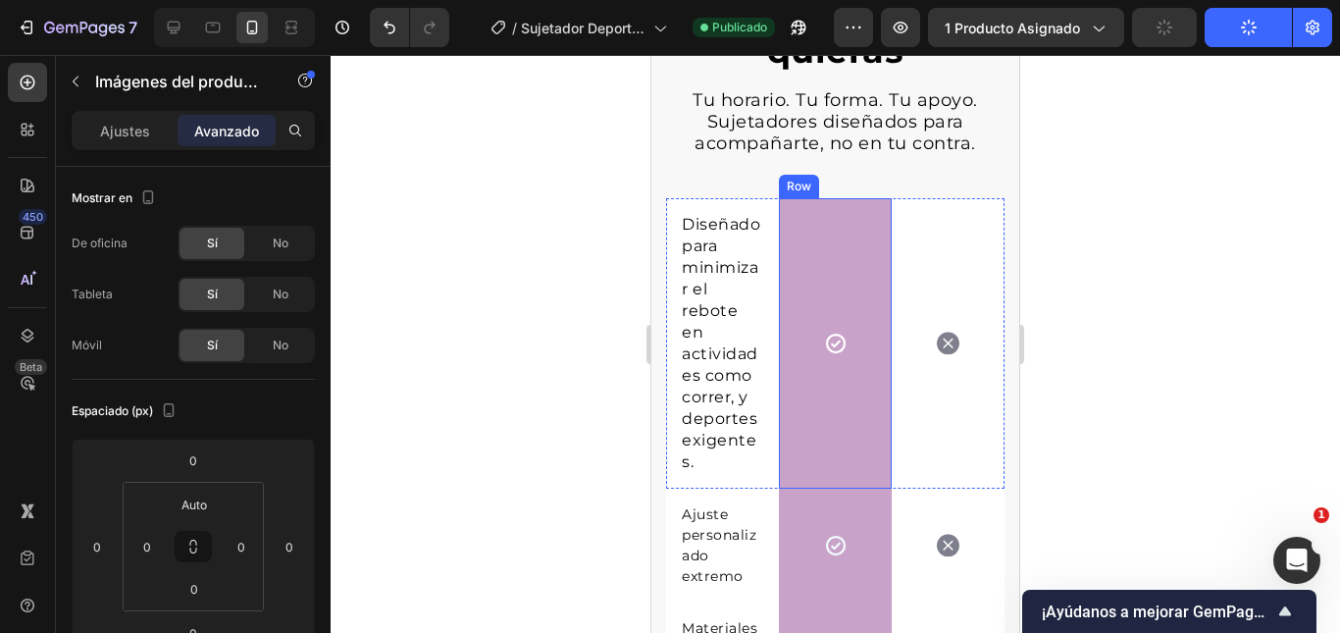
click at [773, 306] on div "Diseñado para minimizar el rebote en actividades como correr, y deportes exigen…" at bounding box center [722, 343] width 113 height 290
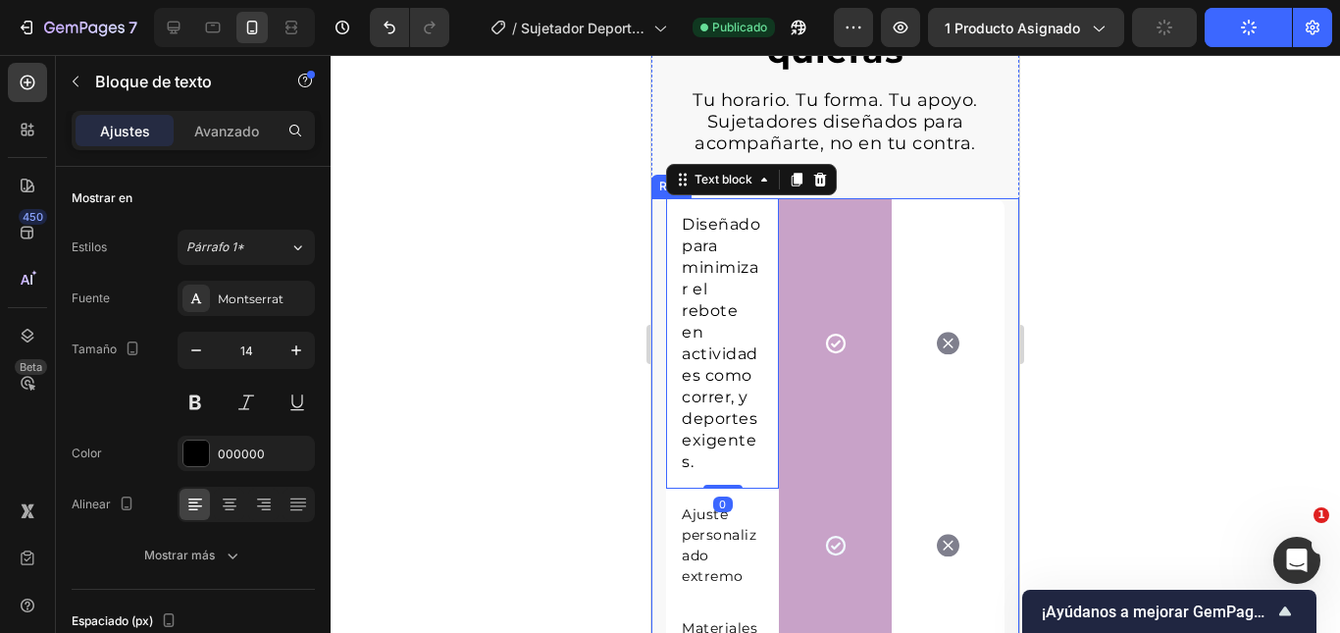
click at [995, 218] on div "Diseñado para minimizar el rebote en actividades como correr, y deportes exigen…" at bounding box center [835, 627] width 368 height 859
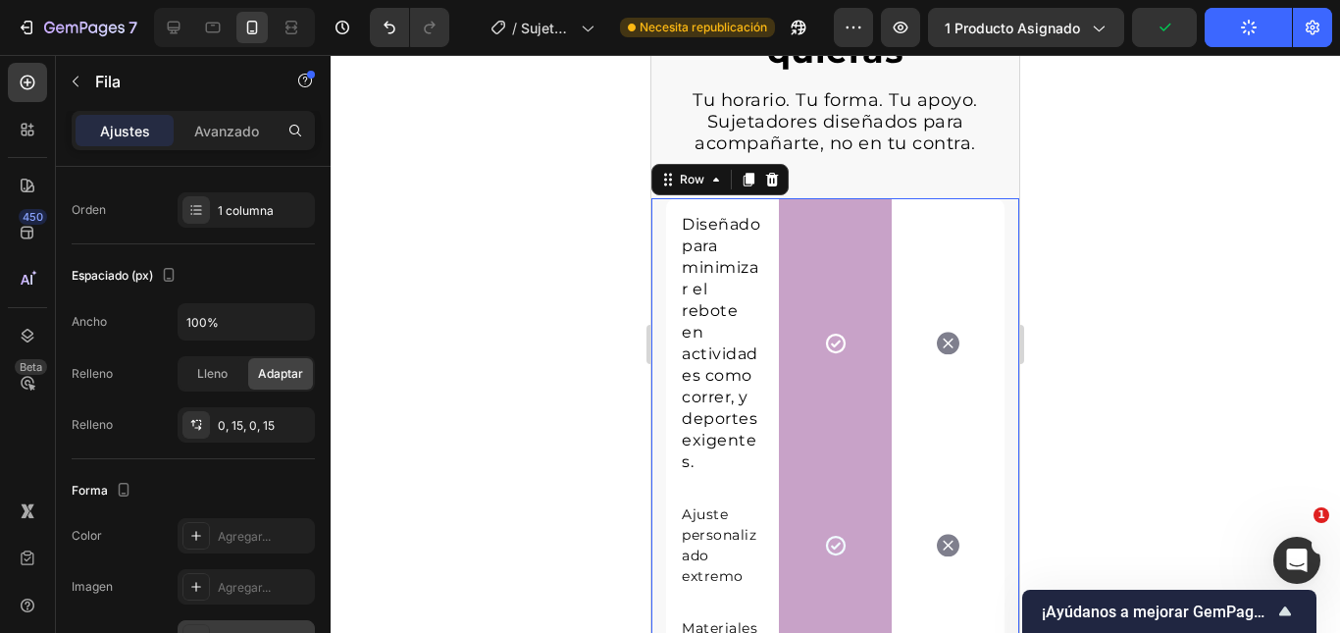
scroll to position [624, 0]
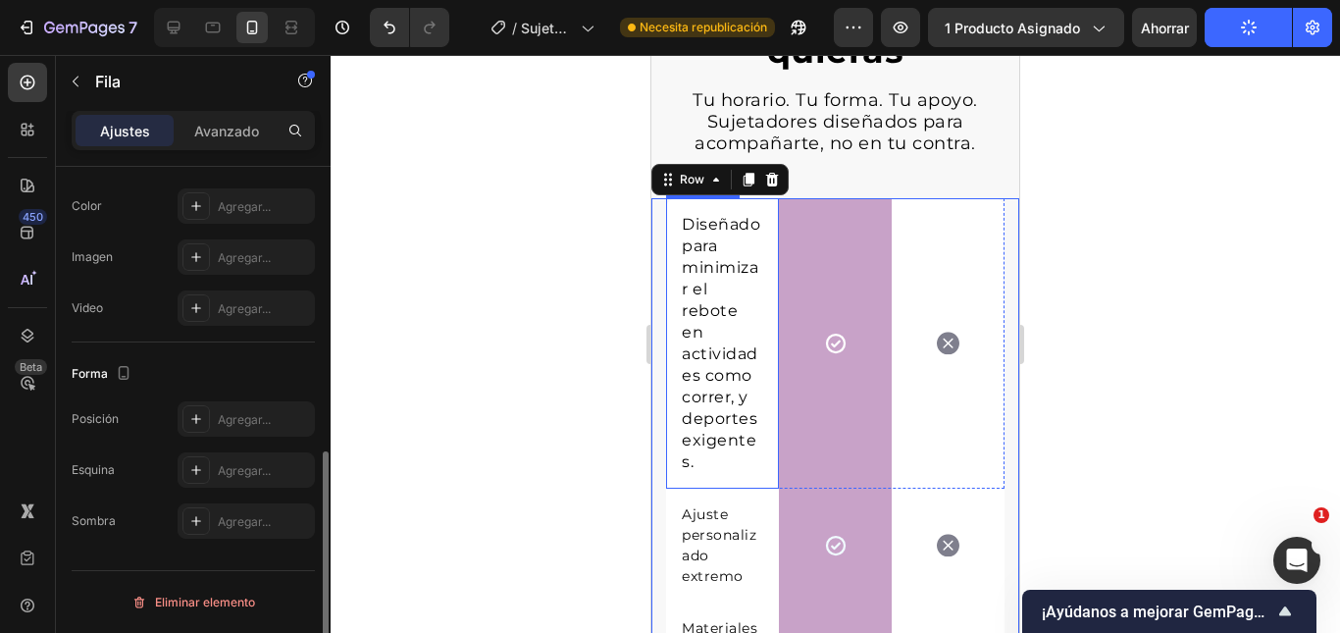
click at [669, 282] on div "Diseñado para minimizar el rebote en actividades como correr, y deportes exigen…" at bounding box center [722, 343] width 113 height 290
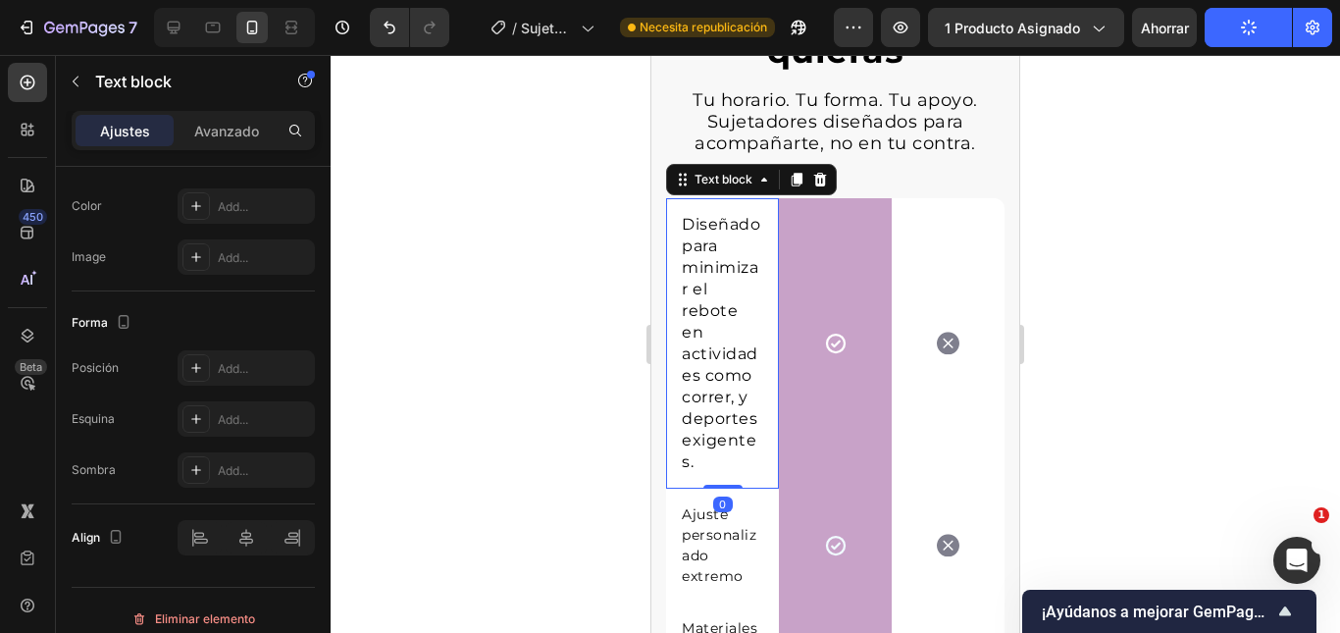
scroll to position [0, 0]
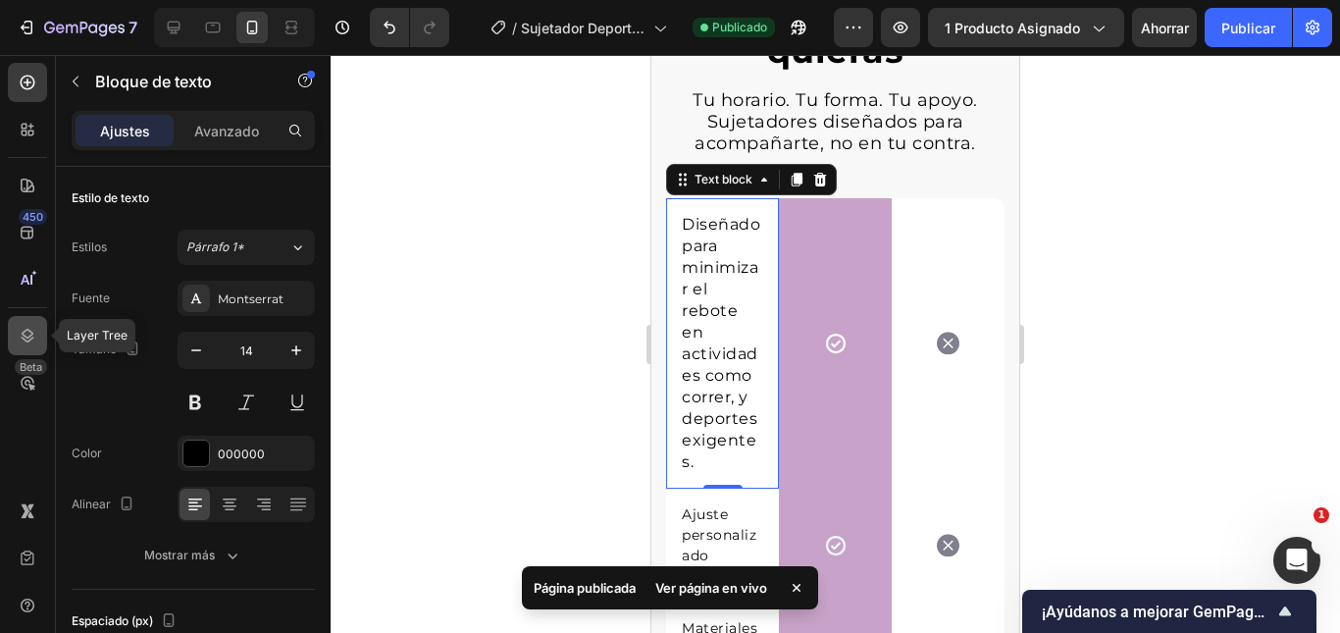
click at [33, 327] on icon at bounding box center [28, 336] width 20 height 20
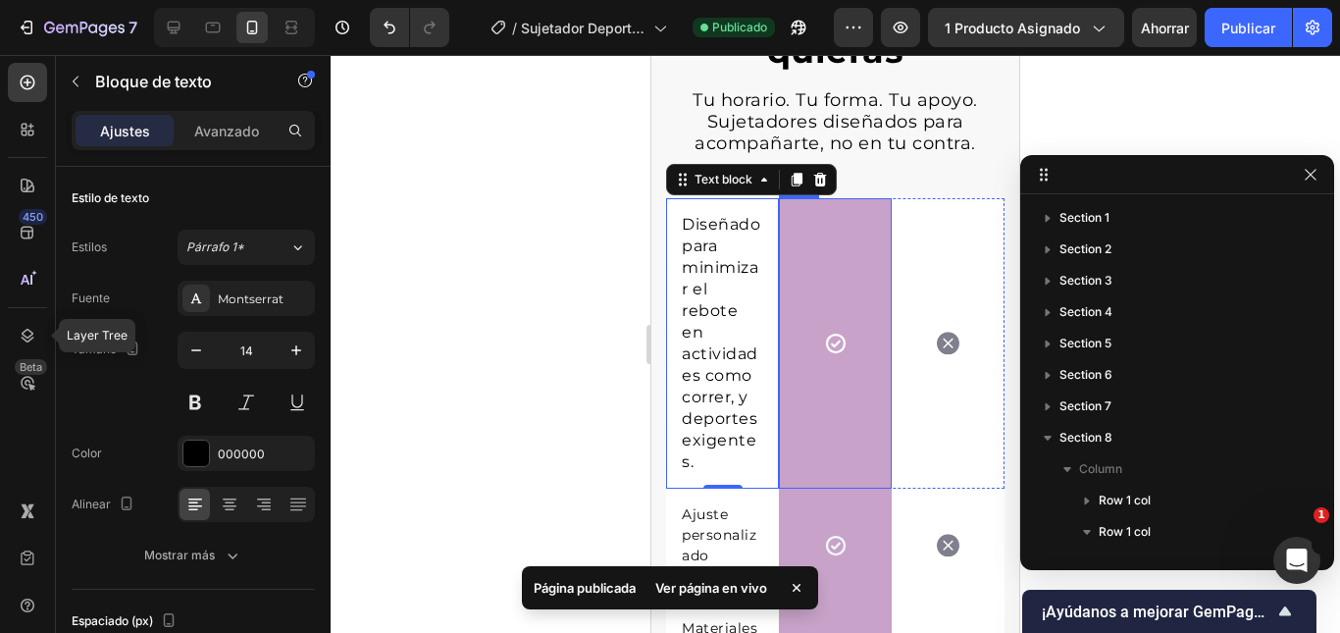
scroll to position [301, 0]
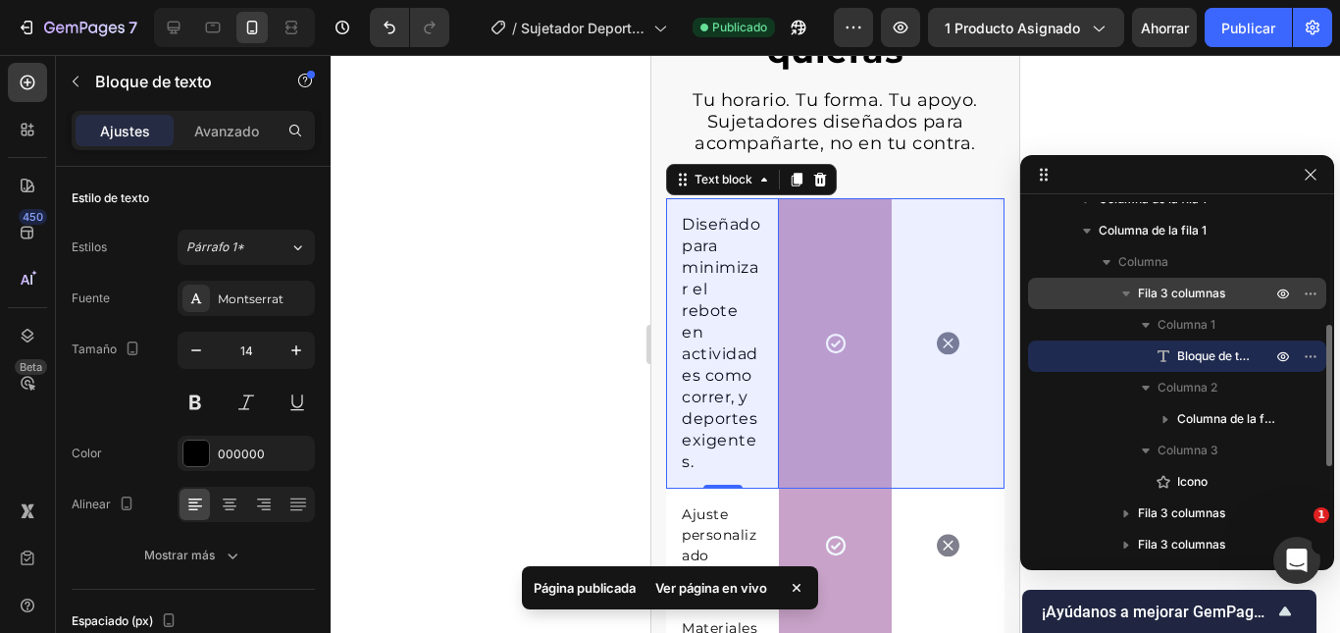
click at [1185, 294] on font "Fila 3 columnas" at bounding box center [1181, 292] width 87 height 15
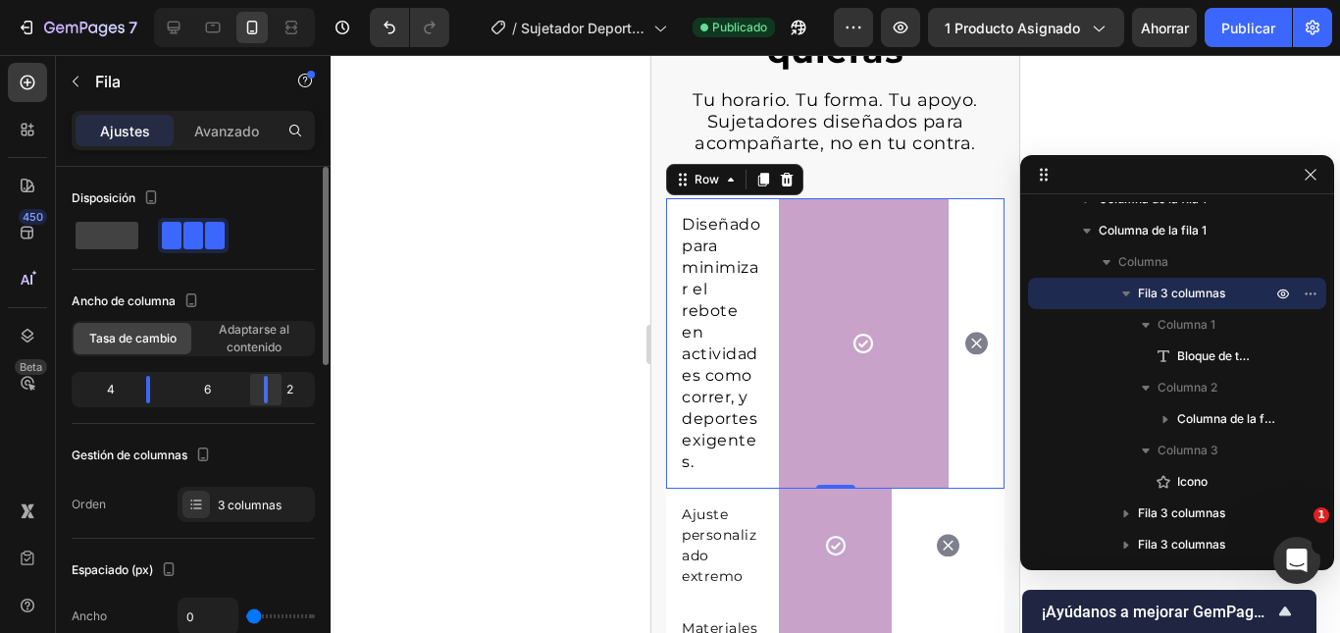
drag, startPoint x: 238, startPoint y: 389, endPoint x: 272, endPoint y: 389, distance: 33.3
click at [272, 389] on div at bounding box center [265, 389] width 35 height 27
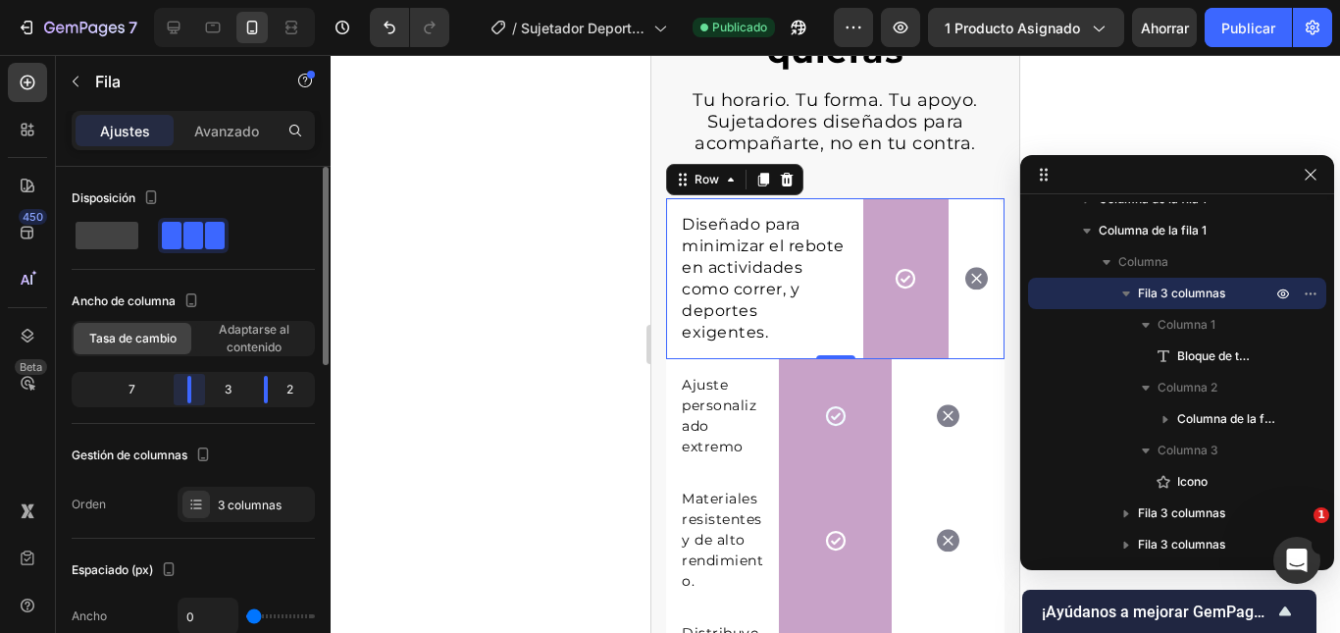
drag, startPoint x: 147, startPoint y: 390, endPoint x: 207, endPoint y: 391, distance: 59.8
click at [207, 391] on div "7 3 2" at bounding box center [193, 389] width 243 height 35
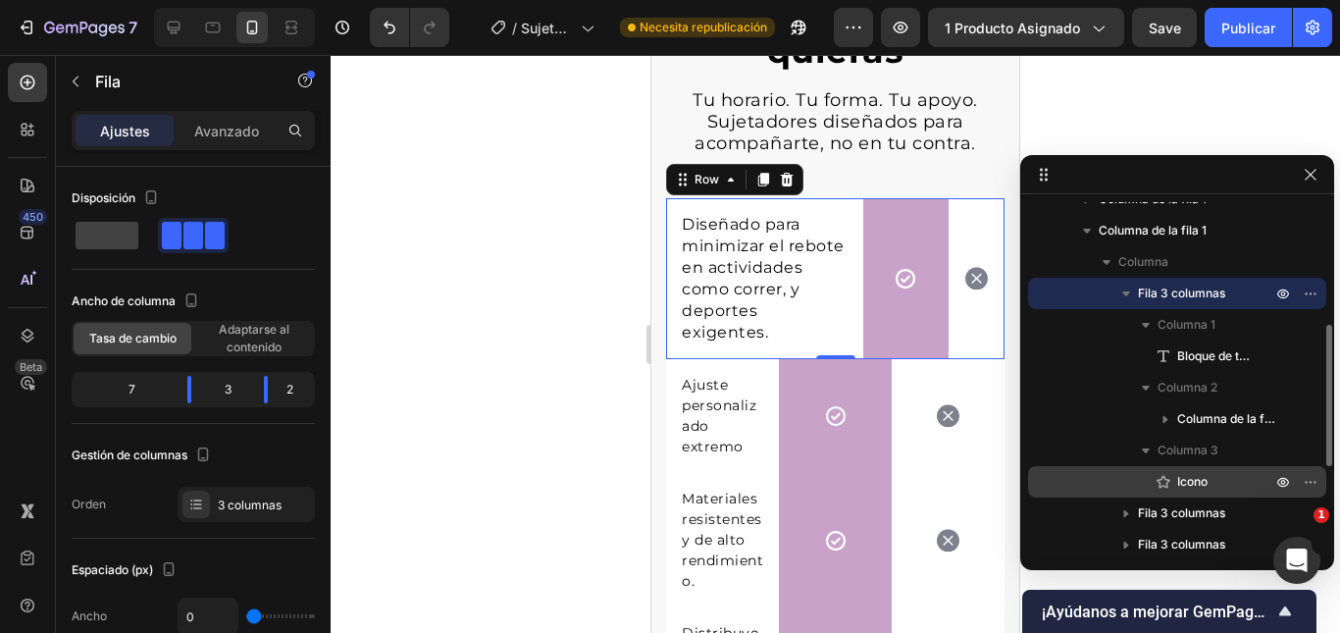
scroll to position [497, 0]
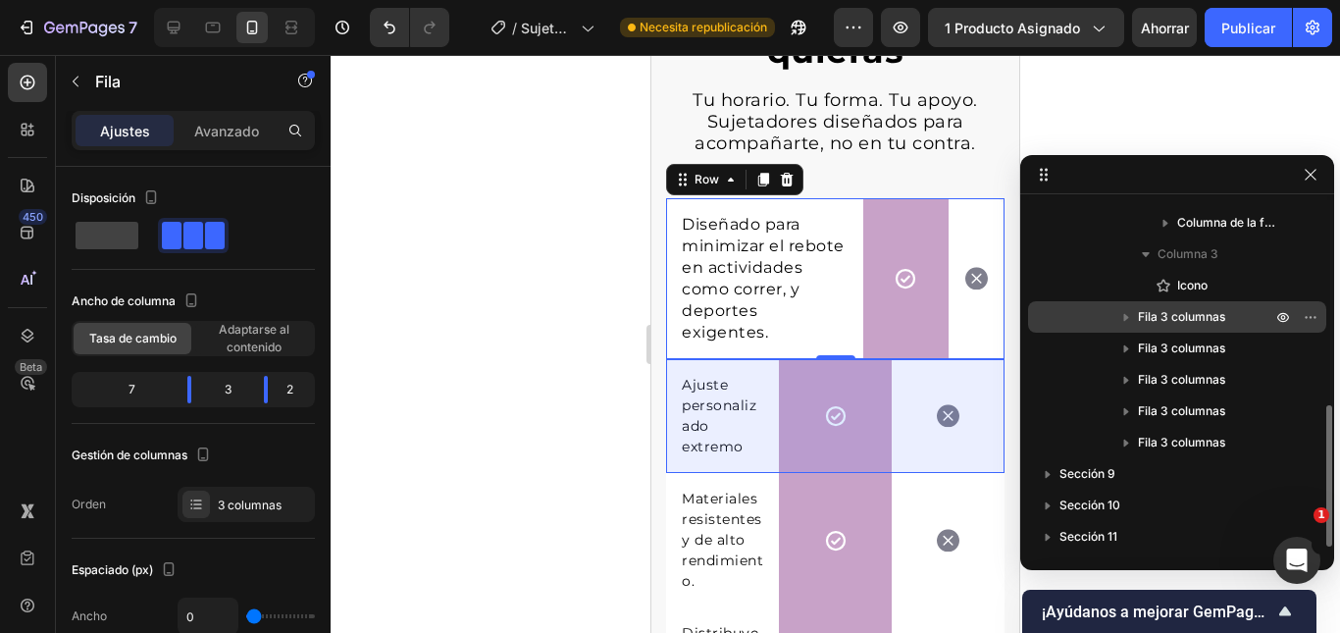
click at [1177, 323] on font "Fila 3 columnas" at bounding box center [1181, 316] width 87 height 15
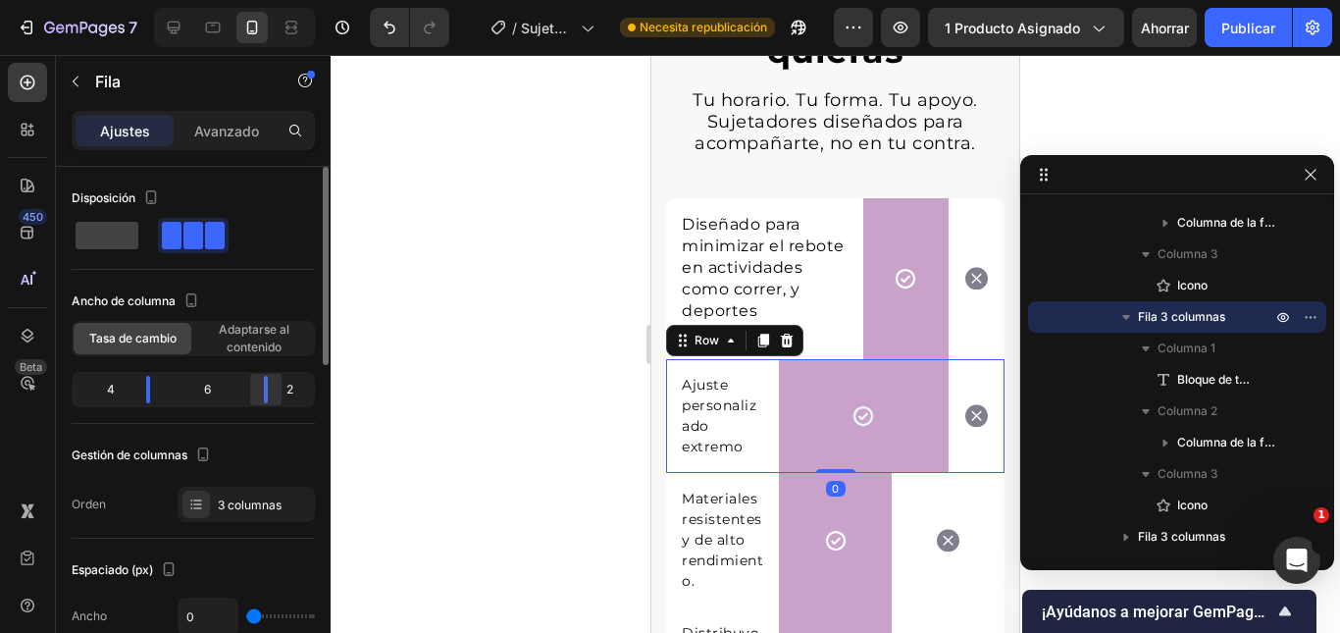
drag, startPoint x: 233, startPoint y: 394, endPoint x: 282, endPoint y: 393, distance: 49.0
click at [282, 393] on div at bounding box center [265, 389] width 35 height 27
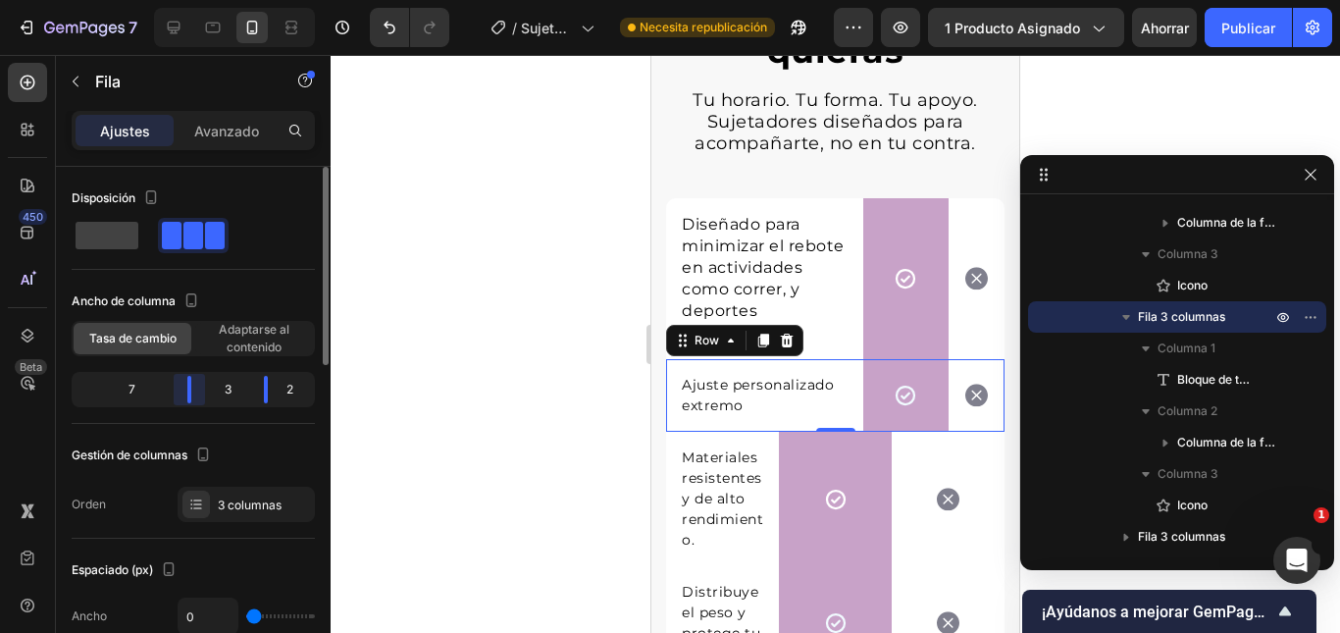
drag, startPoint x: 149, startPoint y: 383, endPoint x: 216, endPoint y: 383, distance: 66.7
click at [216, 383] on div "7 3 2" at bounding box center [193, 389] width 243 height 35
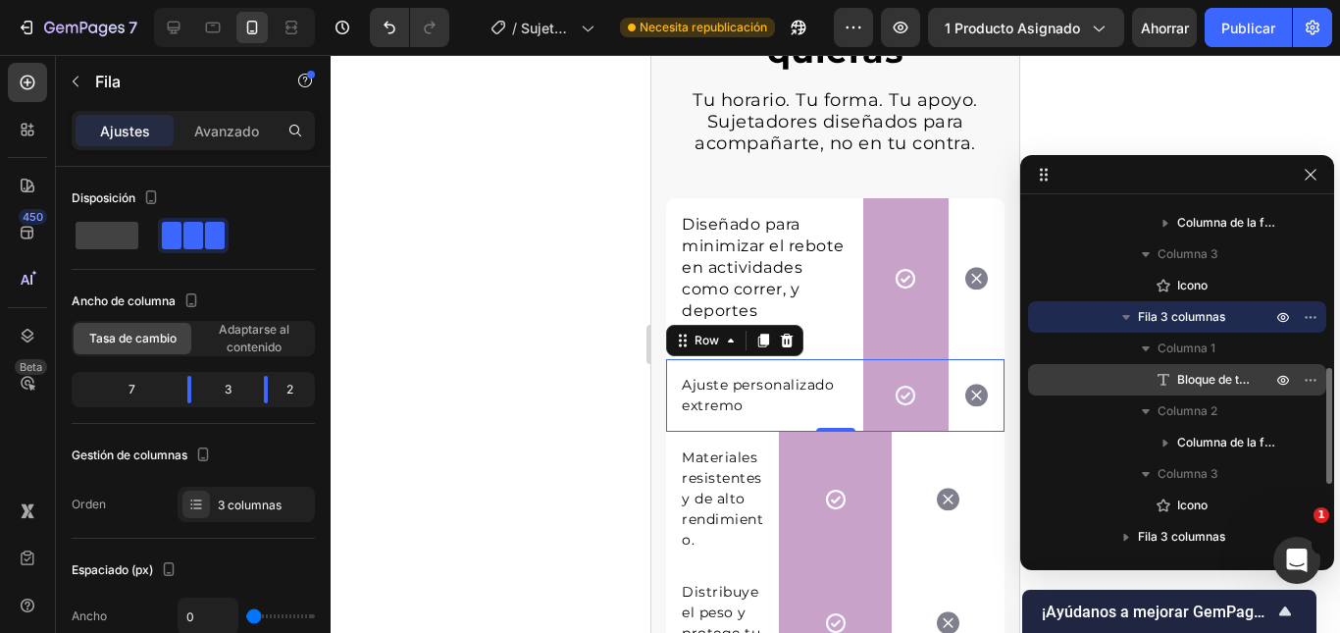
scroll to position [595, 0]
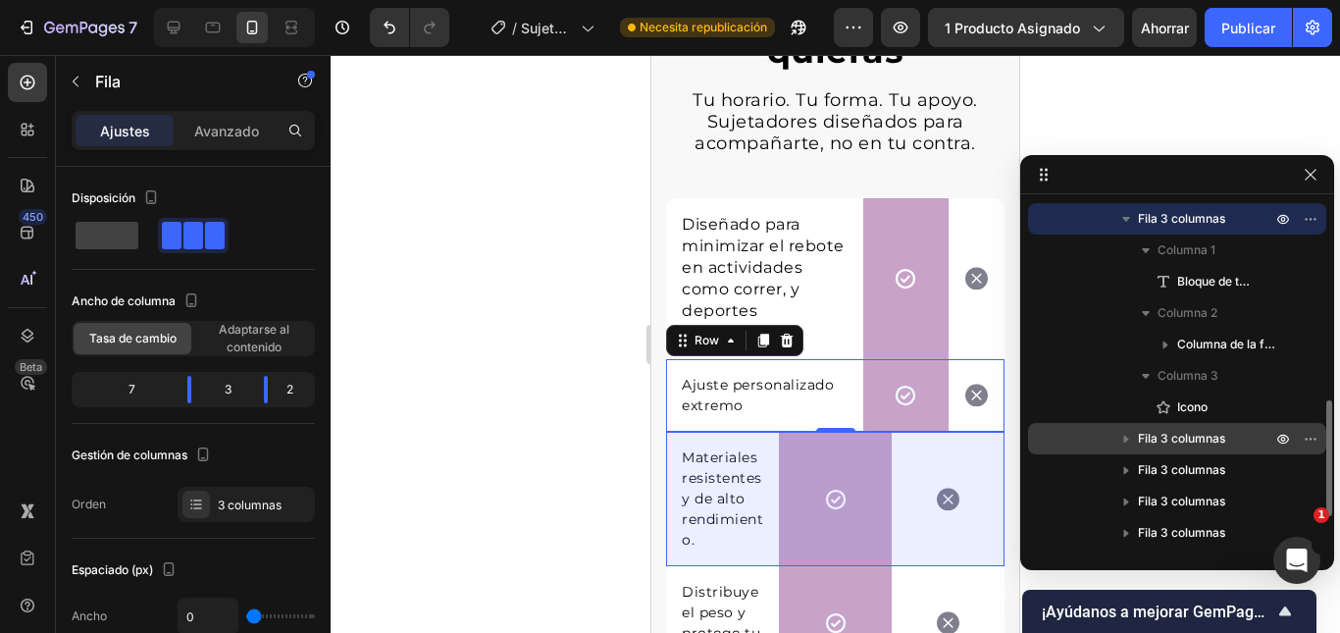
click at [1175, 435] on font "Fila 3 columnas" at bounding box center [1181, 438] width 87 height 15
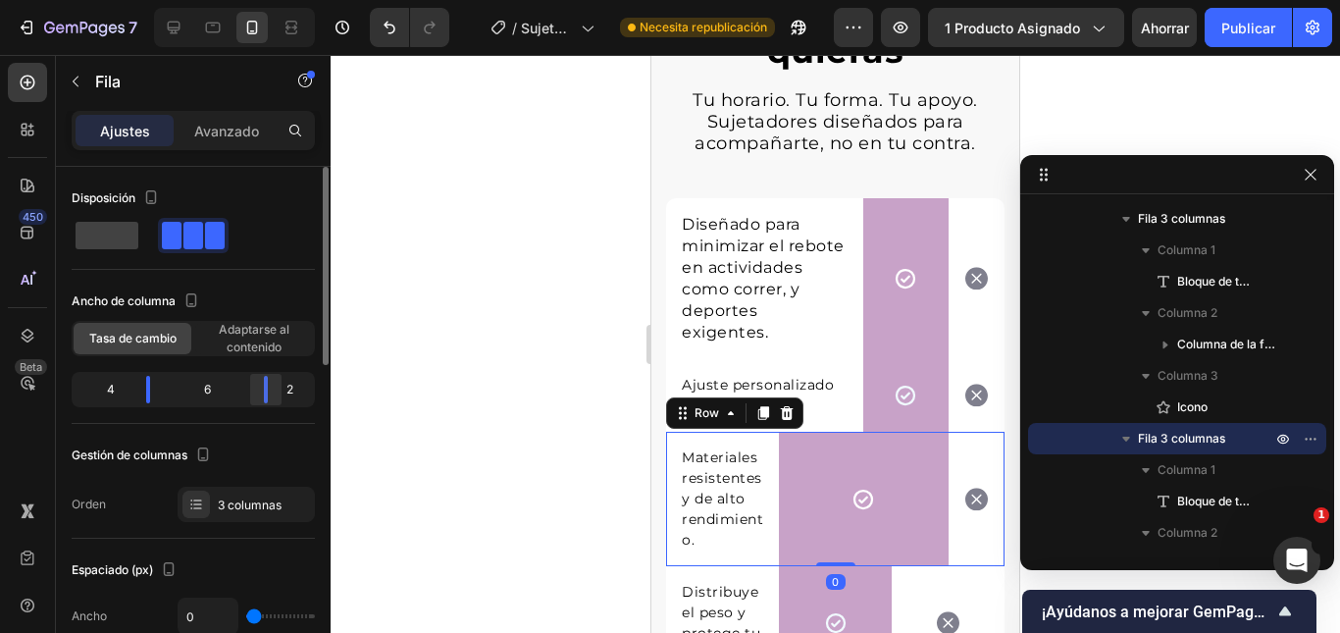
drag, startPoint x: 240, startPoint y: 392, endPoint x: 280, endPoint y: 396, distance: 39.4
click at [280, 396] on div at bounding box center [265, 389] width 35 height 27
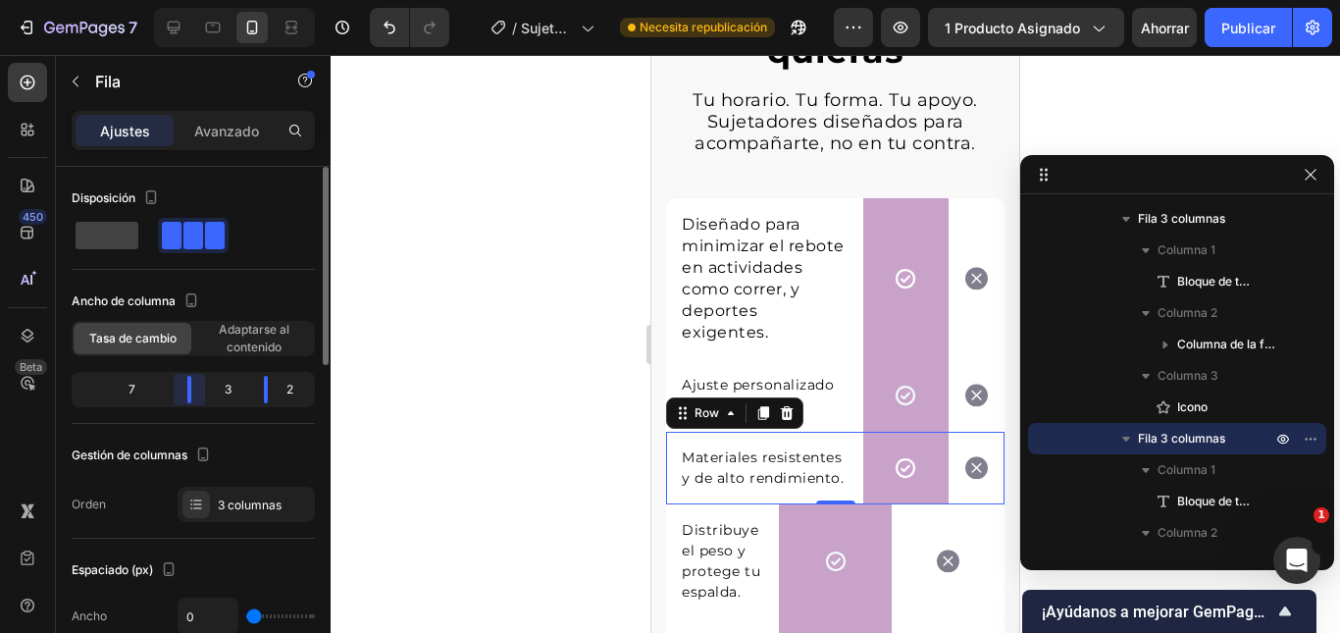
drag, startPoint x: 151, startPoint y: 395, endPoint x: 212, endPoint y: 398, distance: 60.9
click at [212, 398] on div "7 3 2" at bounding box center [193, 389] width 243 height 35
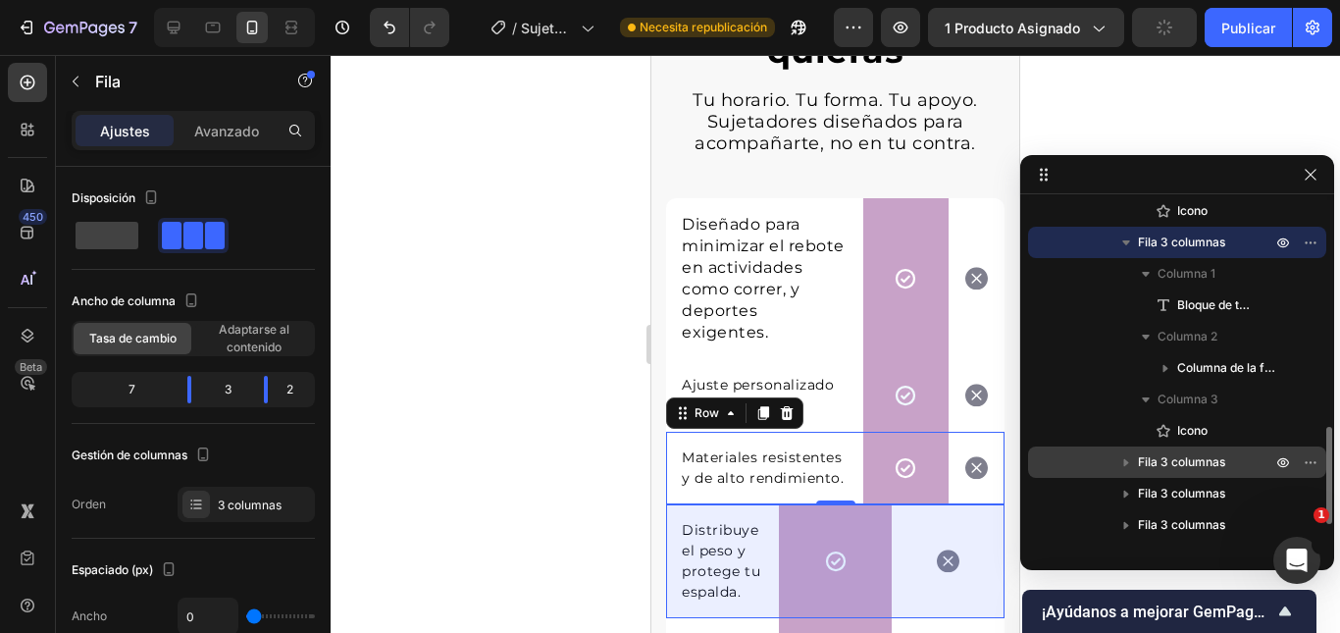
click at [1186, 456] on font "Fila 3 columnas" at bounding box center [1181, 461] width 87 height 15
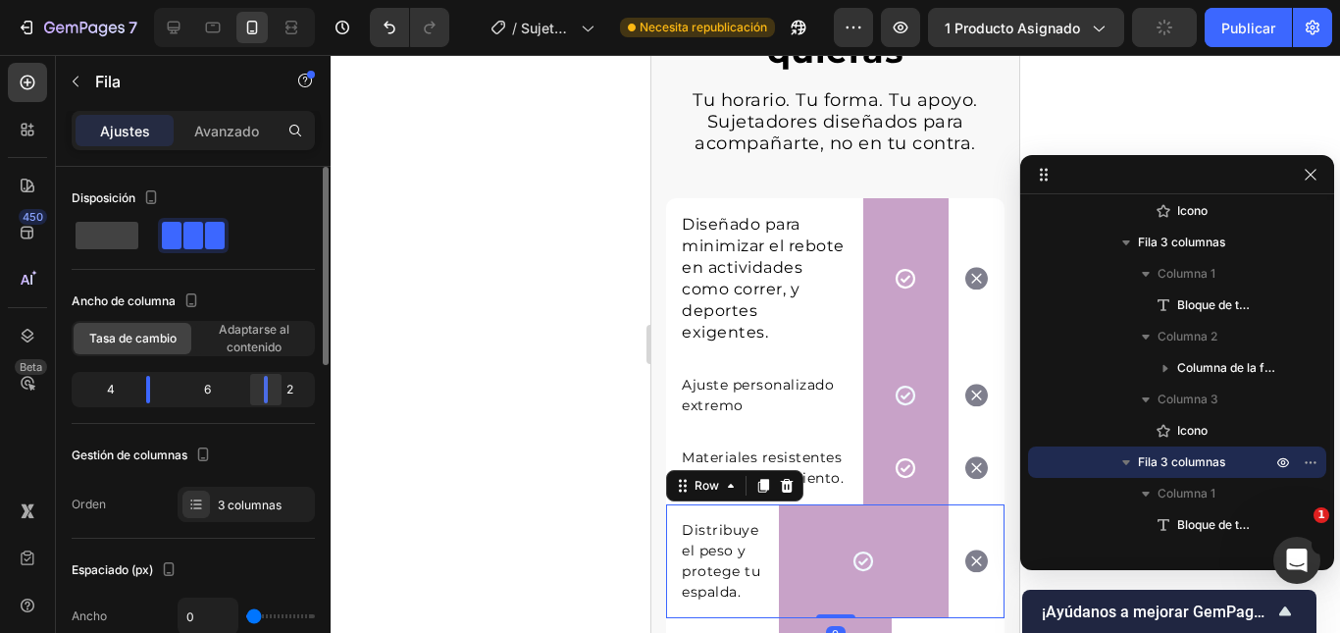
drag, startPoint x: 239, startPoint y: 393, endPoint x: 277, endPoint y: 398, distance: 37.6
click at [277, 398] on div at bounding box center [265, 389] width 35 height 27
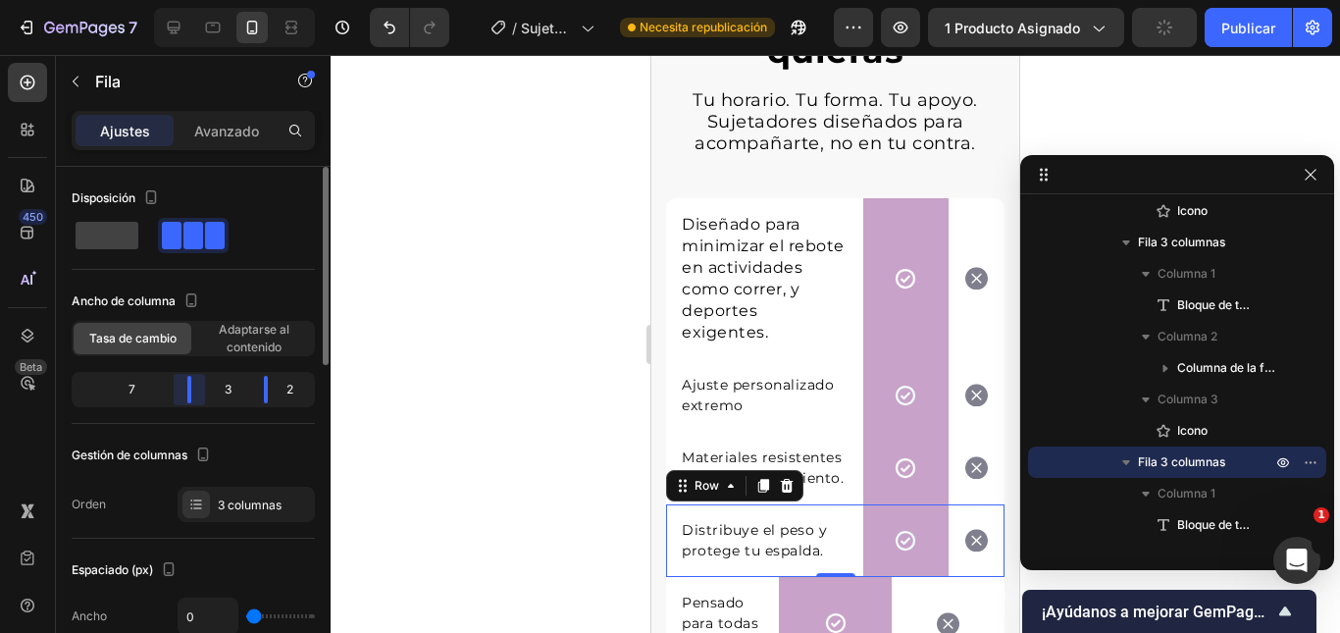
drag, startPoint x: 152, startPoint y: 384, endPoint x: 211, endPoint y: 392, distance: 59.4
click at [211, 392] on div "7 3 2" at bounding box center [193, 389] width 243 height 35
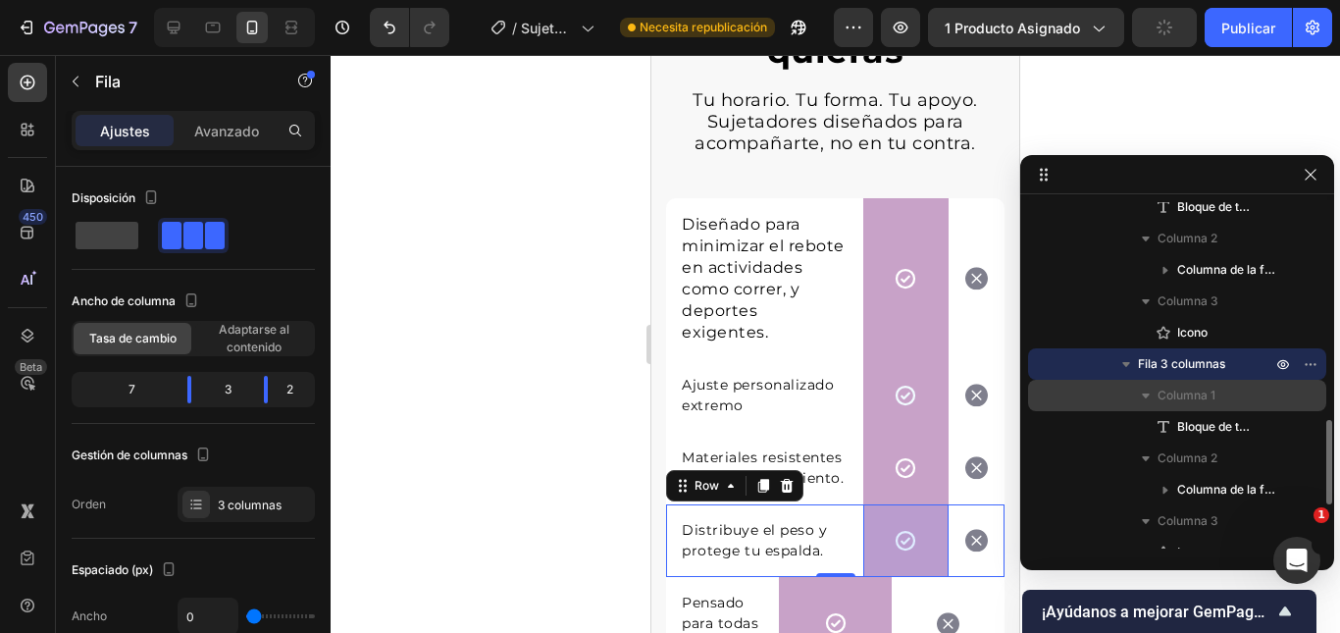
scroll to position [988, 0]
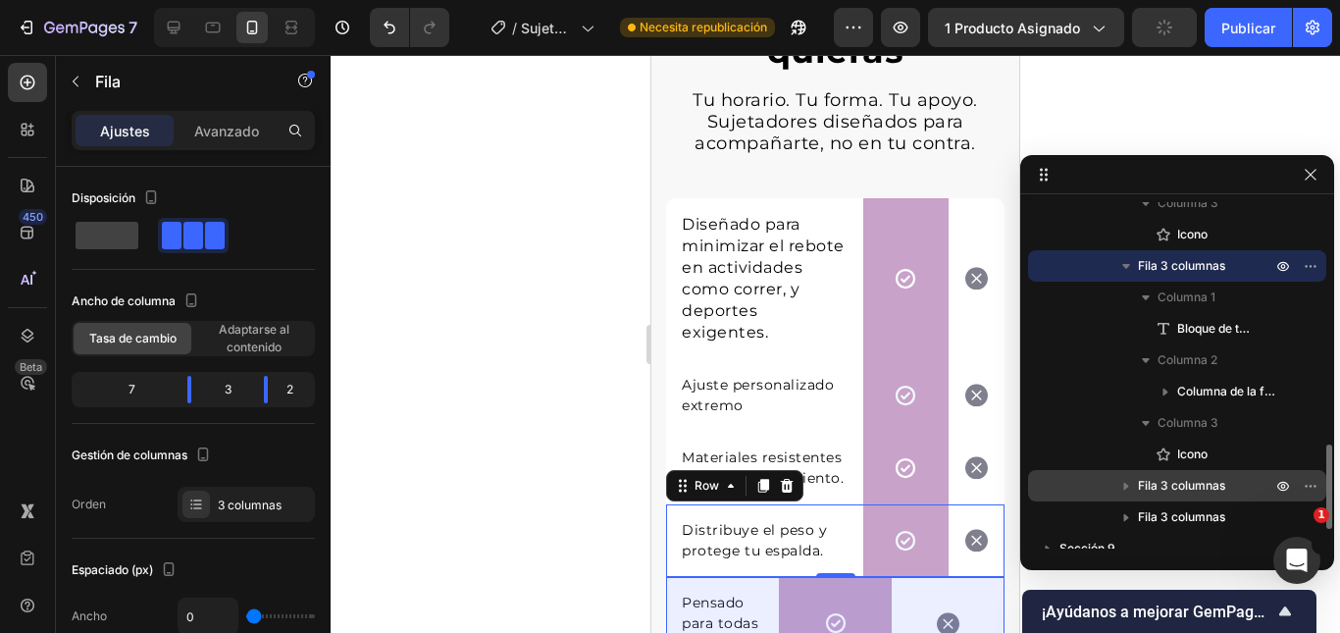
click at [1168, 482] on font "Fila 3 columnas" at bounding box center [1181, 485] width 87 height 15
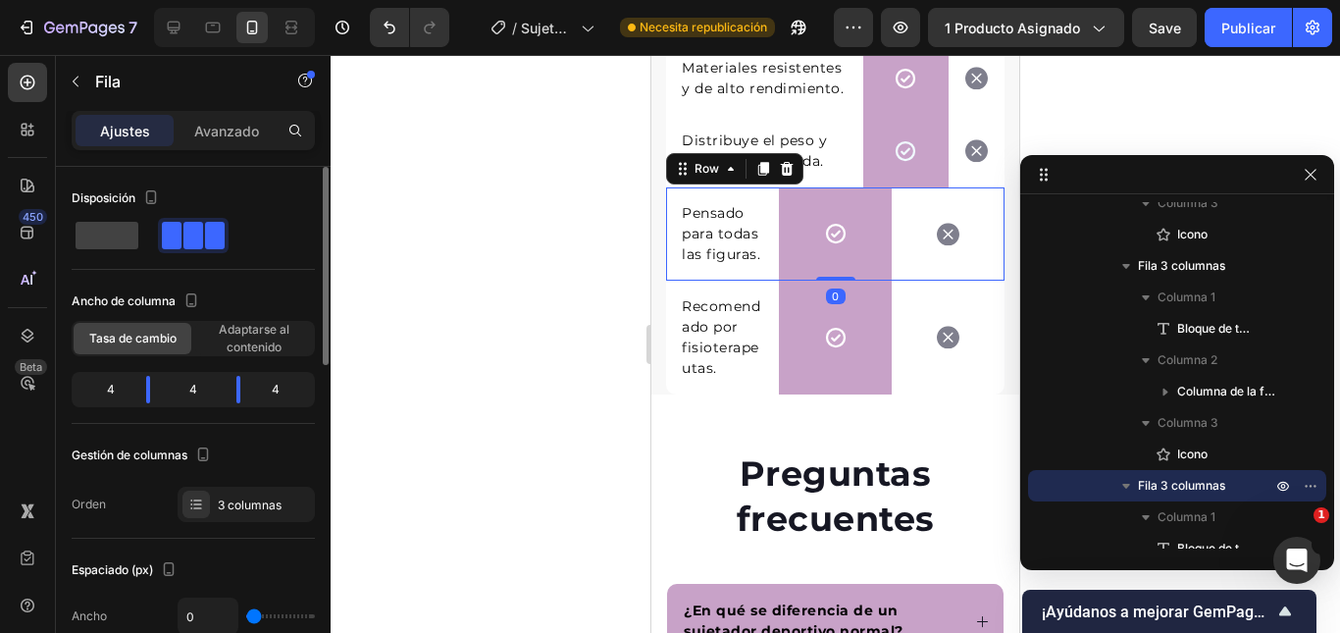
scroll to position [5770, 0]
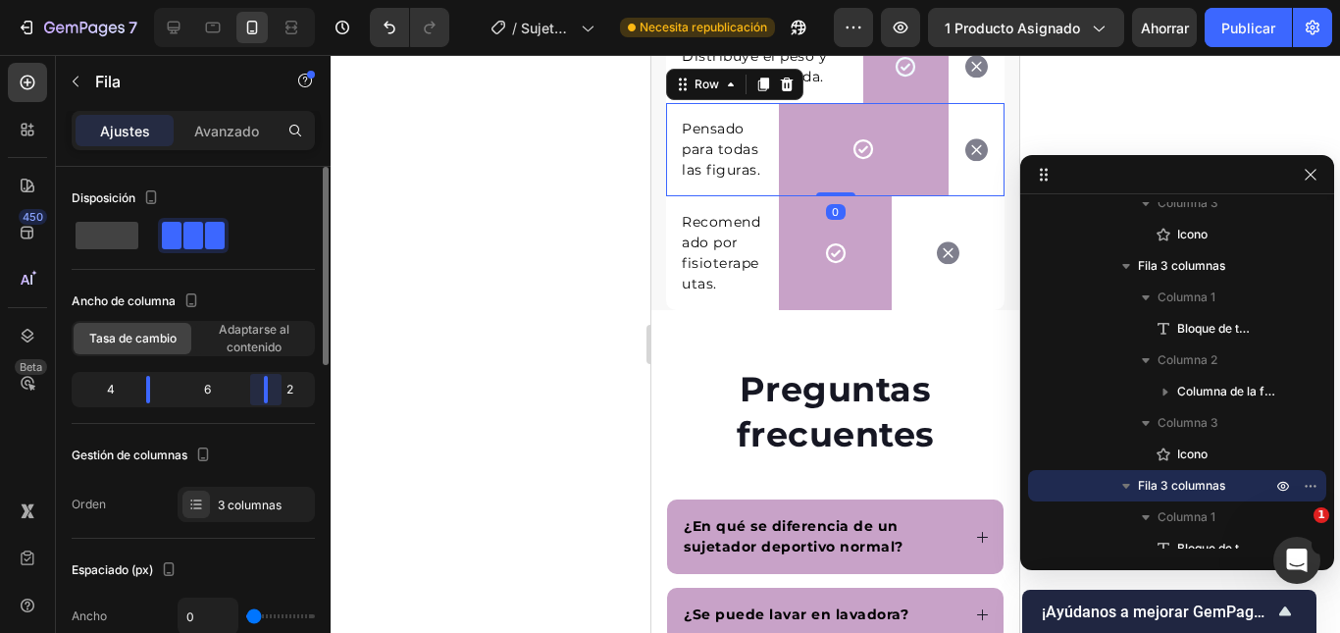
click at [286, 388] on div "4 6 2" at bounding box center [193, 389] width 243 height 35
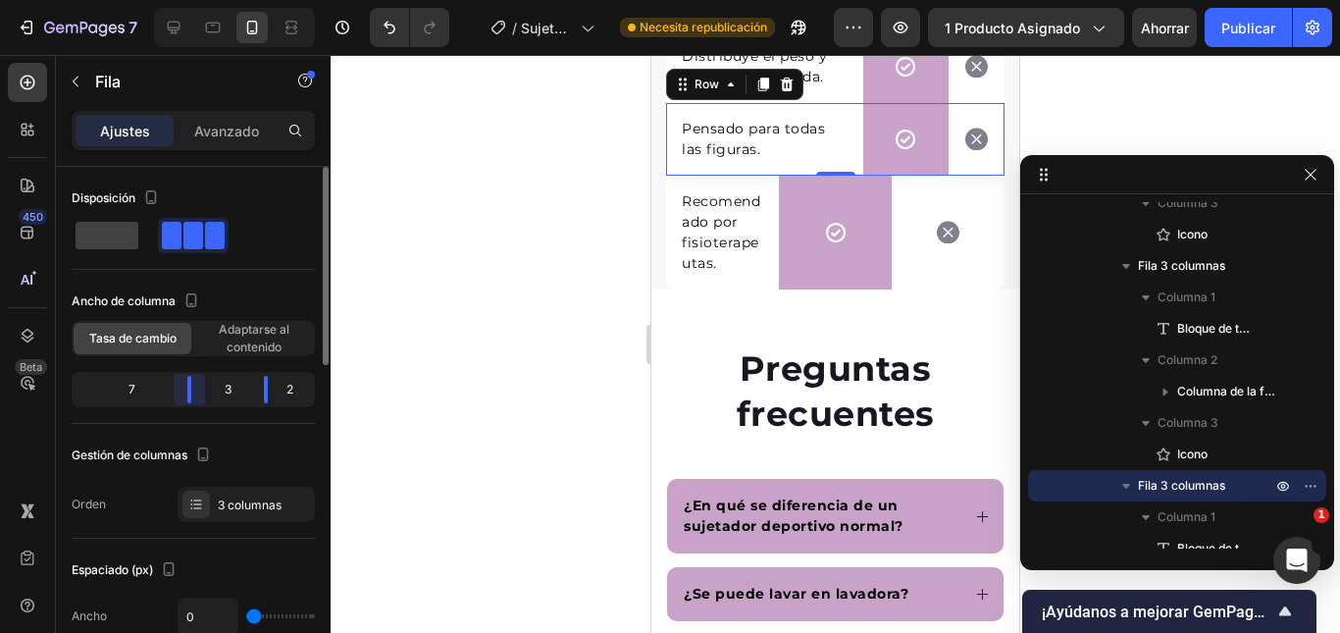
drag, startPoint x: 158, startPoint y: 384, endPoint x: 211, endPoint y: 383, distance: 53.0
click at [211, 383] on div "7 3 2" at bounding box center [193, 389] width 243 height 35
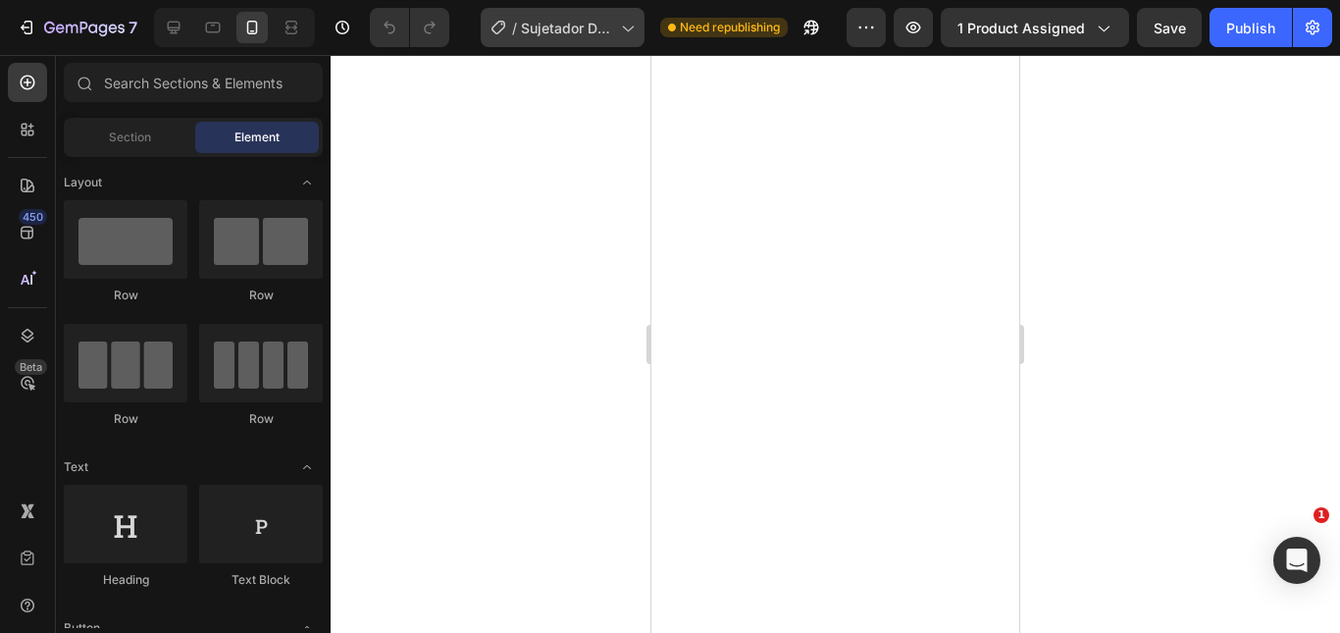
click at [586, 20] on span "Sujetador Deportivo" at bounding box center [567, 28] width 92 height 21
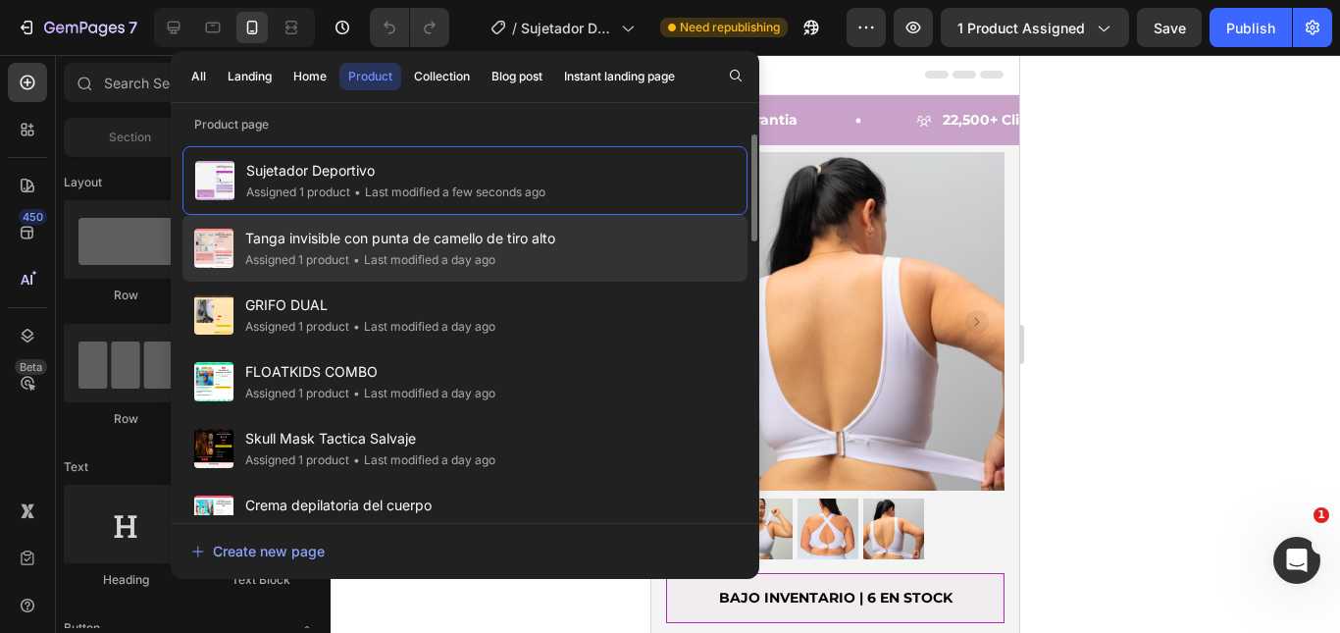
click at [494, 254] on div "• Last modified a day ago" at bounding box center [422, 260] width 146 height 20
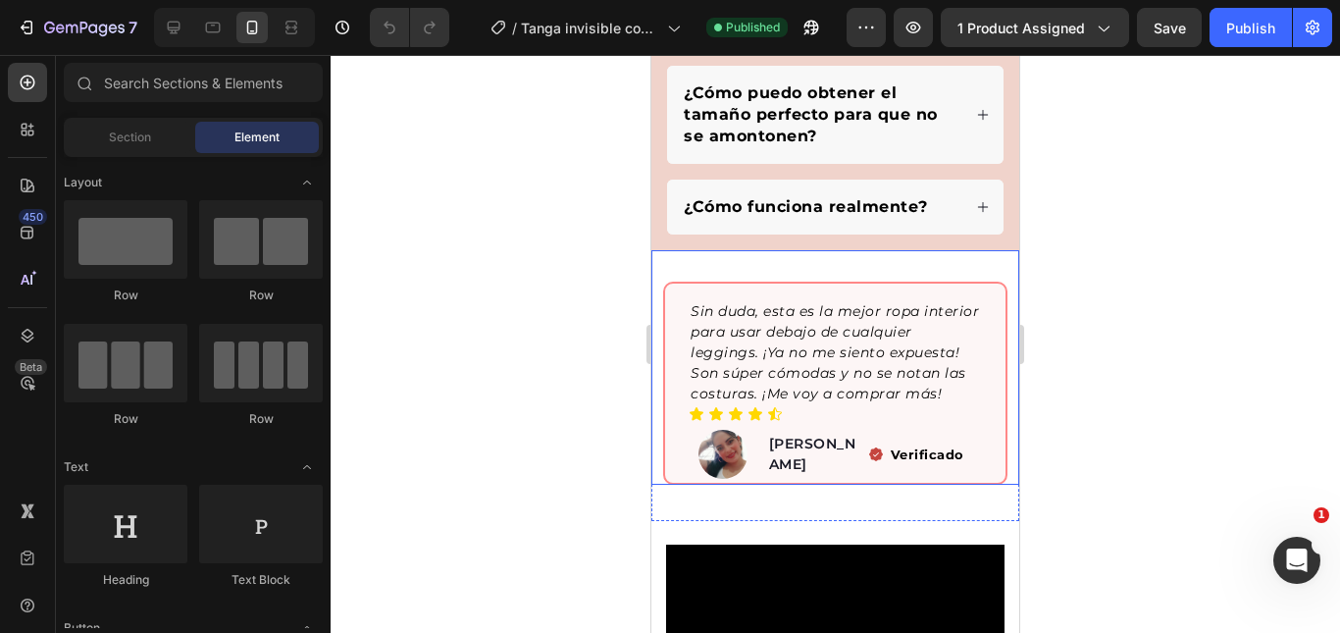
scroll to position [1667, 0]
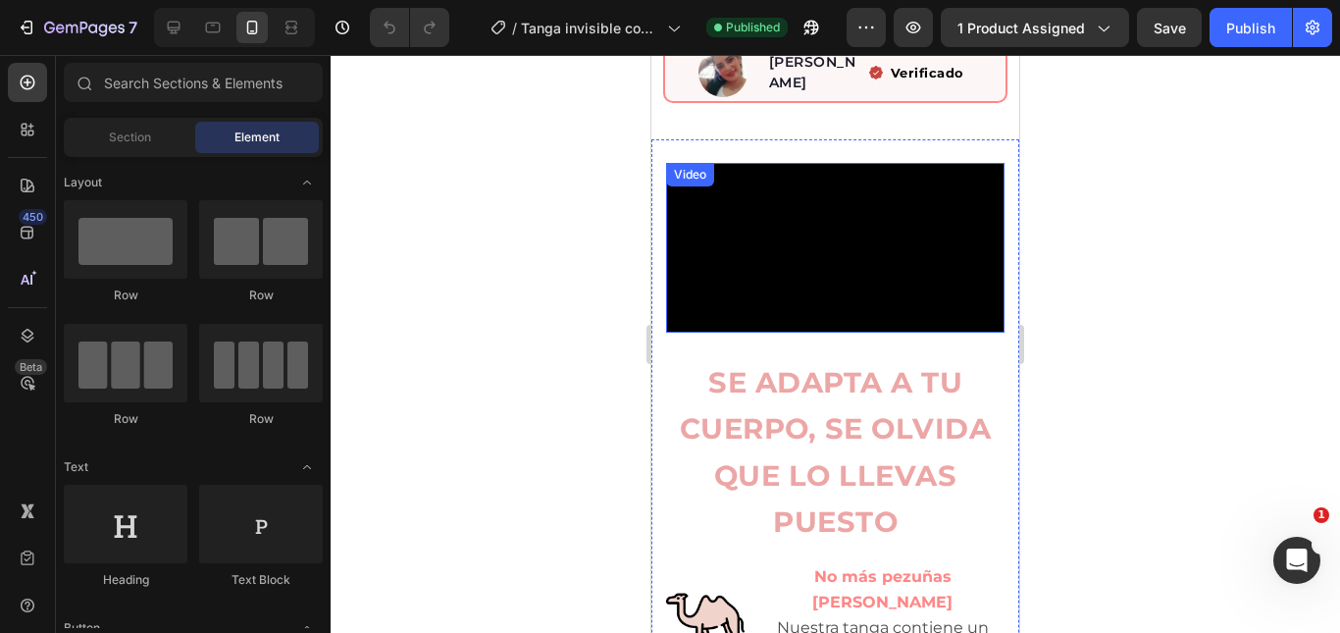
click at [858, 237] on video at bounding box center [835, 248] width 338 height 170
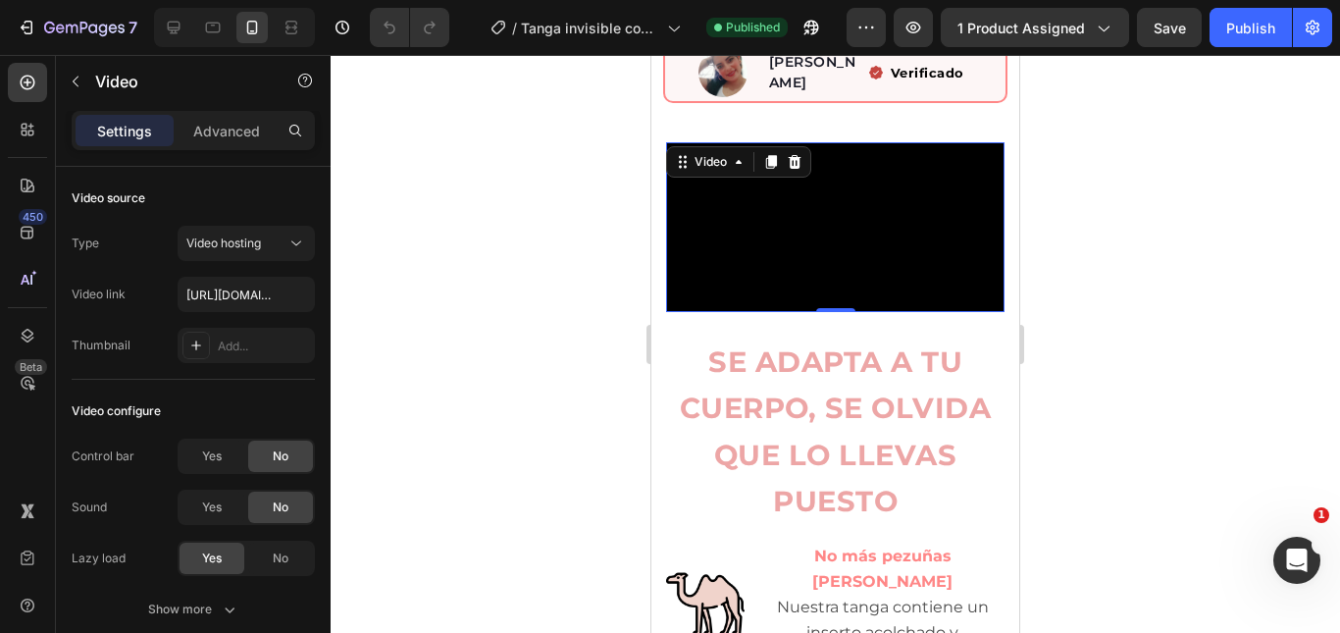
drag, startPoint x: 854, startPoint y: 230, endPoint x: 779, endPoint y: 255, distance: 79.7
click at [781, 255] on video at bounding box center [835, 227] width 338 height 170
click at [21, 343] on icon at bounding box center [28, 336] width 20 height 20
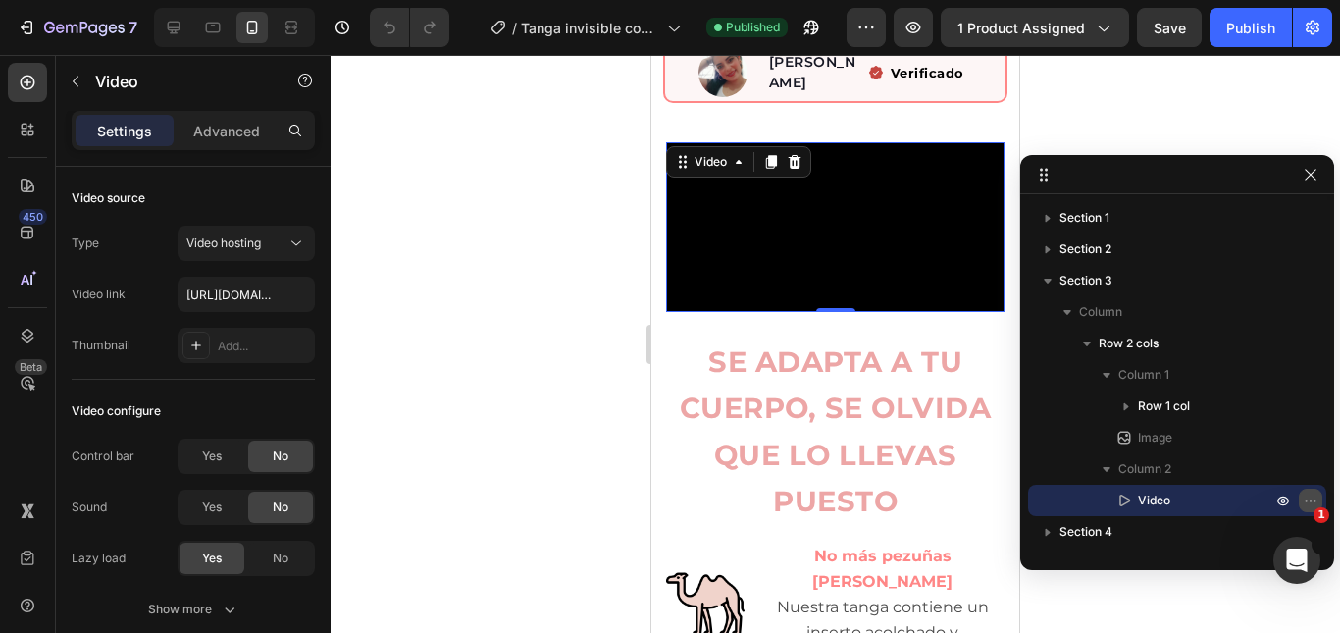
click at [1311, 498] on icon "button" at bounding box center [1310, 500] width 16 height 16
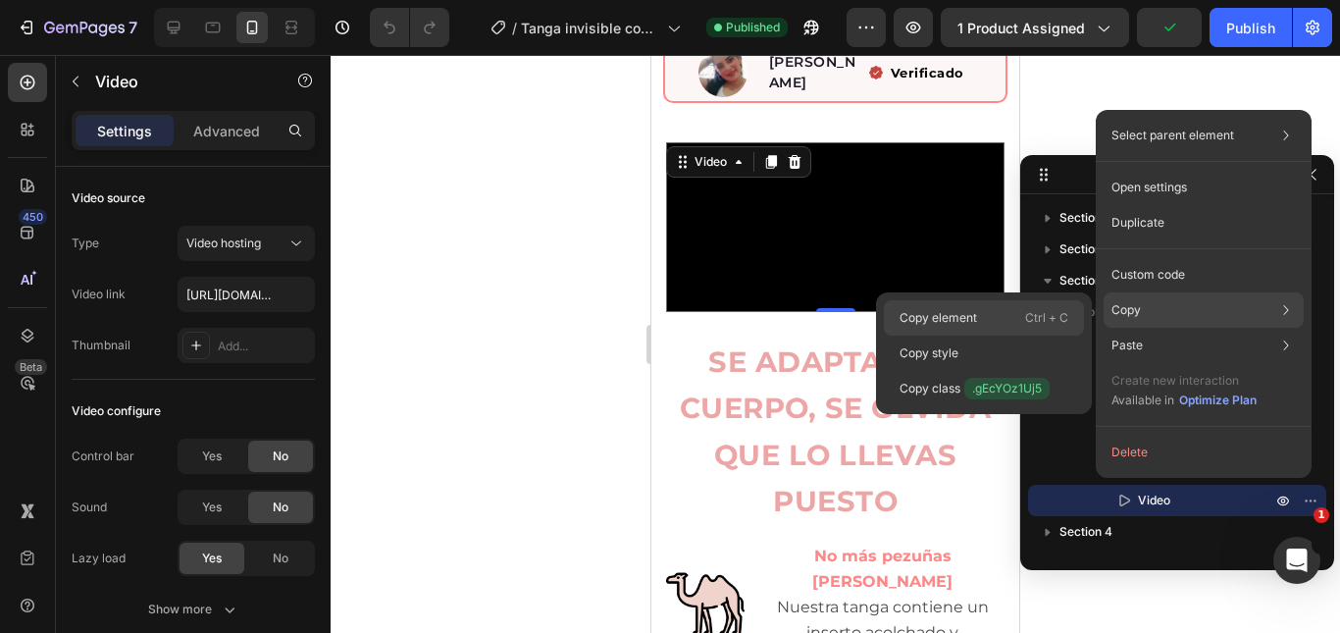
click at [953, 325] on p "Copy element" at bounding box center [937, 318] width 77 height 18
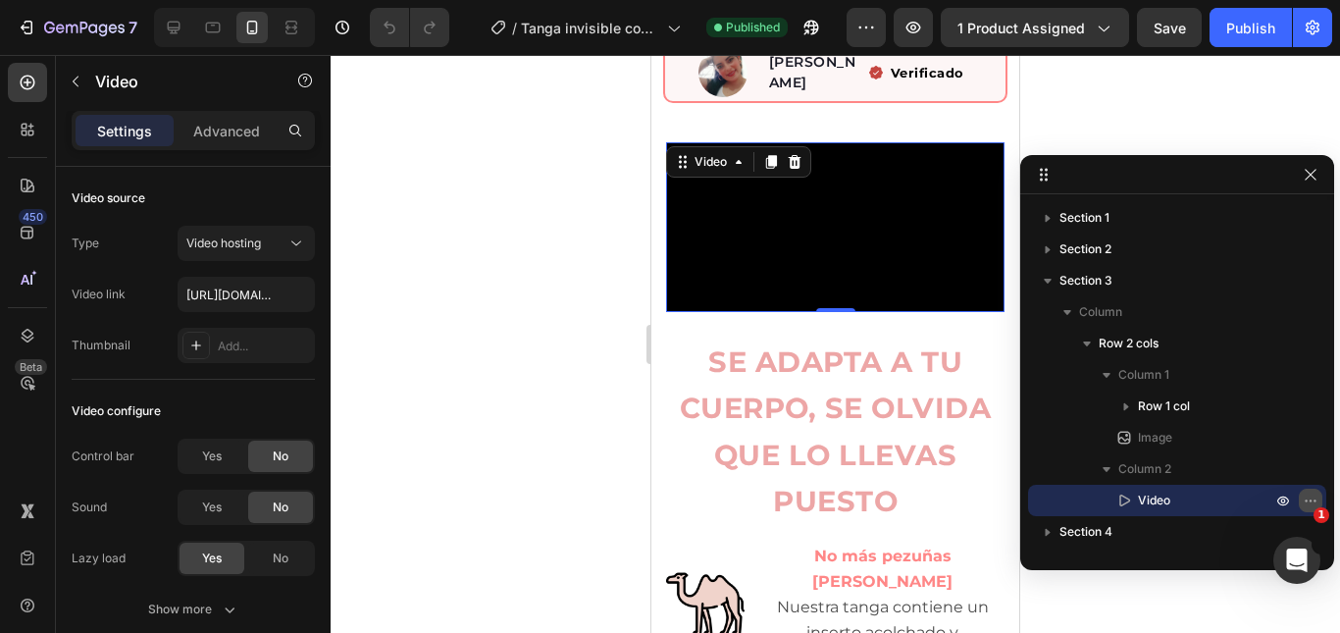
click at [1311, 493] on icon "button" at bounding box center [1310, 500] width 16 height 16
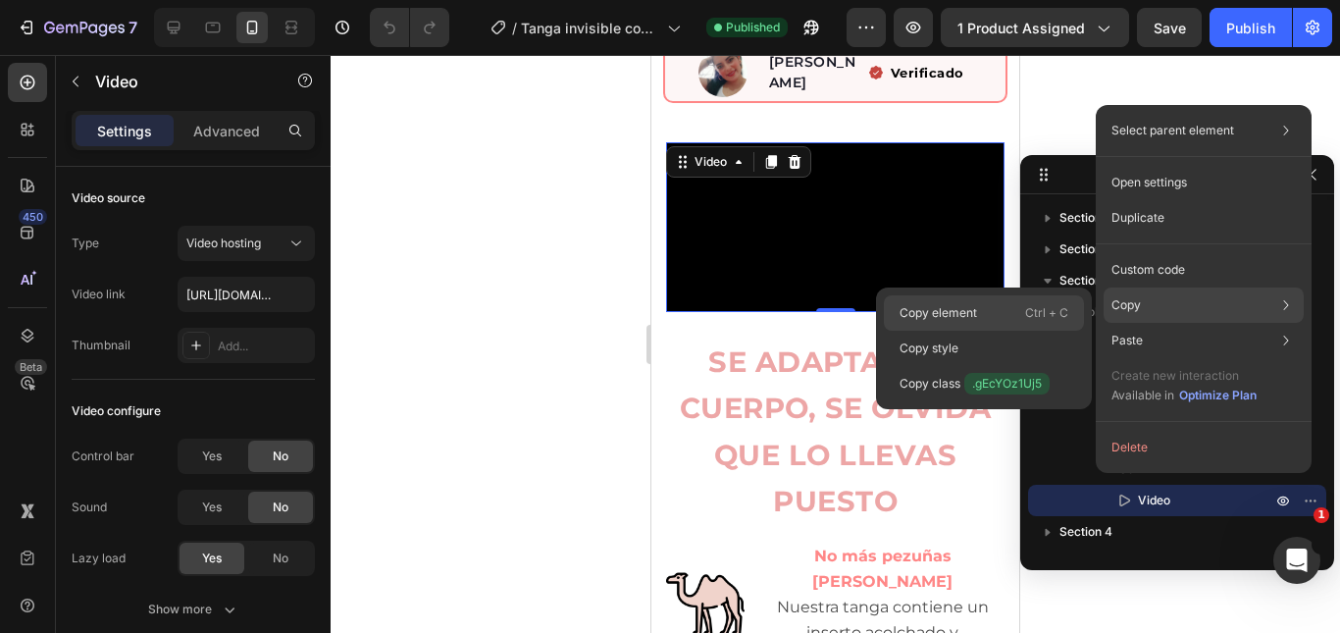
click at [985, 311] on div "Copy element Ctrl + C" at bounding box center [984, 312] width 200 height 35
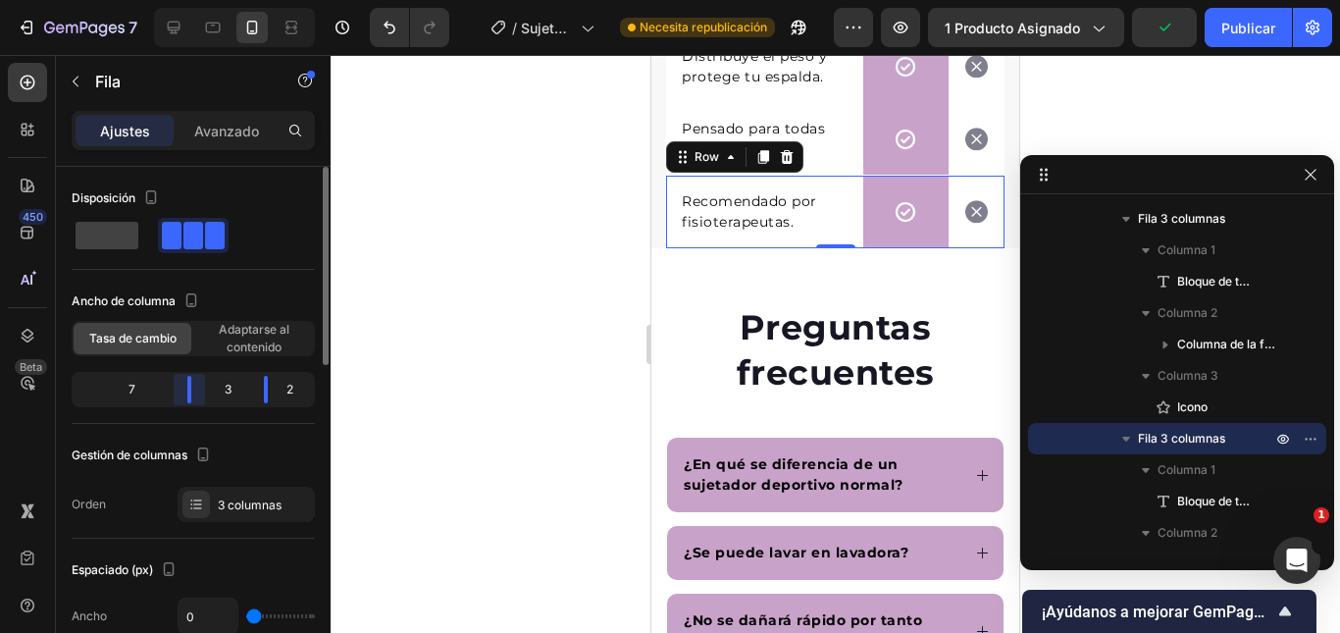
drag, startPoint x: 181, startPoint y: 400, endPoint x: 211, endPoint y: 403, distance: 29.6
click at [211, 403] on div "7 3 2" at bounding box center [193, 389] width 243 height 35
click at [1313, 176] on icon "button" at bounding box center [1310, 175] width 16 height 16
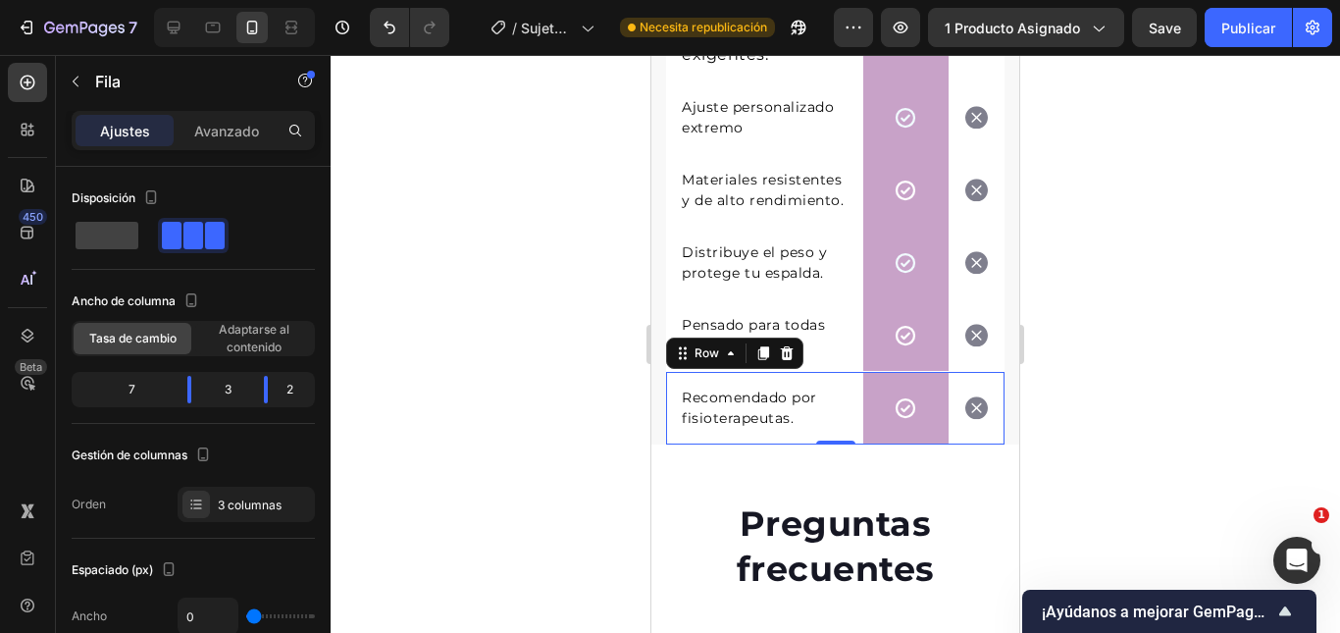
drag, startPoint x: 1249, startPoint y: 268, endPoint x: 324, endPoint y: 213, distance: 926.5
click at [1249, 268] on div at bounding box center [835, 344] width 1009 height 578
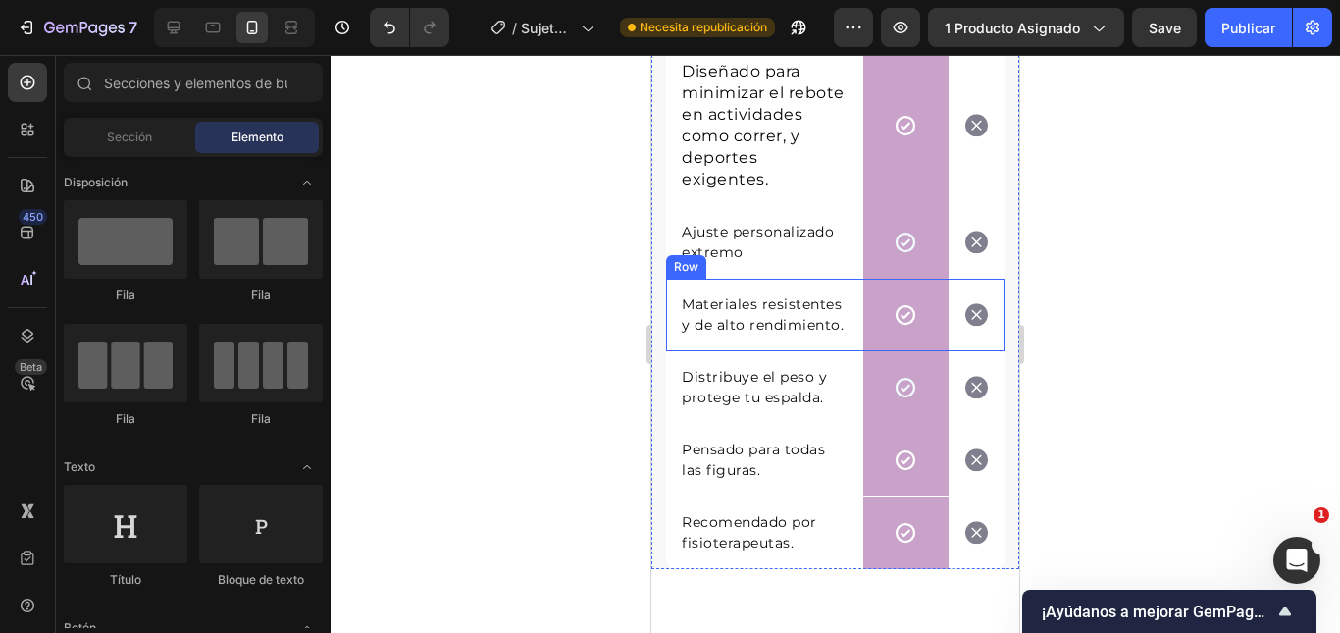
scroll to position [5280, 0]
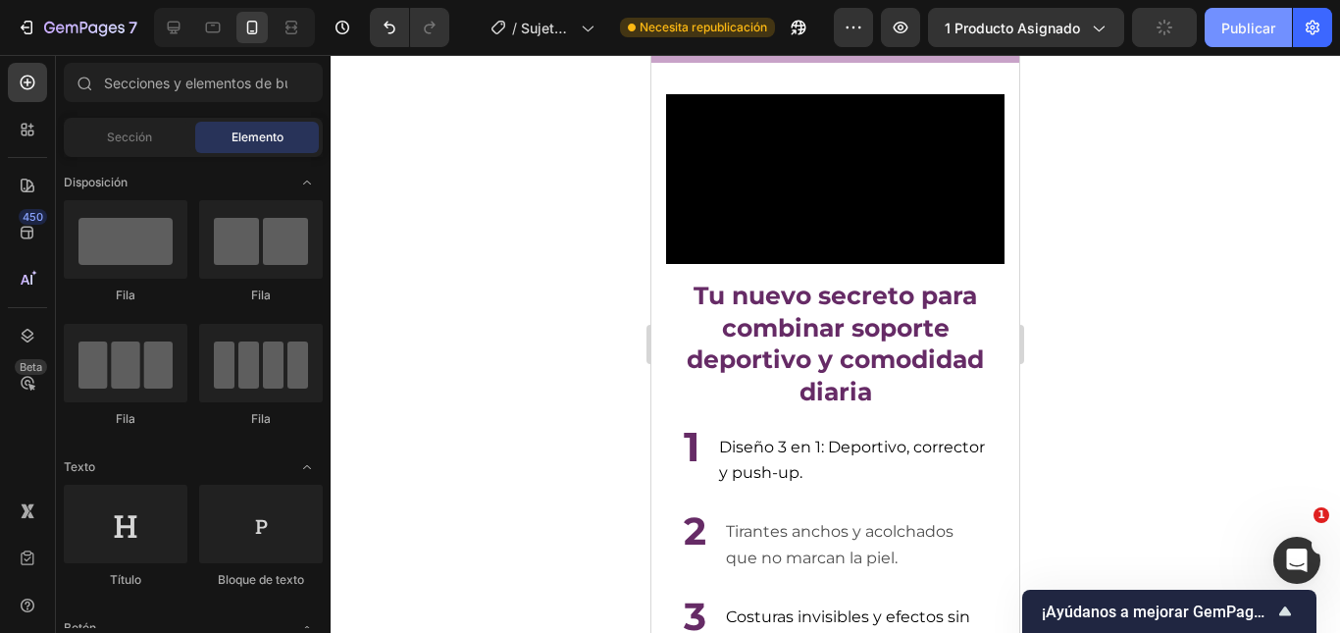
click at [1253, 33] on font "Publicar" at bounding box center [1248, 28] width 54 height 17
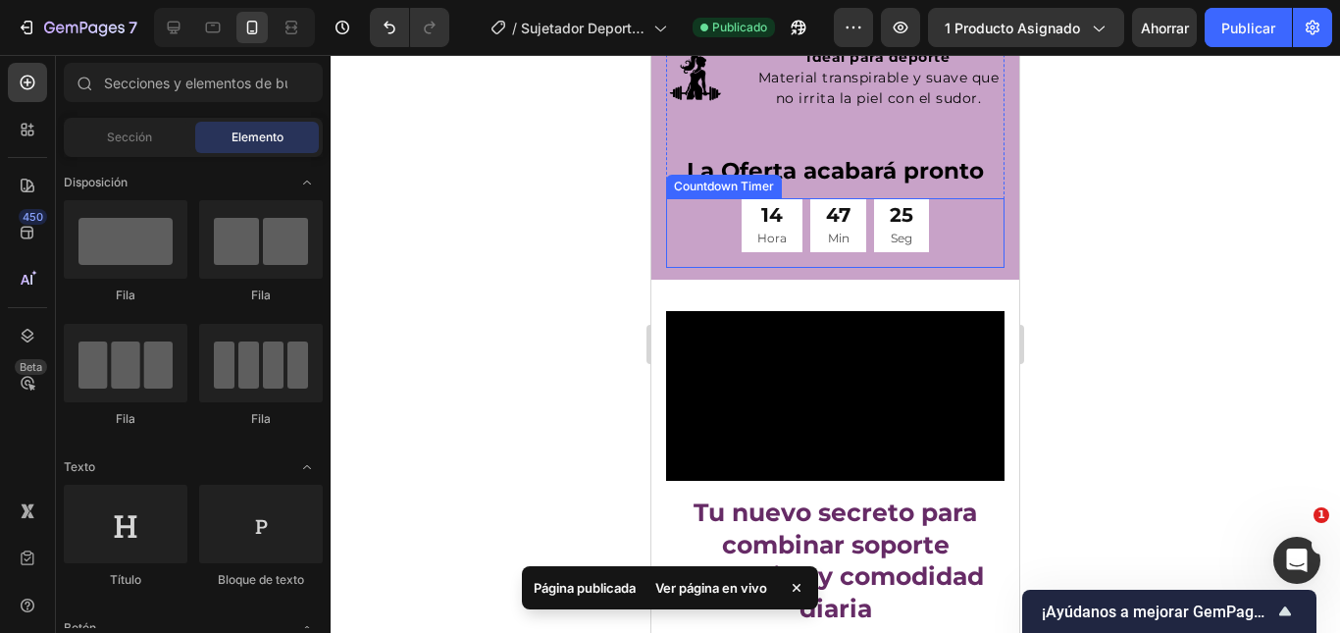
scroll to position [4161, 0]
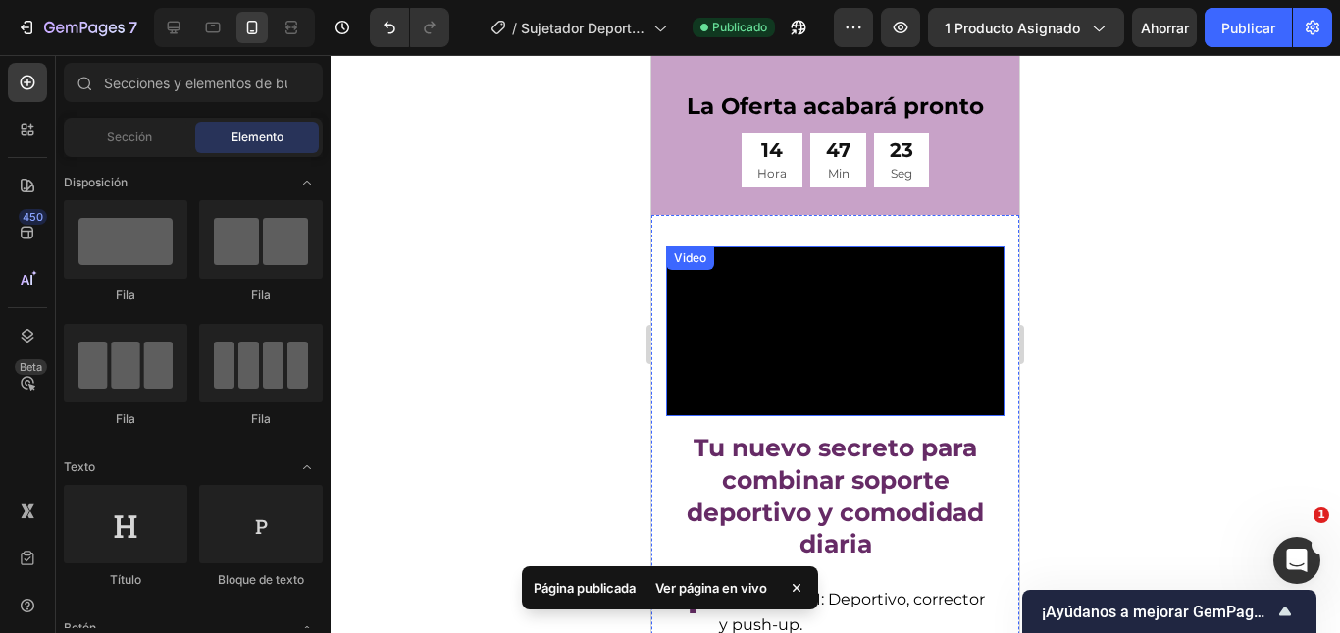
click at [874, 346] on video at bounding box center [835, 331] width 338 height 170
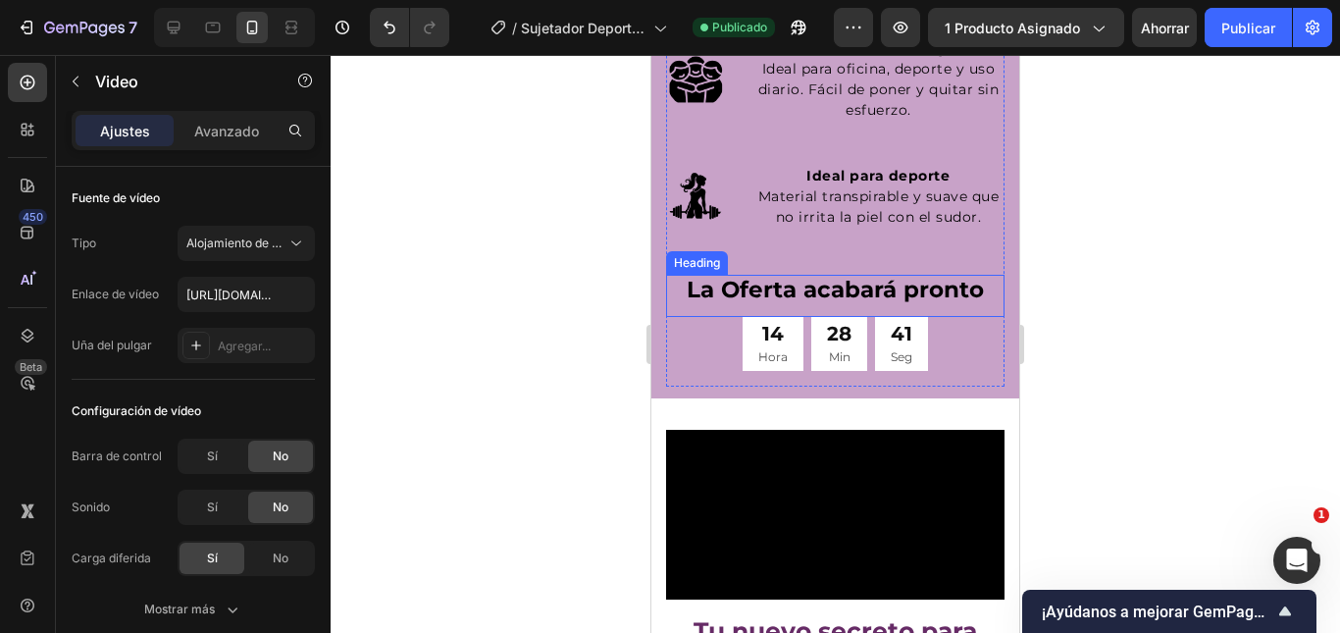
scroll to position [4316, 0]
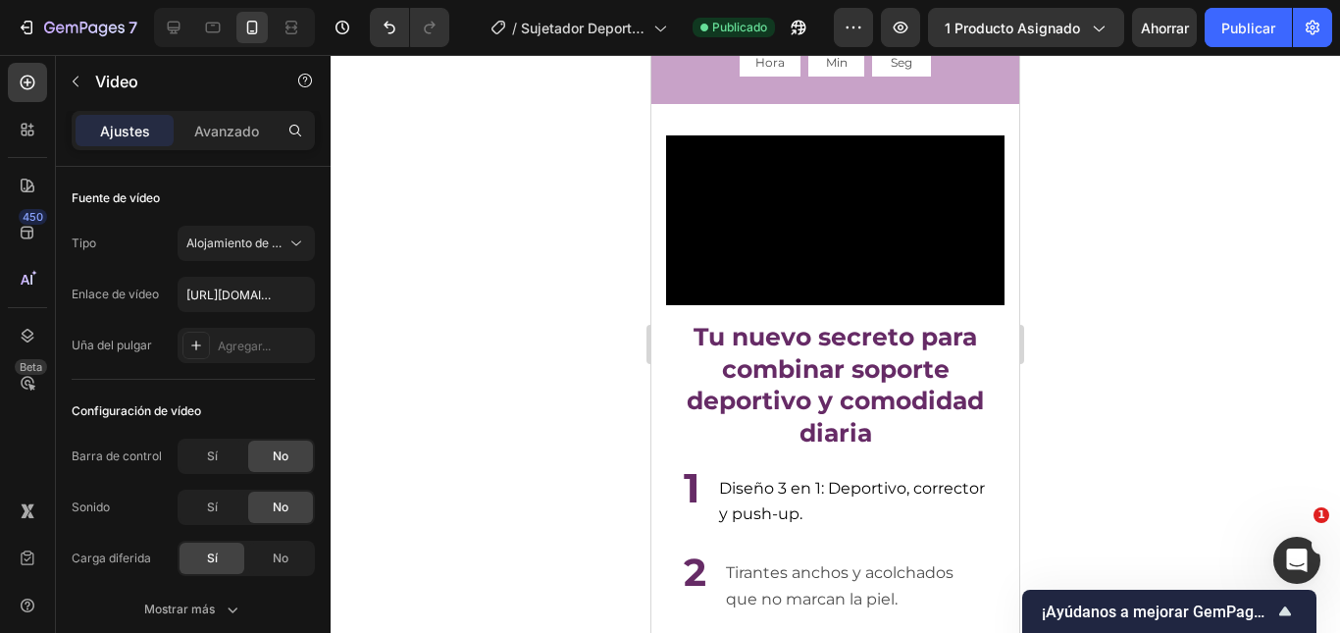
click at [857, 289] on video at bounding box center [835, 220] width 338 height 170
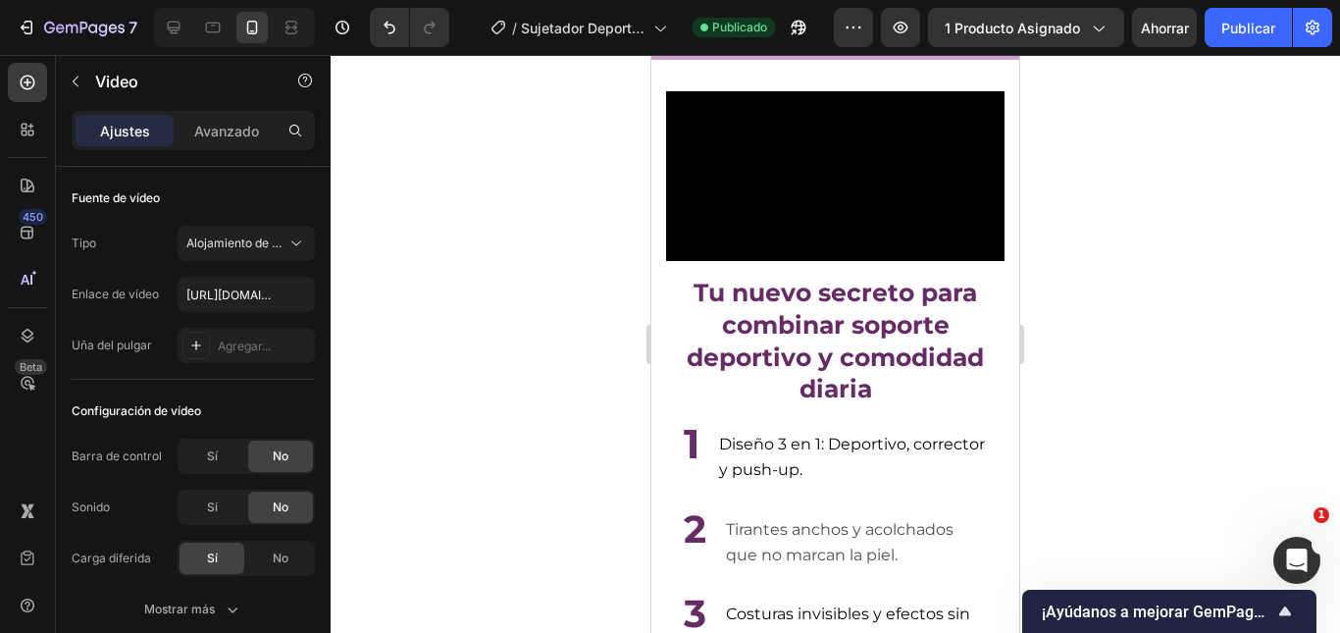
click at [867, 220] on video at bounding box center [835, 176] width 338 height 170
click at [859, 179] on video at bounding box center [835, 176] width 338 height 170
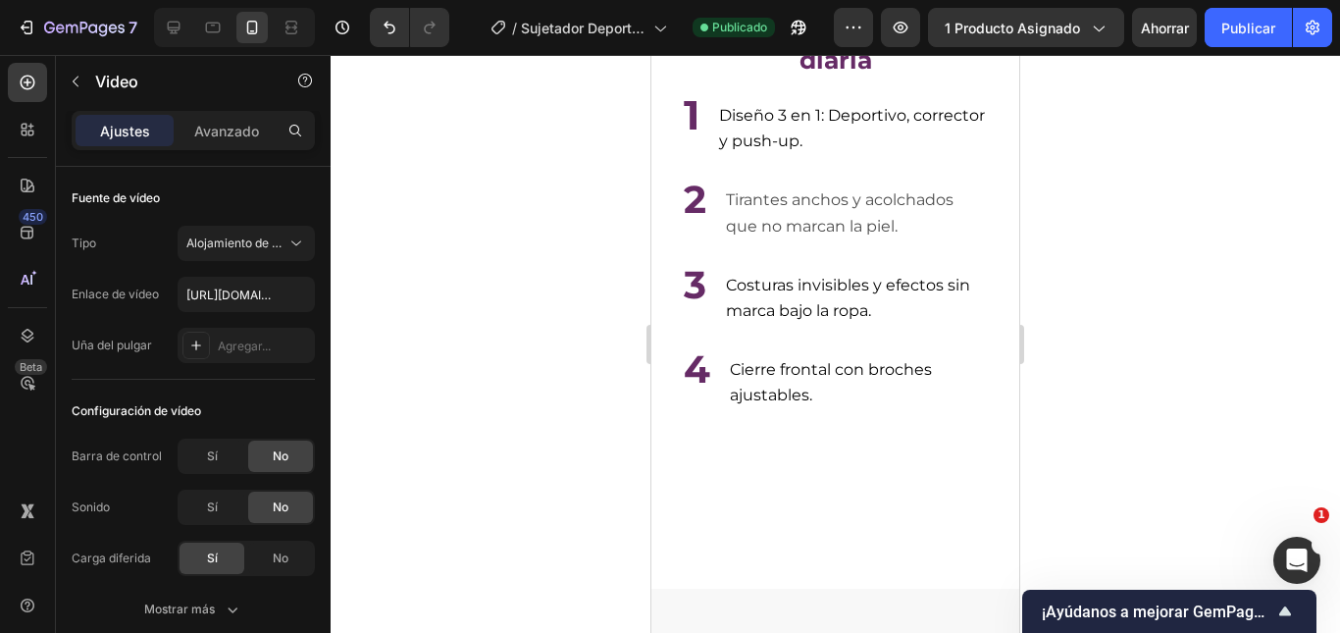
scroll to position [4395, 0]
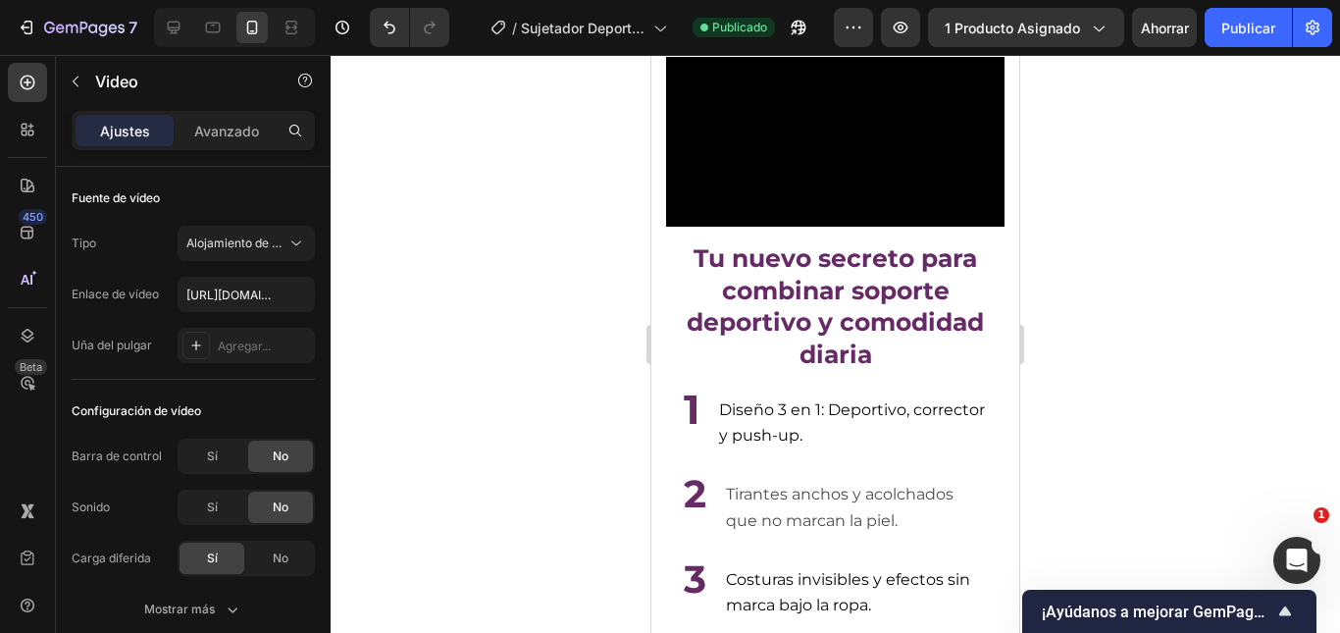
click at [845, 213] on video at bounding box center [835, 142] width 338 height 170
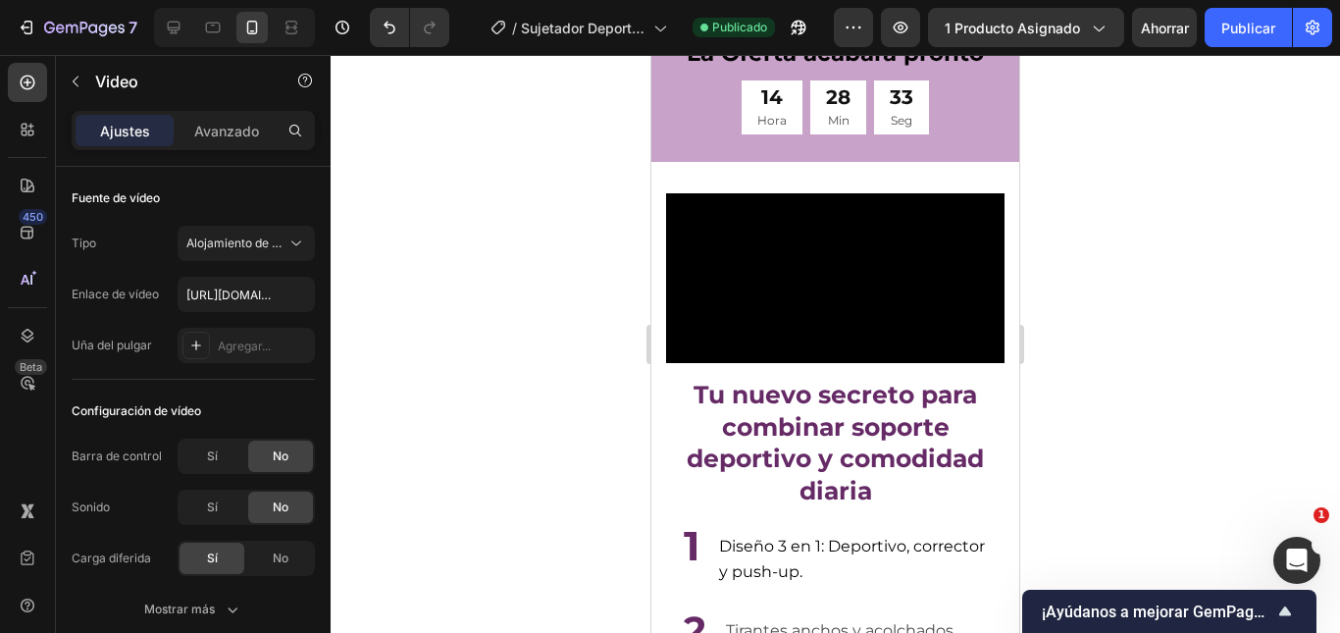
scroll to position [4199, 0]
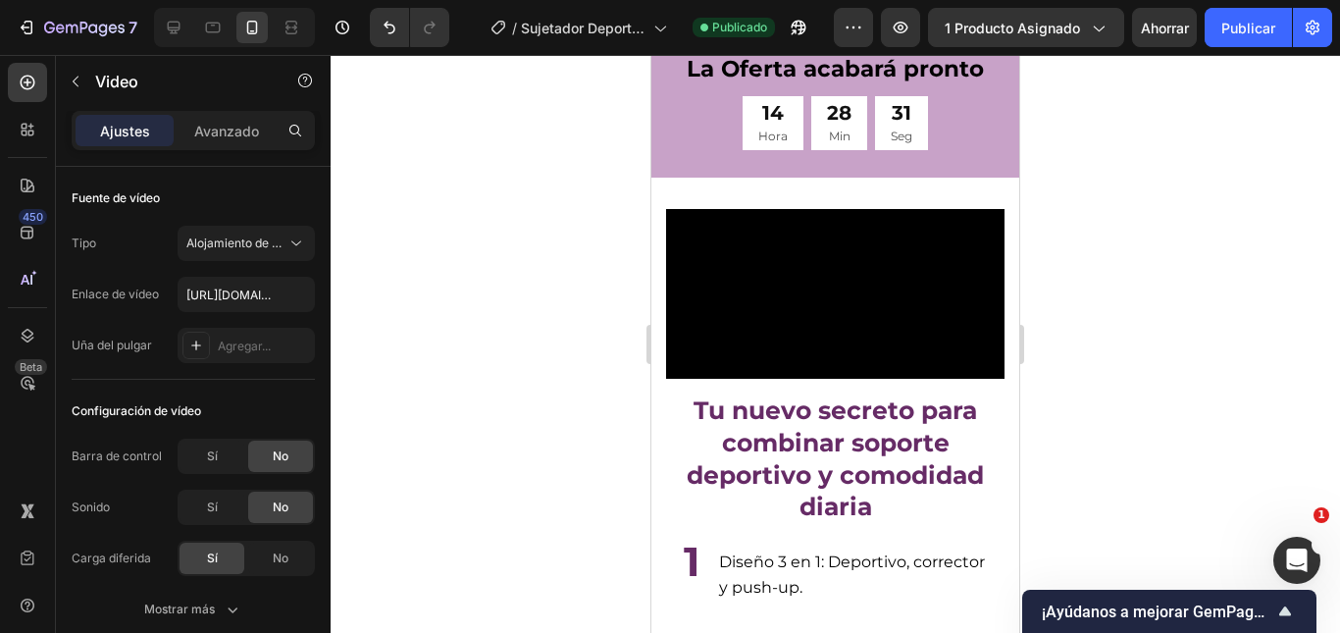
click at [789, 295] on video at bounding box center [835, 294] width 338 height 170
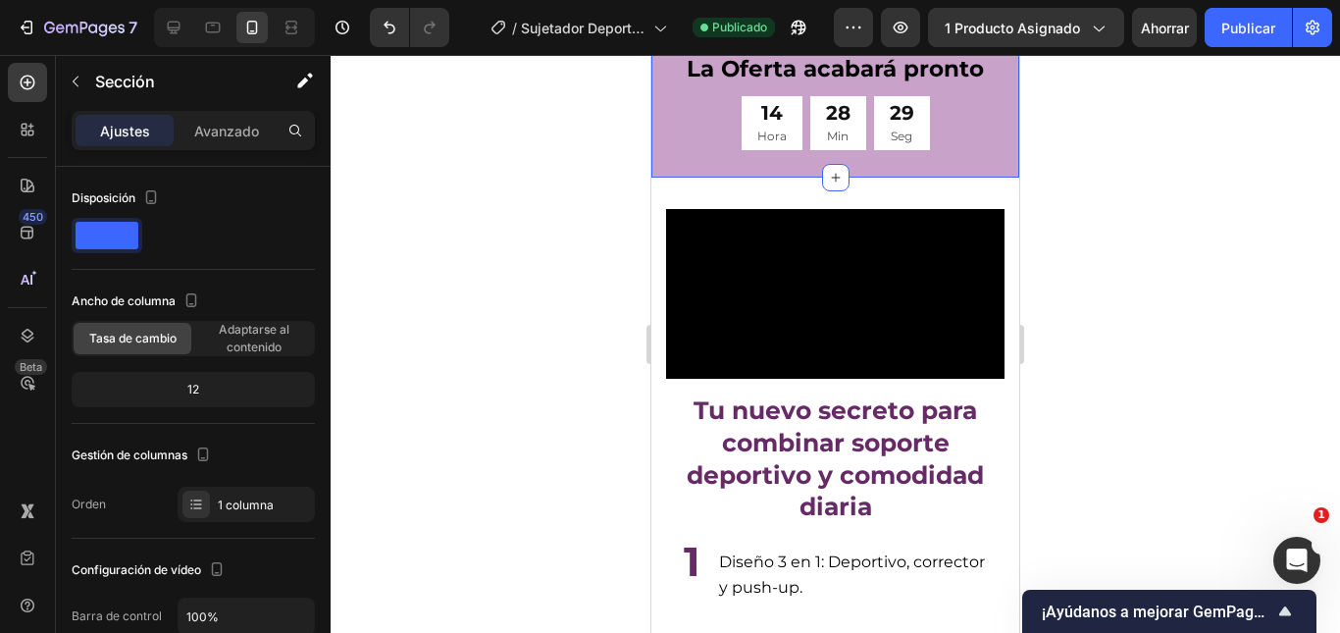
click at [721, 280] on div "Video" at bounding box center [835, 294] width 338 height 170
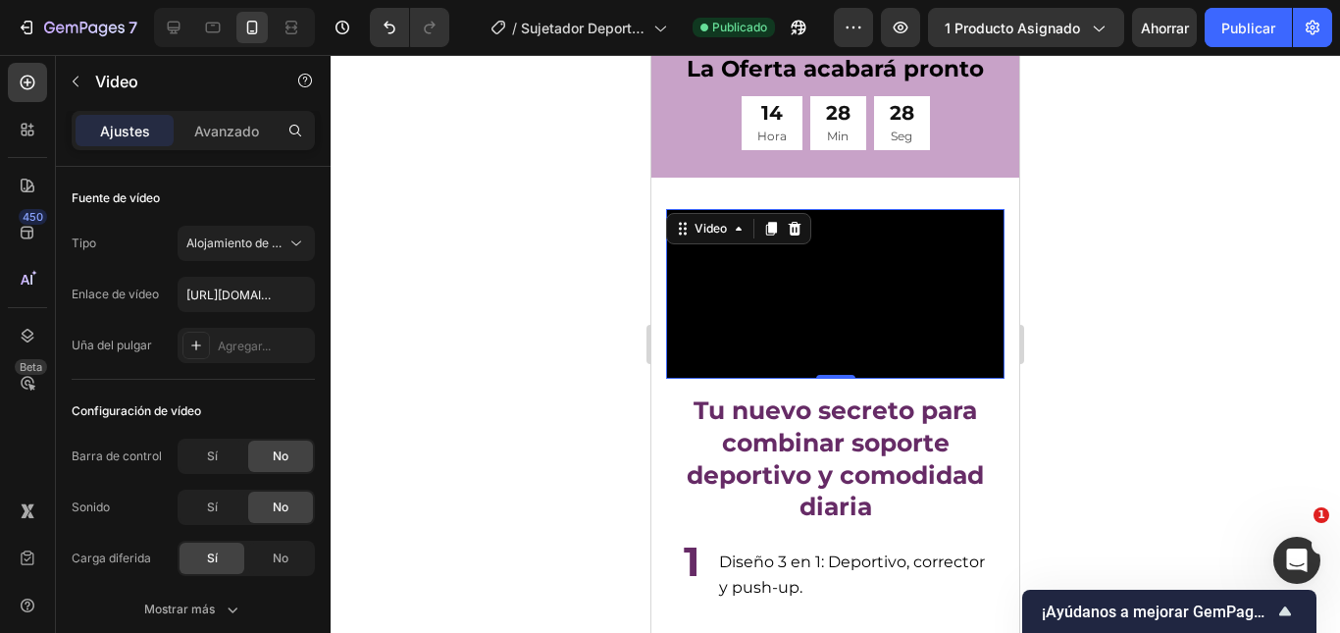
click at [772, 303] on video at bounding box center [835, 294] width 338 height 170
click at [767, 236] on icon at bounding box center [771, 230] width 11 height 14
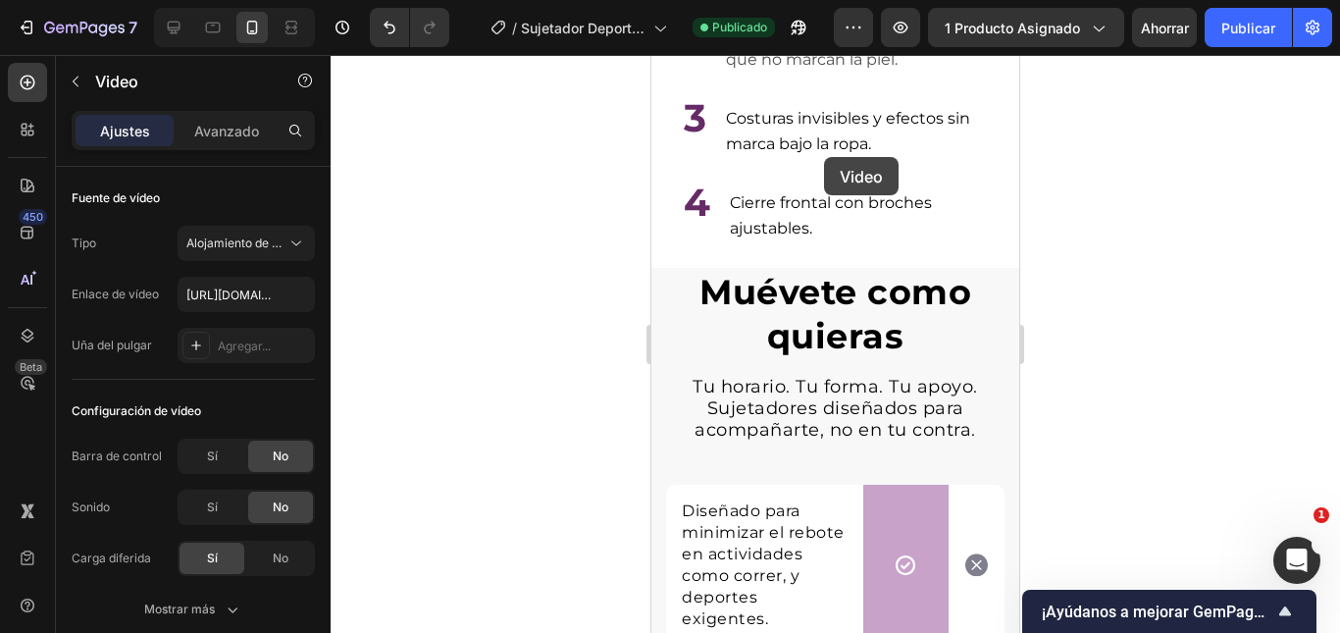
scroll to position [5303, 0]
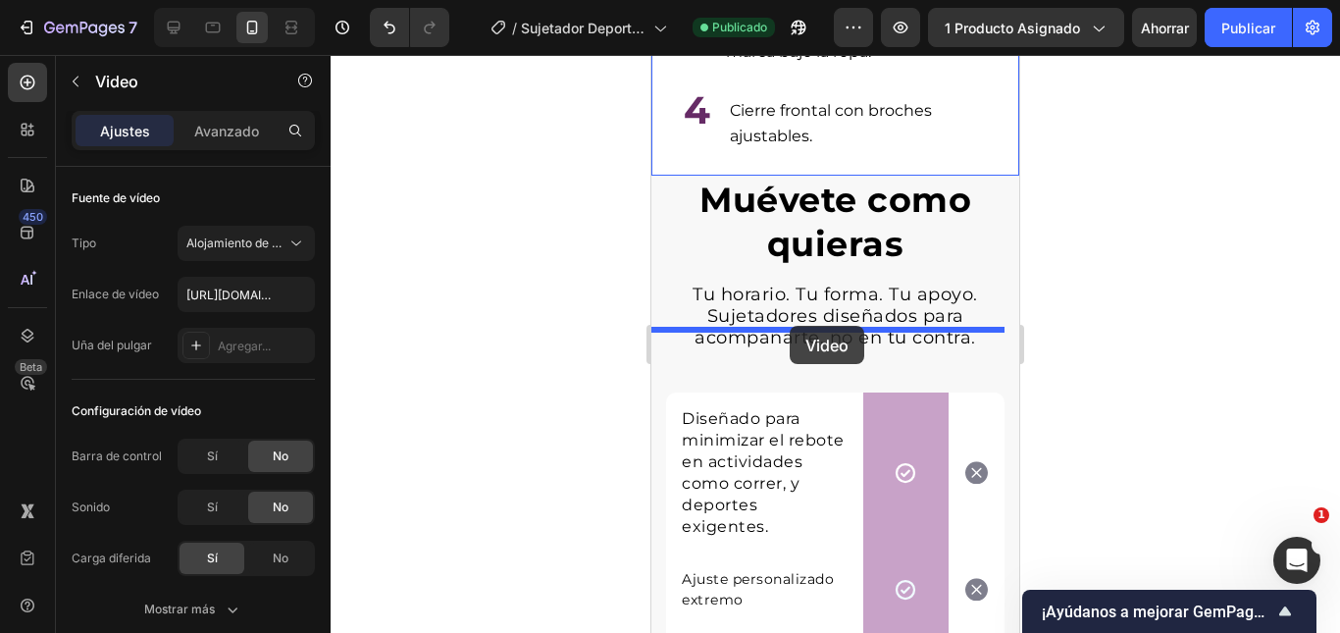
drag, startPoint x: 824, startPoint y: 157, endPoint x: 790, endPoint y: 326, distance: 172.2
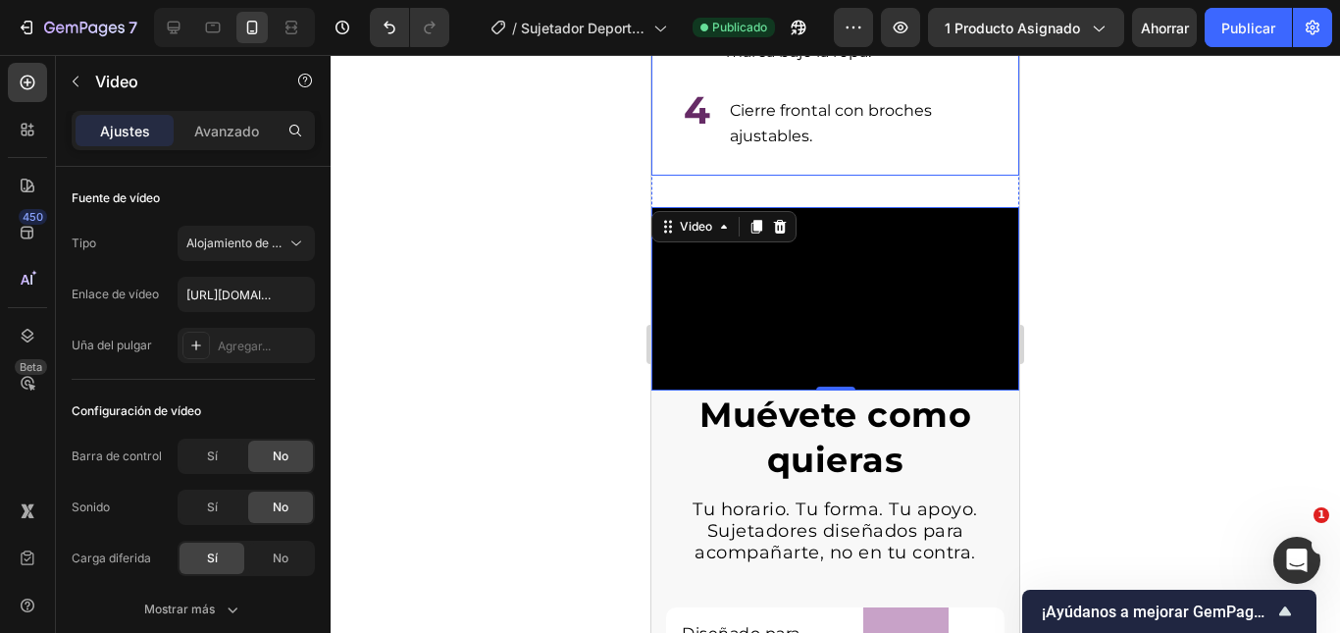
click at [1112, 286] on div at bounding box center [835, 344] width 1009 height 578
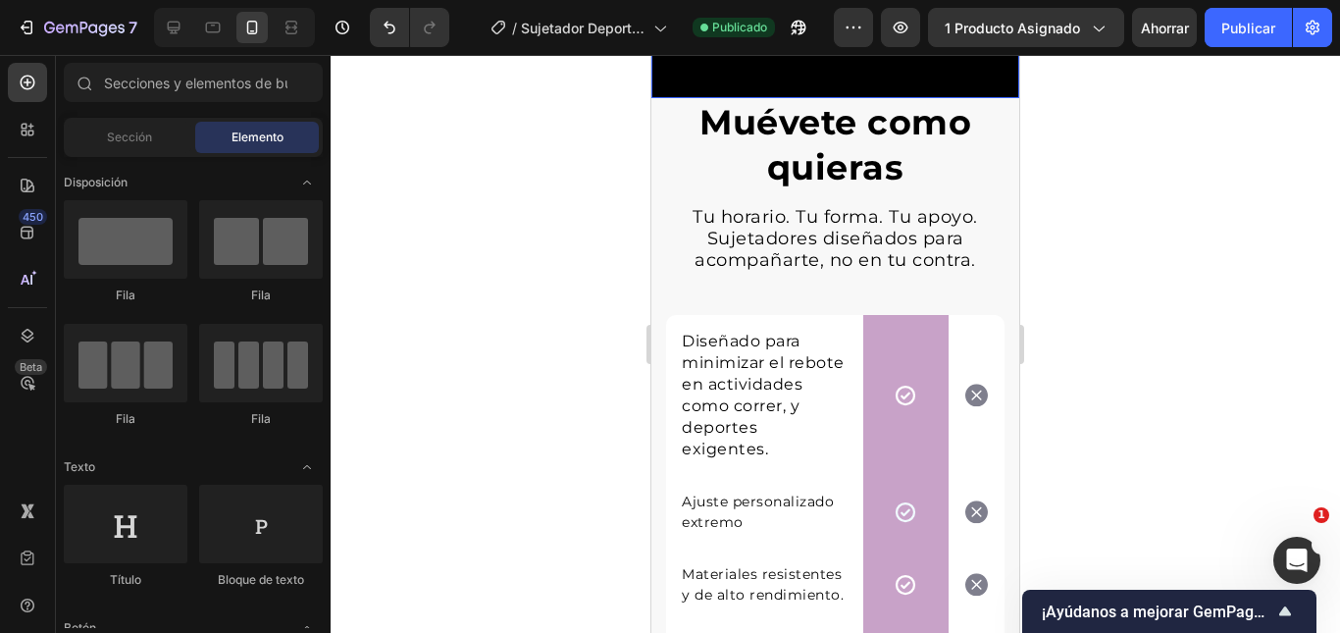
scroll to position [5242, 0]
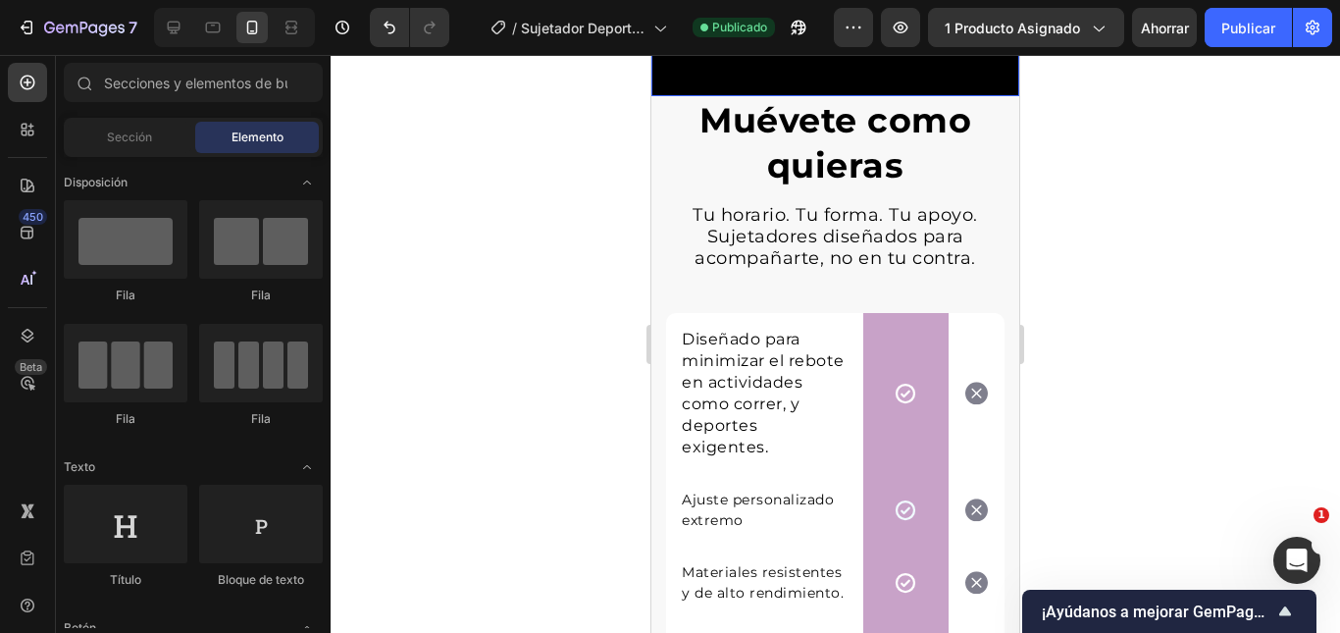
click at [827, 97] on video at bounding box center [835, 5] width 368 height 184
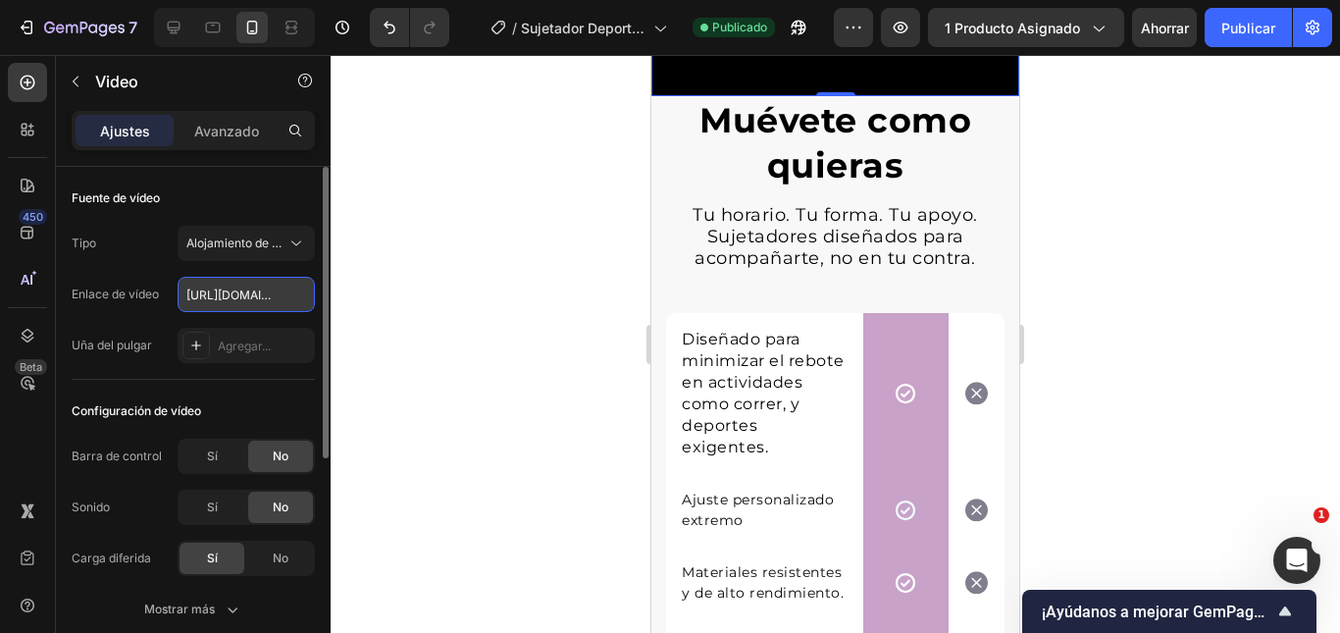
click at [239, 298] on input "[URL][DOMAIN_NAME]" at bounding box center [246, 294] width 137 height 35
paste input "85749293ff3246fd936b81fd0df6f7e1"
type input "[URL][DOMAIN_NAME]"
click at [1156, 230] on div at bounding box center [835, 344] width 1009 height 578
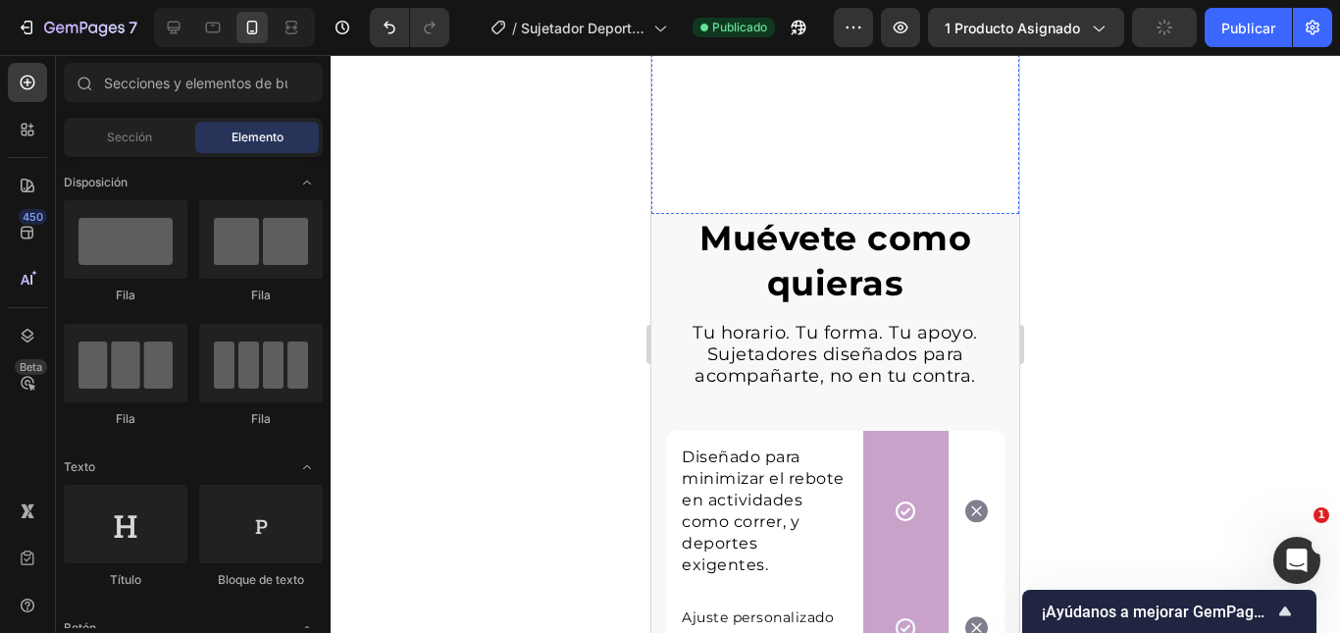
scroll to position [5340, 0]
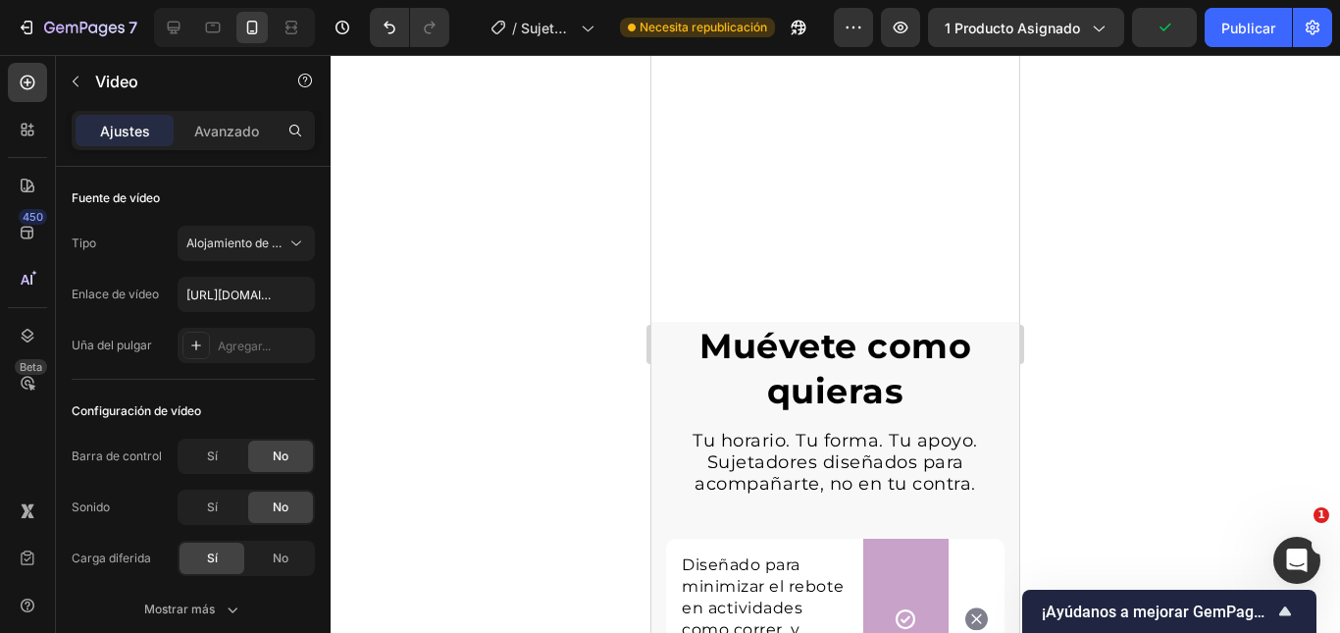
click at [233, 142] on div "Avanzado" at bounding box center [227, 130] width 98 height 31
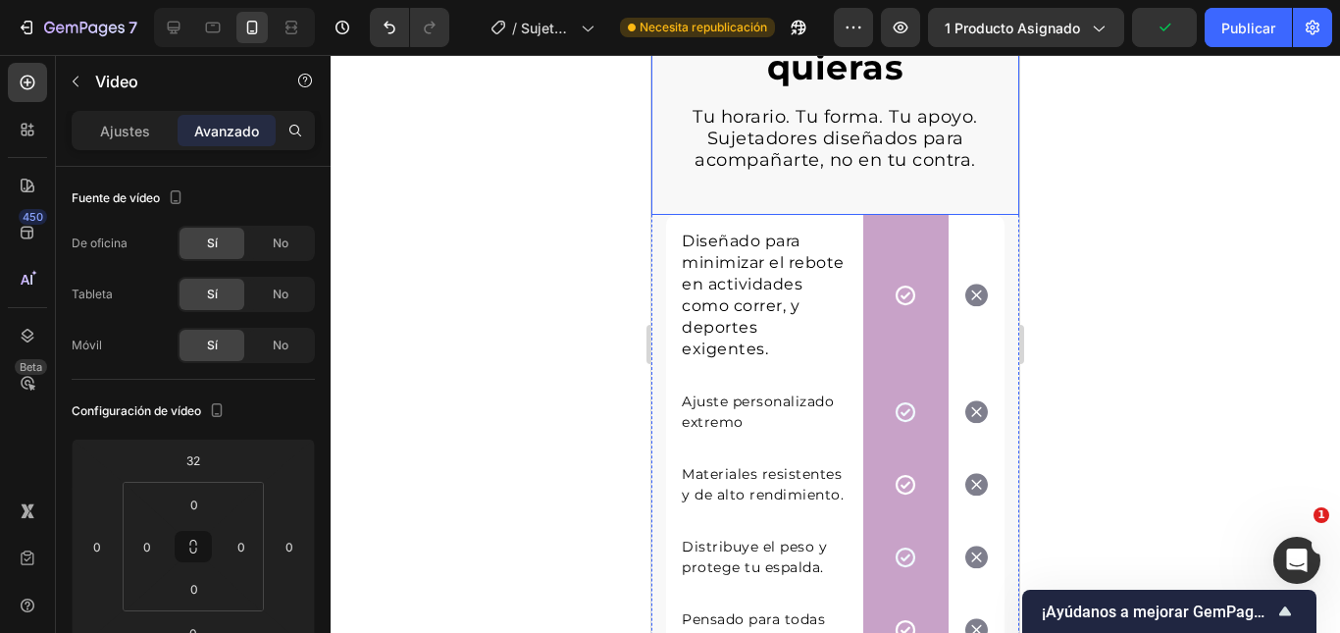
click at [659, 215] on div "Muévete como quieras Heading Tu horario. Tu forma. Tu apoyo. Sujetadores diseña…" at bounding box center [835, 106] width 368 height 217
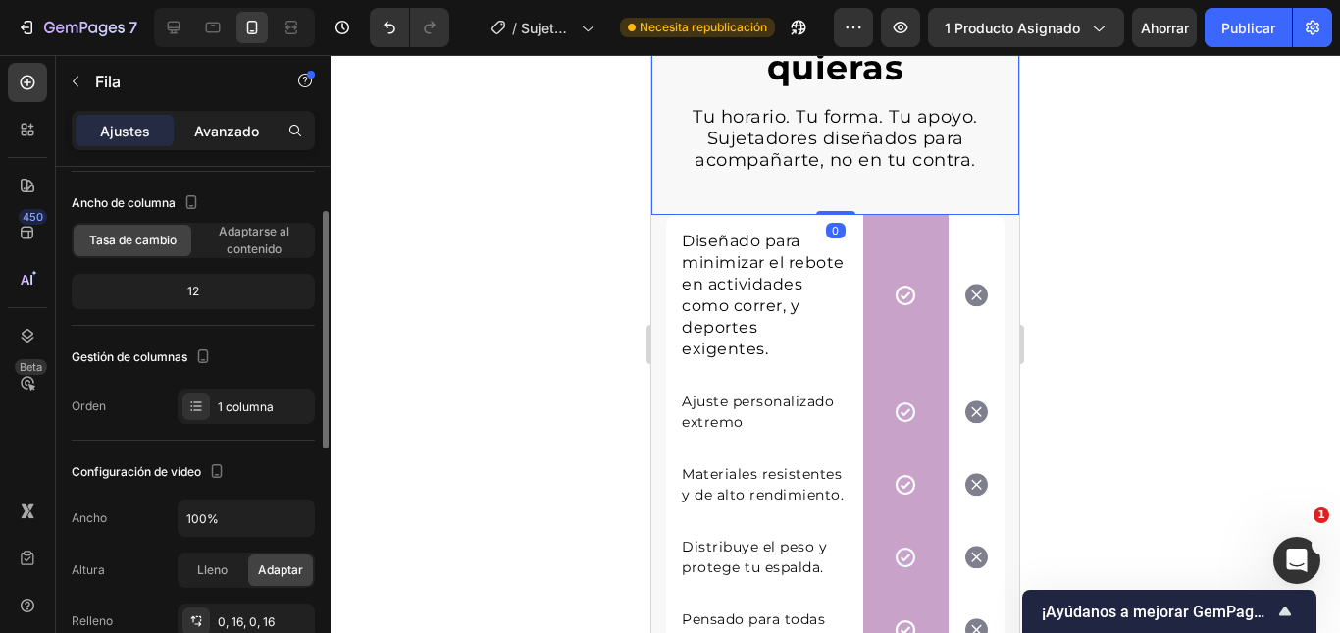
click at [242, 141] on div "Avanzado" at bounding box center [227, 130] width 98 height 31
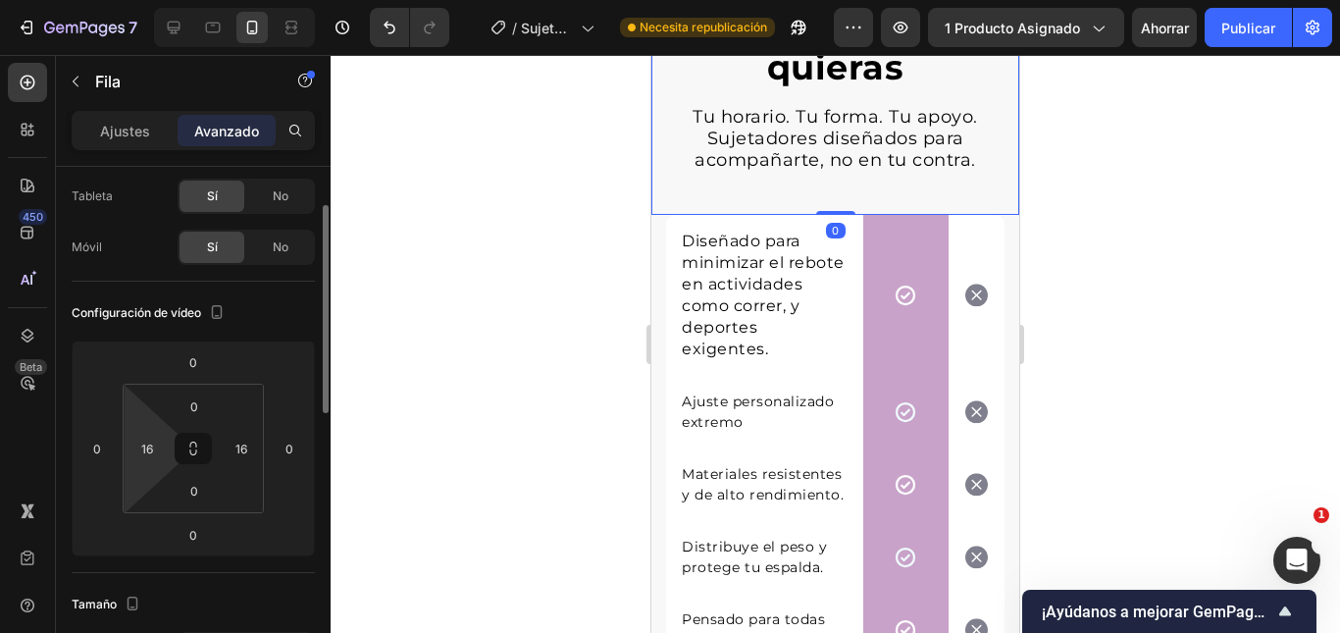
scroll to position [196, 0]
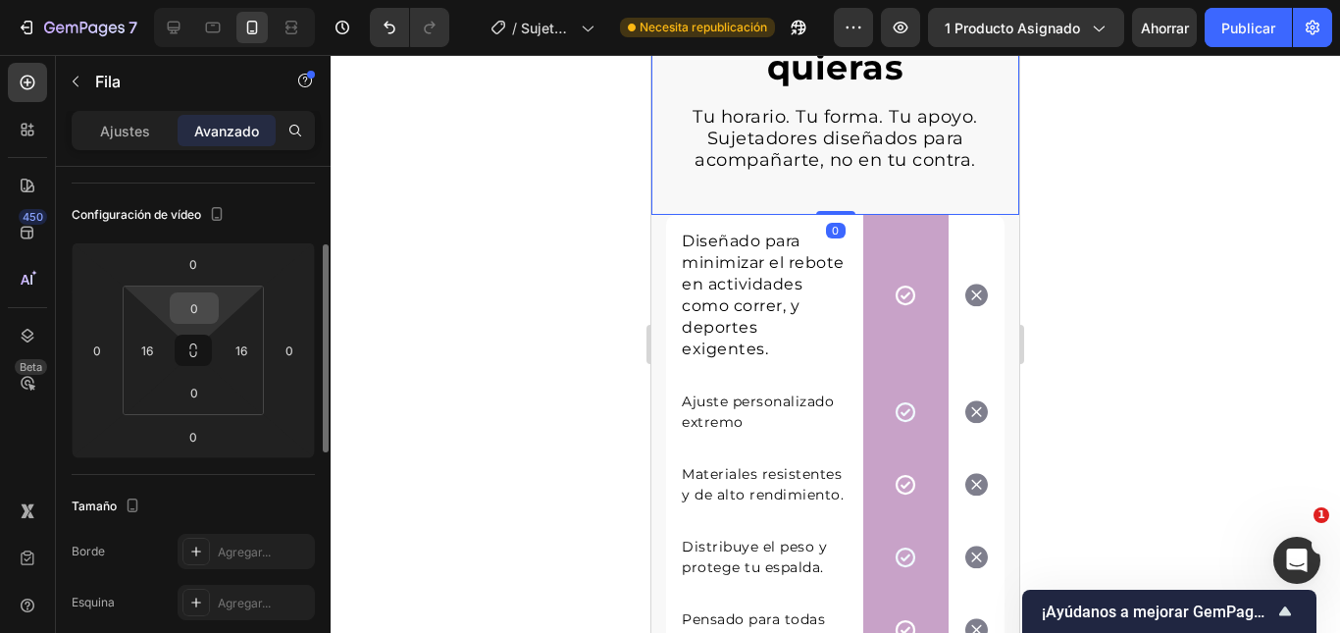
click at [188, 309] on input "0" at bounding box center [194, 307] width 39 height 29
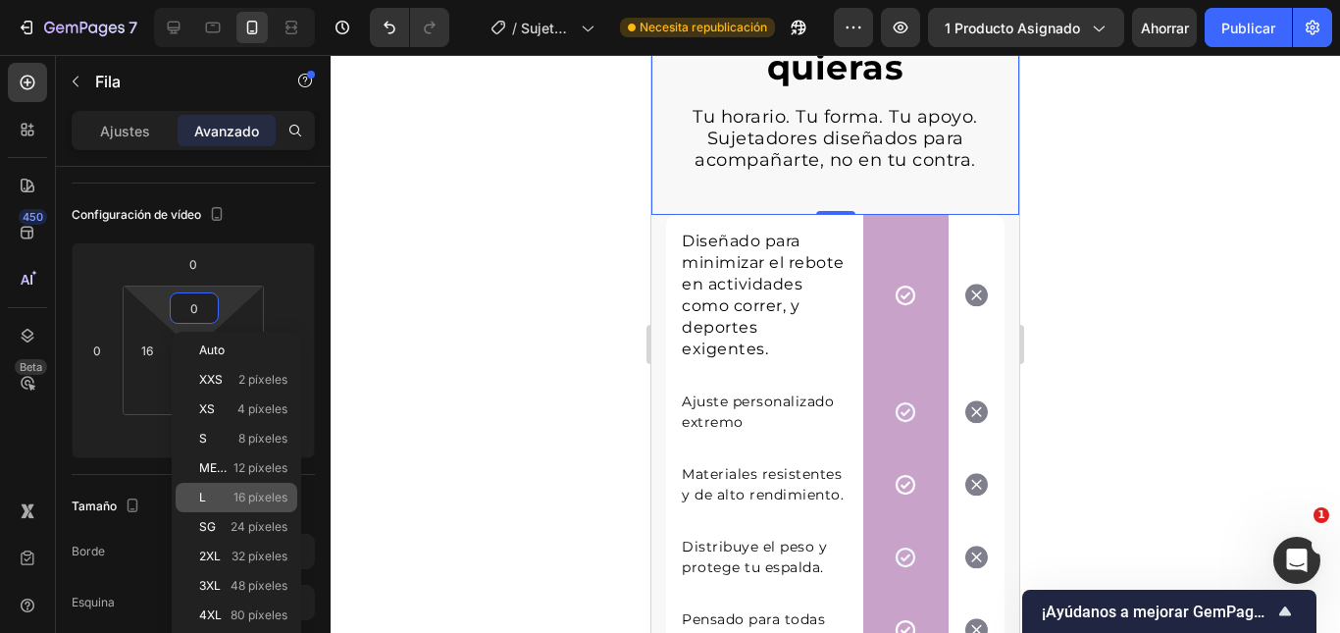
click at [247, 498] on font "16 píxeles" at bounding box center [260, 496] width 54 height 15
type input "16"
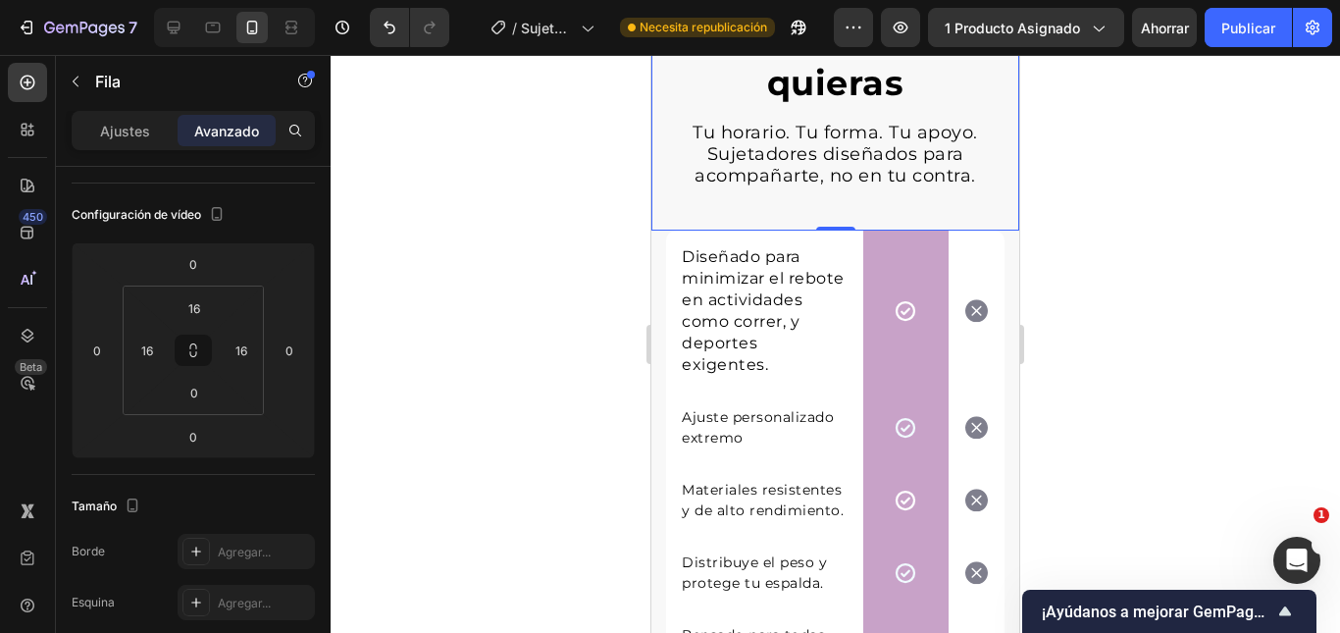
click at [1218, 349] on div at bounding box center [835, 344] width 1009 height 578
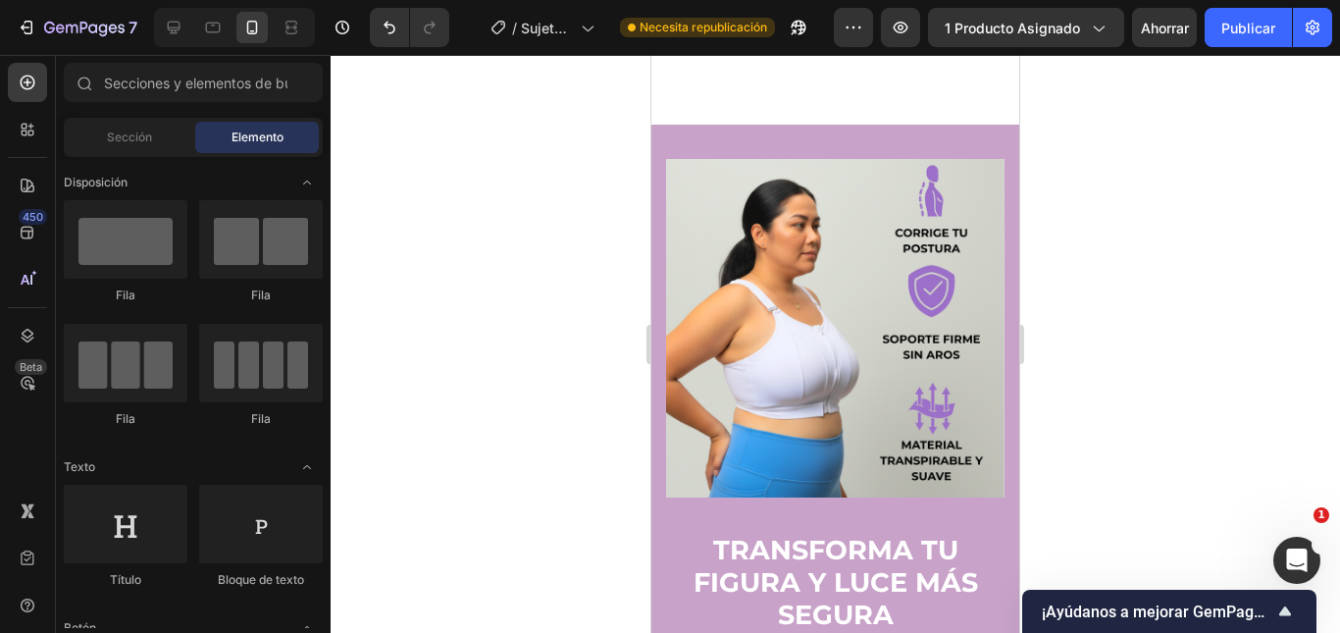
scroll to position [2600, 0]
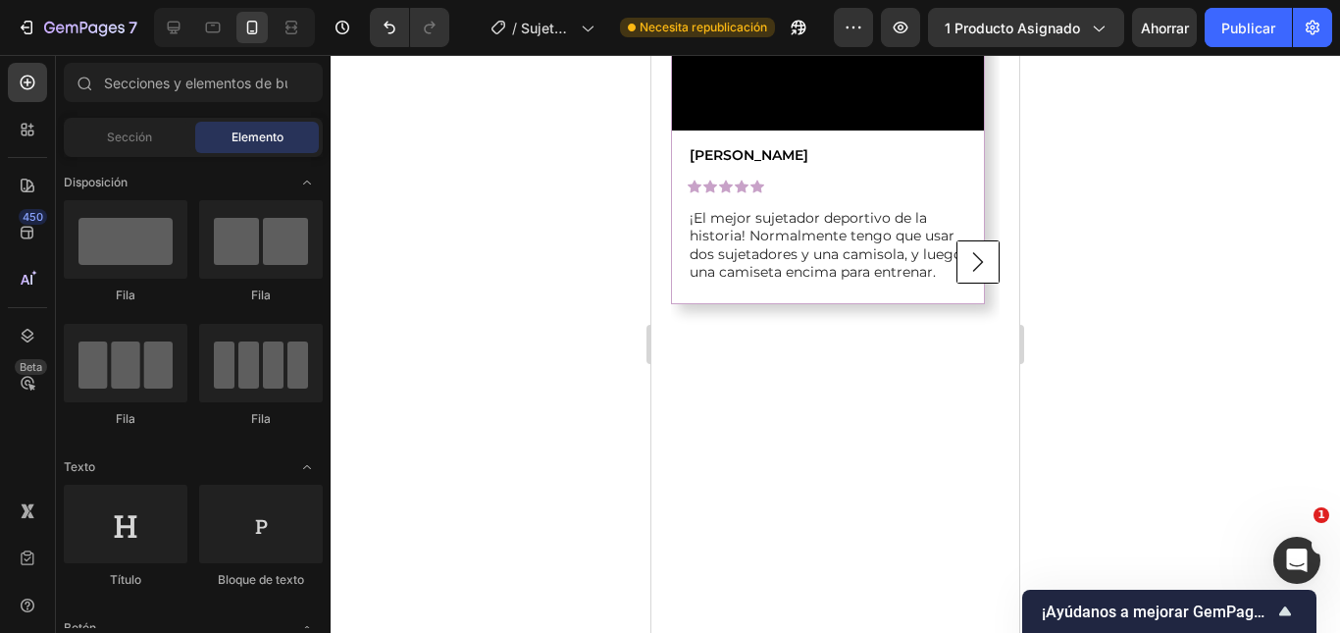
drag, startPoint x: 1013, startPoint y: 154, endPoint x: 1679, endPoint y: 321, distance: 686.5
click at [957, 283] on rect "Carousel Next Arrow" at bounding box center [978, 262] width 42 height 42
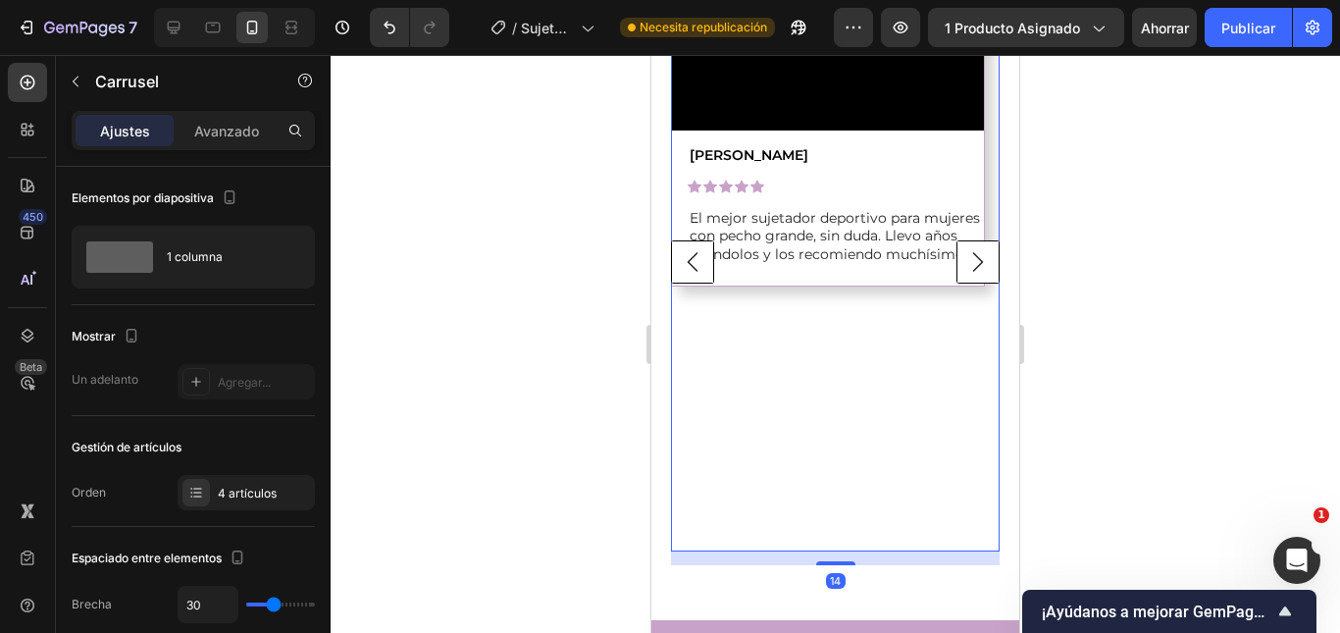
click at [957, 283] on rect "Carousel Next Arrow" at bounding box center [978, 262] width 42 height 42
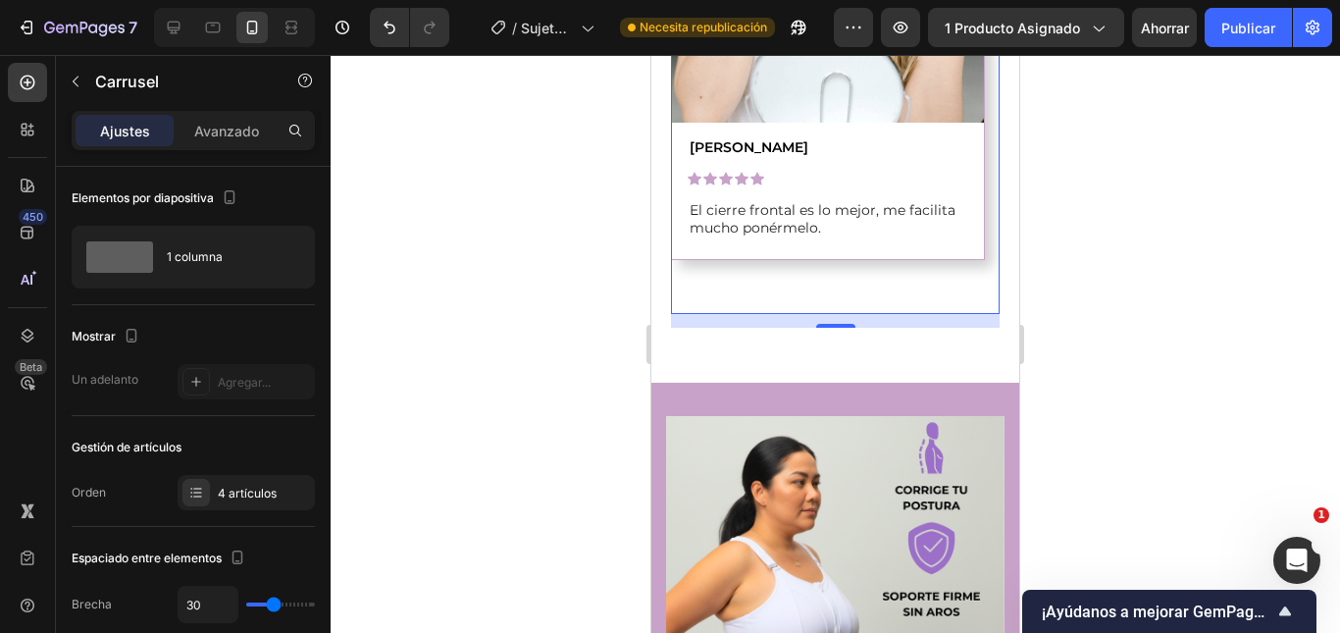
scroll to position [2894, 0]
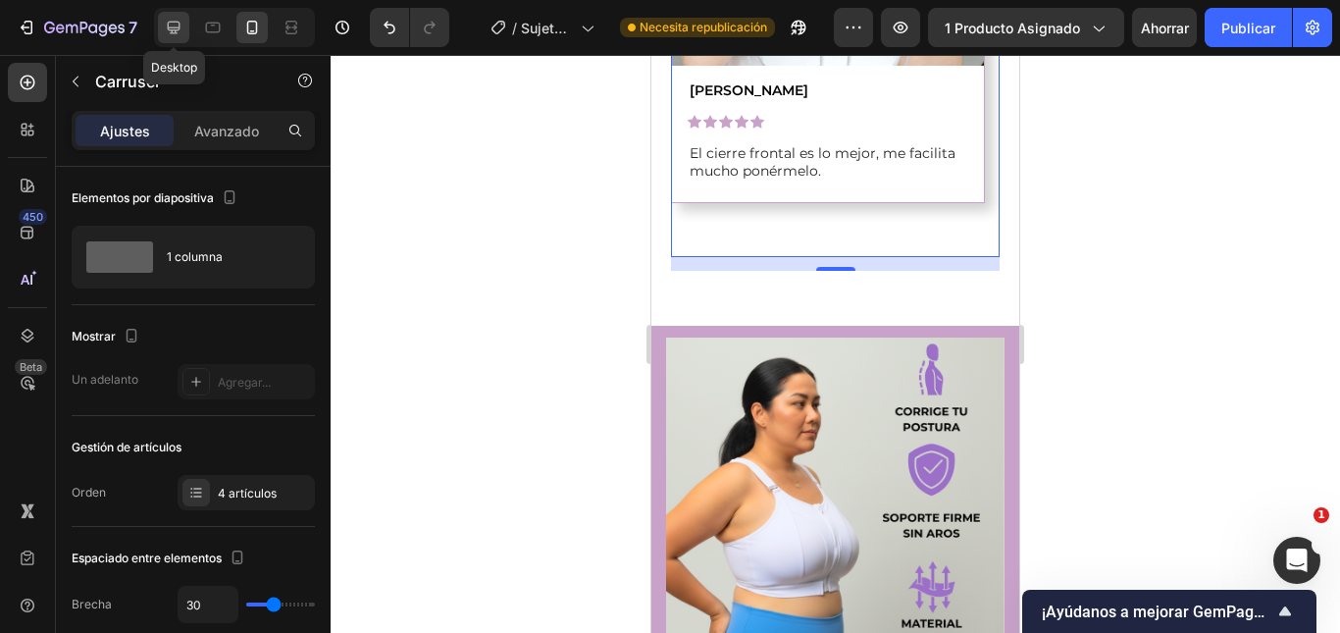
click at [179, 37] on div at bounding box center [173, 27] width 31 height 31
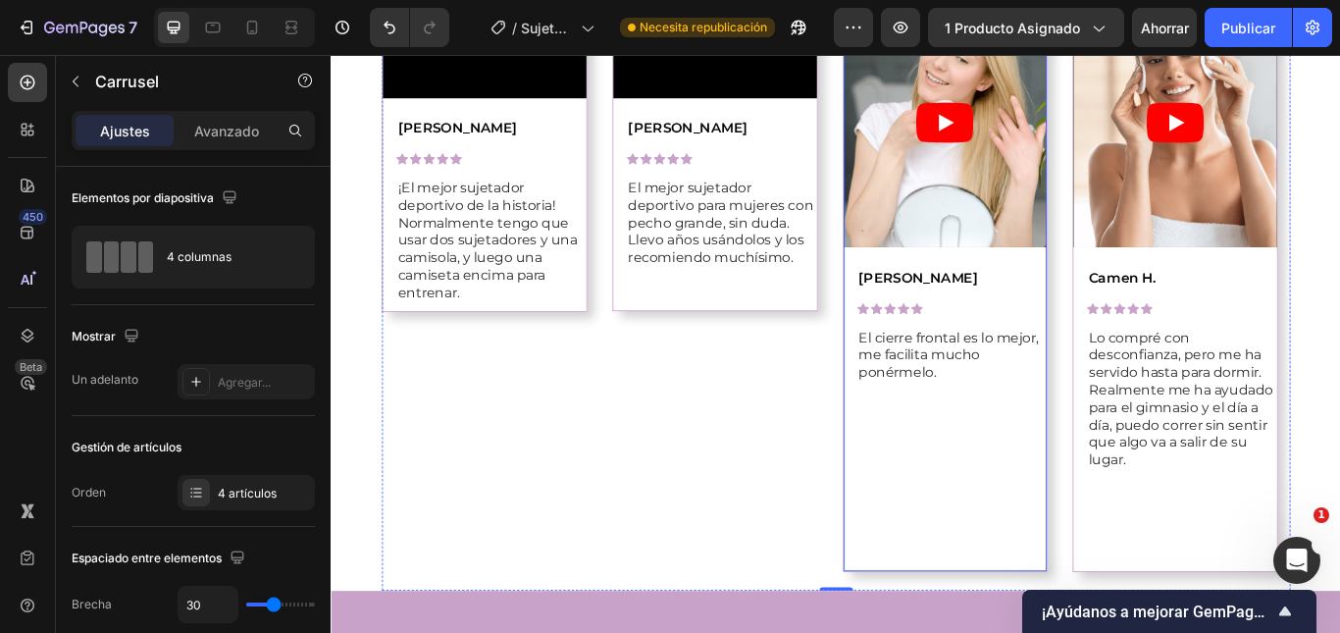
scroll to position [2001, 0]
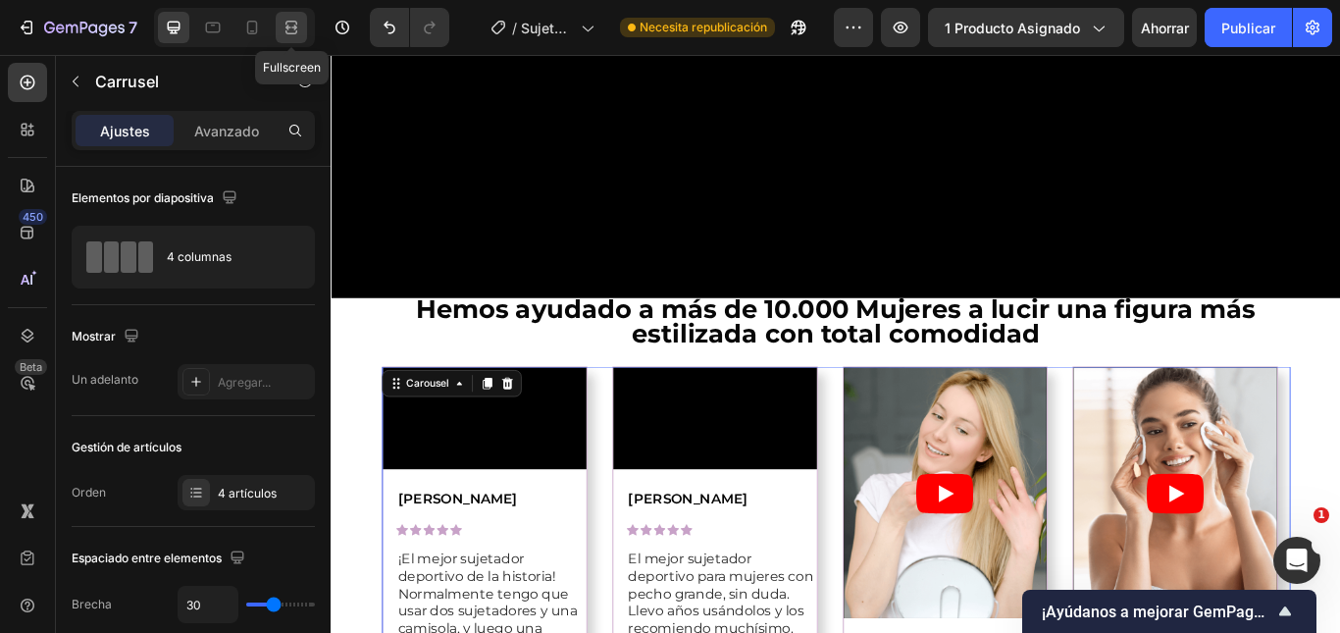
click at [284, 26] on icon at bounding box center [291, 28] width 20 height 20
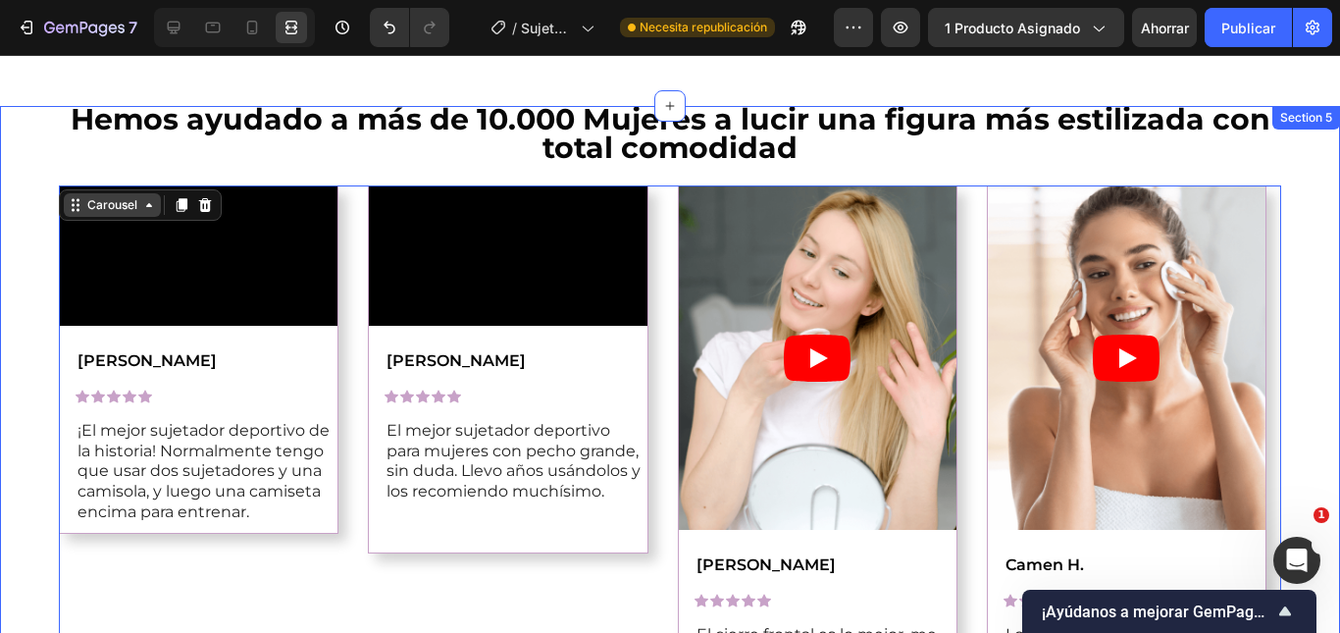
scroll to position [2099, 0]
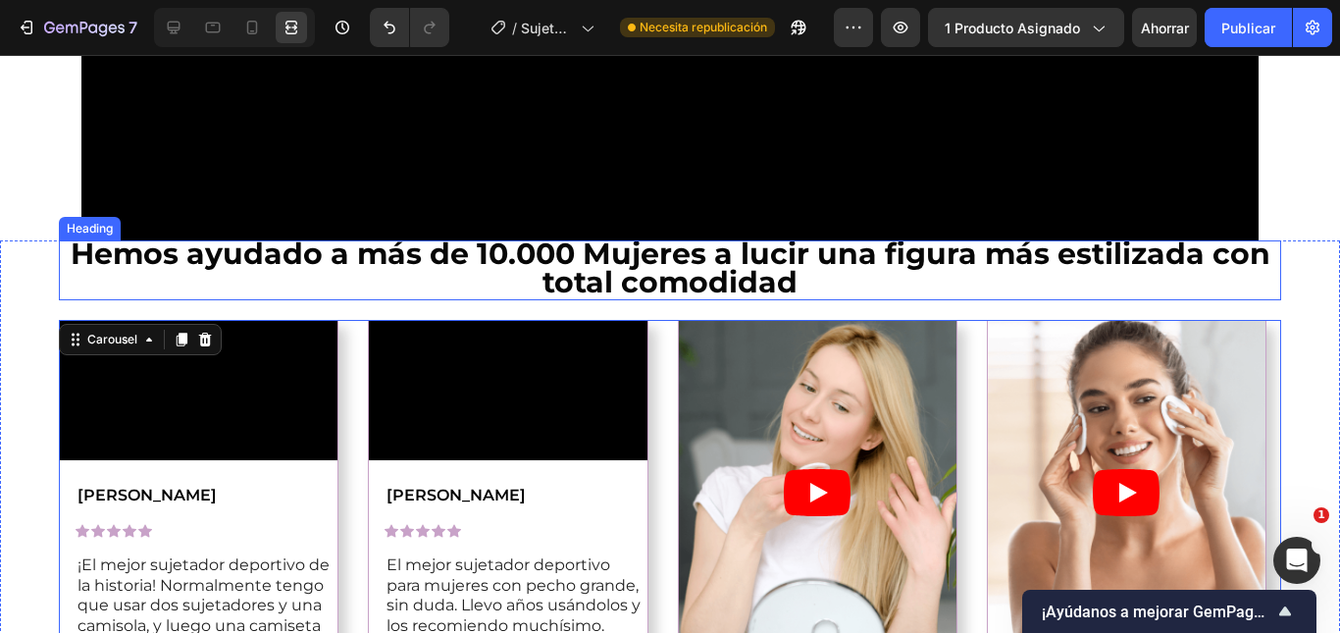
click at [132, 266] on strong "Hemos ayudado a más de 10.000 Mujeres a lucir una figura más estilizada con tot…" at bounding box center [670, 267] width 1199 height 65
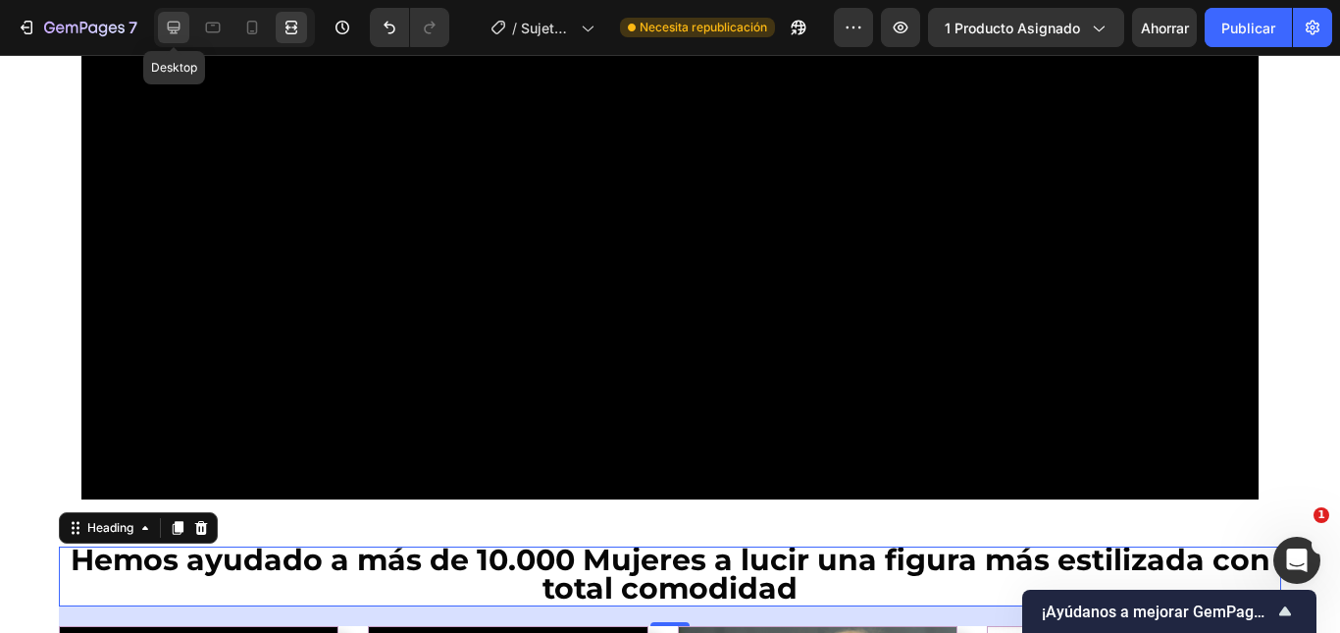
click at [177, 17] on div at bounding box center [173, 27] width 31 height 31
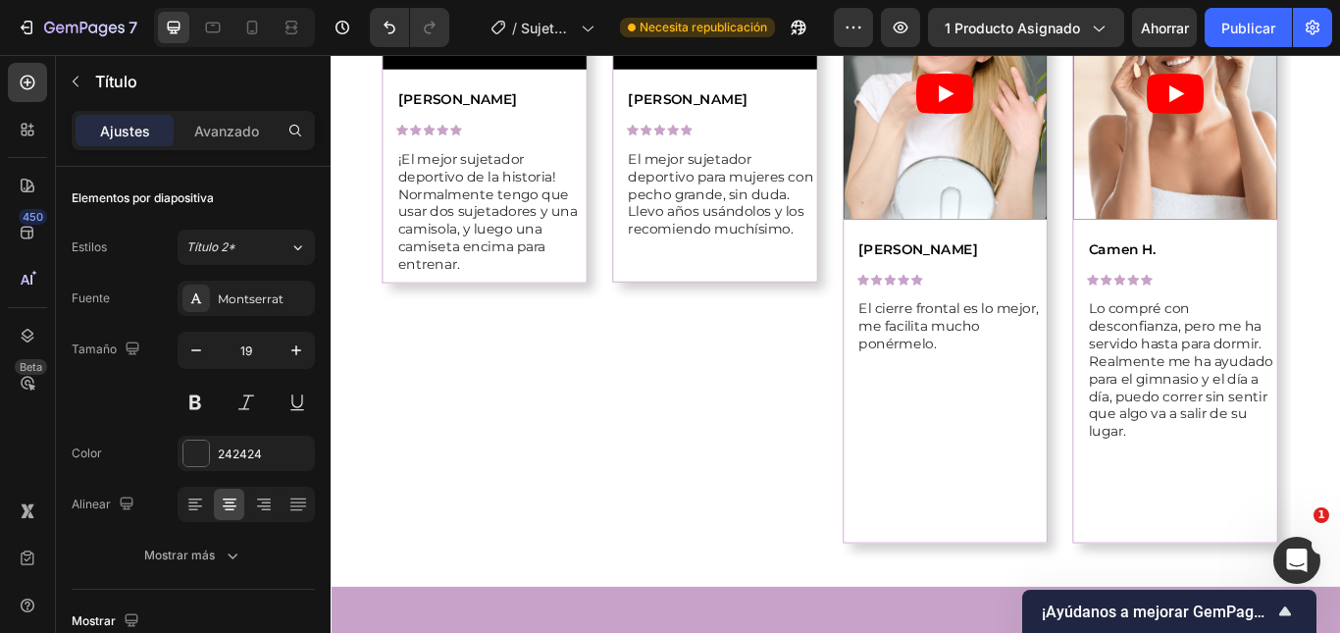
scroll to position [2785, 0]
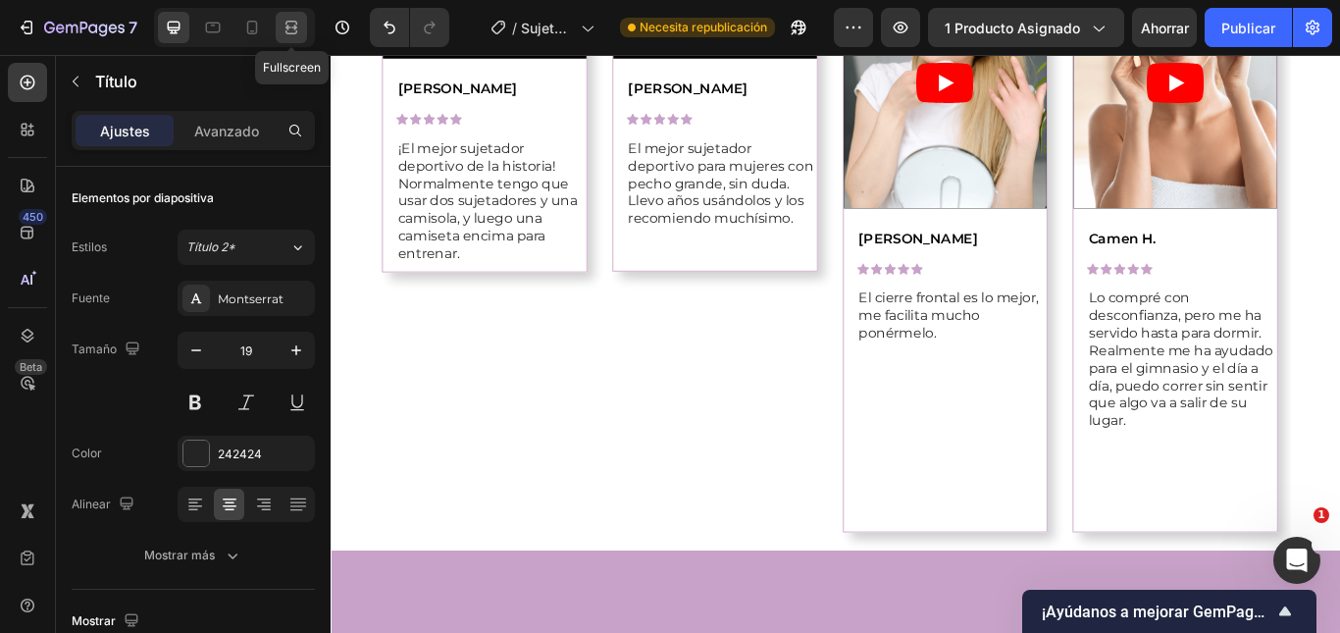
click at [282, 33] on icon at bounding box center [291, 28] width 20 height 20
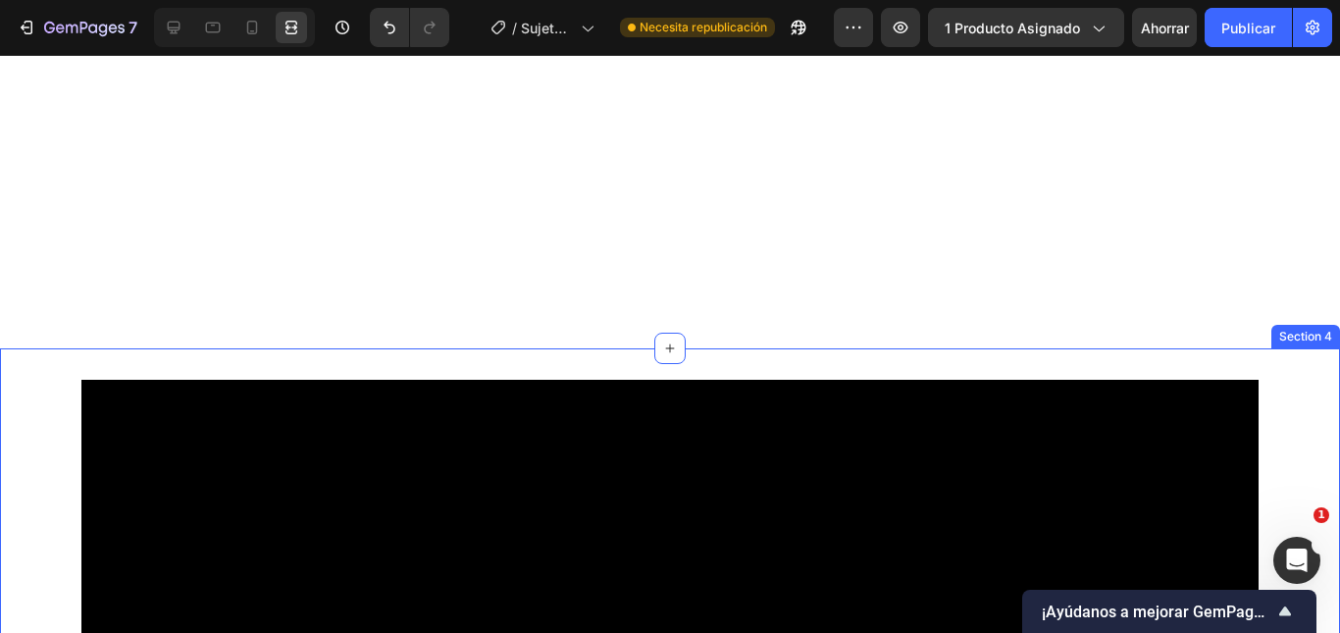
scroll to position [1608, 0]
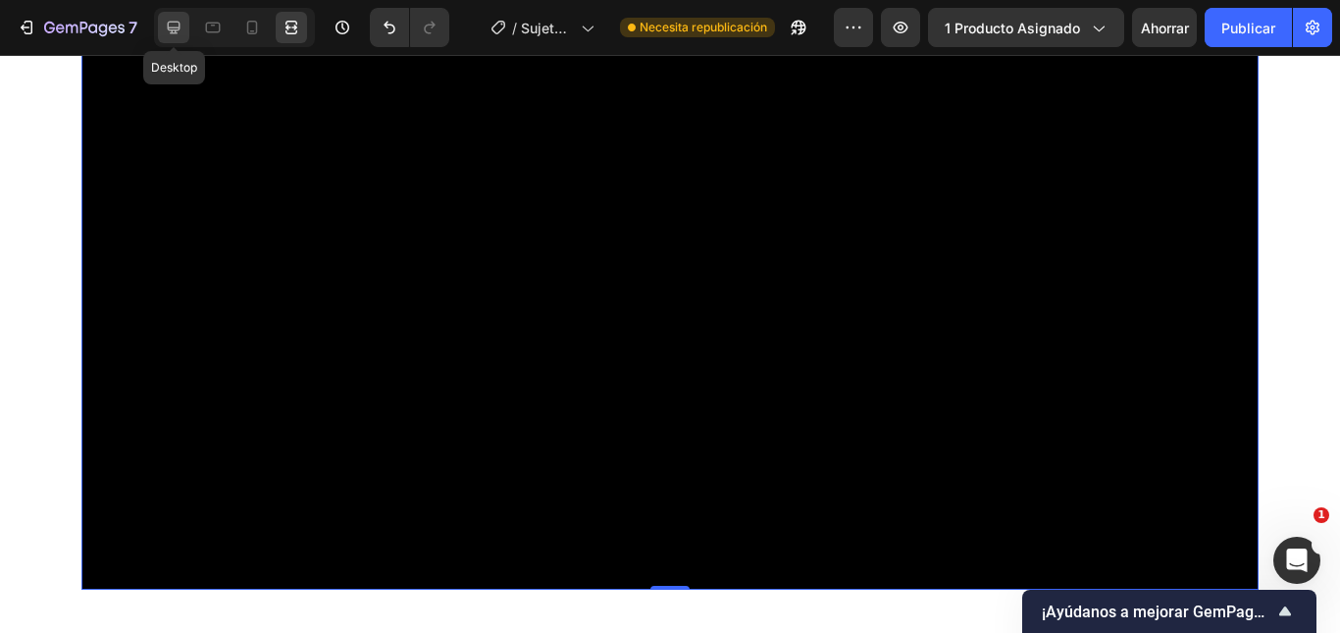
click at [172, 27] on icon at bounding box center [174, 28] width 13 height 13
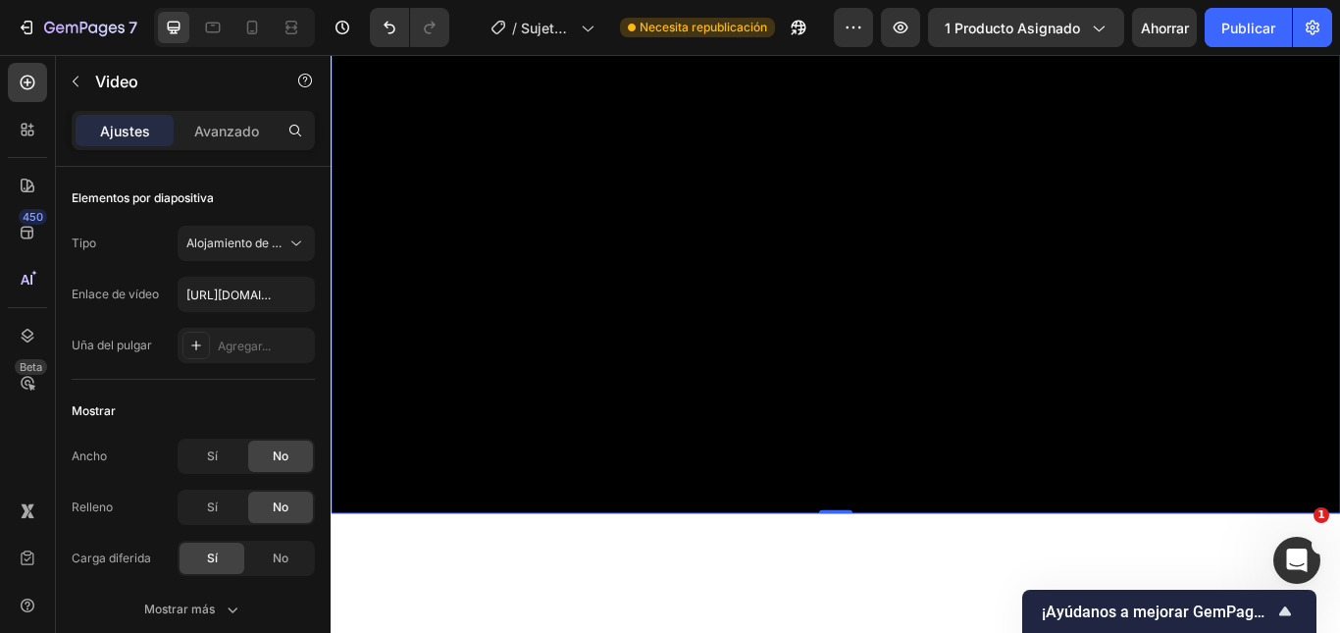
click at [645, 230] on video at bounding box center [919, 295] width 1177 height 588
click at [257, 121] on p "Avanzado" at bounding box center [226, 131] width 65 height 21
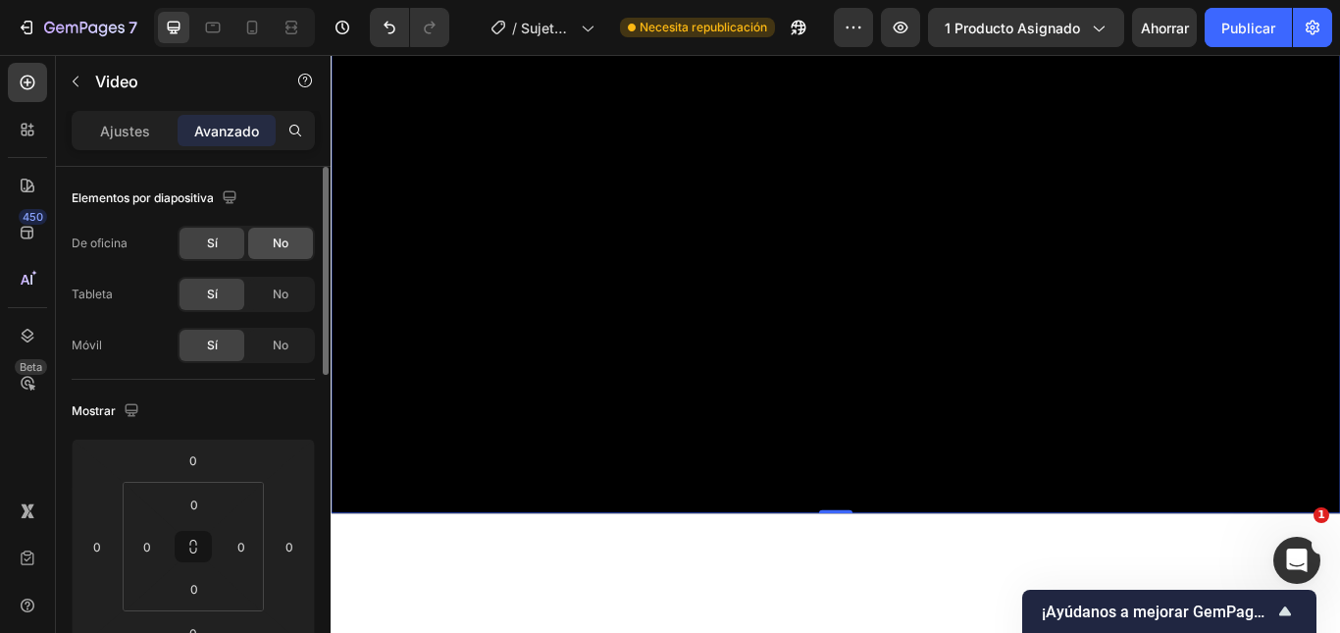
click at [273, 250] on span "No" at bounding box center [281, 243] width 16 height 18
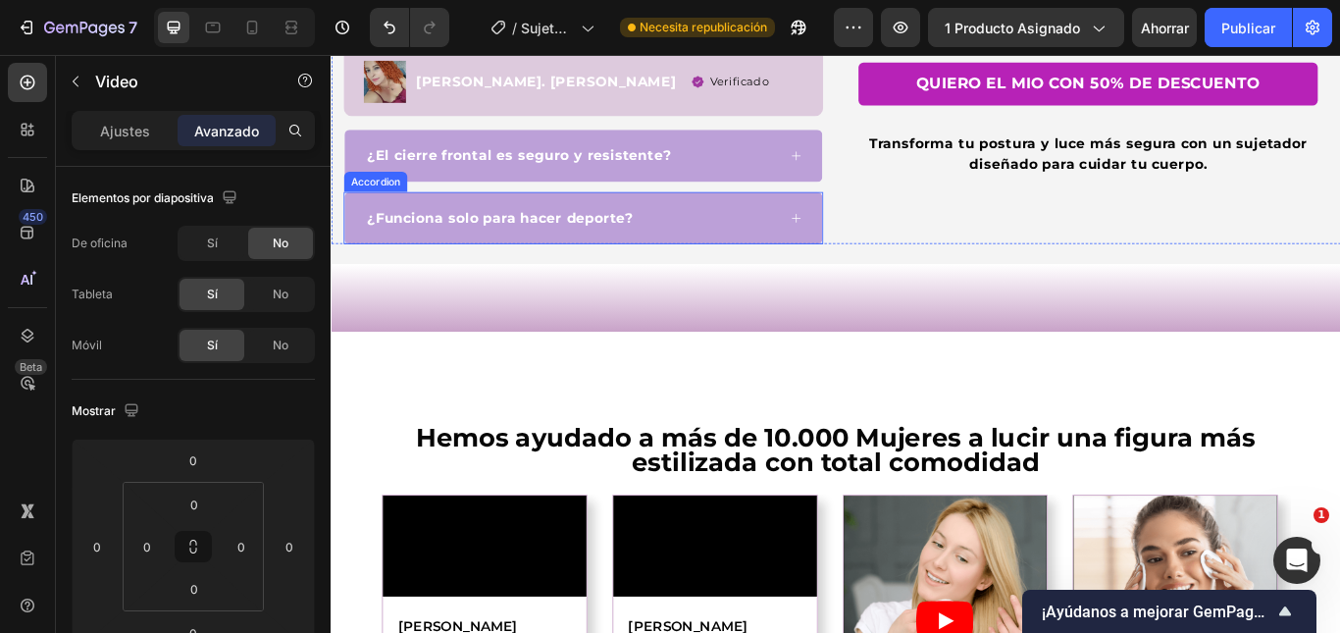
scroll to position [715, 0]
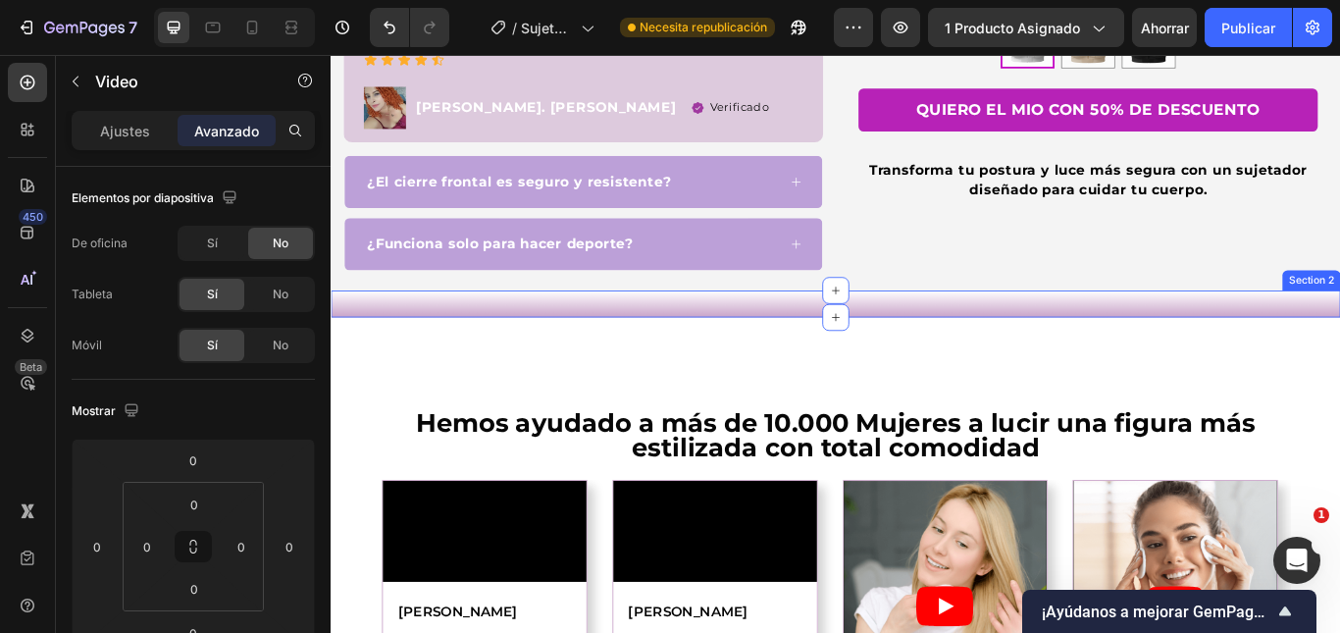
click at [348, 361] on div "Image Image Image Image Image Image Image Carousel Row Section 2" at bounding box center [919, 345] width 1177 height 31
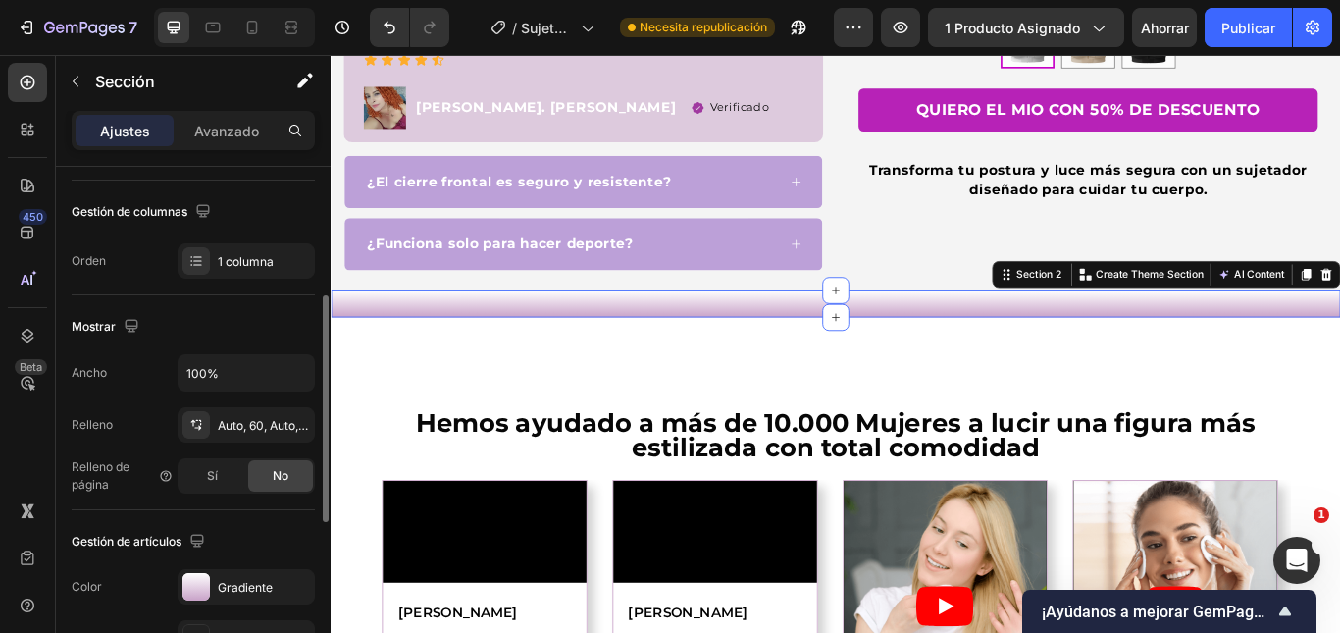
scroll to position [490, 0]
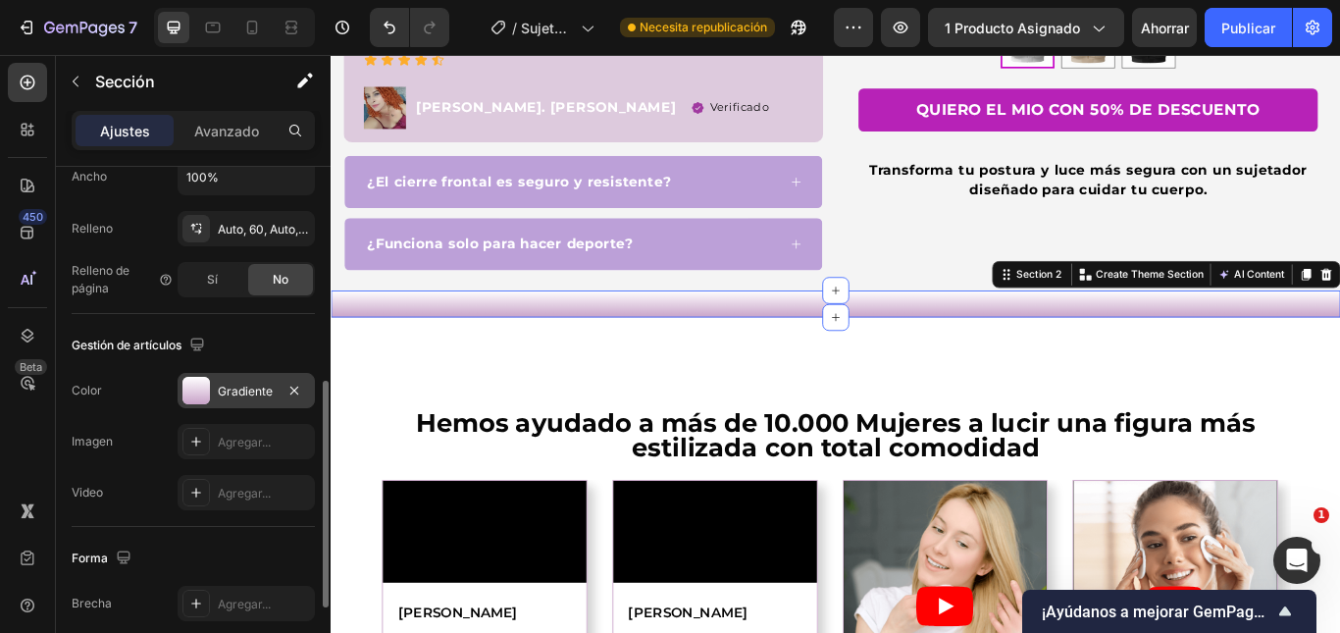
click at [256, 390] on font "Gradiente" at bounding box center [245, 390] width 55 height 15
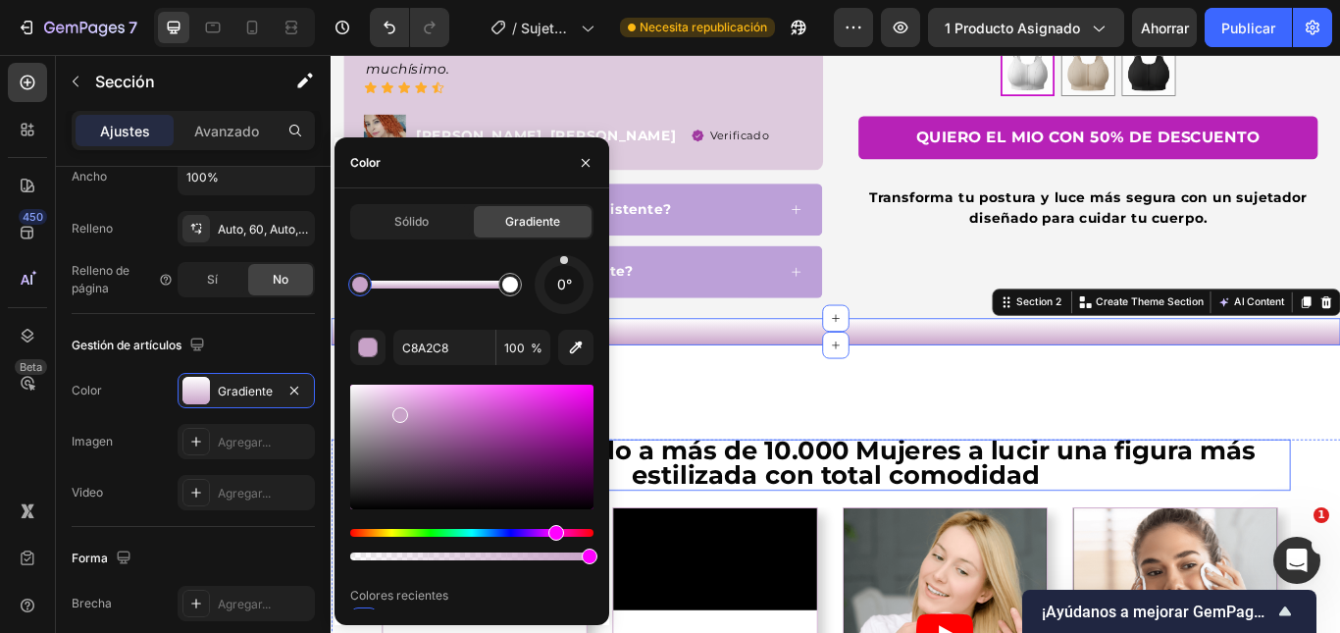
scroll to position [715, 0]
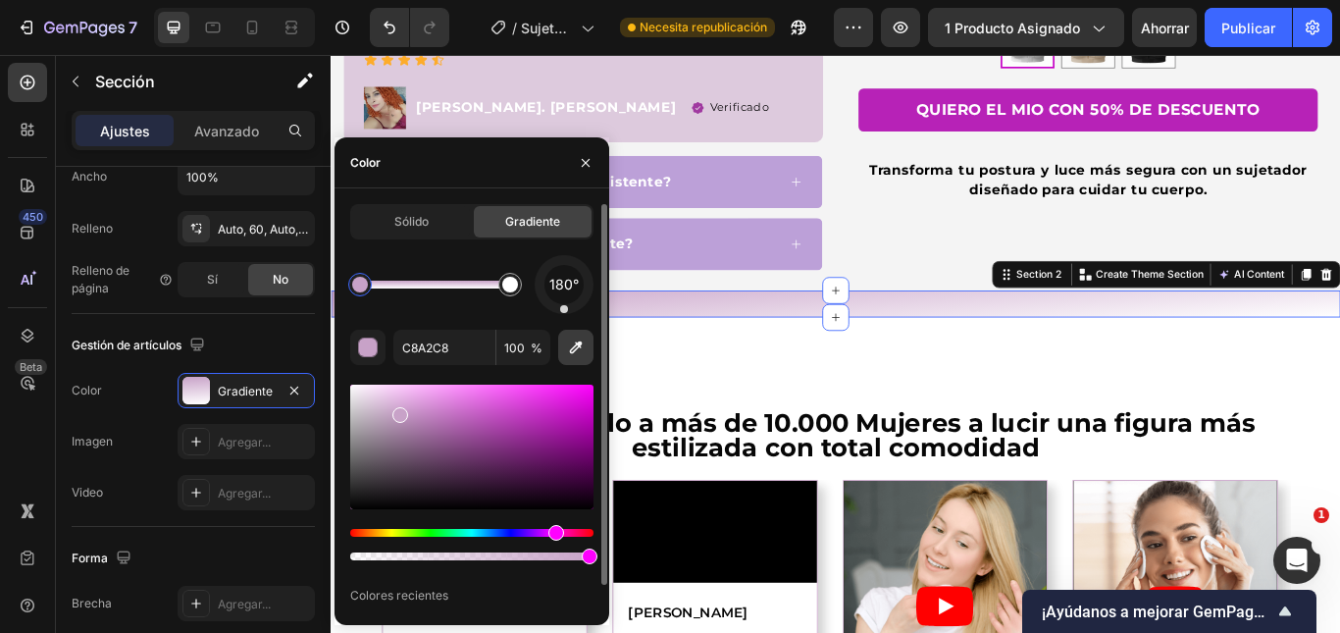
drag, startPoint x: 567, startPoint y: 263, endPoint x: 564, endPoint y: 332, distance: 69.7
click at [564, 332] on div "180° C8A2C8 100 % Colores recientes" at bounding box center [471, 445] width 243 height 380
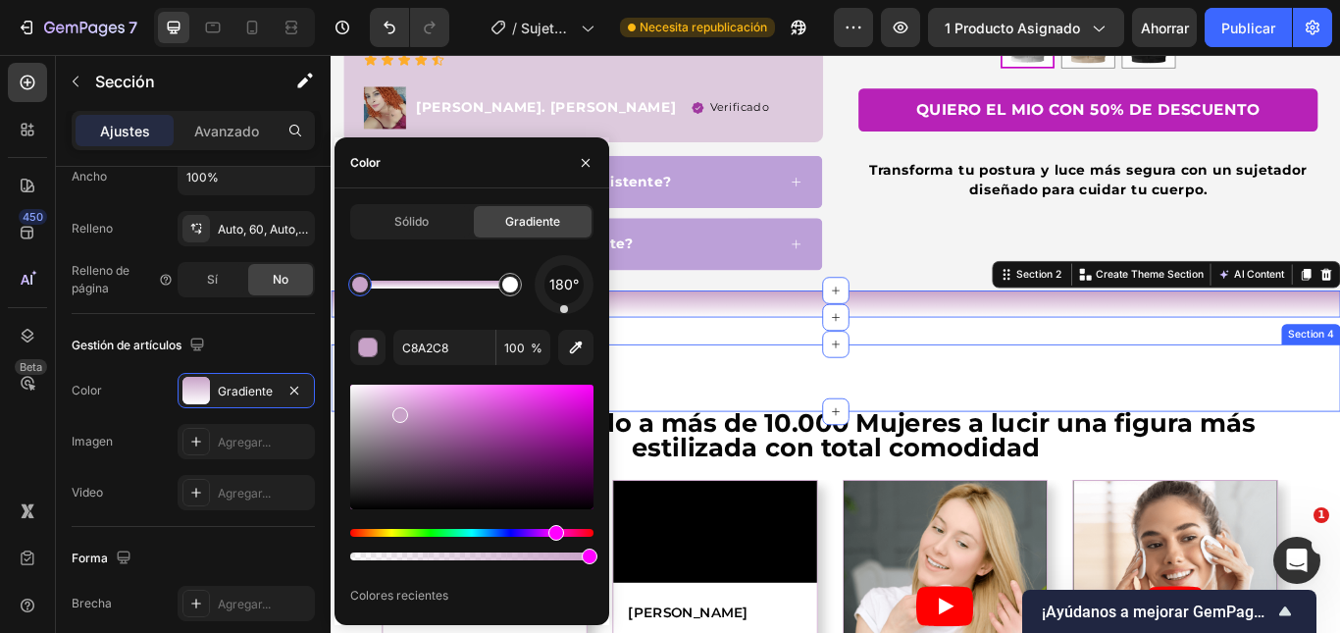
click at [1013, 439] on div "Video Row" at bounding box center [919, 432] width 1177 height 16
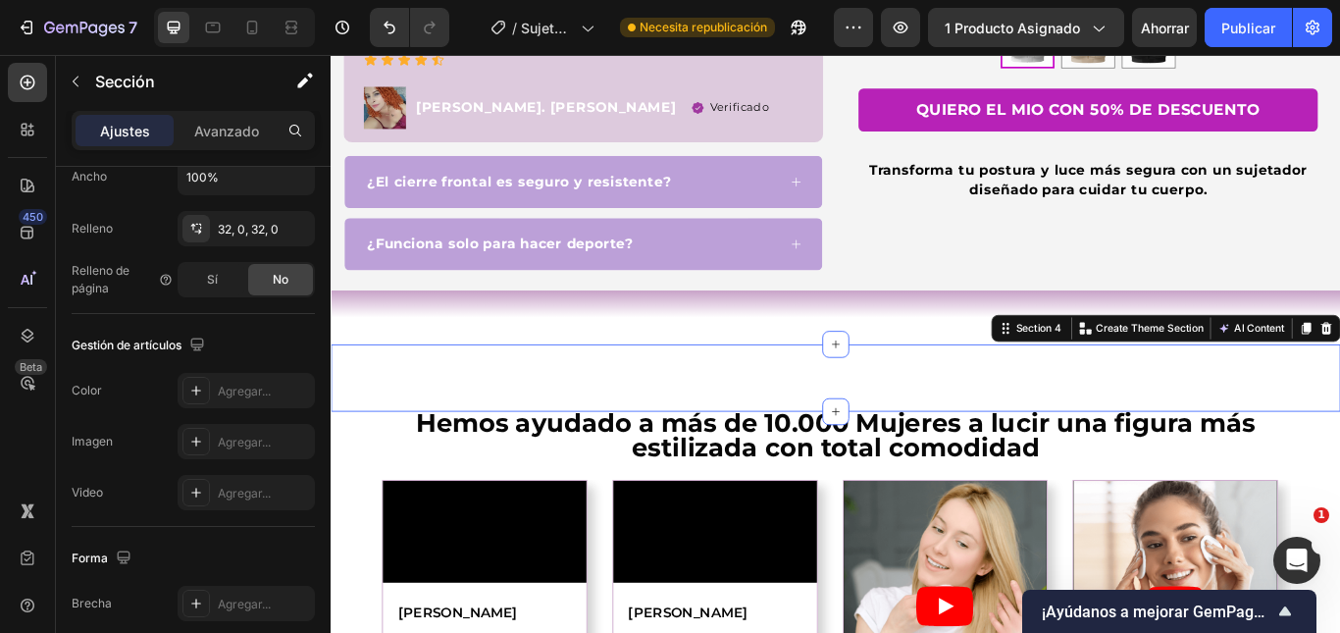
click at [864, 439] on div "Video Row" at bounding box center [919, 432] width 1177 height 16
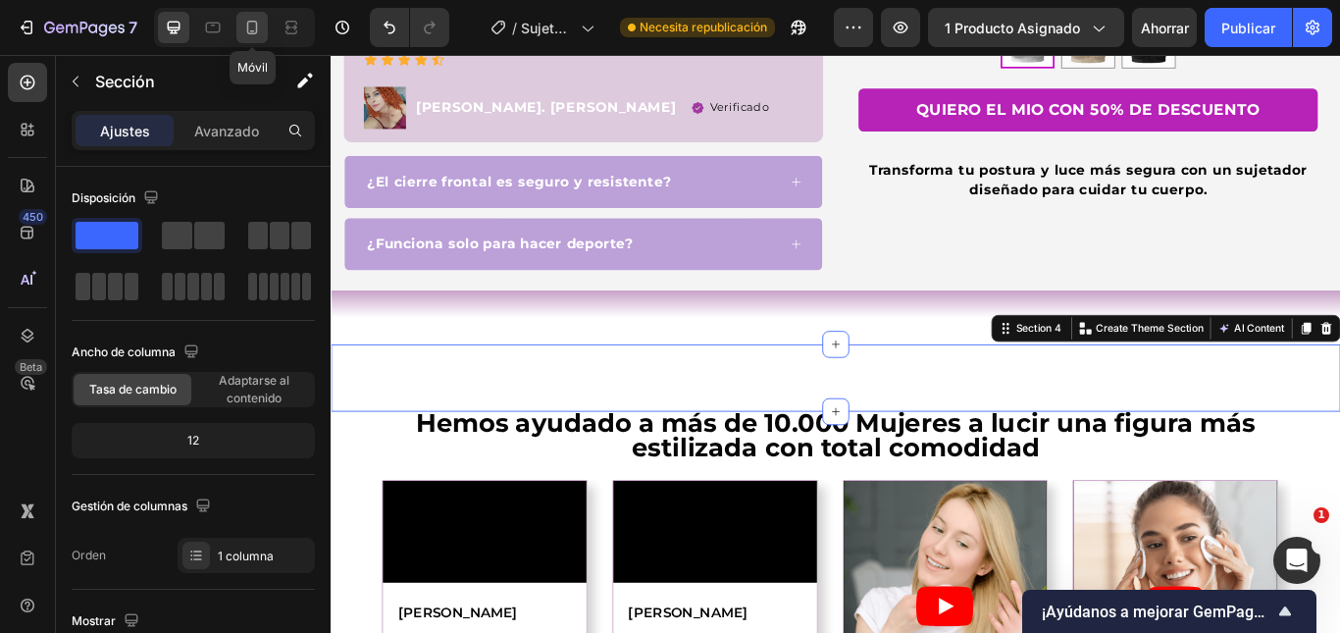
click at [250, 39] on div at bounding box center [251, 27] width 31 height 31
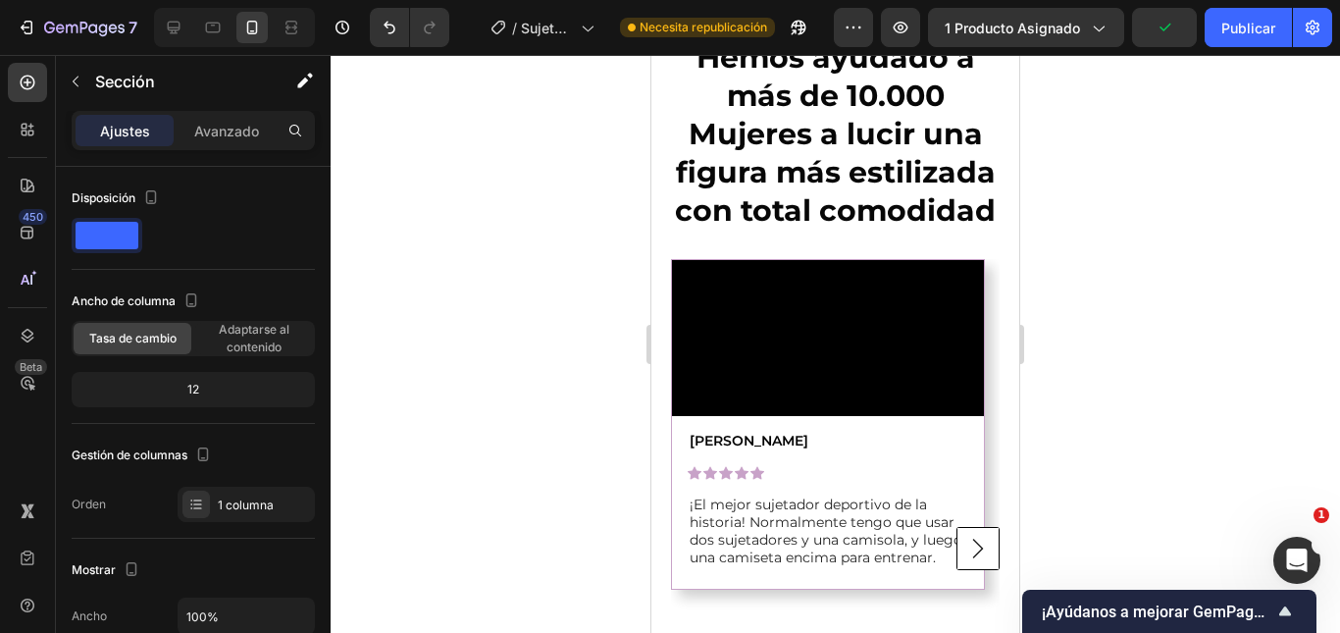
scroll to position [1953, 0]
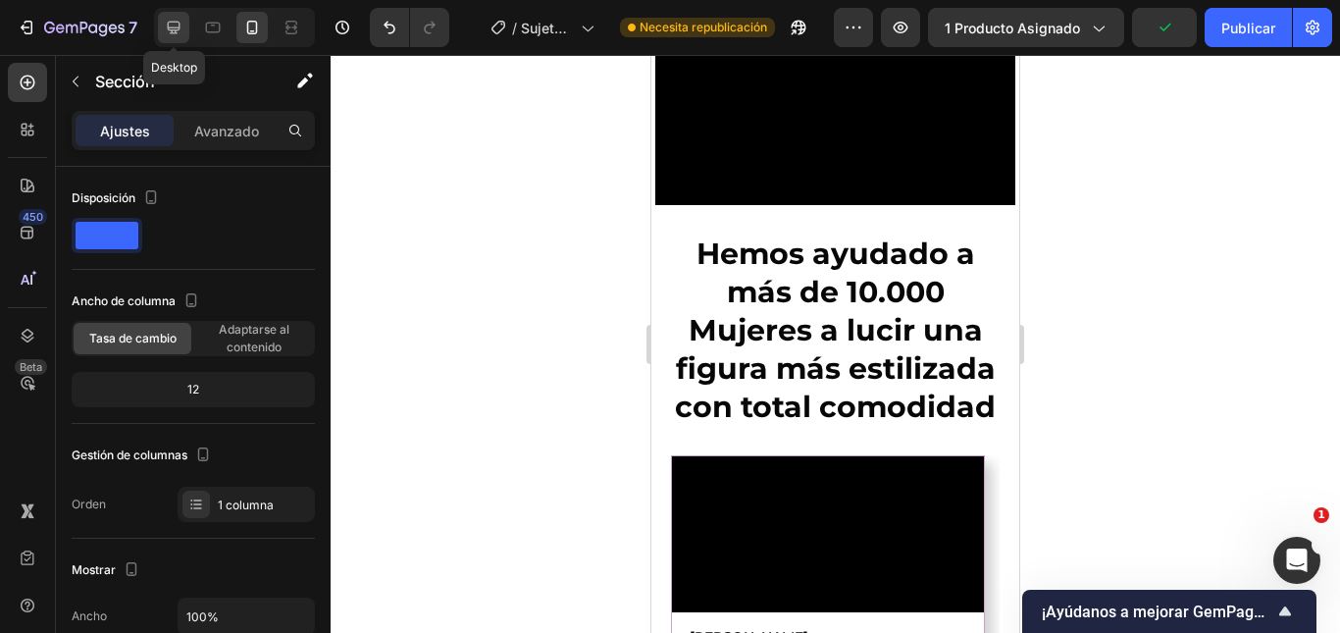
click at [170, 26] on icon at bounding box center [174, 28] width 20 height 20
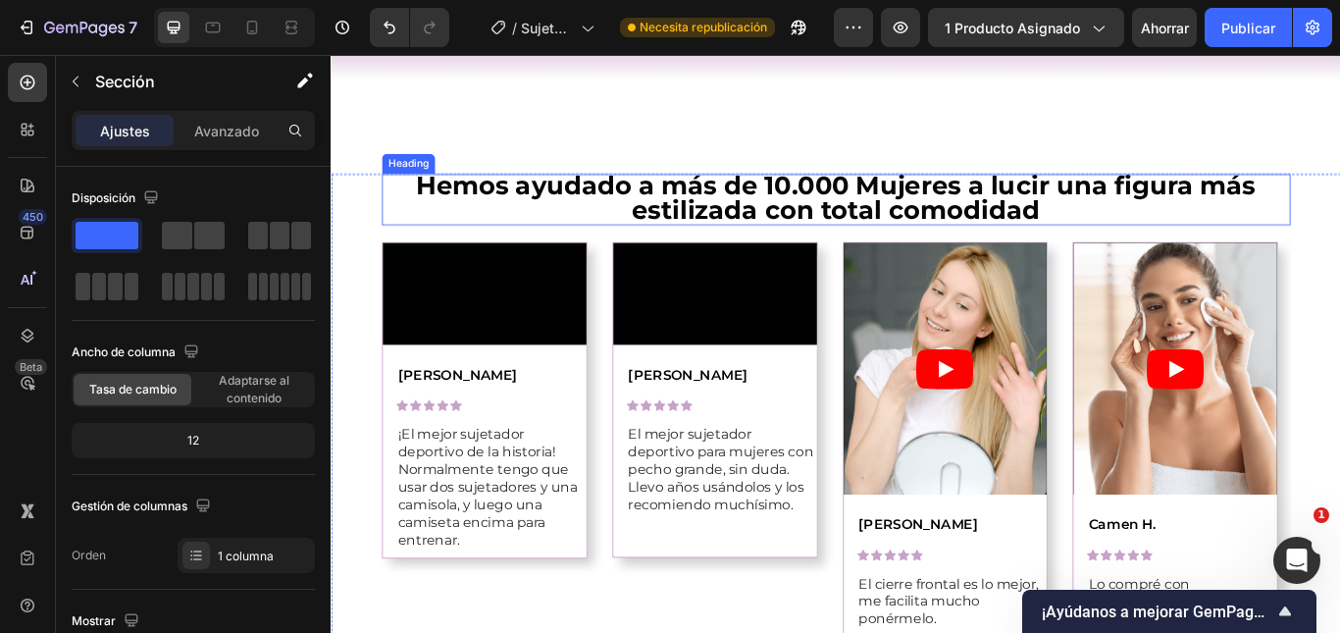
scroll to position [1212, 0]
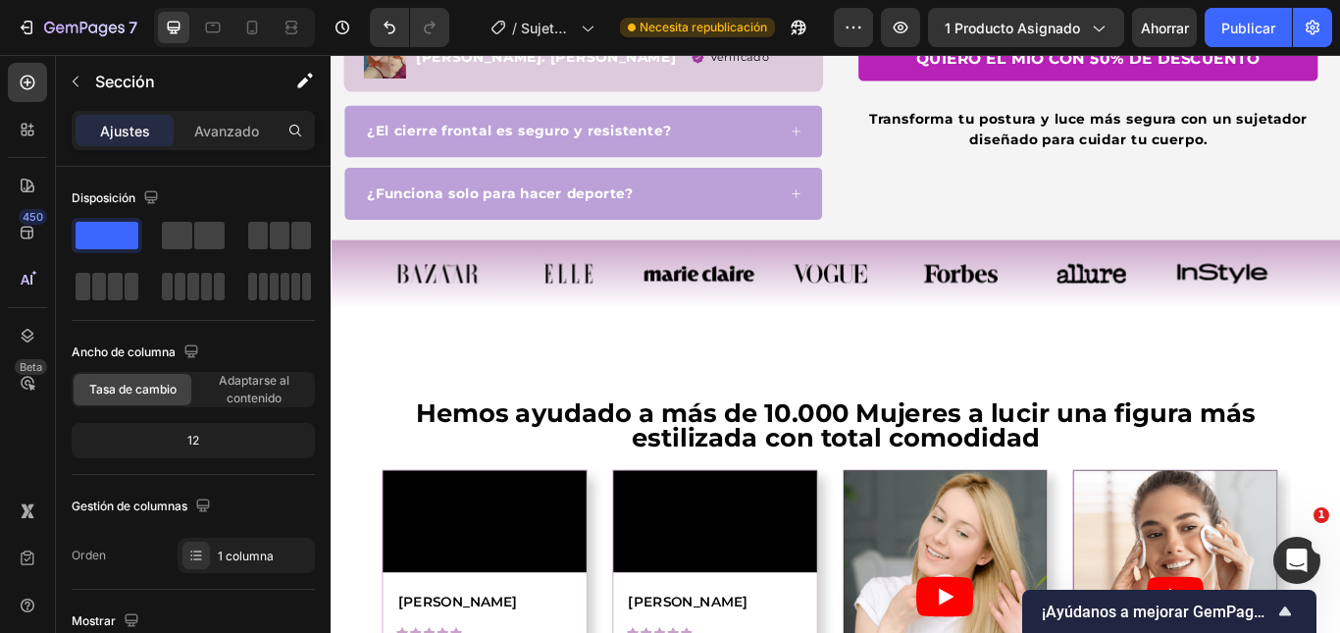
click at [613, 383] on div "Video Row Section 4" at bounding box center [919, 420] width 1177 height 78
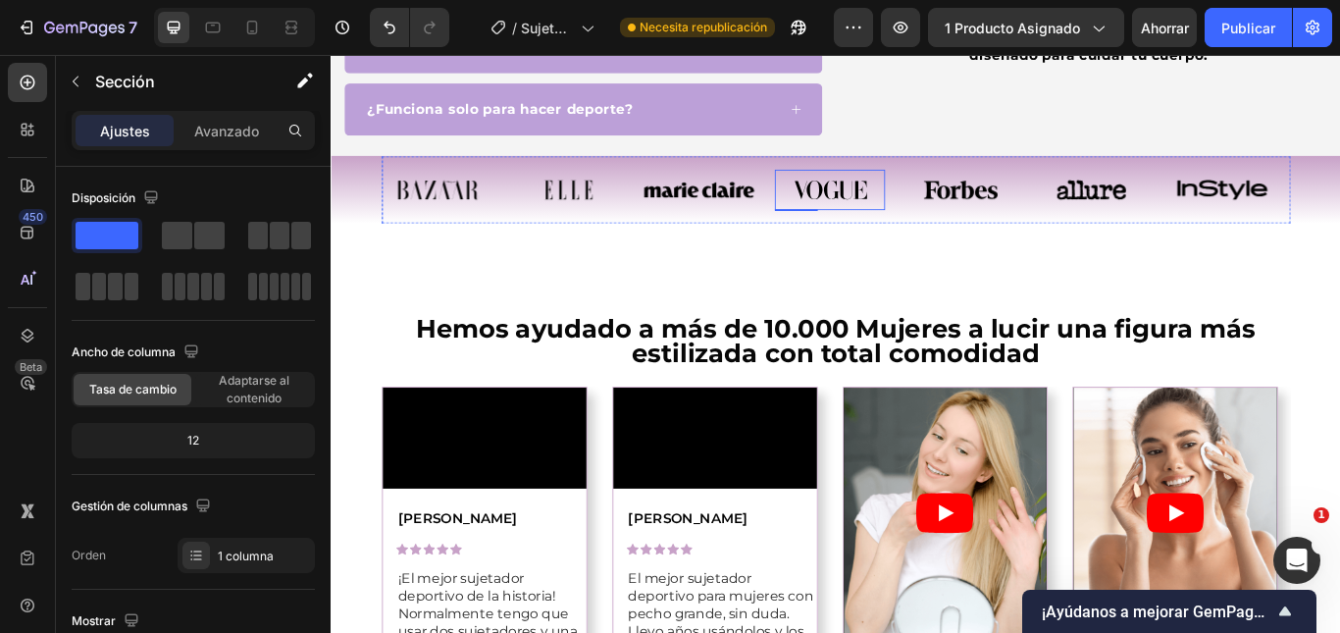
scroll to position [765, 0]
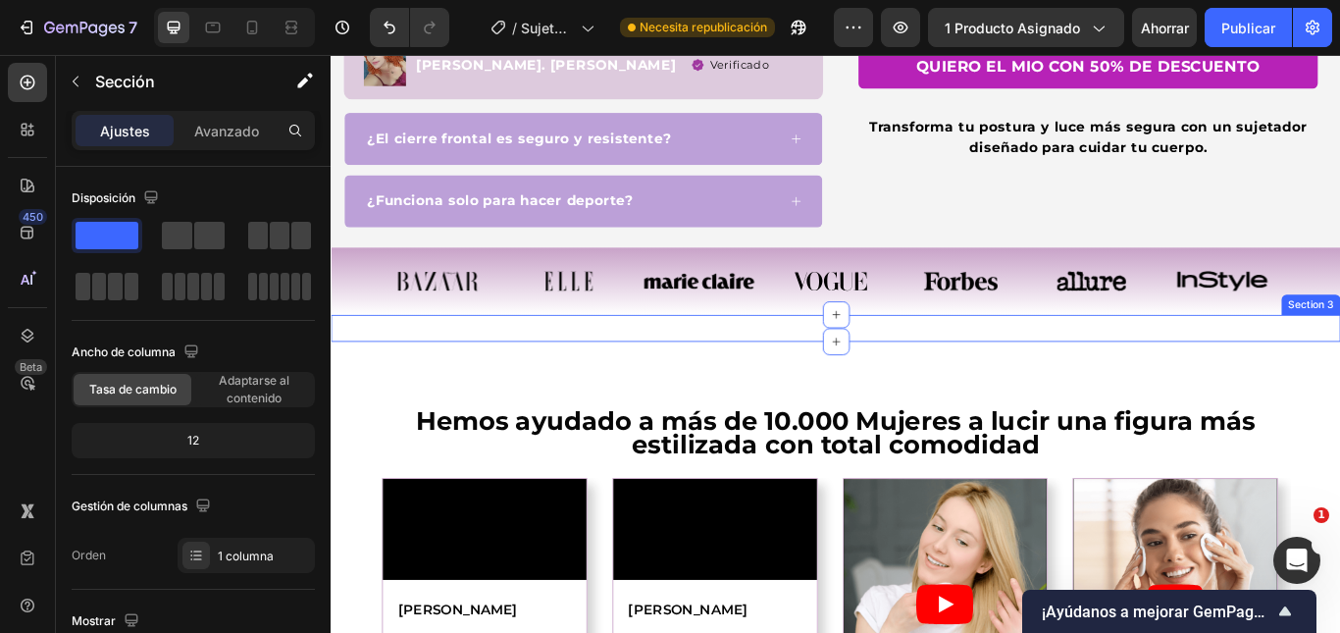
click at [729, 376] on div "El mejor sujetador deportivo para mujeres con pecho grande, sin duda. Llevo año…" at bounding box center [919, 373] width 1177 height 31
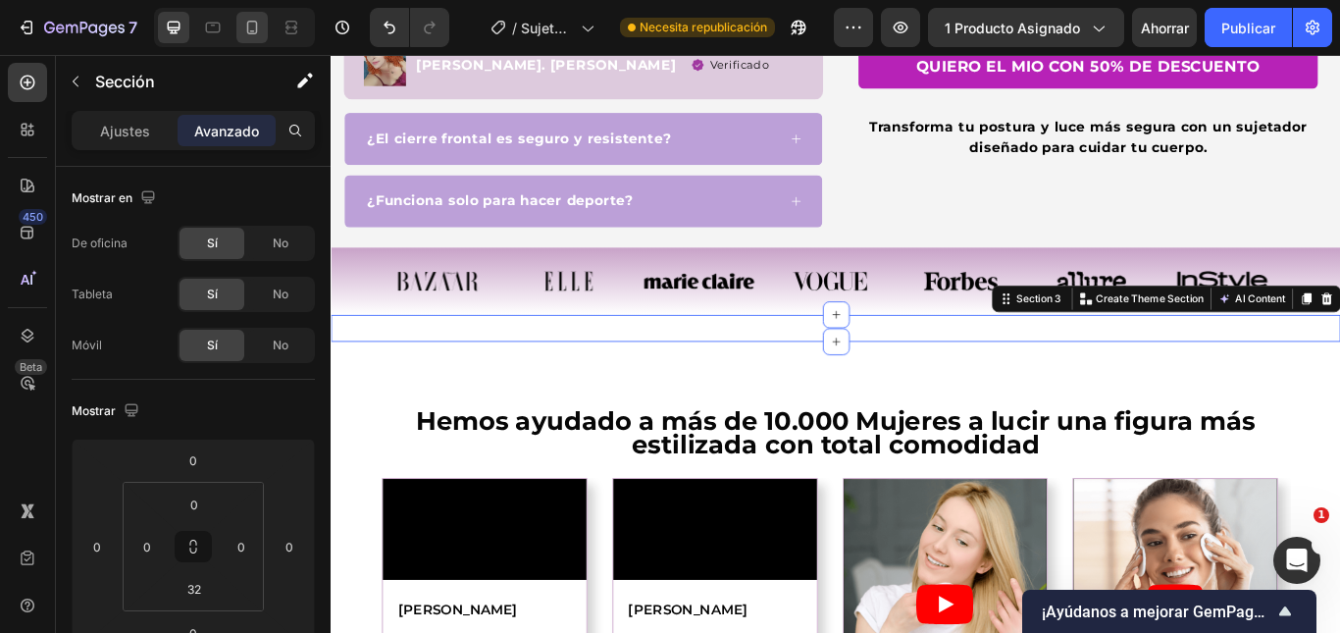
click at [242, 35] on icon at bounding box center [252, 28] width 20 height 20
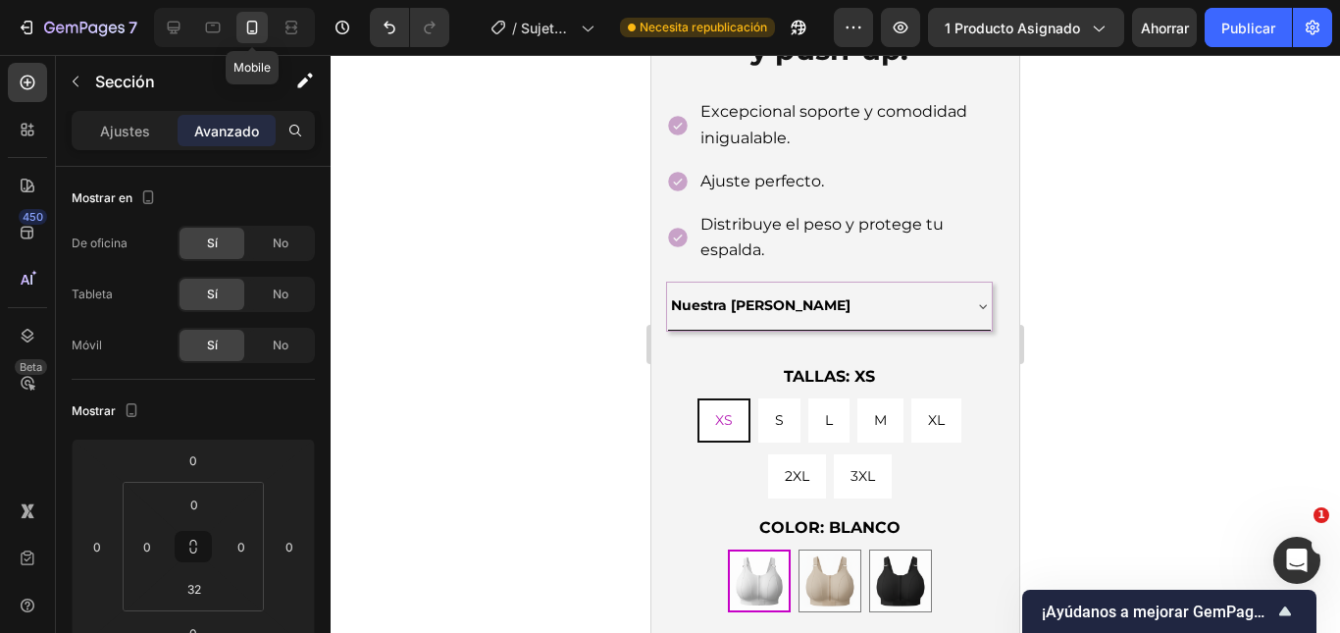
type input "8"
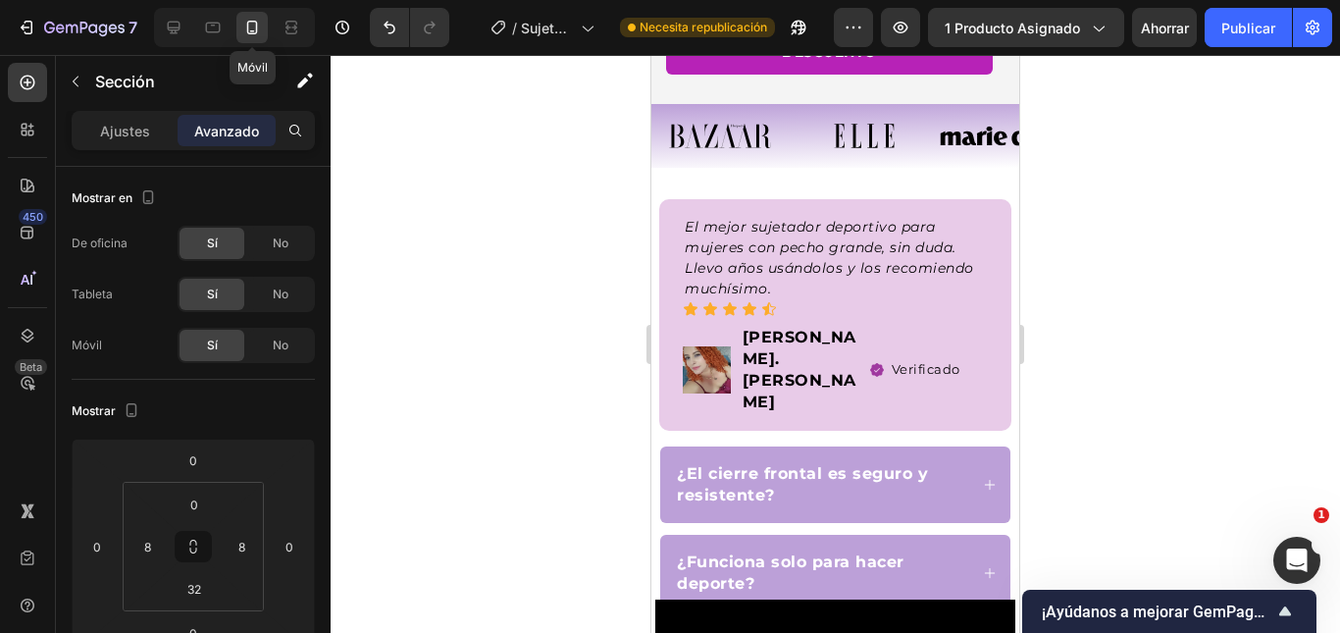
scroll to position [1423, 0]
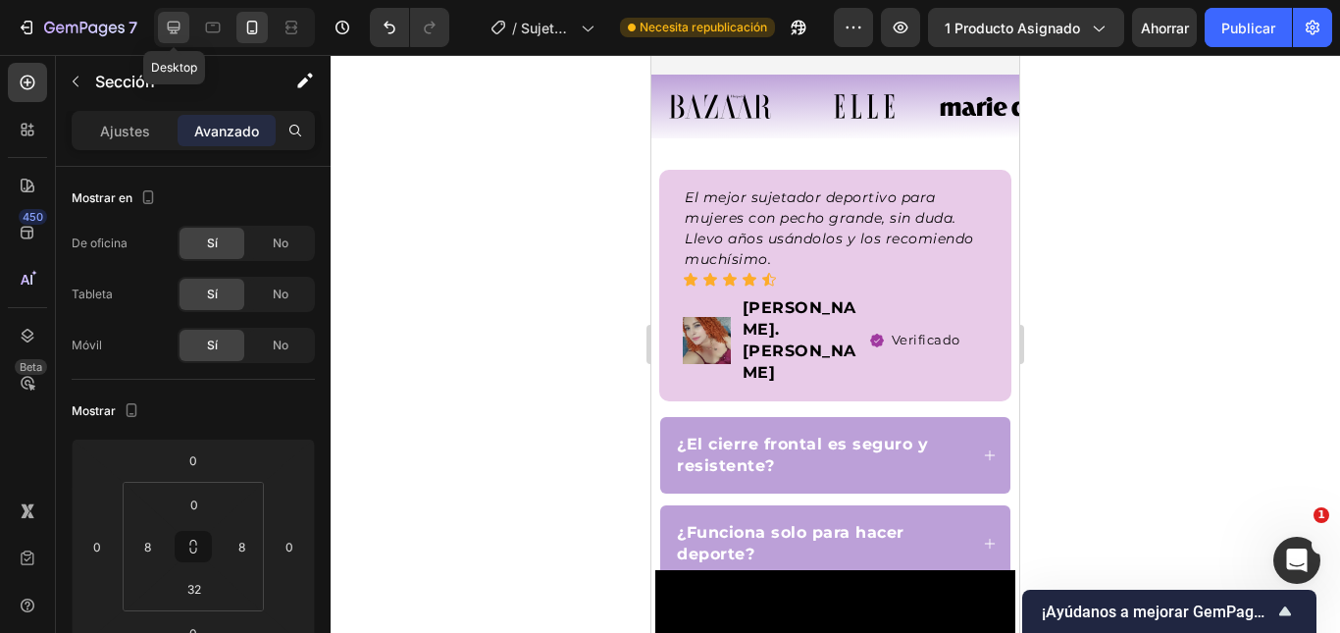
click at [171, 33] on icon at bounding box center [174, 28] width 13 height 13
type input "0"
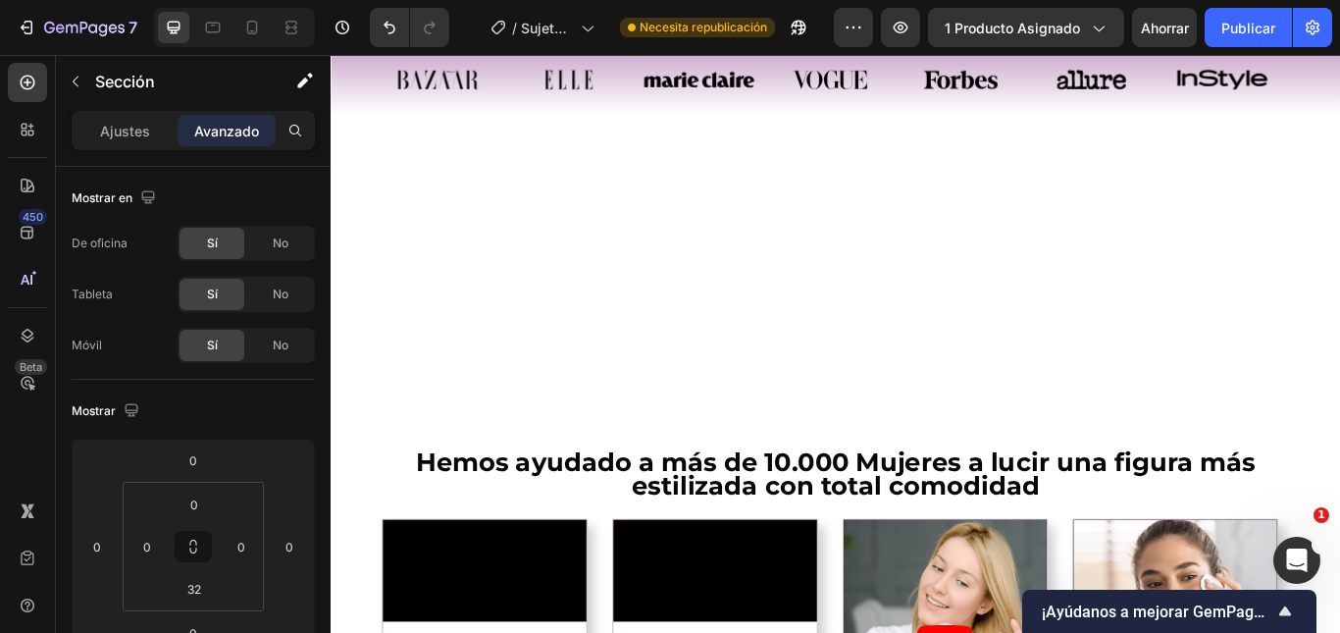
scroll to position [778, 0]
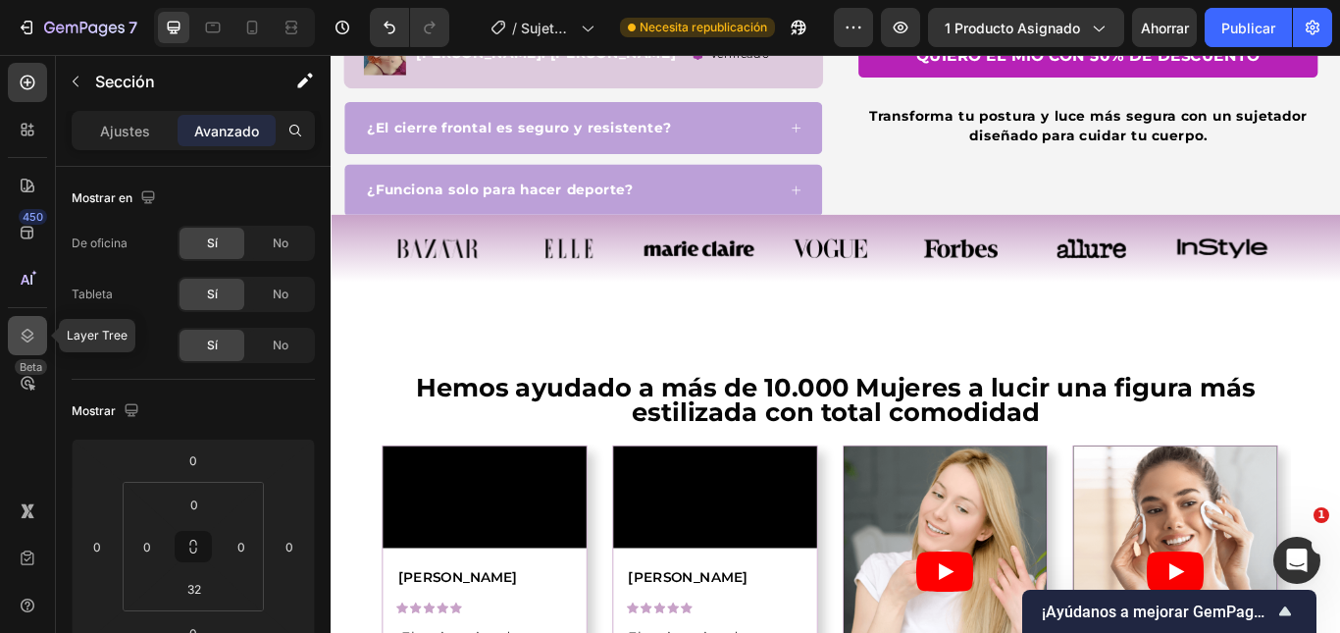
click at [29, 341] on icon at bounding box center [28, 336] width 20 height 20
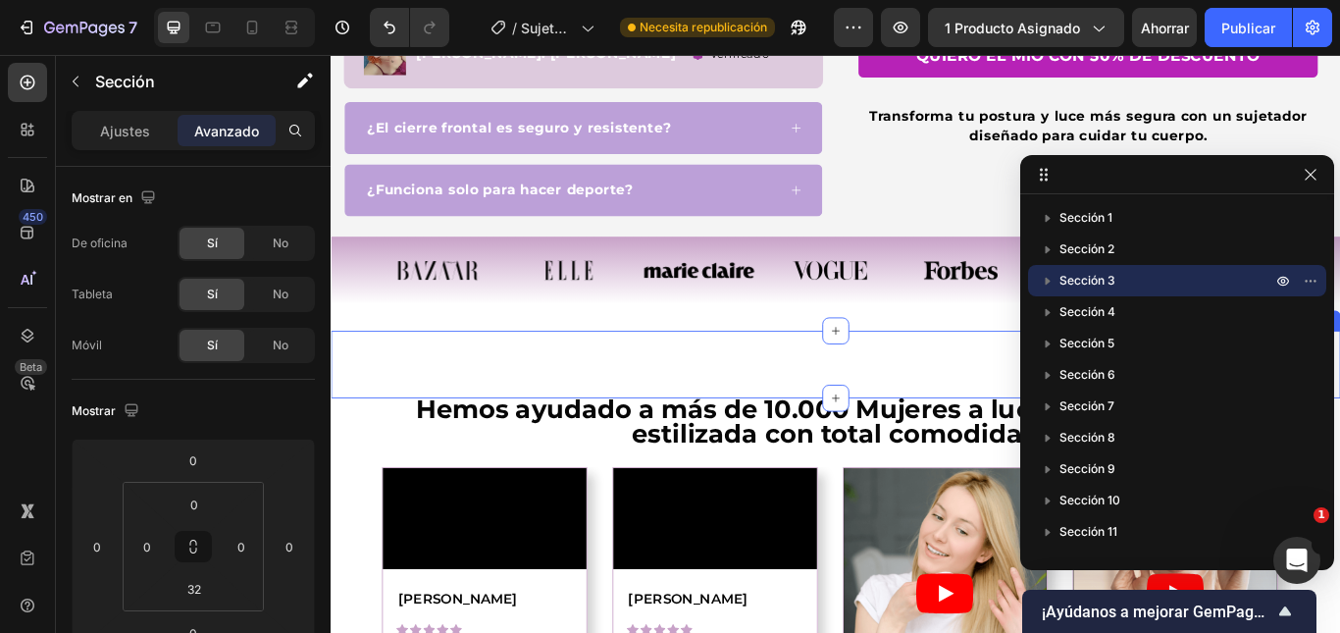
click at [1005, 377] on div "Video Row Section 4" at bounding box center [919, 416] width 1177 height 78
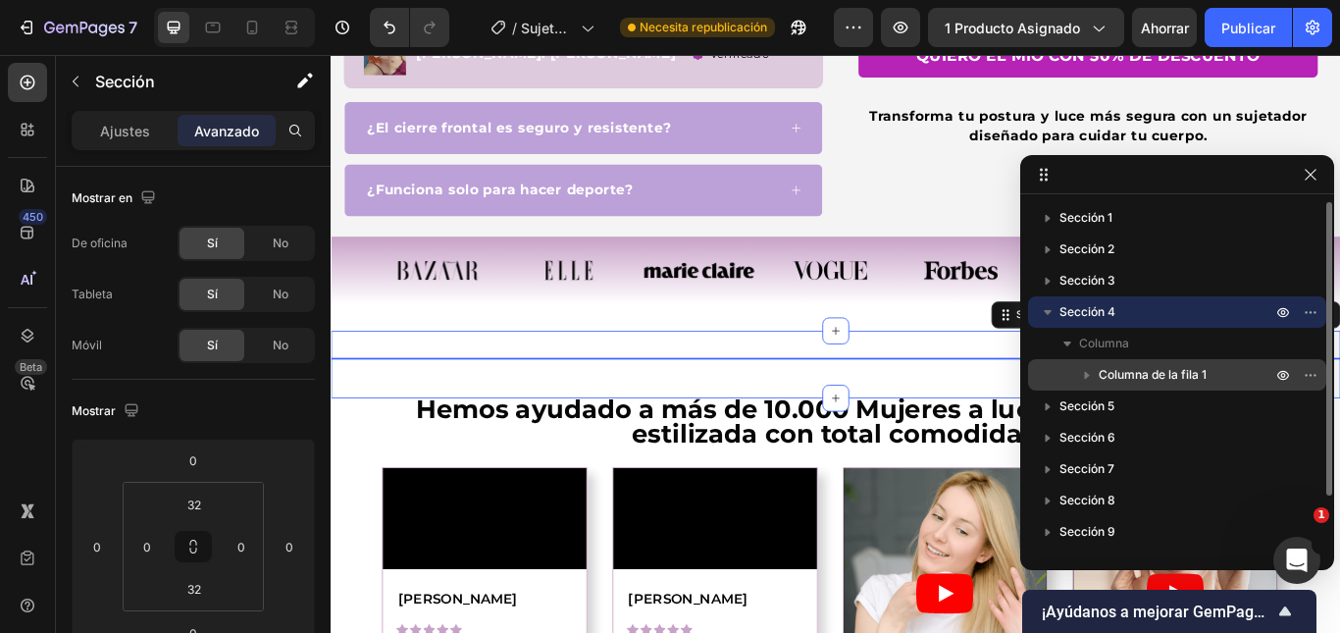
click at [1138, 367] on font "Columna de la fila 1" at bounding box center [1152, 374] width 108 height 15
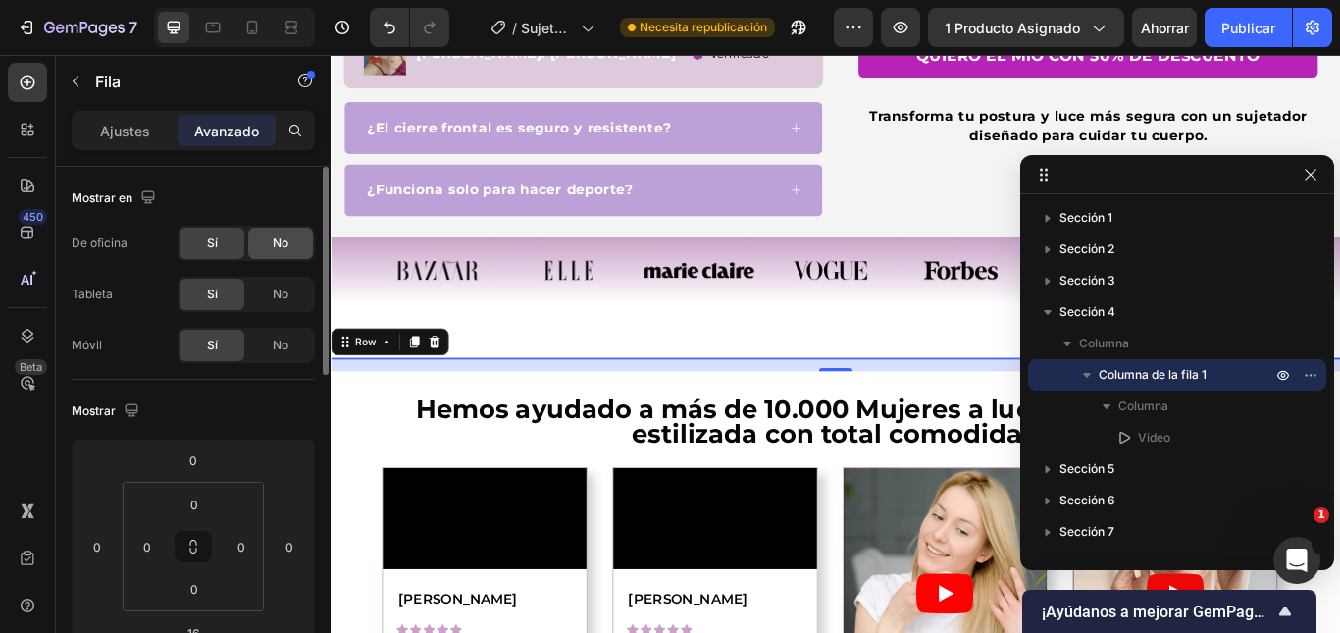
click at [279, 239] on font "No" at bounding box center [281, 242] width 16 height 15
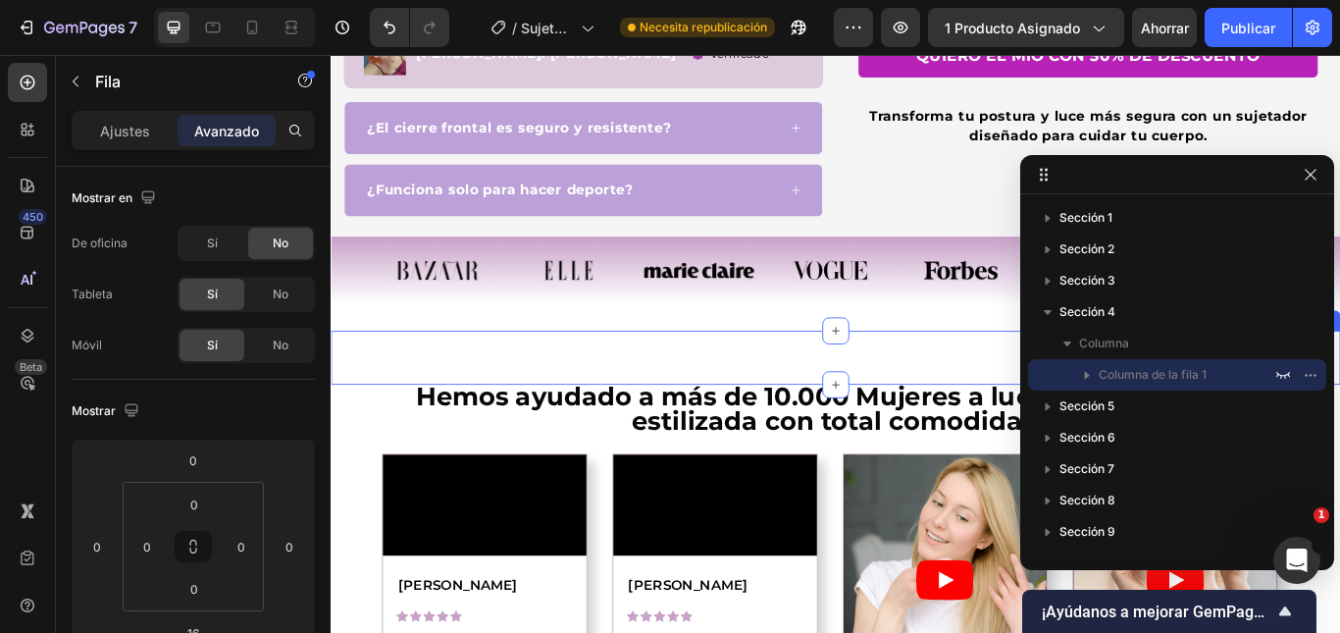
click at [616, 389] on div "Video Row 16 Section 4" at bounding box center [919, 408] width 1177 height 63
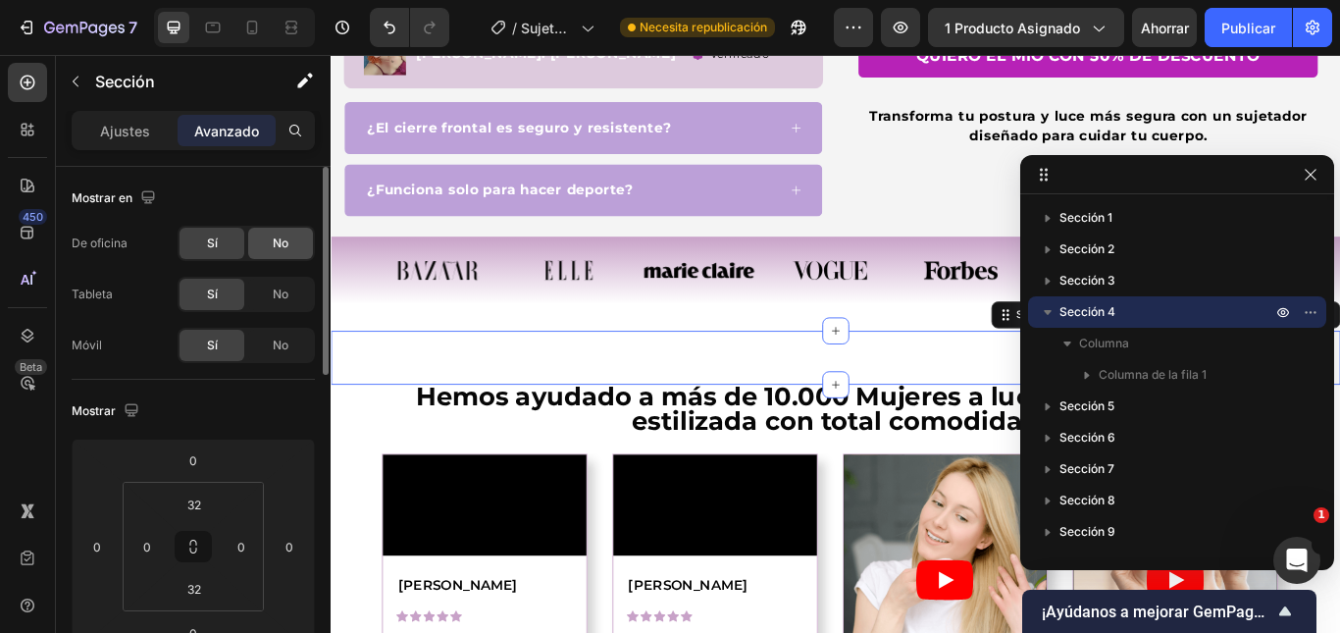
click at [278, 241] on font "No" at bounding box center [281, 242] width 16 height 15
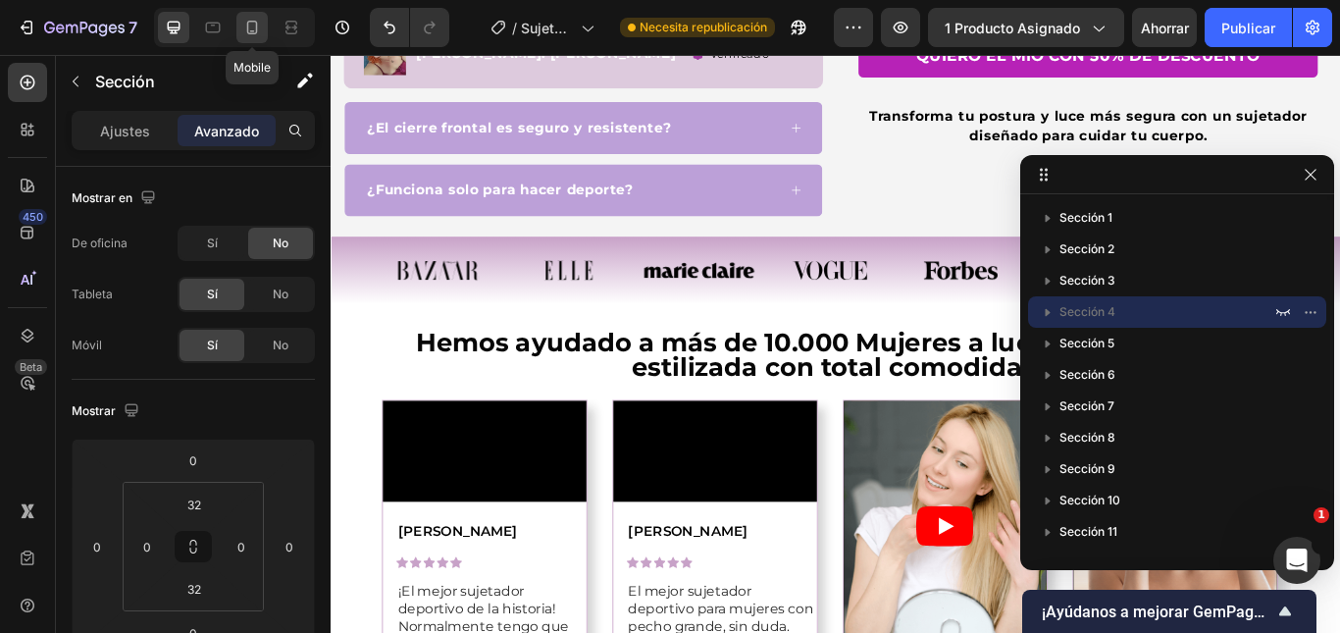
click at [264, 26] on div at bounding box center [251, 27] width 31 height 31
type input "Auto"
type input "4"
type input "Auto"
type input "4"
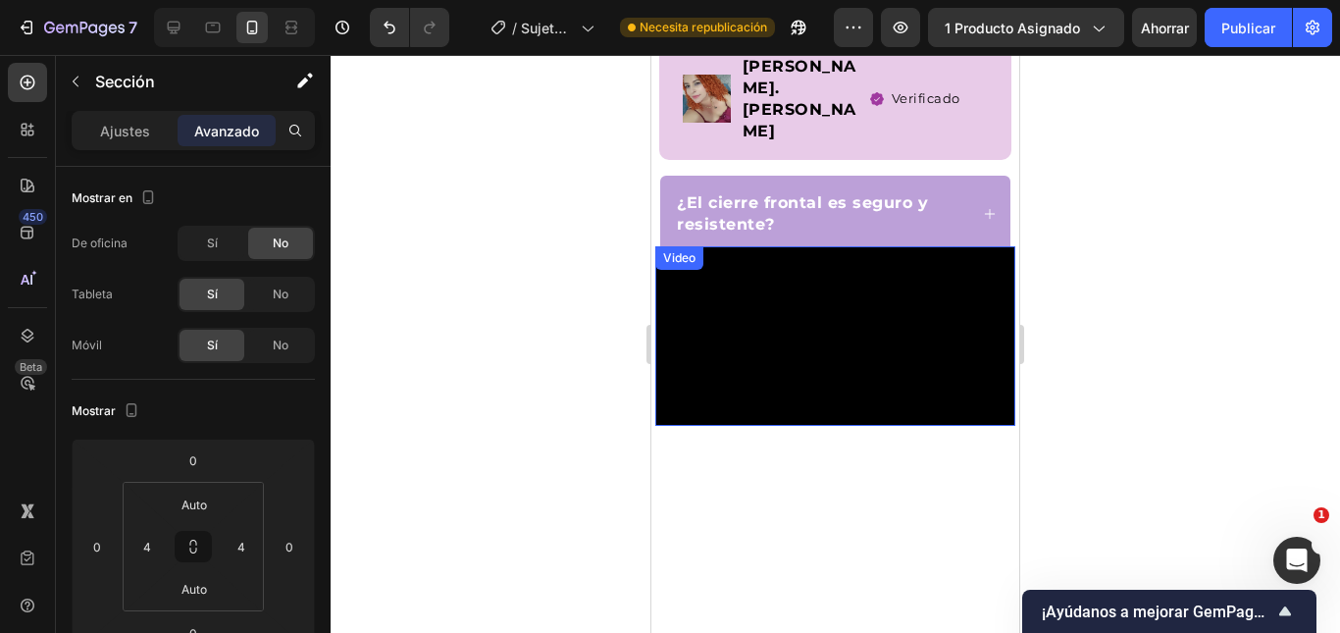
scroll to position [1657, 0]
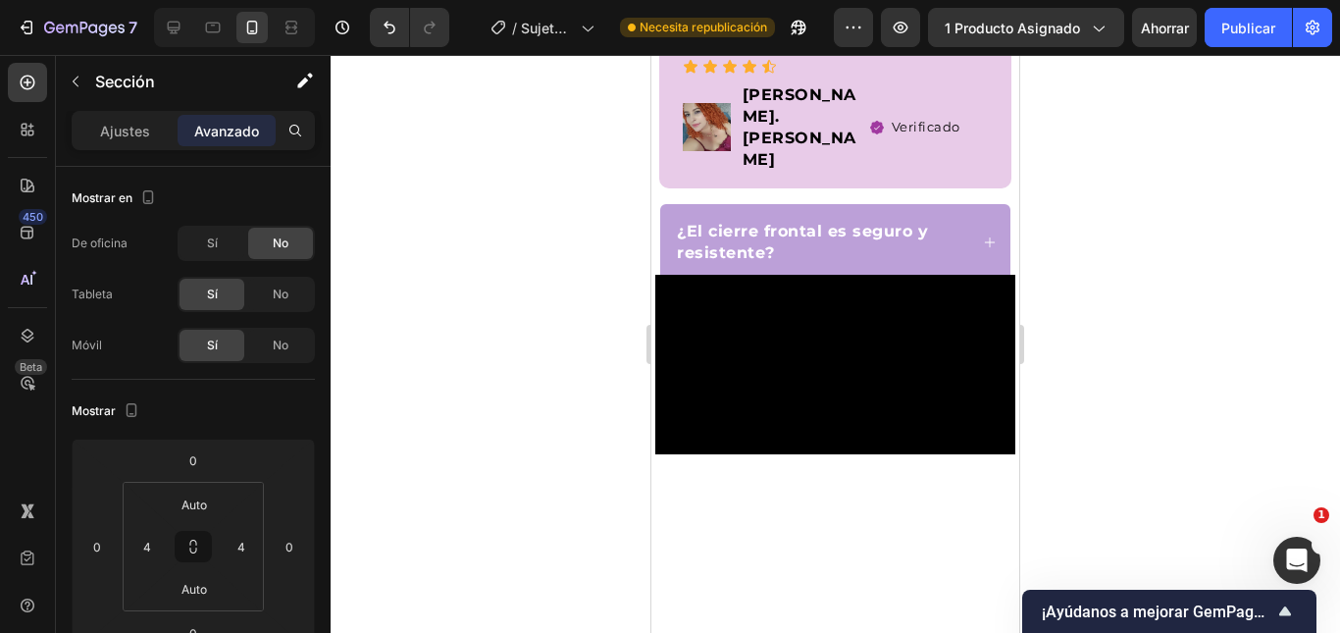
click at [1123, 264] on div at bounding box center [835, 344] width 1009 height 578
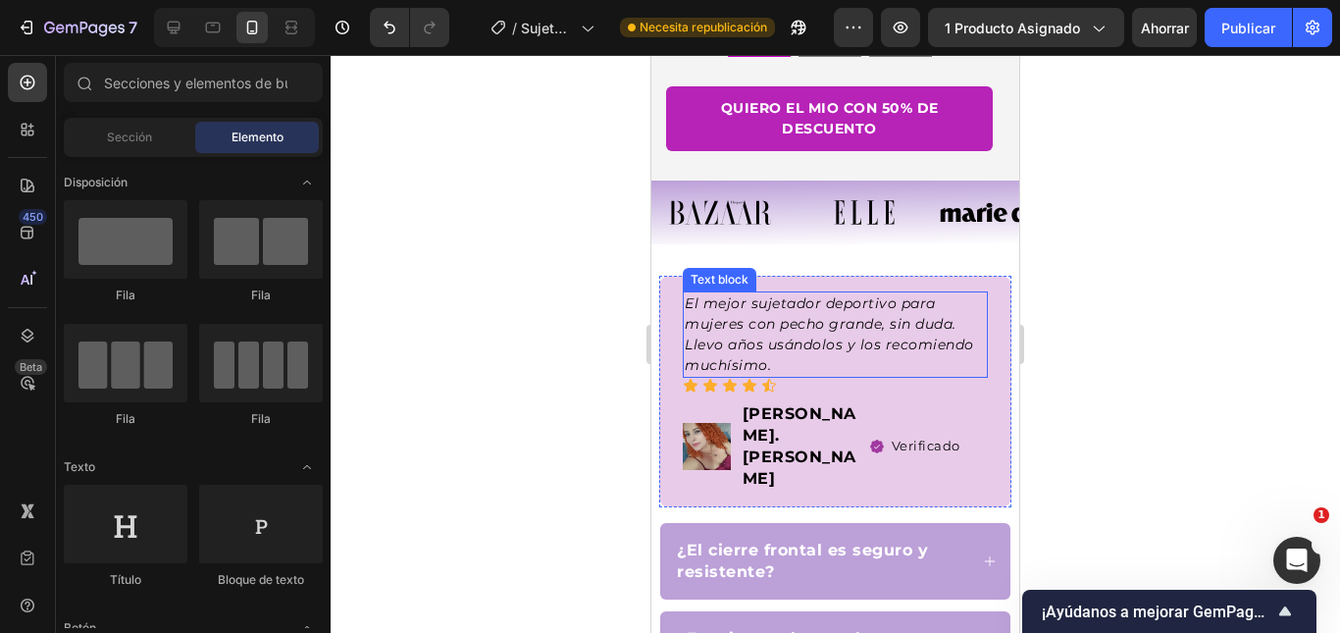
scroll to position [1362, 0]
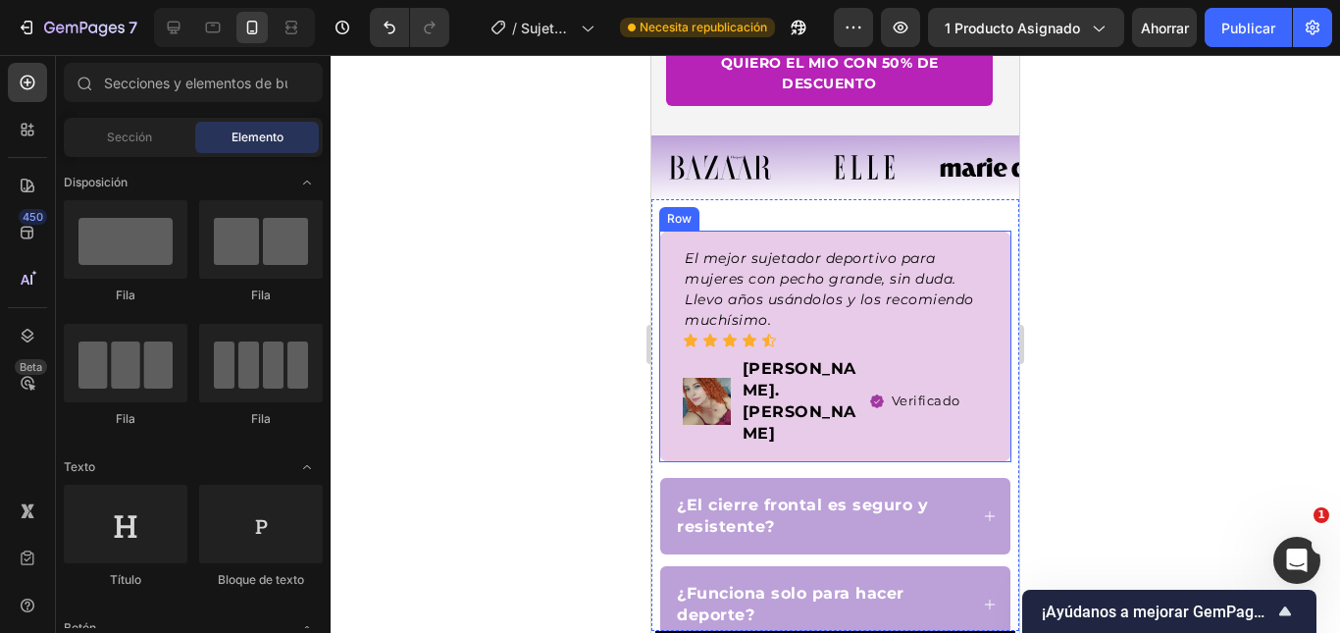
click at [915, 248] on p "El mejor sujetador deportivo para mujeres con pecho grande, sin duda. Llevo año…" at bounding box center [835, 289] width 301 height 82
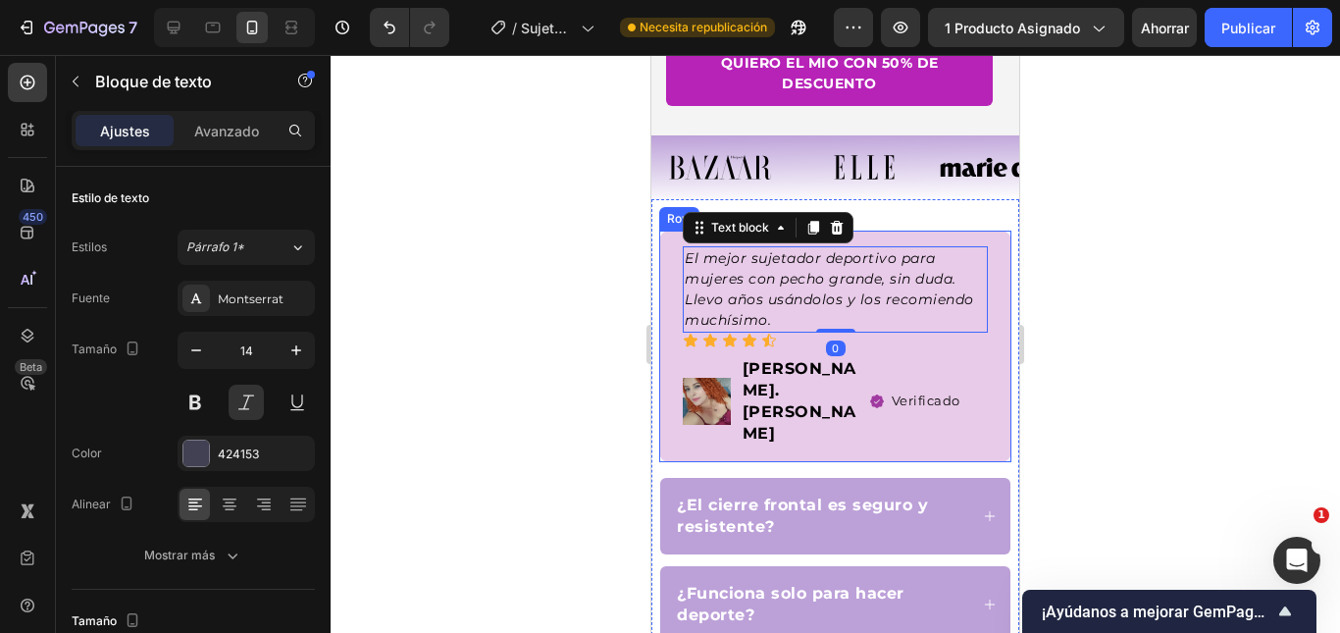
click at [925, 230] on div "El mejor sujetador deportivo para mujeres con pecho grande, sin duda. Llevo año…" at bounding box center [835, 345] width 352 height 231
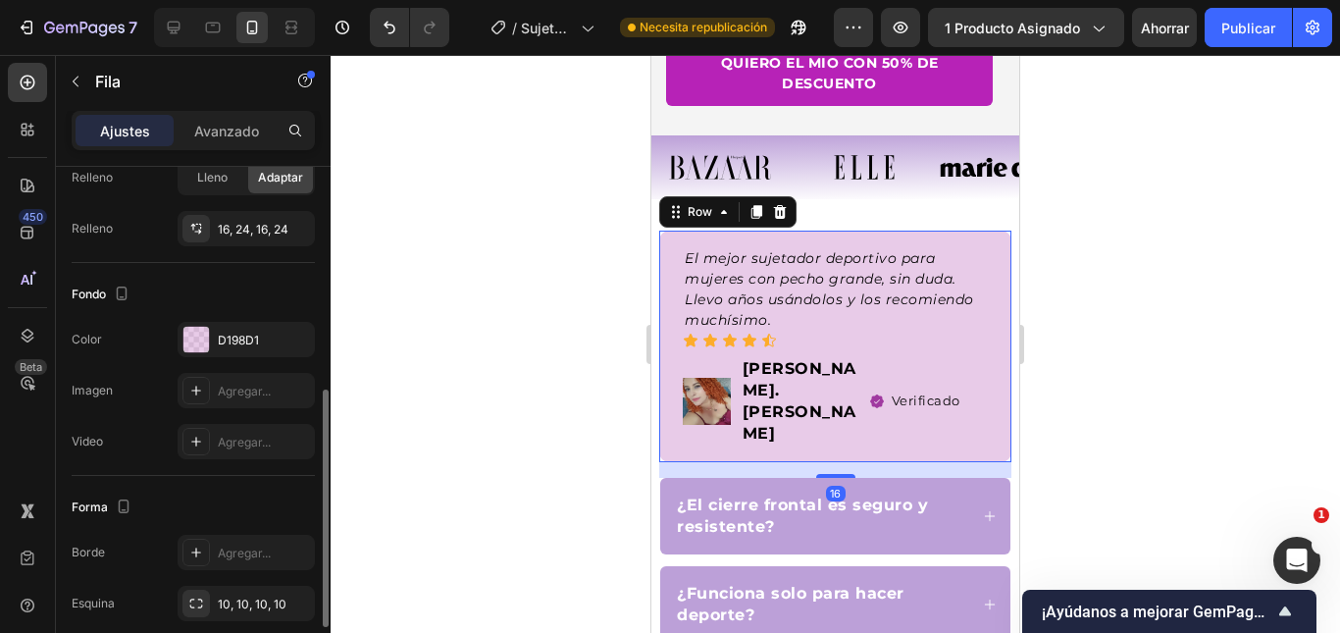
scroll to position [624, 0]
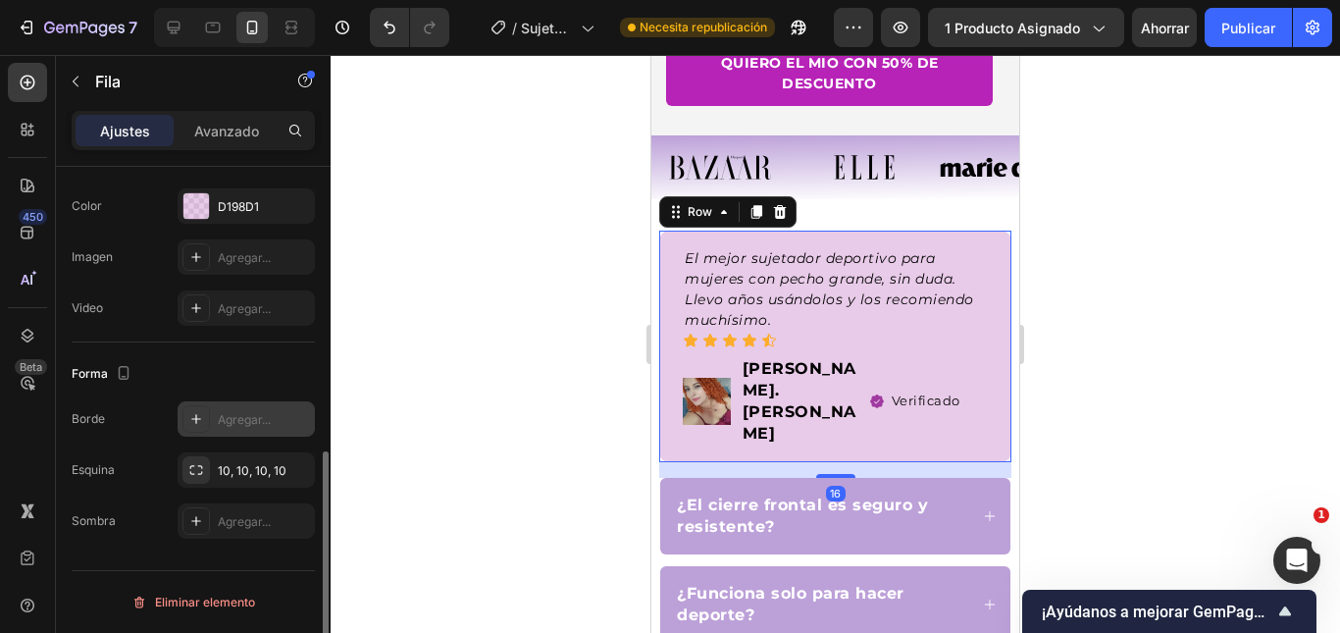
drag, startPoint x: 239, startPoint y: 422, endPoint x: 259, endPoint y: 431, distance: 21.5
click at [239, 421] on font "Agregar..." at bounding box center [244, 419] width 53 height 15
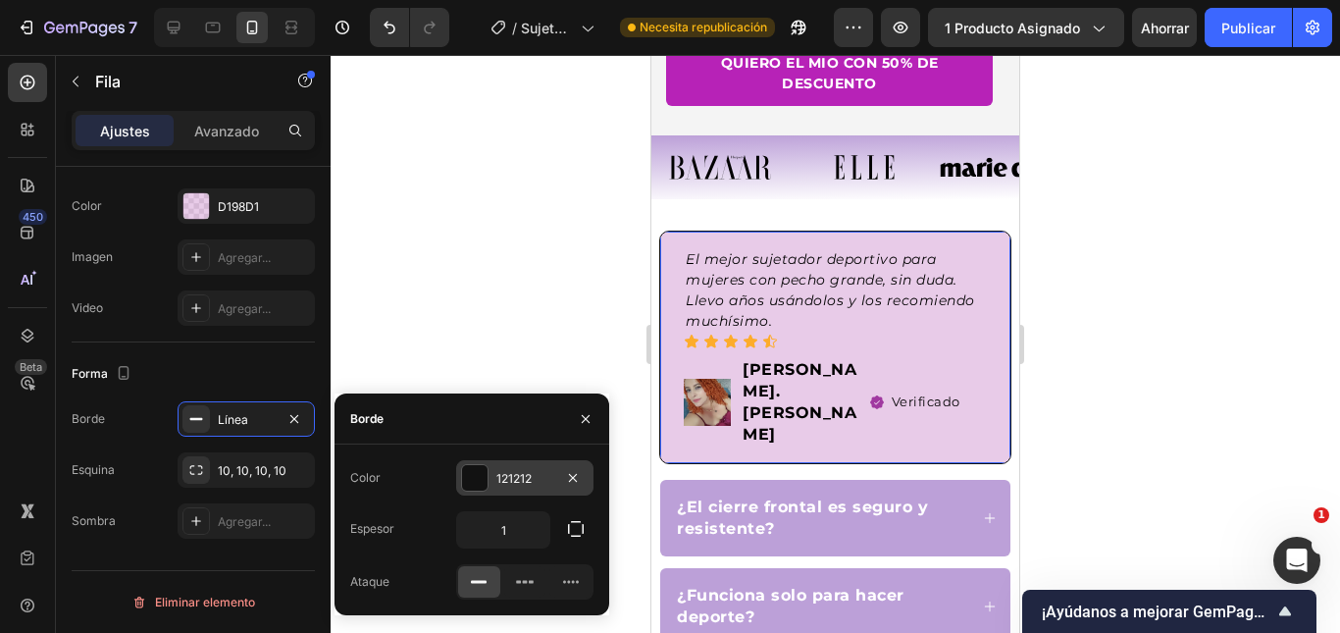
click at [490, 485] on div "121212" at bounding box center [524, 477] width 137 height 35
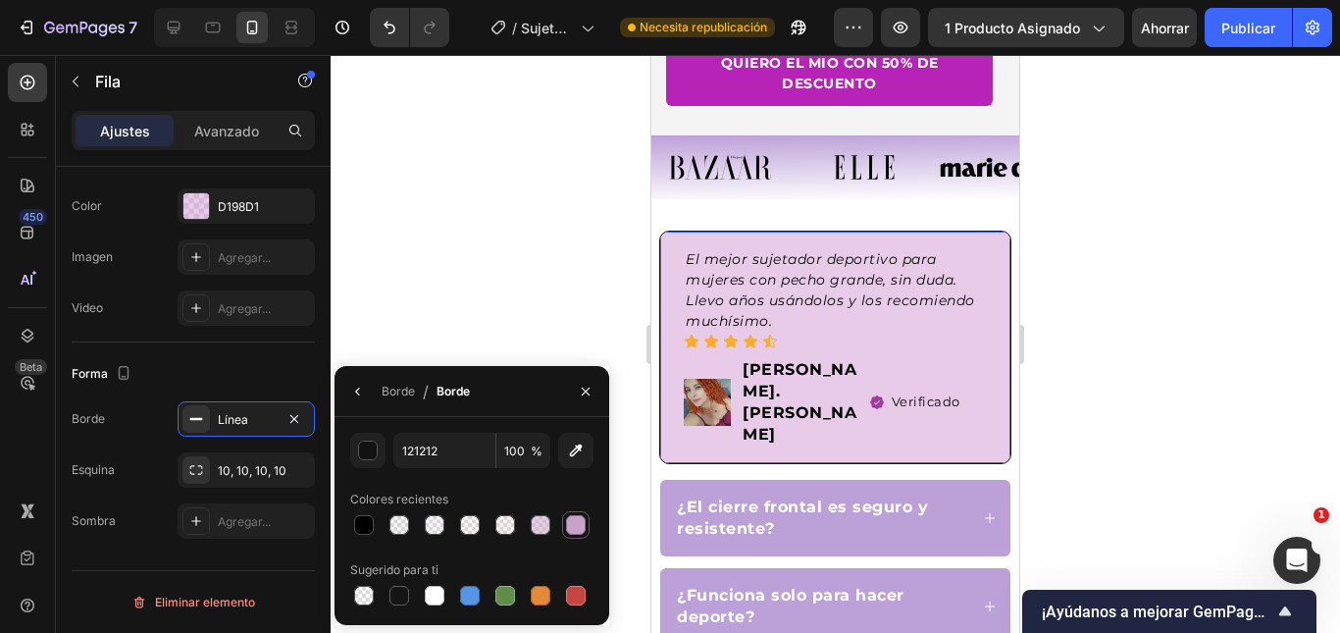
click at [579, 527] on div at bounding box center [576, 525] width 20 height 20
type input "C8A2C8"
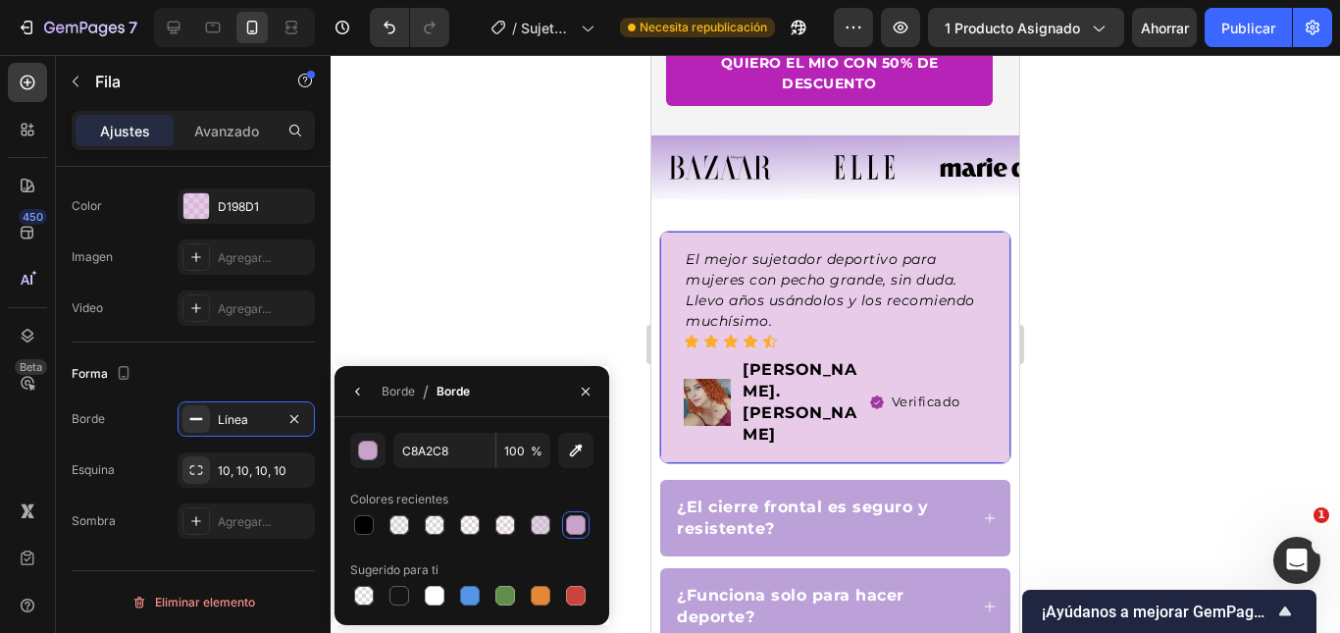
click at [671, 267] on div "El mejor sujetador deportivo para mujeres con pecho grande, sin duda. Llevo año…" at bounding box center [835, 346] width 352 height 233
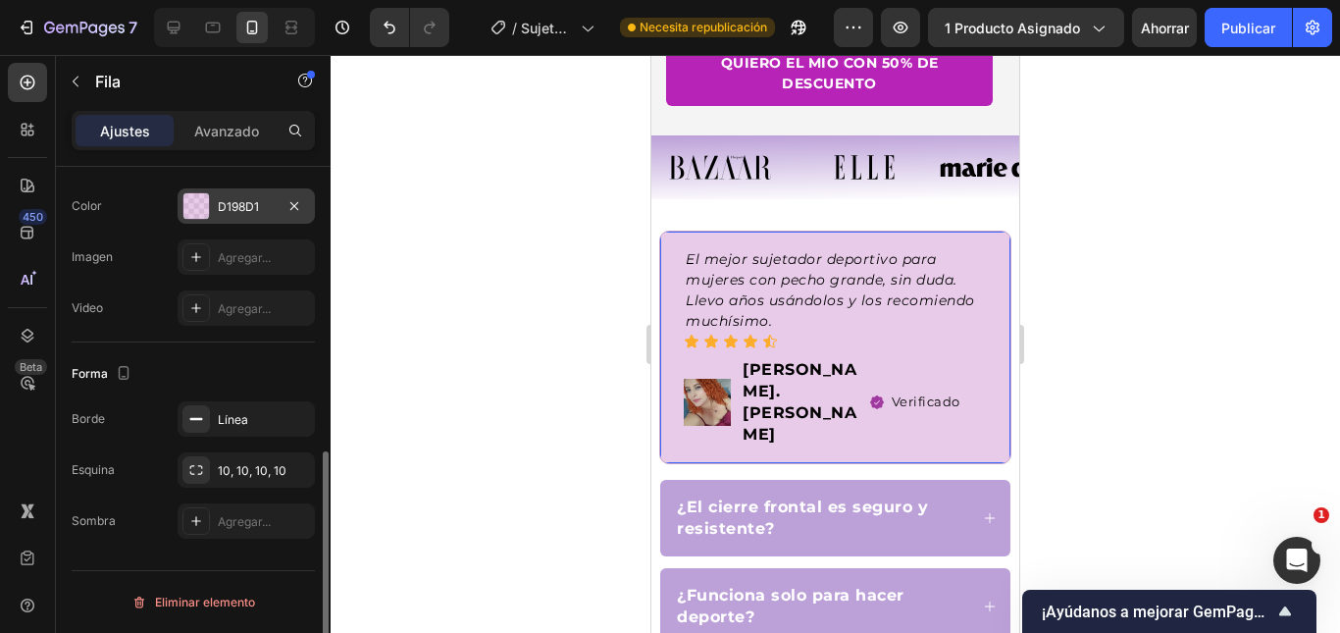
click at [246, 207] on font "D198D1" at bounding box center [238, 206] width 41 height 15
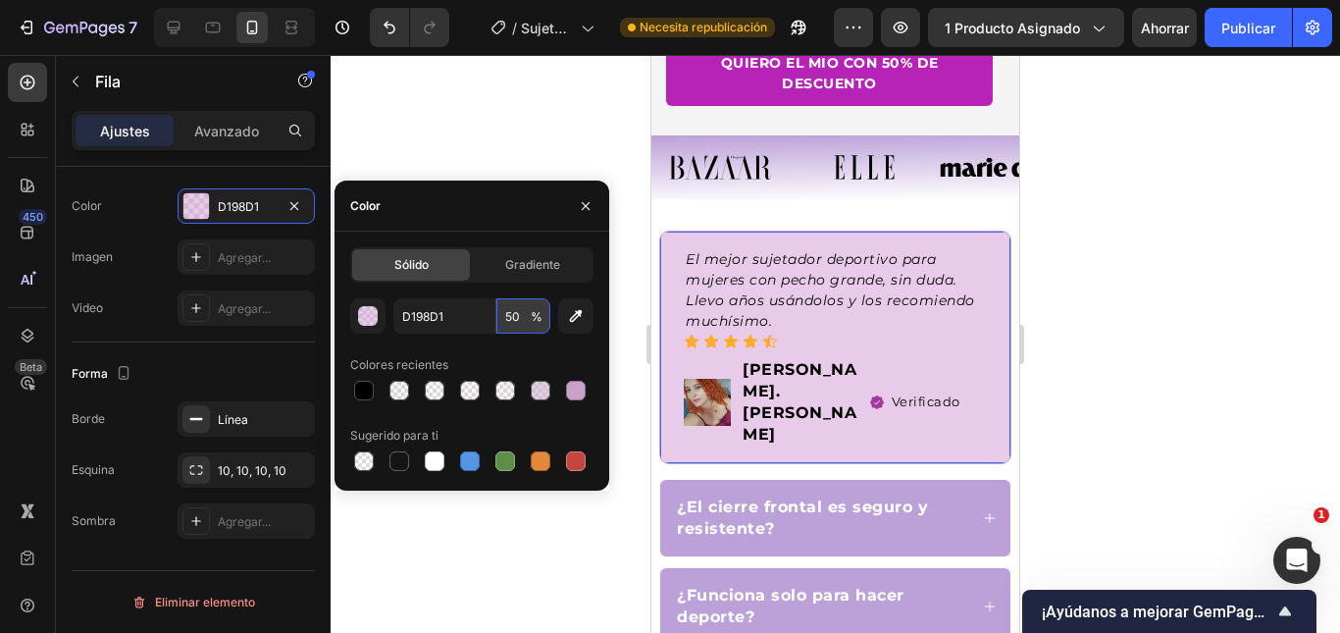
click at [525, 315] on input "50" at bounding box center [523, 315] width 54 height 35
type input "10"
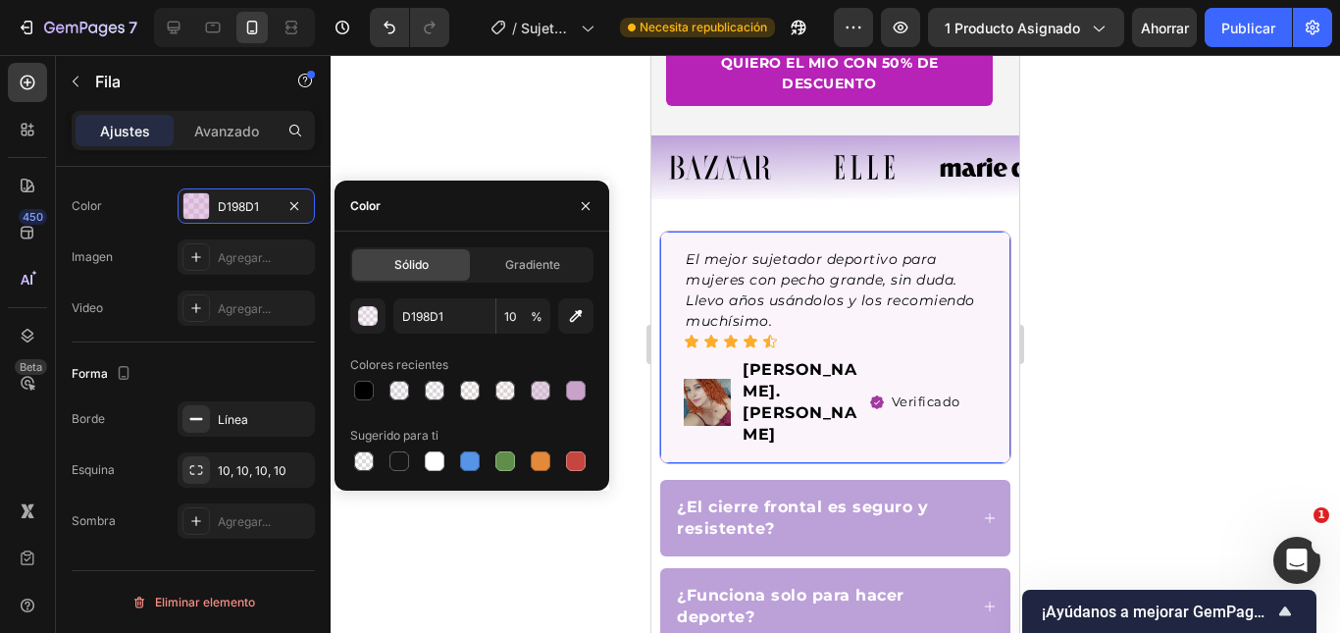
click at [1301, 362] on div at bounding box center [835, 344] width 1009 height 578
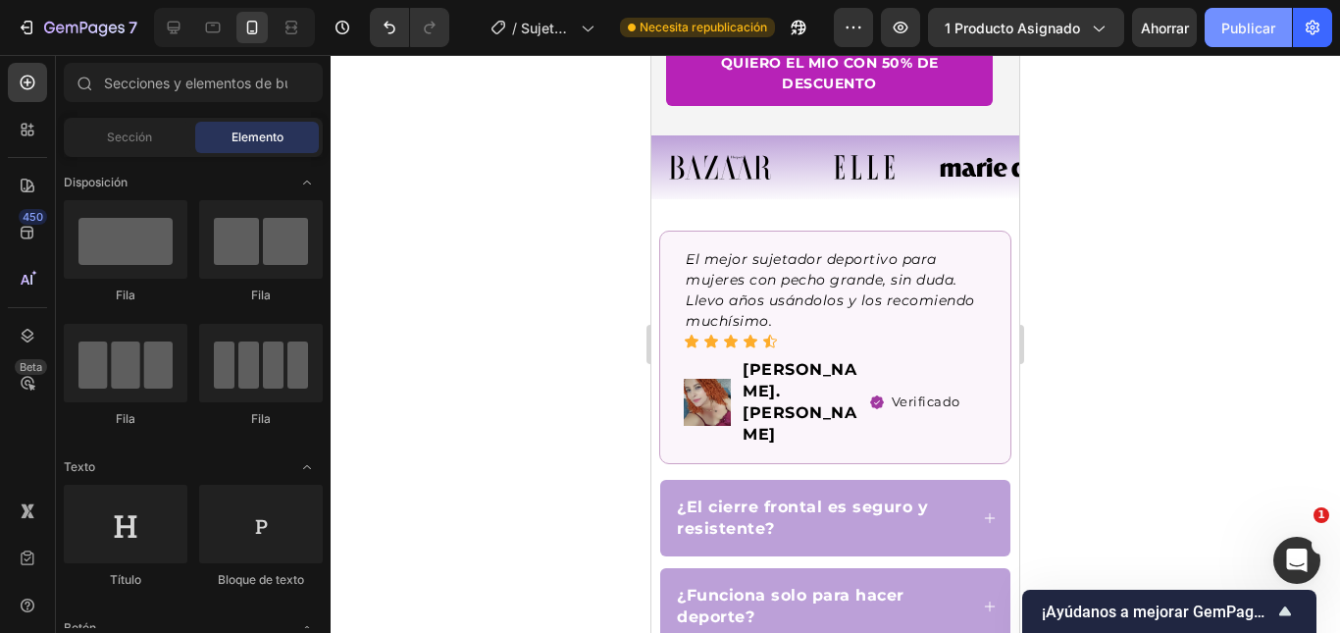
click at [1242, 25] on font "Publicar" at bounding box center [1248, 28] width 54 height 17
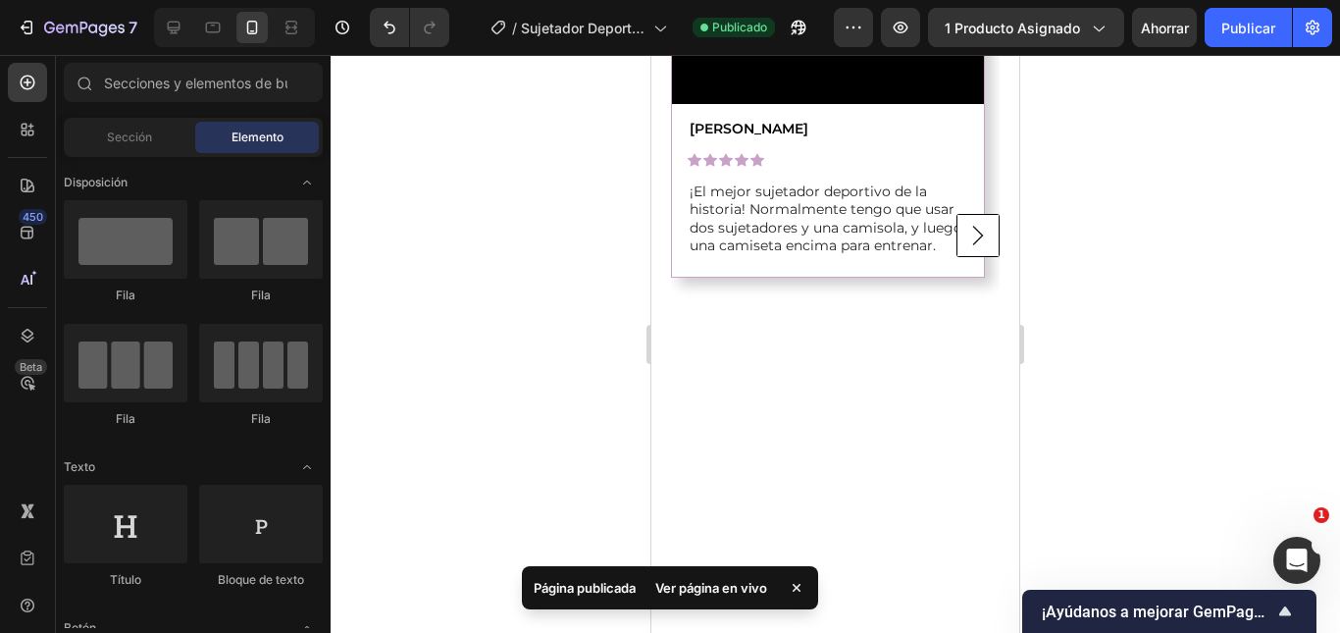
scroll to position [2550, 0]
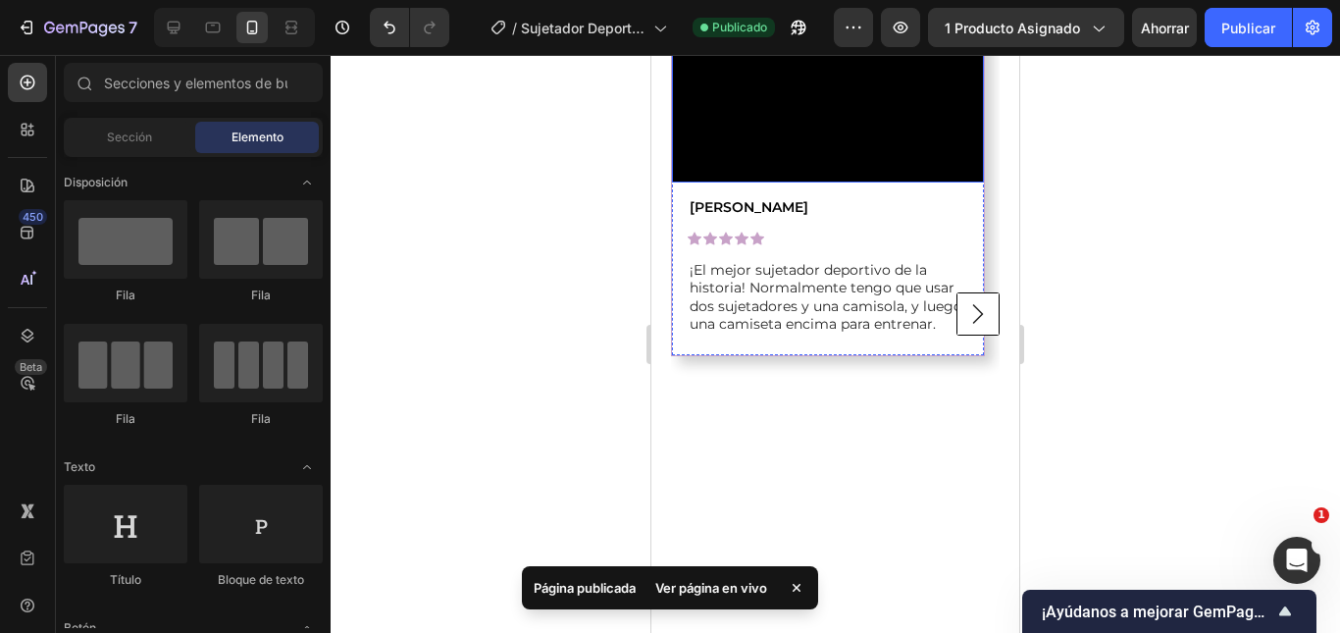
click at [933, 182] on video at bounding box center [828, 104] width 312 height 156
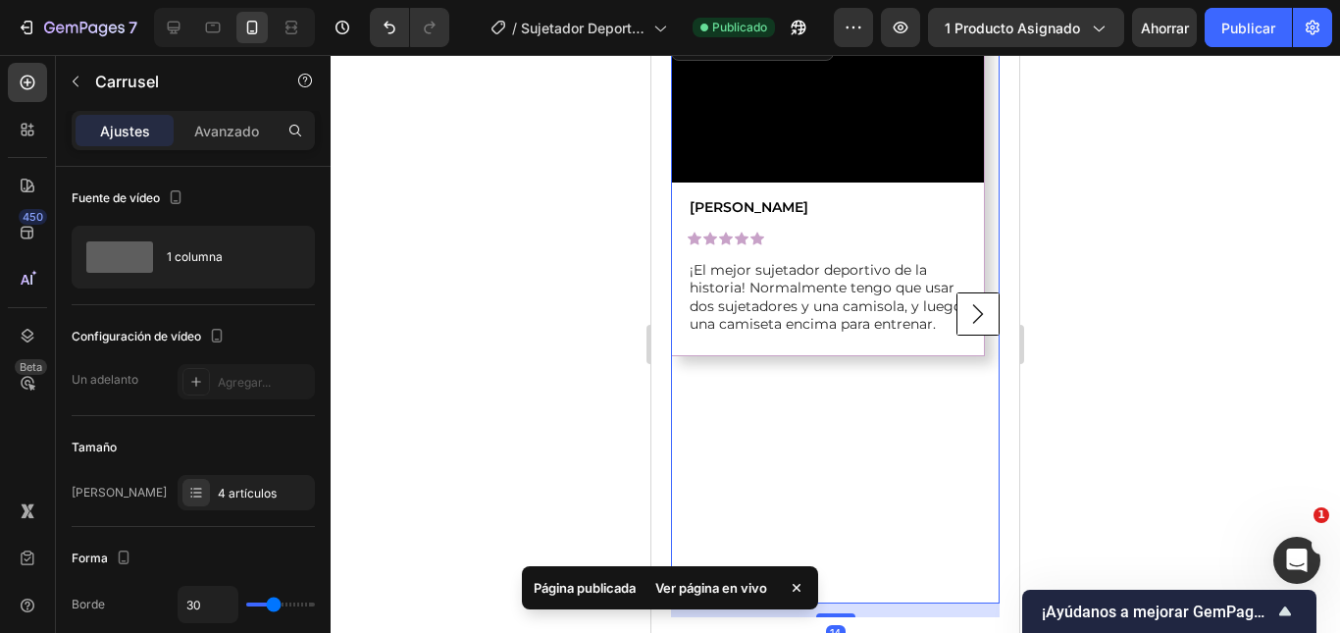
click at [957, 335] on rect "Carousel Next Arrow" at bounding box center [978, 314] width 42 height 42
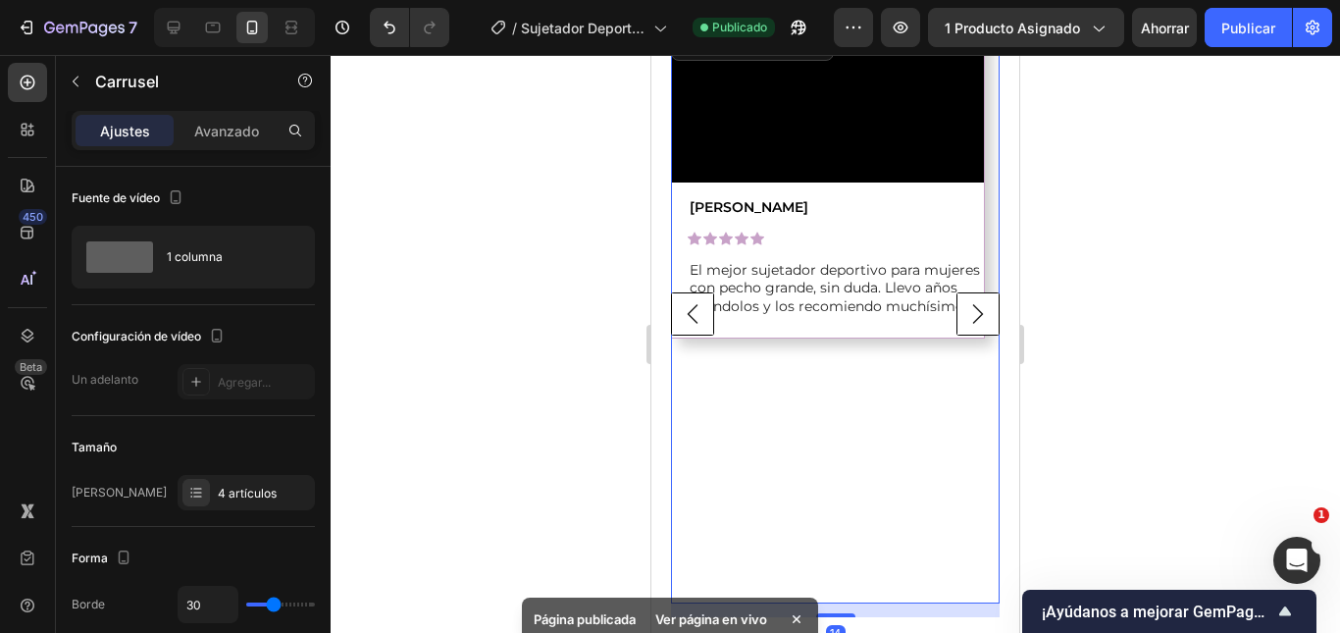
click at [957, 335] on rect "Carousel Next Arrow" at bounding box center [978, 314] width 42 height 42
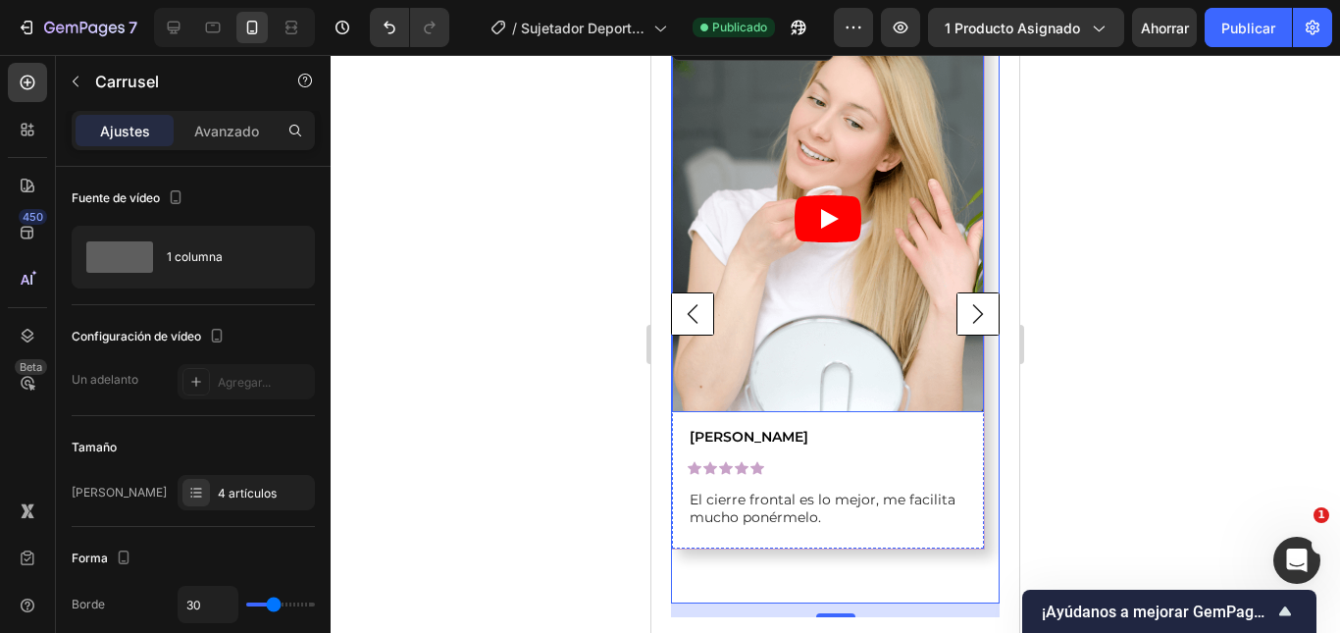
click at [748, 310] on article at bounding box center [828, 218] width 312 height 385
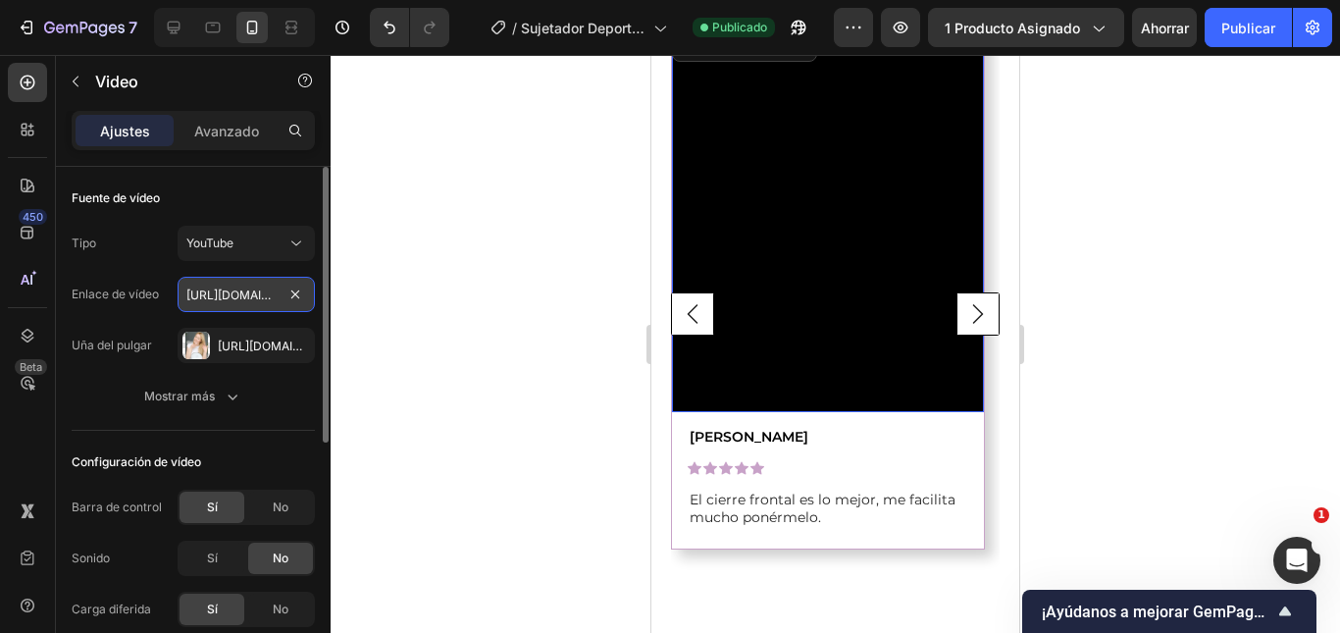
click at [244, 300] on input "[URL][DOMAIN_NAME]" at bounding box center [246, 294] width 137 height 35
paste input "[DOMAIN_NAME][URL]"
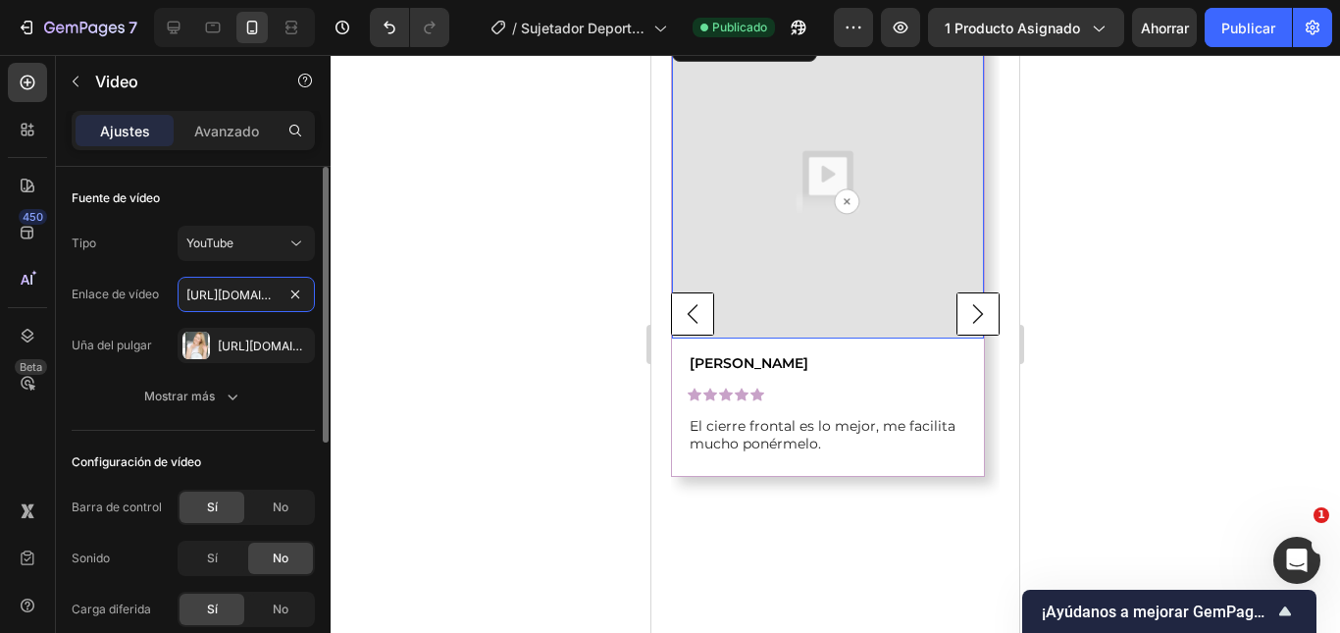
scroll to position [0, 367]
click at [293, 243] on icon at bounding box center [296, 243] width 10 height 5
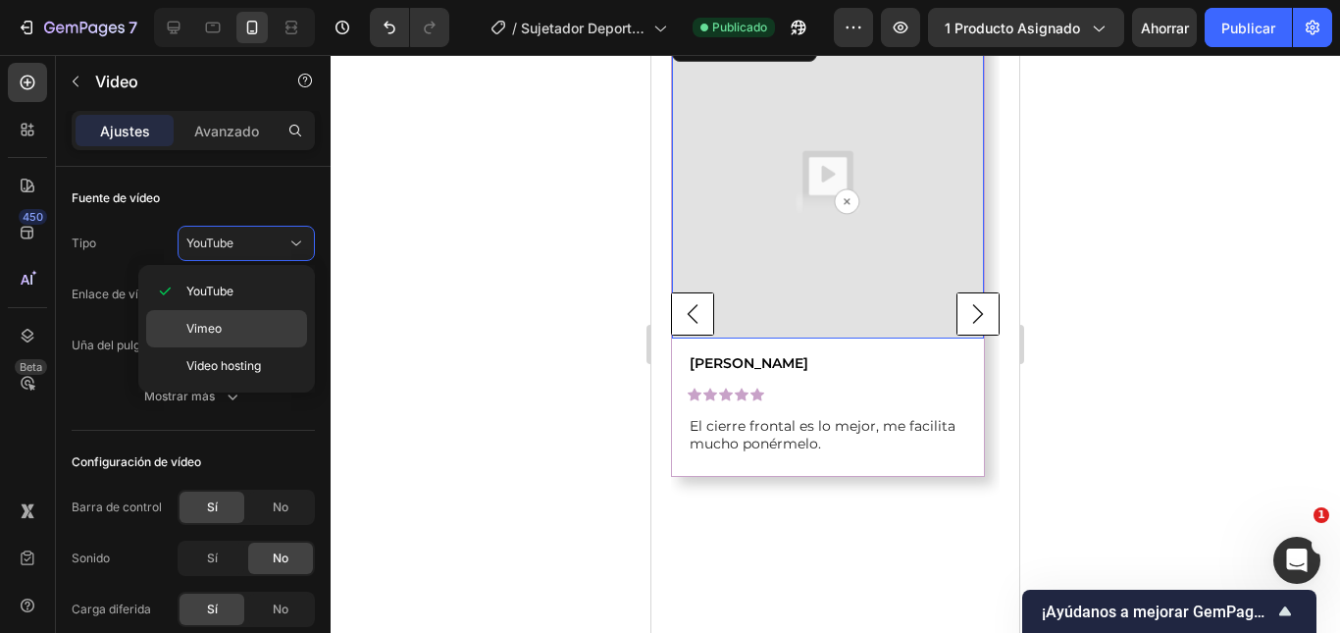
scroll to position [0, 0]
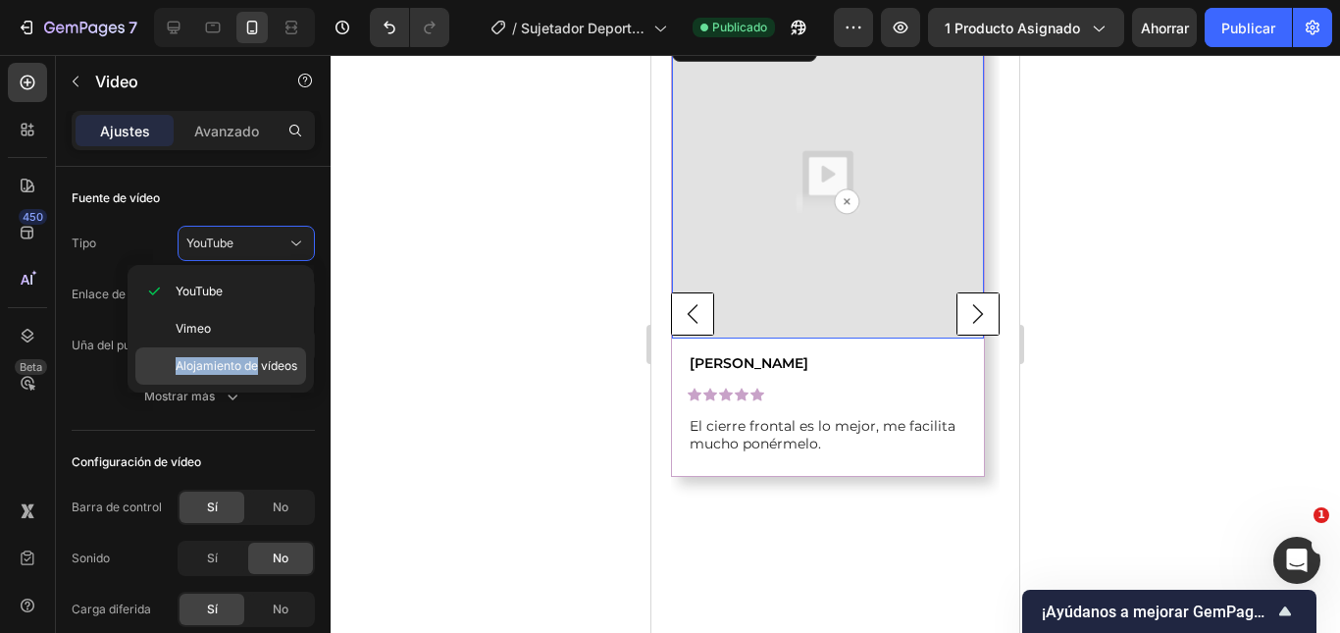
drag, startPoint x: 264, startPoint y: 326, endPoint x: 258, endPoint y: 356, distance: 31.0
click at [258, 356] on div "YouTube Vimeo Alojamiento de vídeos" at bounding box center [220, 329] width 171 height 112
click at [258, 357] on span "Alojamiento de vídeos" at bounding box center [237, 366] width 122 height 18
type input "[URL][DOMAIN_NAME]"
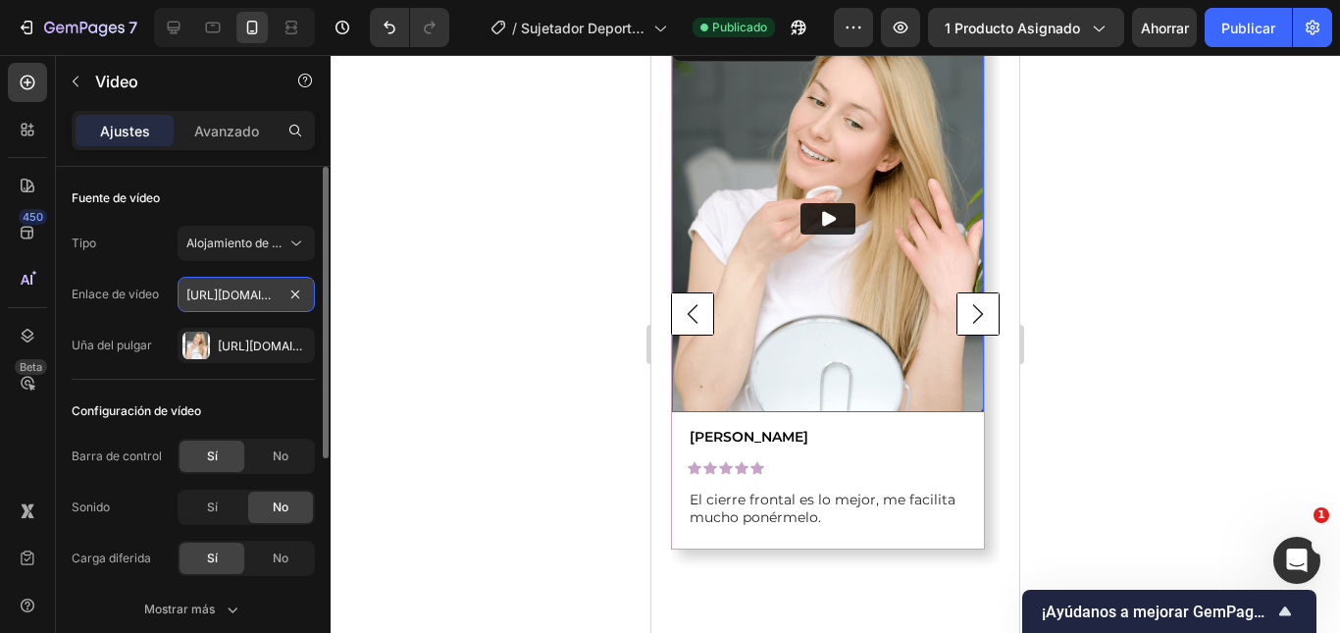
click at [247, 302] on input "[URL][DOMAIN_NAME]" at bounding box center [246, 294] width 137 height 35
click at [236, 303] on input "text" at bounding box center [246, 294] width 137 height 35
paste input "[URL][DOMAIN_NAME]"
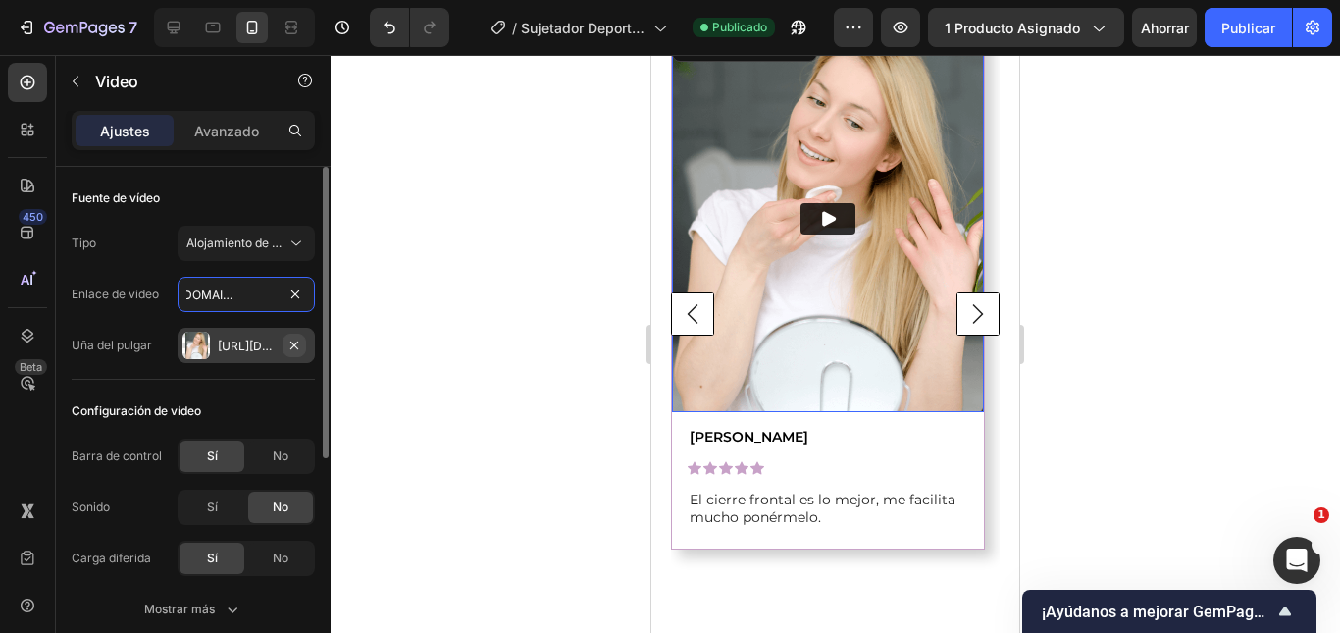
type input "[URL][DOMAIN_NAME]"
click at [299, 343] on icon "button" at bounding box center [294, 345] width 16 height 16
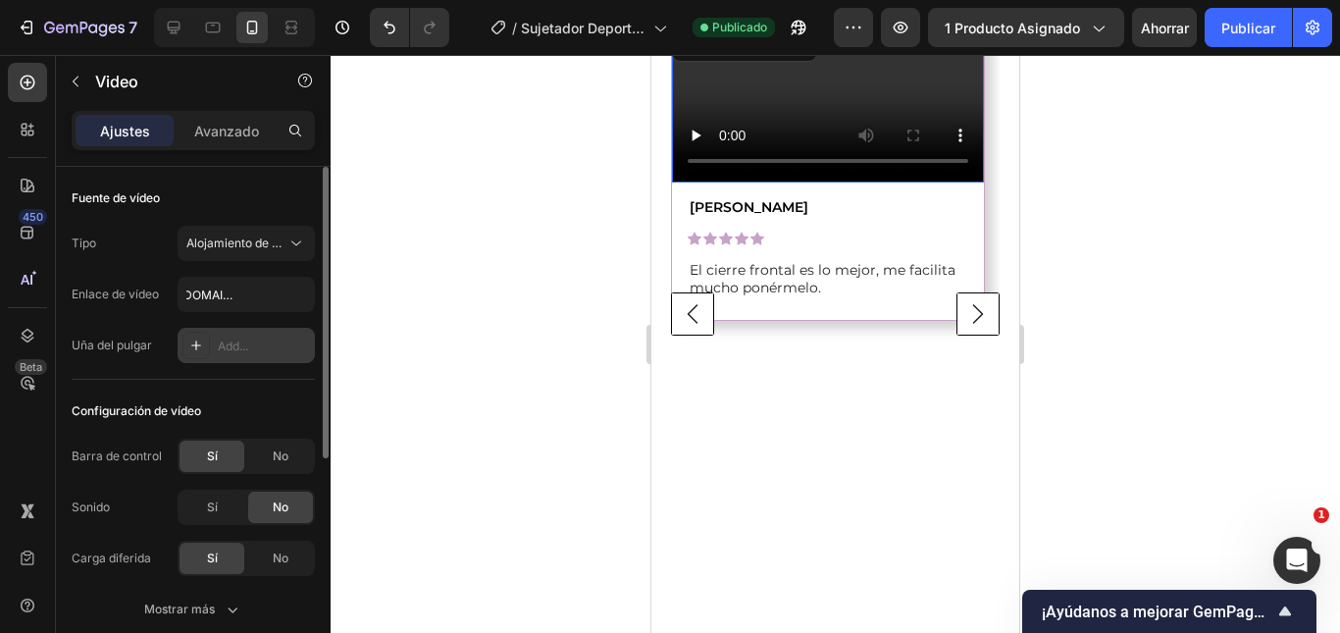
scroll to position [0, 0]
click at [261, 459] on div "No" at bounding box center [280, 455] width 65 height 31
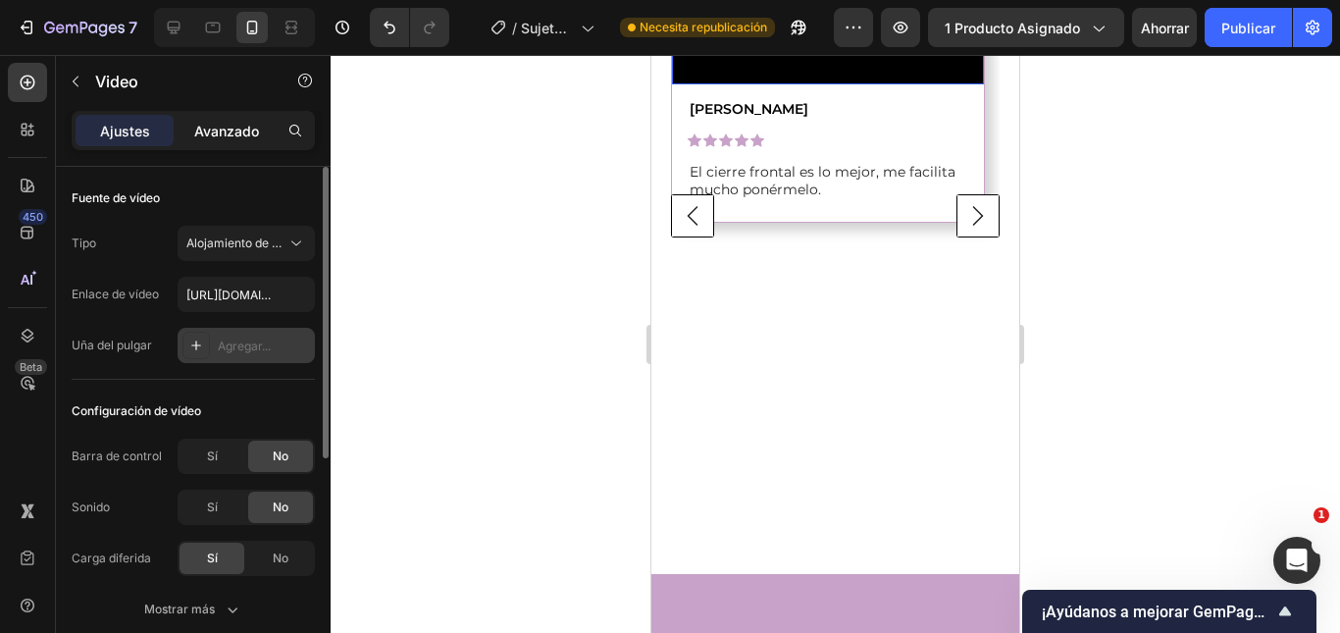
click at [247, 133] on font "Avanzado" at bounding box center [226, 131] width 65 height 17
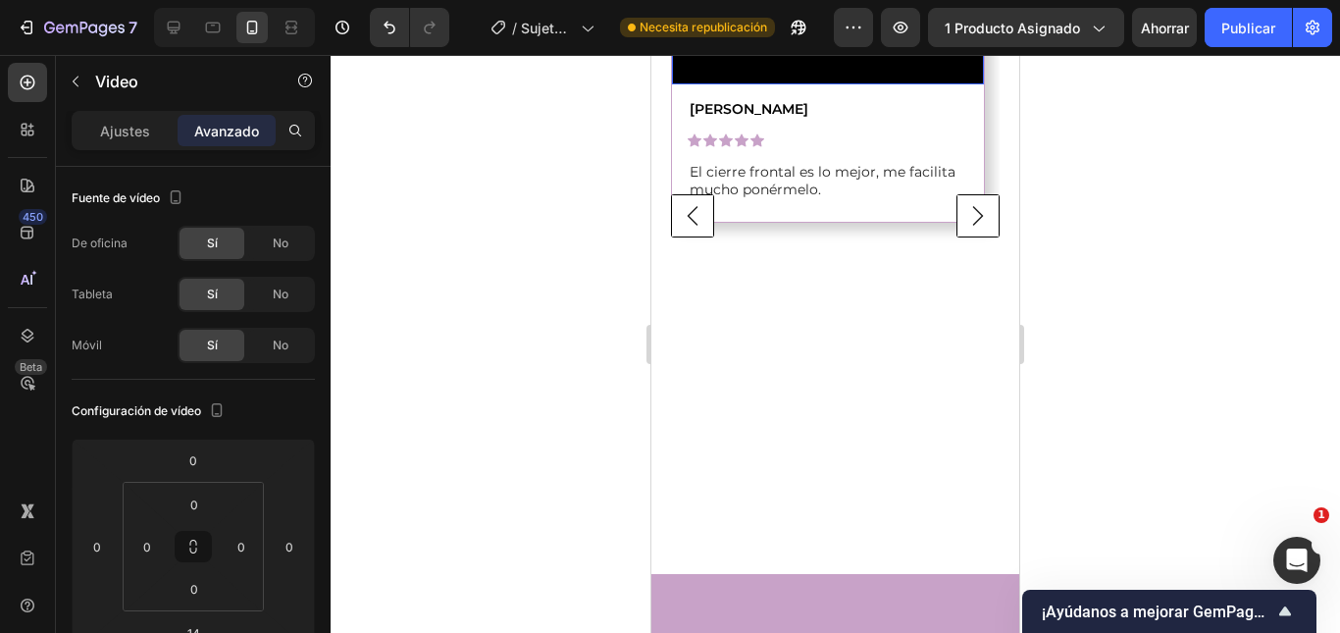
click at [145, 142] on div "Ajustes" at bounding box center [125, 130] width 98 height 31
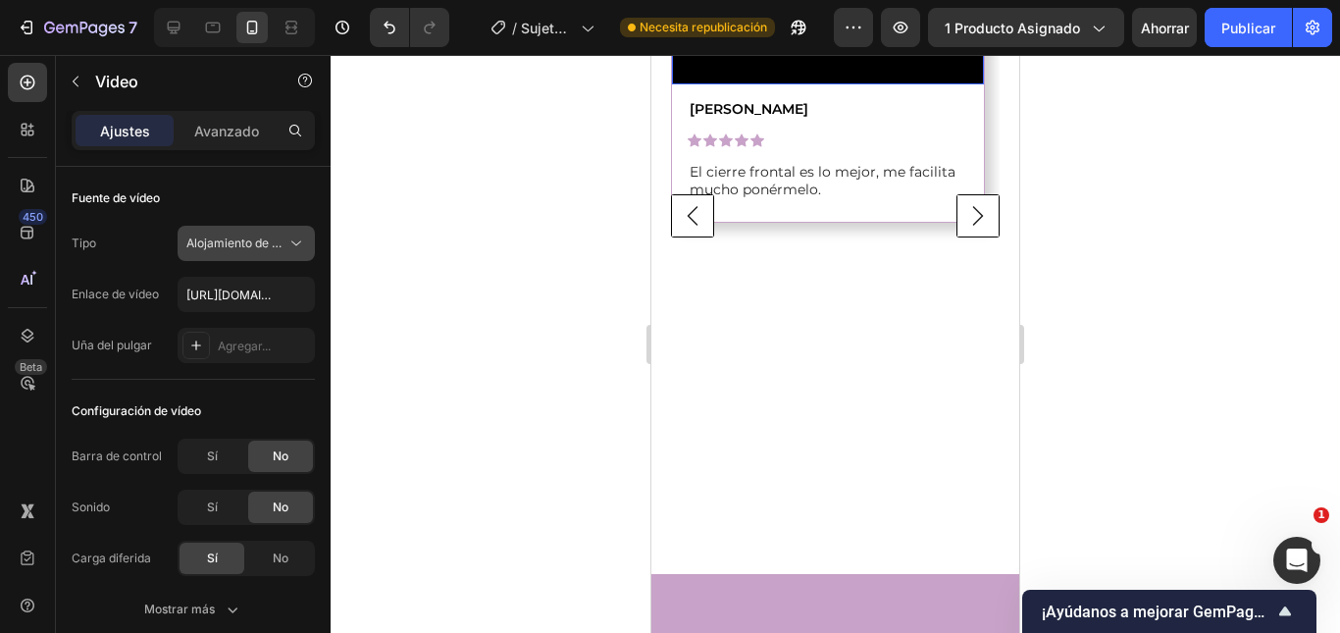
click at [249, 254] on button "Alojamiento de vídeos" at bounding box center [246, 243] width 137 height 35
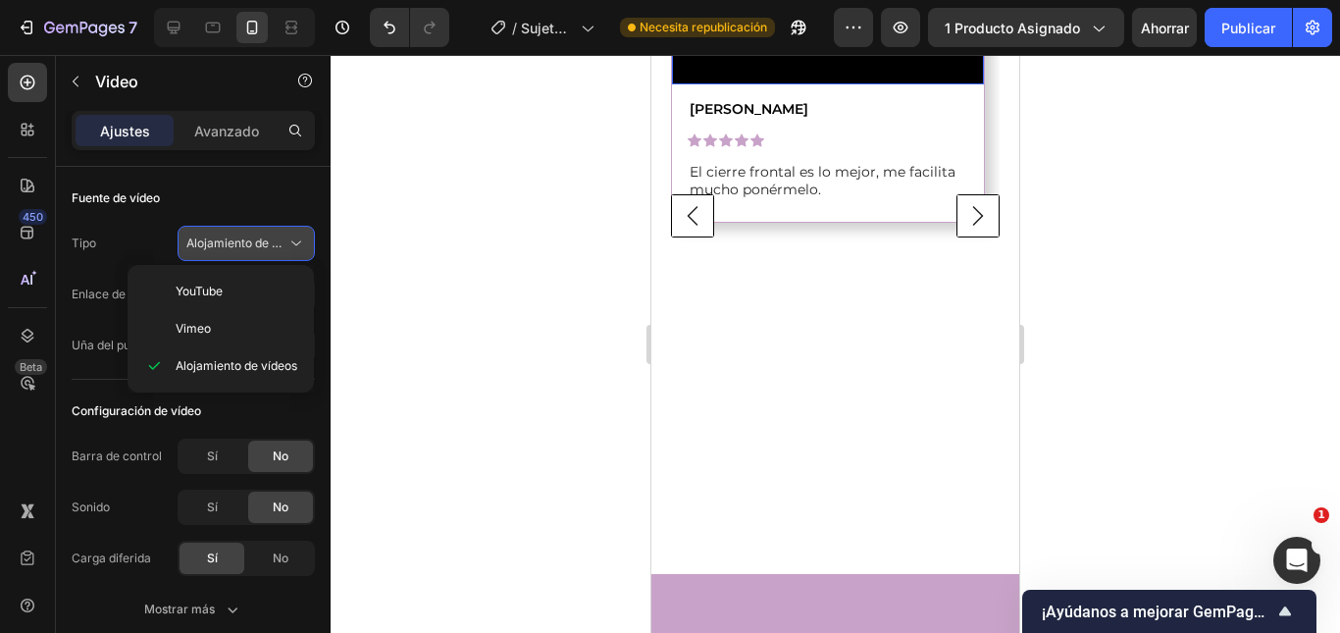
click at [249, 254] on button "Alojamiento de vídeos" at bounding box center [246, 243] width 137 height 35
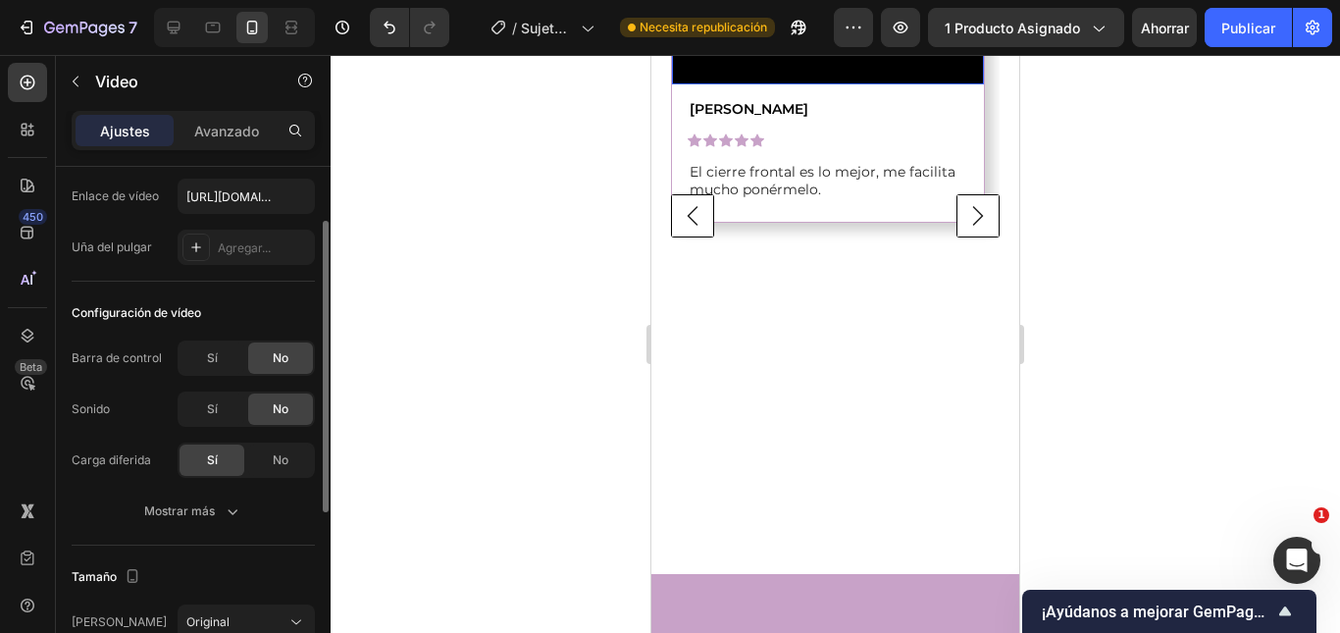
scroll to position [196, 0]
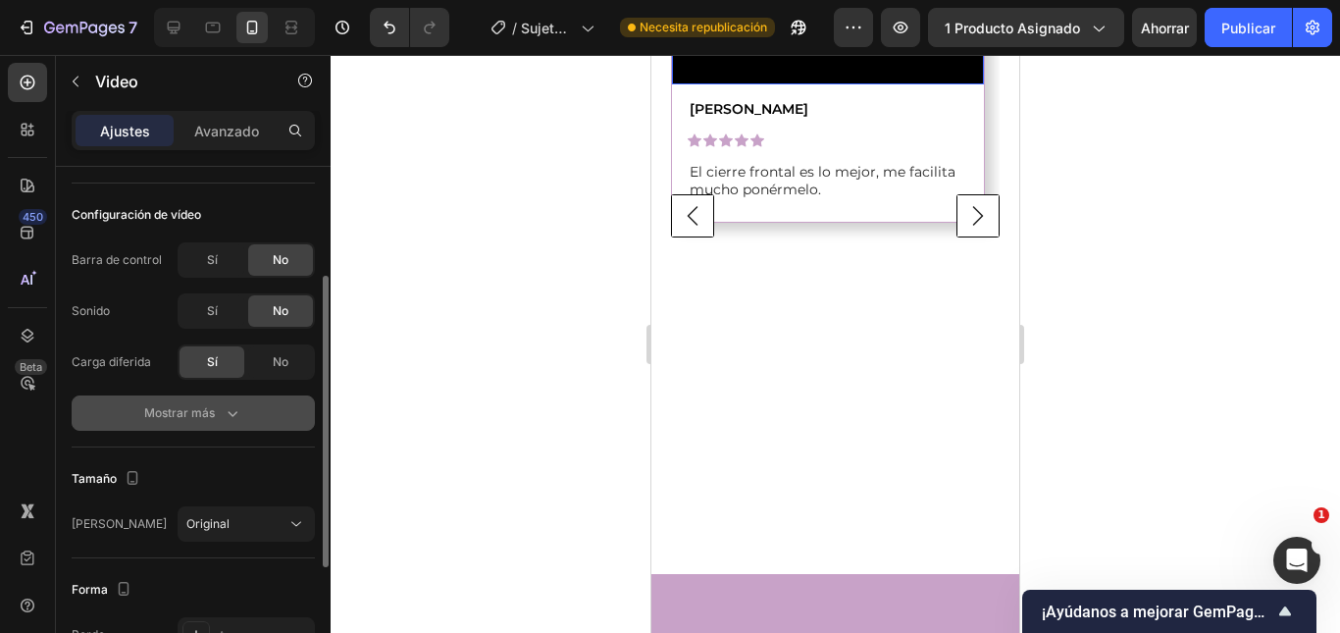
click at [231, 420] on icon "button" at bounding box center [233, 413] width 20 height 20
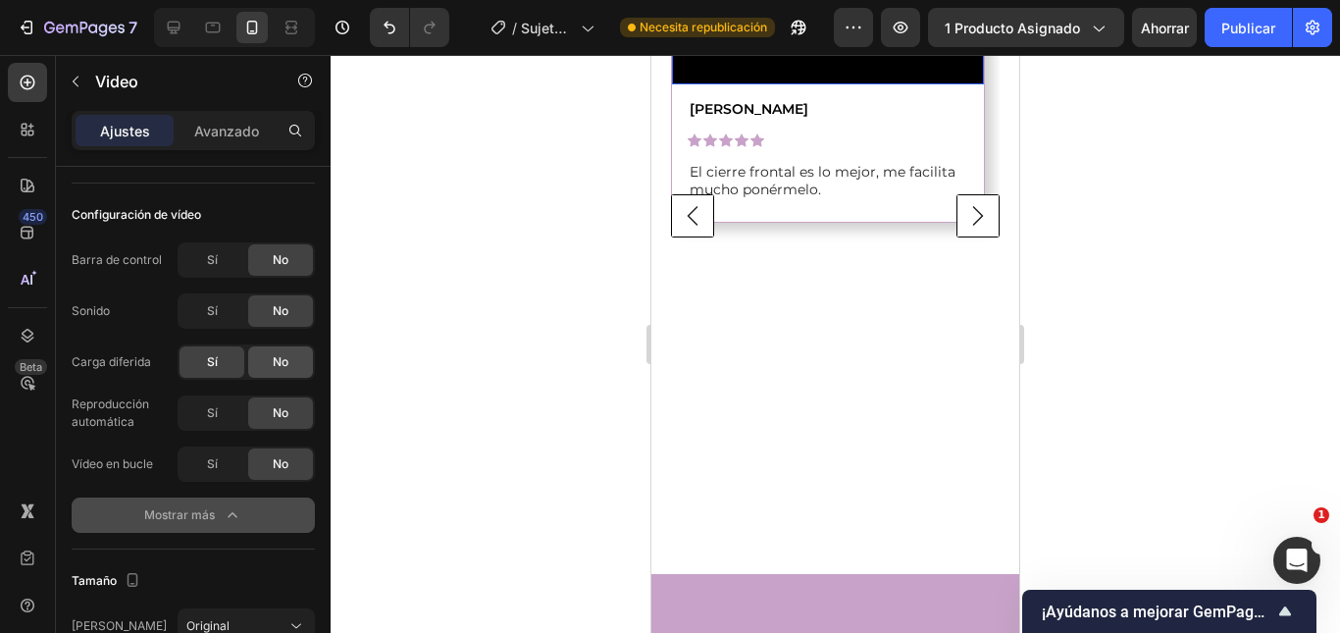
click at [257, 363] on div "No" at bounding box center [280, 361] width 65 height 31
click at [214, 370] on span "Sí" at bounding box center [212, 362] width 11 height 18
click at [214, 412] on font "Sí" at bounding box center [212, 412] width 11 height 15
click at [188, 476] on div "Sí" at bounding box center [211, 463] width 65 height 31
click at [208, 518] on font "Mostrar más" at bounding box center [179, 514] width 71 height 15
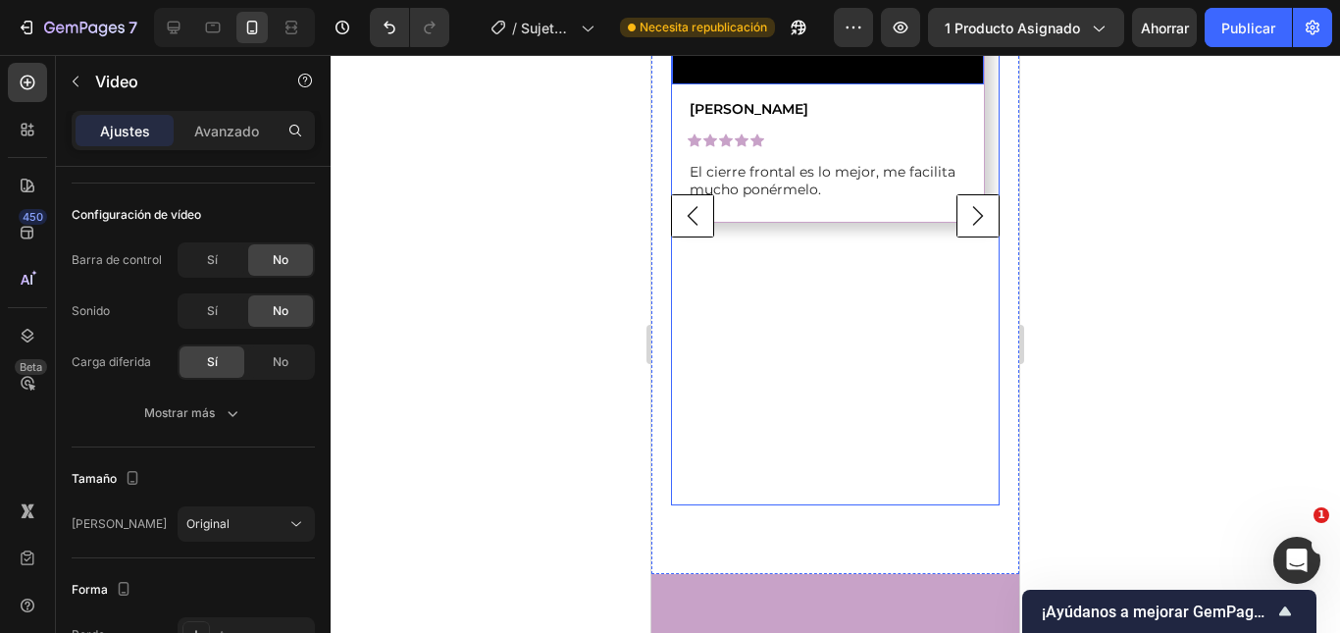
click at [711, 237] on rect "Carousel Back Arrow" at bounding box center [693, 216] width 42 height 42
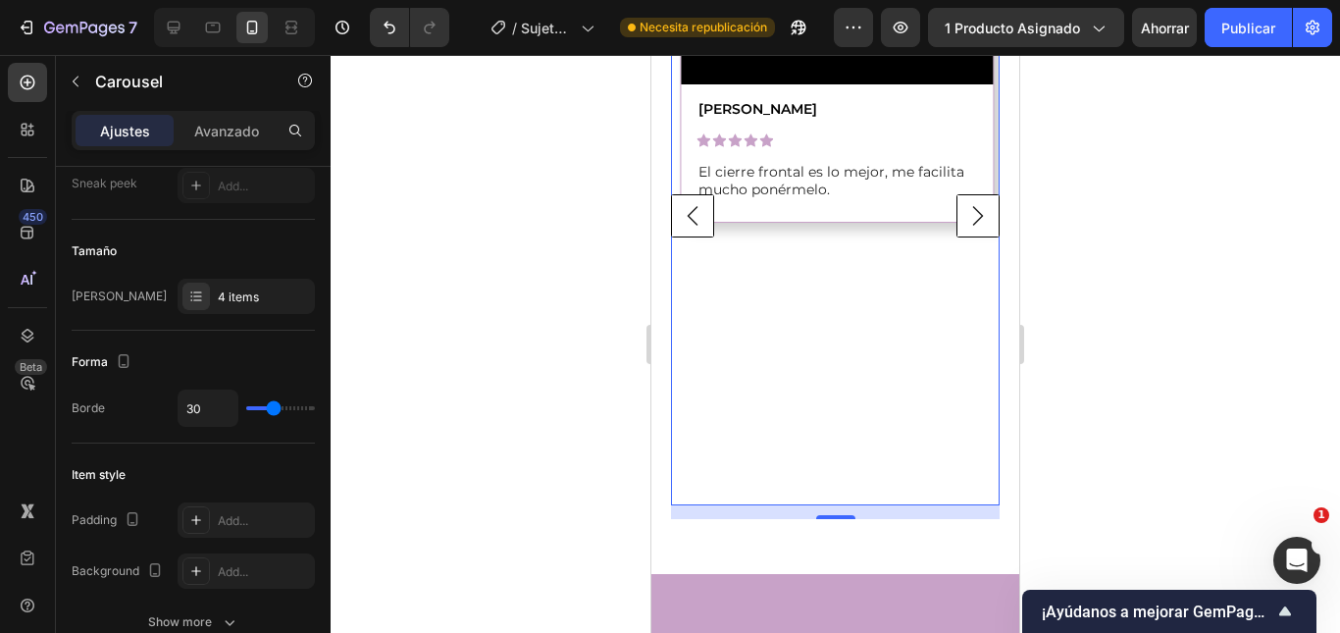
scroll to position [0, 0]
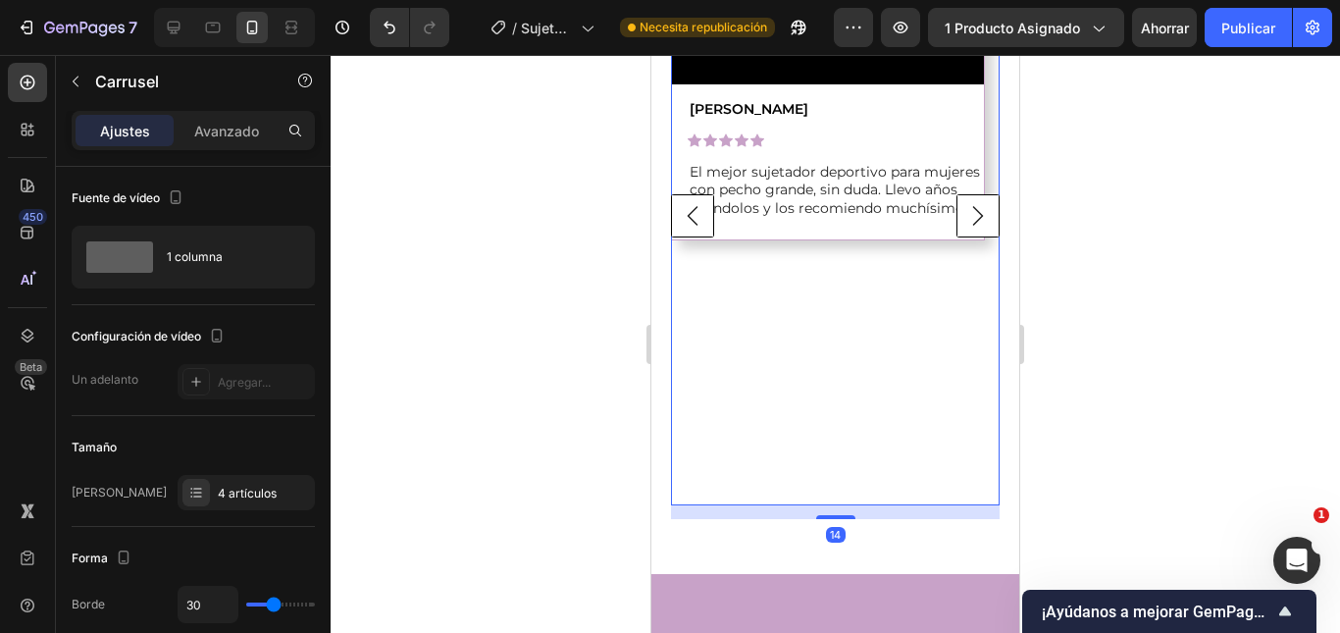
click at [971, 237] on rect "Carousel Next Arrow" at bounding box center [978, 216] width 42 height 42
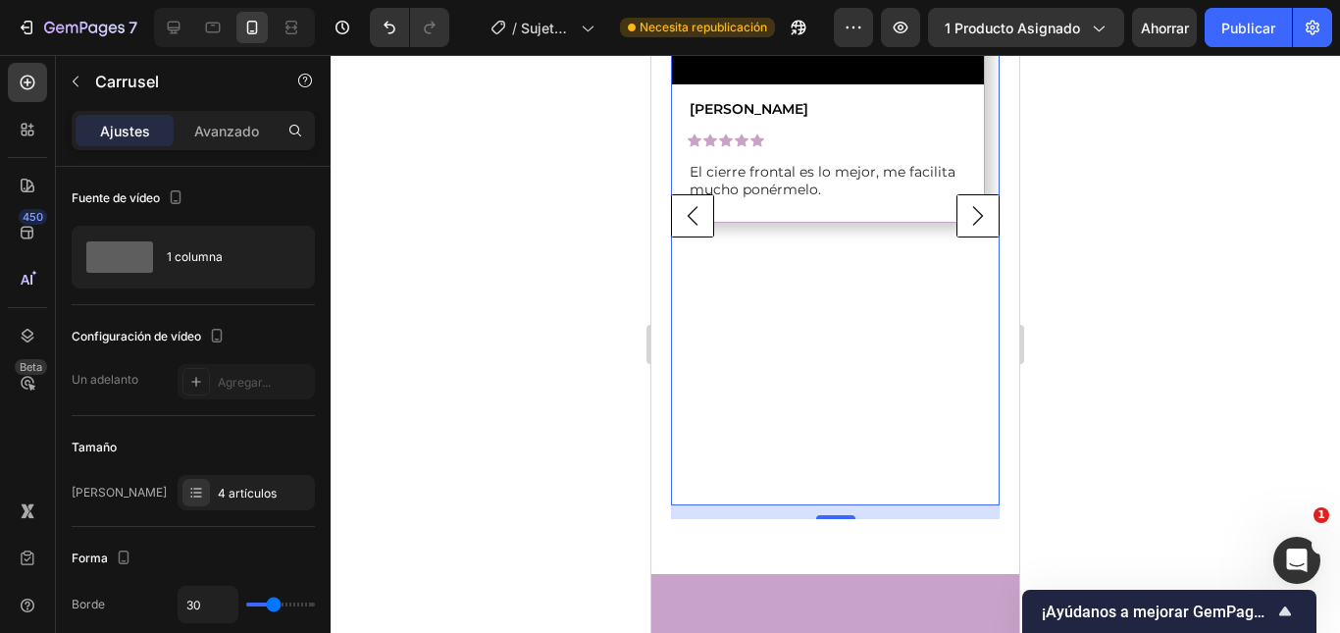
click at [1136, 277] on div at bounding box center [835, 344] width 1009 height 578
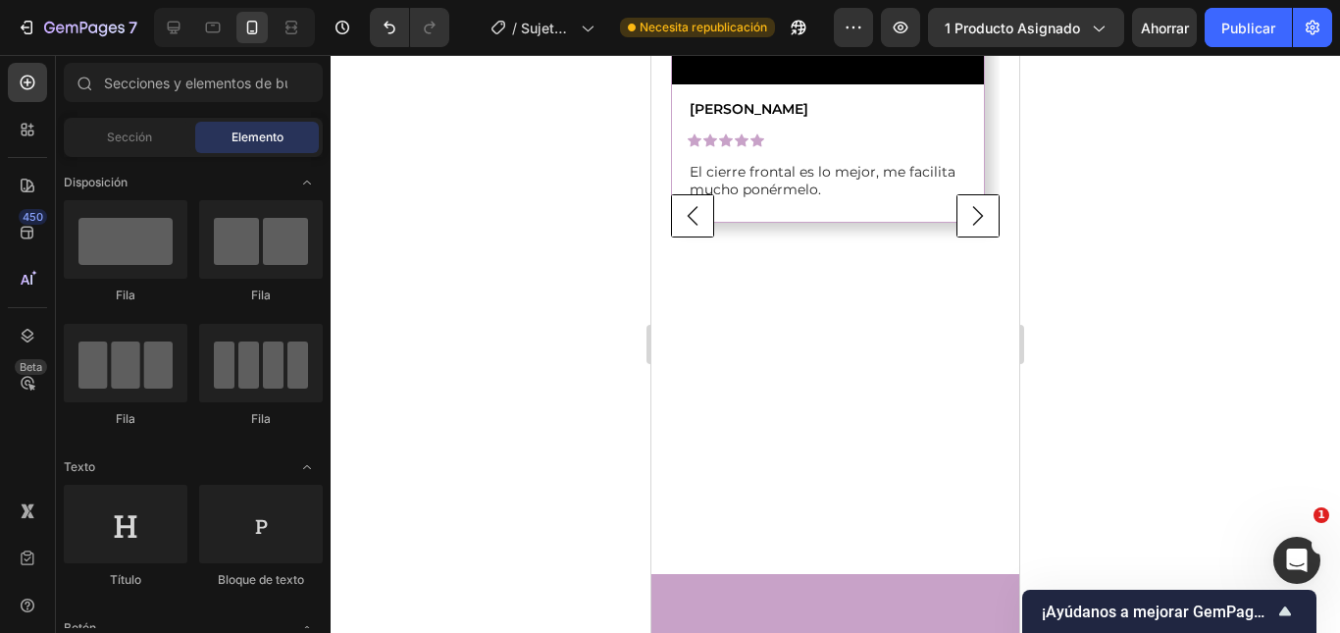
click at [850, 84] on video at bounding box center [828, 6] width 312 height 156
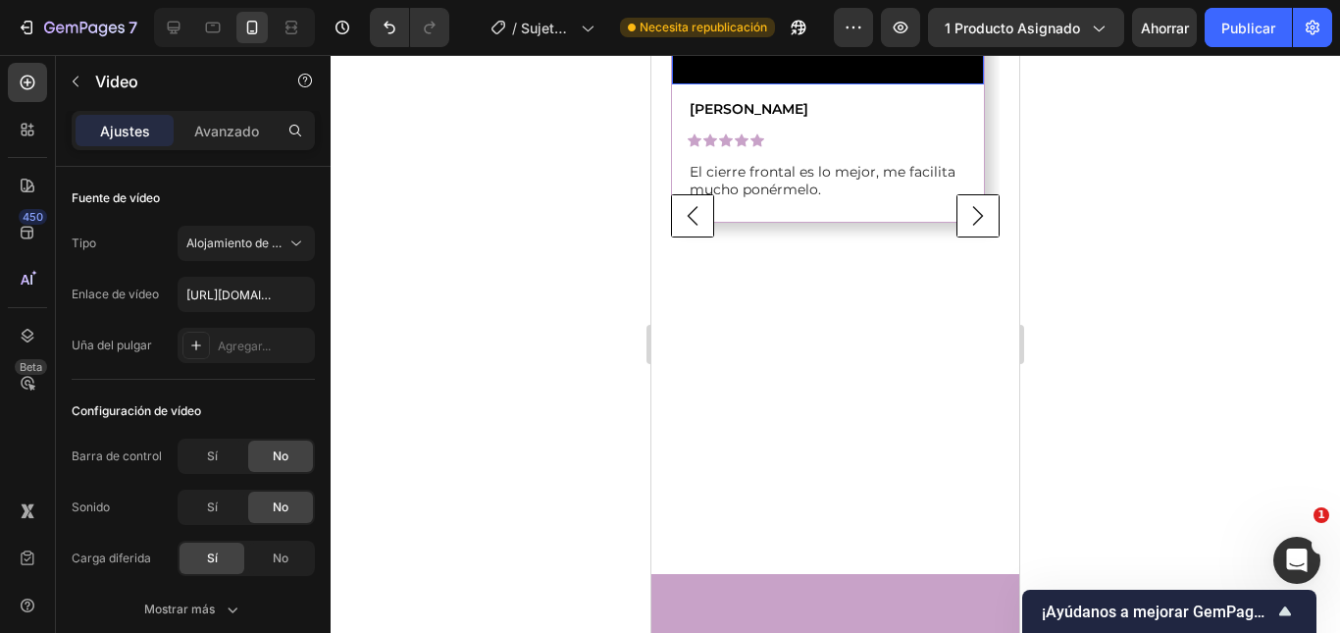
scroll to position [2354, 0]
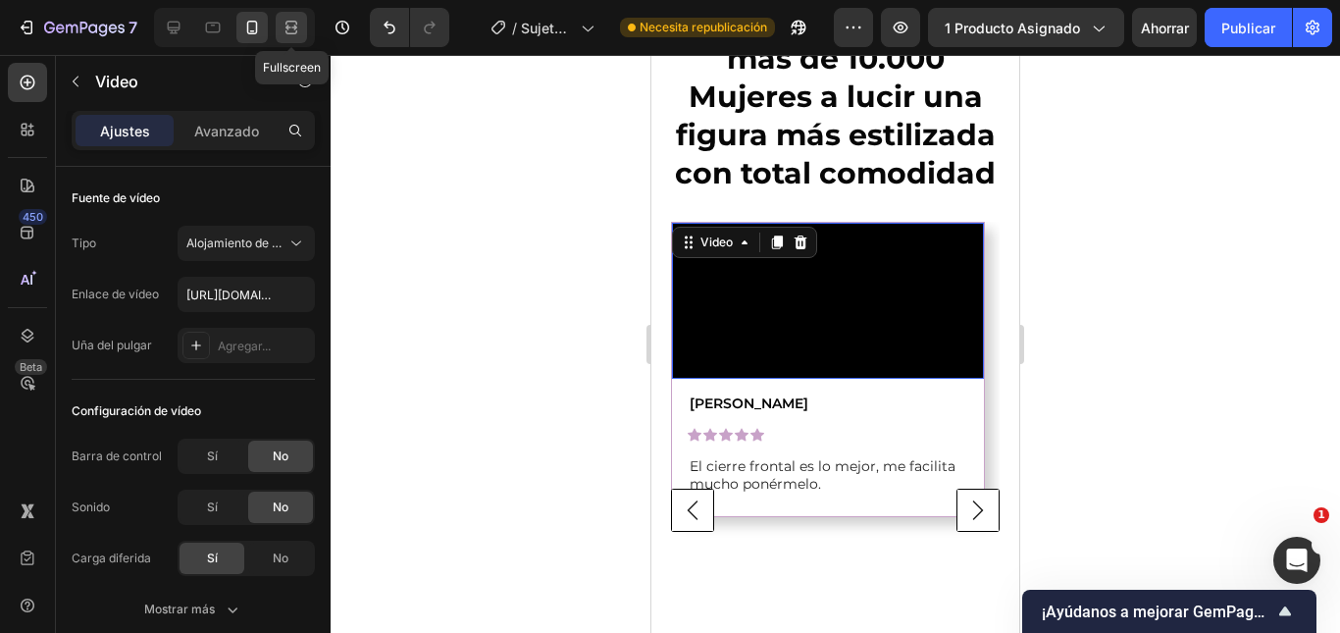
click at [296, 36] on div at bounding box center [291, 27] width 31 height 31
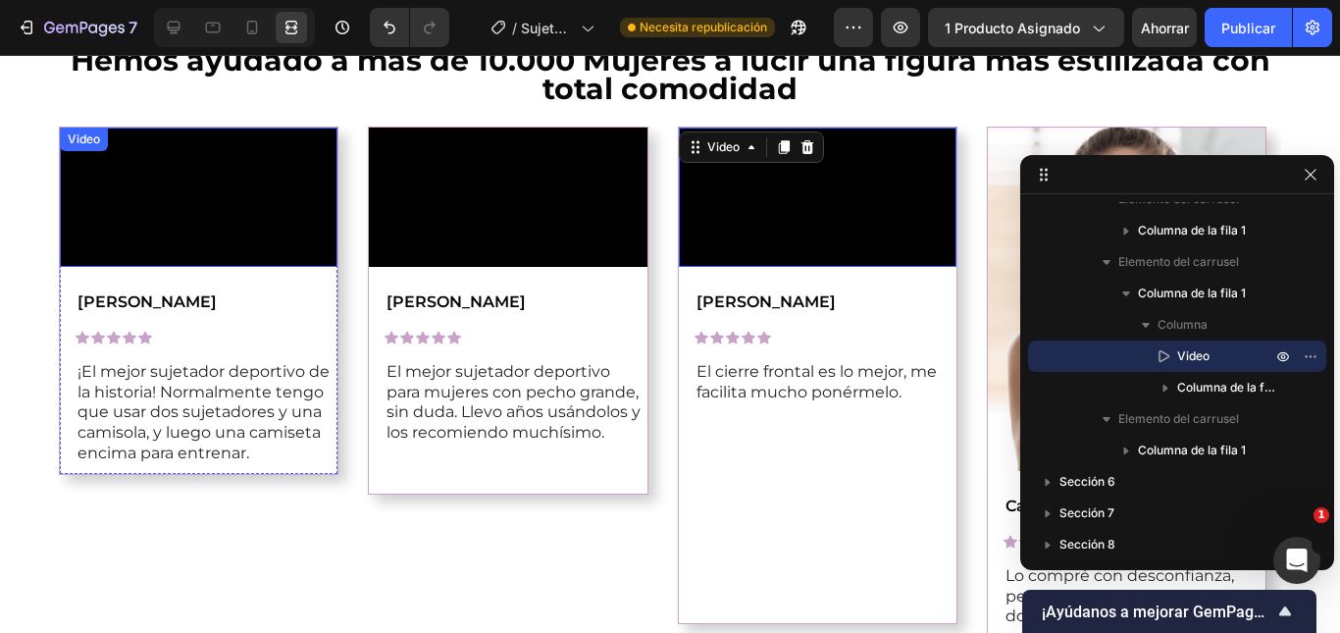
scroll to position [1938, 0]
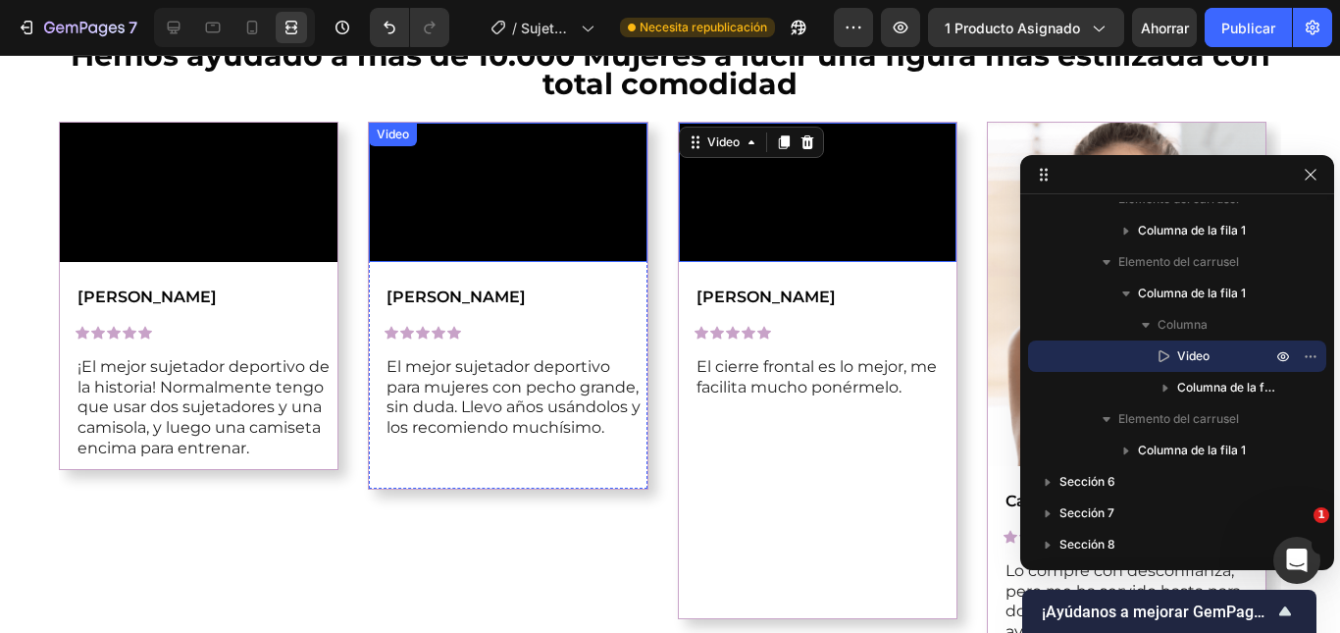
click at [561, 262] on video at bounding box center [508, 192] width 278 height 139
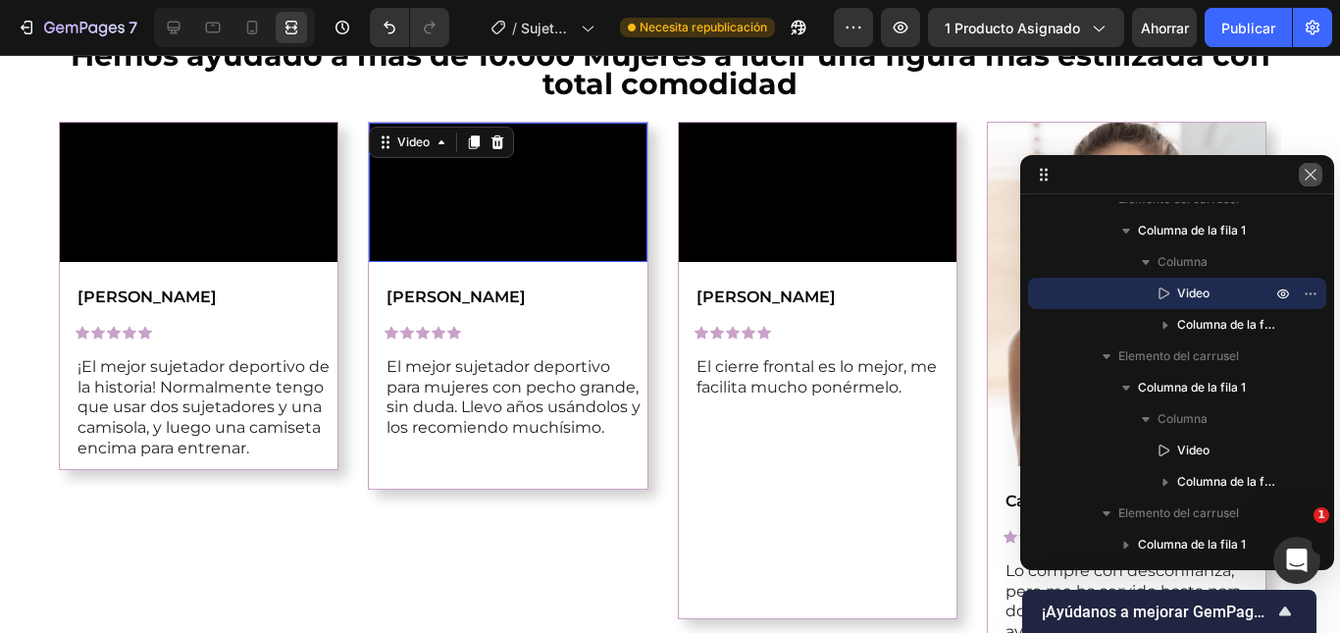
click at [1310, 179] on icon "button" at bounding box center [1310, 175] width 16 height 16
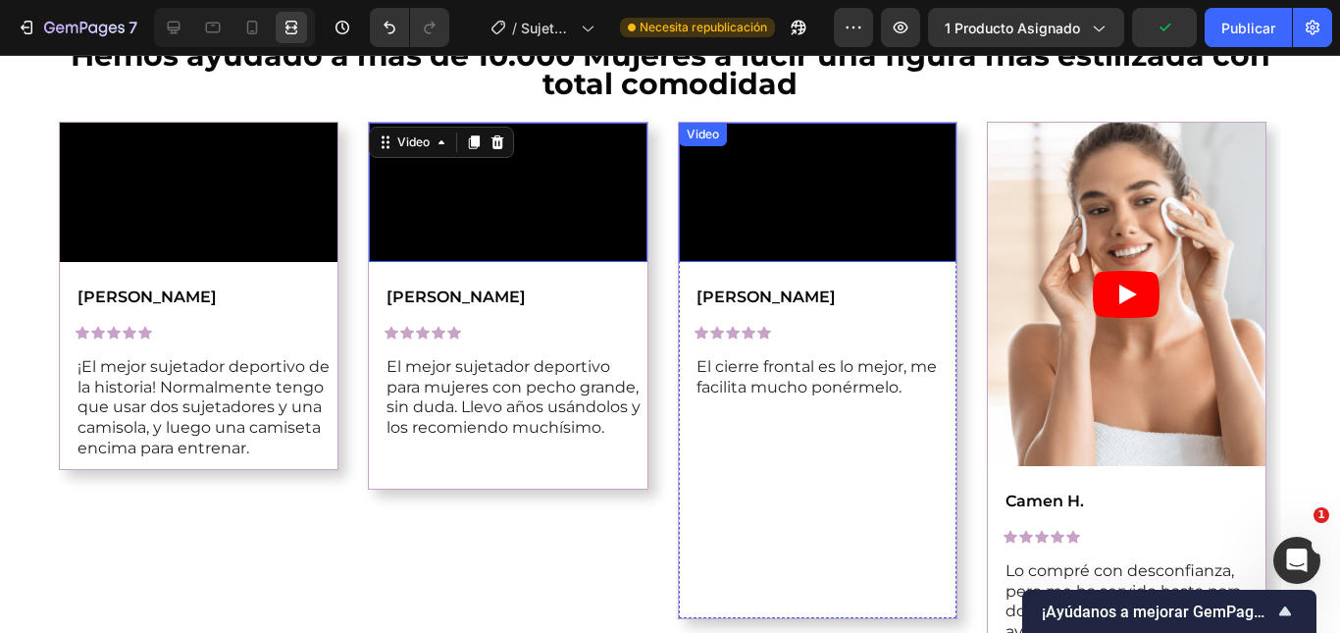
click at [834, 211] on video at bounding box center [818, 192] width 278 height 139
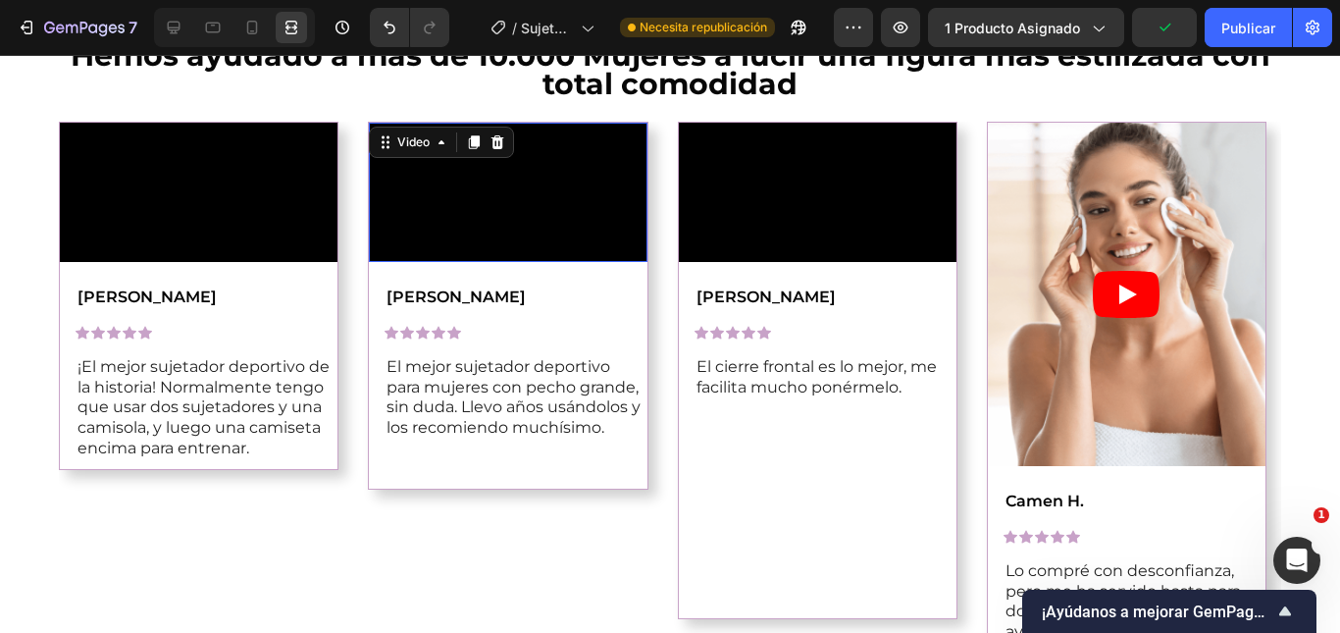
click at [552, 228] on video at bounding box center [508, 192] width 278 height 139
click at [475, 135] on icon at bounding box center [474, 142] width 16 height 16
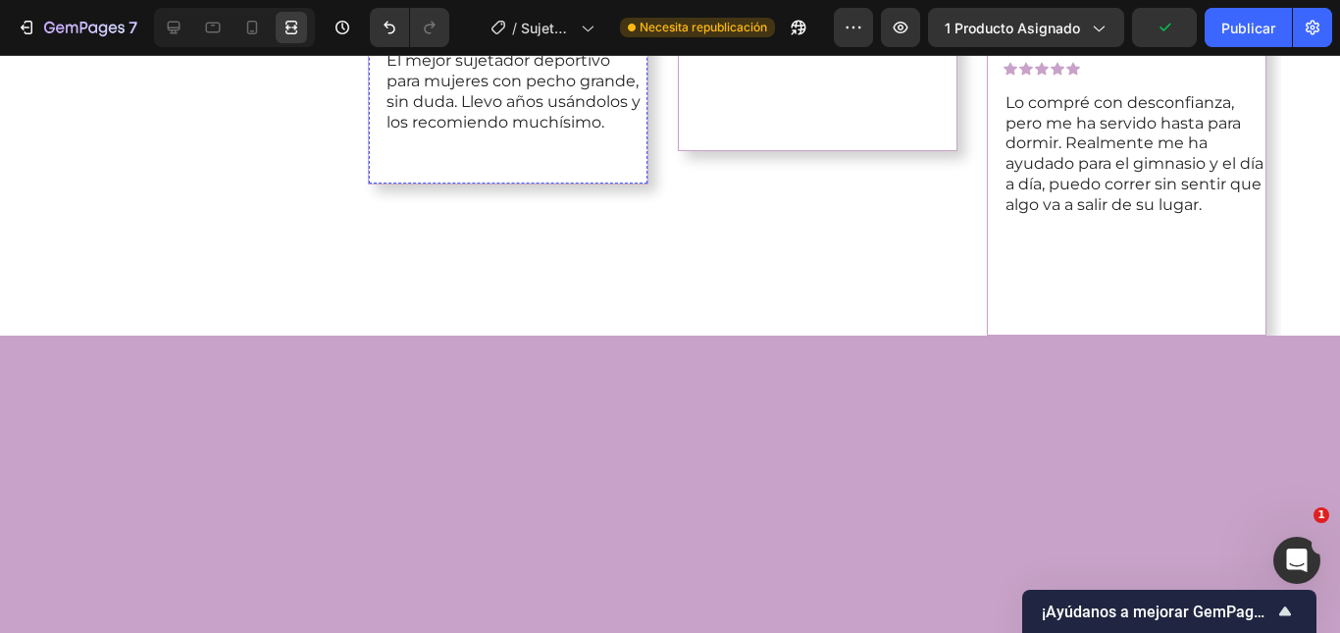
scroll to position [2455, 0]
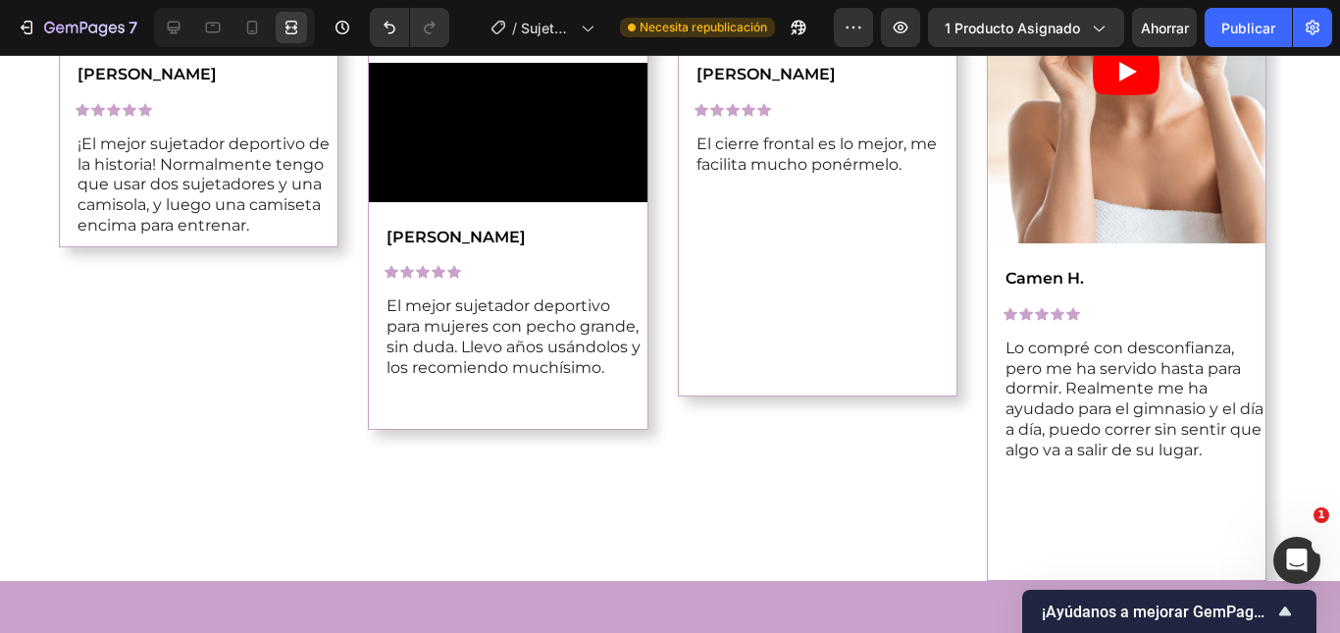
scroll to position [1965, 0]
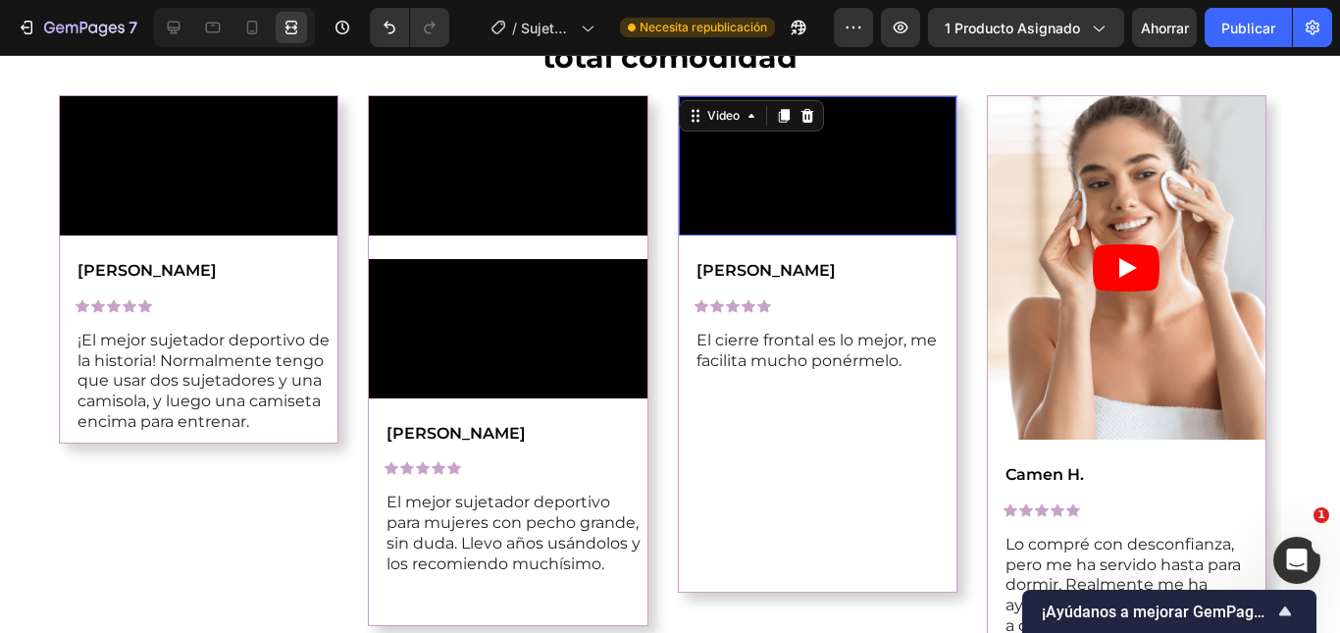
click at [792, 235] on video at bounding box center [818, 165] width 278 height 139
click at [801, 124] on icon at bounding box center [807, 116] width 16 height 16
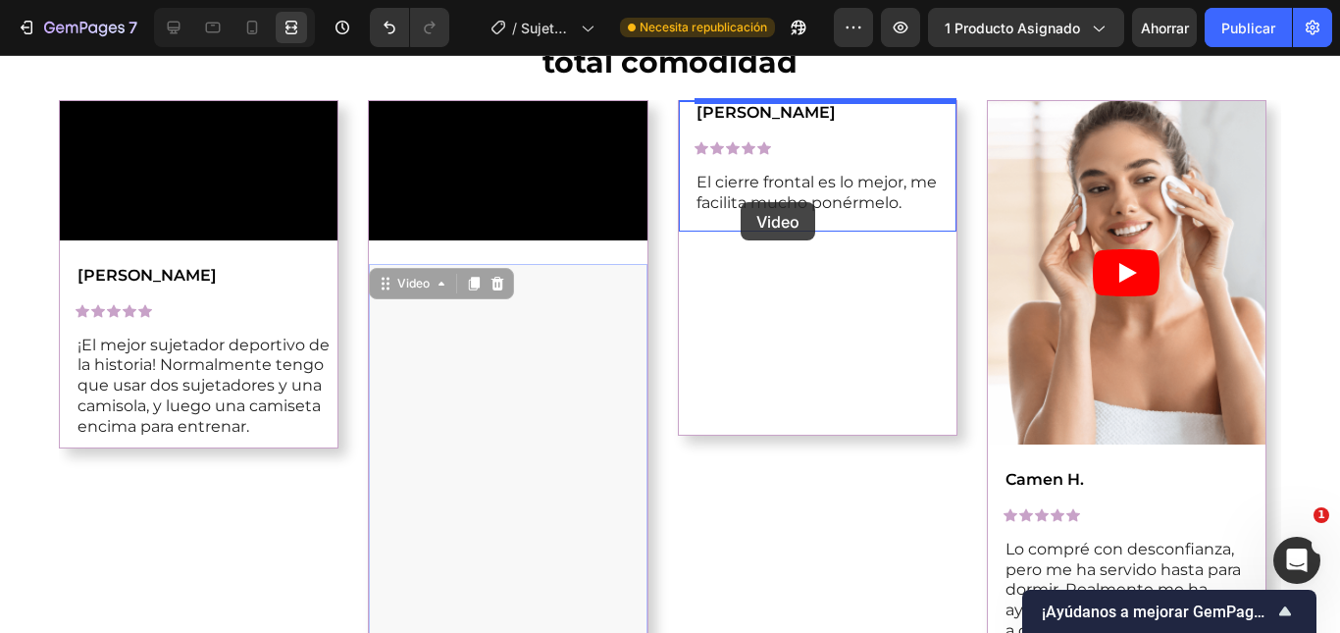
scroll to position [1016, 0]
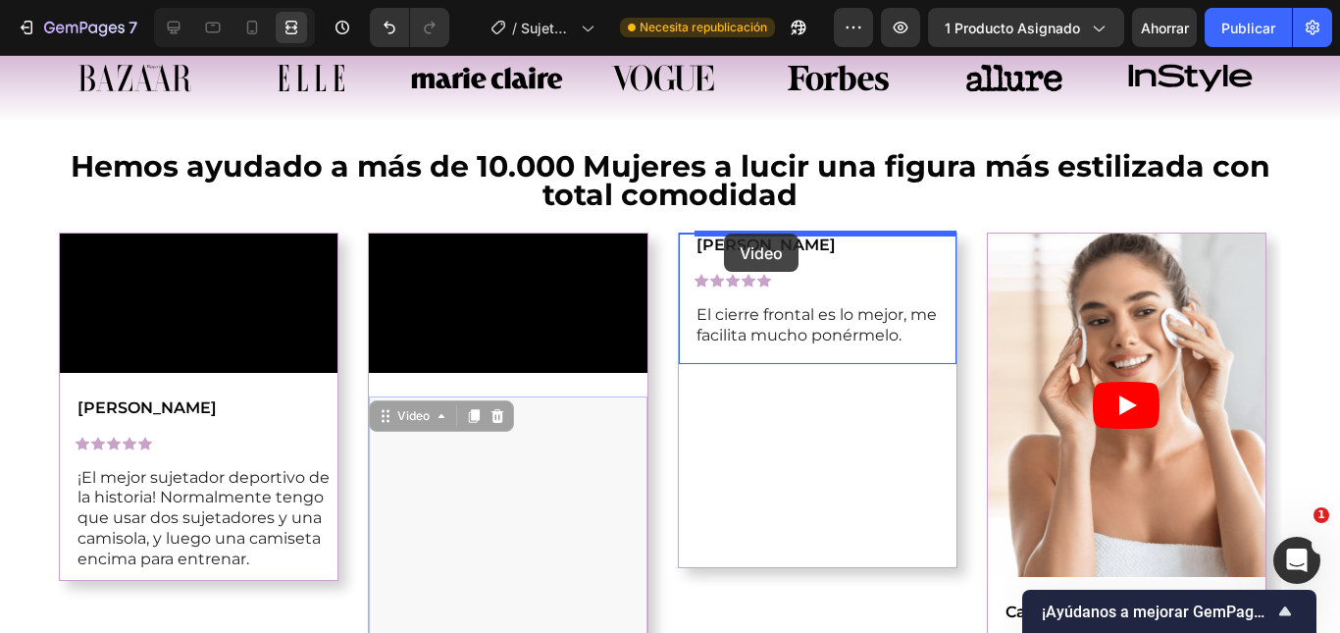
drag, startPoint x: 570, startPoint y: 525, endPoint x: 724, endPoint y: 233, distance: 329.5
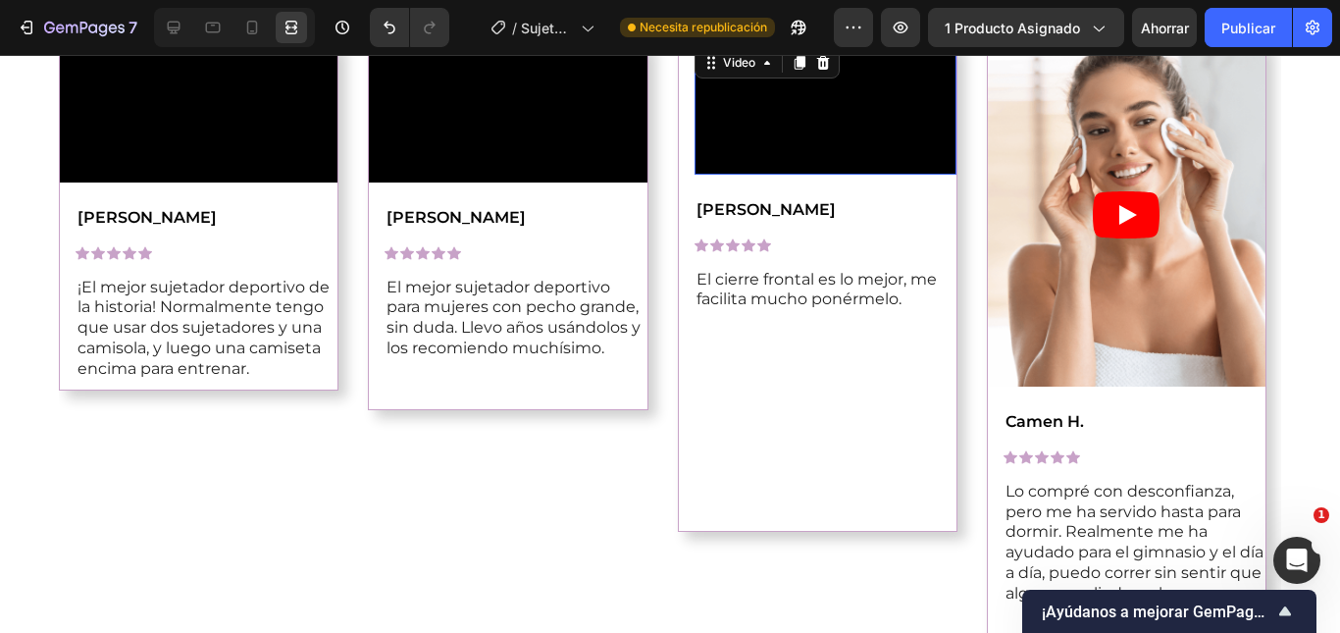
scroll to position [1310, 0]
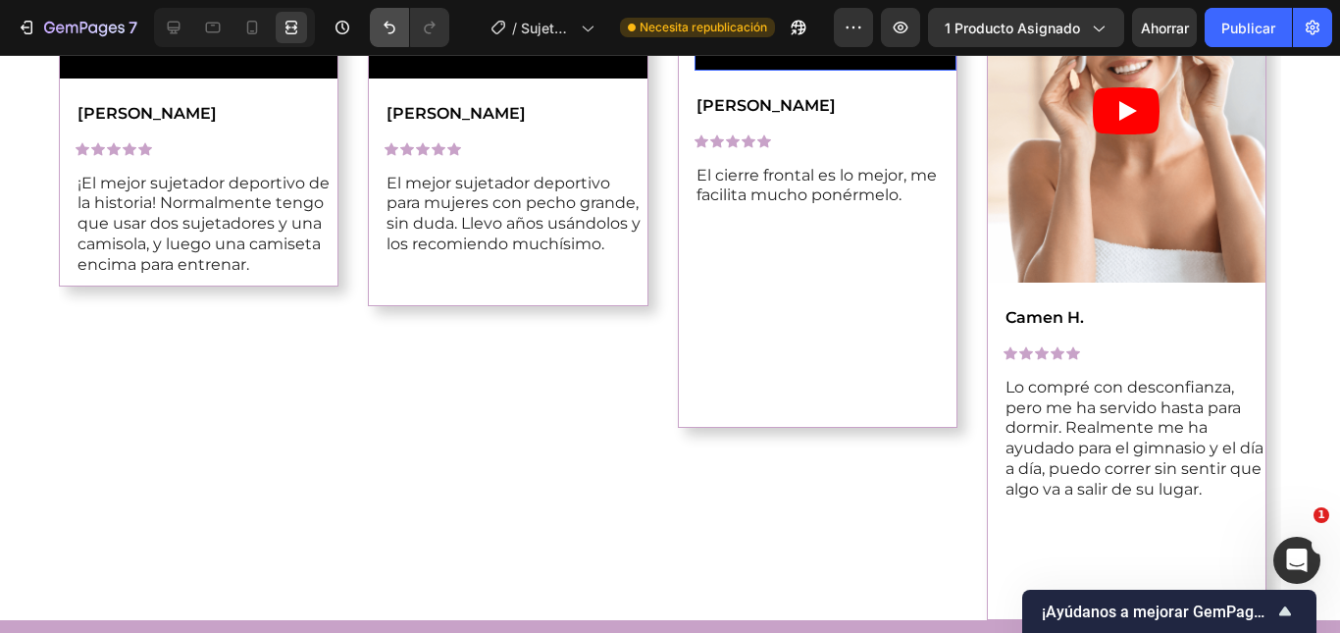
click at [386, 27] on icon "Deshacer/Rehacer" at bounding box center [389, 28] width 12 height 13
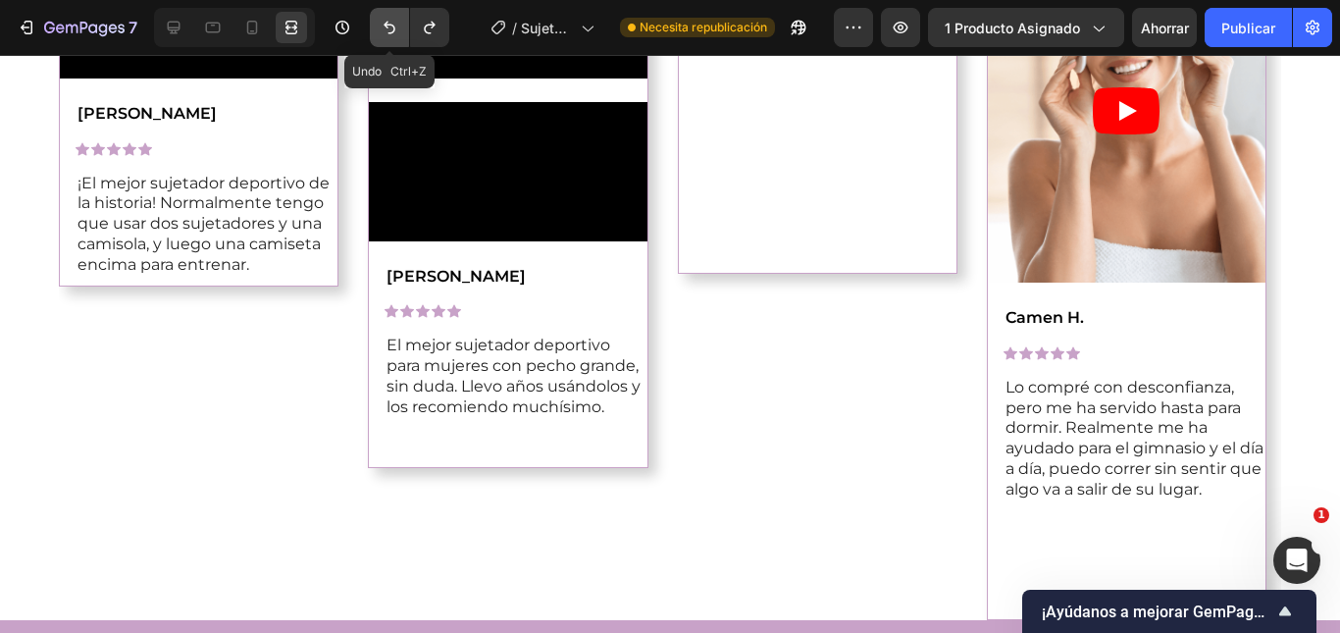
click at [386, 27] on icon "Deshacer/Rehacer" at bounding box center [389, 28] width 12 height 13
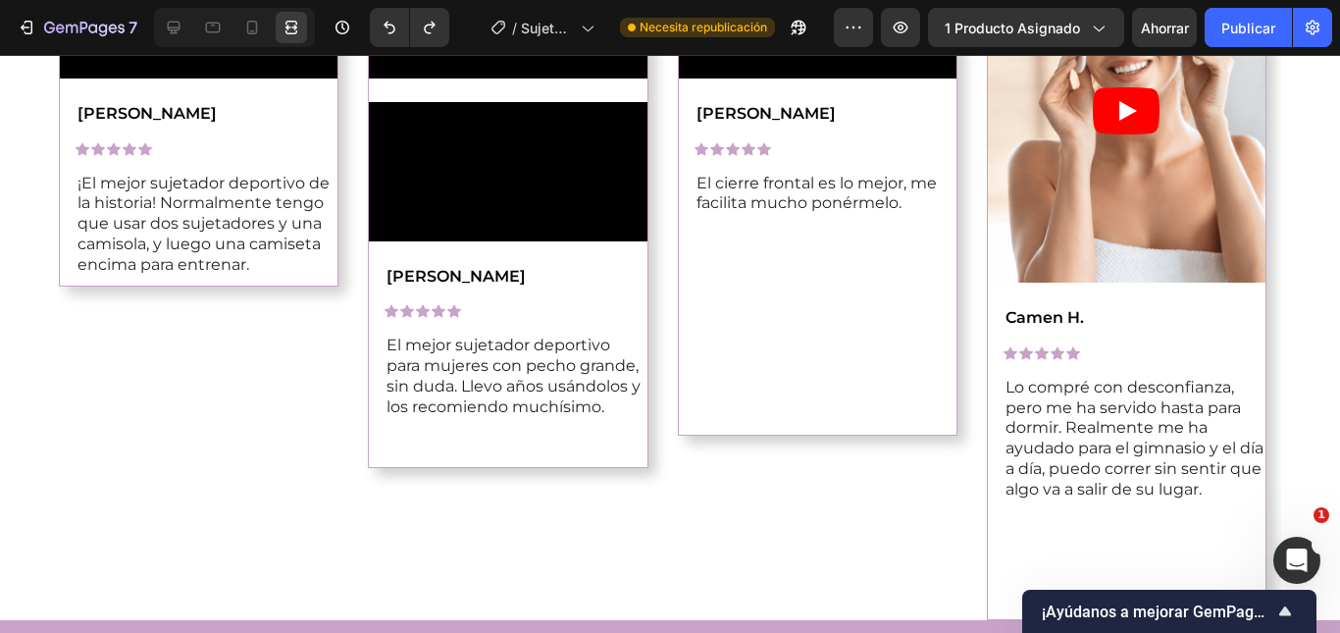
click at [515, 241] on video at bounding box center [508, 171] width 278 height 139
click at [389, 30] on icon "Deshacer/Rehacer" at bounding box center [390, 28] width 20 height 20
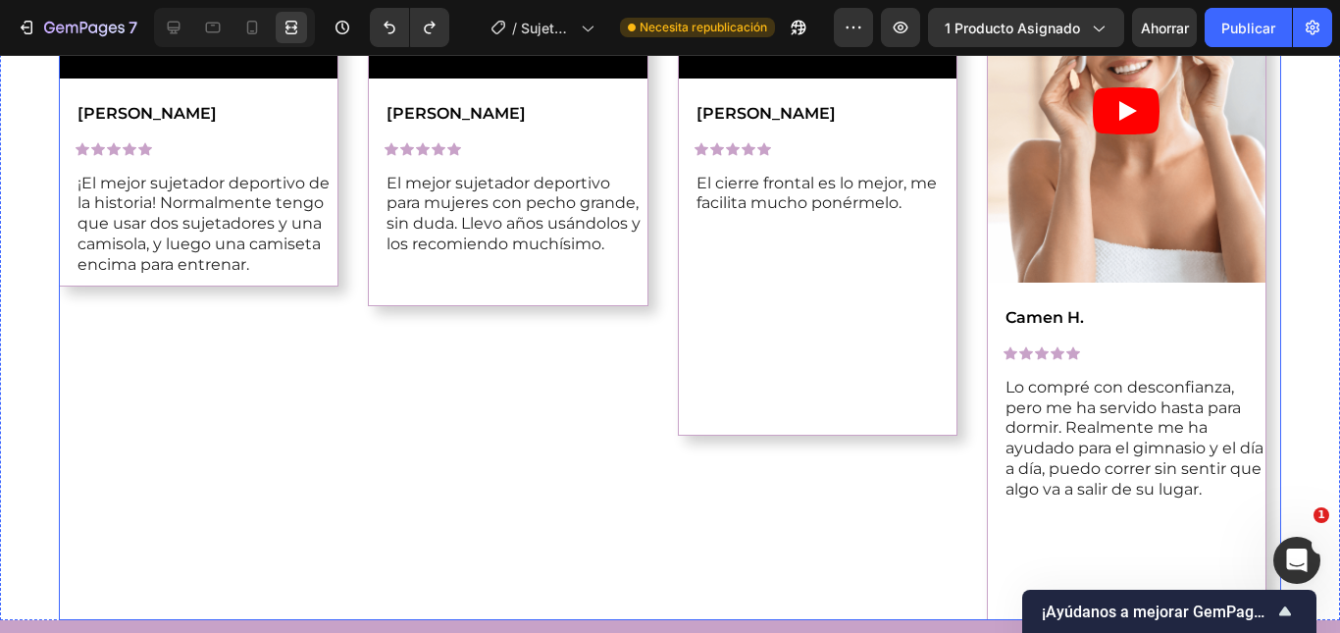
scroll to position [1212, 0]
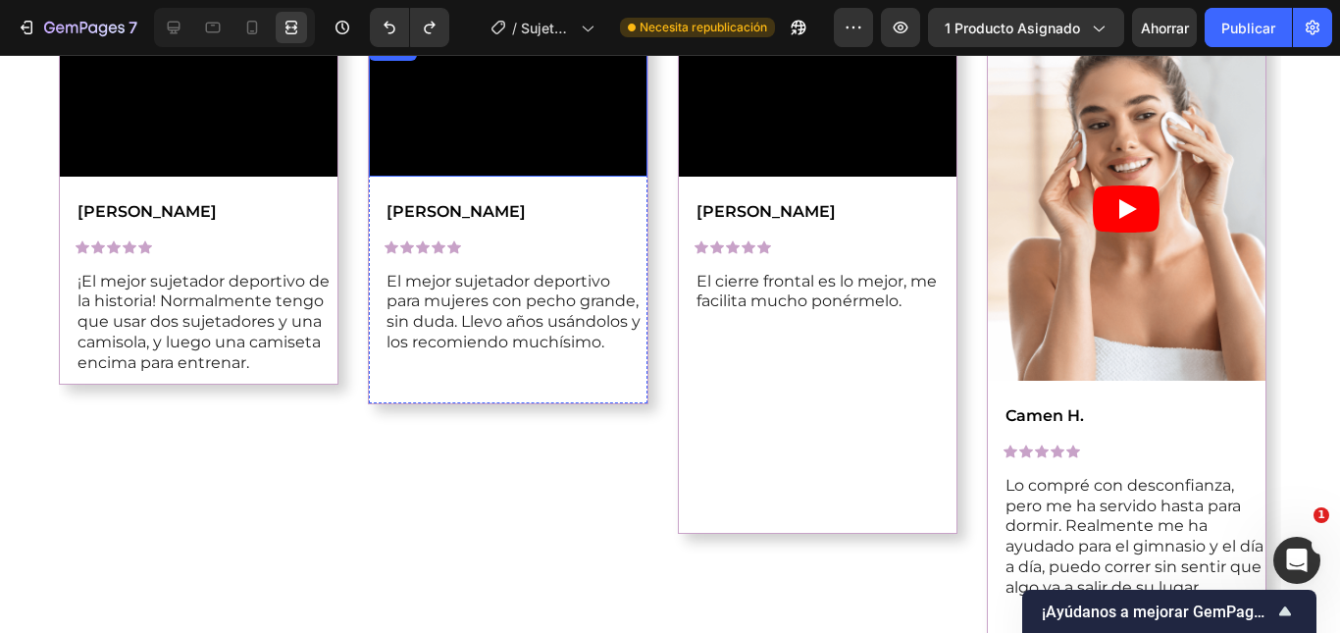
click at [582, 177] on video at bounding box center [508, 106] width 278 height 139
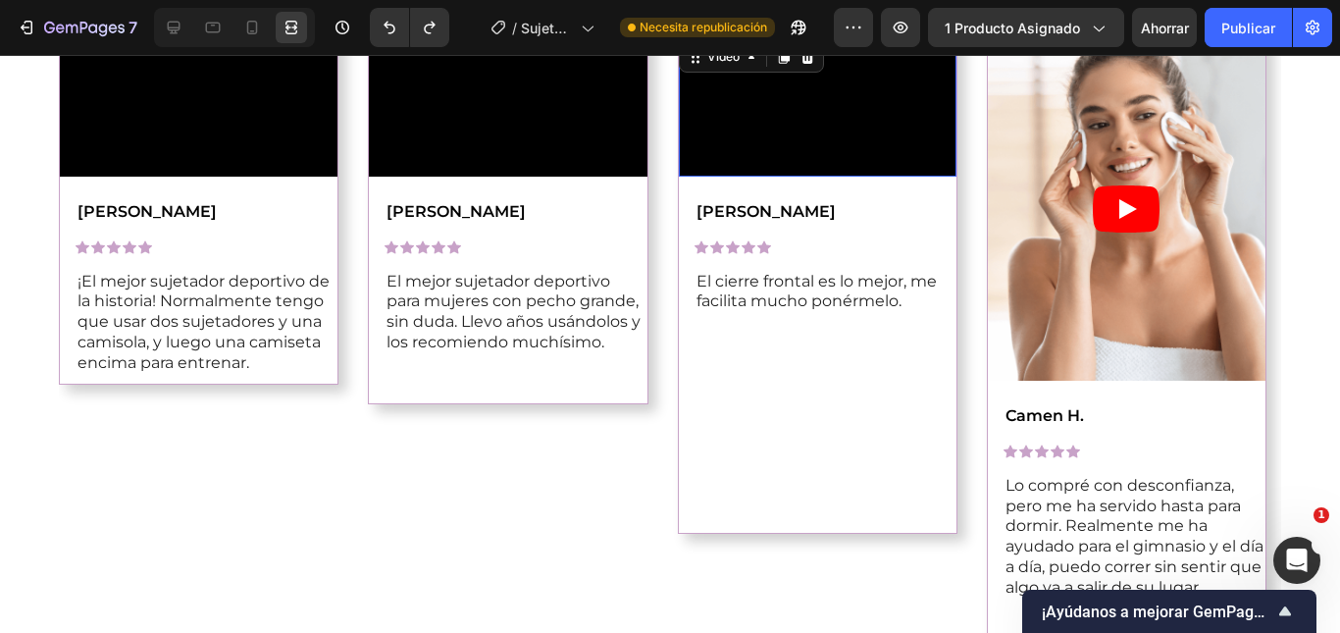
click at [810, 177] on video at bounding box center [818, 106] width 278 height 139
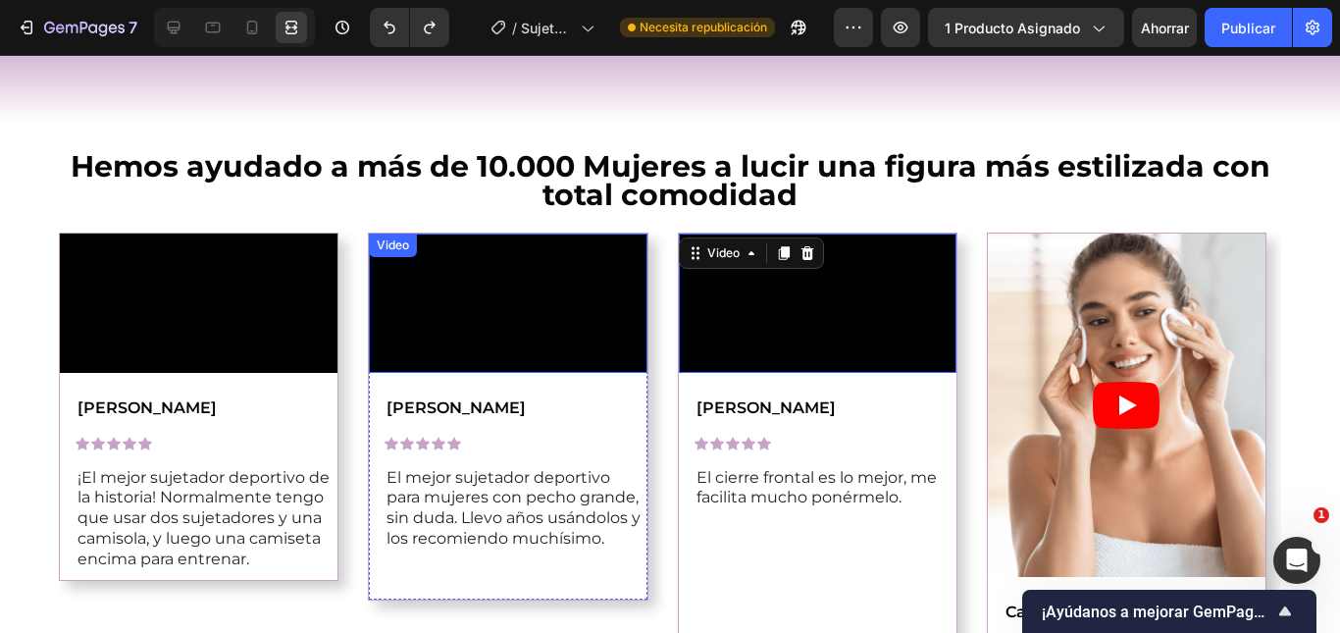
click at [503, 323] on video at bounding box center [508, 302] width 278 height 139
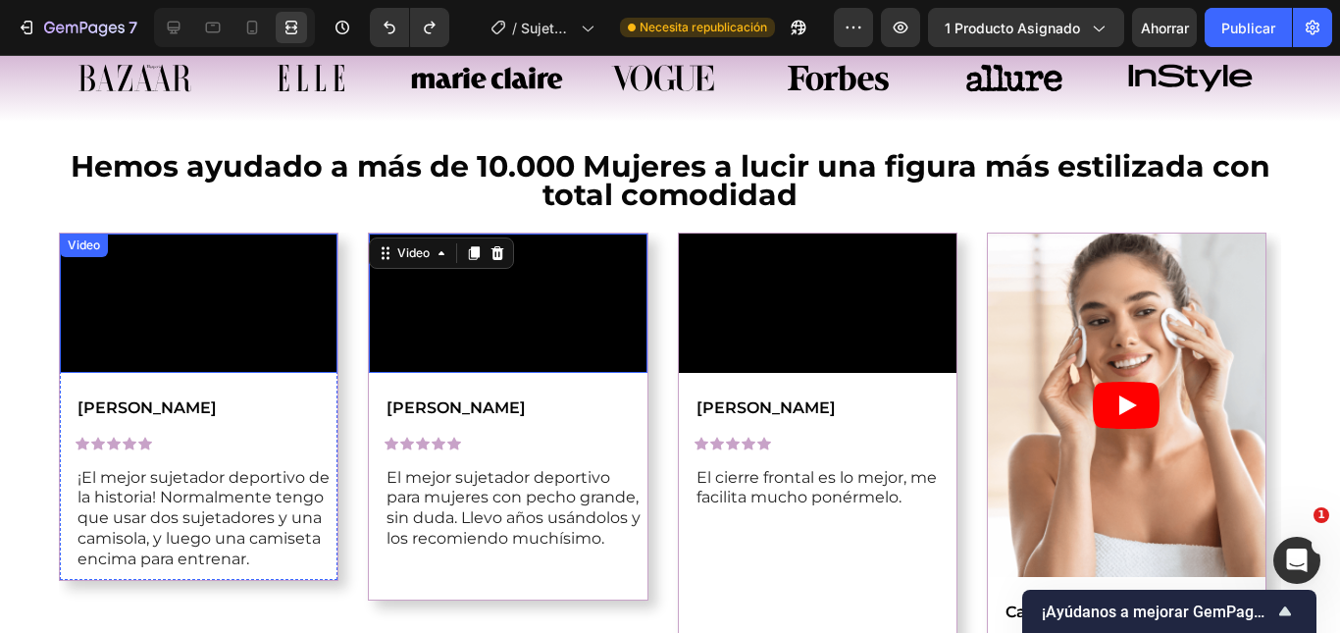
click at [179, 373] on video at bounding box center [199, 302] width 278 height 139
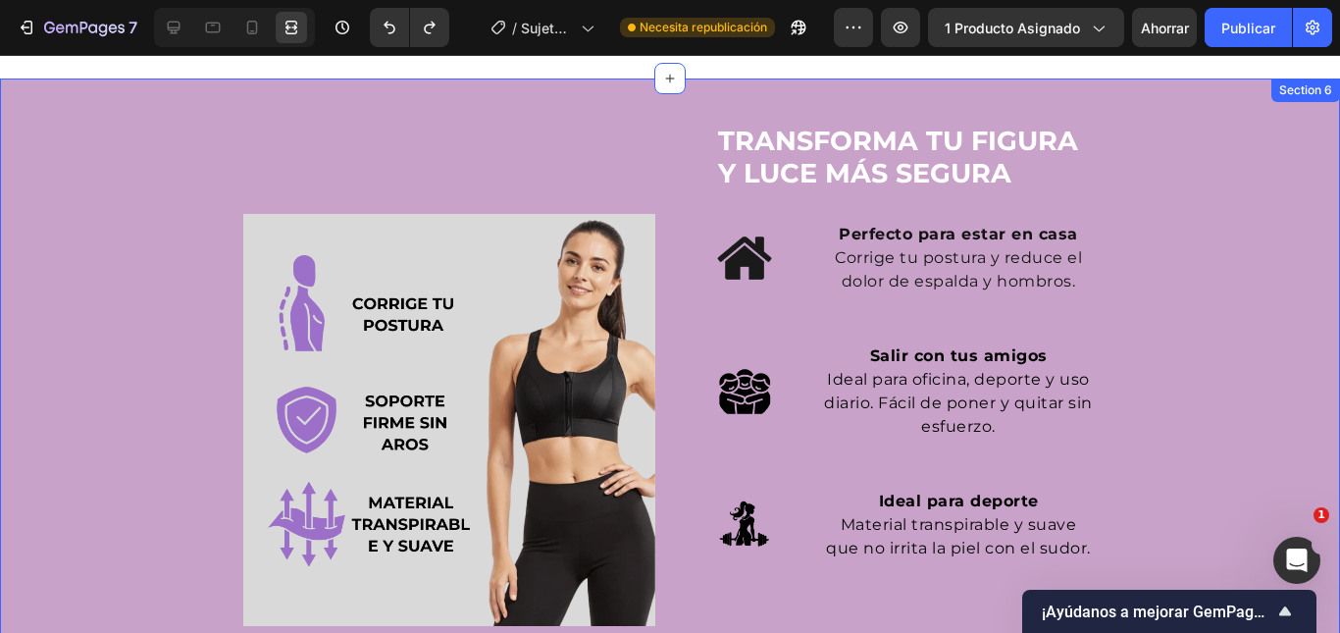
scroll to position [1936, 0]
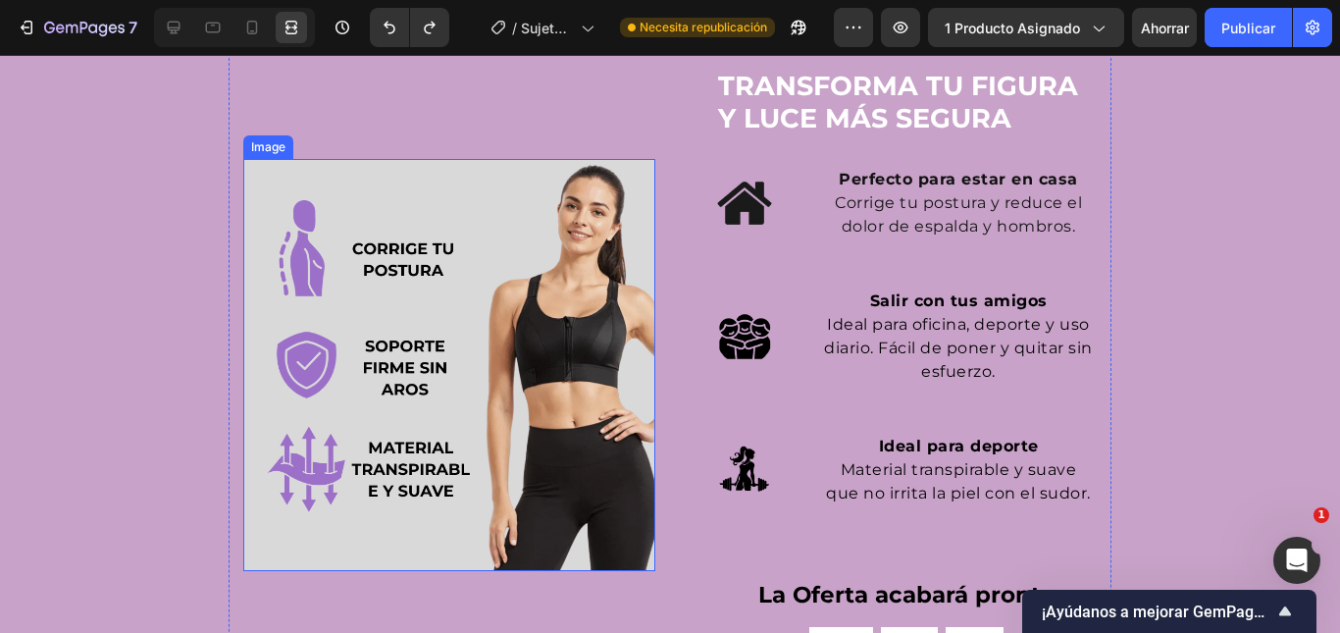
click at [457, 256] on img at bounding box center [449, 365] width 412 height 412
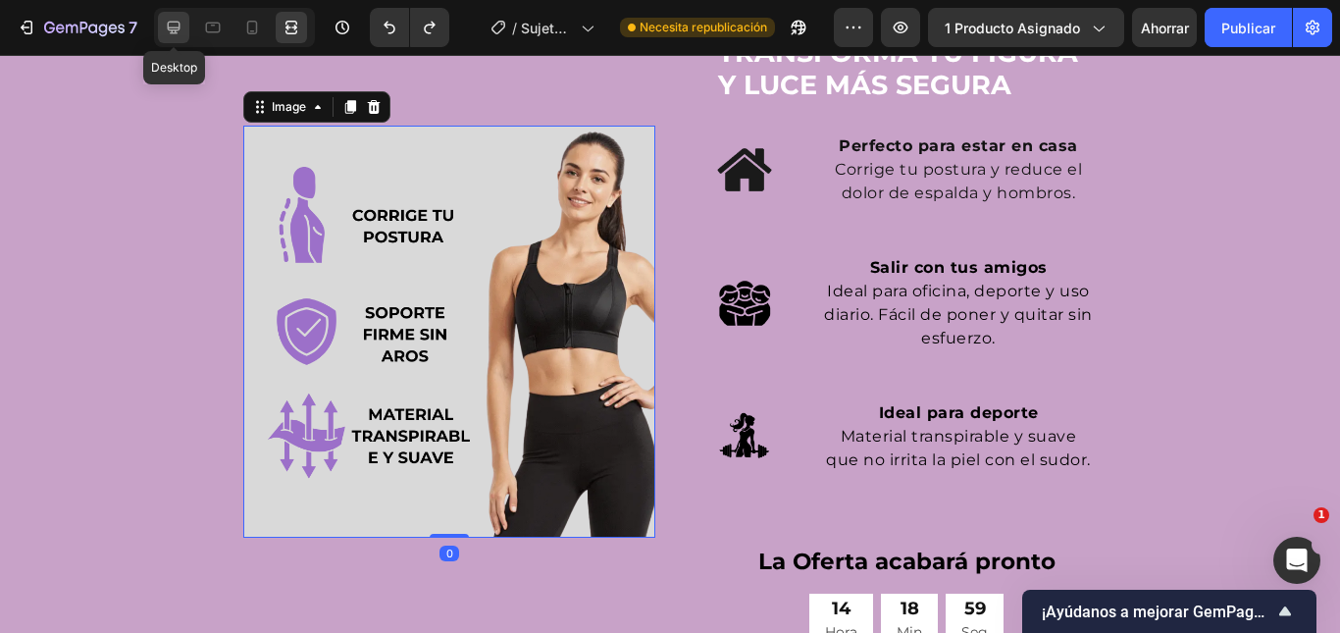
click at [182, 36] on icon at bounding box center [174, 28] width 20 height 20
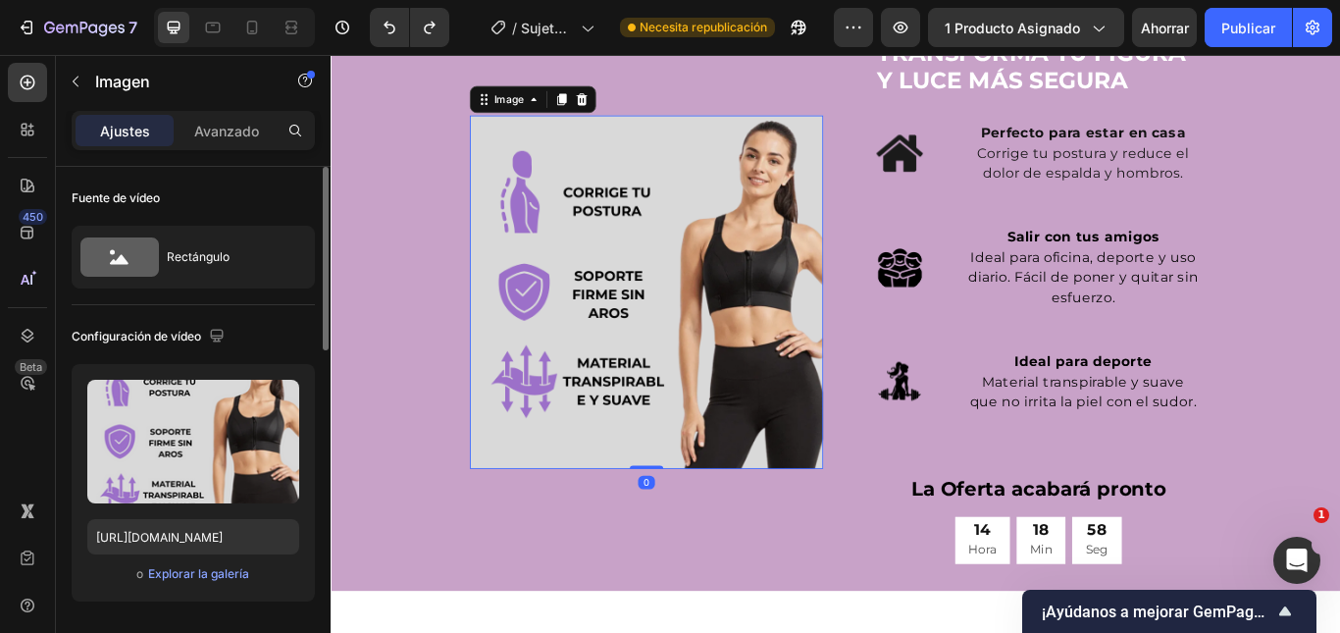
click at [197, 601] on div "Subir imagen [URL][DOMAIN_NAME] o Explorar la galería" at bounding box center [193, 490] width 243 height 253
click at [201, 581] on font "Explorar la galería" at bounding box center [198, 574] width 101 height 18
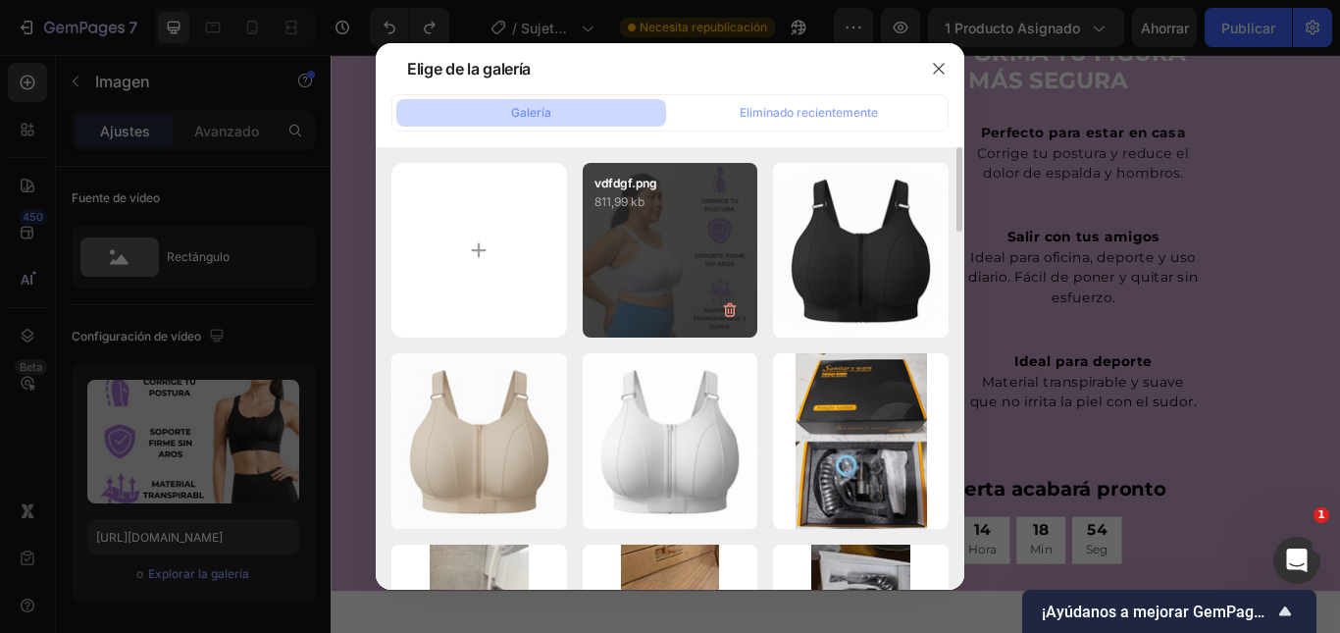
click at [690, 241] on div "vdfdgf.png 811,99 kb" at bounding box center [671, 251] width 176 height 176
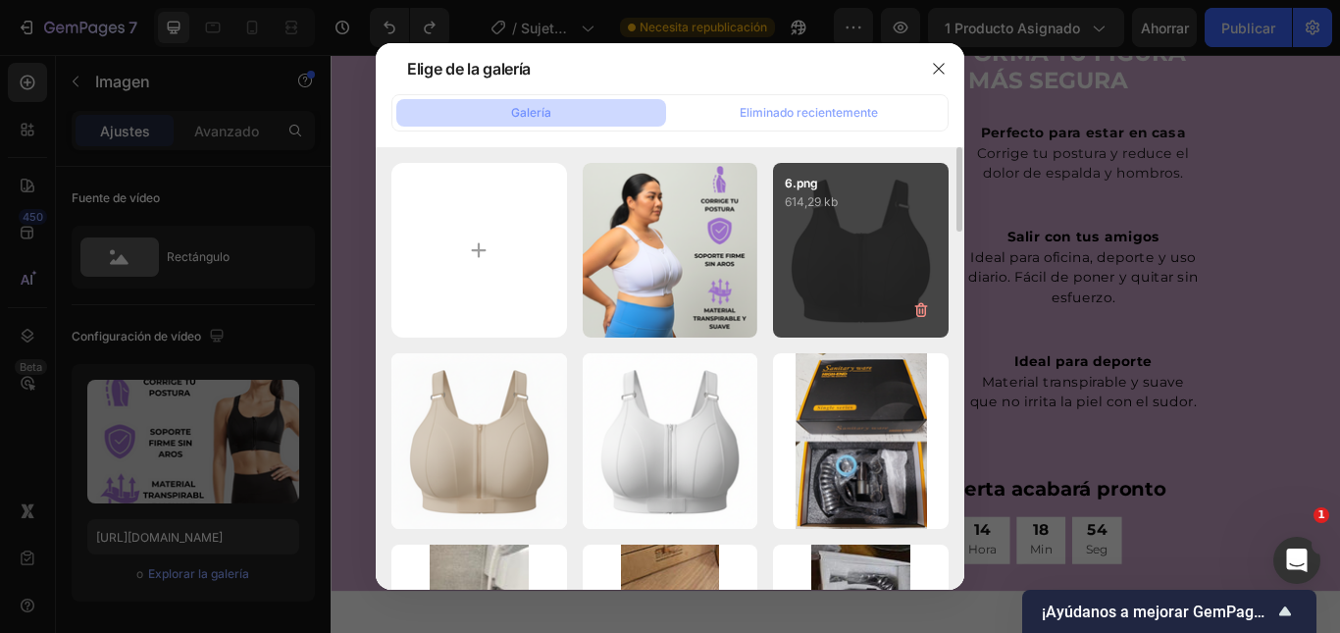
type input "[URL][DOMAIN_NAME]"
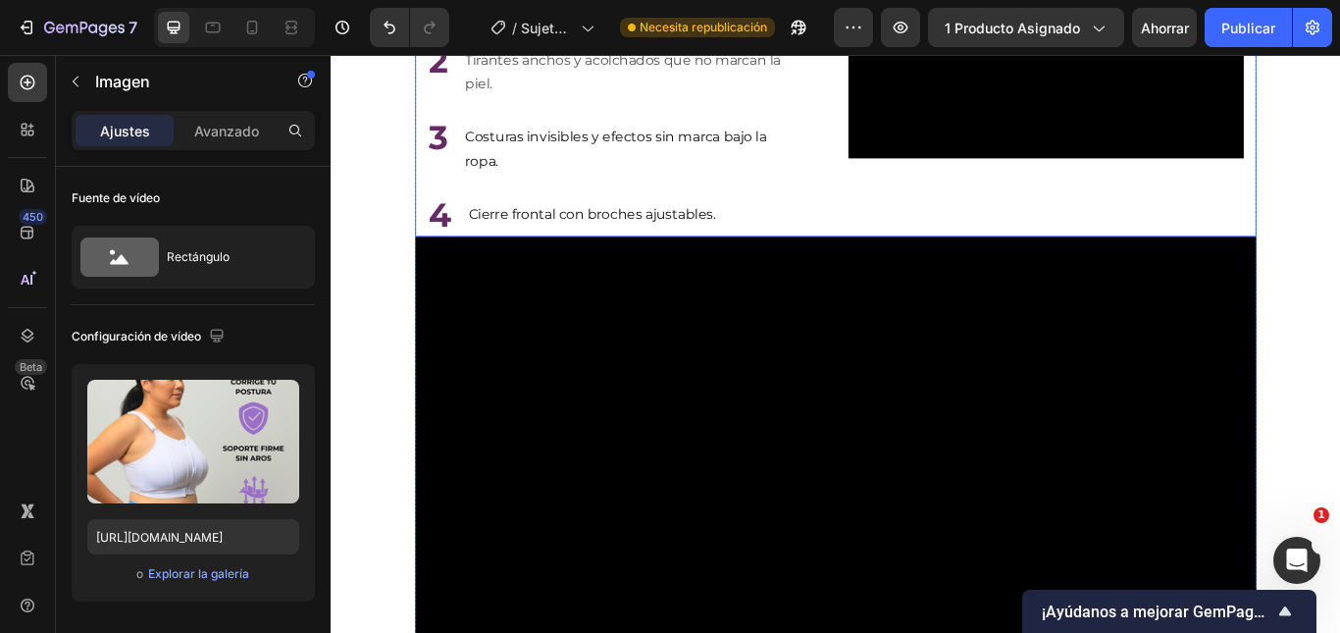
scroll to position [3015, 0]
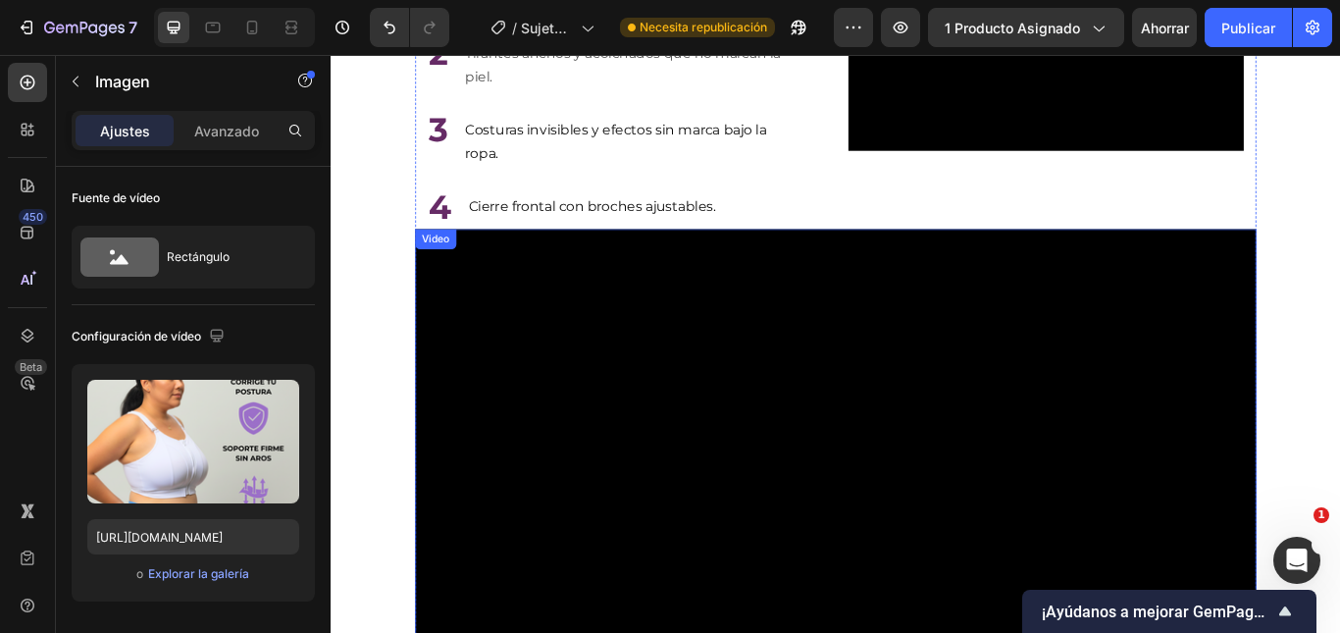
click at [582, 366] on video at bounding box center [920, 503] width 982 height 490
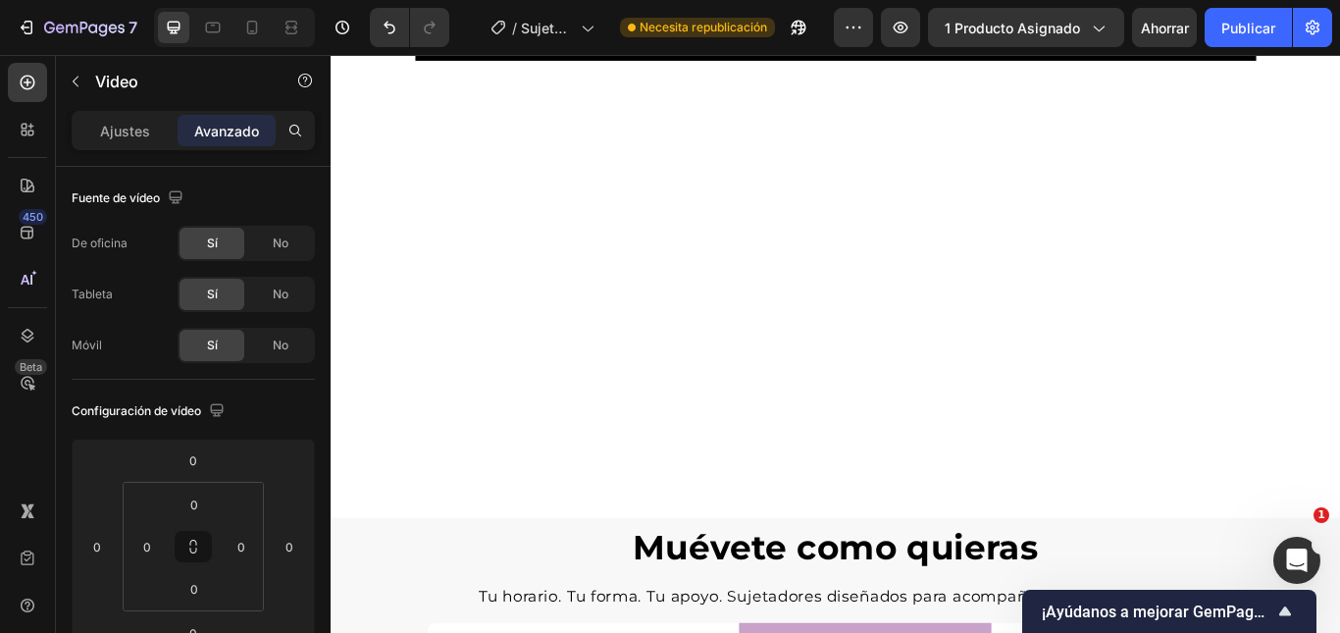
scroll to position [3309, 0]
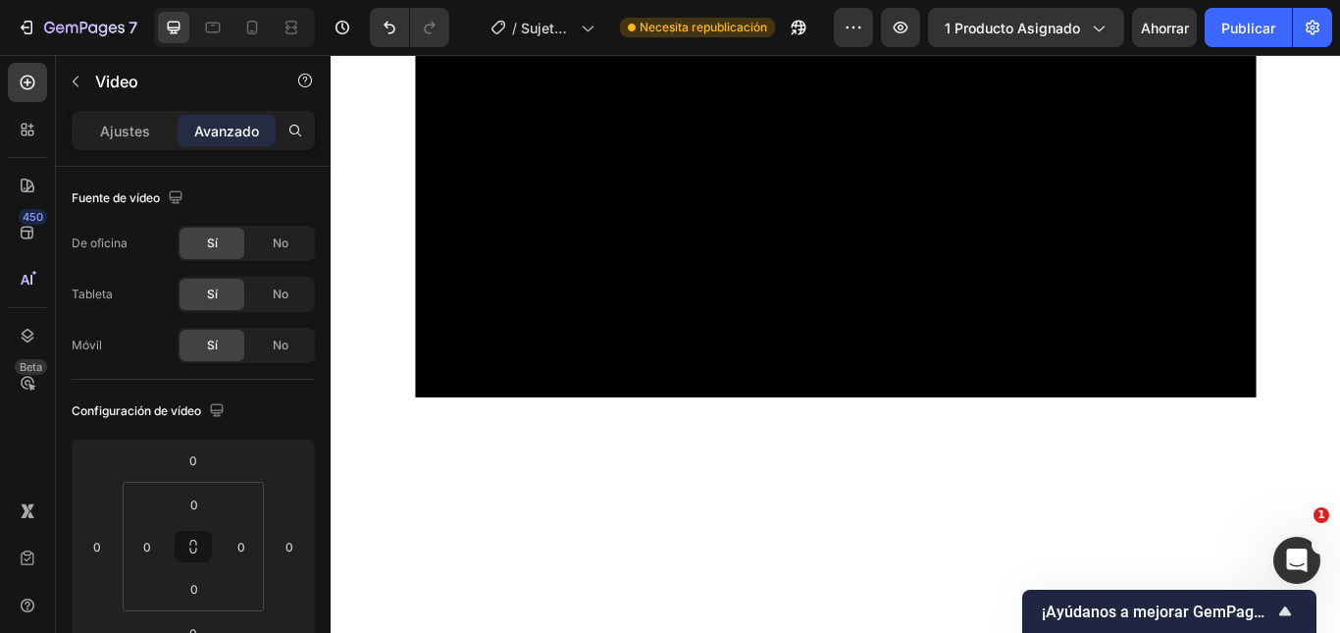
click at [751, 337] on video at bounding box center [920, 209] width 982 height 490
drag, startPoint x: 291, startPoint y: 246, endPoint x: 209, endPoint y: 224, distance: 85.4
click at [291, 246] on div "No" at bounding box center [280, 243] width 65 height 31
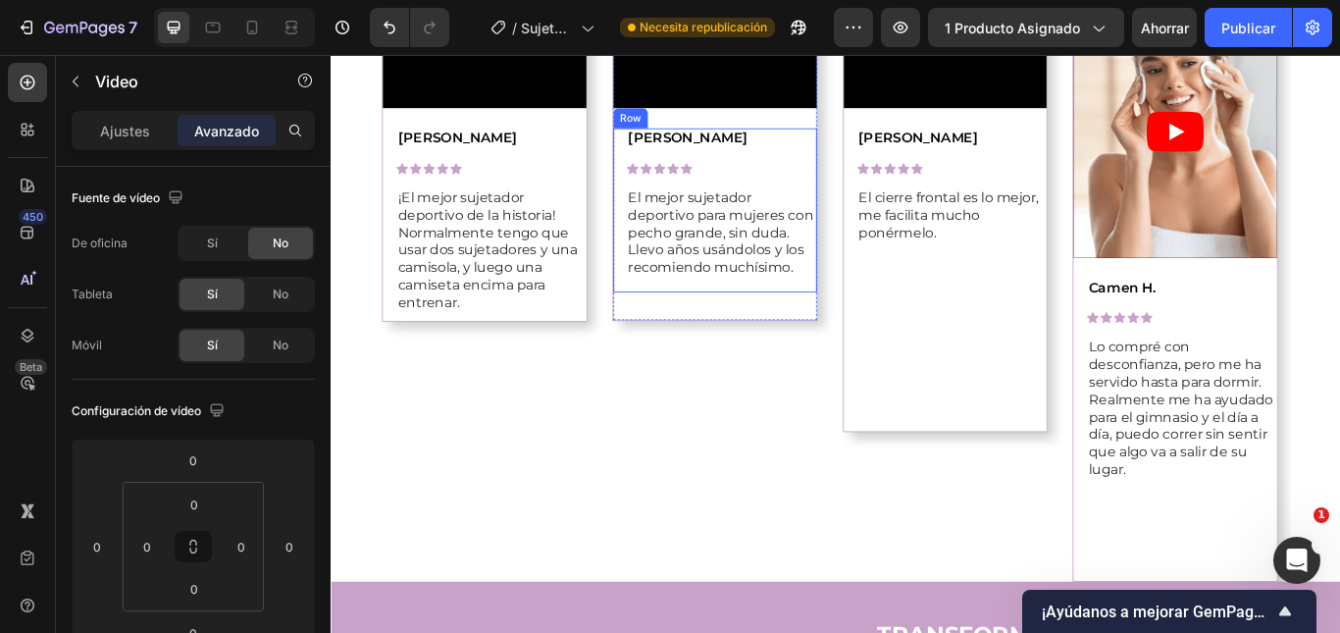
scroll to position [1448, 0]
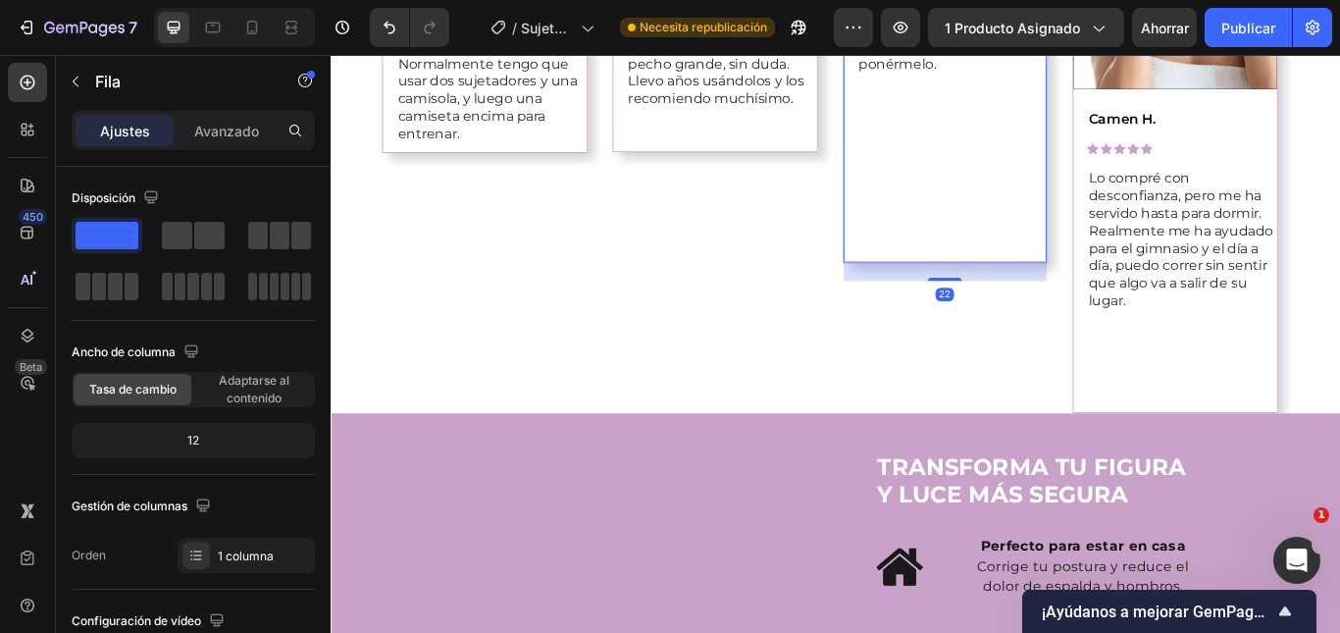
scroll to position [1448, 0]
click at [1095, 297] on div "Video [PERSON_NAME] Text Block Icon Icon Icon Icon Icon Icon List El cierre [ME…" at bounding box center [1046, 49] width 237 height 495
click at [1067, 77] on p "El cierre frontal es lo mejor, me facilita mucho ponérmelo." at bounding box center [1054, 46] width 218 height 61
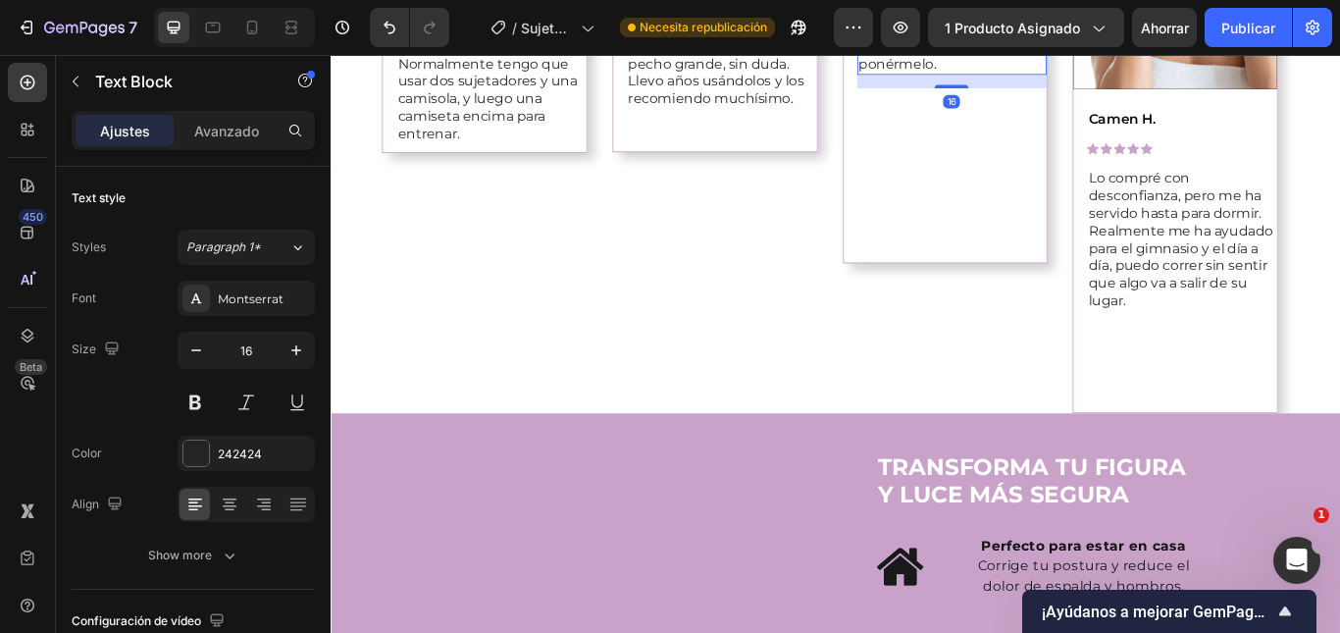
click at [1063, 94] on div "16" at bounding box center [1055, 86] width 222 height 16
click at [1054, 77] on p "El cierre frontal es lo mejor, me facilita mucho ponérmelo." at bounding box center [1054, 46] width 218 height 61
click at [1058, 94] on div "[PERSON_NAME] Text Block Icon Icon Icon Icon Icon Icon List El cierre [MEDICAL_…" at bounding box center [1055, 19] width 222 height 150
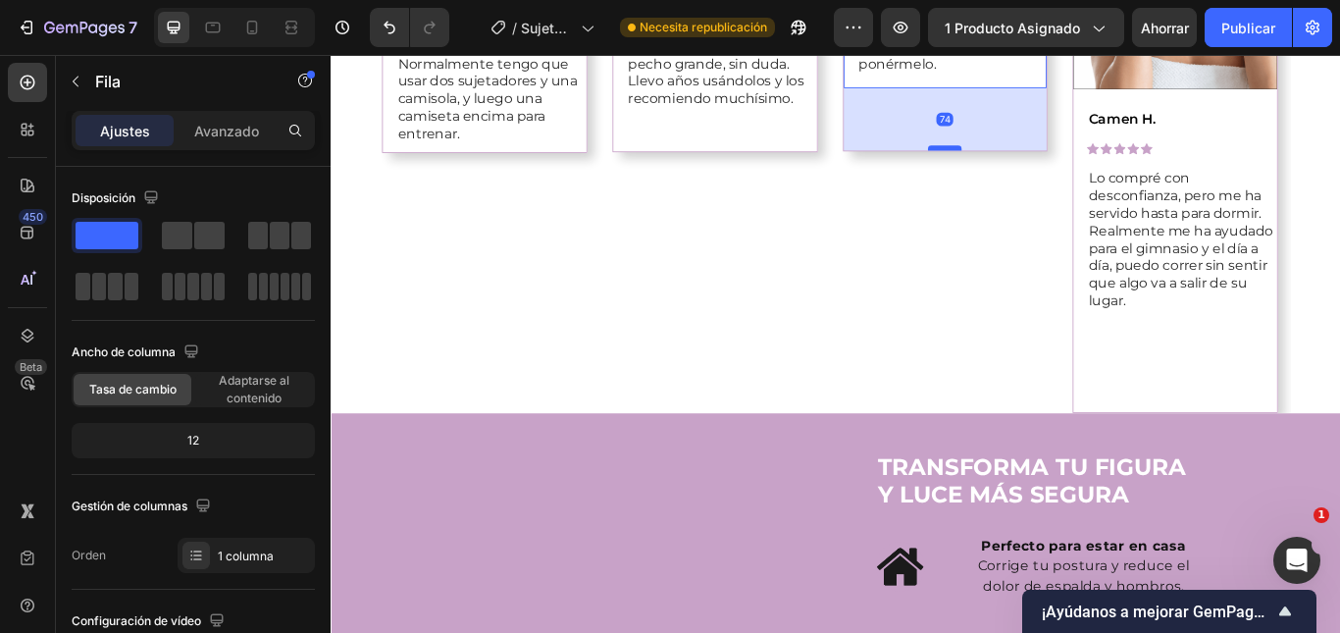
drag, startPoint x: 1041, startPoint y: 596, endPoint x: 1041, endPoint y: 466, distance: 130.4
click at [1041, 167] on div at bounding box center [1045, 164] width 39 height 6
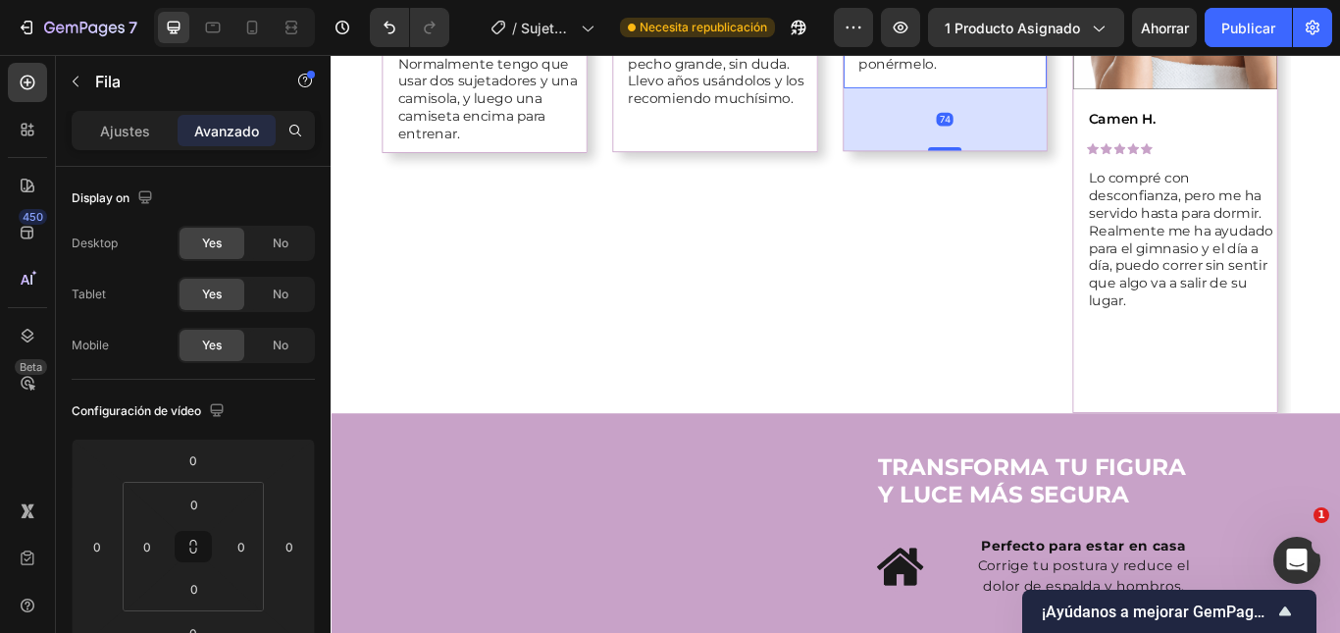
click at [1339, 404] on div "Video Camen H. Text Block Icon Icon Icon Icon Icon Icon List Lo compré con desc…" at bounding box center [1314, 137] width 237 height 670
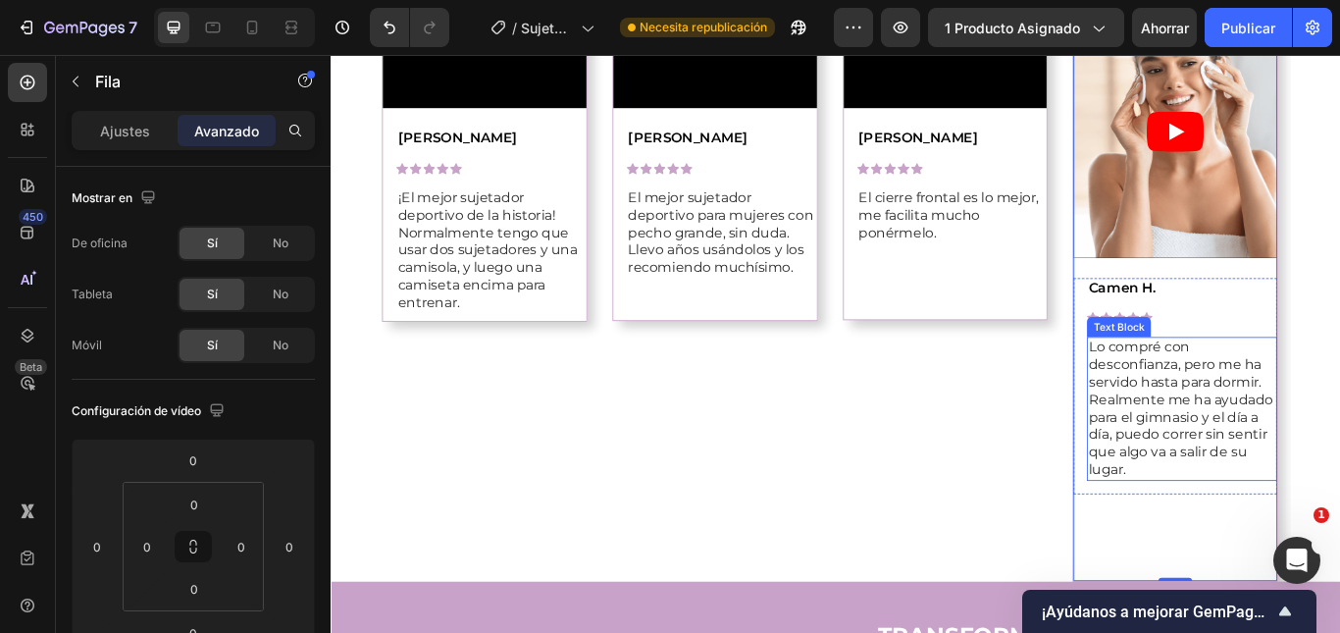
scroll to position [1153, 0]
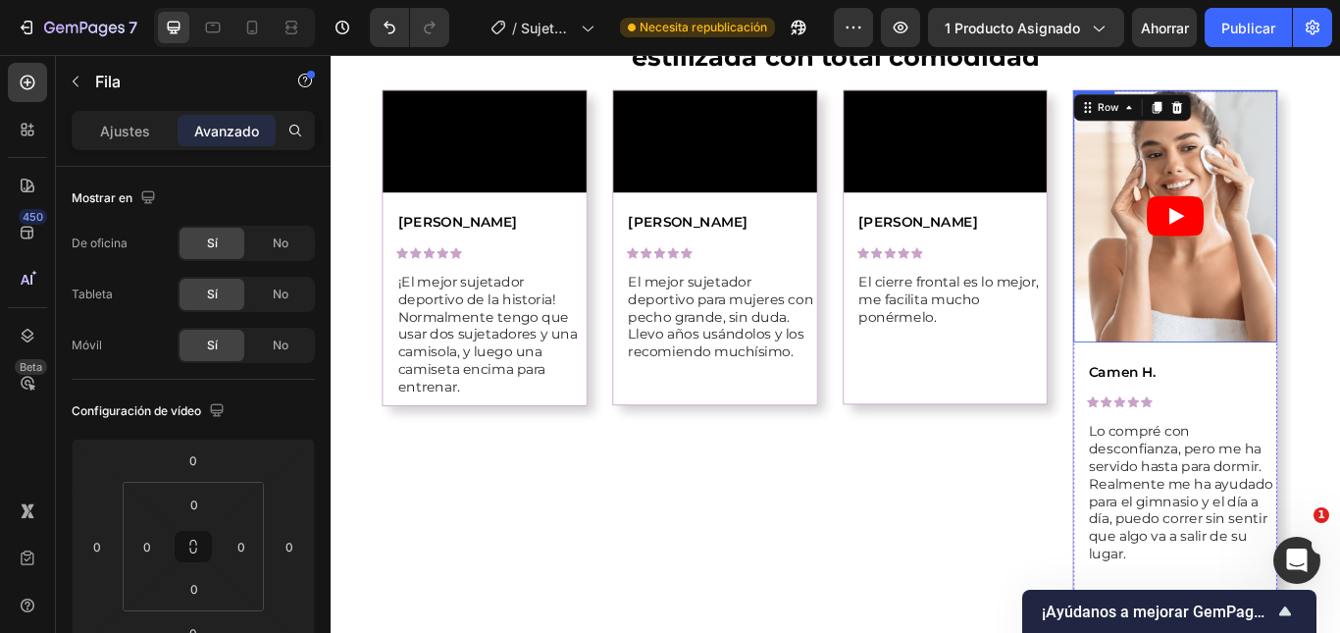
click at [1303, 305] on article at bounding box center [1314, 242] width 237 height 292
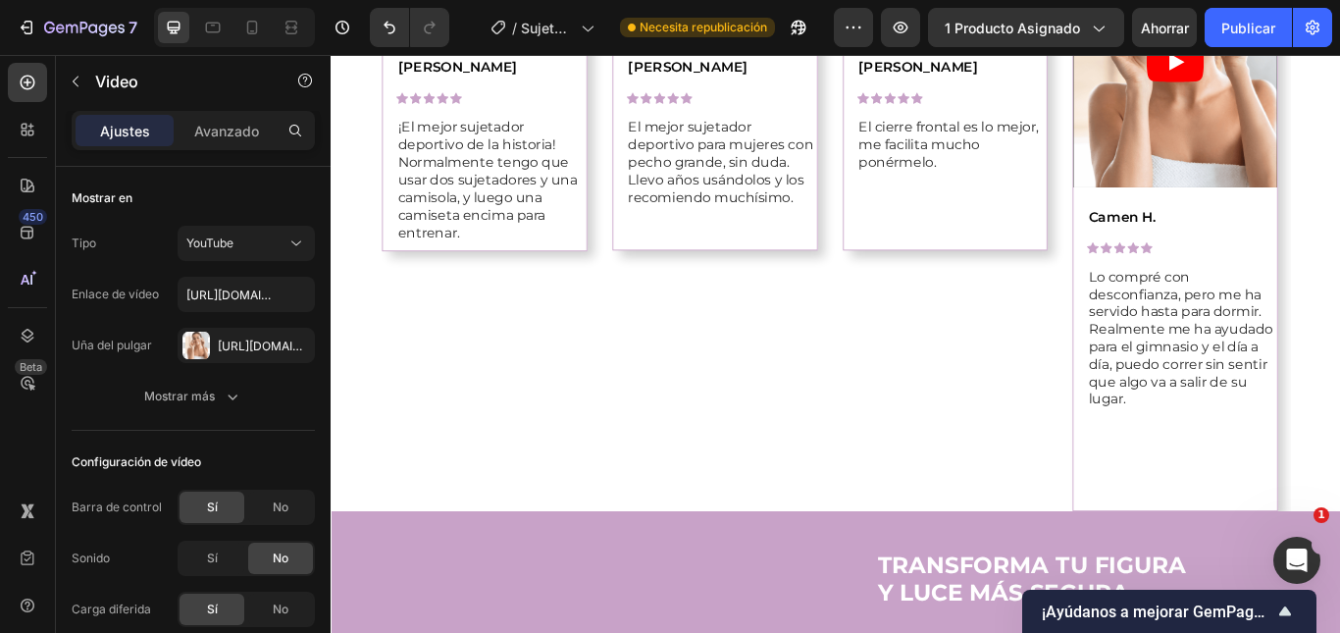
scroll to position [1220, 0]
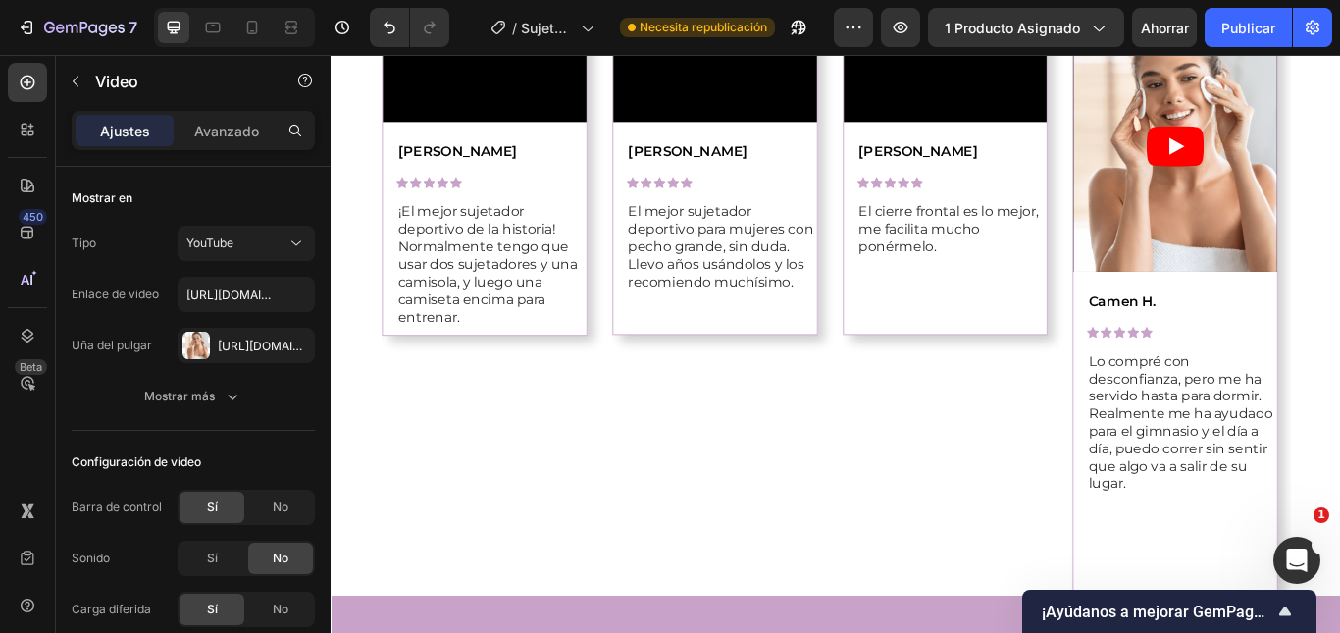
click at [1265, 245] on article at bounding box center [1314, 162] width 237 height 292
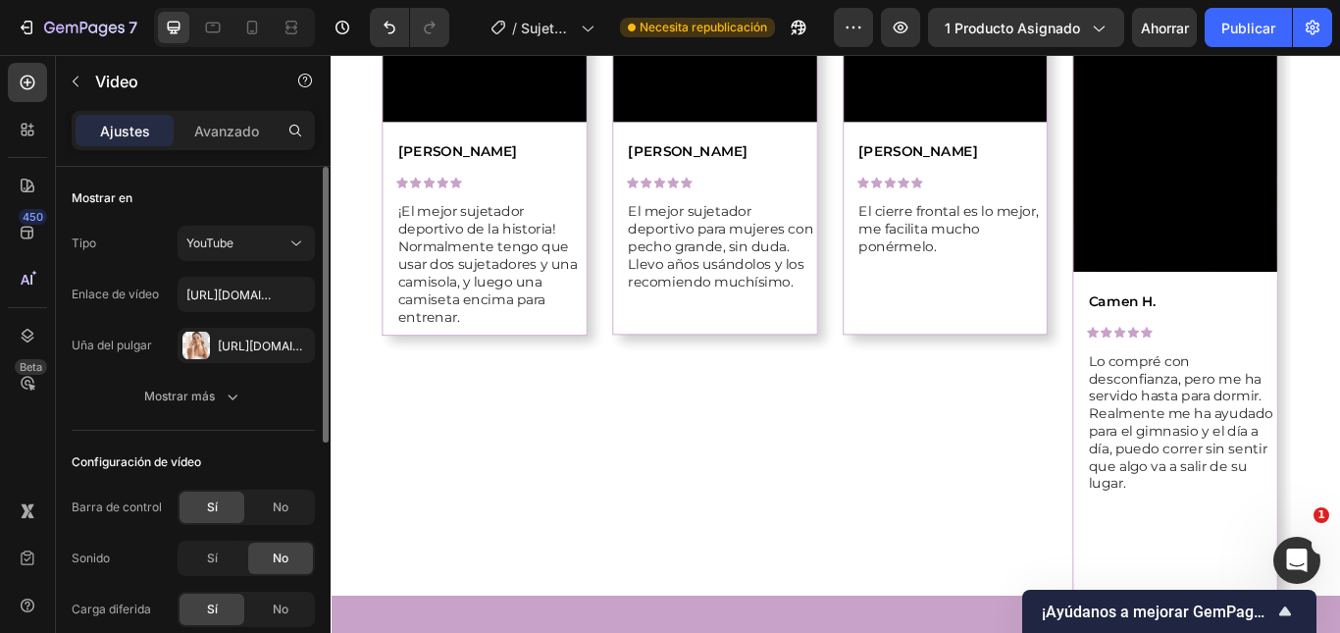
click at [225, 255] on button "YouTube" at bounding box center [246, 243] width 137 height 35
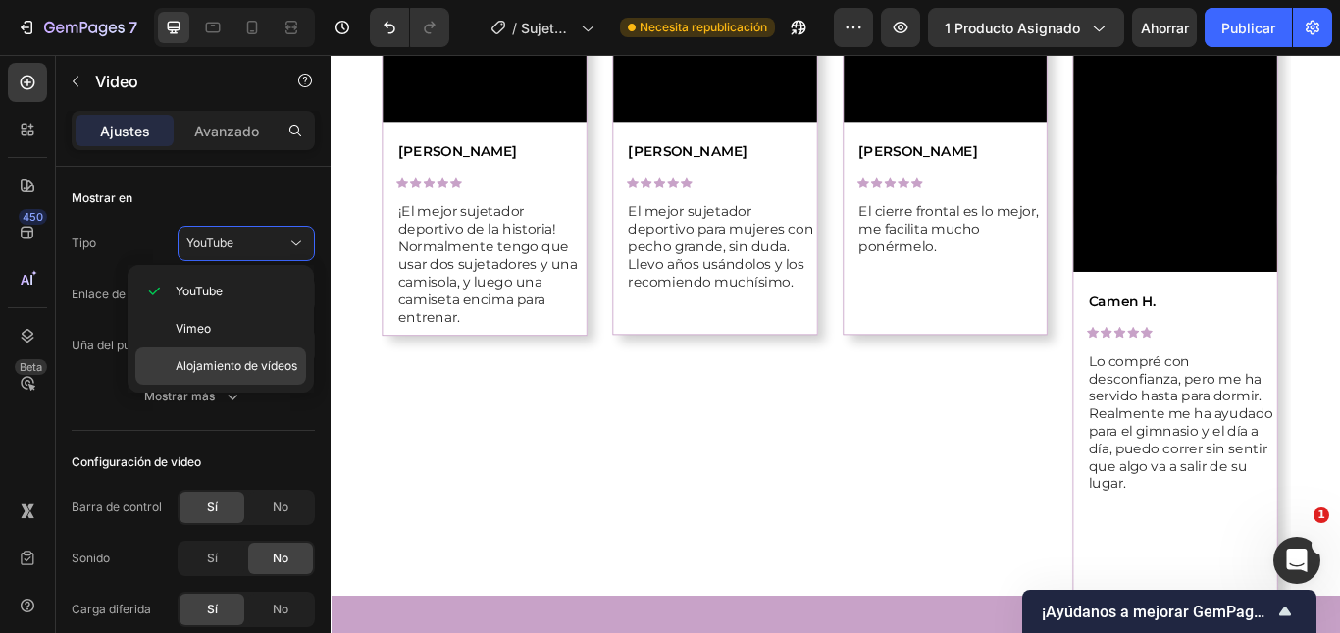
click at [251, 363] on font "Alojamiento de vídeos" at bounding box center [237, 365] width 122 height 15
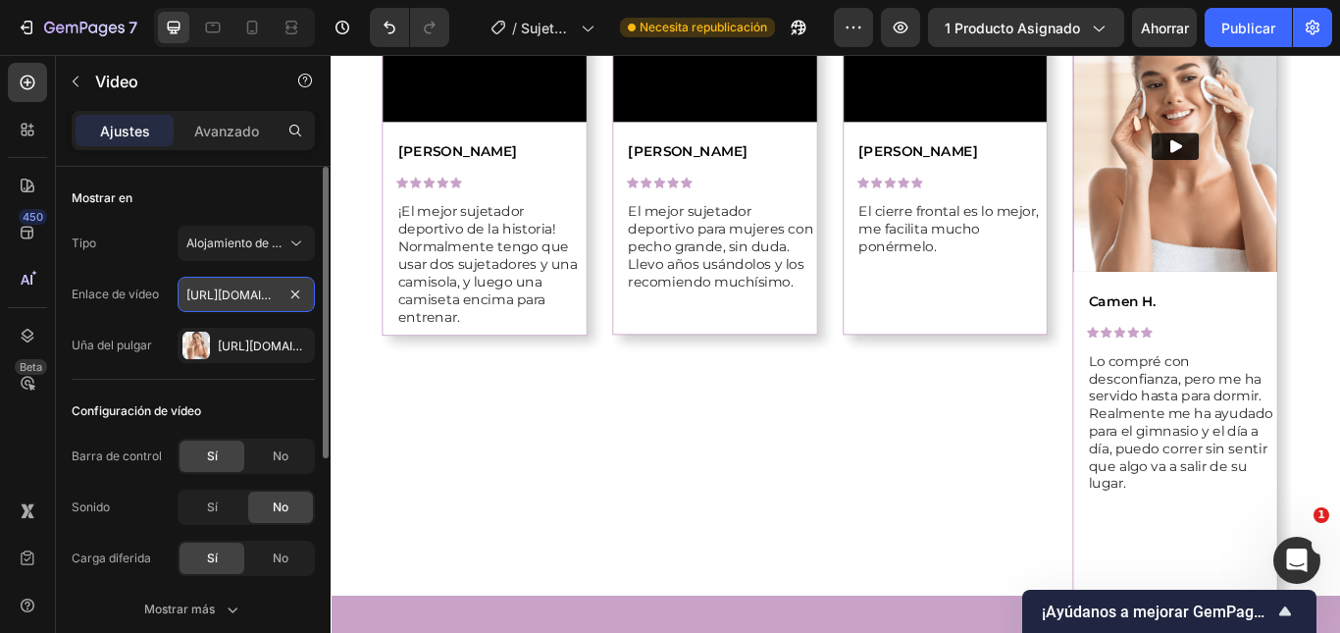
click at [247, 294] on input "[URL][DOMAIN_NAME]" at bounding box center [246, 294] width 137 height 35
paste input "[DOMAIN_NAME][URL]"
type input "[URL][DOMAIN_NAME]"
click at [295, 345] on icon "button" at bounding box center [294, 344] width 8 height 8
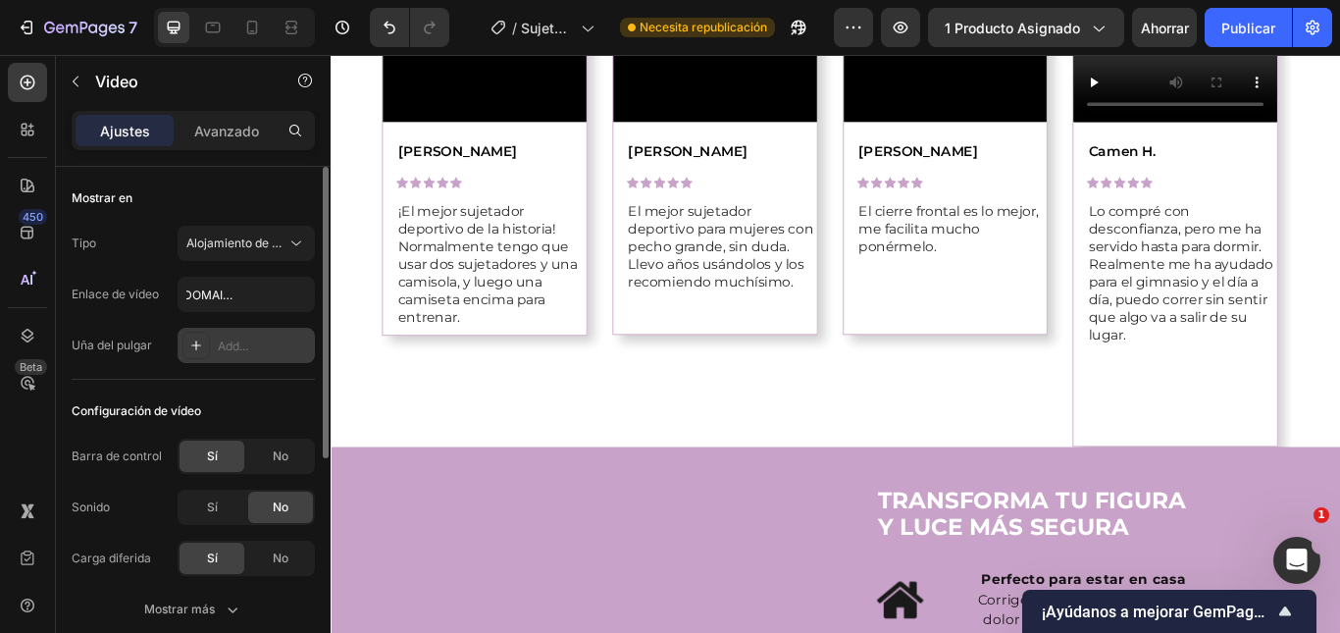
scroll to position [0, 0]
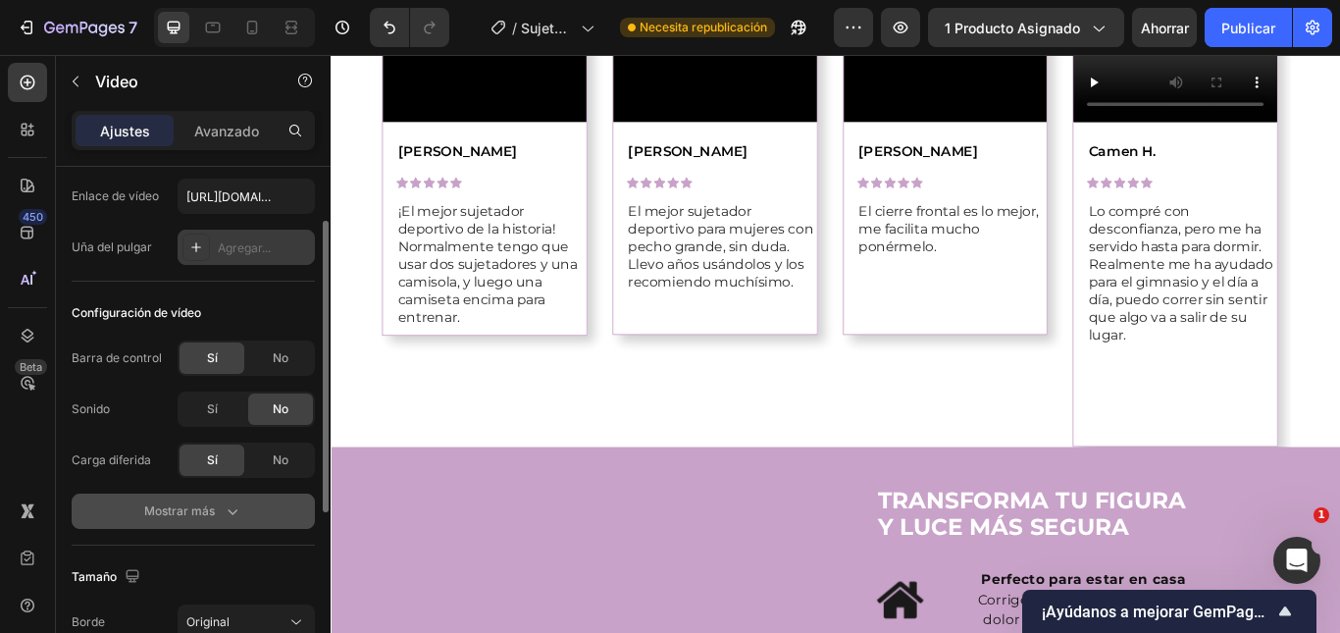
click at [232, 502] on icon "button" at bounding box center [233, 511] width 20 height 20
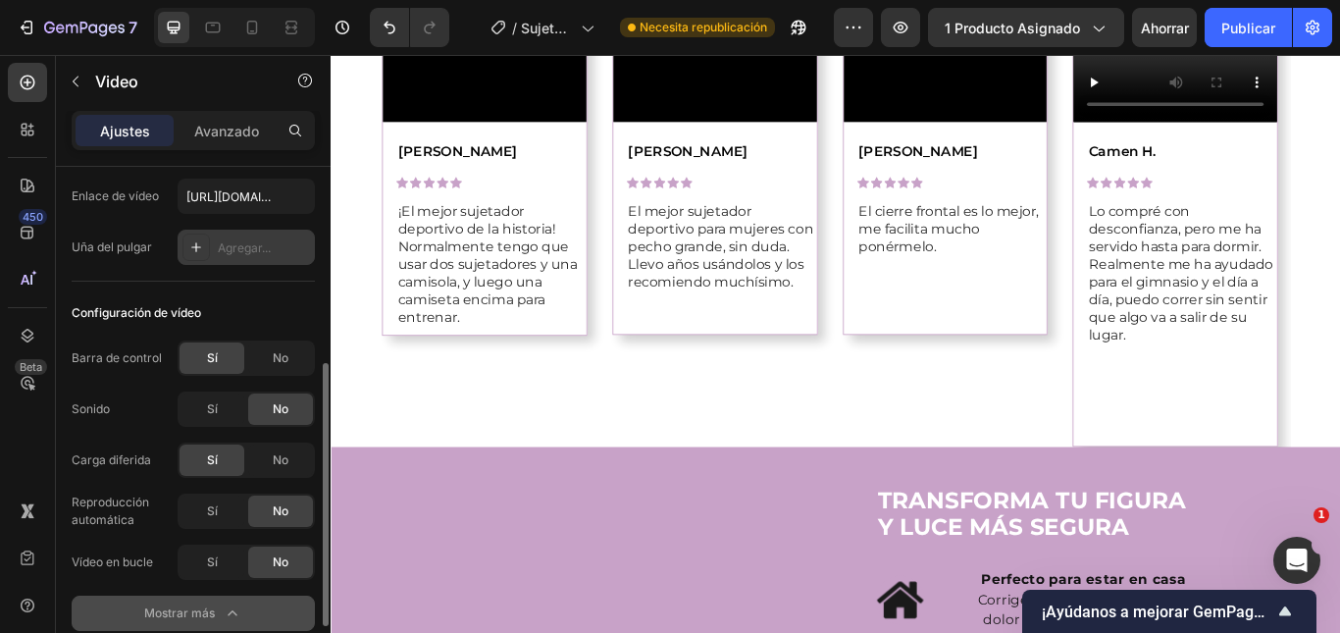
scroll to position [196, 0]
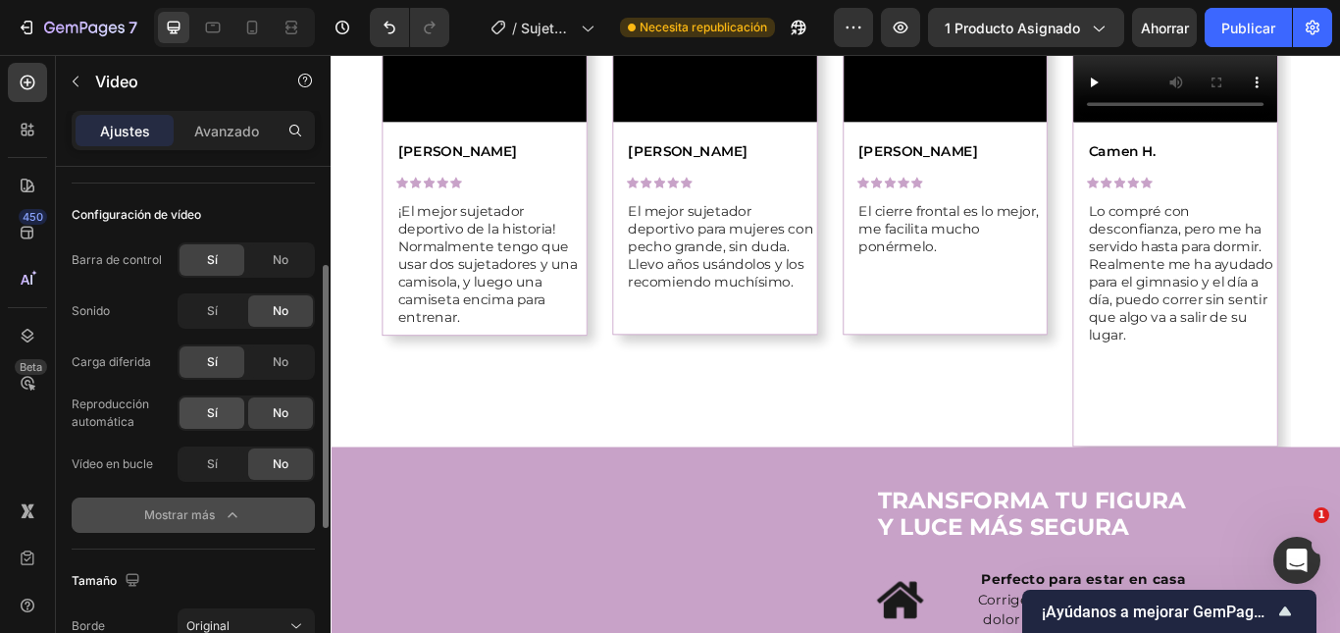
click at [219, 408] on div "Sí" at bounding box center [211, 412] width 65 height 31
click at [222, 449] on div "Sí" at bounding box center [211, 463] width 65 height 31
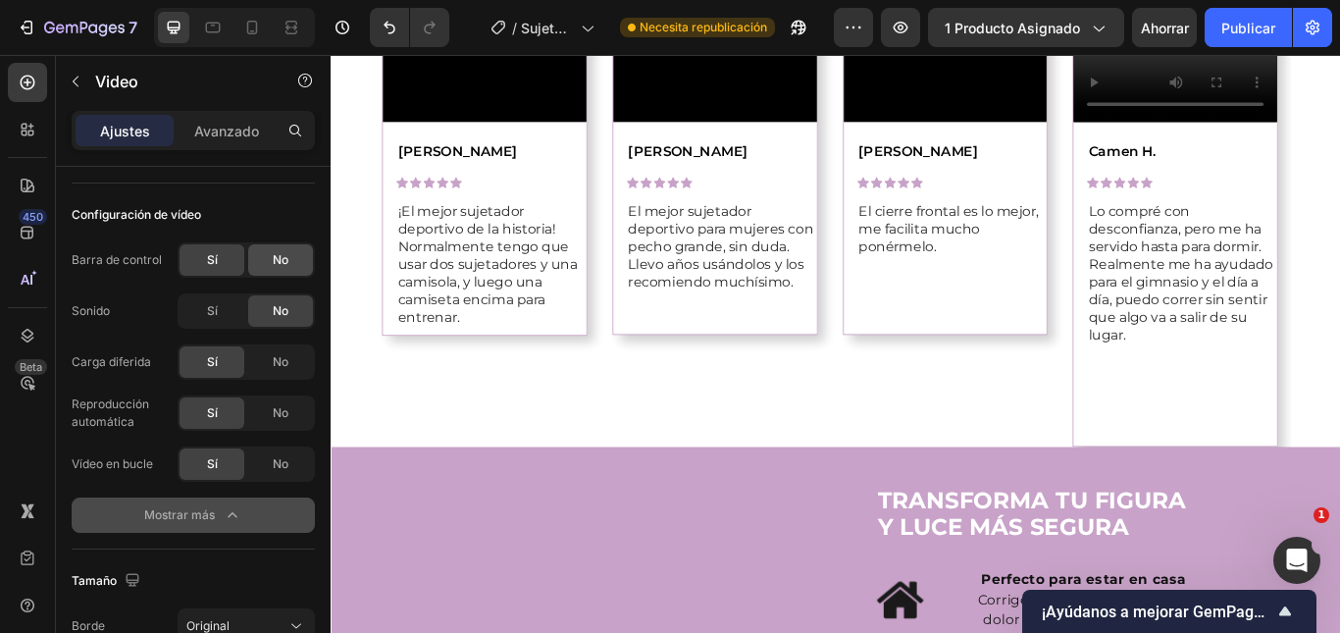
click at [265, 265] on div "No" at bounding box center [280, 259] width 65 height 31
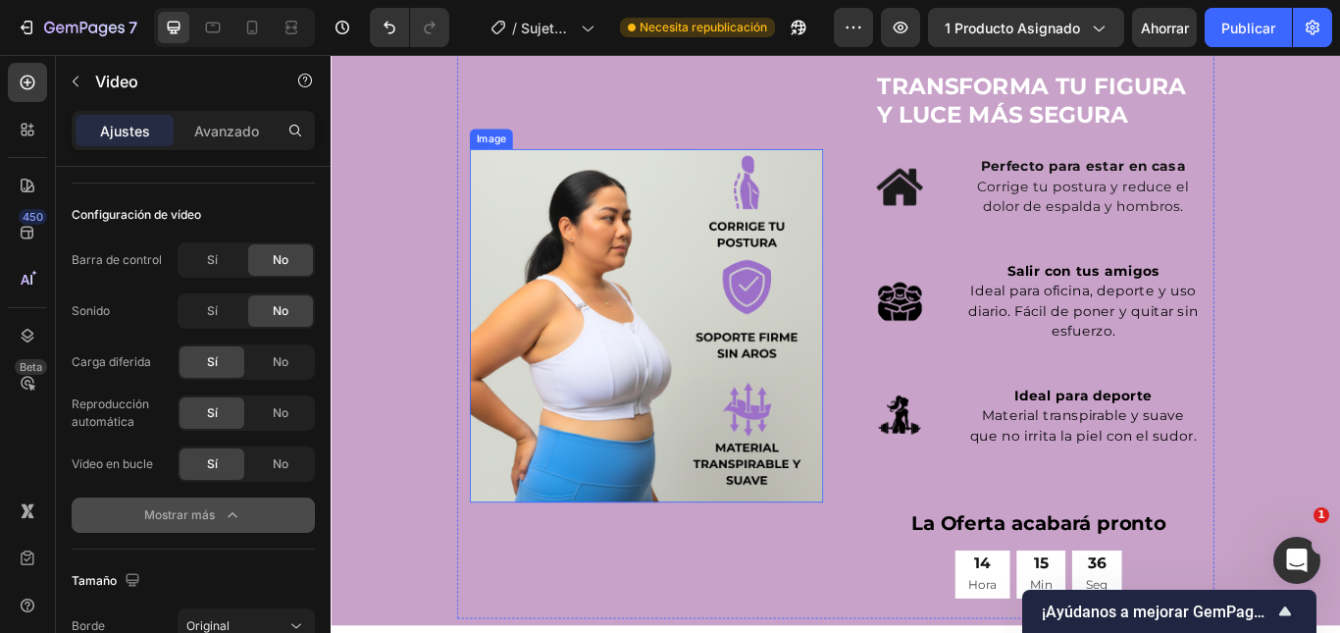
scroll to position [1907, 0]
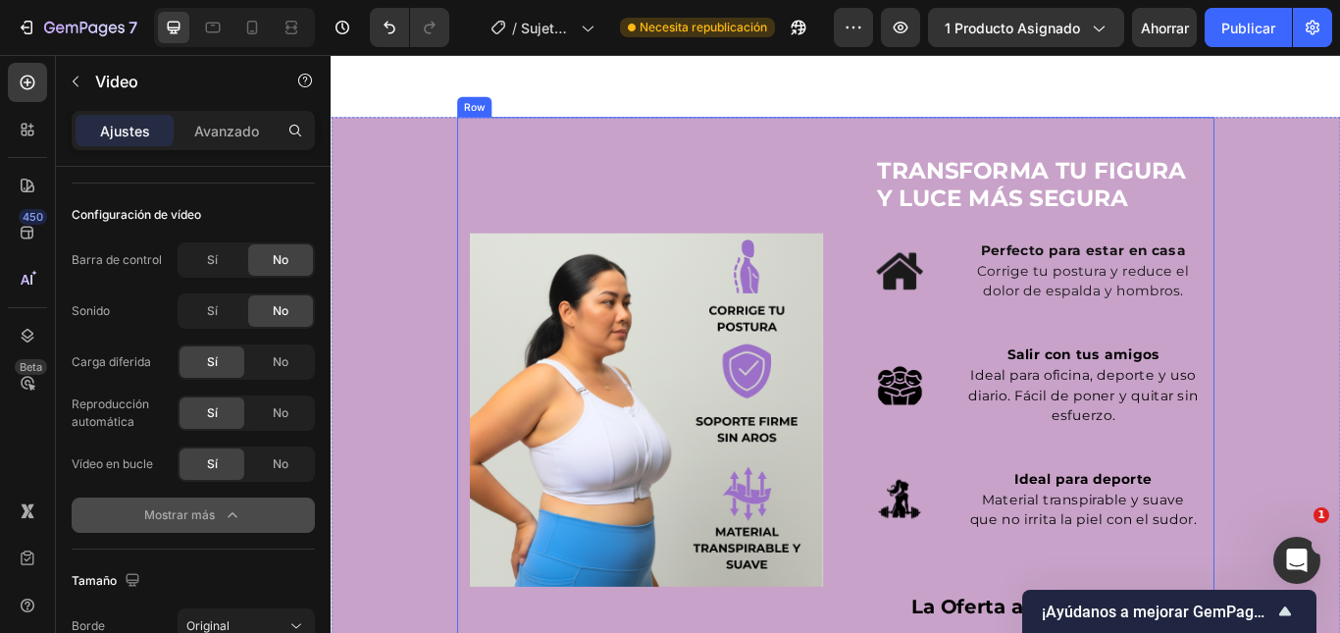
click at [584, 211] on div "Image" at bounding box center [698, 469] width 412 height 682
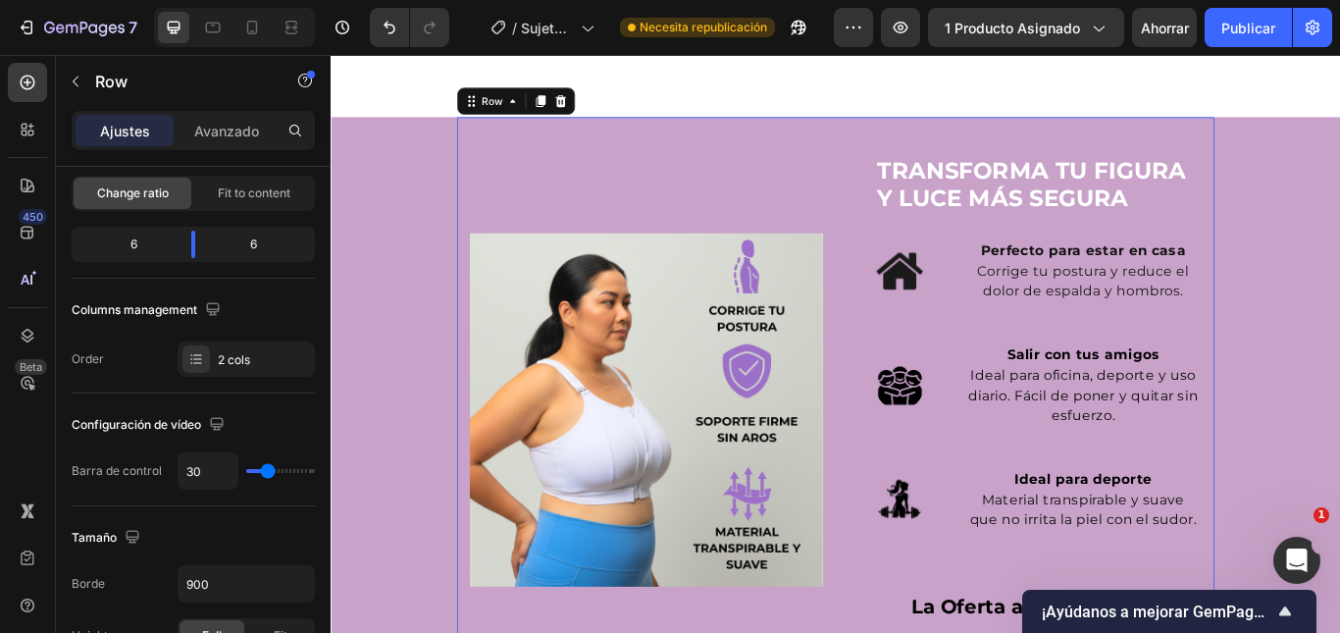
scroll to position [0, 0]
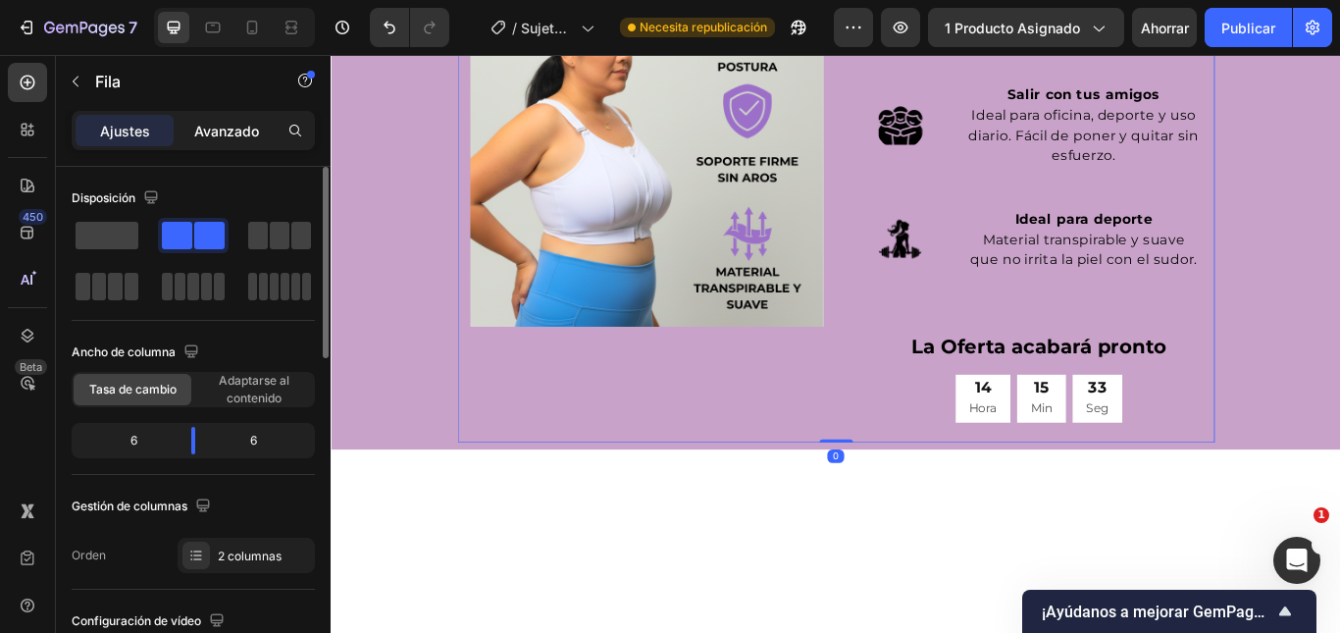
click at [254, 127] on font "Avanzado" at bounding box center [226, 131] width 65 height 17
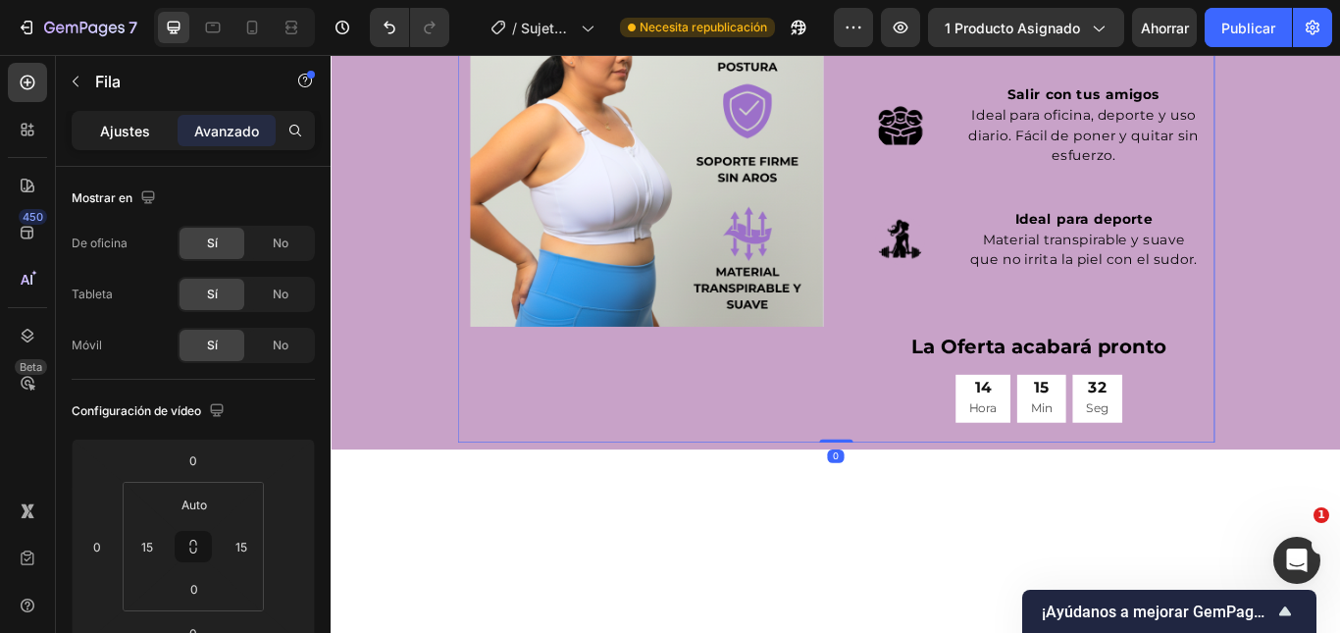
click at [145, 128] on font "Ajustes" at bounding box center [125, 131] width 50 height 17
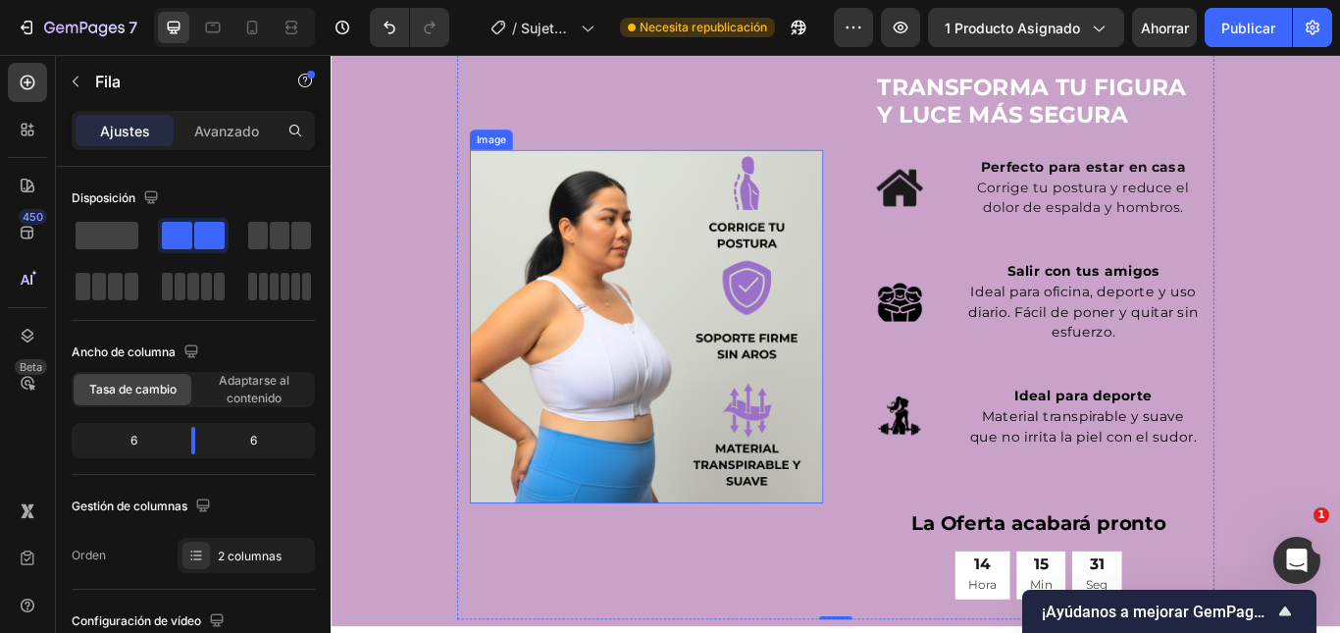
scroll to position [2005, 0]
click at [197, 441] on div at bounding box center [193, 440] width 35 height 27
click at [252, 127] on font "Avanzado" at bounding box center [226, 131] width 65 height 17
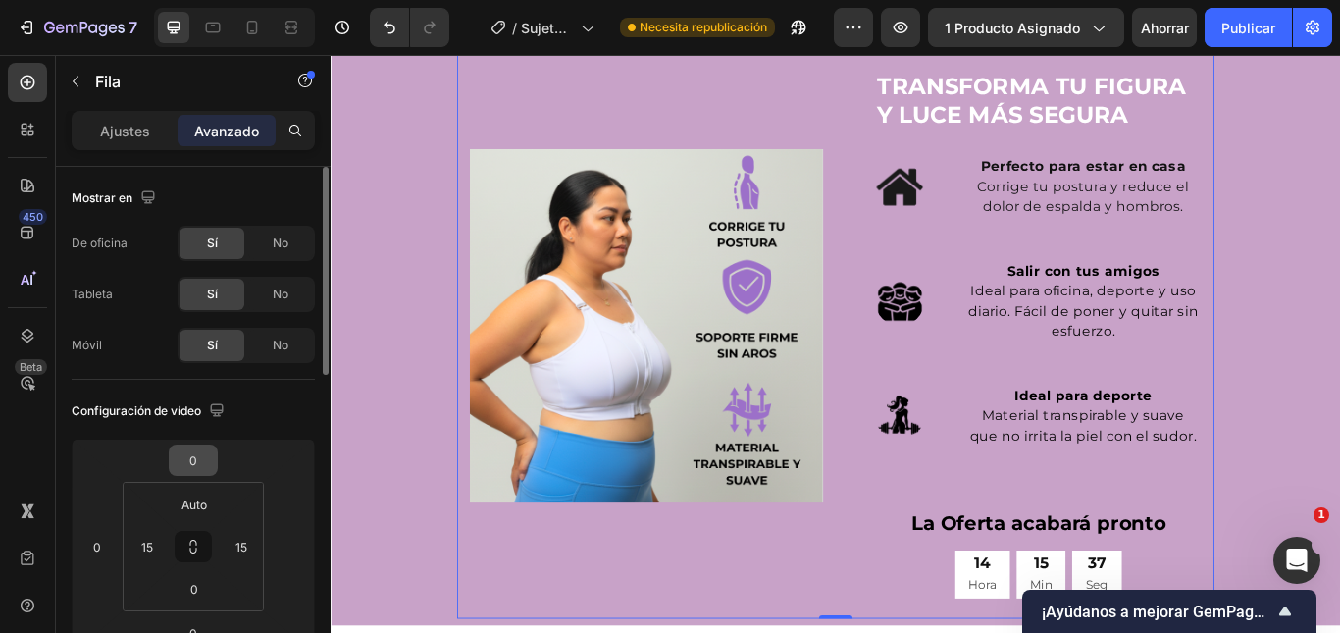
scroll to position [98, 0]
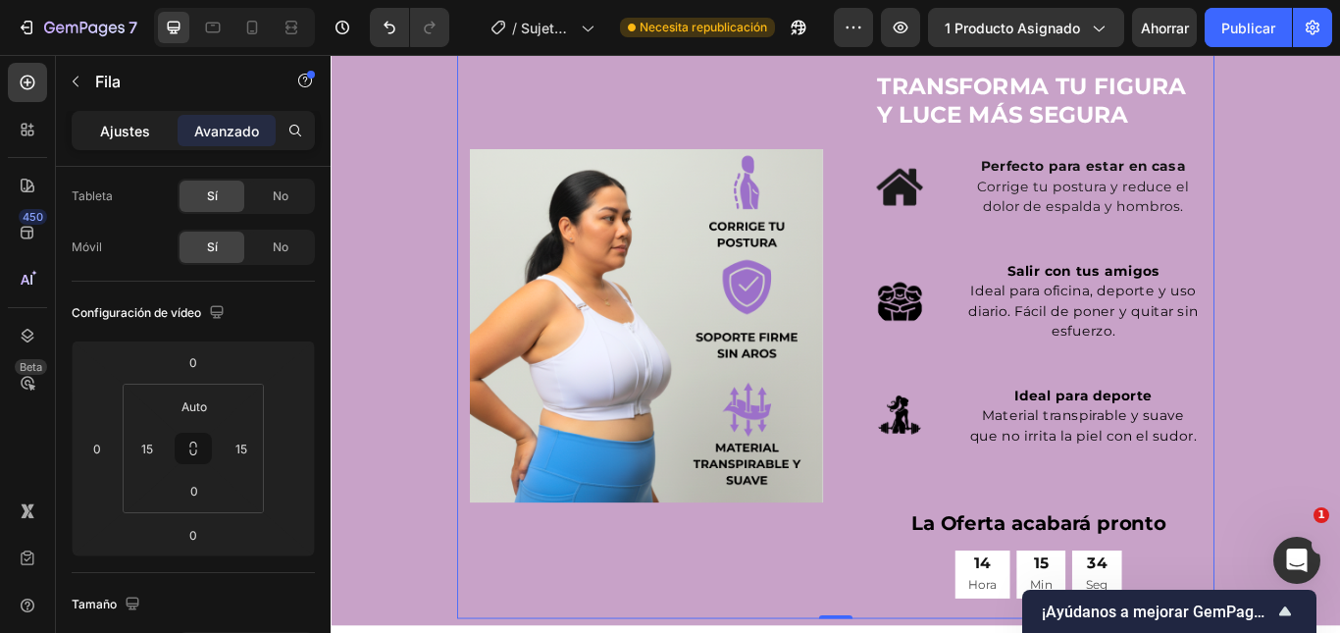
click at [135, 140] on p "Ajustes" at bounding box center [125, 131] width 50 height 21
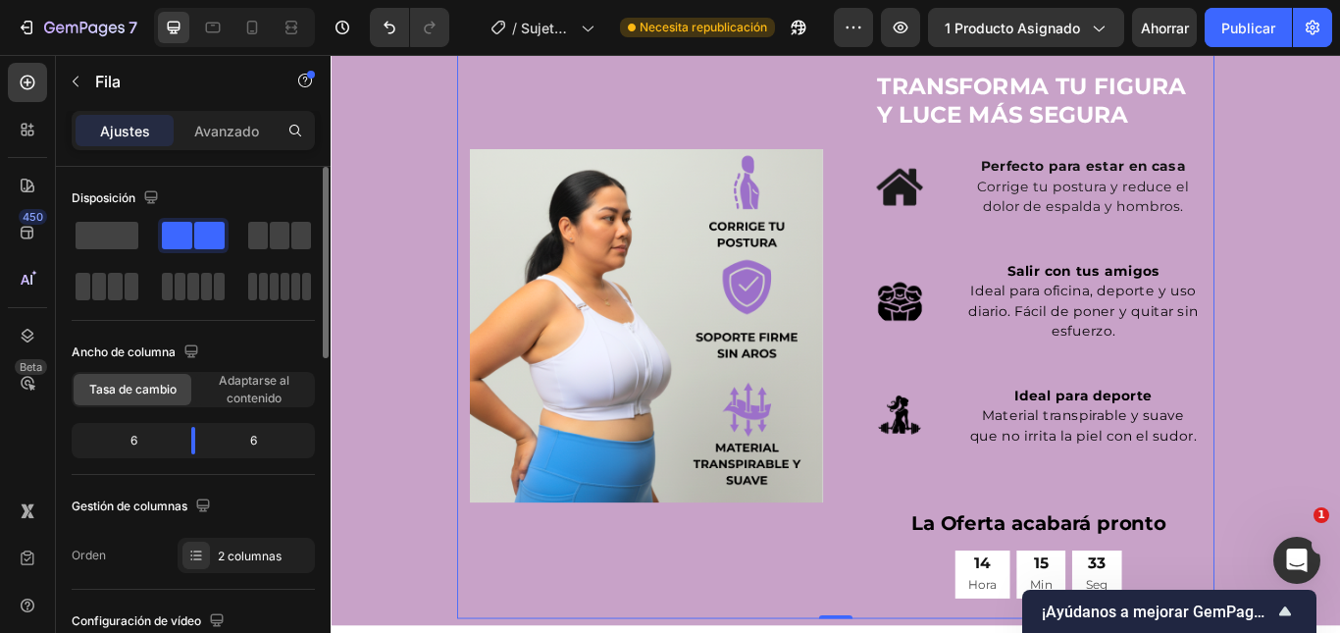
scroll to position [294, 0]
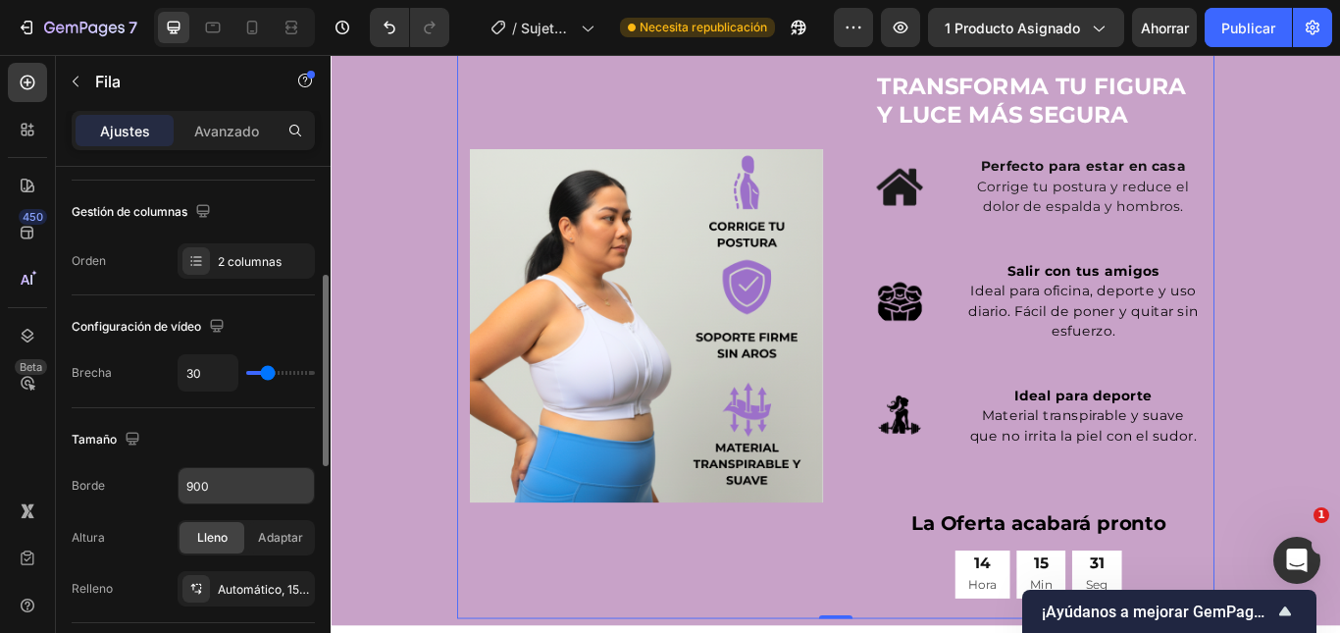
click at [272, 487] on input "900" at bounding box center [246, 485] width 135 height 35
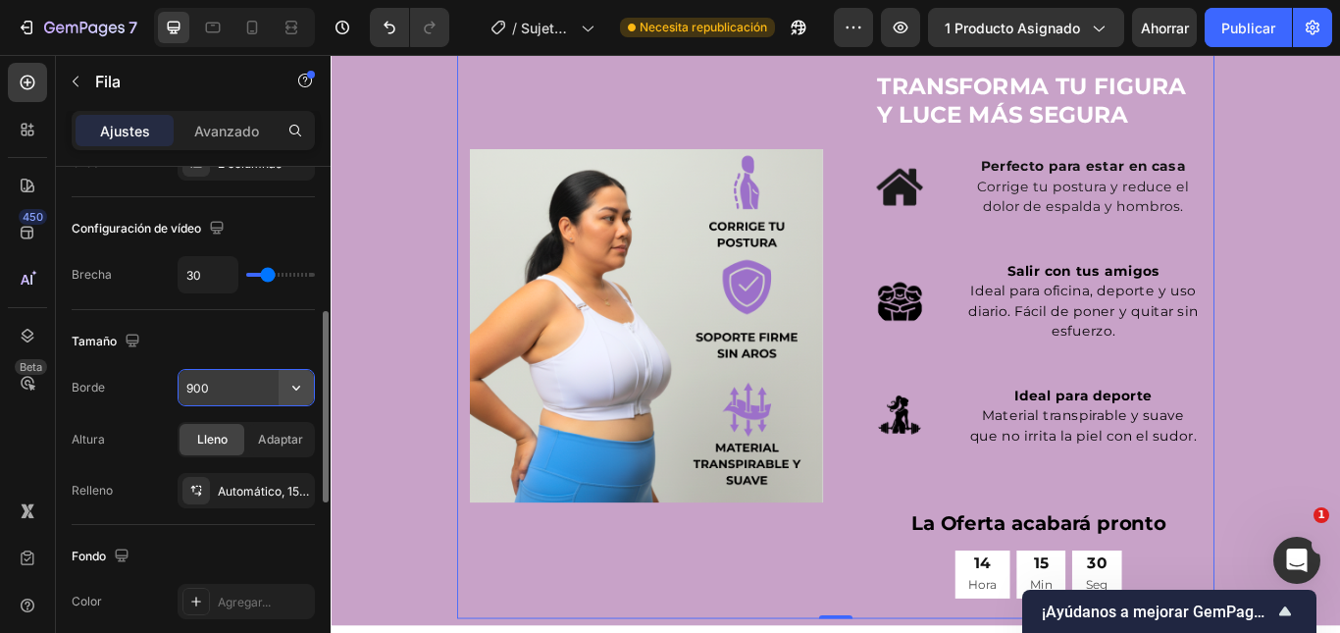
click at [304, 386] on icon "button" at bounding box center [296, 388] width 20 height 20
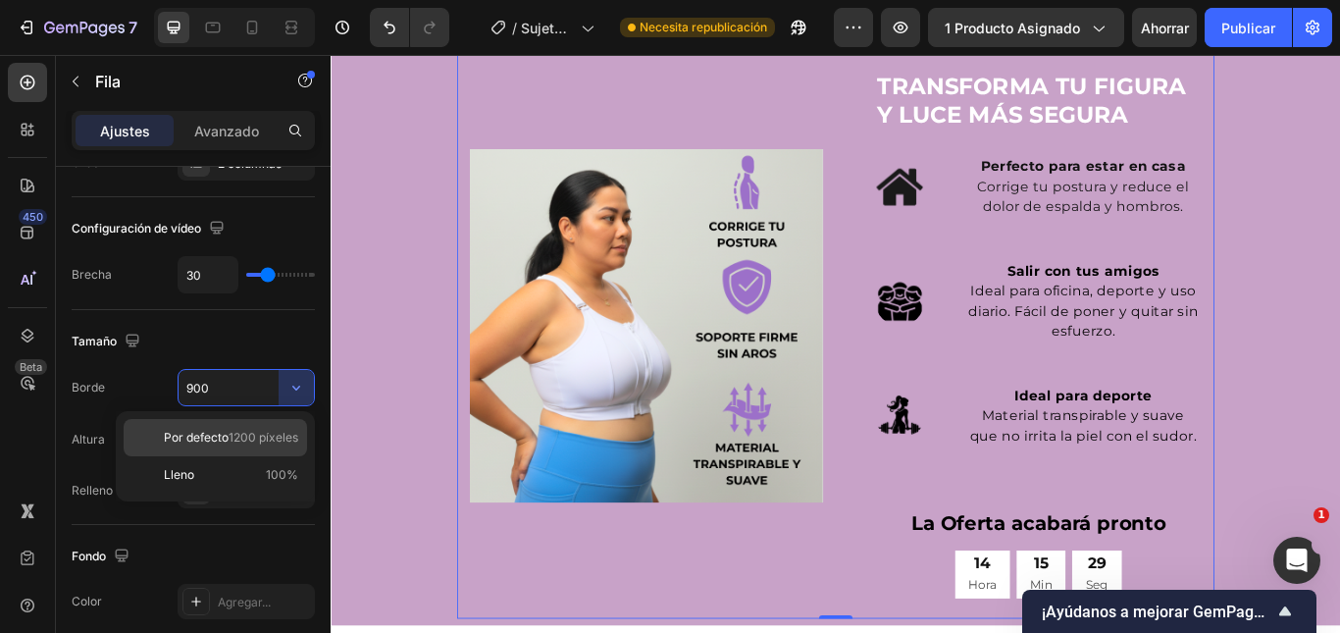
click at [284, 432] on font "1200 píxeles" at bounding box center [264, 437] width 70 height 15
type input "1200"
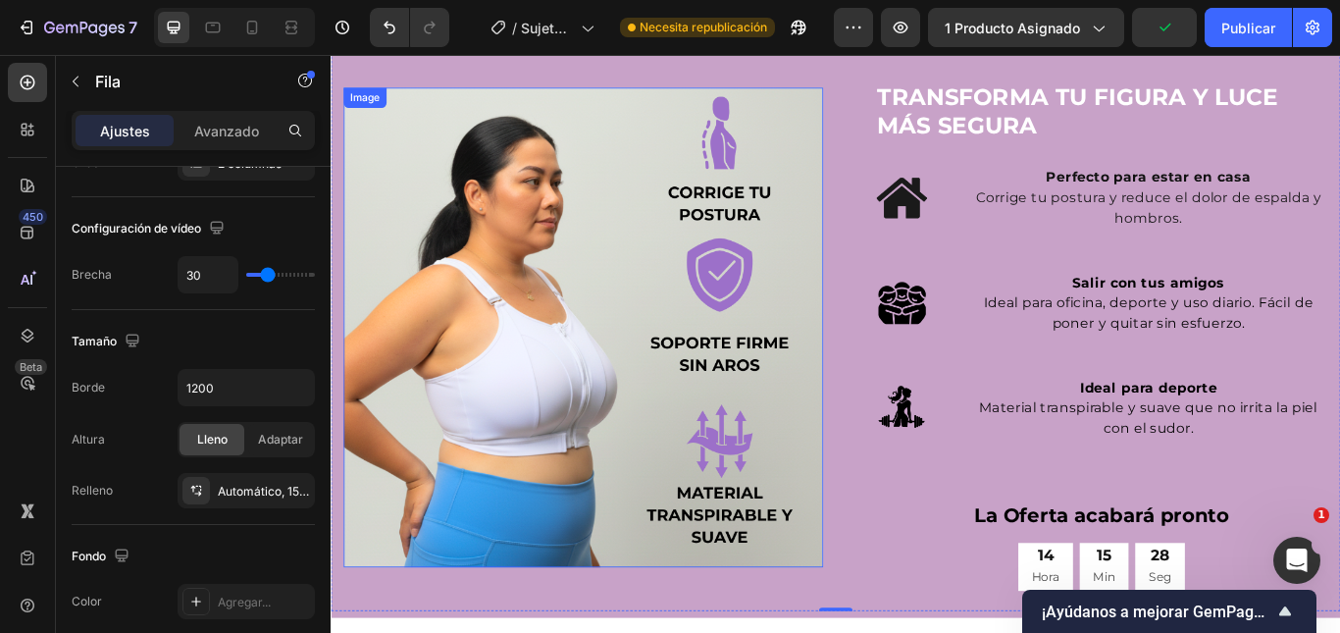
scroll to position [1809, 0]
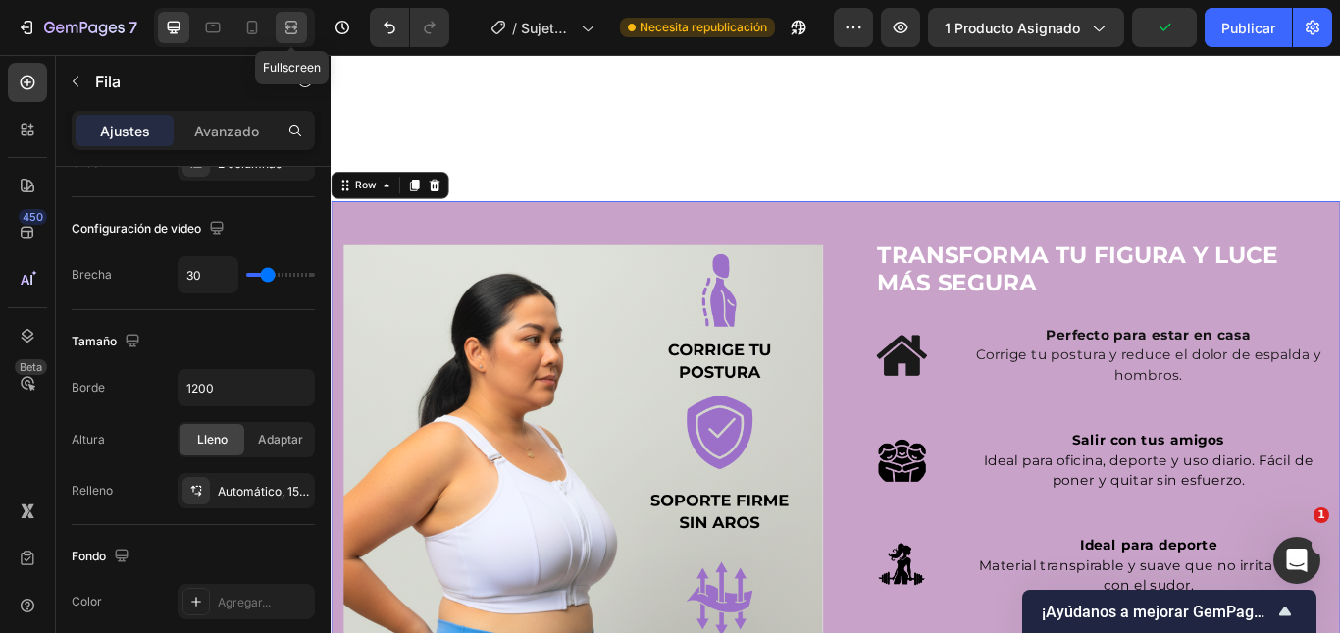
click at [293, 19] on icon at bounding box center [291, 28] width 20 height 20
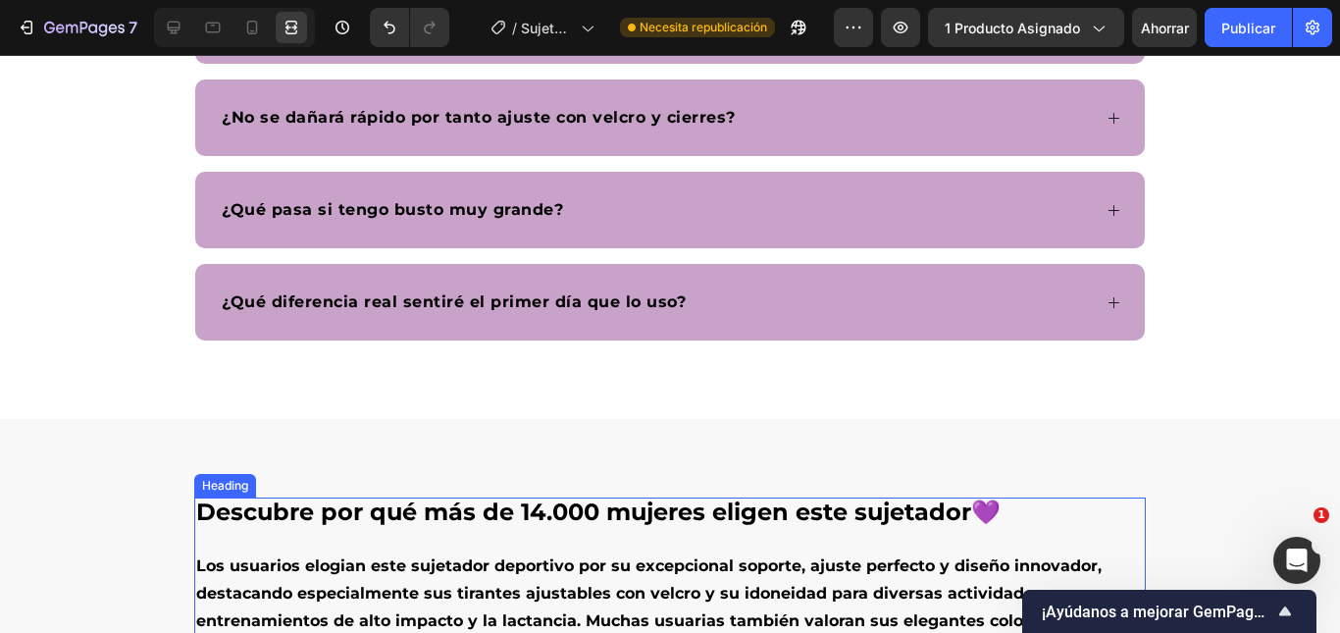
scroll to position [4457, 0]
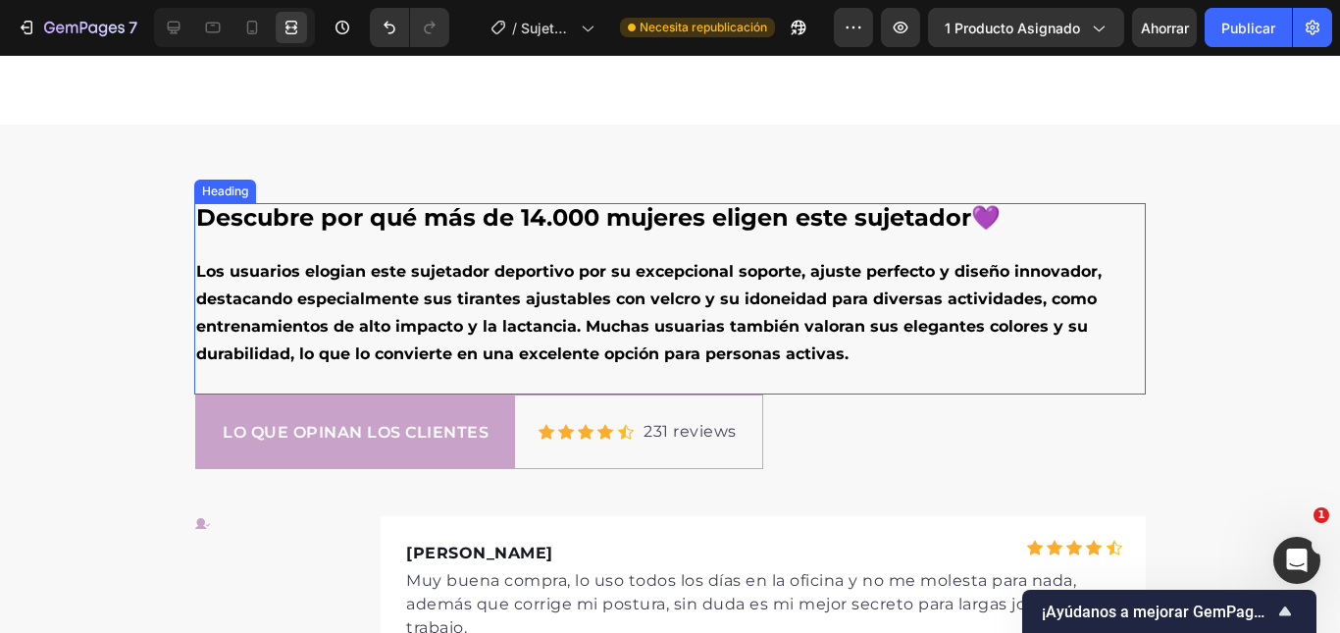
click at [373, 310] on h2 "Descubre por qué más de 14.000 mujeres eligen este sujetador💜 Los usuarios elog…" at bounding box center [669, 298] width 951 height 191
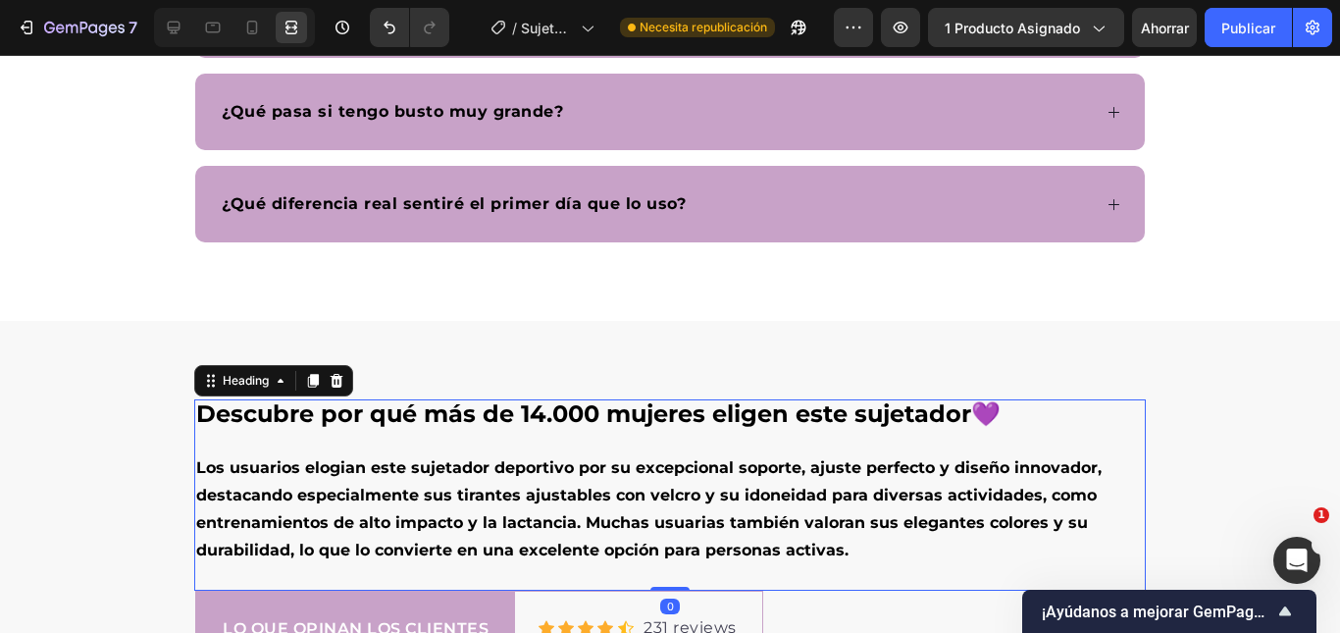
scroll to position [4359, 0]
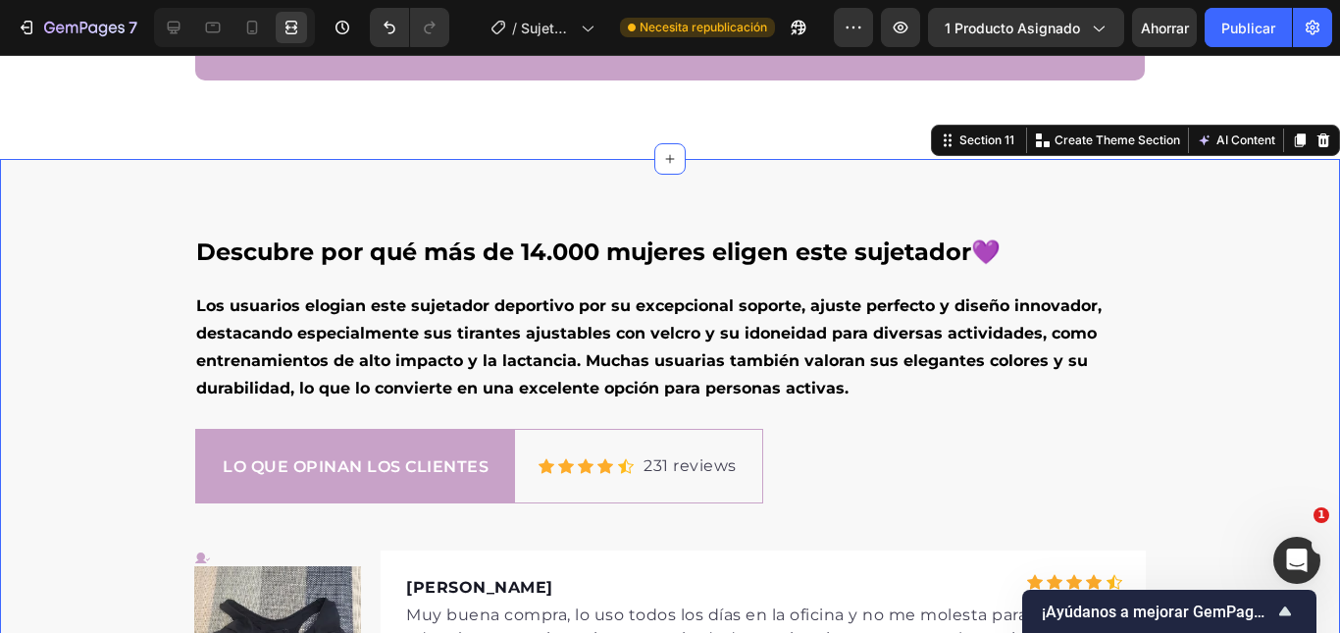
scroll to position [4457, 0]
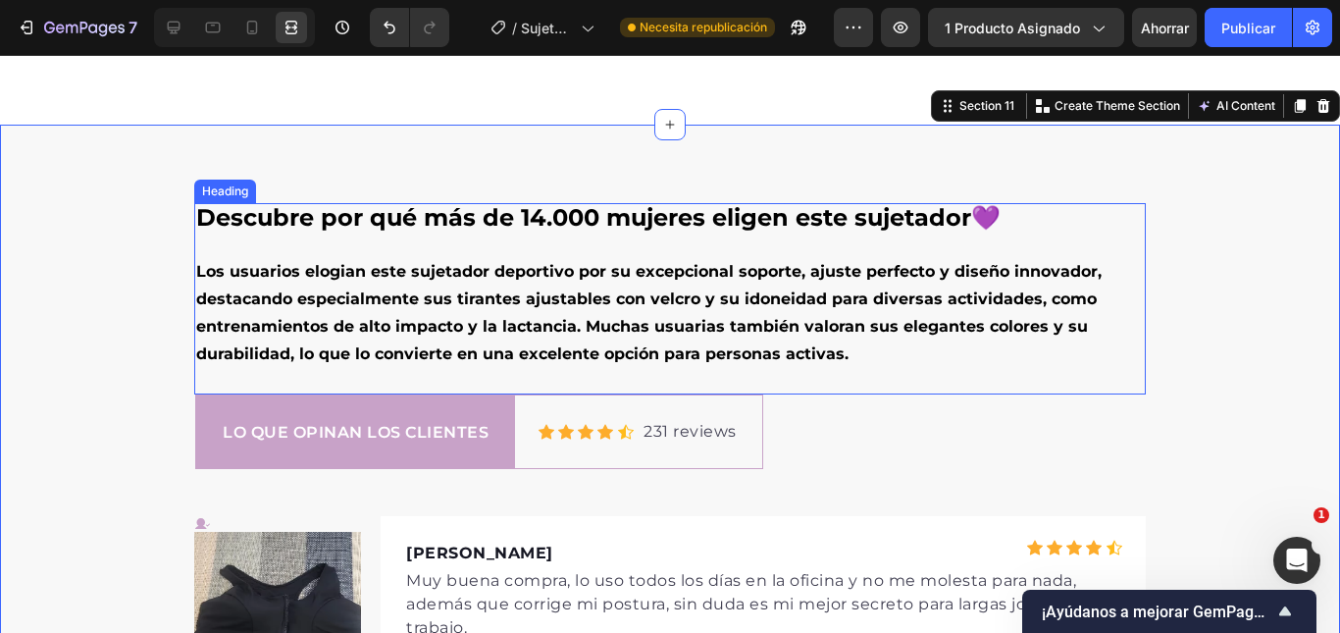
click at [1041, 227] on h2 "Descubre por qué más de 14.000 mujeres eligen este sujetador💜 Los usuarios elog…" at bounding box center [669, 298] width 951 height 191
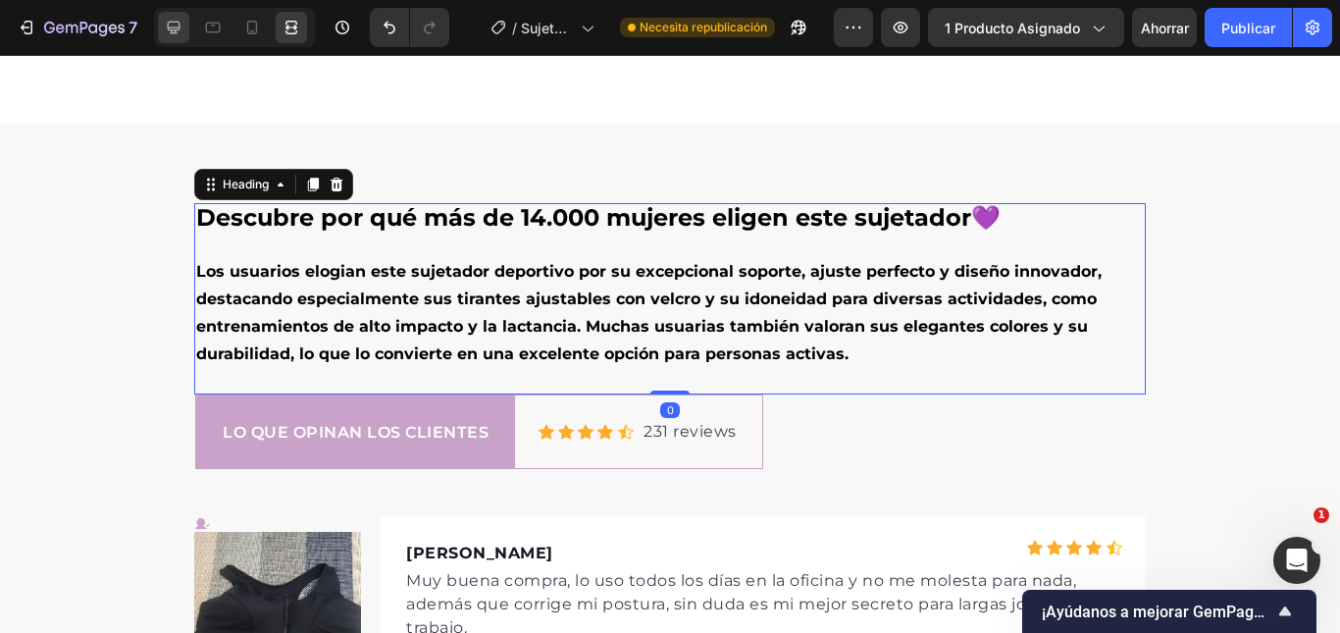
click at [184, 24] on div at bounding box center [173, 27] width 31 height 31
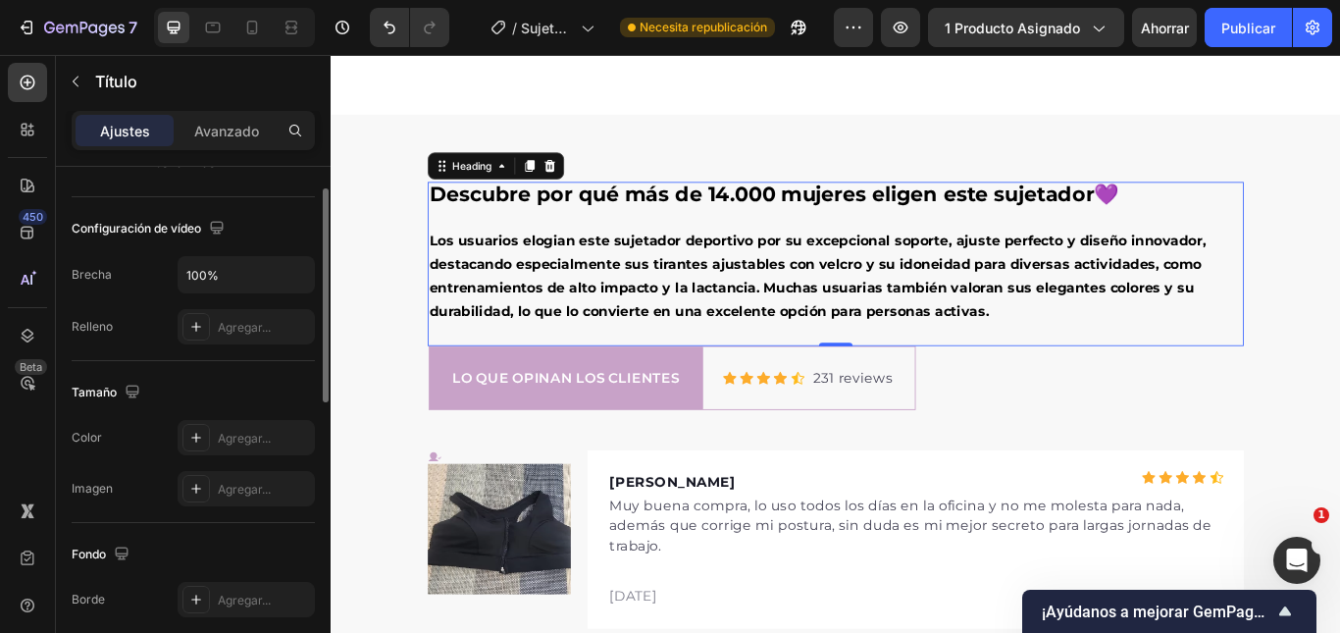
scroll to position [294, 0]
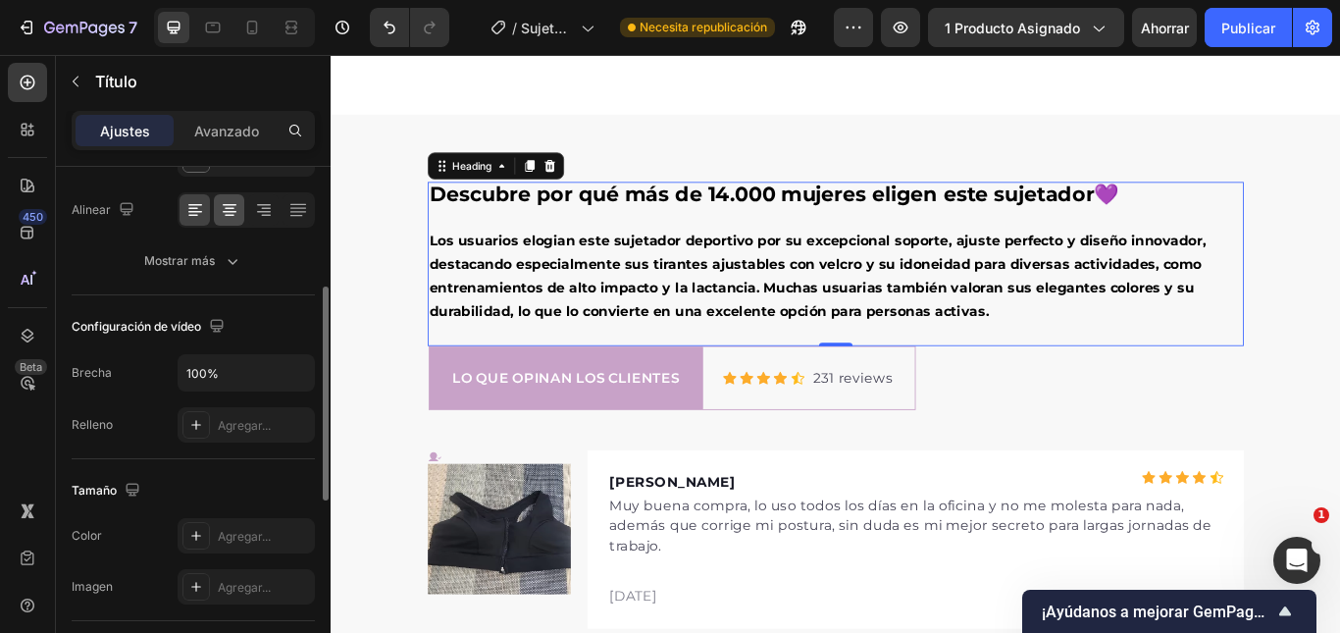
click at [225, 210] on icon at bounding box center [230, 210] width 20 height 20
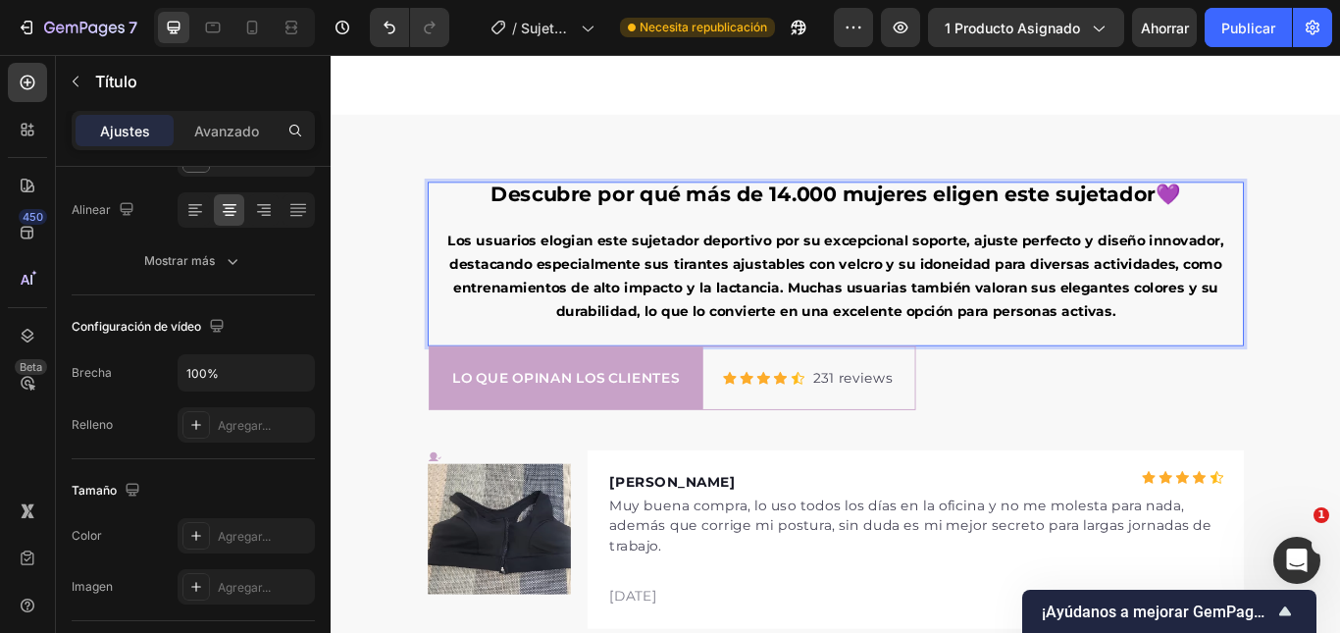
click at [759, 322] on span "Los usuarios elogian este sujetador deportivo por su excepcional soporte, ajust…" at bounding box center [919, 312] width 905 height 101
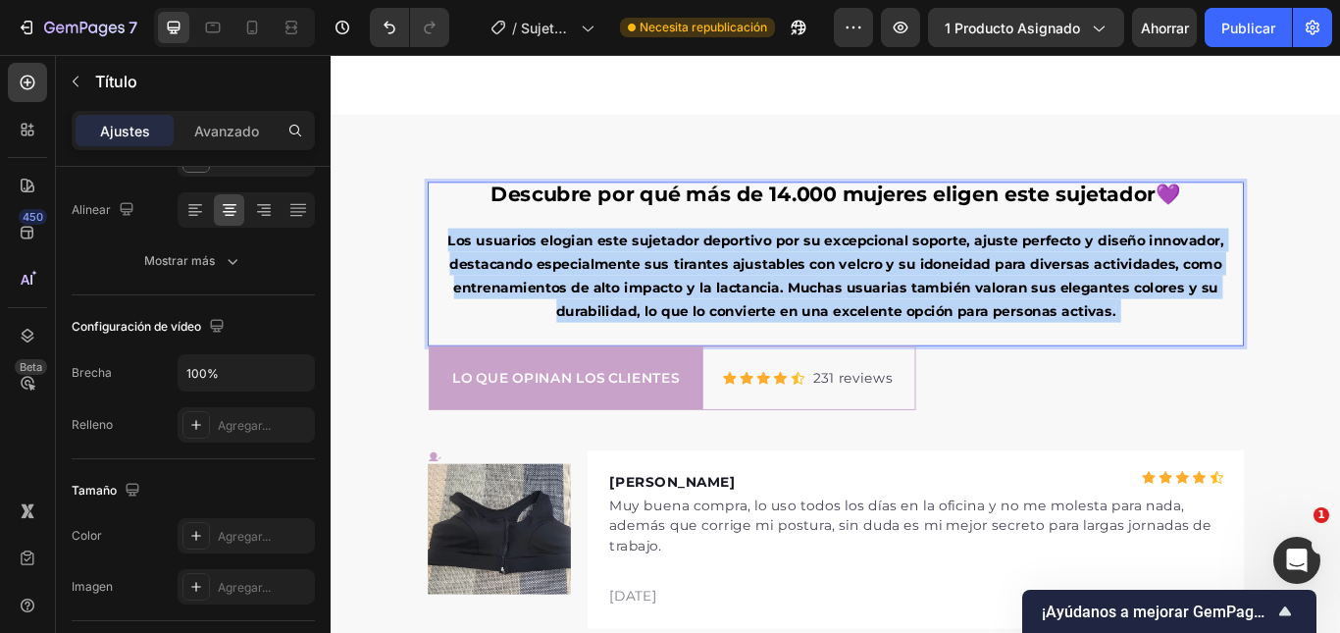
click at [759, 322] on span "Los usuarios elogian este sujetador deportivo por su excepcional soporte, ajust…" at bounding box center [919, 312] width 905 height 101
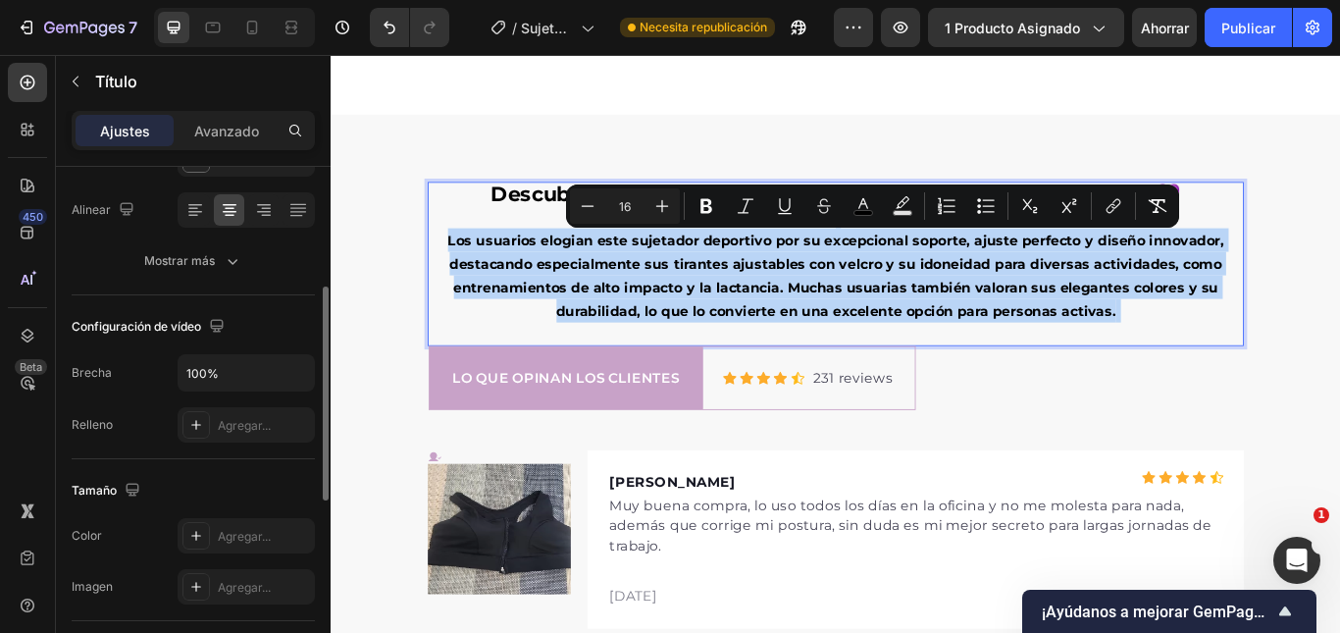
scroll to position [98, 0]
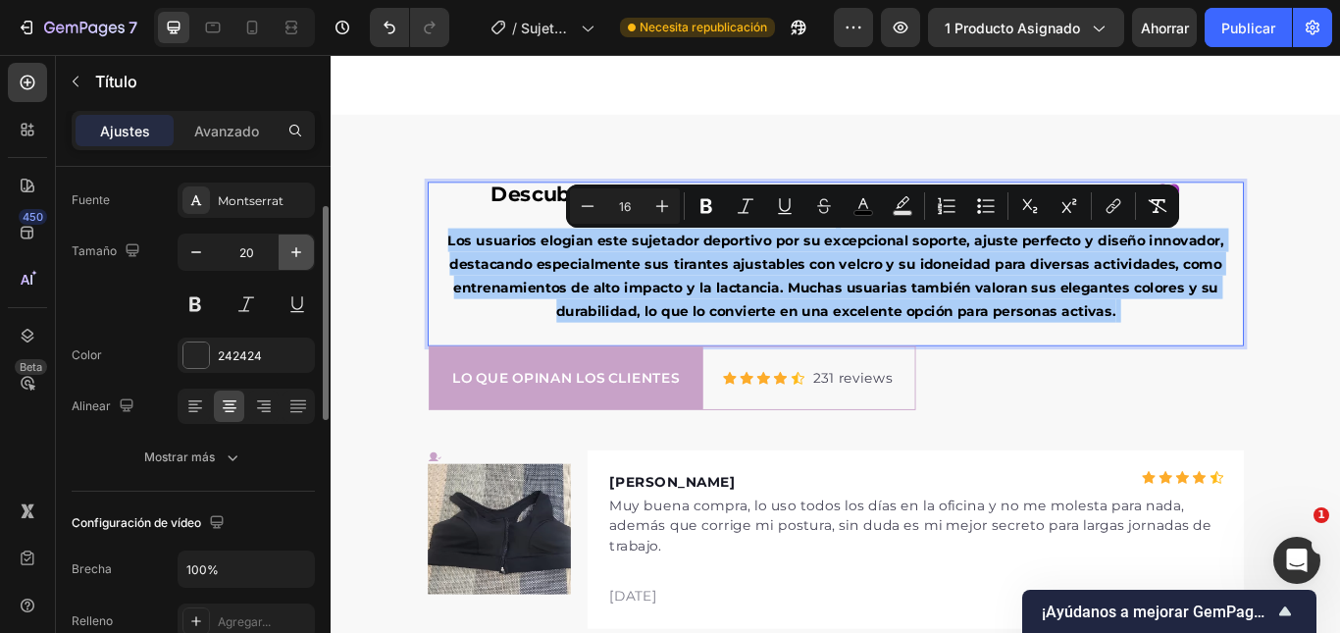
click at [293, 261] on icon "button" at bounding box center [296, 252] width 20 height 20
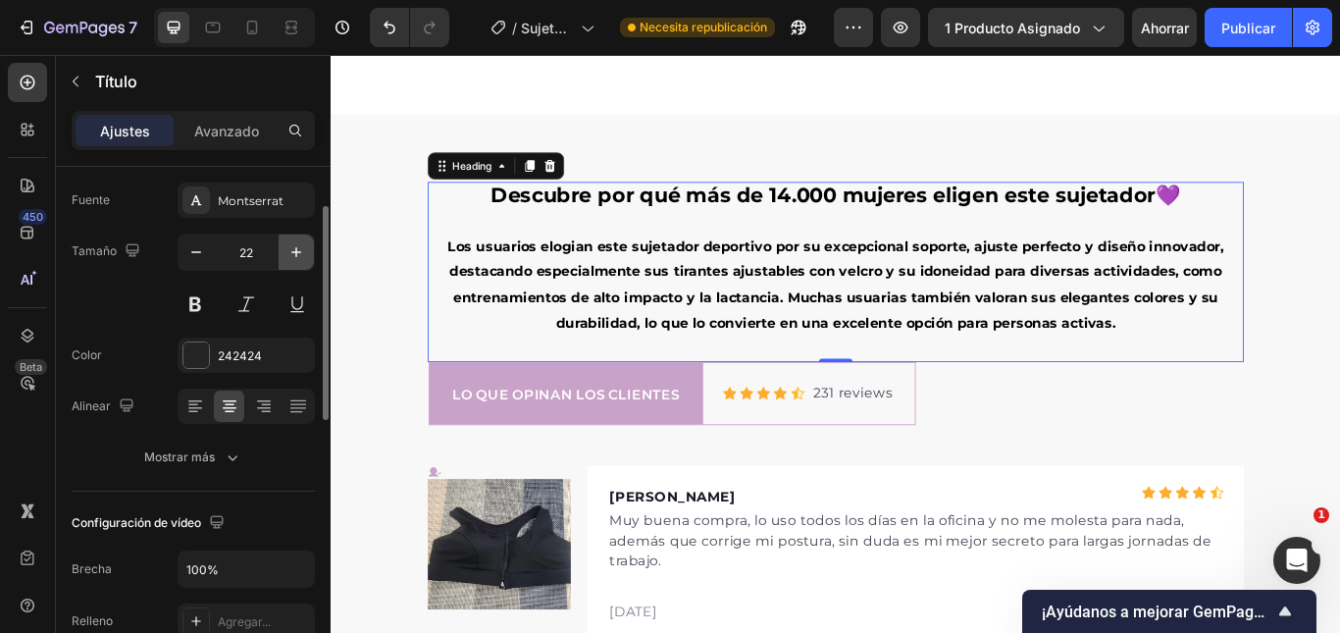
click at [296, 261] on icon "button" at bounding box center [296, 252] width 20 height 20
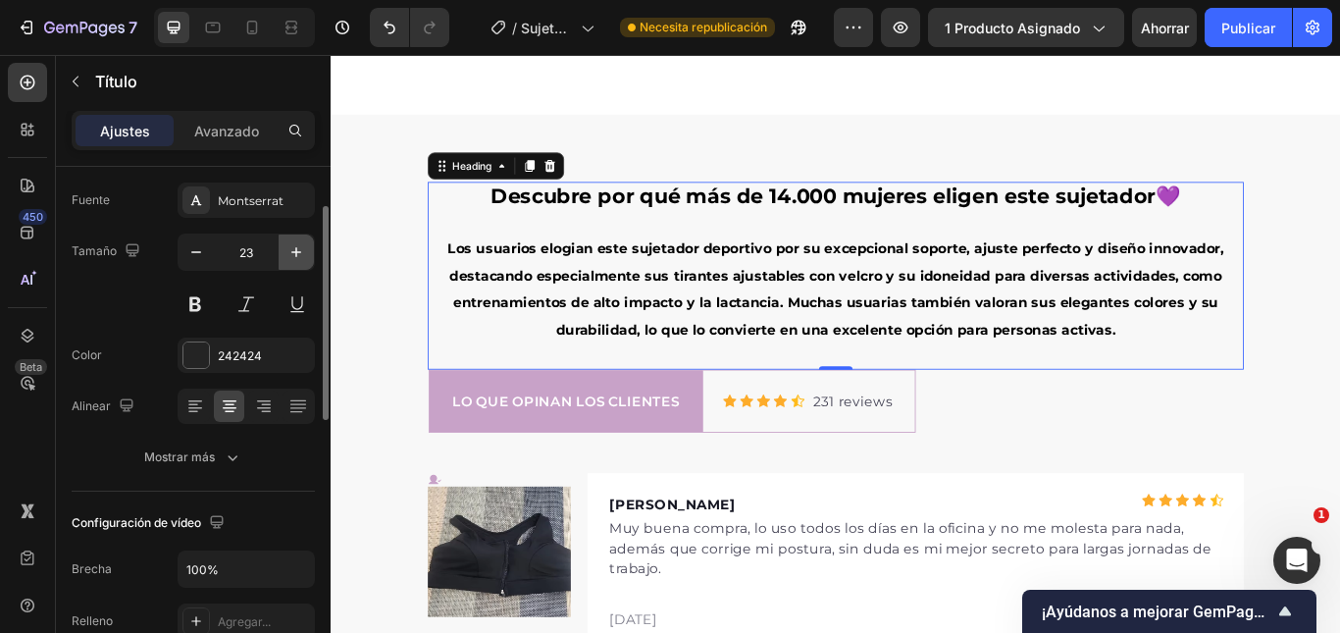
type input "24"
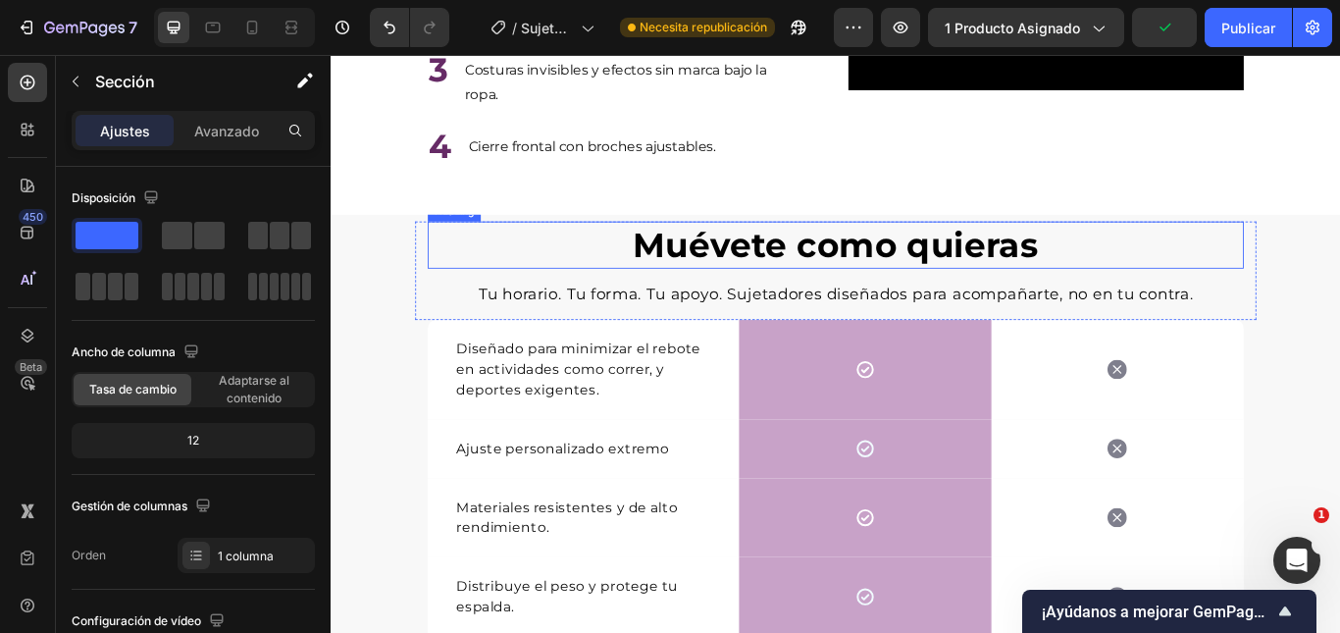
scroll to position [2713, 0]
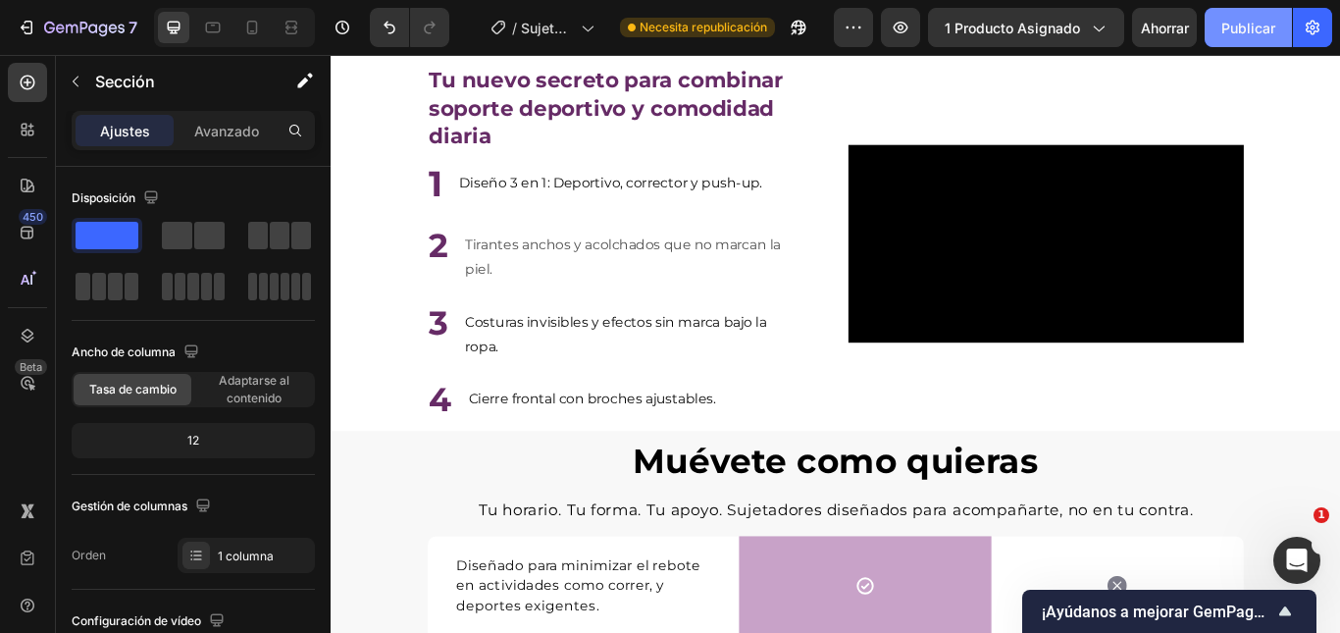
click at [1245, 25] on font "Publicar" at bounding box center [1248, 28] width 54 height 17
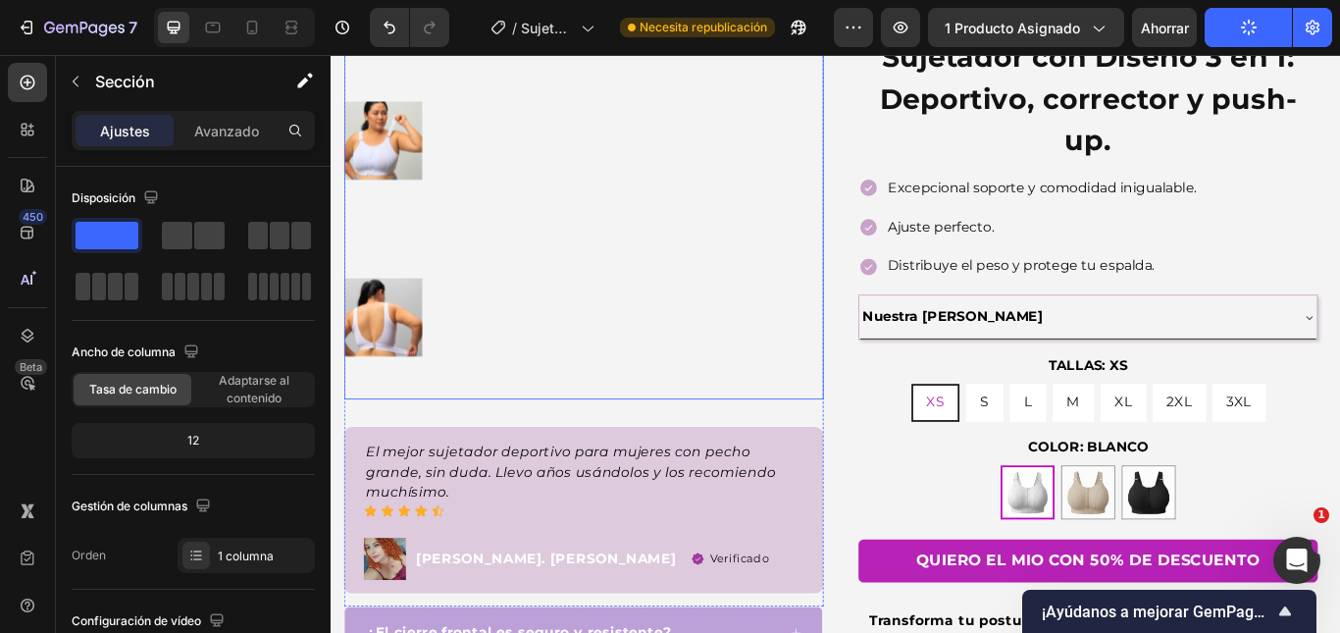
scroll to position [196, 0]
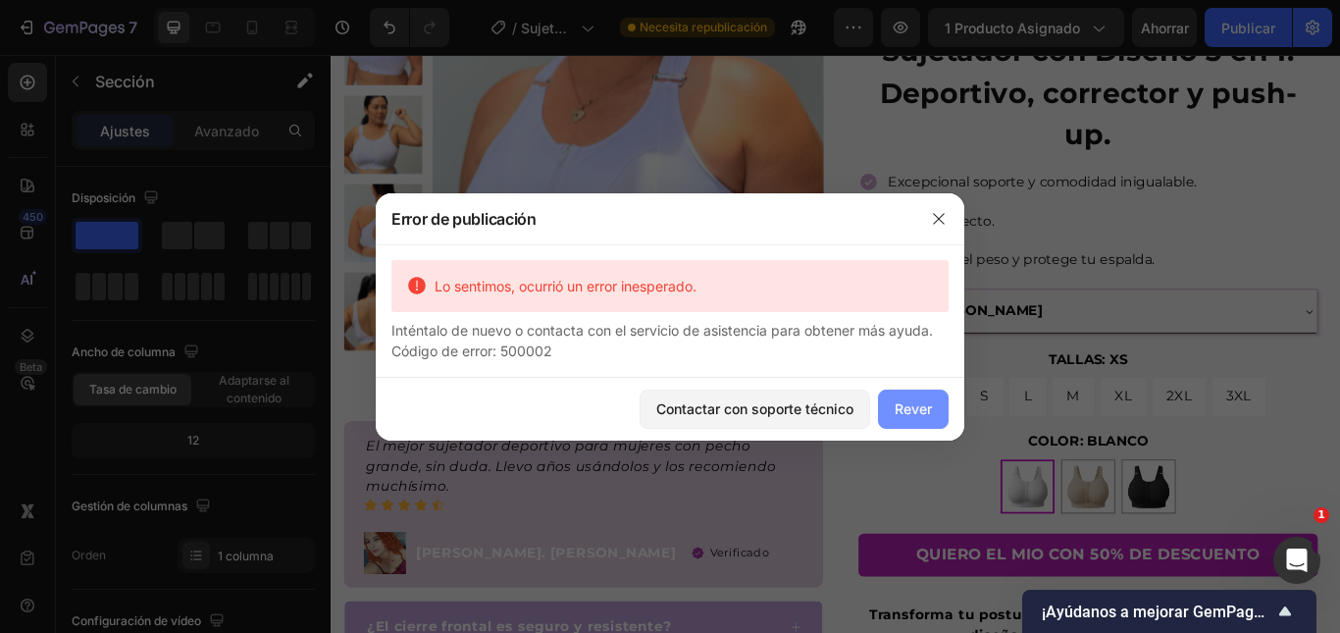
click at [893, 398] on button "Rever" at bounding box center [913, 408] width 71 height 39
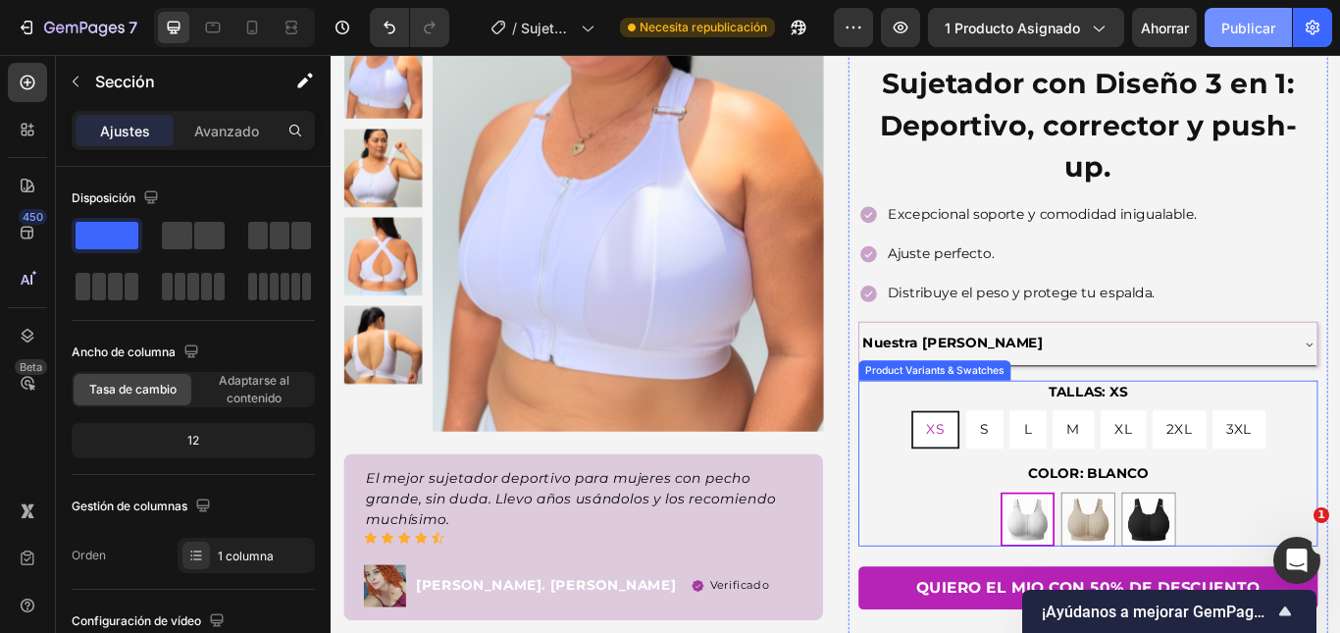
scroll to position [98, 0]
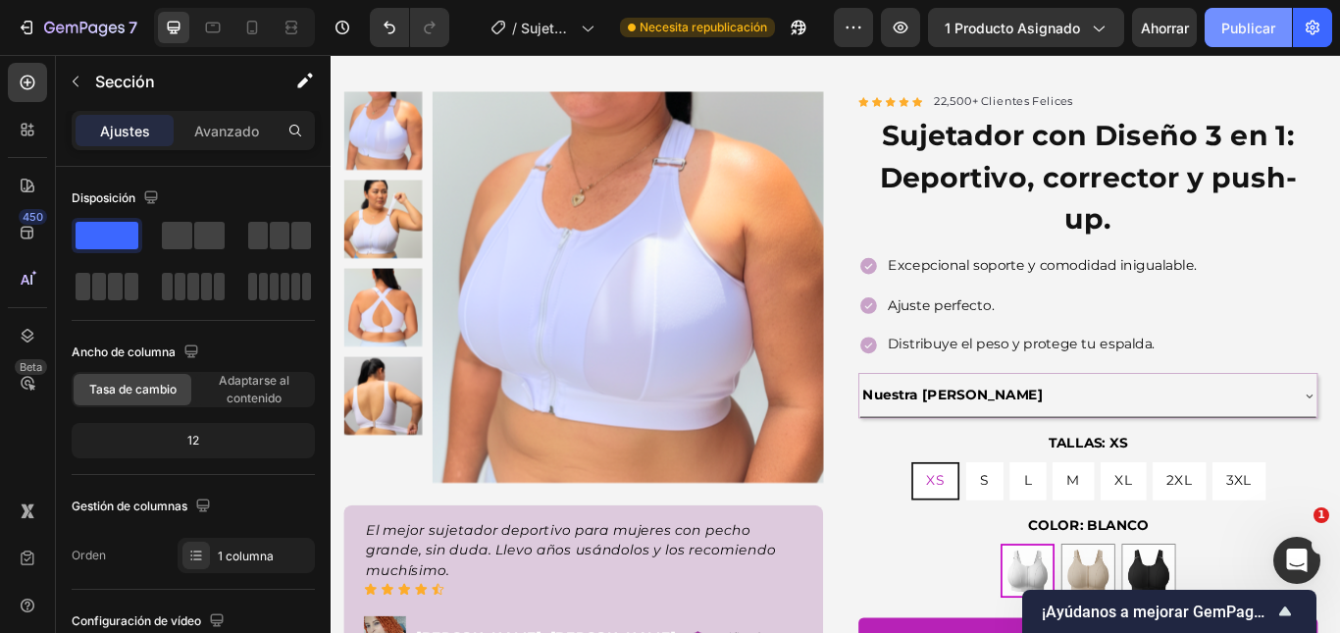
click at [1262, 15] on button "Publicar" at bounding box center [1247, 27] width 87 height 39
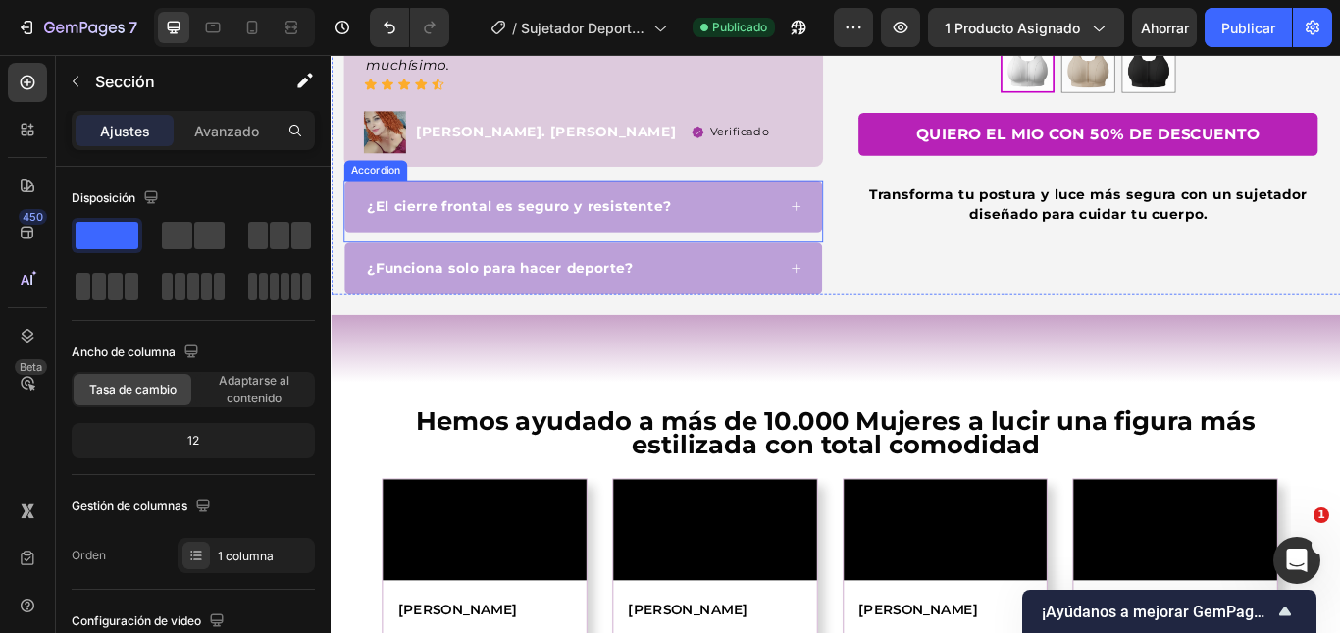
scroll to position [490, 0]
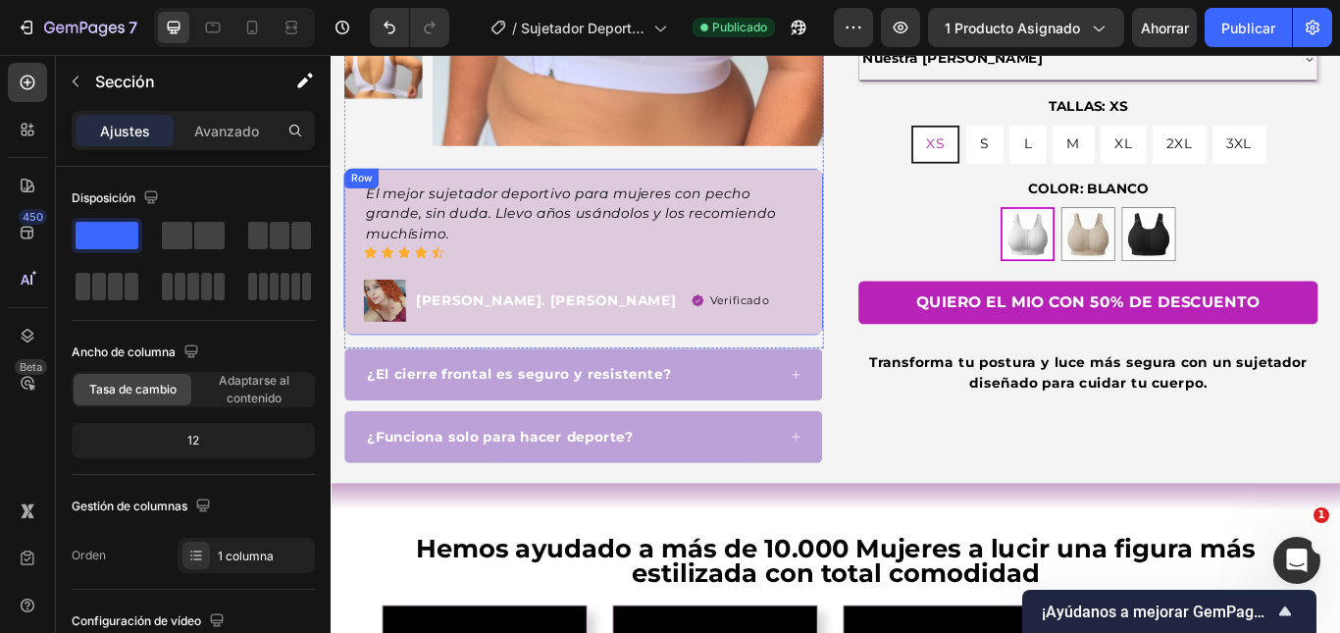
click at [821, 317] on div "Image [PERSON_NAME]. [PERSON_NAME] Text block Verificado Item list Row" at bounding box center [625, 341] width 512 height 49
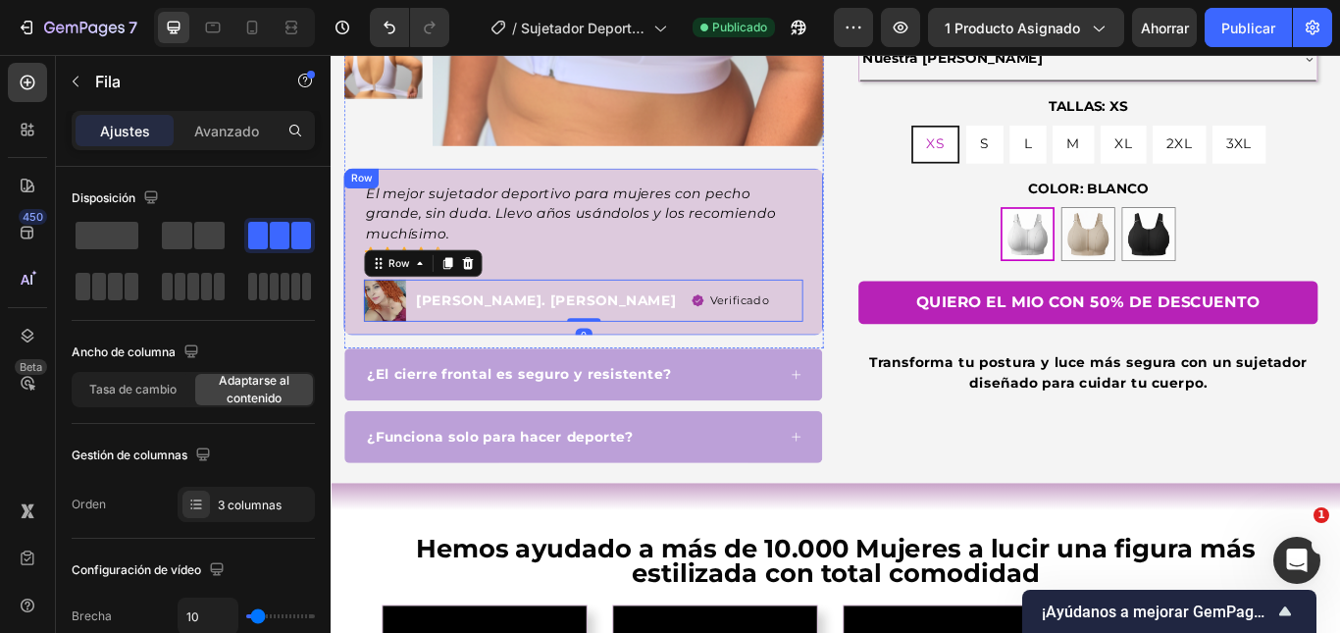
click at [677, 303] on div "El mejor sujetador deportivo para mujeres con pecho grande, sin duda. Llevo año…" at bounding box center [625, 284] width 512 height 163
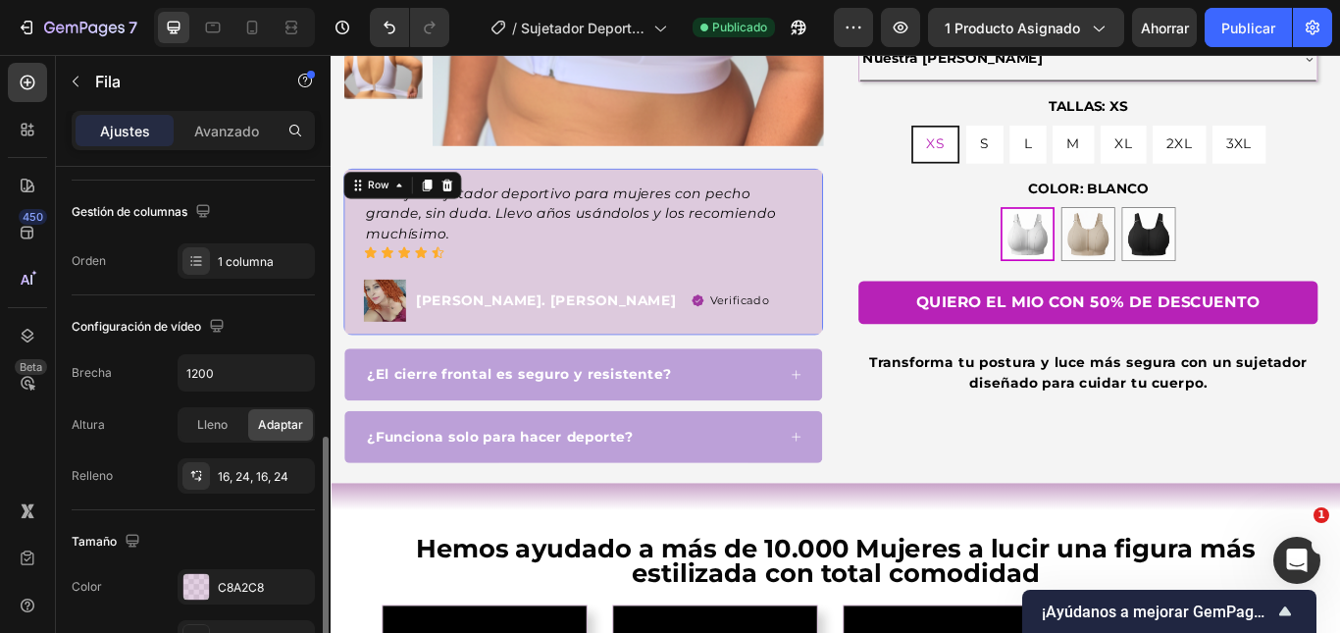
scroll to position [392, 0]
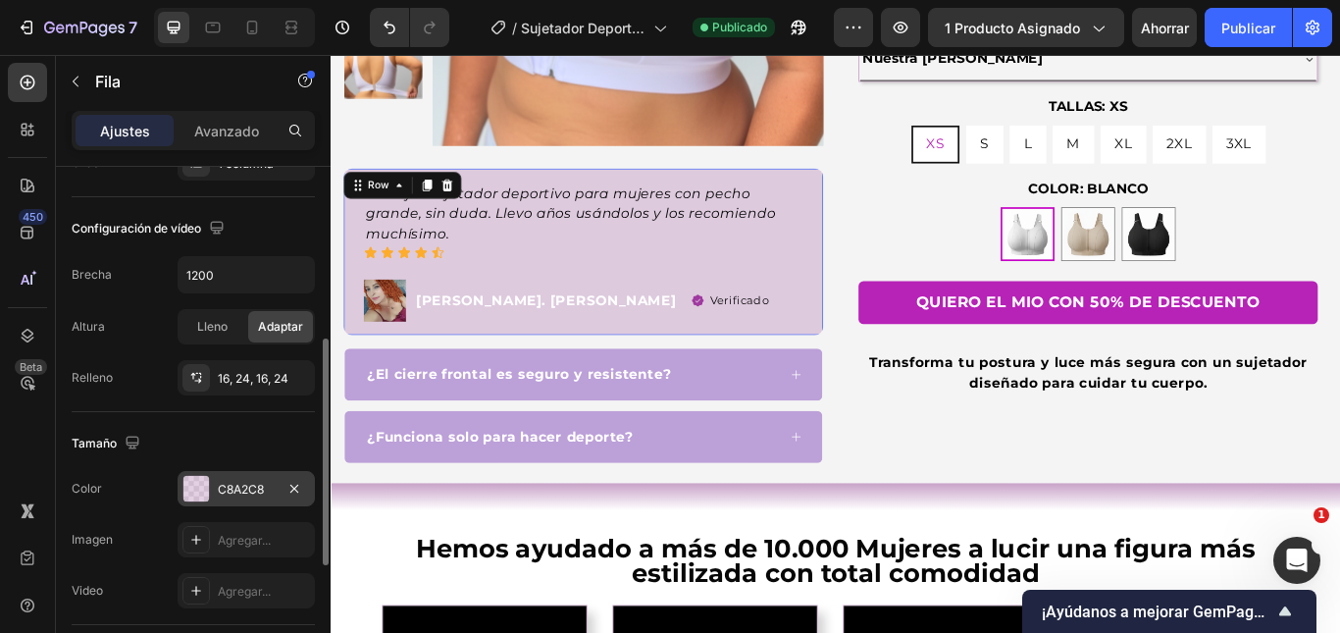
click at [237, 495] on div "C8A2C8" at bounding box center [246, 490] width 57 height 18
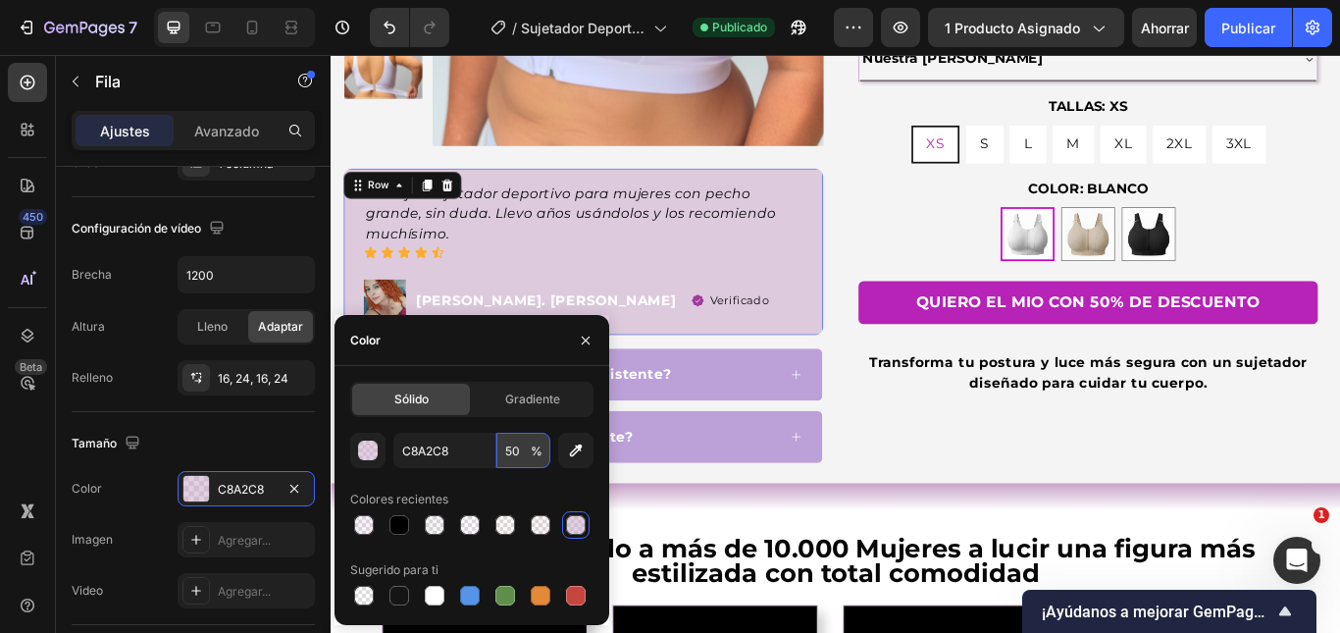
click at [501, 449] on input "50" at bounding box center [523, 450] width 54 height 35
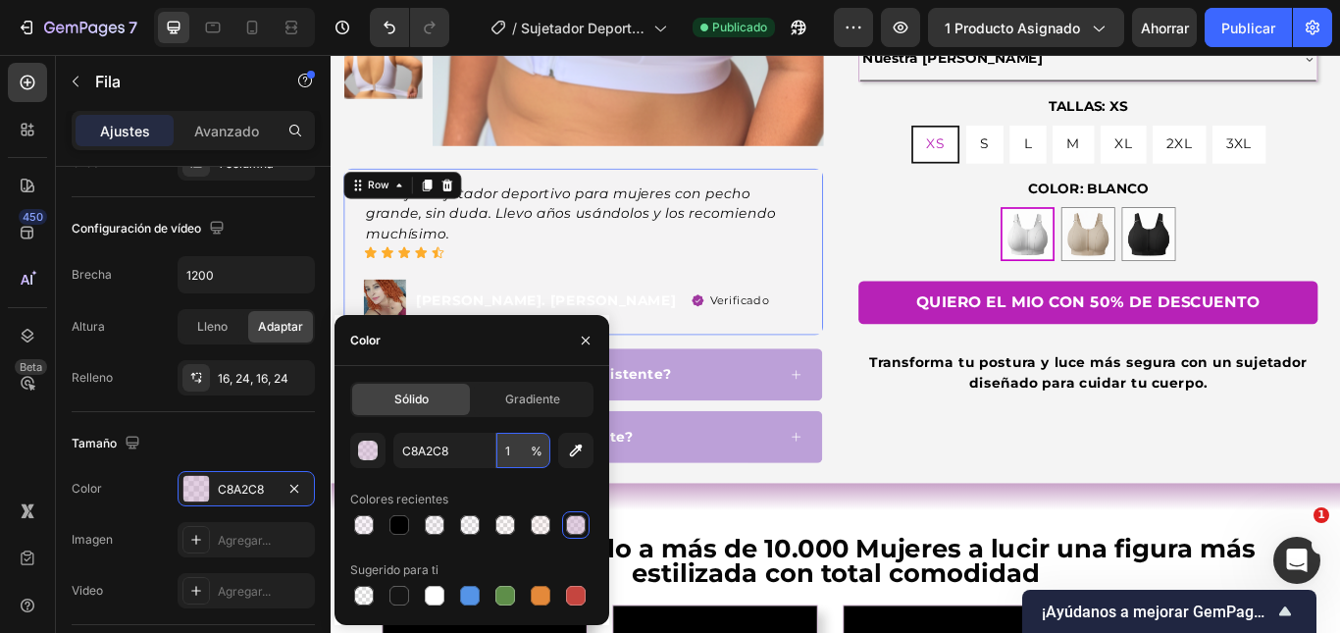
type input "10"
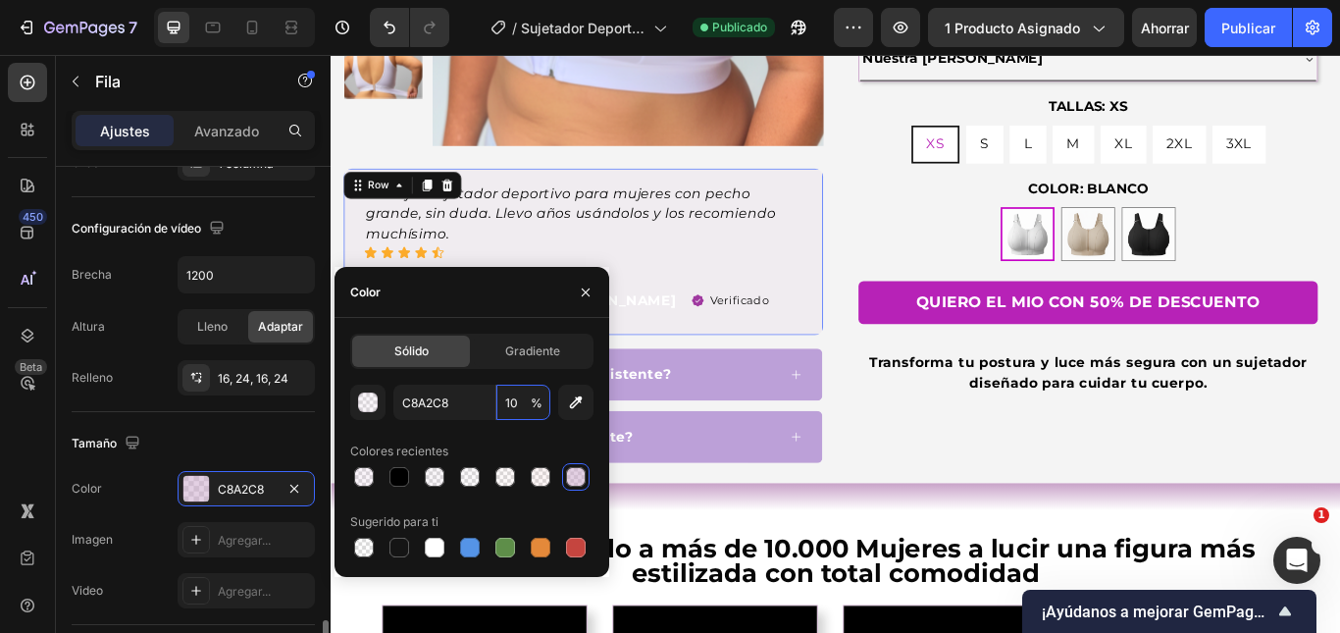
scroll to position [588, 0]
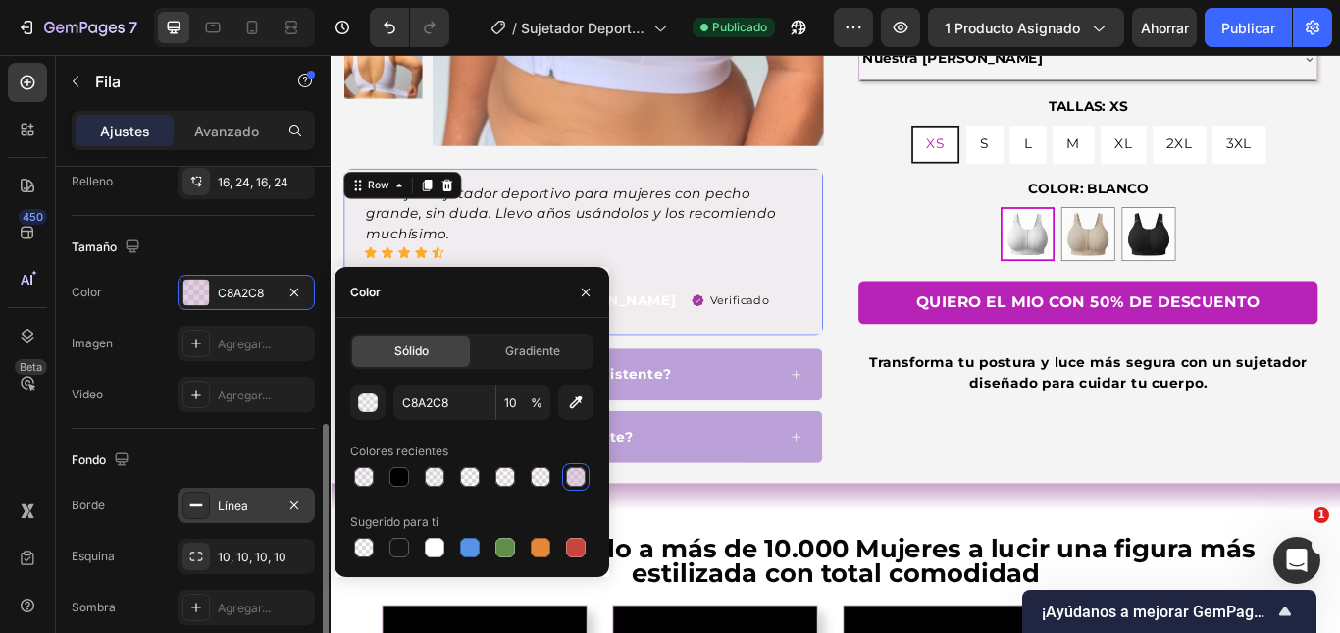
click at [236, 491] on div "Línea" at bounding box center [246, 504] width 137 height 35
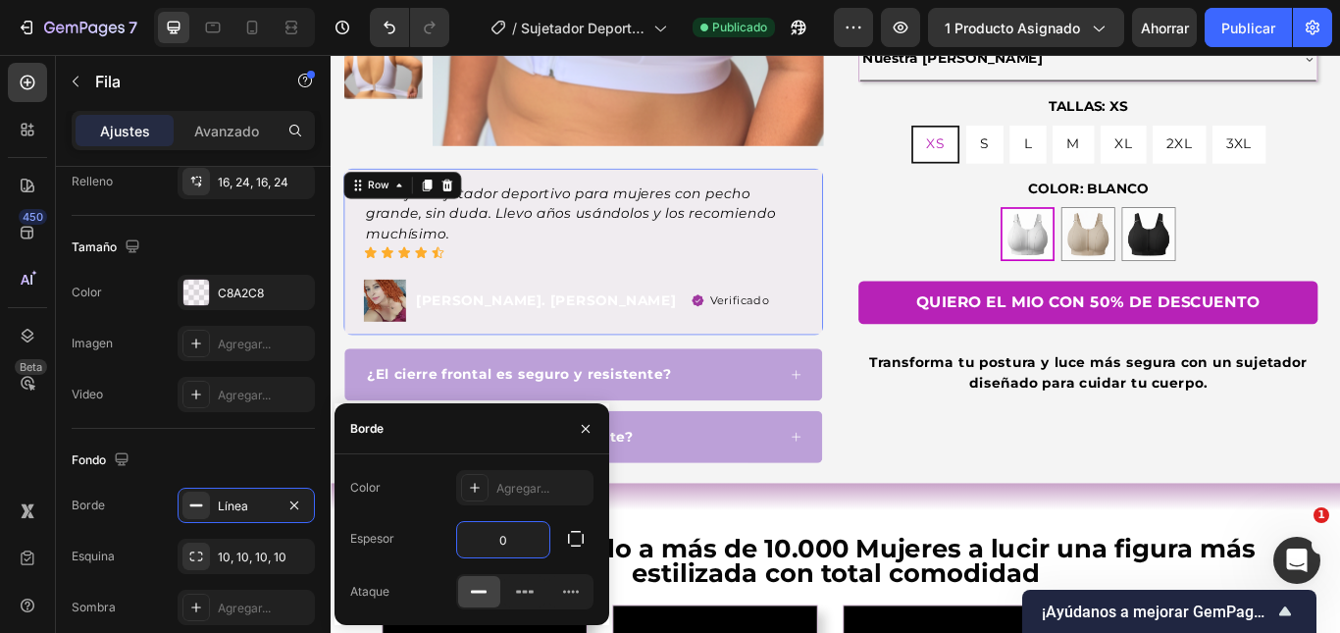
click at [495, 539] on input "0" at bounding box center [503, 539] width 92 height 35
type input "2"
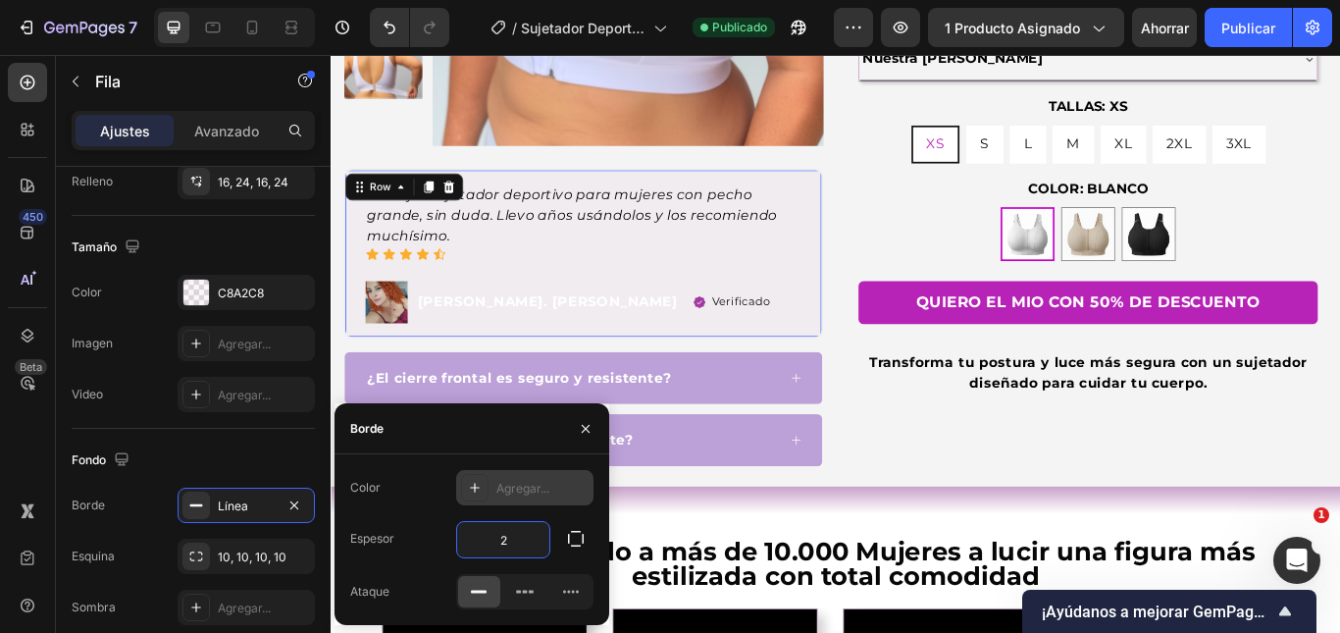
click at [482, 485] on icon at bounding box center [475, 488] width 16 height 16
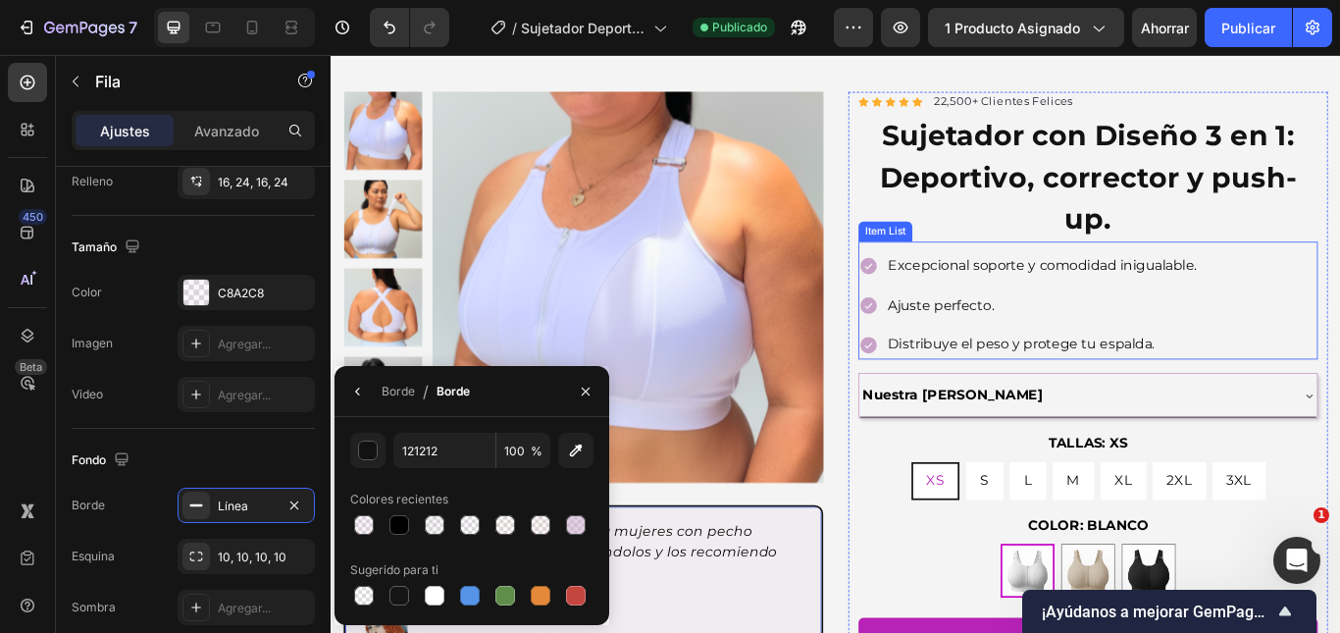
scroll to position [0, 0]
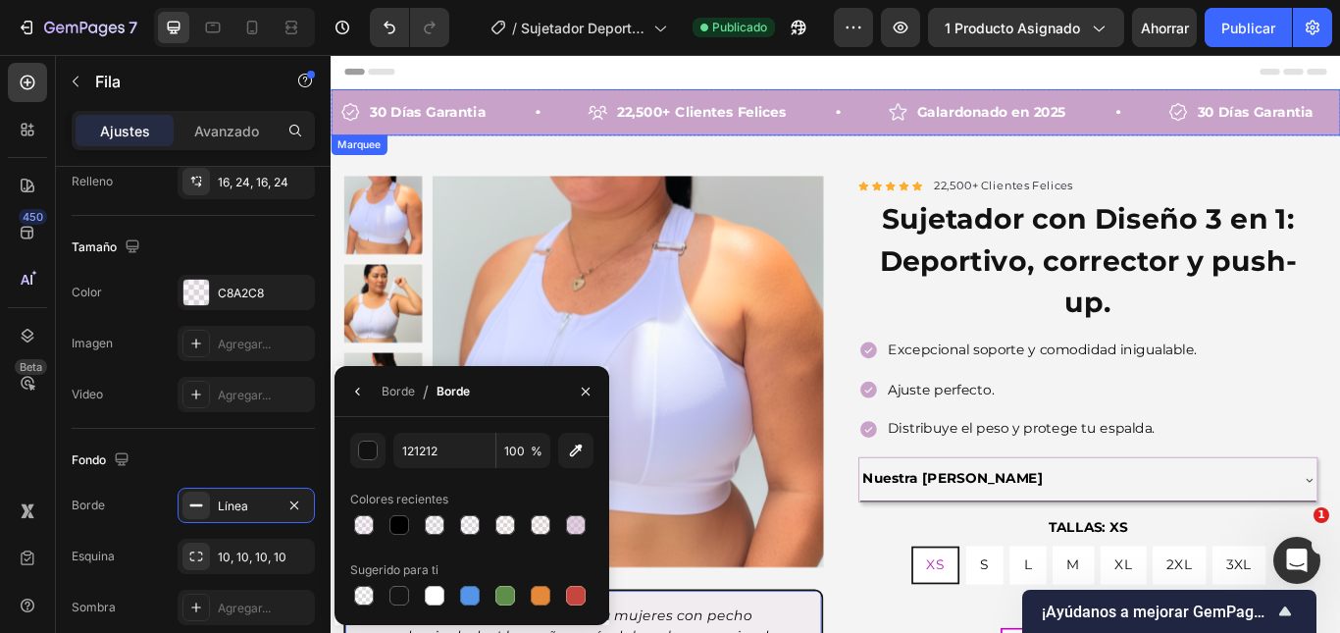
click at [856, 140] on div "30 Días Garantia Item List 22,500+ Clientes Felices Item List Galardonado en 20…" at bounding box center [919, 122] width 1177 height 54
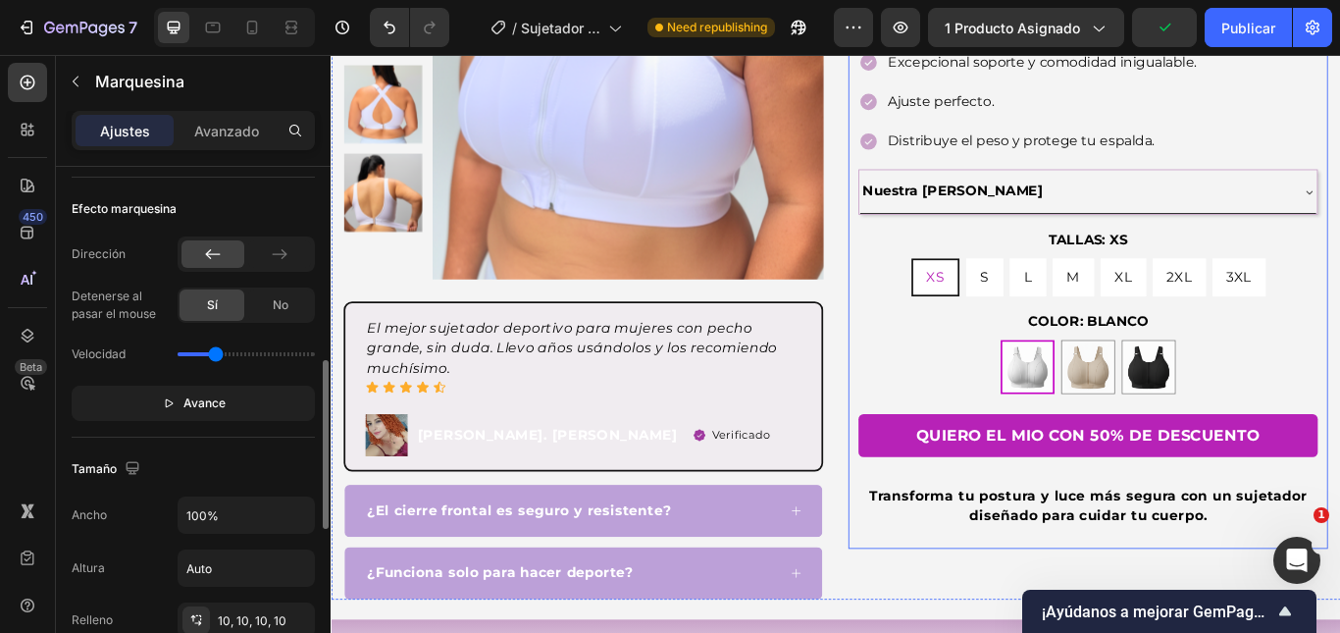
scroll to position [392, 0]
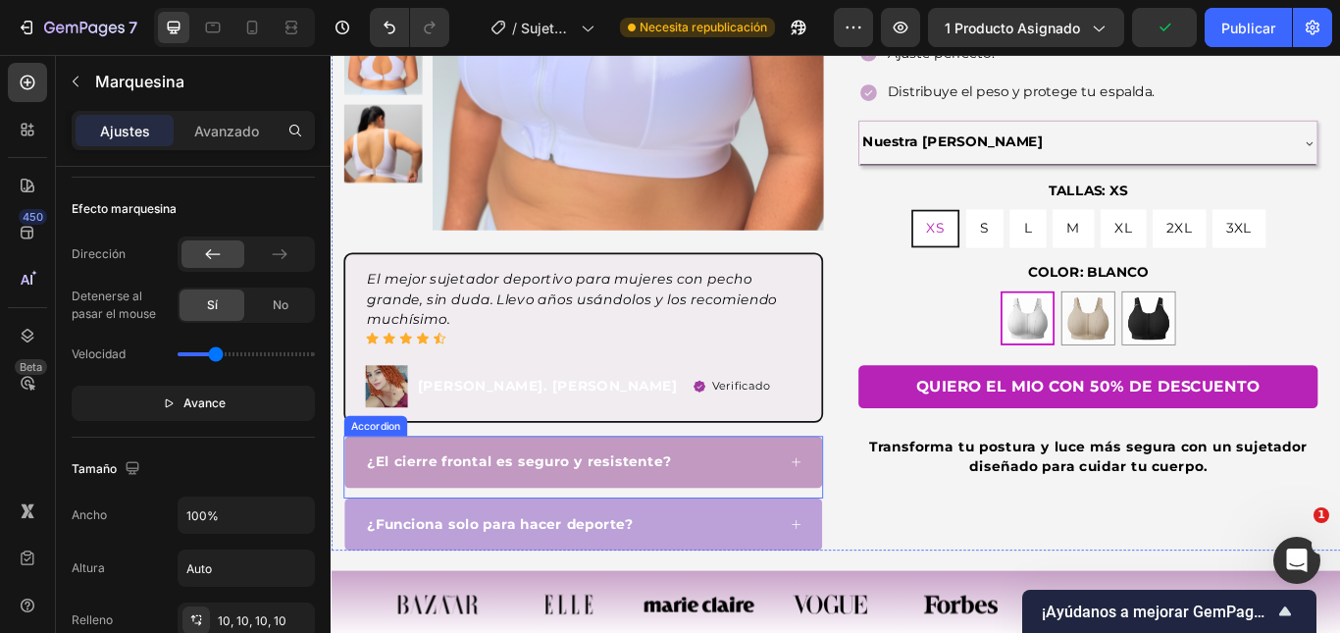
click at [800, 518] on div "¿El cierre frontal es seguro y resistente?" at bounding box center [610, 529] width 481 height 29
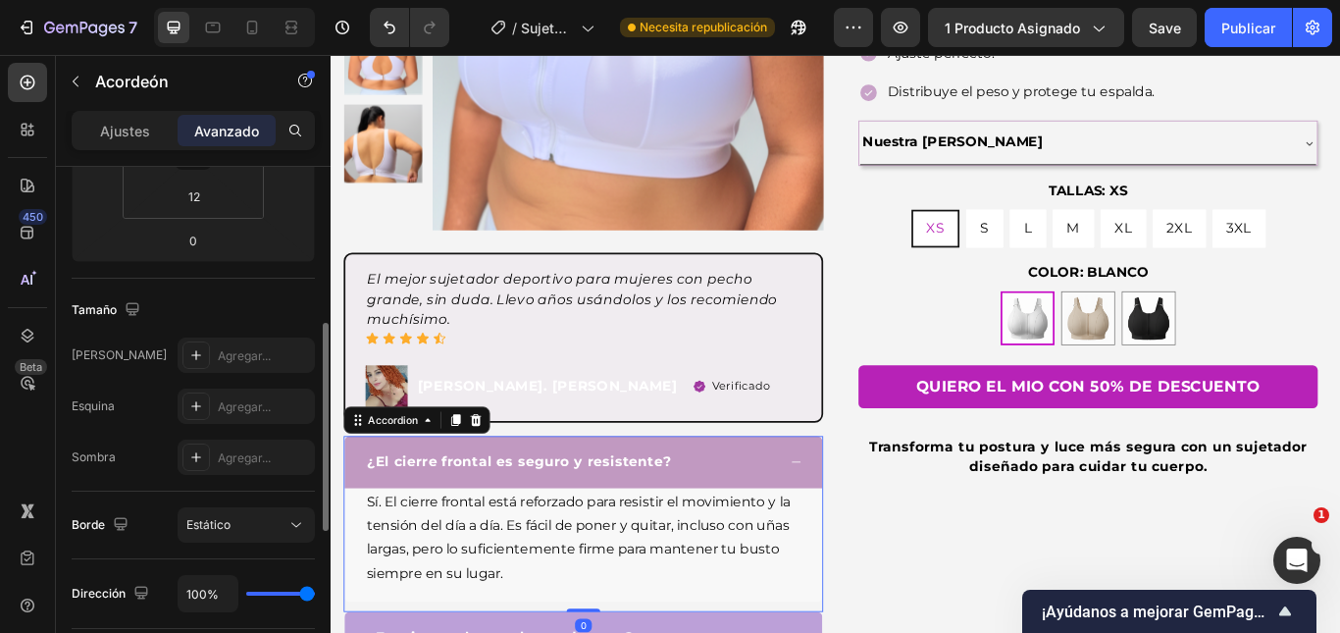
click at [127, 147] on div "Ajustes Avanzado" at bounding box center [193, 130] width 243 height 39
drag, startPoint x: 128, startPoint y: 137, endPoint x: 144, endPoint y: 155, distance: 23.6
click at [128, 136] on font "Ajustes" at bounding box center [125, 131] width 50 height 17
type input "16"
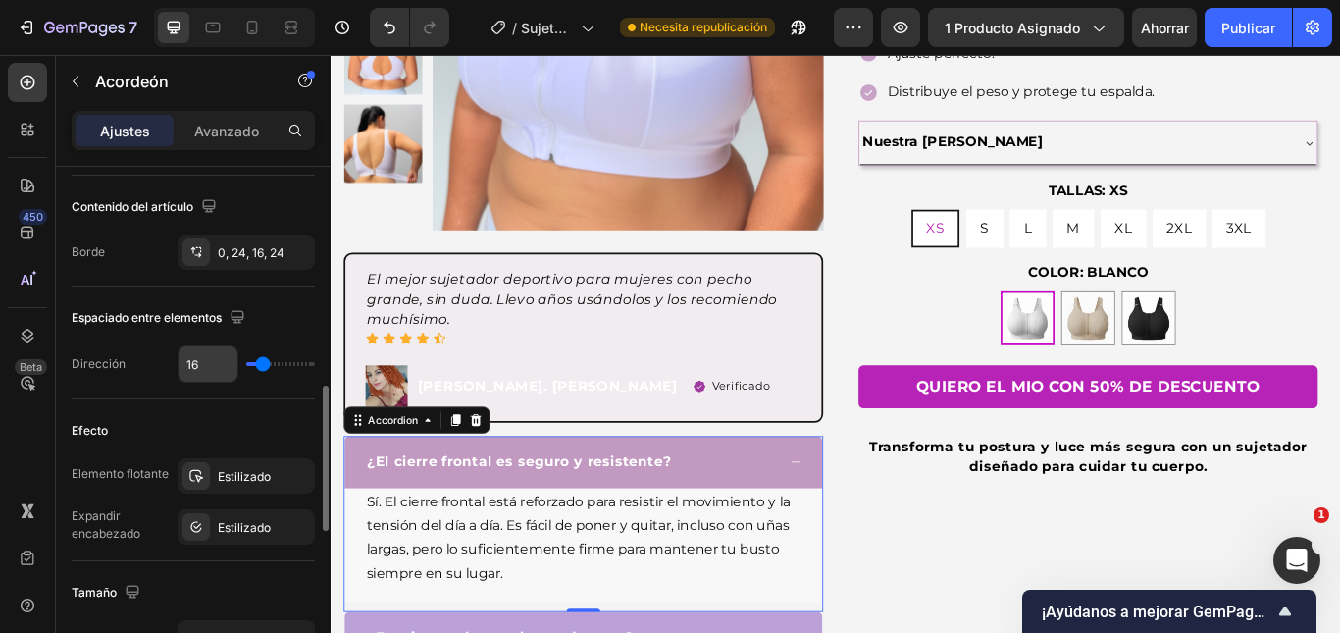
scroll to position [490, 0]
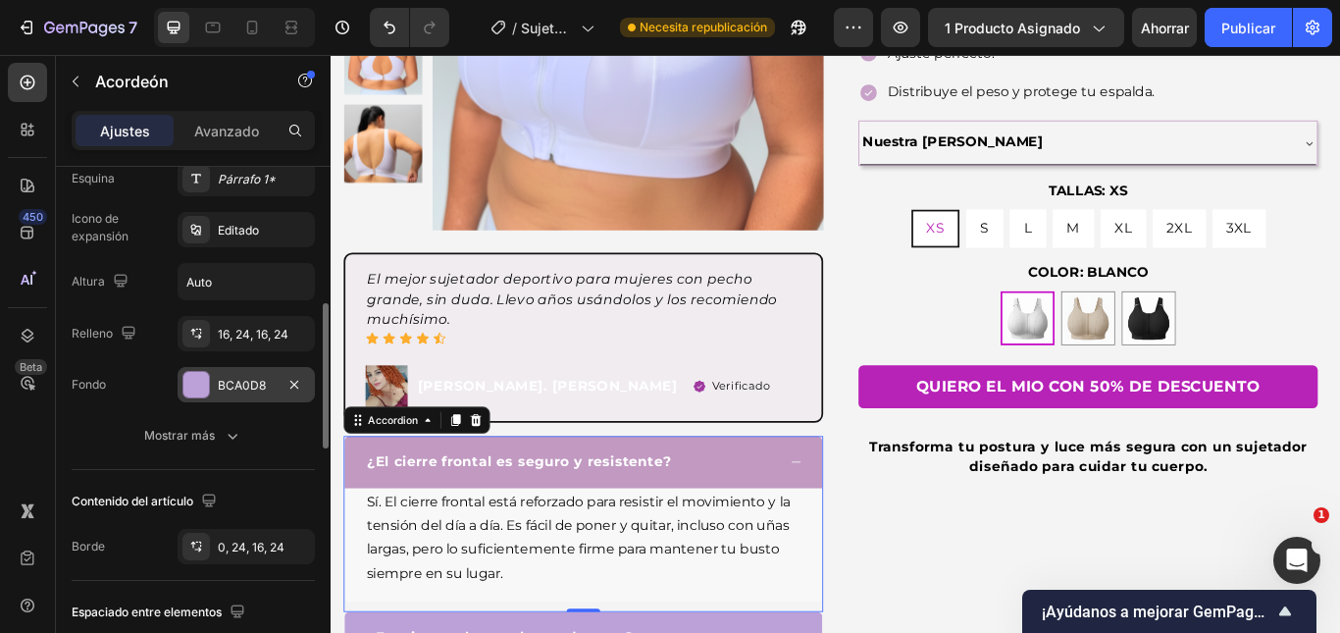
click at [249, 374] on div "BCA0D8" at bounding box center [246, 384] width 137 height 35
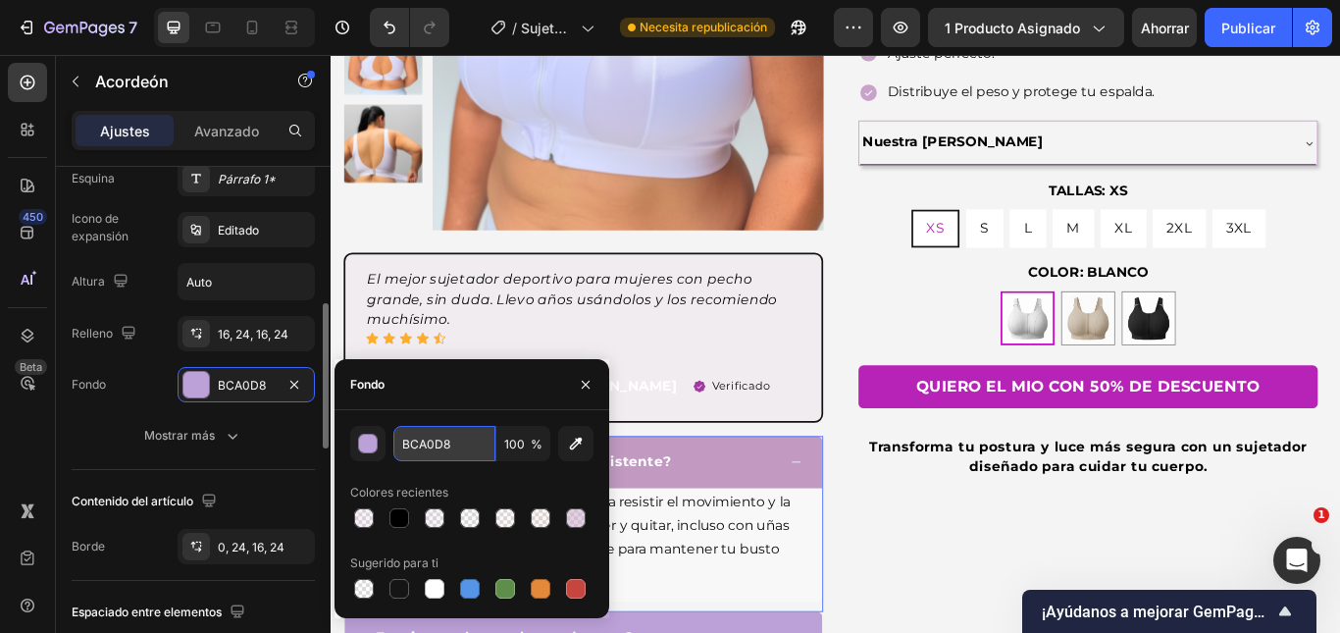
click at [451, 443] on input "BCA0D8" at bounding box center [444, 443] width 102 height 35
click at [876, 294] on div "El mejor sujetador deportivo para mujeres con pecho grande, sin duda. Llevo año…" at bounding box center [624, 384] width 559 height 198
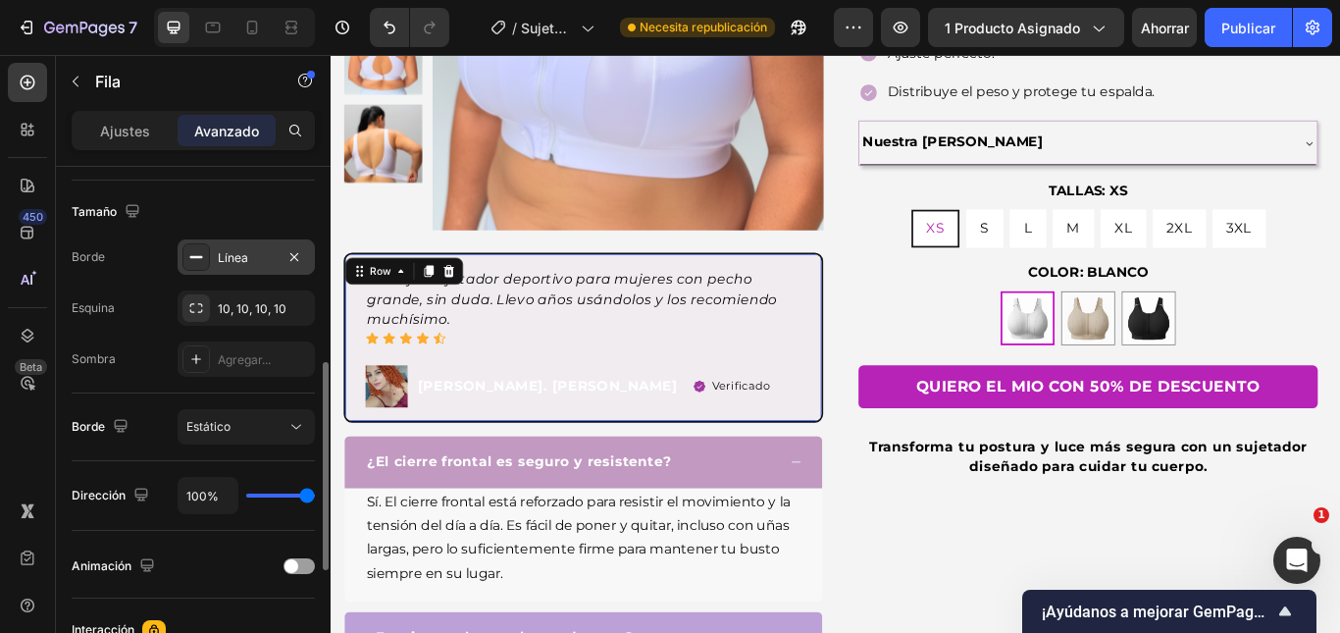
click at [237, 263] on font "Línea" at bounding box center [233, 257] width 30 height 15
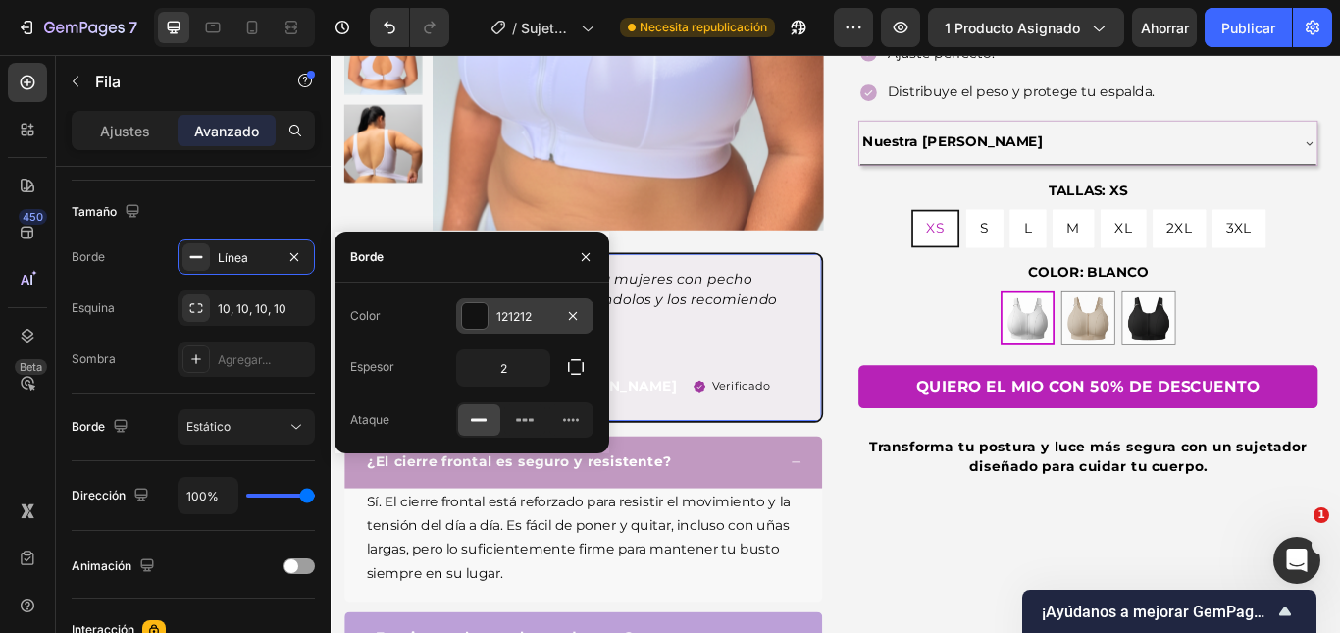
click at [496, 317] on font "121212" at bounding box center [513, 316] width 35 height 15
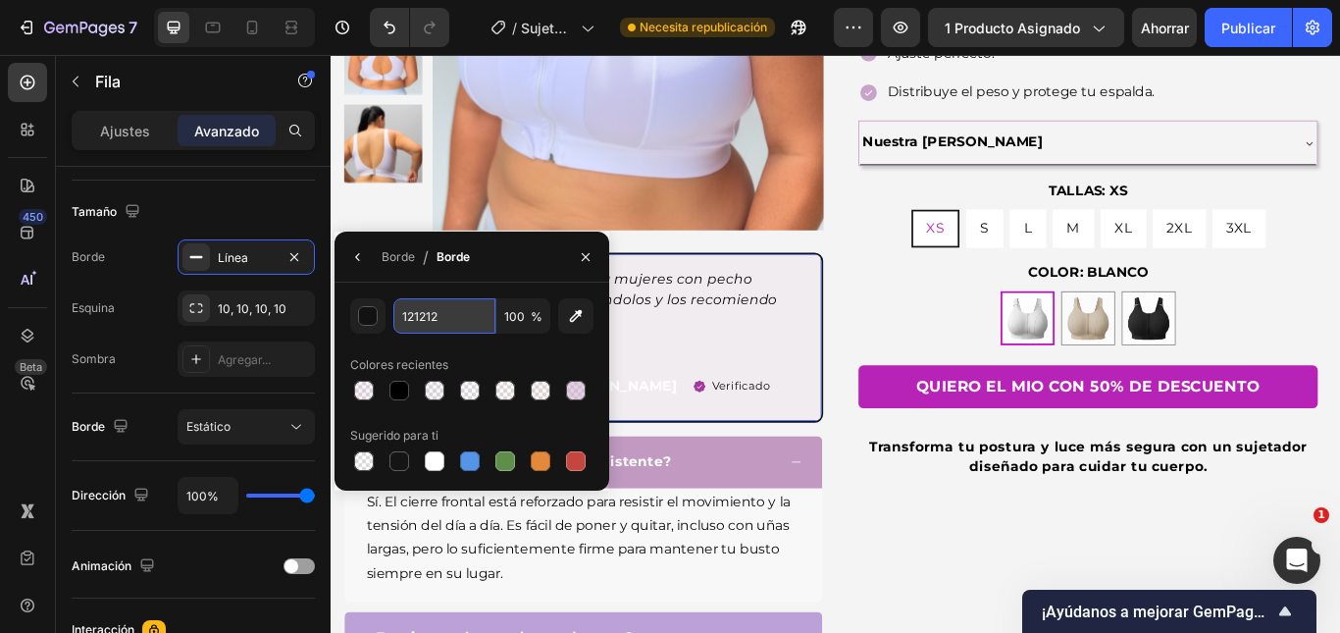
click at [428, 321] on input "121212" at bounding box center [444, 315] width 102 height 35
paste input "BCA0D8"
type input "BCA0D8"
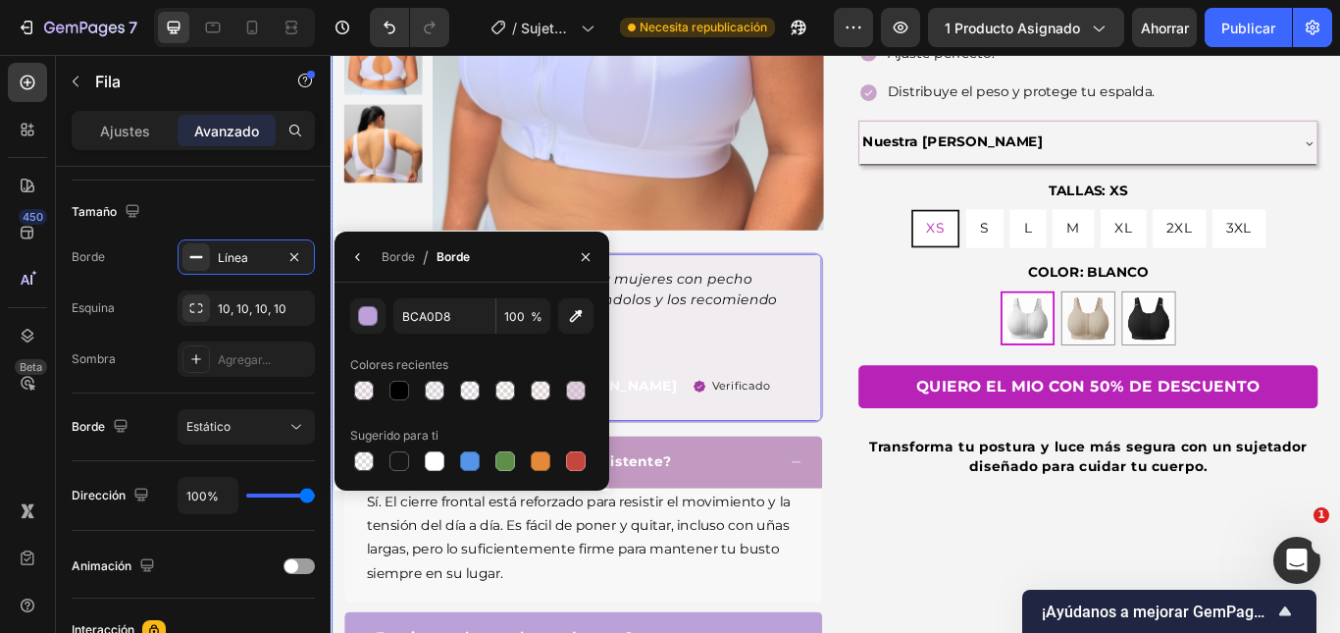
click at [945, 315] on div "COLOR: BLANCO BLANCO BLANCO BEIGE BEIGE NREGRO NREGRO" at bounding box center [1213, 344] width 536 height 98
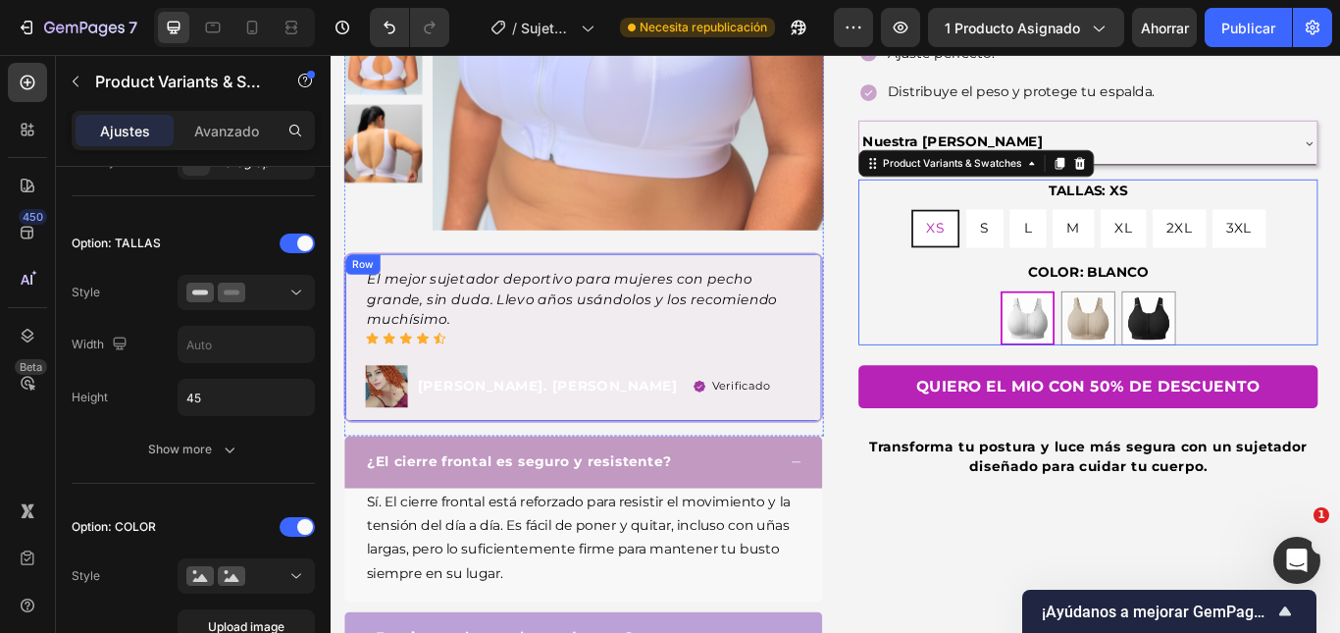
scroll to position [0, 0]
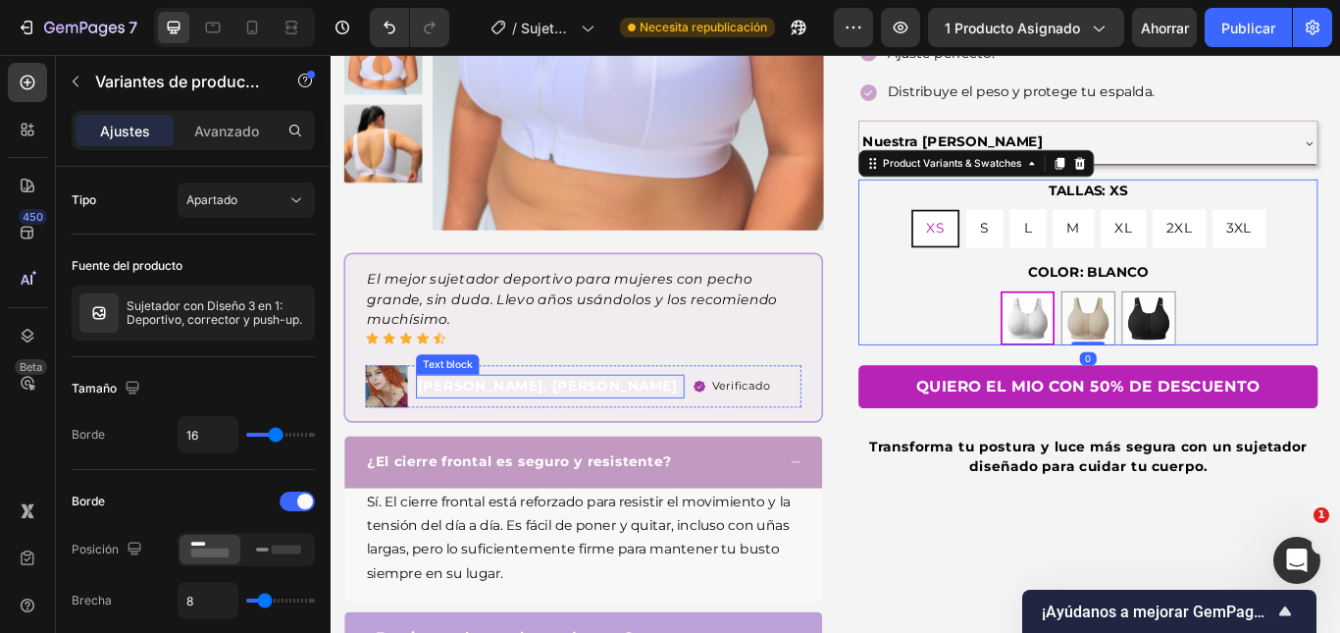
click at [491, 442] on strong "[PERSON_NAME]. [PERSON_NAME]" at bounding box center [583, 441] width 303 height 19
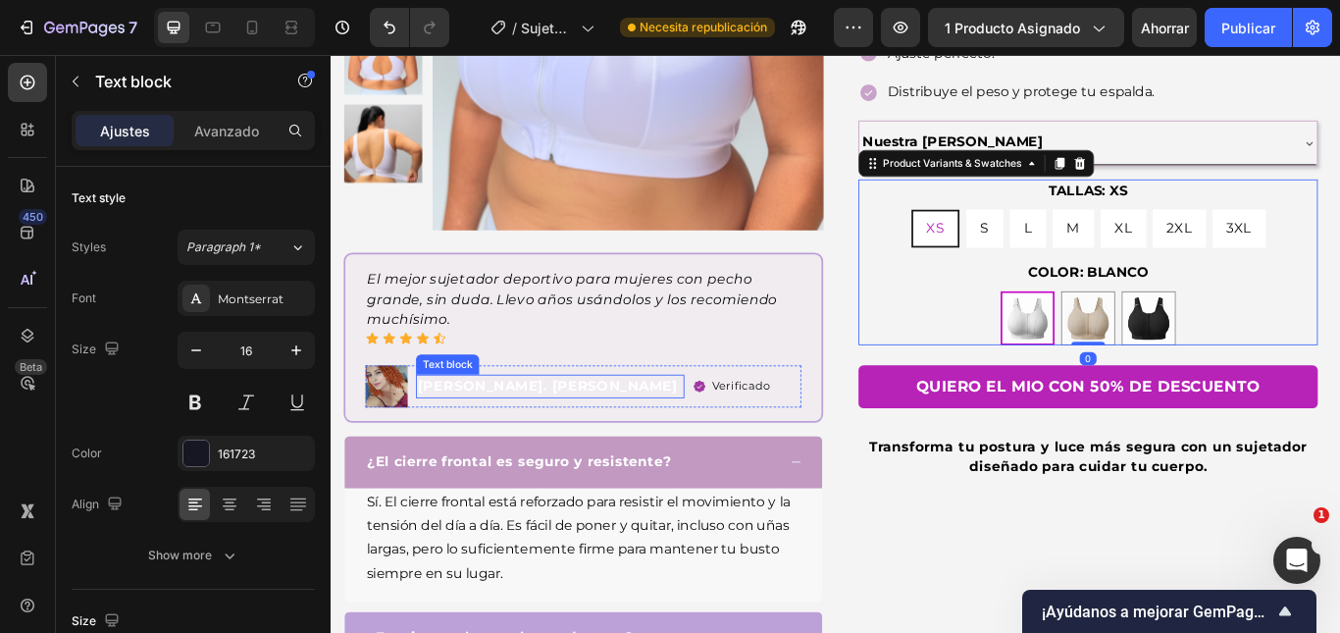
click at [491, 442] on strong "[PERSON_NAME]. [PERSON_NAME]" at bounding box center [583, 441] width 303 height 19
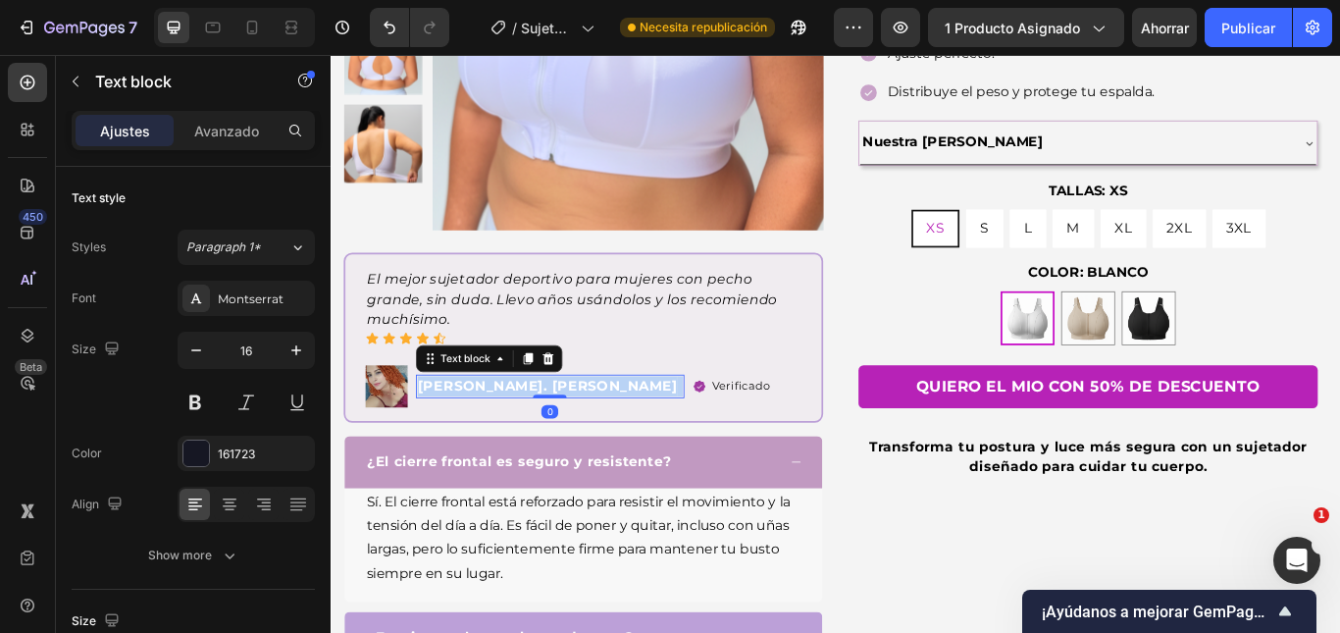
click at [491, 442] on strong "[PERSON_NAME]. [PERSON_NAME]" at bounding box center [583, 441] width 303 height 19
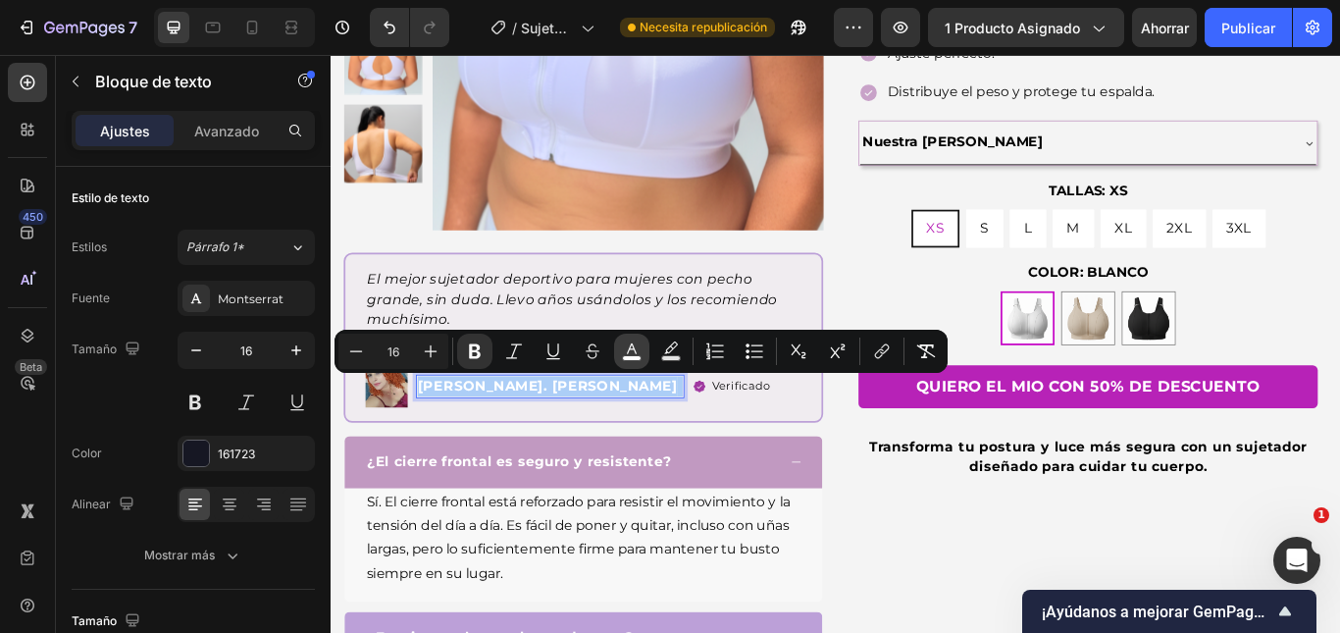
click at [623, 350] on icon "Editor contextual toolbar" at bounding box center [632, 351] width 20 height 20
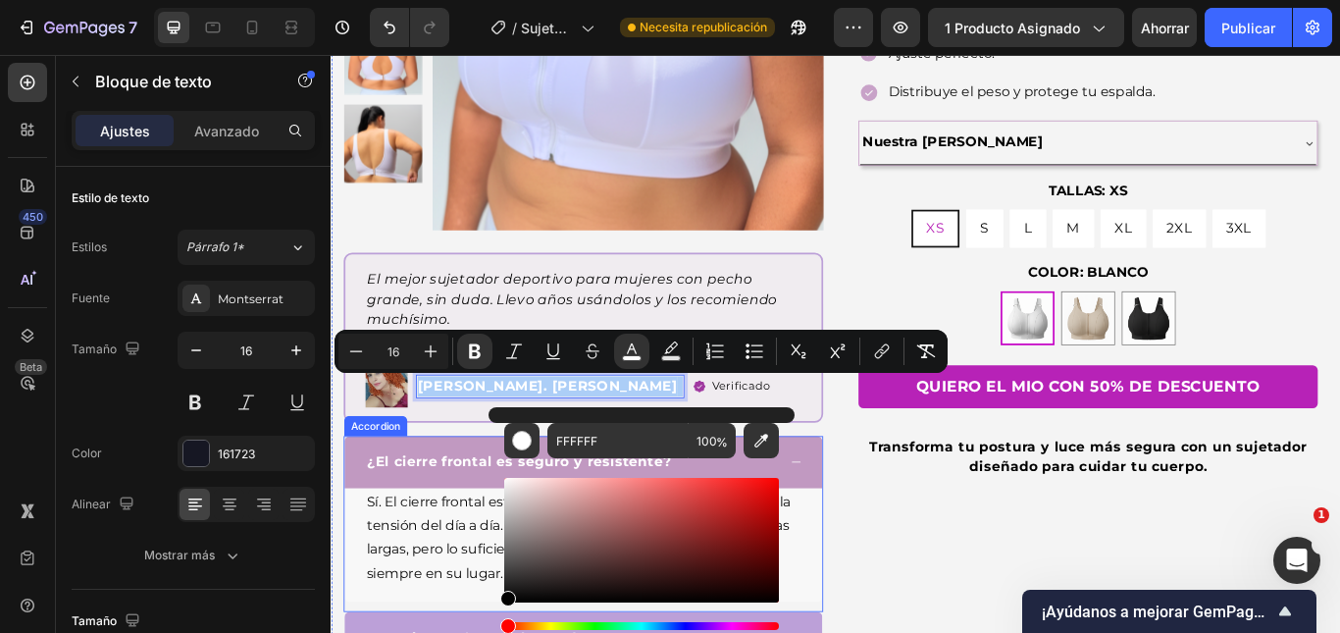
drag, startPoint x: 826, startPoint y: 647, endPoint x: 501, endPoint y: 700, distance: 328.9
type input "020202"
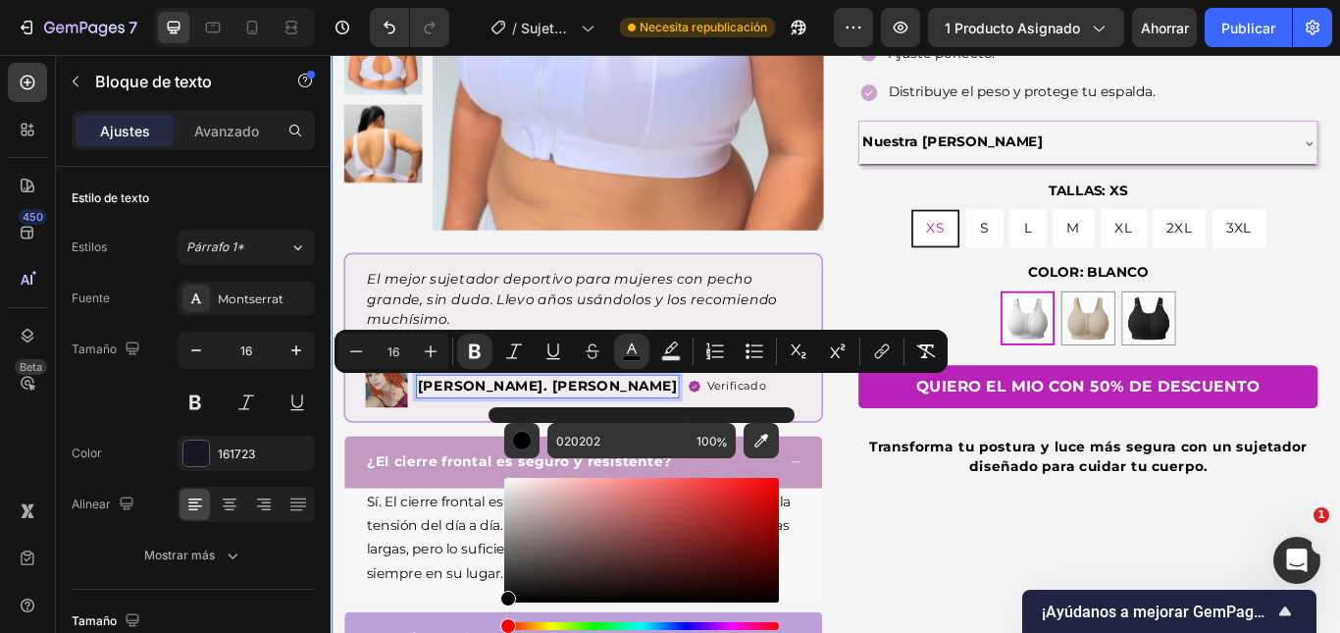
click at [971, 556] on div "Icon Icon Icon Icon Icon Icon List Hoz 22,500+ Clientes Felices Text block Row …" at bounding box center [1213, 189] width 536 height 770
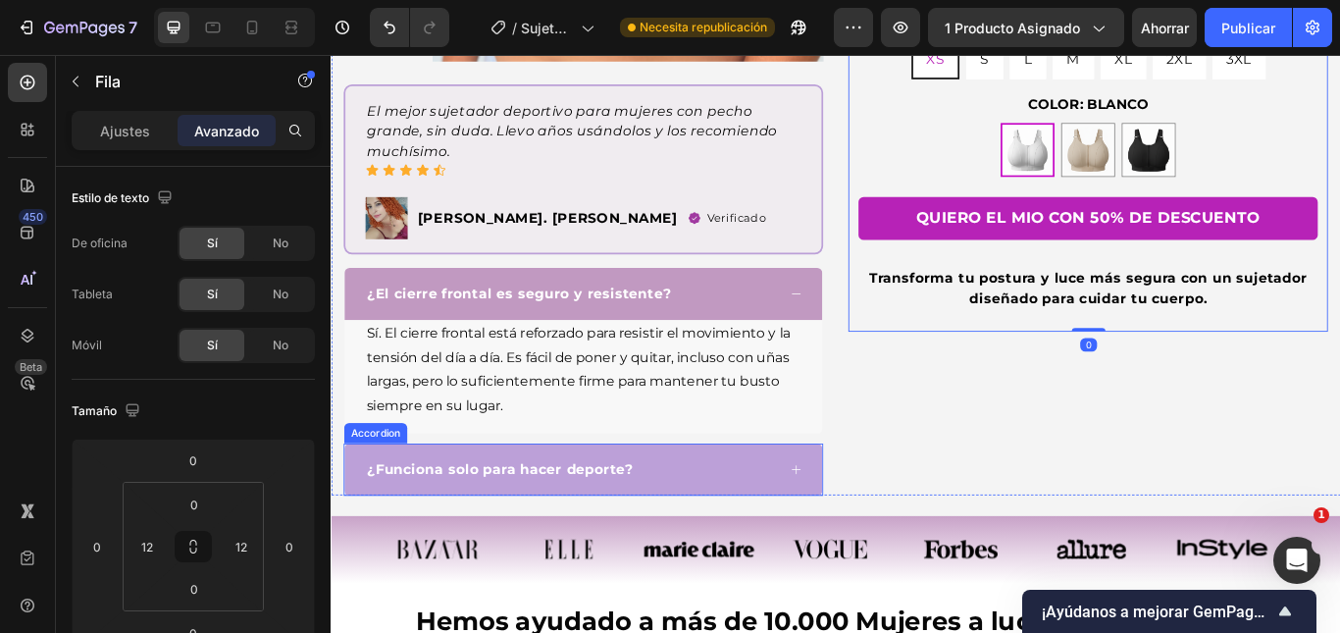
scroll to position [687, 0]
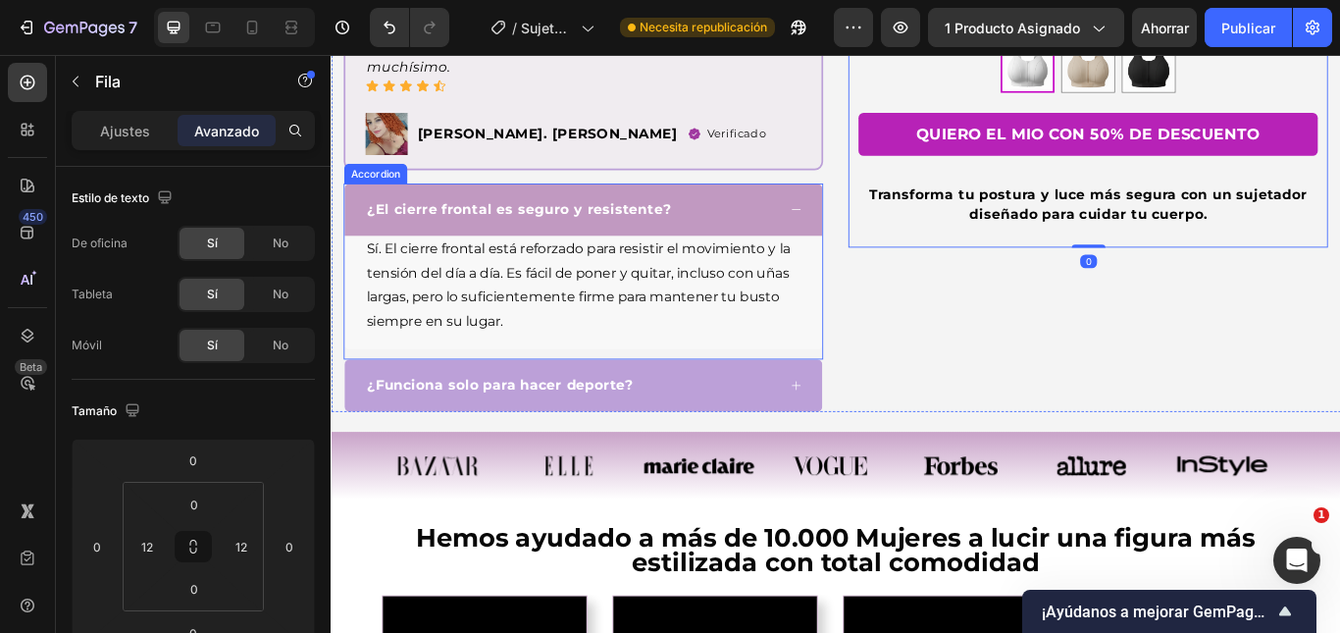
click at [865, 244] on div "¿El cierre frontal es seguro y resistente?" at bounding box center [624, 235] width 557 height 61
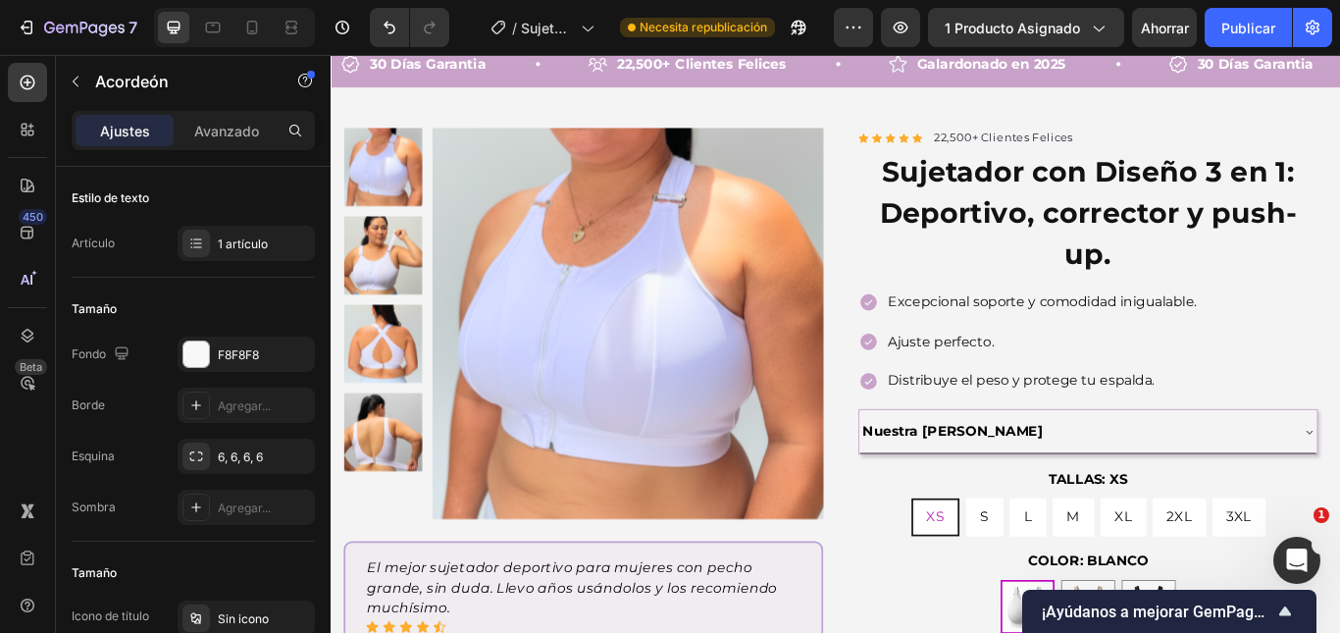
scroll to position [0, 0]
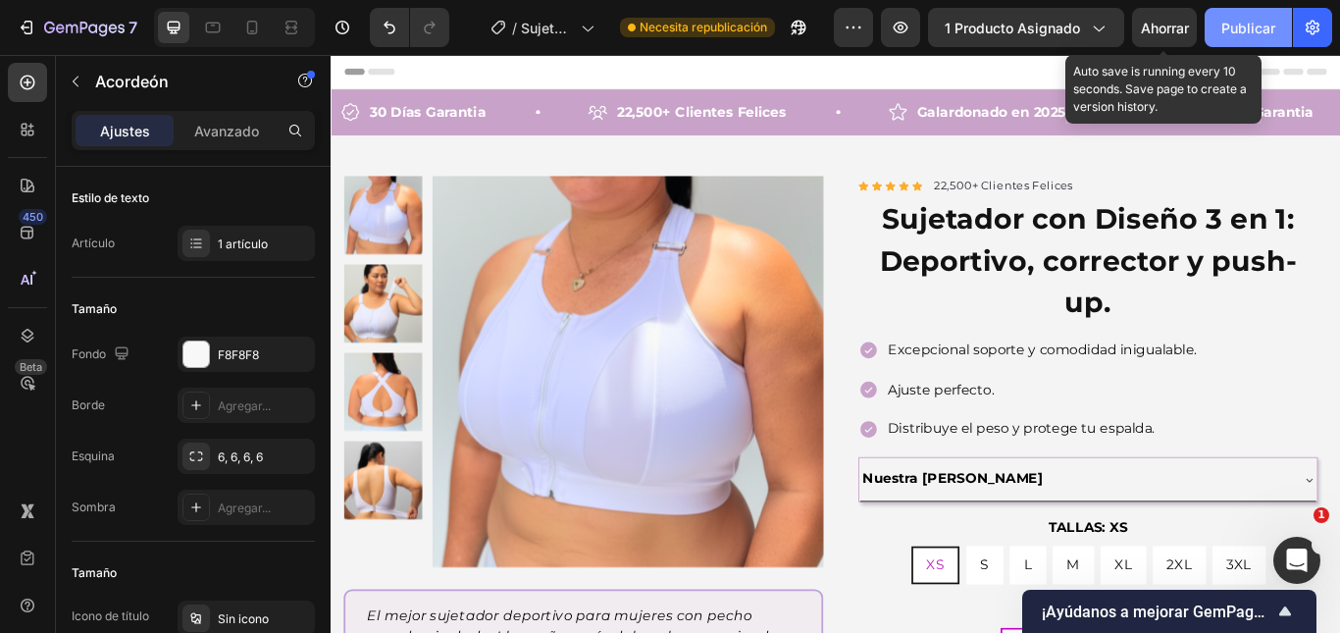
click at [1245, 23] on font "Publicar" at bounding box center [1248, 28] width 54 height 17
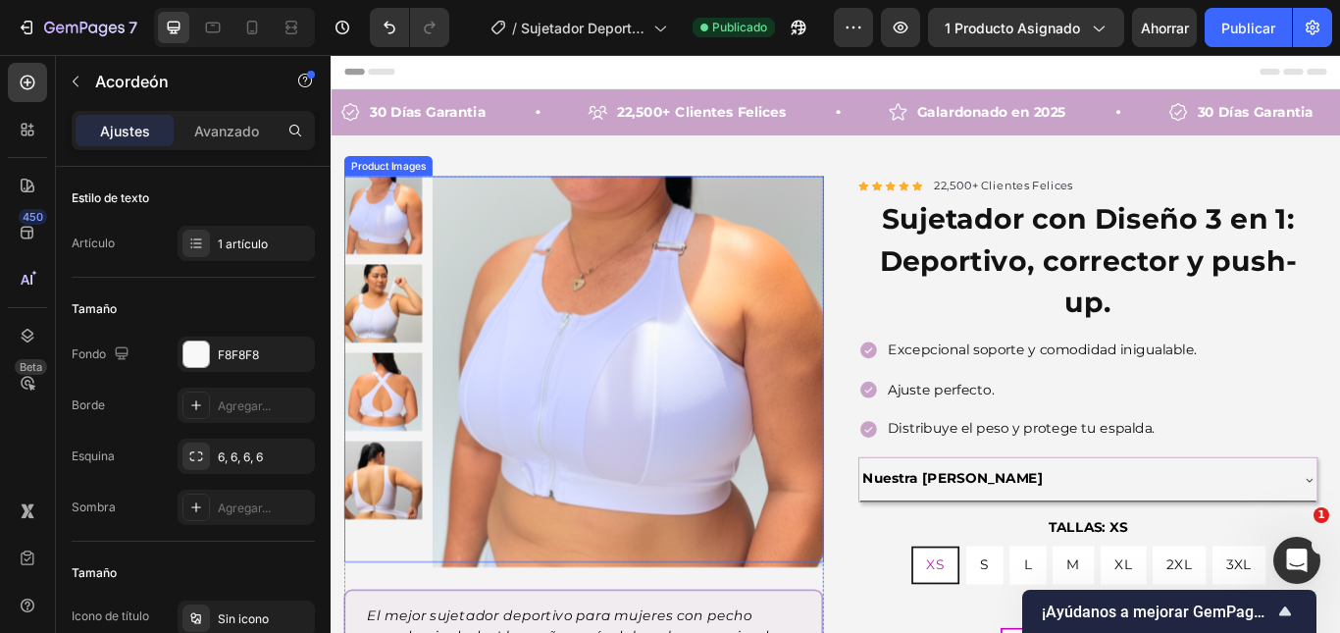
click at [1097, 238] on h1 "Sujetador con Diseño 3 en 1: Deportivo, corrector y push-up." at bounding box center [1213, 296] width 536 height 150
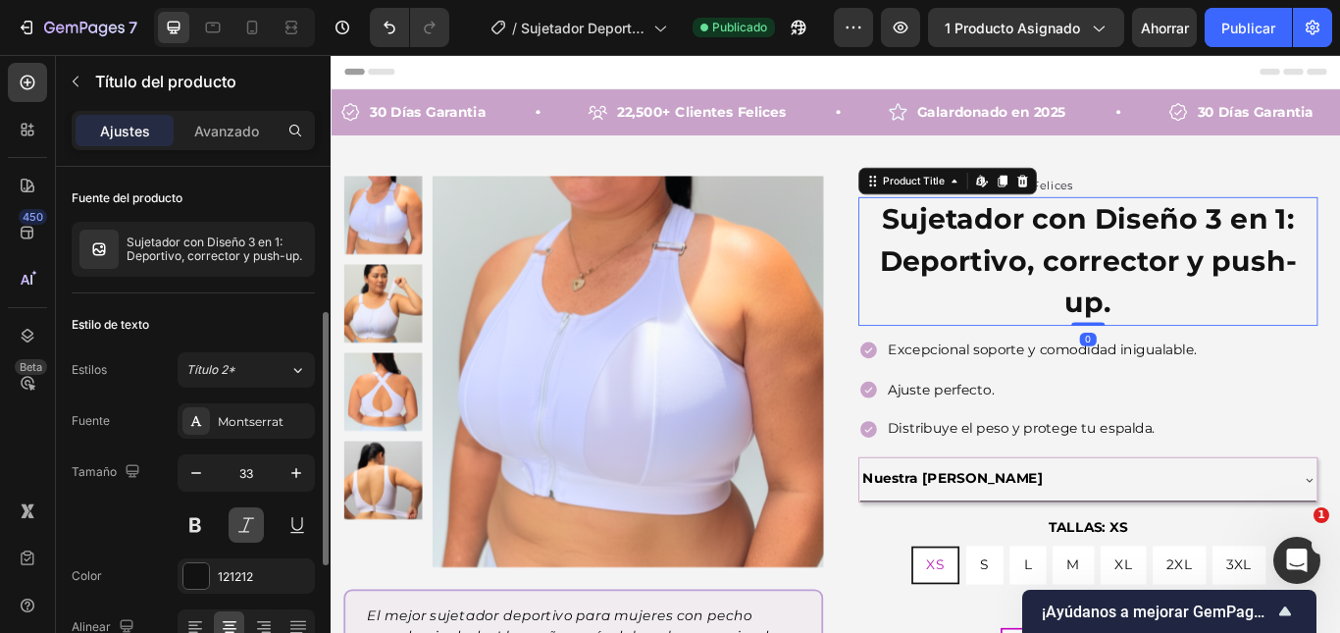
scroll to position [98, 0]
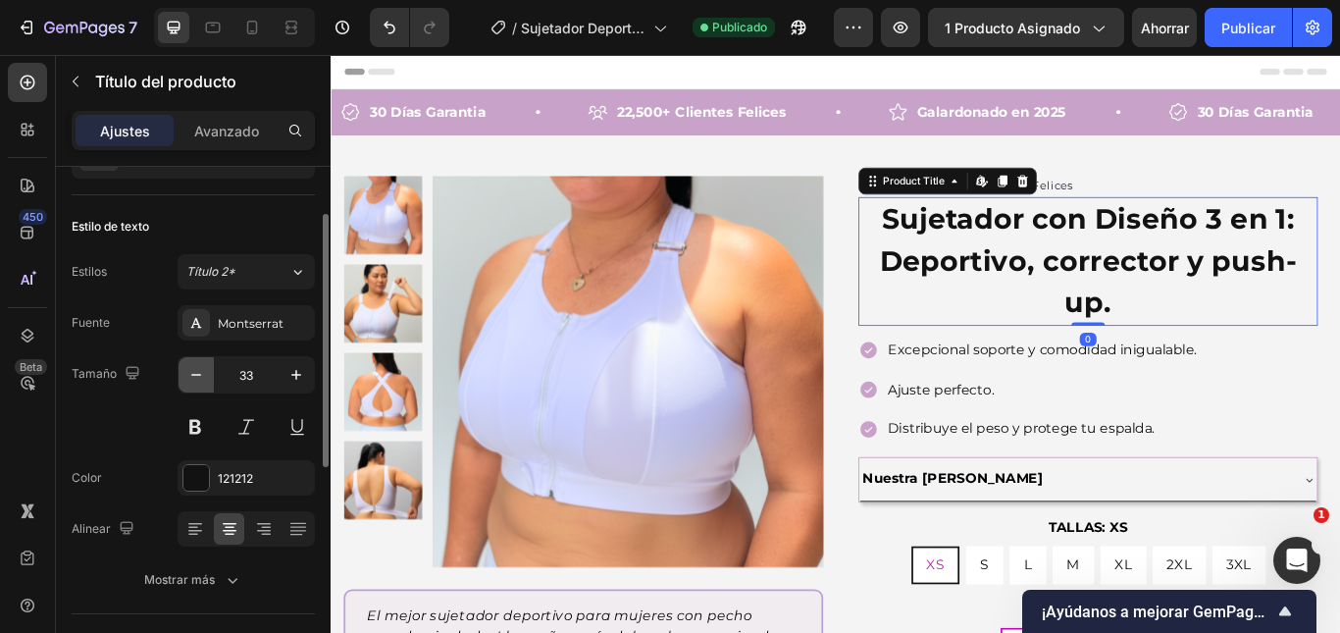
click at [186, 377] on icon "button" at bounding box center [196, 375] width 20 height 20
type input "32"
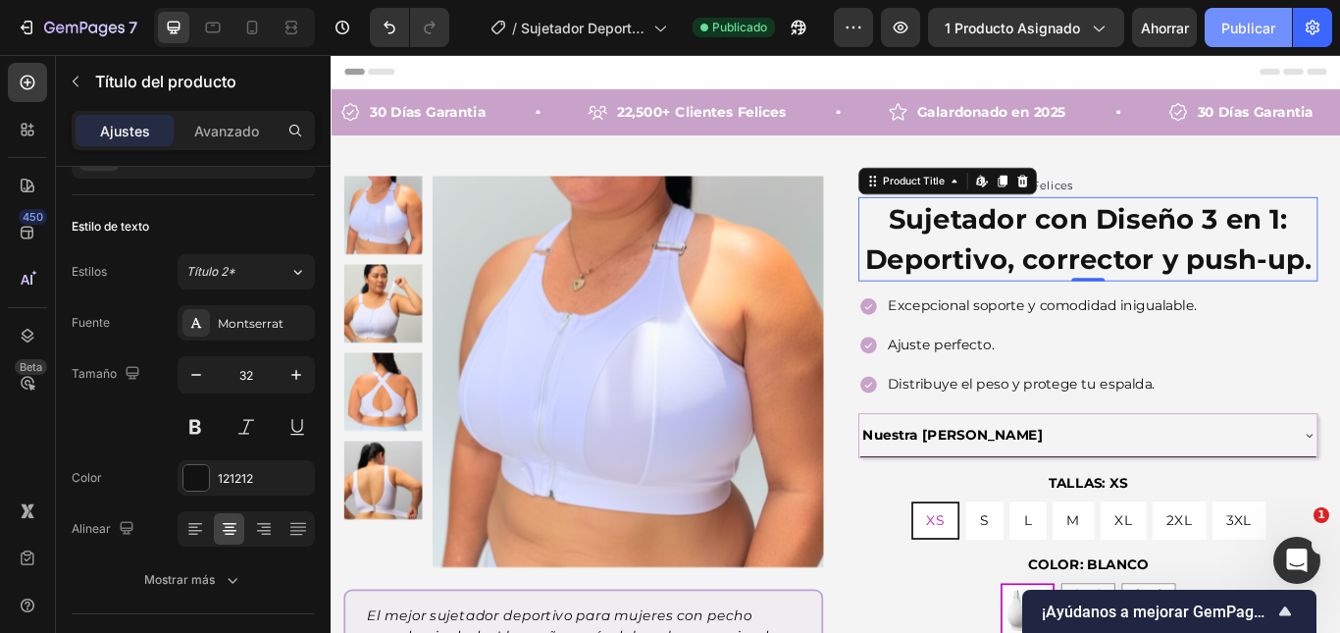
click at [1219, 24] on button "Publicar" at bounding box center [1247, 27] width 87 height 39
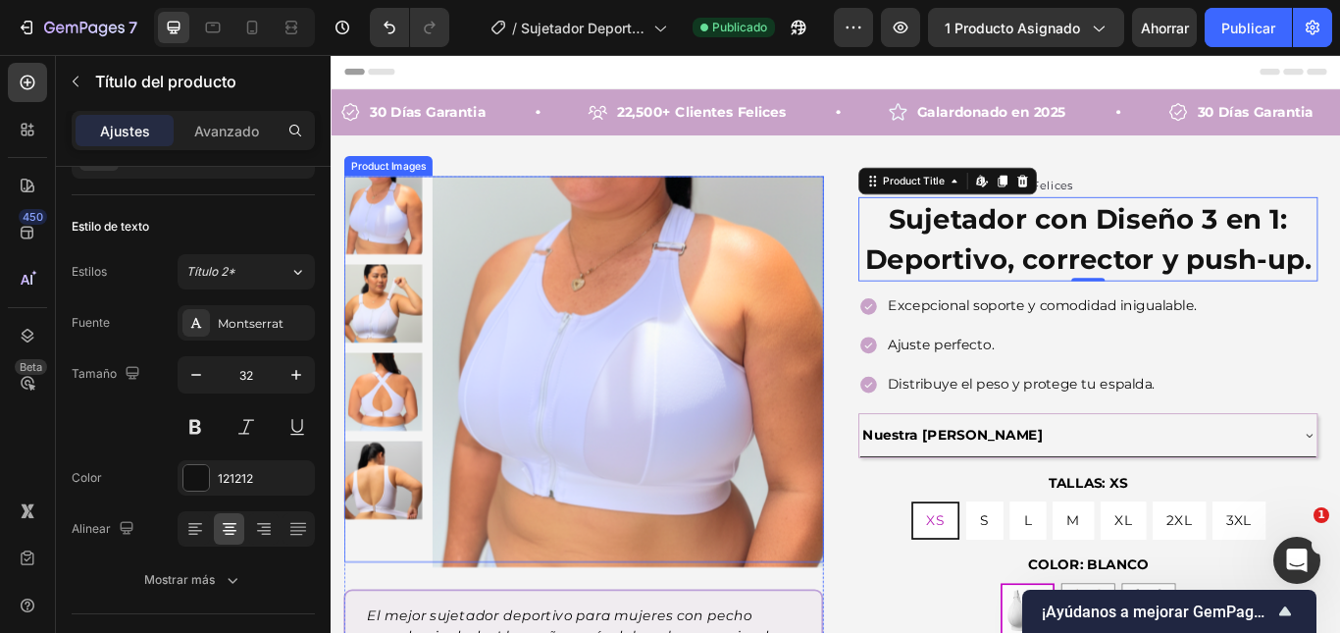
click at [590, 392] on img at bounding box center [676, 424] width 456 height 456
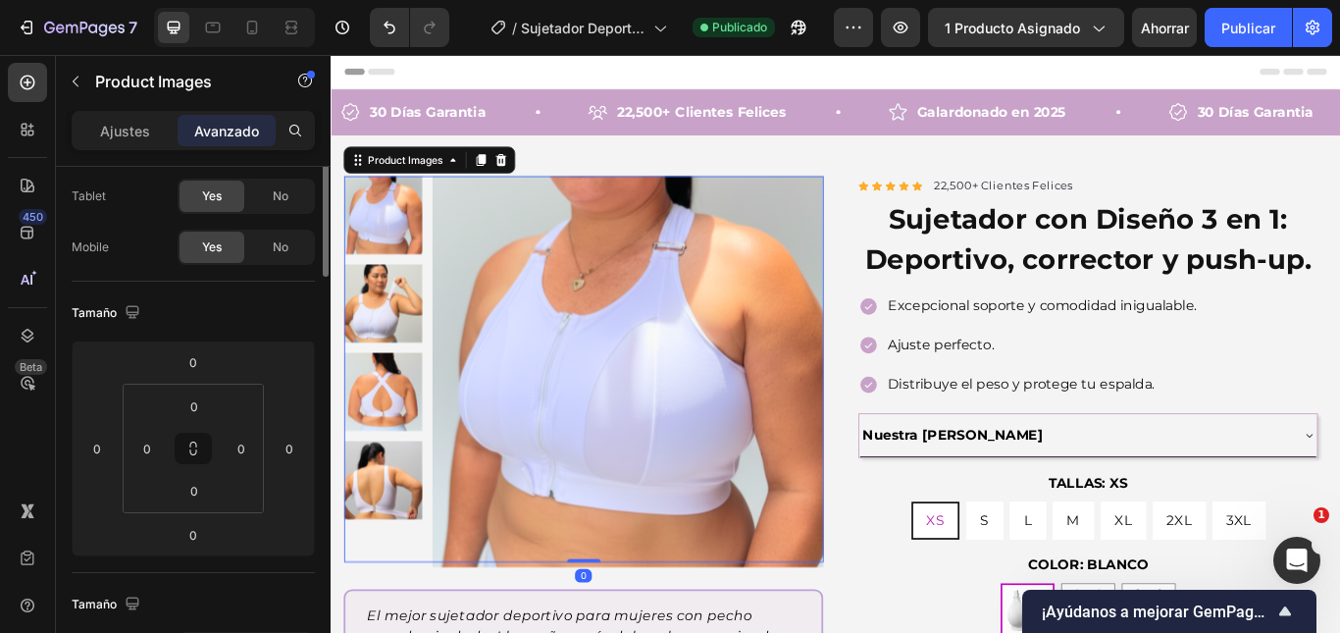
scroll to position [0, 0]
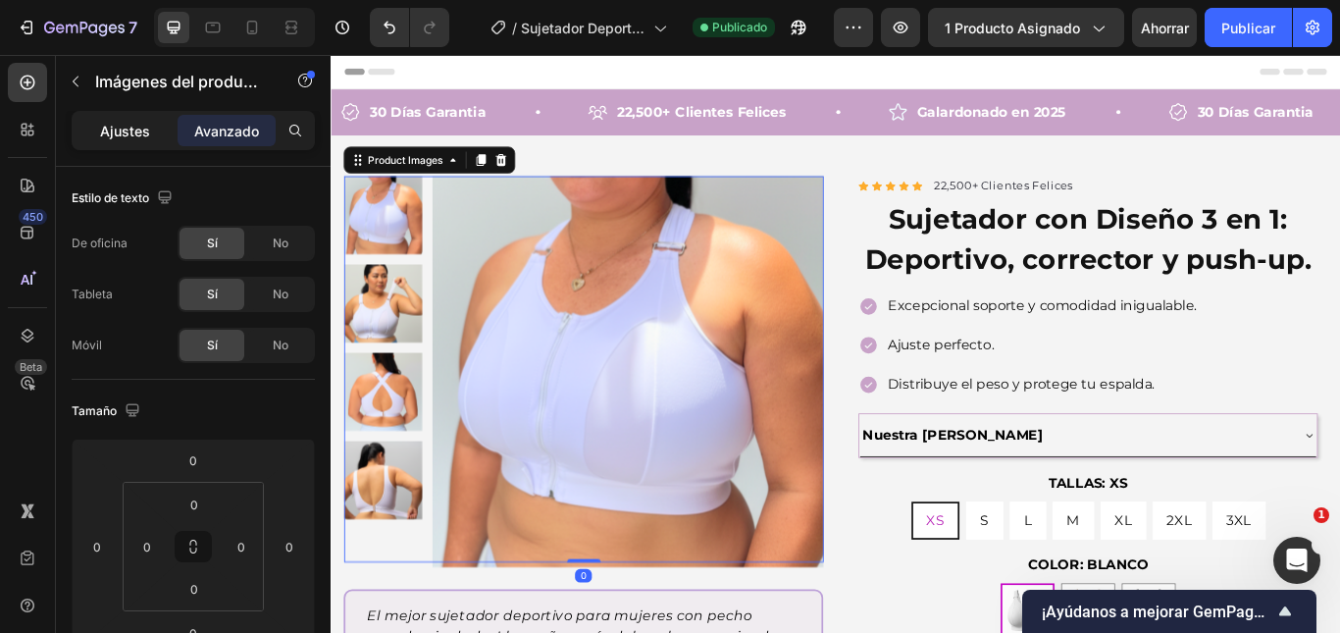
click at [157, 130] on div "Ajustes" at bounding box center [125, 130] width 98 height 31
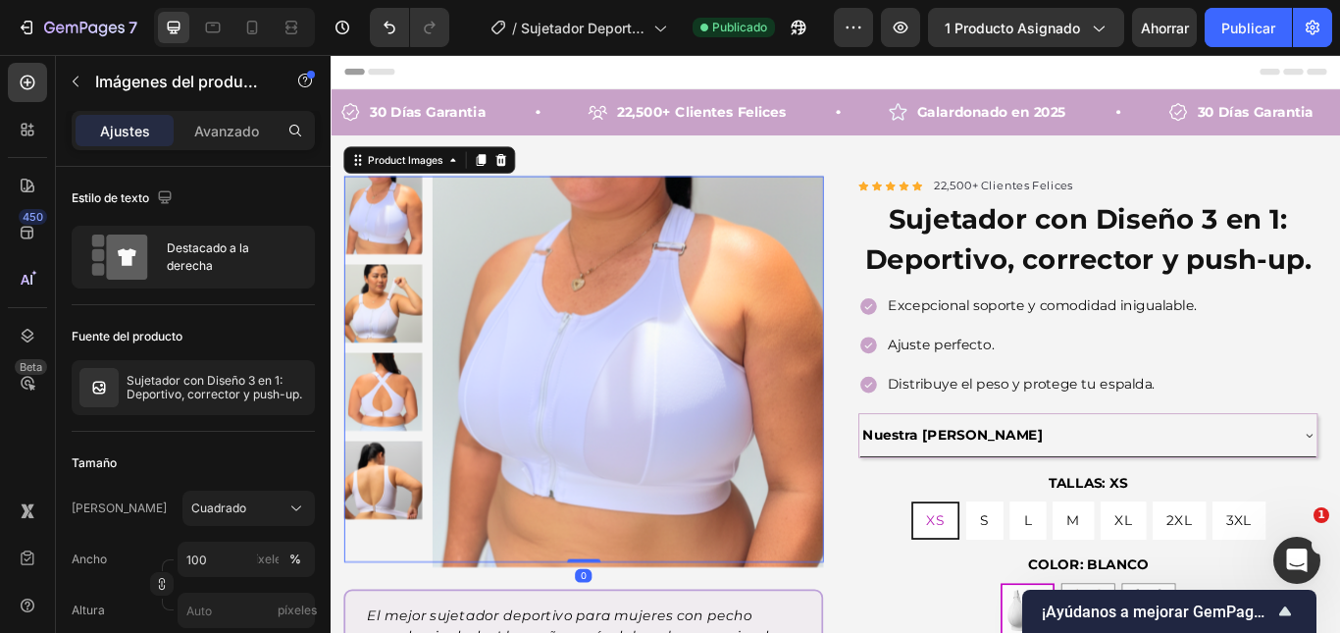
click at [689, 368] on img at bounding box center [676, 424] width 456 height 456
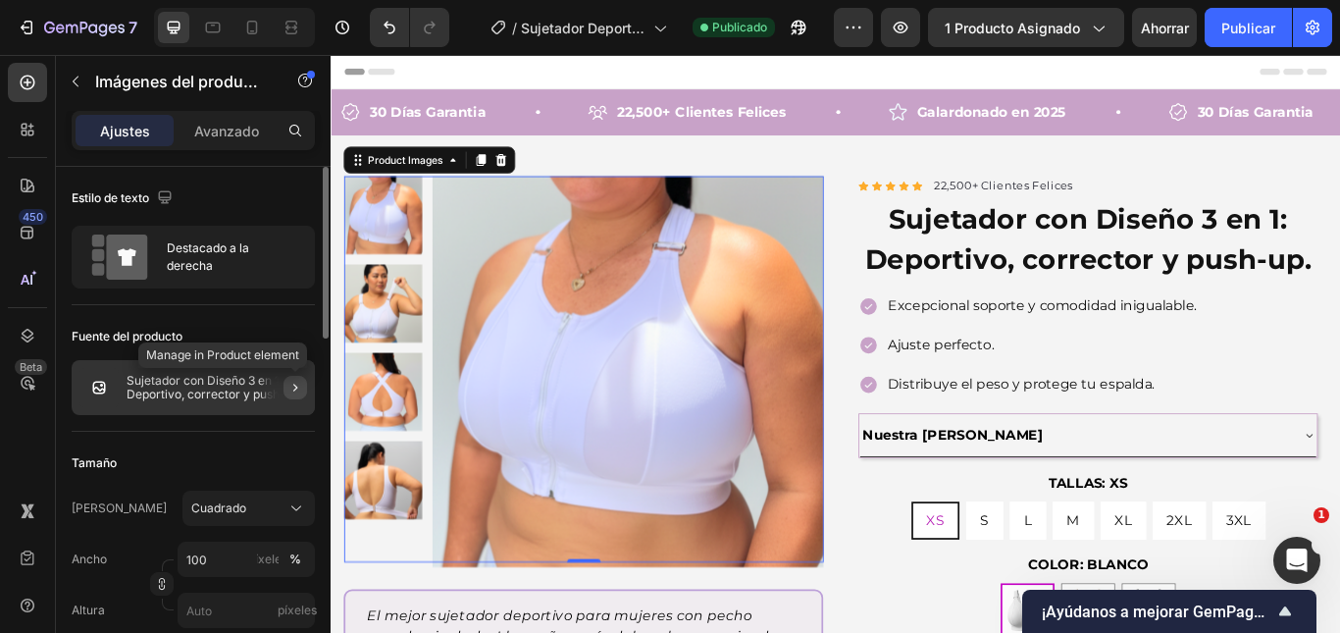
click at [296, 387] on icon "button" at bounding box center [295, 387] width 4 height 8
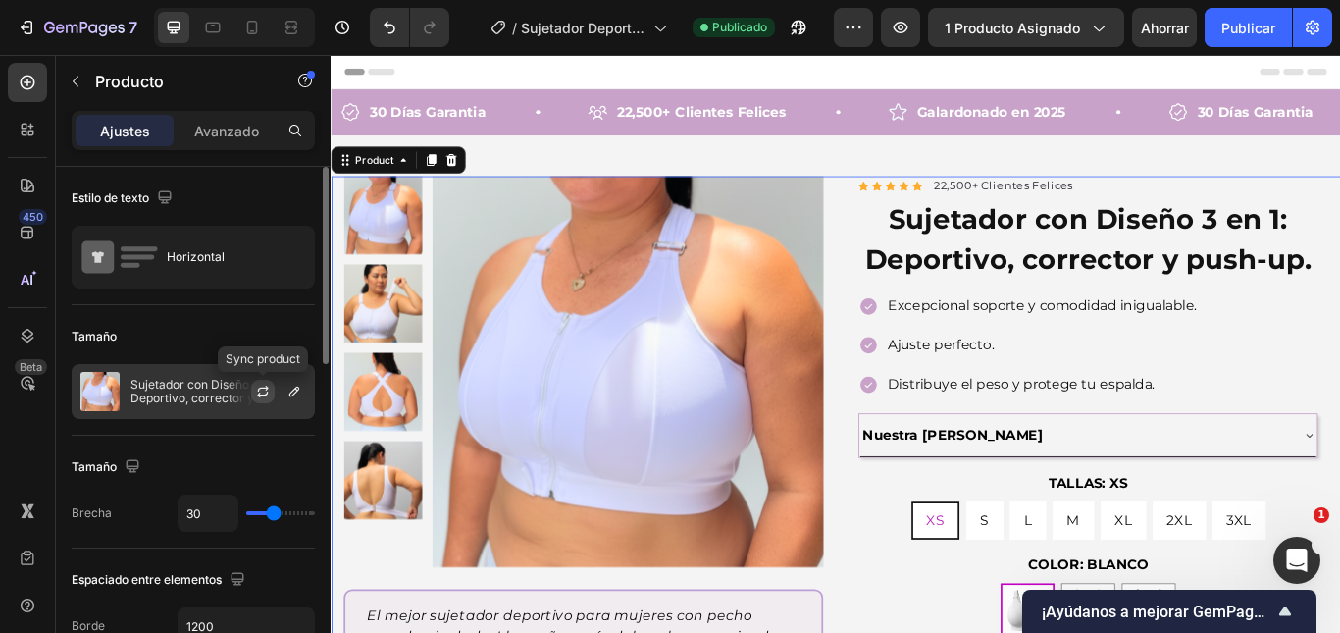
click at [272, 387] on div at bounding box center [271, 391] width 86 height 53
click at [260, 387] on icon "button" at bounding box center [263, 391] width 16 height 16
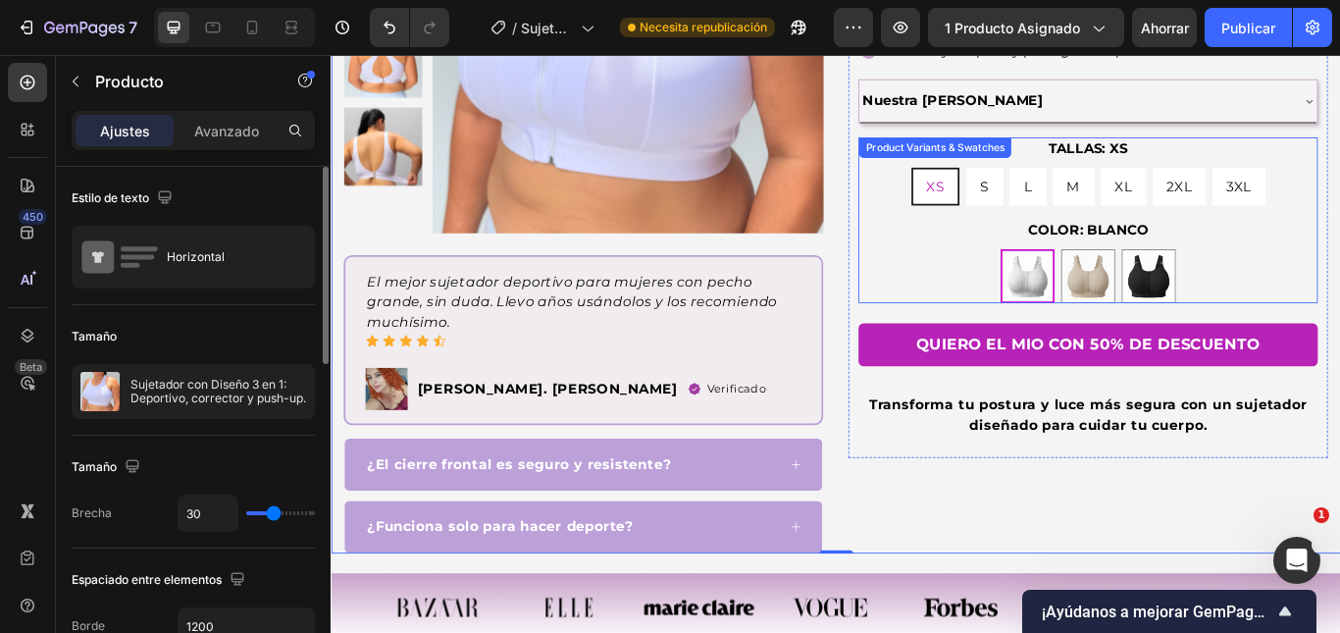
scroll to position [294, 0]
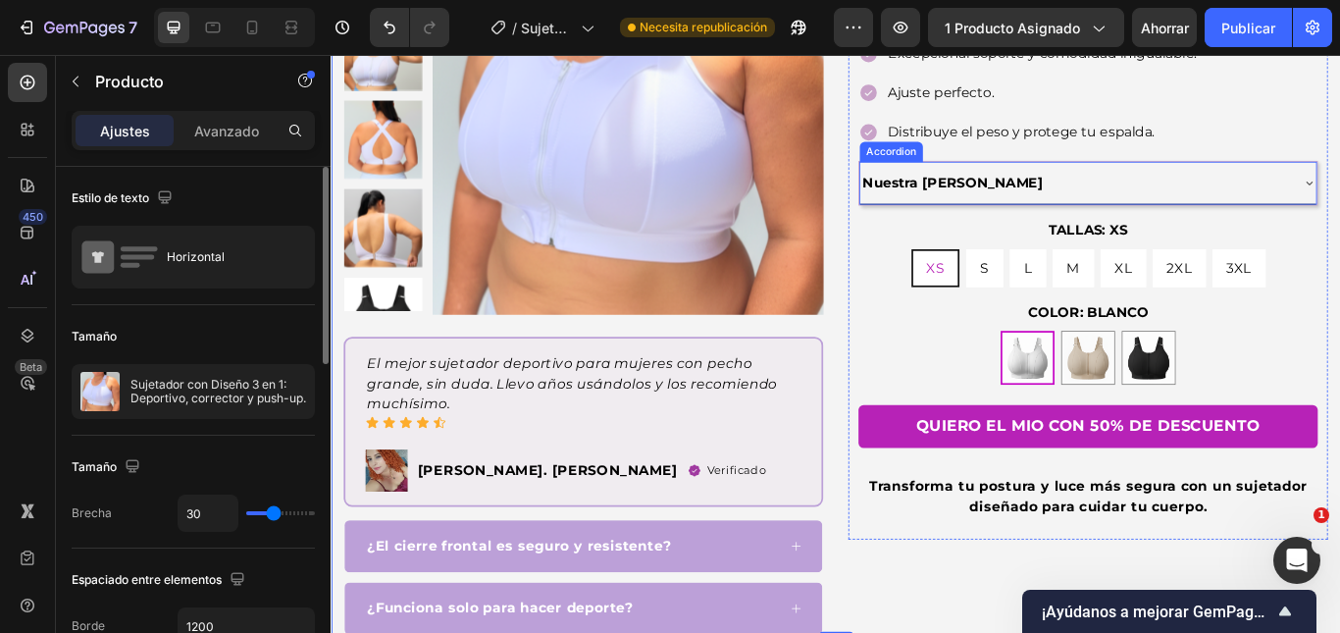
click at [1189, 197] on div "Nuestra [PERSON_NAME]" at bounding box center [1197, 204] width 500 height 34
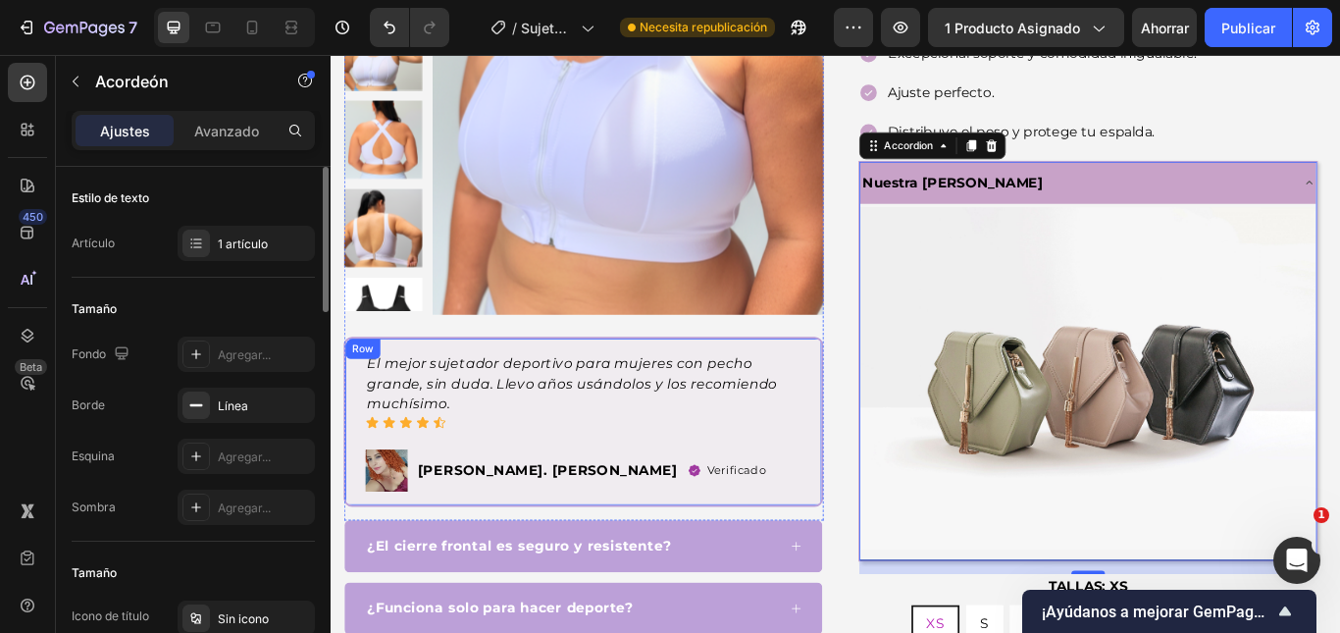
scroll to position [0, 0]
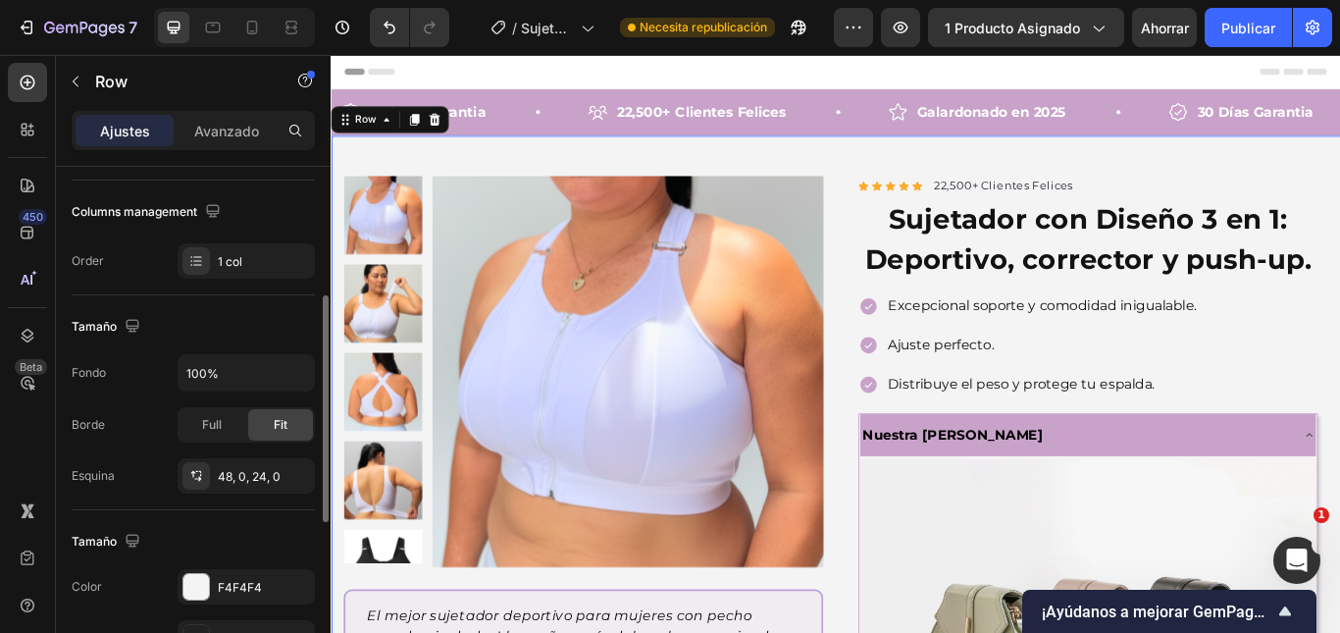
scroll to position [588, 0]
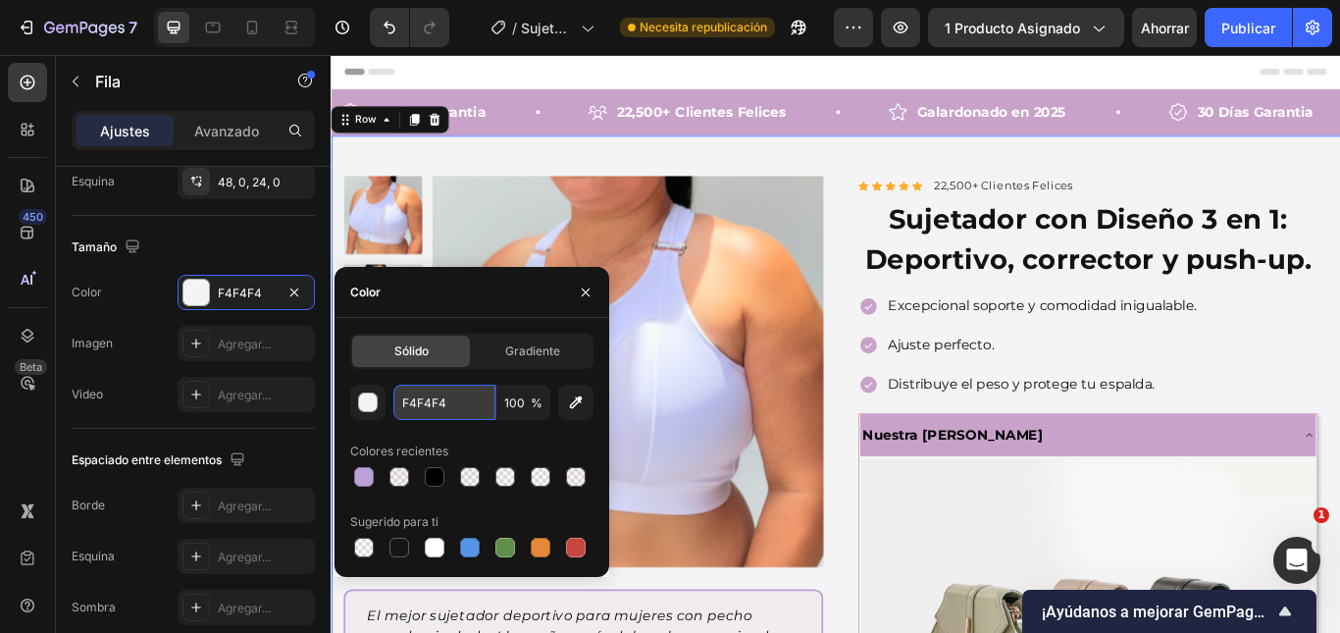
click at [422, 409] on input "F4F4F4" at bounding box center [444, 401] width 102 height 35
click at [517, 98] on div "30 Días Garantia Item List 22,500+ Clientes Felices Item List Galardonado en 20…" at bounding box center [919, 122] width 1177 height 54
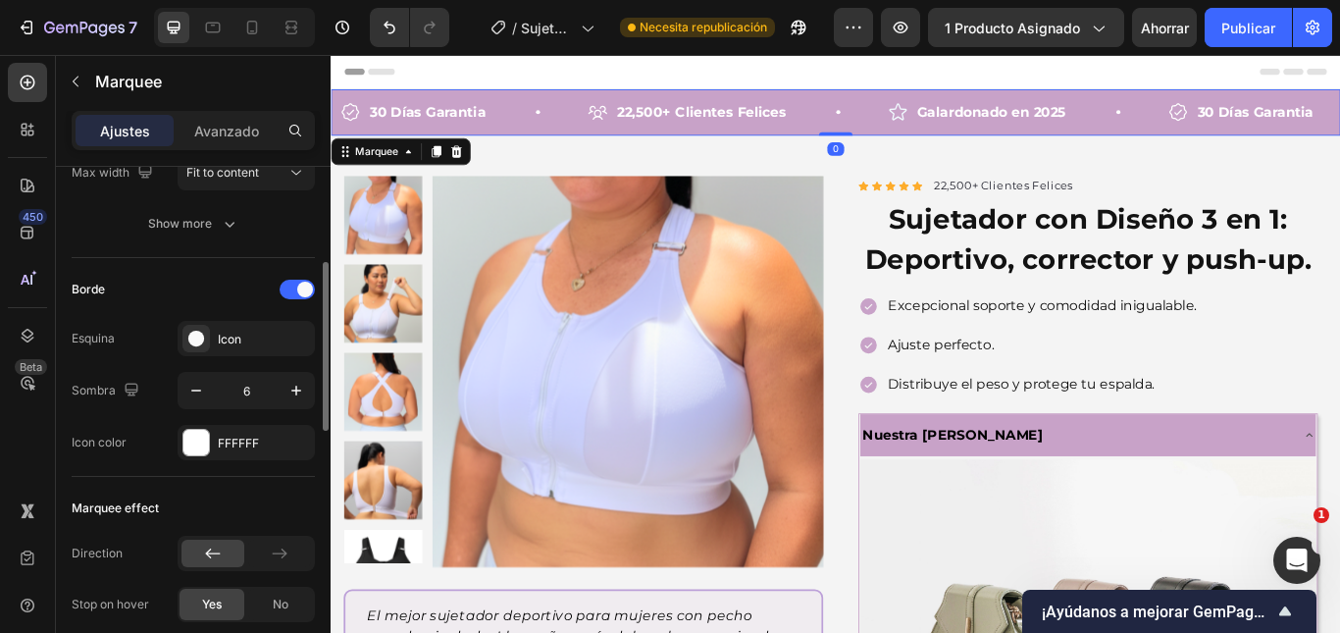
scroll to position [0, 0]
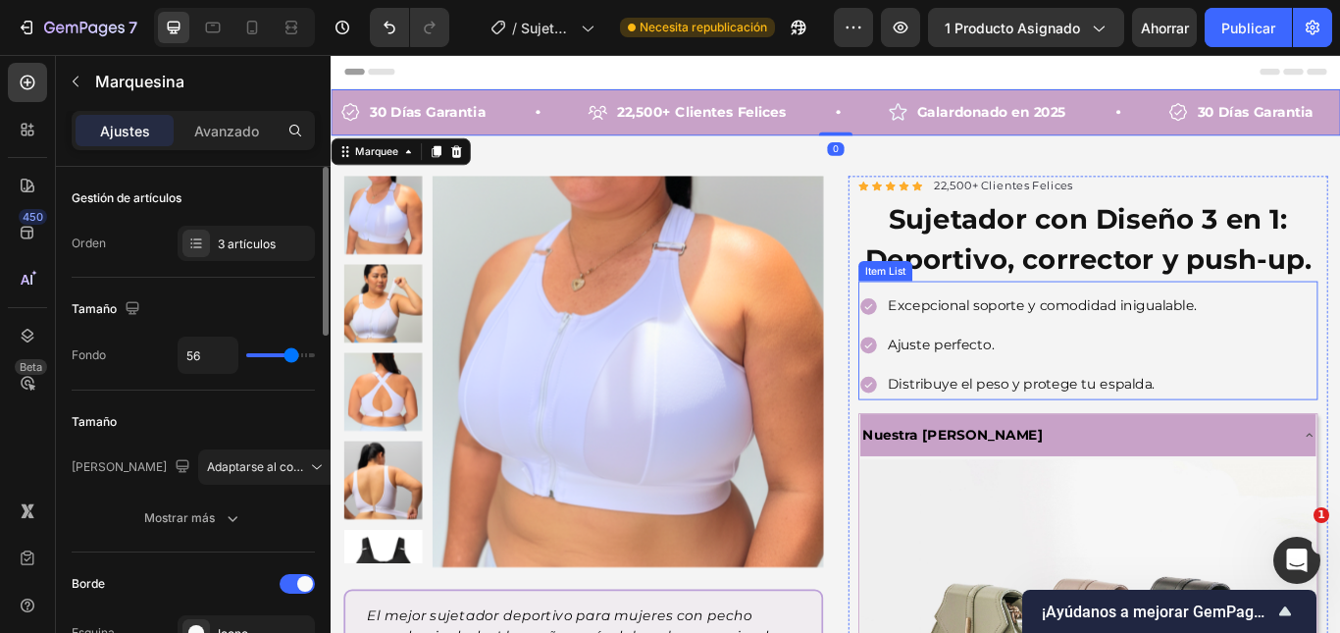
click at [945, 366] on div "Excepcional soporte y comodidad inigualable. Ajuste perfecto. Distribuye el pes…" at bounding box center [1143, 394] width 397 height 126
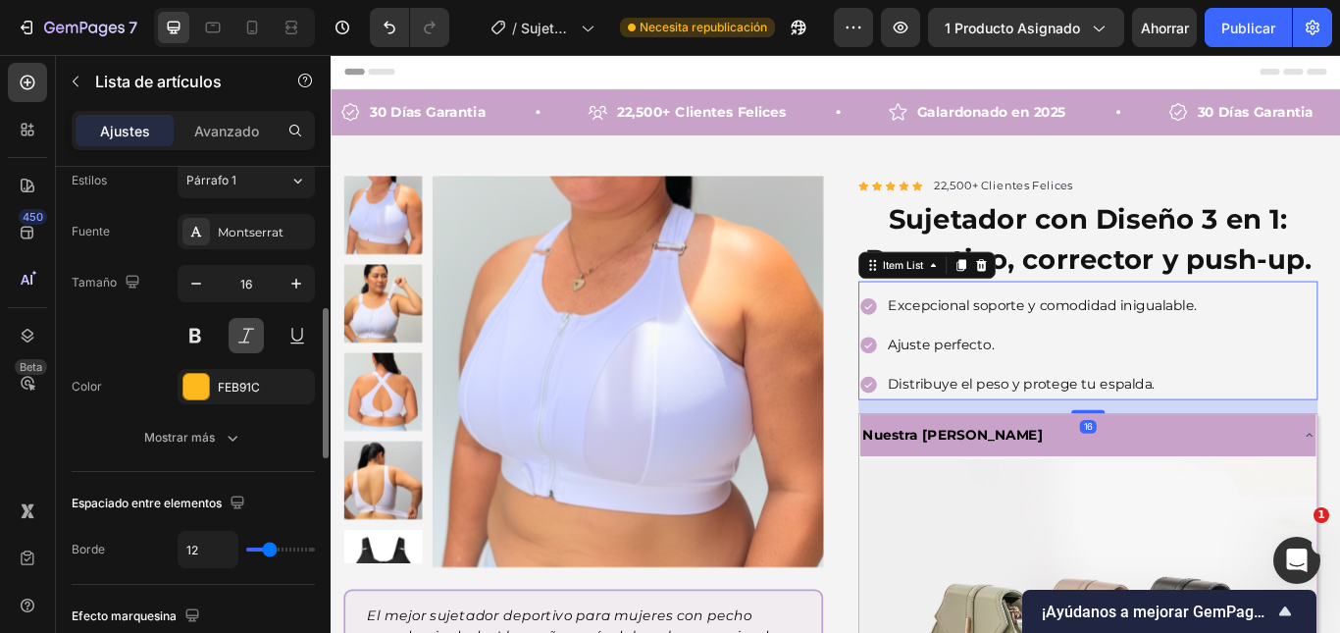
scroll to position [196, 0]
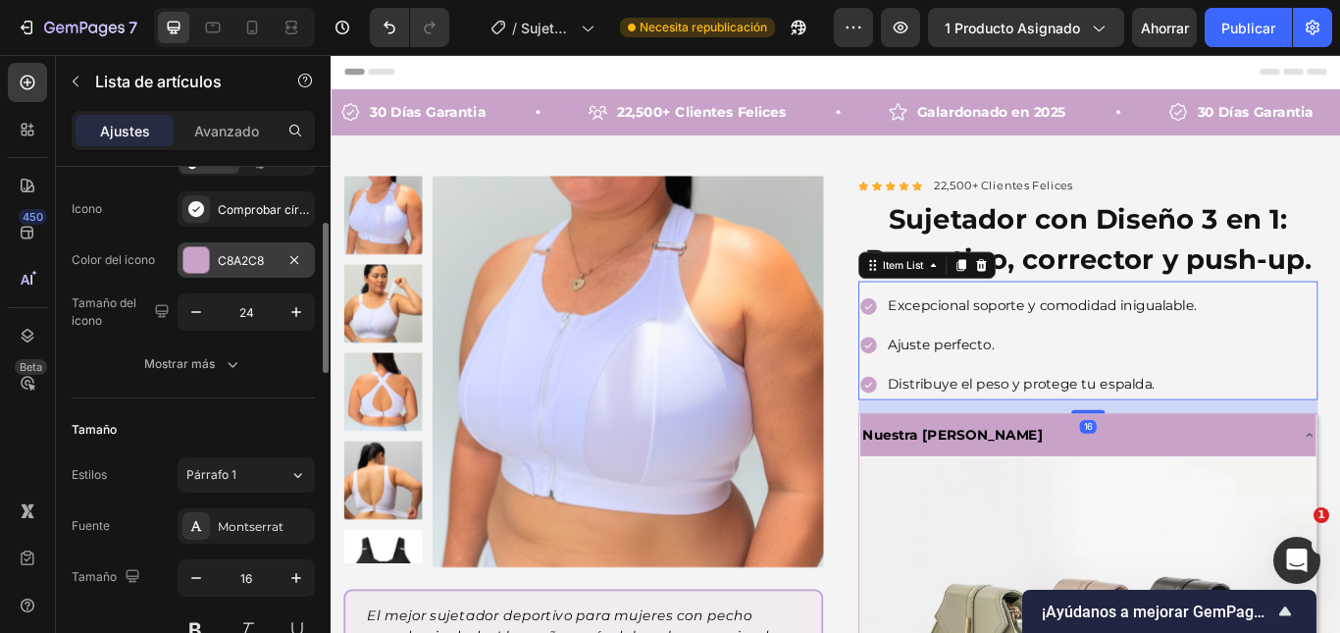
click at [239, 267] on font "C8A2C8" at bounding box center [241, 260] width 46 height 15
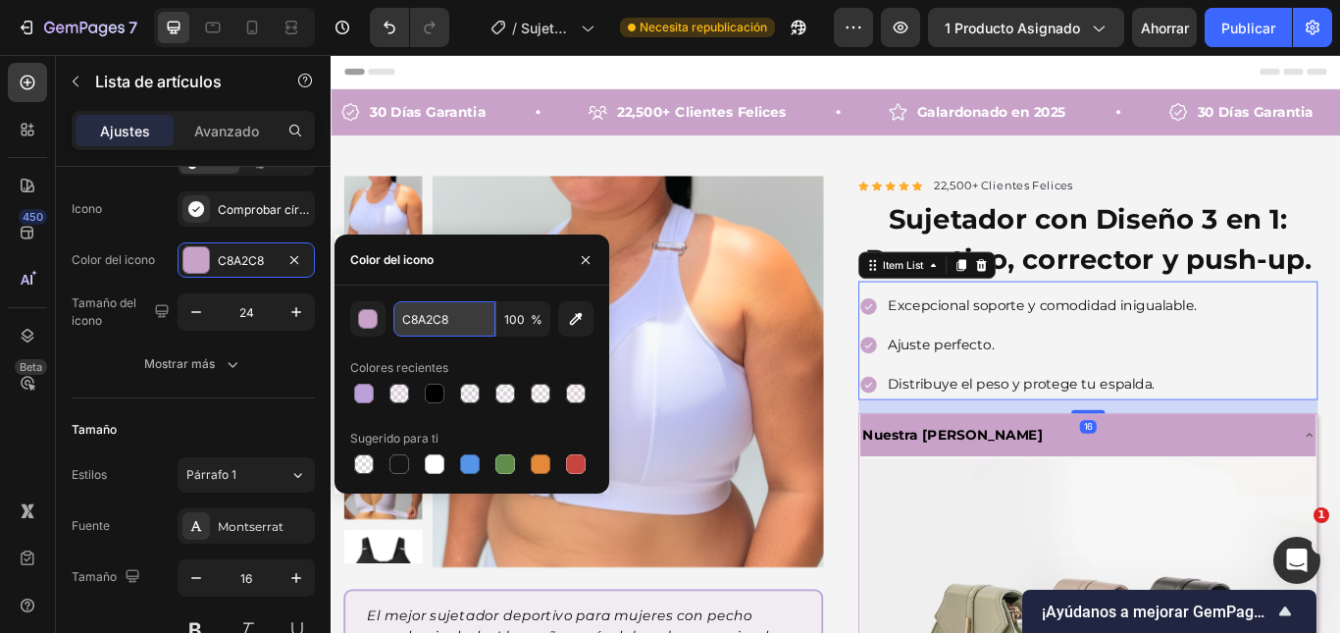
click at [422, 321] on input "C8A2C8" at bounding box center [444, 318] width 102 height 35
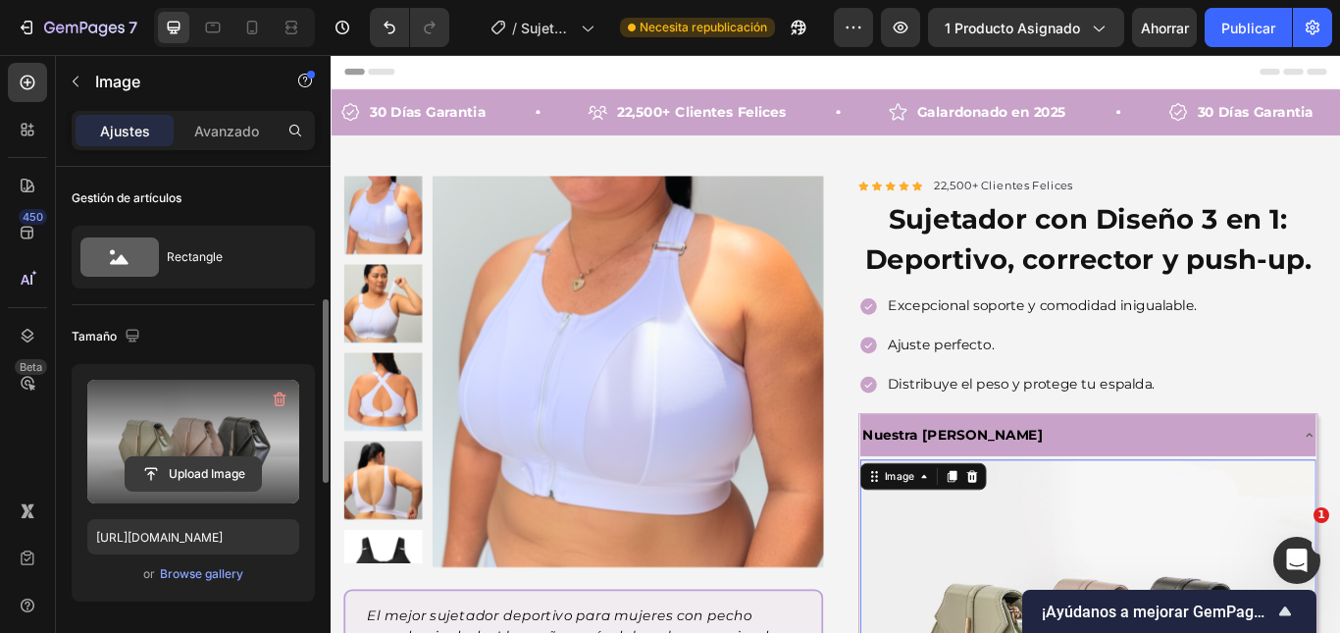
scroll to position [0, 0]
click at [191, 465] on input "file" at bounding box center [193, 473] width 135 height 33
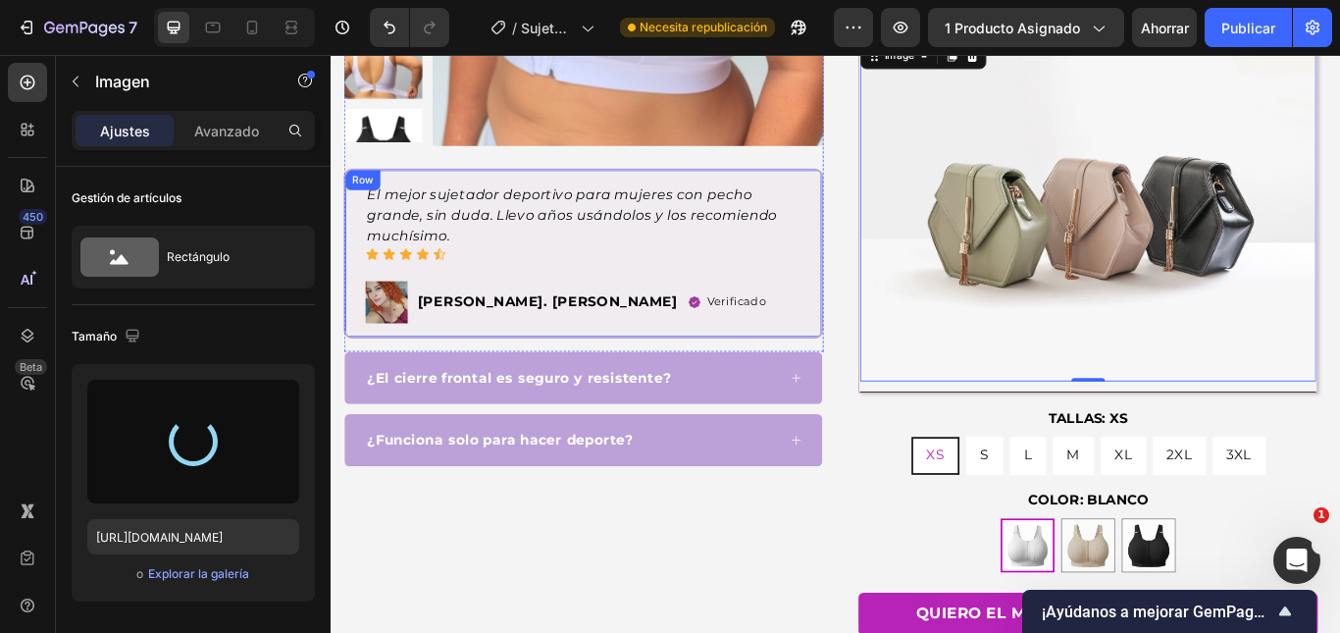
scroll to position [392, 0]
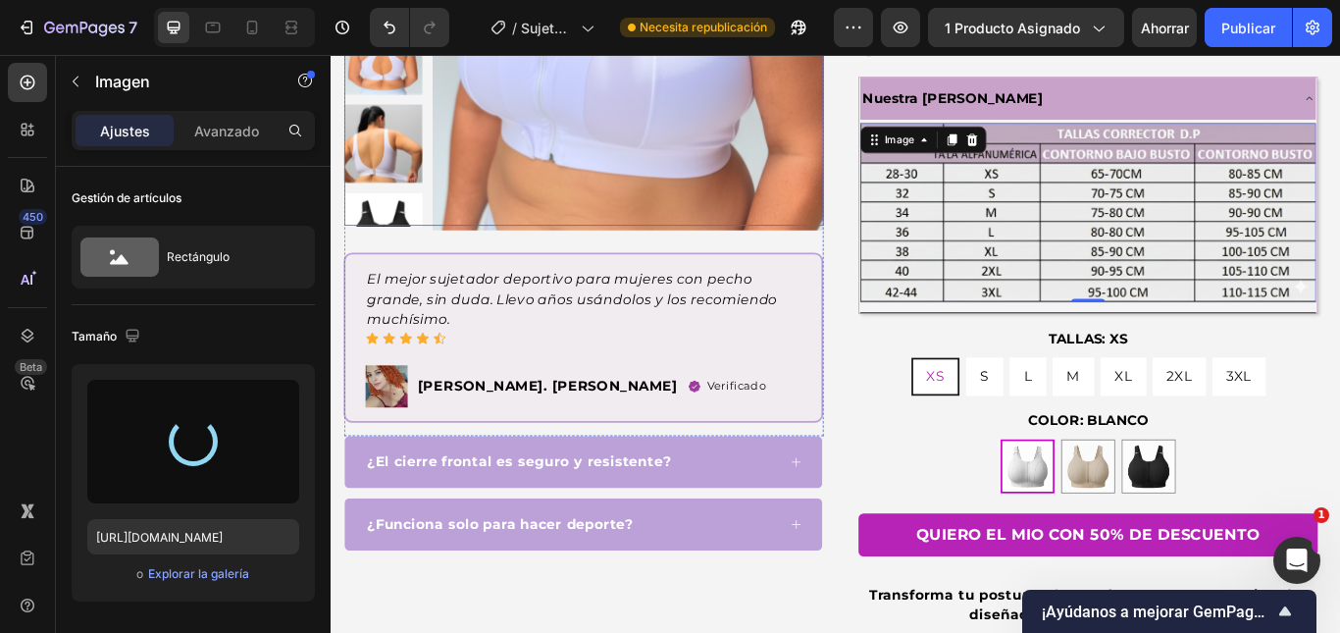
type input "[URL][DOMAIN_NAME]"
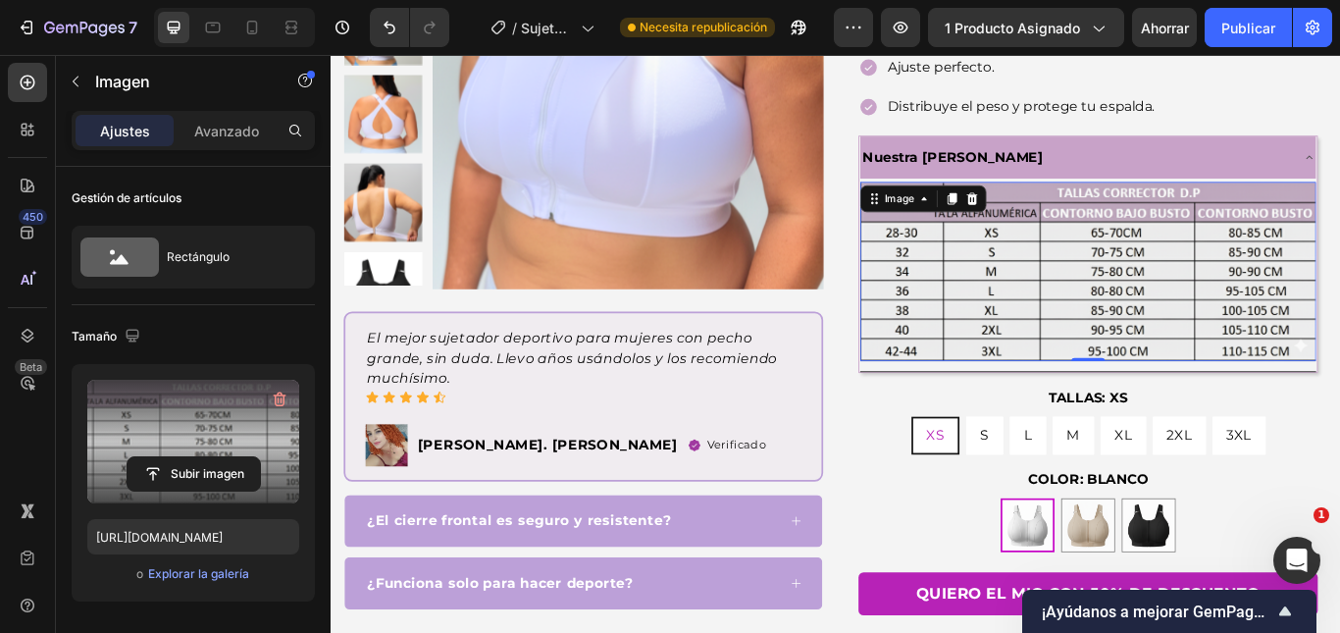
scroll to position [294, 0]
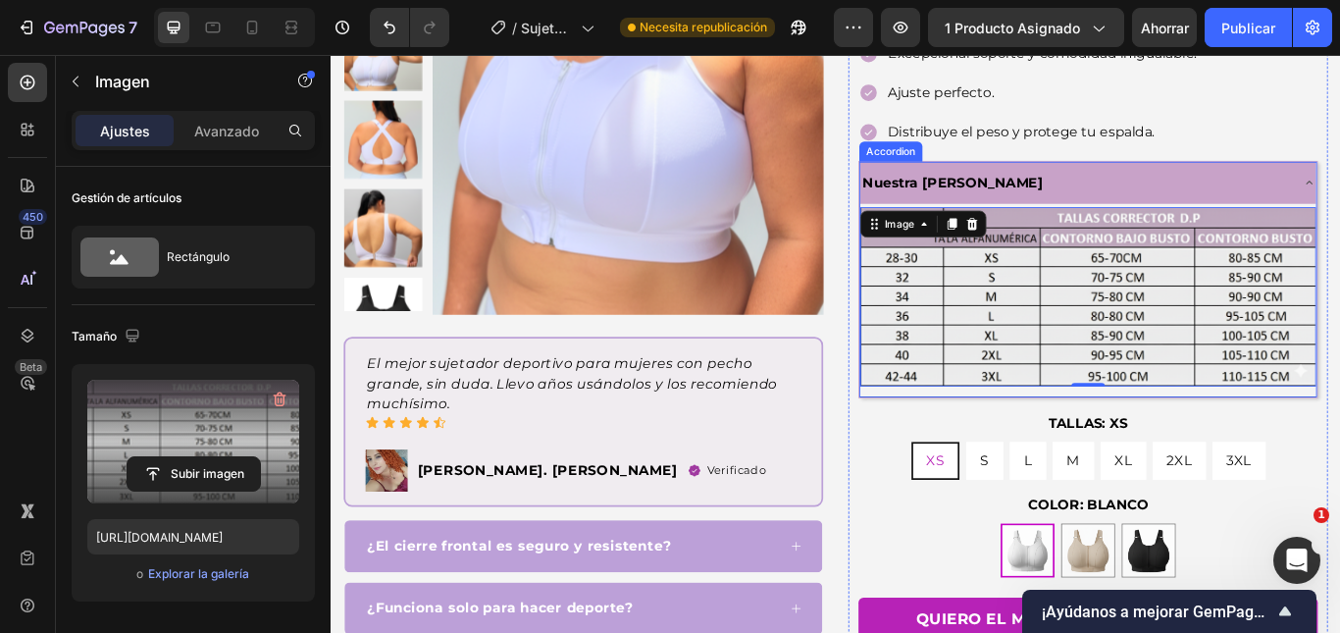
click at [1339, 201] on div "Nuestra [PERSON_NAME]" at bounding box center [1213, 204] width 532 height 50
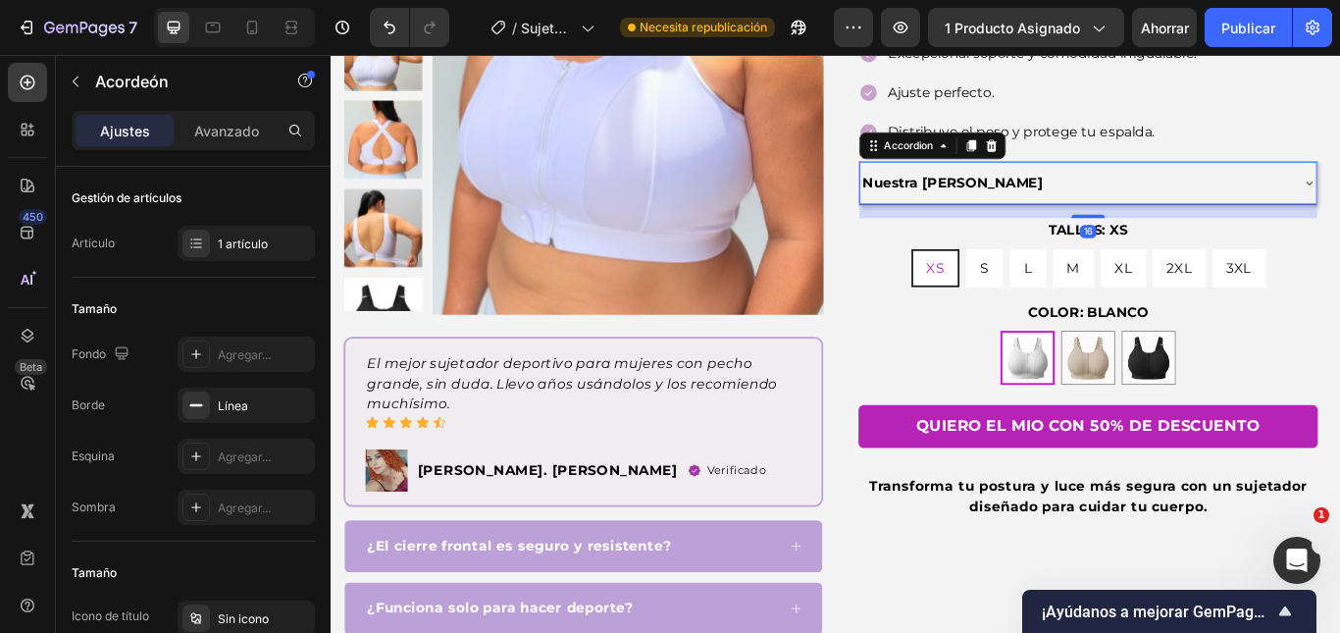
click at [1339, 203] on div "Nuestra [PERSON_NAME]" at bounding box center [1213, 204] width 532 height 50
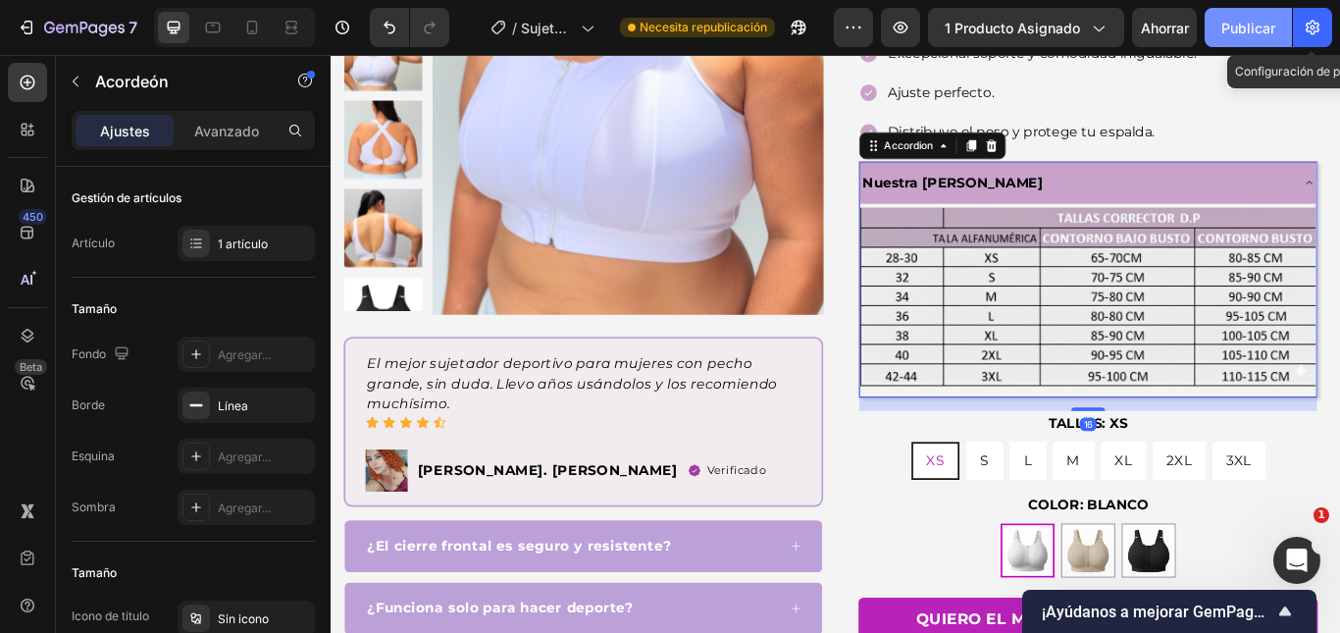
click at [1270, 26] on font "Publicar" at bounding box center [1248, 28] width 54 height 17
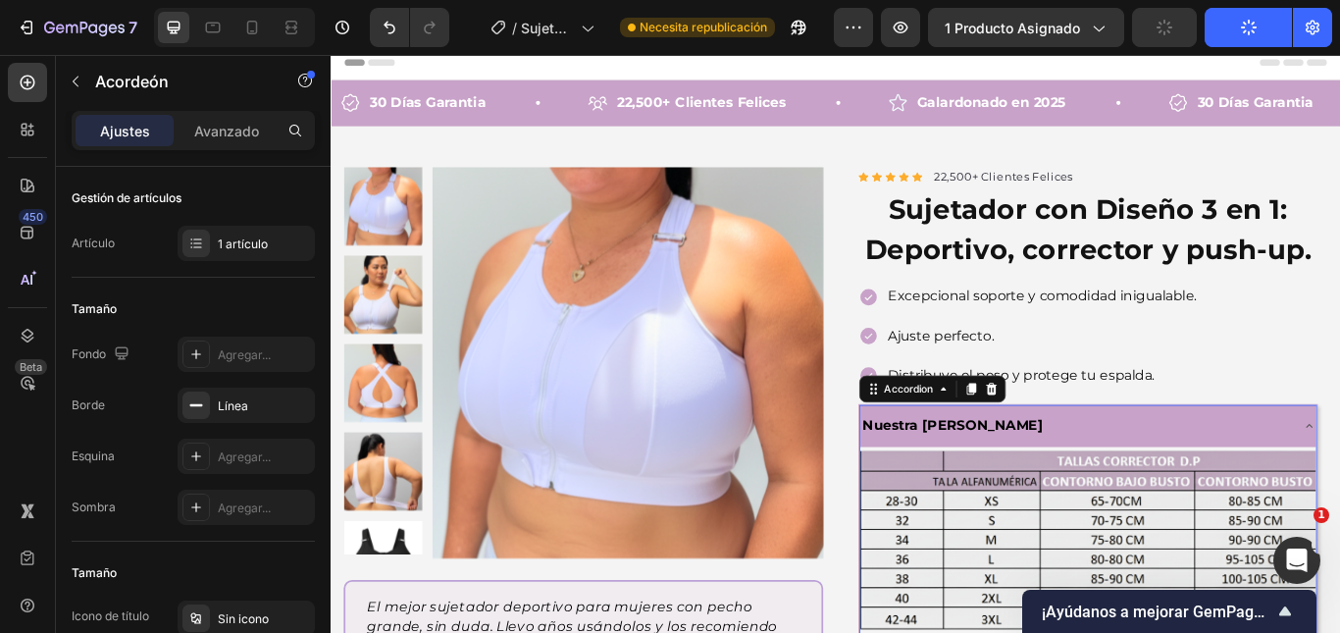
scroll to position [0, 0]
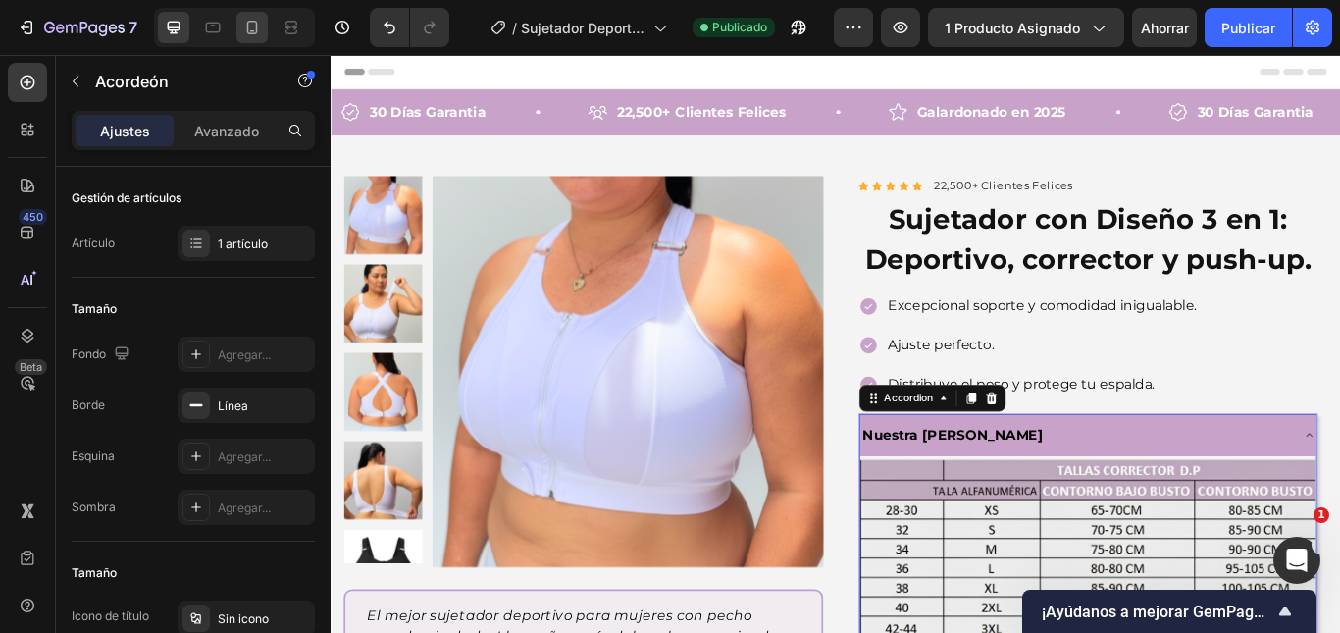
click at [250, 28] on icon at bounding box center [252, 28] width 20 height 20
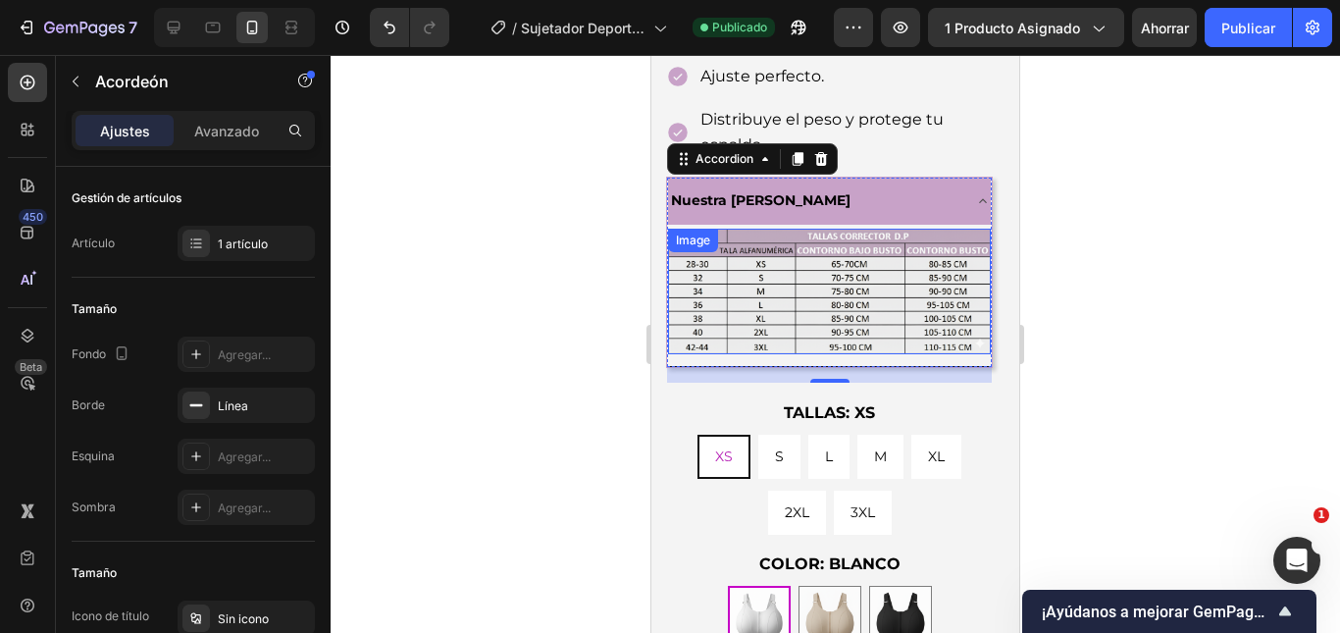
scroll to position [807, 0]
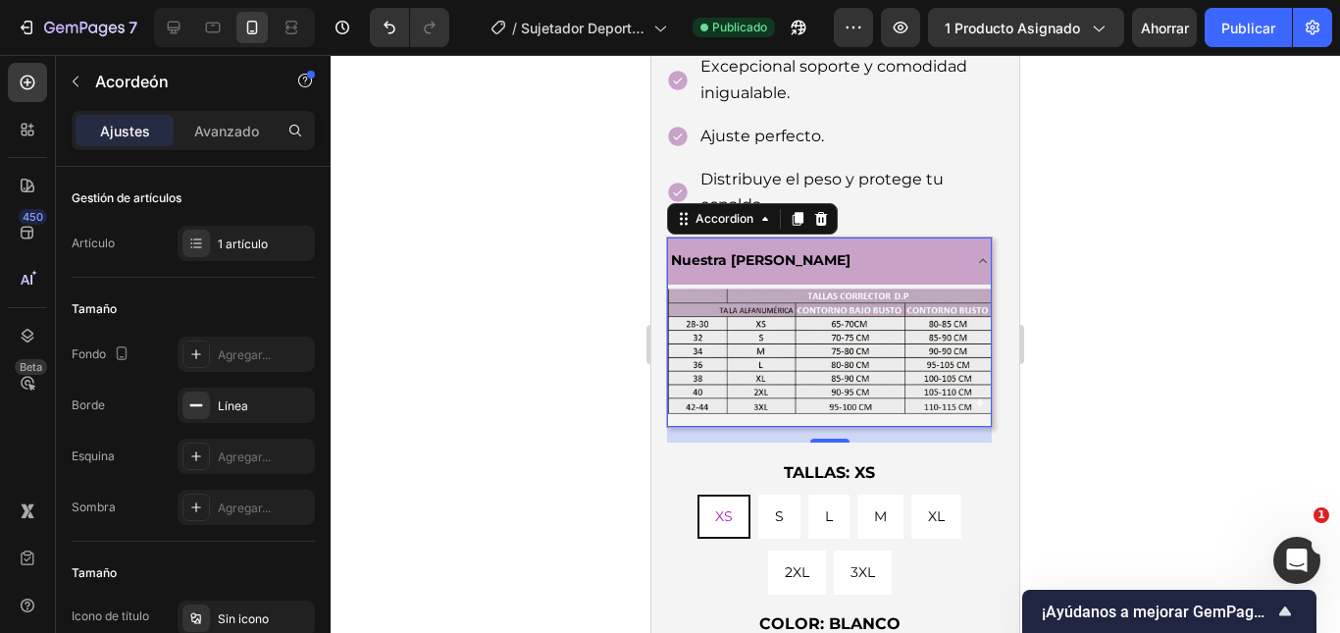
click at [1183, 232] on div at bounding box center [835, 344] width 1009 height 578
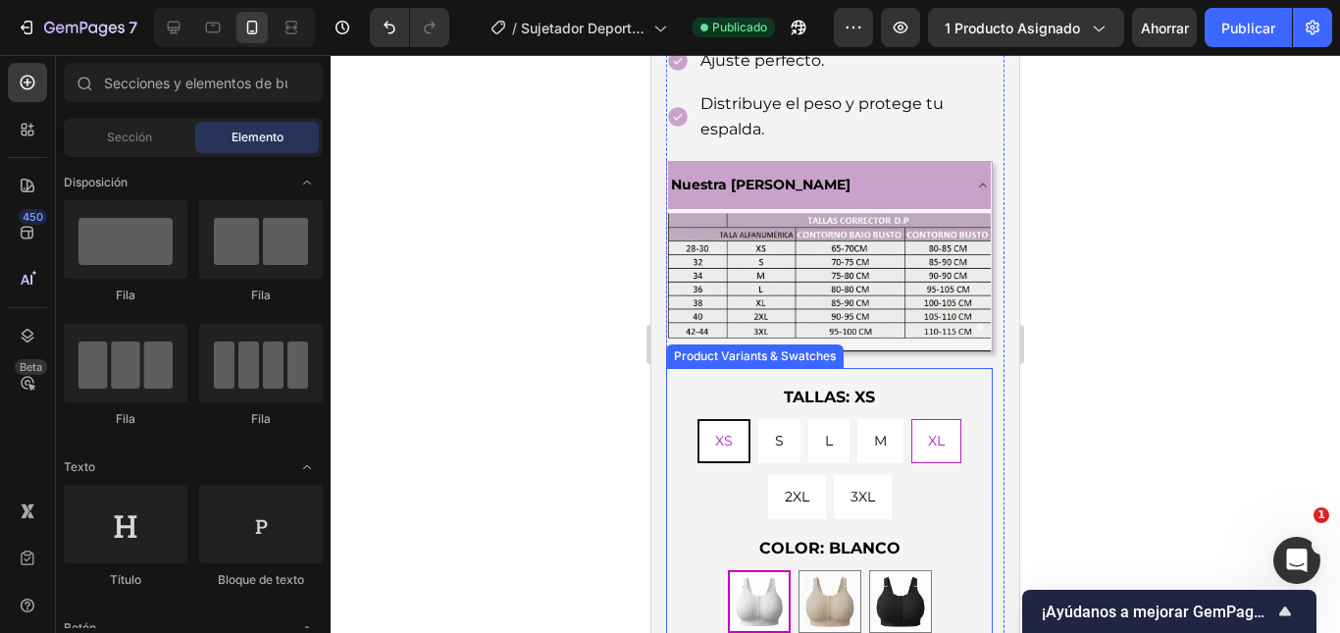
scroll to position [905, 0]
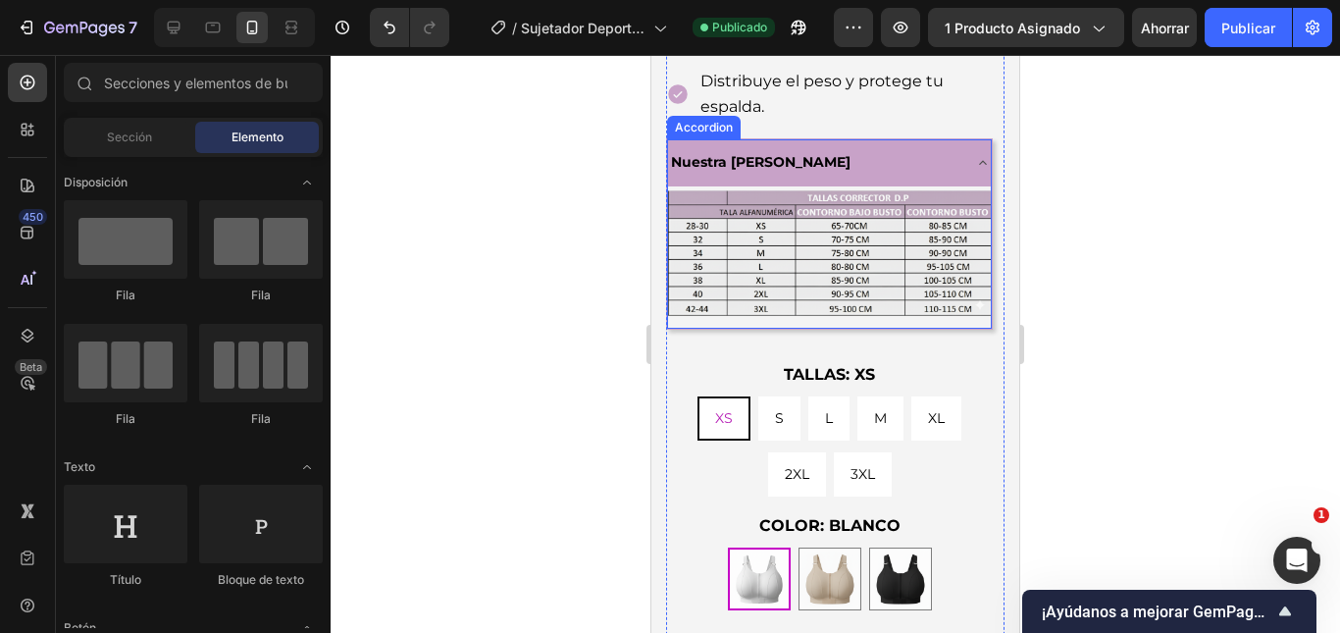
click at [975, 155] on icon at bounding box center [983, 163] width 16 height 16
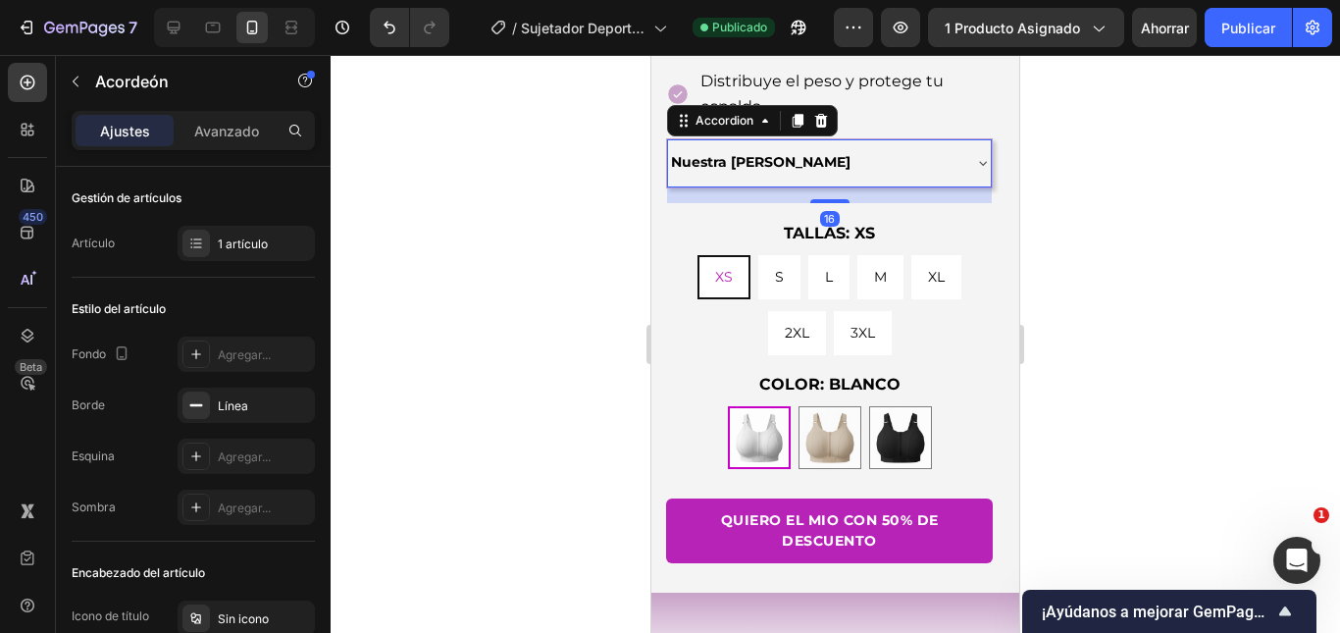
click at [975, 155] on icon at bounding box center [983, 163] width 16 height 16
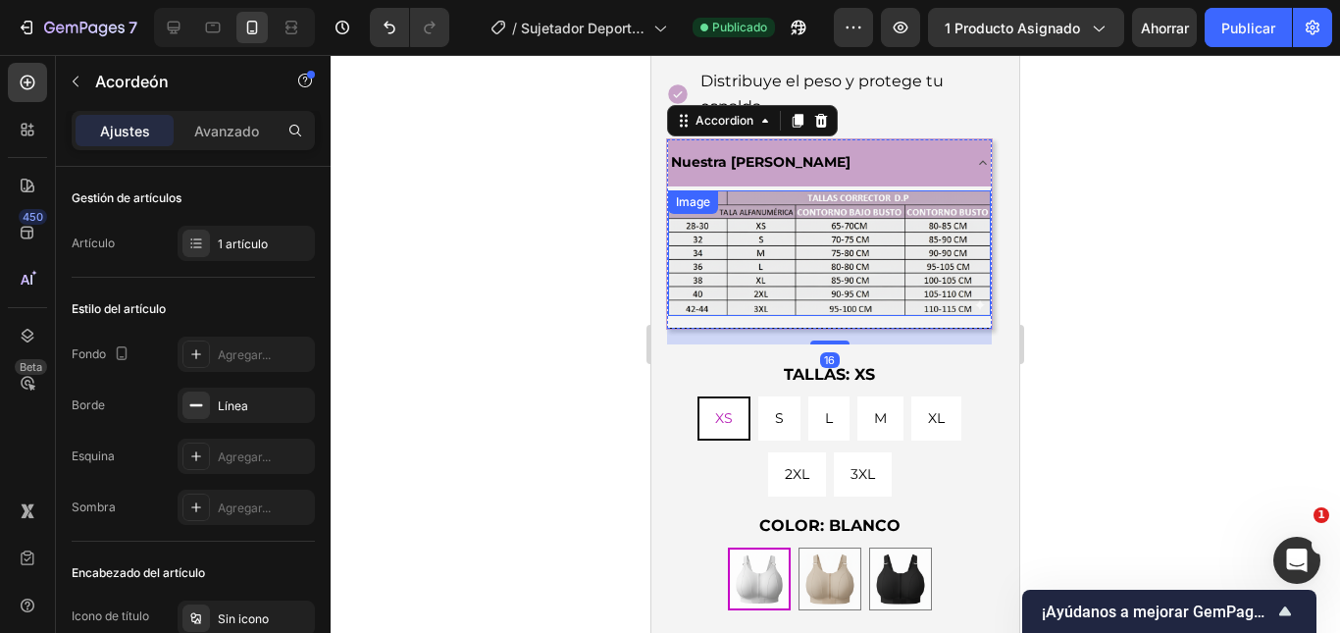
click at [895, 250] on img at bounding box center [829, 253] width 323 height 127
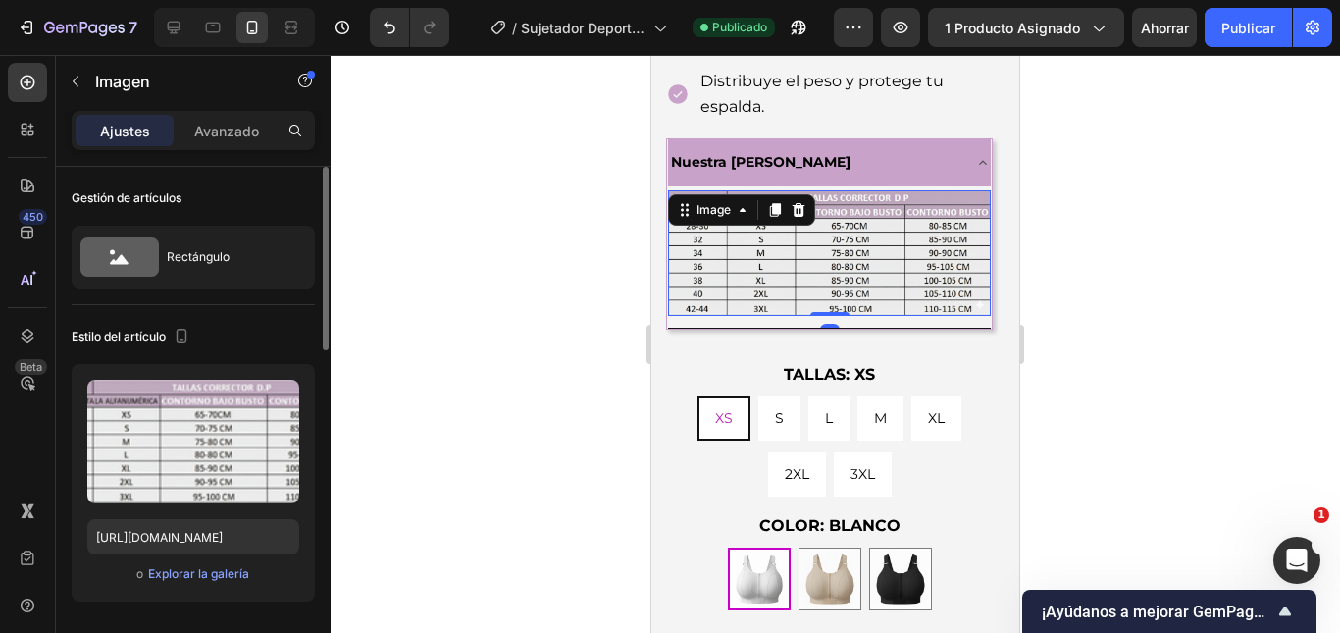
scroll to position [392, 0]
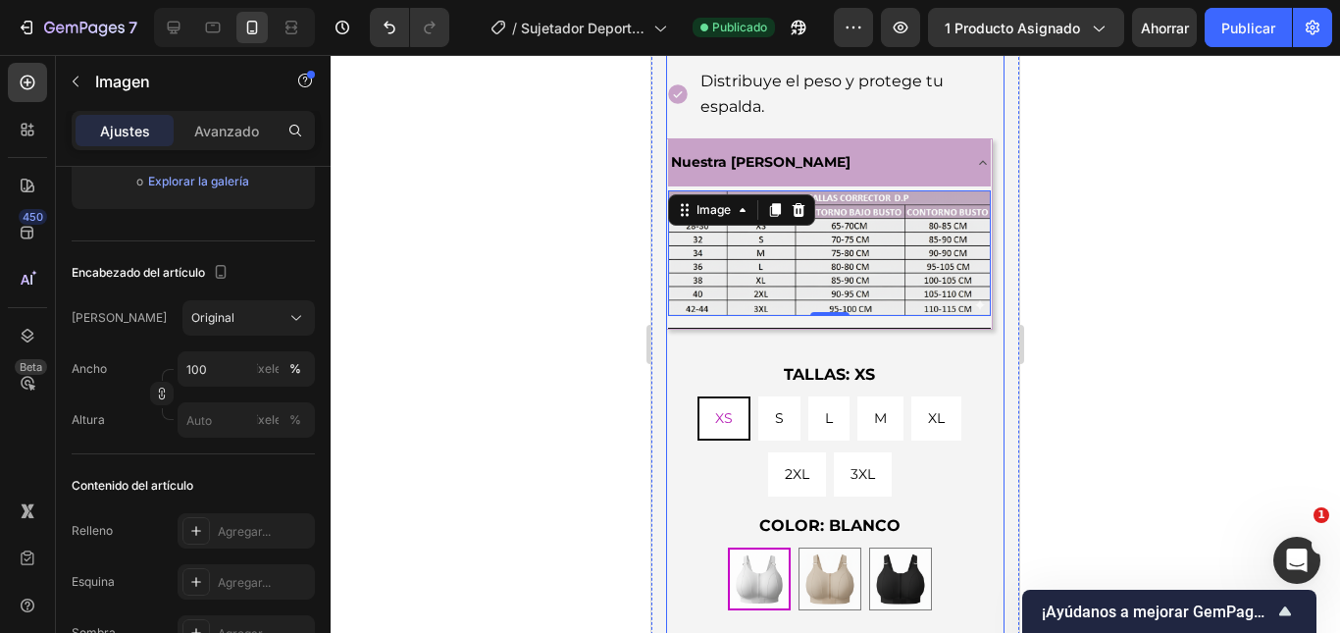
click at [1145, 186] on div at bounding box center [835, 344] width 1009 height 578
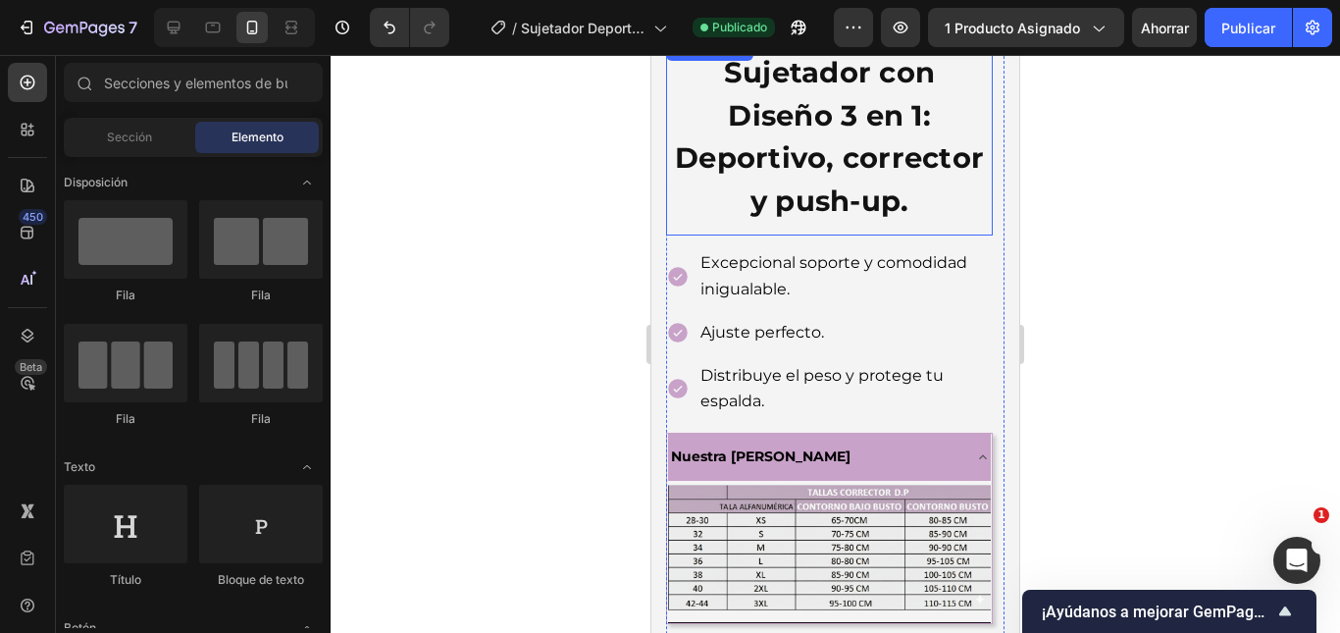
scroll to position [219, 0]
